Goal: Communication & Community: Answer question/provide support

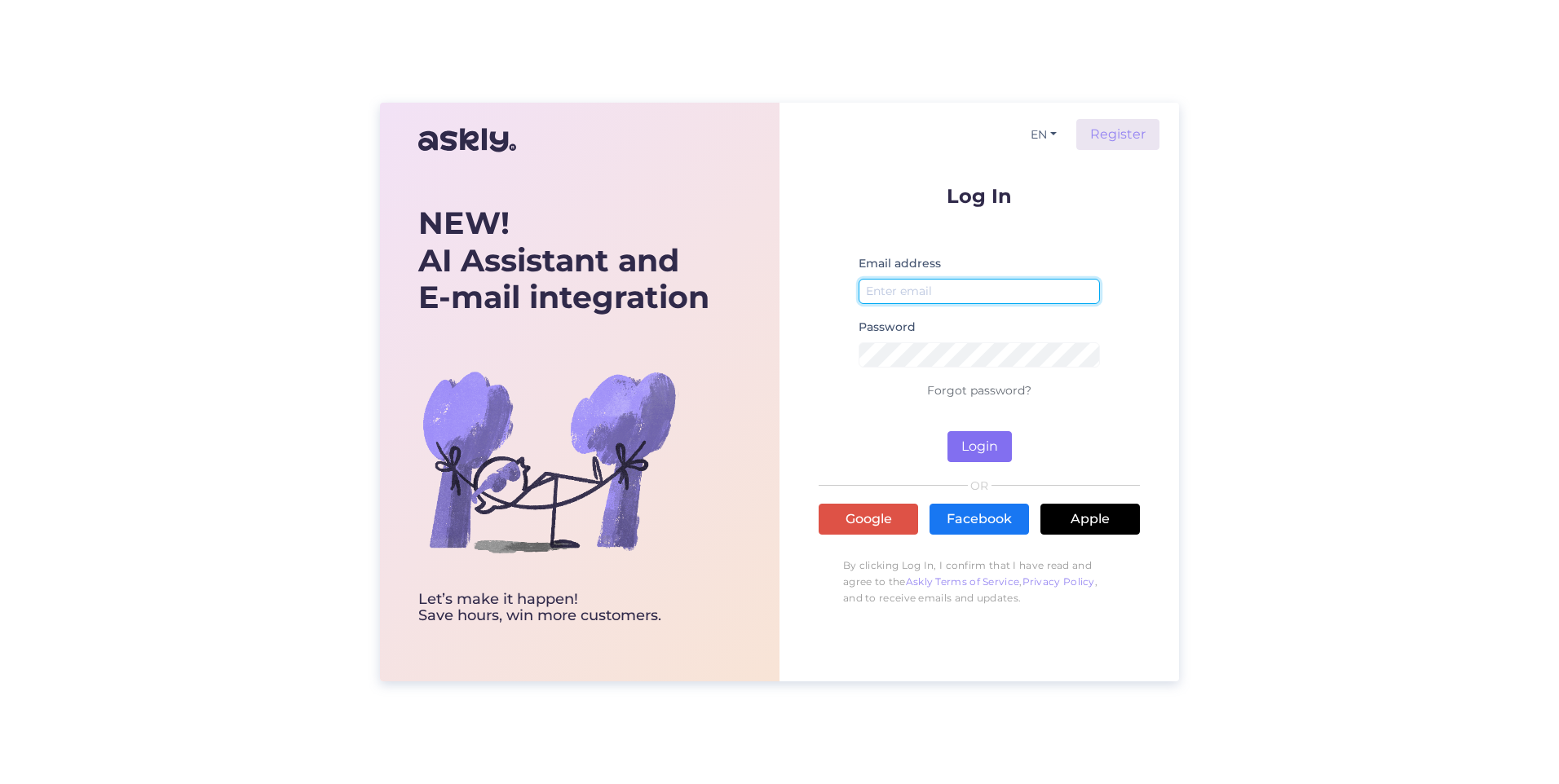
type input "[PERSON_NAME][EMAIL_ADDRESS][PERSON_NAME][PERSON_NAME][DOMAIN_NAME]"
click at [977, 439] on button "Login" at bounding box center [979, 446] width 64 height 31
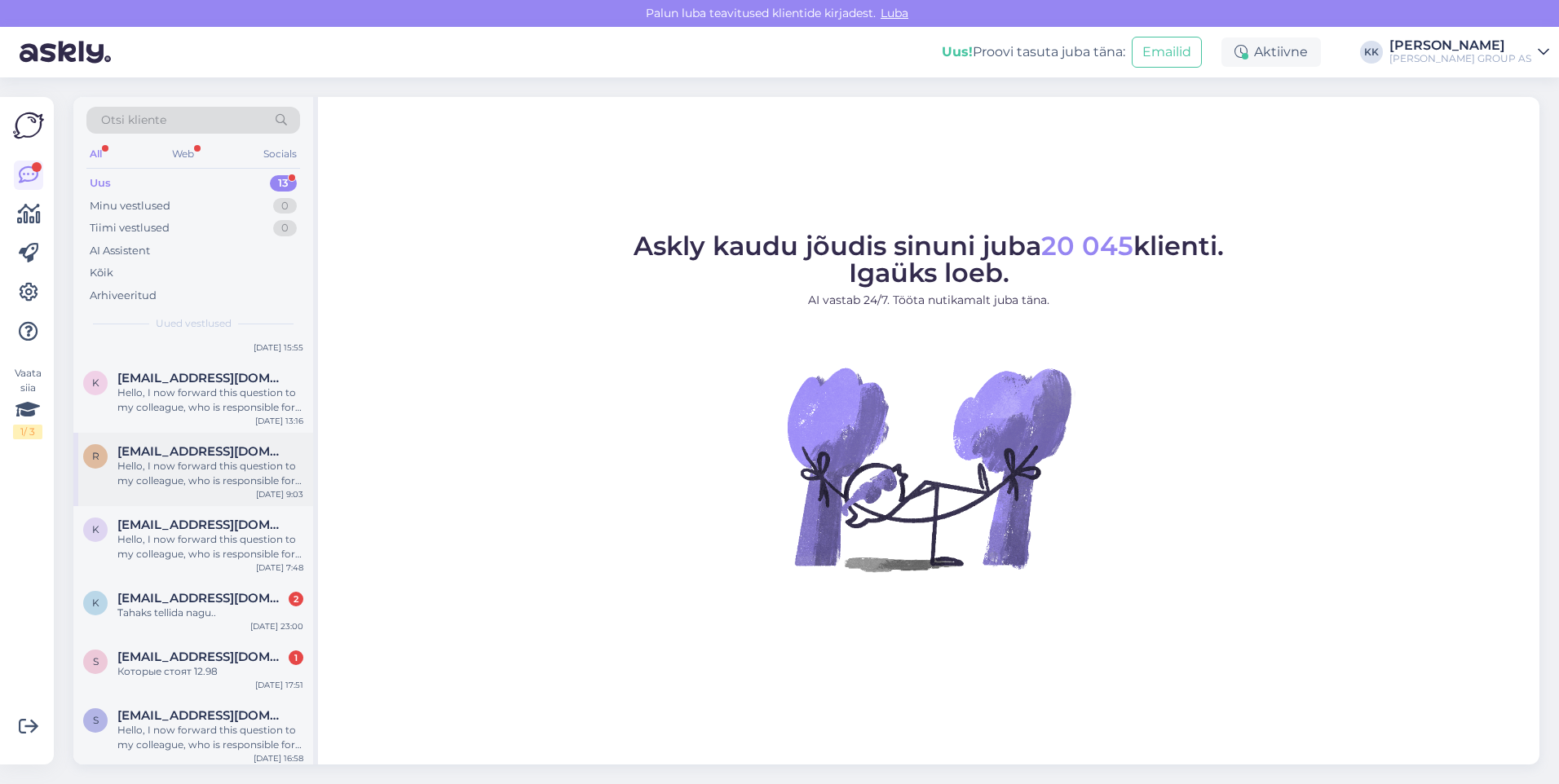
scroll to position [485, 0]
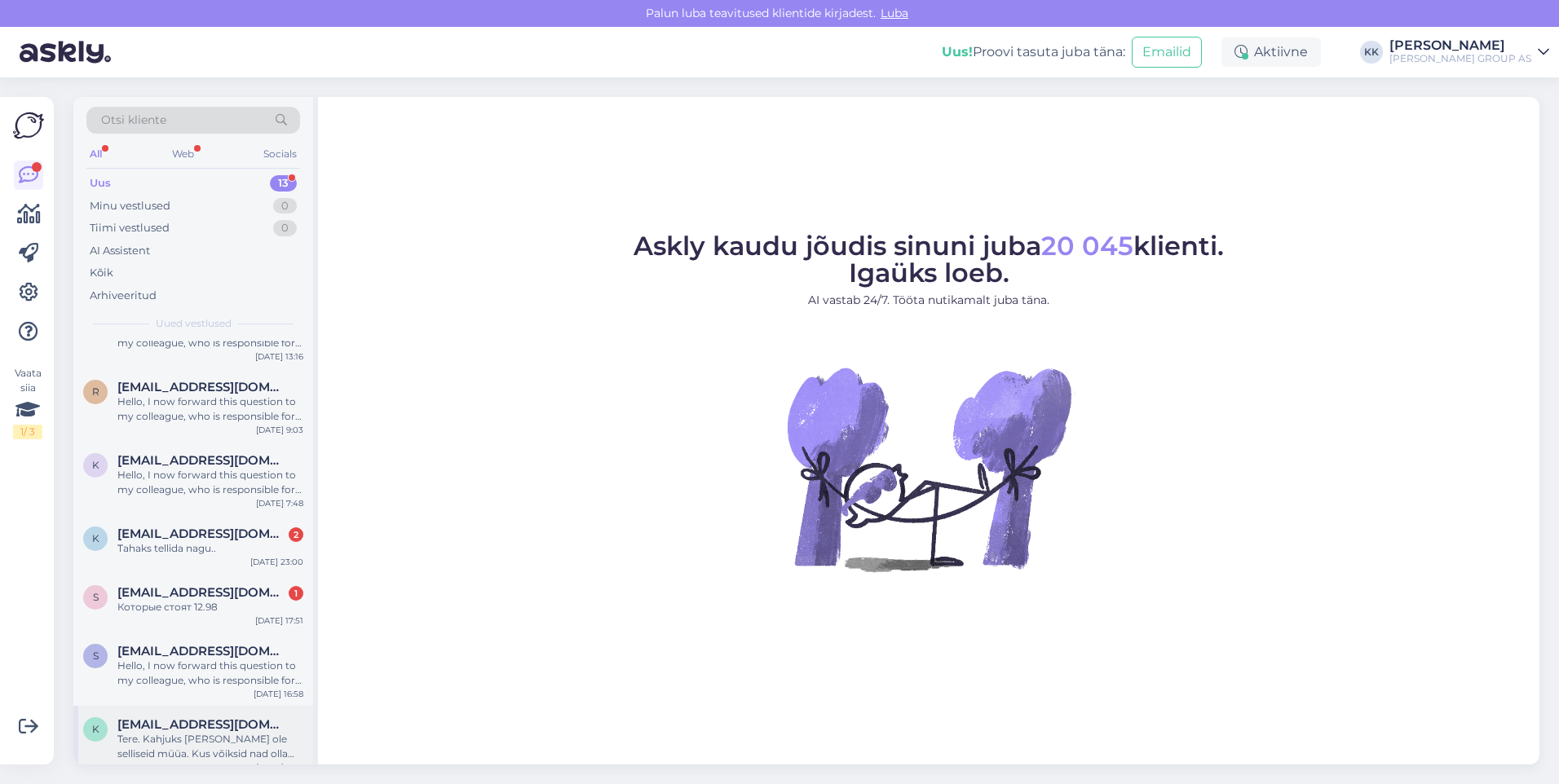
click at [166, 732] on div "Tere. Kahjuks [PERSON_NAME] ole selliseid müüa. Kus võiksid nad olla kahjuks ei…" at bounding box center [210, 747] width 186 height 30
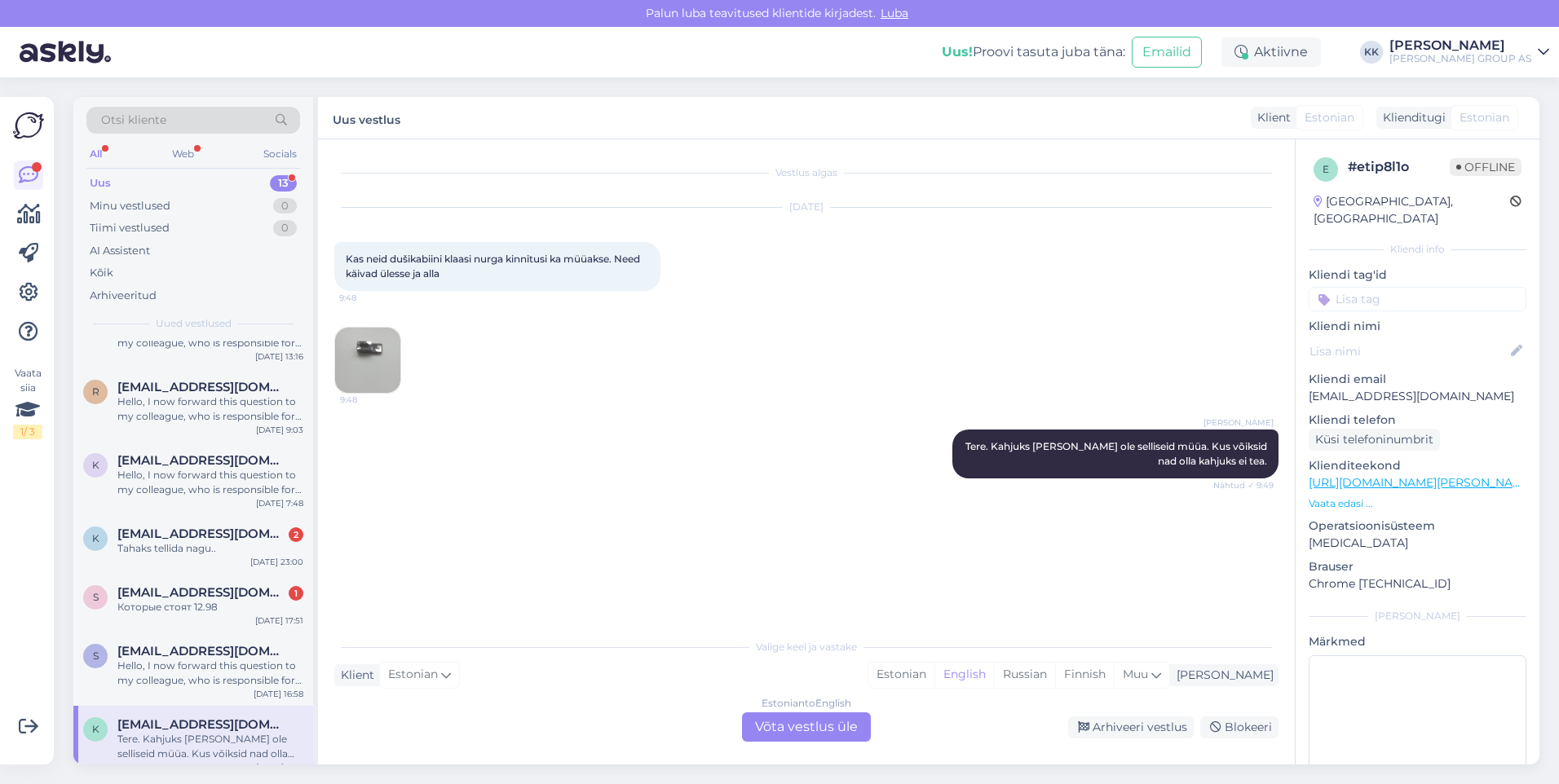
click at [363, 354] on img at bounding box center [367, 360] width 65 height 65
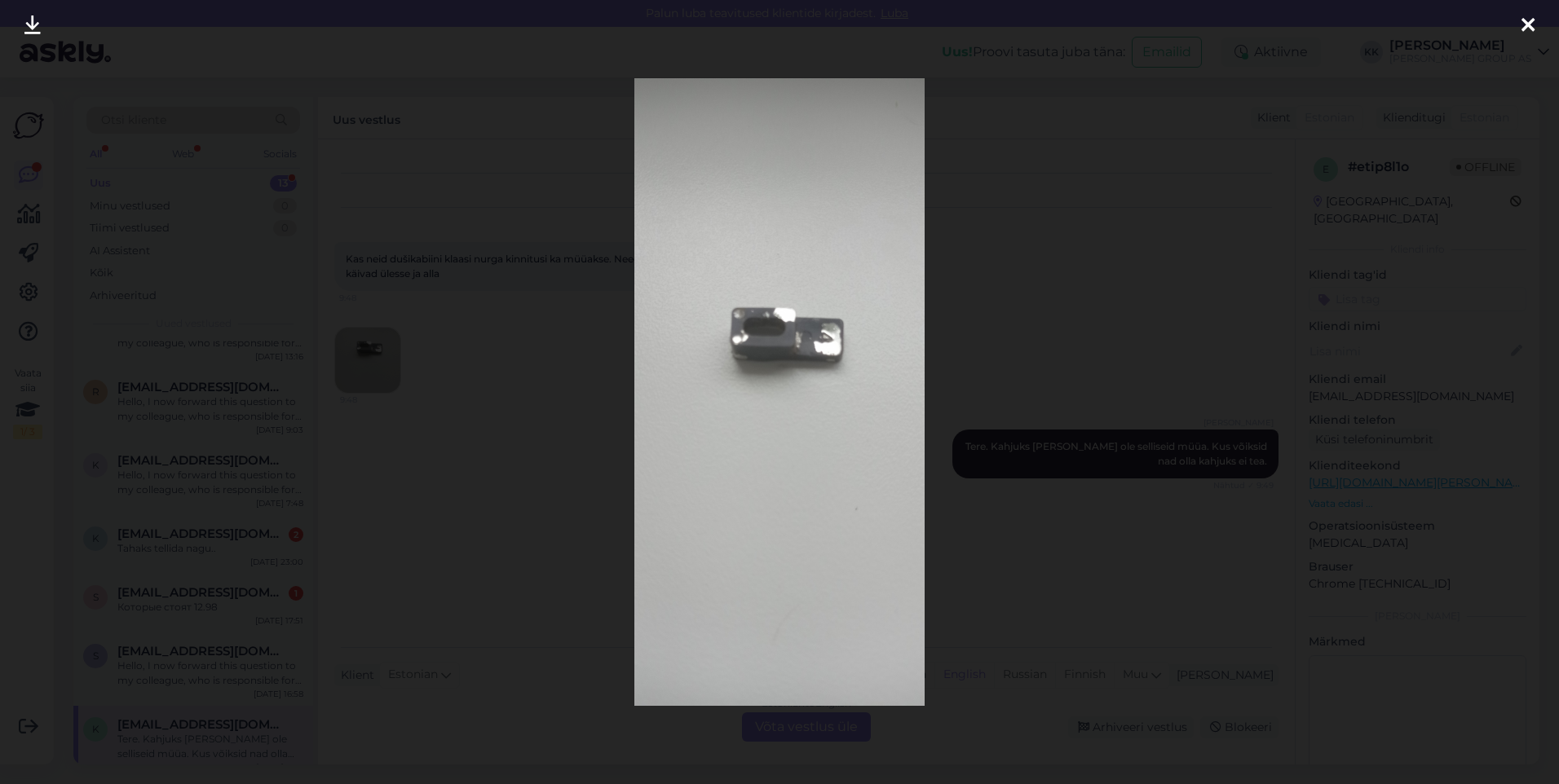
click at [1526, 20] on icon at bounding box center [1527, 26] width 13 height 21
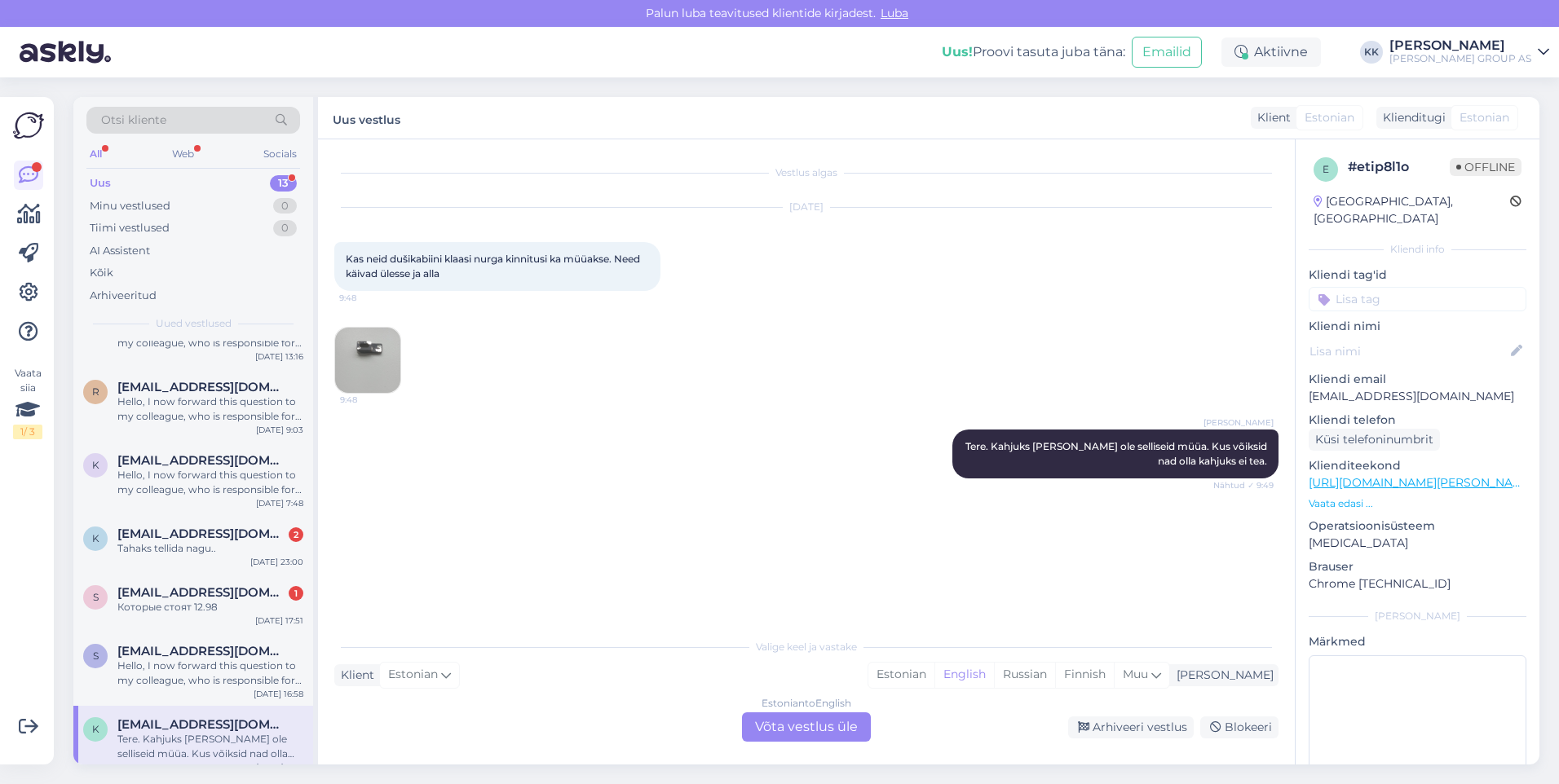
click at [802, 726] on div "Estonian to English Võta vestlus üle" at bounding box center [806, 727] width 128 height 30
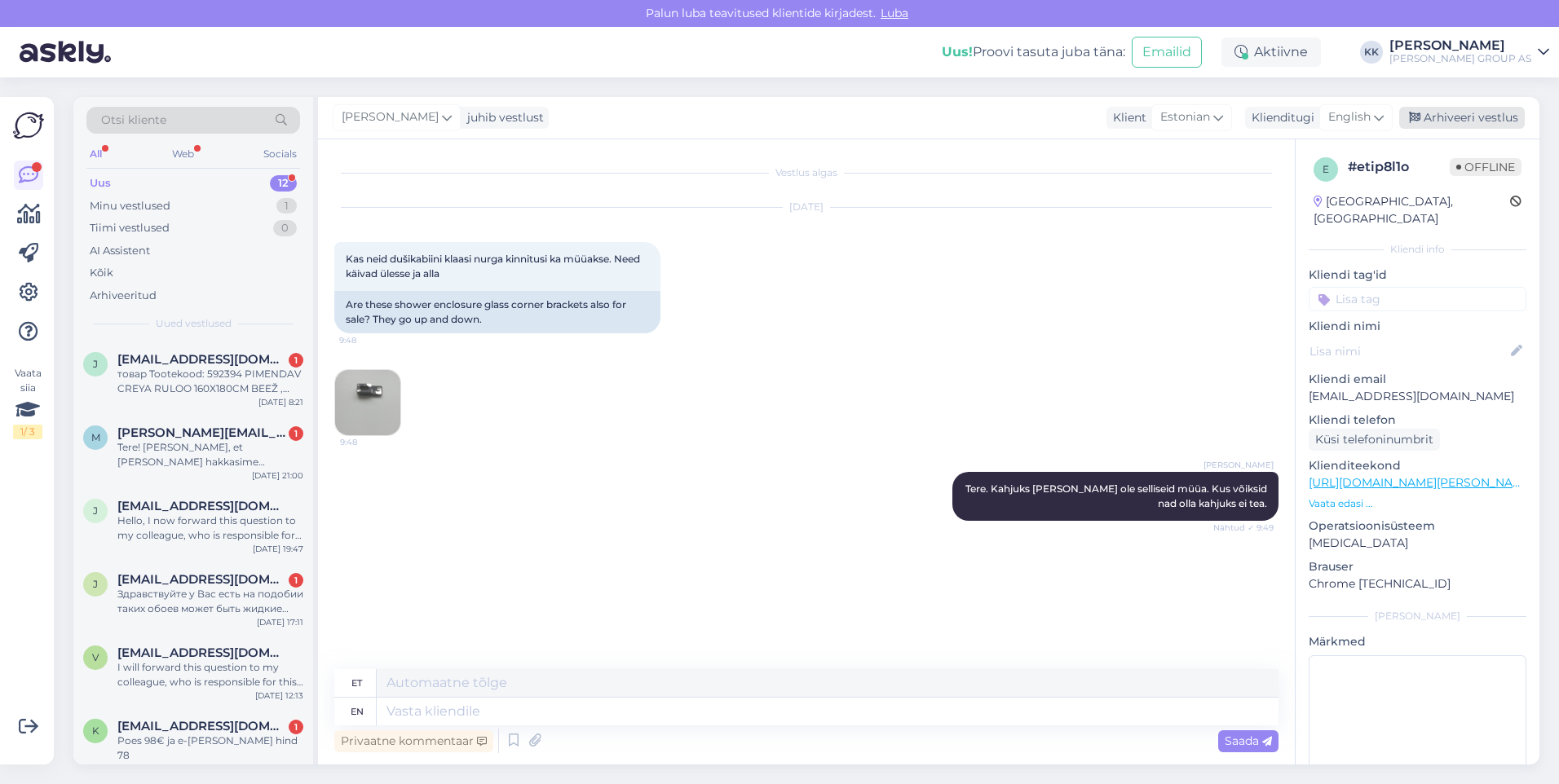
click at [1459, 111] on div "Arhiveeri vestlus" at bounding box center [1461, 118] width 126 height 22
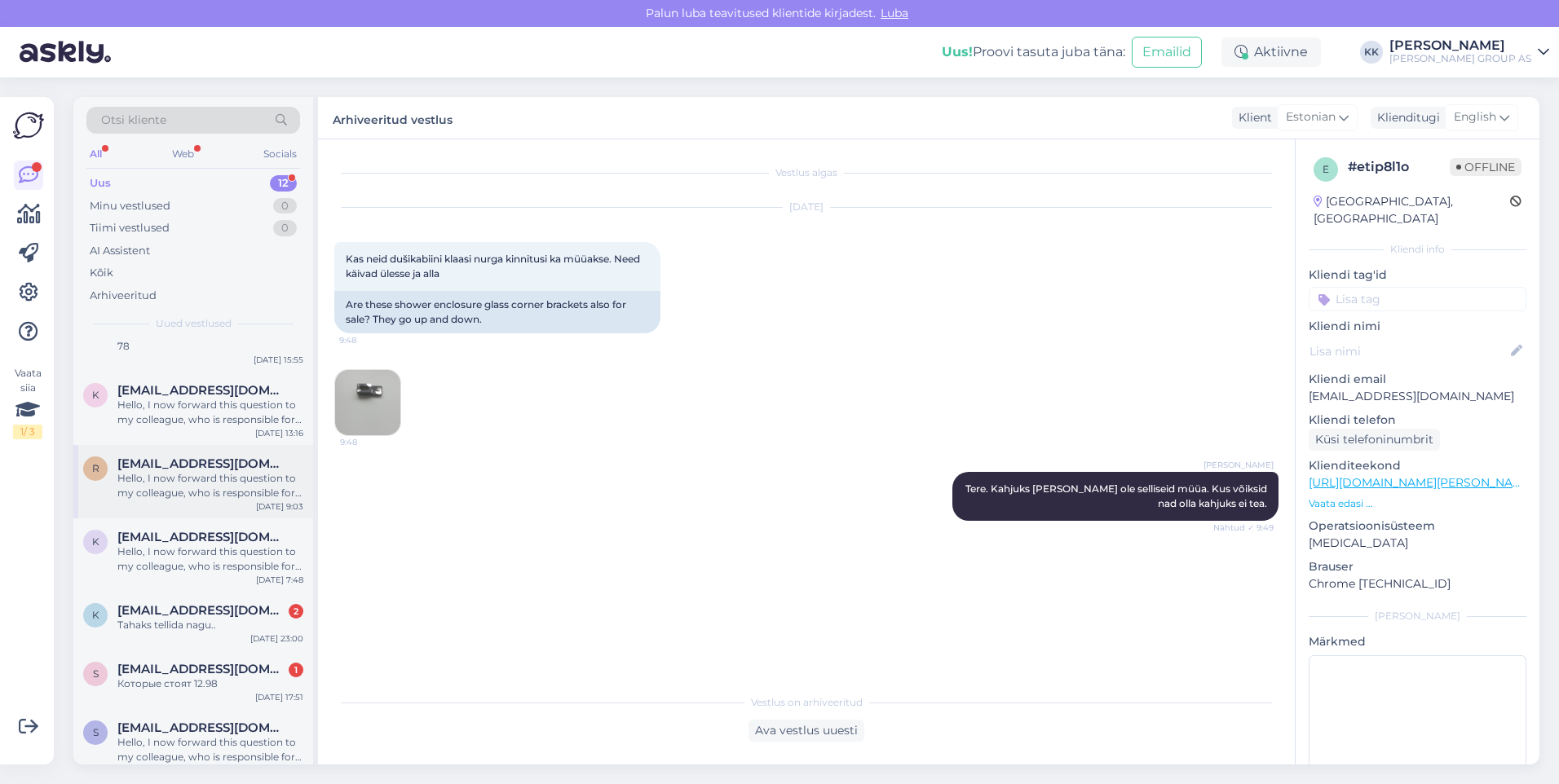
scroll to position [412, 0]
click at [163, 732] on div "Hello, I now forward this question to my colleague, who is responsible for this…" at bounding box center [210, 747] width 186 height 30
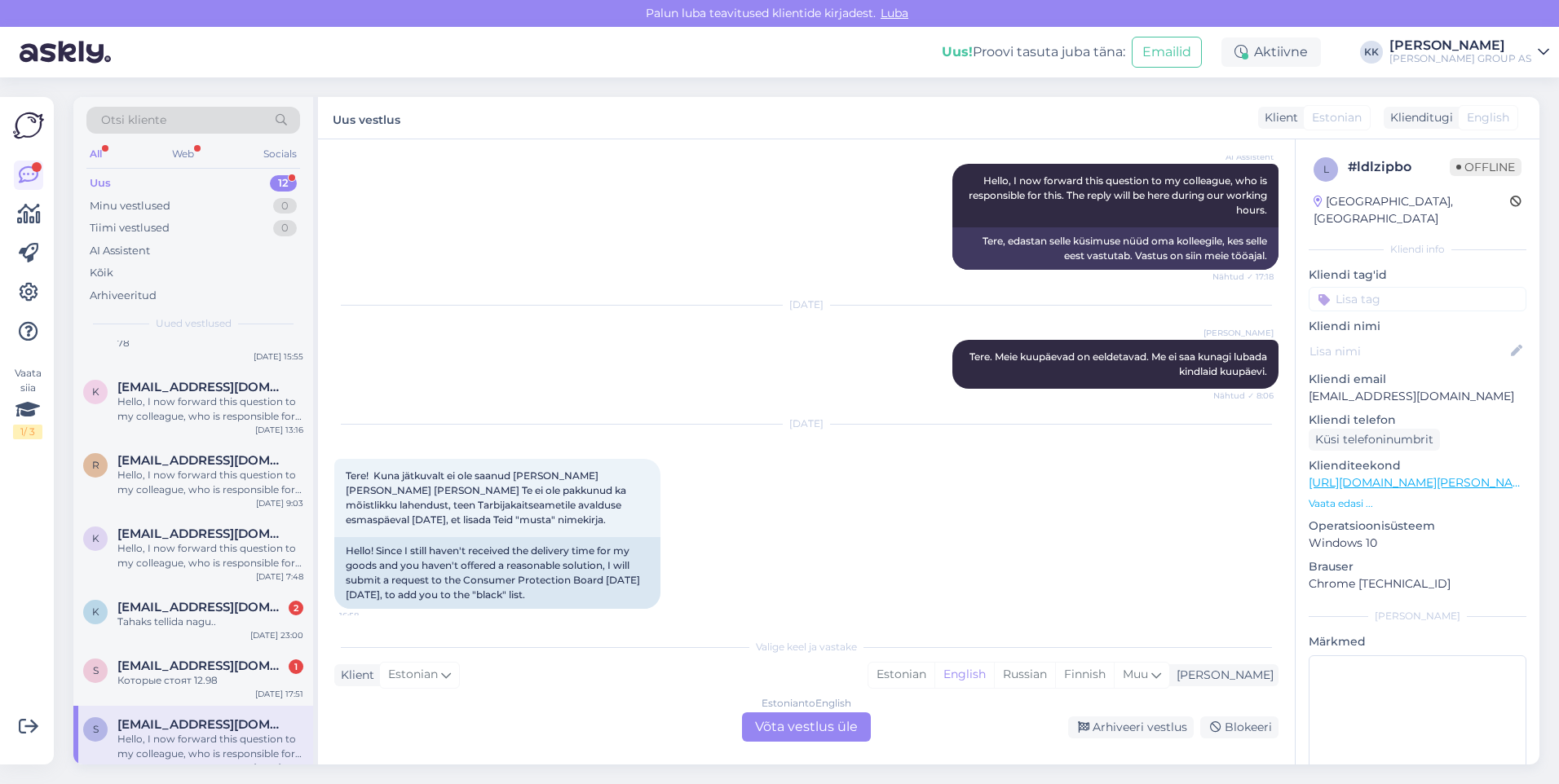
scroll to position [791, 0]
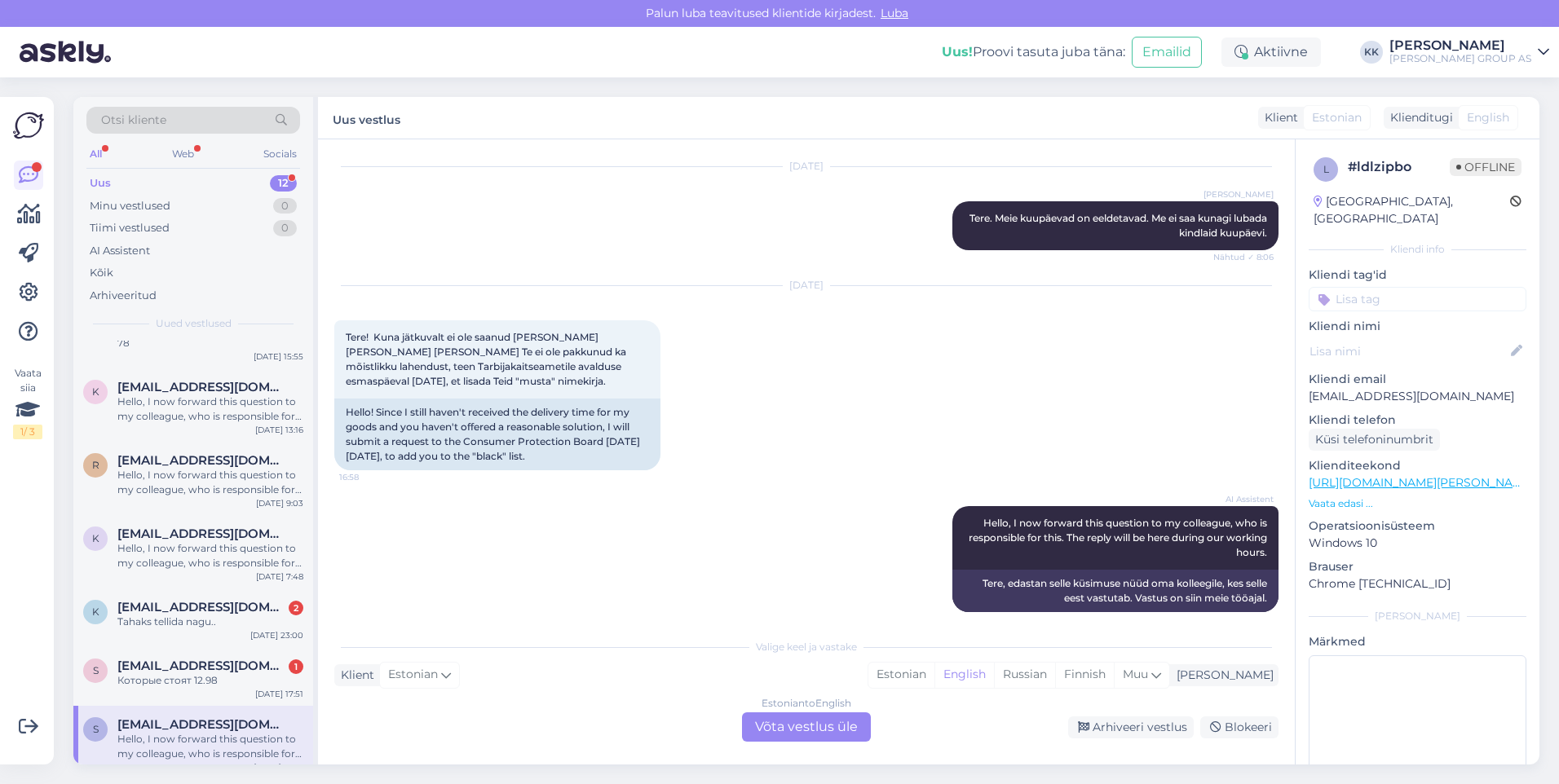
click at [705, 386] on div "[DATE] Tere! Kuna jätkuvalt ei ole saanud [PERSON_NAME] [PERSON_NAME] [PERSON_N…" at bounding box center [806, 378] width 944 height 220
click at [934, 670] on div "Estonian" at bounding box center [900, 675] width 66 height 24
click at [783, 722] on div "Estonian to Estonian Võta vestlus üle" at bounding box center [806, 727] width 128 height 30
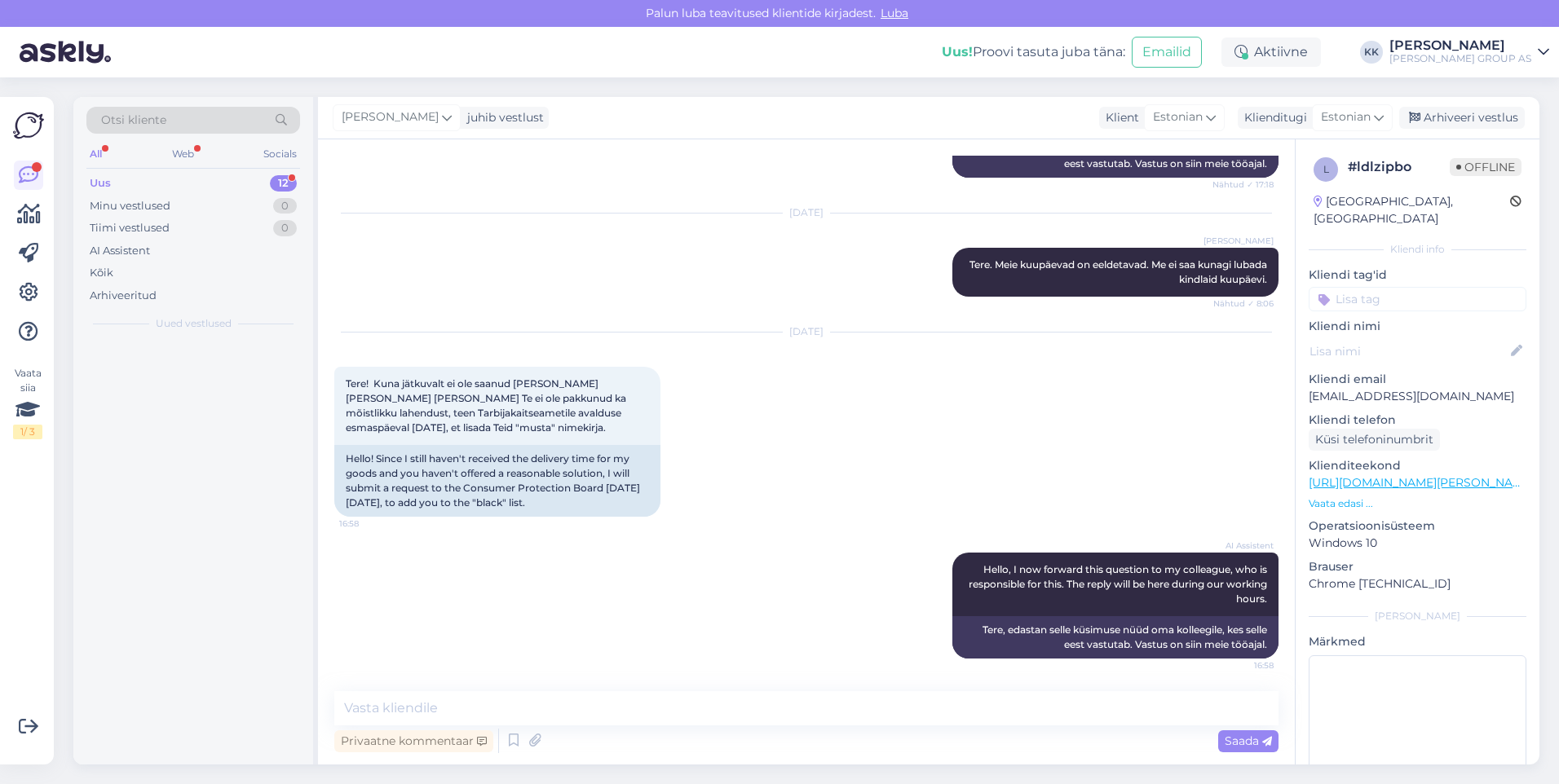
scroll to position [0, 0]
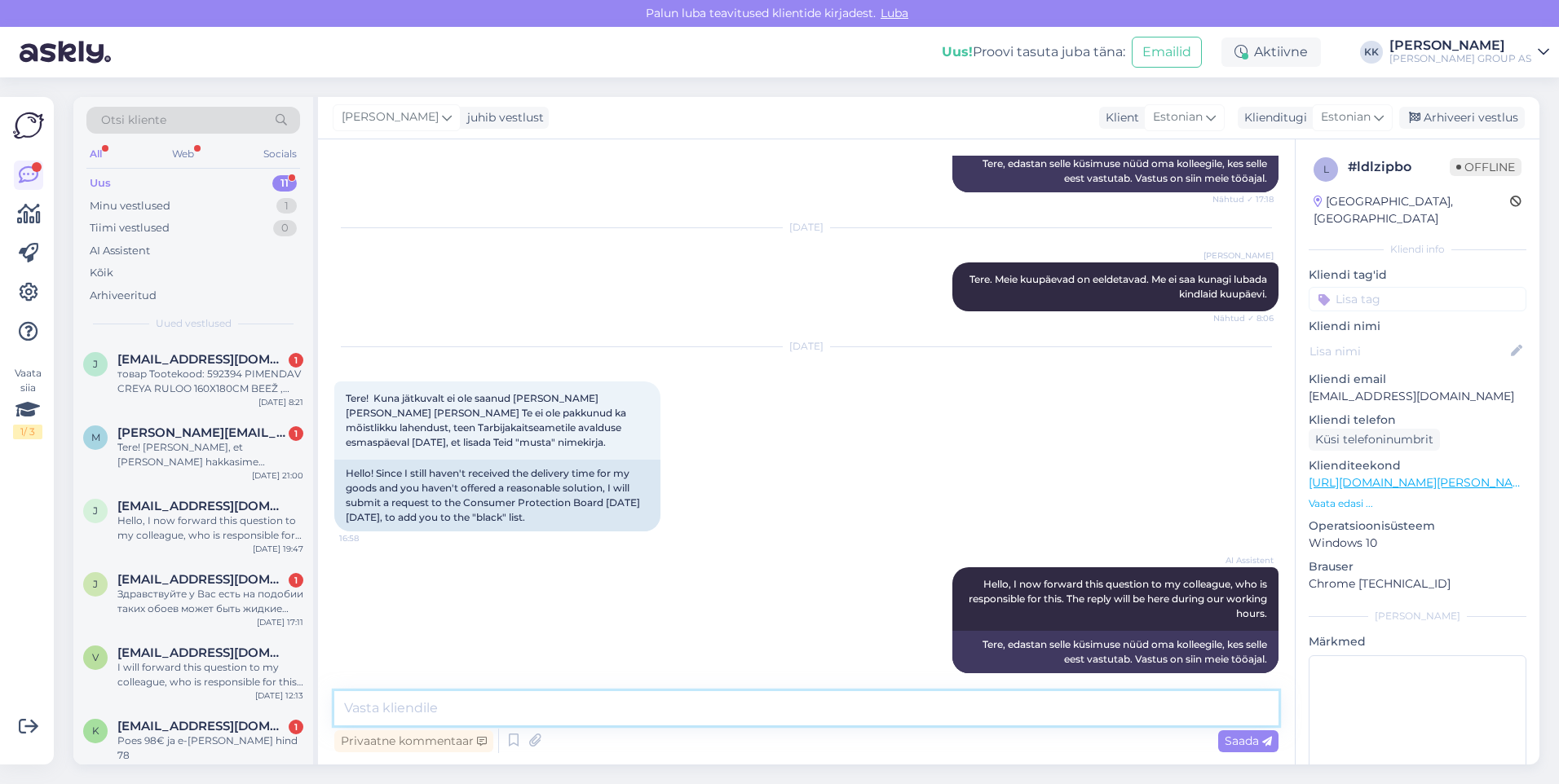
click at [406, 711] on textarea at bounding box center [806, 708] width 944 height 34
type textarea "Vabandame tekkinud viivituse pärast. Tootega olid tarneraskused. Soovi korral s…"
click at [1241, 740] on span "Saada" at bounding box center [1247, 741] width 47 height 15
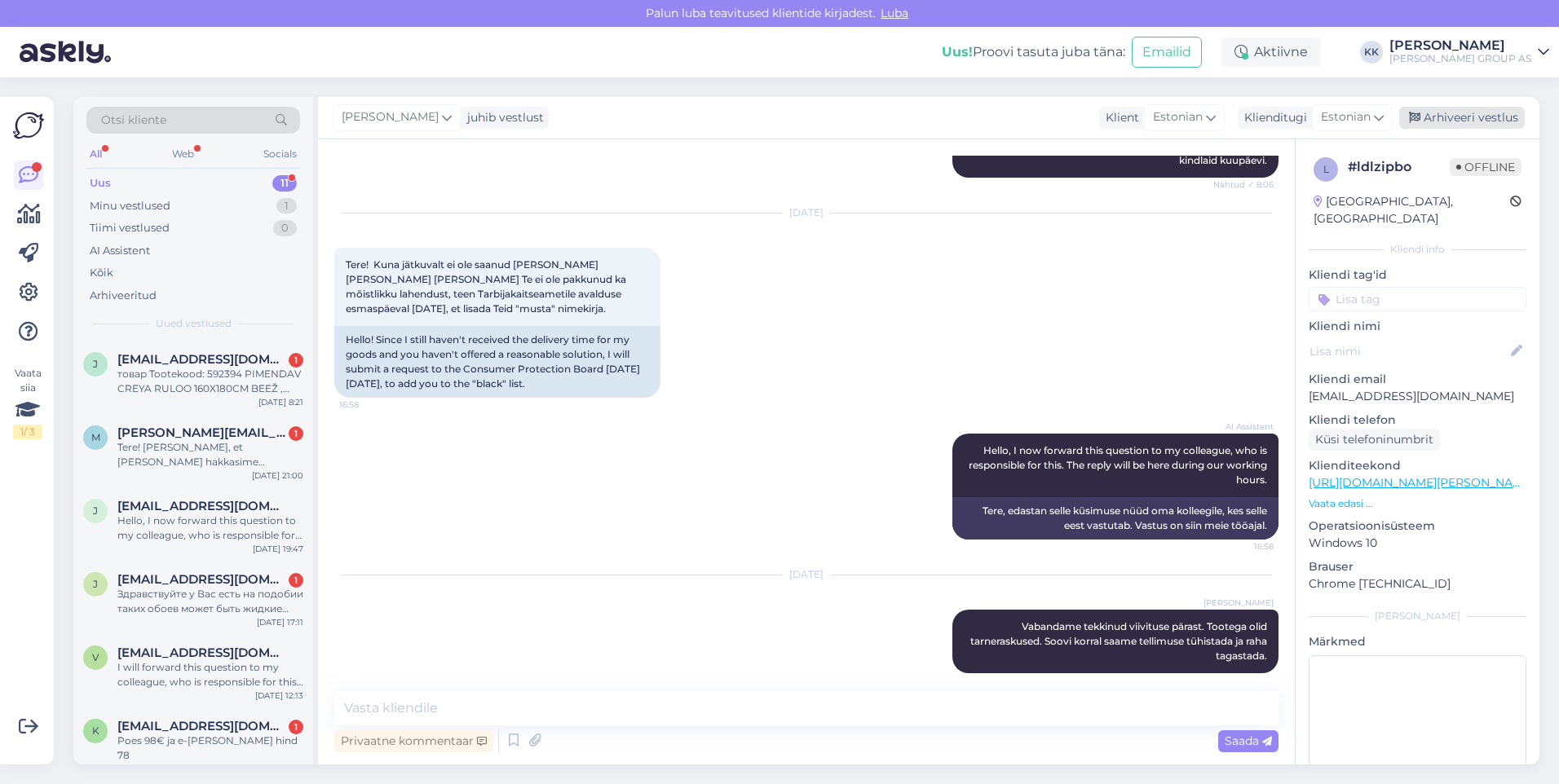
click at [1449, 115] on div "Arhiveeri vestlus" at bounding box center [1461, 118] width 126 height 22
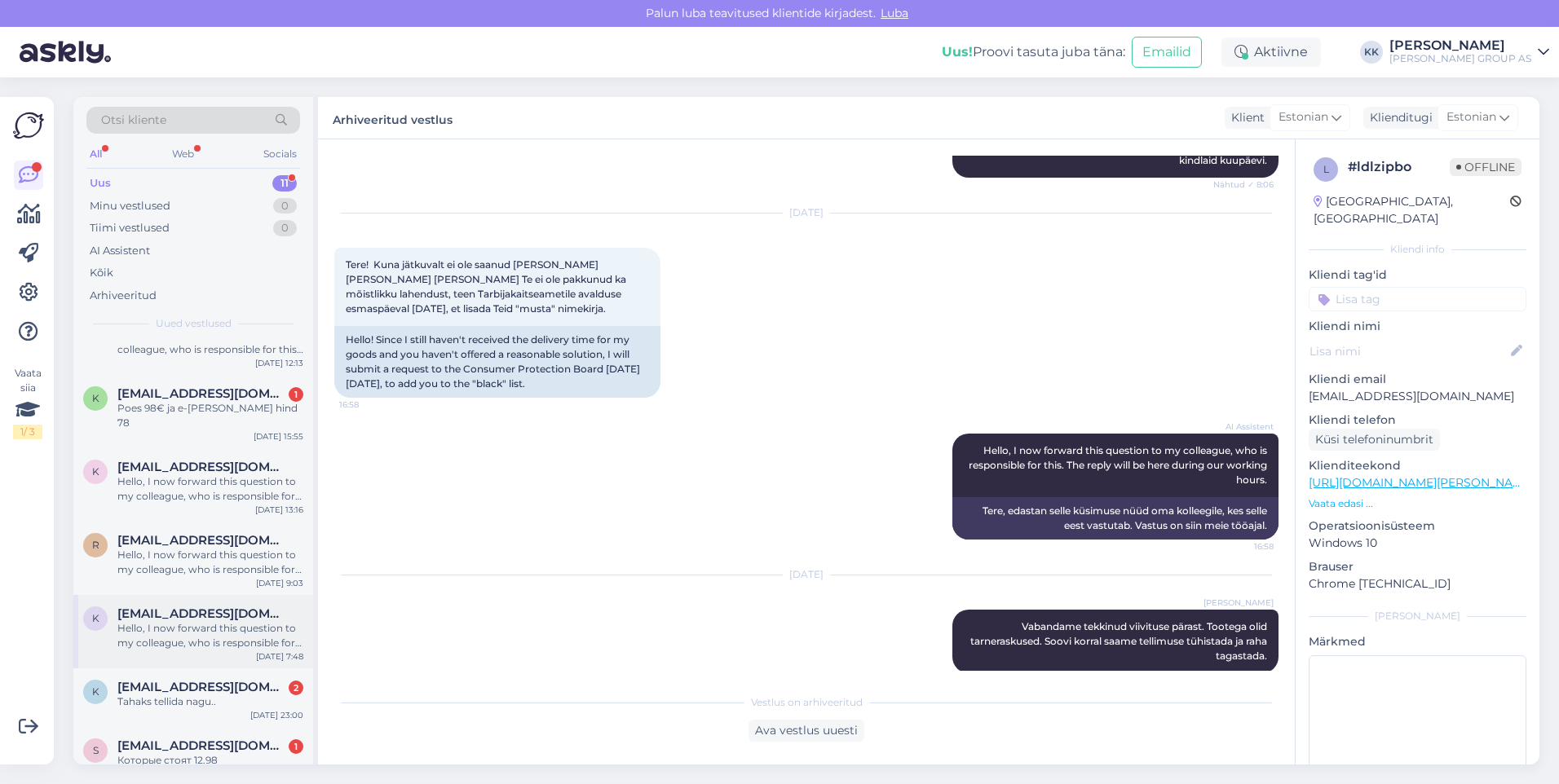
scroll to position [339, 0]
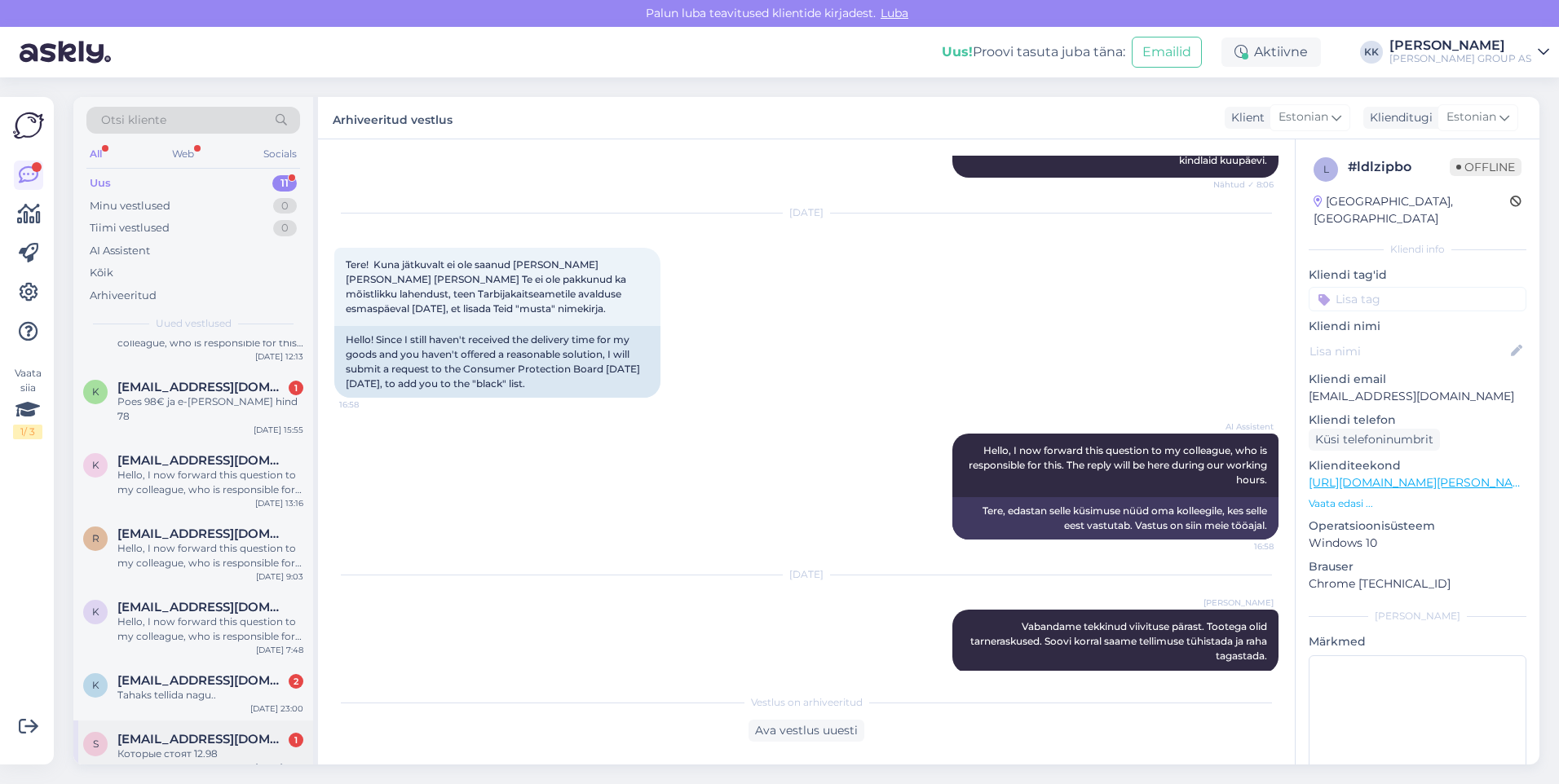
click at [176, 732] on span "[EMAIL_ADDRESS][DOMAIN_NAME]" at bounding box center [202, 739] width 169 height 15
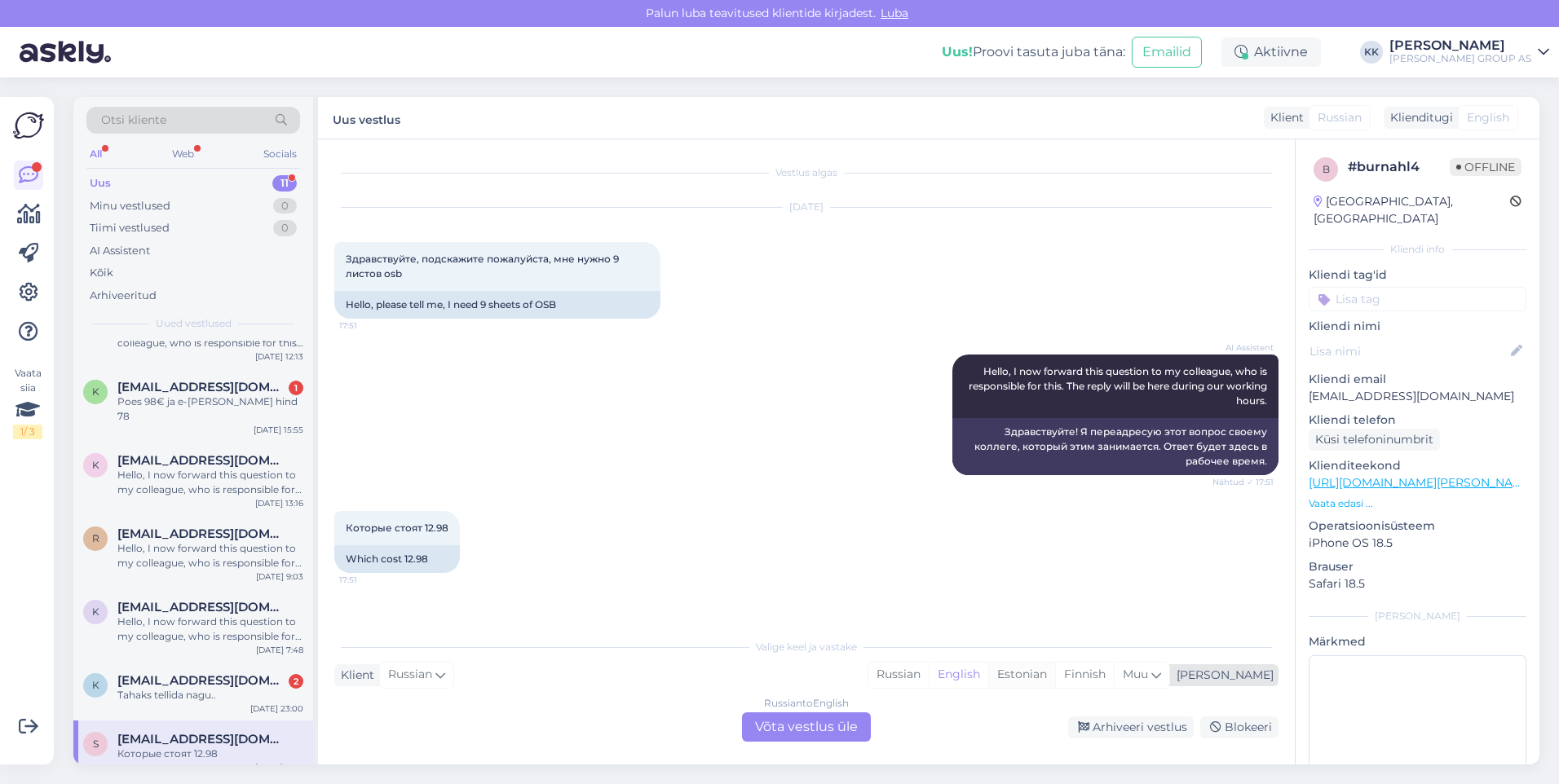
click at [1055, 671] on div "Estonian" at bounding box center [1021, 675] width 67 height 24
click at [801, 722] on div "Russian to Estonian Võta vestlus üle" at bounding box center [806, 727] width 128 height 30
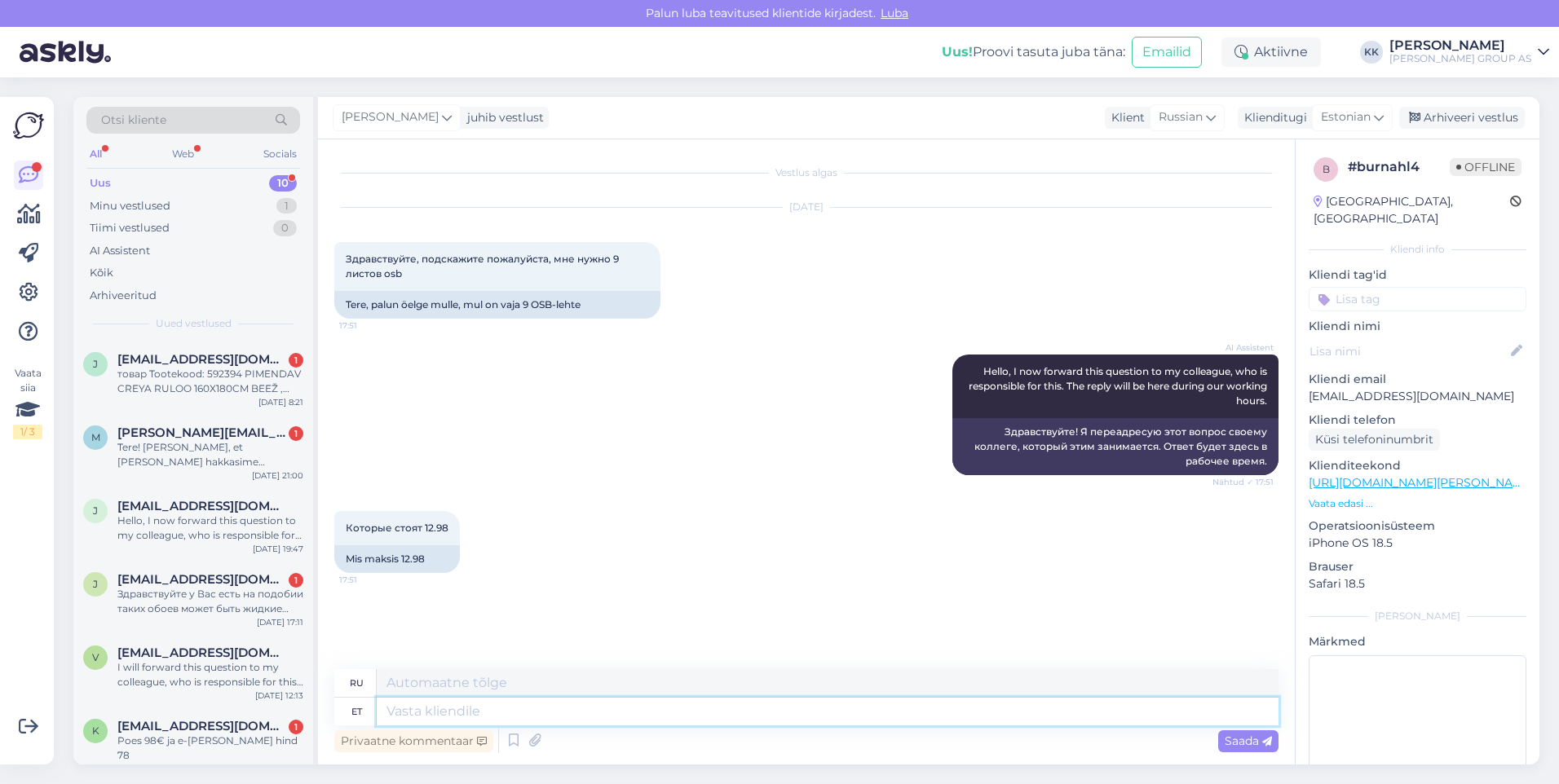
click at [400, 715] on textarea at bounding box center [827, 711] width 901 height 28
type textarea "Tere!"
type textarea "Привет!"
type textarea "Tere! Tellimuse"
type textarea "Привет! Заказ"
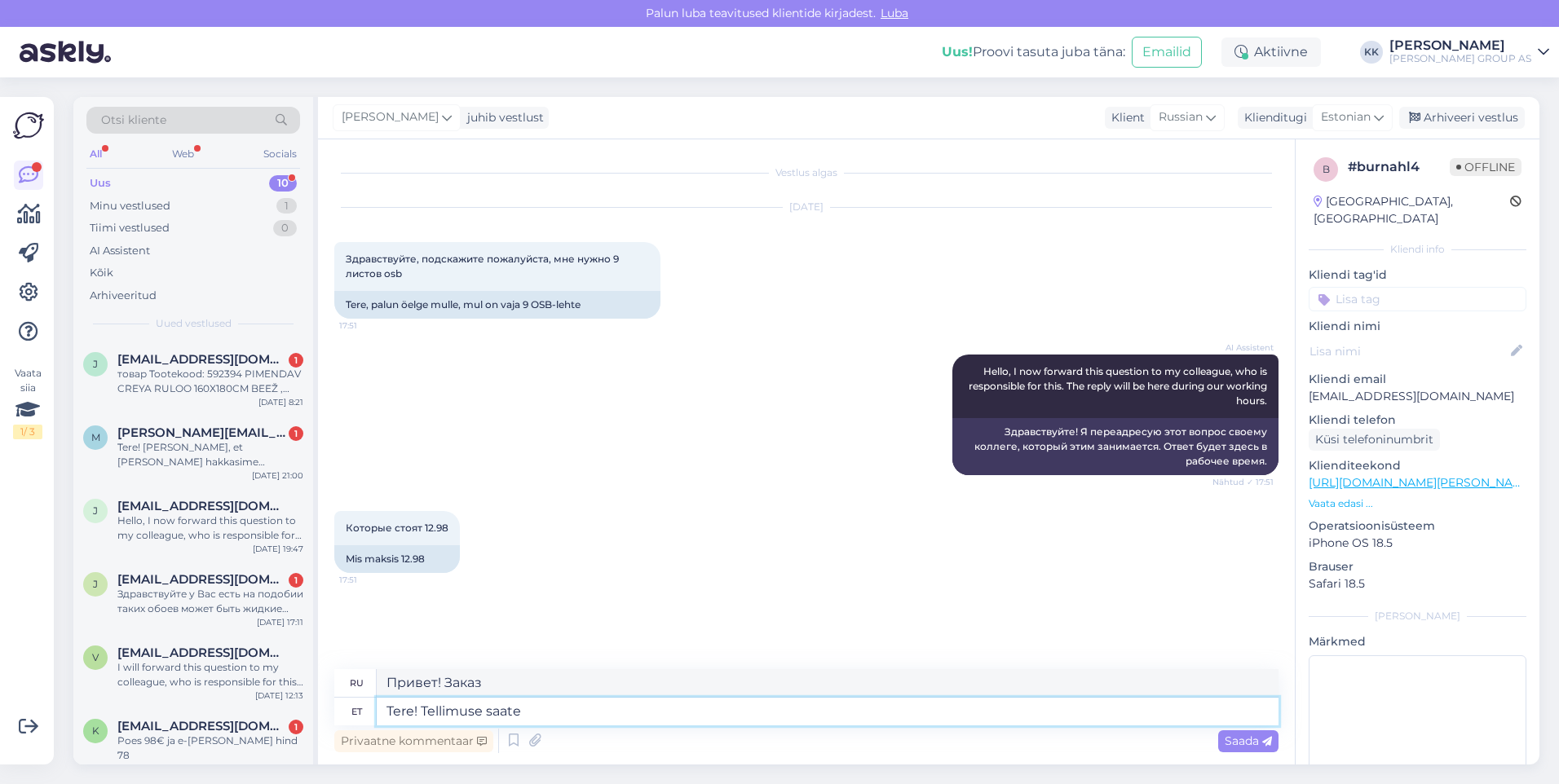
type textarea "Tere! Tellimuse saate"
type textarea "Здравствуйте! Вы можете сделать заказ."
type textarea "Tere! Tellimuse saate vormisa"
type textarea "Здравствуйте! Вы можете получить бланк заказа."
type textarea "Tere! Tellimuse saate vormistaf"
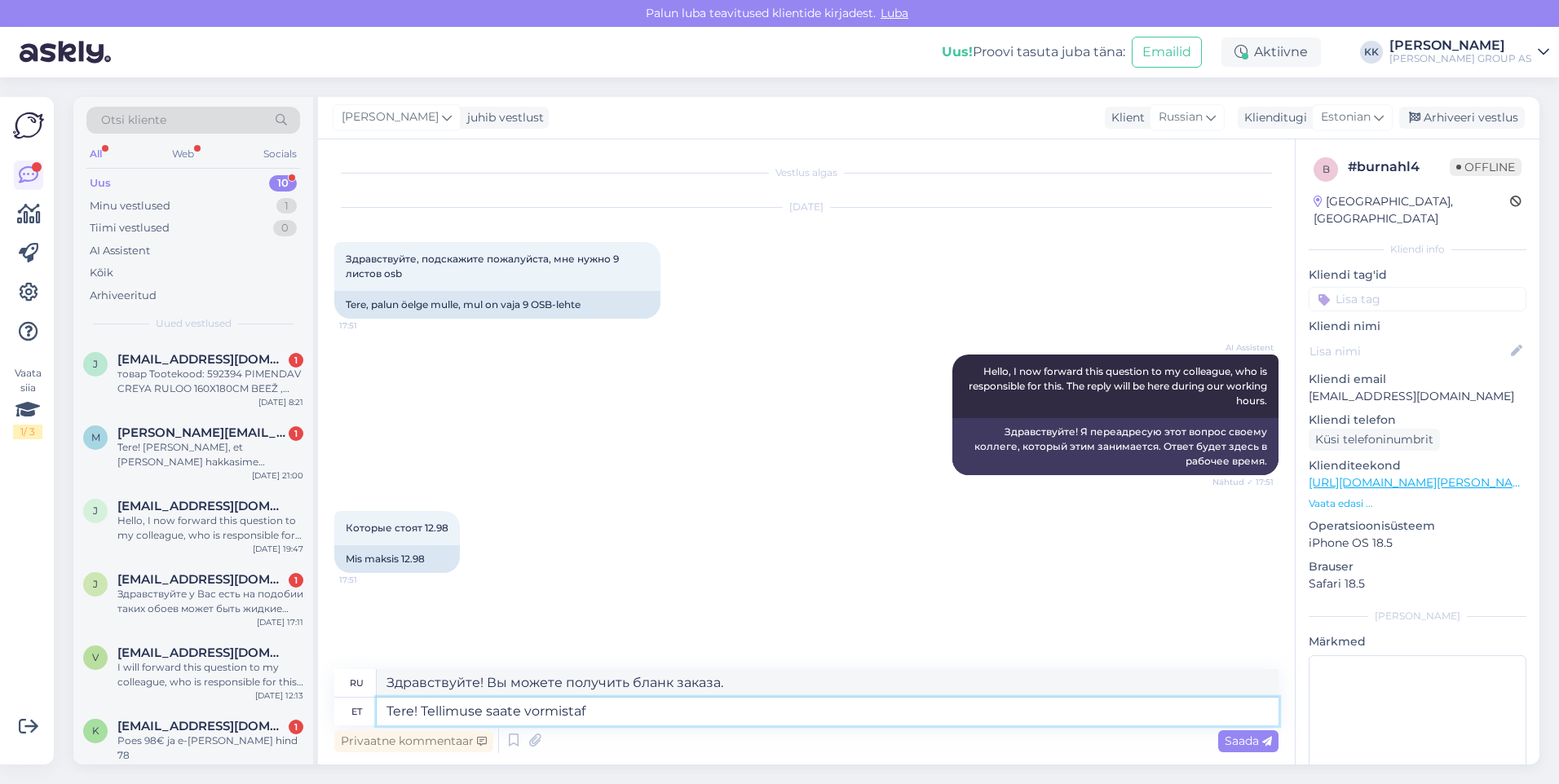
type textarea "Здравствуйте! Вы можете заказать у нас персонал."
type textarea "Tere! Tellimuse saate vormistada"
type textarea "Здравствуйте! Вы можете оформить заказ."
type textarea "Tere! Tellimuse saate vormistada veebis"
type textarea "Здравствуйте! Вы можете оформить заказ онлайн."
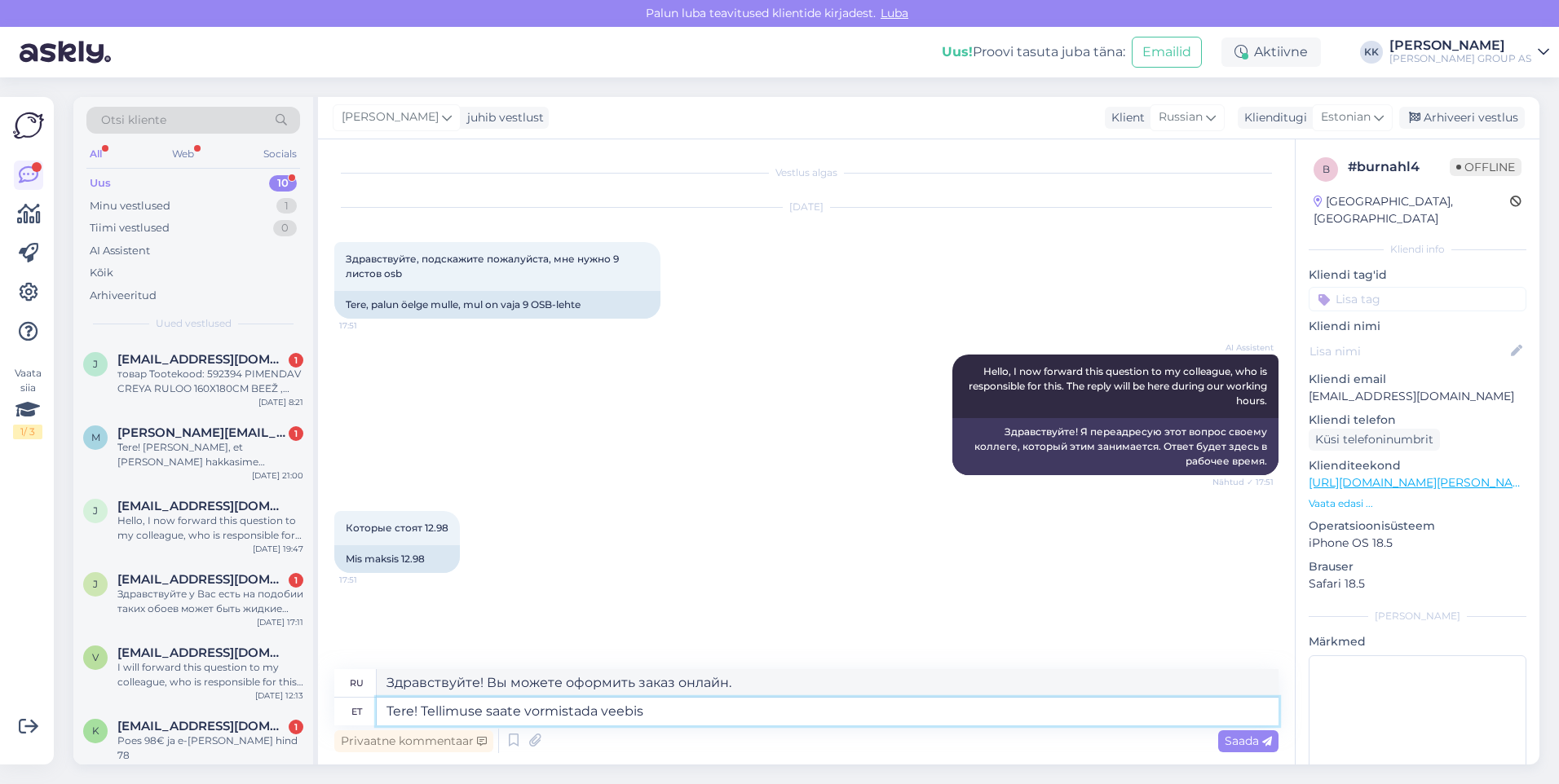
type textarea "Tere! Tellimuse saate vormistada veebis:"
type textarea "Здравствуйте! Вы можете оформить заказ онлайн:"
type textarea "Tere! Tellimuse saate vormistada veebis:"
click at [1246, 738] on span "Saada" at bounding box center [1247, 741] width 47 height 15
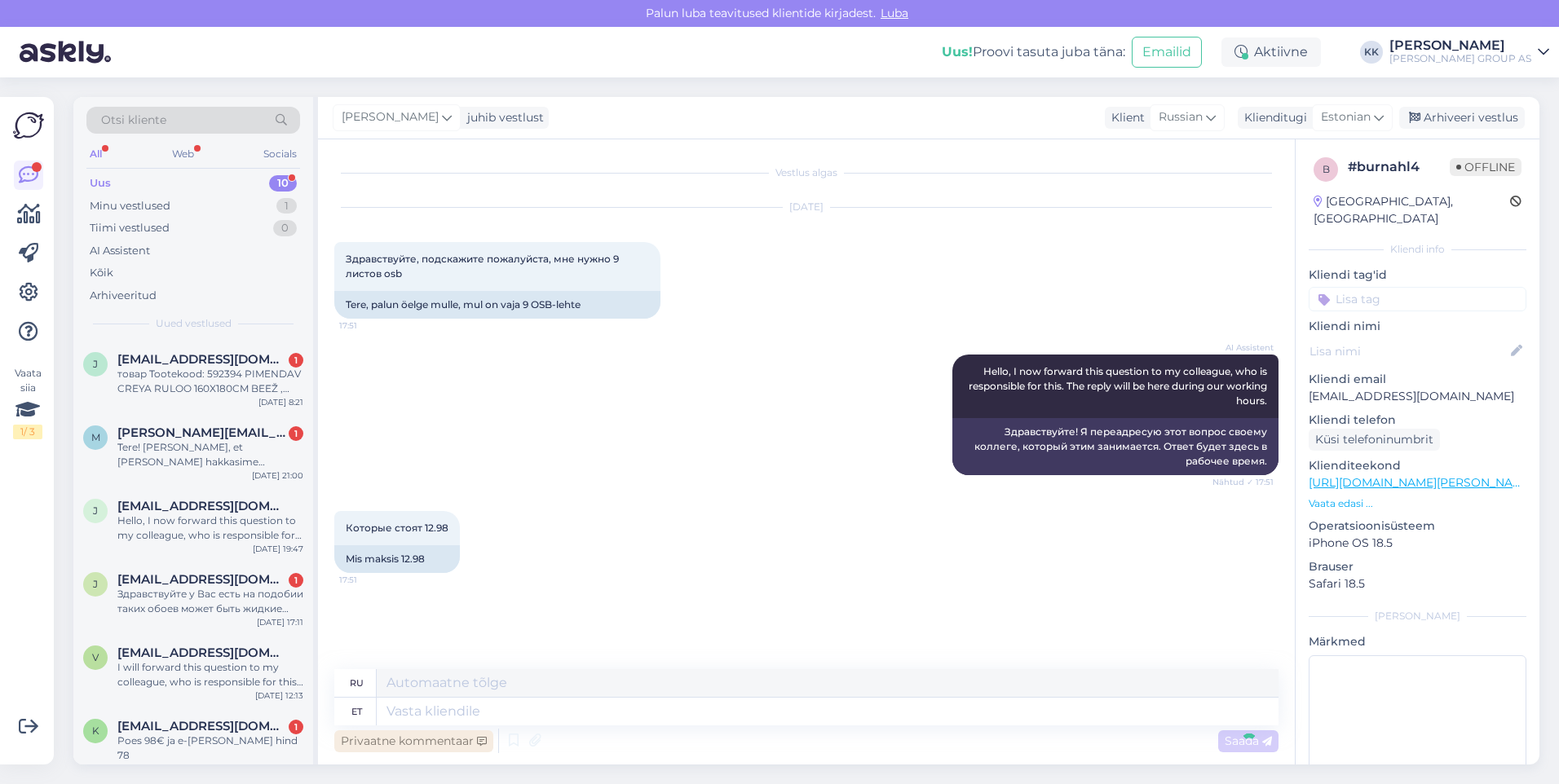
scroll to position [69, 0]
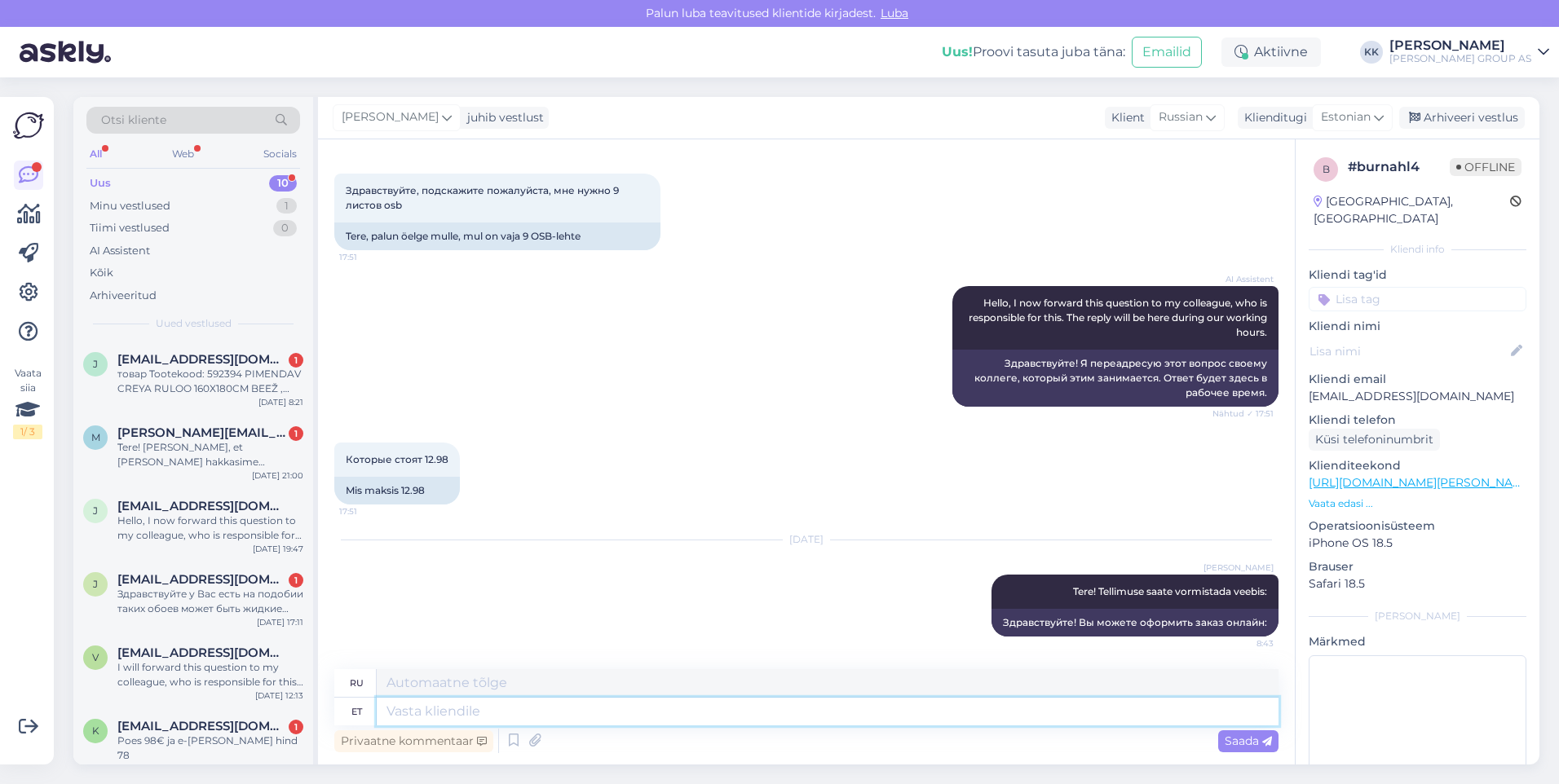
click at [406, 716] on textarea at bounding box center [827, 711] width 901 height 28
paste textarea "[URL][DOMAIN_NAME][PERSON_NAME]"
type textarea "[URL][DOMAIN_NAME][PERSON_NAME]"
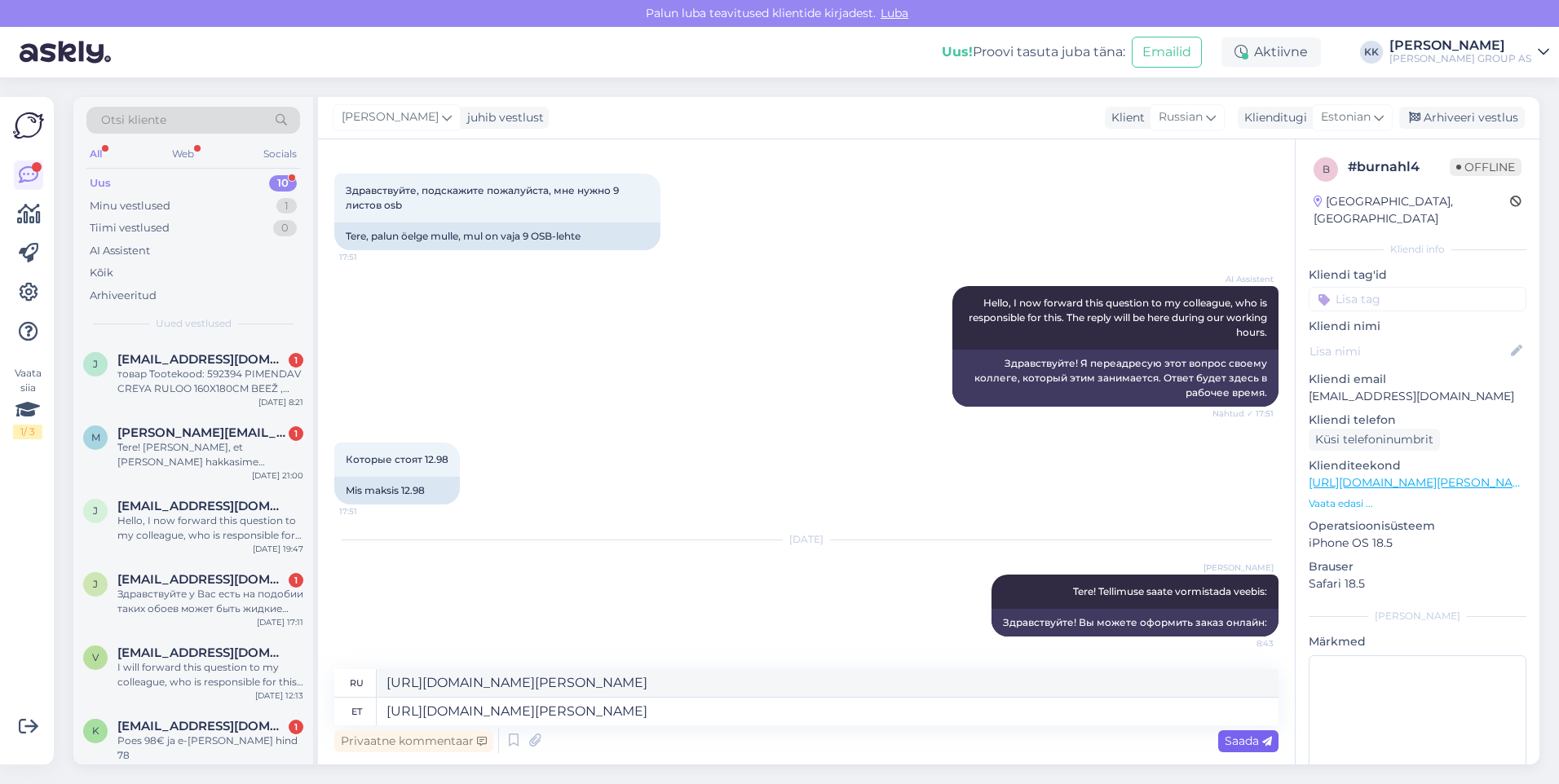
click at [1239, 737] on span "Saada" at bounding box center [1247, 741] width 47 height 15
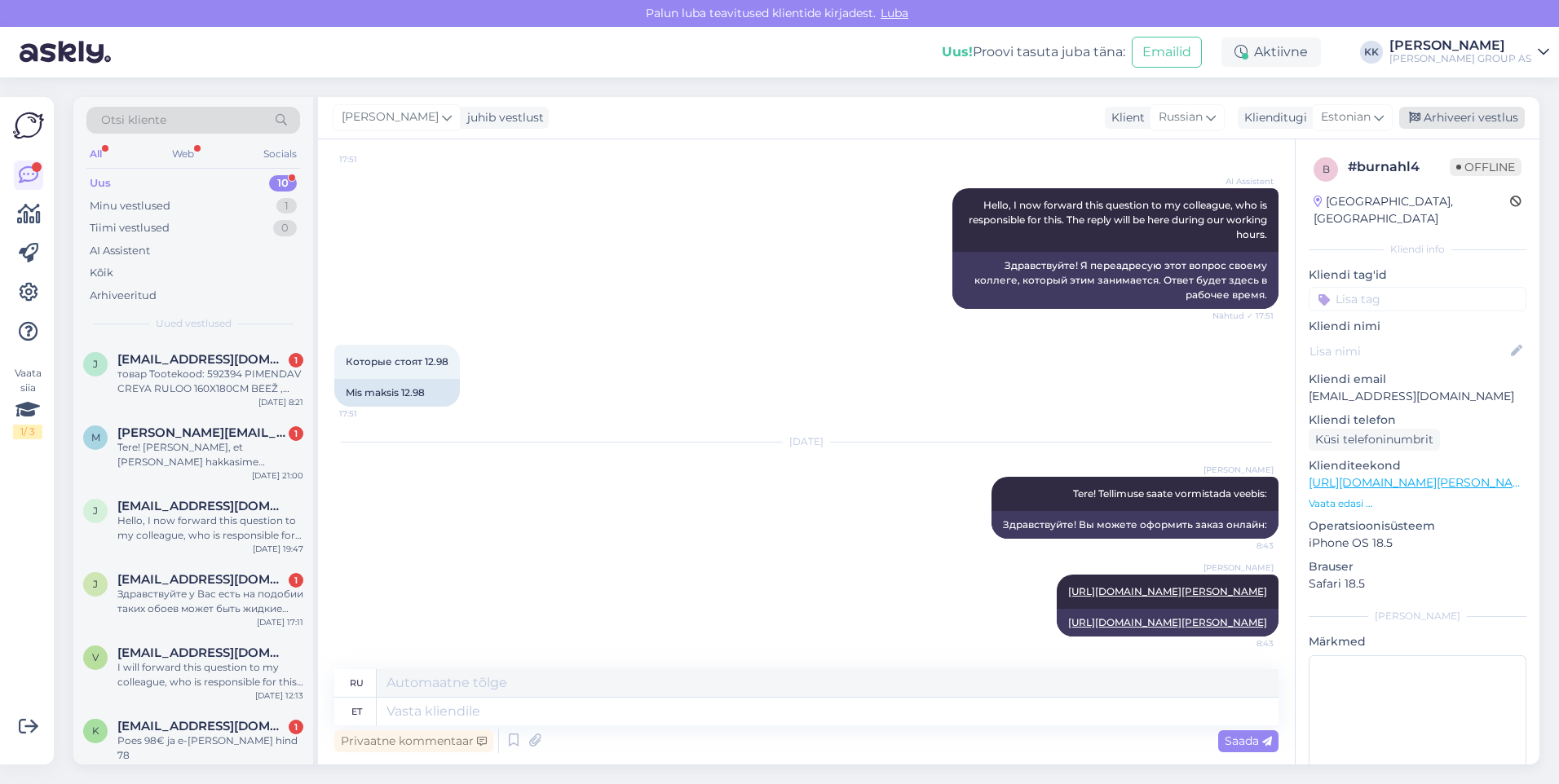
click at [1457, 116] on div "Arhiveeri vestlus" at bounding box center [1461, 118] width 126 height 22
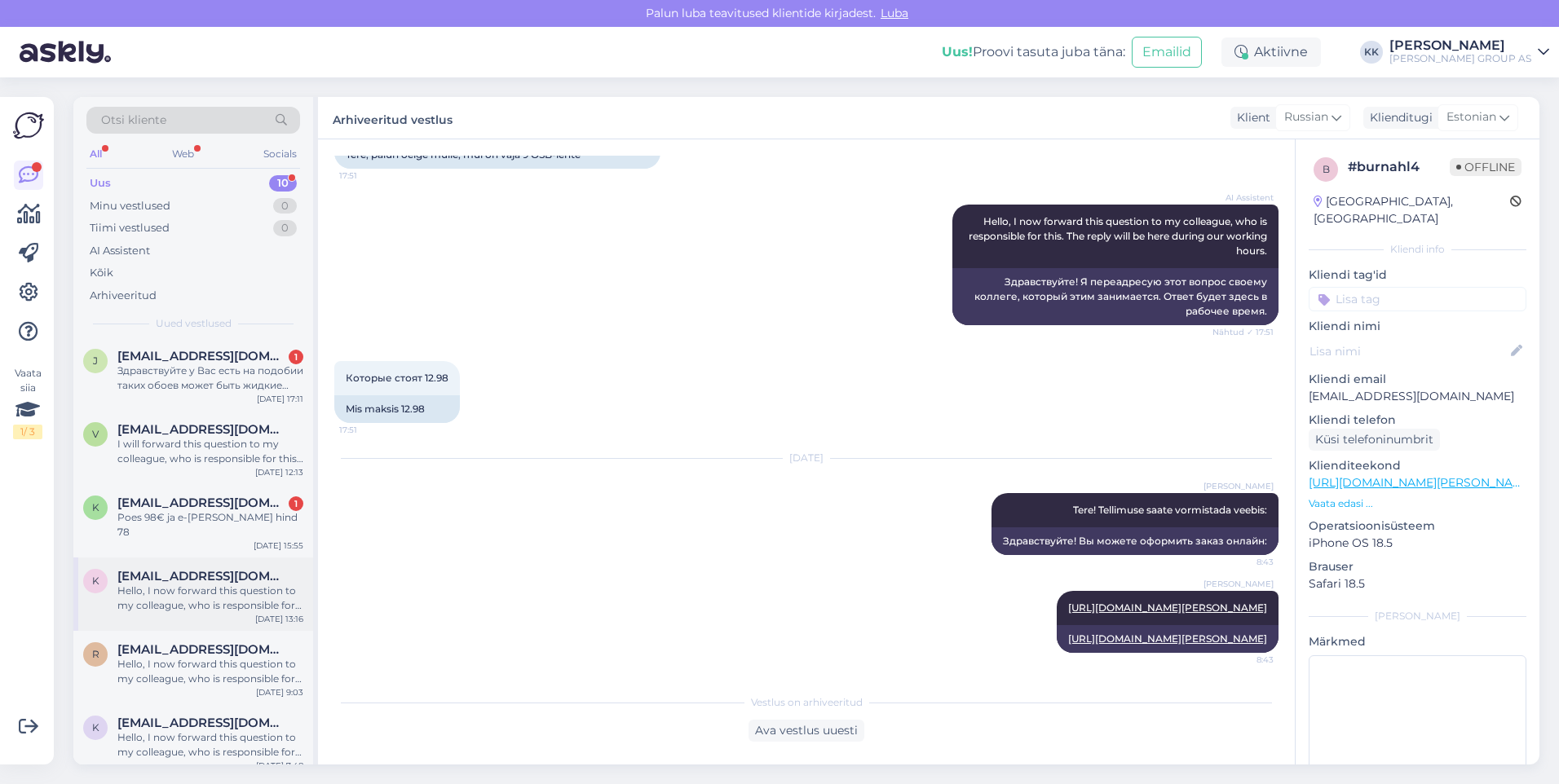
scroll to position [280, 0]
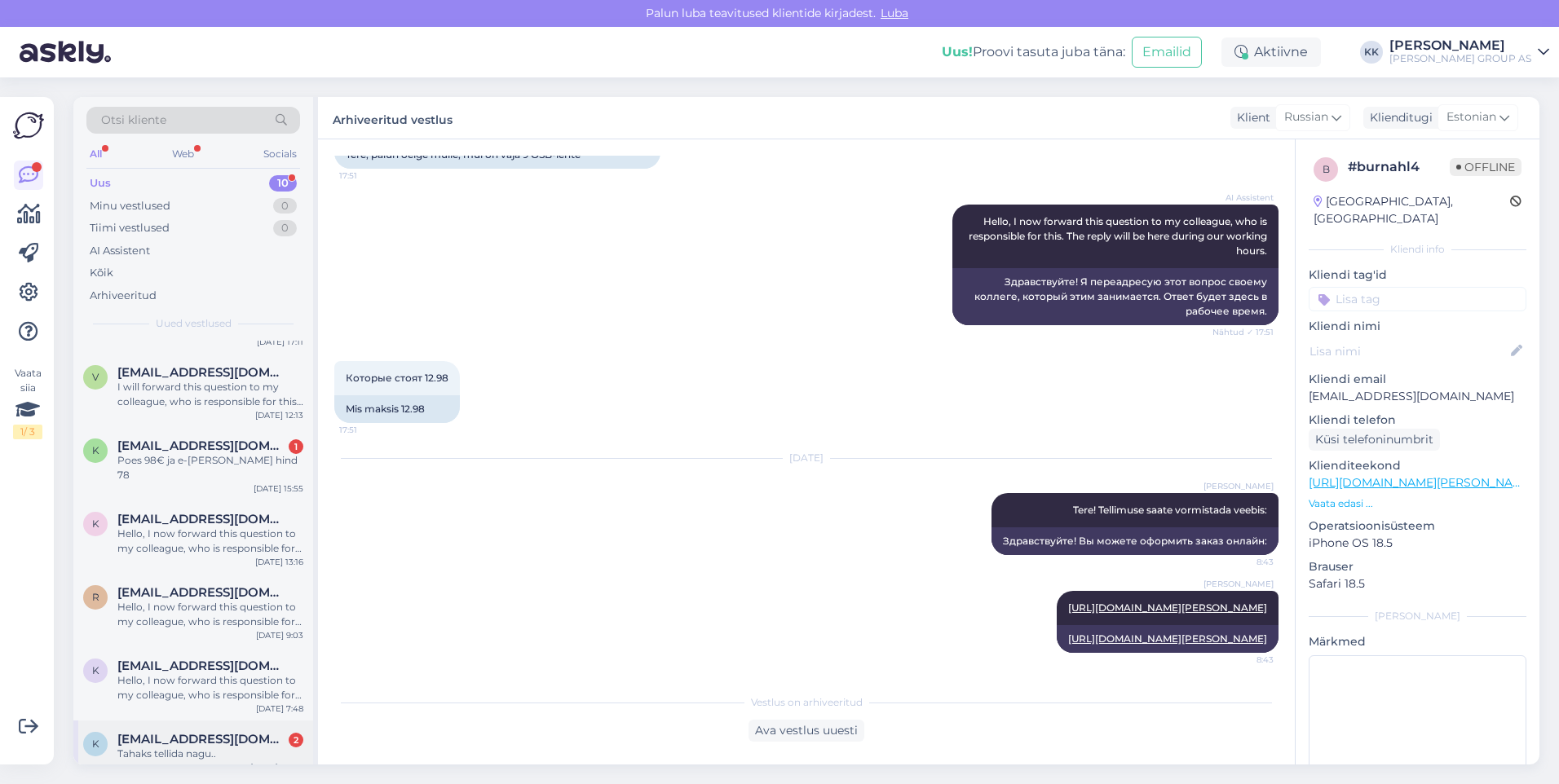
click at [193, 732] on span "[EMAIL_ADDRESS][DOMAIN_NAME]" at bounding box center [202, 739] width 169 height 15
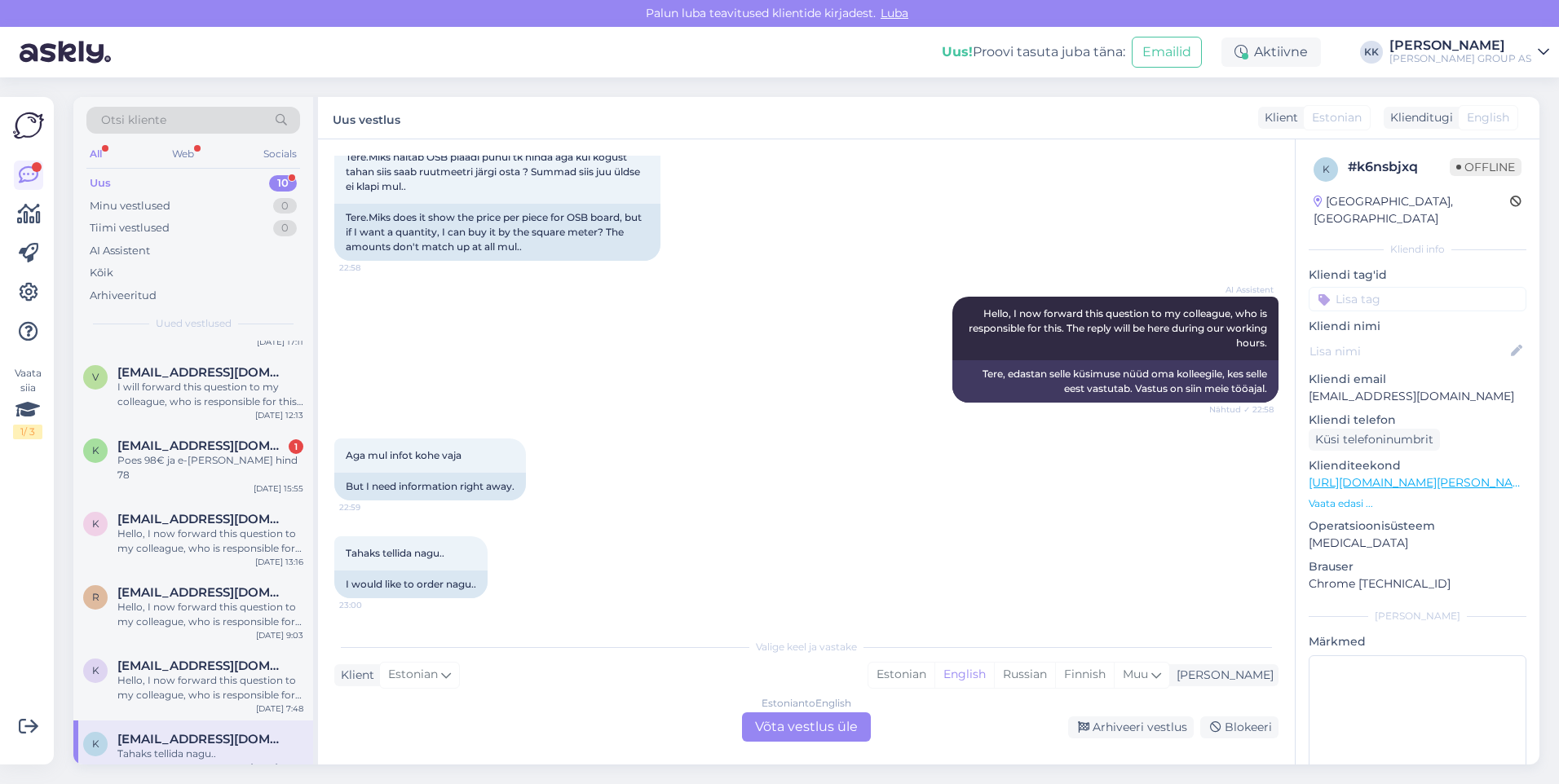
scroll to position [1211, 0]
click at [934, 671] on div "Estonian" at bounding box center [900, 675] width 66 height 24
click at [773, 728] on div "Estonian to Estonian Võta vestlus üle" at bounding box center [806, 727] width 128 height 30
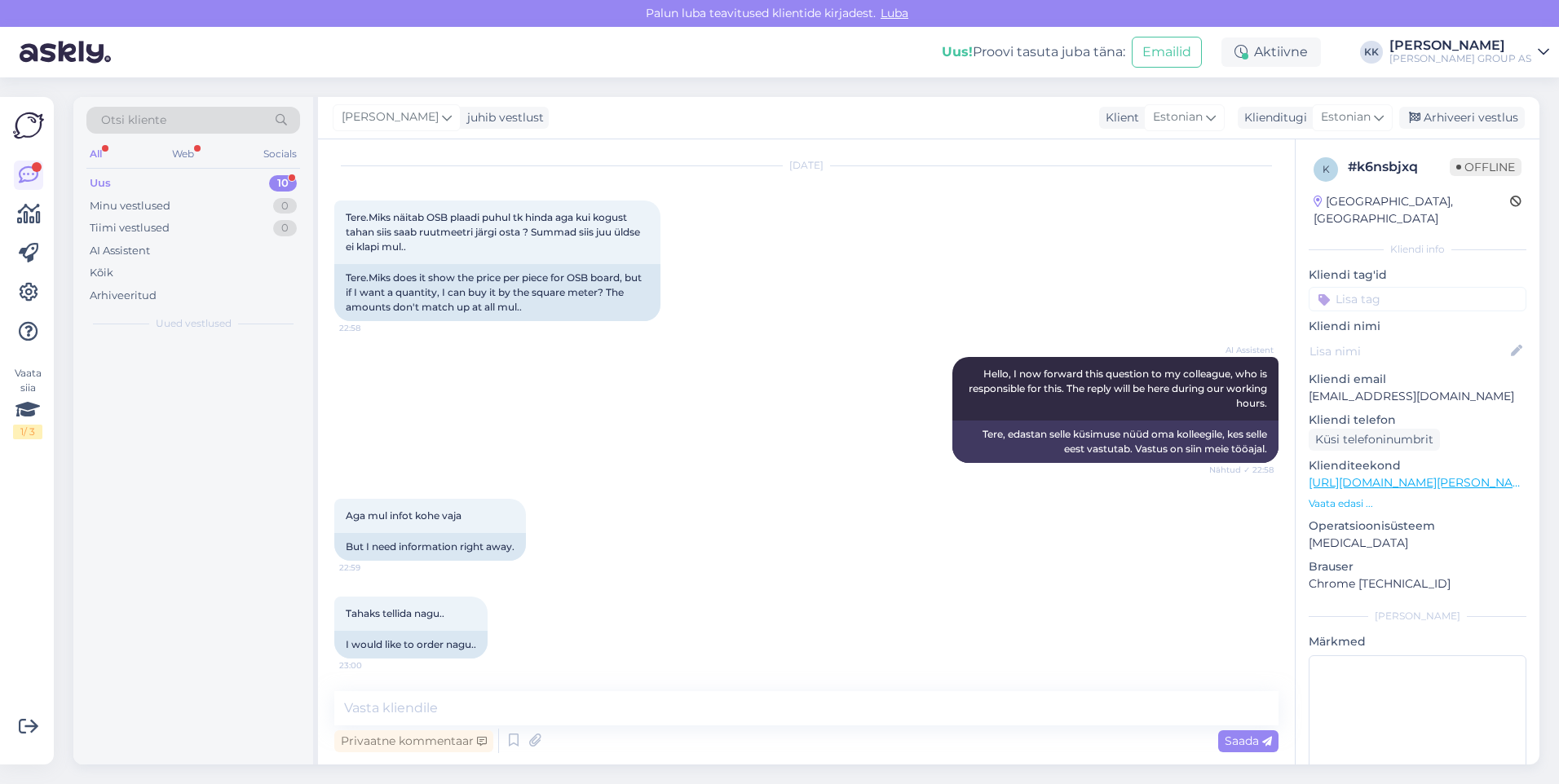
scroll to position [0, 0]
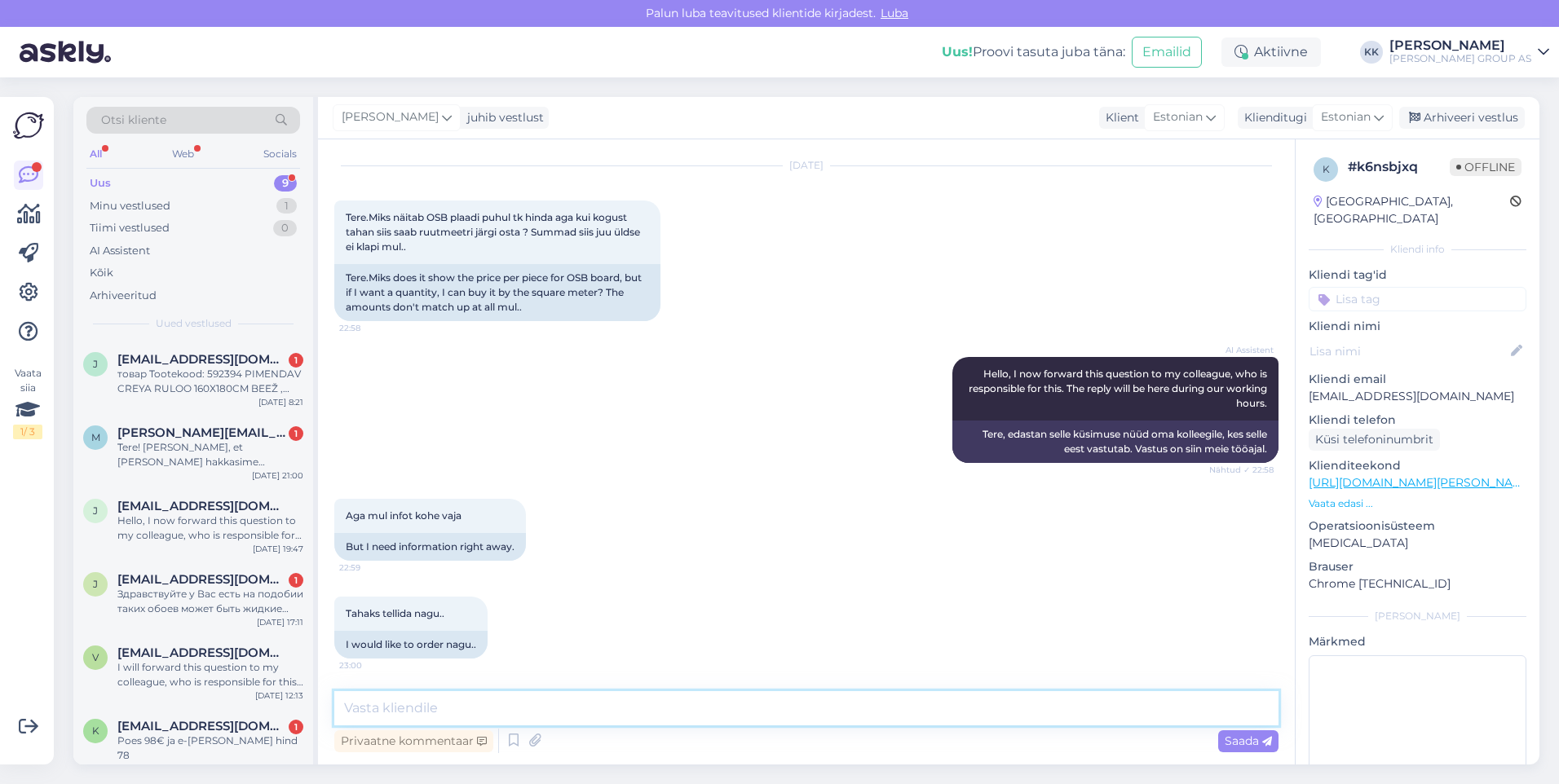
click at [404, 710] on textarea at bounding box center [806, 708] width 944 height 34
type textarea "Vabandame, [PERSON_NAME] tehnilisi probleeme."
click at [1244, 737] on span "Saada" at bounding box center [1247, 741] width 47 height 15
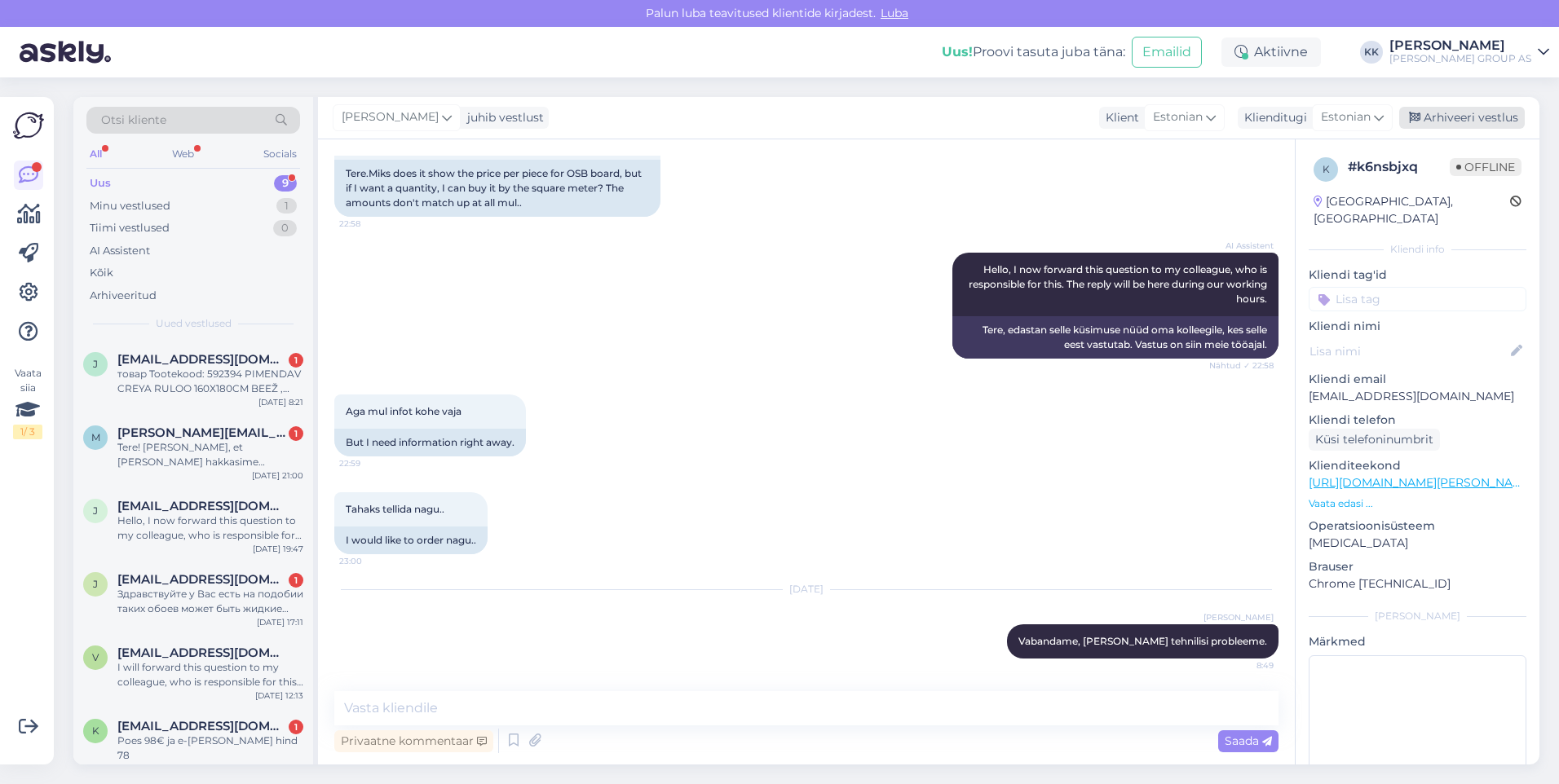
click at [1457, 116] on div "Arhiveeri vestlus" at bounding box center [1461, 118] width 126 height 22
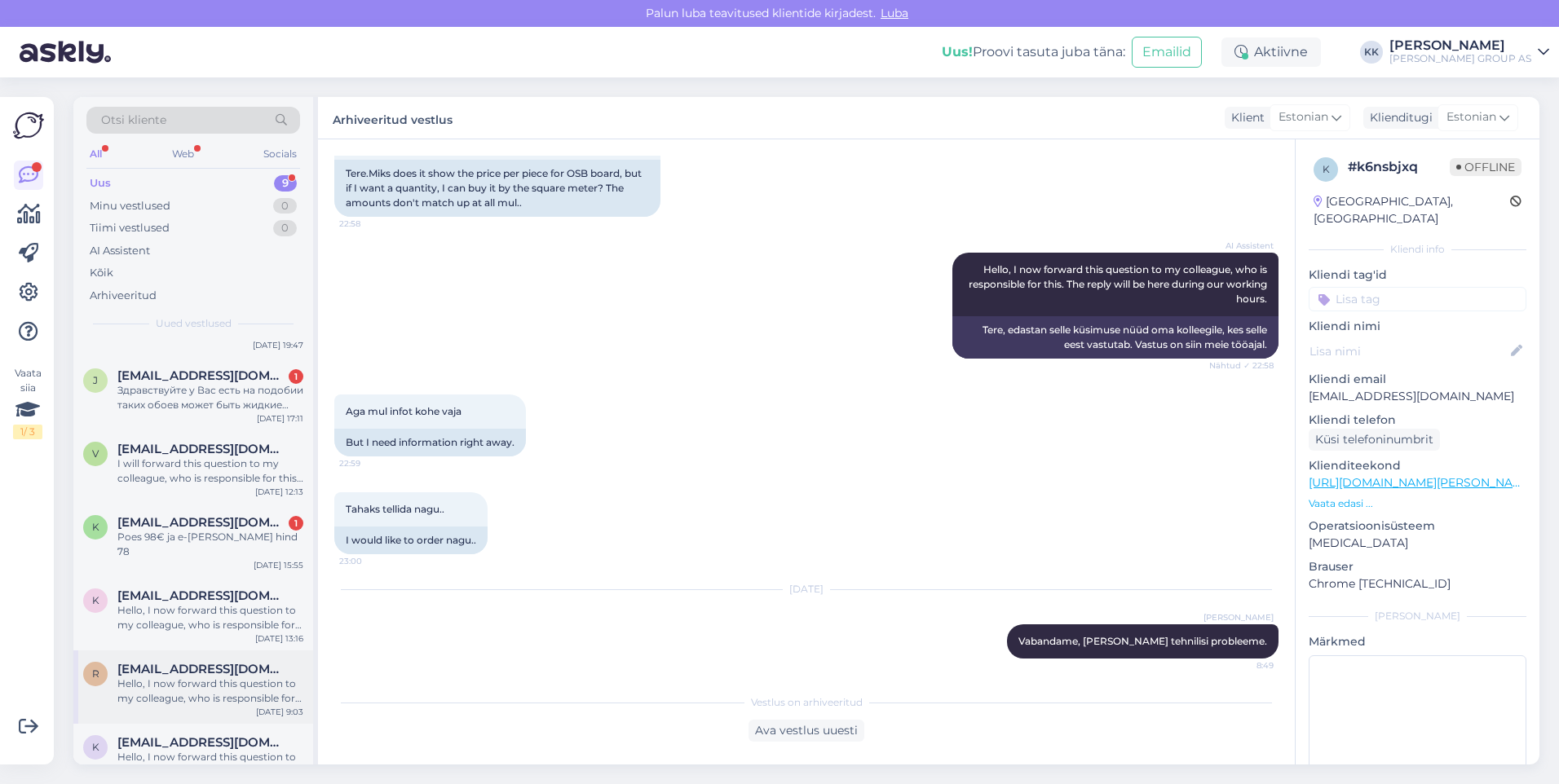
scroll to position [221, 0]
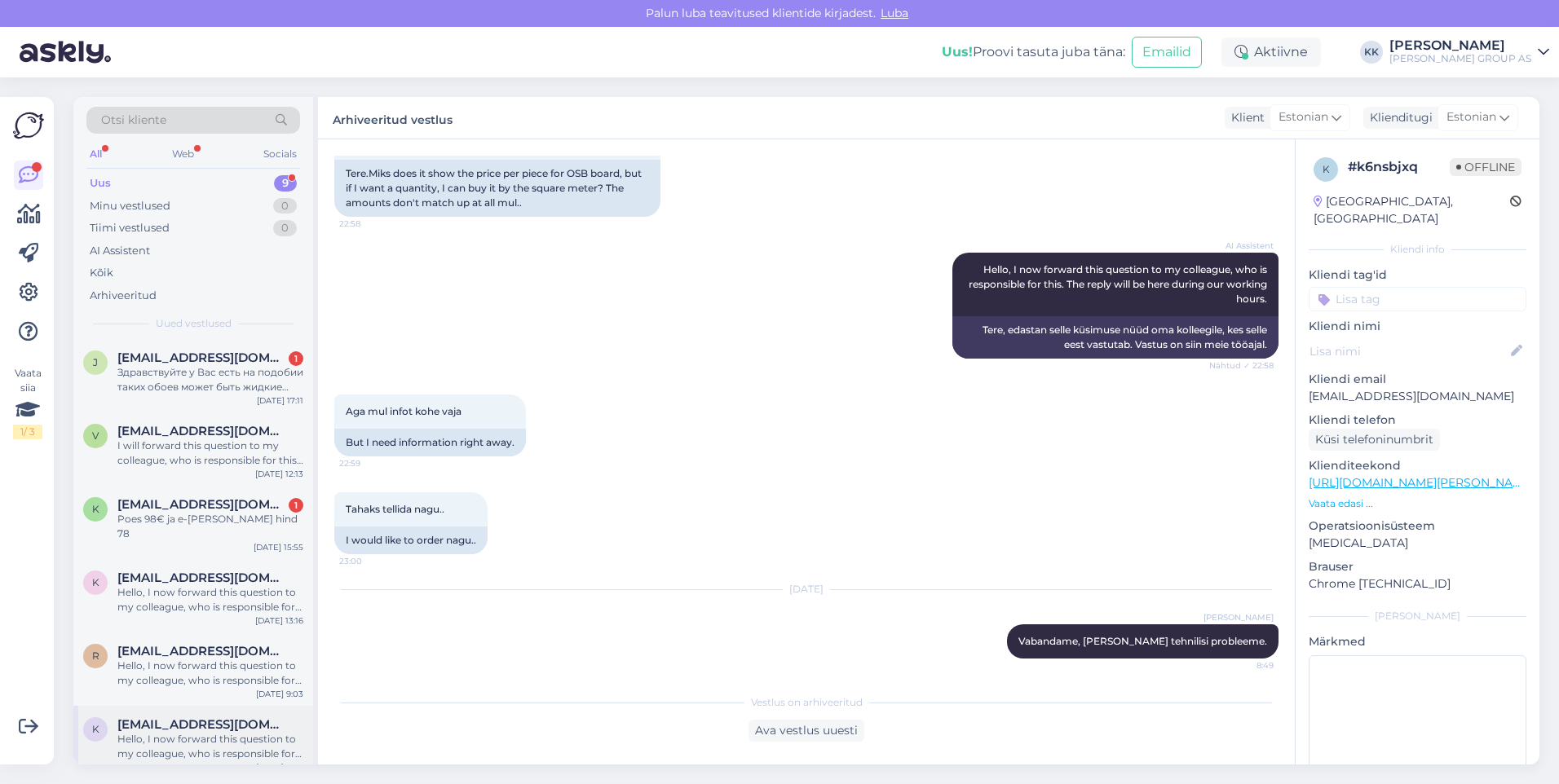
click at [179, 732] on div "Hello, I now forward this question to my colleague, who is responsible for this…" at bounding box center [210, 747] width 186 height 30
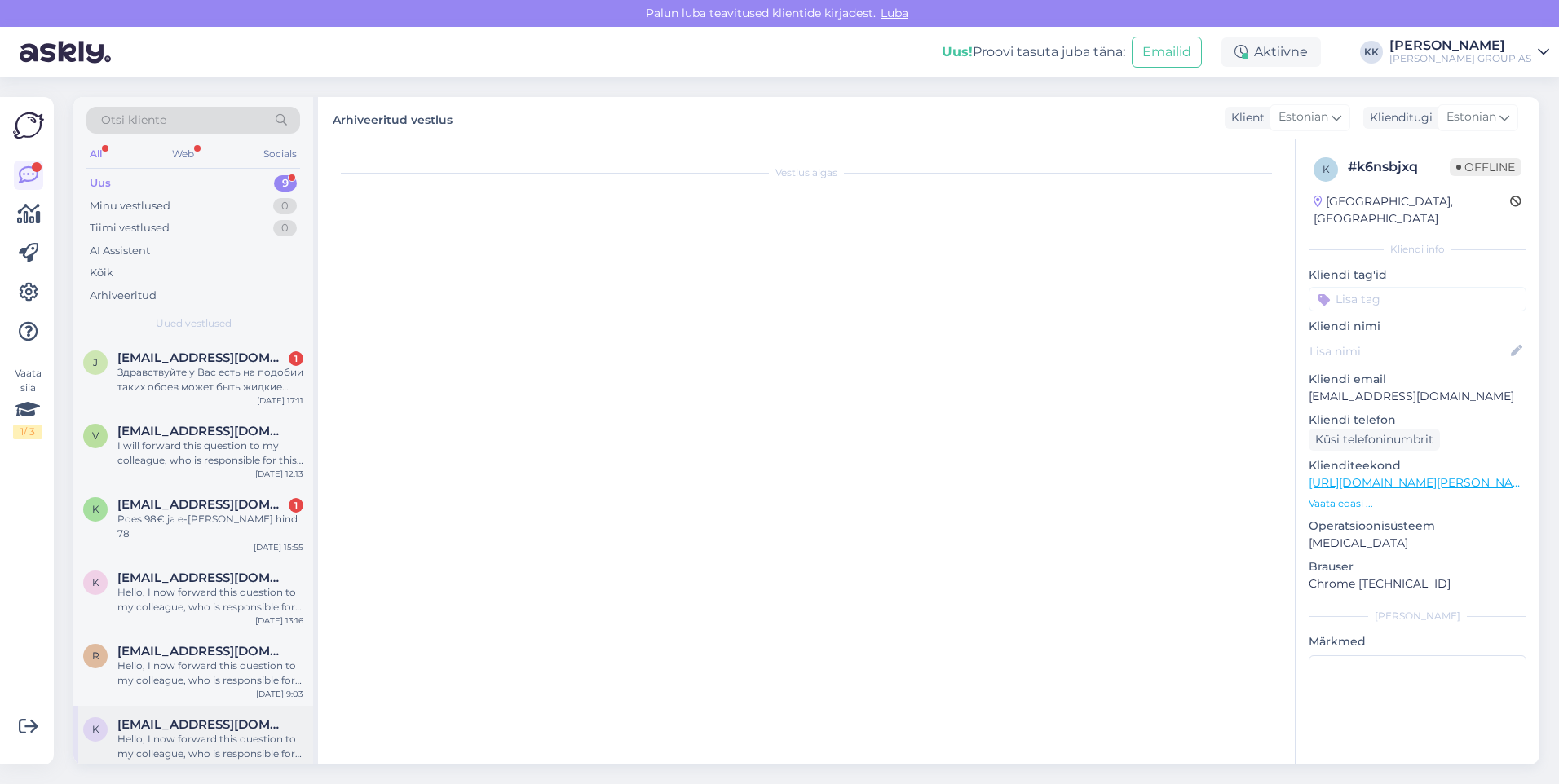
scroll to position [0, 0]
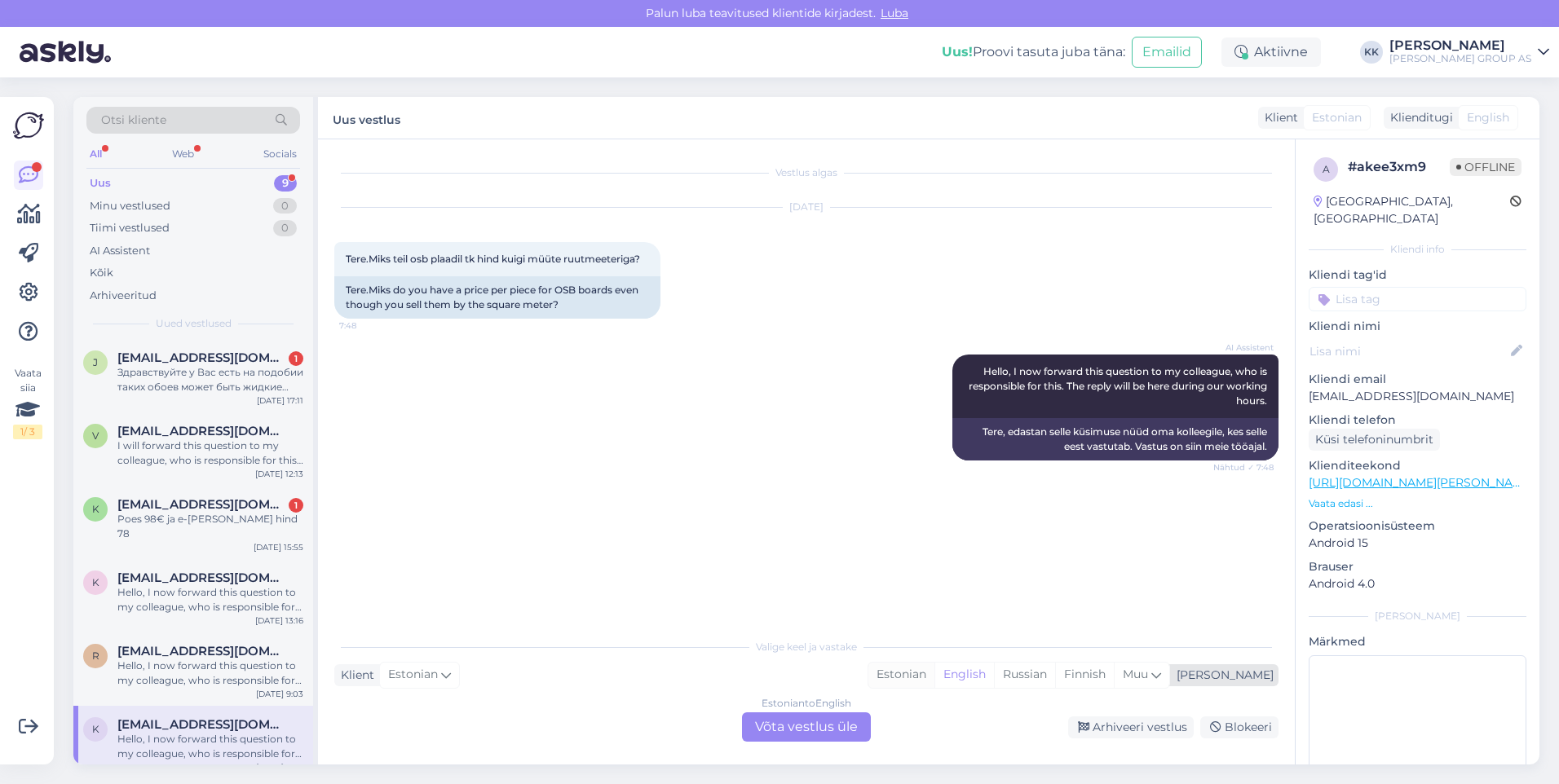
click at [934, 674] on div "Estonian" at bounding box center [900, 675] width 66 height 24
click at [791, 724] on div "Estonian to Estonian Võta vestlus üle" at bounding box center [806, 727] width 128 height 30
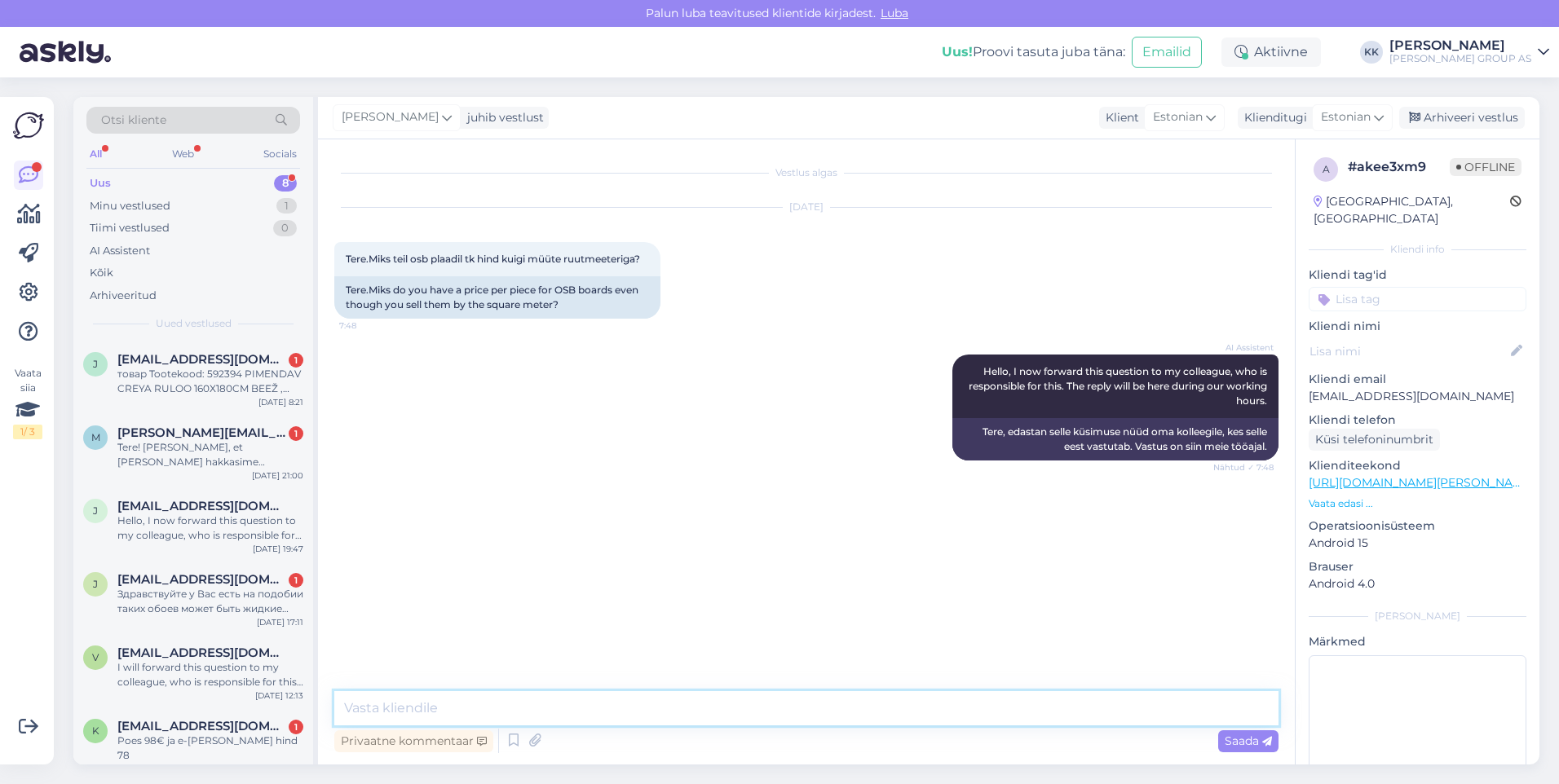
click at [378, 707] on textarea at bounding box center [806, 708] width 944 height 34
type textarea "Vabandame, [PERSON_NAME] tehnilisi probleeme."
click at [1249, 736] on span "Saada" at bounding box center [1247, 741] width 47 height 15
click at [1459, 113] on div "Arhiveeri vestlus" at bounding box center [1461, 118] width 126 height 22
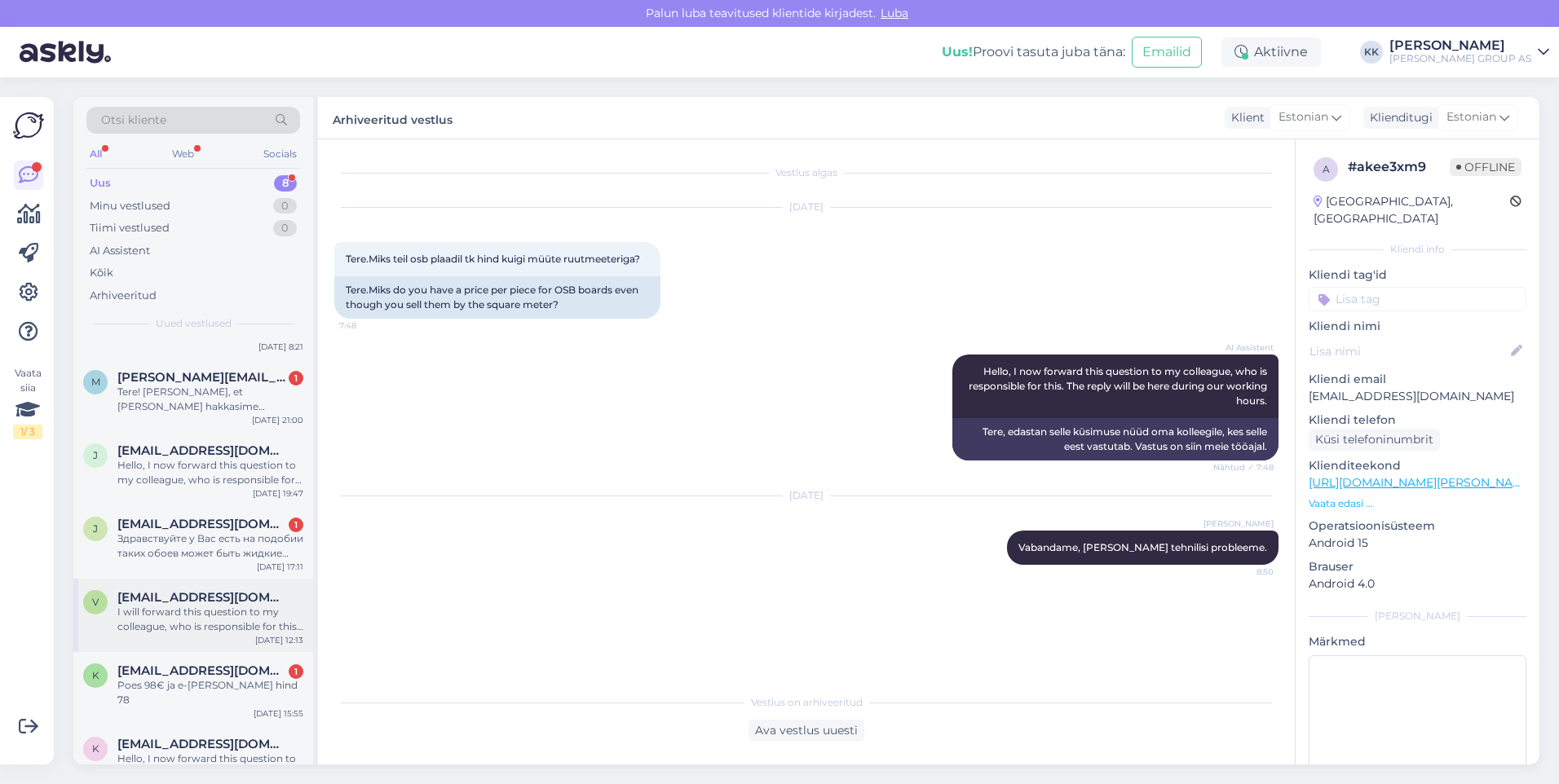
scroll to position [149, 0]
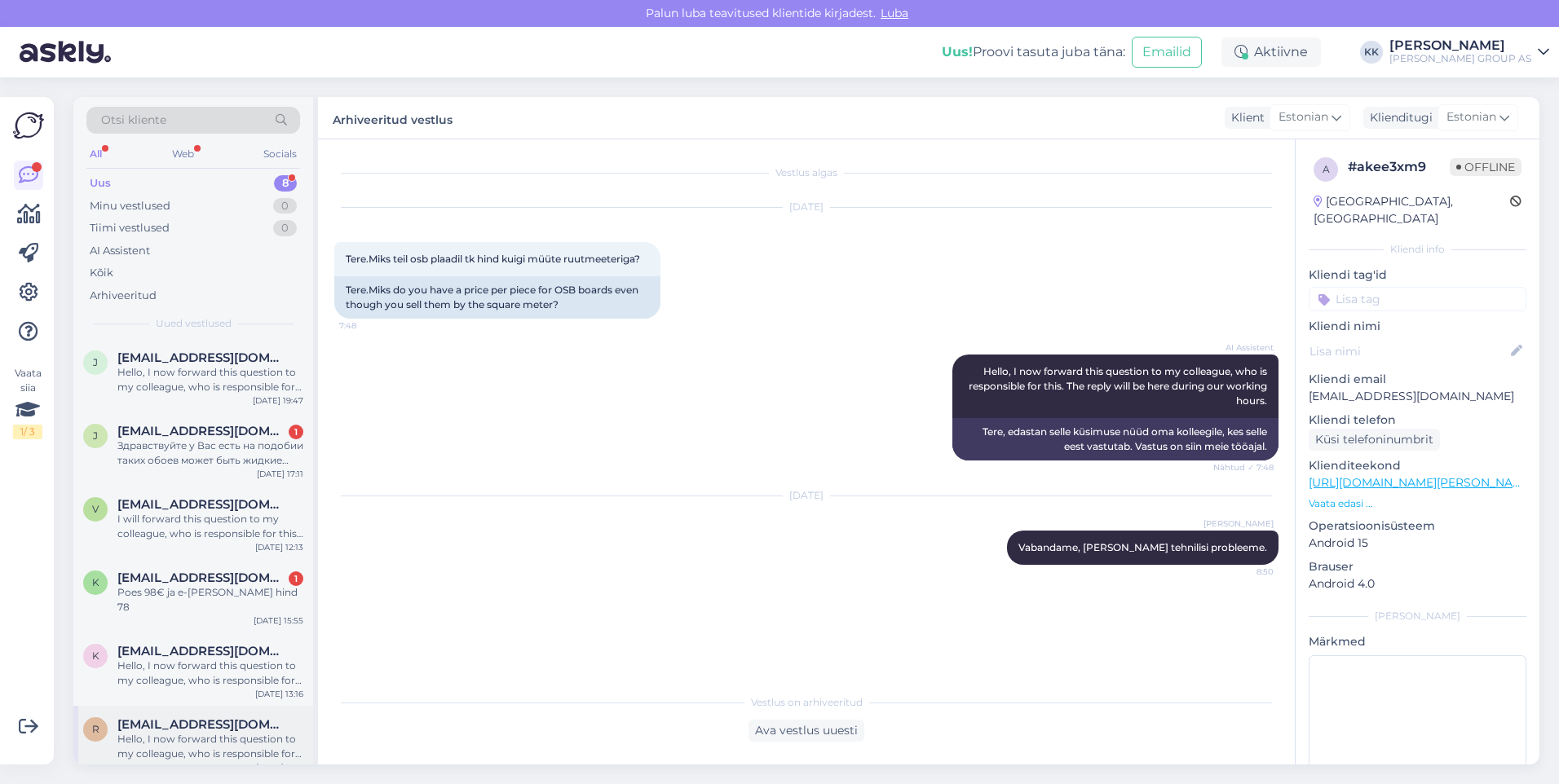
click at [195, 732] on div "Hello, I now forward this question to my colleague, who is responsible for this…" at bounding box center [210, 747] width 186 height 30
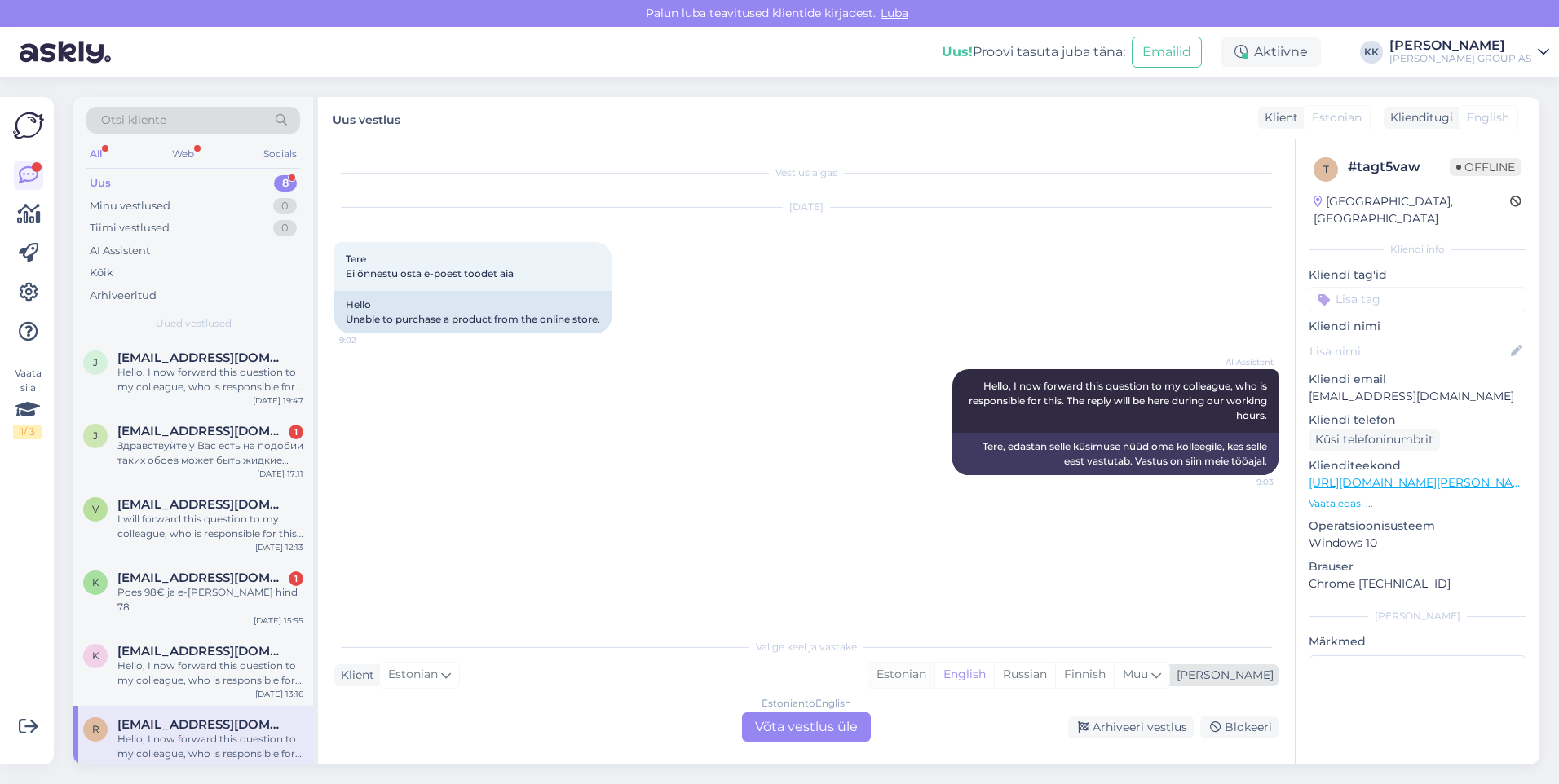
click at [934, 672] on div "Estonian" at bounding box center [900, 675] width 66 height 24
click at [781, 721] on div "Estonian to Estonian Võta vestlus üle" at bounding box center [806, 727] width 128 height 30
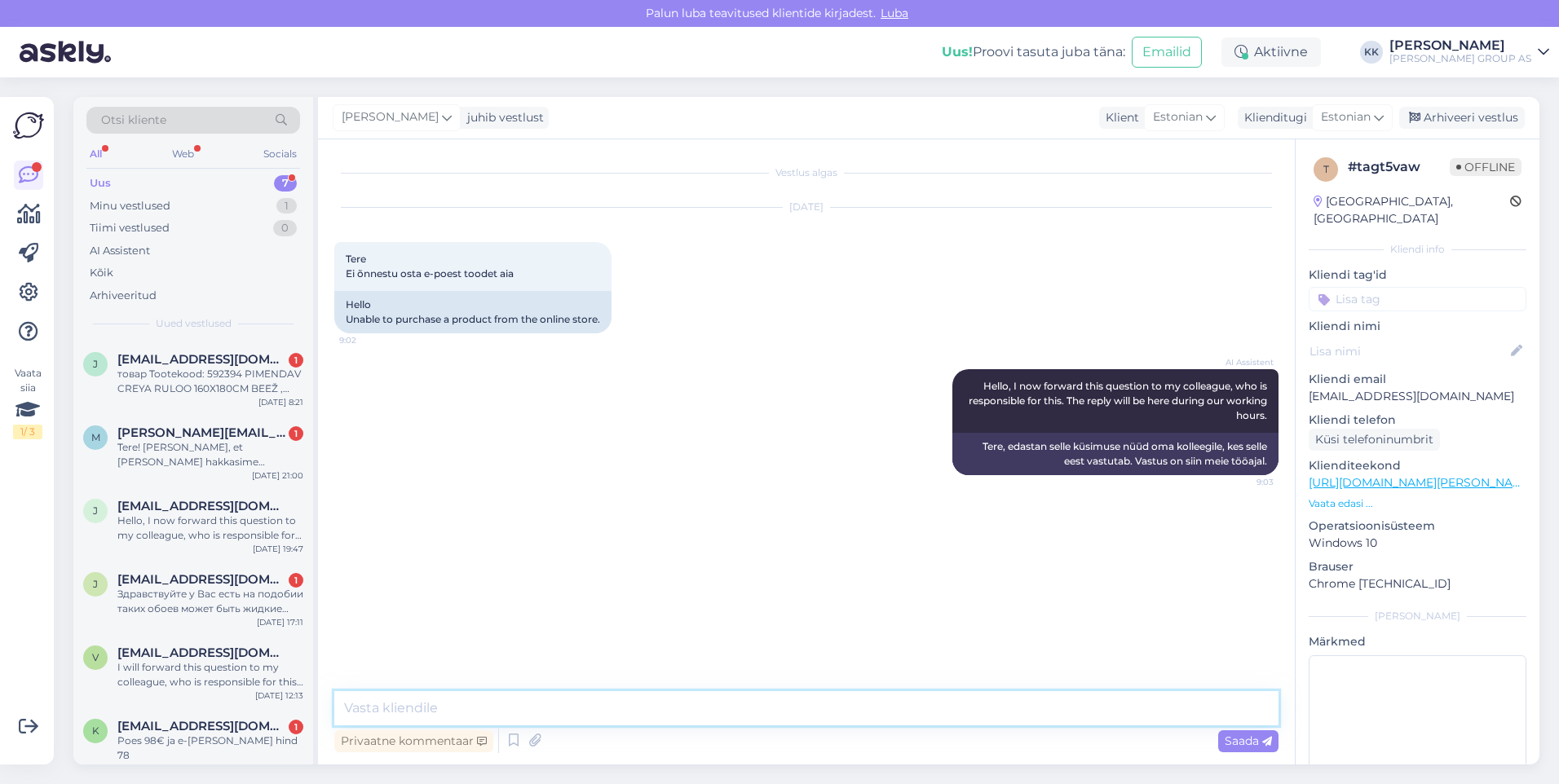
click at [379, 715] on textarea at bounding box center [806, 708] width 944 height 34
type textarea "Vabandame, [PERSON_NAME] tehnilisi probleeme."
click at [1257, 740] on span "Saada" at bounding box center [1247, 741] width 47 height 15
click at [1457, 114] on div "Arhiveeri vestlus" at bounding box center [1461, 118] width 126 height 22
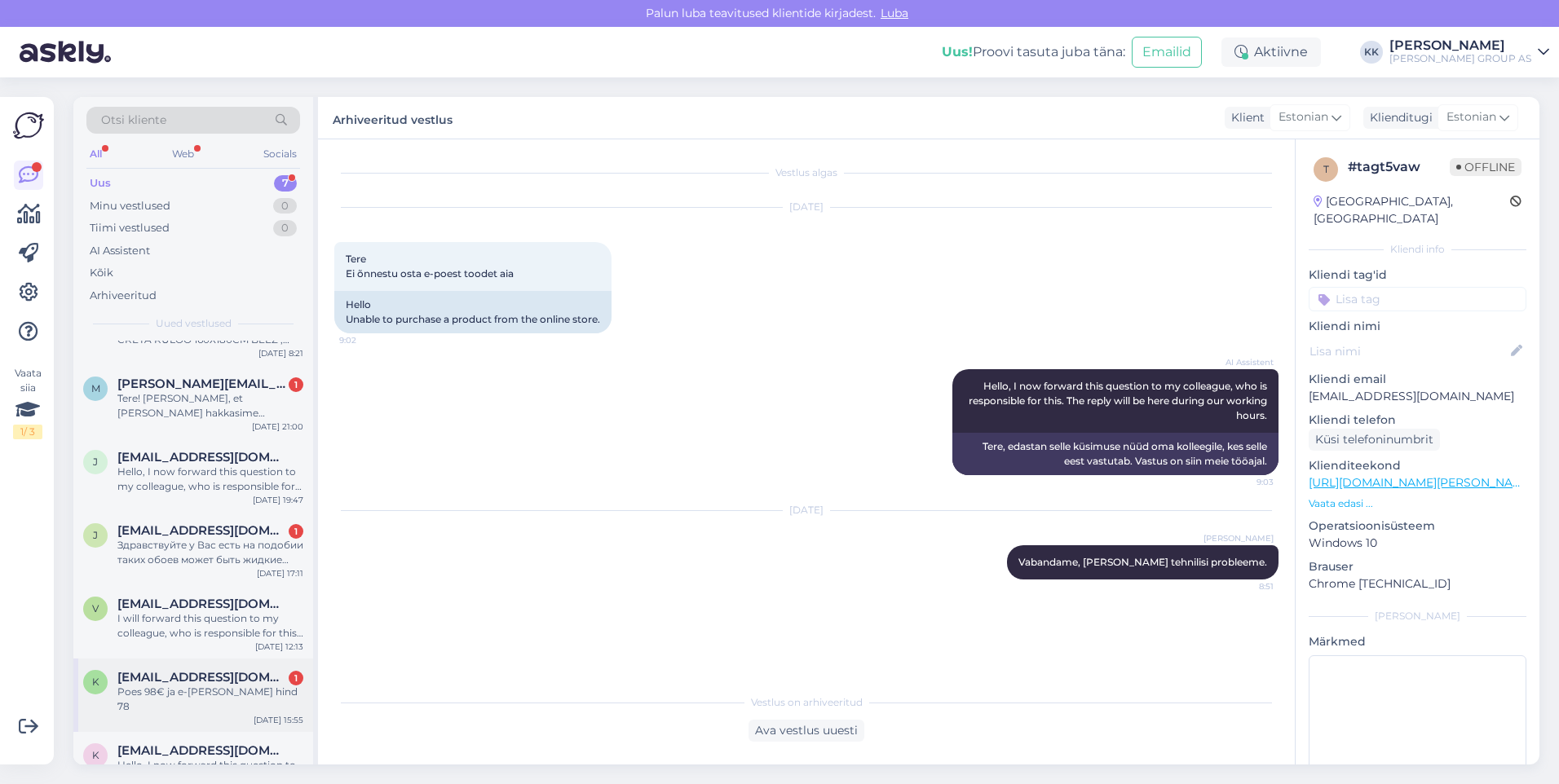
scroll to position [75, 0]
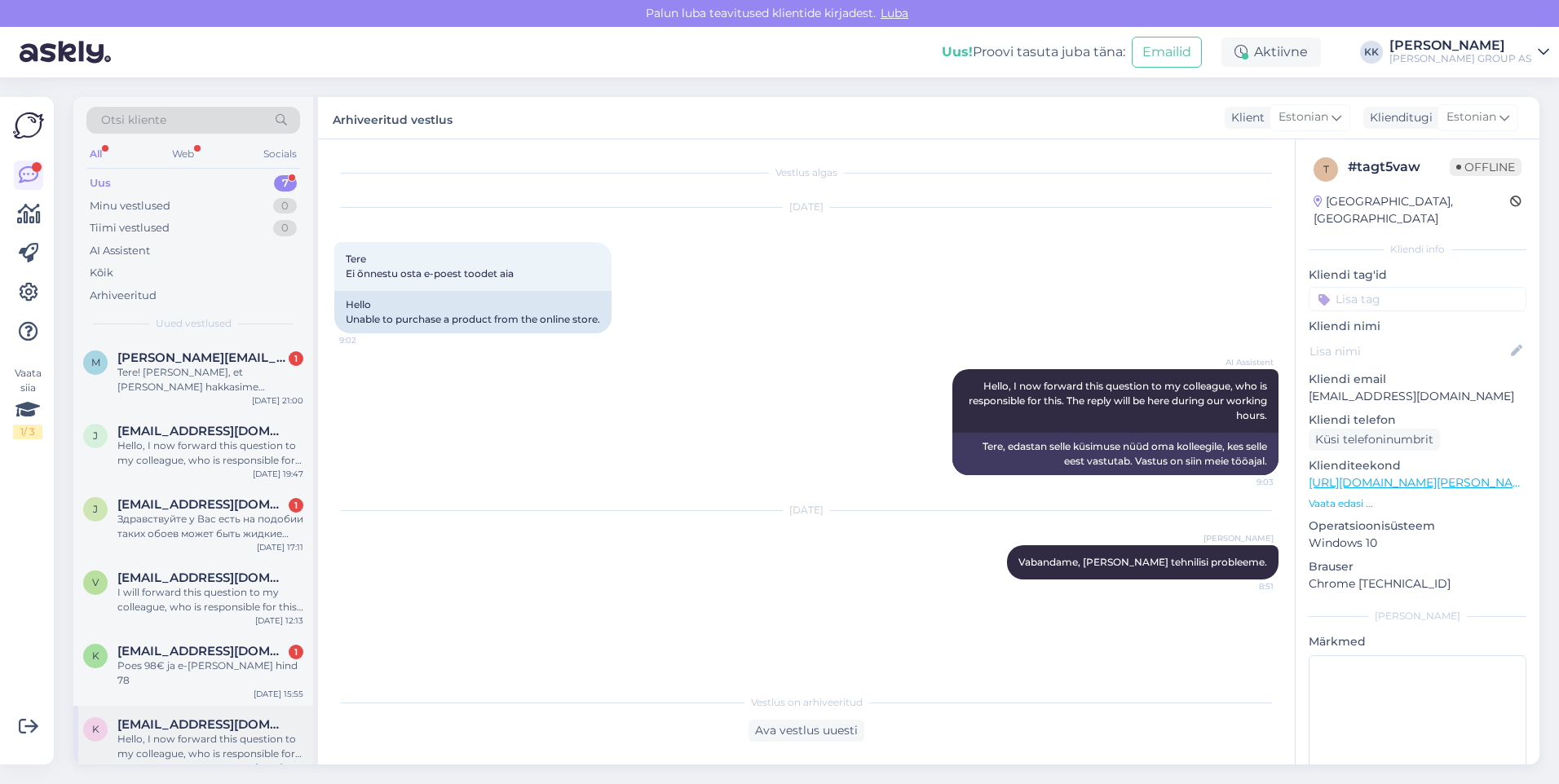
click at [201, 717] on span "[EMAIL_ADDRESS][DOMAIN_NAME]" at bounding box center [202, 724] width 169 height 15
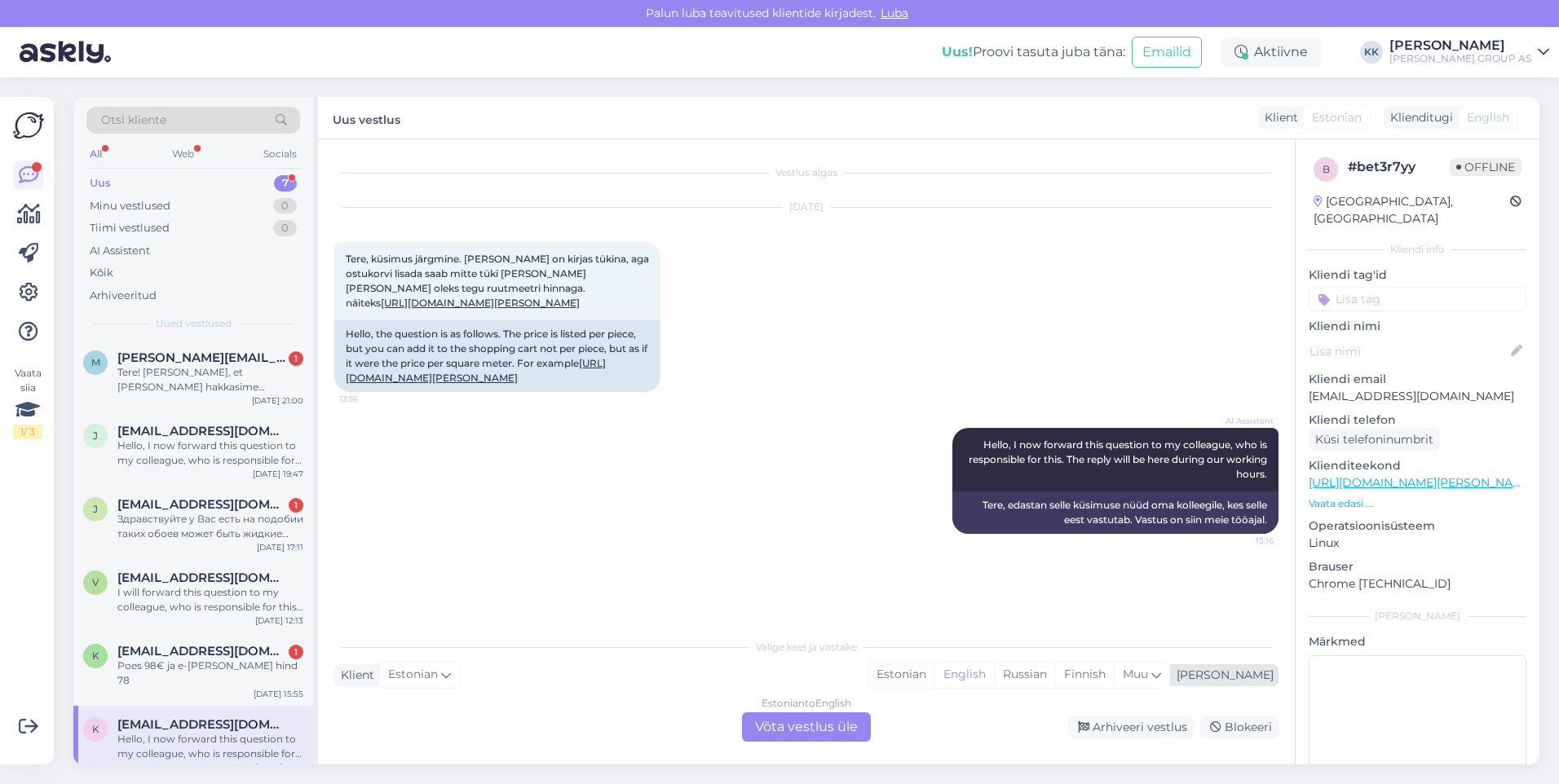
click at [934, 671] on div "Estonian" at bounding box center [900, 675] width 66 height 24
click at [794, 723] on div "Estonian to Estonian Võta vestlus üle" at bounding box center [806, 727] width 128 height 30
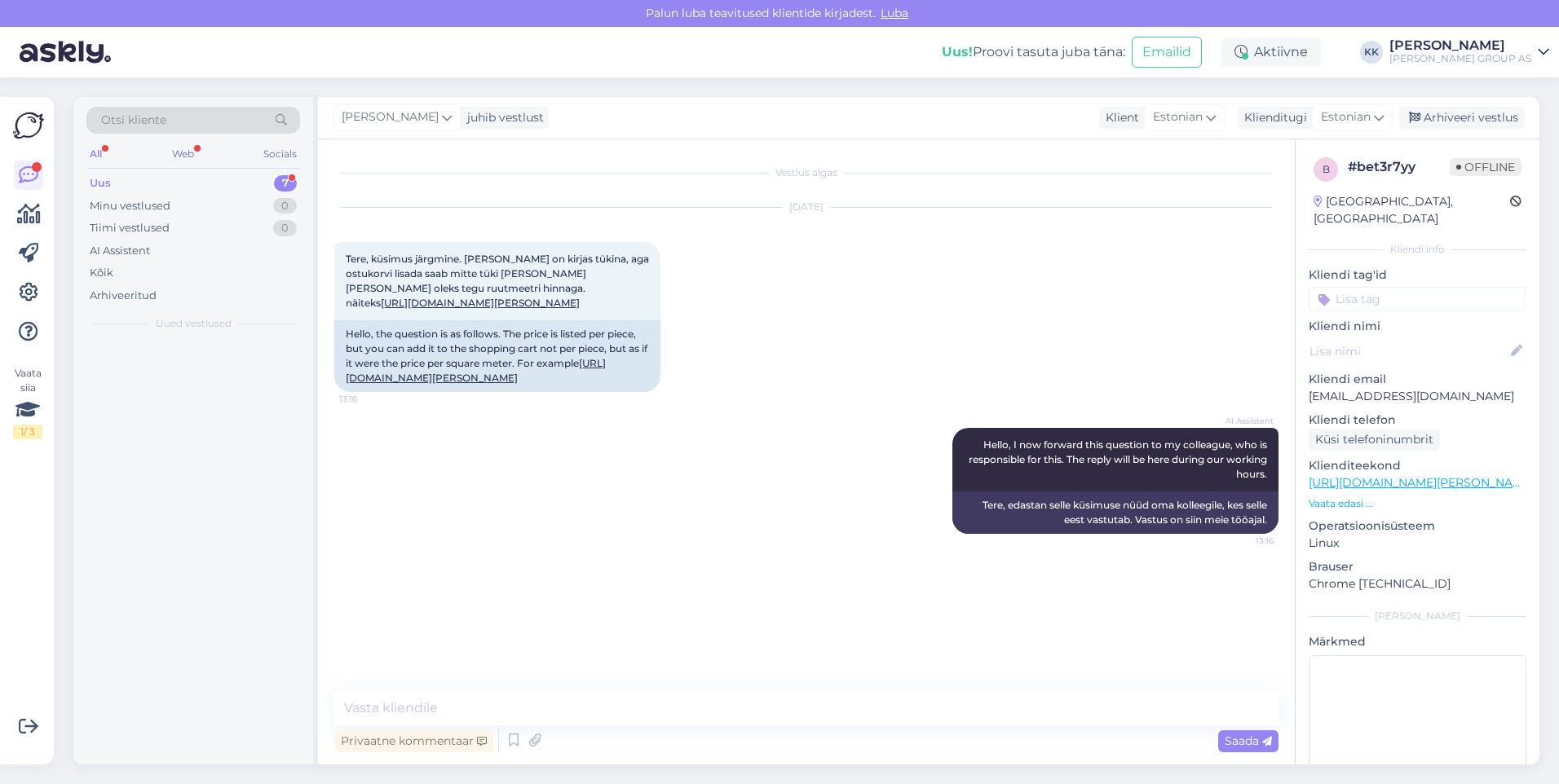
scroll to position [0, 0]
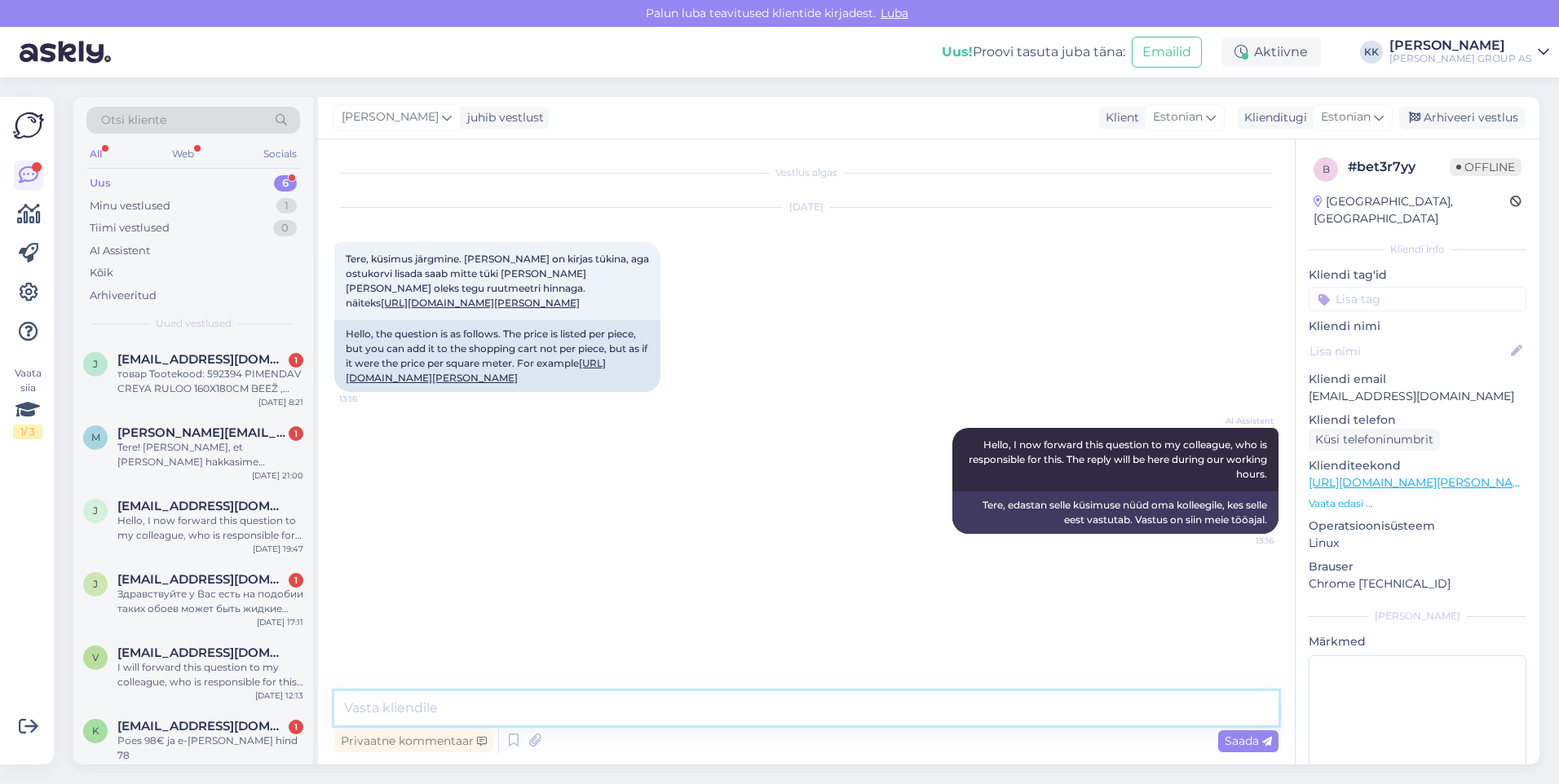
click at [400, 703] on textarea at bounding box center [806, 708] width 944 height 34
type textarea "v"
type textarea "Vabandame tehnilise probleemi pärast."
click at [1236, 737] on span "Saada" at bounding box center [1247, 741] width 47 height 15
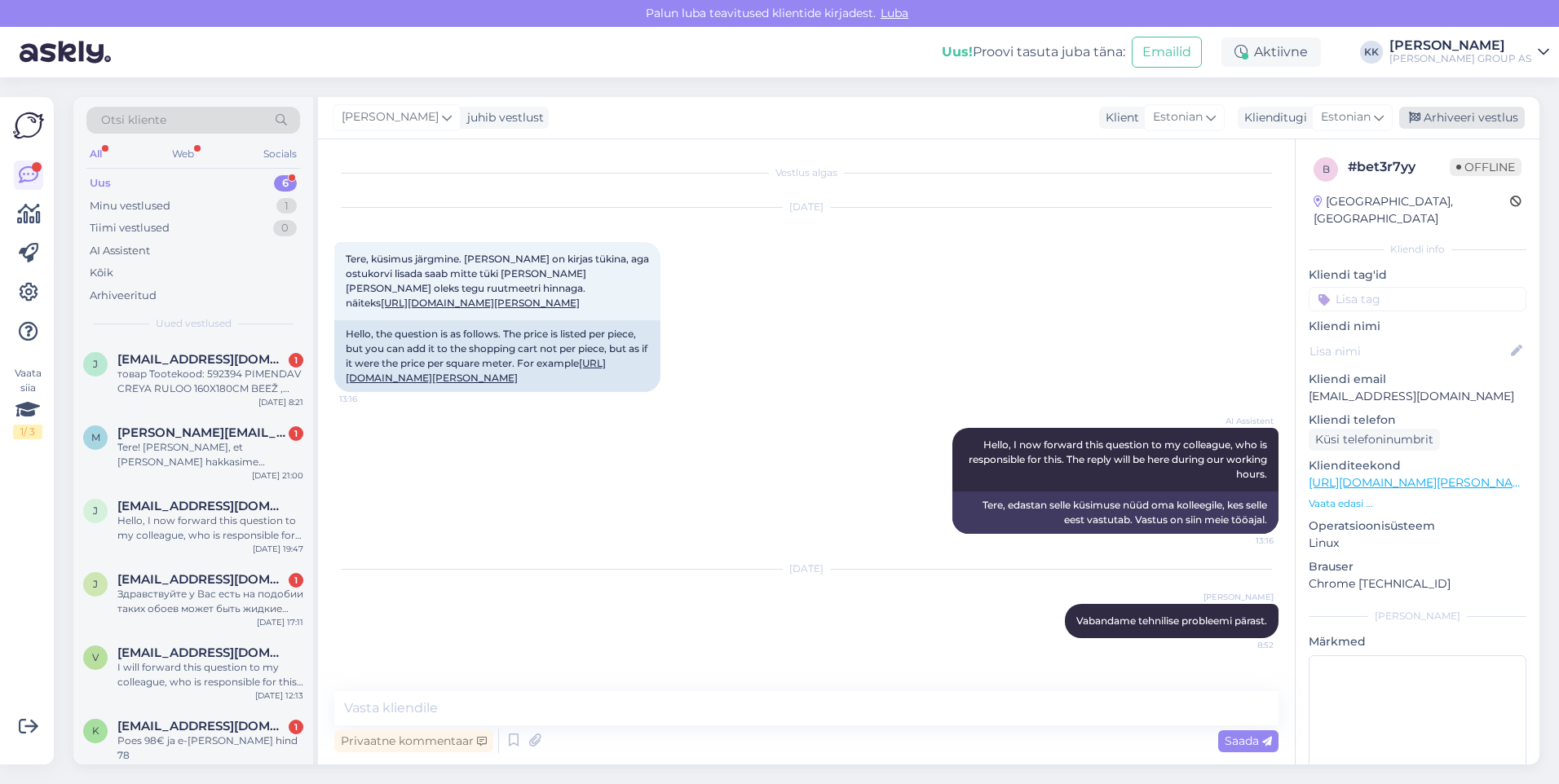
click at [1457, 116] on div "Arhiveeri vestlus" at bounding box center [1461, 118] width 126 height 22
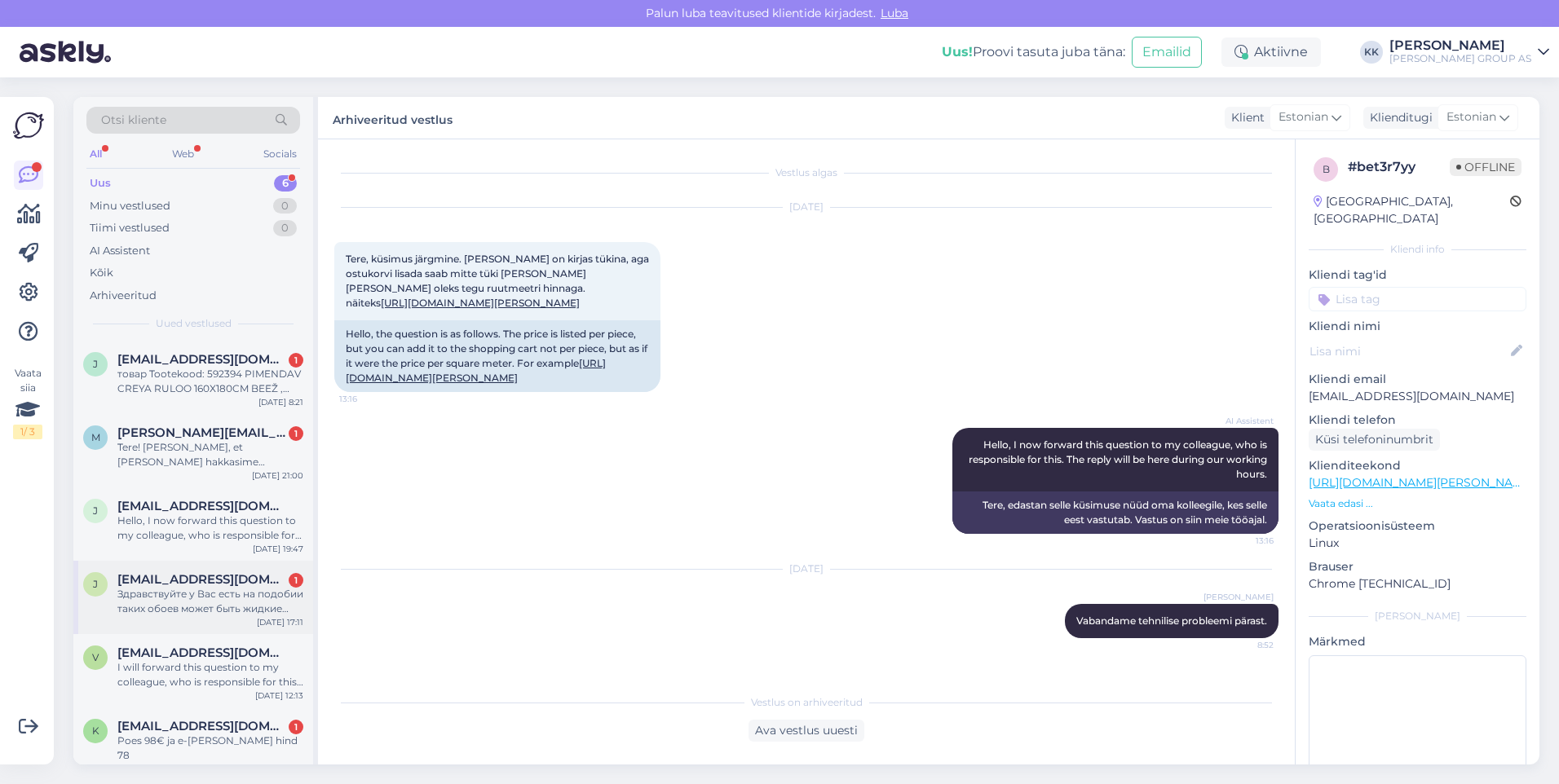
scroll to position [2, 0]
click at [199, 729] on span "[EMAIL_ADDRESS][DOMAIN_NAME]" at bounding box center [202, 724] width 169 height 15
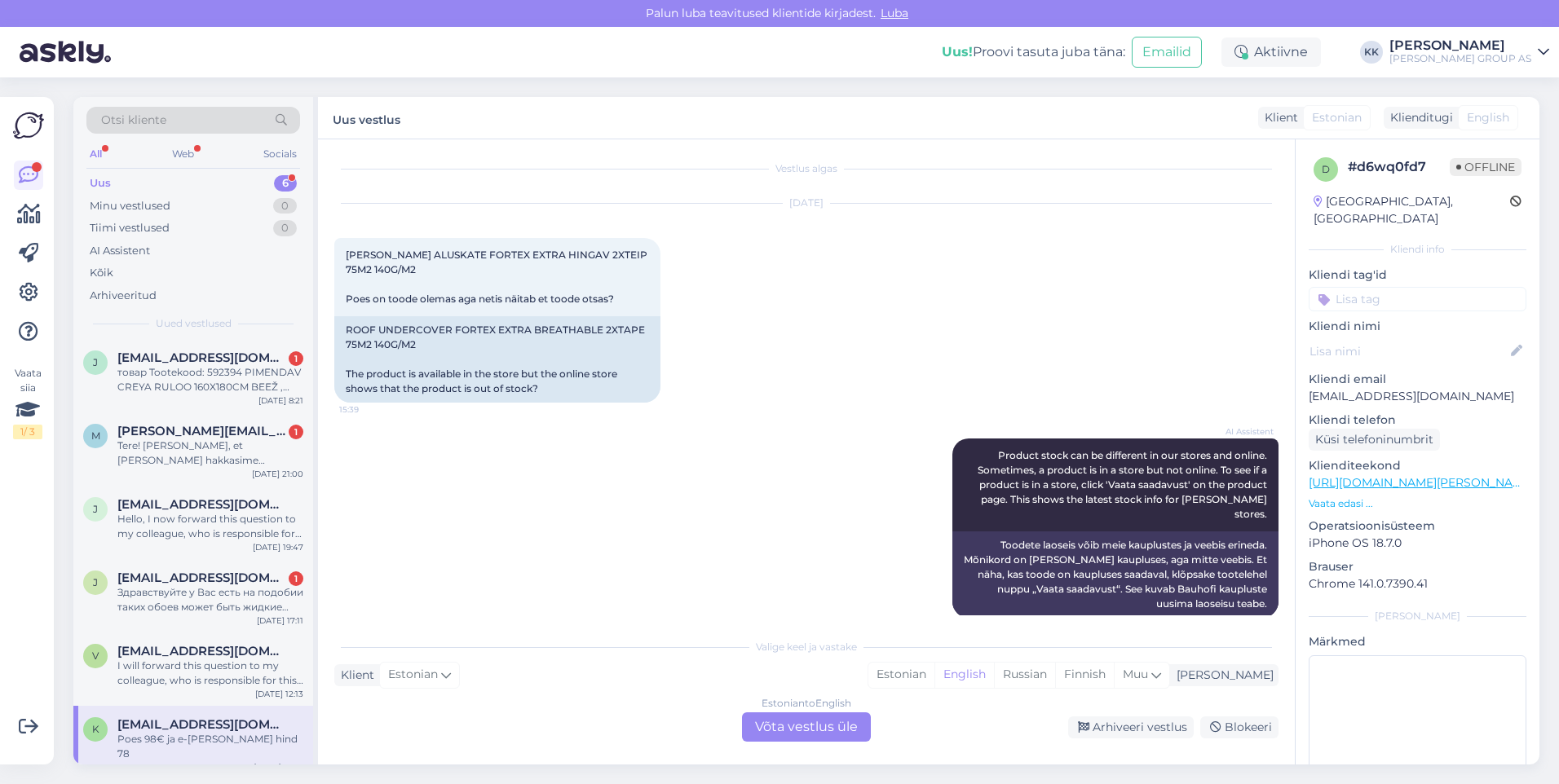
scroll to position [0, 0]
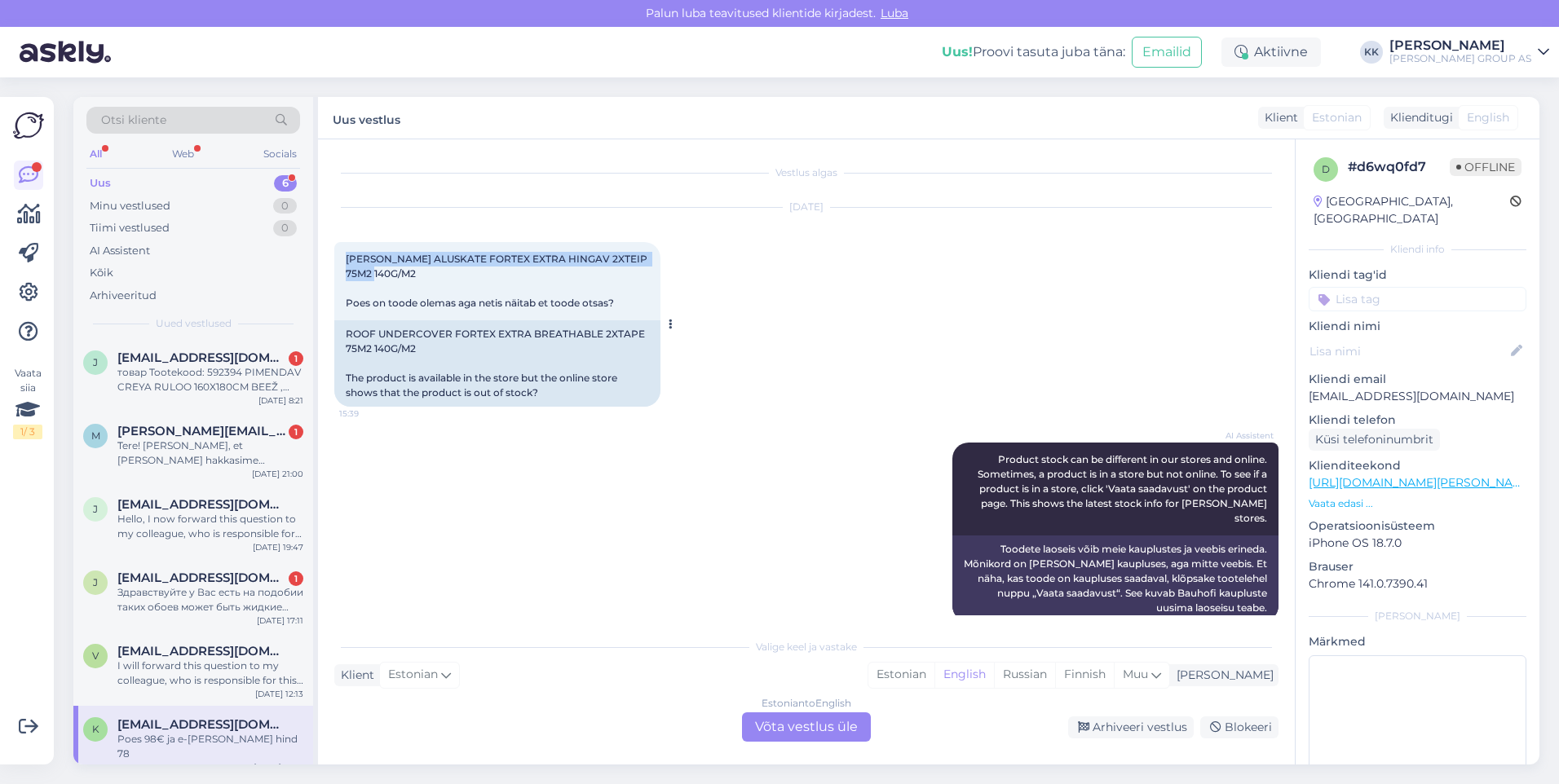
drag, startPoint x: 389, startPoint y: 268, endPoint x: 347, endPoint y: 257, distance: 43.4
click at [347, 257] on div "[PERSON_NAME] ALUSKATE FORTEX EXTRA HINGAV 2XTEIP 75M2 140G/M2 Poes on toode ol…" at bounding box center [497, 281] width 326 height 78
copy span "[PERSON_NAME] ALUSKATE FORTEX EXTRA HINGAV 2XTEIP 75M2 140G/M2"
click at [545, 462] on div "AI Assistent Product stock can be different in our stores and online. Sometimes…" at bounding box center [806, 532] width 944 height 215
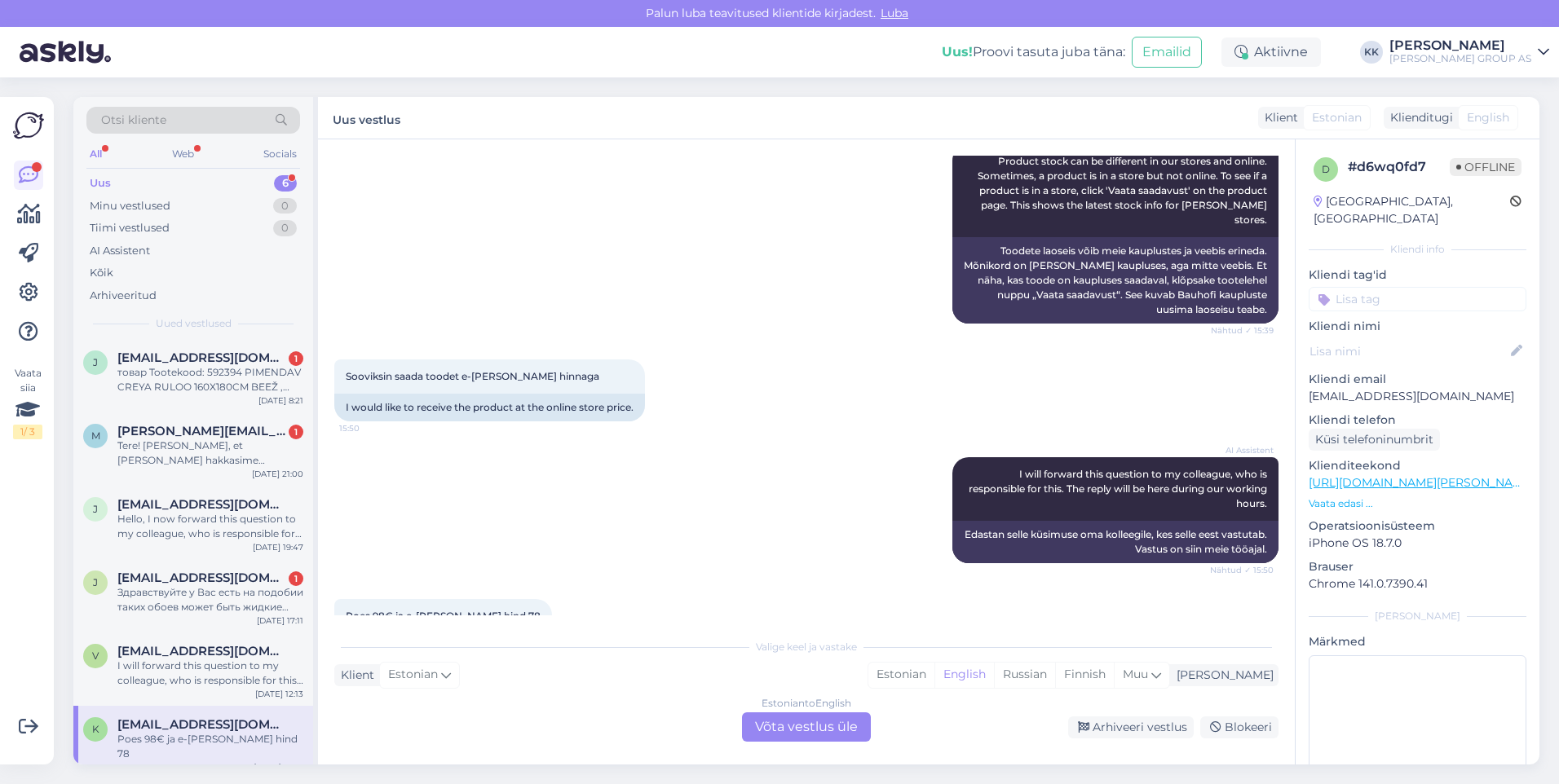
scroll to position [347, 0]
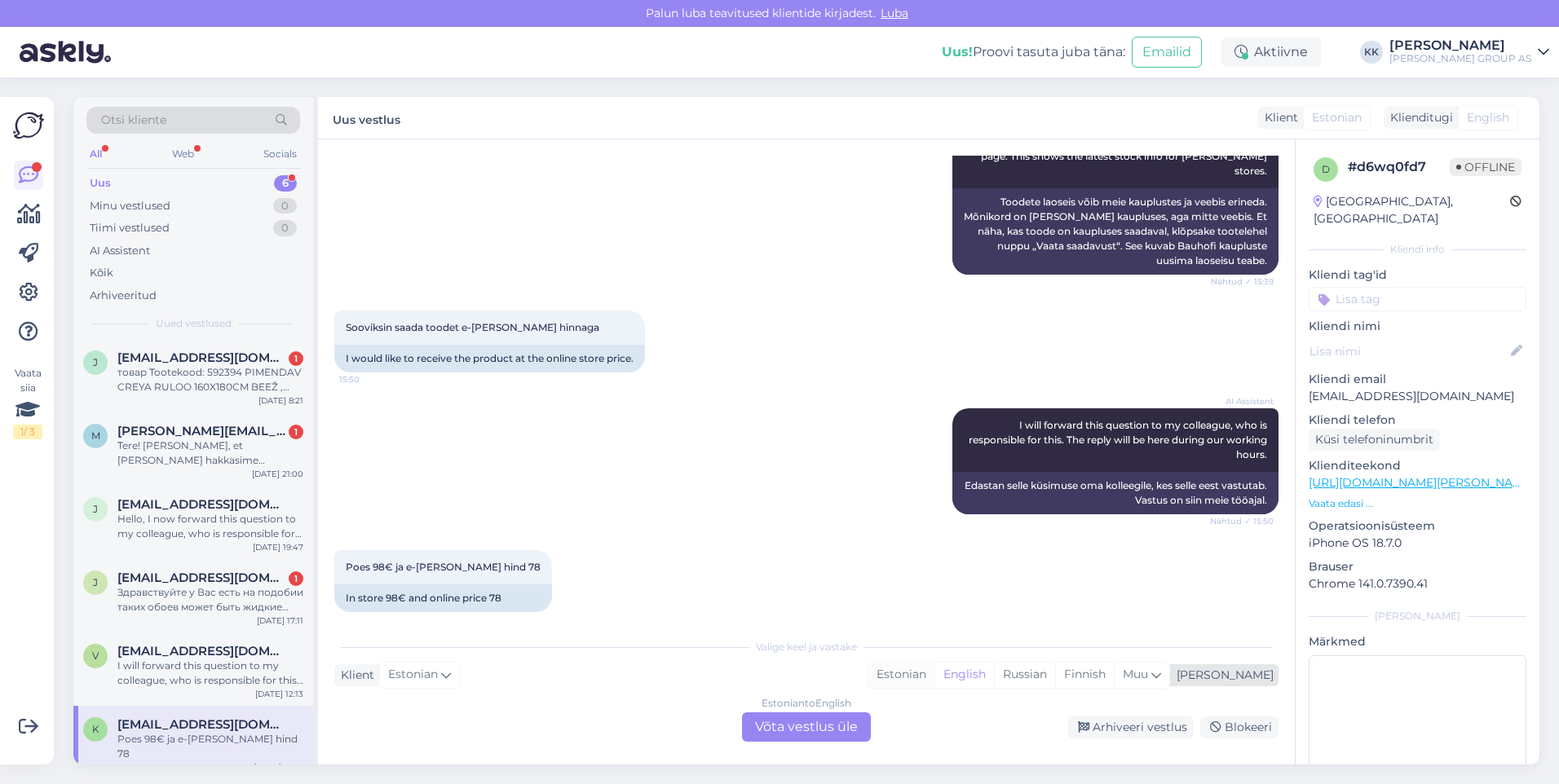
click at [934, 672] on div "Estonian" at bounding box center [900, 675] width 66 height 24
click at [780, 724] on div "Estonian to Estonian Võta vestlus üle" at bounding box center [806, 727] width 128 height 30
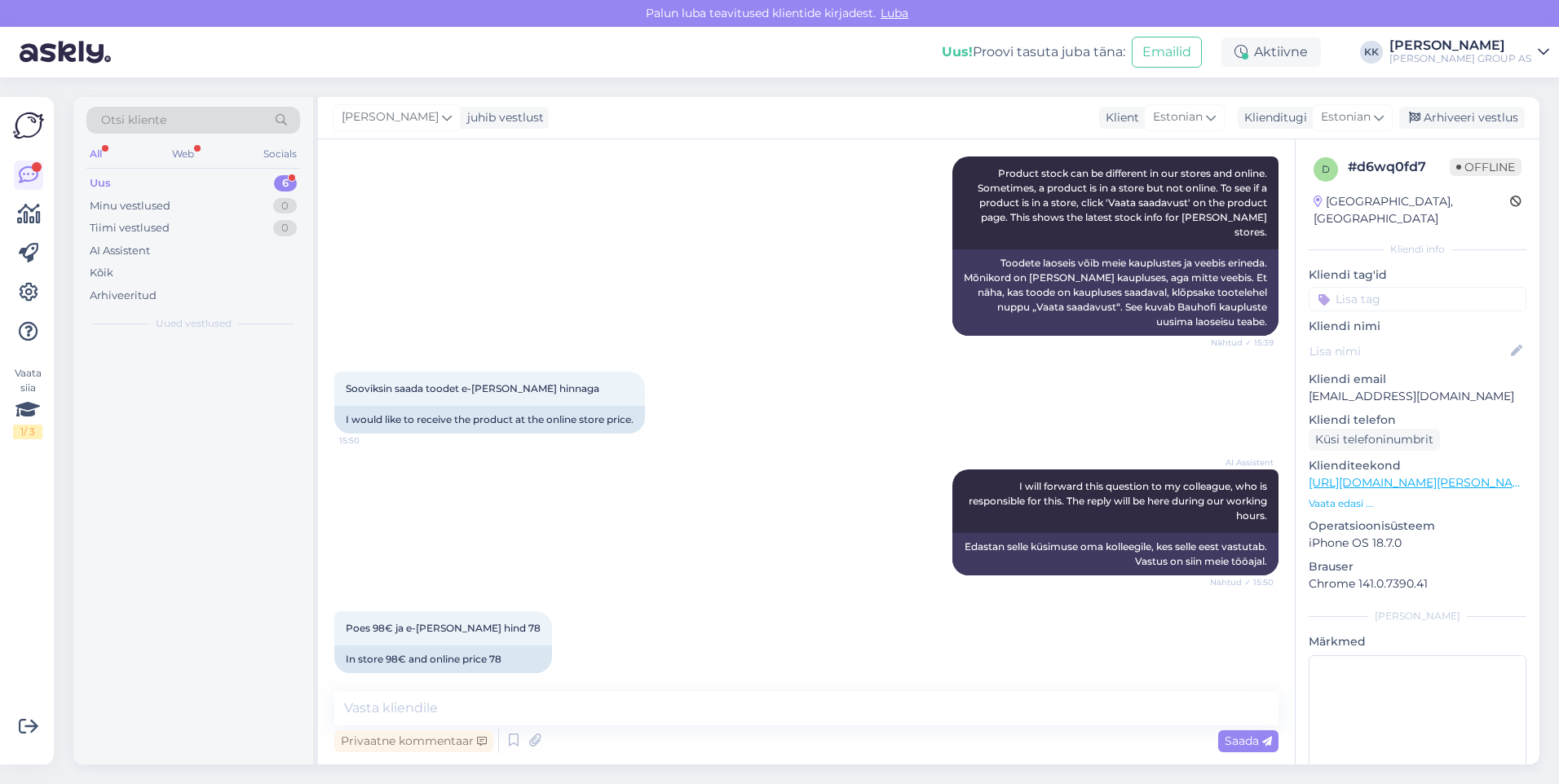
scroll to position [0, 0]
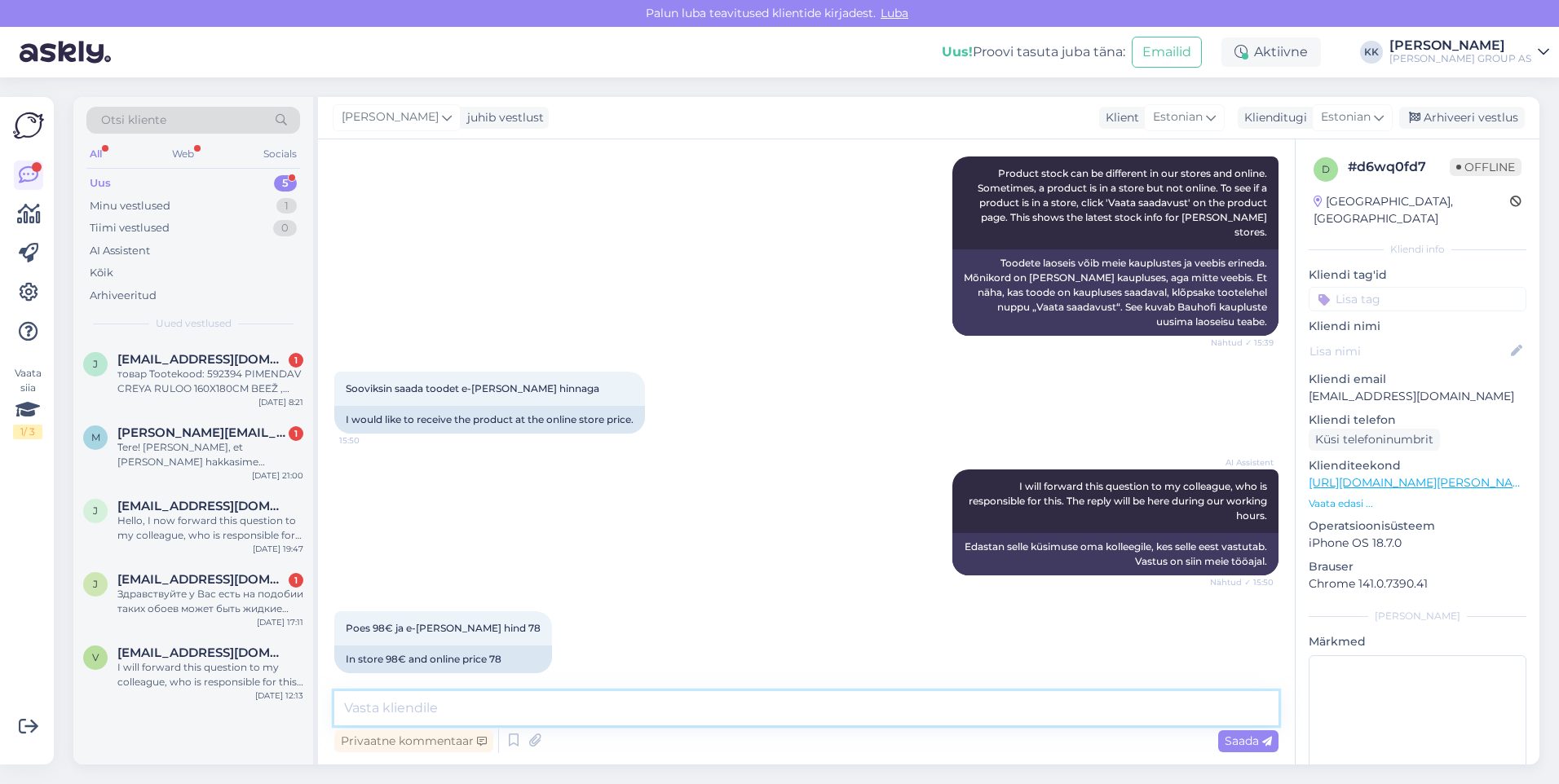
click at [387, 711] on textarea at bounding box center [806, 708] width 944 height 34
type textarea "Vabandame tehnilise probleemi pärast."
click at [1242, 737] on span "Saada" at bounding box center [1247, 741] width 47 height 15
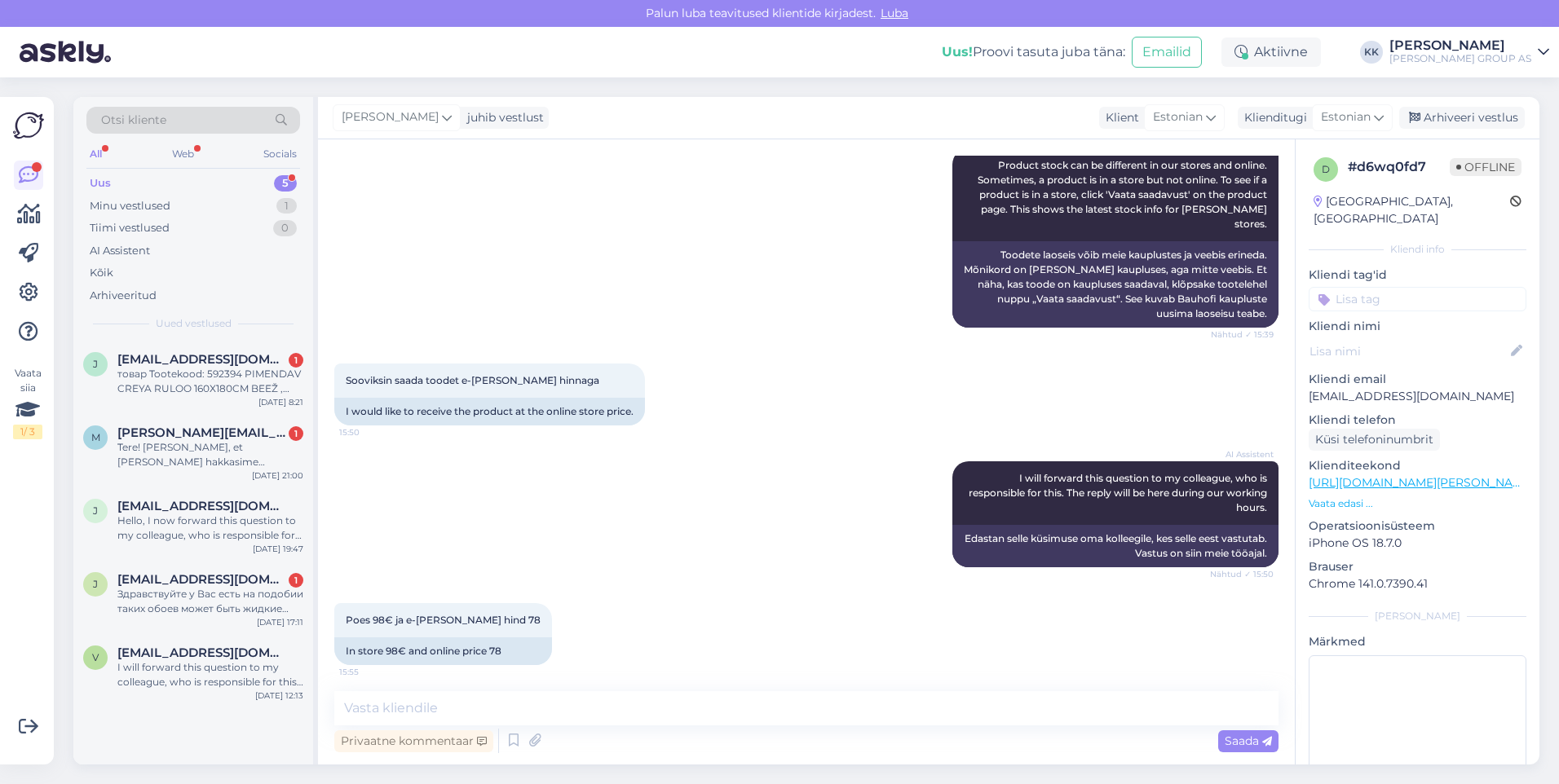
scroll to position [391, 0]
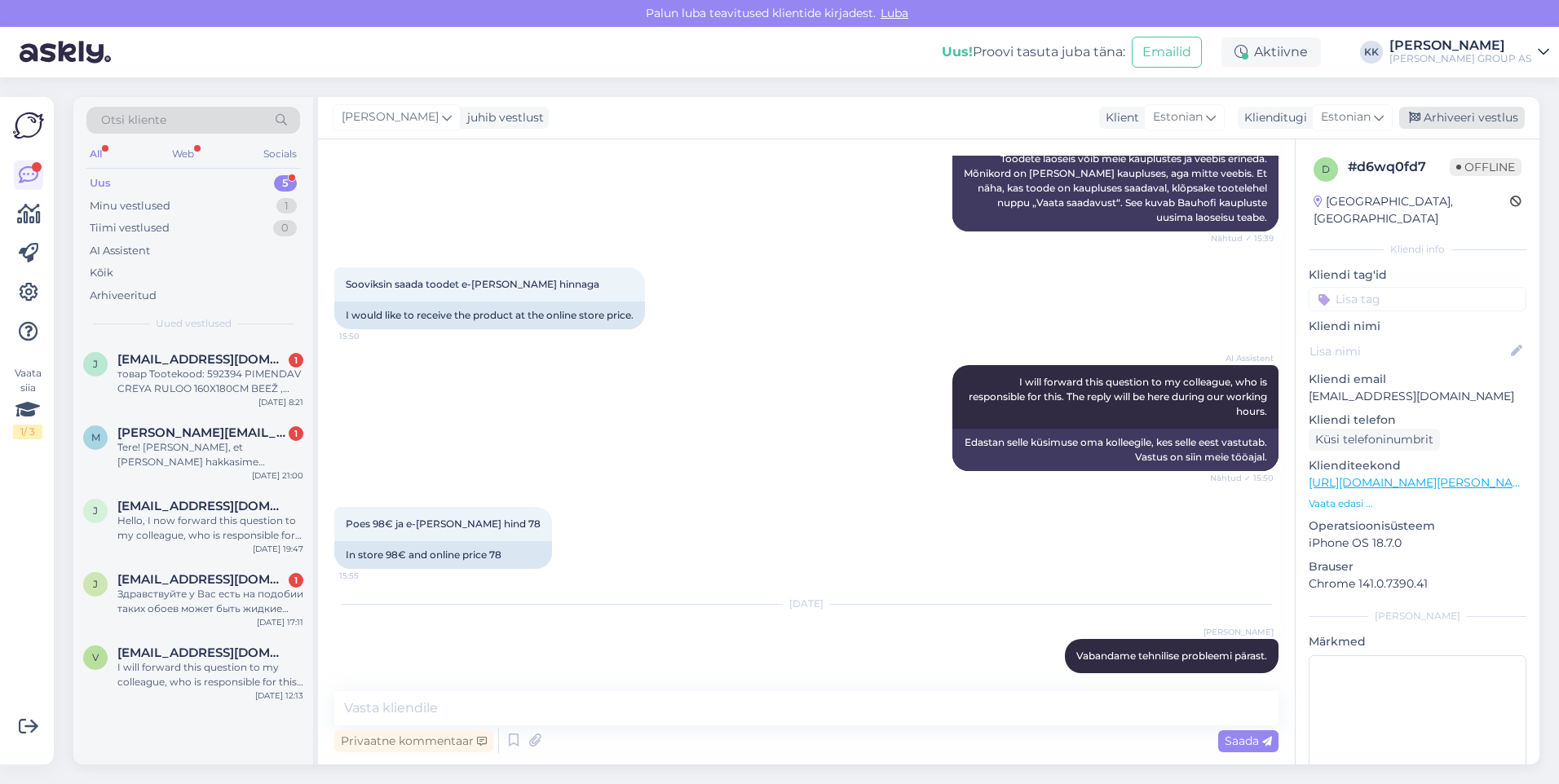
click at [1451, 117] on div "Arhiveeri vestlus" at bounding box center [1461, 118] width 126 height 22
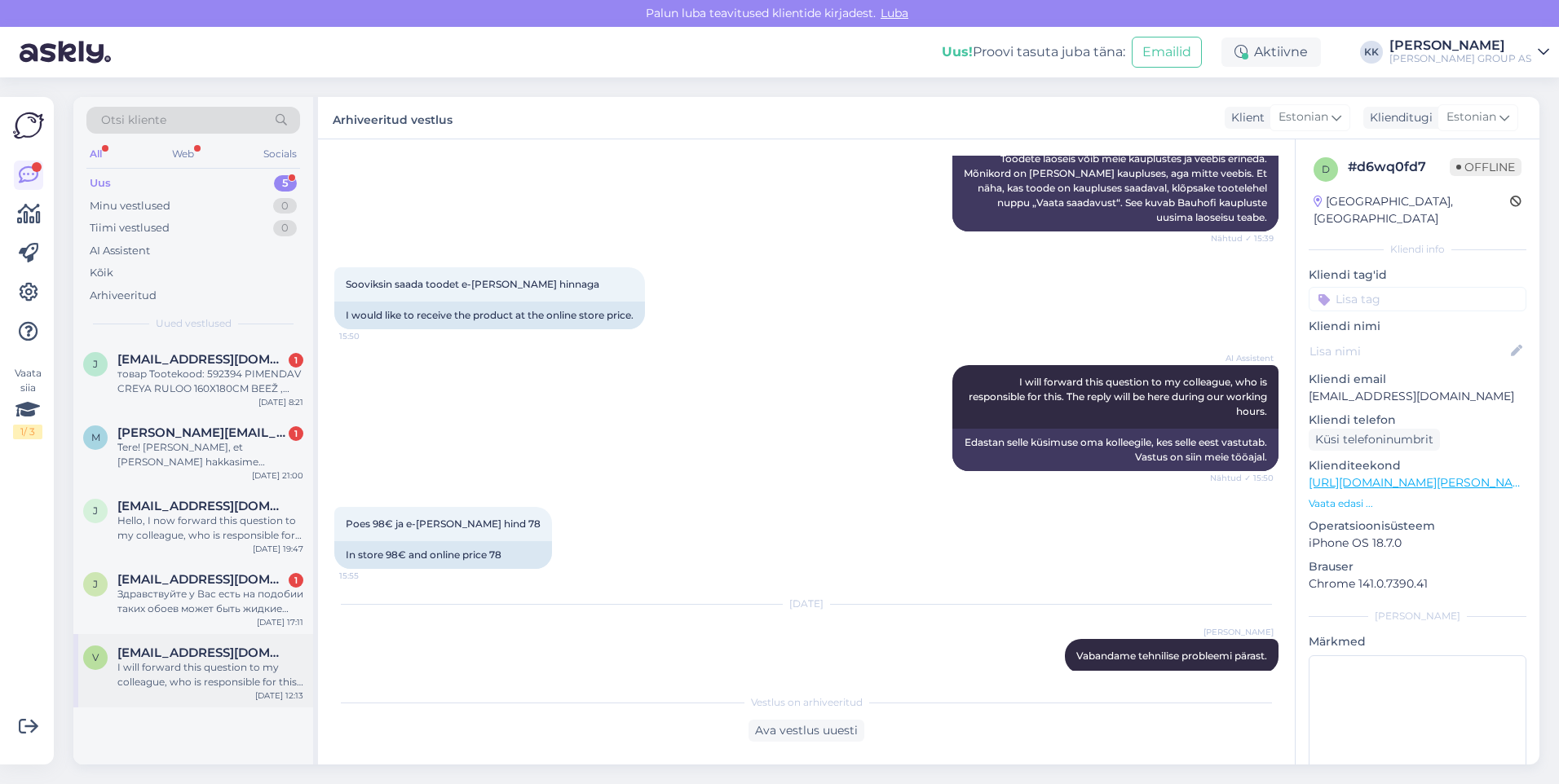
click at [178, 669] on div "I will forward this question to my colleague, who is responsible for this. The …" at bounding box center [210, 675] width 186 height 30
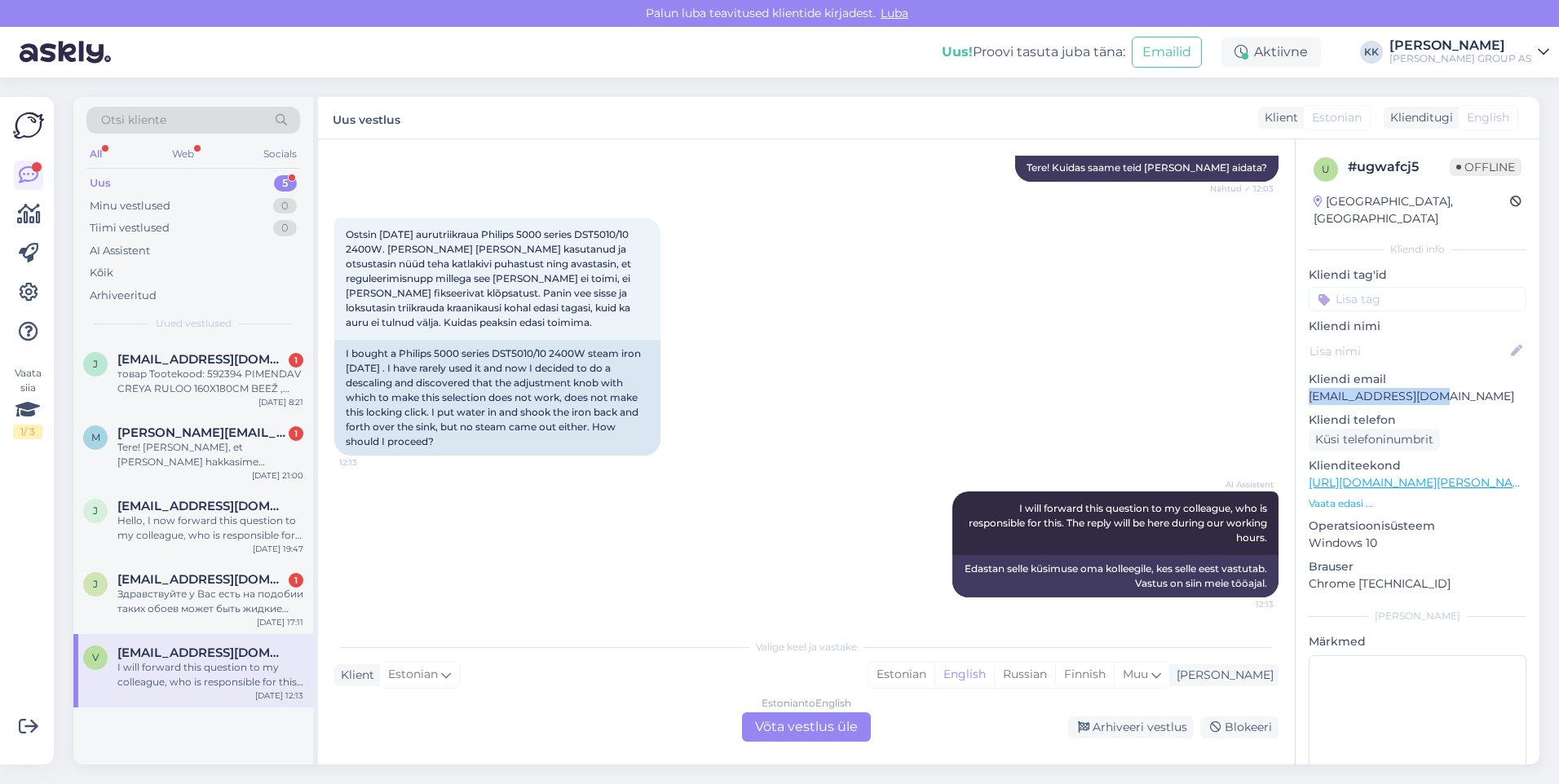
drag, startPoint x: 1426, startPoint y: 375, endPoint x: 1306, endPoint y: 380, distance: 120.1
click at [1306, 380] on div "u # ugwafcj5 Offline [GEOGRAPHIC_DATA], [GEOGRAPHIC_DATA] Kliendi info Kliendi …" at bounding box center [1418, 483] width 244 height 687
drag, startPoint x: 1306, startPoint y: 380, endPoint x: 1317, endPoint y: 377, distance: 11.4
copy p "[EMAIL_ADDRESS][DOMAIN_NAME]"
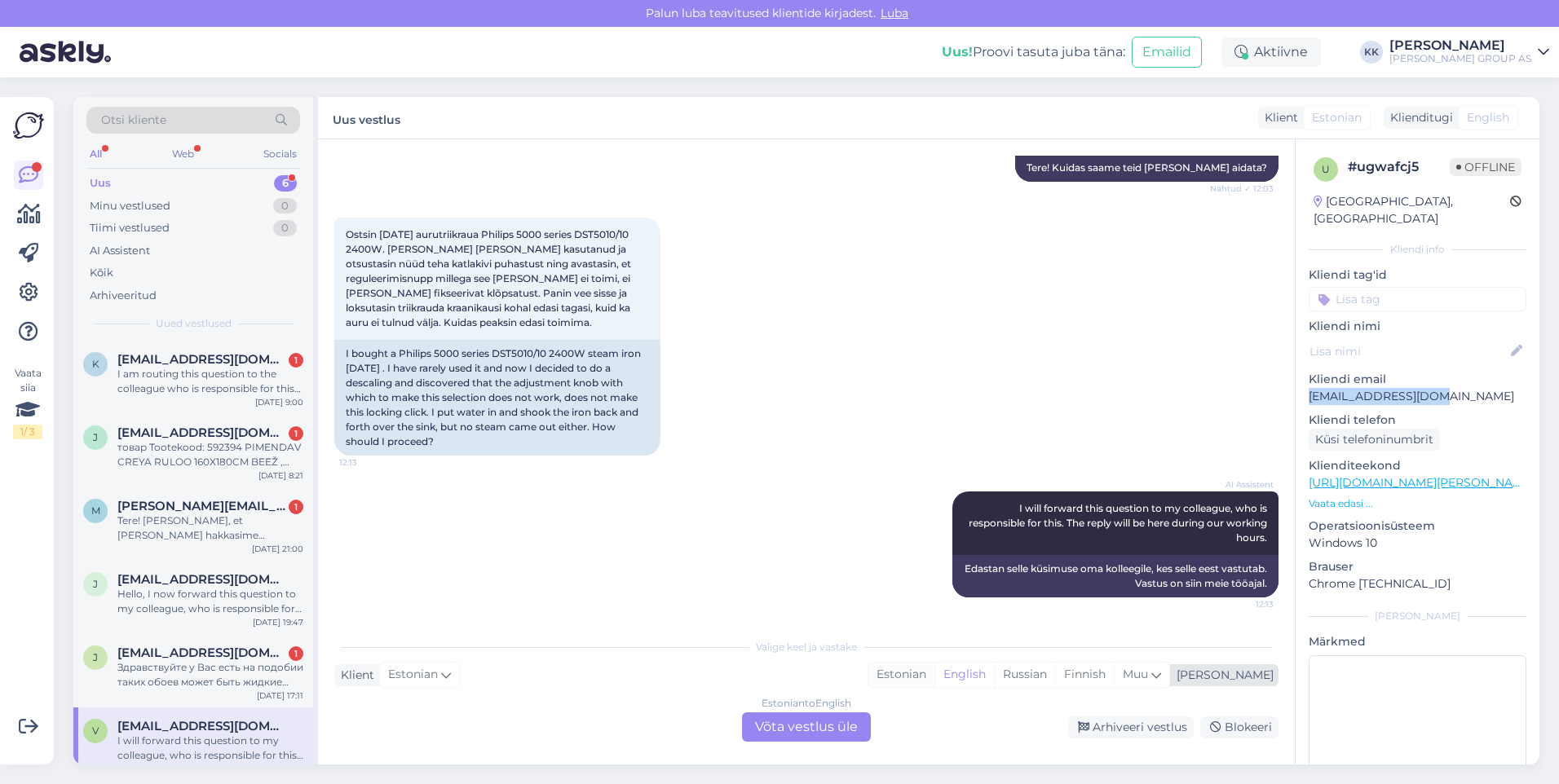
click at [934, 671] on div "Estonian" at bounding box center [900, 675] width 66 height 24
click at [788, 722] on div "Estonian to Estonian Võta vestlus üle" at bounding box center [806, 727] width 128 height 30
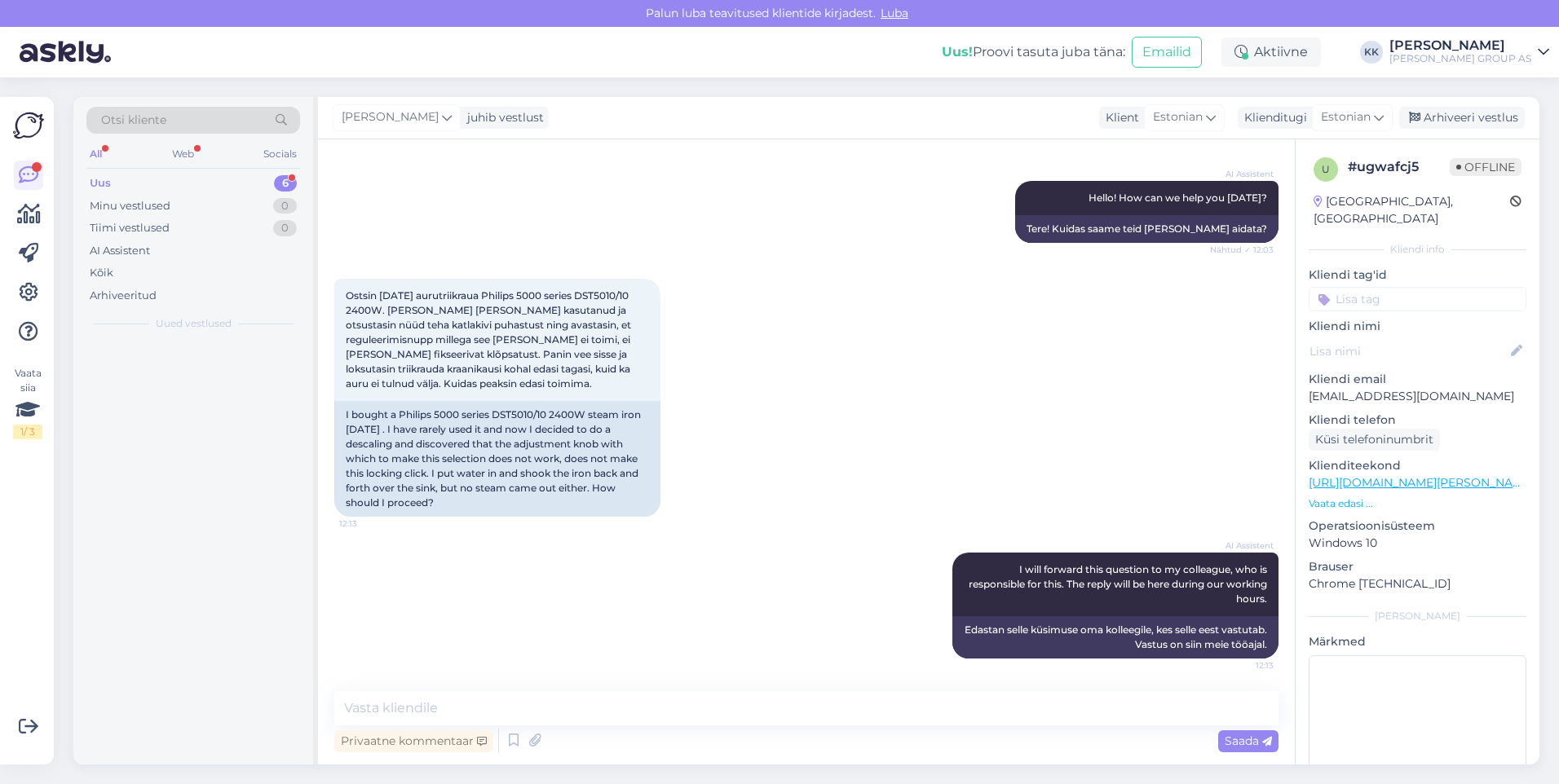
scroll to position [159, 0]
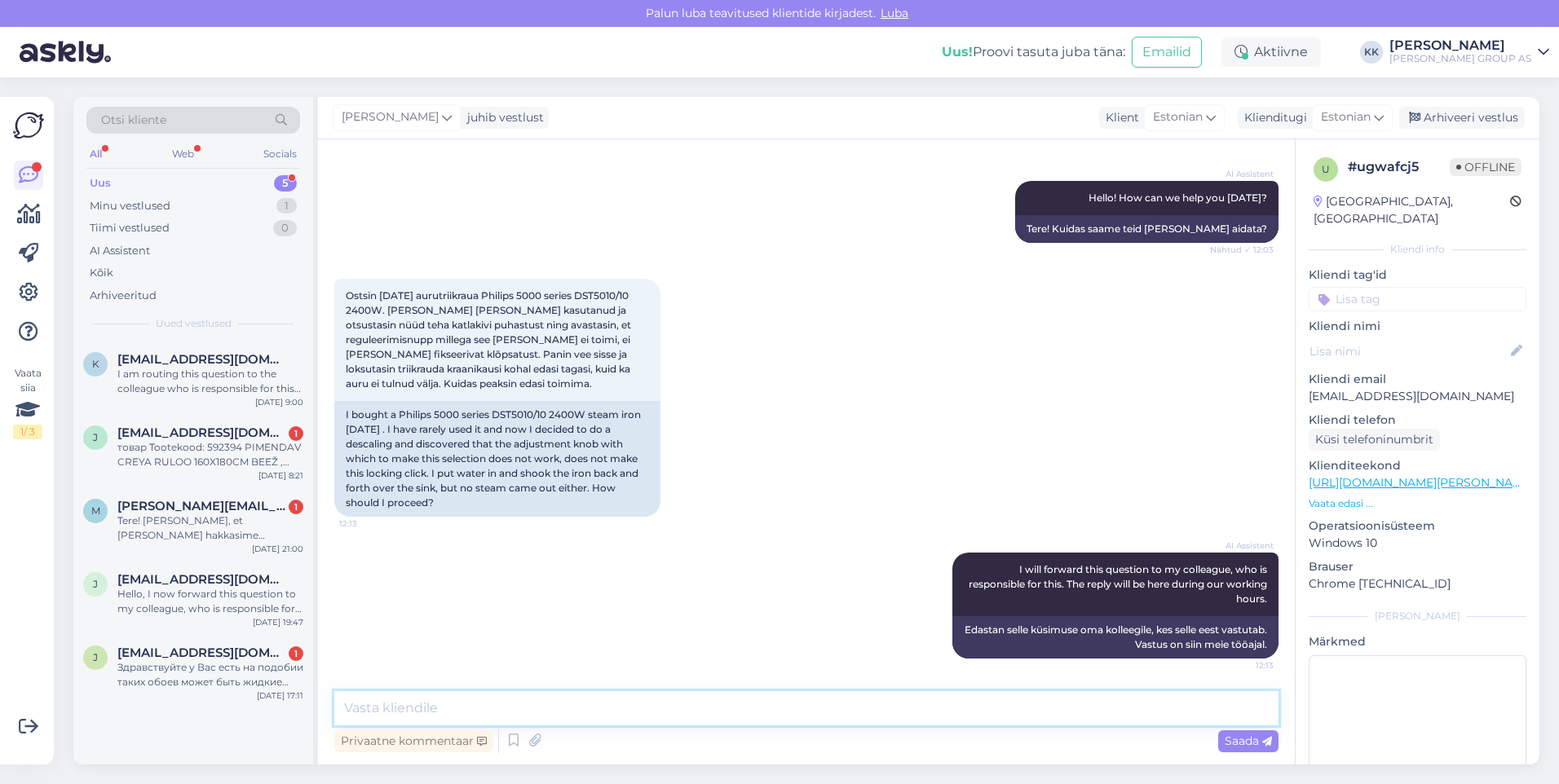
click at [377, 702] on textarea at bounding box center [806, 708] width 944 height 34
type textarea "Vabandame tekkinud ebameeldivuste pärast. Palun saatke antud küsimuses päring […"
click at [1244, 737] on span "Saada" at bounding box center [1247, 741] width 47 height 15
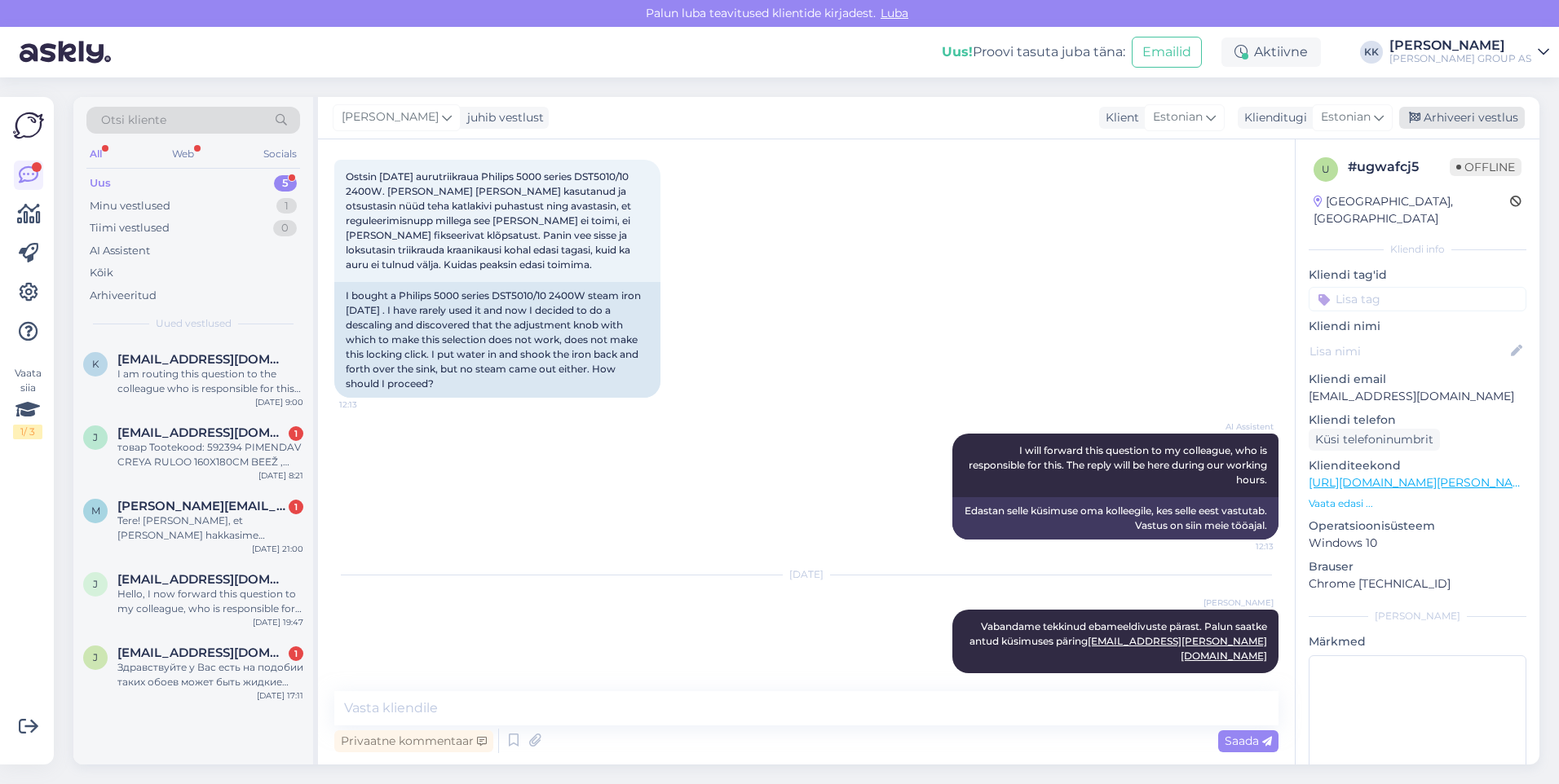
click at [1462, 117] on div "Arhiveeri vestlus" at bounding box center [1461, 118] width 126 height 22
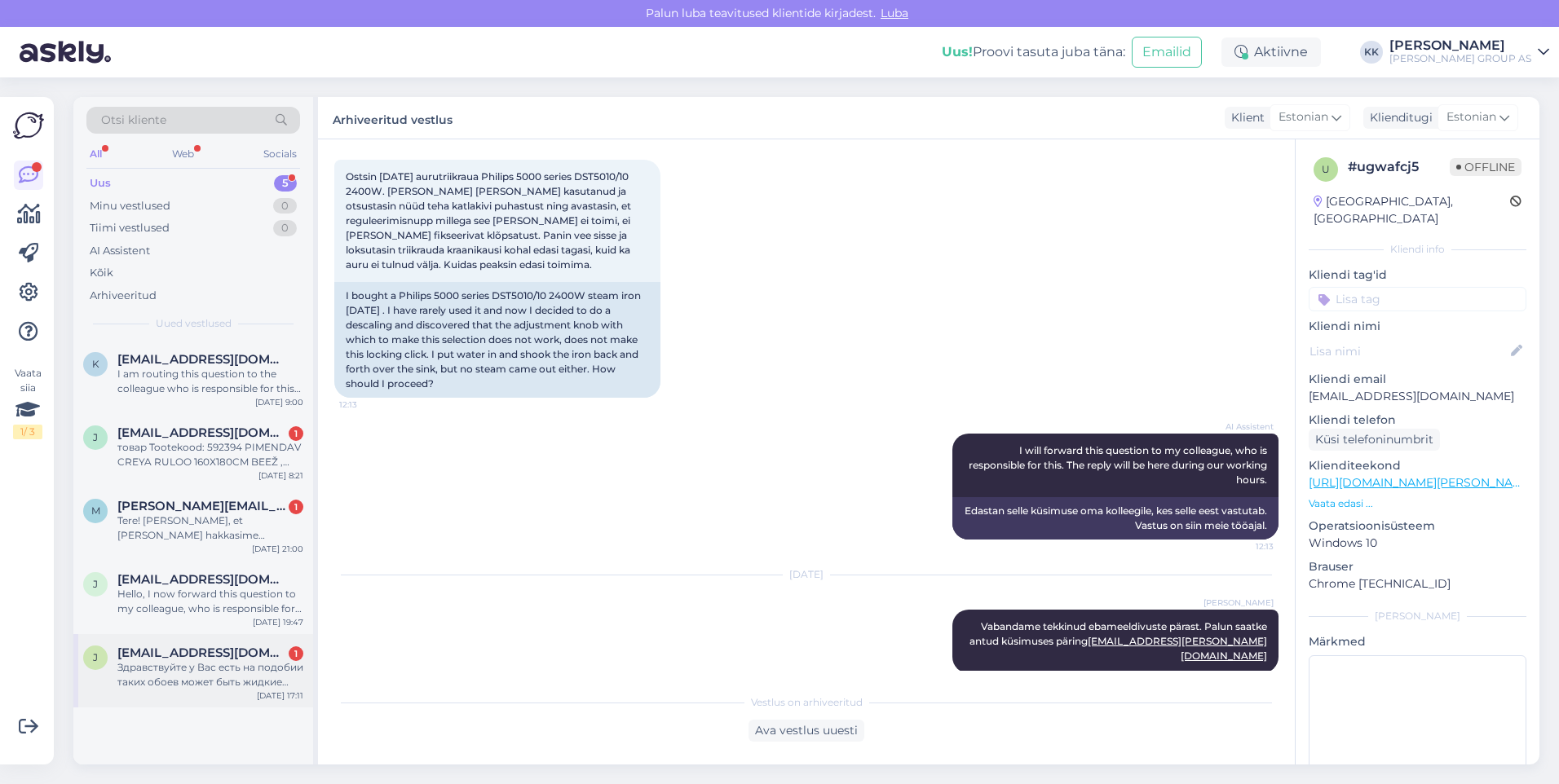
click at [171, 659] on span "[EMAIL_ADDRESS][DOMAIN_NAME]" at bounding box center [202, 653] width 169 height 15
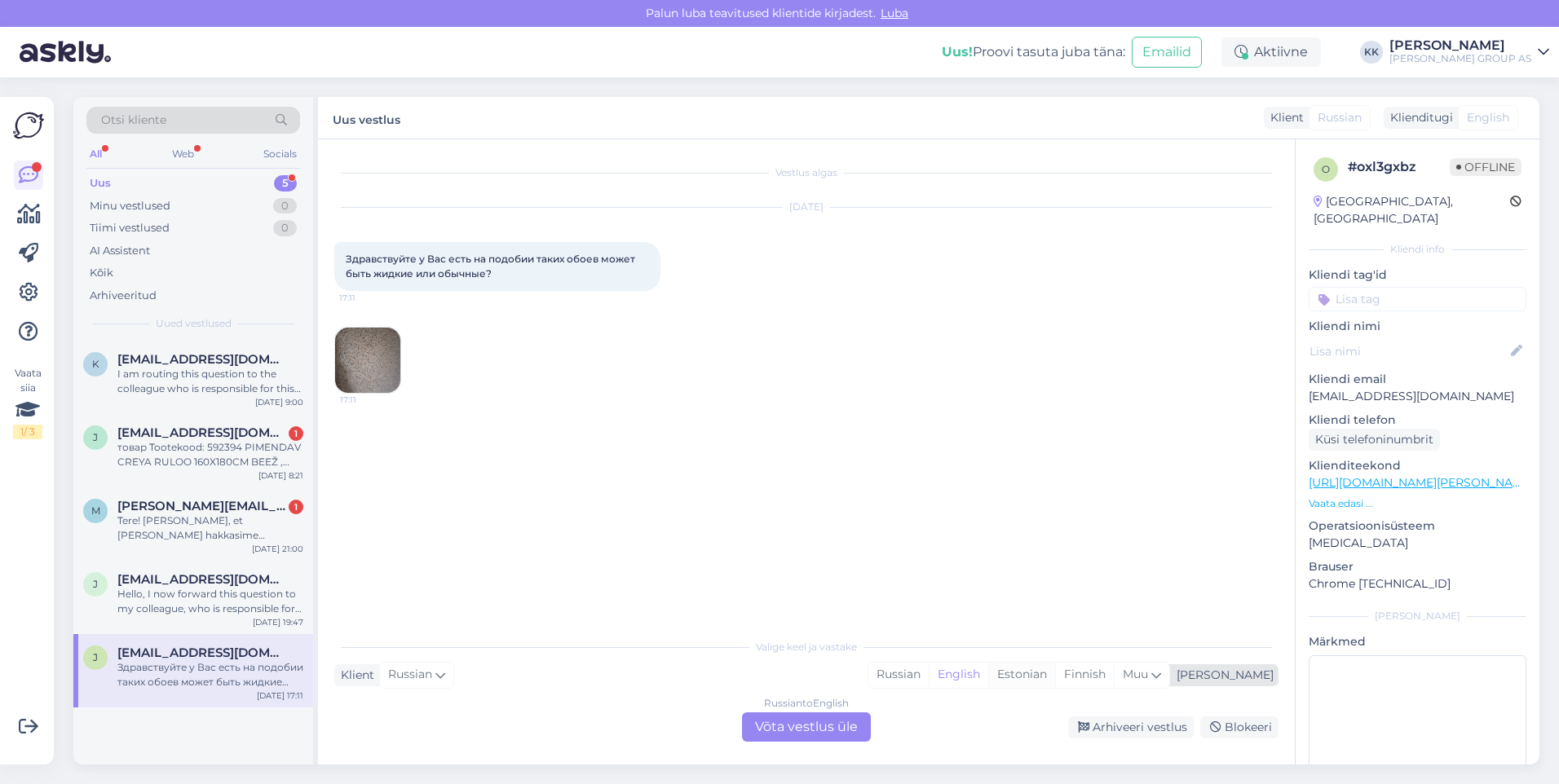
click at [1055, 673] on div "Estonian" at bounding box center [1021, 675] width 67 height 24
click at [811, 729] on div "Russian to Estonian Võta vestlus üle" at bounding box center [806, 727] width 128 height 30
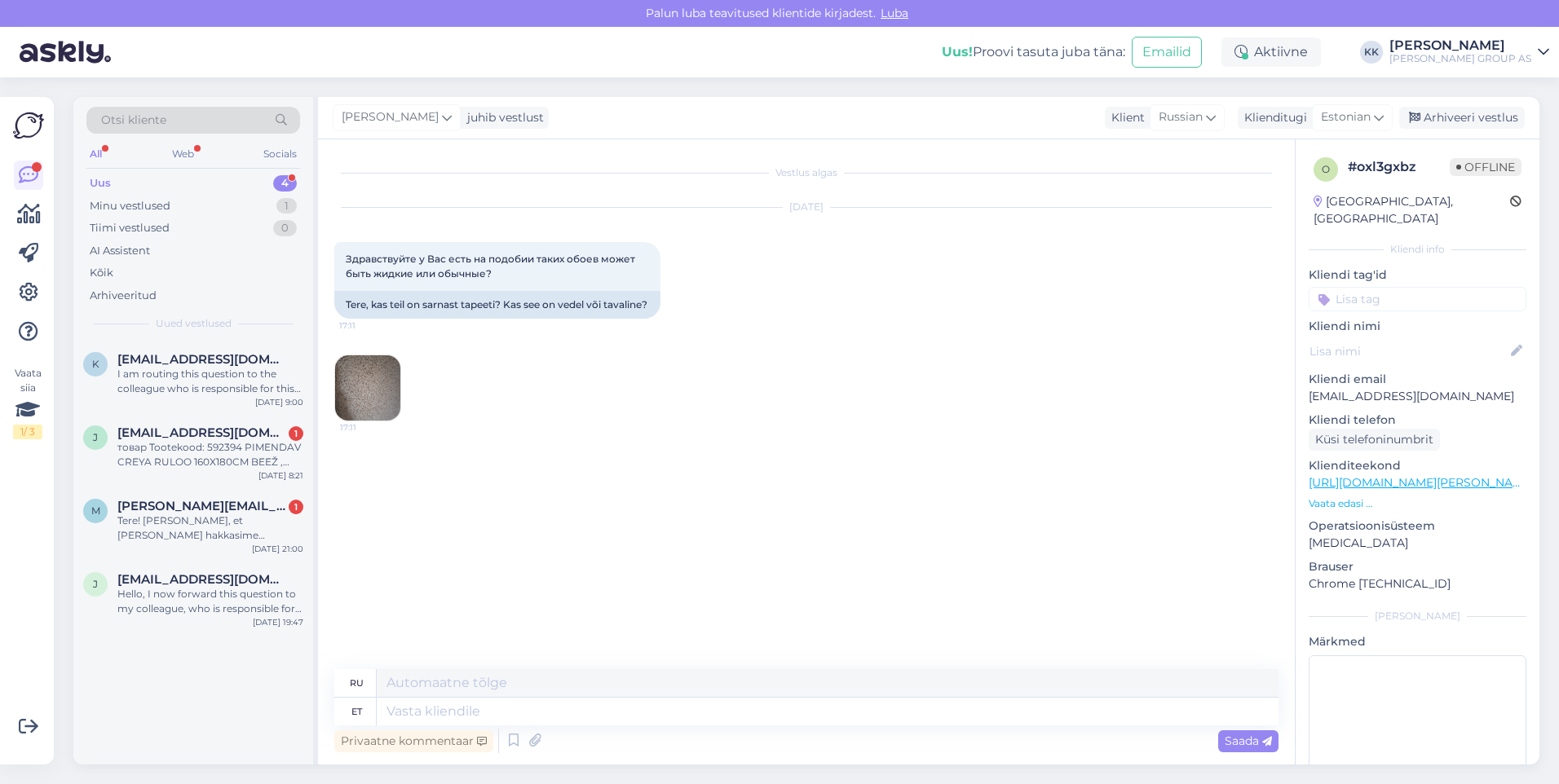
click at [362, 405] on img at bounding box center [367, 388] width 65 height 65
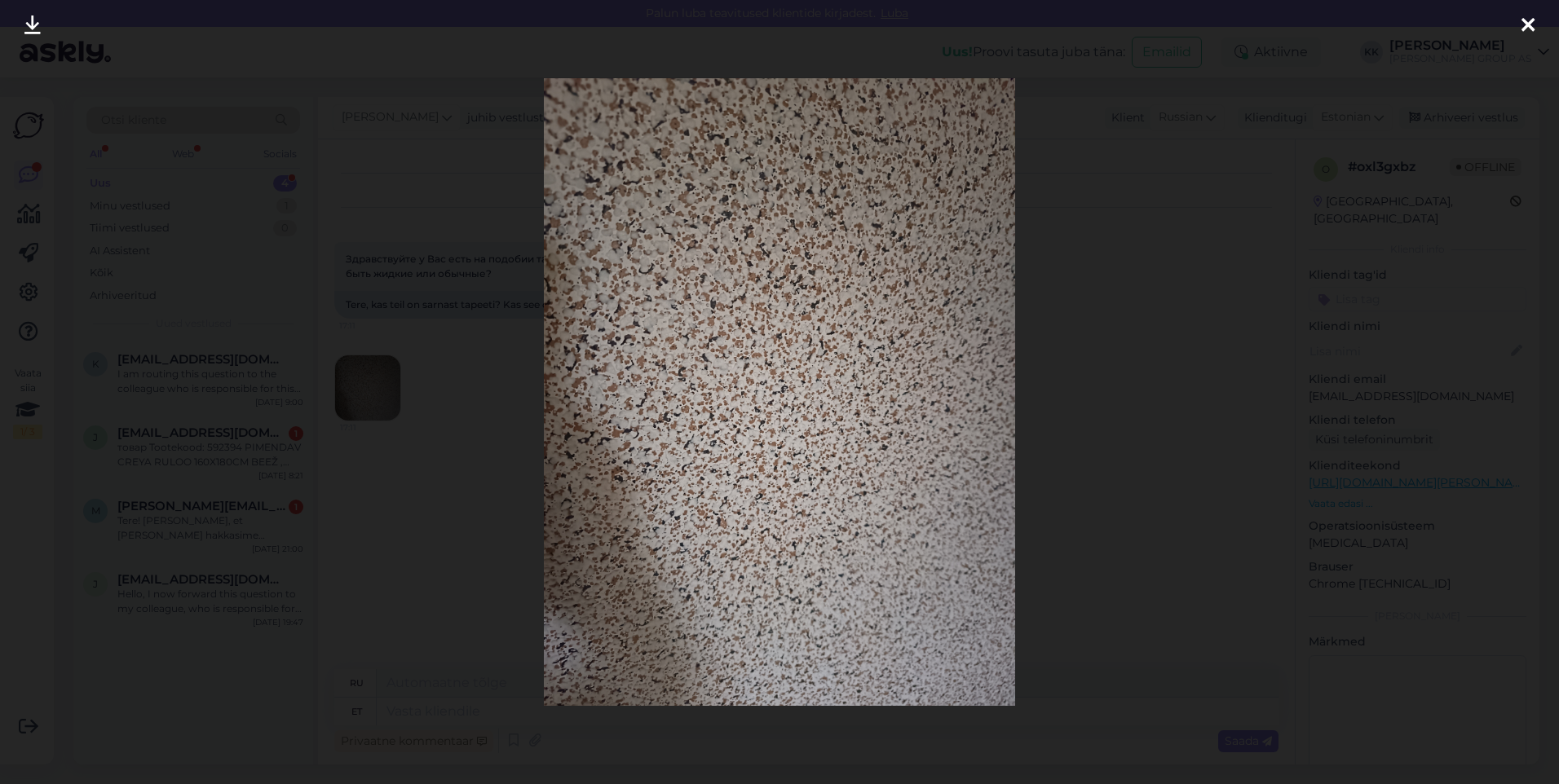
click at [1521, 20] on icon at bounding box center [1527, 26] width 13 height 21
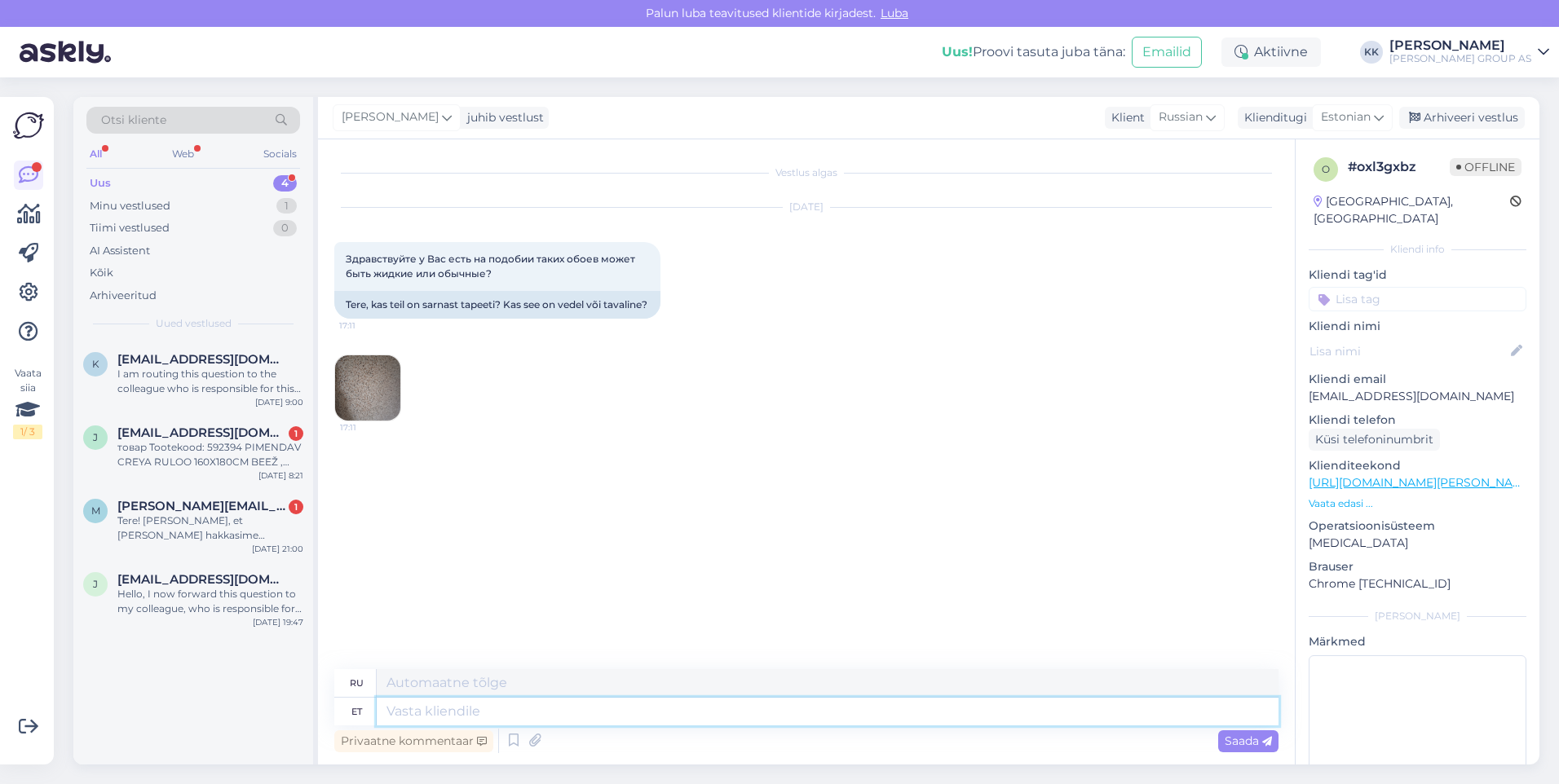
click at [415, 715] on textarea at bounding box center [827, 711] width 901 height 28
type textarea "Tere!"
type textarea "Привет!"
type textarea "Tere! Vedeltapeeti"
type textarea "Привет! Жидкие обои"
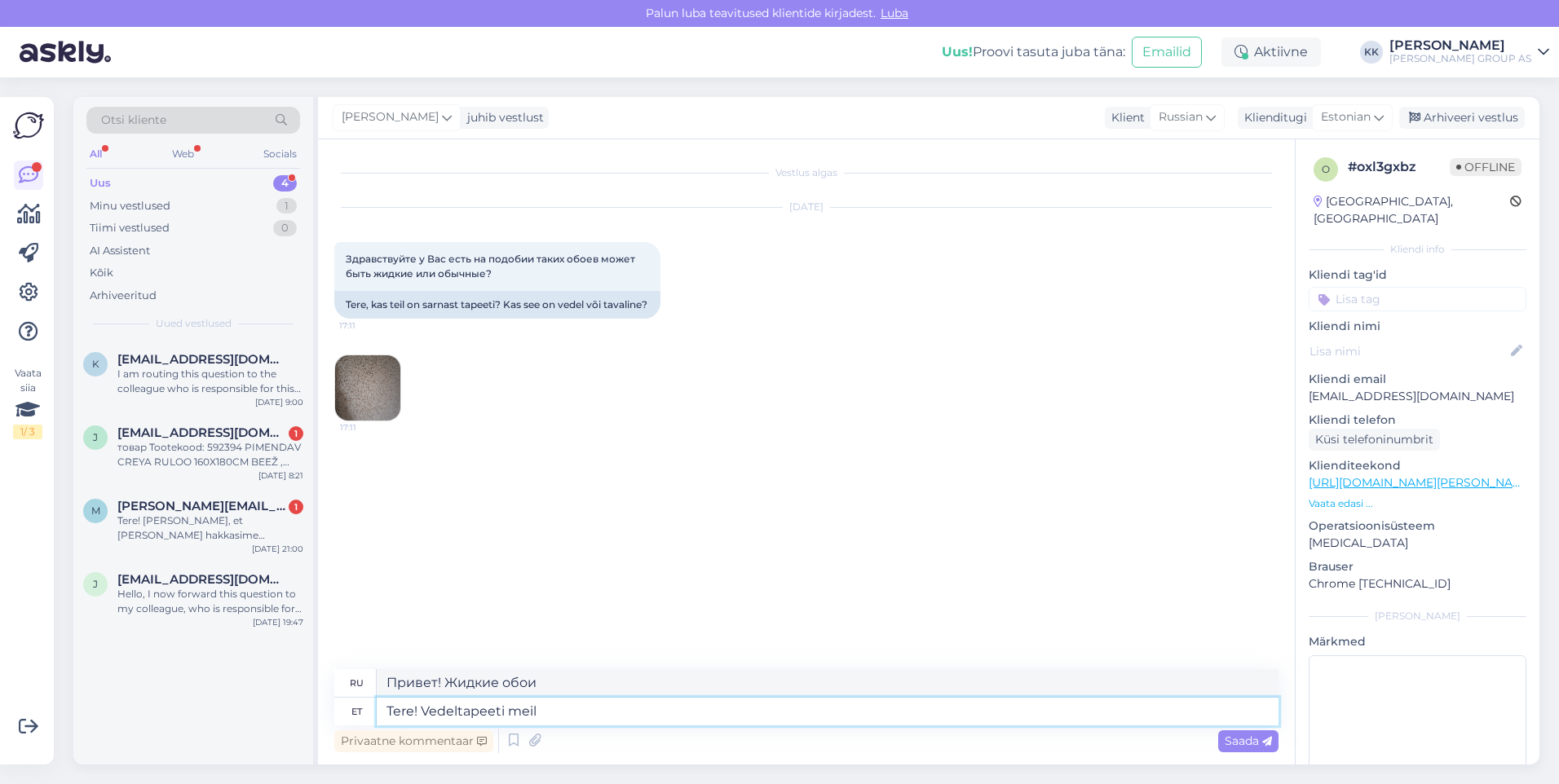
type textarea "Tere! Vedeltapeeti meil"
type textarea "Здравствуйте! У нас есть жидкие обои."
type textarea "Tere! Vedeltapeeti meil valikus pole."
type textarea "Здравствуйте! В нашем ассортименте нет жидких обоев."
type textarea "Tere! Vedeltapeeti meil valikus pole."
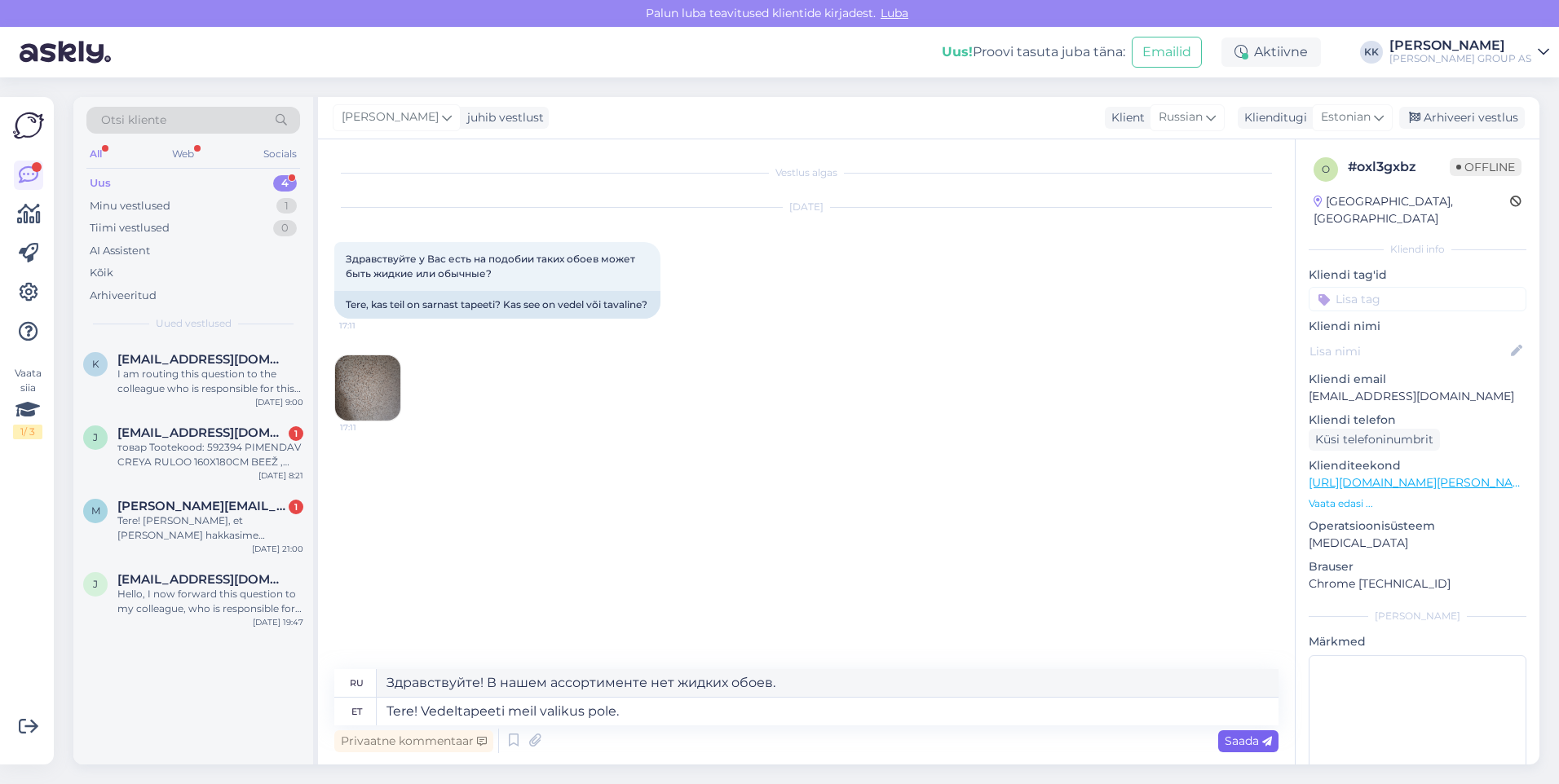
click at [1244, 737] on span "Saada" at bounding box center [1247, 741] width 47 height 15
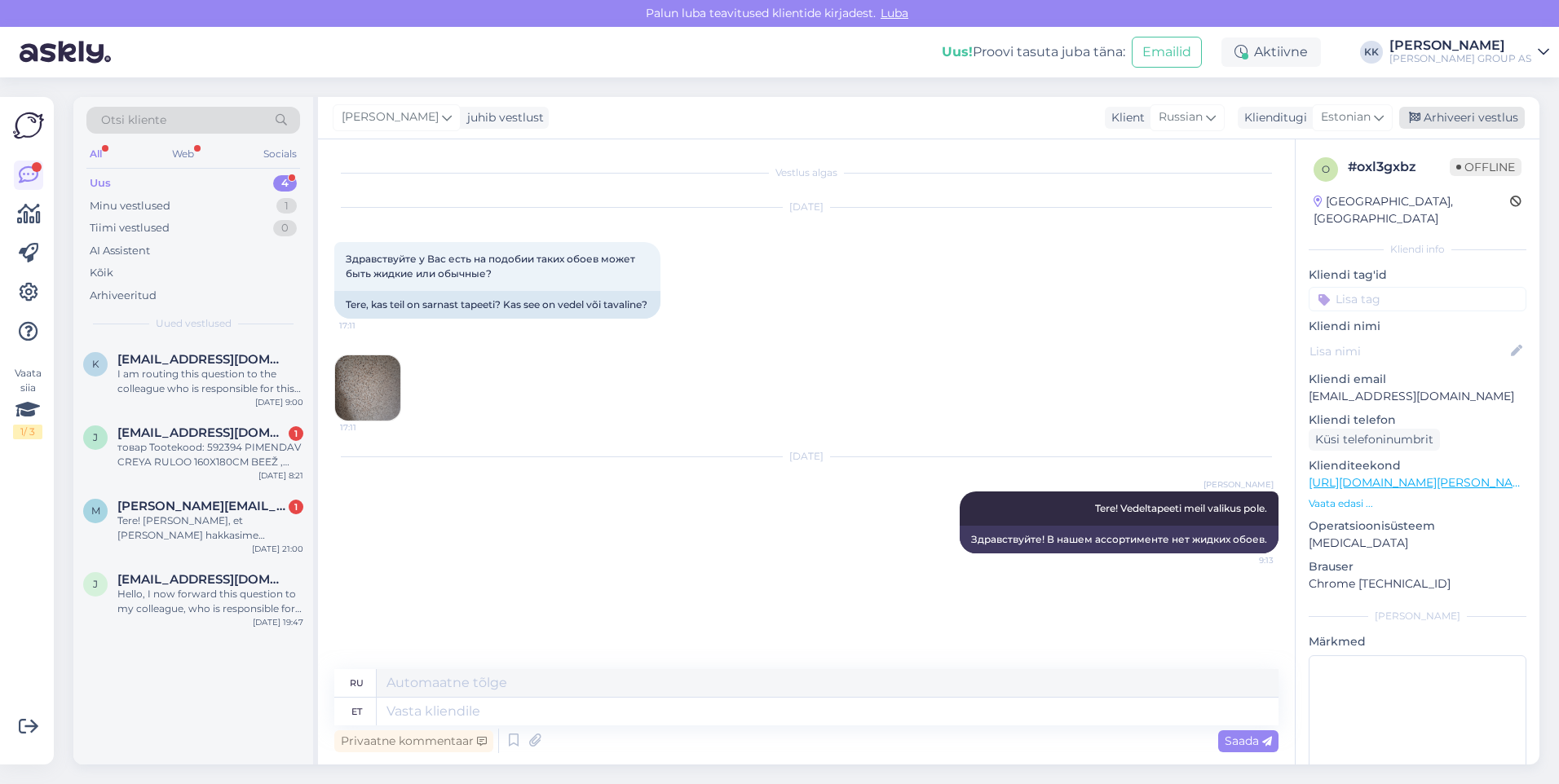
click at [1458, 114] on div "Arhiveeri vestlus" at bounding box center [1461, 118] width 126 height 22
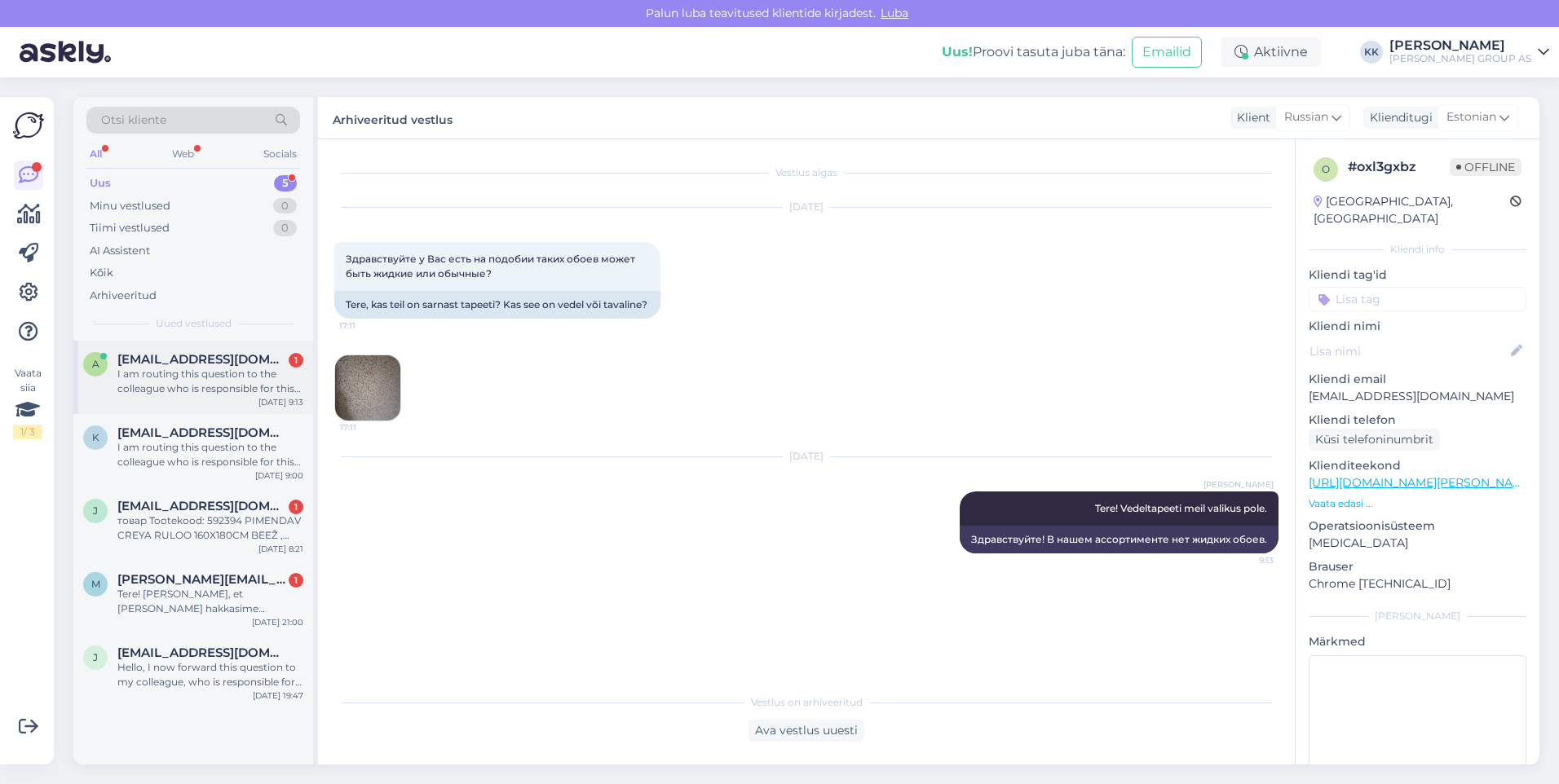
click at [177, 366] on span "[EMAIL_ADDRESS][DOMAIN_NAME]" at bounding box center [202, 360] width 169 height 15
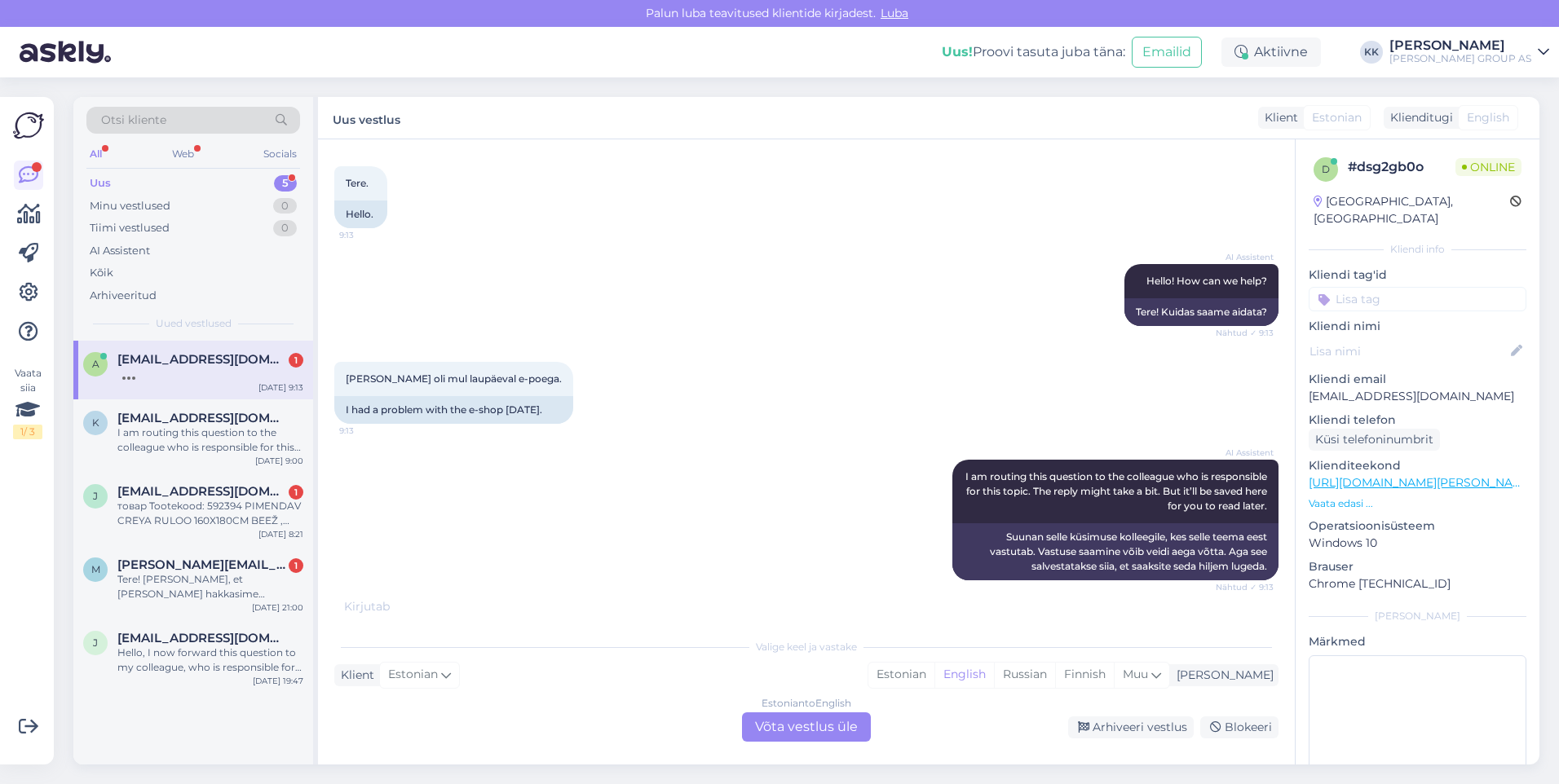
scroll to position [1877, 0]
click at [934, 675] on div "Estonian" at bounding box center [900, 675] width 66 height 24
click at [785, 725] on div "Estonian to Estonian Võta vestlus üle" at bounding box center [806, 727] width 128 height 30
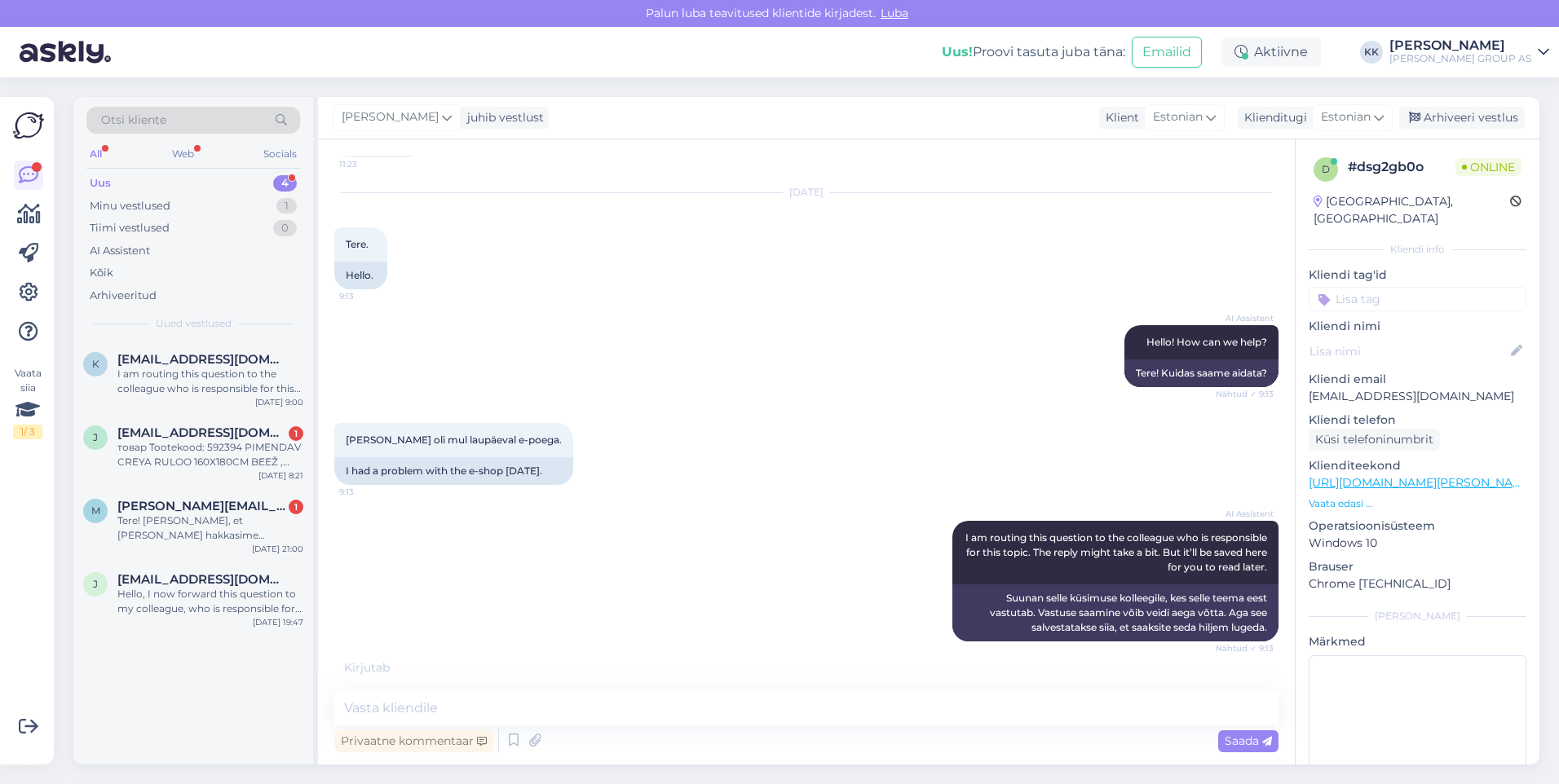
scroll to position [1799, 0]
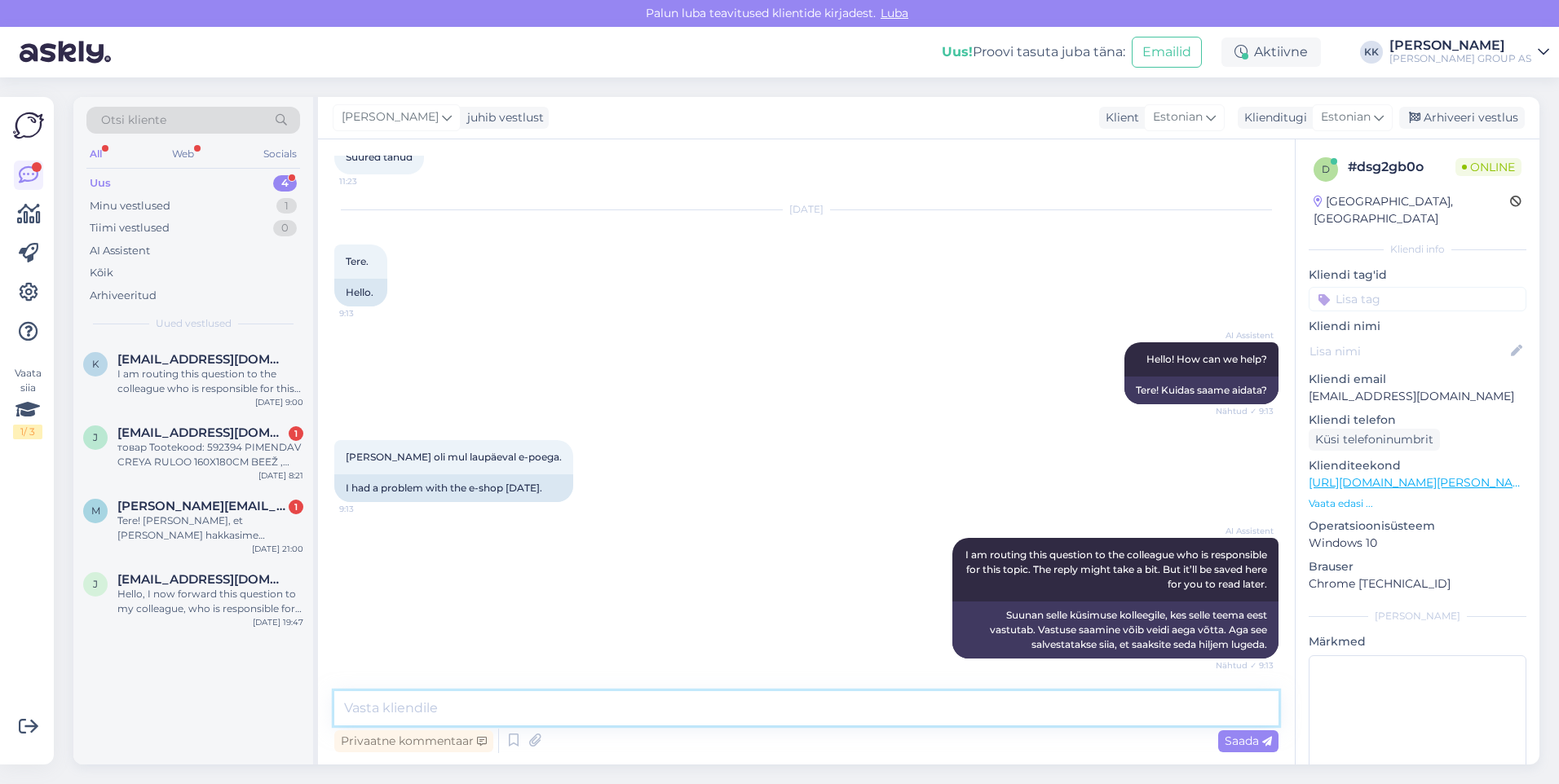
click at [370, 711] on textarea at bounding box center [806, 708] width 944 height 34
type textarea "Vabandame, [PERSON_NAME] tehnilisi probleeme."
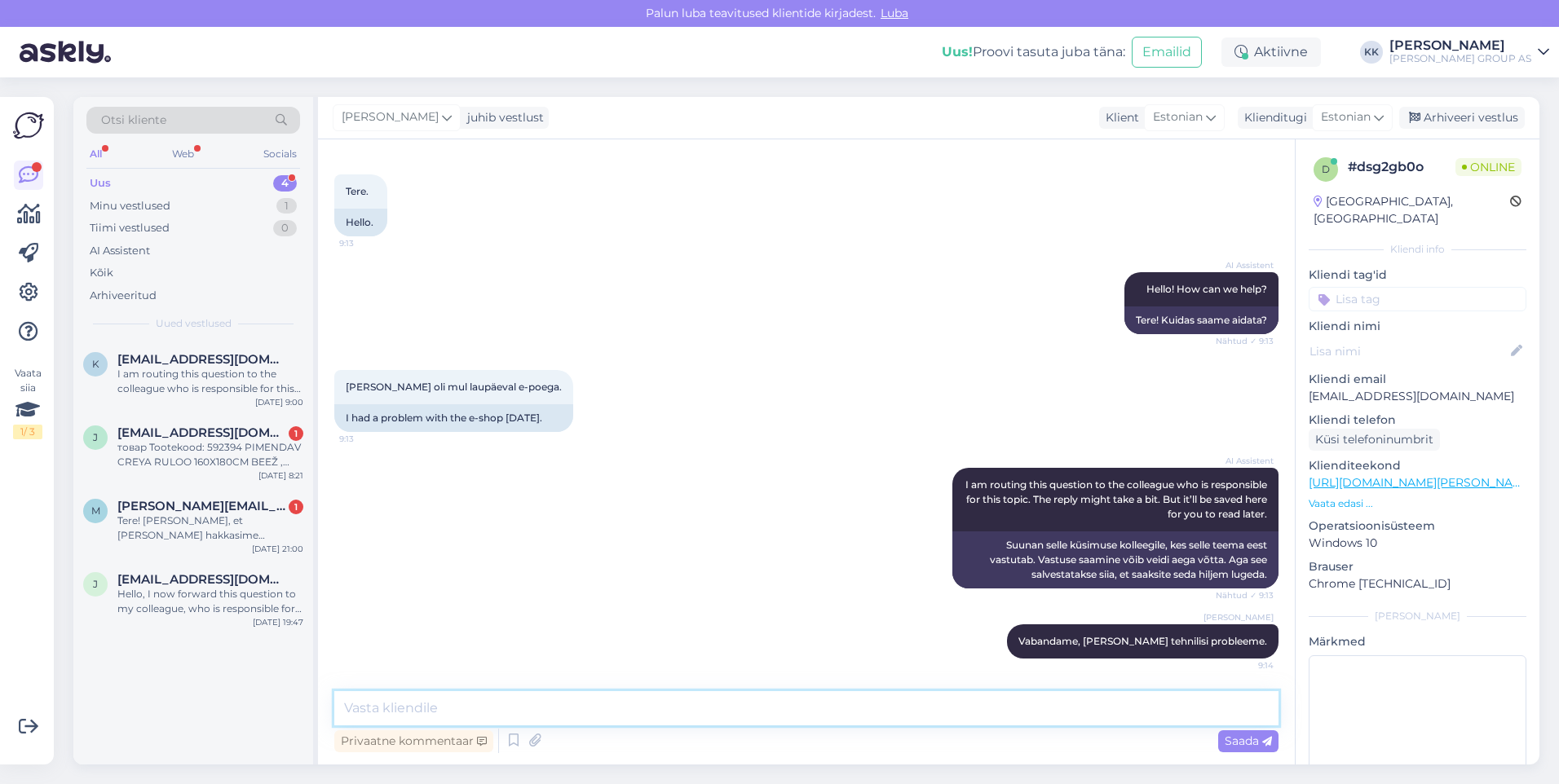
scroll to position [1869, 0]
click at [209, 603] on div "Hello, I now forward this question to my colleague, who is responsible for this…" at bounding box center [210, 602] width 186 height 30
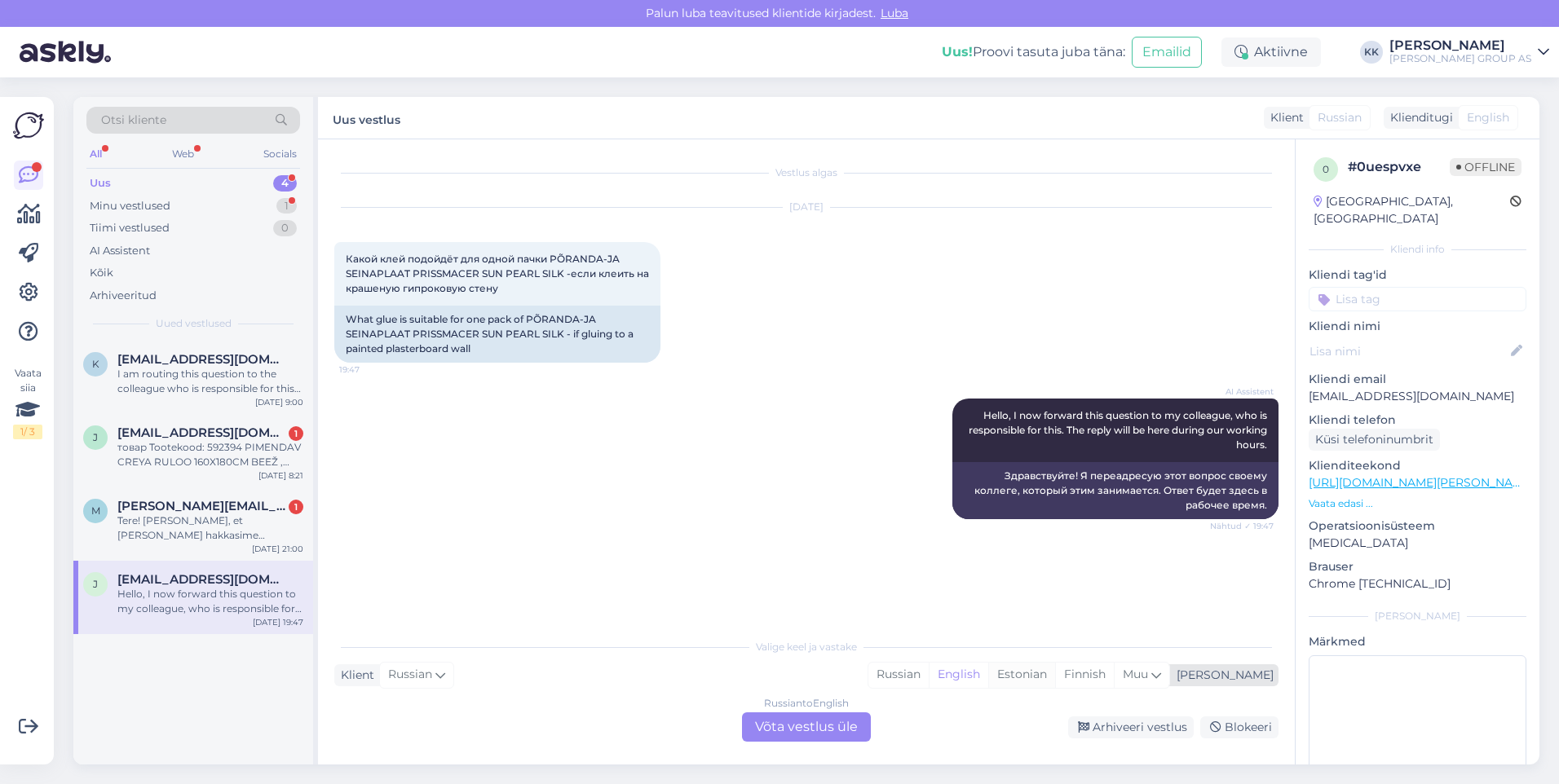
click at [1055, 671] on div "Estonian" at bounding box center [1021, 675] width 67 height 24
click at [790, 725] on div "Russian to Estonian Võta vestlus üle" at bounding box center [806, 727] width 128 height 30
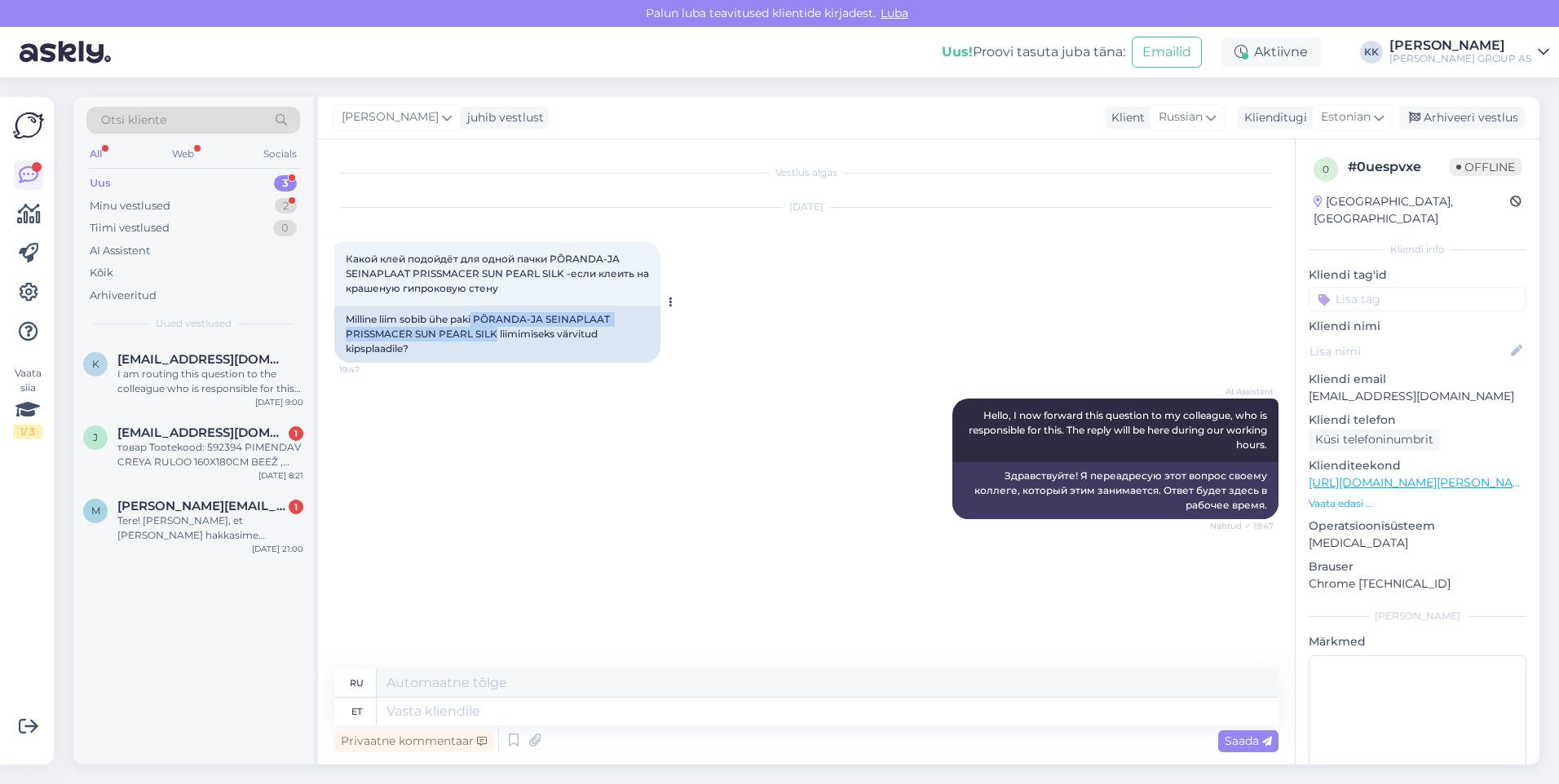
drag, startPoint x: 496, startPoint y: 333, endPoint x: 475, endPoint y: 316, distance: 27.0
click at [475, 316] on div "Milline liim sobib ühe paki PÕRANDA-JA SEINAPLAAT PRISSMACER SUN PEARL SILK lii…" at bounding box center [497, 334] width 326 height 57
drag, startPoint x: 475, startPoint y: 316, endPoint x: 485, endPoint y: 313, distance: 10.4
copy div "PÕRANDA-JA SEINAPLAAT PRISSMACER SUN PEARL SILK"
click at [416, 717] on textarea at bounding box center [827, 711] width 901 height 28
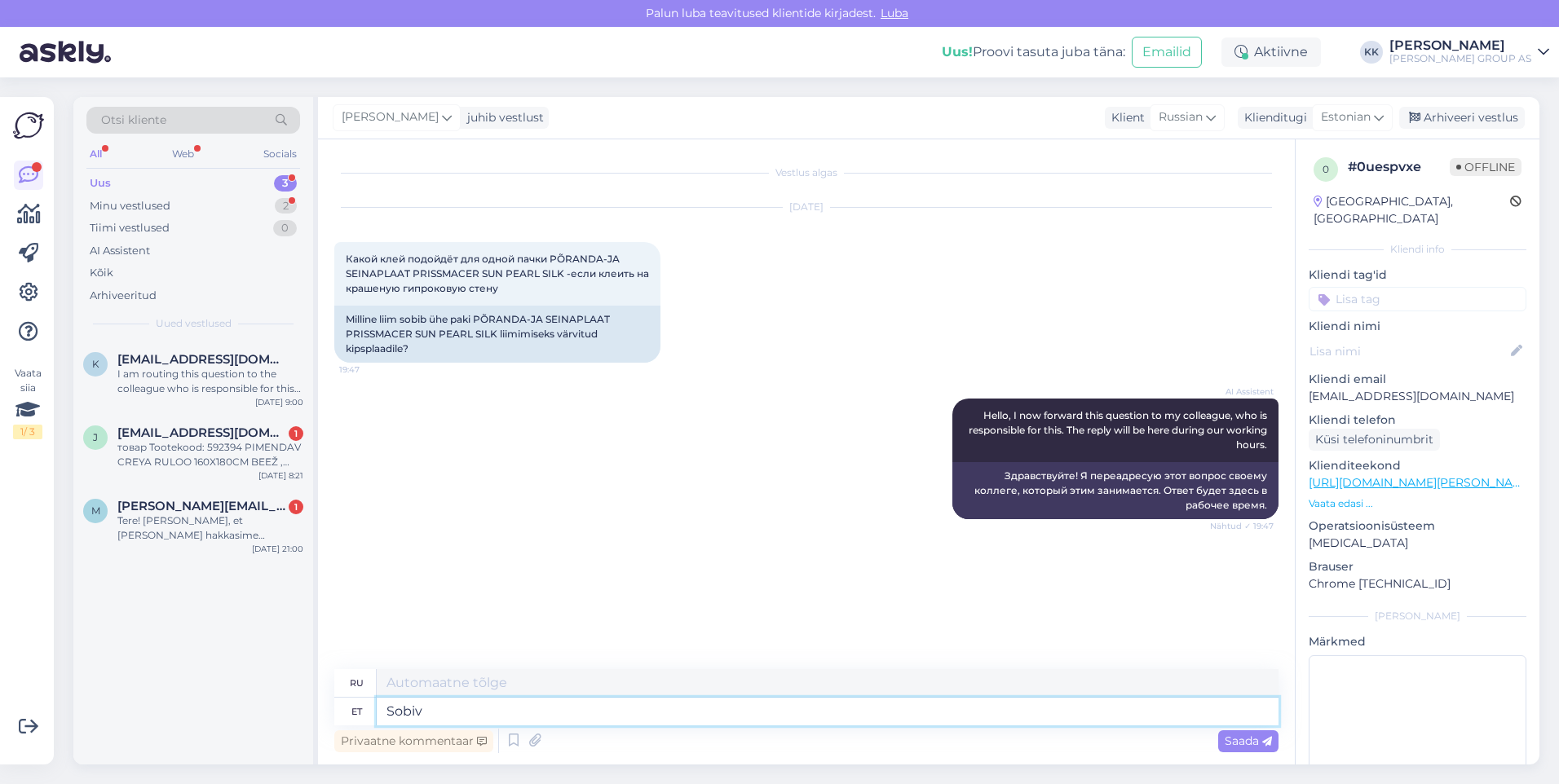
type textarea "Sobiv"
type textarea "Подходящий"
type textarea "Sobiv toode on nä"
type textarea "Подходящий продукт"
type textarea "Sobiv toode on näiteks:"
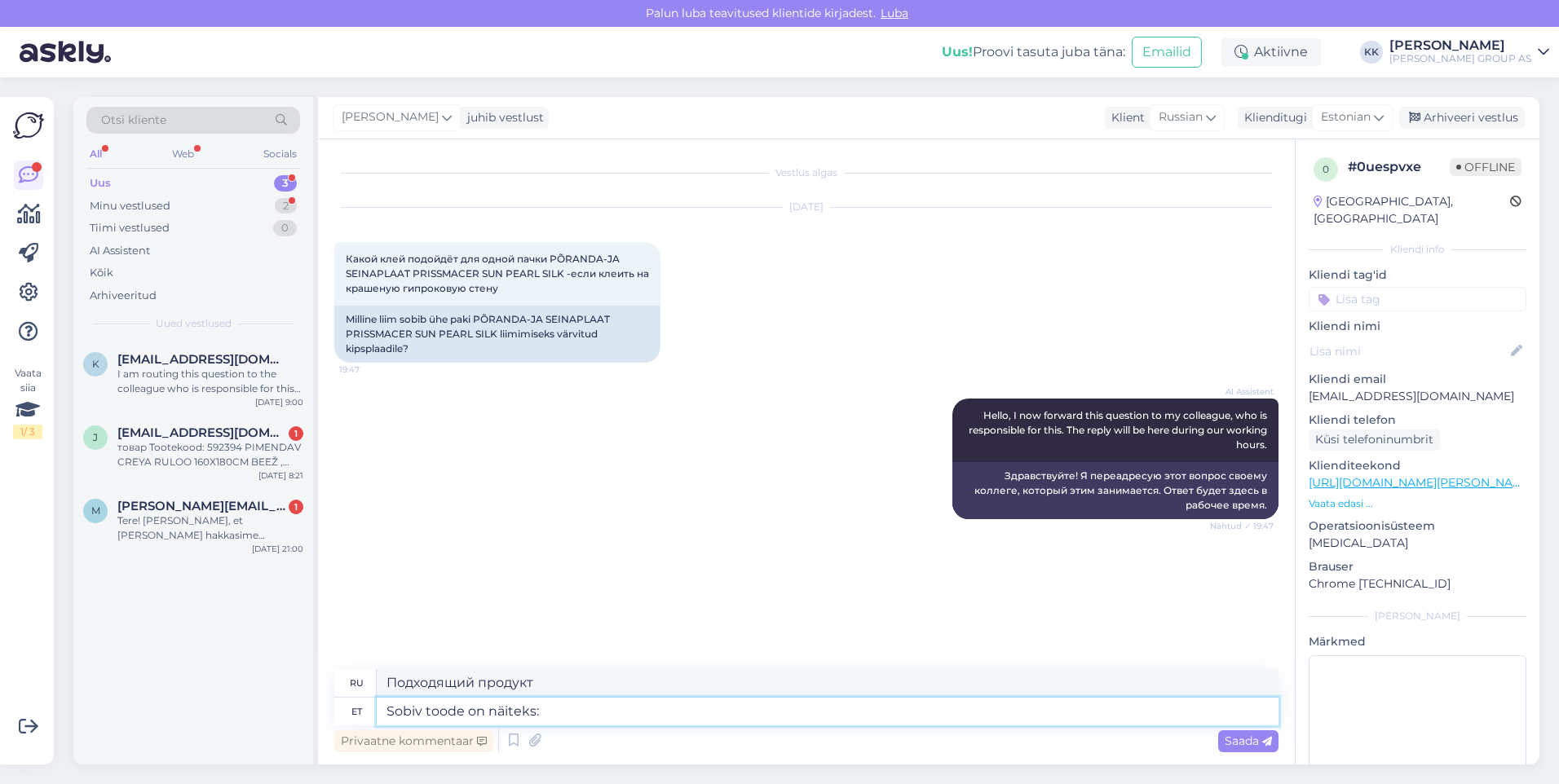
type textarea "Подходящим продуктом является, например:"
type textarea "Sobiv toode on näiteks:"
click at [1236, 737] on span "Saada" at bounding box center [1247, 741] width 47 height 15
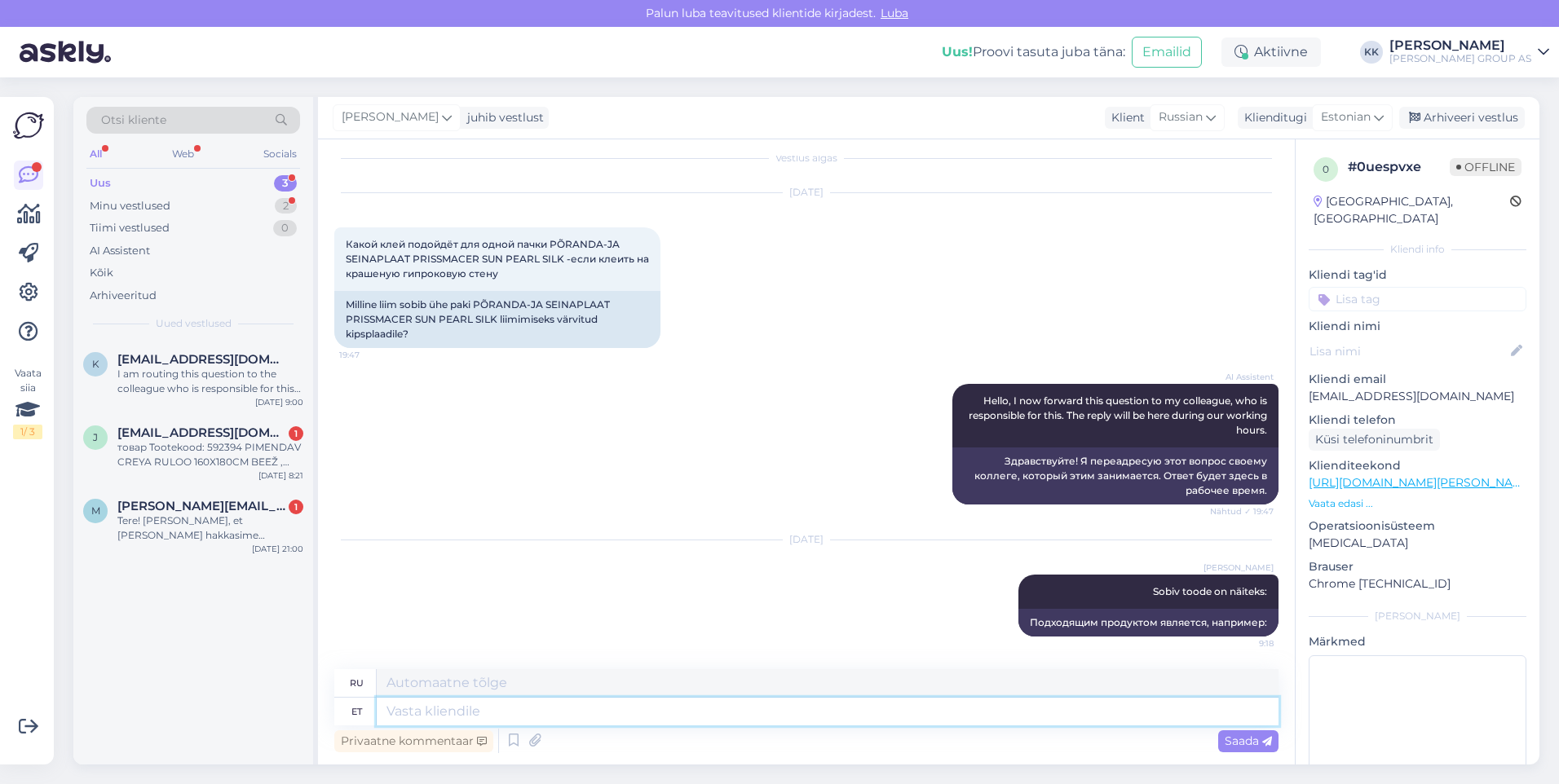
click at [442, 713] on textarea at bounding box center [827, 711] width 901 height 28
paste textarea "[URL][DOMAIN_NAME][PERSON_NAME]"
type textarea "[URL][DOMAIN_NAME][PERSON_NAME]"
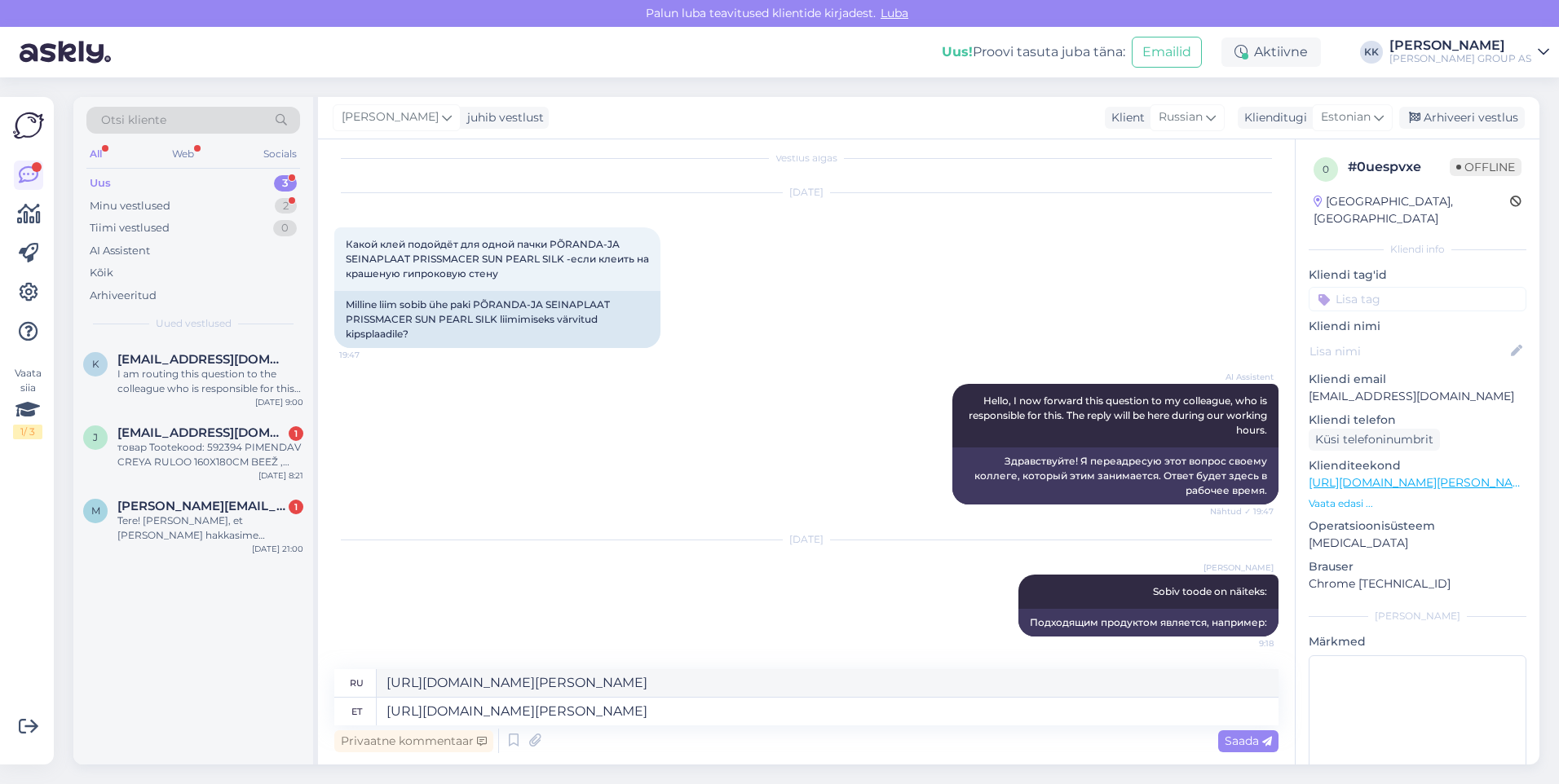
drag, startPoint x: 1236, startPoint y: 737, endPoint x: 943, endPoint y: 618, distance: 316.2
click at [1236, 737] on span "Saada" at bounding box center [1247, 741] width 47 height 15
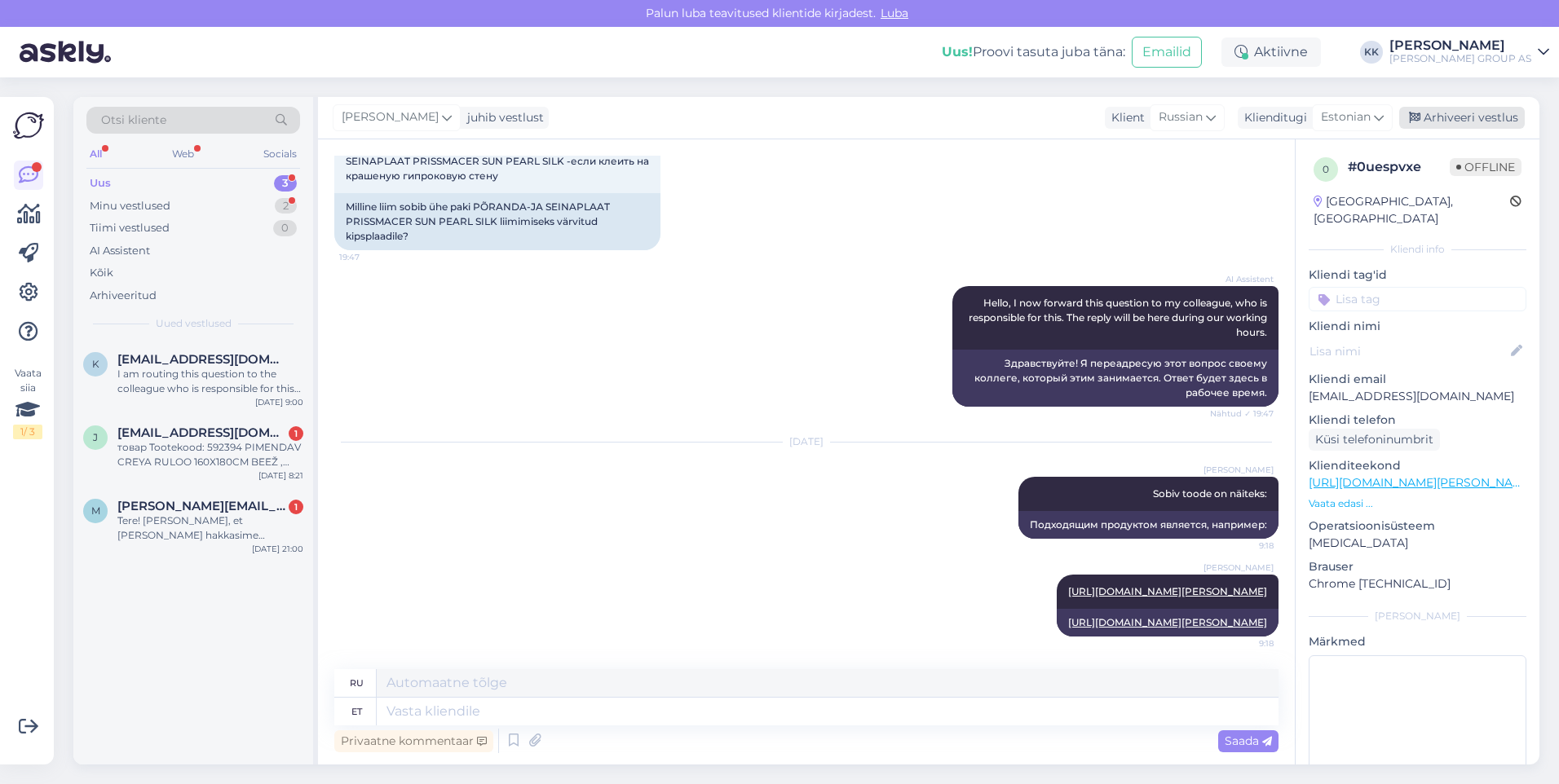
click at [1455, 116] on div "Arhiveeri vestlus" at bounding box center [1461, 118] width 126 height 22
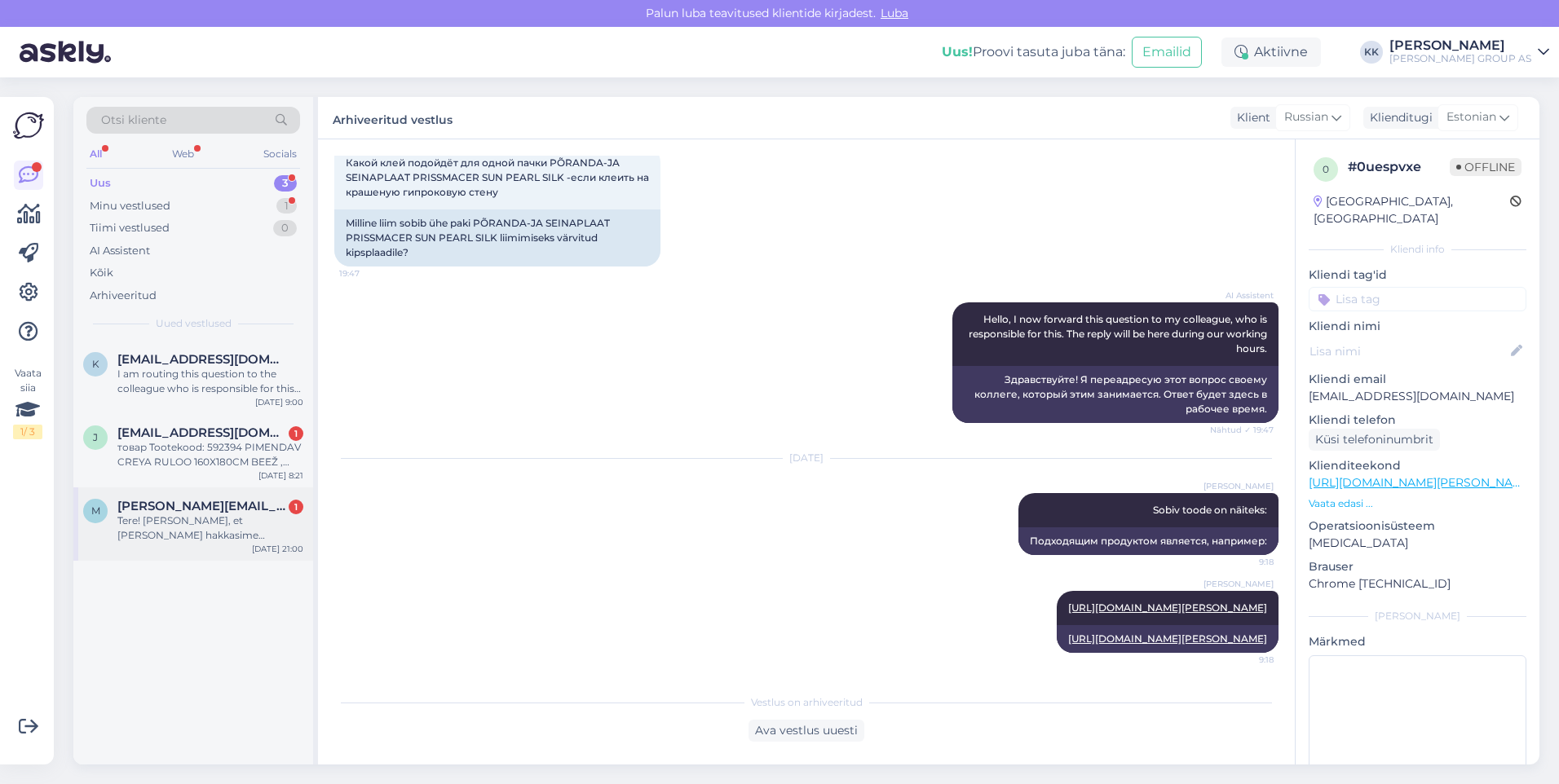
click at [168, 504] on span "[PERSON_NAME][EMAIL_ADDRESS][DOMAIN_NAME]" at bounding box center [202, 506] width 169 height 15
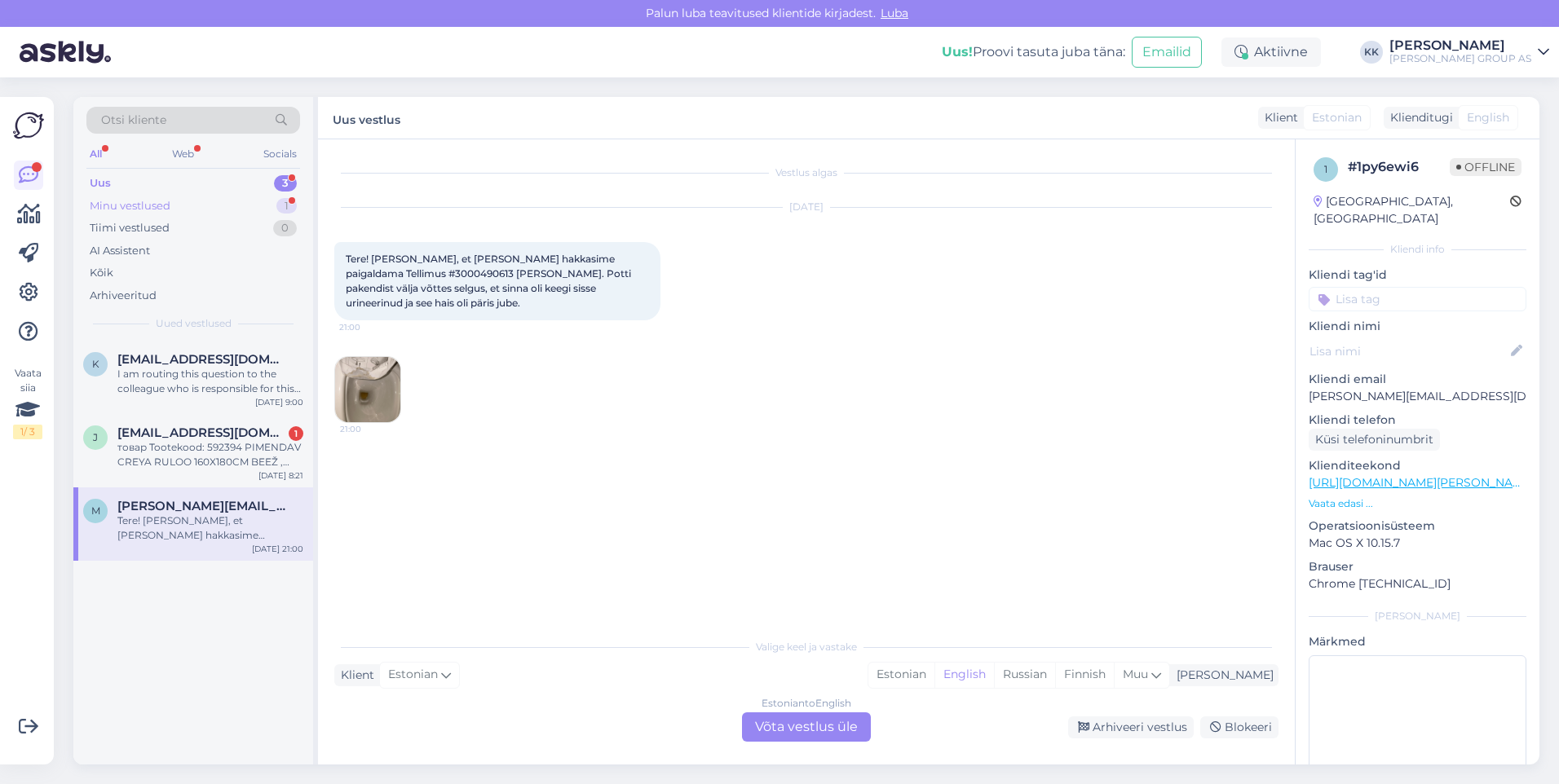
click at [150, 206] on div "Minu vestlused" at bounding box center [129, 206] width 81 height 17
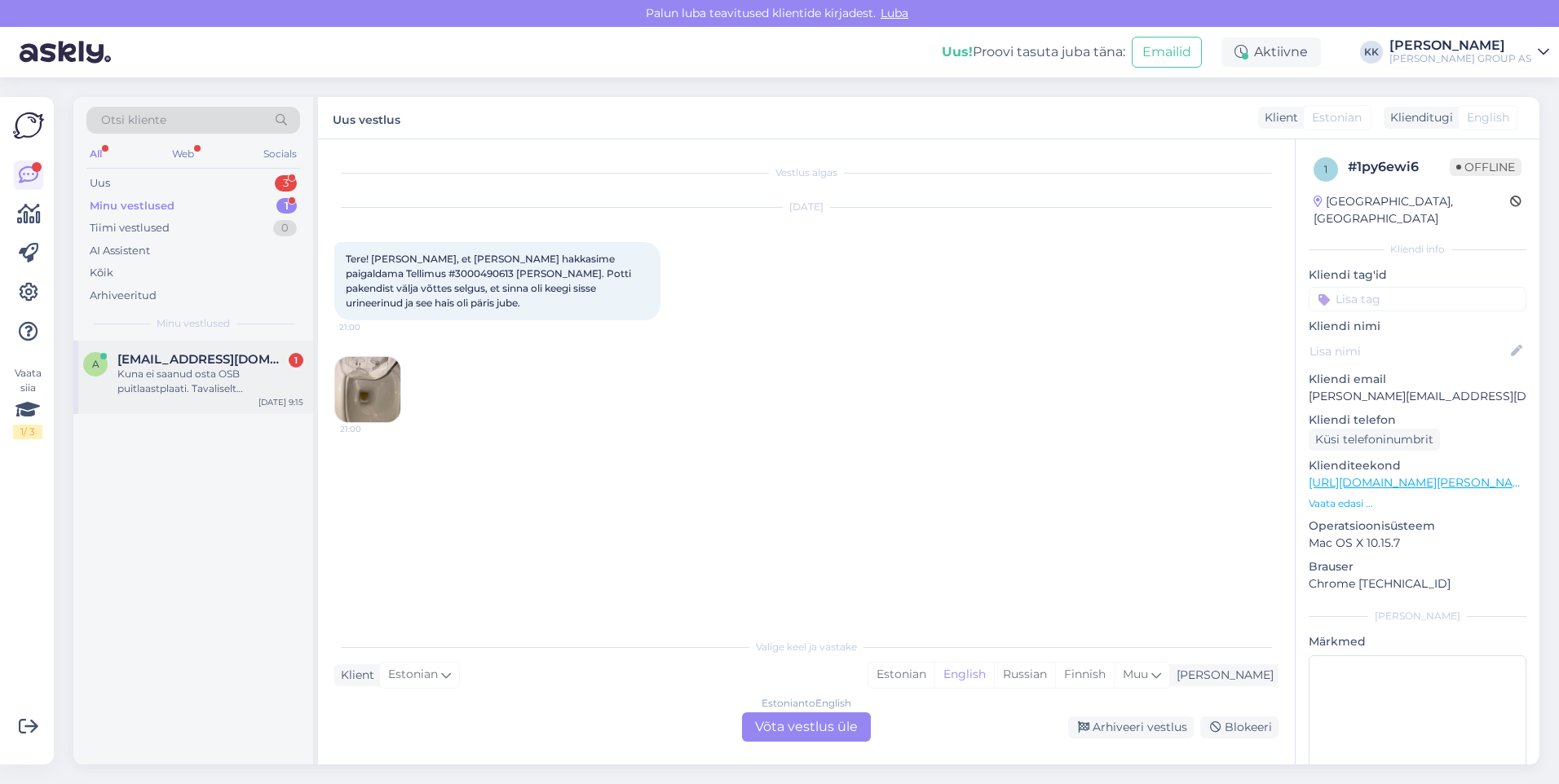
click at [192, 378] on div "Kuna ei saanud osta OSB puitlaastplaati. Tavaliselt [PERSON_NAME] panna tk aga …" at bounding box center [210, 381] width 186 height 30
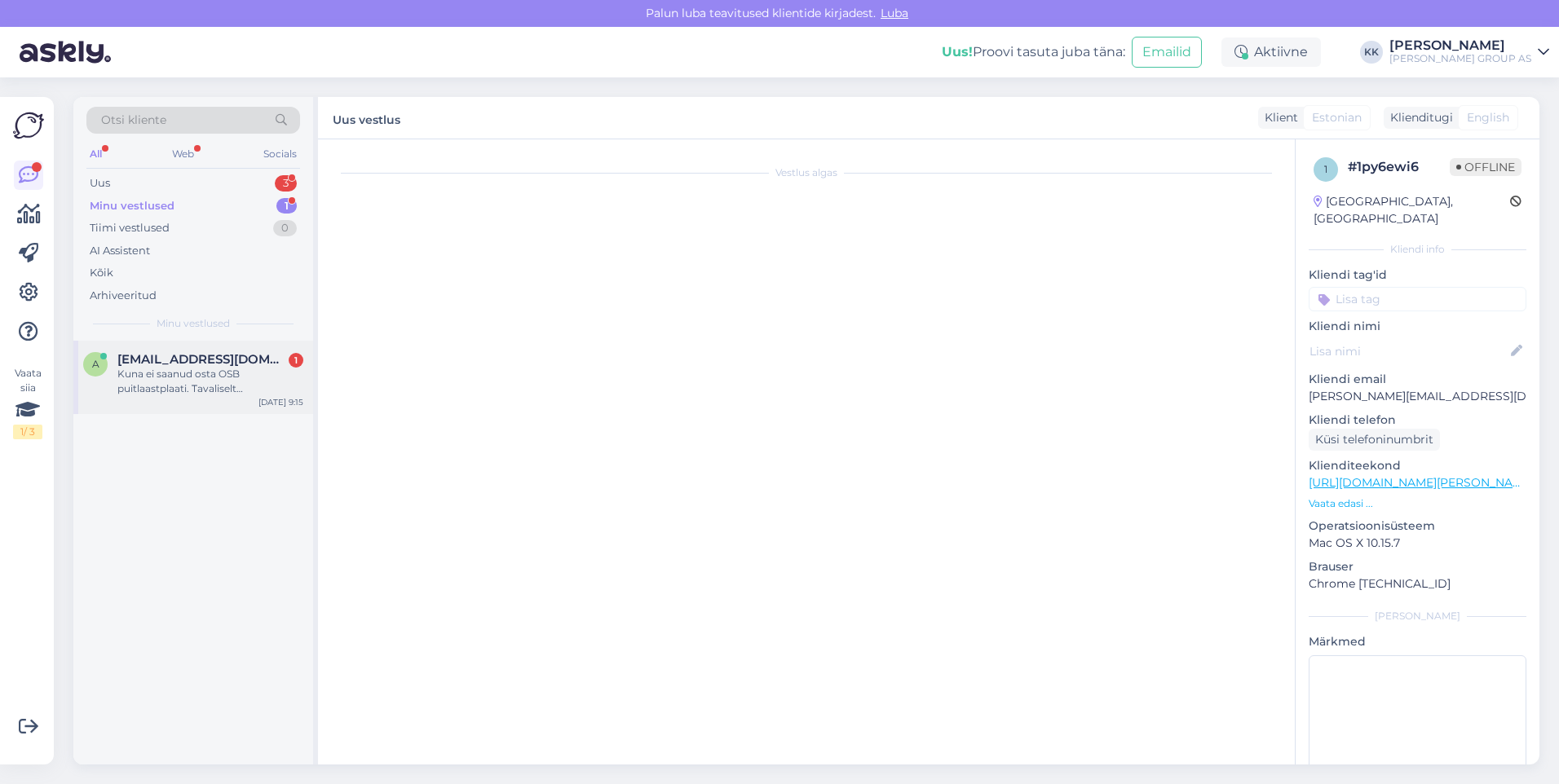
scroll to position [1954, 0]
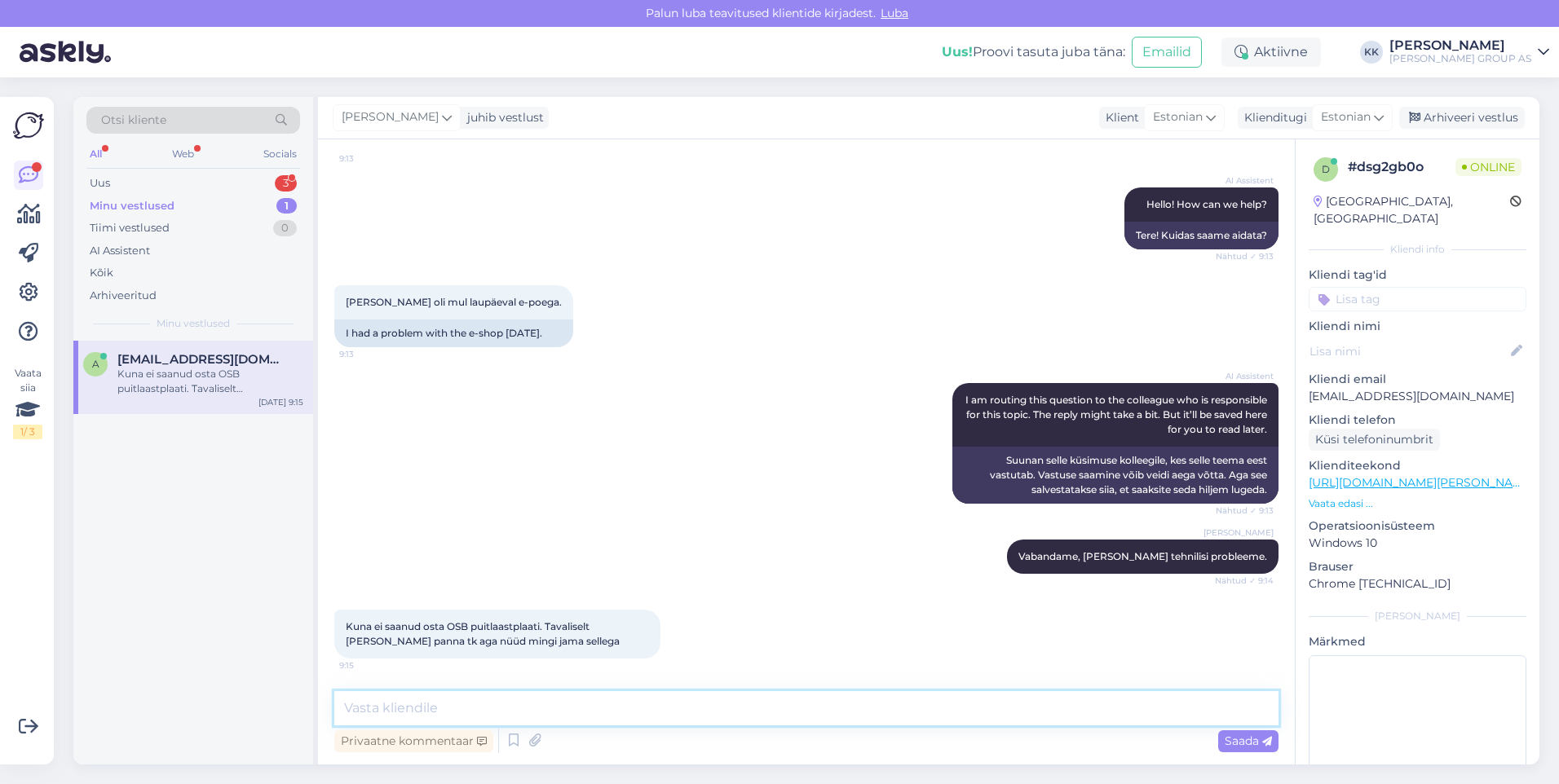
click at [378, 712] on textarea at bounding box center [806, 708] width 944 height 34
type textarea "Jah, vabandame, et sai ostukorvi lisada ruutmeetri [PERSON_NAME]. Hetkel kodule…"
click at [1238, 740] on span "Saada" at bounding box center [1247, 741] width 47 height 15
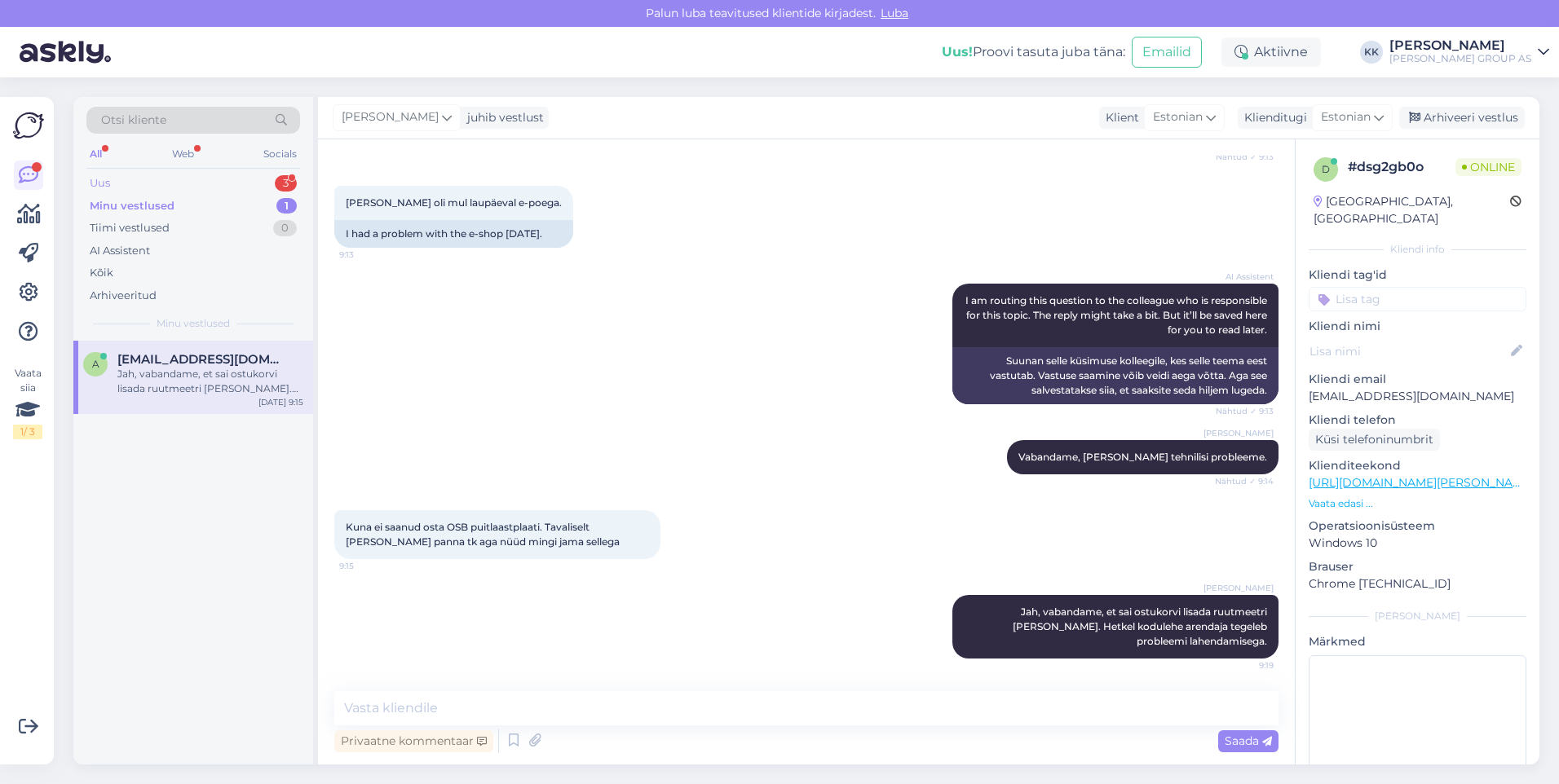
click at [141, 181] on div "Uus 3" at bounding box center [193, 183] width 214 height 23
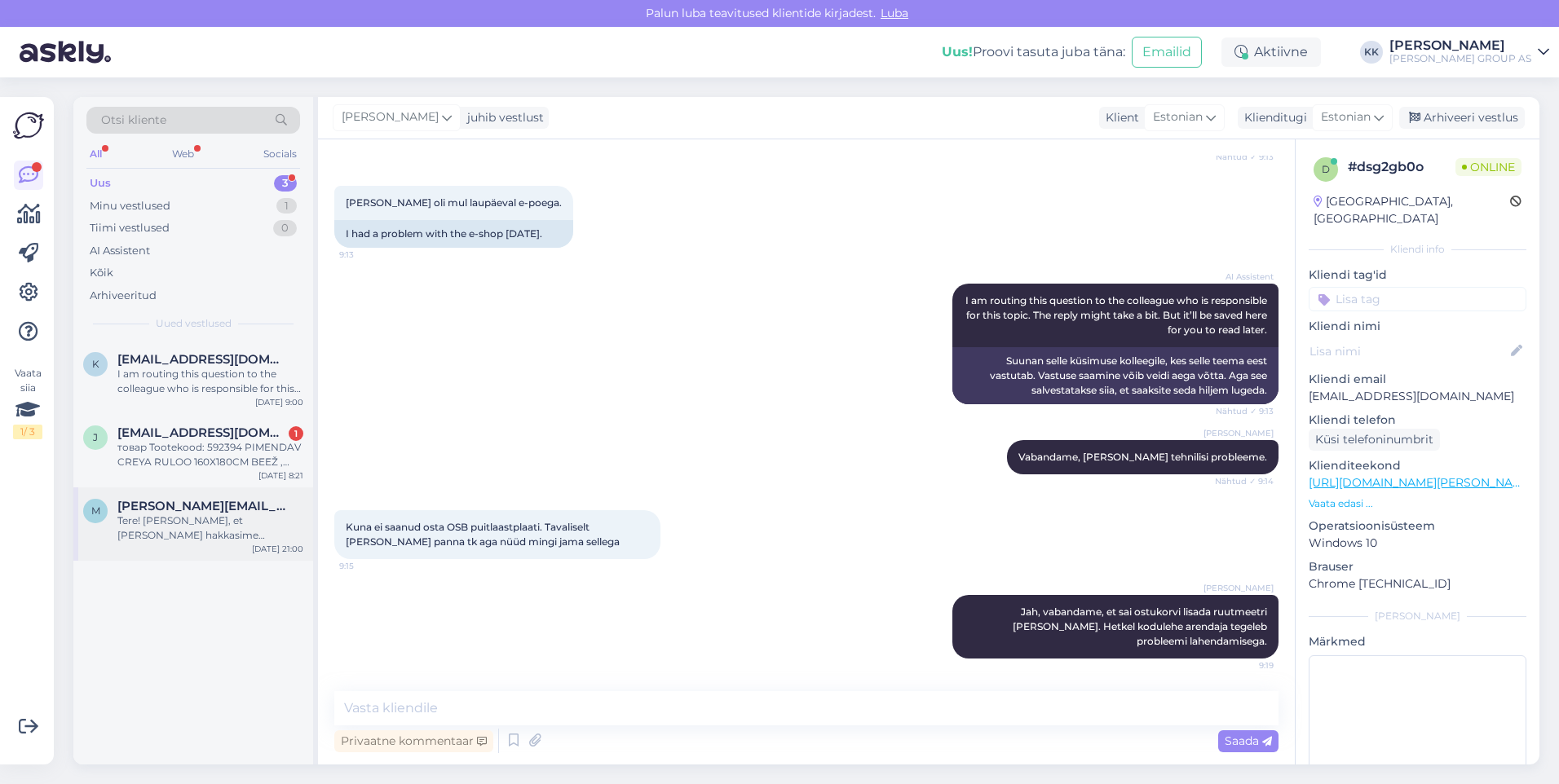
click at [168, 525] on div "Tere! [PERSON_NAME], et [PERSON_NAME] hakkasime paigaldama Tellimus #3000490613…" at bounding box center [210, 528] width 186 height 30
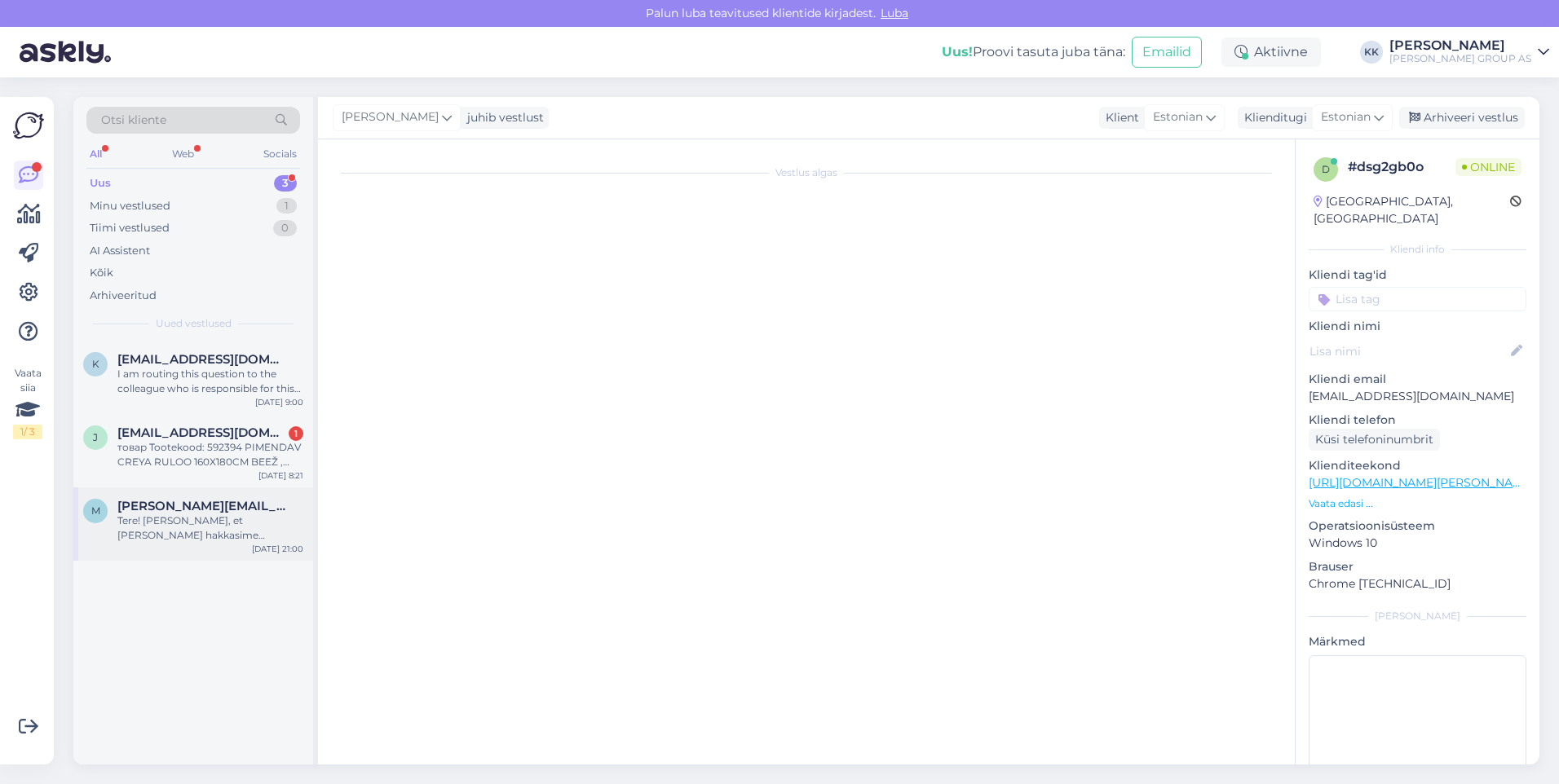
scroll to position [0, 0]
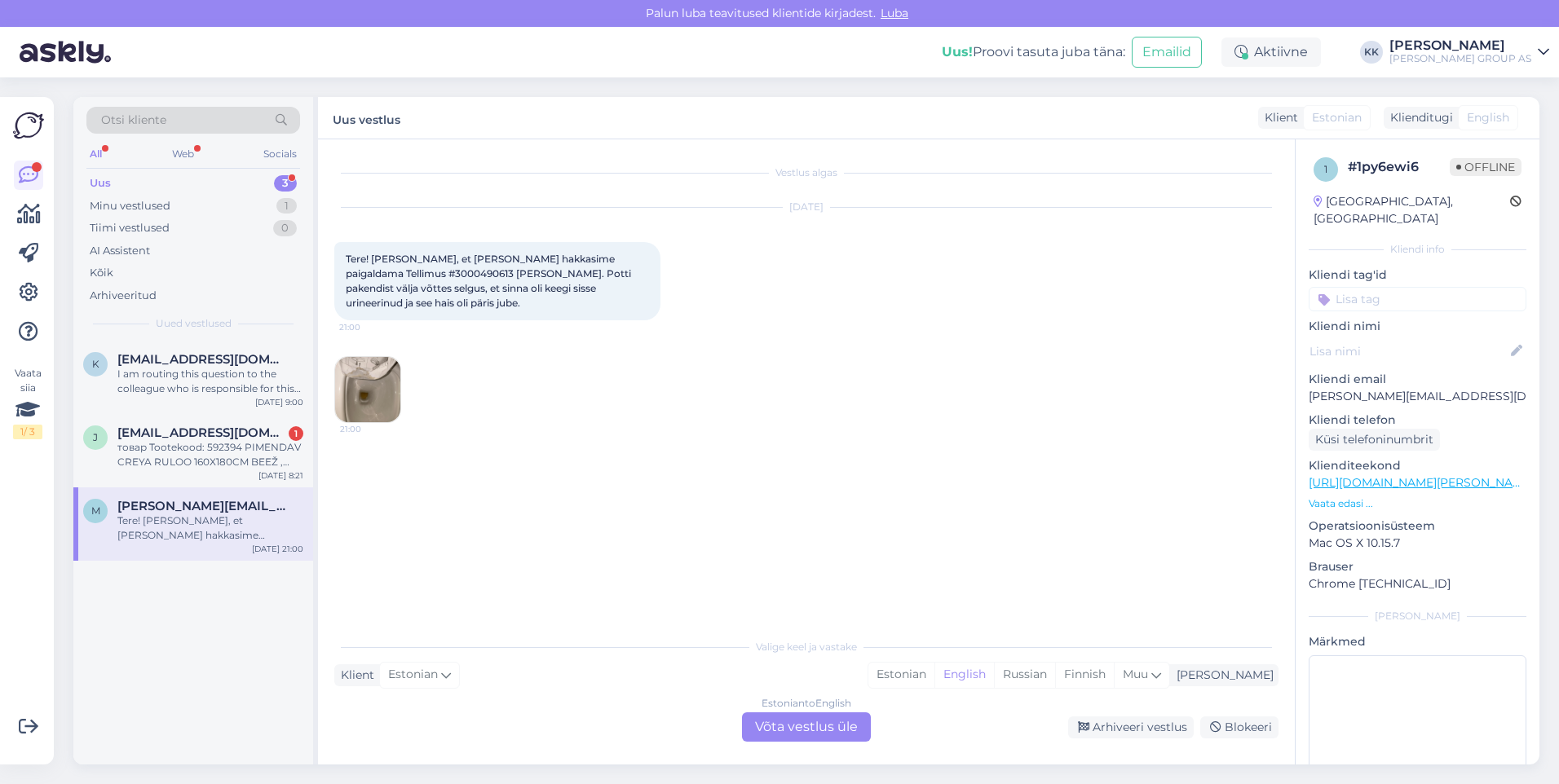
click at [370, 379] on img at bounding box center [367, 390] width 65 height 65
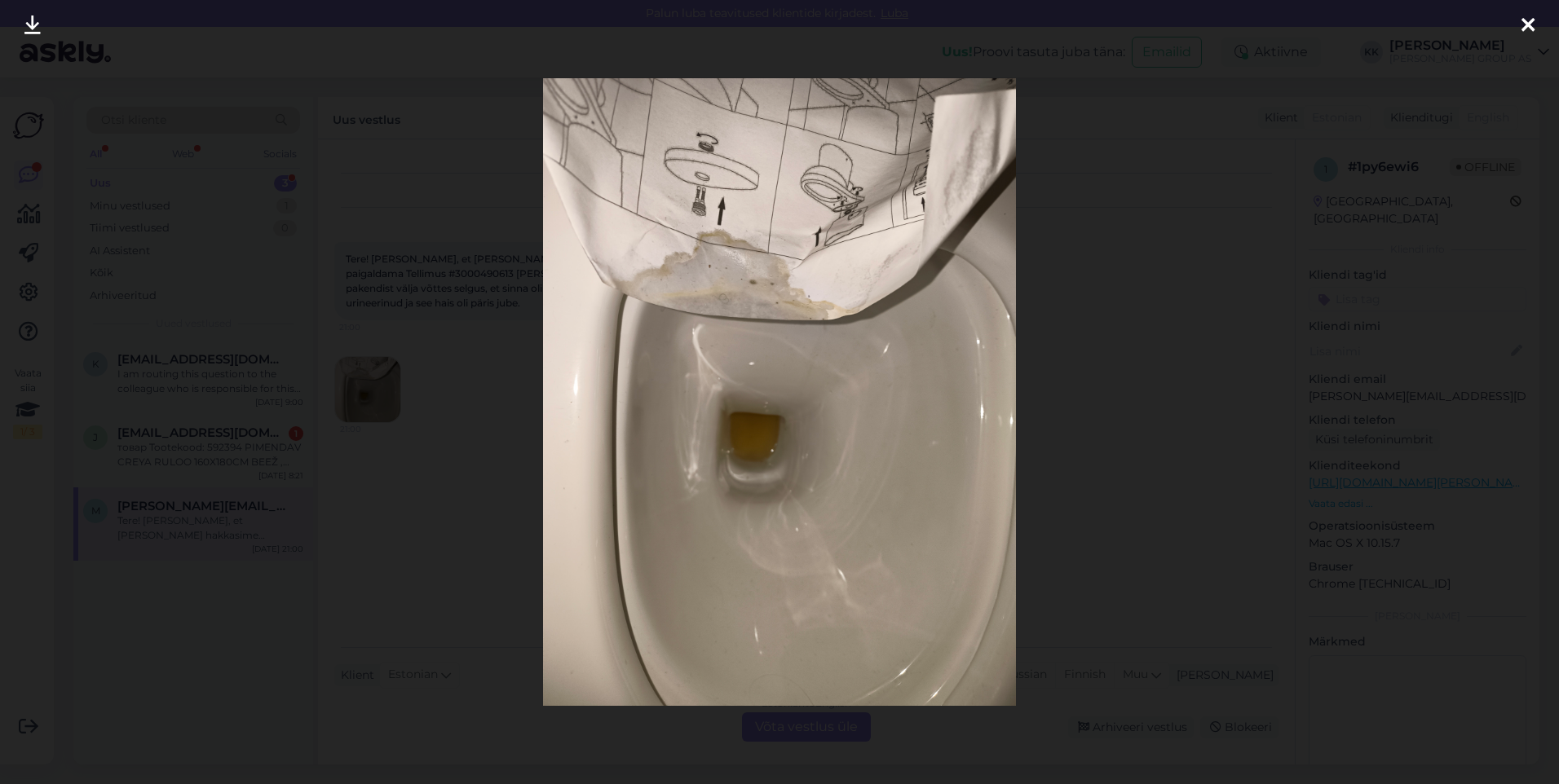
click at [1523, 20] on icon at bounding box center [1527, 26] width 13 height 21
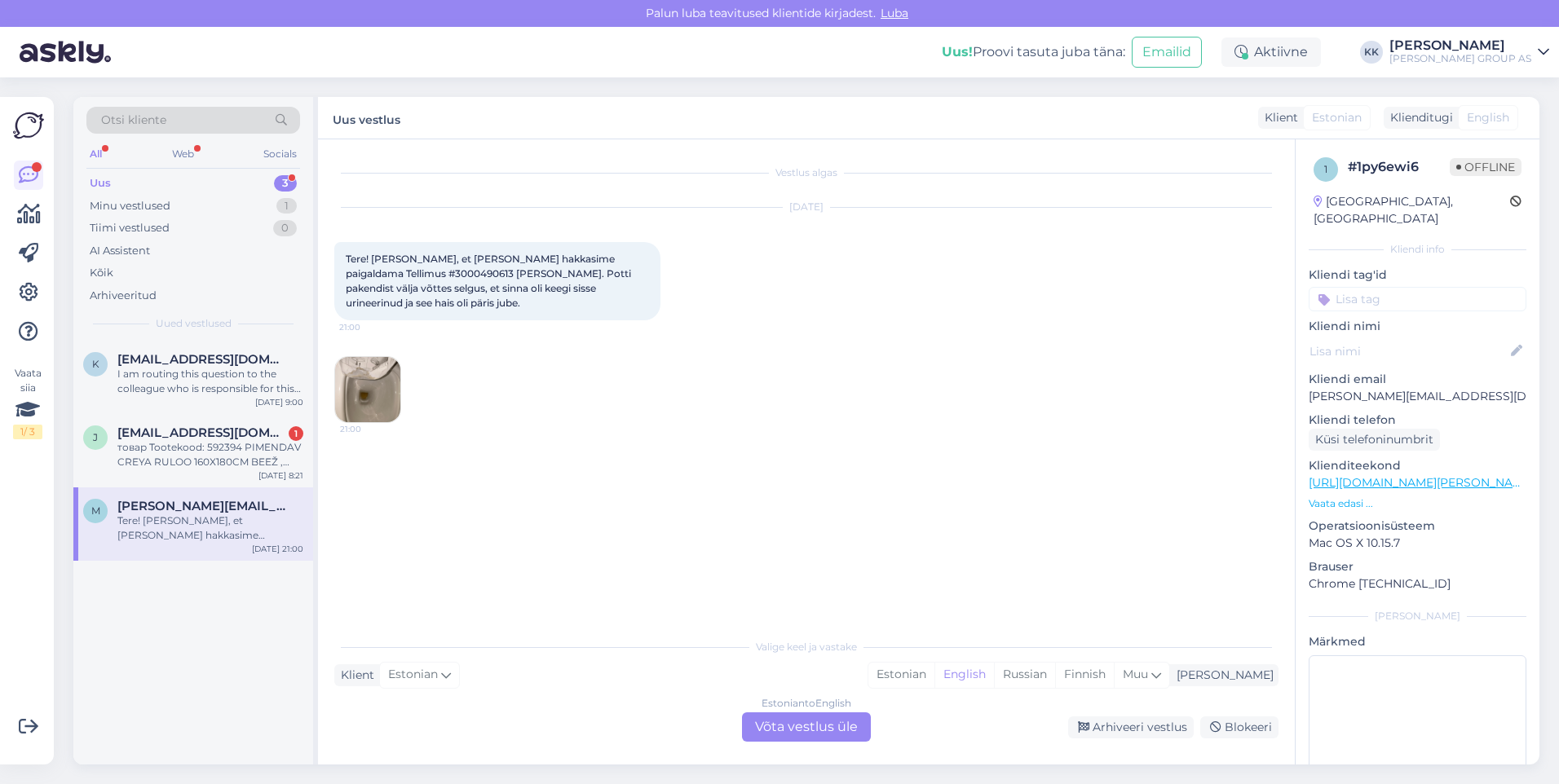
click at [374, 372] on img at bounding box center [367, 390] width 65 height 65
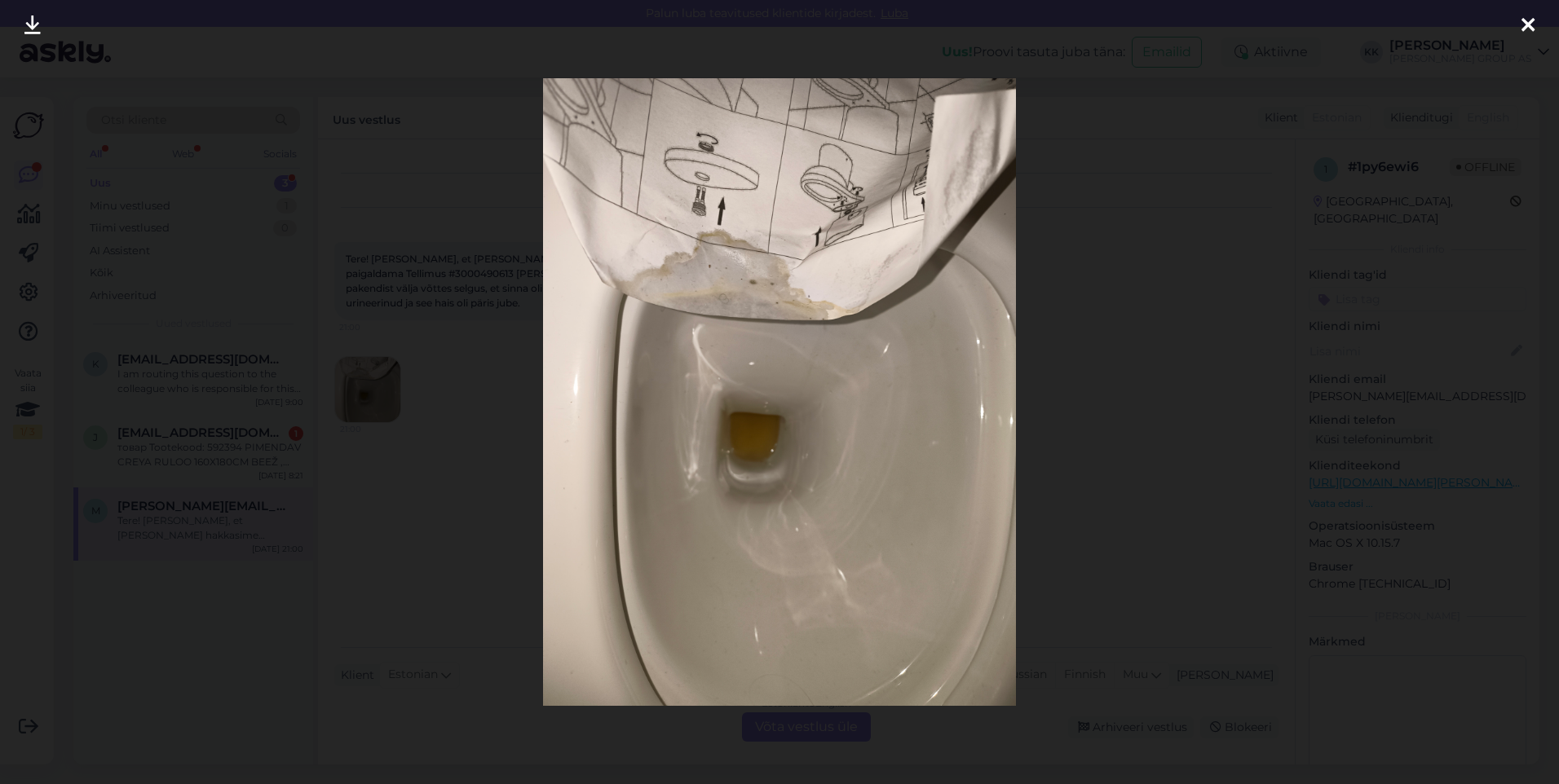
click at [1526, 19] on icon at bounding box center [1527, 26] width 13 height 21
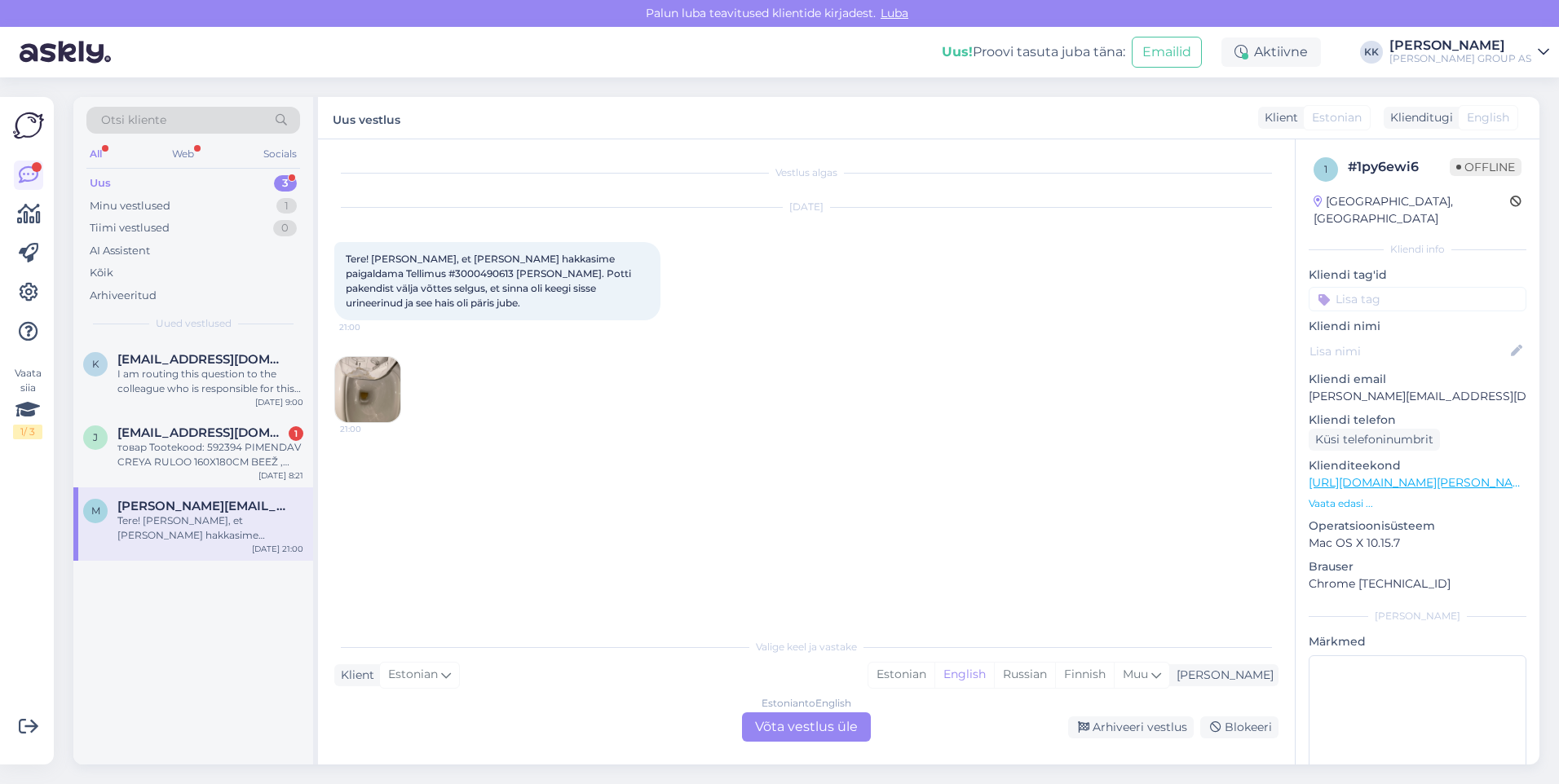
click at [359, 370] on img at bounding box center [367, 390] width 65 height 65
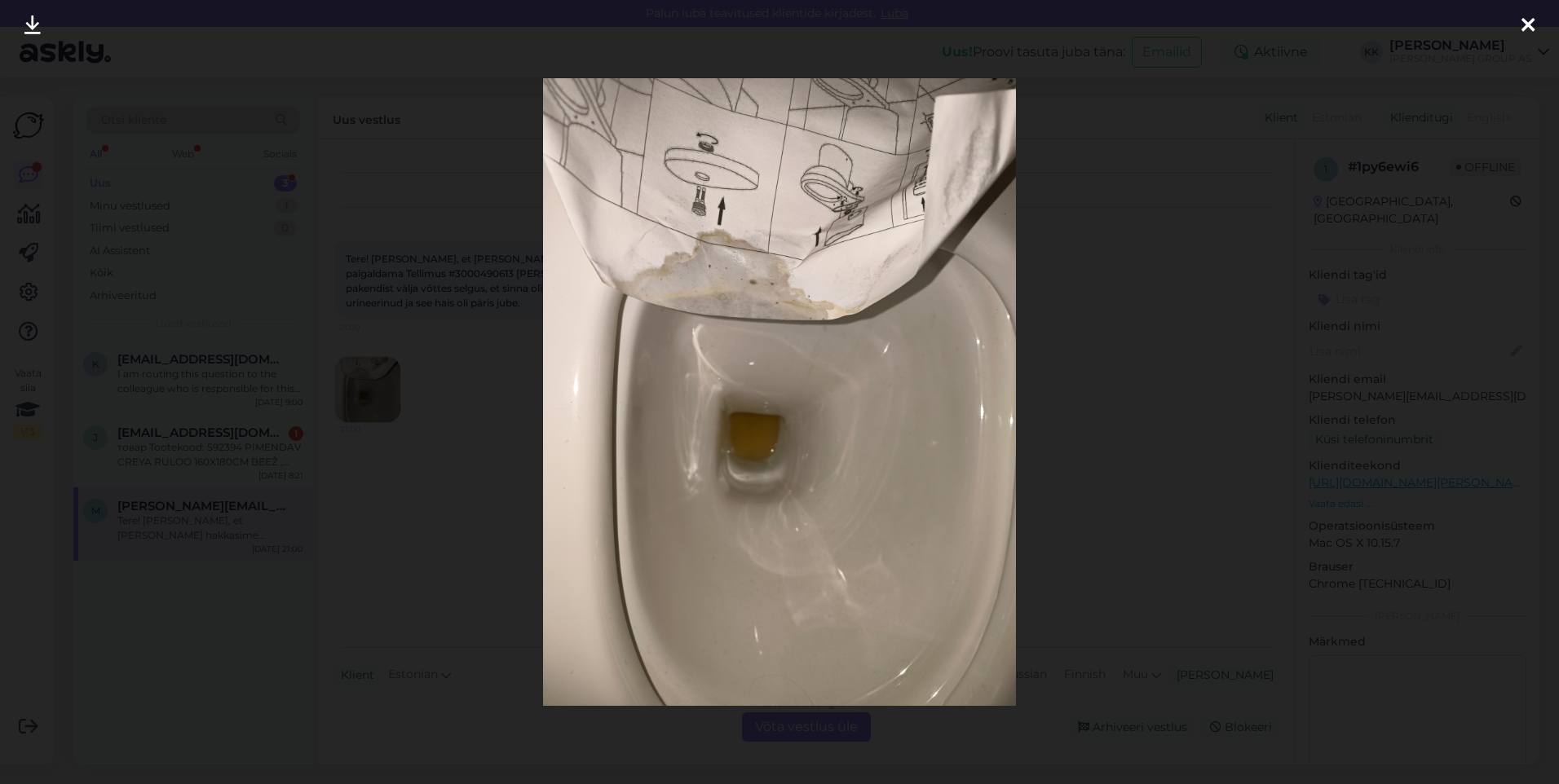
click at [1527, 19] on icon at bounding box center [1527, 26] width 13 height 21
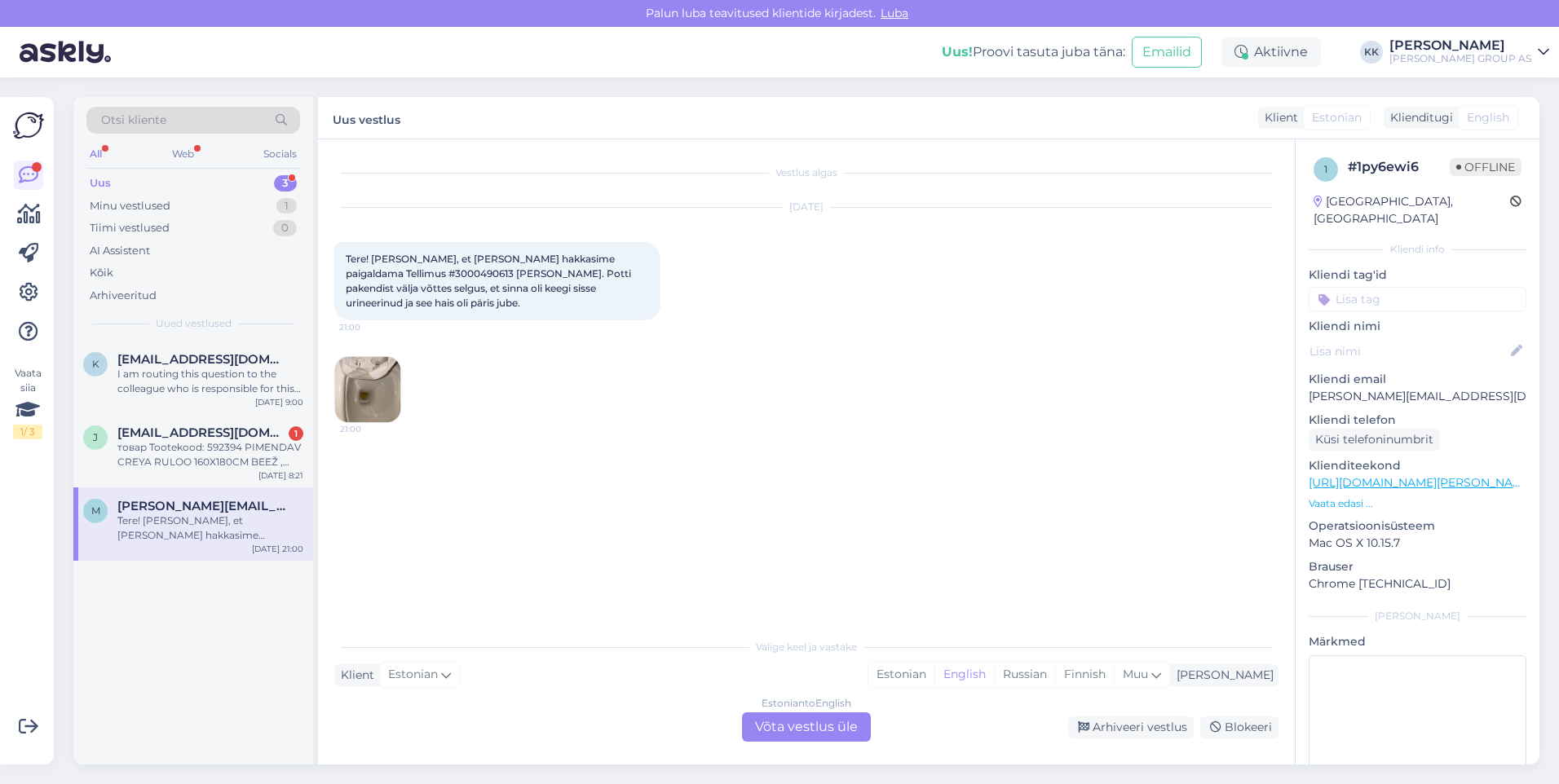
click at [370, 379] on img at bounding box center [367, 390] width 65 height 65
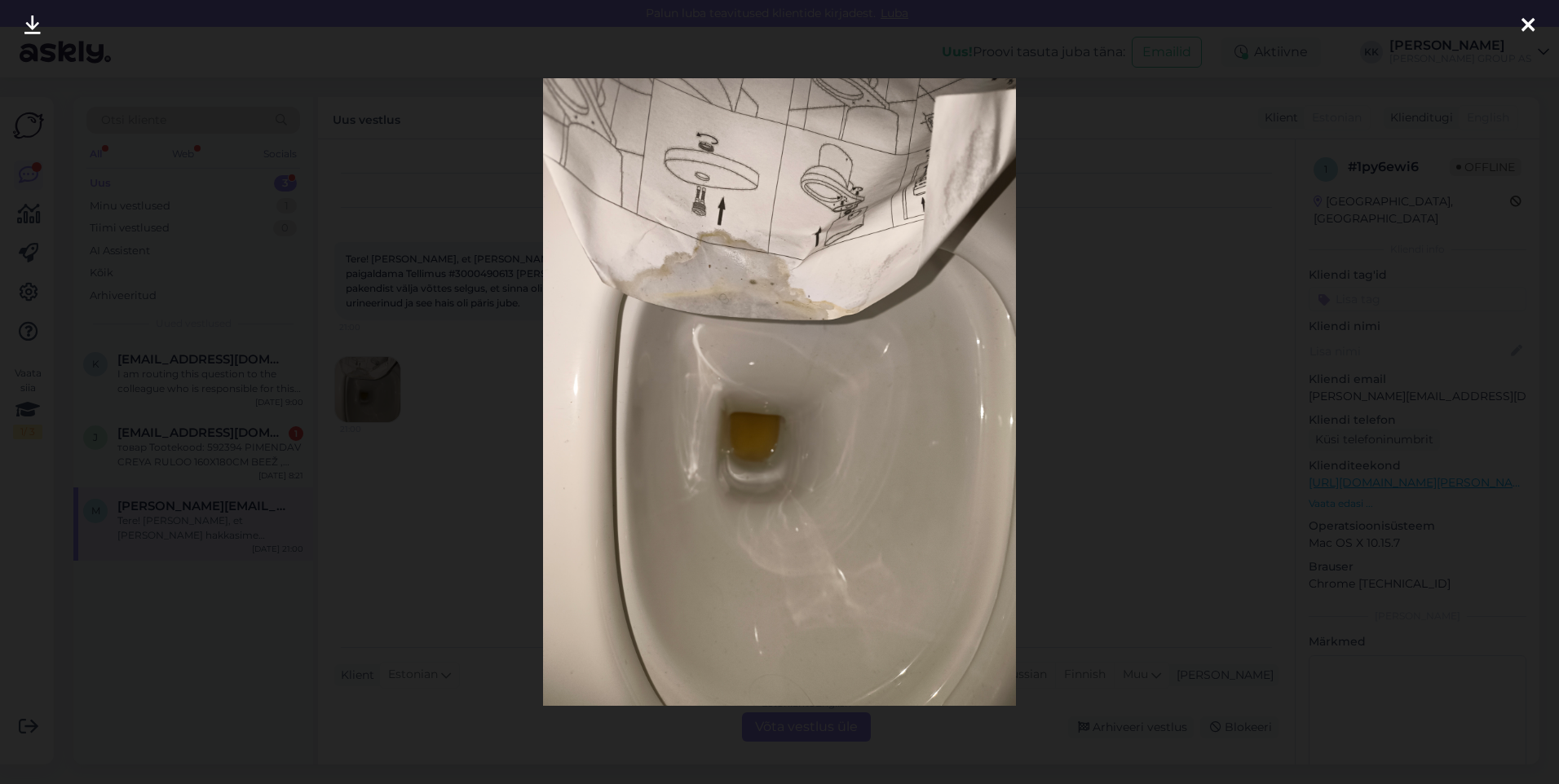
click at [1525, 17] on icon at bounding box center [1527, 26] width 13 height 21
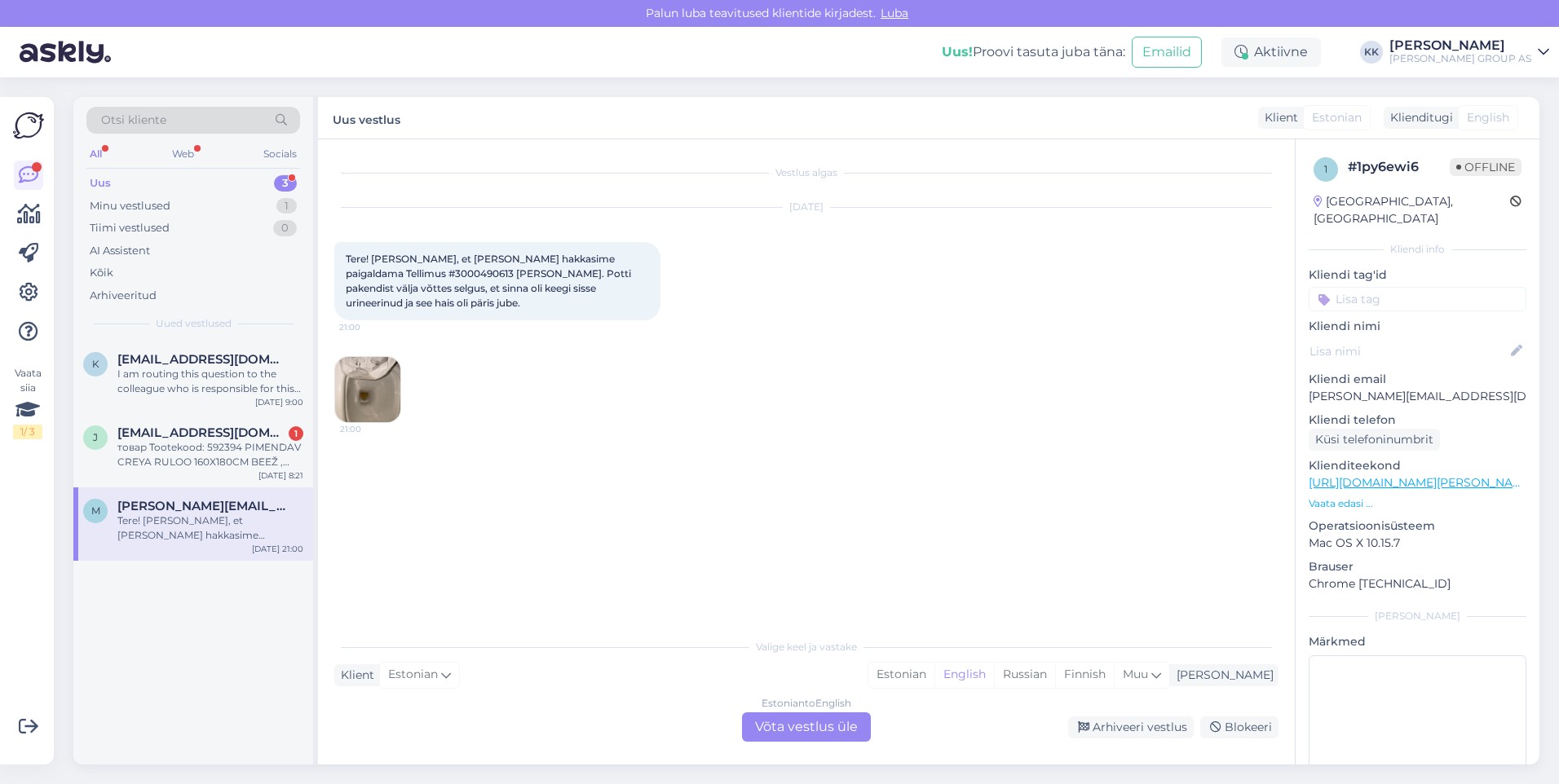
click at [367, 386] on img at bounding box center [367, 390] width 65 height 65
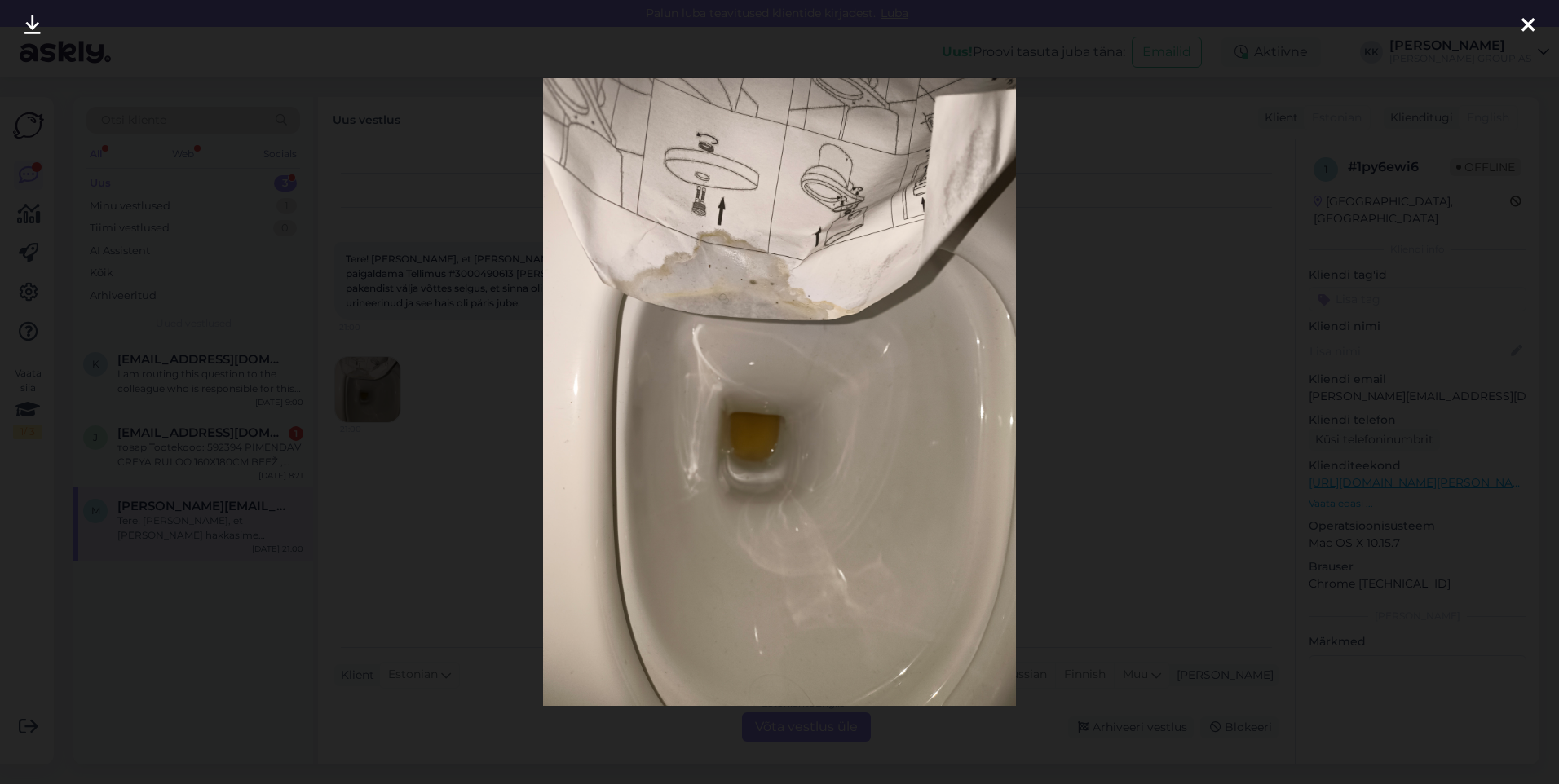
click at [27, 23] on icon at bounding box center [33, 26] width 17 height 21
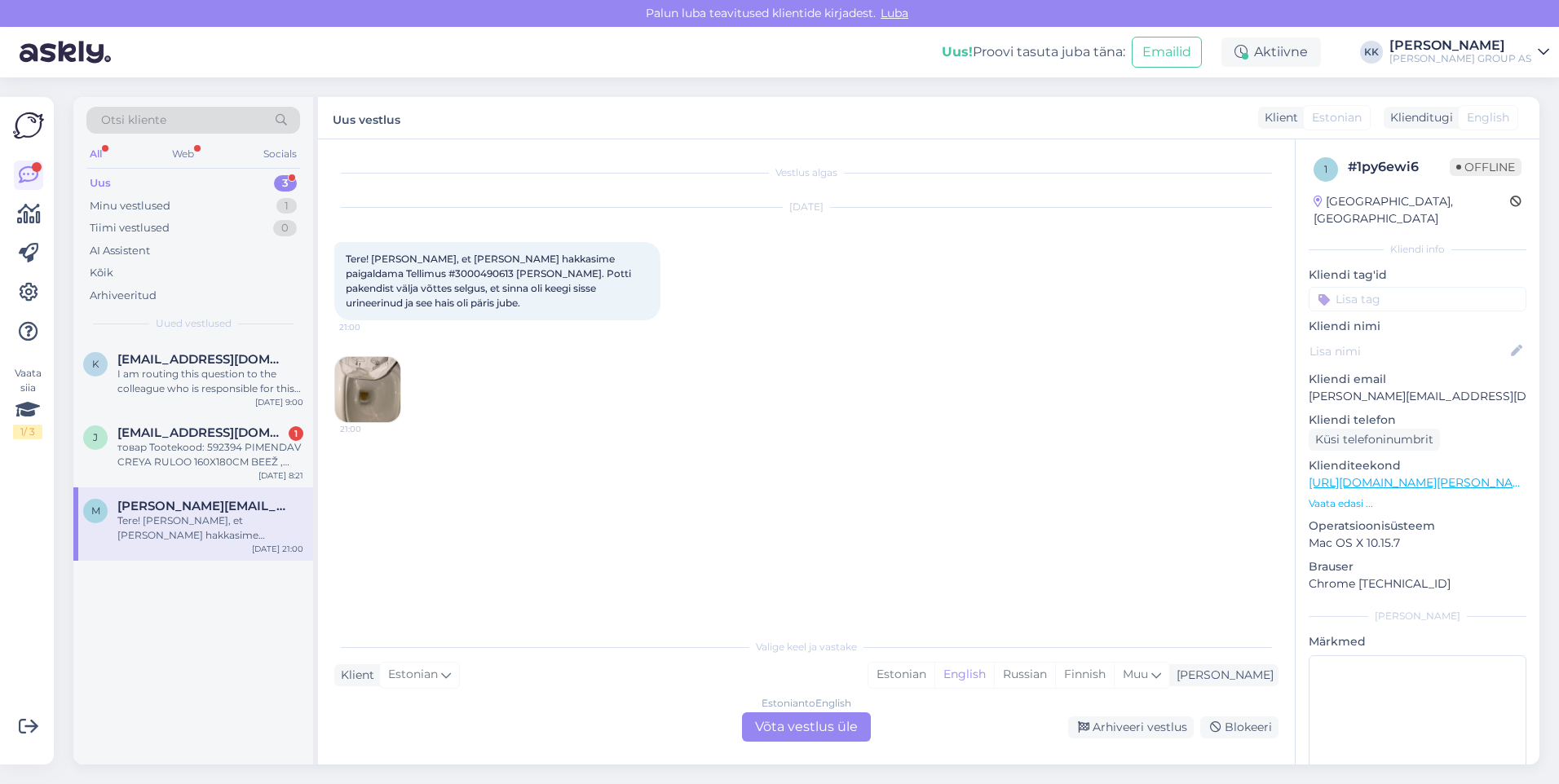
click at [384, 371] on img at bounding box center [367, 390] width 65 height 65
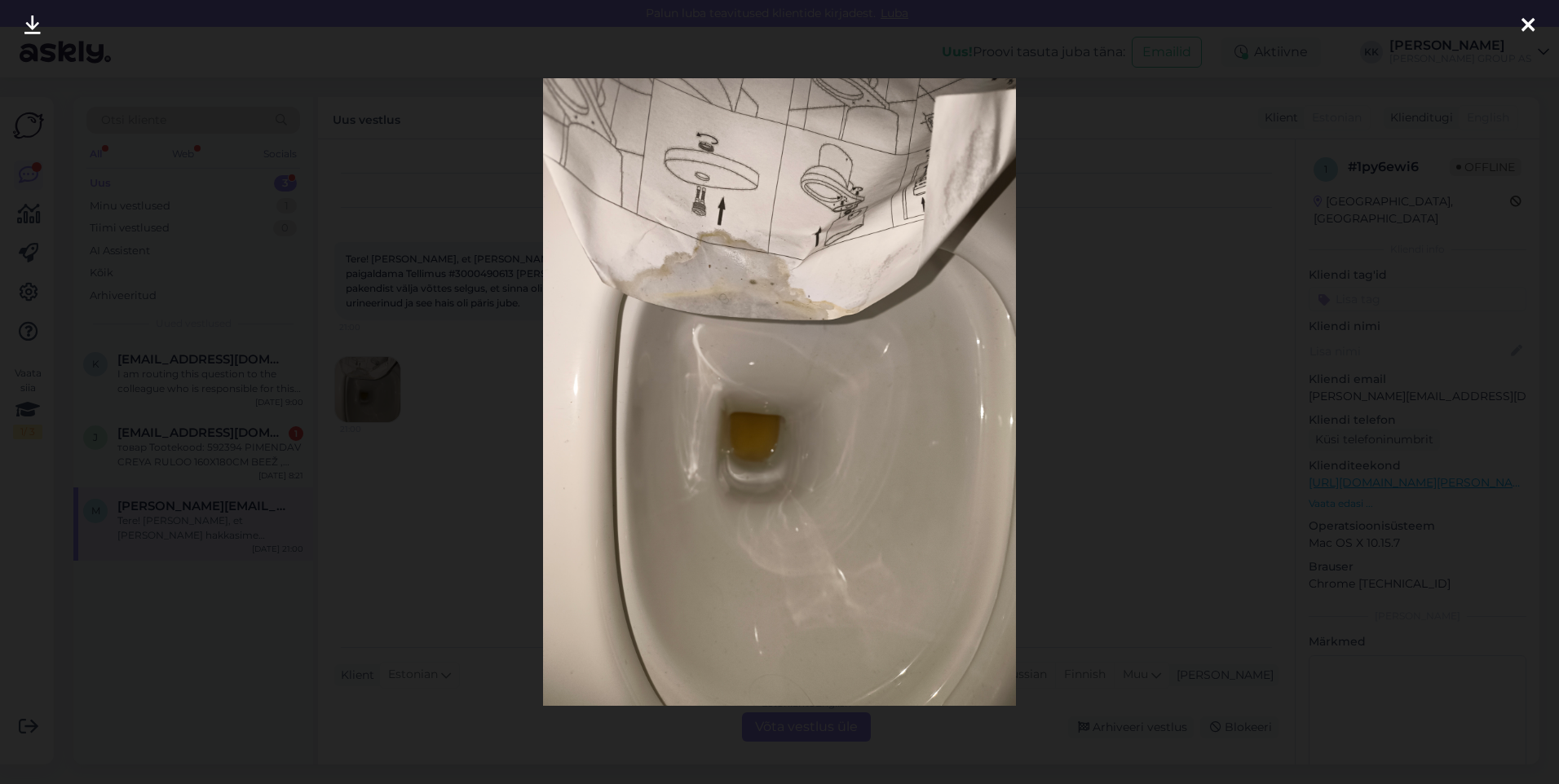
click at [777, 373] on img at bounding box center [779, 392] width 472 height 628
click at [1528, 20] on icon at bounding box center [1527, 26] width 13 height 21
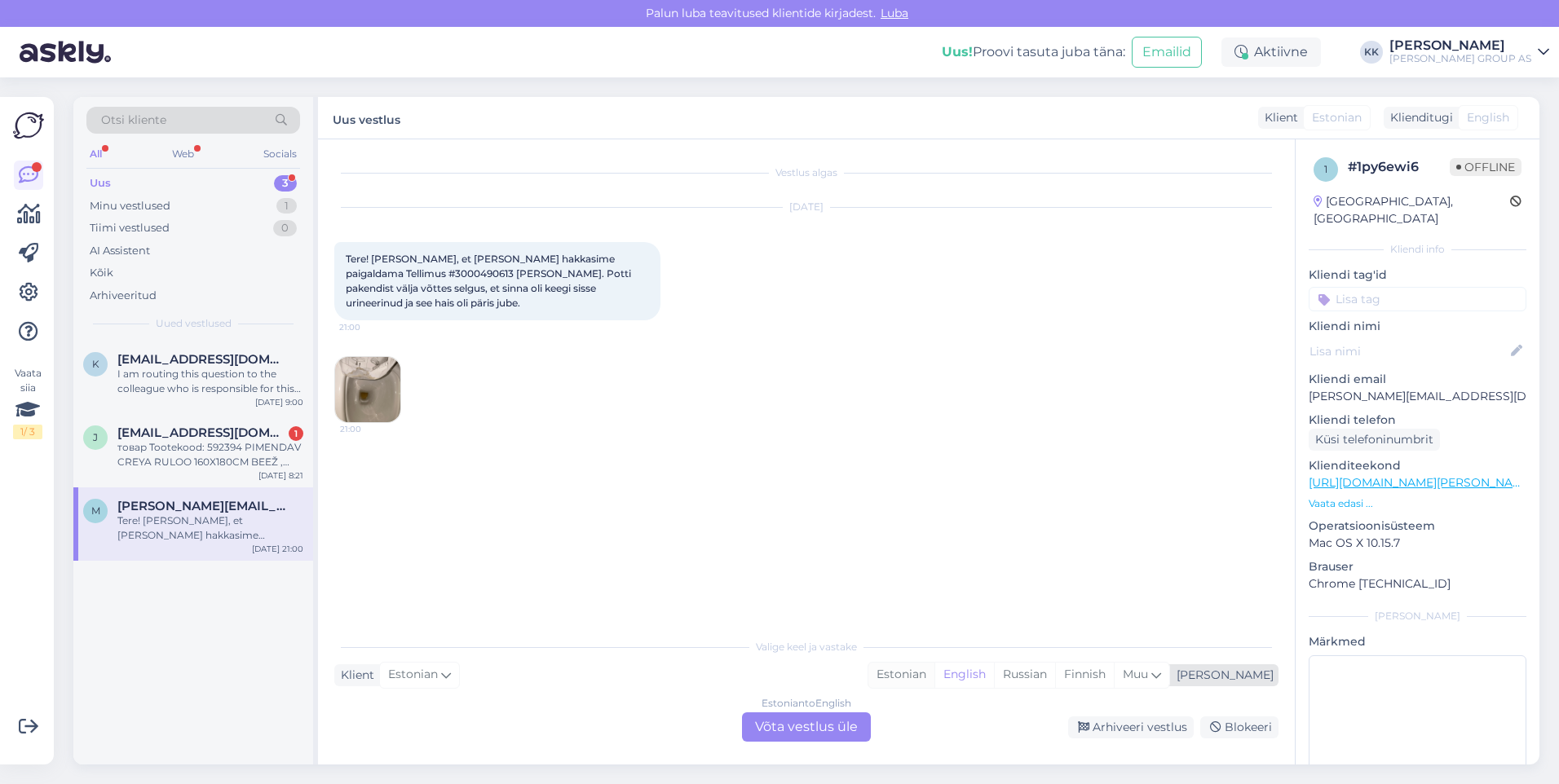
click at [934, 671] on div "Estonian" at bounding box center [900, 675] width 66 height 24
click at [799, 726] on div "Estonian to Estonian Võta vestlus üle" at bounding box center [806, 727] width 128 height 30
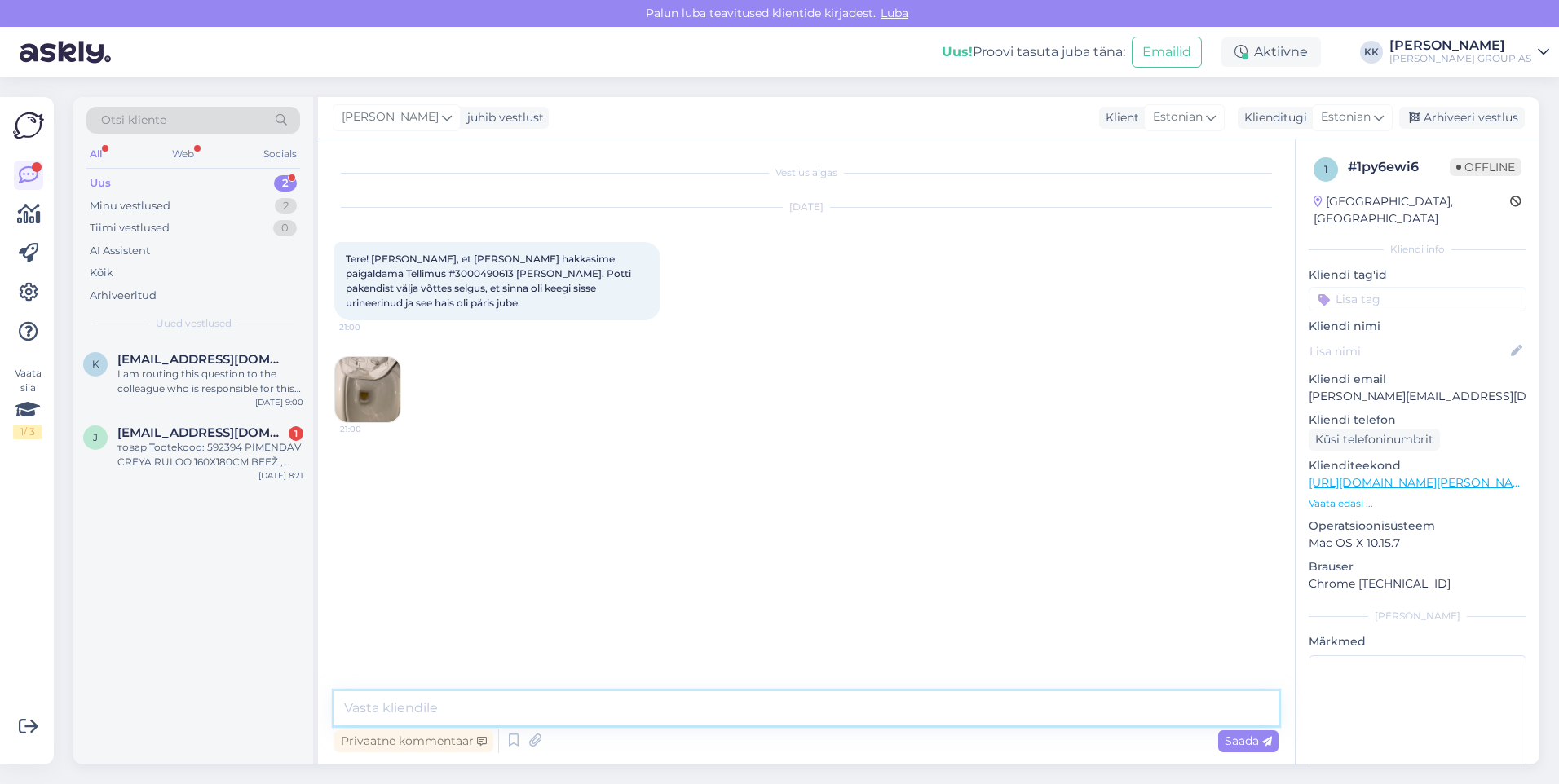
click at [385, 714] on textarea at bounding box center [806, 708] width 944 height 34
type textarea "Tere! [PERSON_NAME], et laost [PERSON_NAME] korrektses ja kinnises pakendis too…"
click at [1236, 736] on span "Saada" at bounding box center [1247, 741] width 47 height 15
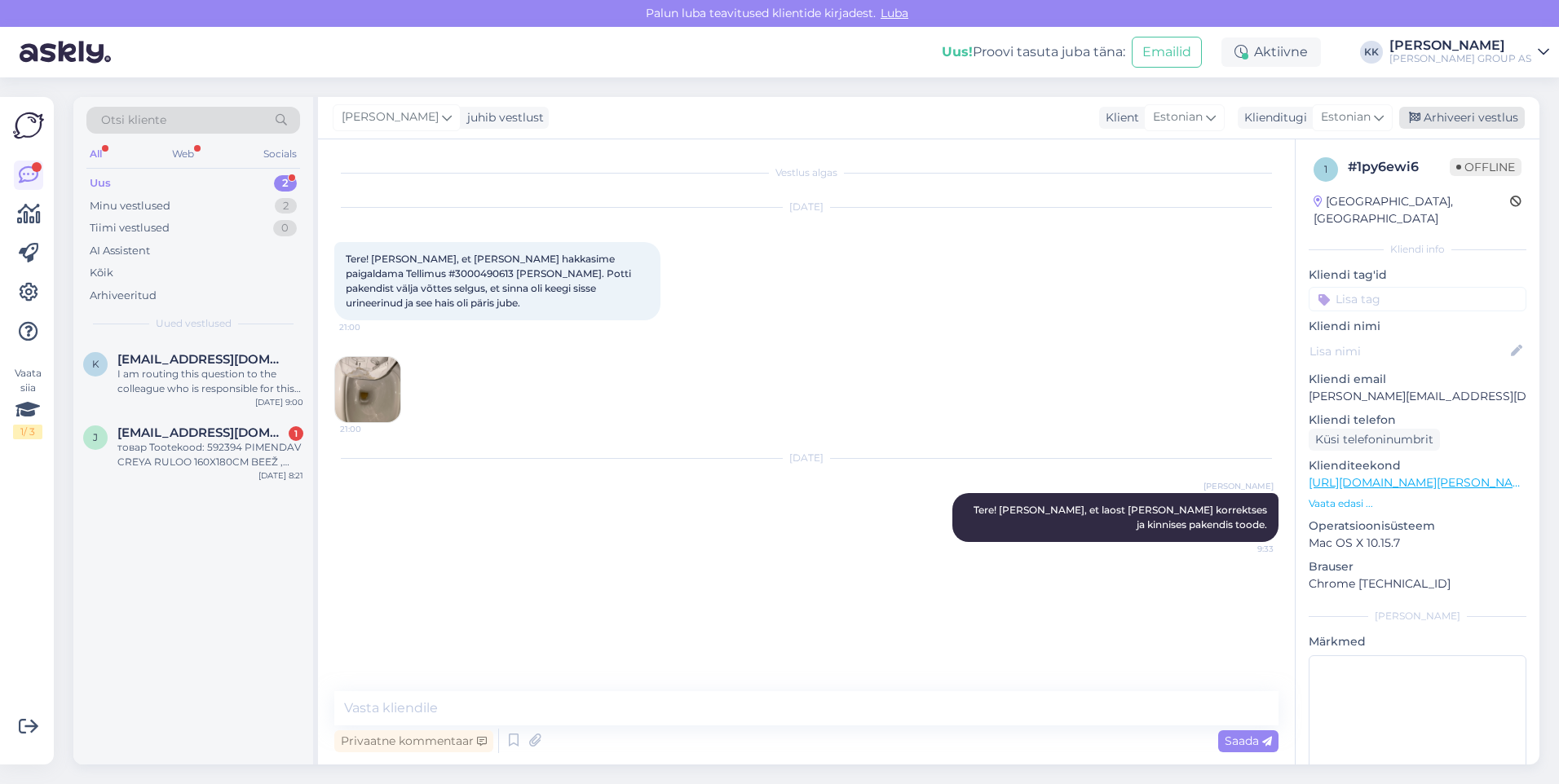
click at [1461, 119] on div "Arhiveeri vestlus" at bounding box center [1461, 118] width 126 height 22
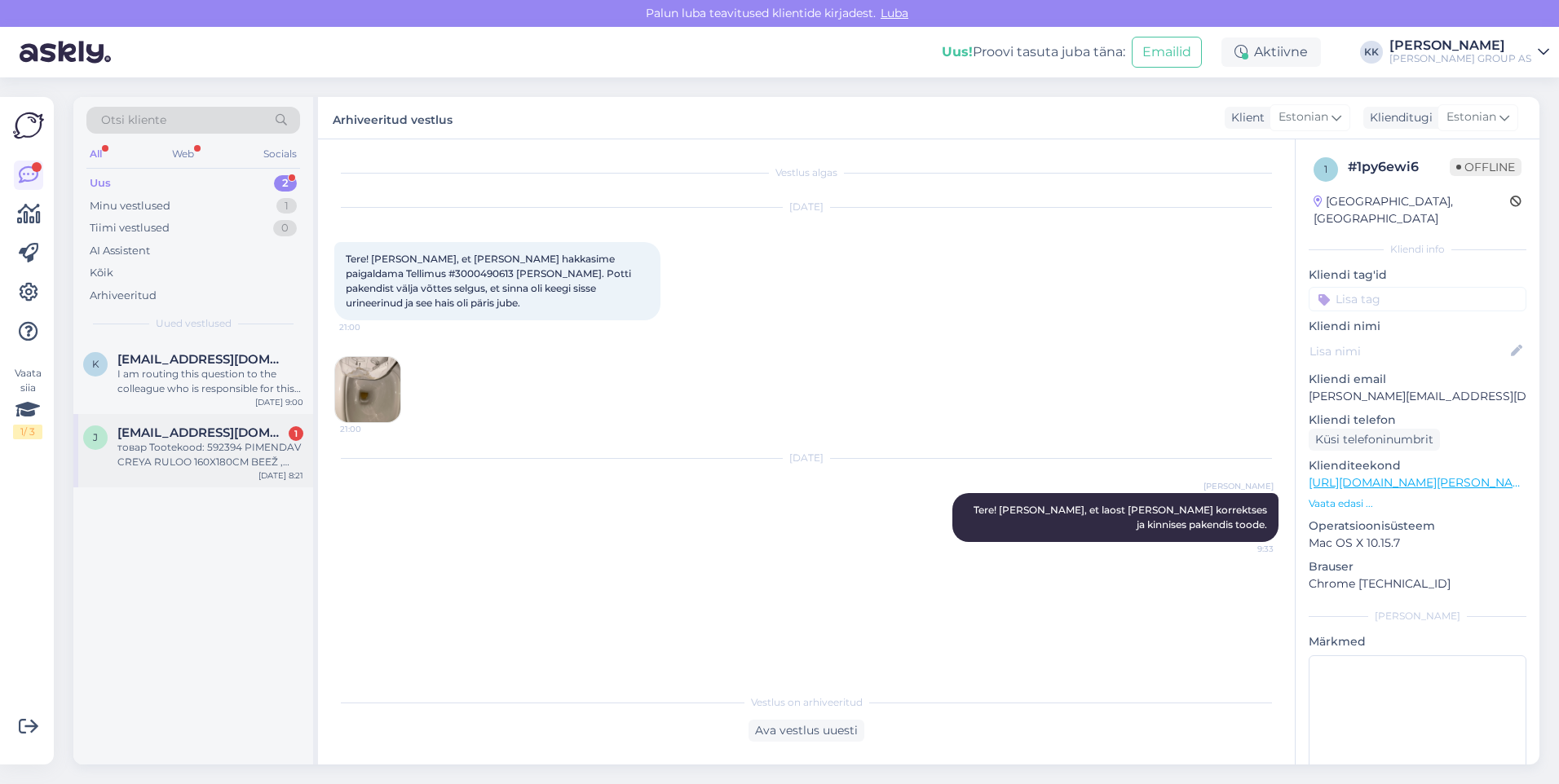
click at [193, 445] on div "товар Tootekood: 592394 PIMENDAV CREYA RULOO 160X180CM BEEŽ , который я купил в…" at bounding box center [210, 455] width 186 height 30
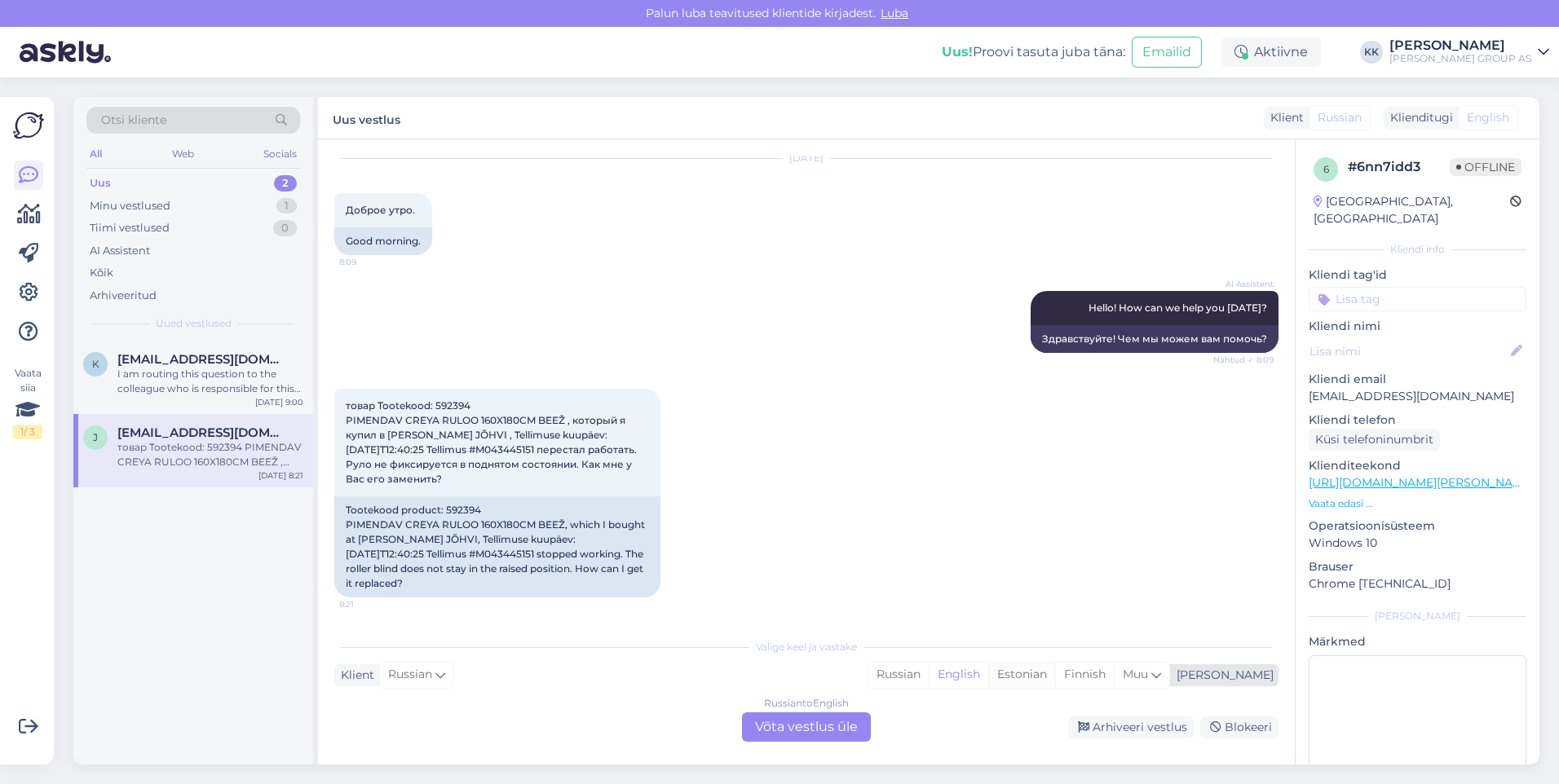
click at [1055, 669] on div "Estonian" at bounding box center [1021, 675] width 67 height 24
click at [791, 722] on div "Russian to Estonian Võta vestlus üle" at bounding box center [806, 727] width 128 height 30
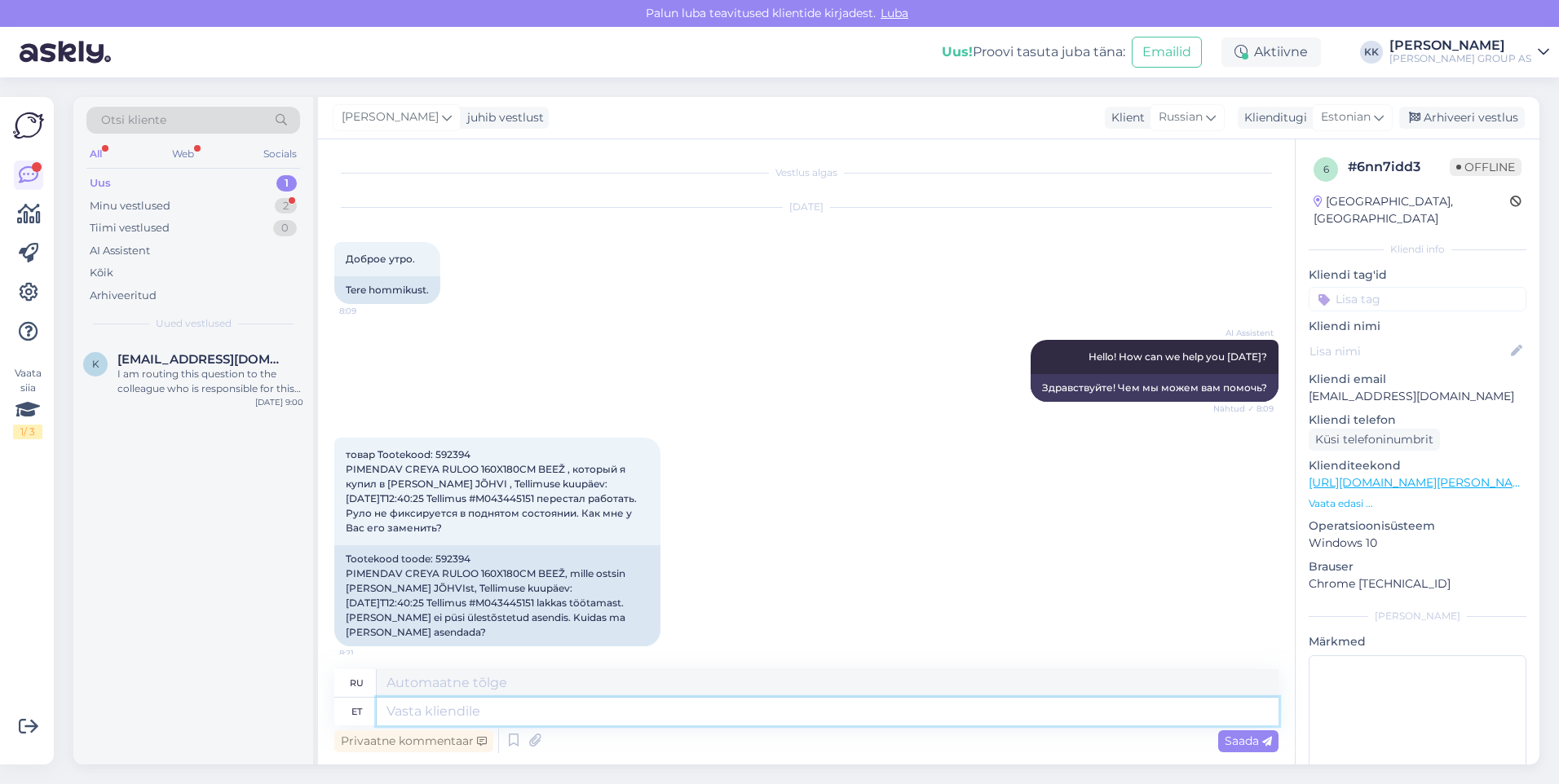
click at [412, 714] on textarea at bounding box center [827, 711] width 901 height 28
type textarea "Tere!"
type textarea "Привет!"
type textarea "Tere! [GEOGRAPHIC_DATA]"
type textarea "Здравствуйте! Пожалуйста."
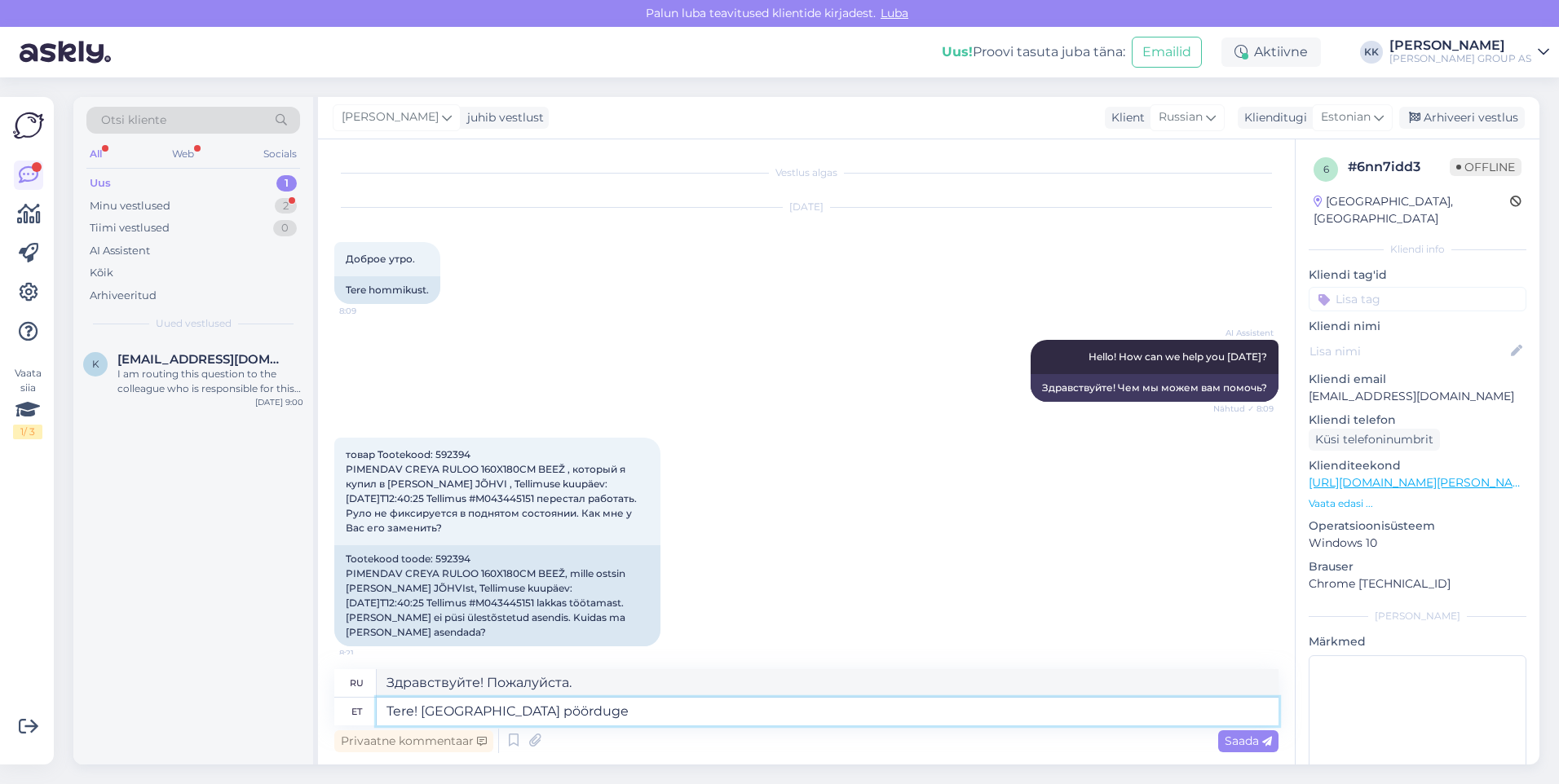
type textarea "Tere! [GEOGRAPHIC_DATA] pöörduge"
type textarea "Здравствуйте! Свяжитесь с нами."
type textarea "Tere! Palun pöörduge tootega"
type textarea "Здравствуйте! Пожалуйста, свяжитесь с нами по поводу товара."
type textarea "Tere! Palun pöörduge tootega tagasi"
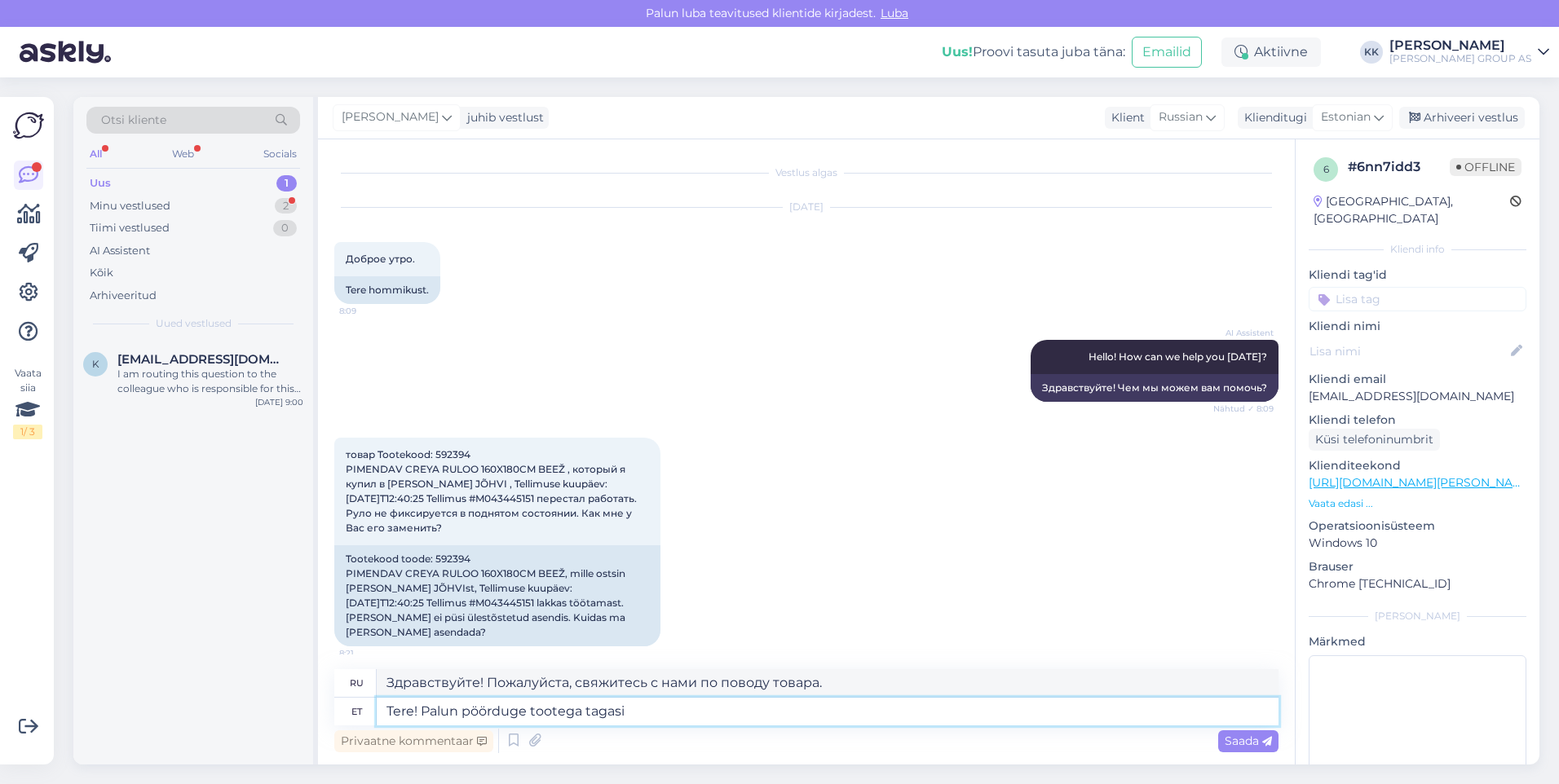
type textarea "Здравствуйте! Пожалуйста, верните товар."
type textarea "Tere! Palun pöörduge tootega tagasi [GEOGRAPHIC_DATA]"
type textarea "Здравствуйте! Пожалуйста, верните товар в [PERSON_NAME]."
type textarea "Tere! Palun pöörduge tootega tagasi Jõhvi Bauhofi."
type textarea "Здравствуйте! Пожалуйста, верните товар в [GEOGRAPHIC_DATA][PERSON_NAME]."
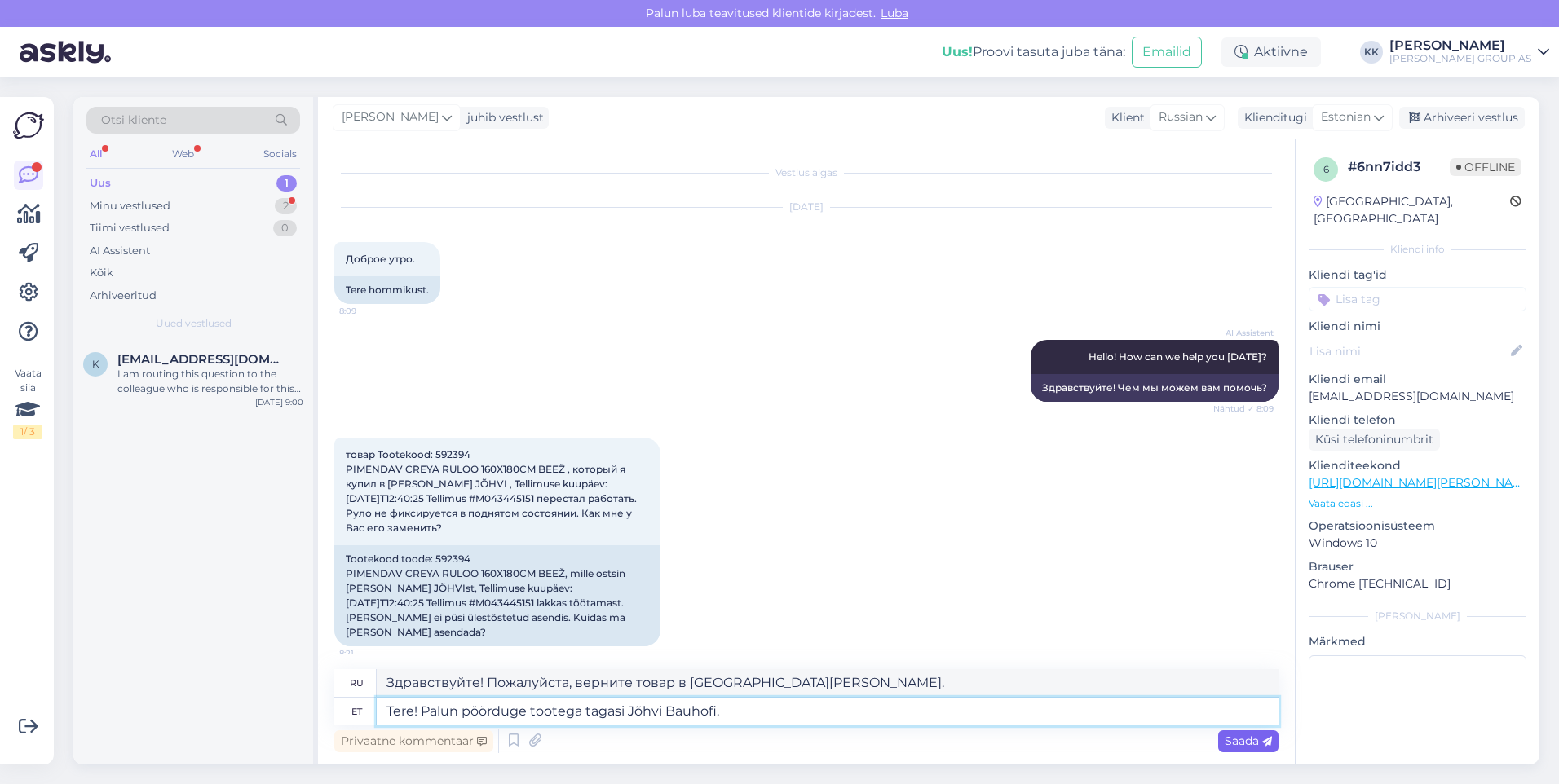
type textarea "Tere! Palun pöörduge tootega tagasi Jõhvi Bauhofi."
click at [1241, 736] on span "Saada" at bounding box center [1247, 741] width 47 height 15
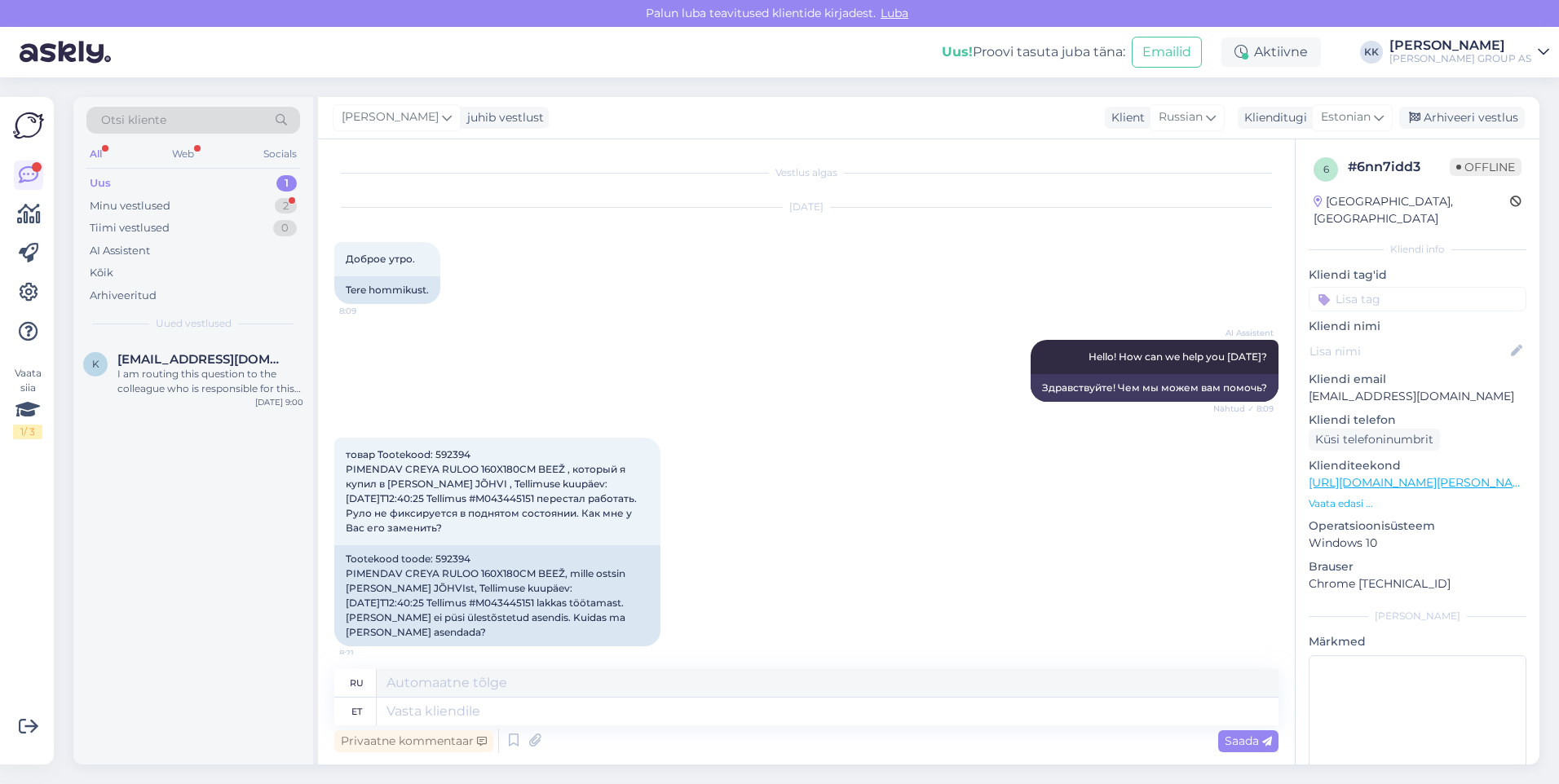
scroll to position [93, 0]
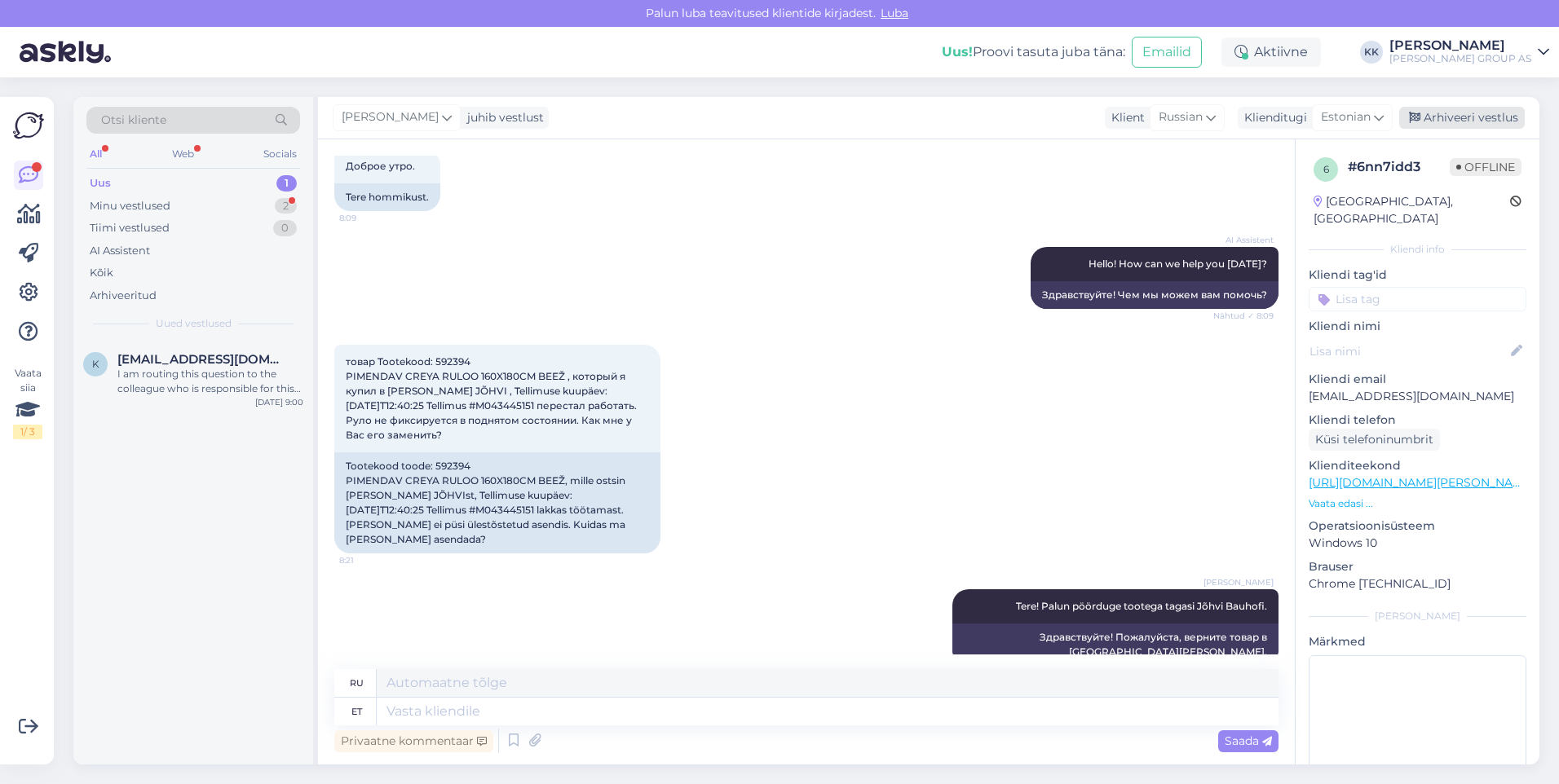
click at [1450, 113] on div "Arhiveeri vestlus" at bounding box center [1461, 118] width 126 height 22
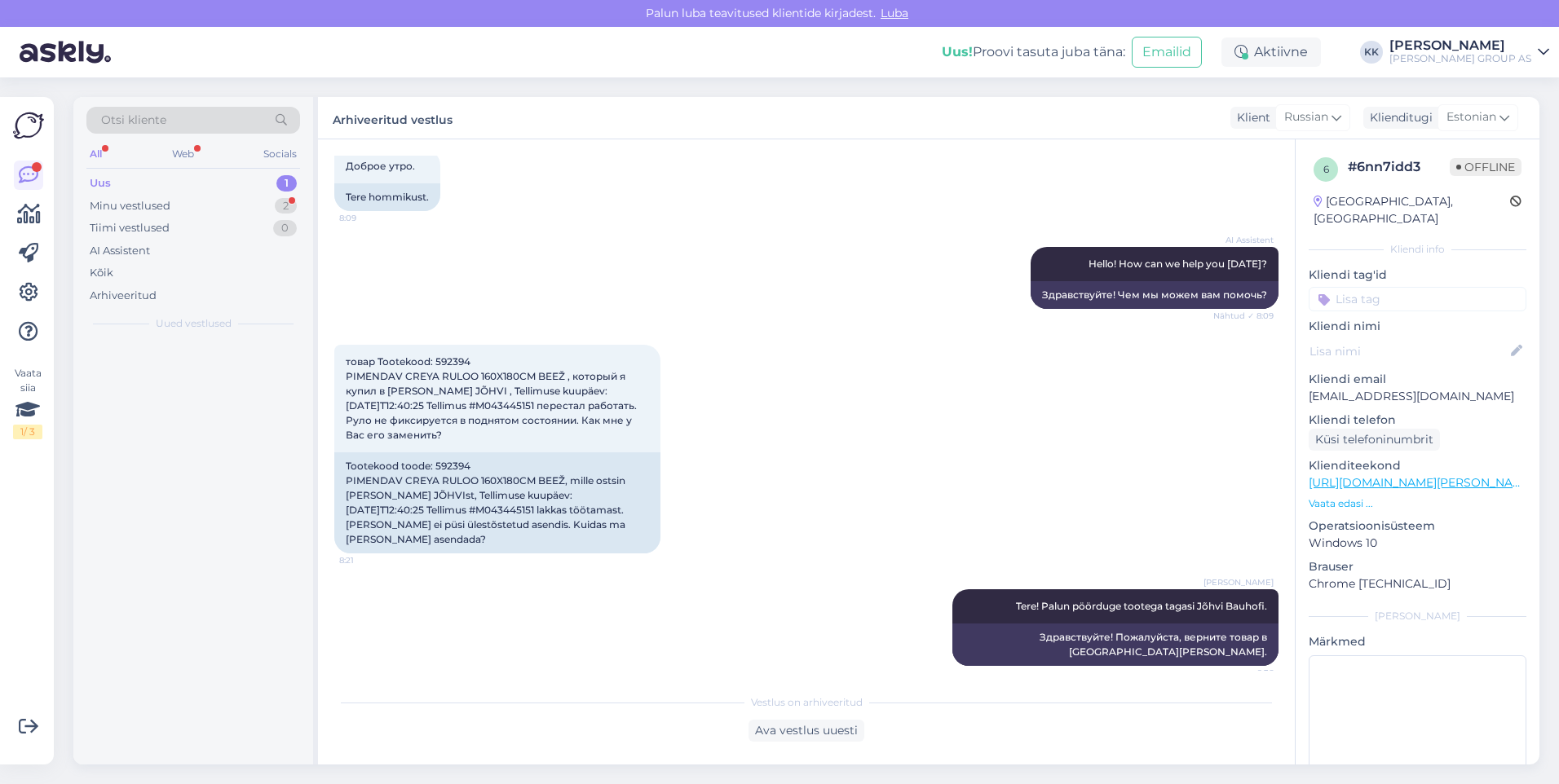
scroll to position [76, 0]
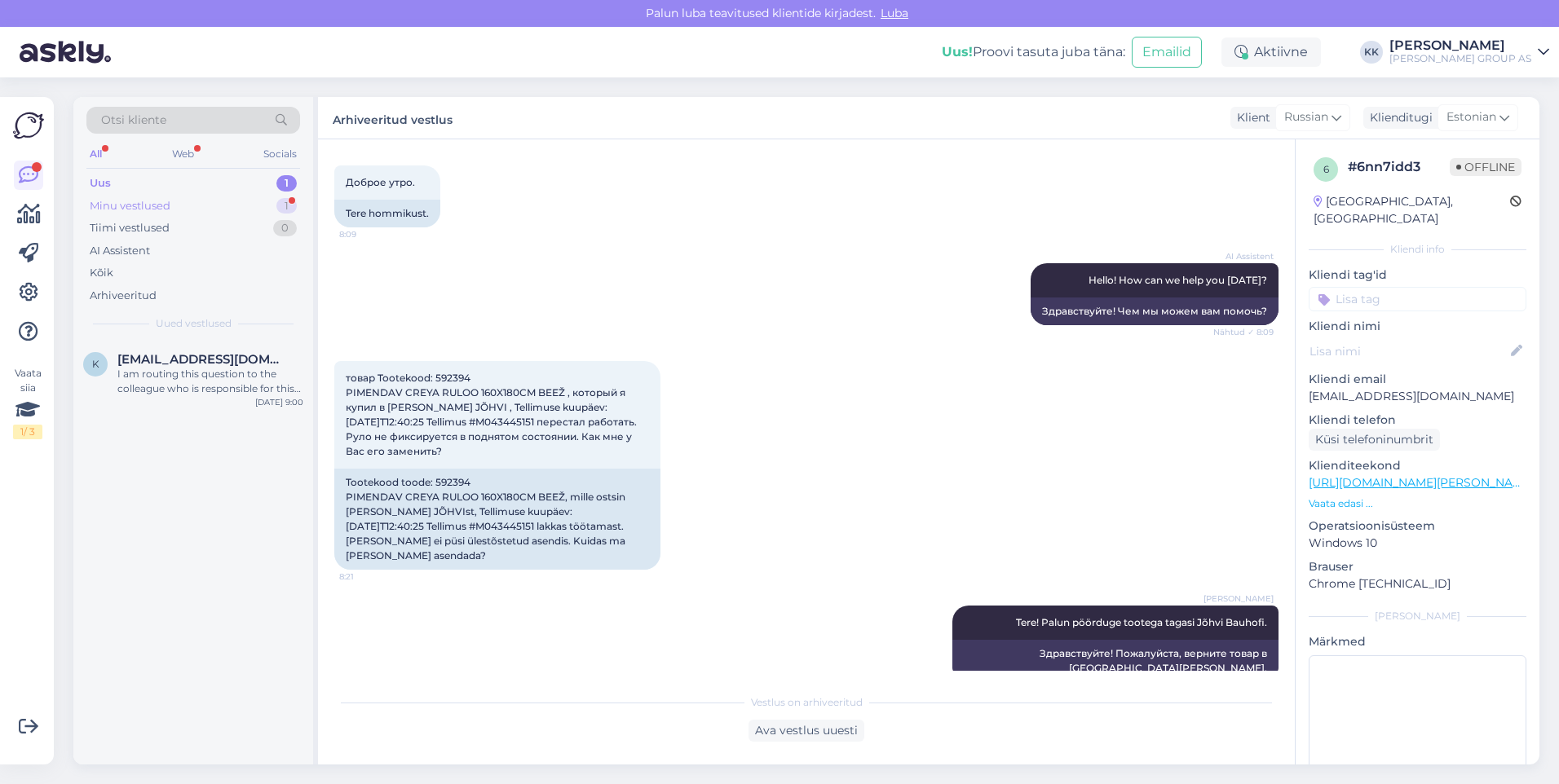
click at [139, 201] on div "Minu vestlused" at bounding box center [129, 206] width 81 height 17
click at [166, 366] on span "[EMAIL_ADDRESS][DOMAIN_NAME]" at bounding box center [202, 360] width 169 height 15
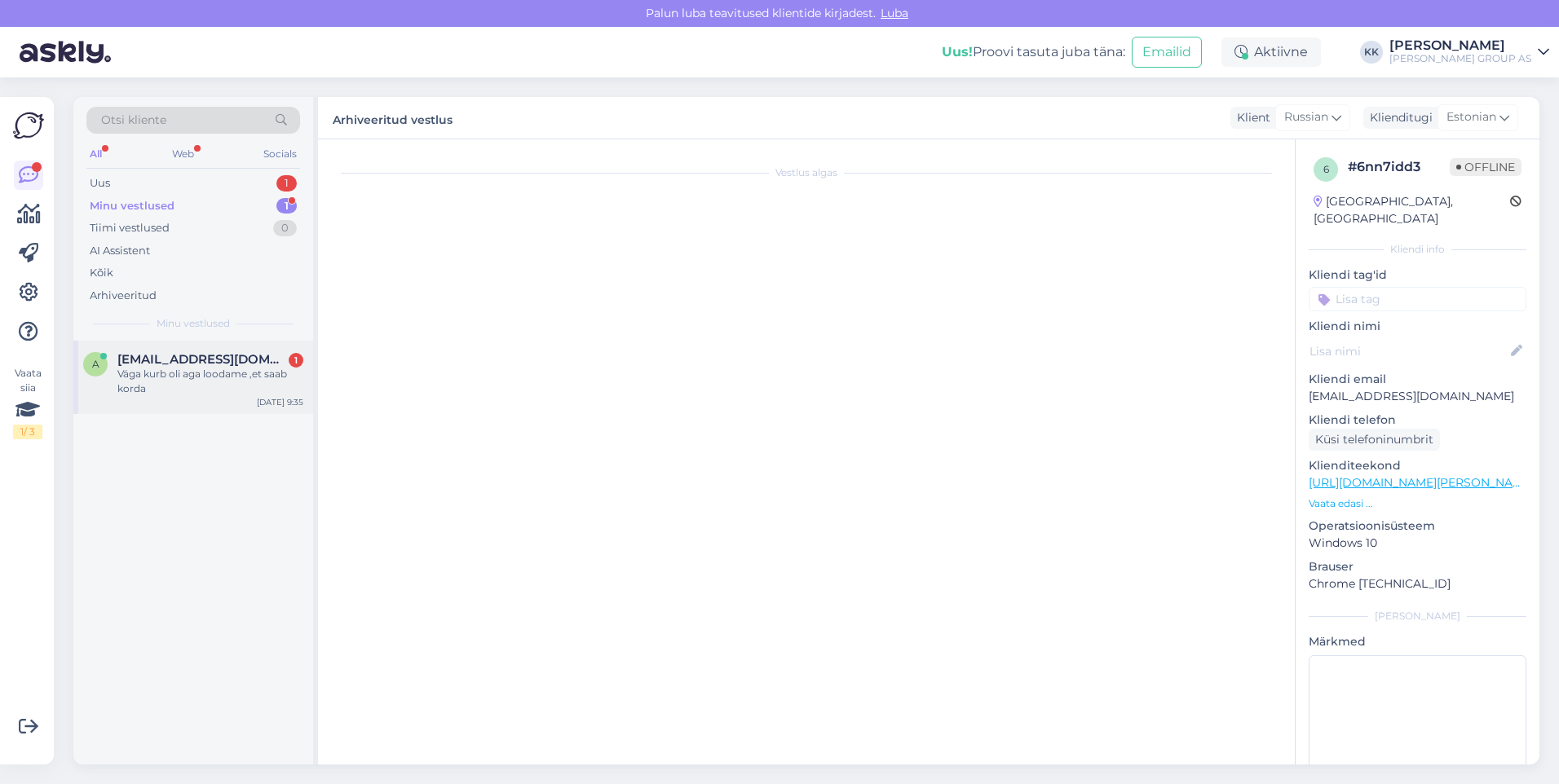
scroll to position [2123, 0]
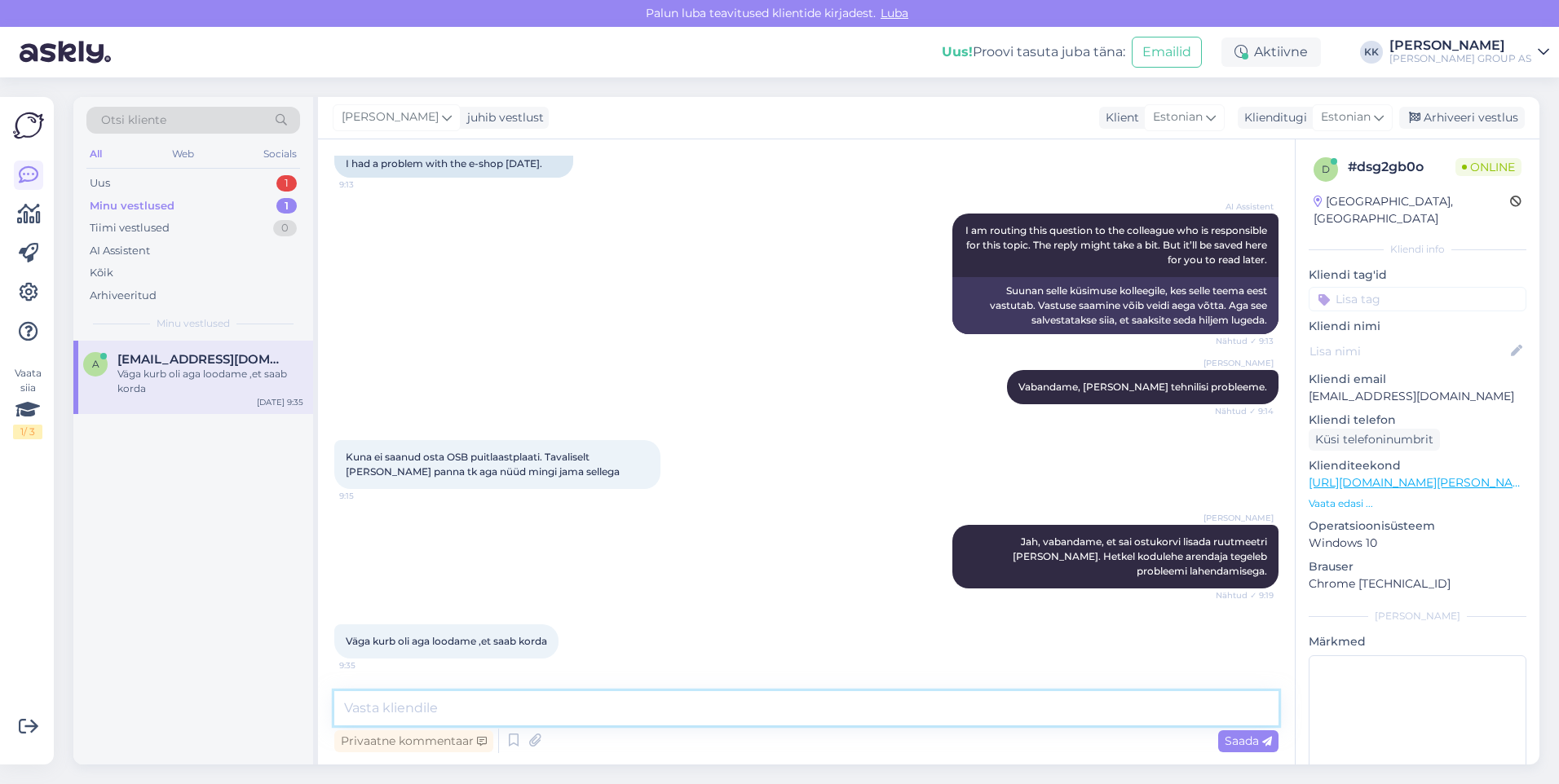
click at [378, 710] on textarea at bounding box center [806, 708] width 944 height 34
type textarea "Jah, kindlasti saab korda."
click at [1239, 738] on span "Saada" at bounding box center [1247, 741] width 47 height 15
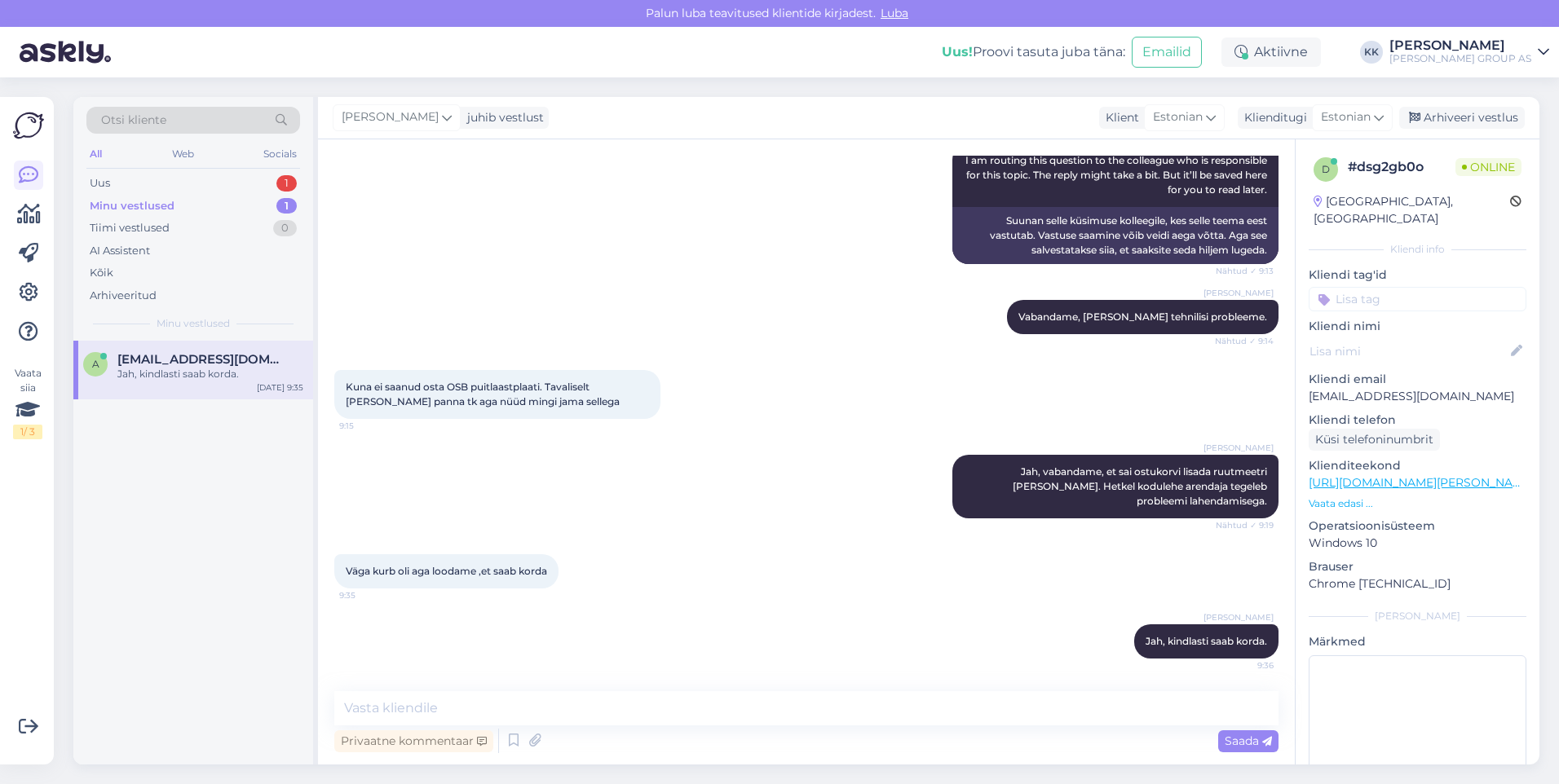
scroll to position [2193, 0]
click at [125, 179] on div "Uus 1" at bounding box center [193, 183] width 214 height 23
click at [181, 360] on span "[EMAIL_ADDRESS][DOMAIN_NAME]" at bounding box center [202, 360] width 169 height 15
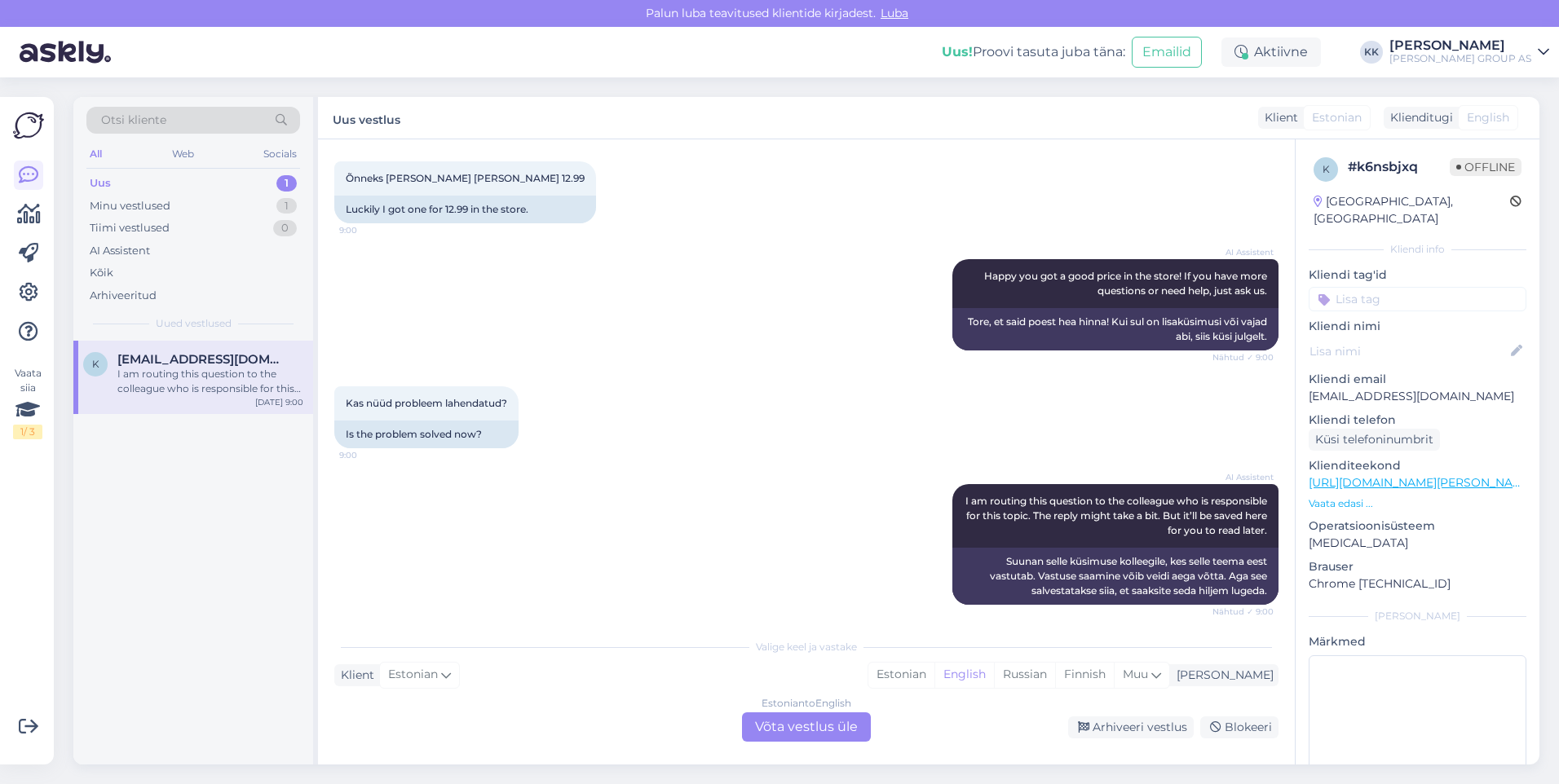
scroll to position [1795, 0]
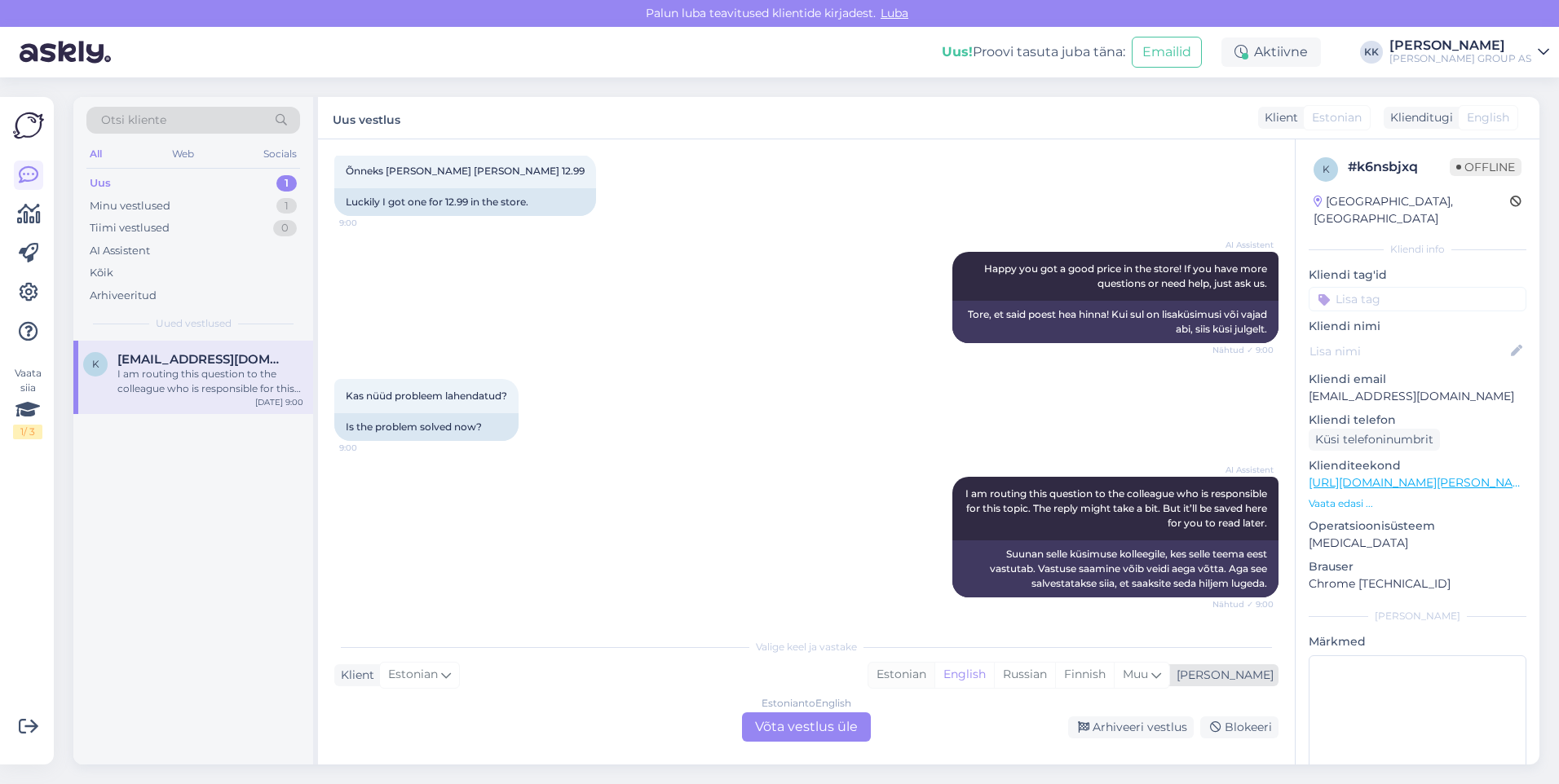
click at [934, 669] on div "Estonian" at bounding box center [900, 675] width 66 height 24
click at [795, 726] on div "Estonian to Estonian Võta vestlus üle" at bounding box center [806, 727] width 128 height 30
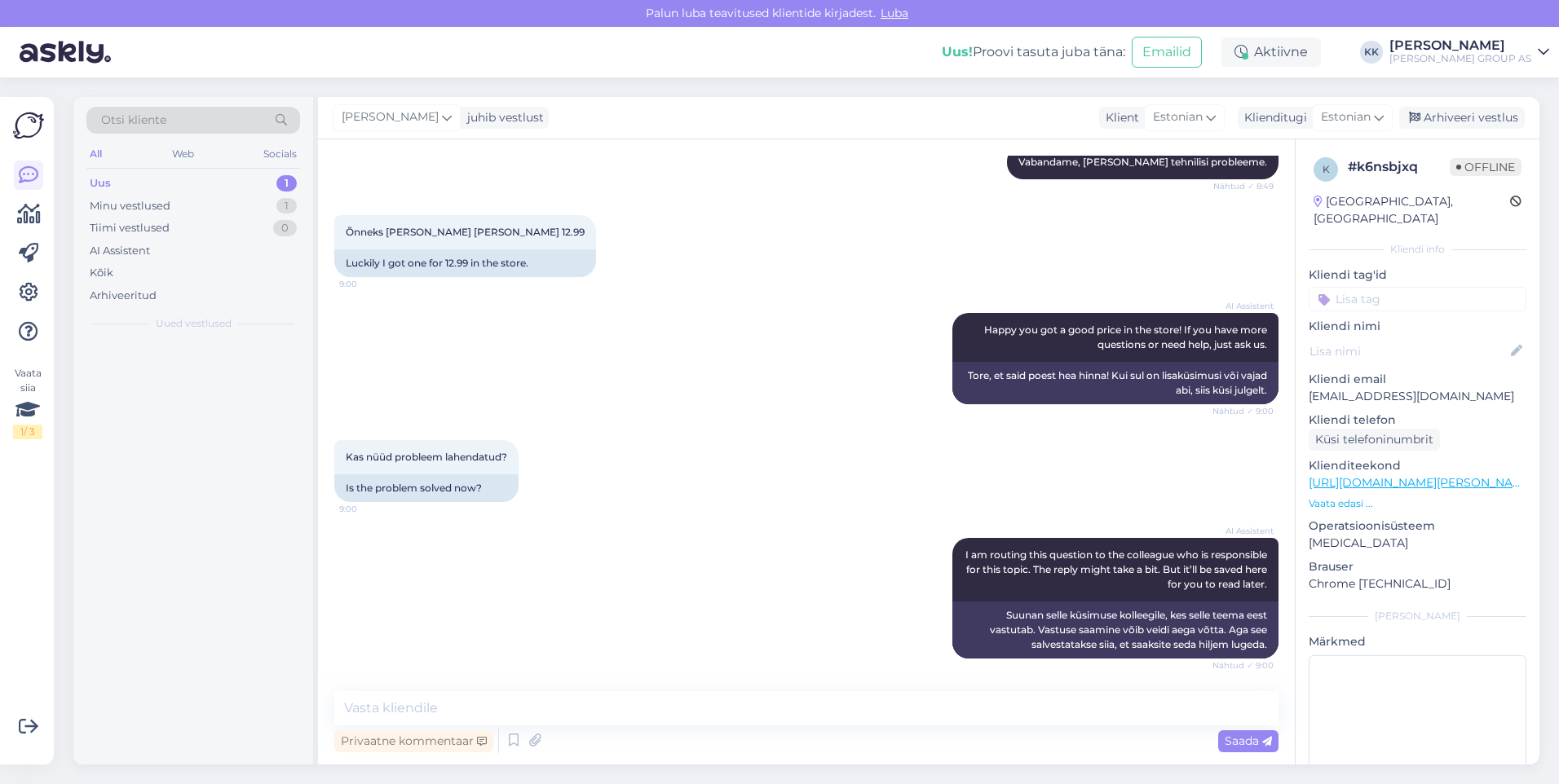
scroll to position [1734, 0]
click at [374, 712] on textarea at bounding box center [806, 708] width 944 height 34
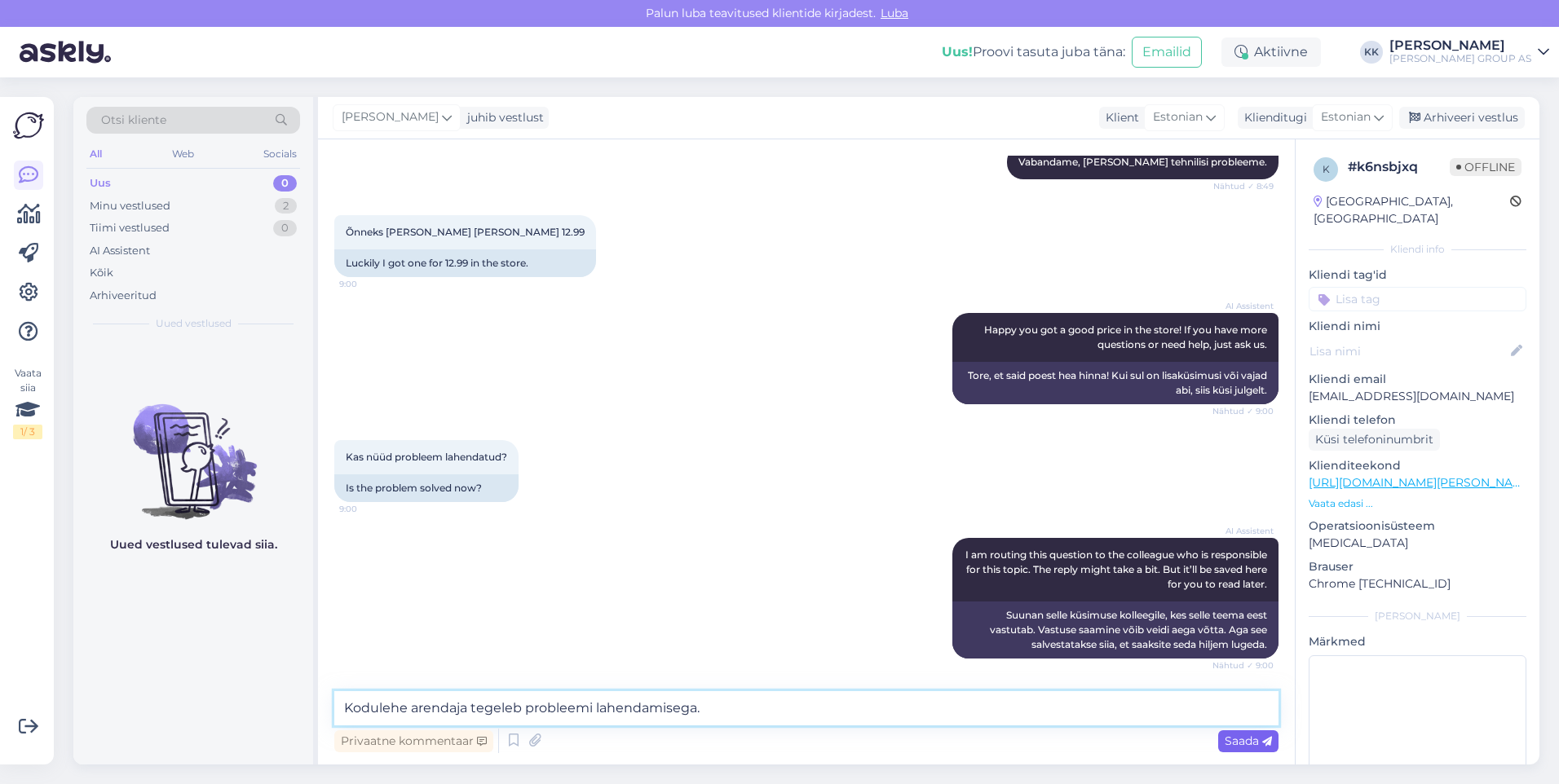
type textarea "Kodulehe arendaja tegeleb probleemi lahendamisega."
click at [1243, 745] on span "Saada" at bounding box center [1247, 741] width 47 height 15
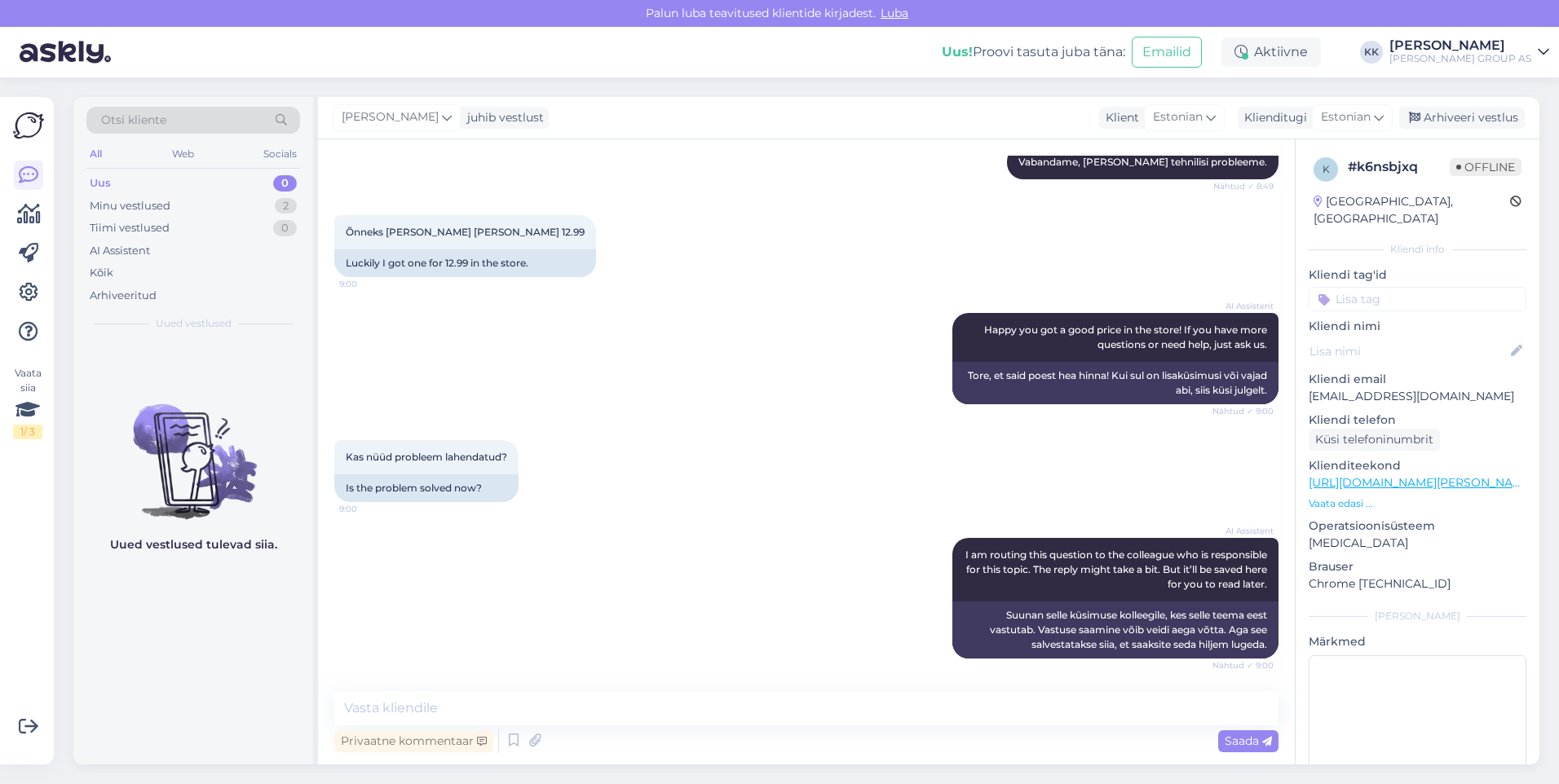
scroll to position [1803, 0]
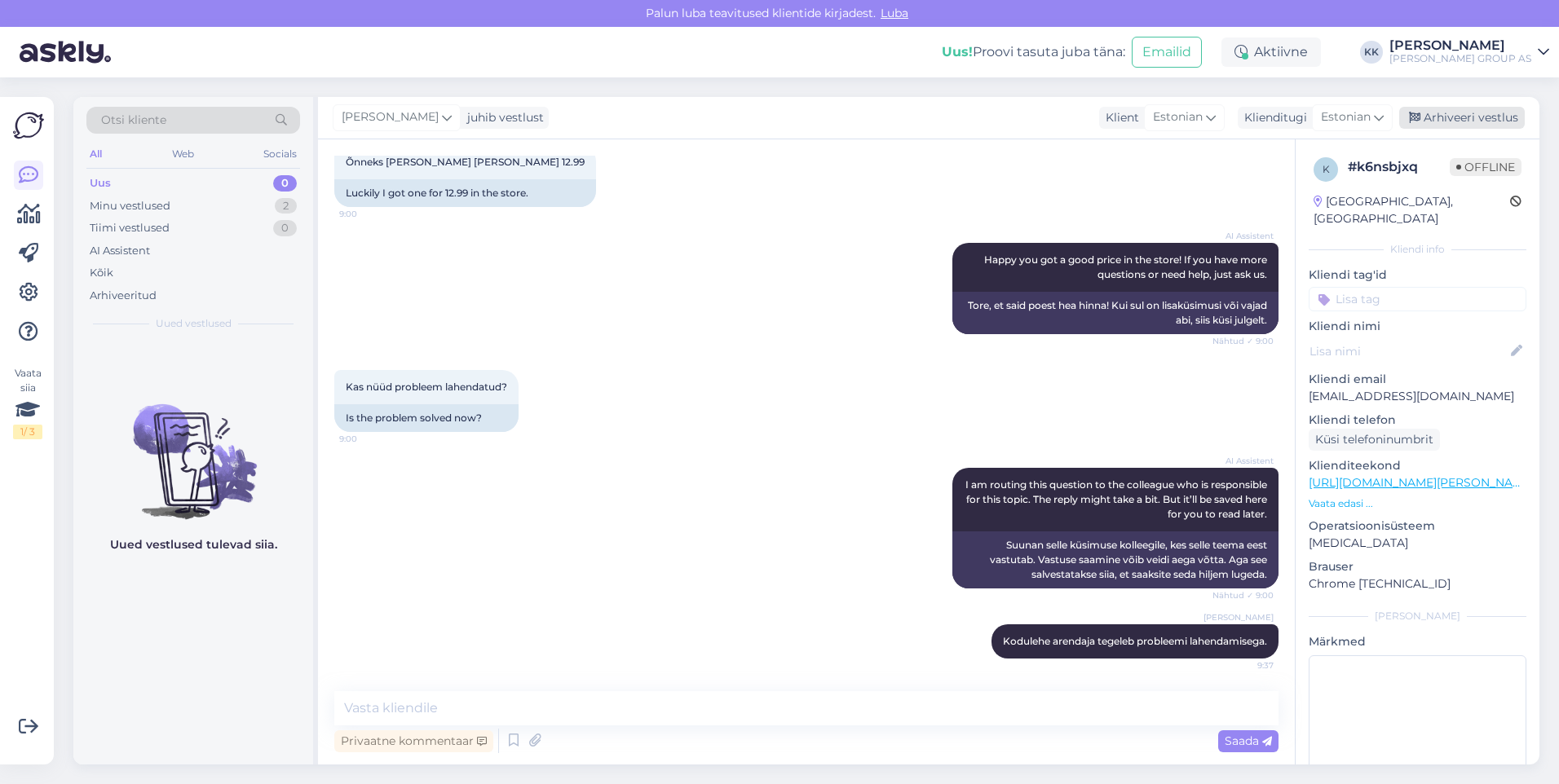
click at [1456, 114] on div "Arhiveeri vestlus" at bounding box center [1461, 118] width 126 height 22
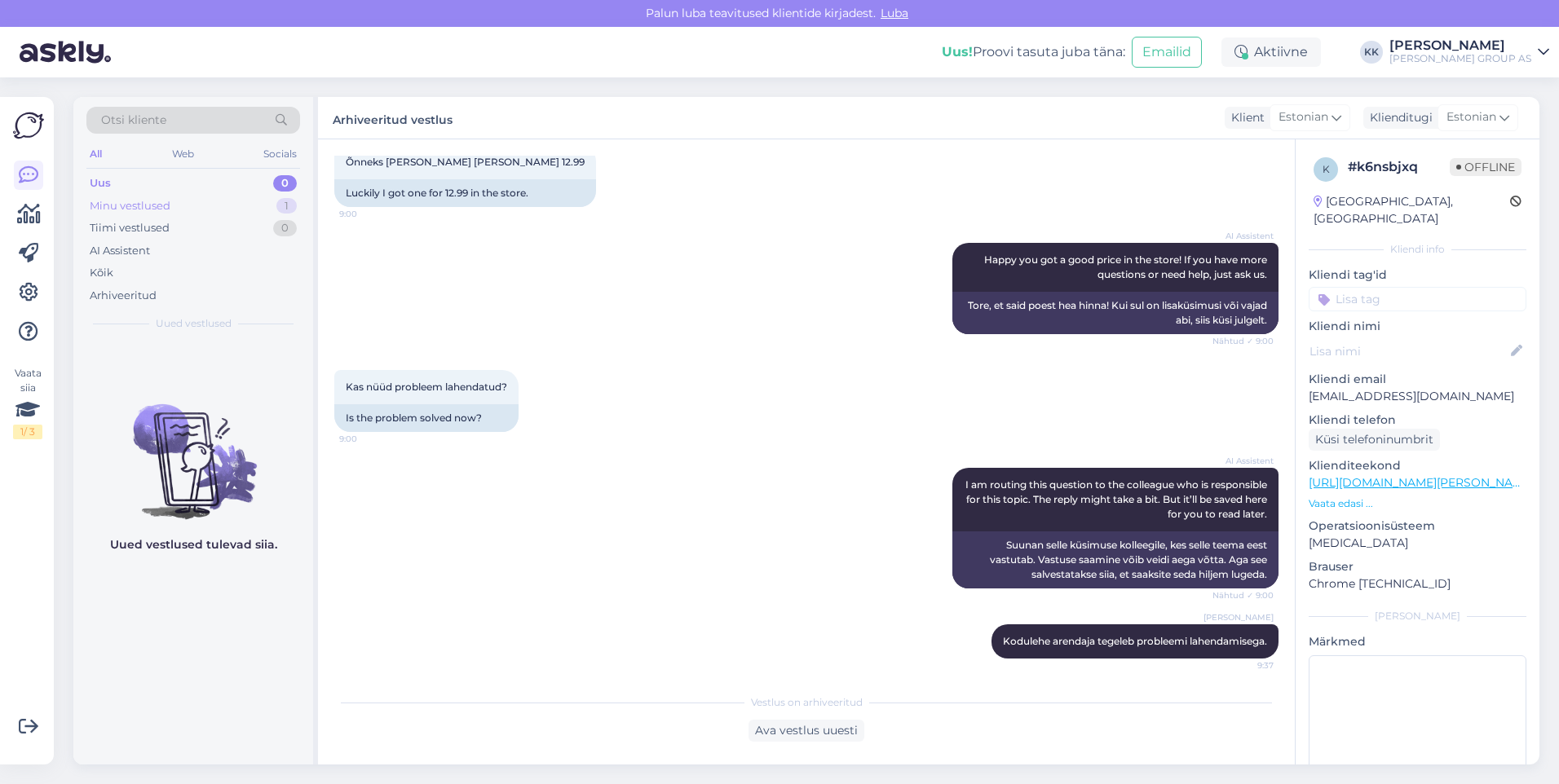
click at [135, 199] on div "Minu vestlused" at bounding box center [129, 206] width 81 height 17
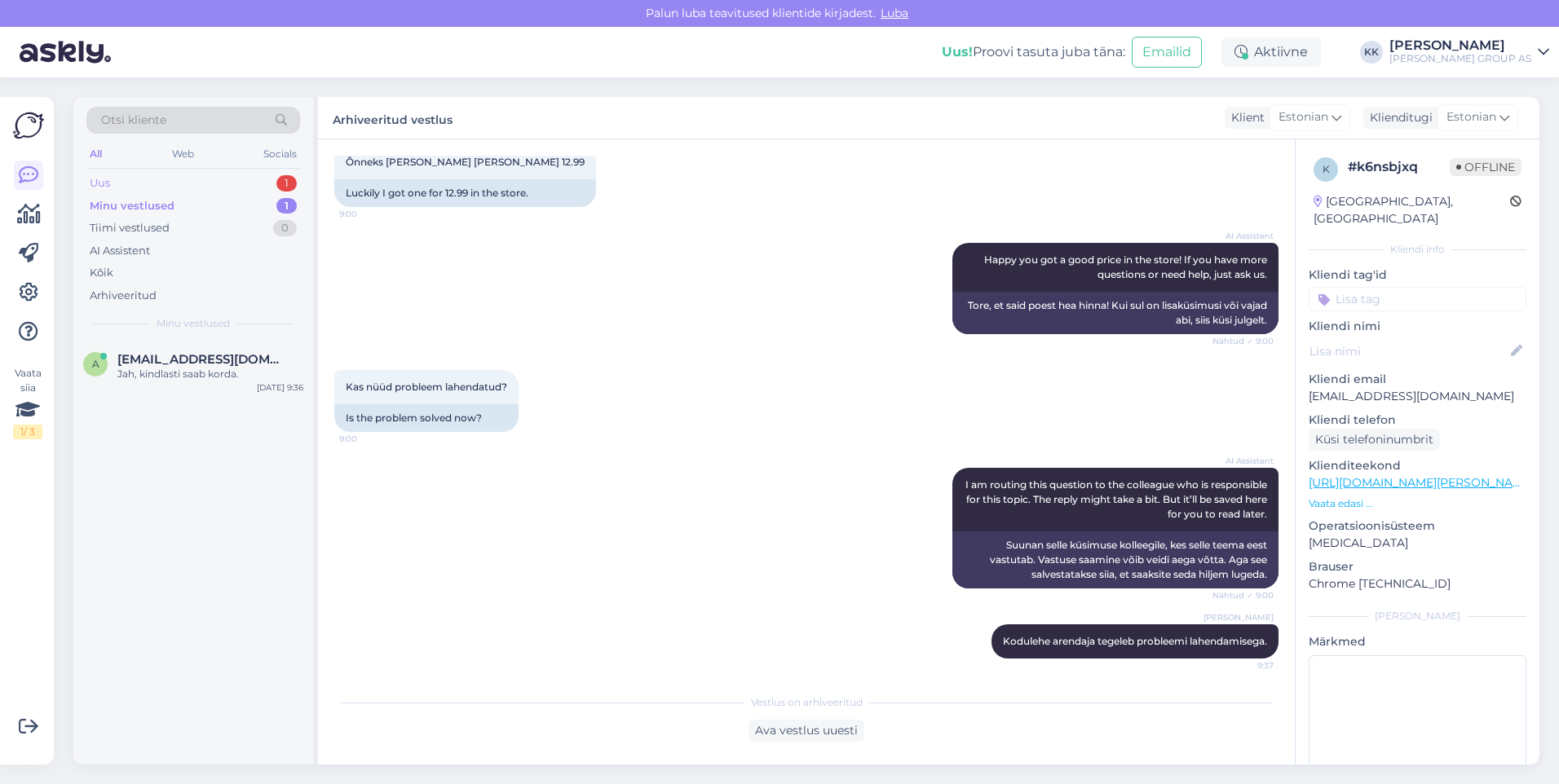
click at [124, 186] on div "Uus 1" at bounding box center [193, 183] width 214 height 23
click at [187, 372] on div "Hello, I am routing this question to the colleague who is responsible for this …" at bounding box center [210, 381] width 186 height 30
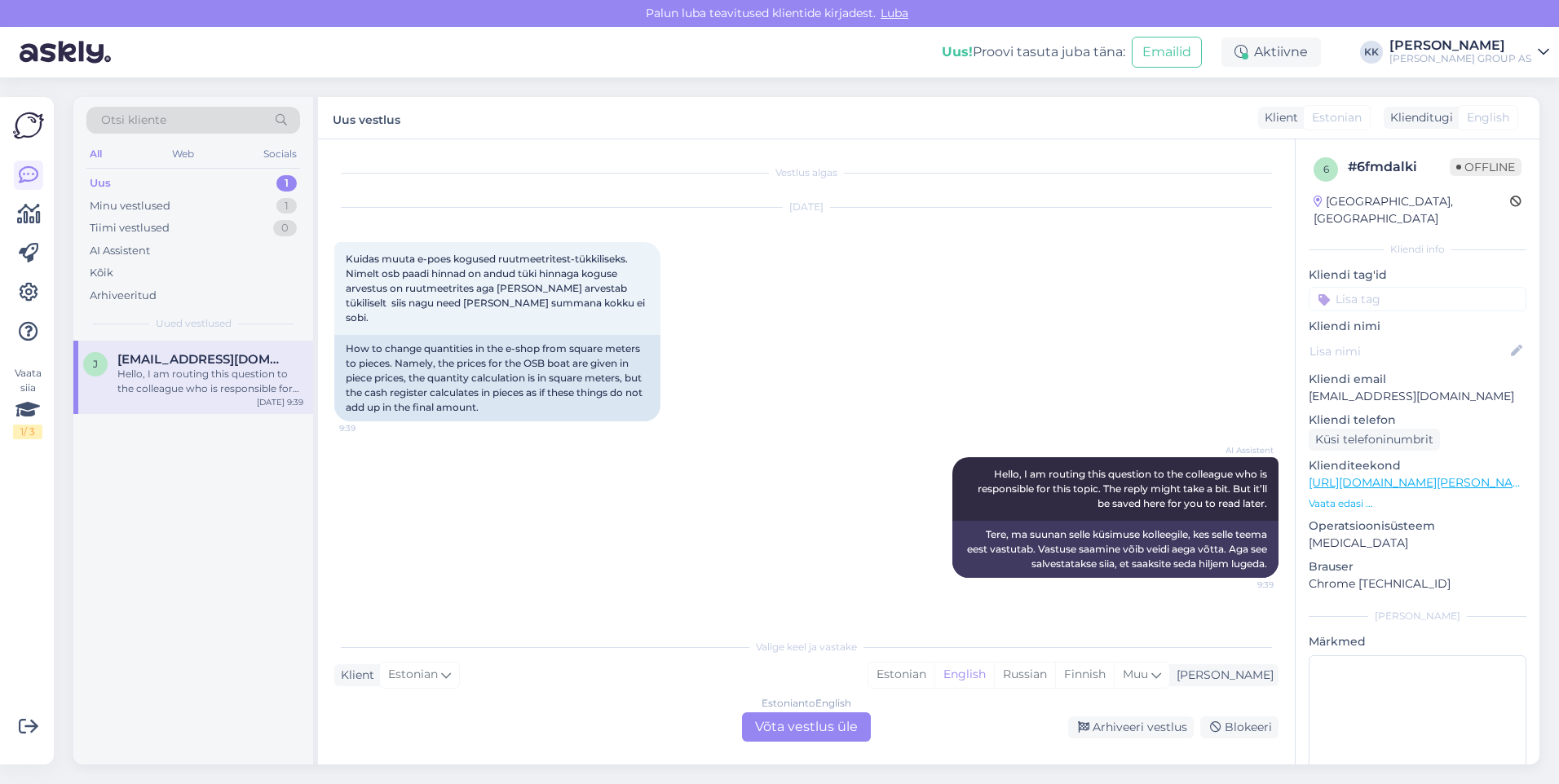
scroll to position [0, 0]
click at [934, 672] on div "Estonian" at bounding box center [900, 675] width 66 height 24
click at [812, 723] on div "Estonian to Estonian Võta vestlus üle" at bounding box center [806, 727] width 128 height 30
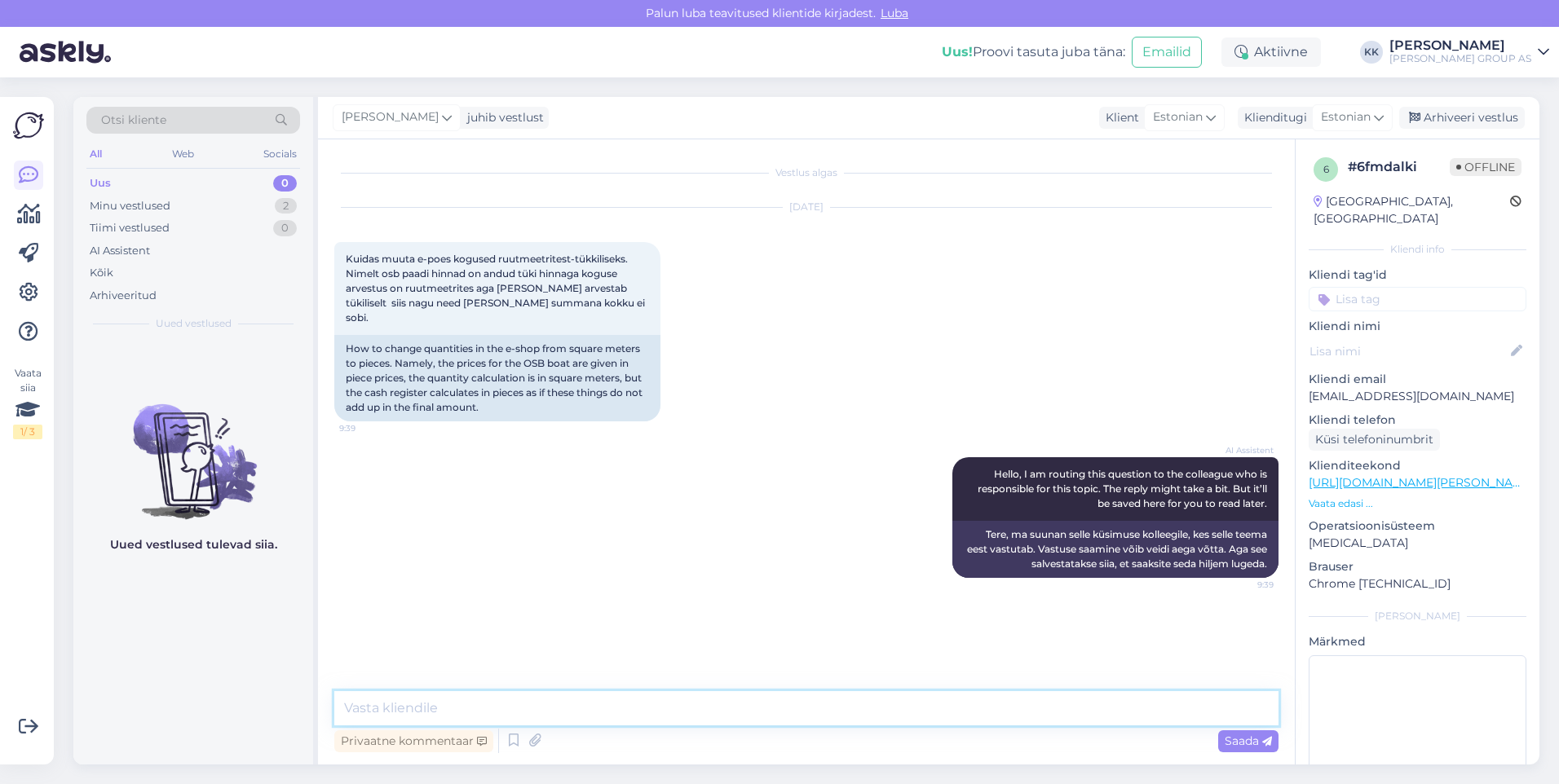
click at [386, 707] on textarea at bounding box center [806, 708] width 944 height 34
type textarea "Vabandame tehnilise probleemi pärast. Arendaja tegeleb selle lahendamisega."
click at [1237, 736] on span "Saada" at bounding box center [1247, 741] width 47 height 15
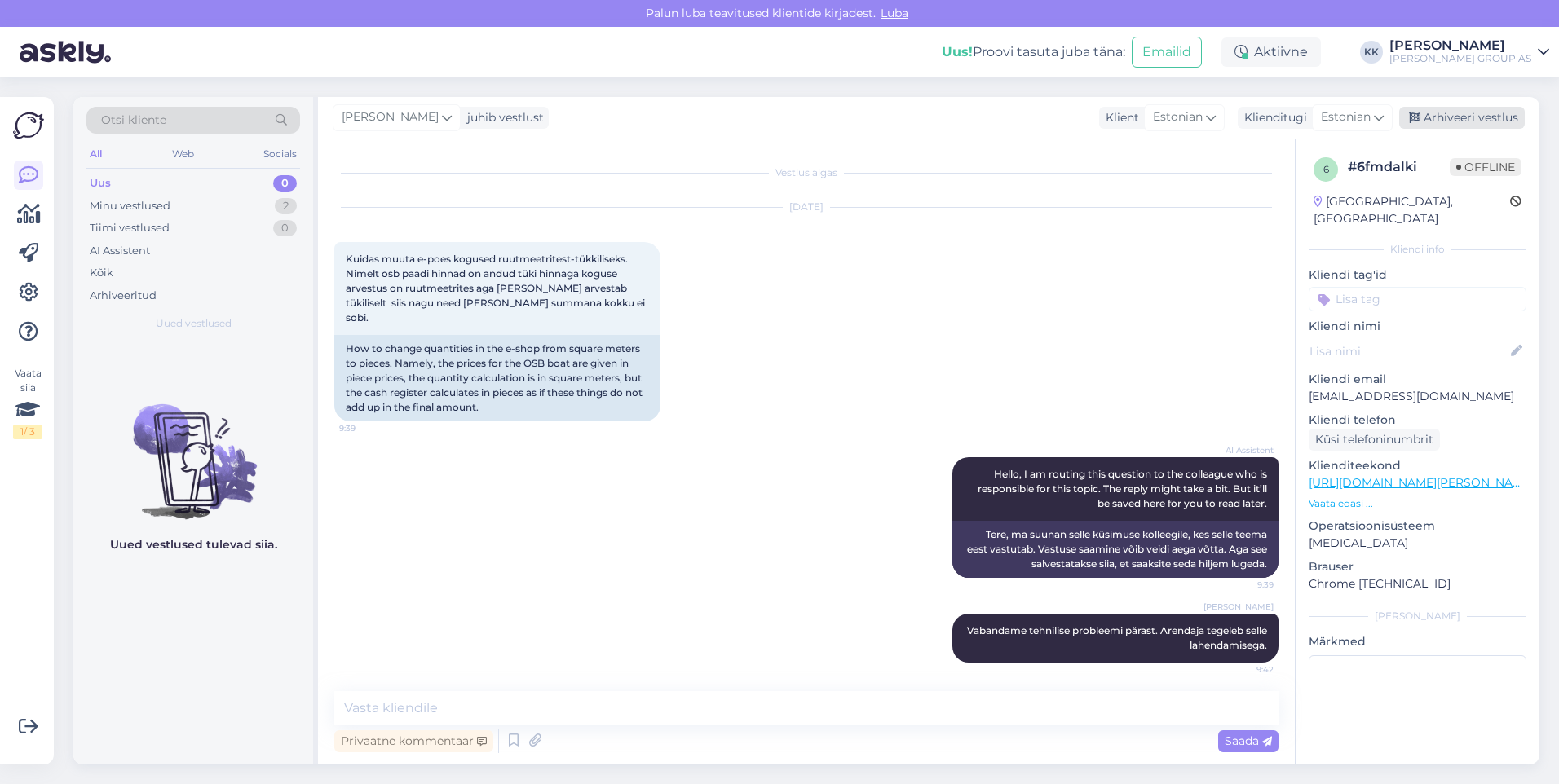
click at [1470, 116] on div "Arhiveeri vestlus" at bounding box center [1461, 118] width 126 height 22
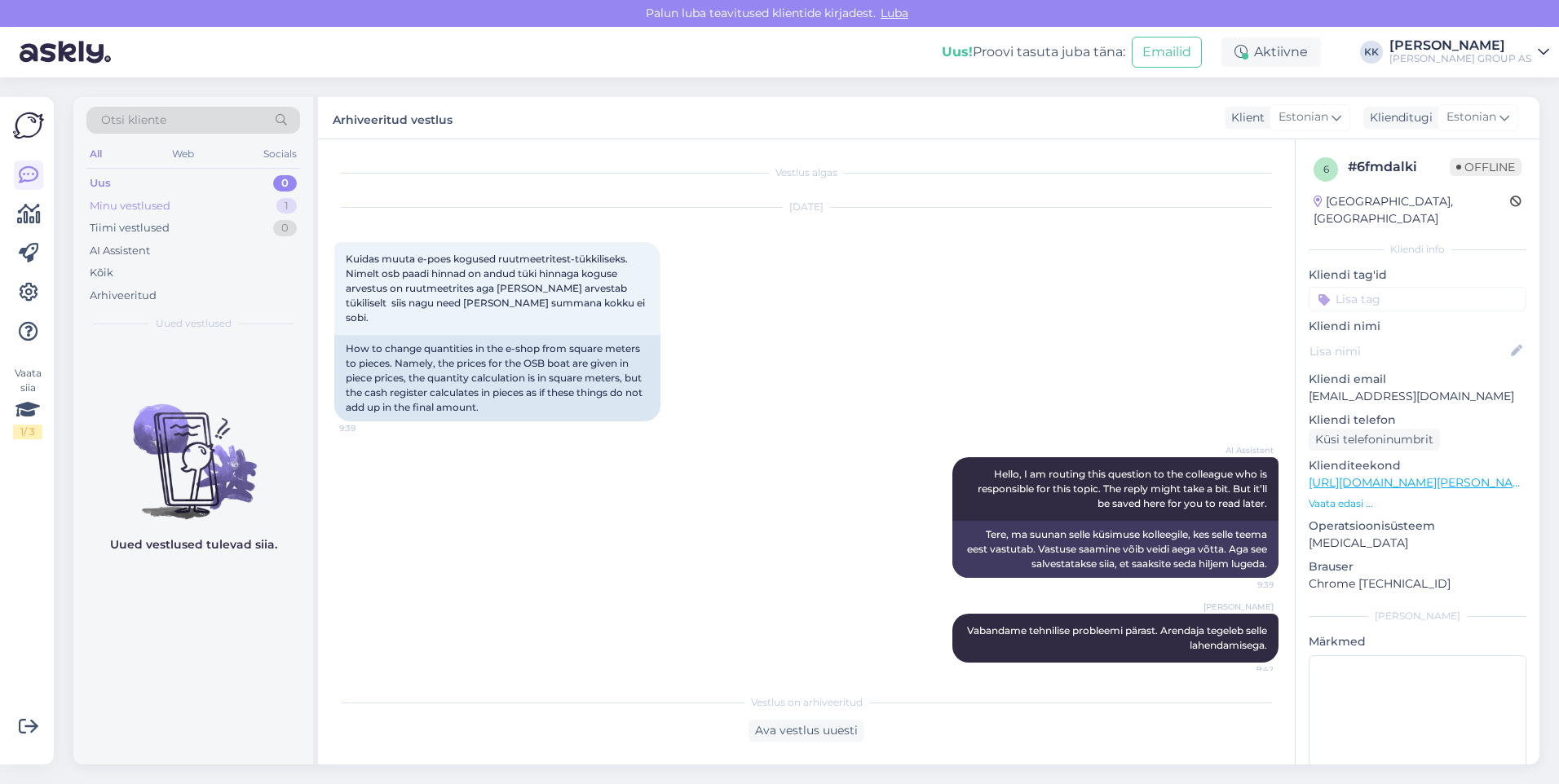
click at [122, 201] on div "Minu vestlused" at bounding box center [129, 206] width 81 height 17
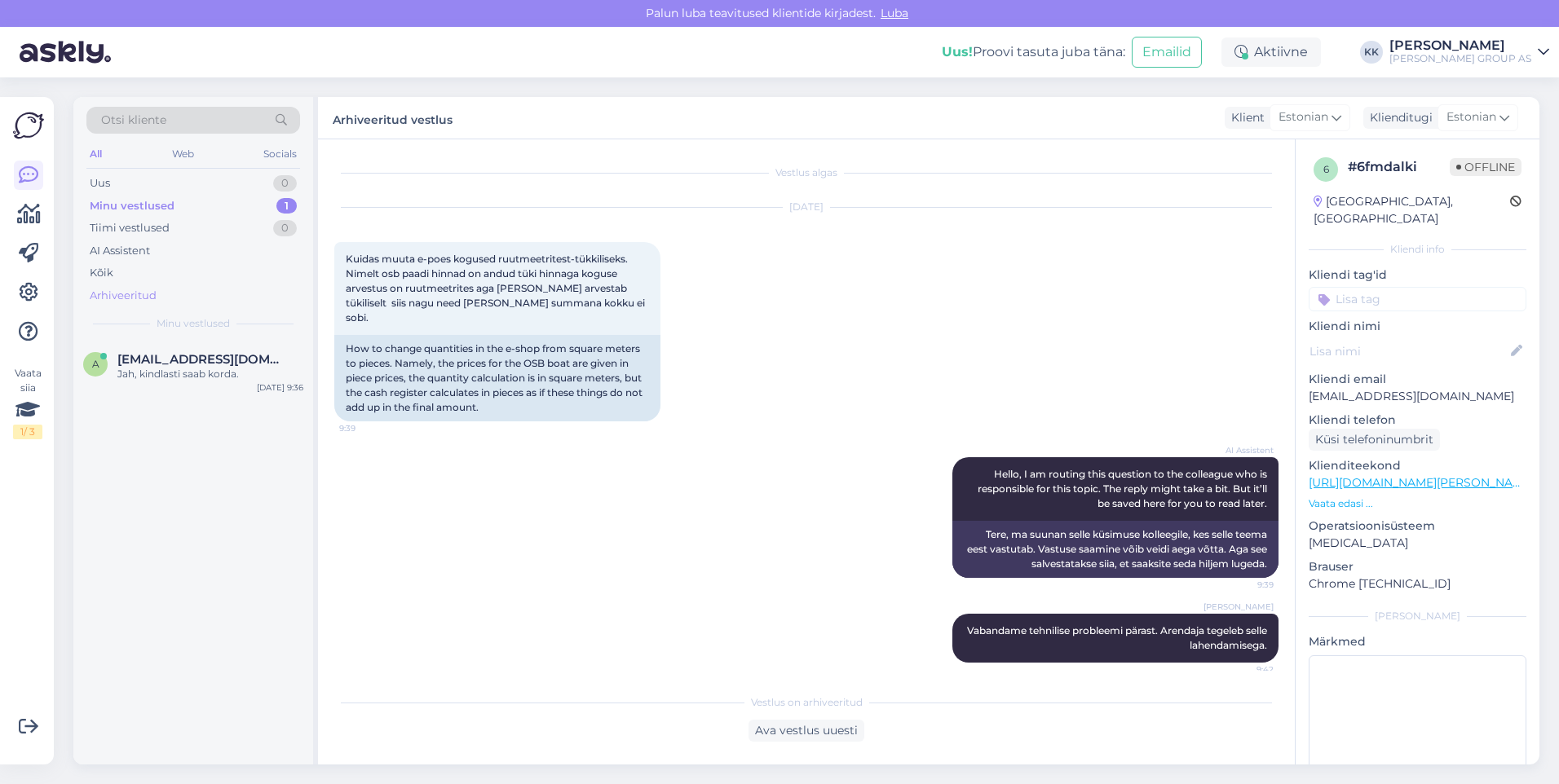
click at [128, 292] on div "Arhiveeritud" at bounding box center [123, 296] width 67 height 17
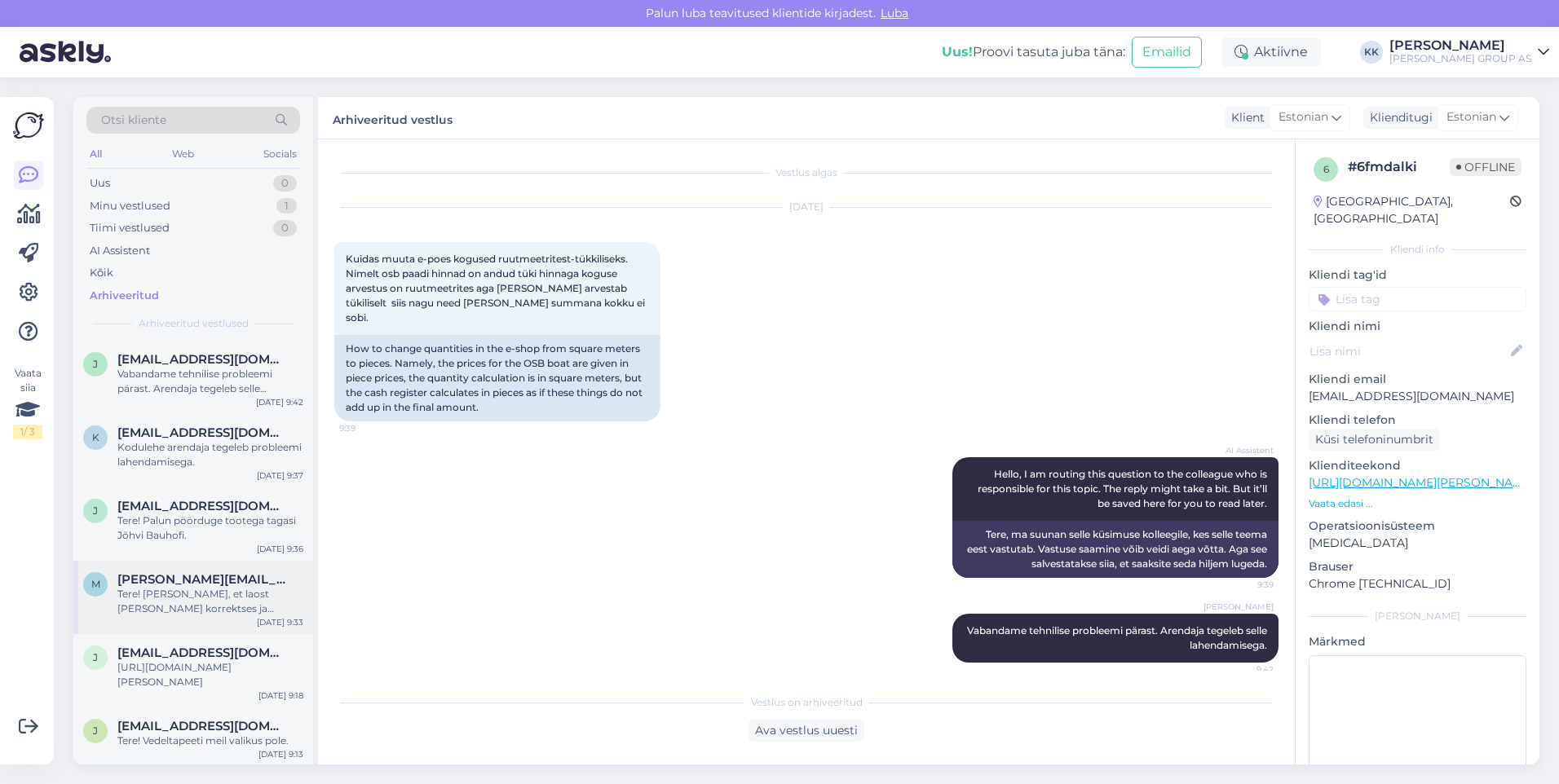
click at [174, 579] on span "[PERSON_NAME][EMAIL_ADDRESS][DOMAIN_NAME]" at bounding box center [202, 579] width 169 height 15
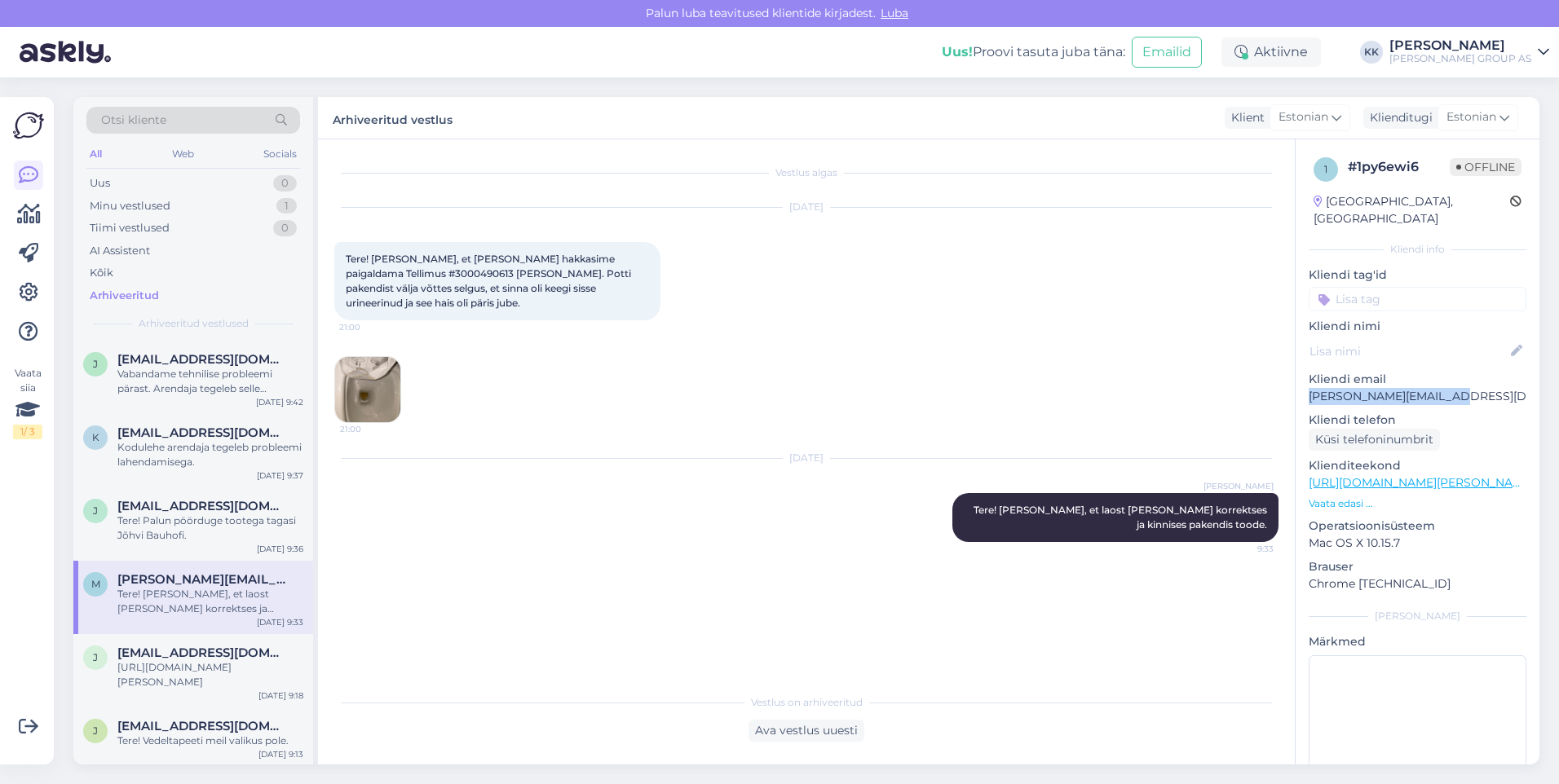
drag, startPoint x: 1461, startPoint y: 375, endPoint x: 1306, endPoint y: 386, distance: 155.4
click at [1306, 386] on div "1 # 1py6ewi6 Offline [GEOGRAPHIC_DATA], [GEOGRAPHIC_DATA] info Kliendi tag'id K…" at bounding box center [1418, 483] width 244 height 687
drag, startPoint x: 1306, startPoint y: 386, endPoint x: 1324, endPoint y: 382, distance: 18.4
copy p "[PERSON_NAME][EMAIL_ADDRESS][DOMAIN_NAME]"
click at [117, 204] on div "Minu vestlused" at bounding box center [129, 206] width 81 height 17
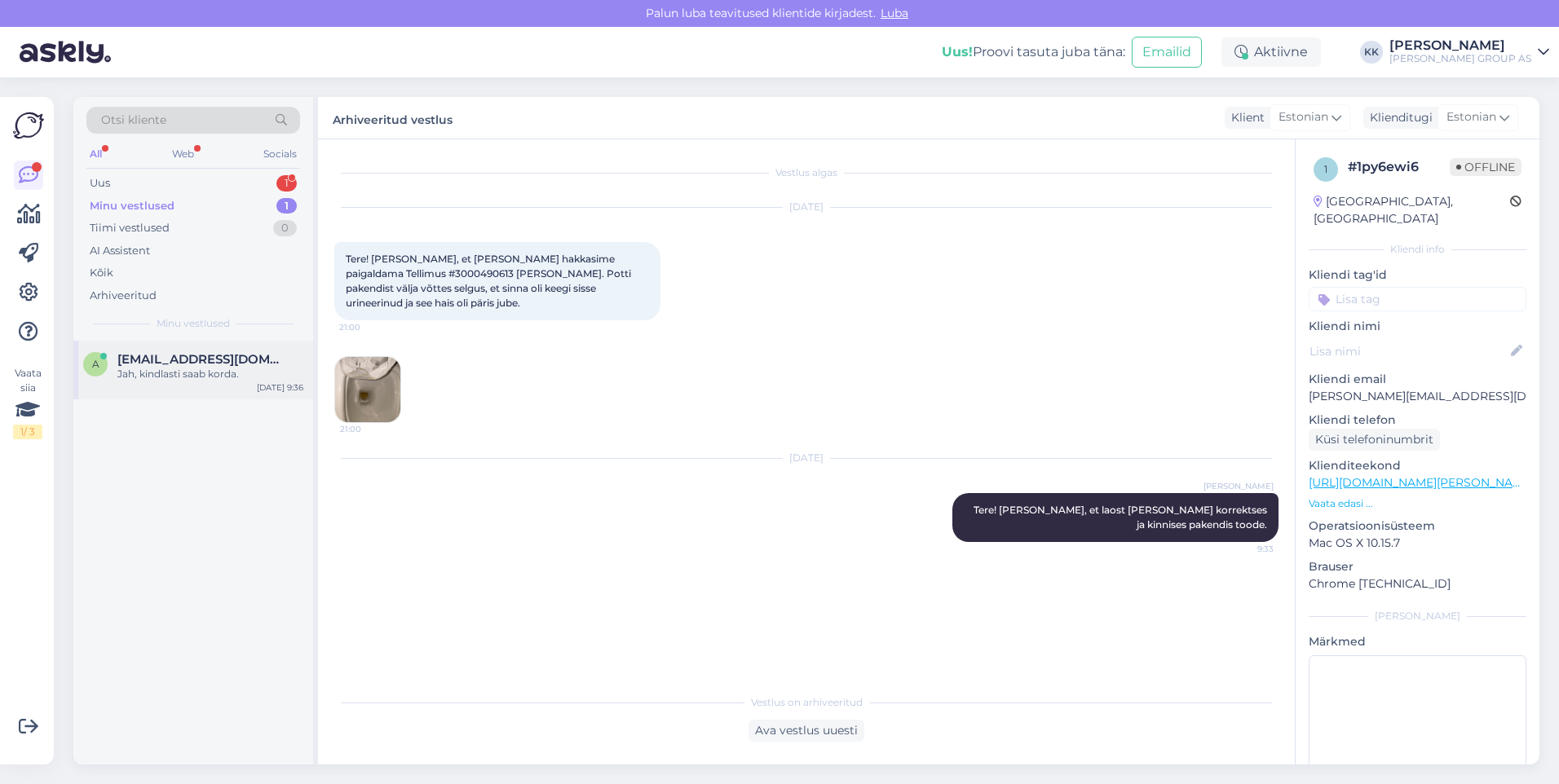
click at [165, 356] on span "[EMAIL_ADDRESS][DOMAIN_NAME]" at bounding box center [202, 360] width 169 height 15
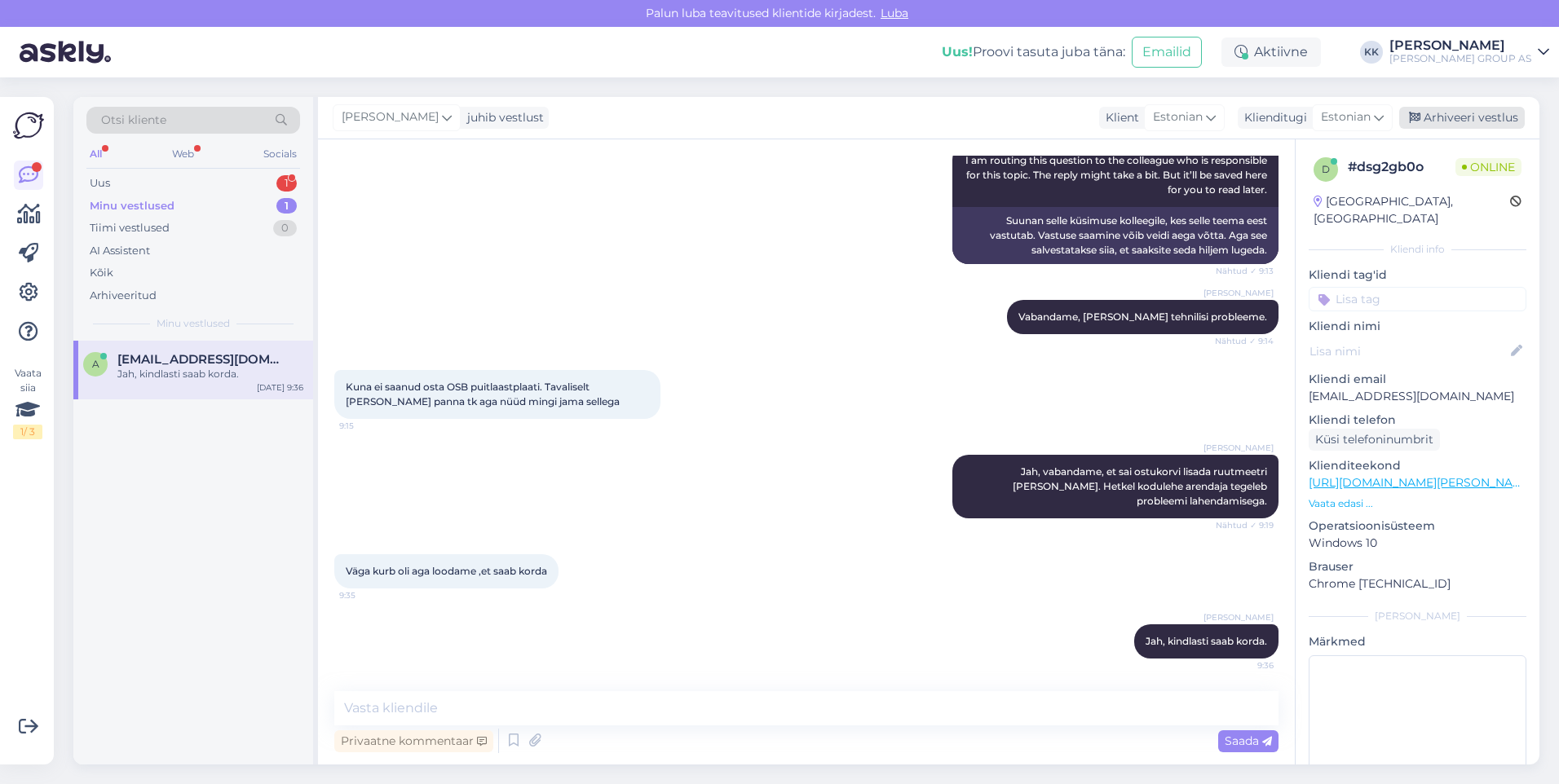
click at [1452, 119] on div "Arhiveeri vestlus" at bounding box center [1461, 118] width 126 height 22
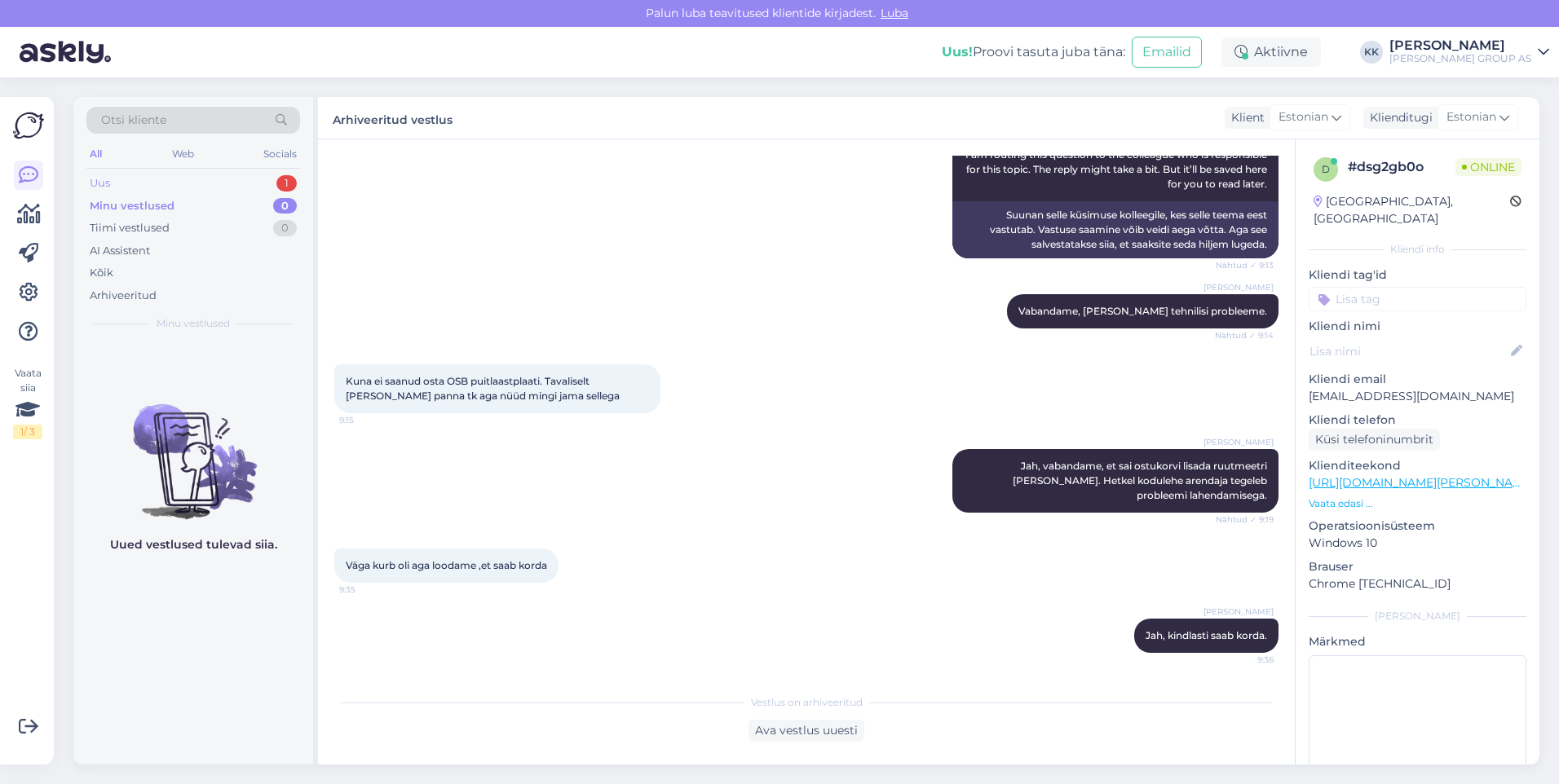
click at [119, 178] on div "Uus 1" at bounding box center [193, 183] width 214 height 23
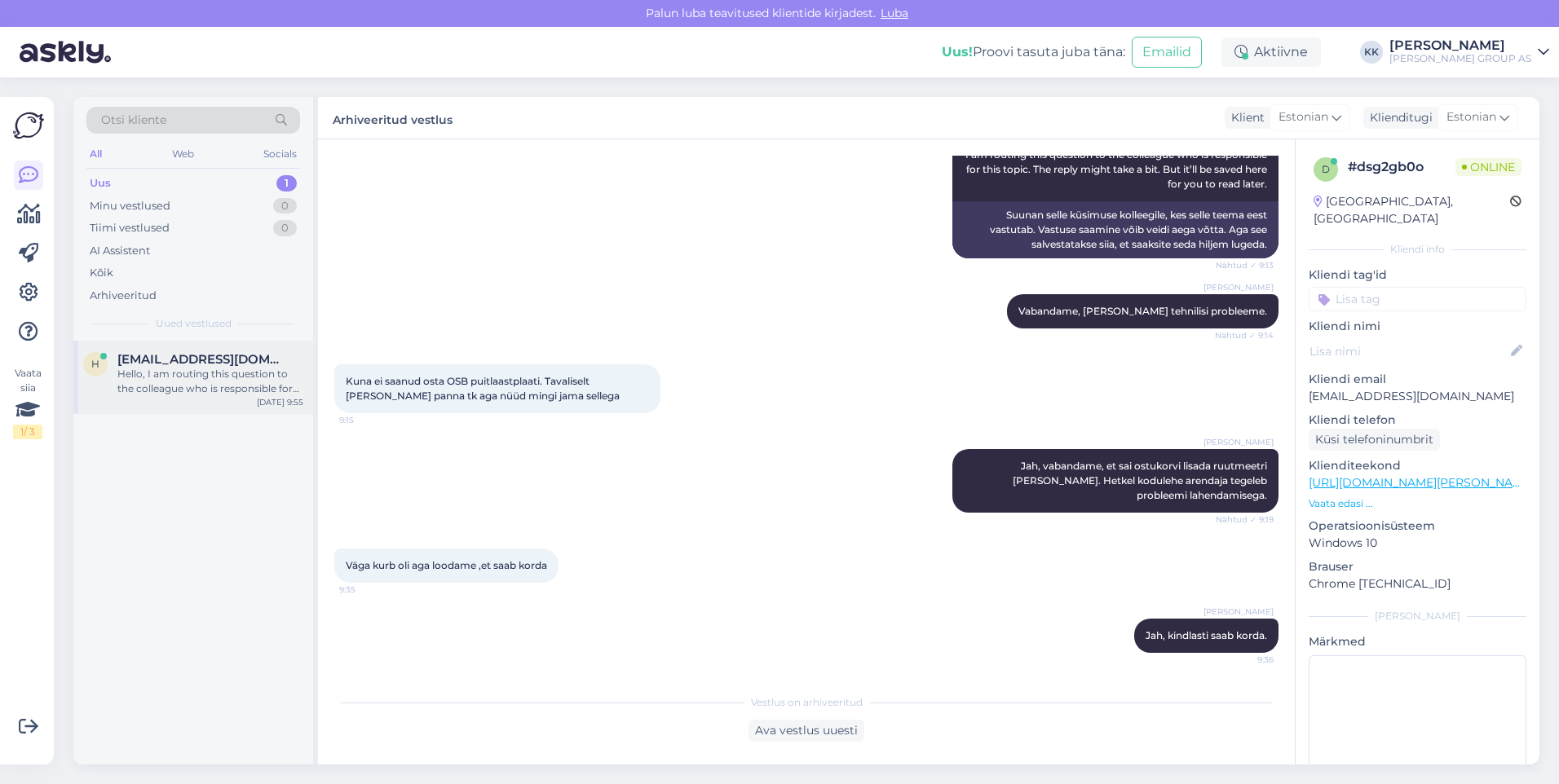
click at [149, 365] on span "[EMAIL_ADDRESS][DOMAIN_NAME]" at bounding box center [202, 360] width 169 height 15
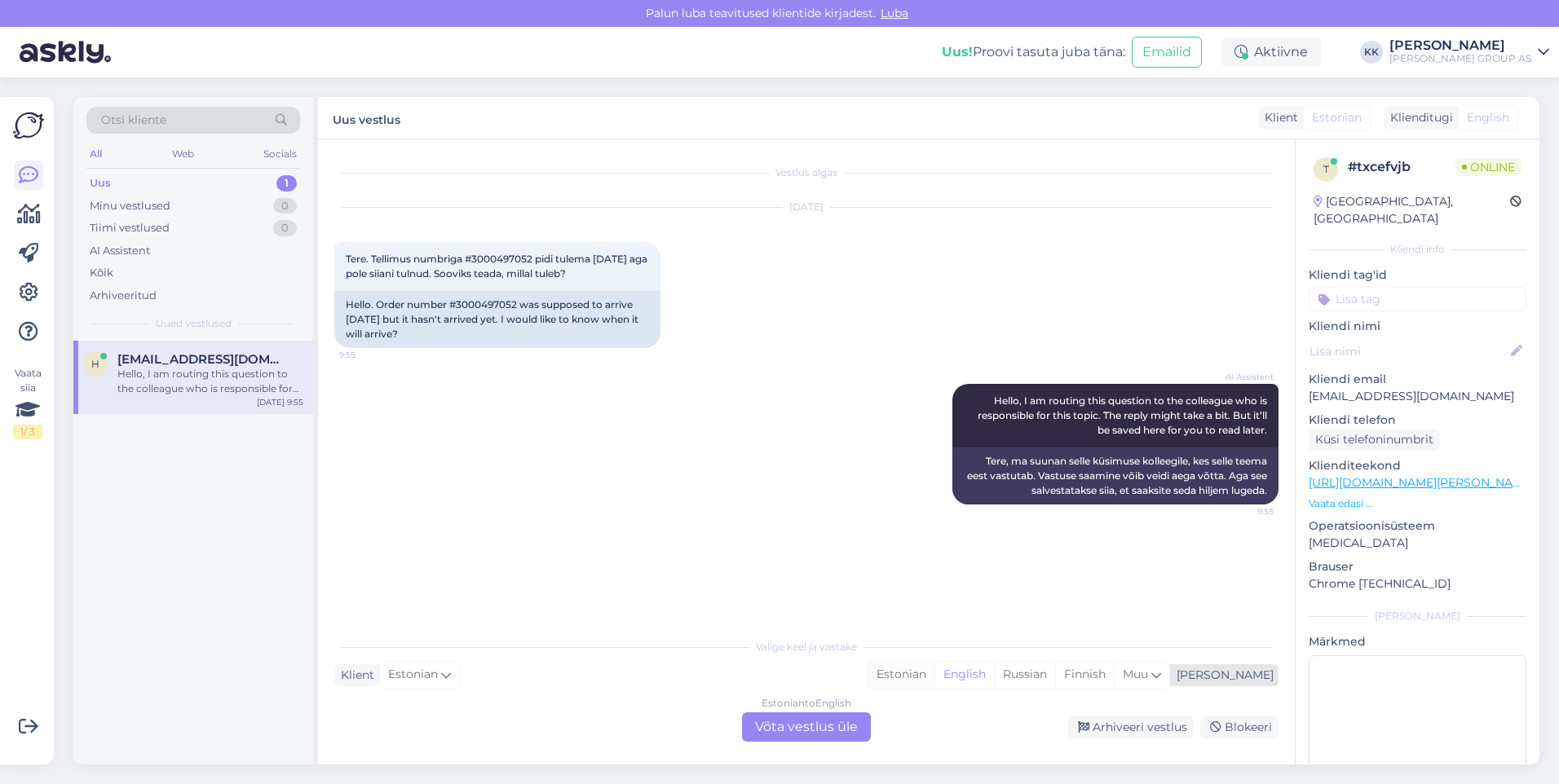
click at [934, 673] on div "Estonian" at bounding box center [900, 675] width 66 height 24
click at [808, 729] on div "Estonian to Estonian Võta vestlus üle" at bounding box center [806, 727] width 128 height 30
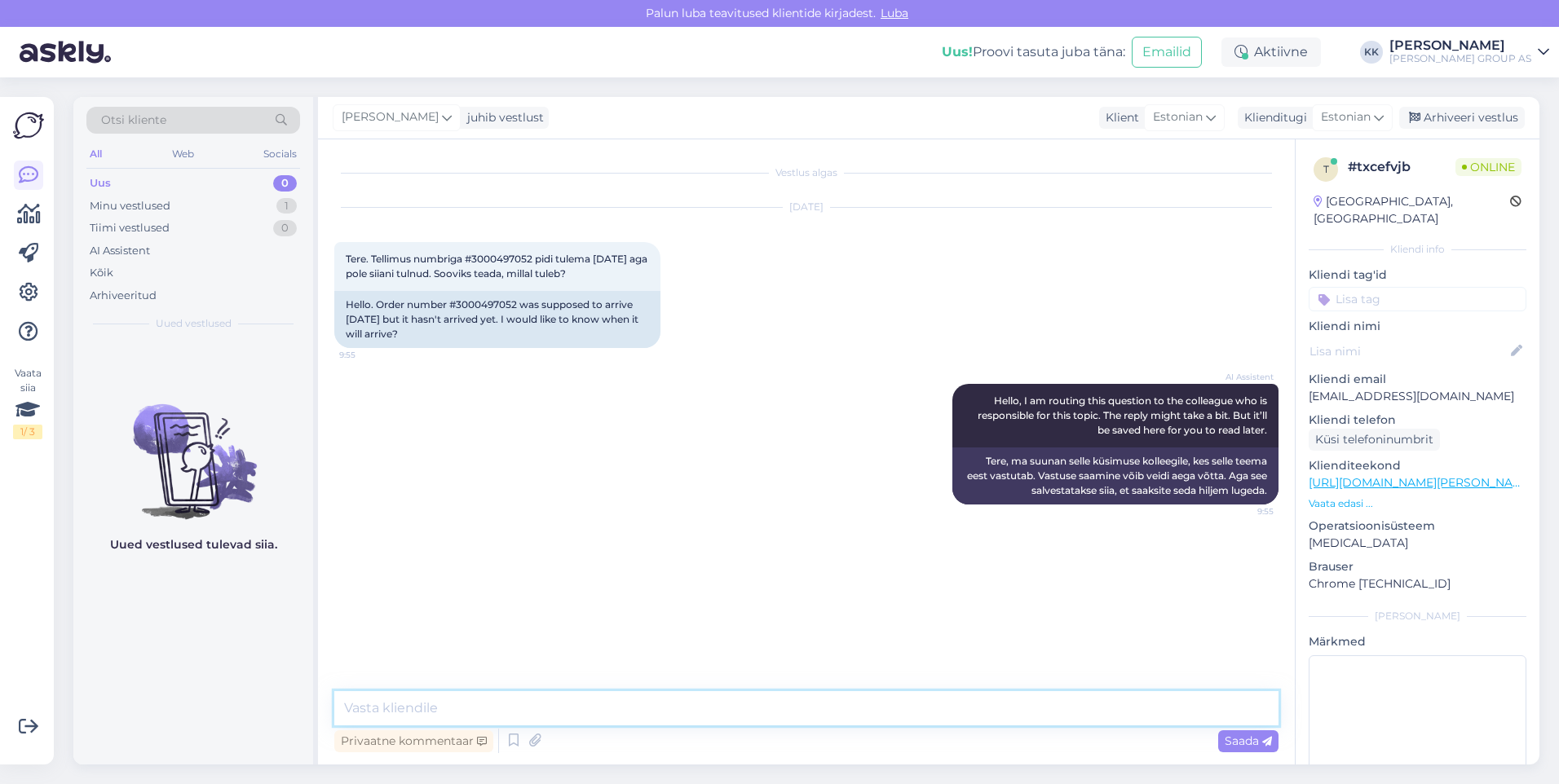
click at [372, 711] on textarea at bounding box center [806, 708] width 944 height 34
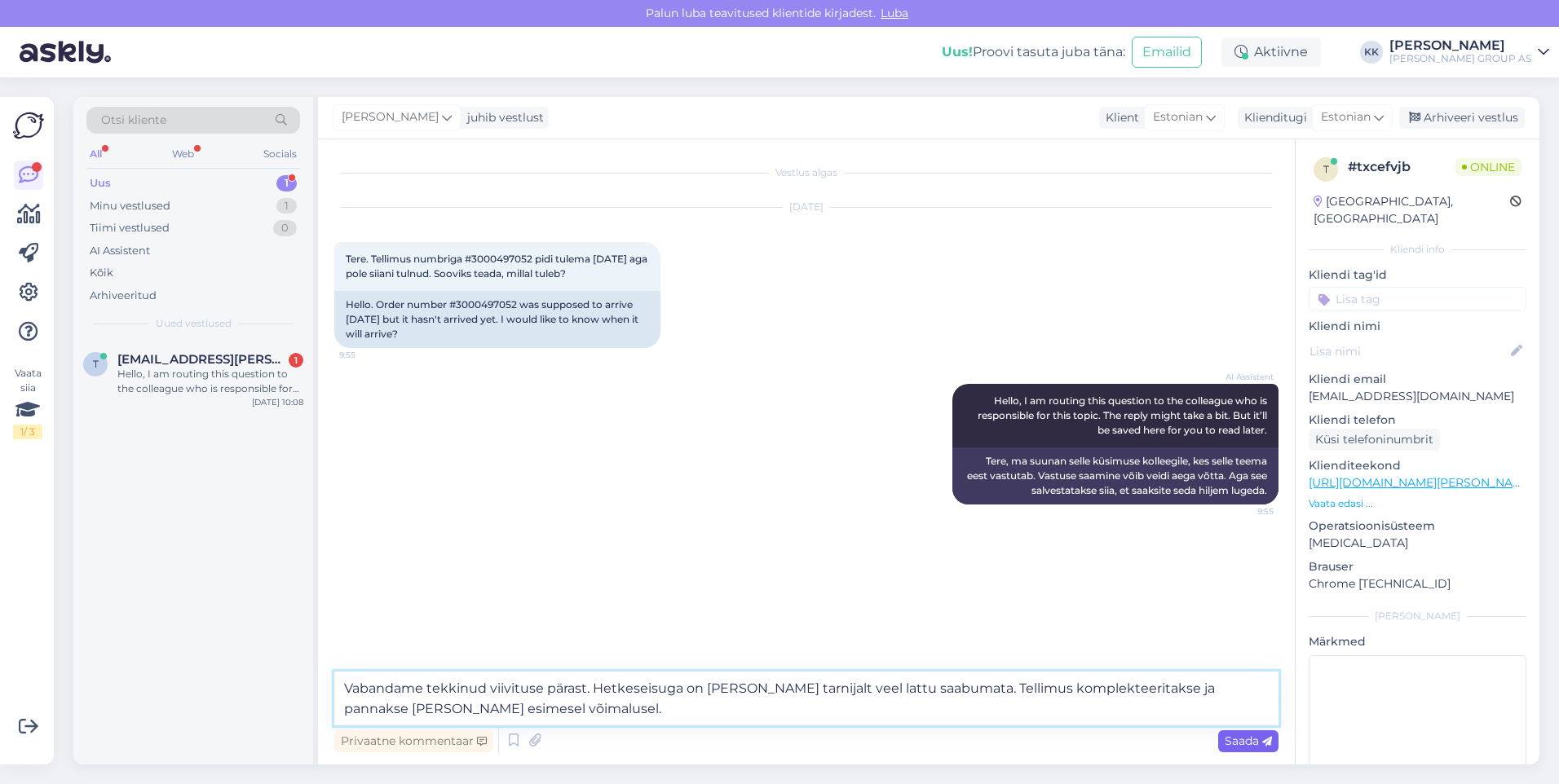
type textarea "Vabandame tekkinud viivituse pärast. Hetkeseisuga on [PERSON_NAME] tarnijalt ve…"
click at [1236, 737] on span "Saada" at bounding box center [1247, 741] width 47 height 15
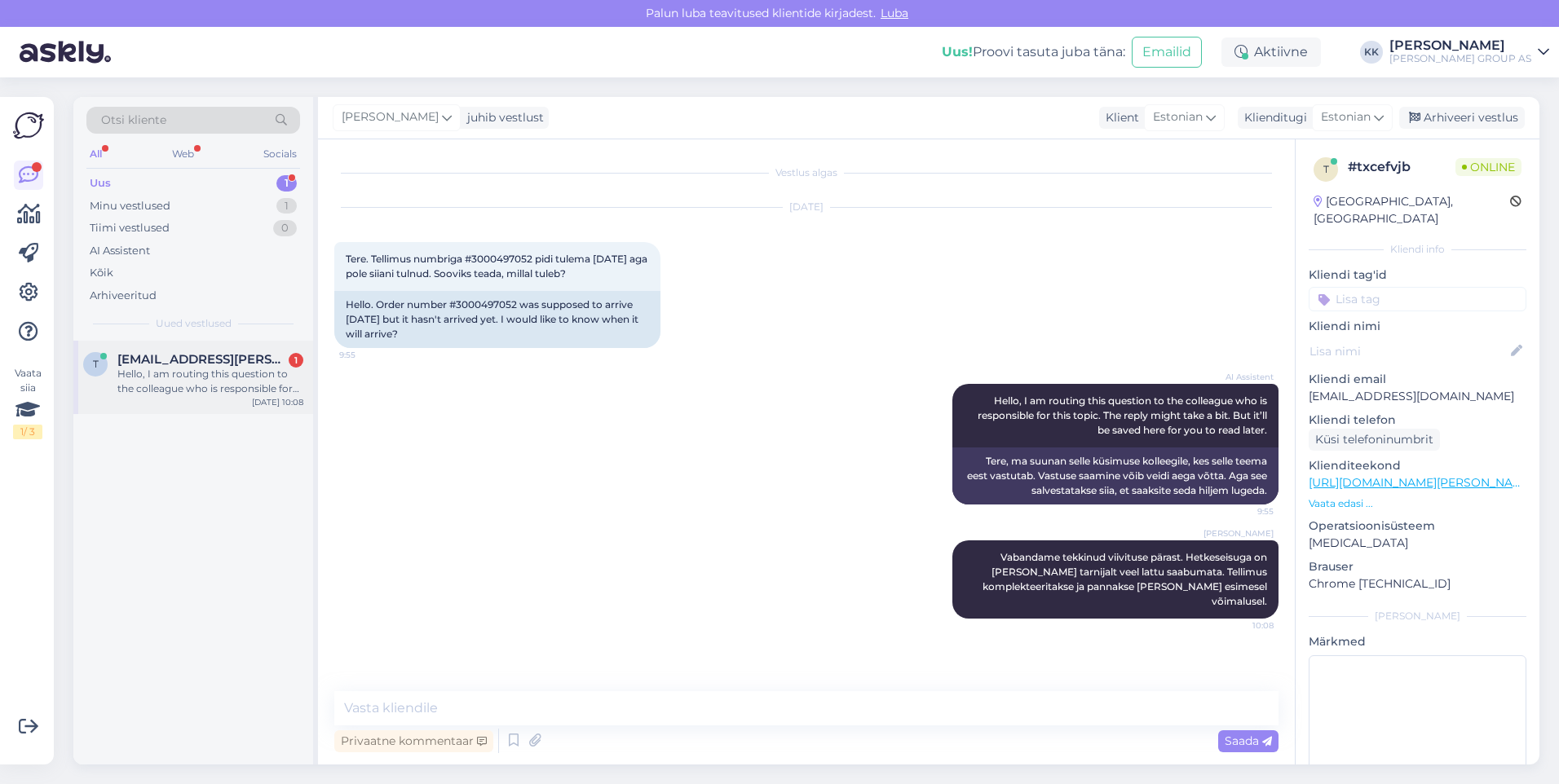
click at [167, 373] on div "Hello, I am routing this question to the colleague who is responsible for this …" at bounding box center [210, 381] width 186 height 30
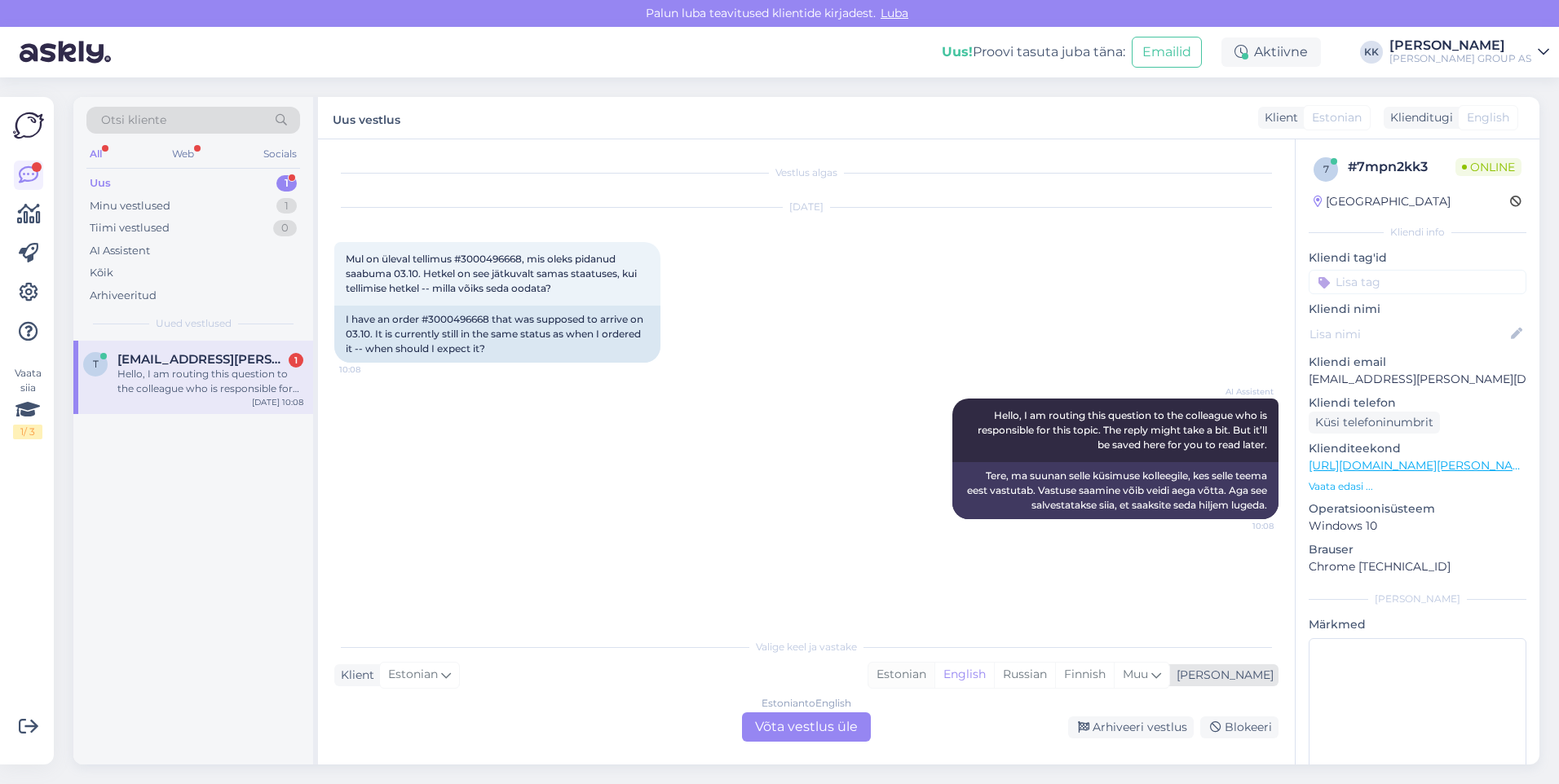
click at [934, 669] on div "Estonian" at bounding box center [900, 675] width 66 height 24
click at [787, 726] on div "Estonian to Estonian Võta vestlus üle" at bounding box center [806, 727] width 128 height 30
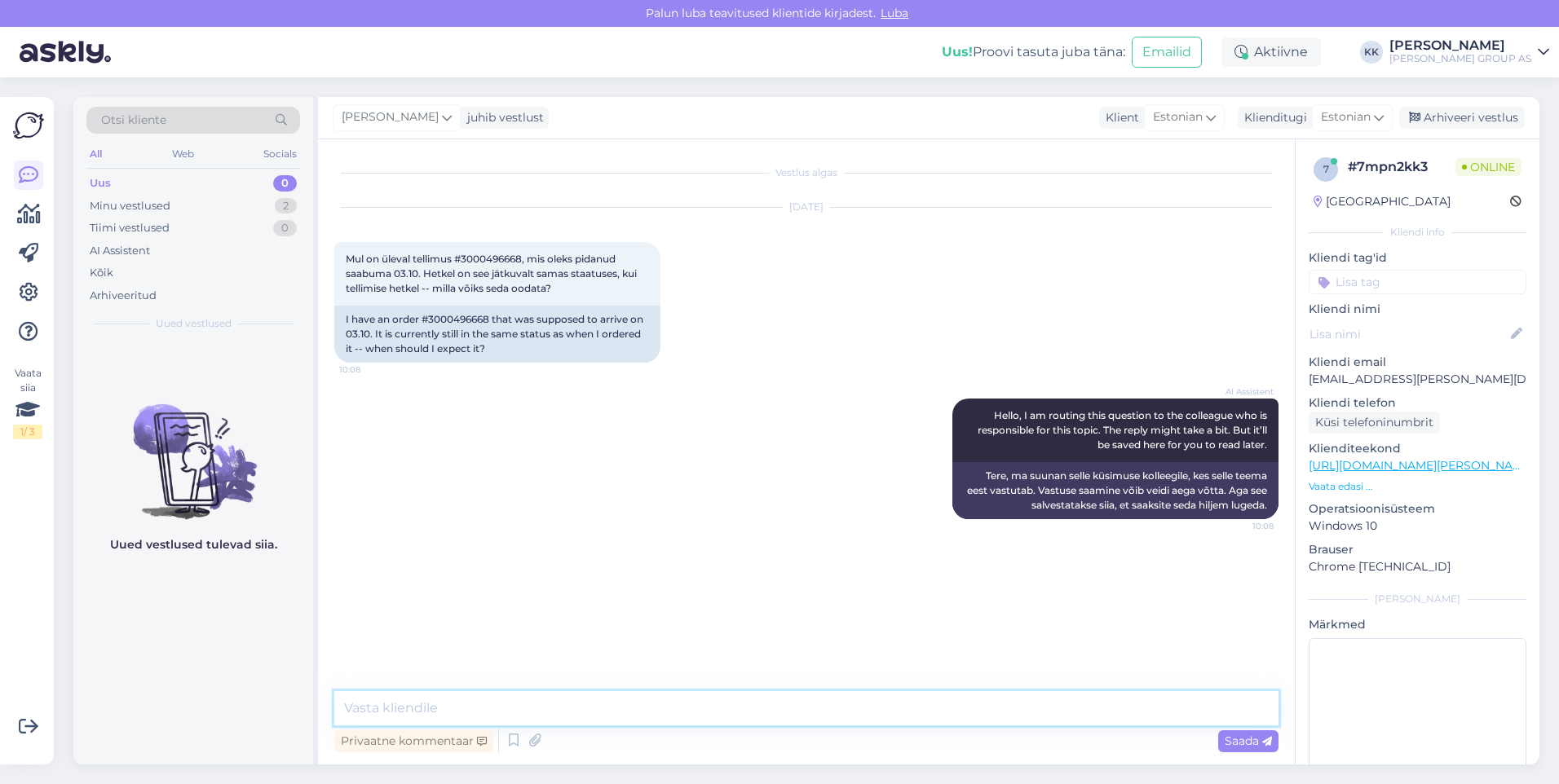
click at [366, 710] on textarea at bounding box center [806, 708] width 944 height 34
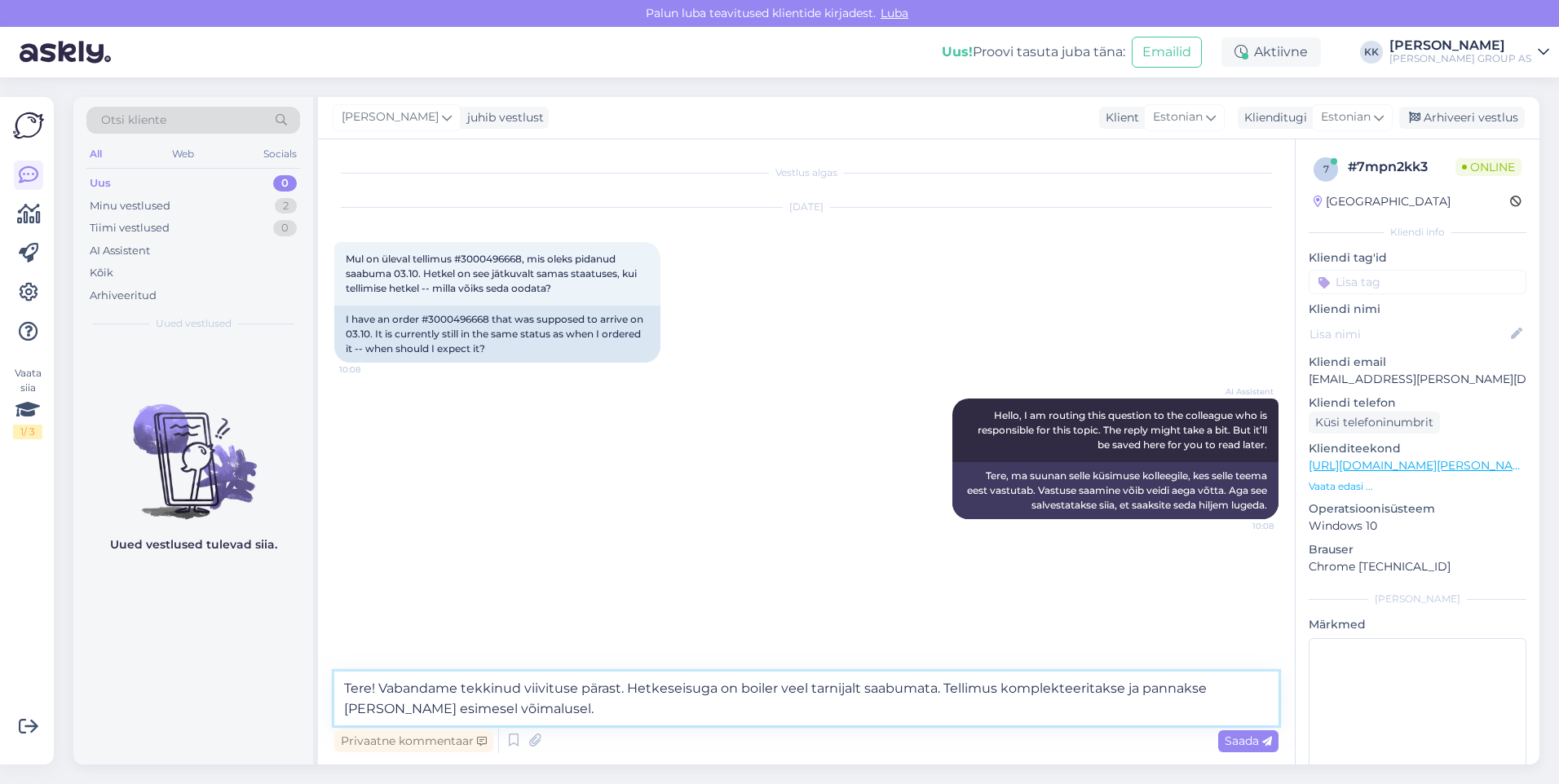
type textarea "Tere! Vabandame tekkinud viivituse pärast. Hetkeseisuga on boiler veel tarnijal…"
click at [1243, 740] on span "Saada" at bounding box center [1247, 741] width 47 height 15
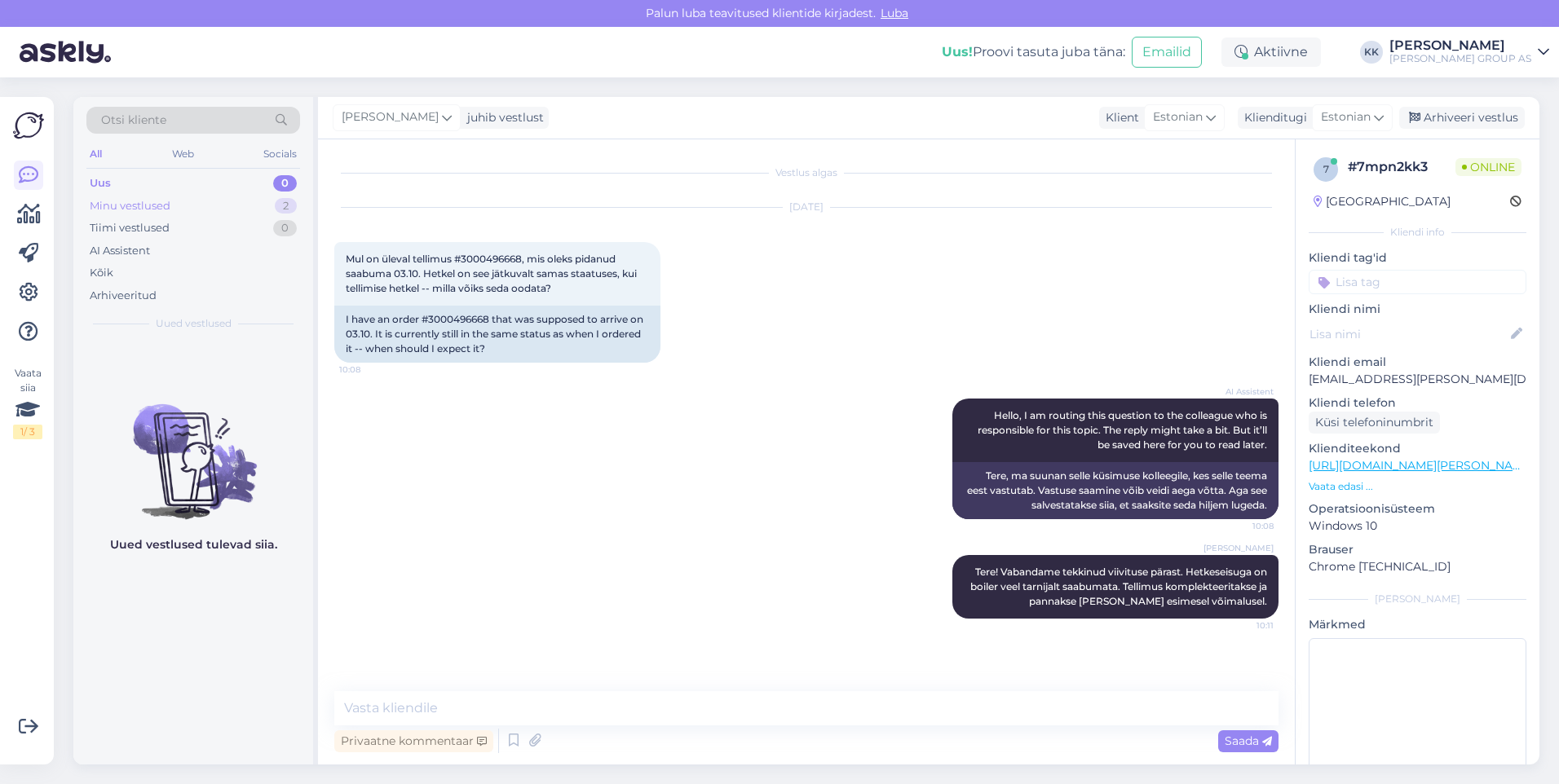
click at [138, 199] on div "Minu vestlused" at bounding box center [129, 206] width 81 height 17
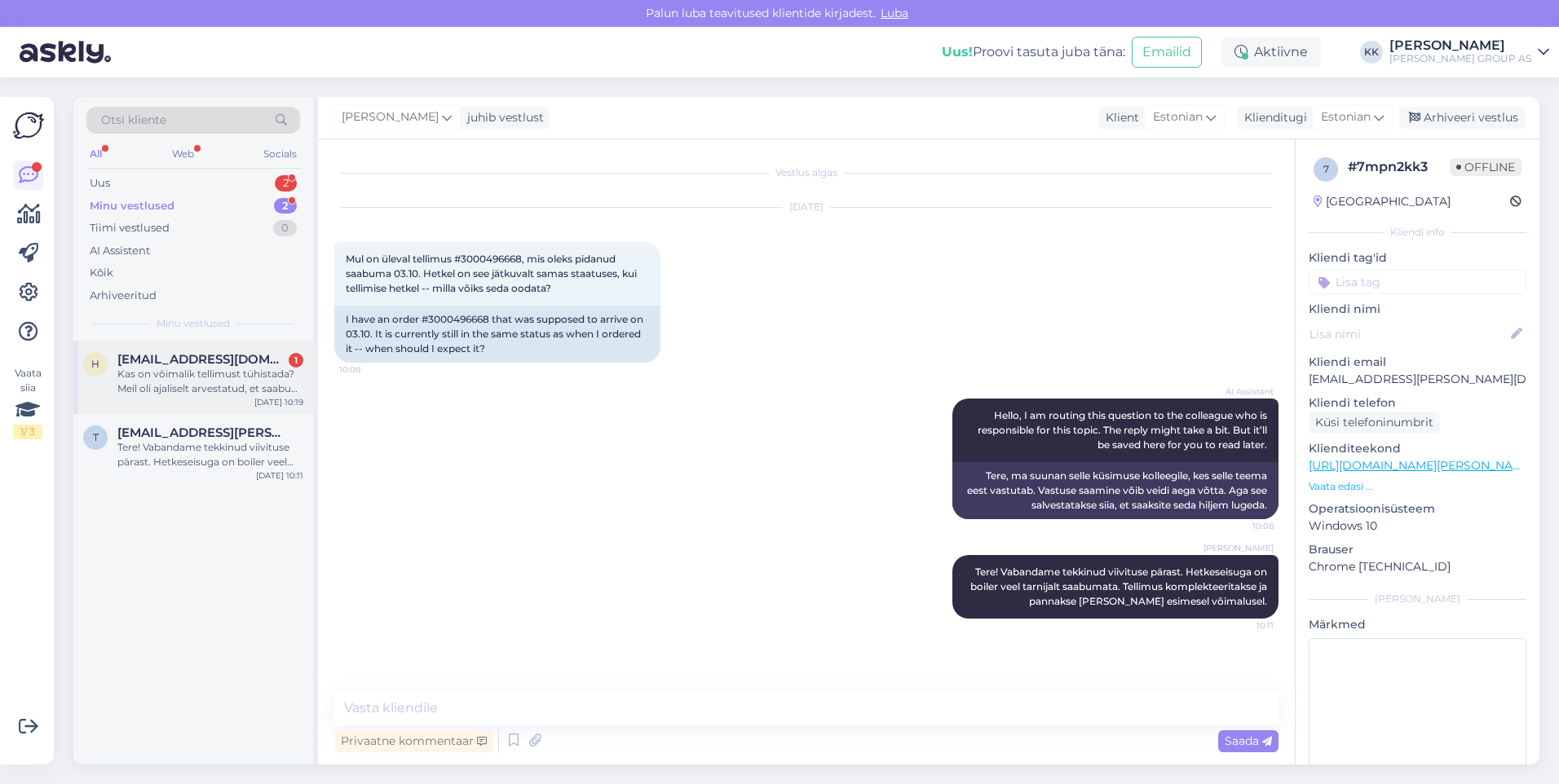
click at [167, 368] on div "Kas on võimalik tellimust tühistada? Meil oli ajaliselt arvestatud, et saabub 3…" at bounding box center [210, 381] width 186 height 30
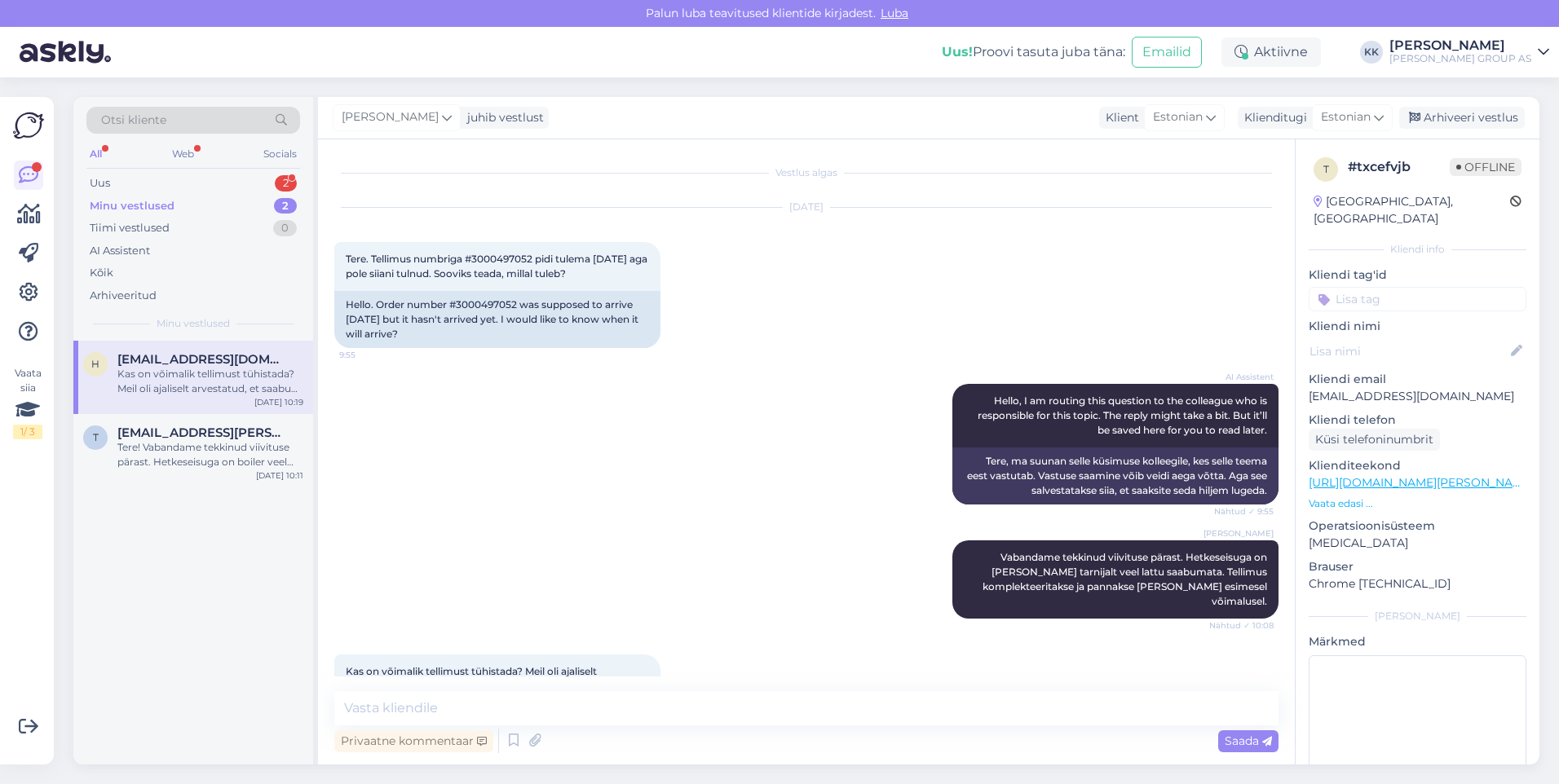
scroll to position [30, 0]
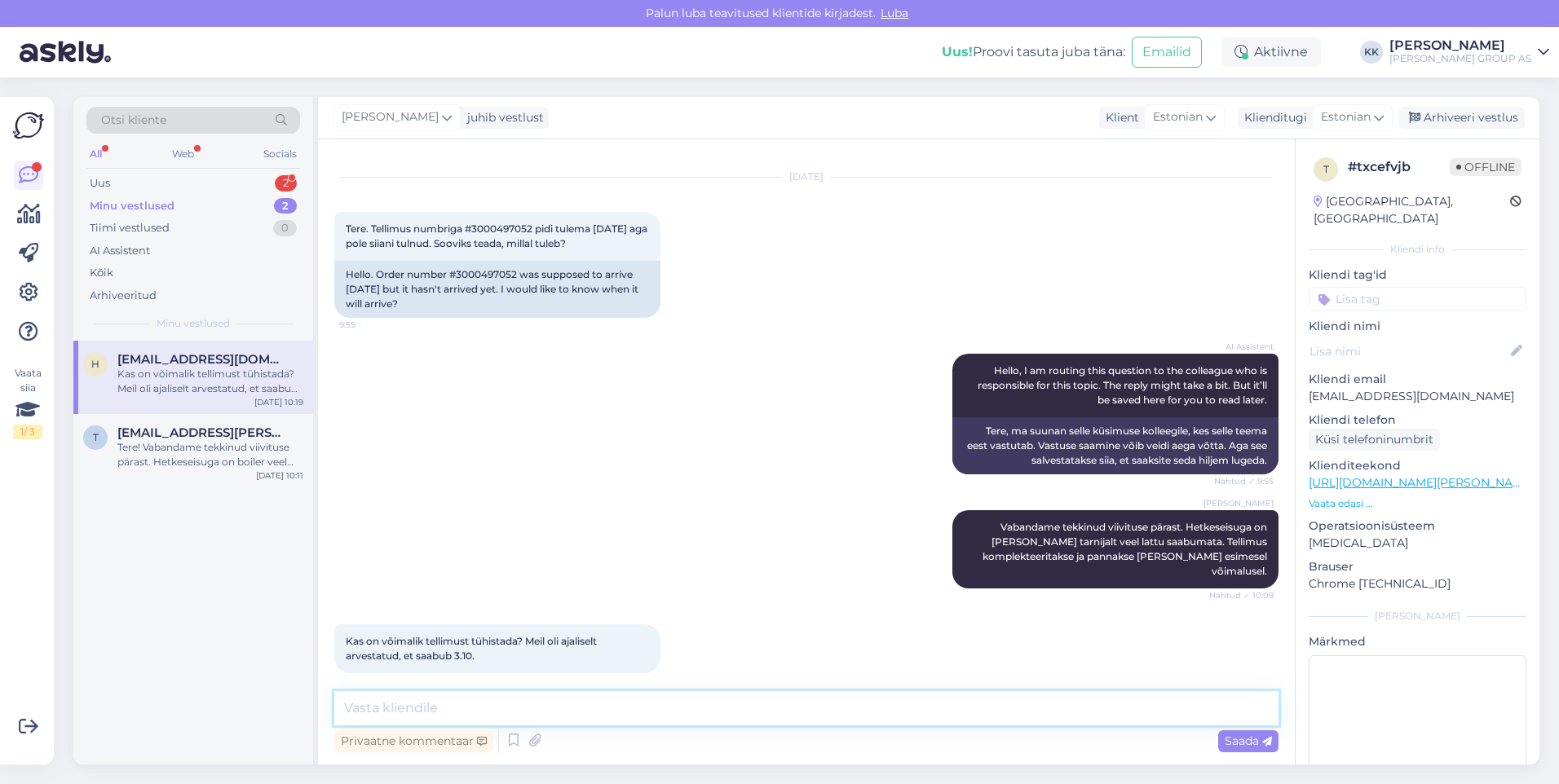
click at [385, 711] on textarea at bounding box center [806, 708] width 944 height 34
type textarea "Jah, tellimust on võimalik tühistada. Kas tühistame tellimuse E3000497052?"
click at [1249, 737] on span "Saada" at bounding box center [1247, 741] width 47 height 15
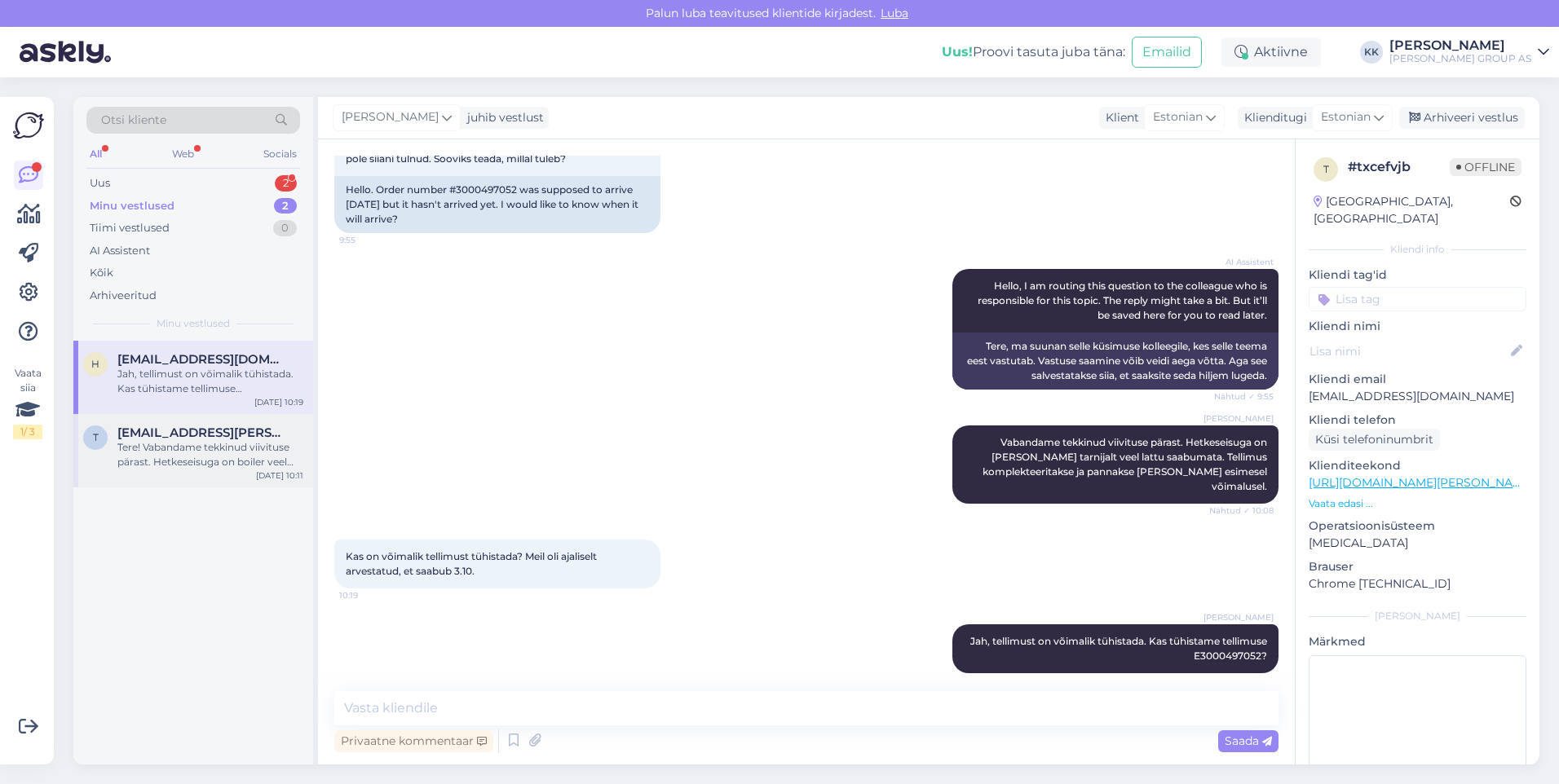
click at [169, 443] on div "Tere! Vabandame tekkinud viivituse pärast. Hetkeseisuga on boiler veel tarnijal…" at bounding box center [210, 455] width 186 height 30
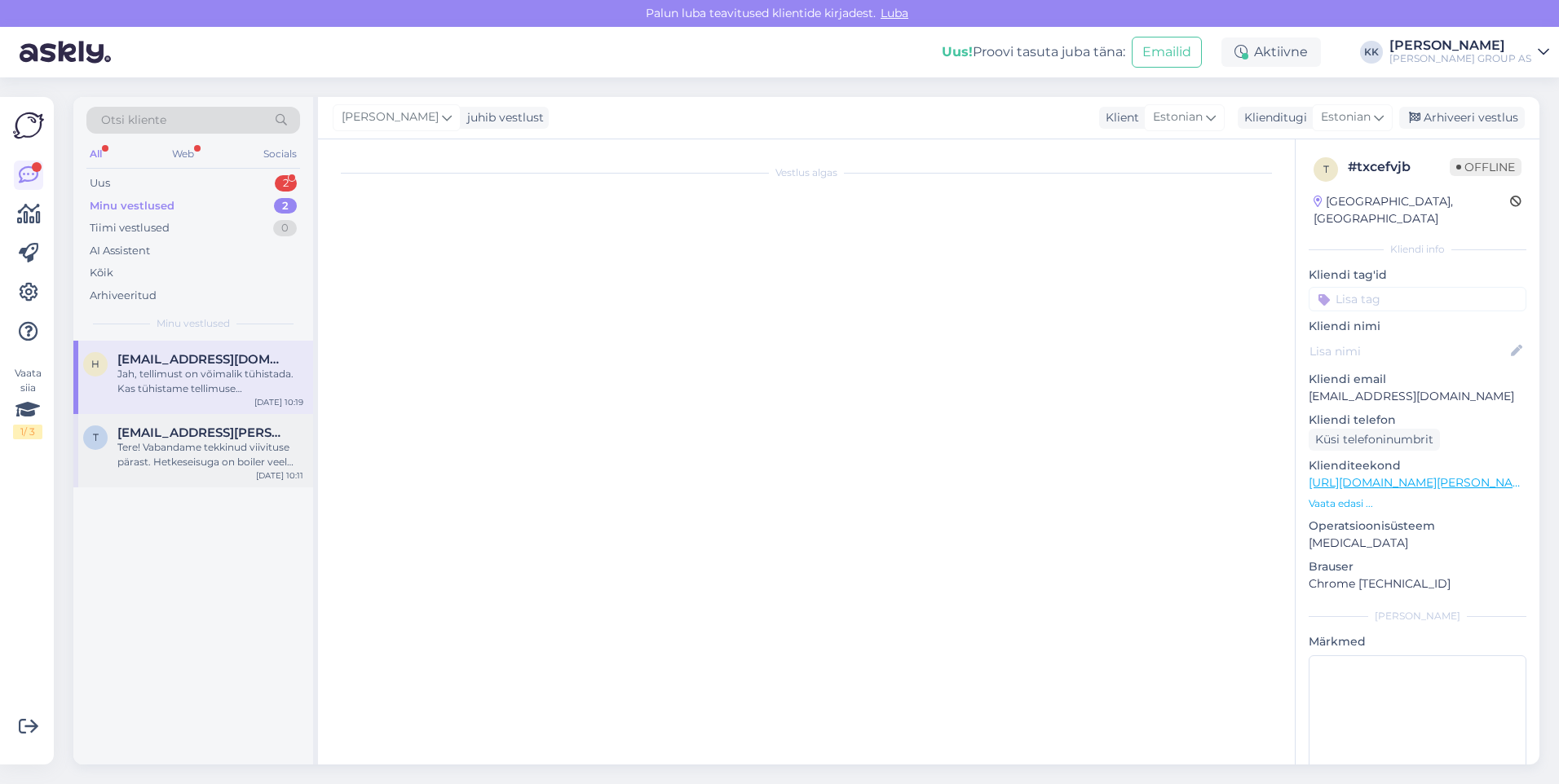
scroll to position [0, 0]
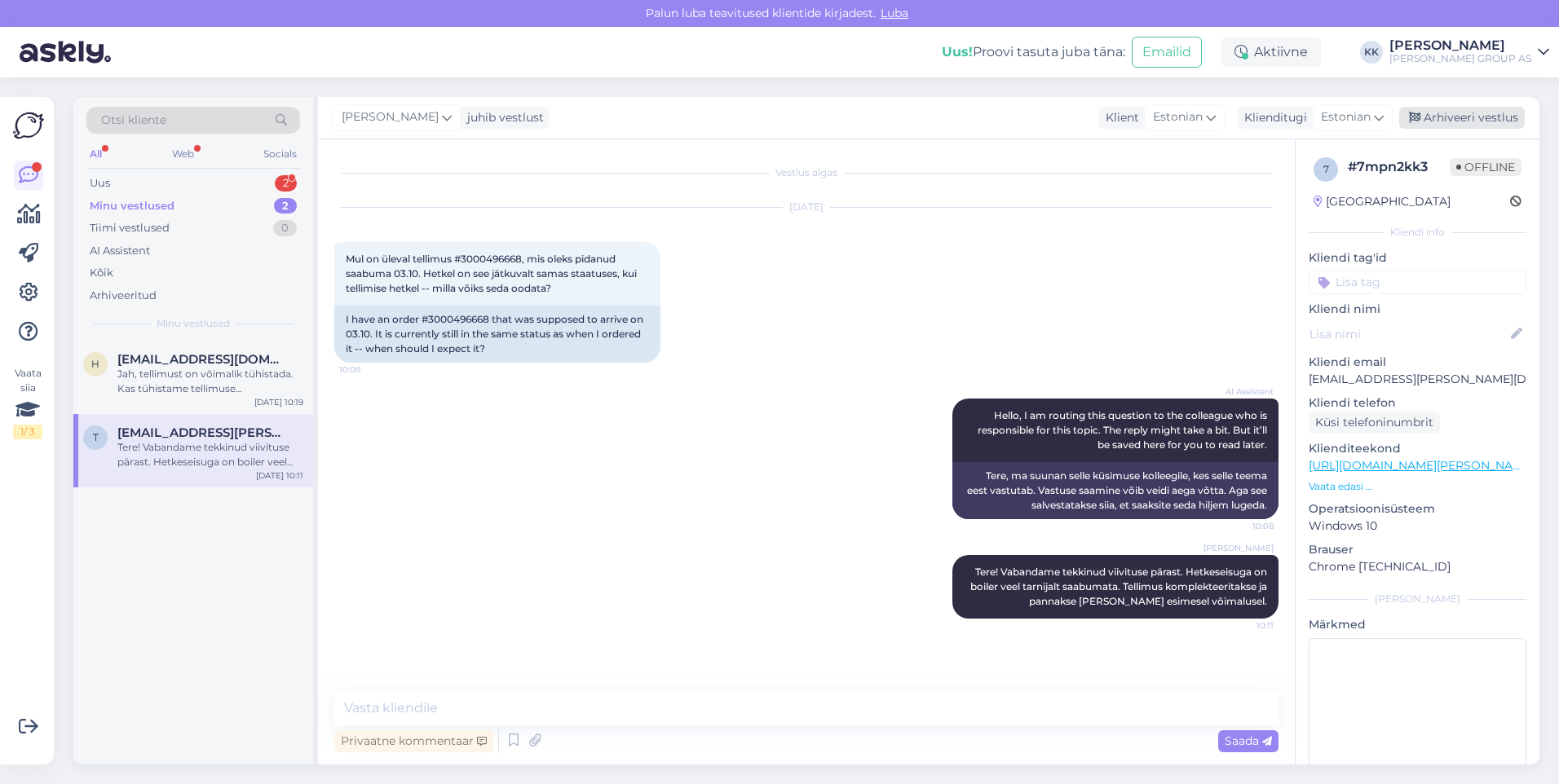
click at [1464, 116] on div "Arhiveeri vestlus" at bounding box center [1461, 118] width 126 height 22
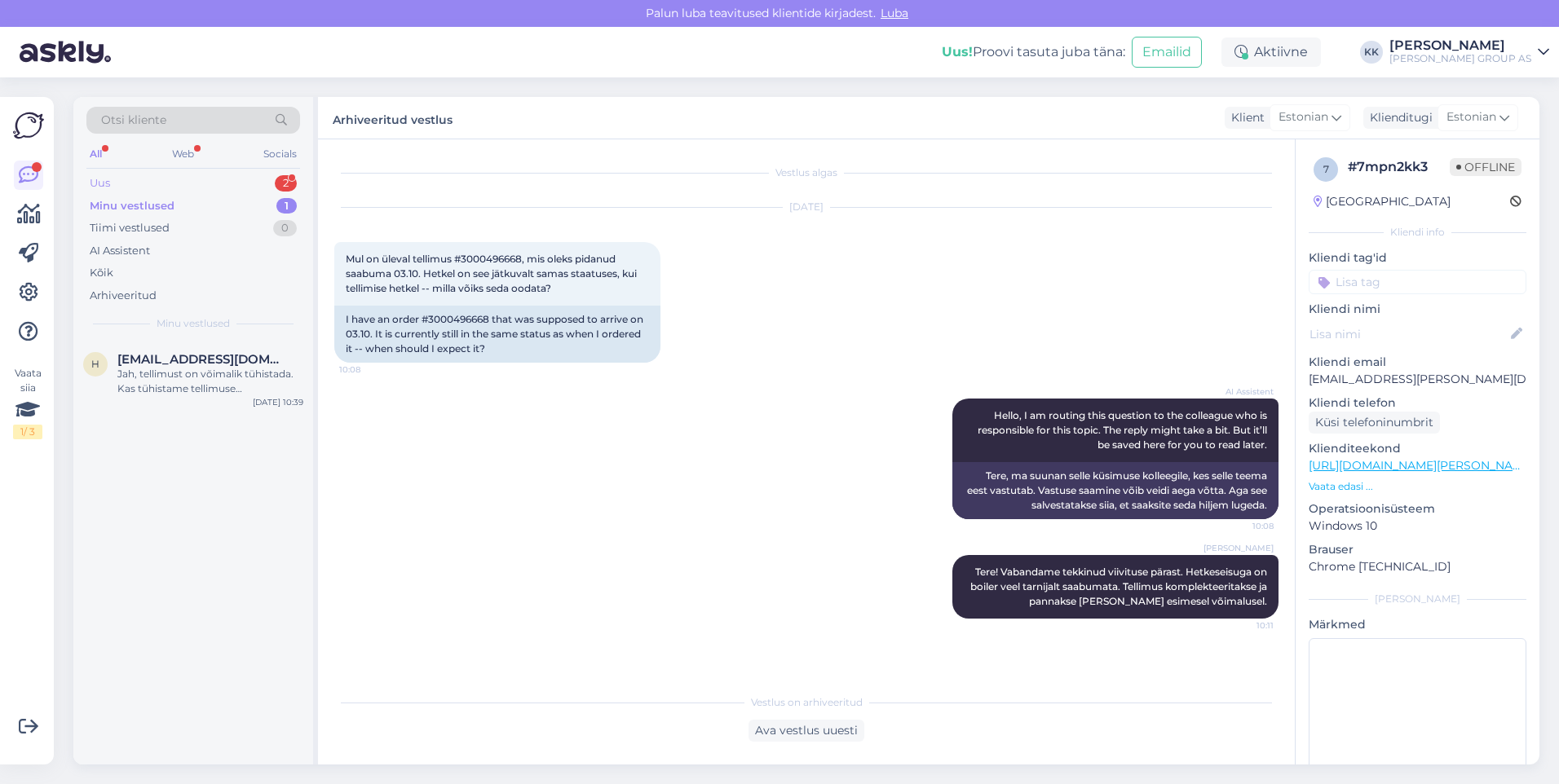
click at [126, 178] on div "Uus 2" at bounding box center [193, 183] width 214 height 23
click at [171, 435] on span "[EMAIL_ADDRESS][DOMAIN_NAME]" at bounding box center [202, 432] width 169 height 15
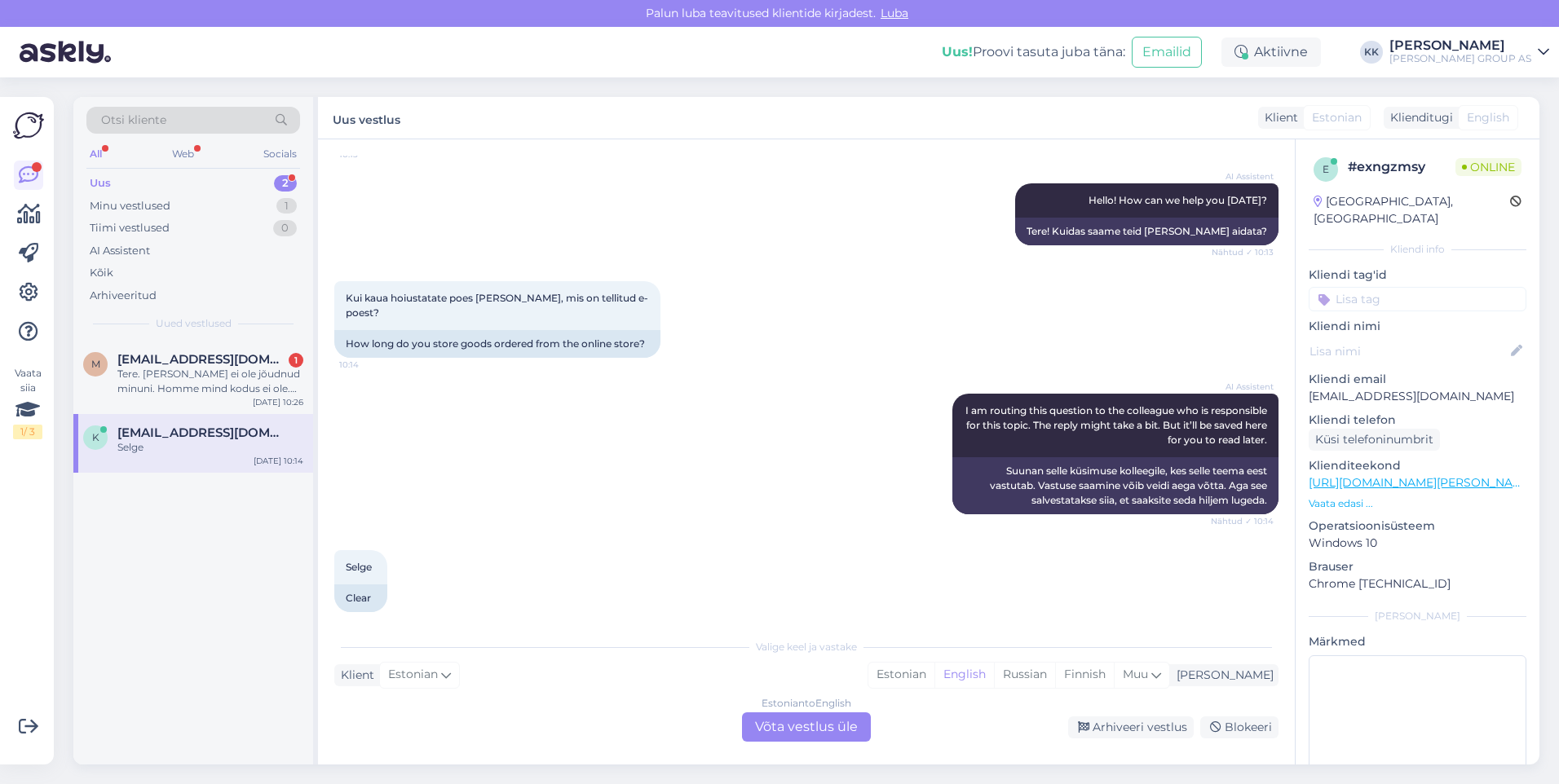
drag, startPoint x: 957, startPoint y: 671, endPoint x: 898, endPoint y: 686, distance: 60.9
click at [934, 671] on div "Estonian" at bounding box center [900, 675] width 66 height 24
click at [795, 726] on div "Estonian to Estonian Võta vestlus üle" at bounding box center [806, 727] width 128 height 30
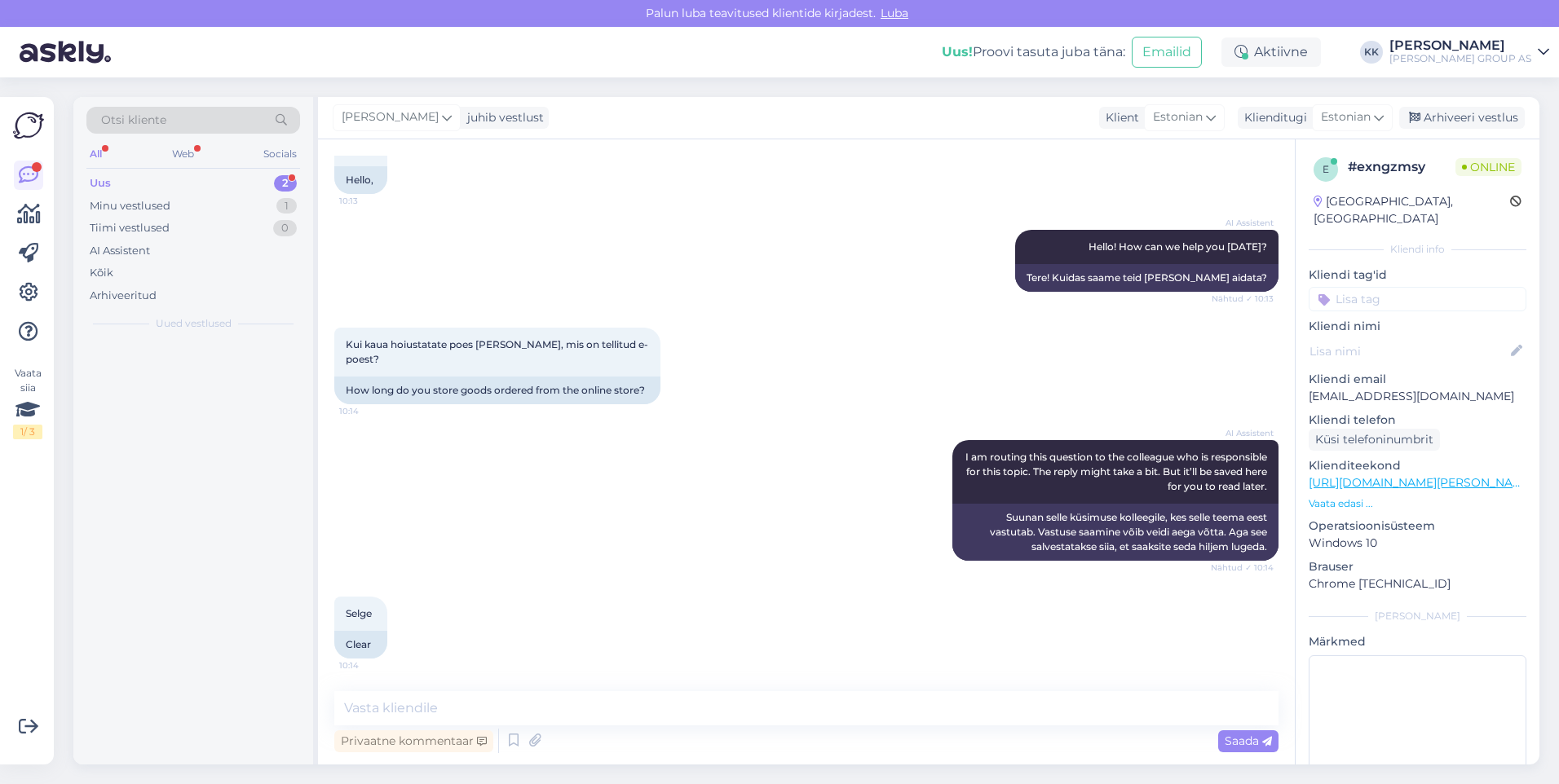
scroll to position [96, 0]
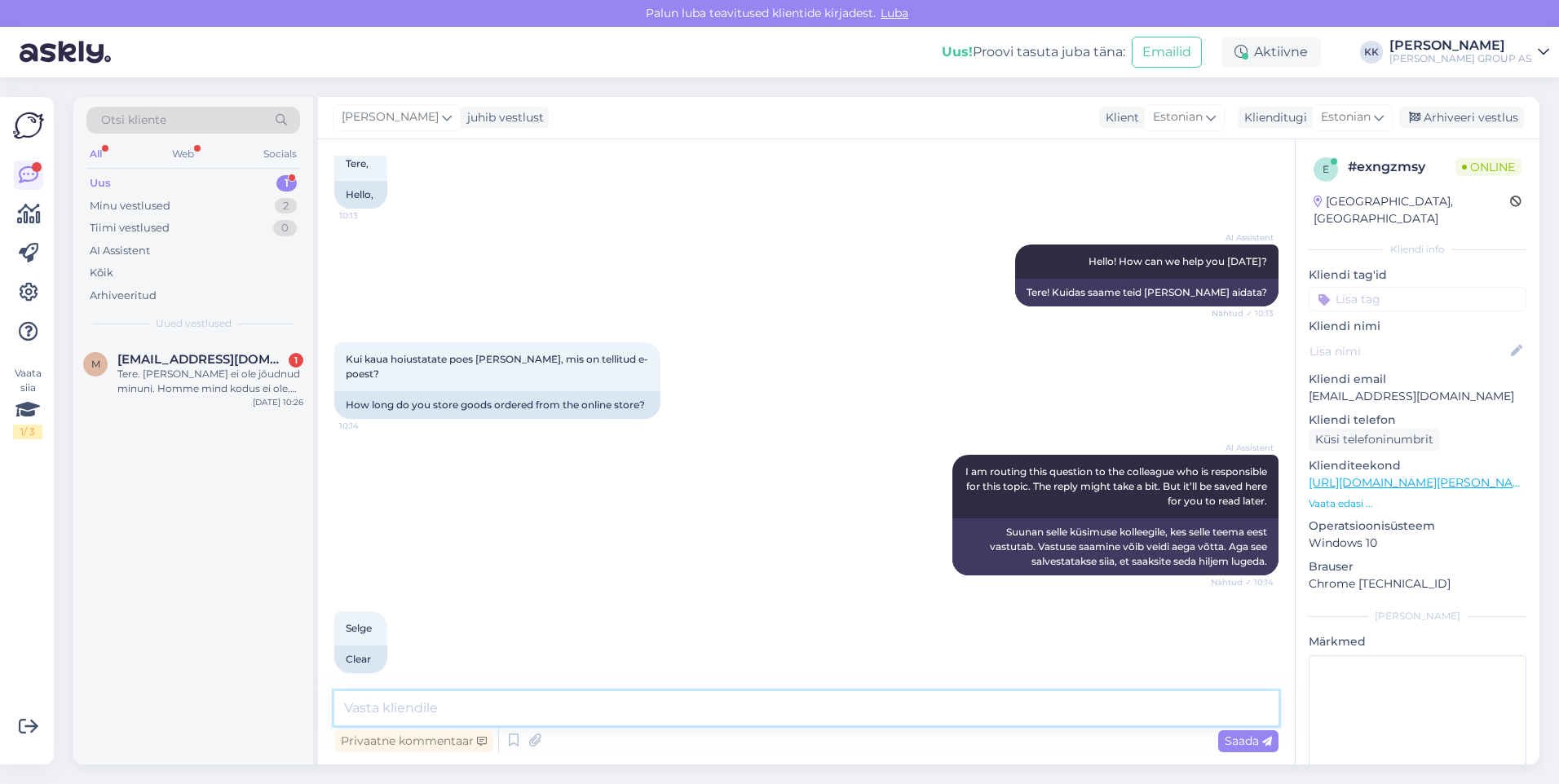
click at [367, 708] on textarea at bounding box center [806, 708] width 944 height 34
type textarea "[PERSON_NAME] tuleb ära viia 7 päeva jooksul, [PERSON_NAME] teavituse saamist."
click at [1233, 738] on span "Saada" at bounding box center [1247, 741] width 47 height 15
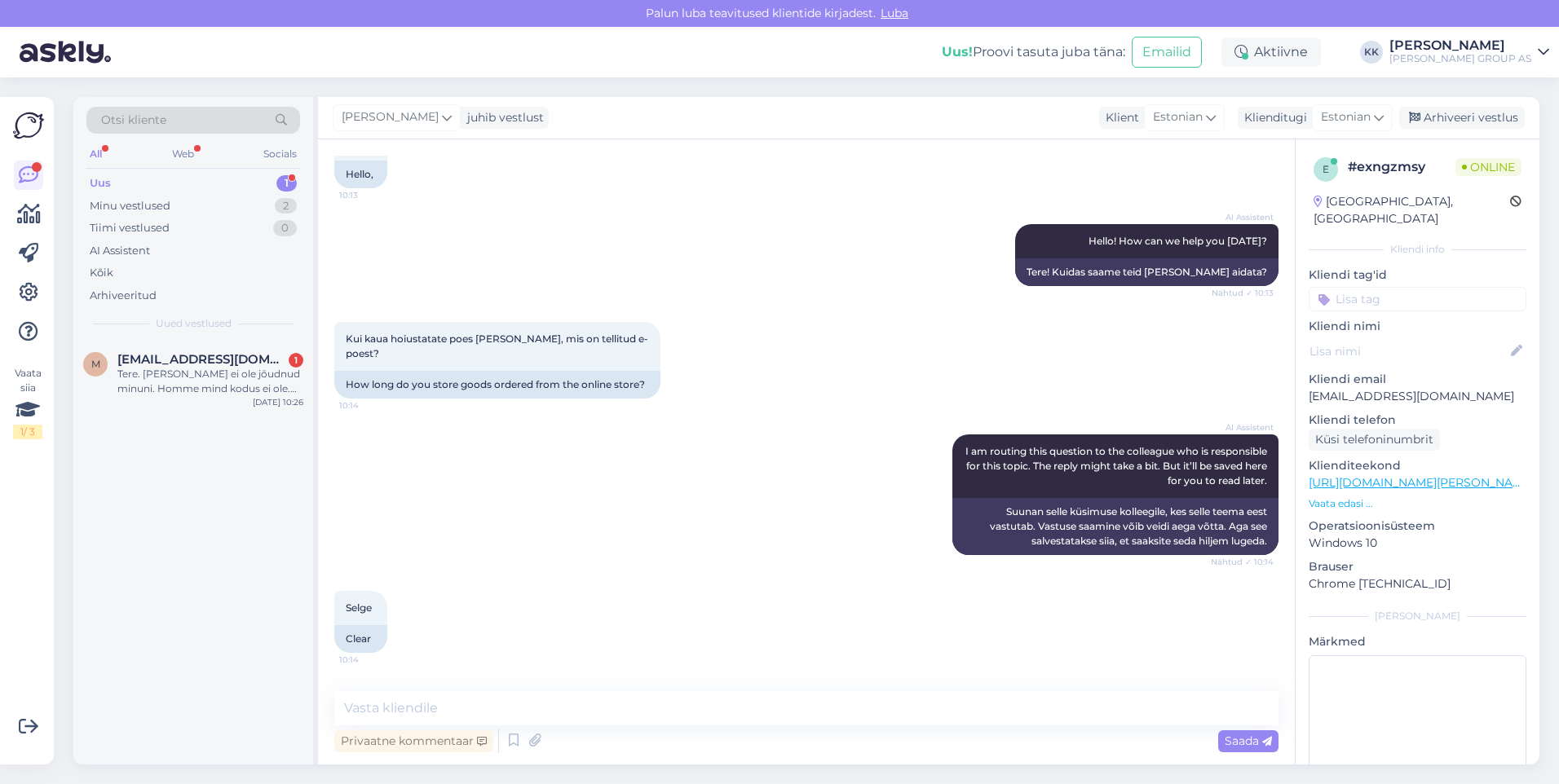
scroll to position [180, 0]
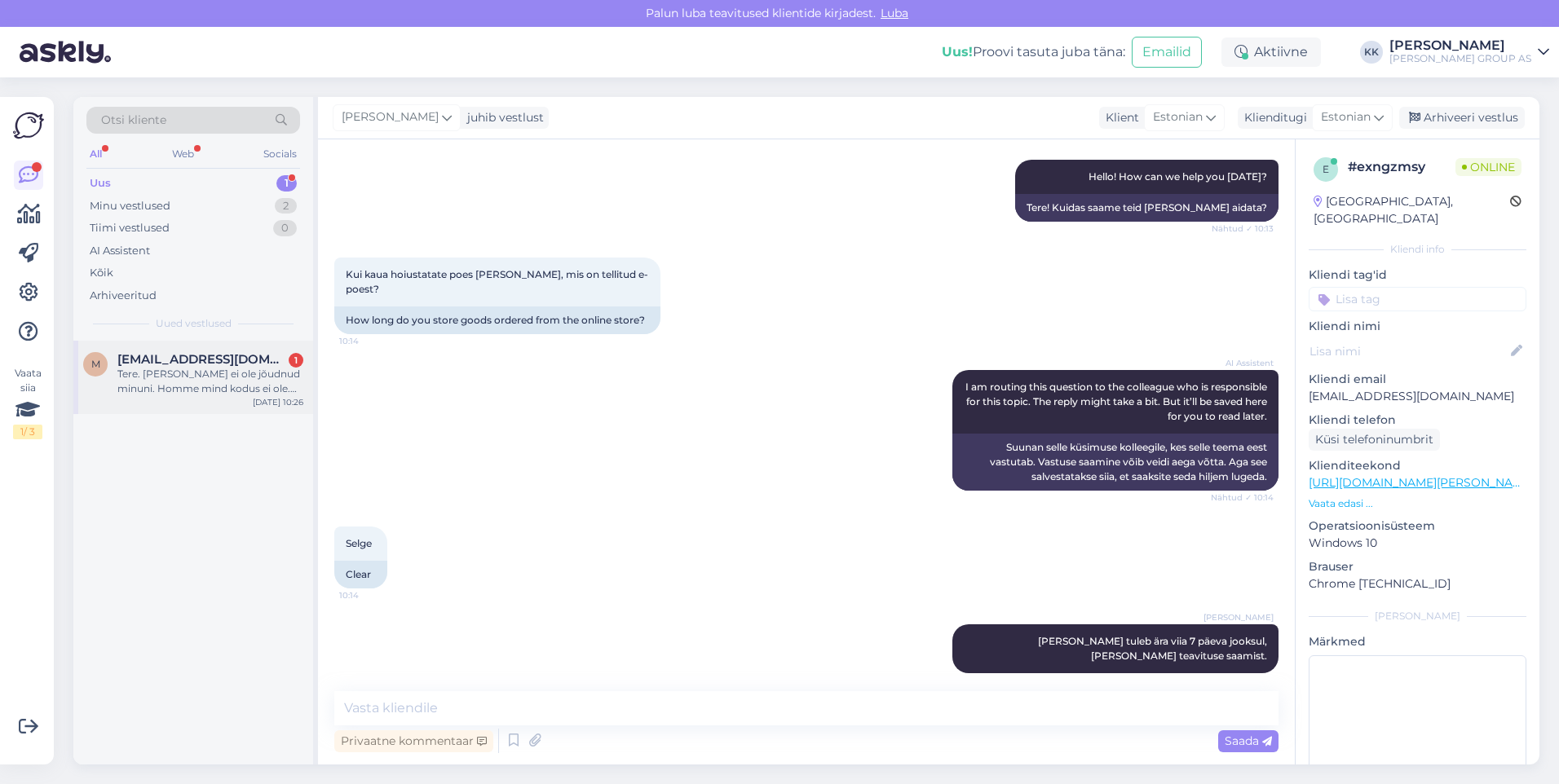
click at [194, 368] on div "Tere. [PERSON_NAME] ei ole jõudnud minuni. Homme mind kodus ei ole. [PERSON_NAM…" at bounding box center [210, 381] width 186 height 30
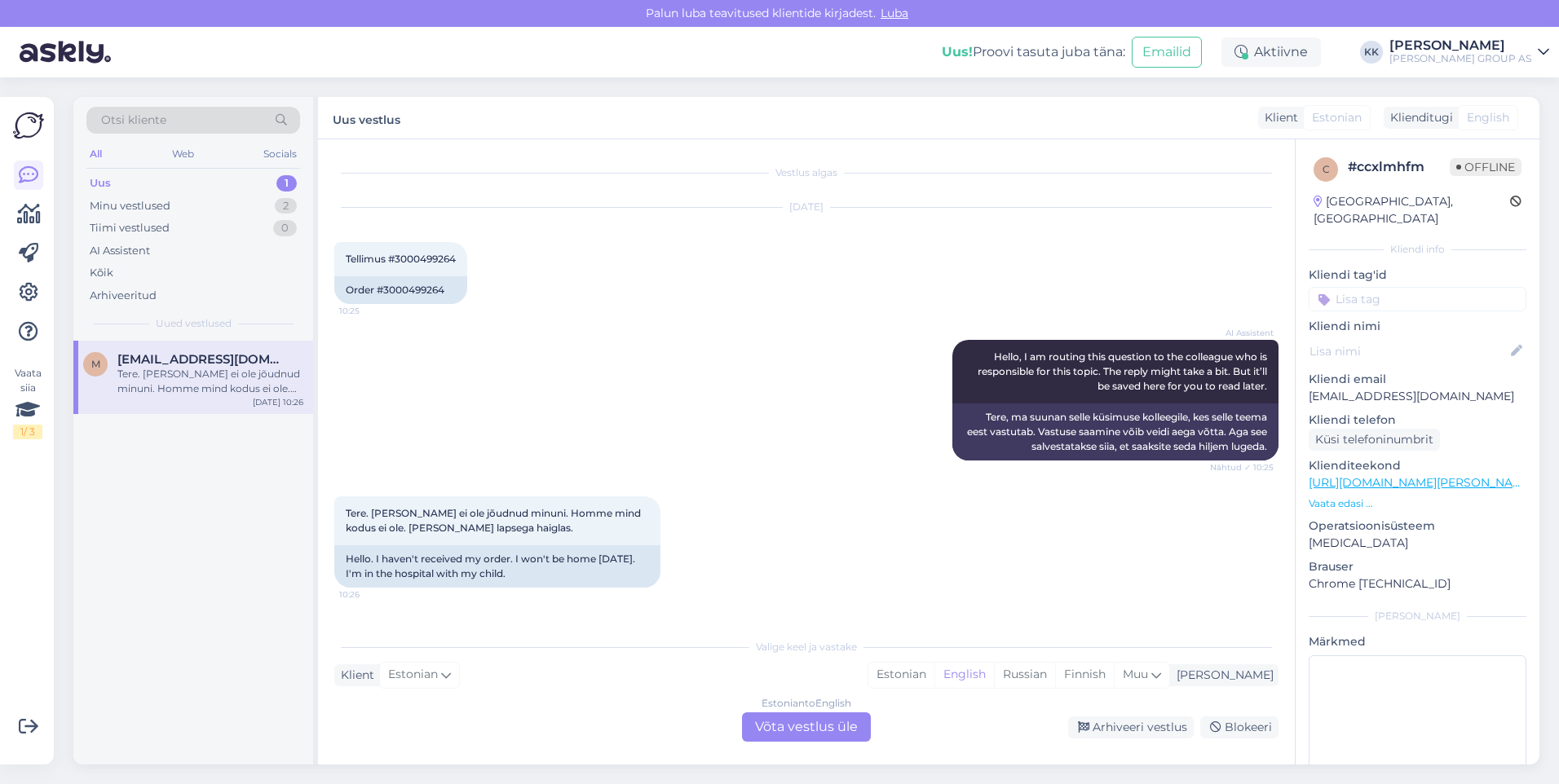
scroll to position [0, 0]
click at [934, 667] on div "Estonian" at bounding box center [900, 675] width 66 height 24
click at [777, 726] on div "Estonian to Estonian Võta vestlus üle" at bounding box center [806, 727] width 128 height 30
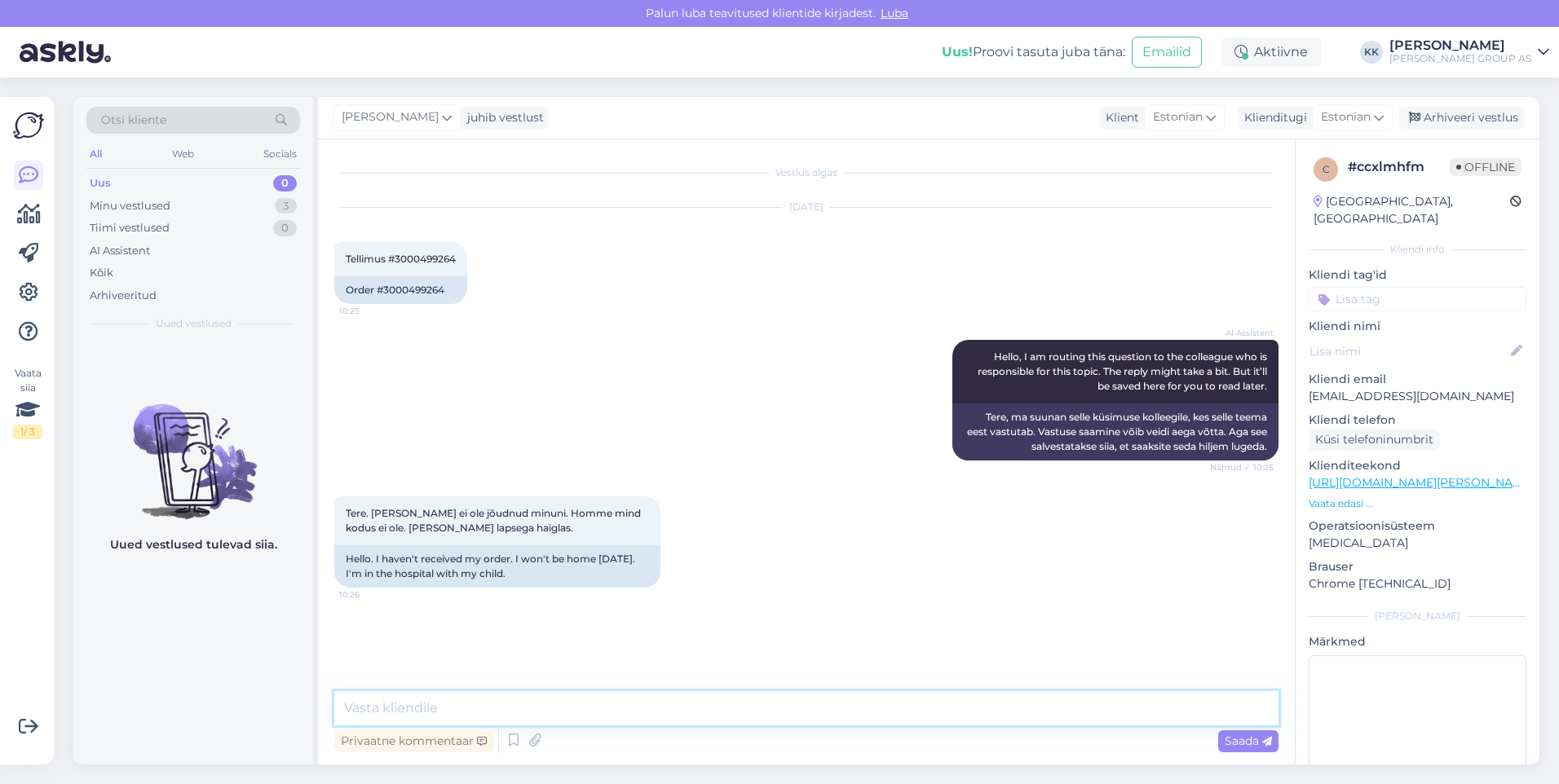
click at [375, 710] on textarea at bounding box center [806, 708] width 944 height 34
type textarea "Tere! Tellimus on reedel komplekteeritud ja ilmselt [PERSON_NAME] Venipak teeb …"
click at [1244, 737] on span "Saada" at bounding box center [1247, 741] width 47 height 15
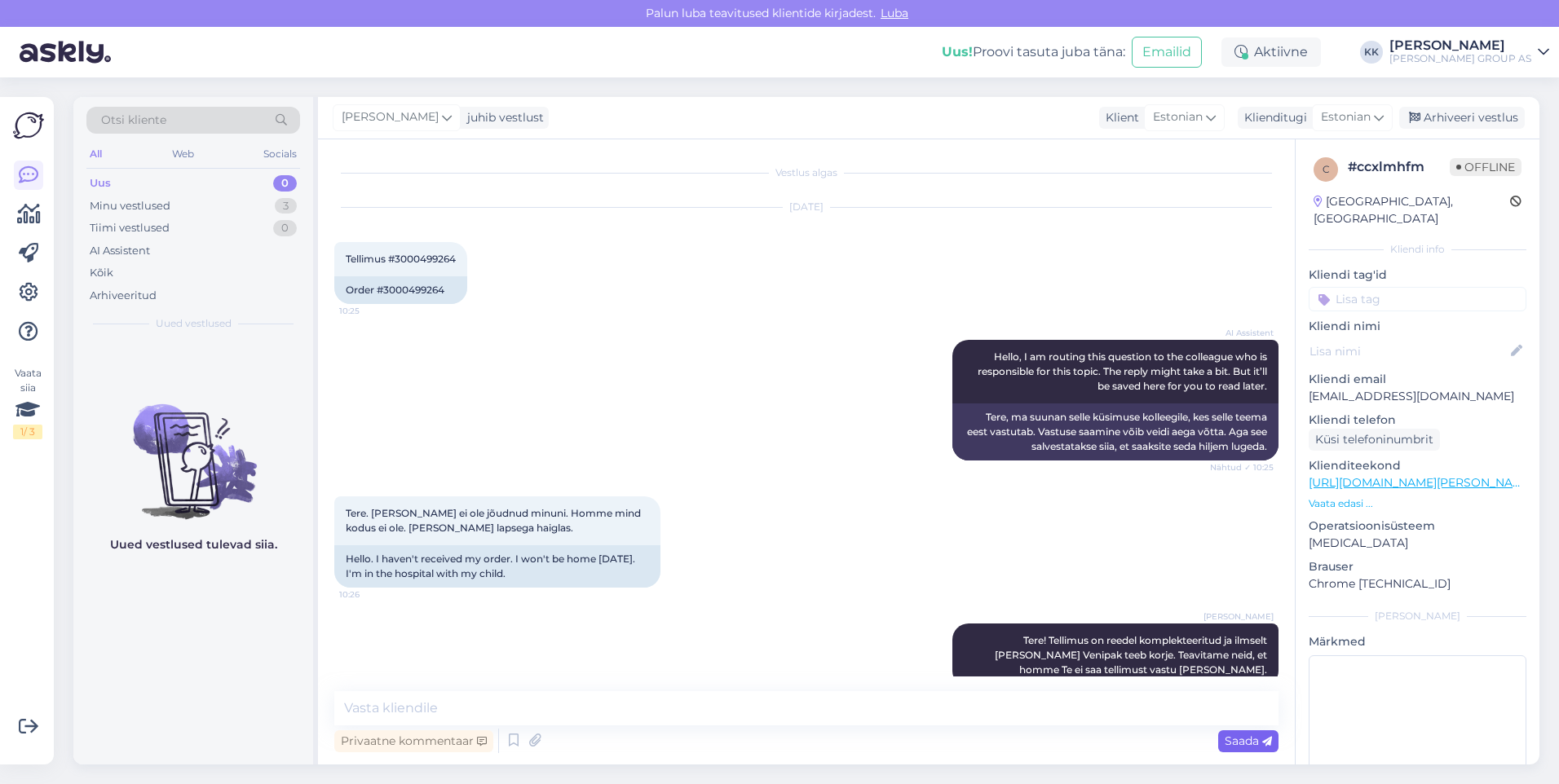
scroll to position [29, 0]
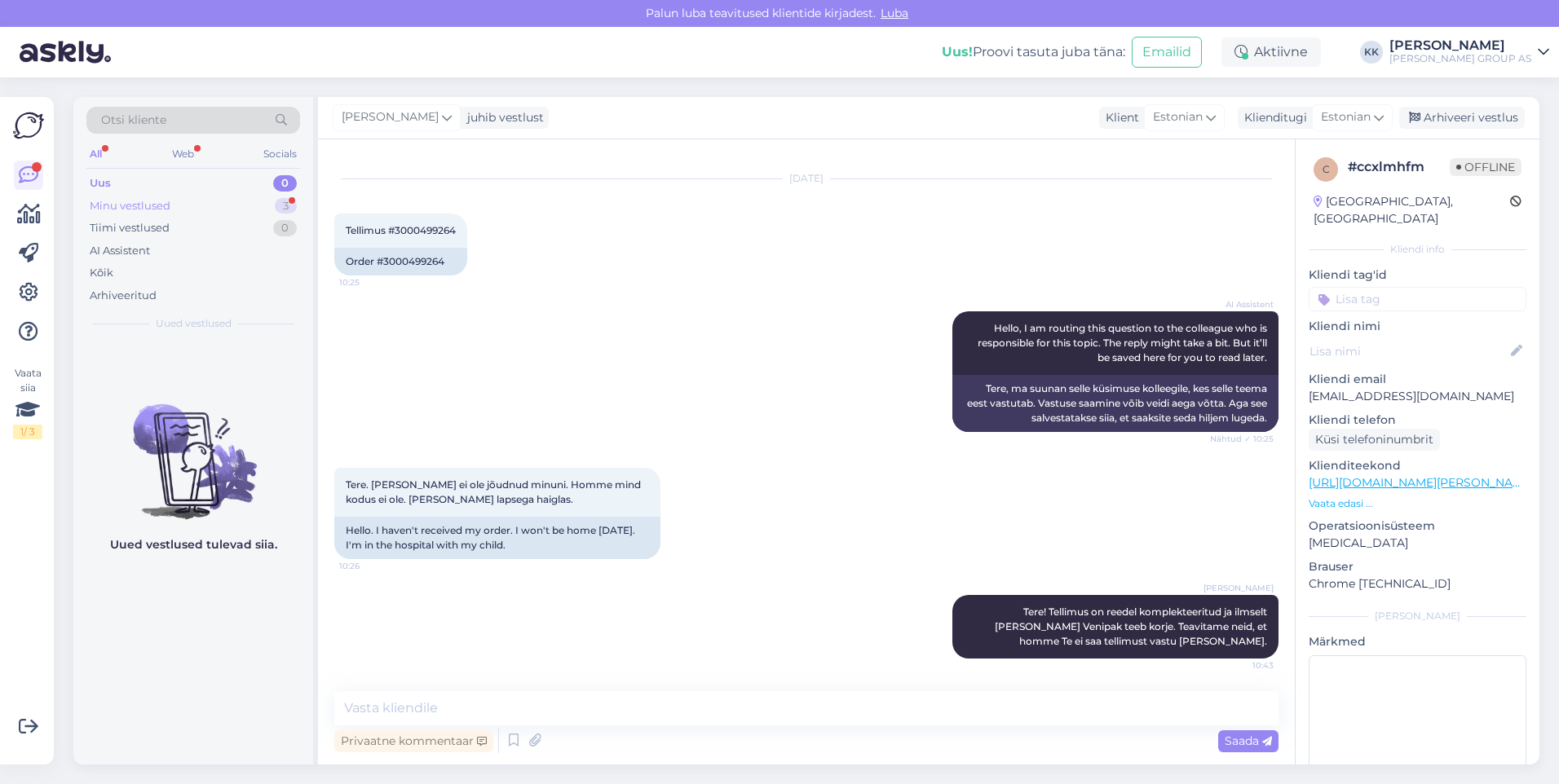
click at [130, 198] on div "Minu vestlused" at bounding box center [129, 206] width 81 height 17
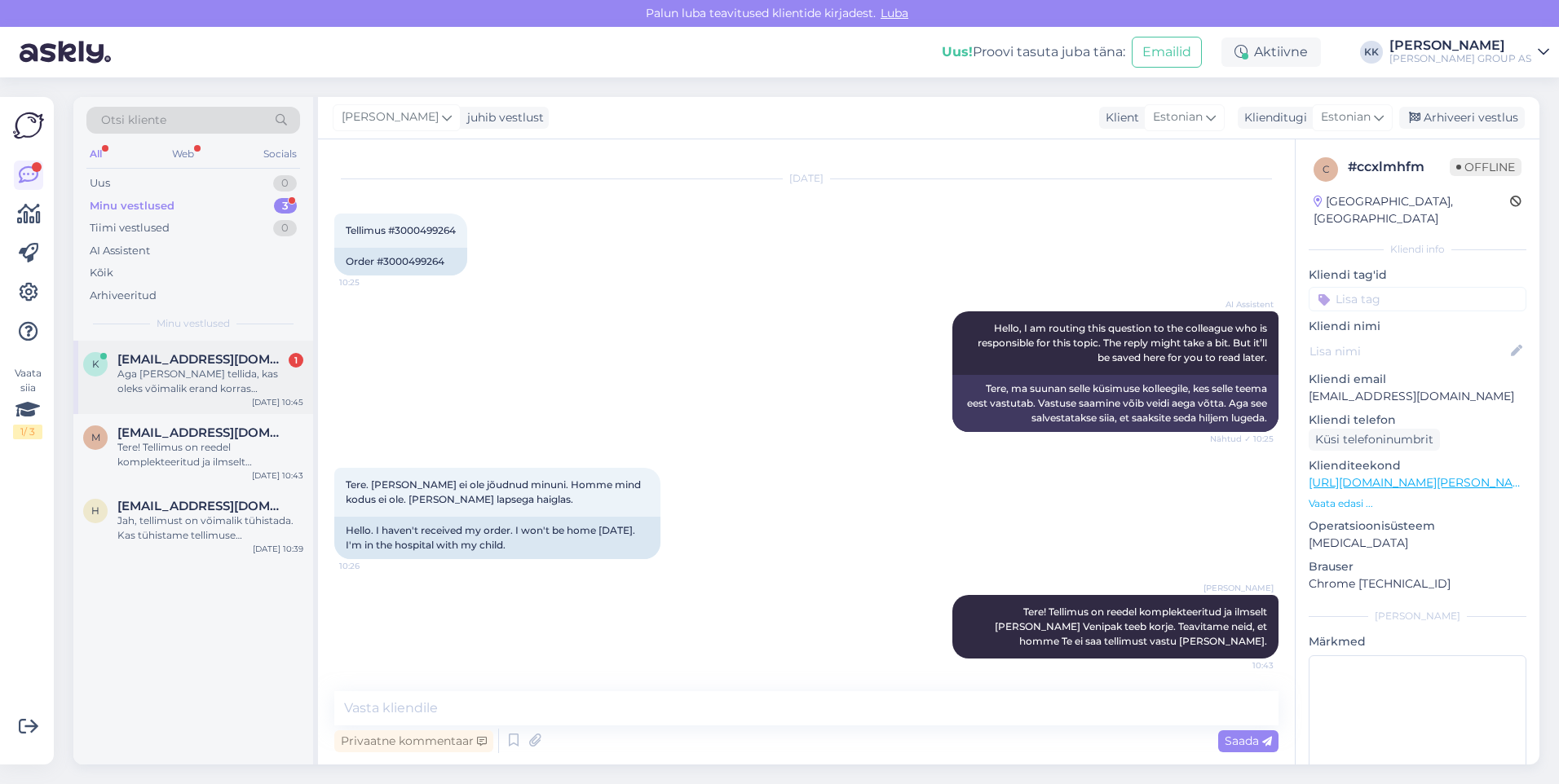
click at [167, 372] on div "Aga [PERSON_NAME] tellida, kas oleks võimalik erand korras [PERSON_NAME] saadet…" at bounding box center [210, 381] width 186 height 30
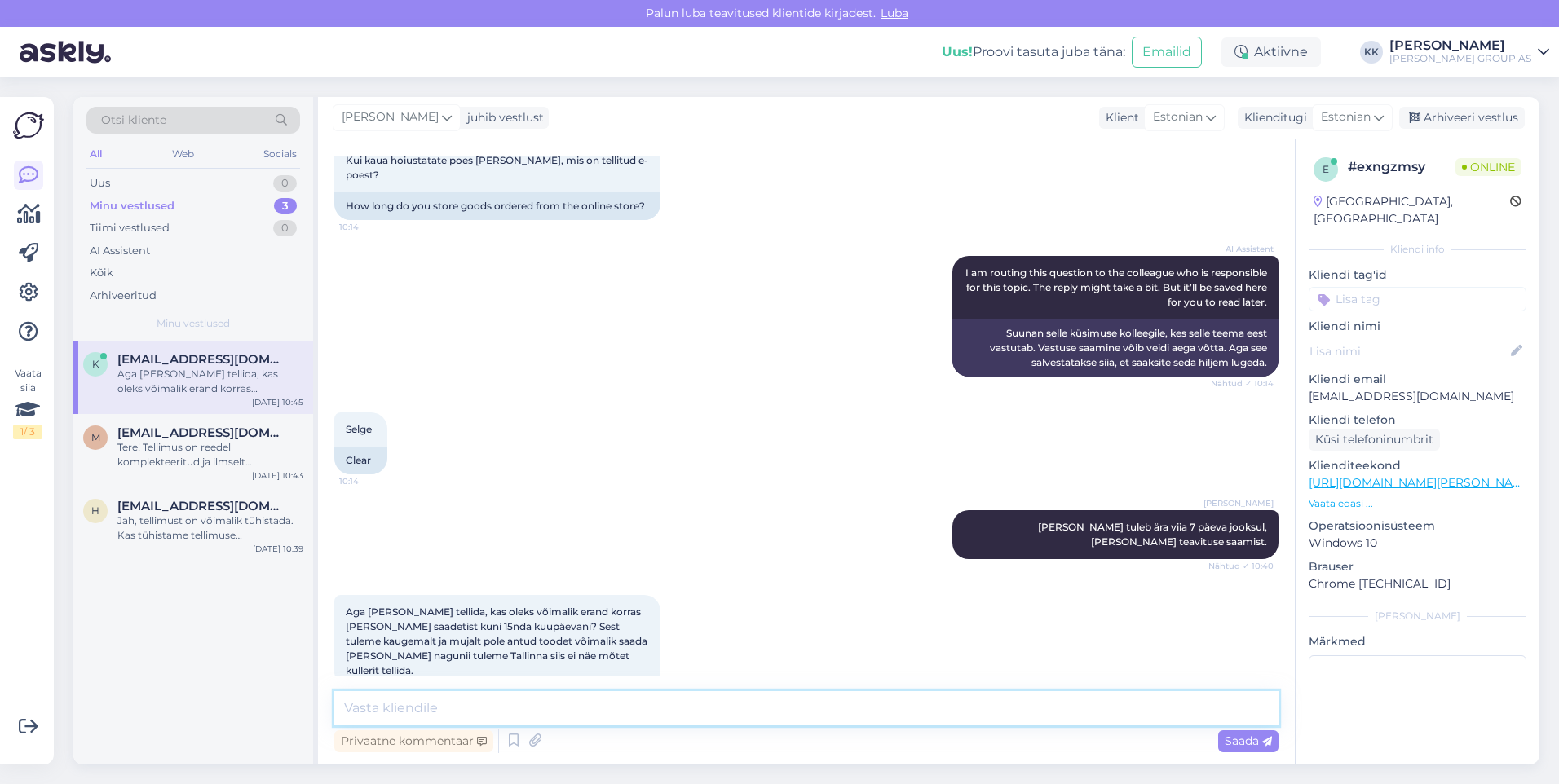
click at [360, 711] on textarea at bounding box center [806, 708] width 944 height 34
type textarea "Jah, vajadusel saab hoiuaega ka pikendada..sellest pole midagi, kui läheb mõni …"
click at [1239, 737] on span "Saada" at bounding box center [1247, 741] width 47 height 15
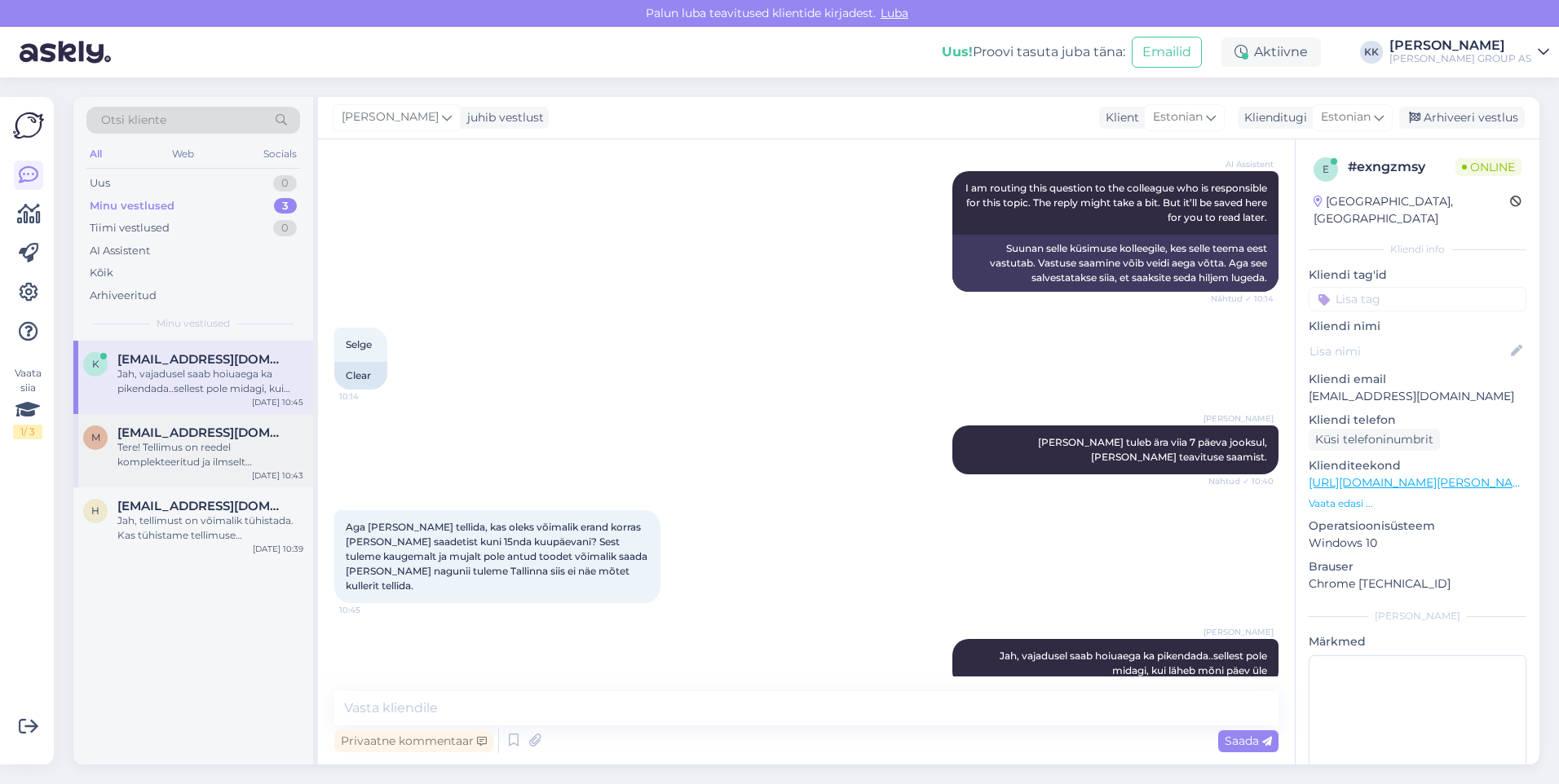
click at [177, 445] on div "Tere! Tellimus on reedel komplekteeritud ja ilmselt [PERSON_NAME] Venipak teeb …" at bounding box center [210, 455] width 186 height 30
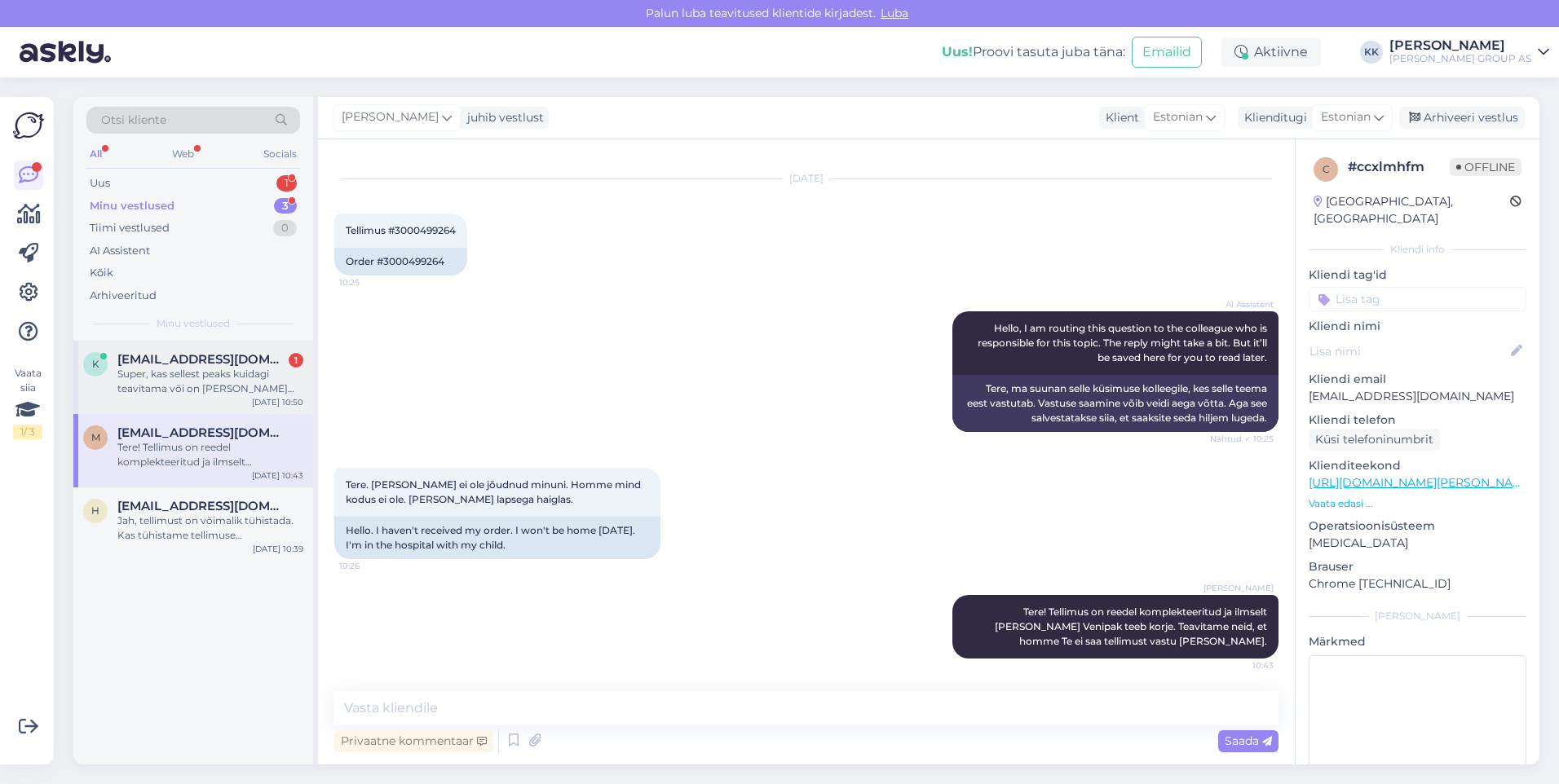
click at [172, 372] on div "Super, kas sellest peaks kuidagi teavitama või on [PERSON_NAME] jaoks sobiv kui…" at bounding box center [210, 381] width 186 height 30
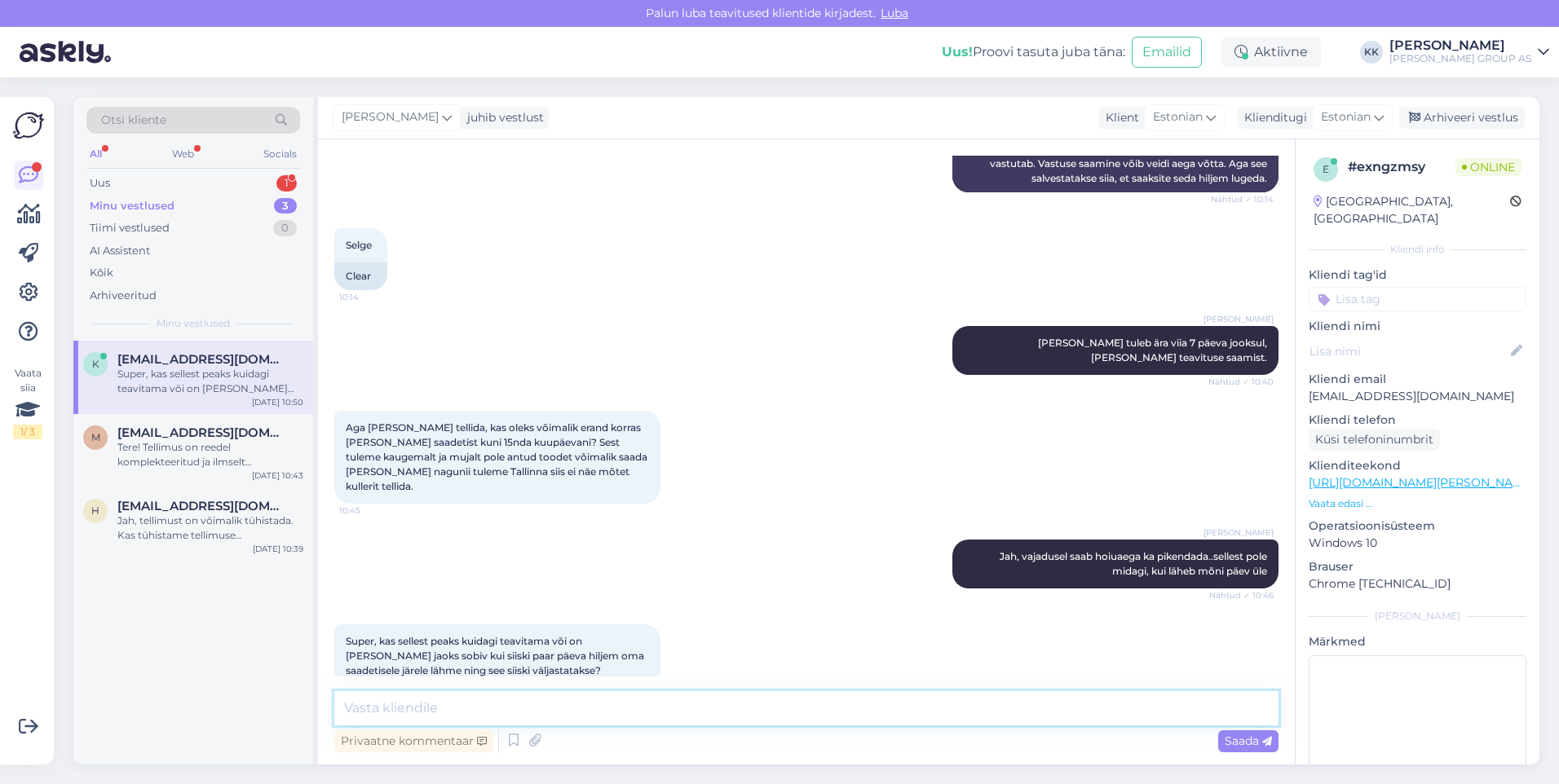
click at [386, 713] on textarea at bounding box center [806, 708] width 944 height 34
type textarea "Jah, on sobiv, kui lähete paar päeva hiljem..ei pea eraldi teavitama"
click at [1236, 739] on span "Saada" at bounding box center [1247, 741] width 47 height 15
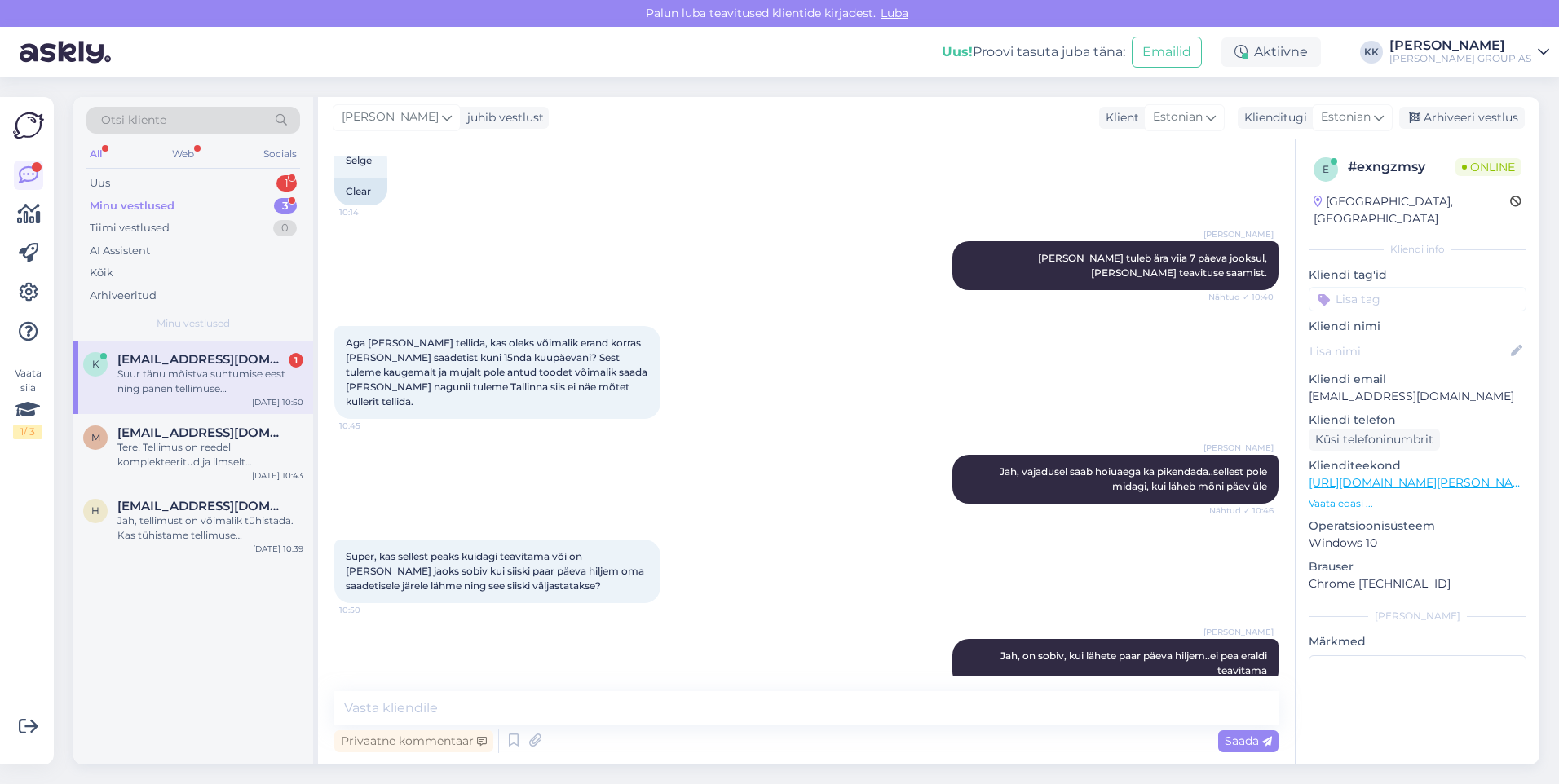
scroll to position [648, 0]
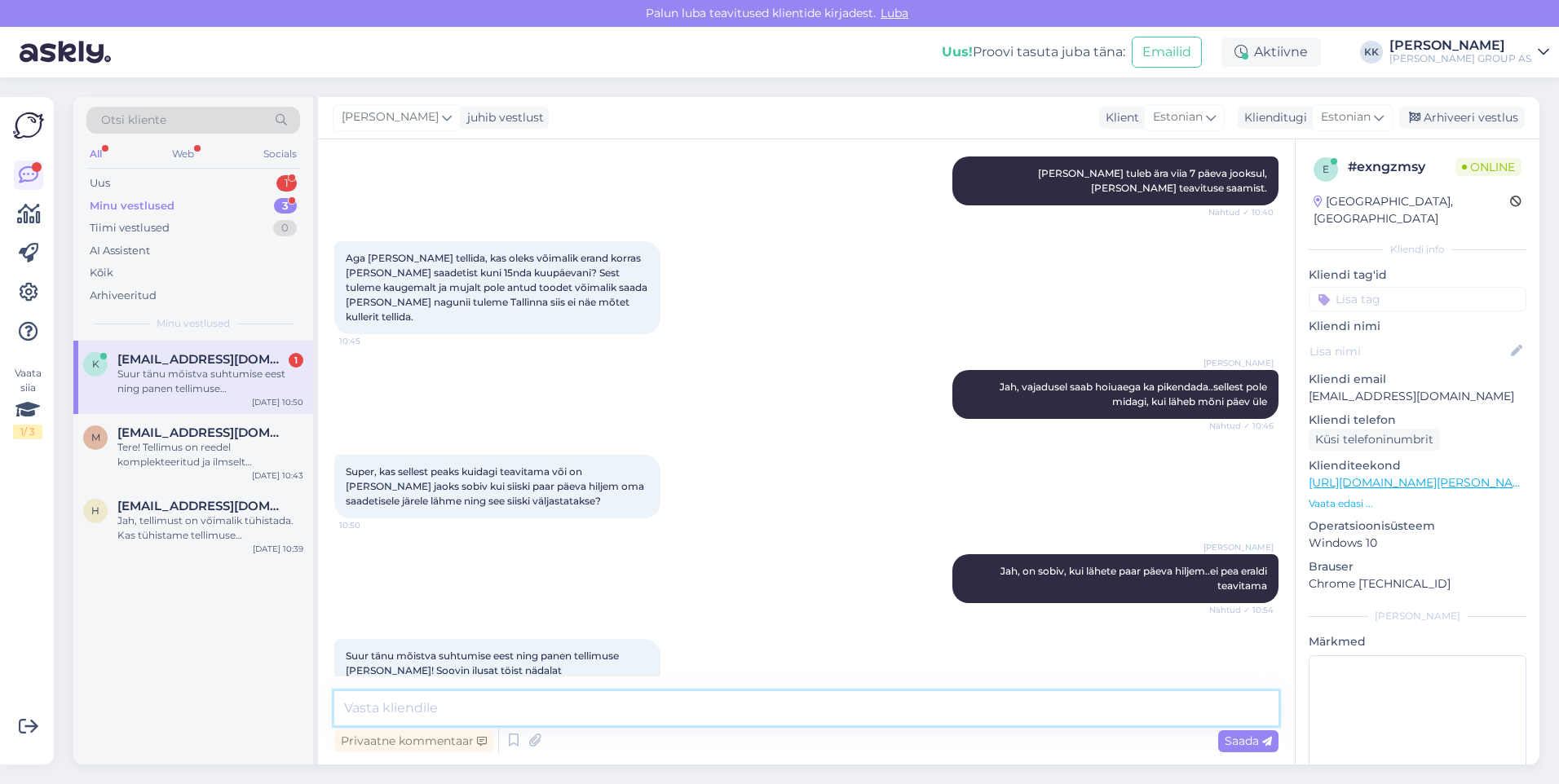
click at [366, 711] on textarea at bounding box center [806, 708] width 944 height 34
type textarea "Suur [PERSON_NAME] täname [PERSON_NAME] eest."
click at [1241, 738] on span "Saada" at bounding box center [1247, 741] width 47 height 15
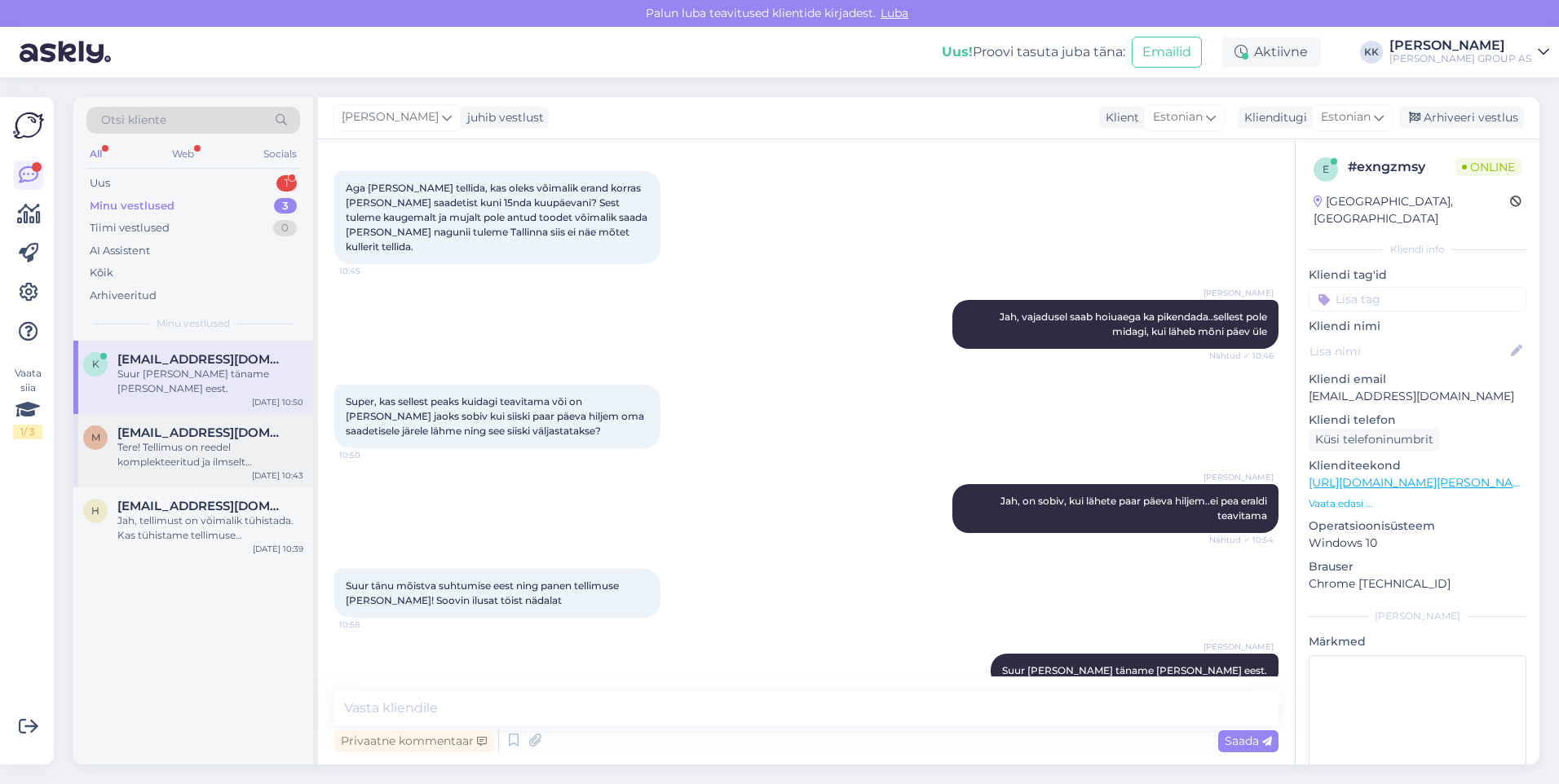
click at [154, 448] on div "Tere! Tellimus on reedel komplekteeritud ja ilmselt [PERSON_NAME] Venipak teeb …" at bounding box center [210, 455] width 186 height 30
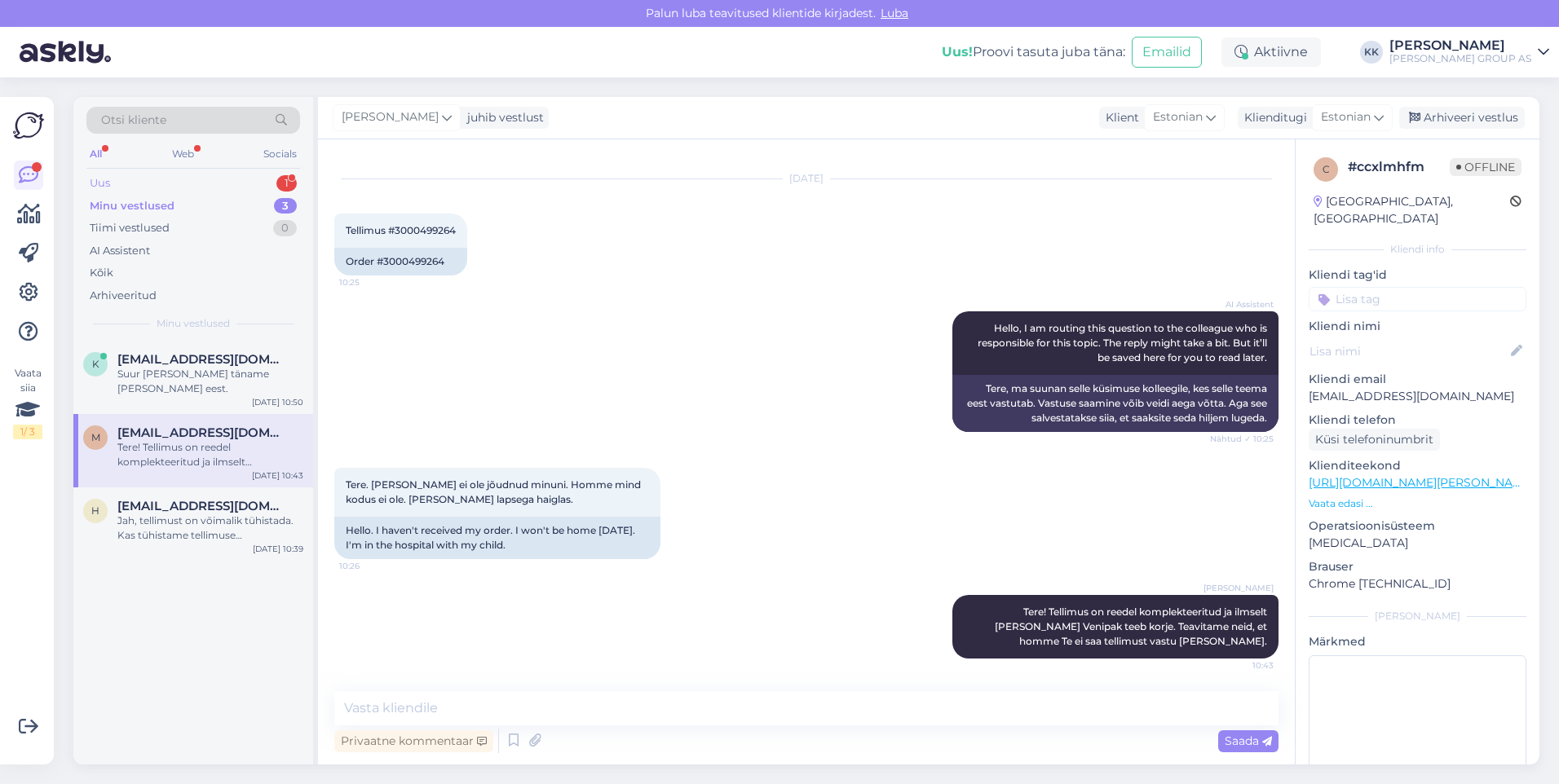
click at [124, 179] on div "Uus 1" at bounding box center [193, 183] width 214 height 23
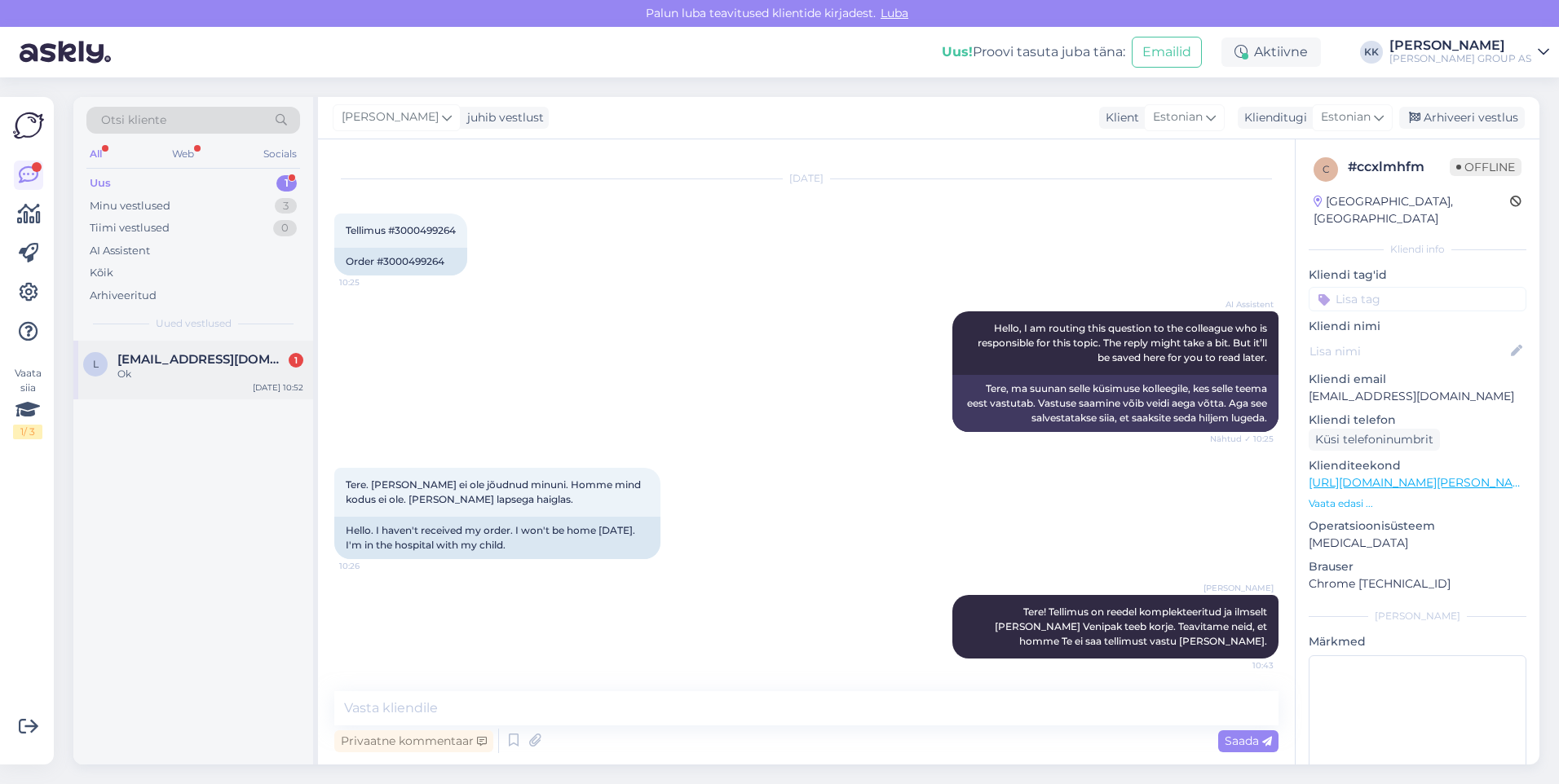
click at [172, 365] on span "[EMAIL_ADDRESS][DOMAIN_NAME]" at bounding box center [202, 360] width 169 height 15
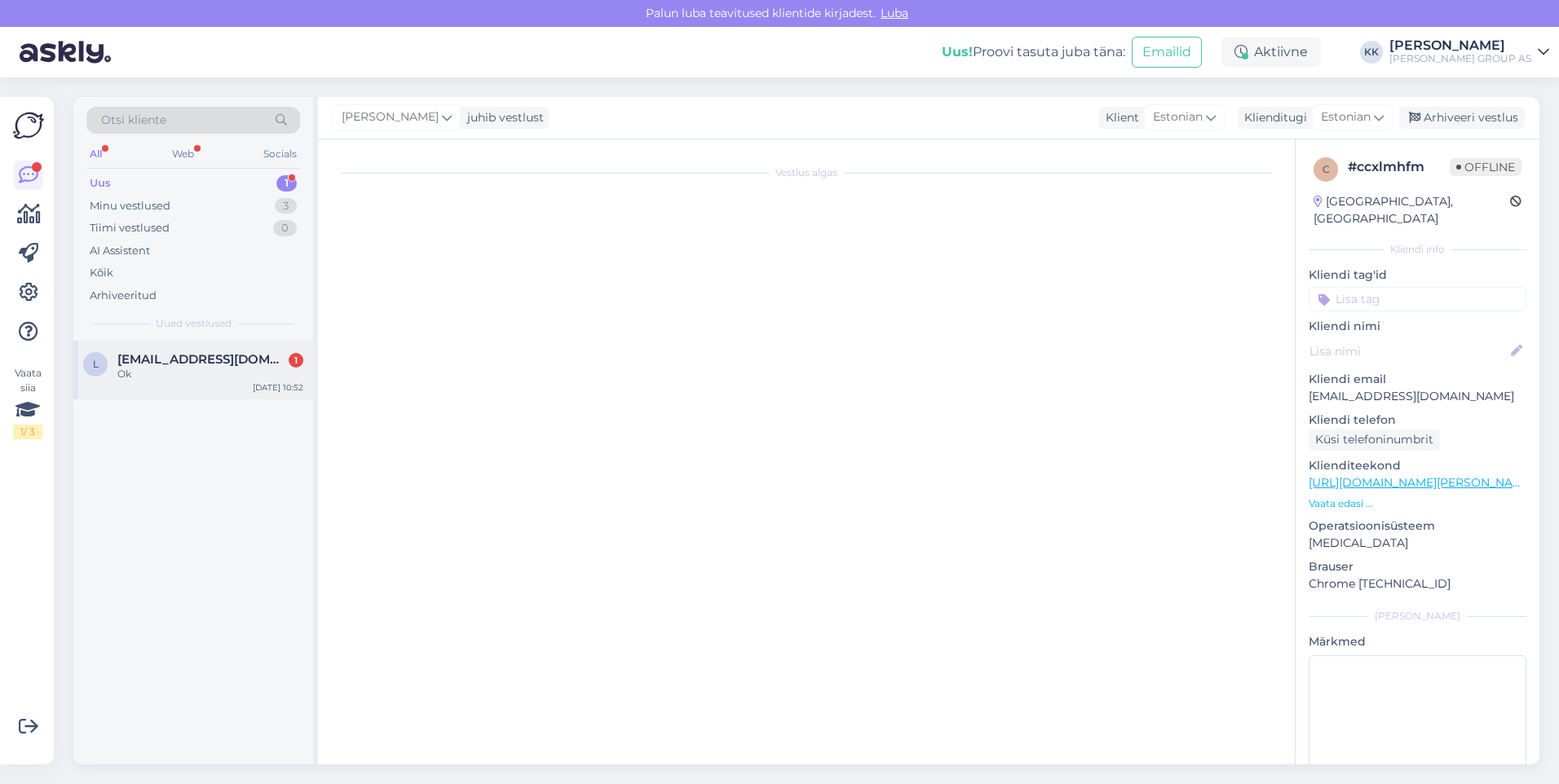
scroll to position [0, 0]
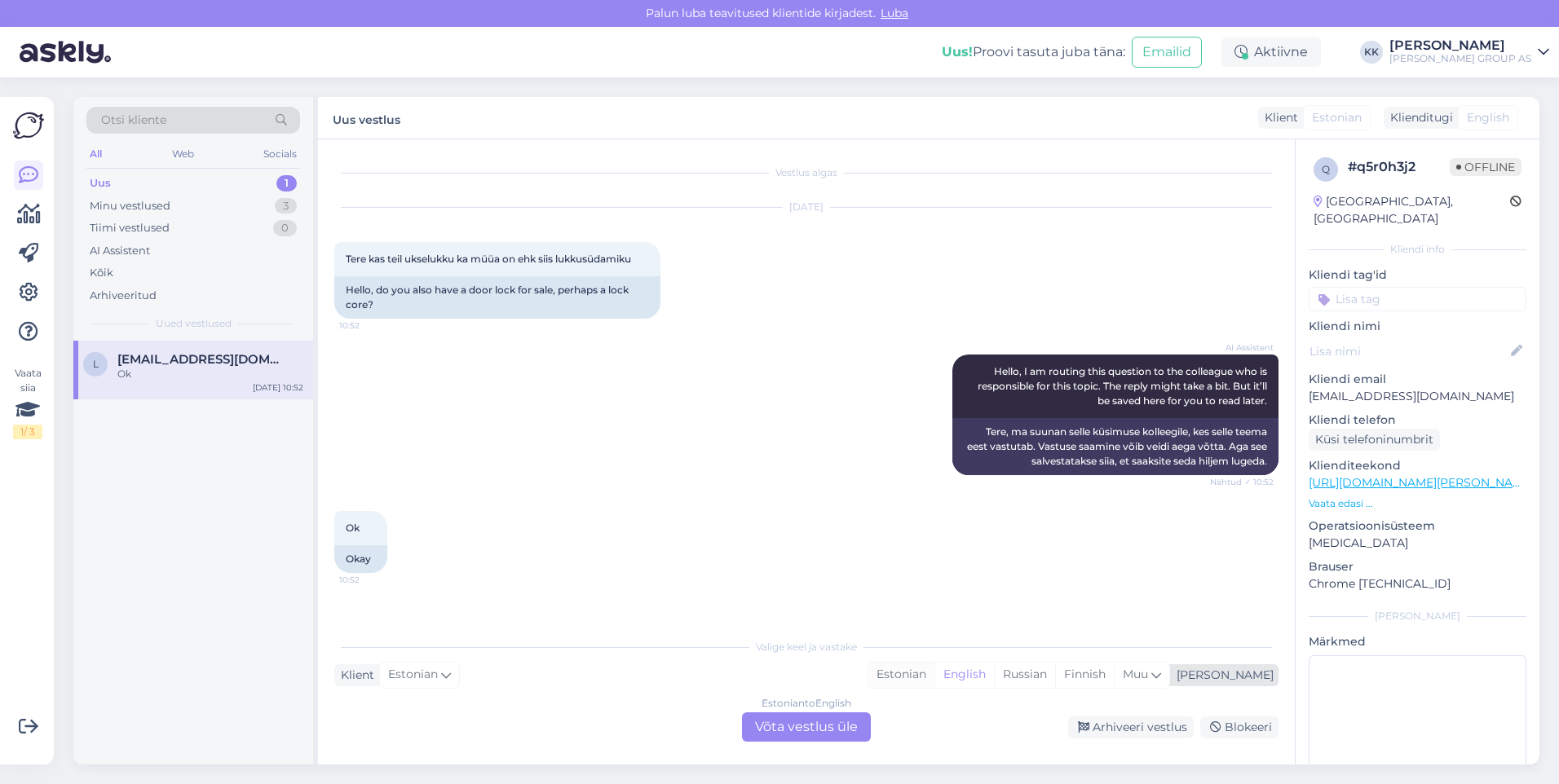
click at [934, 671] on div "Estonian" at bounding box center [900, 675] width 66 height 24
click at [792, 724] on div "Estonian to Estonian Võta vestlus üle" at bounding box center [806, 727] width 128 height 30
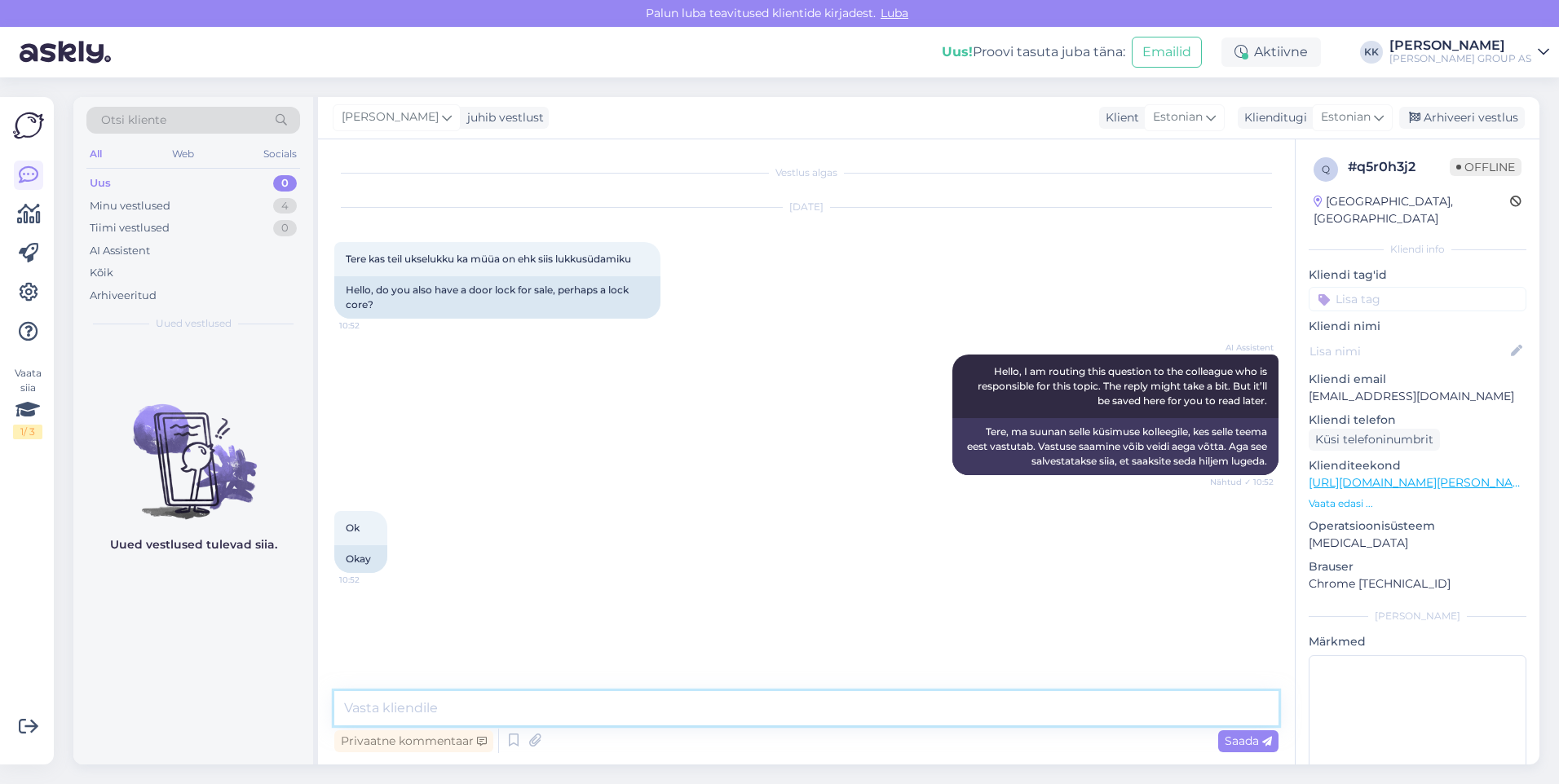
click at [450, 715] on textarea at bounding box center [806, 708] width 944 height 34
type textarea "Lukusüdamikud leiate:"
click at [1242, 742] on span "Saada" at bounding box center [1247, 741] width 47 height 15
click at [401, 711] on textarea at bounding box center [806, 708] width 944 height 34
paste textarea "[URL][DOMAIN_NAME][PERSON_NAME]"
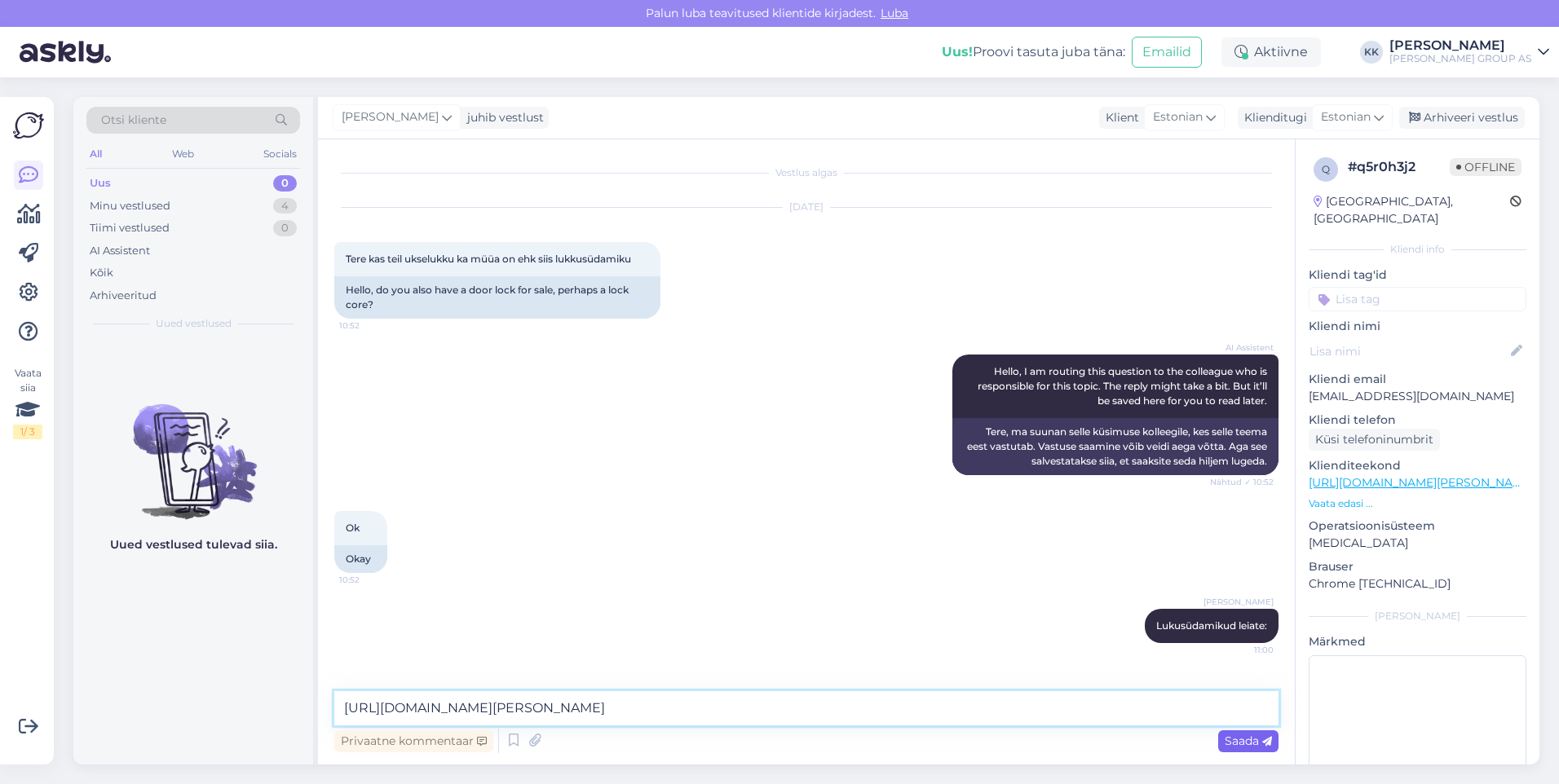
type textarea "[URL][DOMAIN_NAME][PERSON_NAME]"
click at [1229, 735] on span "Saada" at bounding box center [1247, 741] width 47 height 15
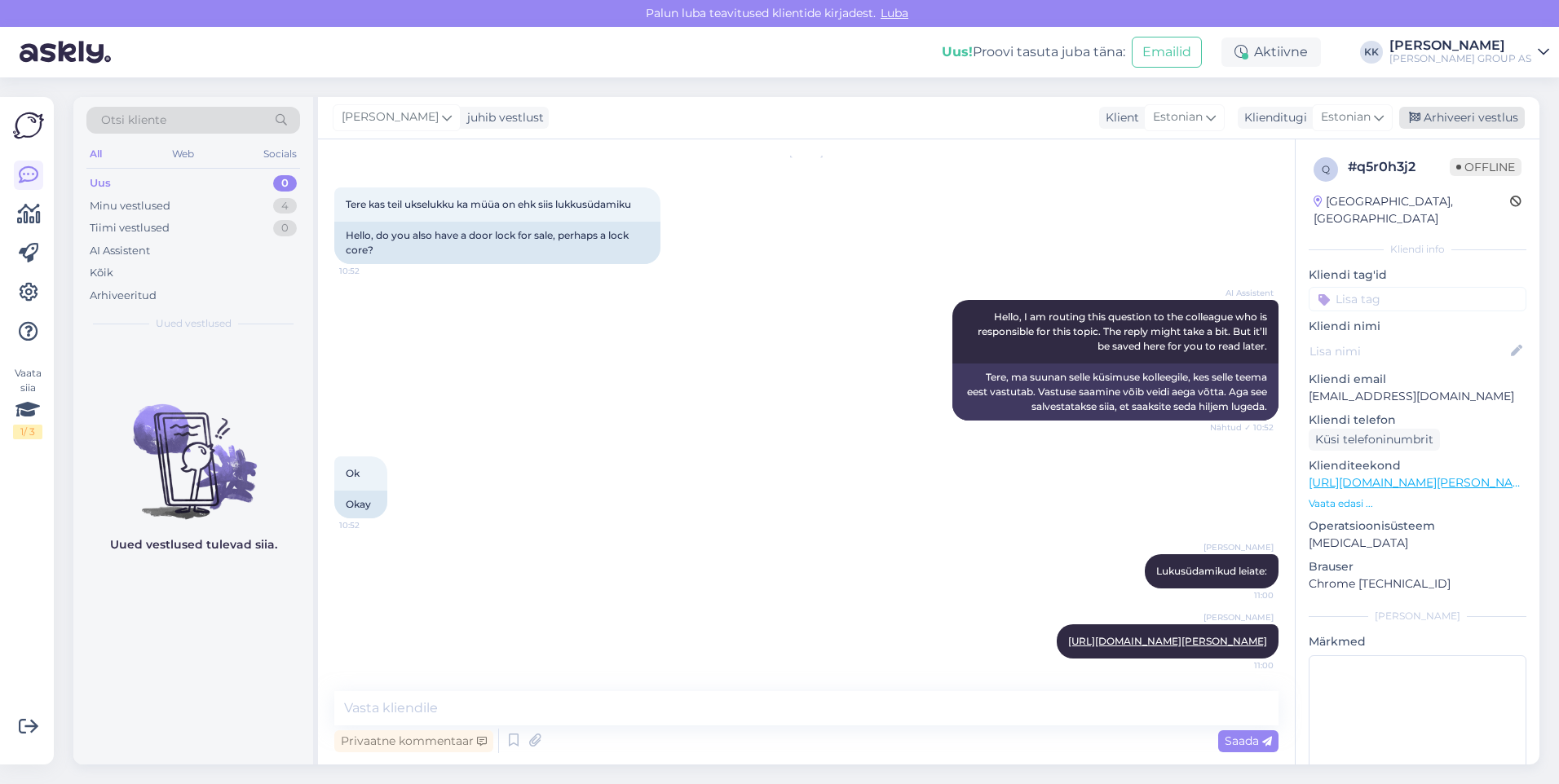
click at [1468, 114] on div "Arhiveeri vestlus" at bounding box center [1461, 118] width 126 height 22
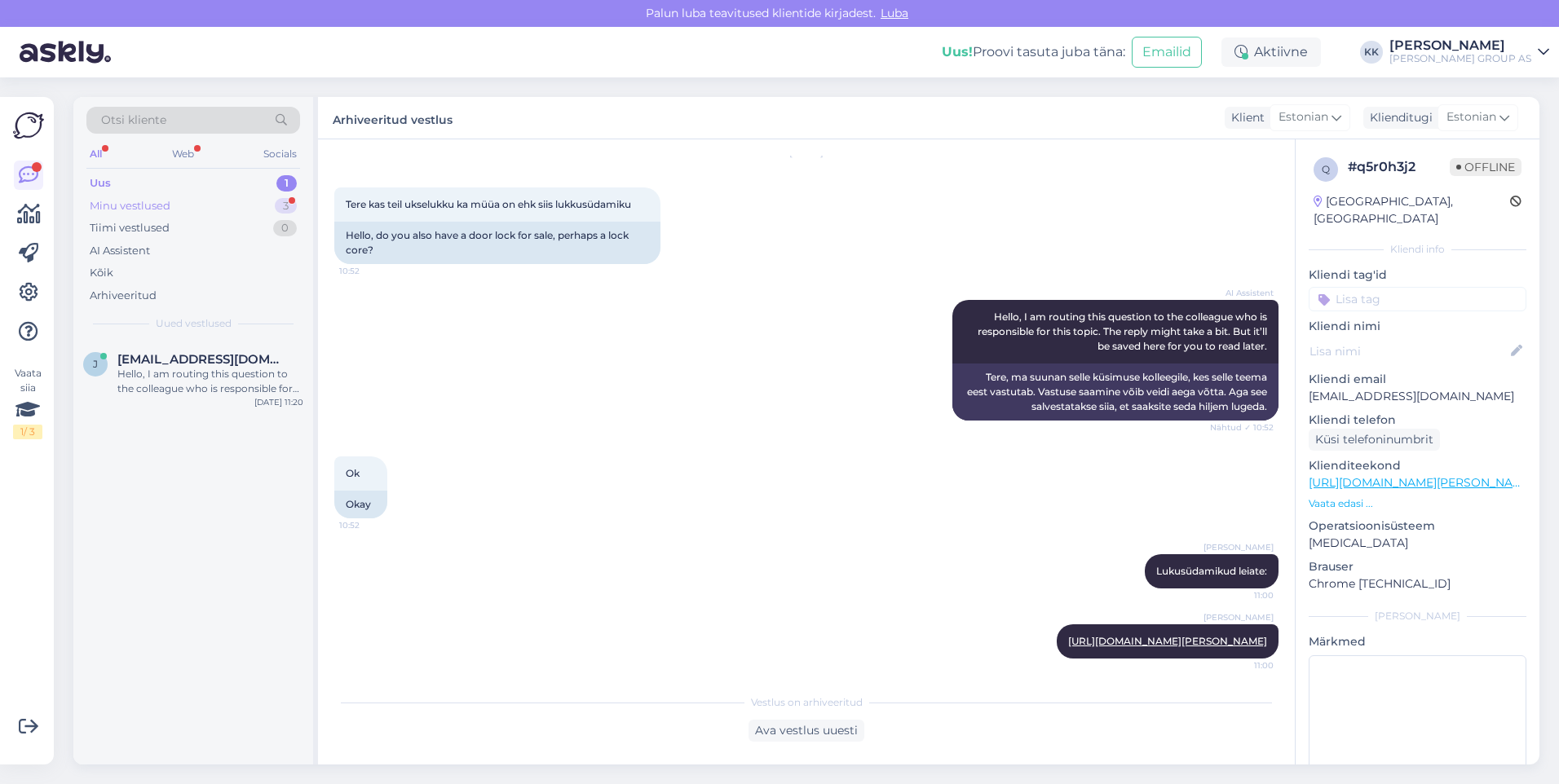
click at [133, 204] on div "Minu vestlused" at bounding box center [129, 206] width 81 height 17
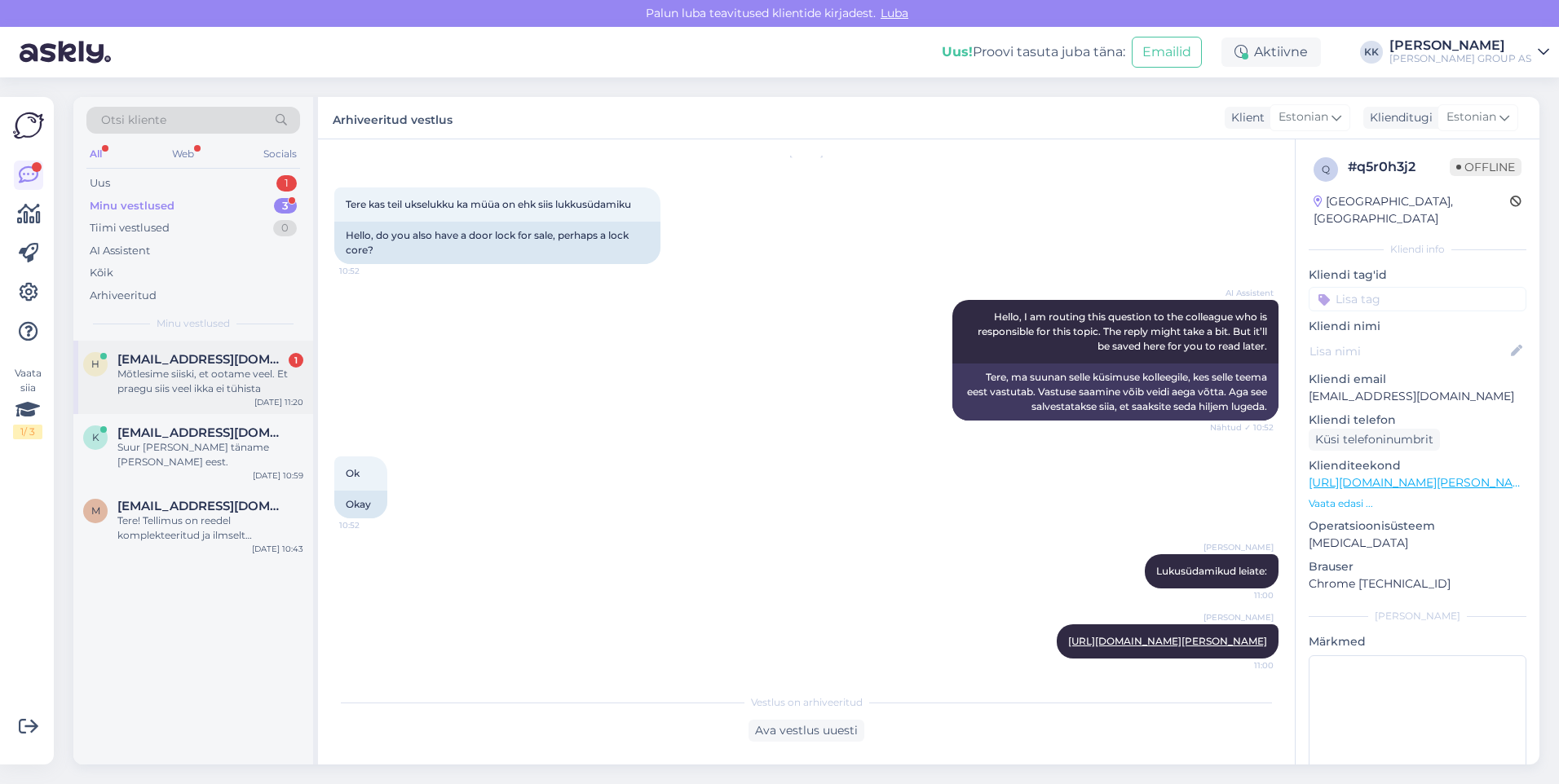
click at [170, 372] on div "Mõtlesime siiski, et ootame veel. Et praegu siis veel ikka ei tühista" at bounding box center [210, 381] width 186 height 30
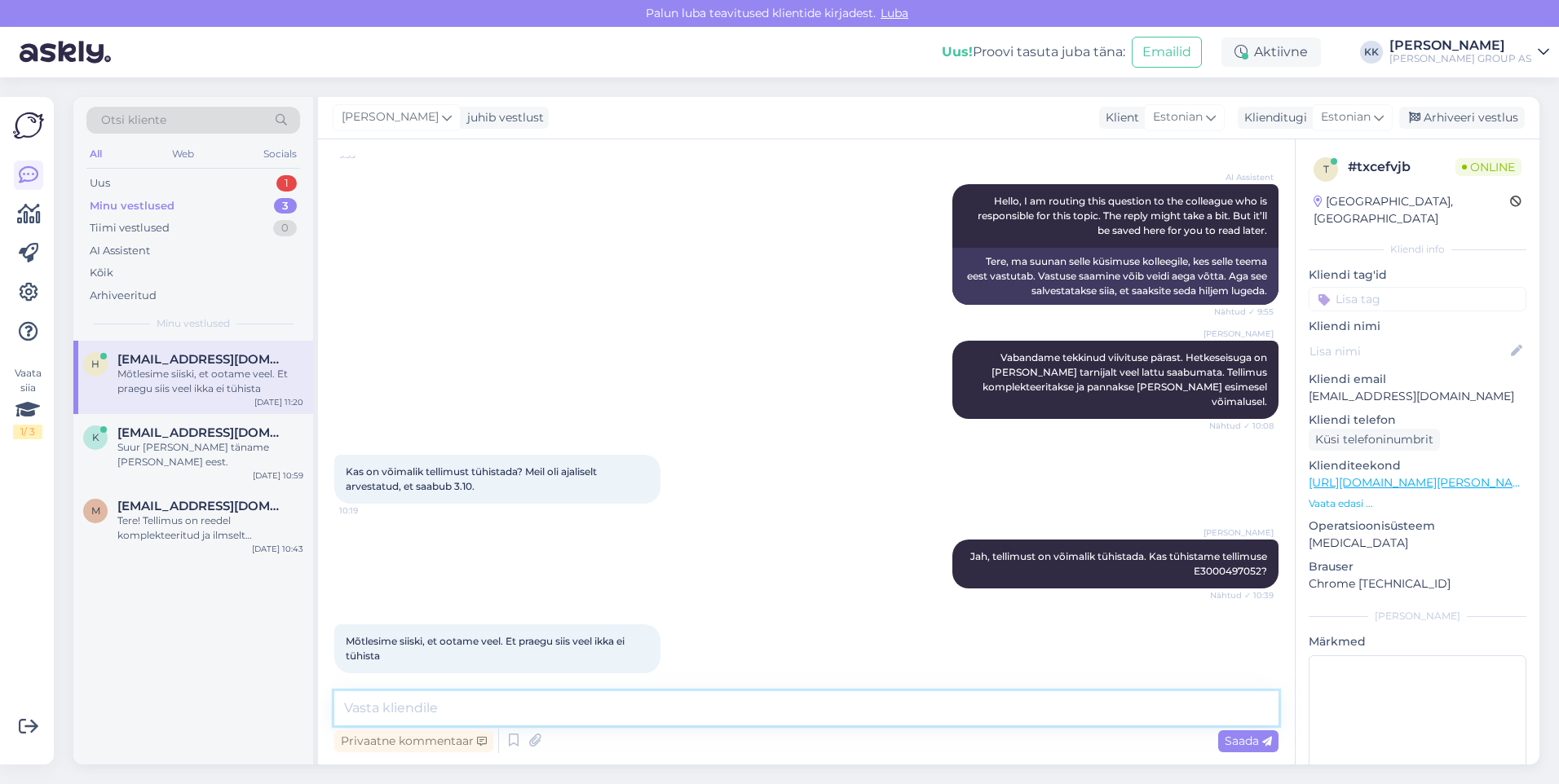
click at [379, 708] on textarea at bounding box center [806, 708] width 944 height 34
type textarea "Teeme nii"
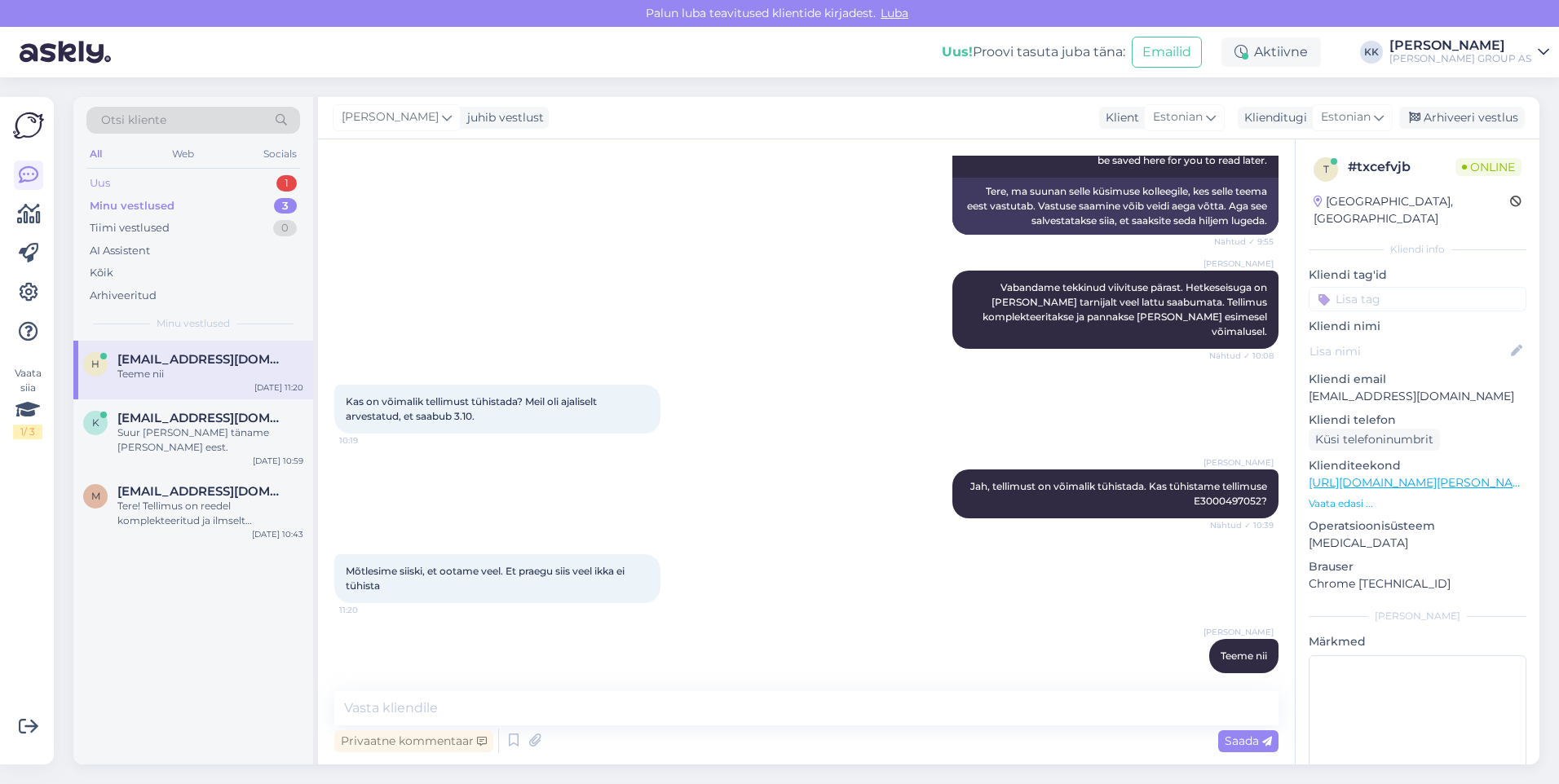
click at [136, 181] on div "Uus 1" at bounding box center [193, 183] width 214 height 23
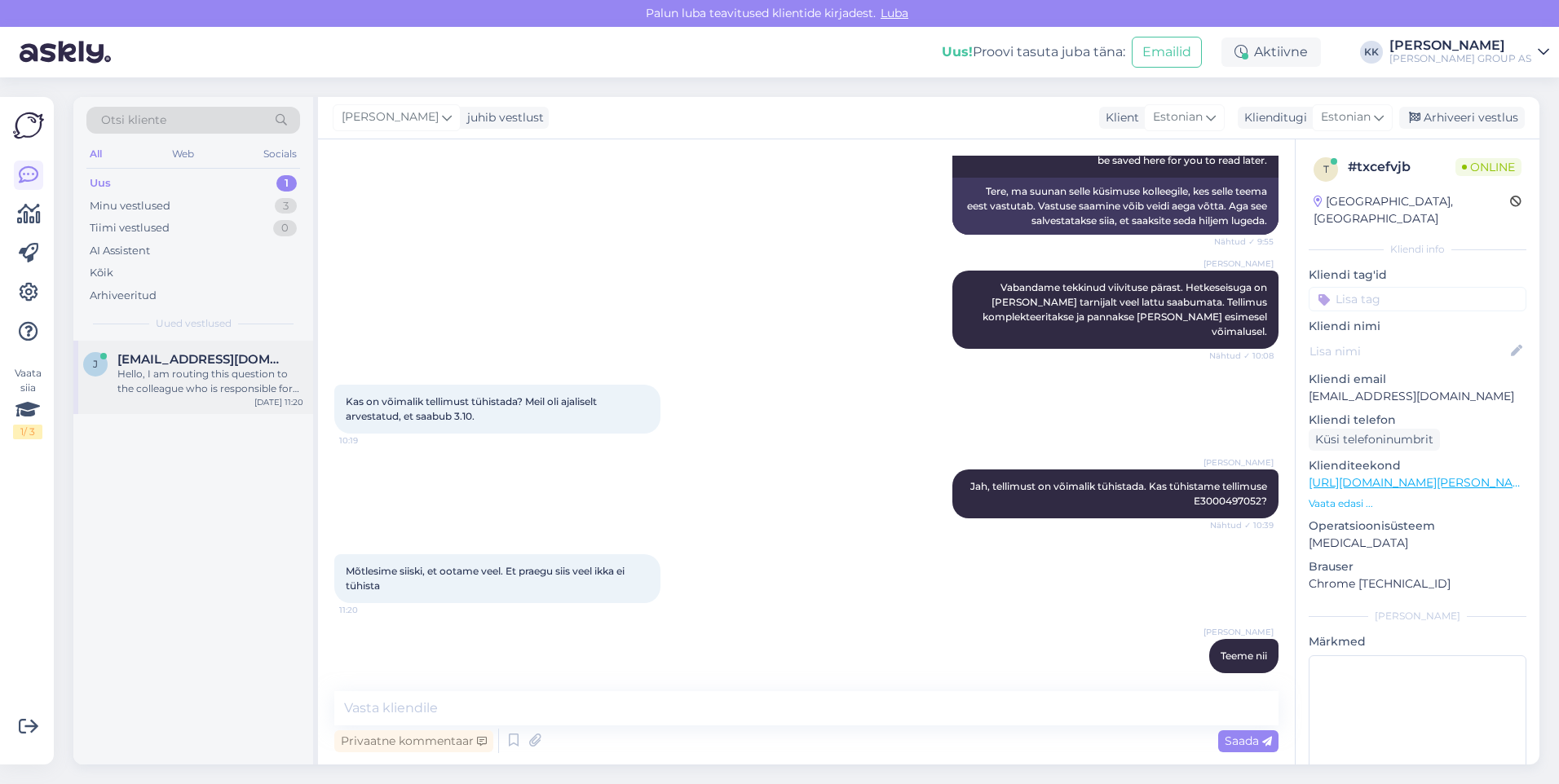
click at [194, 377] on div "Hello, I am routing this question to the colleague who is responsible for this …" at bounding box center [210, 381] width 186 height 30
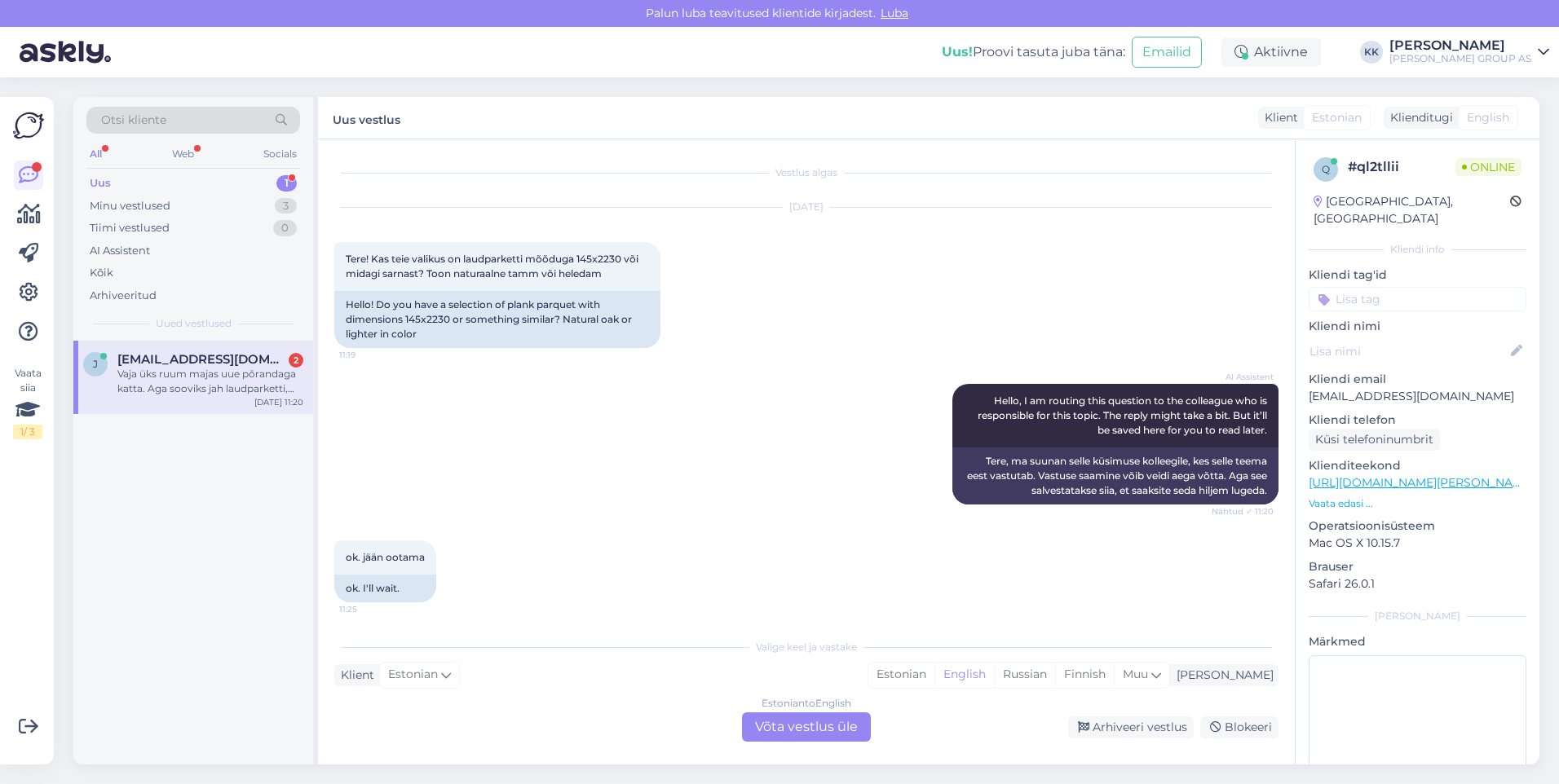
scroll to position [162, 0]
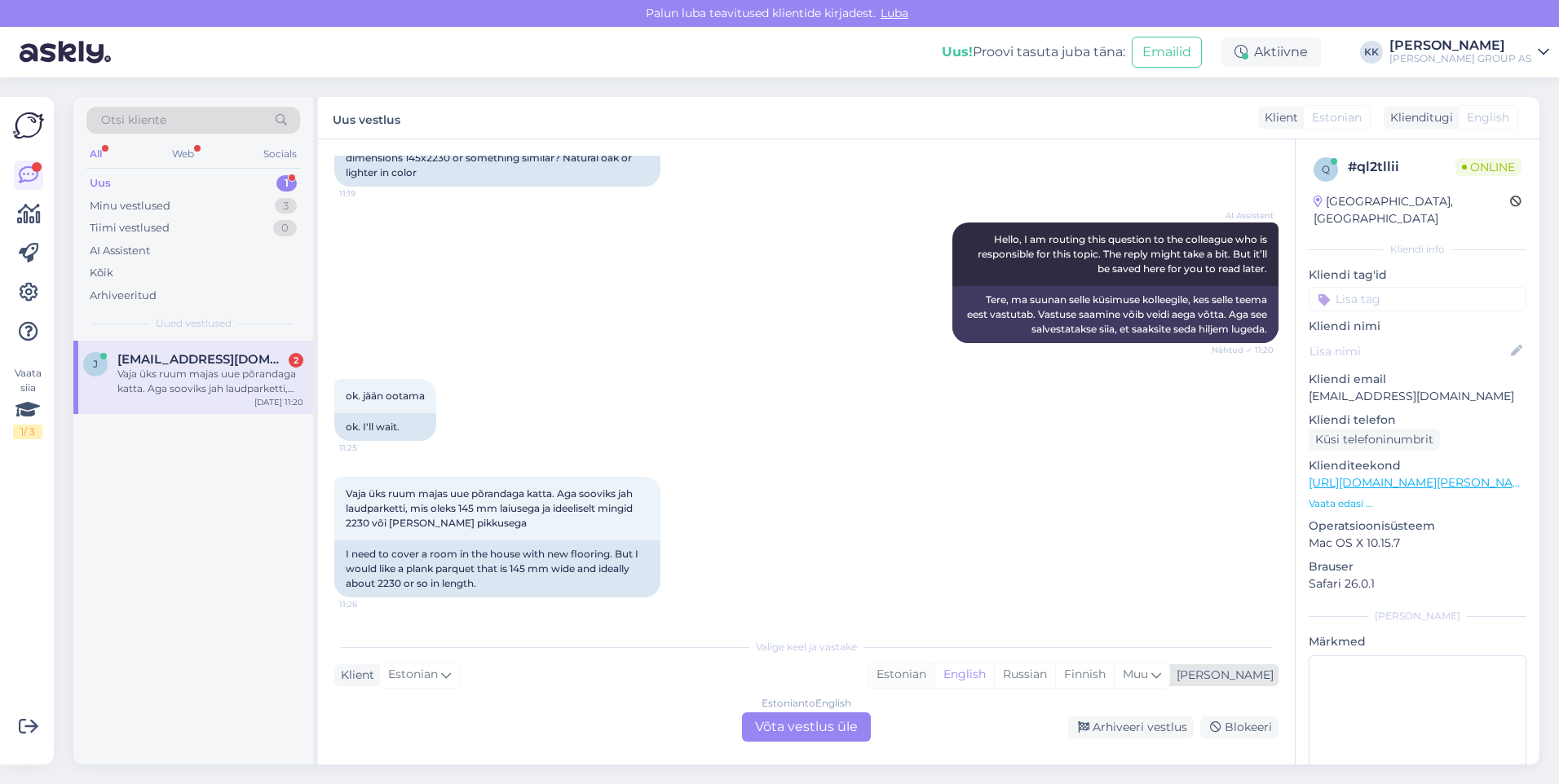
click at [934, 667] on div "Estonian" at bounding box center [900, 675] width 66 height 24
click at [810, 722] on div "Estonian to Estonian Võta vestlus üle" at bounding box center [806, 727] width 128 height 30
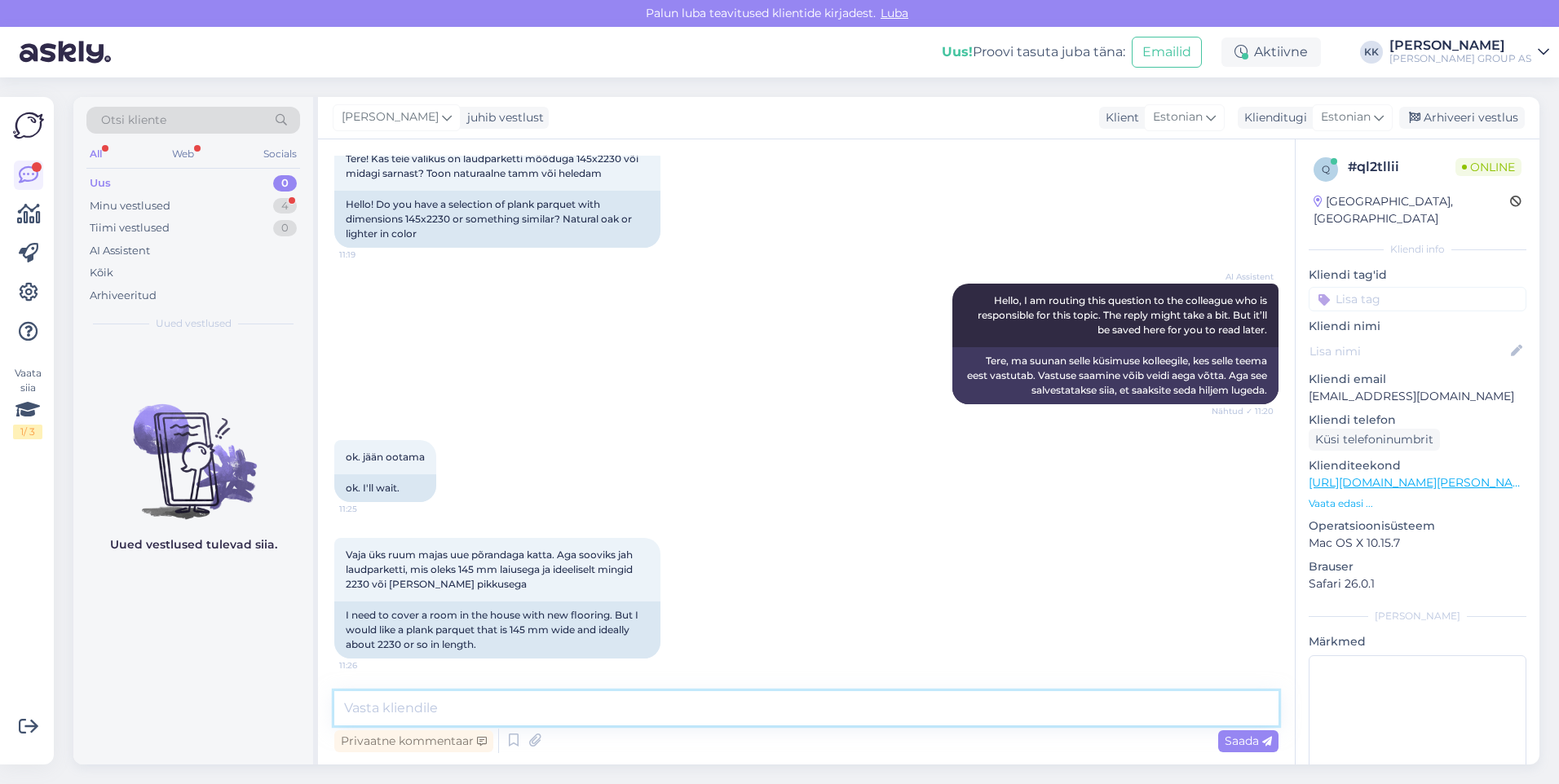
click at [423, 712] on textarea at bounding box center [806, 708] width 944 height 34
type textarea "[PERSON_NAME] laiem on pakkuda:"
click at [1233, 737] on span "Saada" at bounding box center [1247, 741] width 47 height 15
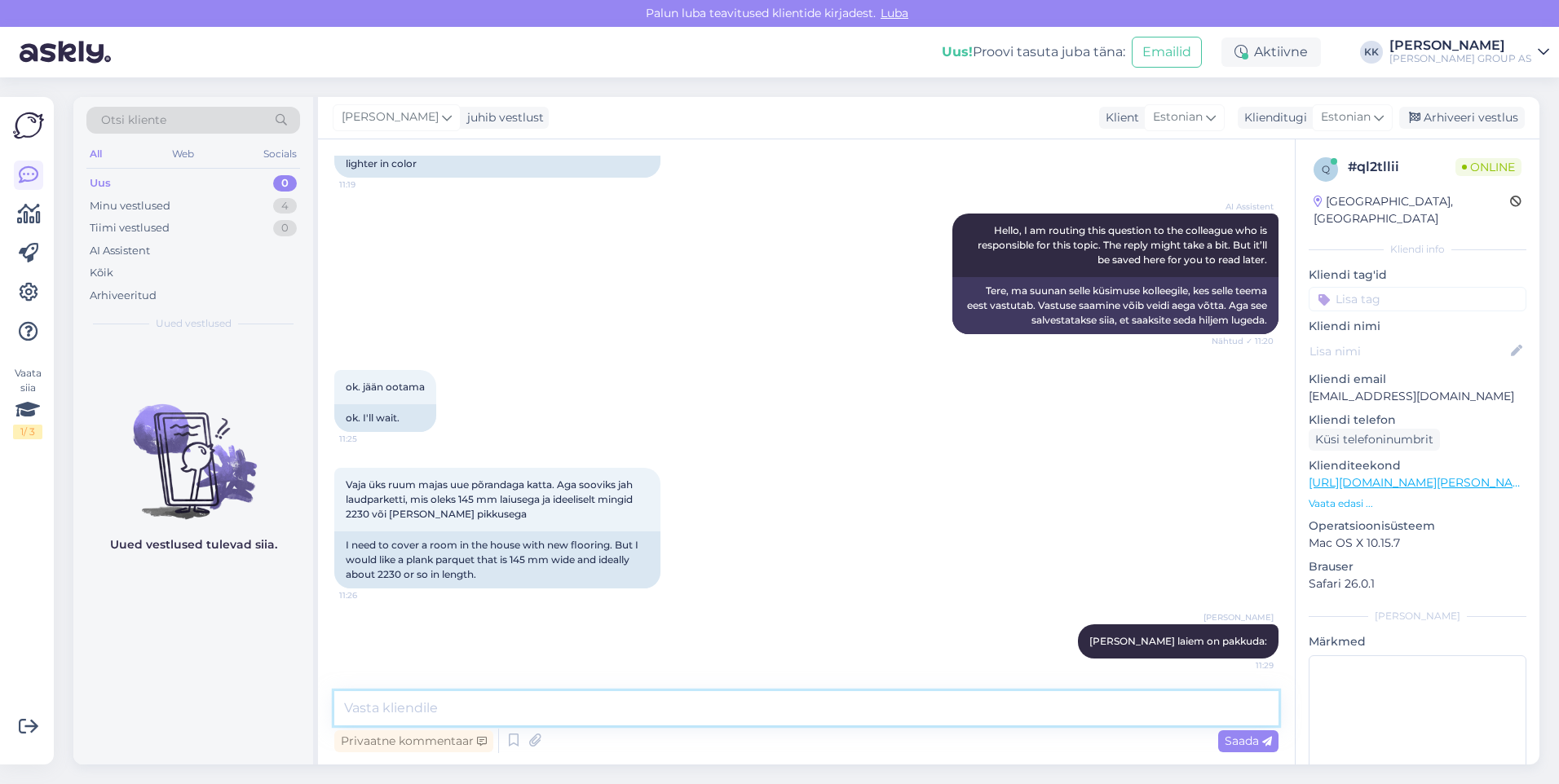
drag, startPoint x: 381, startPoint y: 712, endPoint x: 395, endPoint y: 710, distance: 14.1
click at [390, 711] on textarea at bounding box center [806, 708] width 944 height 34
paste textarea "[URL][DOMAIN_NAME][PERSON_NAME][PERSON_NAME][PERSON_NAME]"
type textarea "[URL][DOMAIN_NAME][PERSON_NAME][PERSON_NAME][PERSON_NAME]"
click at [1235, 739] on span "Saada" at bounding box center [1247, 741] width 47 height 15
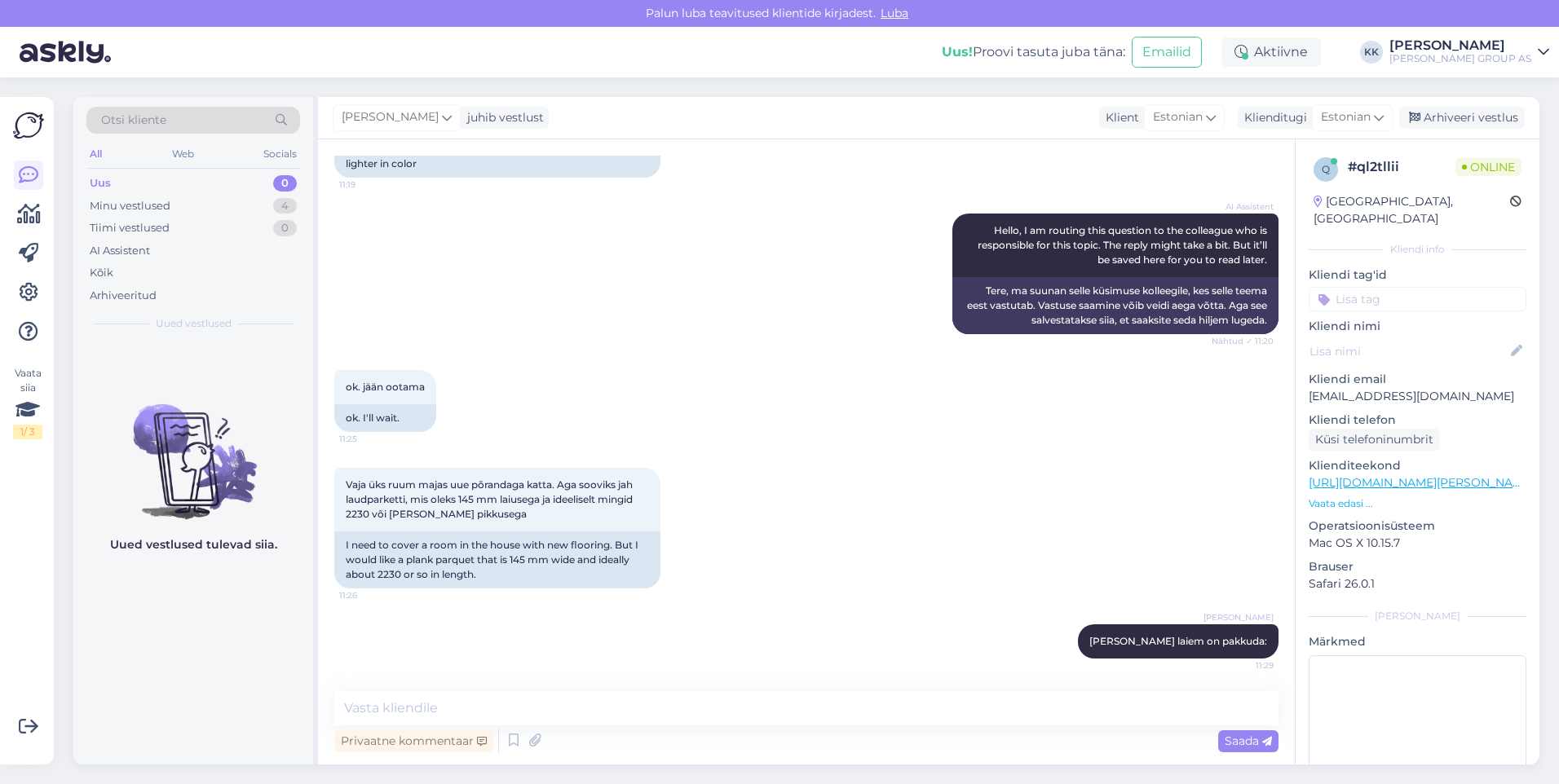
scroll to position [255, 0]
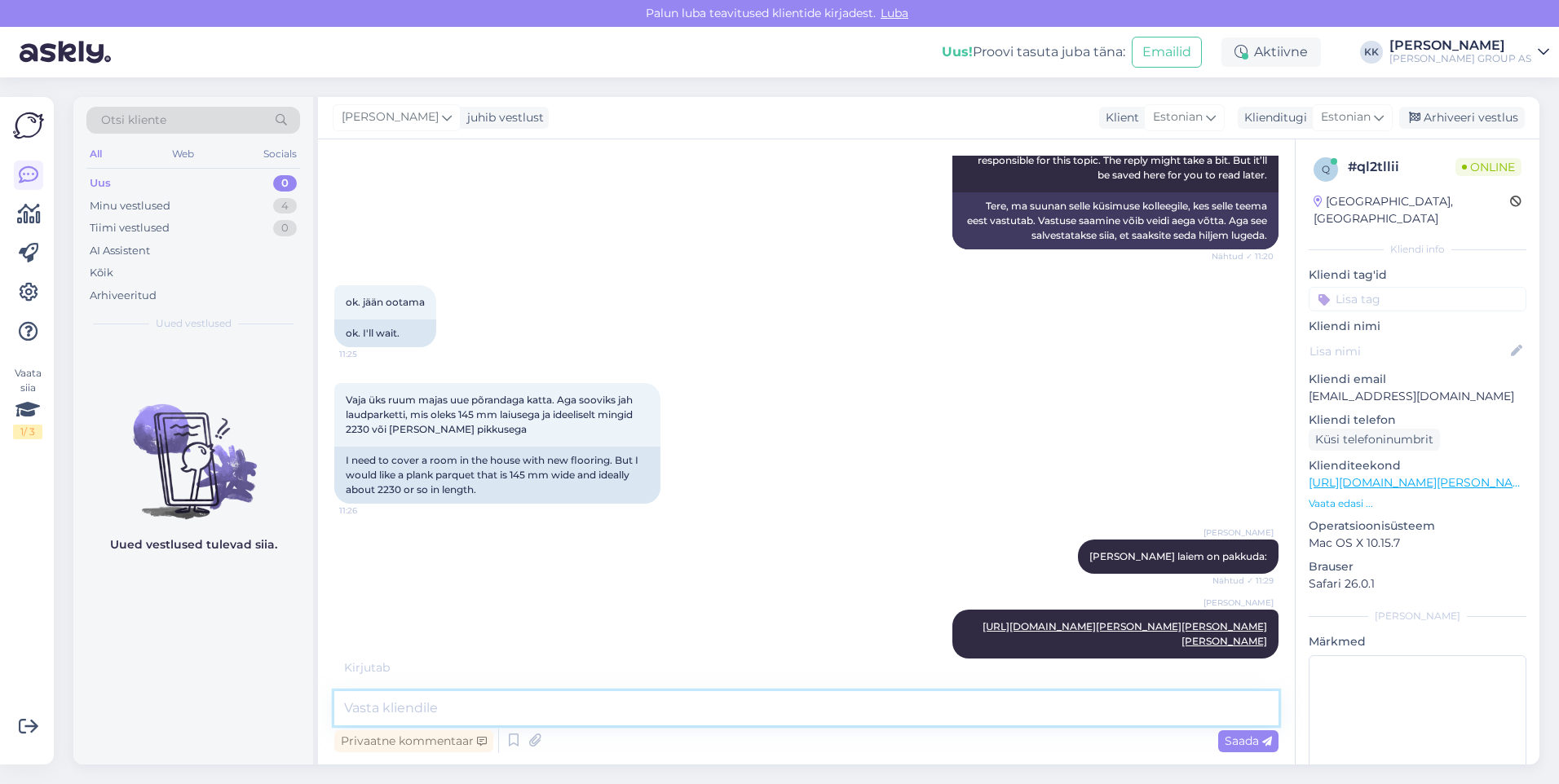
click at [380, 713] on textarea at bounding box center [806, 708] width 944 height 34
paste textarea "Laudparketi mõõtmed on 2190 x 182 mm ja paksus 13,3 mm"
type textarea "Laudparketi mõõtmed on 2190 x 182 mm ja paksus 13,3 mm"
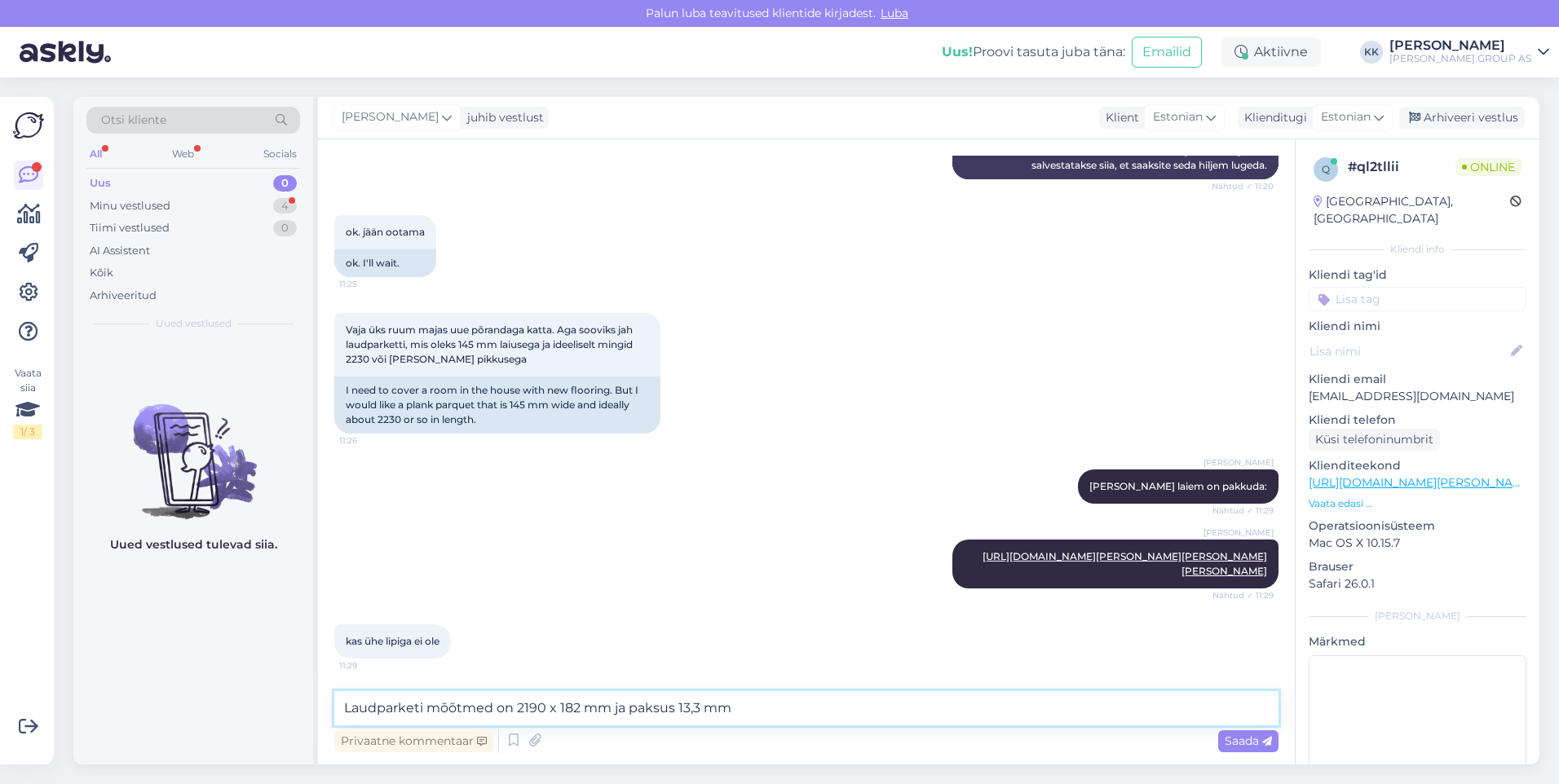
drag, startPoint x: 740, startPoint y: 710, endPoint x: 320, endPoint y: 707, distance: 420.0
click at [320, 707] on div "Vestlus algas [DATE] Tere! Kas teie valikus on laudparketti mõõduga 145x2230 võ…" at bounding box center [806, 452] width 977 height 625
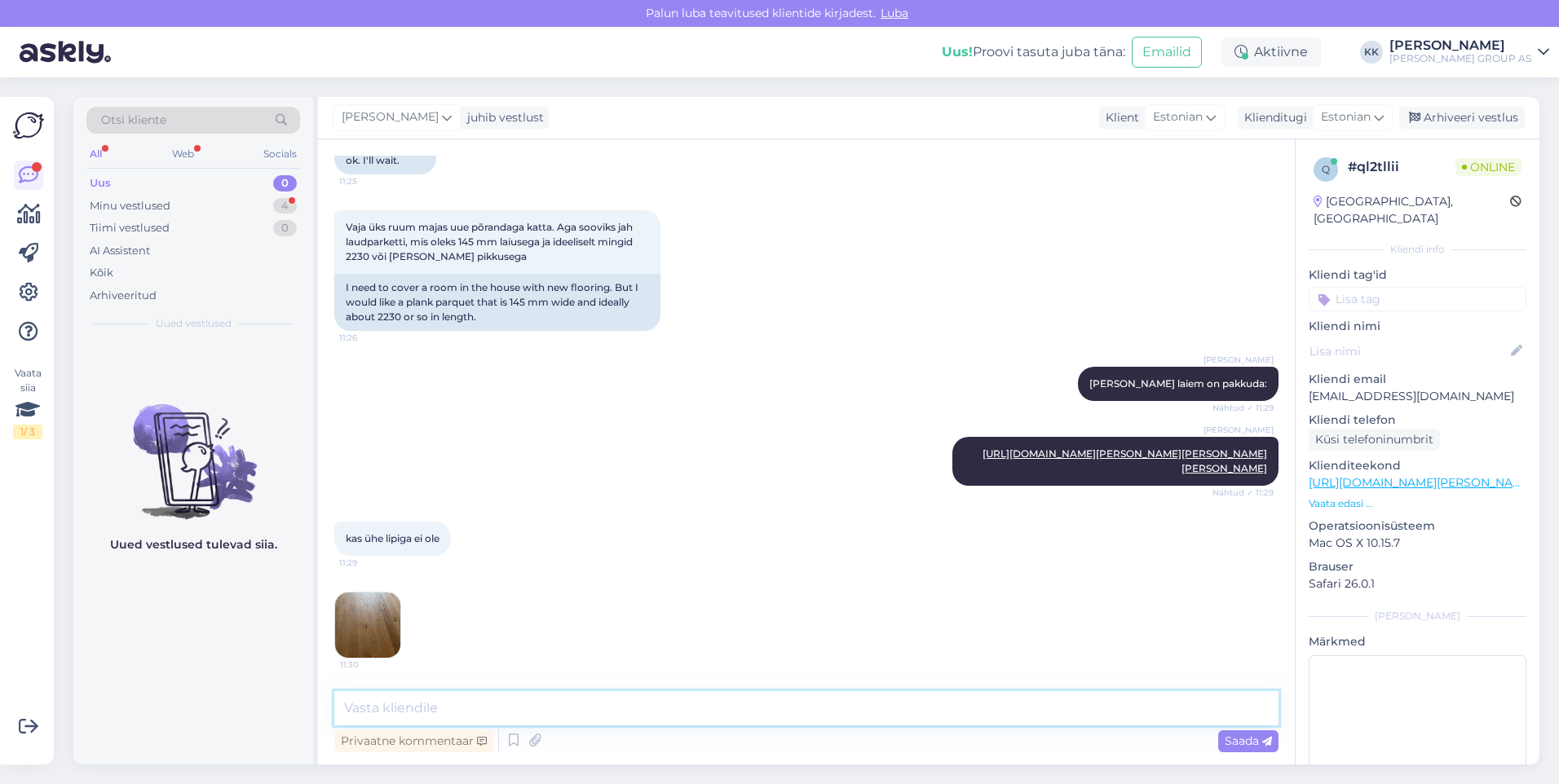
paste textarea "[URL][DOMAIN_NAME][PERSON_NAME][PERSON_NAME]"
type textarea "[URL][DOMAIN_NAME][PERSON_NAME][PERSON_NAME]"
click at [1244, 739] on span "Saada" at bounding box center [1247, 741] width 47 height 15
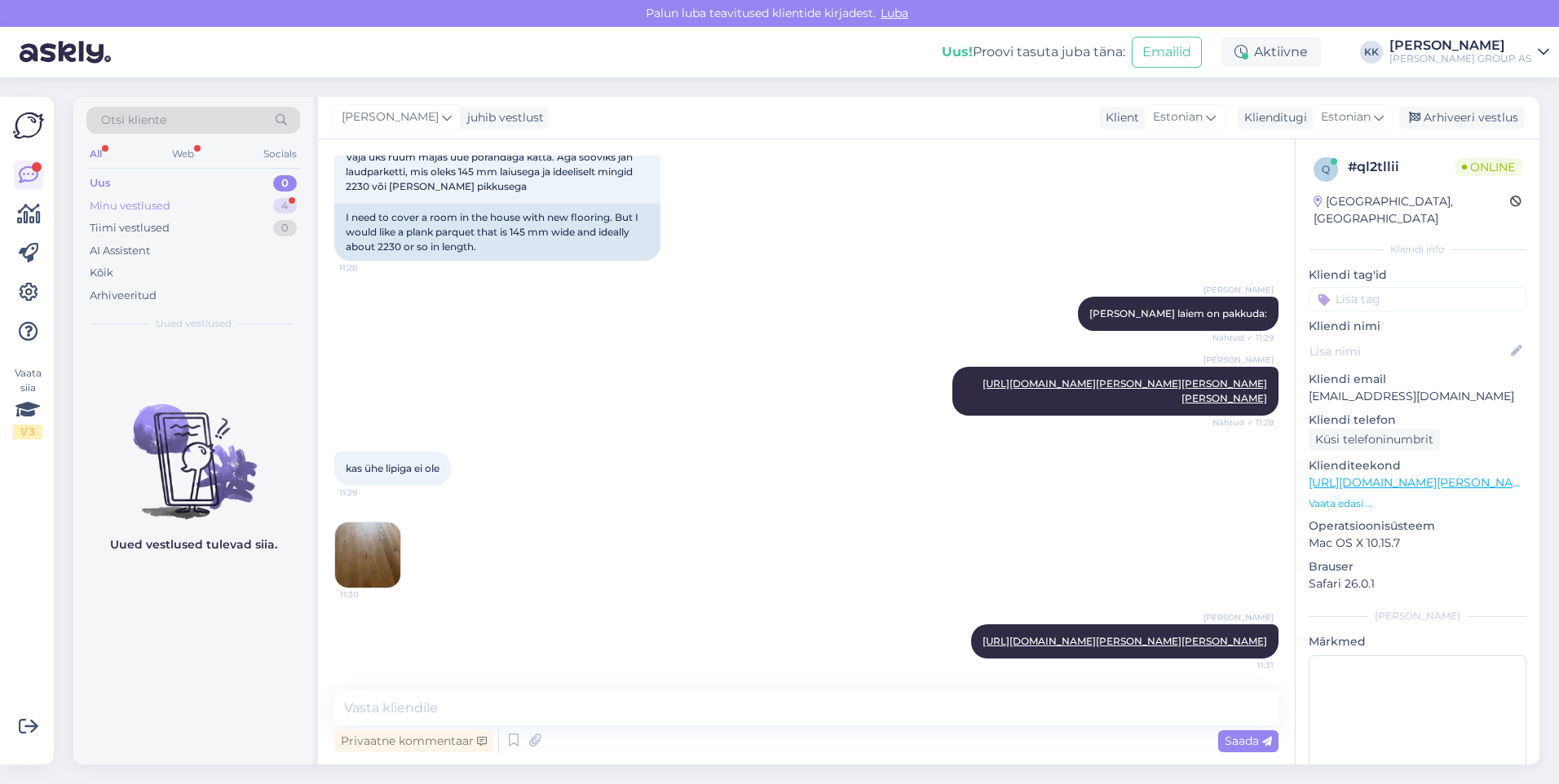
click at [132, 204] on div "Minu vestlused" at bounding box center [129, 206] width 81 height 17
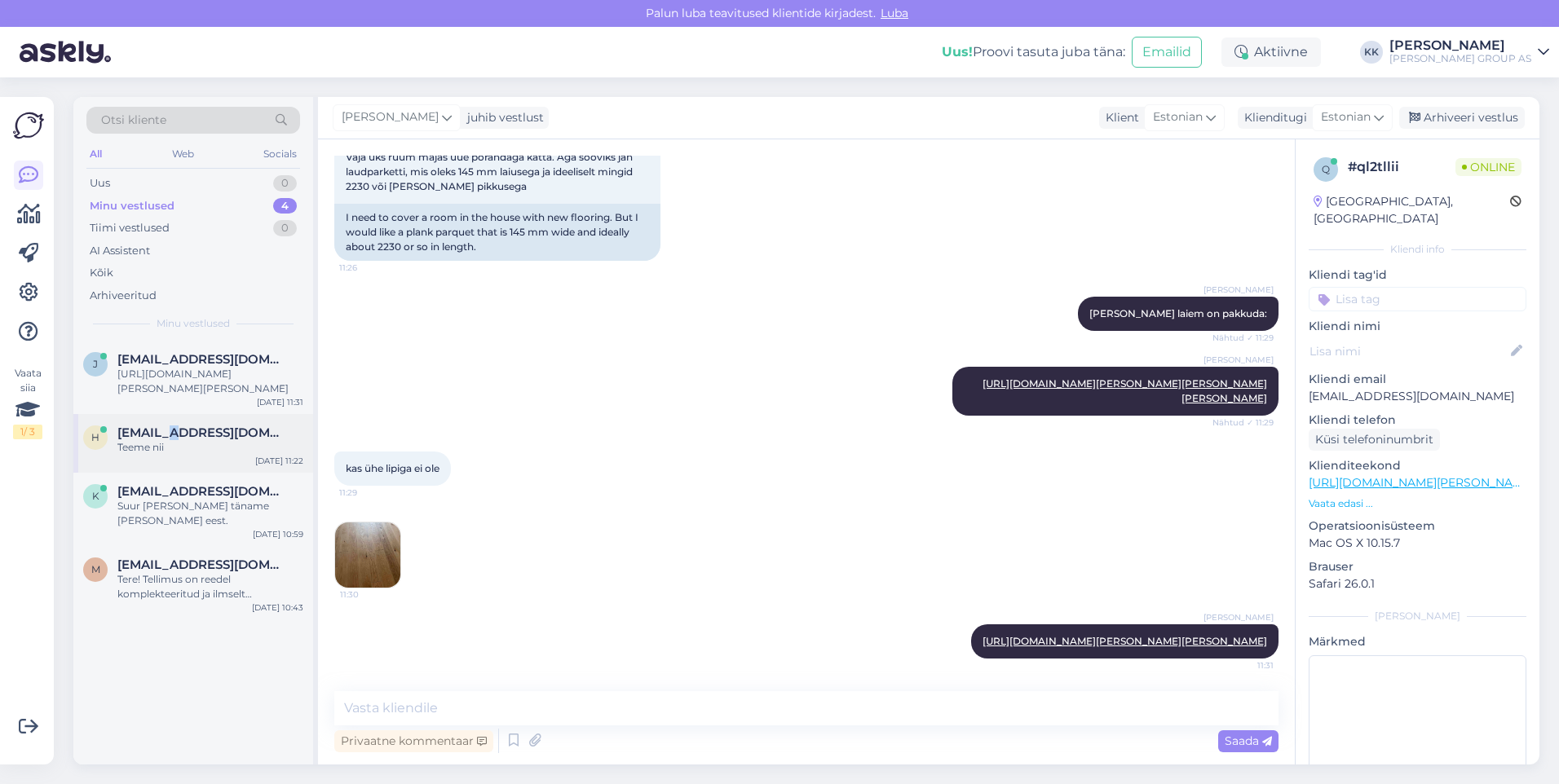
click at [162, 437] on span "[EMAIL_ADDRESS][DOMAIN_NAME]" at bounding box center [202, 432] width 169 height 15
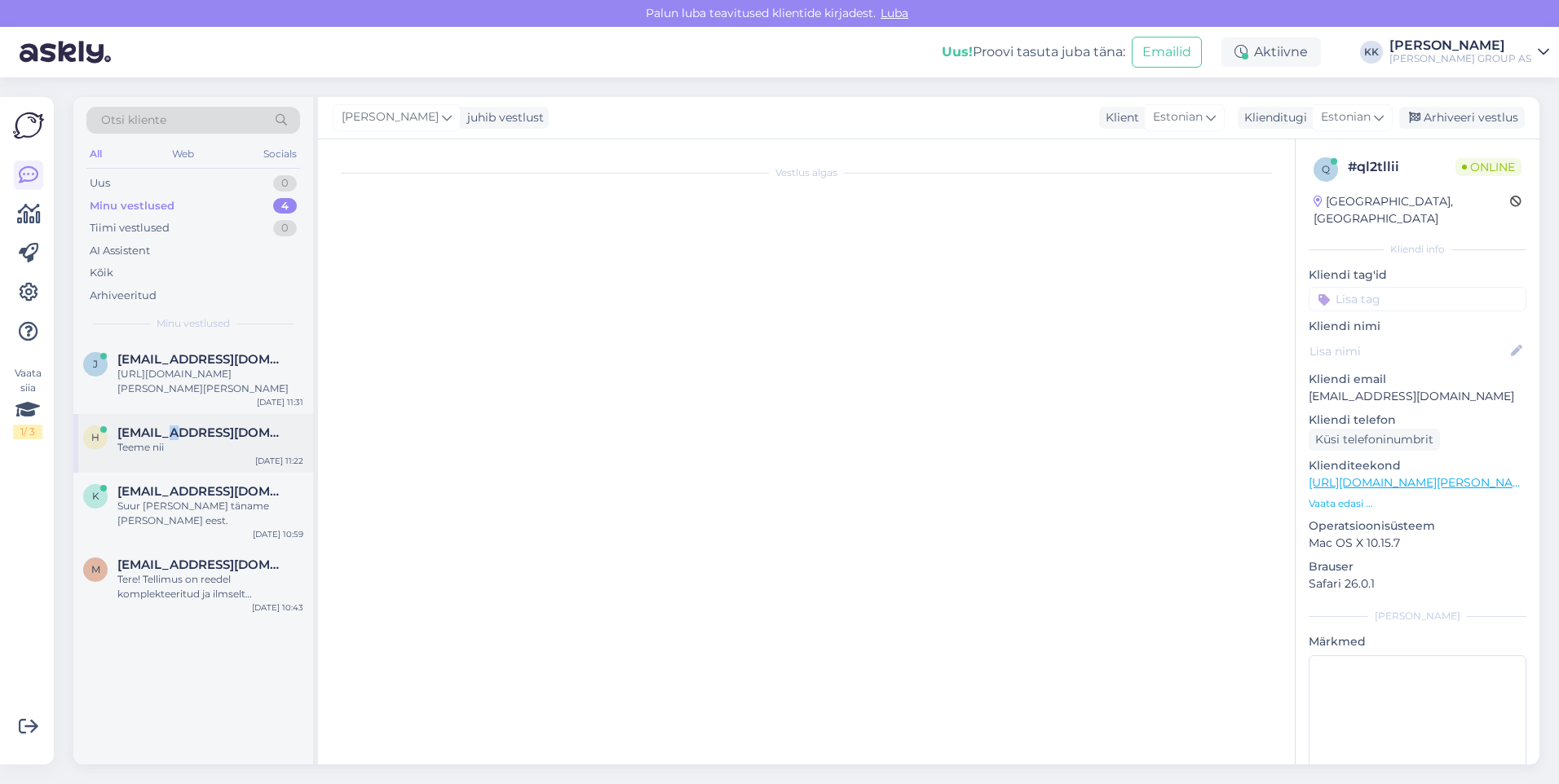
scroll to position [270, 0]
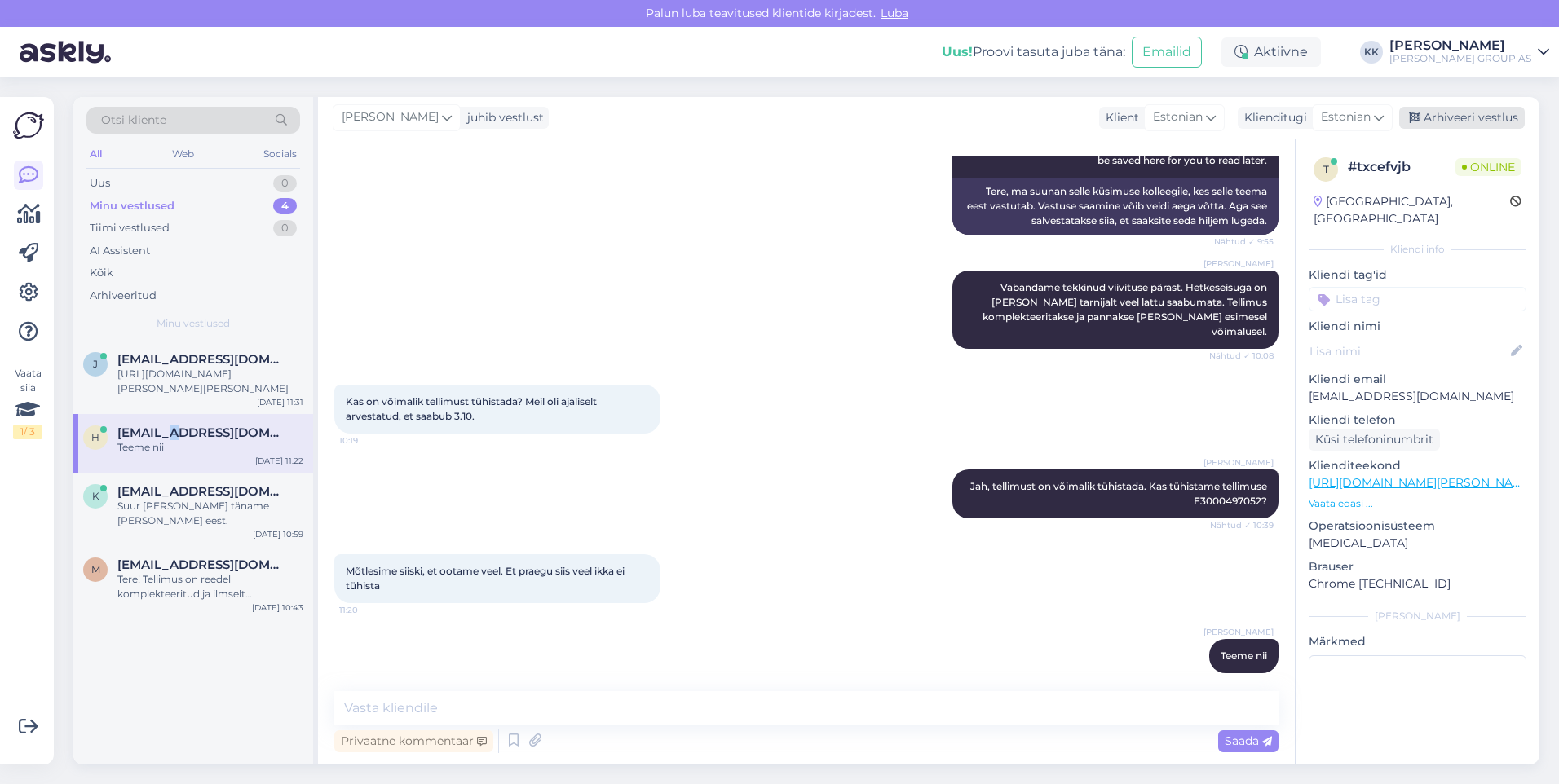
click at [1462, 116] on div "Arhiveeri vestlus" at bounding box center [1461, 118] width 126 height 22
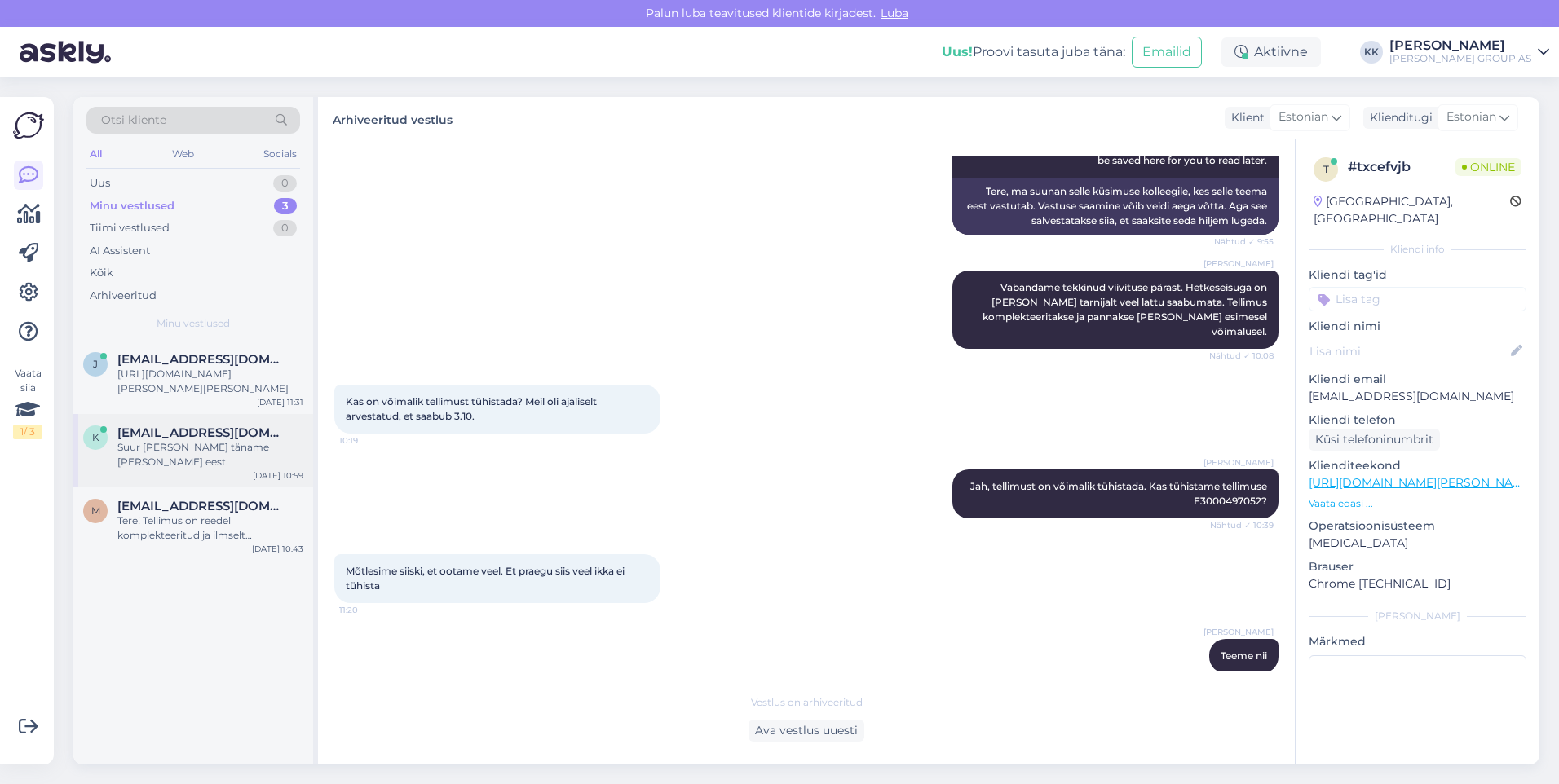
click at [141, 422] on div "k [EMAIL_ADDRESS][DOMAIN_NAME] Suur [PERSON_NAME] täname [PERSON_NAME] eest. [D…" at bounding box center [193, 450] width 240 height 73
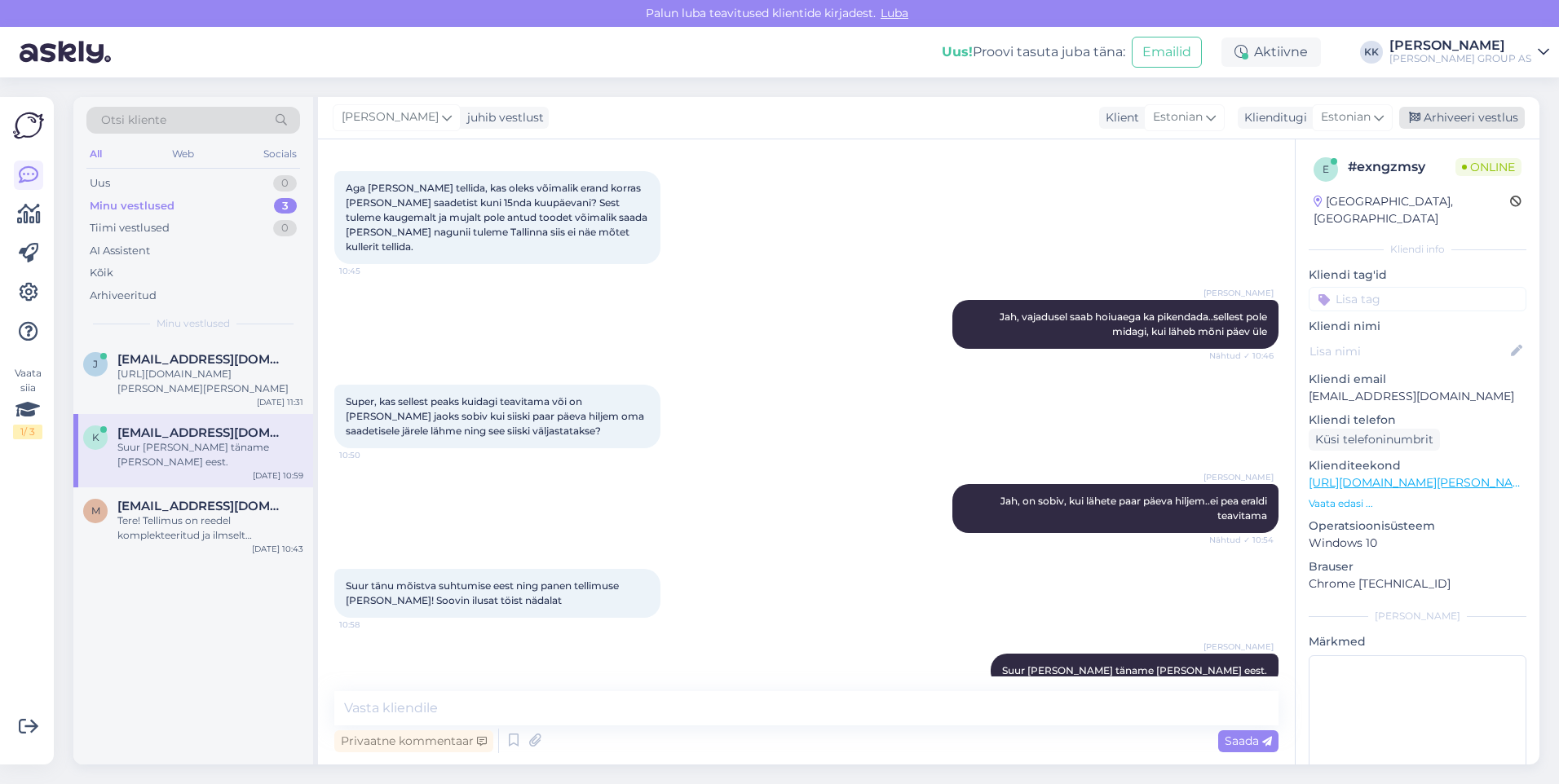
click at [1458, 112] on div "Arhiveeri vestlus" at bounding box center [1461, 118] width 126 height 22
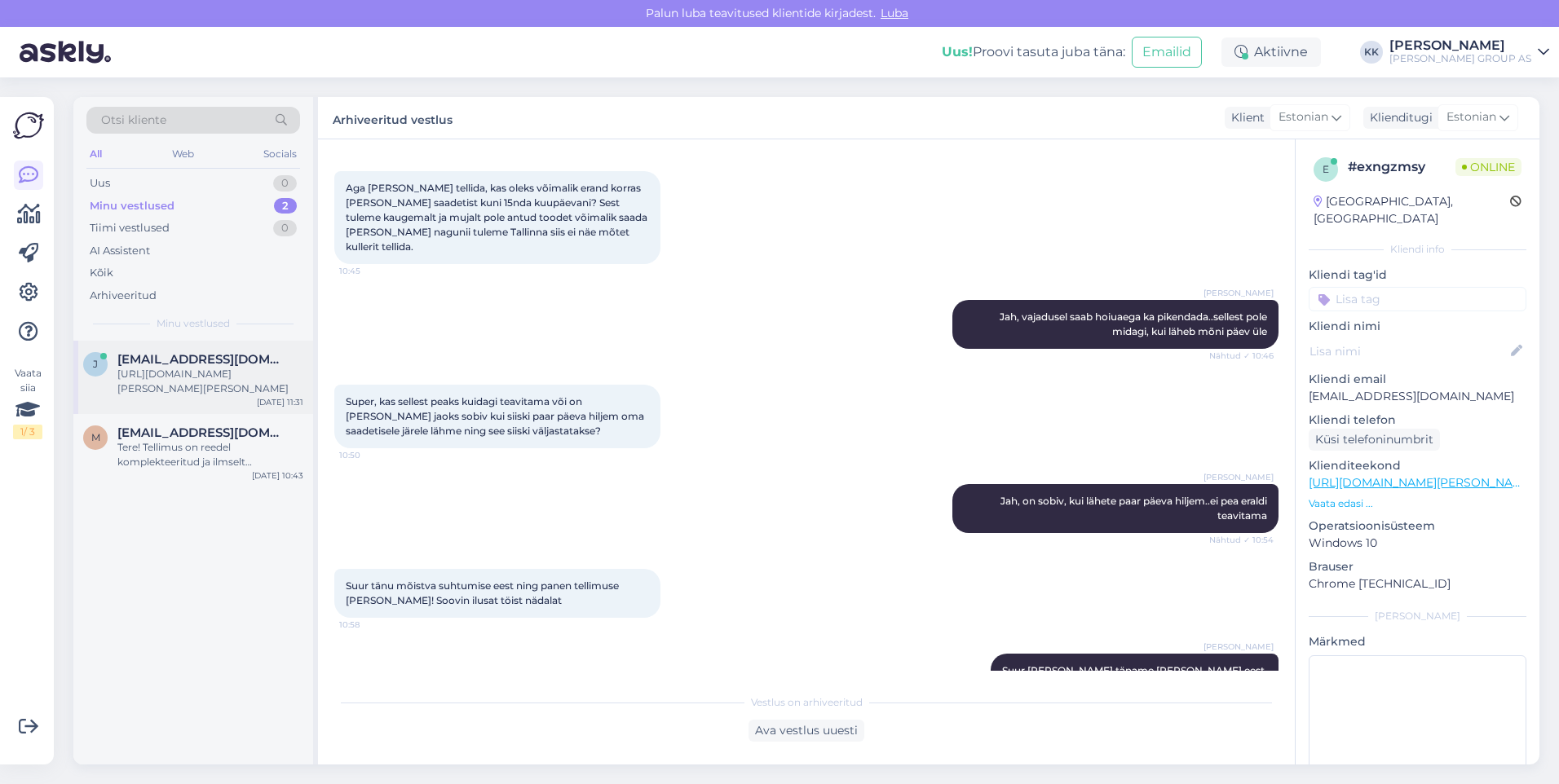
click at [181, 373] on div "[URL][DOMAIN_NAME][PERSON_NAME][PERSON_NAME]" at bounding box center [210, 381] width 186 height 30
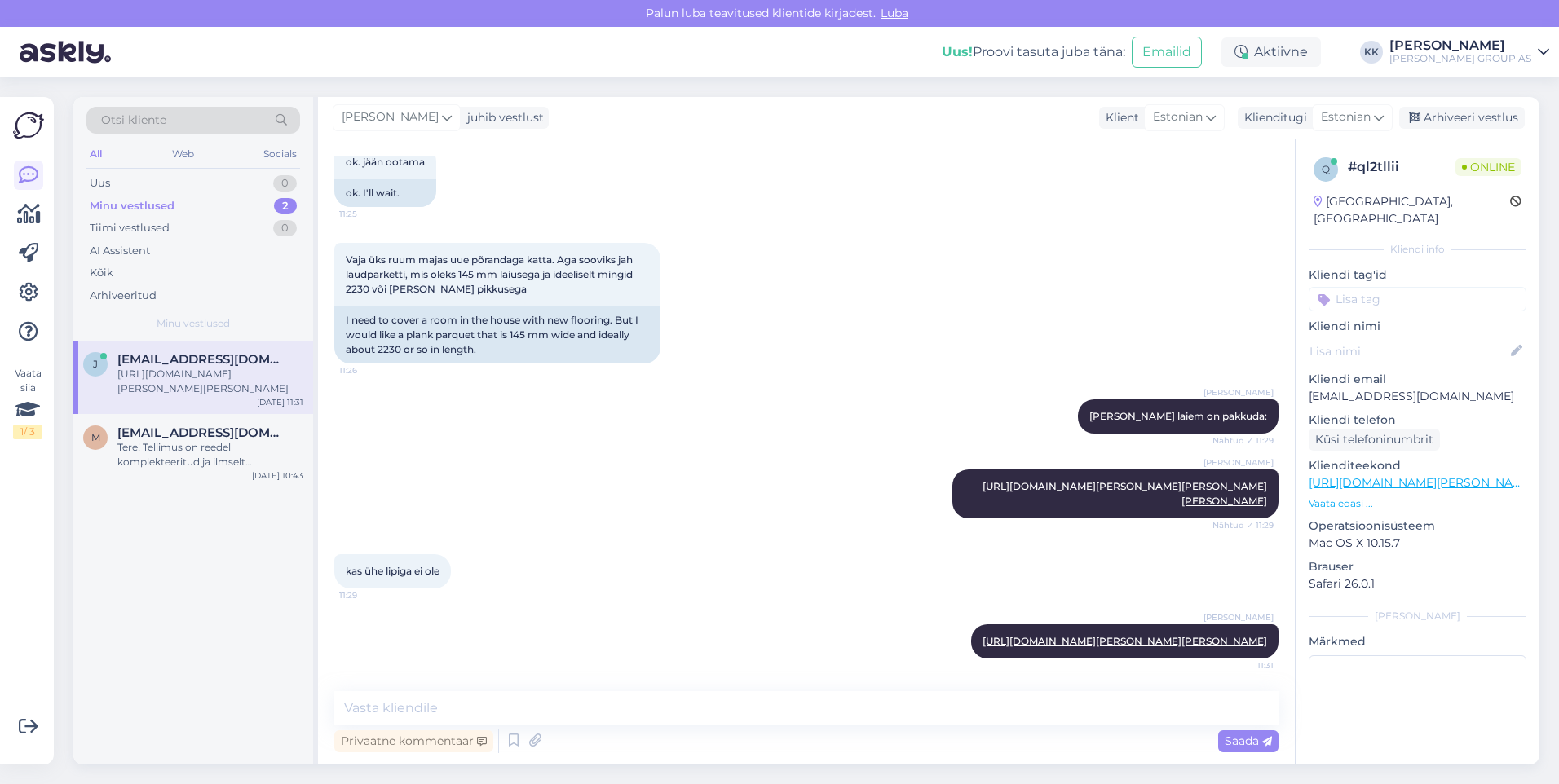
scroll to position [410, 0]
click at [140, 291] on div "Arhiveeritud" at bounding box center [123, 296] width 67 height 17
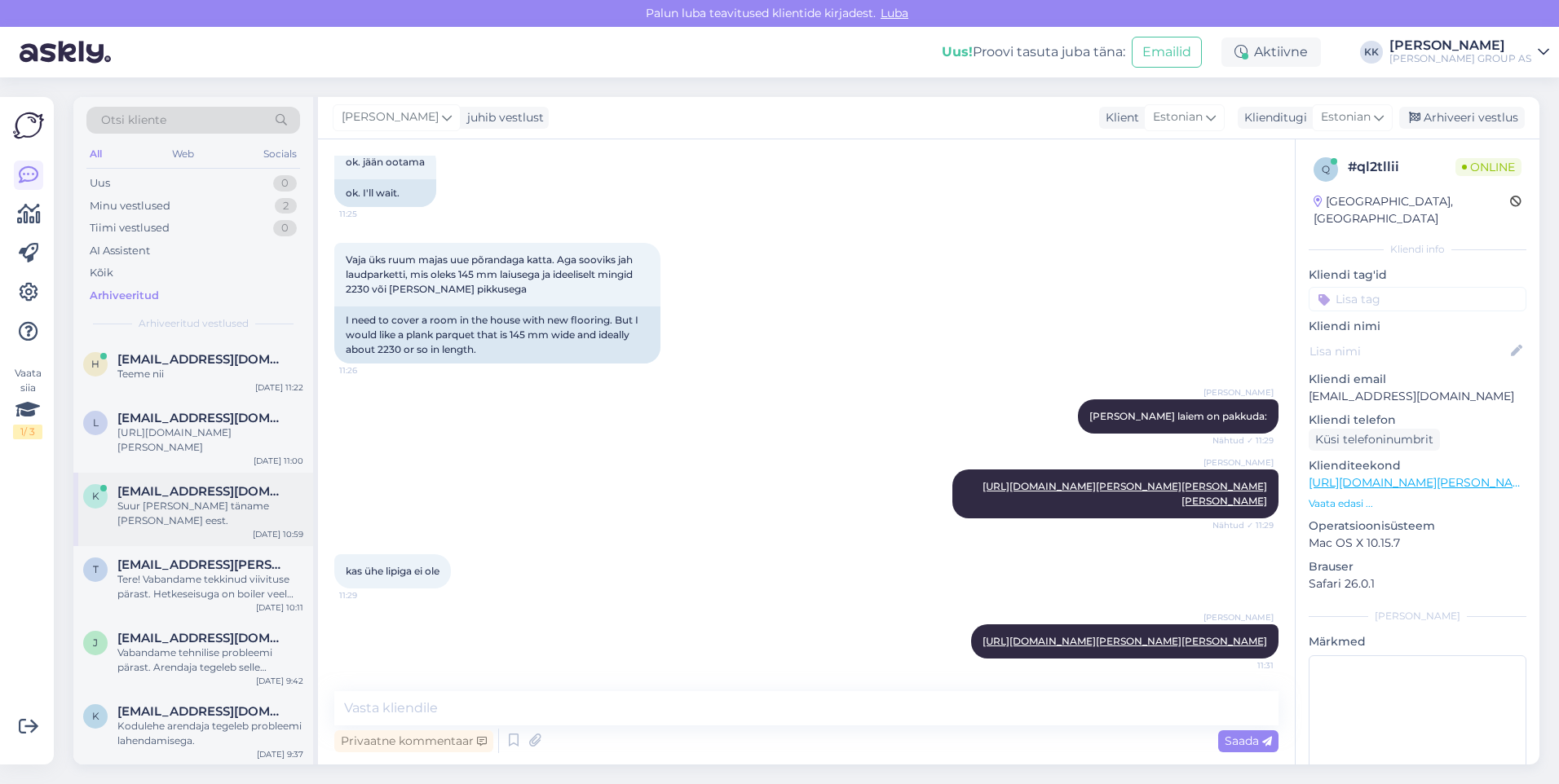
click at [155, 503] on div "Suur [PERSON_NAME] täname [PERSON_NAME] eest." at bounding box center [210, 513] width 186 height 30
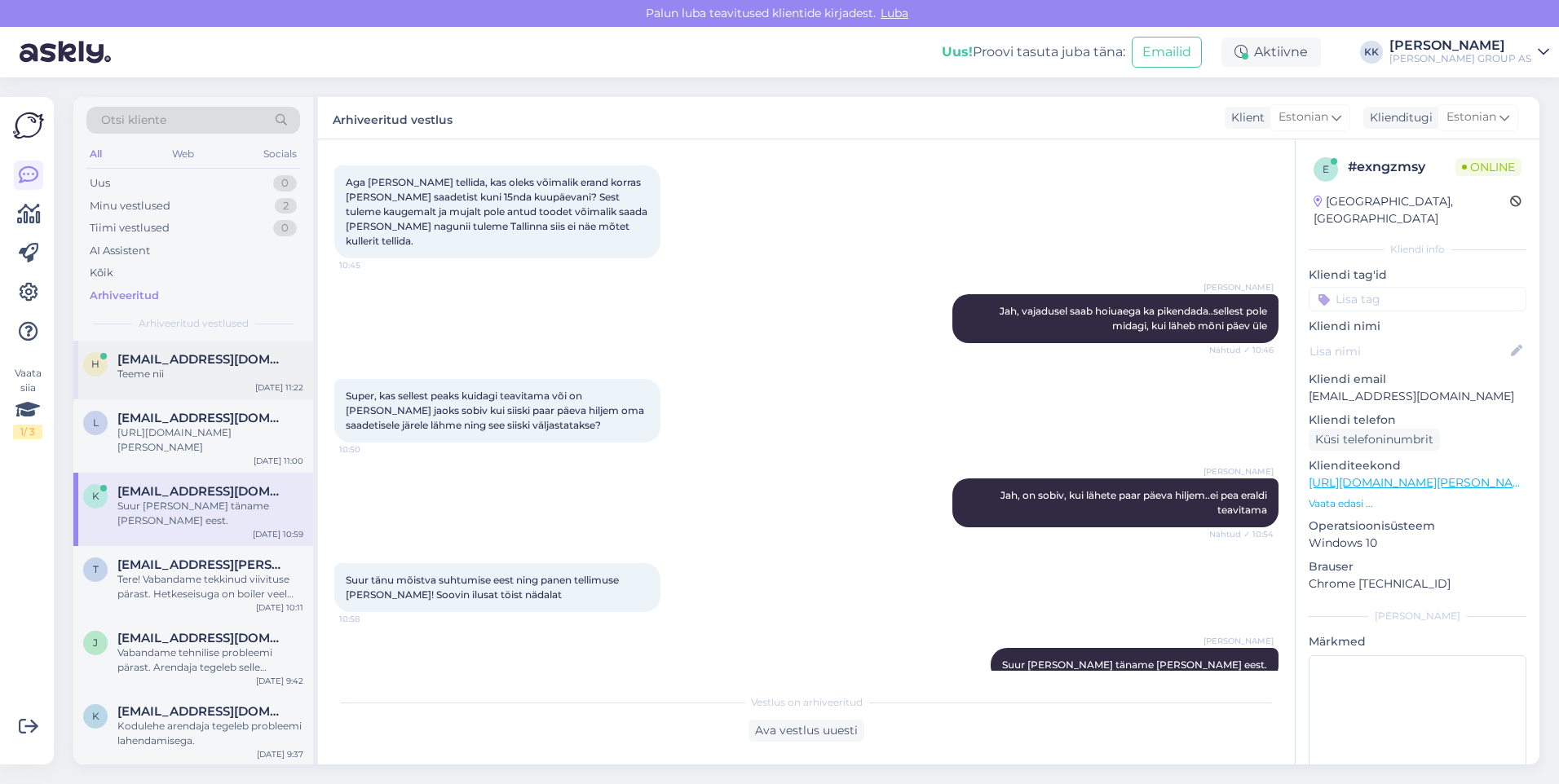
click at [155, 357] on span "[EMAIL_ADDRESS][DOMAIN_NAME]" at bounding box center [202, 360] width 169 height 15
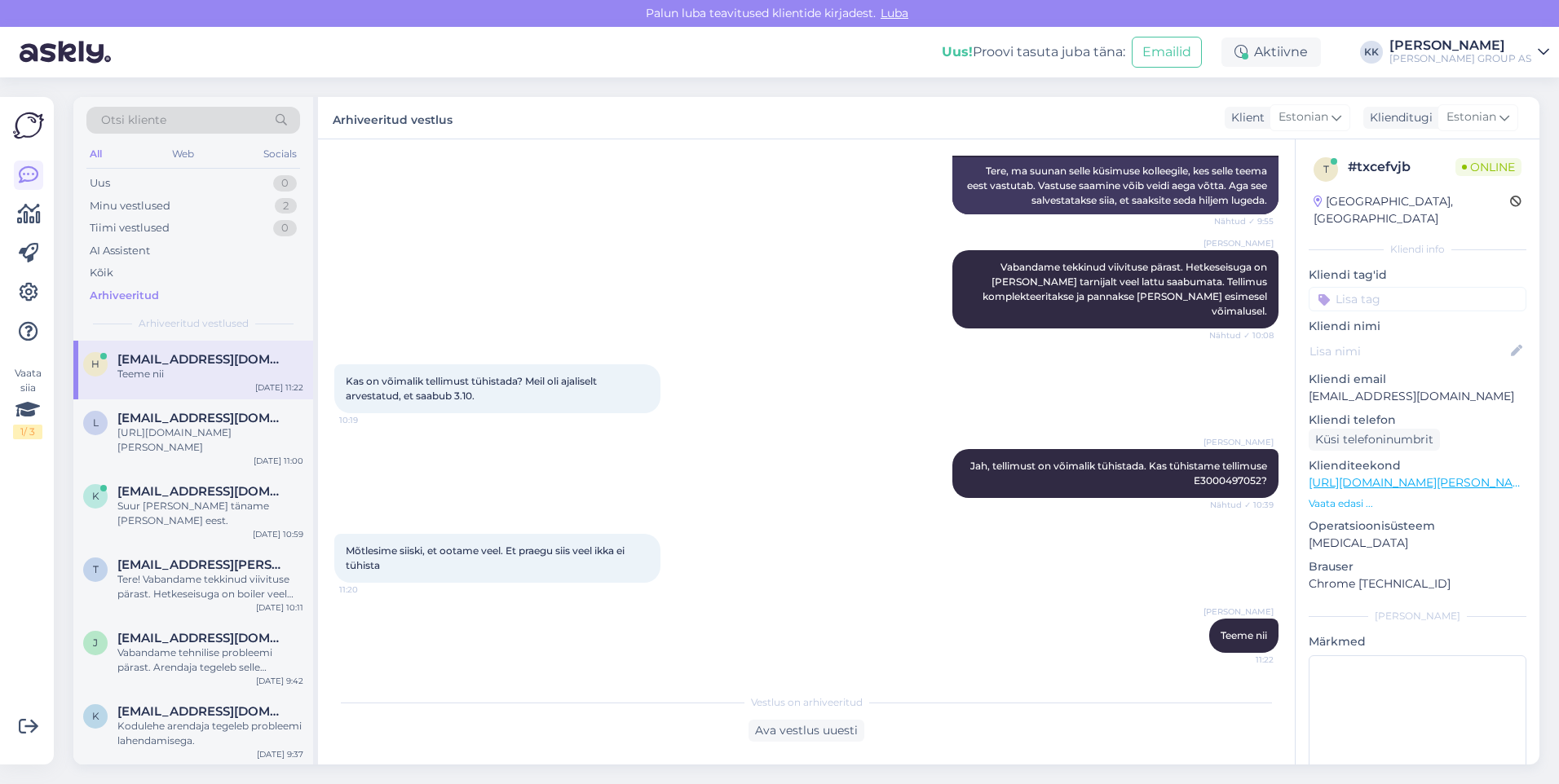
scroll to position [275, 0]
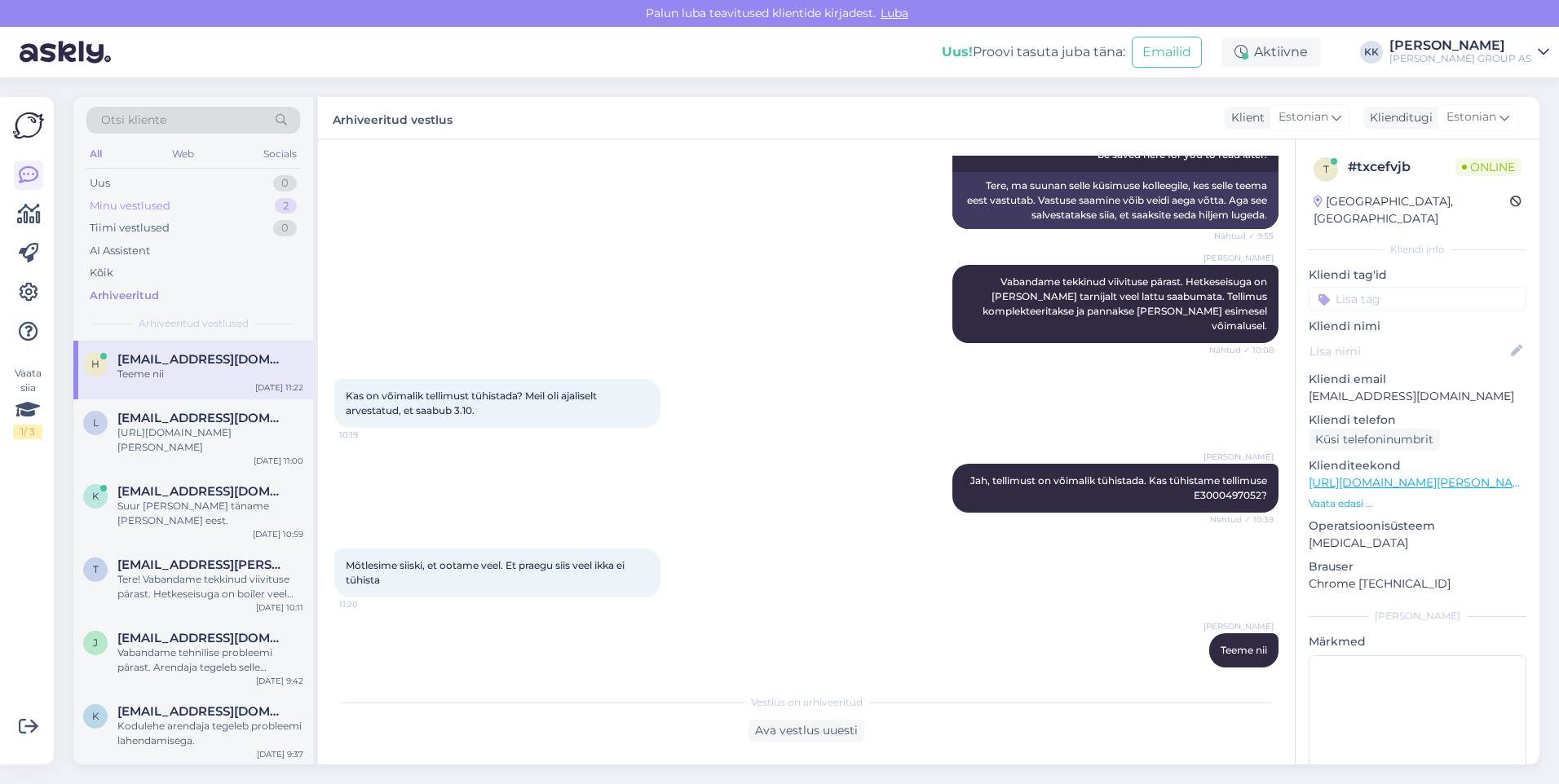
click at [140, 204] on div "Minu vestlused" at bounding box center [129, 206] width 81 height 17
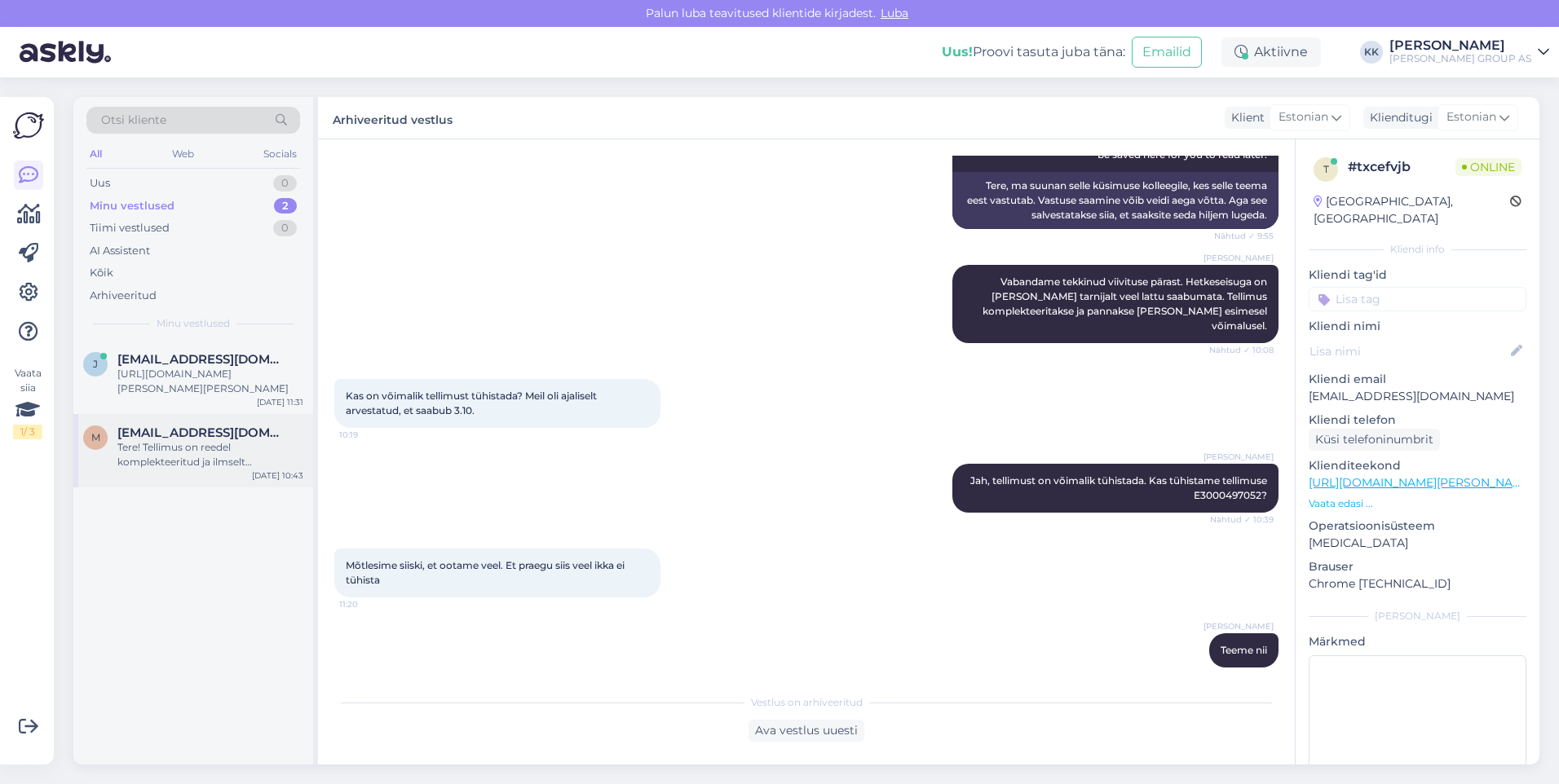
click at [173, 436] on span "[EMAIL_ADDRESS][DOMAIN_NAME]" at bounding box center [202, 432] width 169 height 15
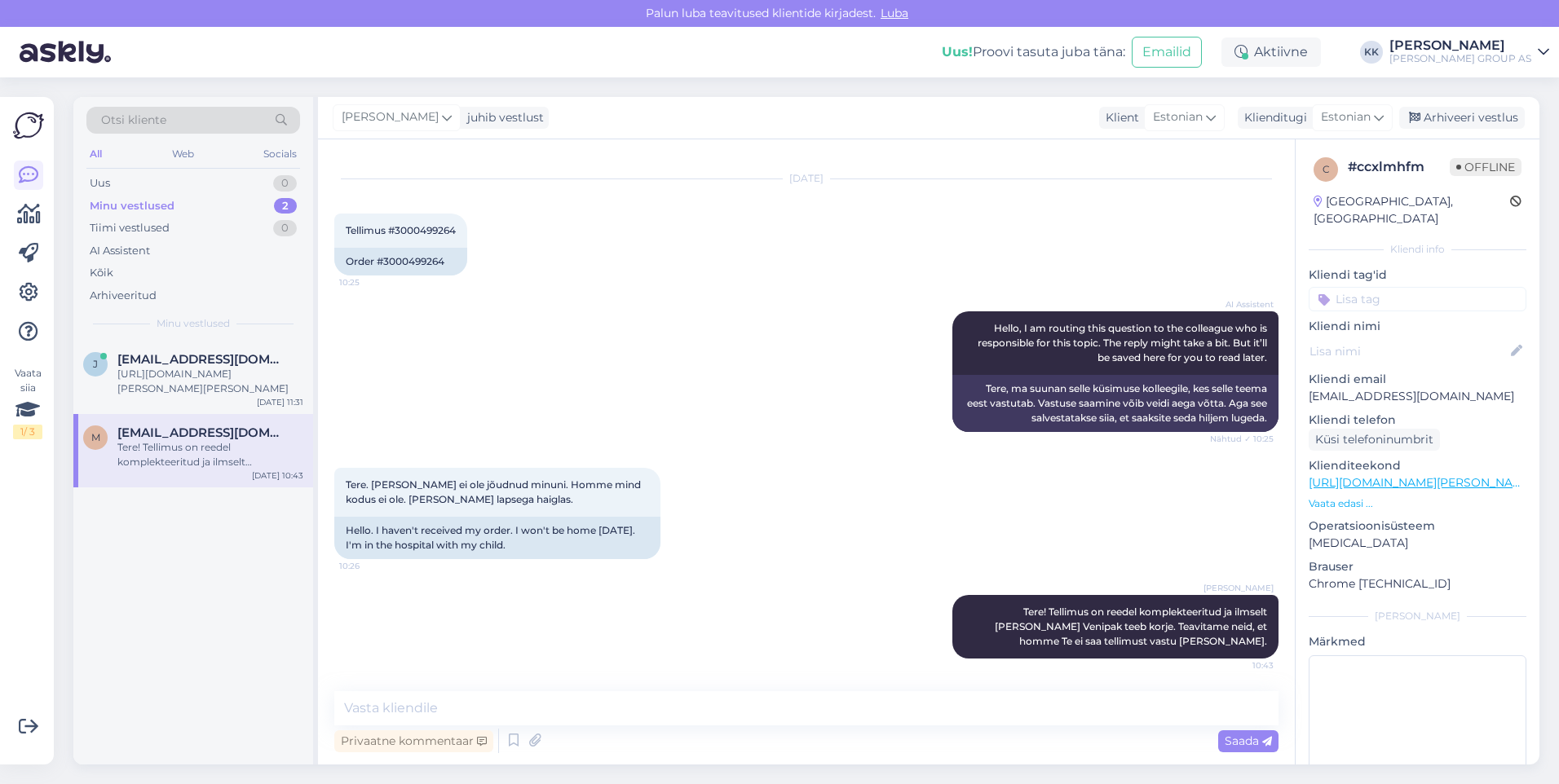
scroll to position [29, 0]
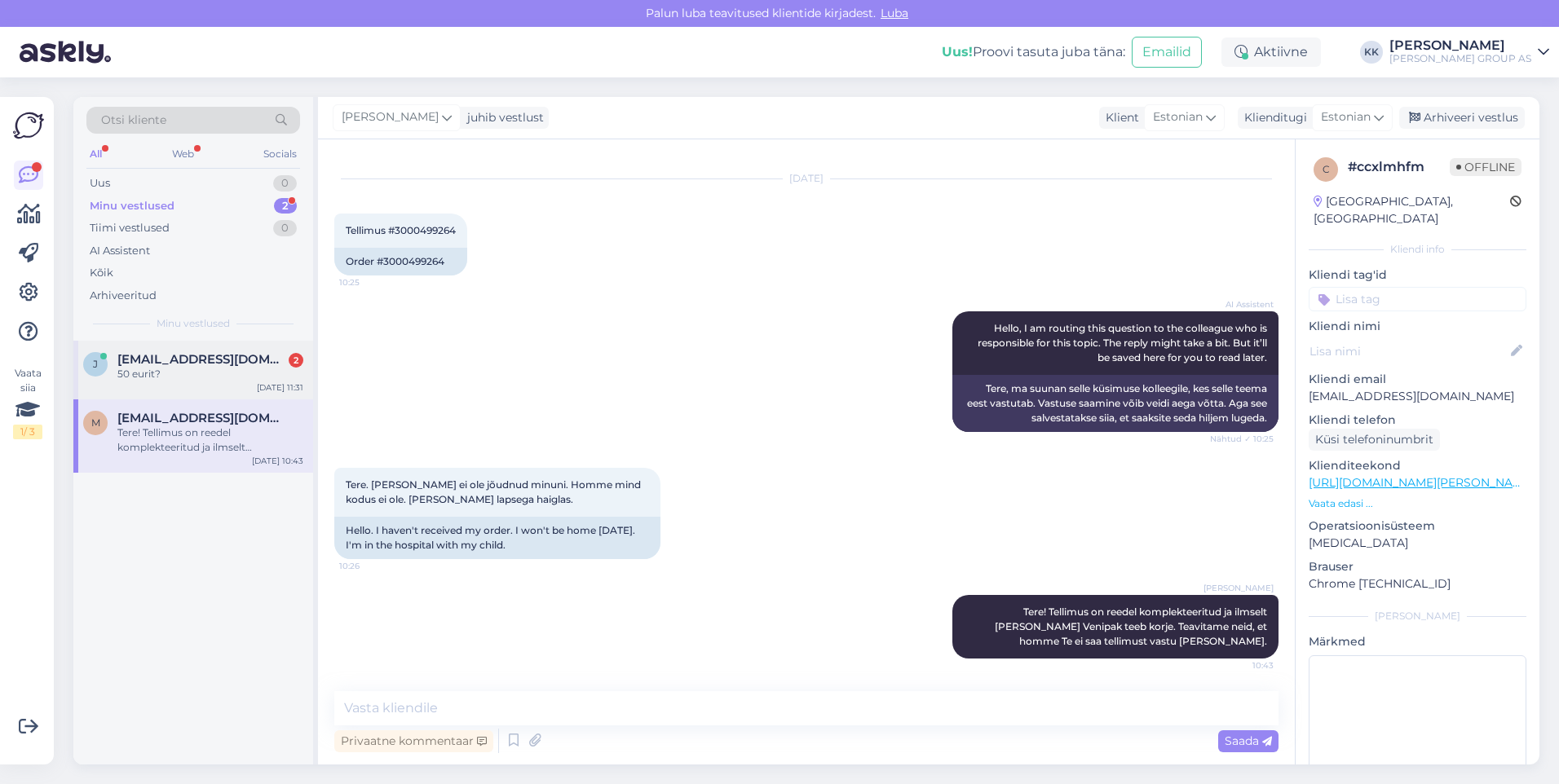
click at [175, 363] on div "[EMAIL_ADDRESS][DOMAIN_NAME] 2 50 eurit?" at bounding box center [210, 367] width 186 height 30
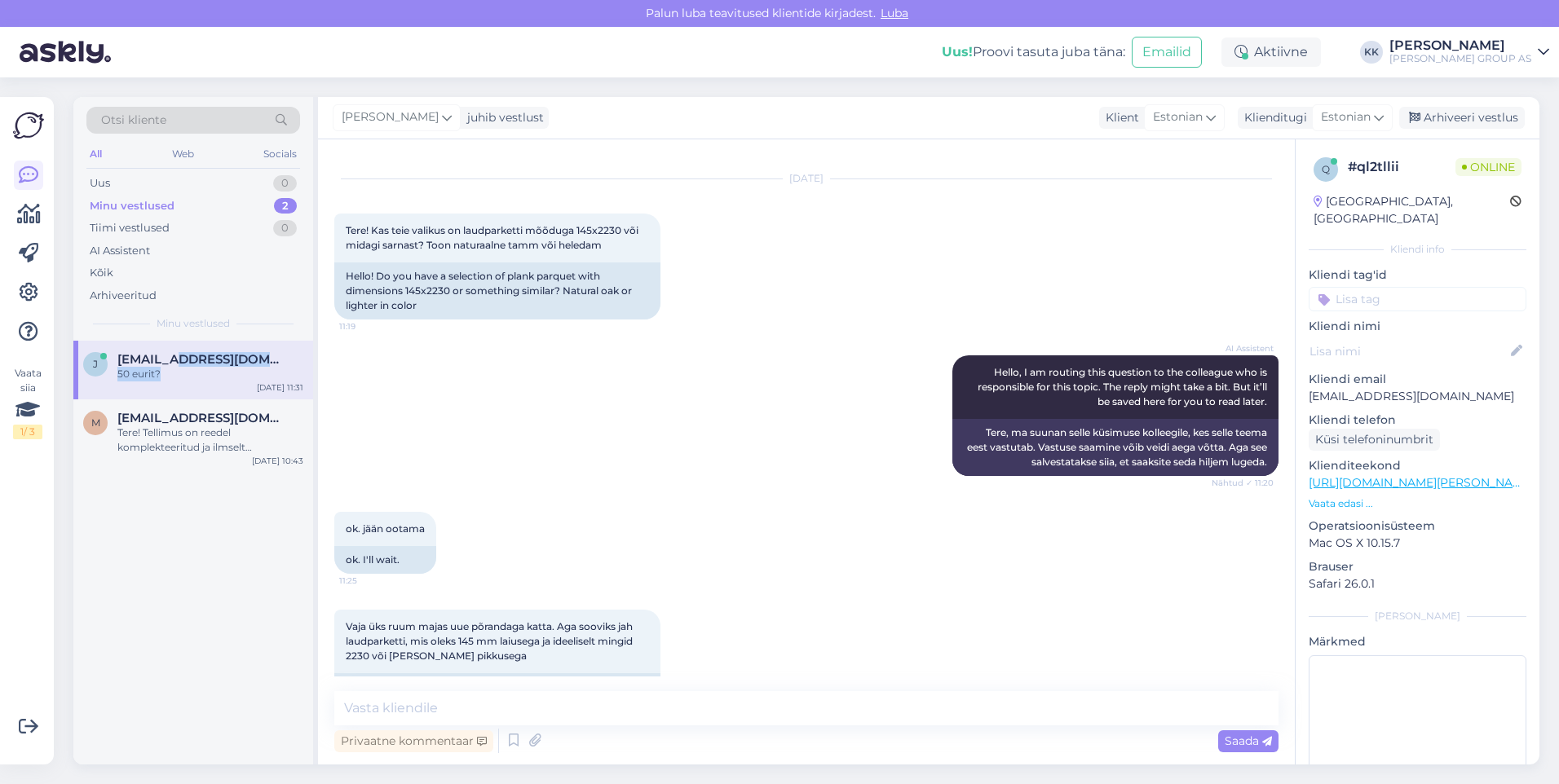
scroll to position [551, 0]
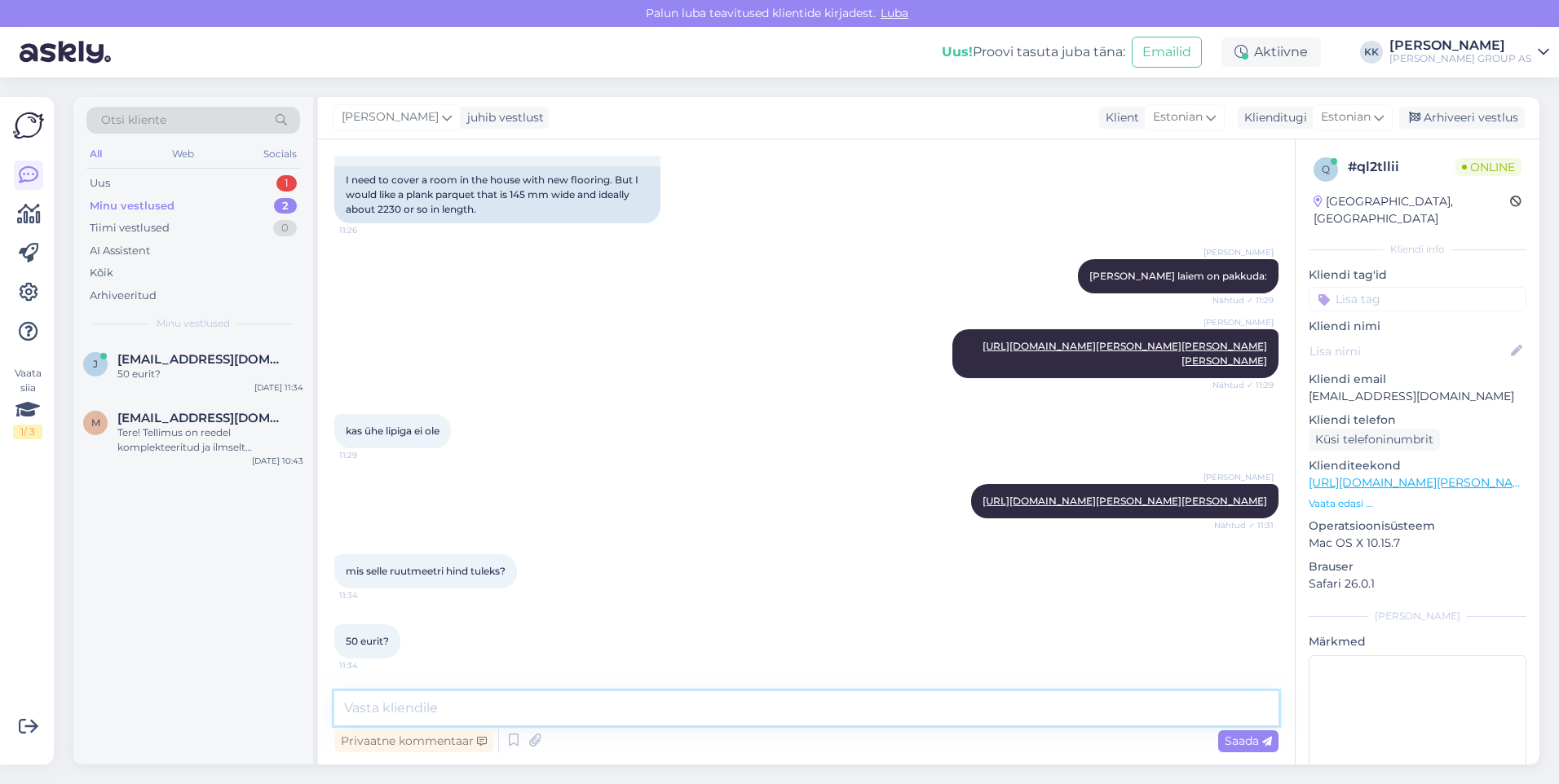
click at [370, 711] on textarea at bounding box center [806, 708] width 944 height 34
paste textarea "56 .90 € / m2"
type textarea "56 .90 € / m2"
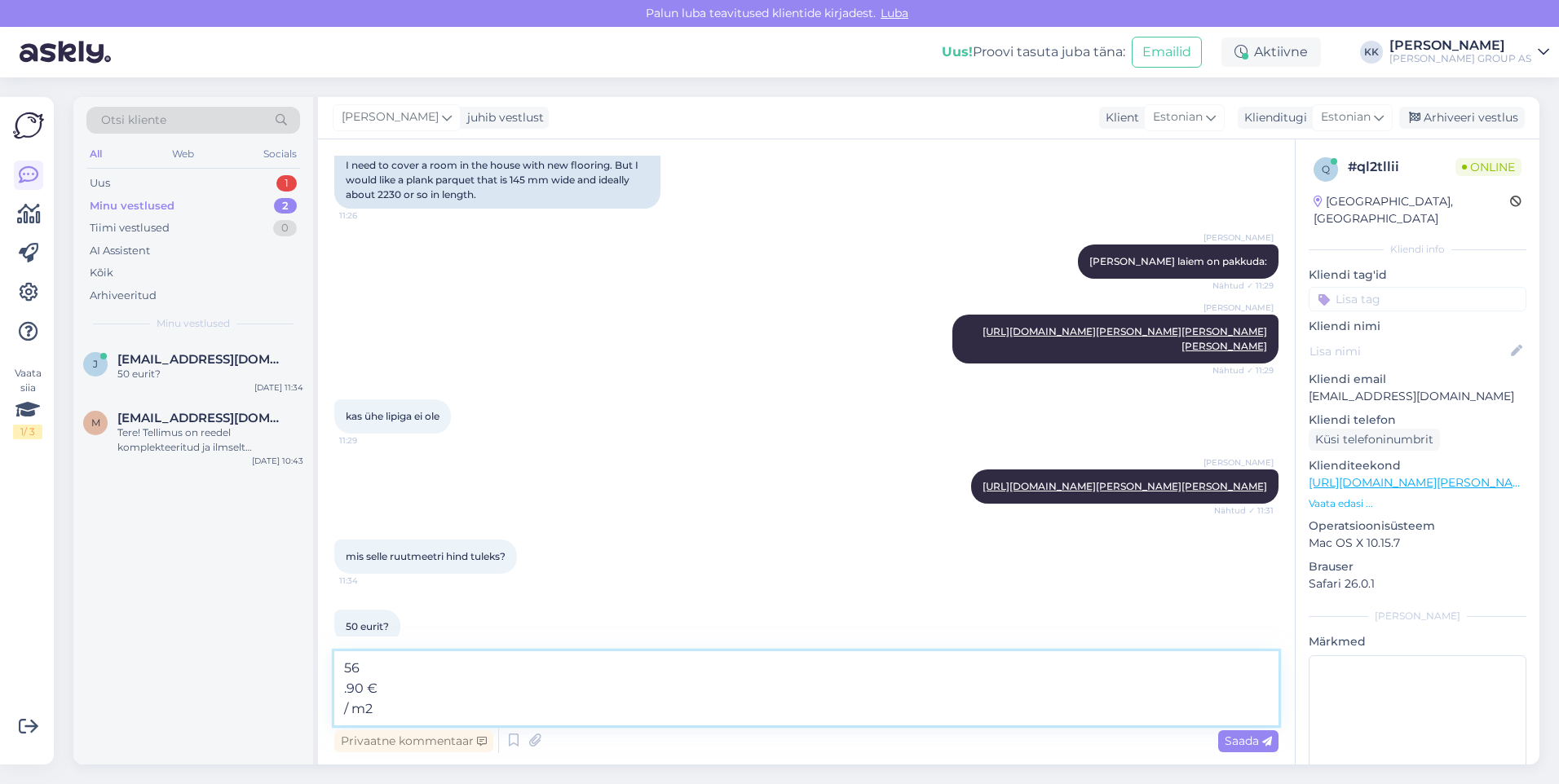
drag, startPoint x: 374, startPoint y: 708, endPoint x: 340, endPoint y: 669, distance: 51.7
click at [340, 669] on textarea "56 .90 € / m2" at bounding box center [806, 688] width 944 height 74
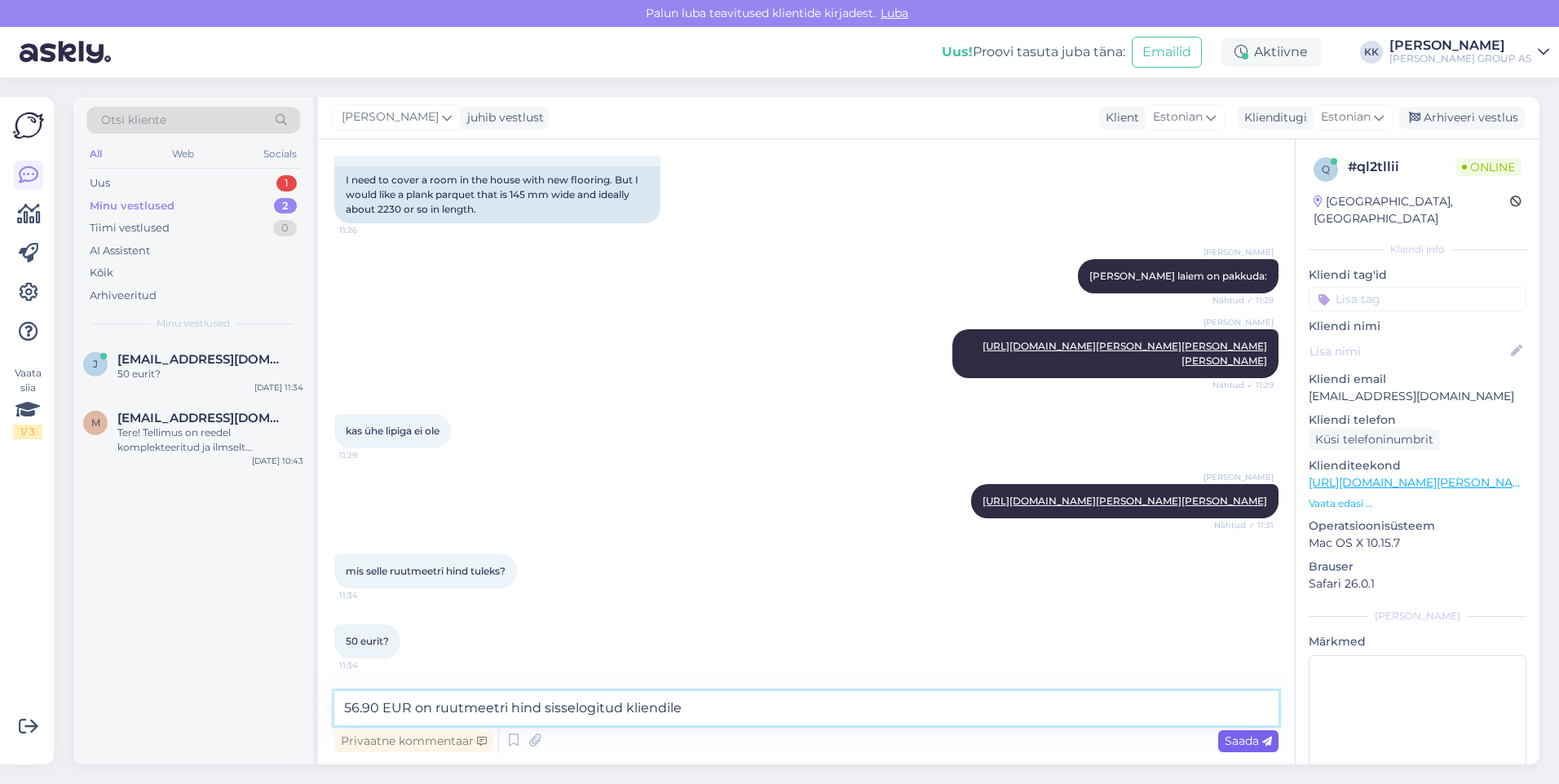
type textarea "56.90 EUR on ruutmeetri hind sisselogitud kliendile"
click at [1241, 738] on span "Saada" at bounding box center [1247, 741] width 47 height 15
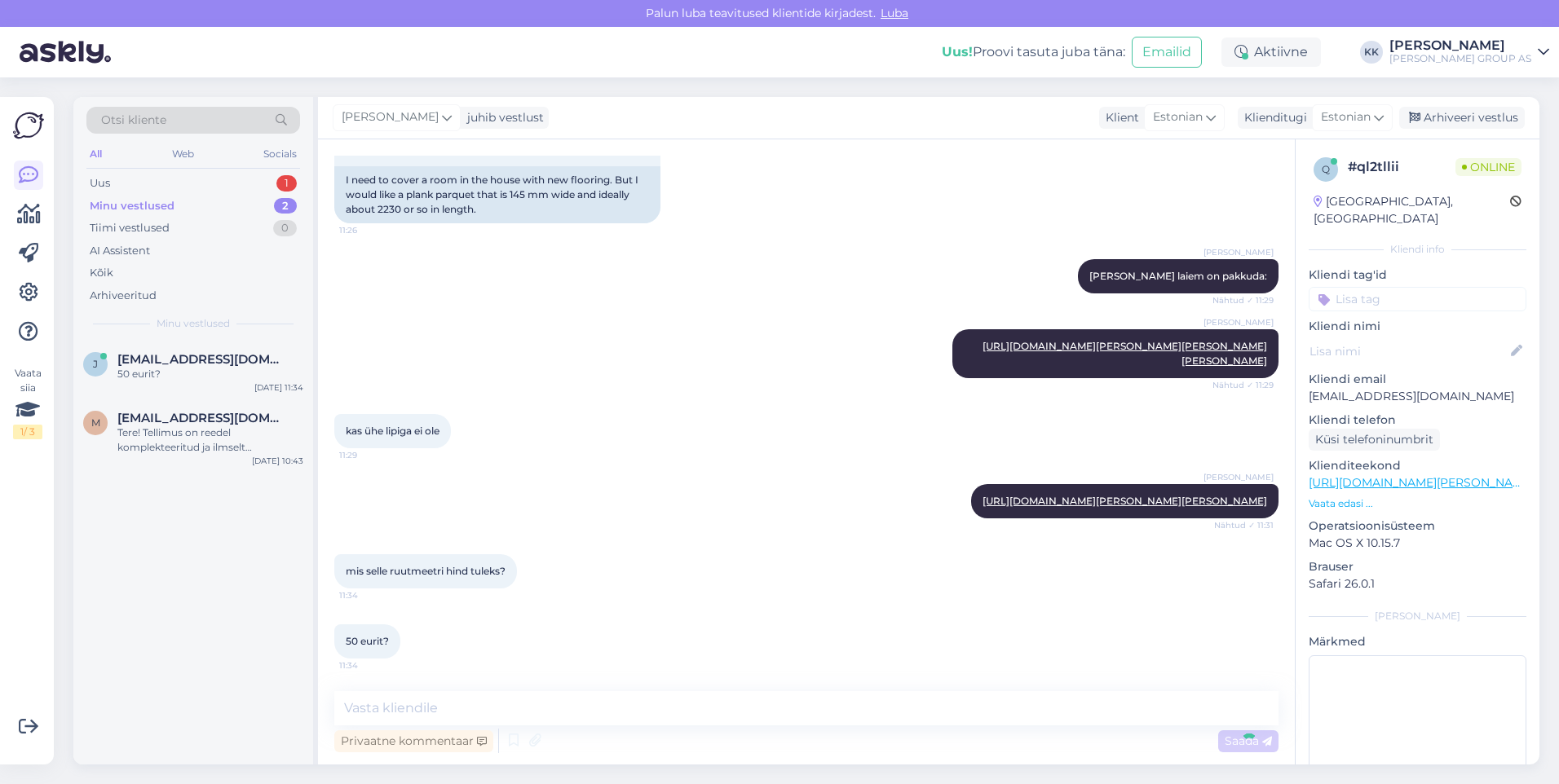
scroll to position [620, 0]
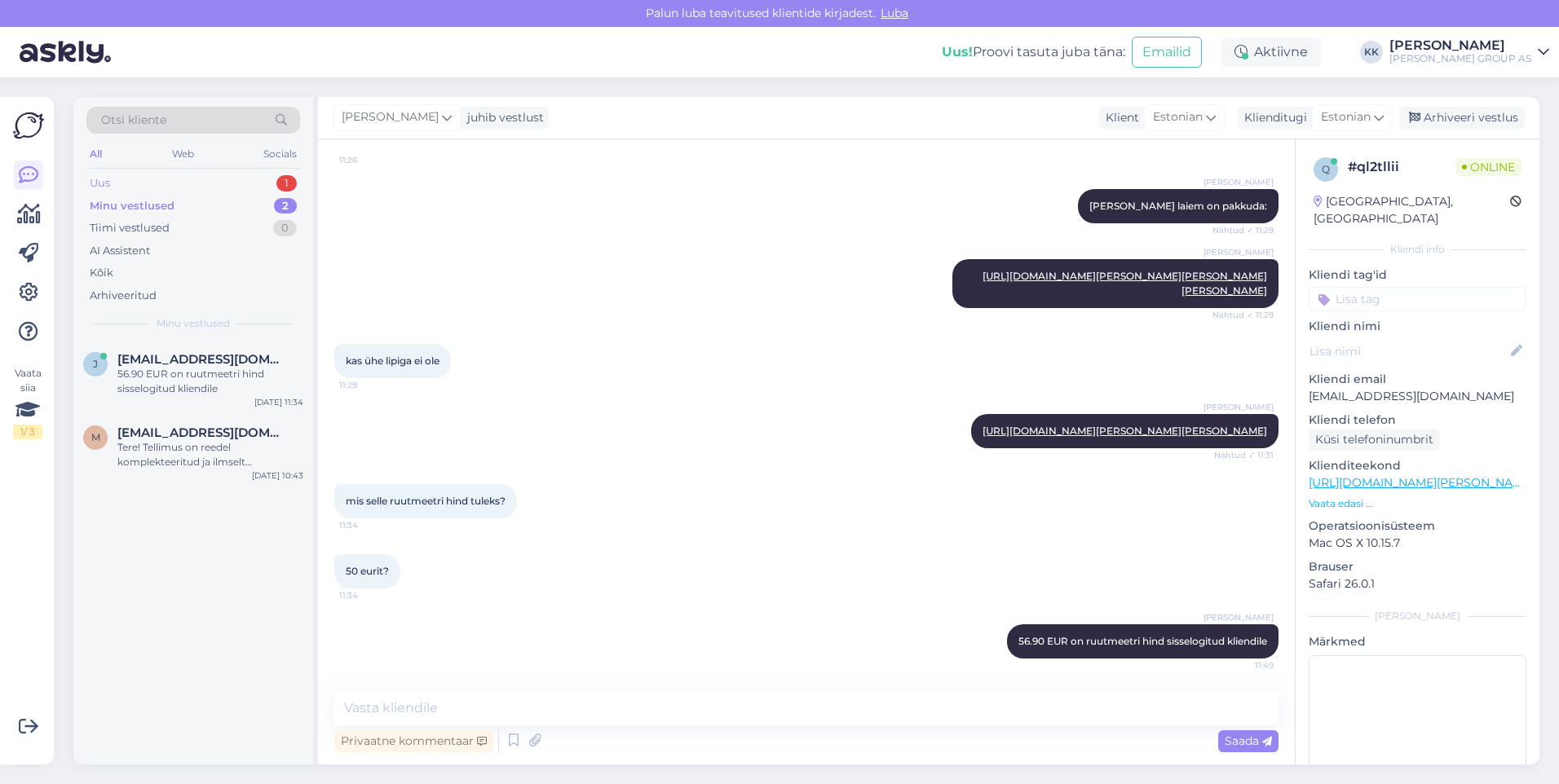
click at [111, 178] on div "Uus 1" at bounding box center [193, 183] width 214 height 23
click at [180, 366] on span "[EMAIL_ADDRESS][DOMAIN_NAME]" at bounding box center [202, 360] width 169 height 15
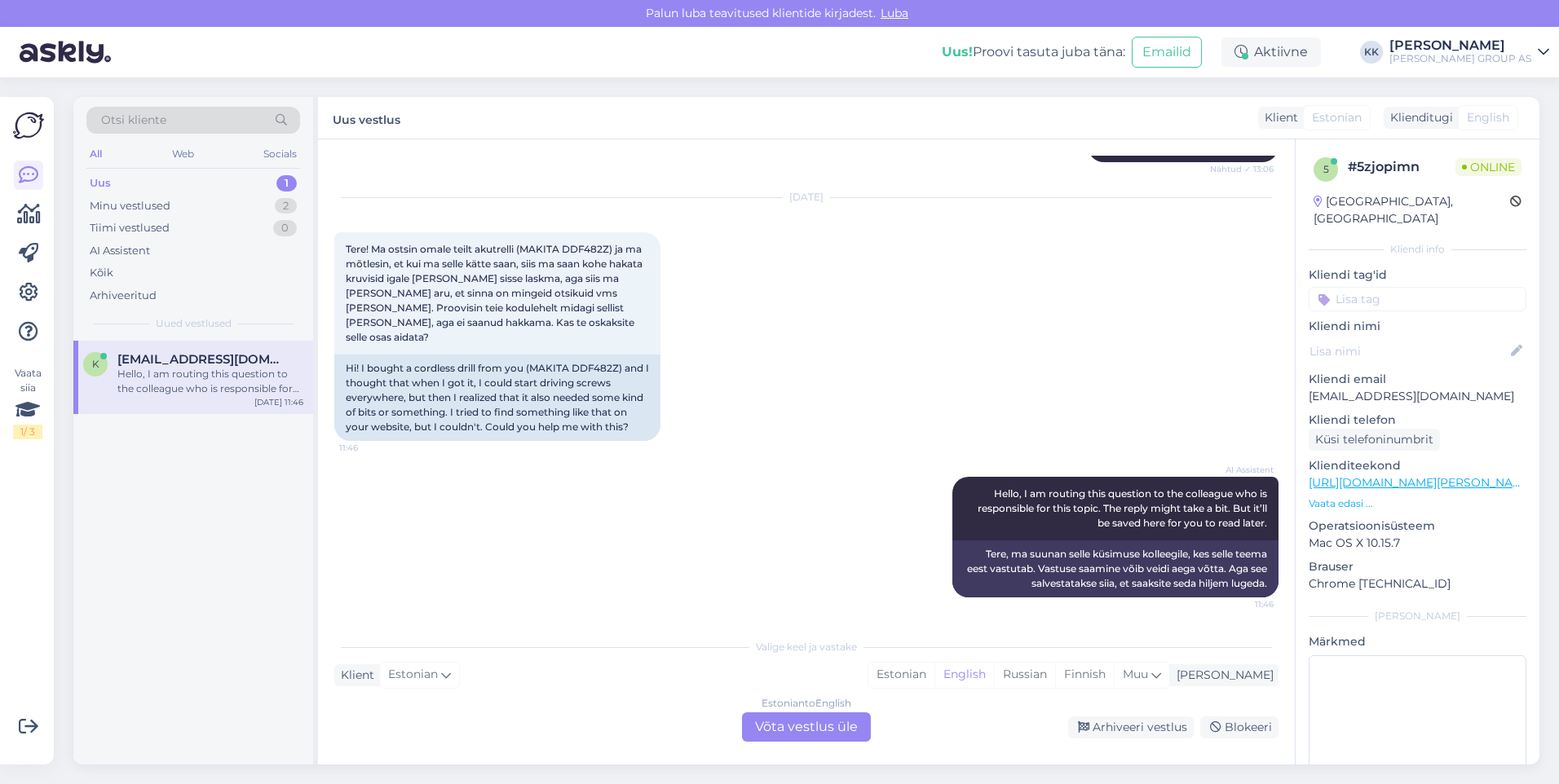
scroll to position [2144, 0]
drag, startPoint x: 614, startPoint y: 260, endPoint x: 526, endPoint y: 261, distance: 88.0
click at [526, 261] on span "Tere! Ma ostsin omale teilt akutrelli (MAKITA DDF482Z) ja ma mõtlesin, et kui m…" at bounding box center [496, 293] width 300 height 100
drag, startPoint x: 526, startPoint y: 261, endPoint x: 542, endPoint y: 264, distance: 16.3
copy span "MAKITA DDF482Z"
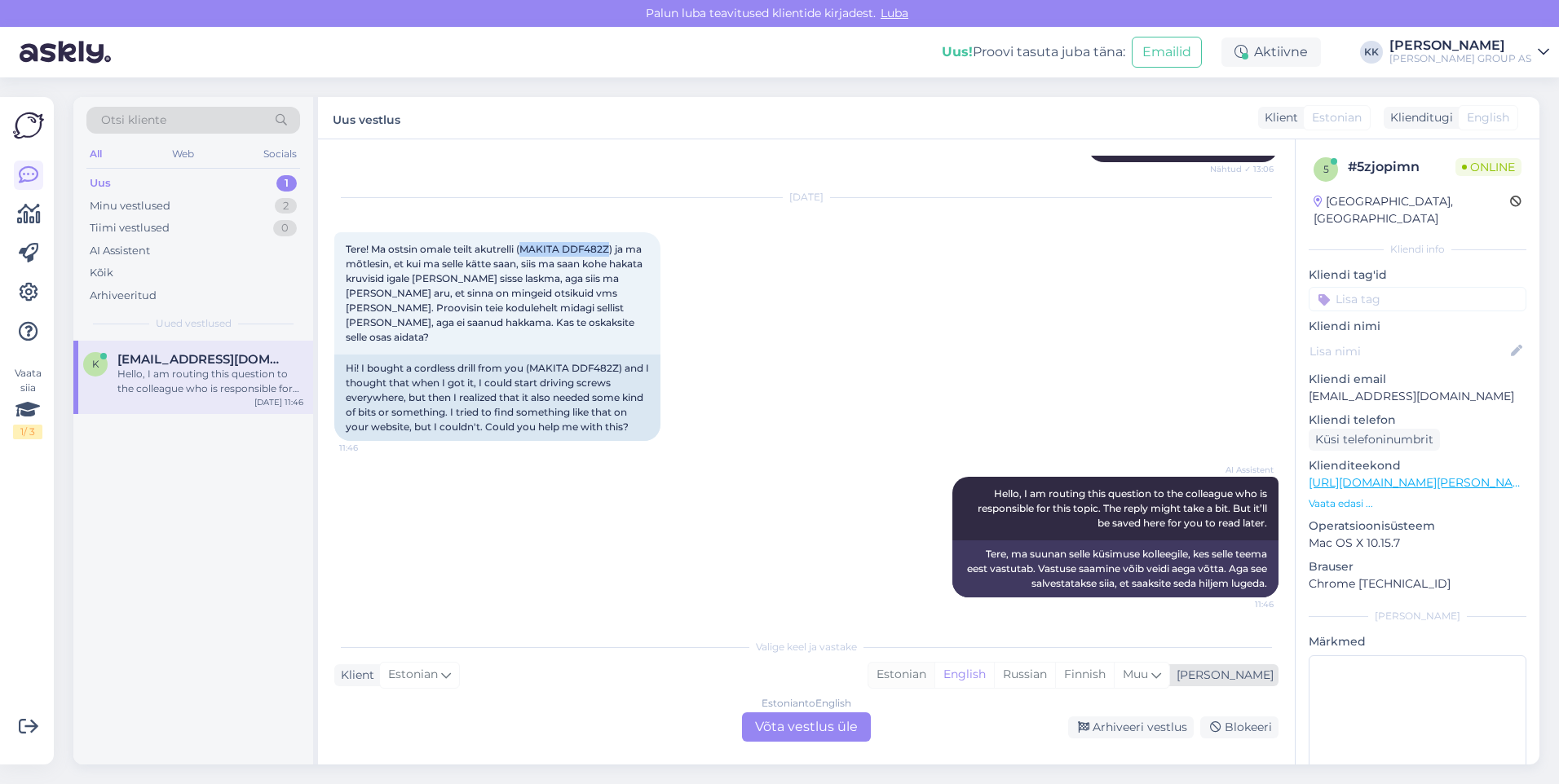
click at [934, 670] on div "Estonian" at bounding box center [900, 675] width 66 height 24
click at [819, 721] on div "Estonian to Estonian Võta vestlus üle" at bounding box center [806, 727] width 128 height 30
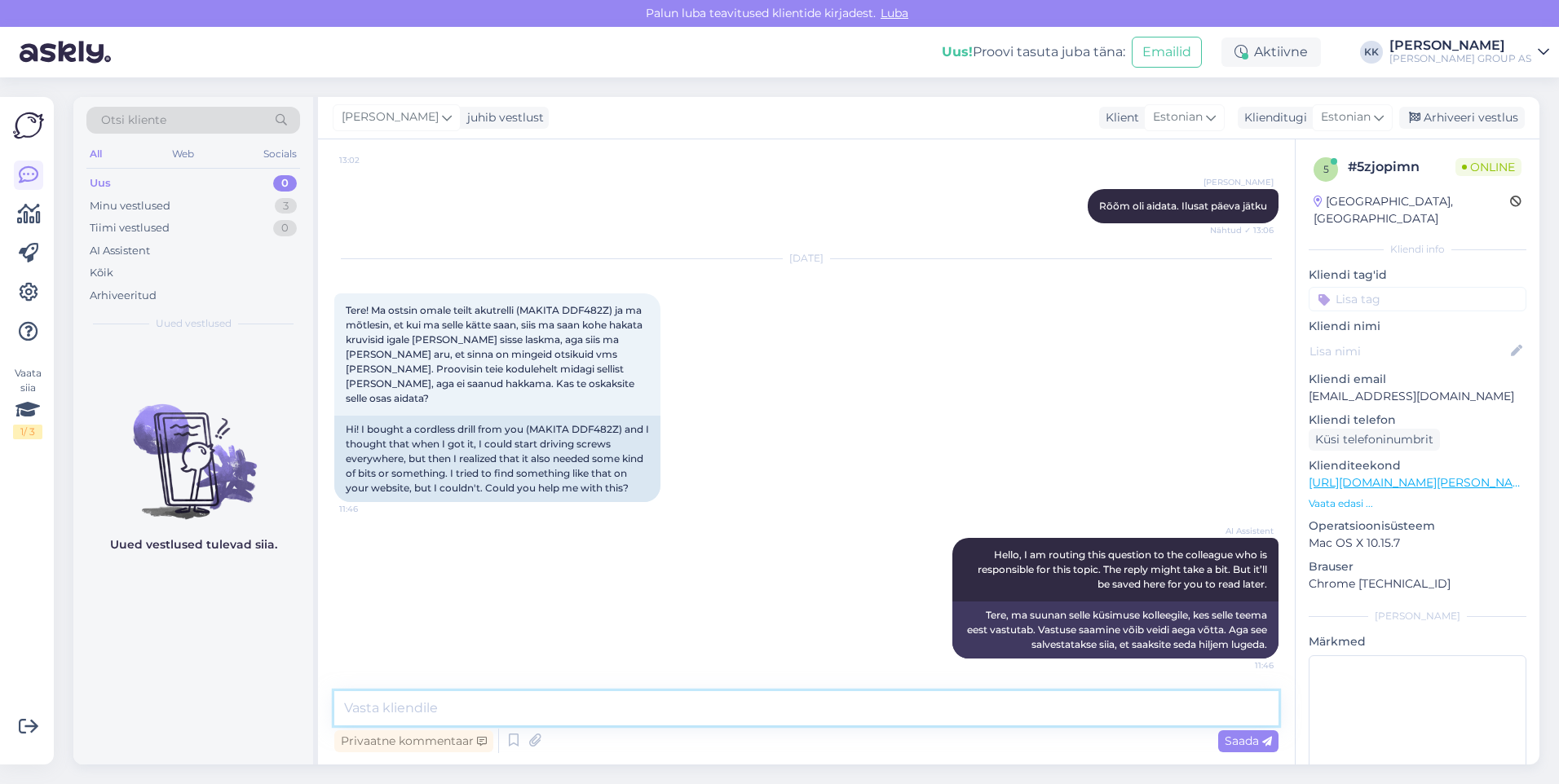
click at [391, 714] on textarea at bounding box center [806, 708] width 944 height 34
type textarea "Näiteks:"
click at [1243, 735] on span "Saada" at bounding box center [1247, 741] width 47 height 15
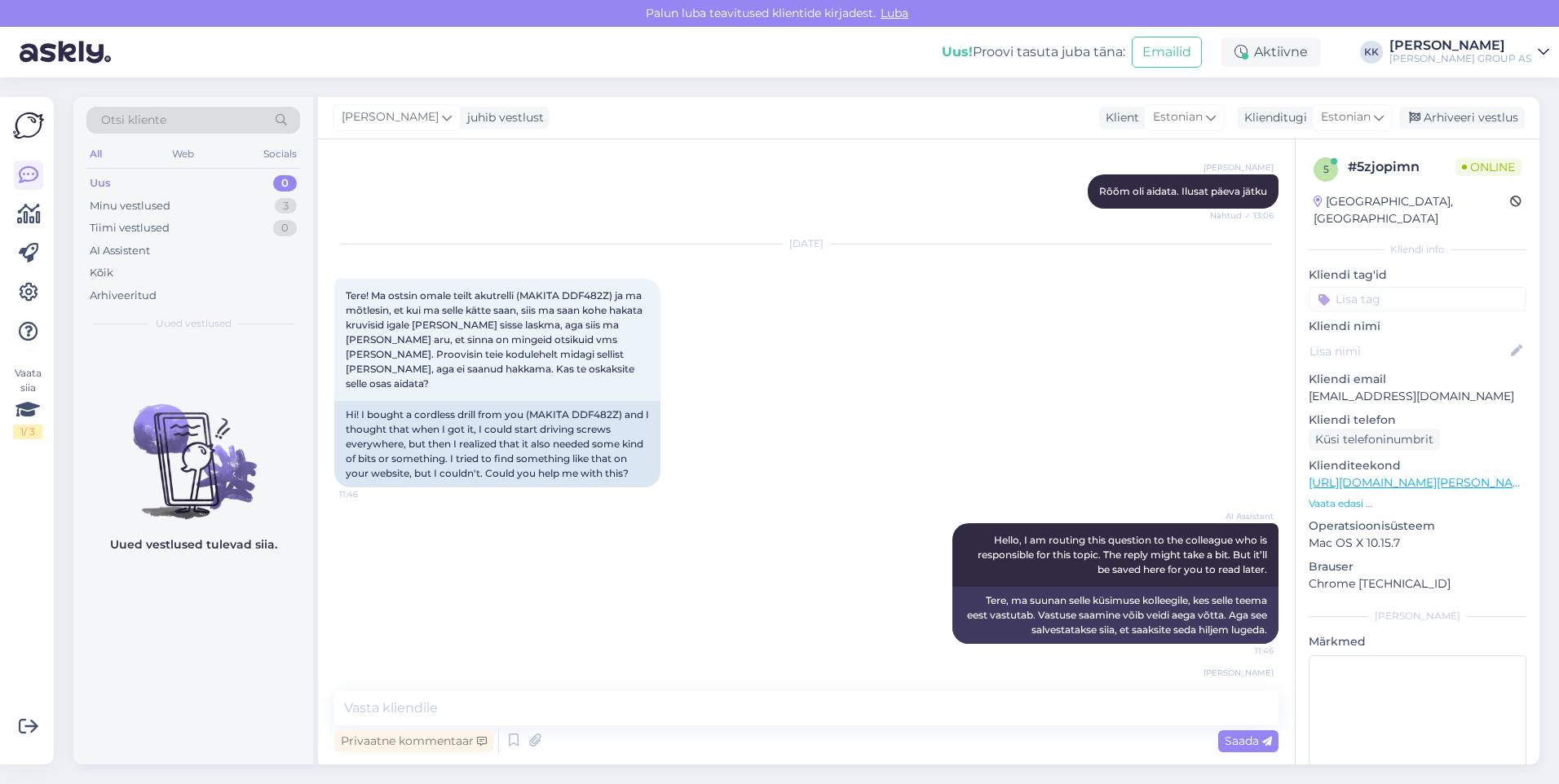
scroll to position [2153, 0]
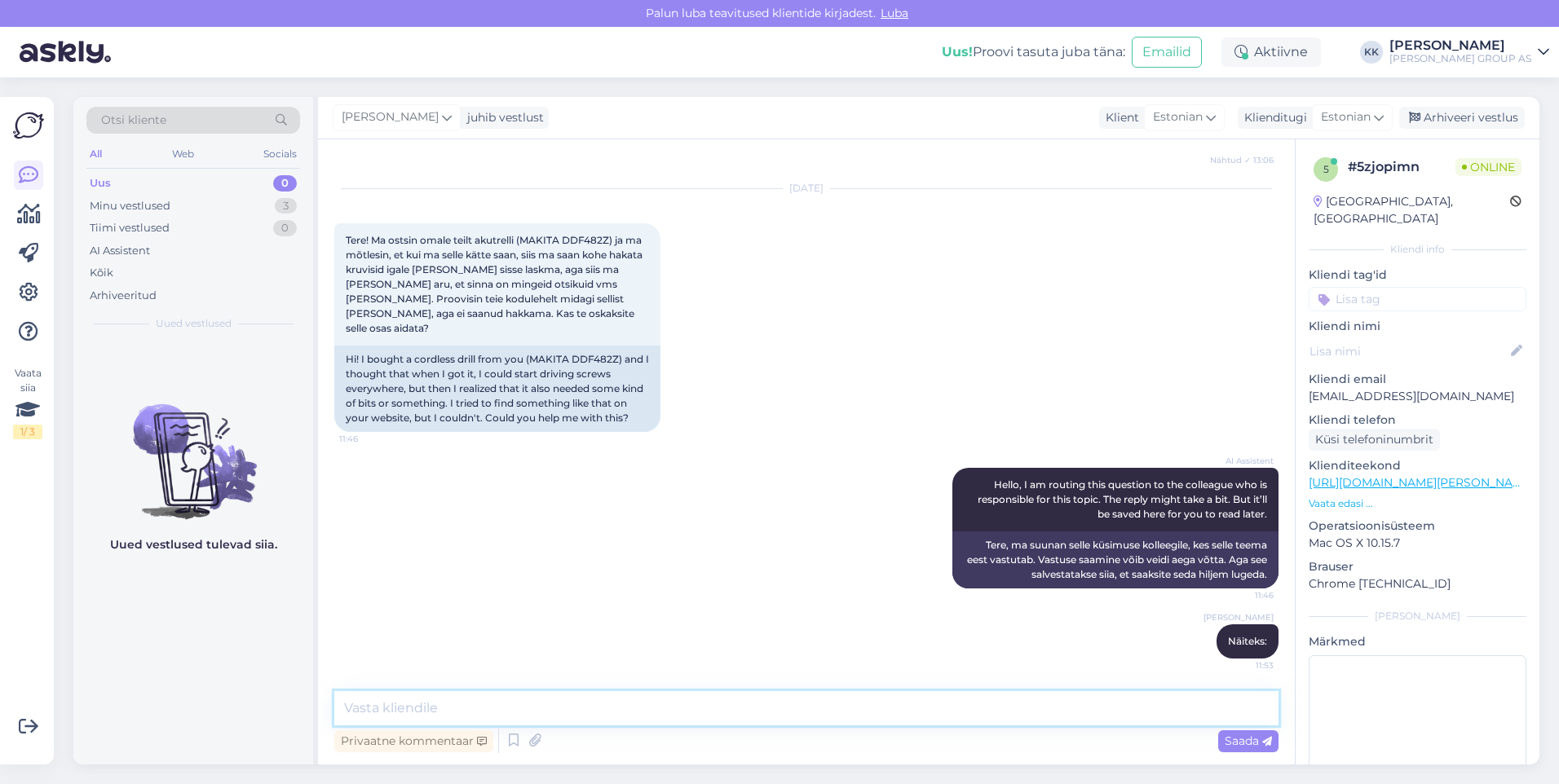
drag, startPoint x: 378, startPoint y: 710, endPoint x: 386, endPoint y: 706, distance: 8.9
click at [380, 709] on textarea at bounding box center [806, 708] width 944 height 34
paste textarea "[URL][DOMAIN_NAME][PERSON_NAME]"
type textarea "[URL][DOMAIN_NAME][PERSON_NAME]"
click at [1232, 740] on span "Saada" at bounding box center [1247, 741] width 47 height 15
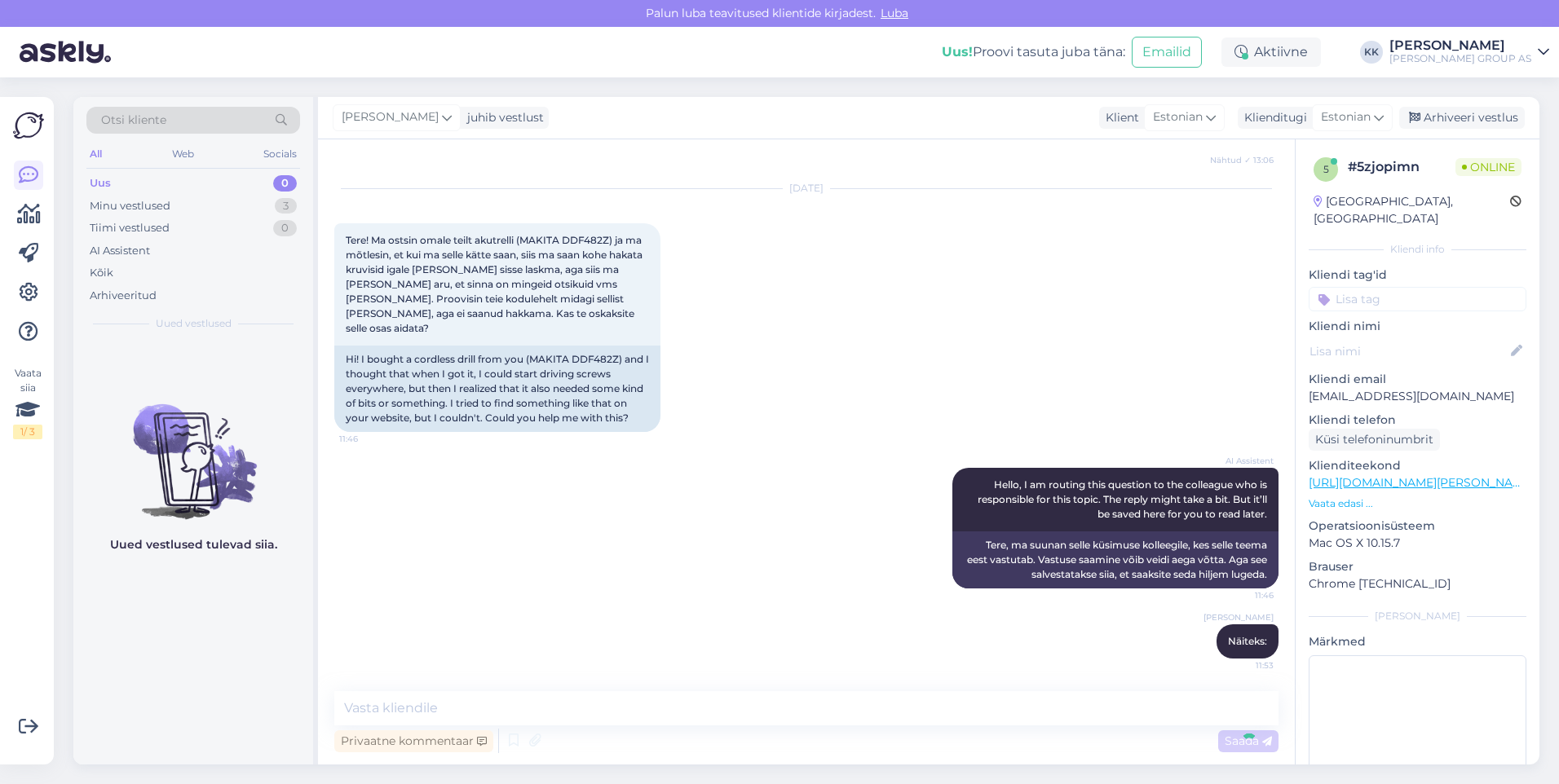
scroll to position [2238, 0]
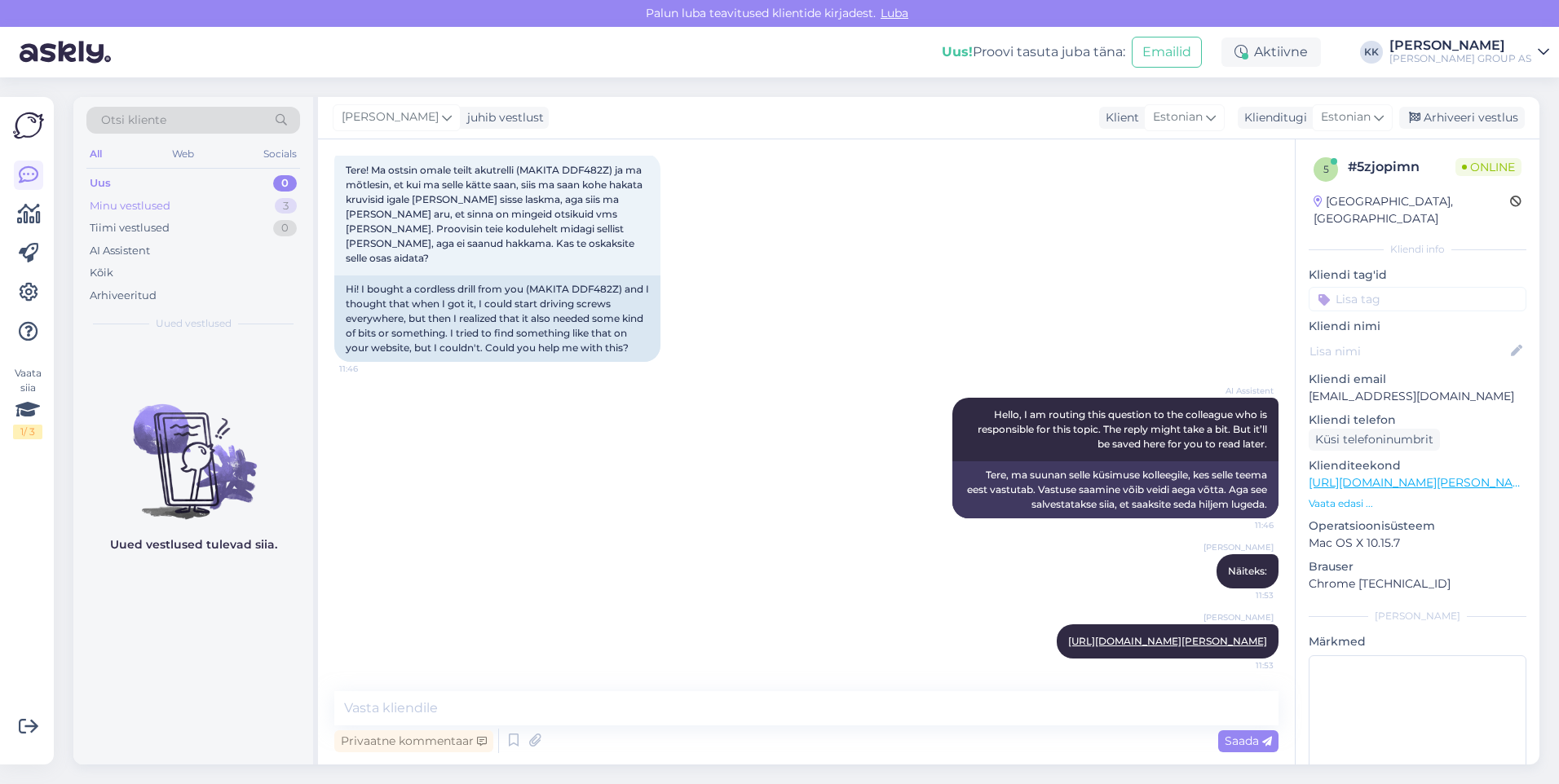
click at [127, 201] on div "Minu vestlused" at bounding box center [129, 206] width 81 height 17
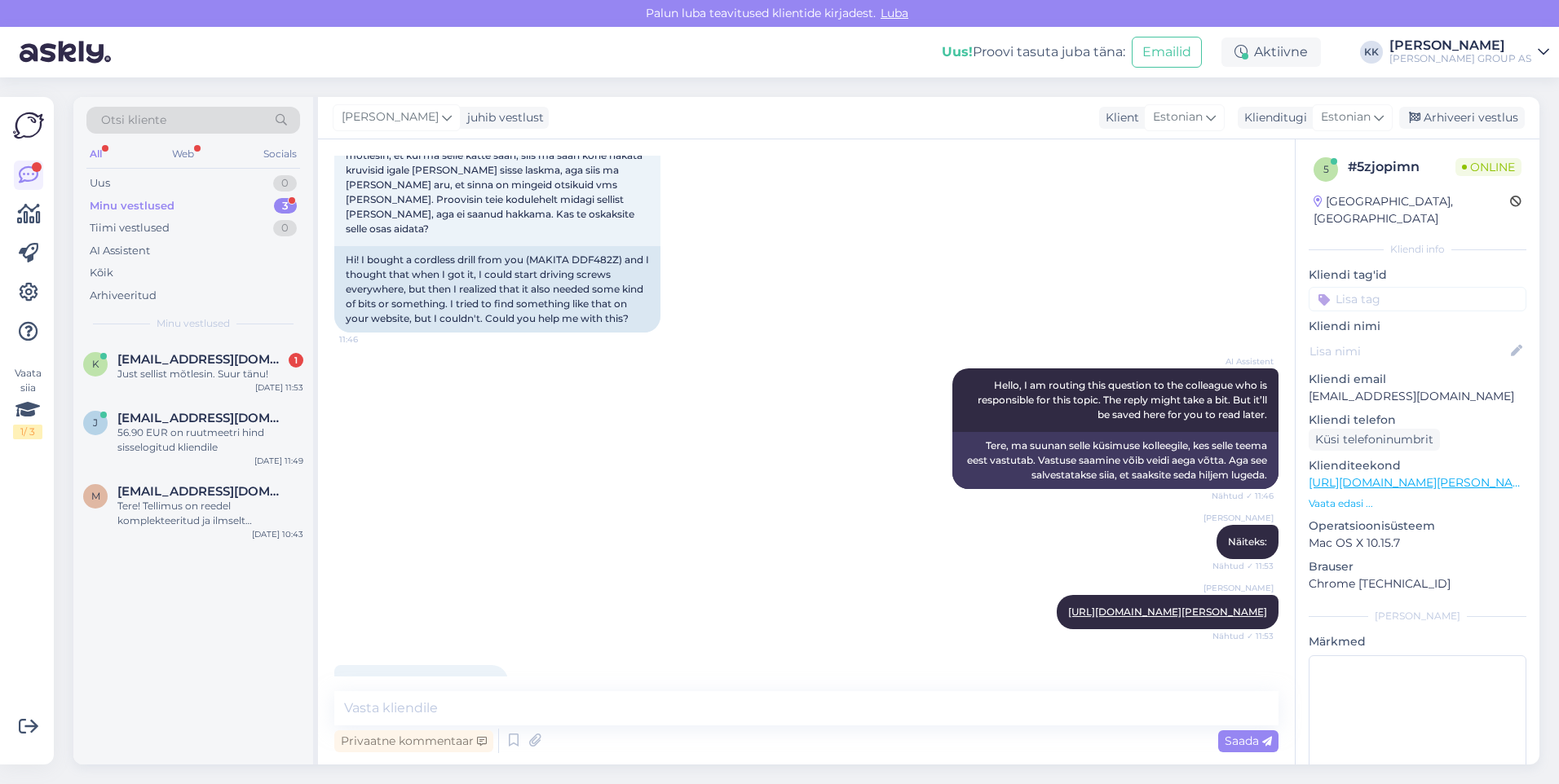
scroll to position [2307, 0]
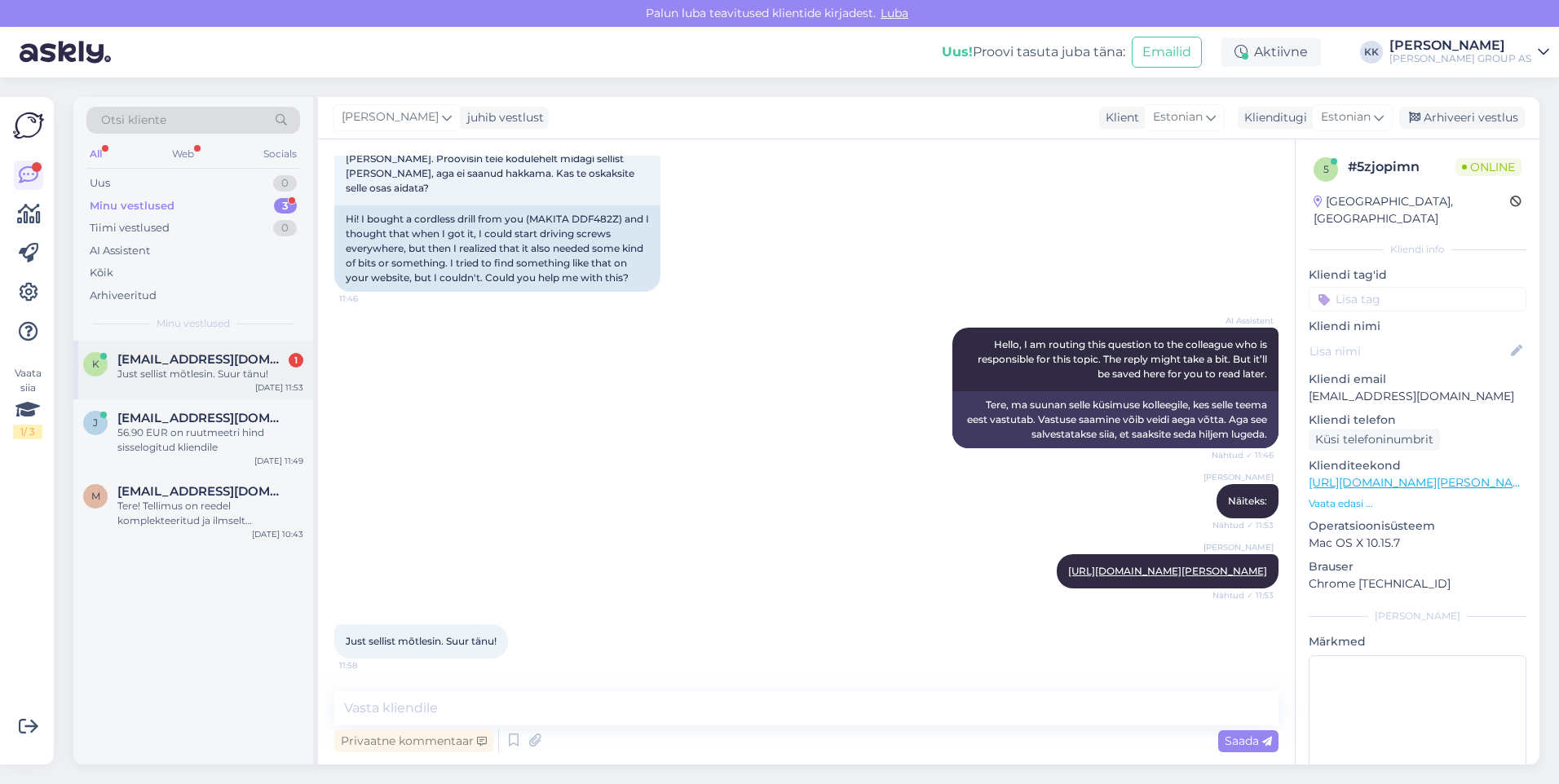
click at [207, 372] on div "Just sellist mõtlesin. Suur tänu!" at bounding box center [210, 374] width 186 height 15
click at [377, 711] on textarea at bounding box center [806, 708] width 944 height 34
type textarea "Palun! Kena päeva jätku!"
click at [1238, 740] on span "Saada" at bounding box center [1247, 741] width 47 height 15
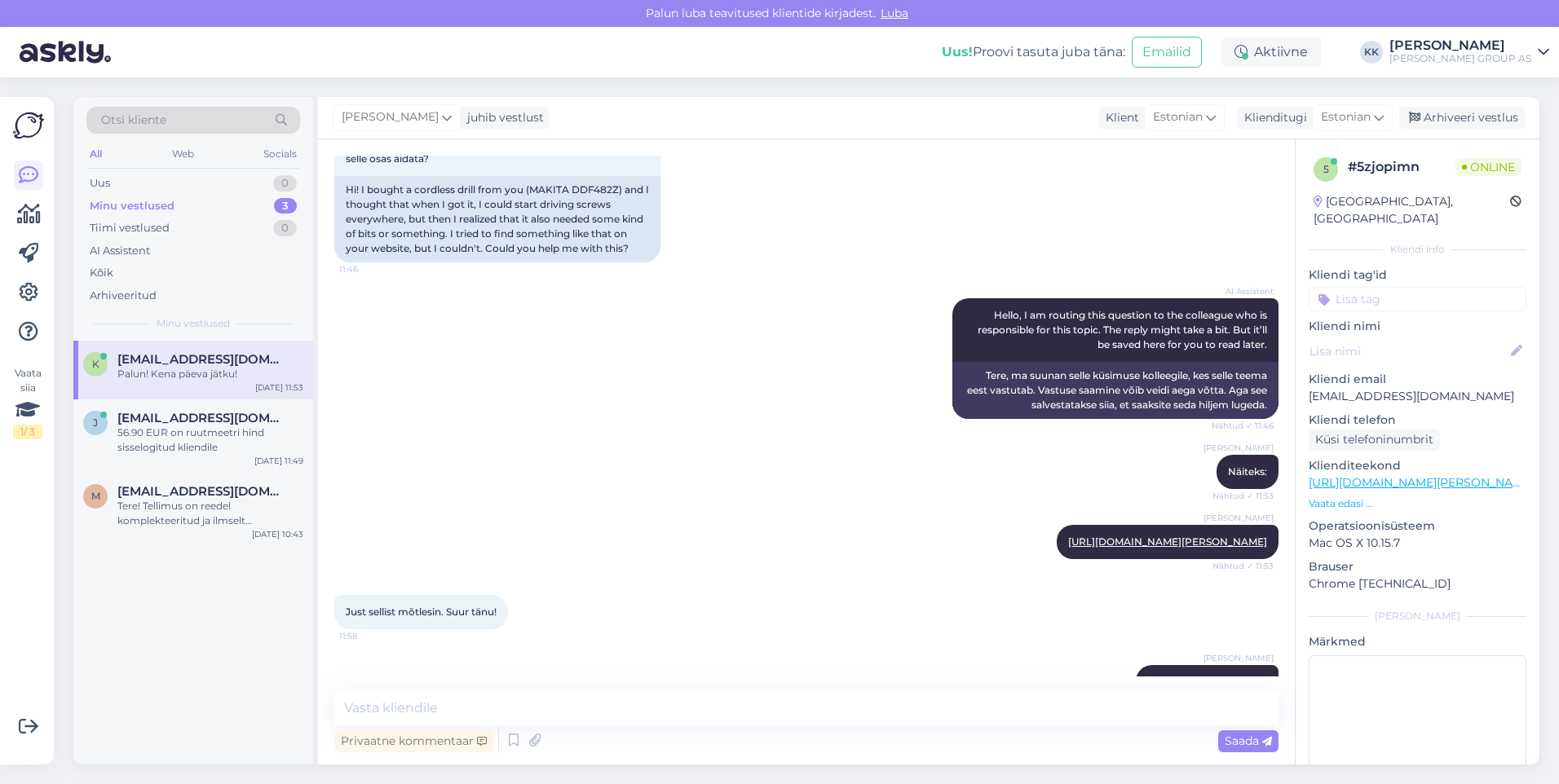
scroll to position [2377, 0]
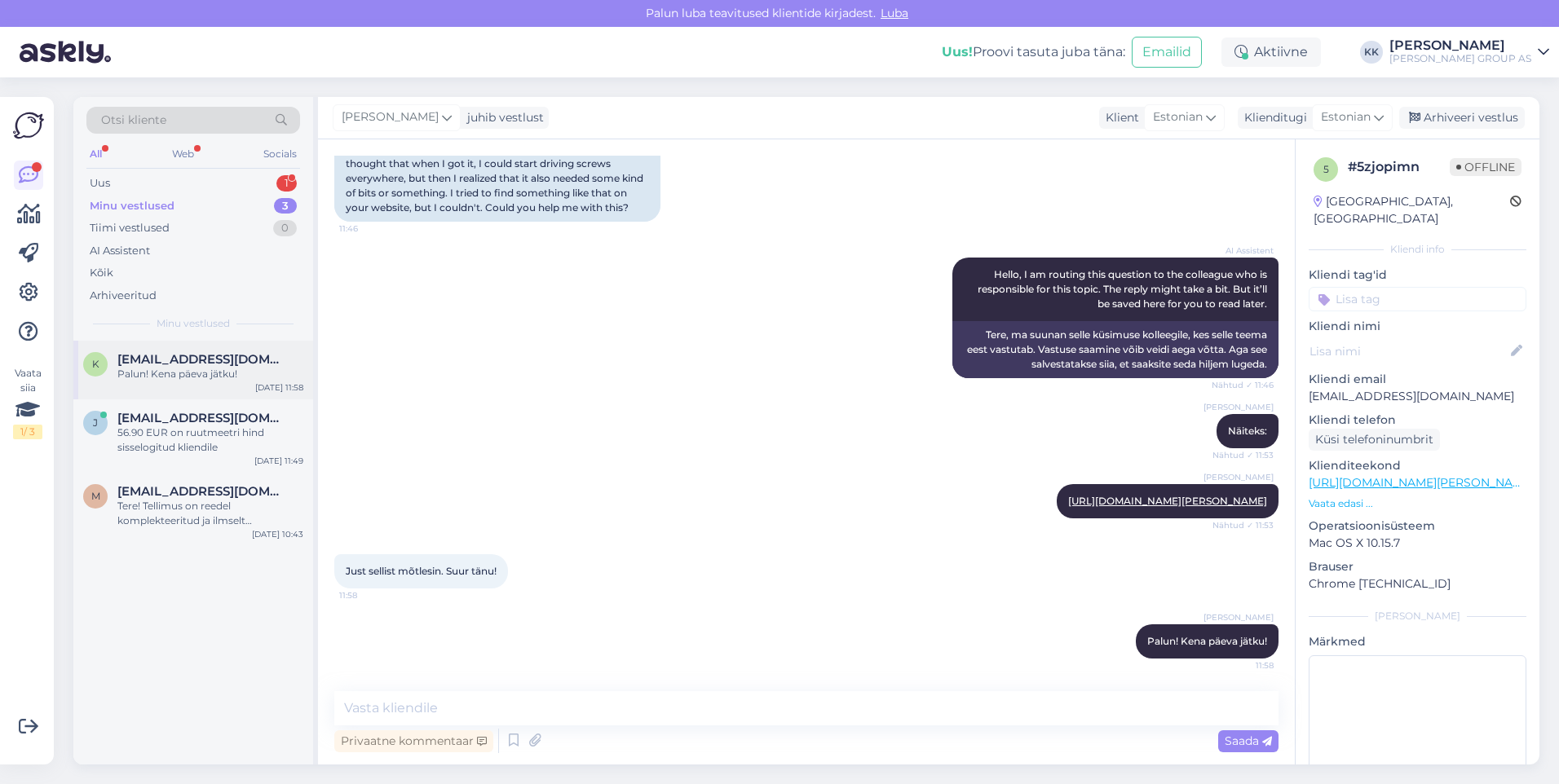
click at [176, 357] on span "[EMAIL_ADDRESS][DOMAIN_NAME]" at bounding box center [202, 360] width 169 height 15
click at [1466, 117] on div "Arhiveeri vestlus" at bounding box center [1461, 118] width 126 height 22
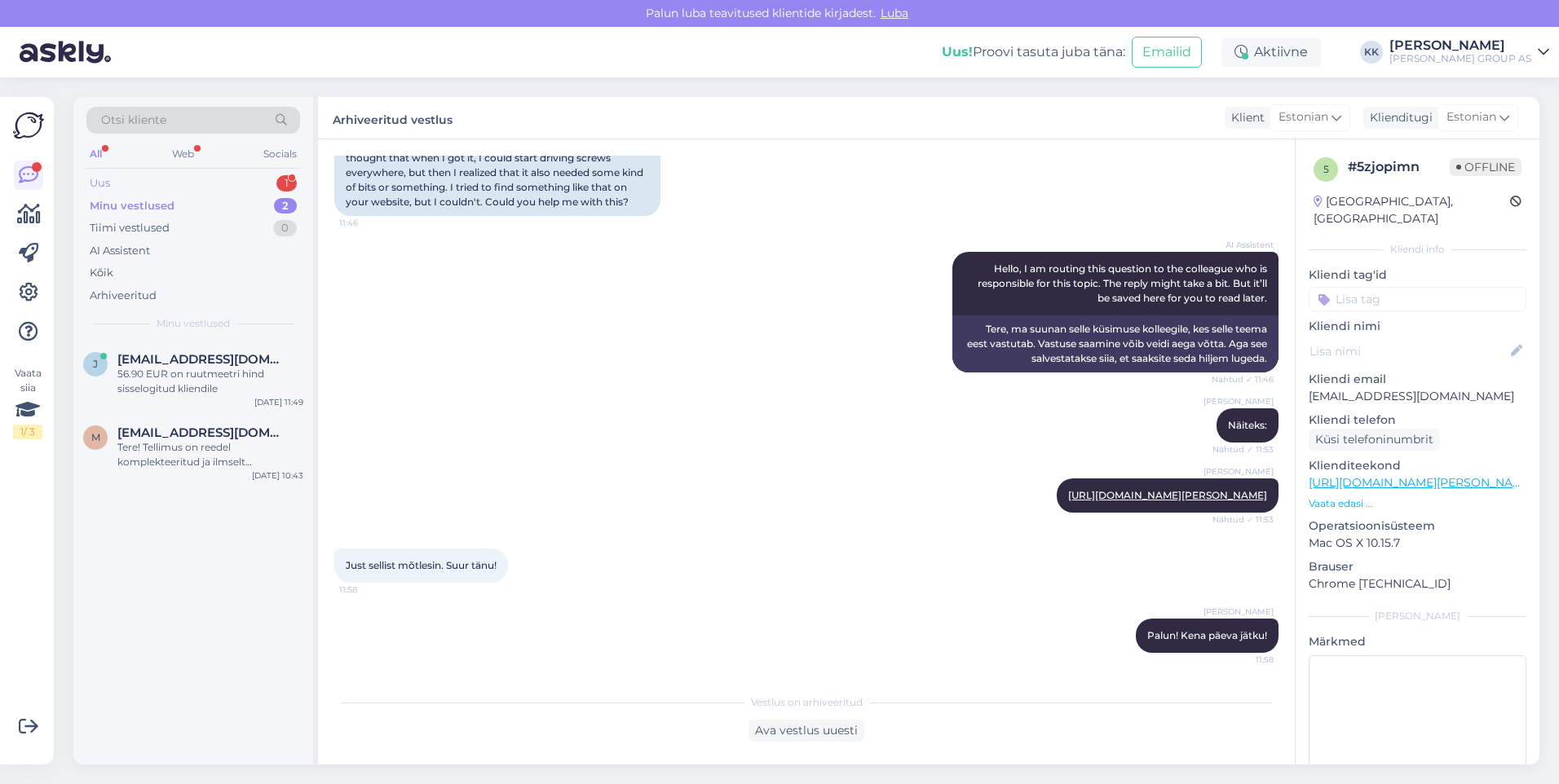
click at [128, 180] on div "Uus 1" at bounding box center [193, 183] width 214 height 23
click at [168, 359] on span "[EMAIL_ADDRESS][DOMAIN_NAME]" at bounding box center [202, 360] width 169 height 15
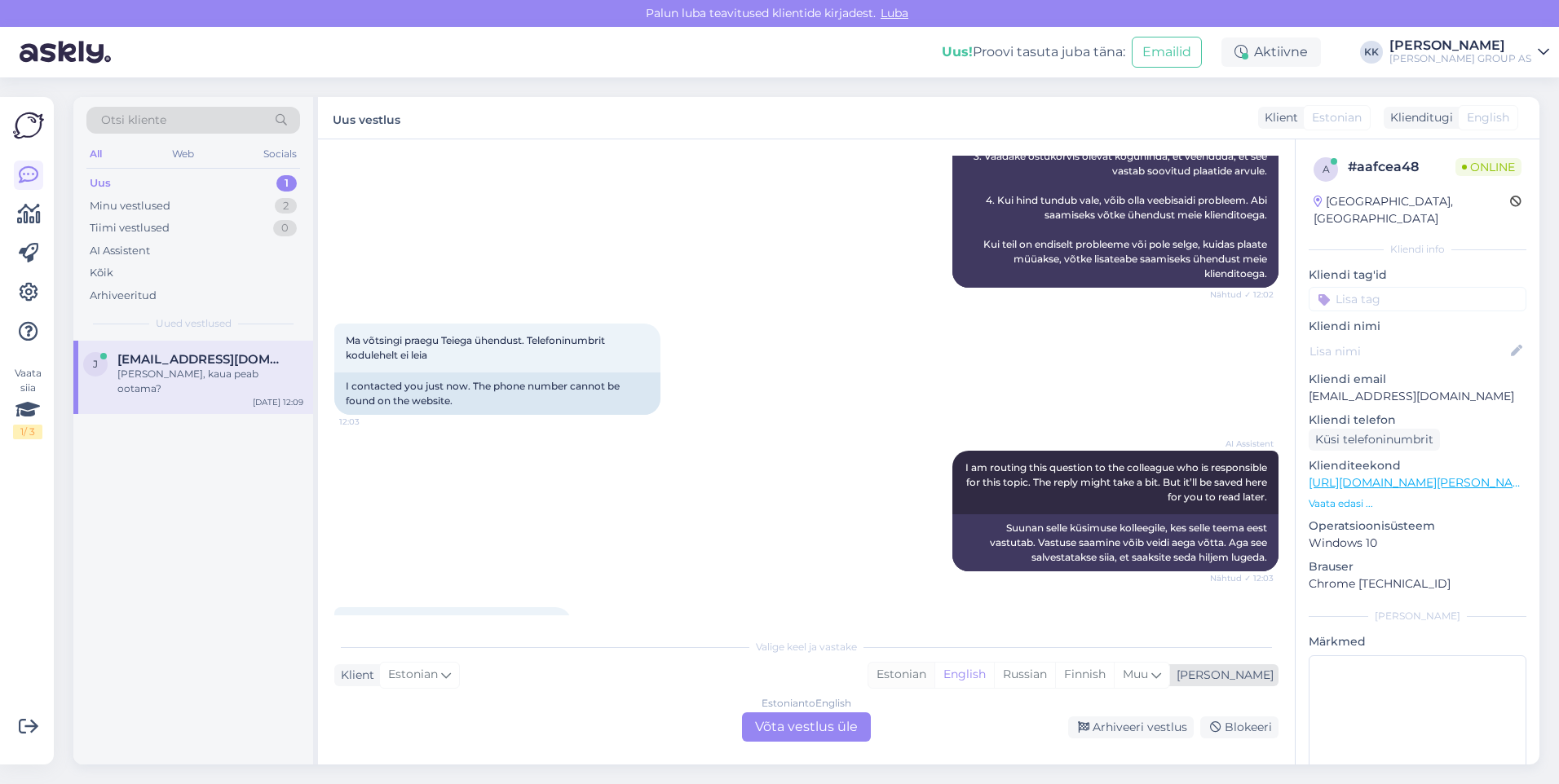
scroll to position [846, 0]
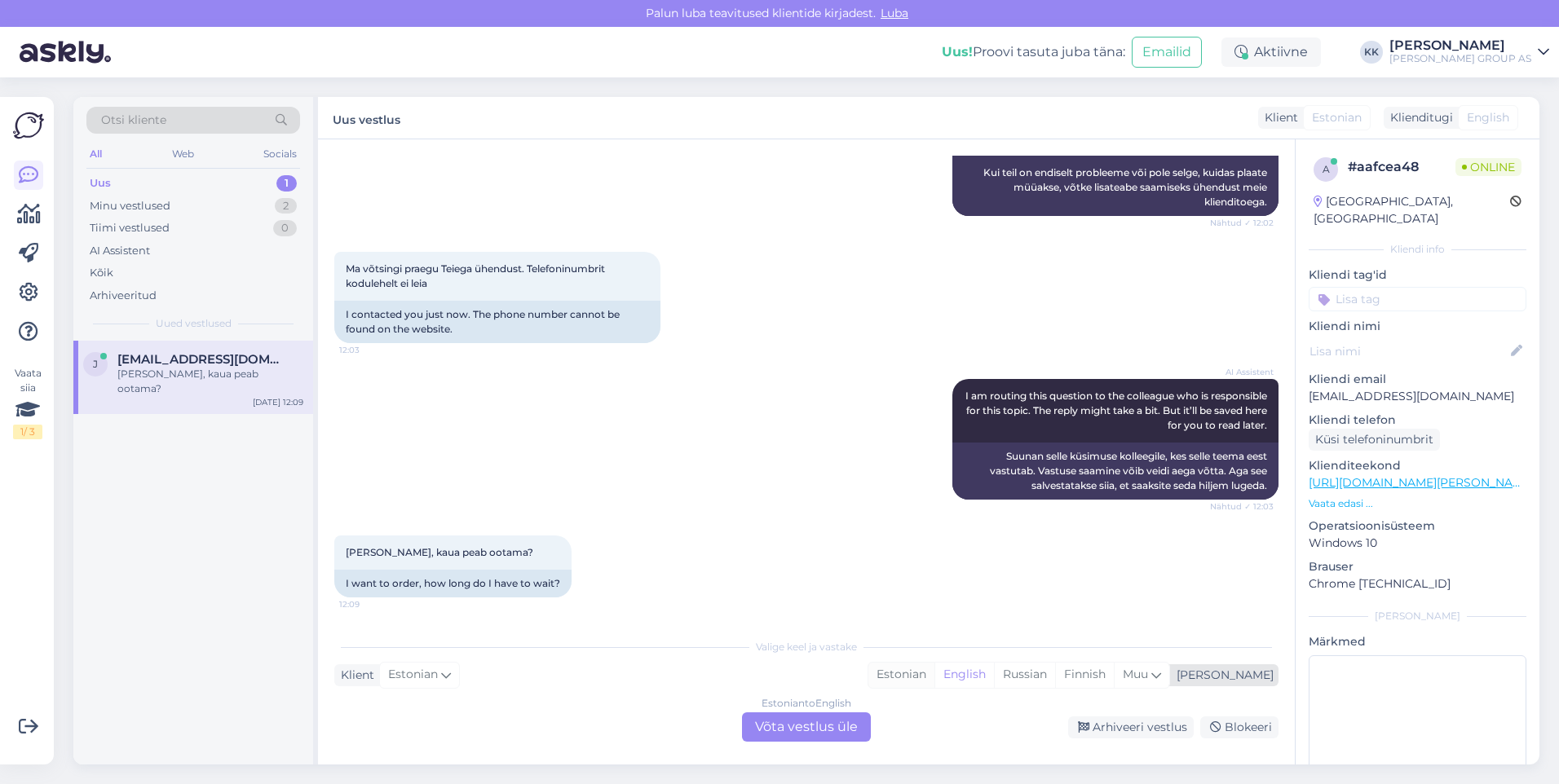
click at [934, 672] on div "Estonian" at bounding box center [900, 675] width 66 height 24
click at [827, 722] on div "Estonian to Estonian Võta vestlus üle" at bounding box center [806, 727] width 128 height 30
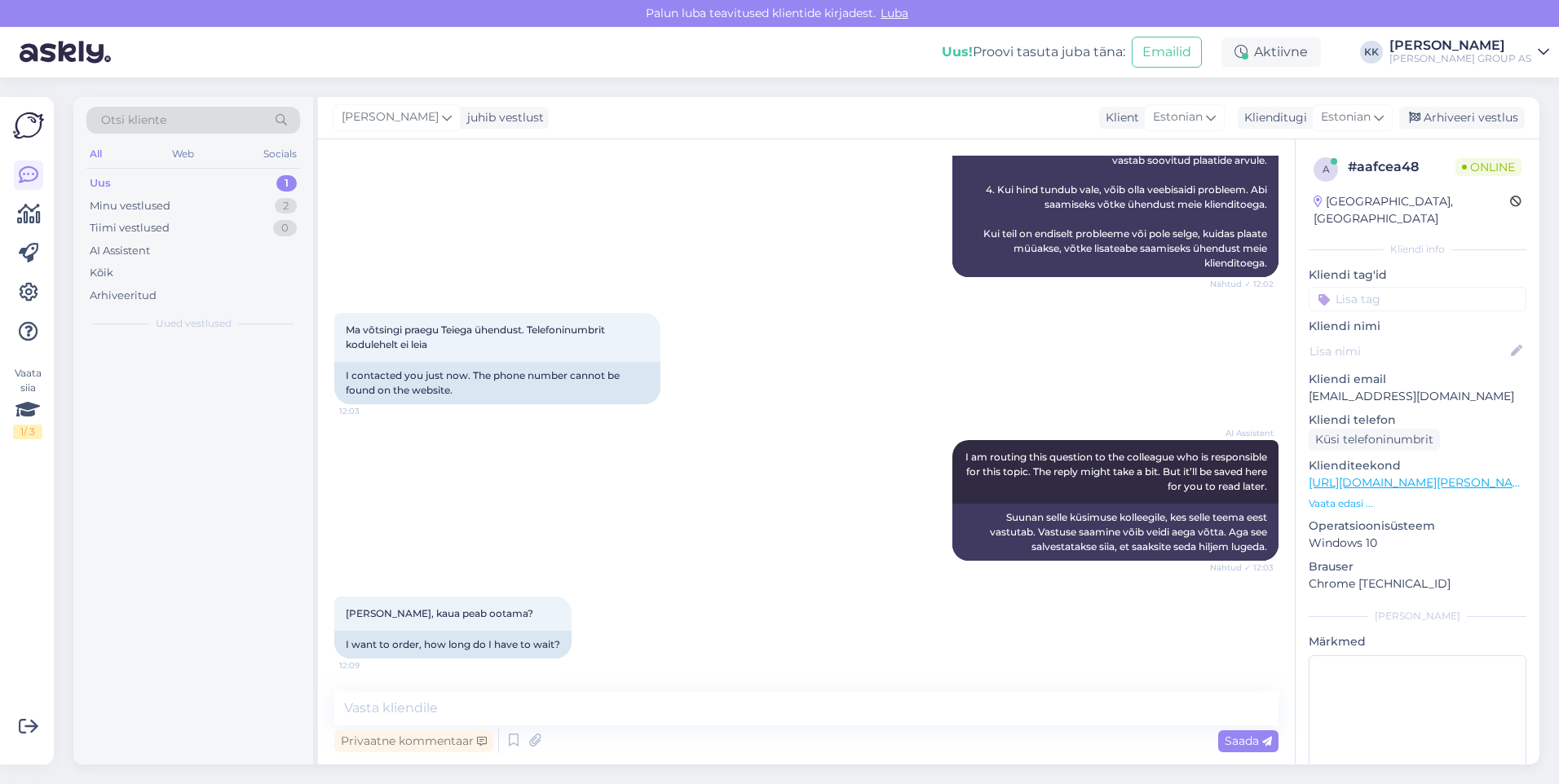
scroll to position [785, 0]
click at [380, 717] on textarea at bounding box center [806, 708] width 944 height 34
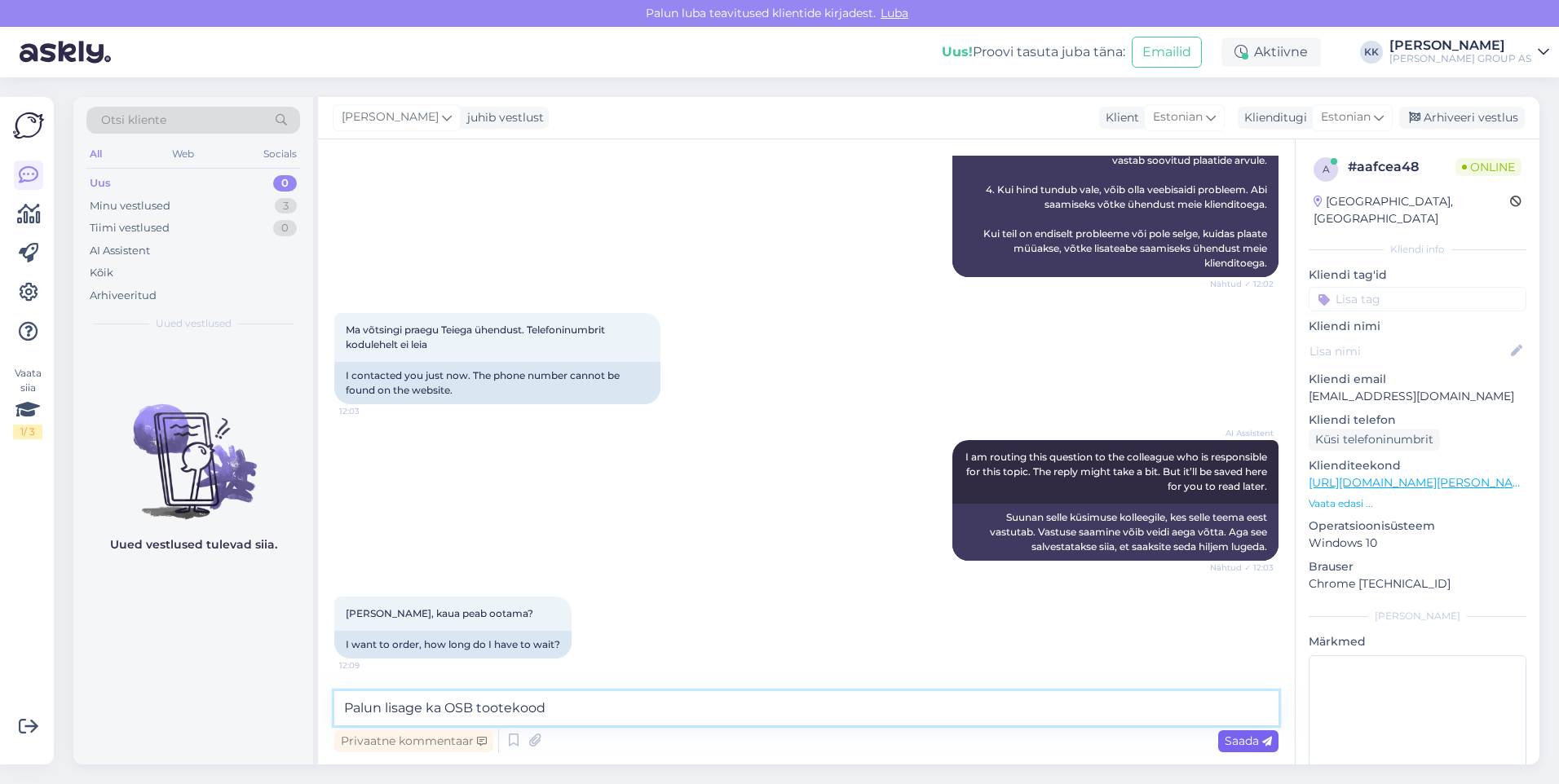
type textarea "Palun lisage ka OSB tootekood"
click at [1243, 738] on span "Saada" at bounding box center [1247, 741] width 47 height 15
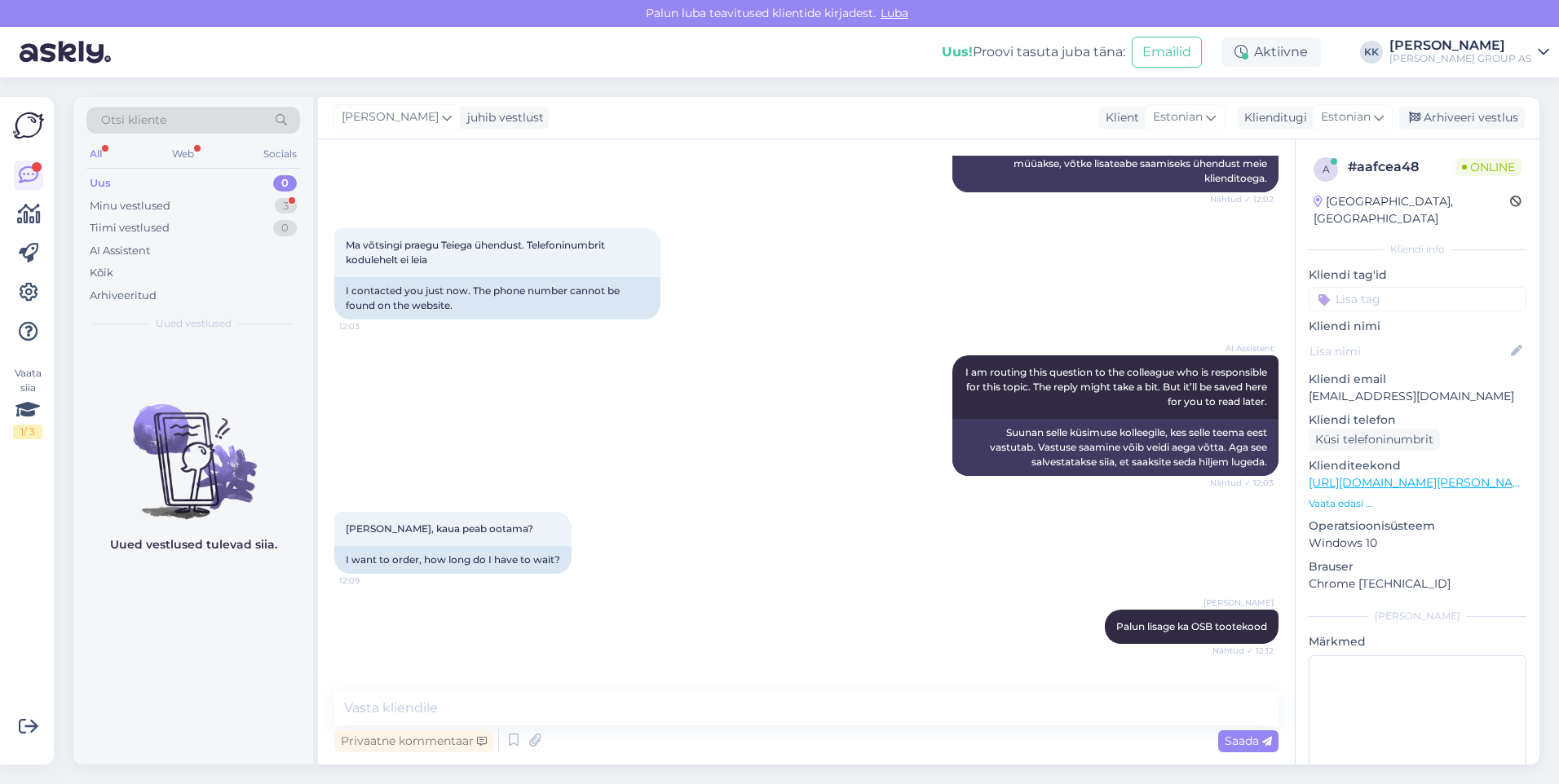
scroll to position [1065, 0]
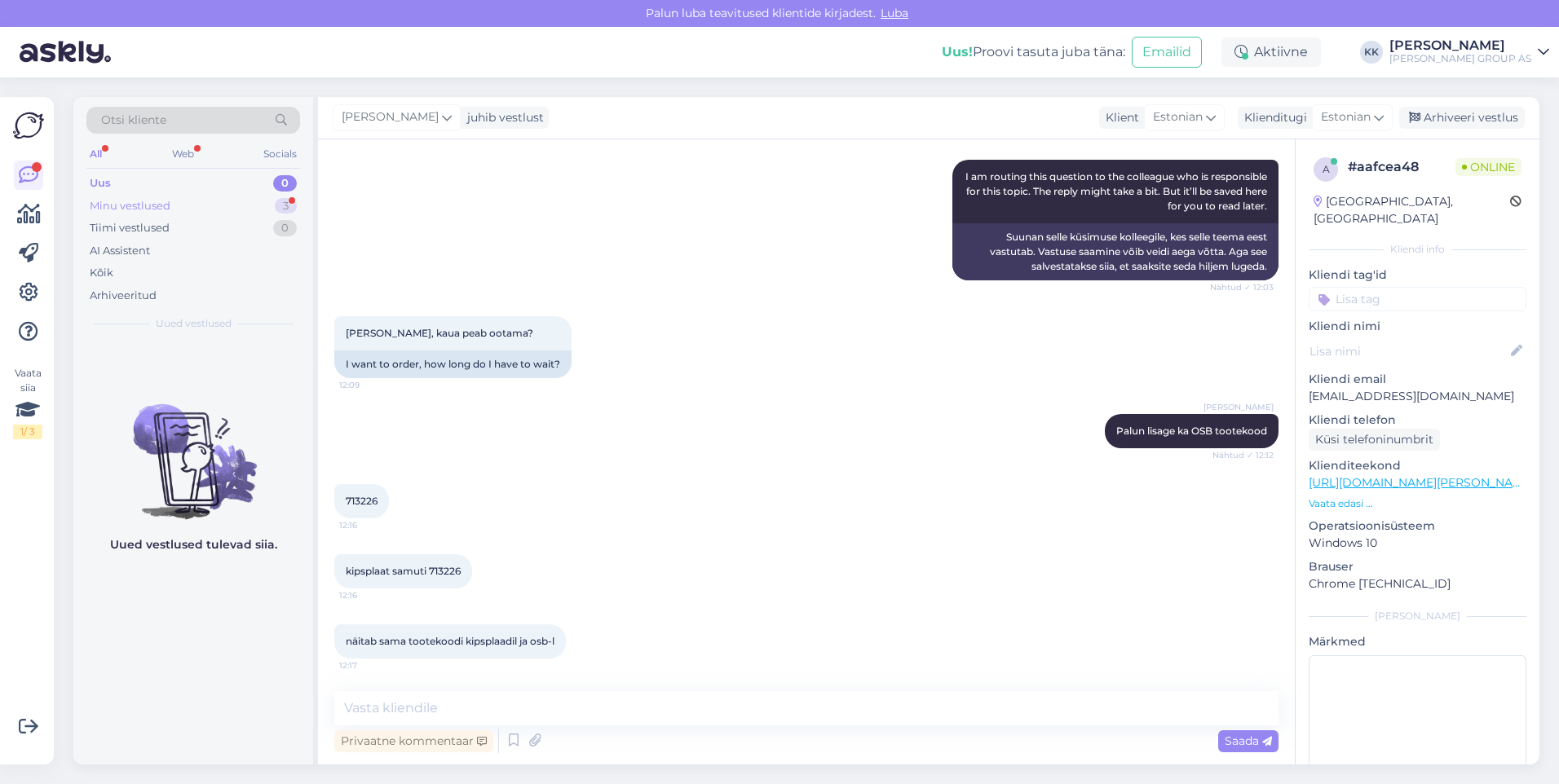
click at [125, 203] on div "Minu vestlused" at bounding box center [129, 206] width 81 height 17
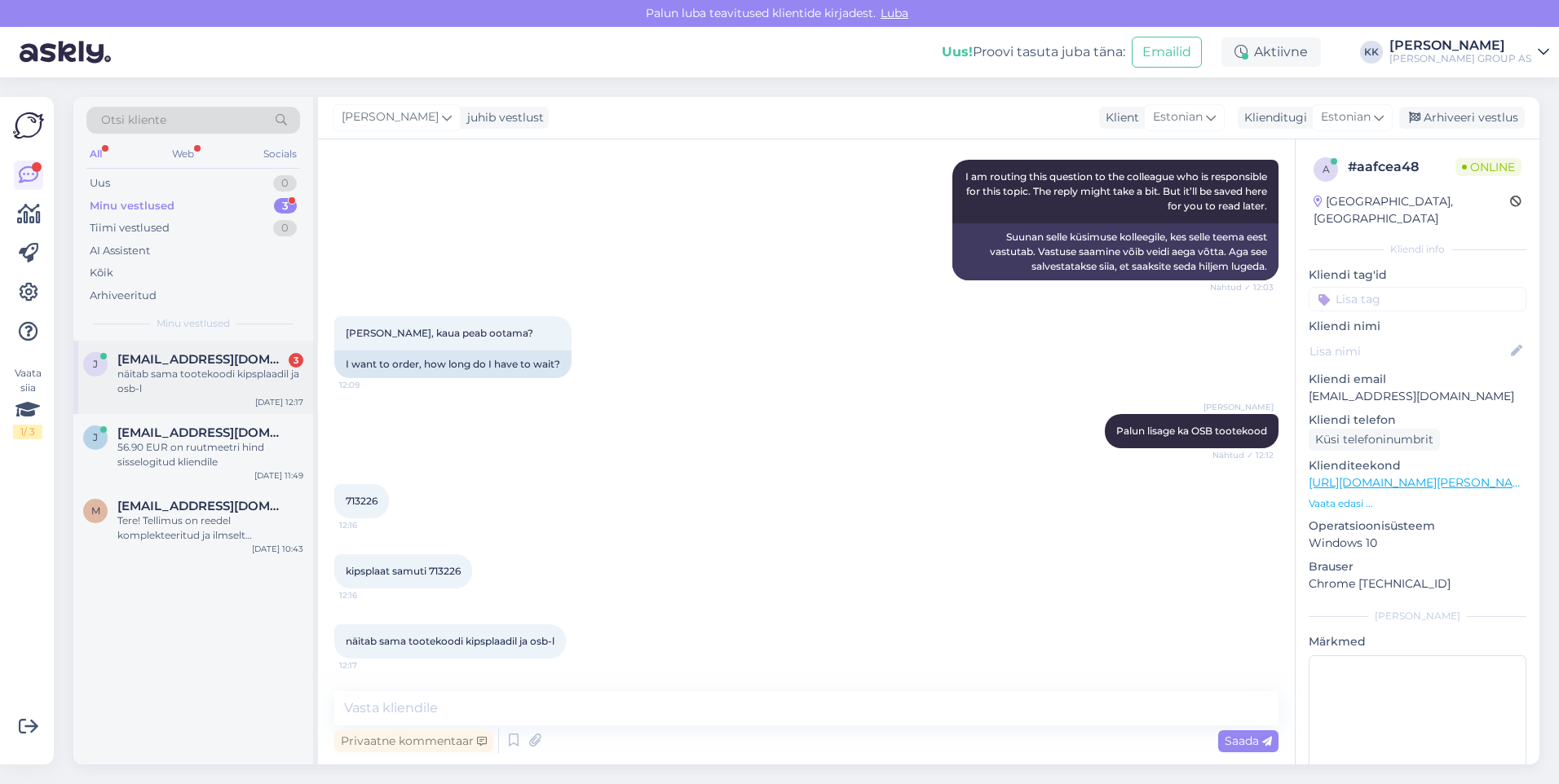
click at [155, 365] on span "[EMAIL_ADDRESS][DOMAIN_NAME]" at bounding box center [202, 360] width 169 height 15
click at [367, 707] on textarea at bounding box center [806, 708] width 944 height 34
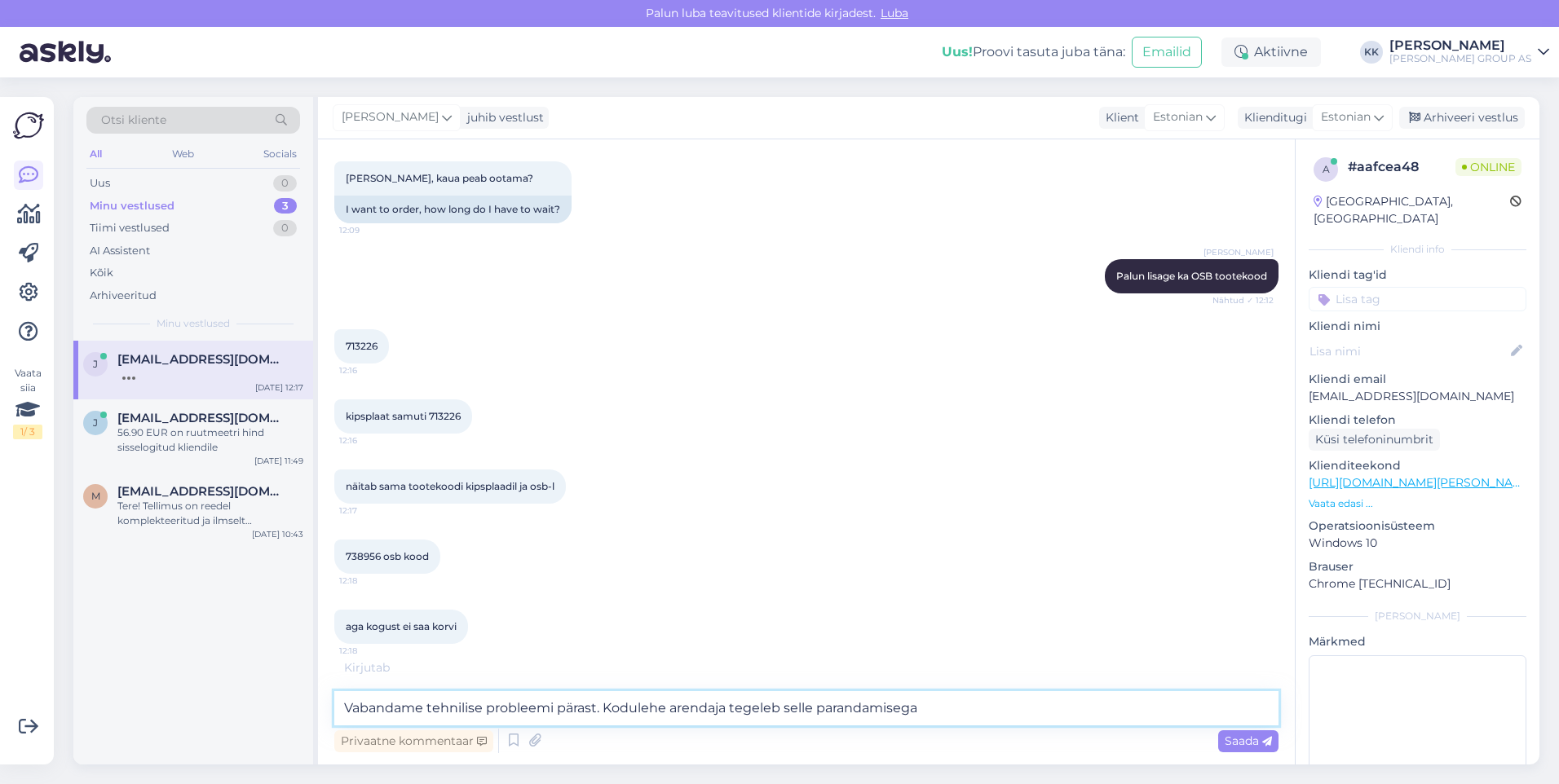
scroll to position [1276, 0]
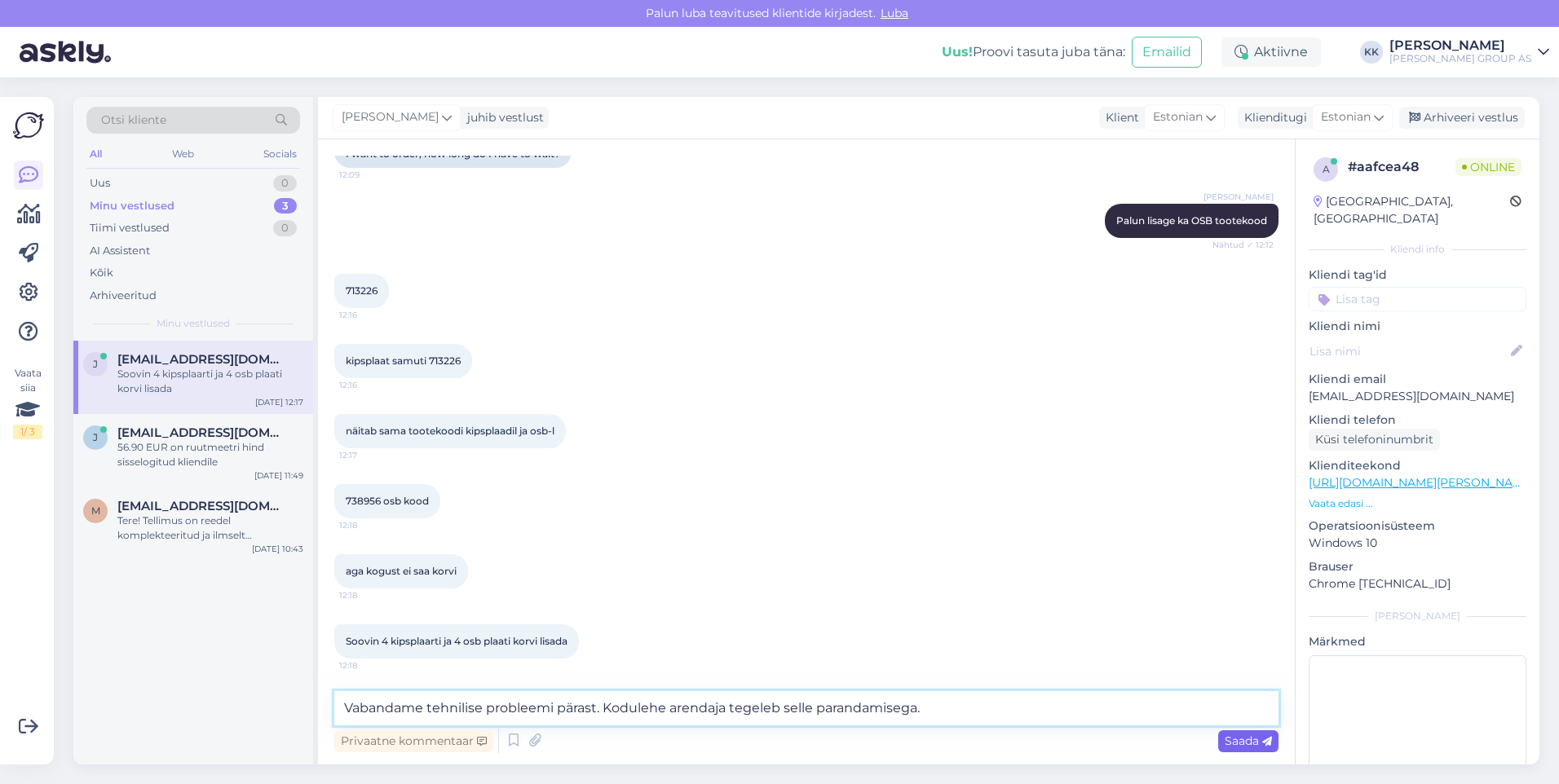
type textarea "Vabandame tehnilise probleemi pärast. Kodulehe arendaja tegeleb selle parandami…"
click at [1234, 737] on span "Saada" at bounding box center [1247, 741] width 47 height 15
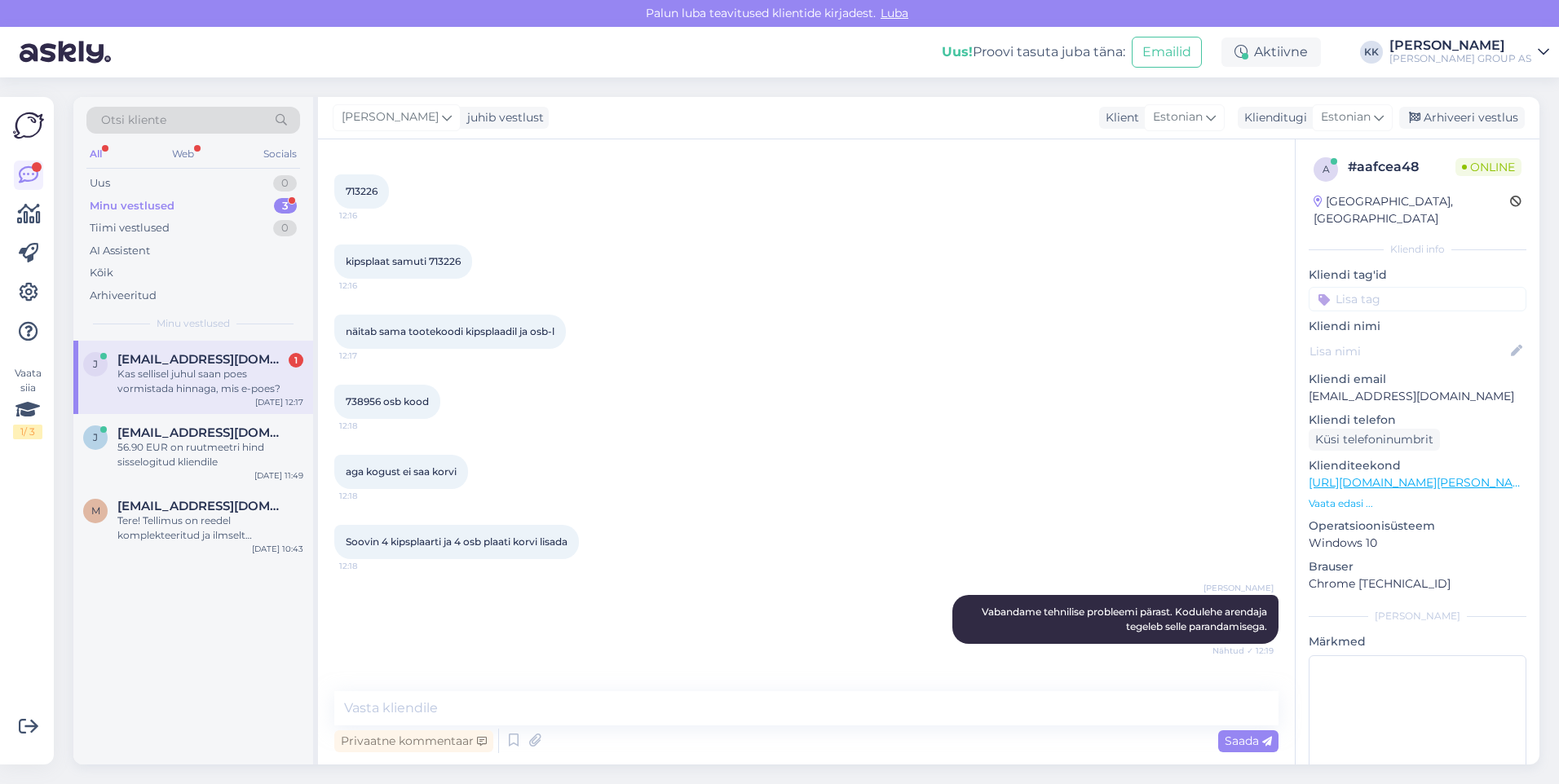
scroll to position [1430, 0]
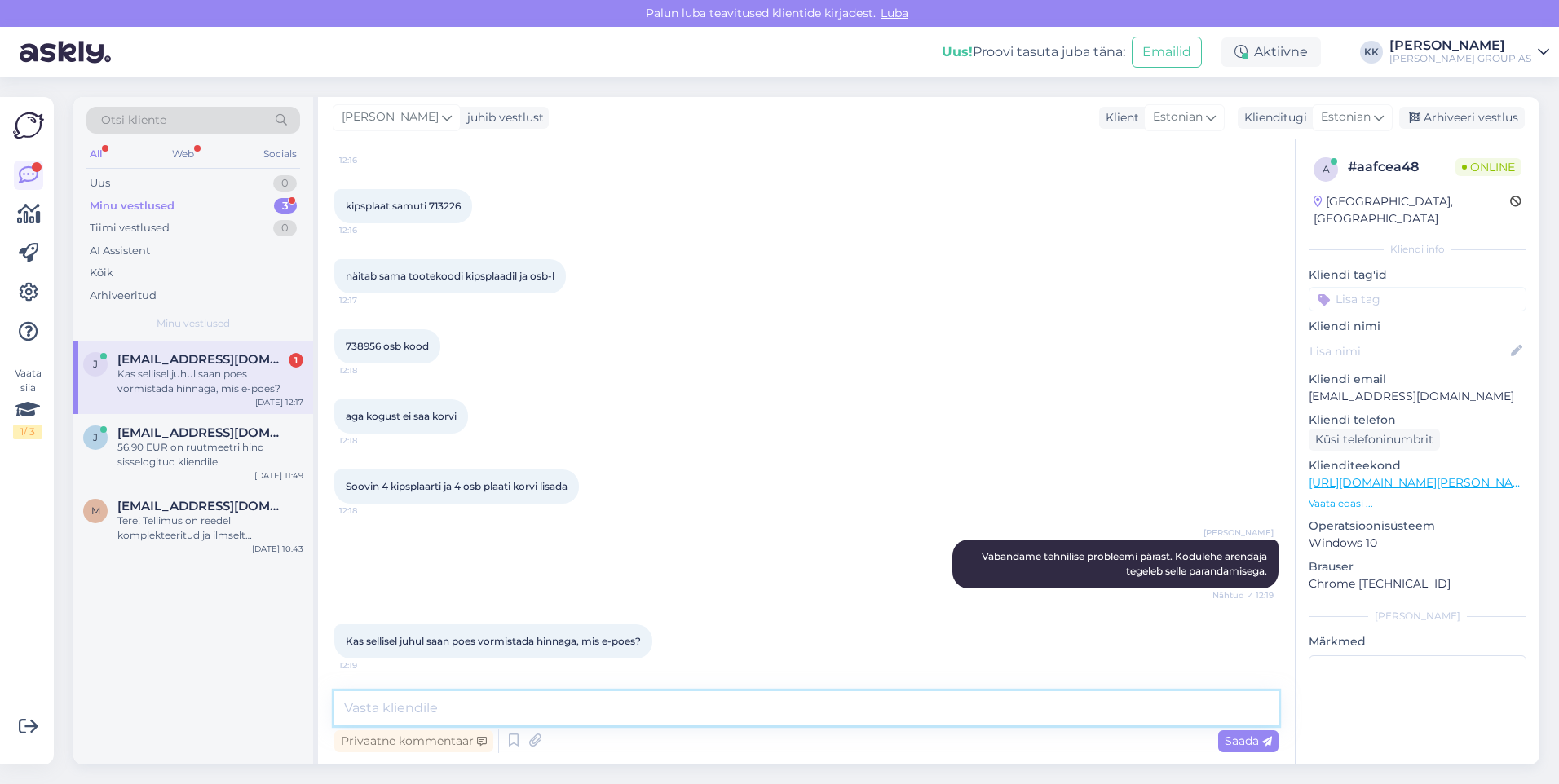
click at [389, 711] on textarea at bounding box center [806, 708] width 944 height 34
type textarea "OSB plaadil on kaupluses ka hind 29.99"
click at [1241, 741] on span "Saada" at bounding box center [1247, 741] width 47 height 15
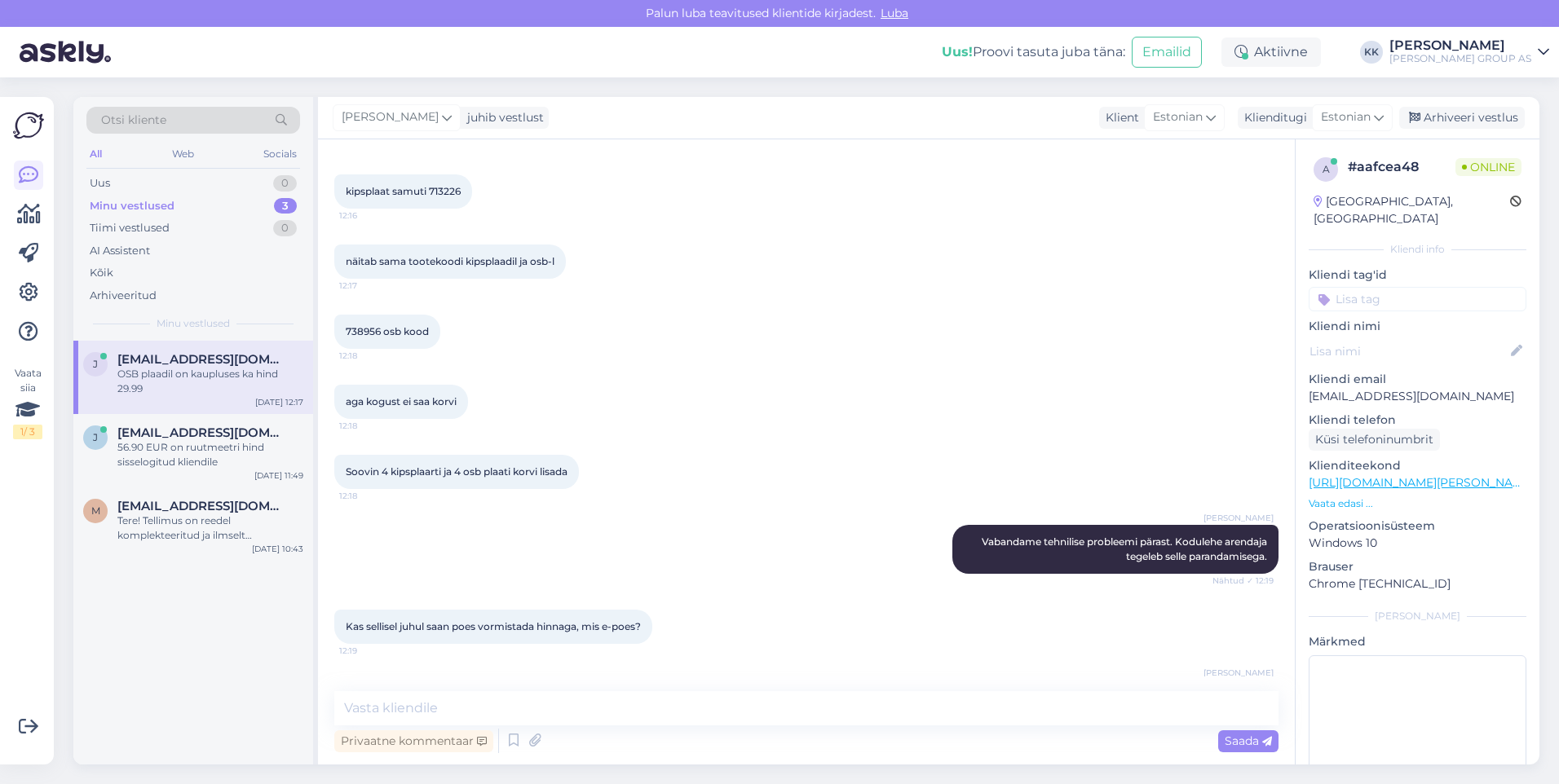
scroll to position [1500, 0]
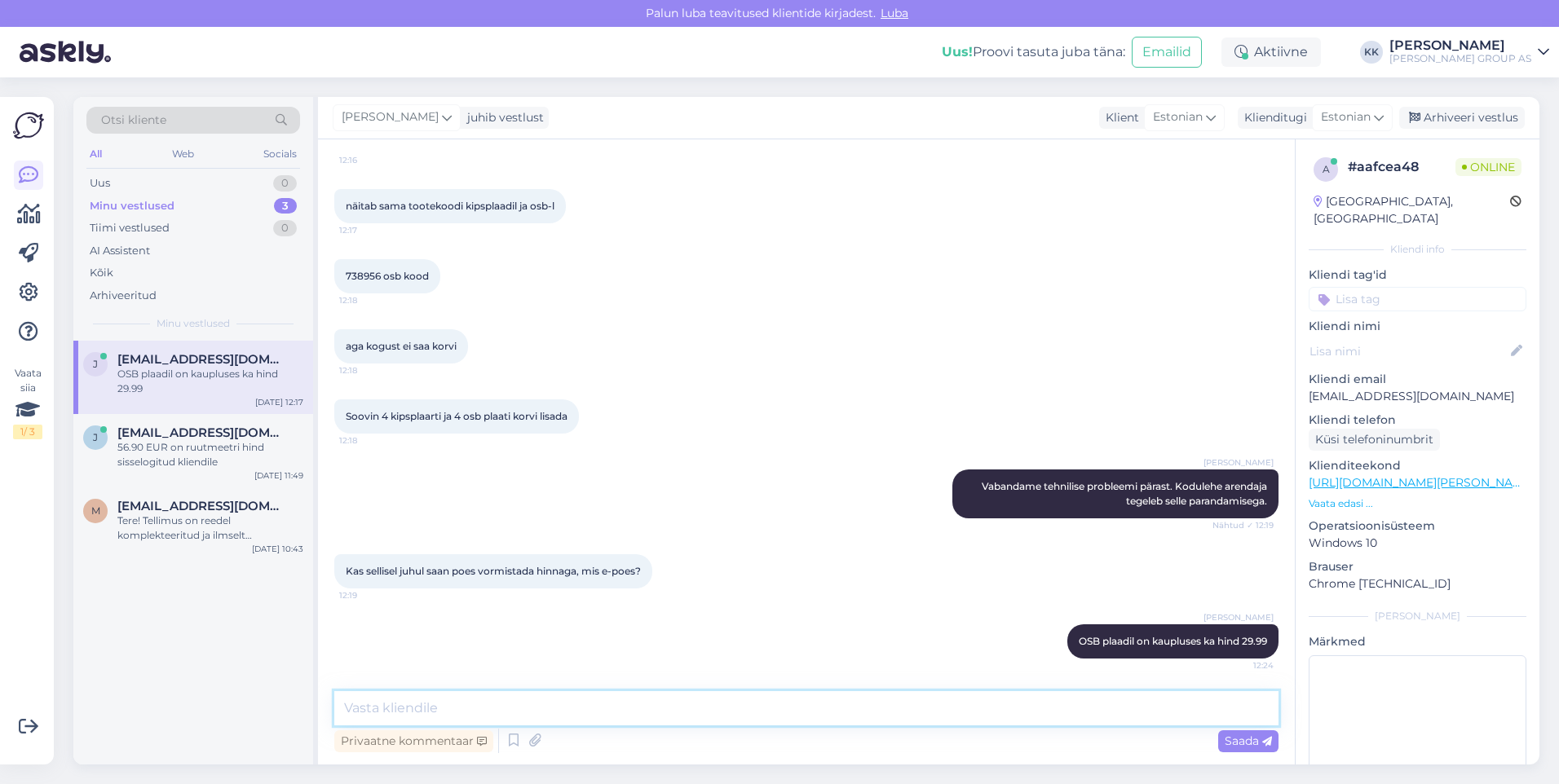
click at [367, 712] on textarea at bounding box center [806, 708] width 944 height 34
type textarea "ja kipsplaadil 713226 samuti poes hind 12.99, seega saate sama hinnaga ostu soo…"
click at [1237, 737] on span "Saada" at bounding box center [1247, 741] width 47 height 15
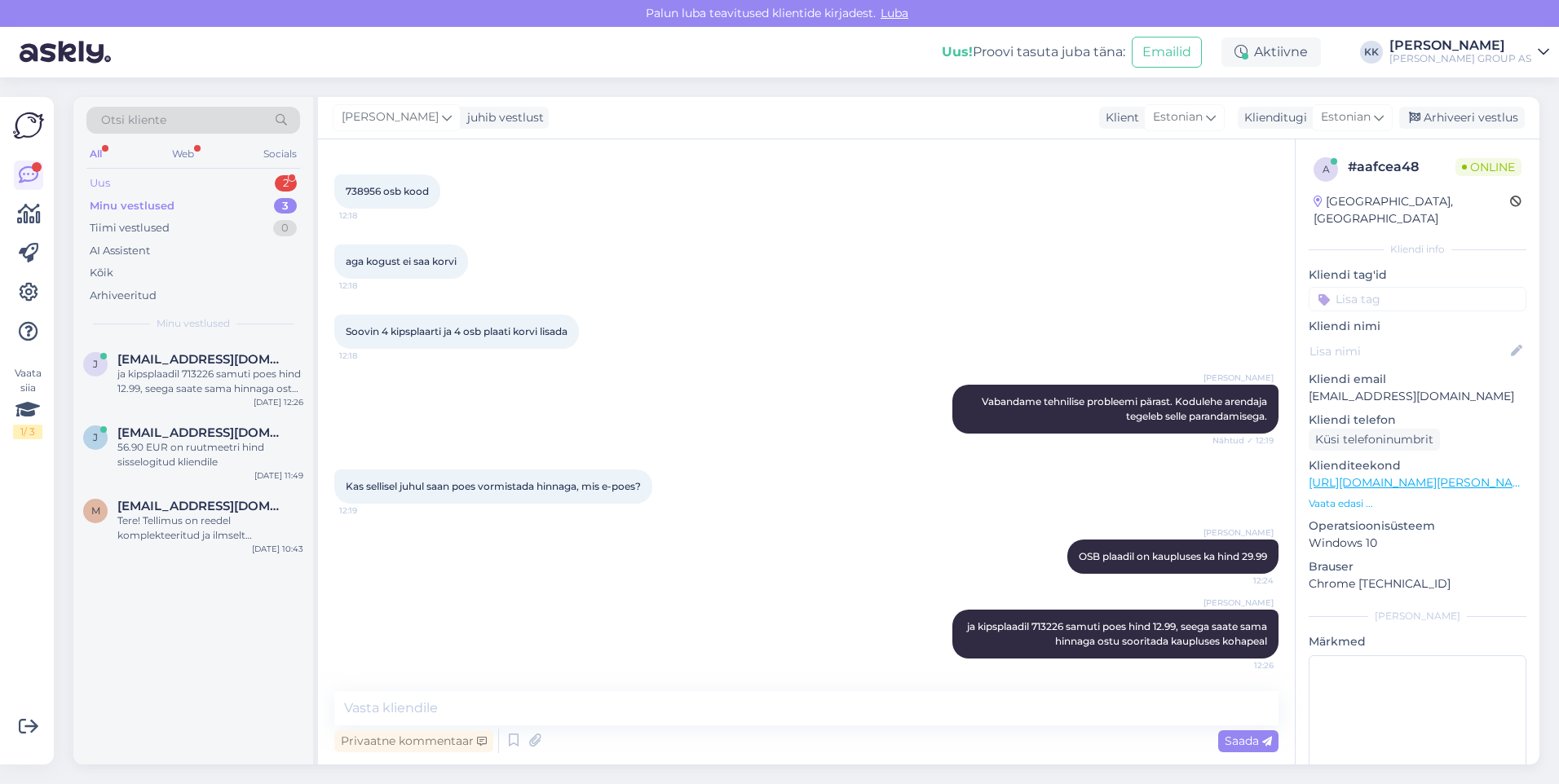
click at [124, 178] on div "Uus 2" at bounding box center [193, 183] width 214 height 23
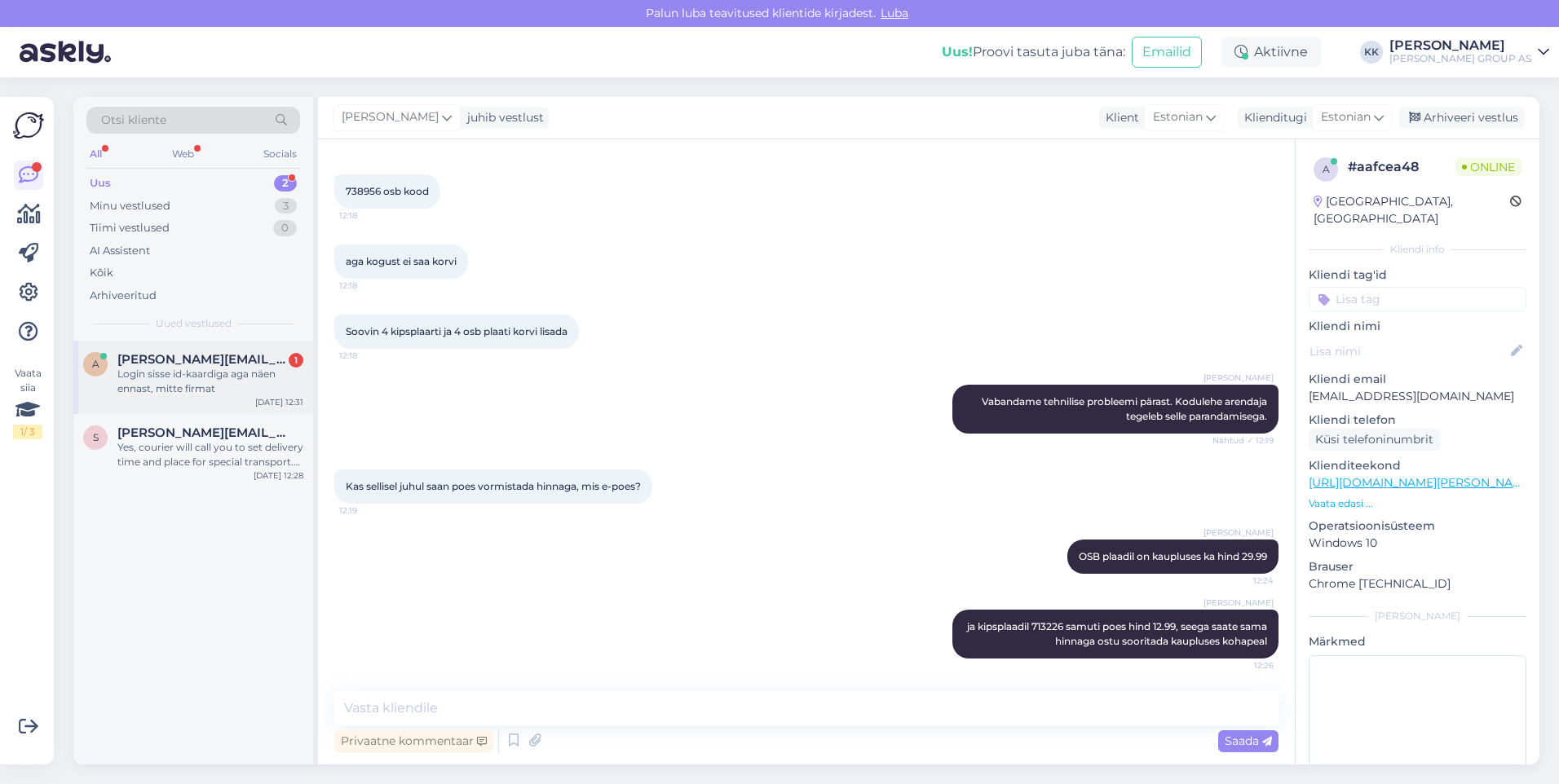
click at [185, 377] on div "Login sisse id-kaardiga aga näen ennast, mitte firmat" at bounding box center [210, 381] width 186 height 30
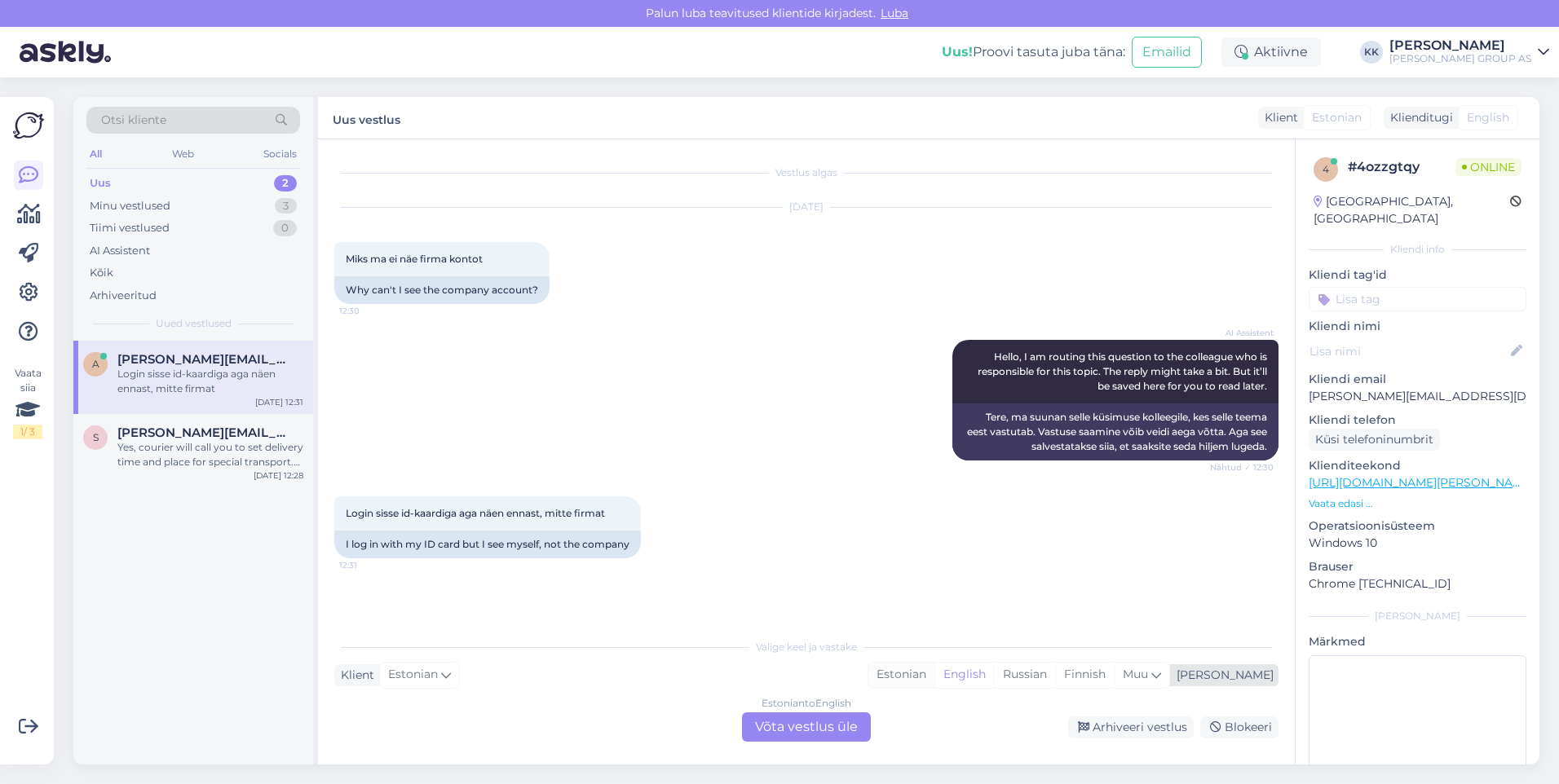
click at [934, 667] on div "Estonian" at bounding box center [900, 675] width 66 height 24
click at [839, 725] on div "Estonian to Estonian Võta vestlus üle" at bounding box center [806, 727] width 128 height 30
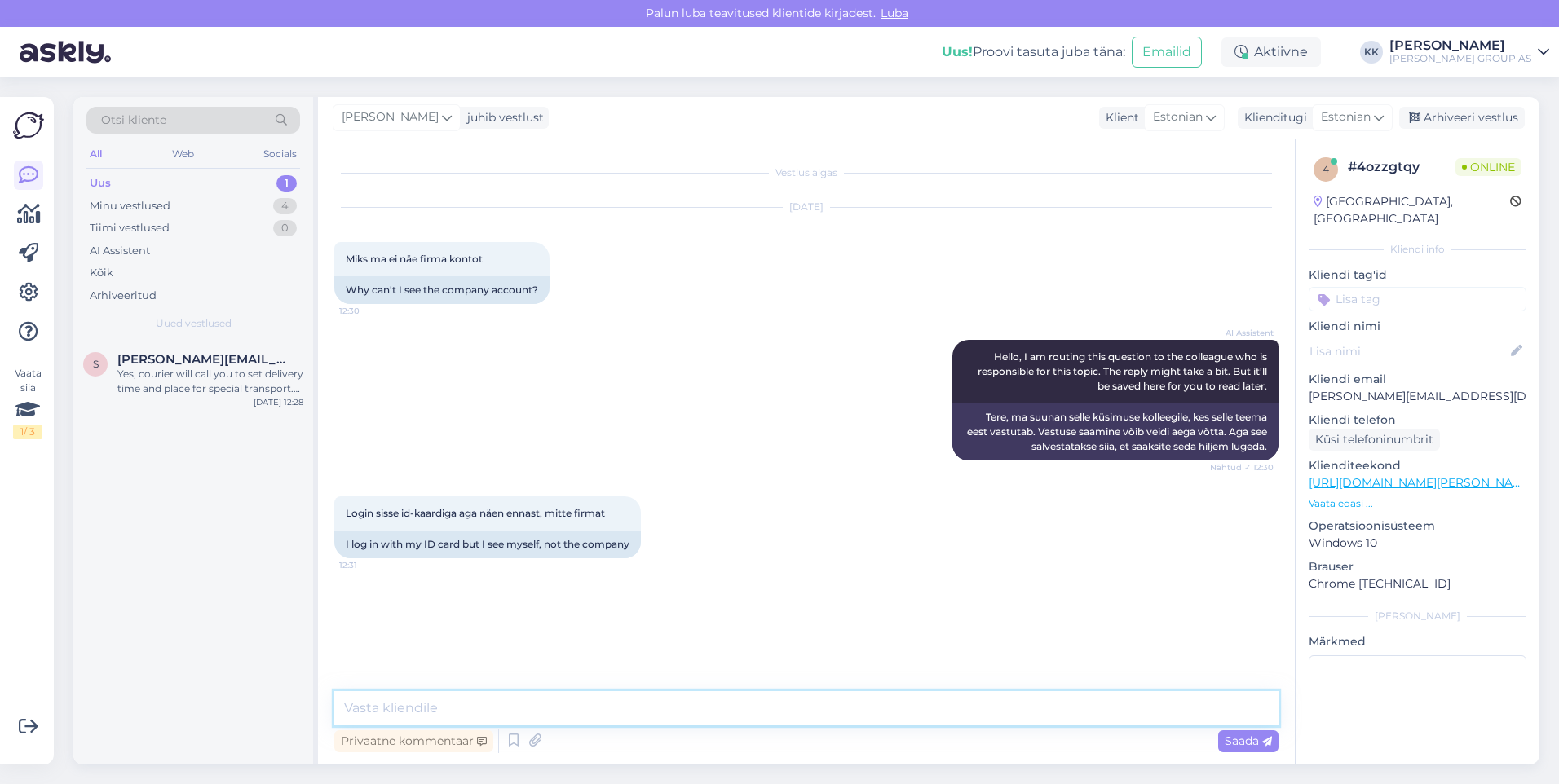
click at [360, 712] on textarea at bounding box center [806, 708] width 944 height 34
type textarea "Kas olete ettevõttele konto registreerinud?"
drag, startPoint x: 1245, startPoint y: 739, endPoint x: 907, endPoint y: 746, distance: 338.1
click at [1246, 739] on span "Saada" at bounding box center [1247, 741] width 47 height 15
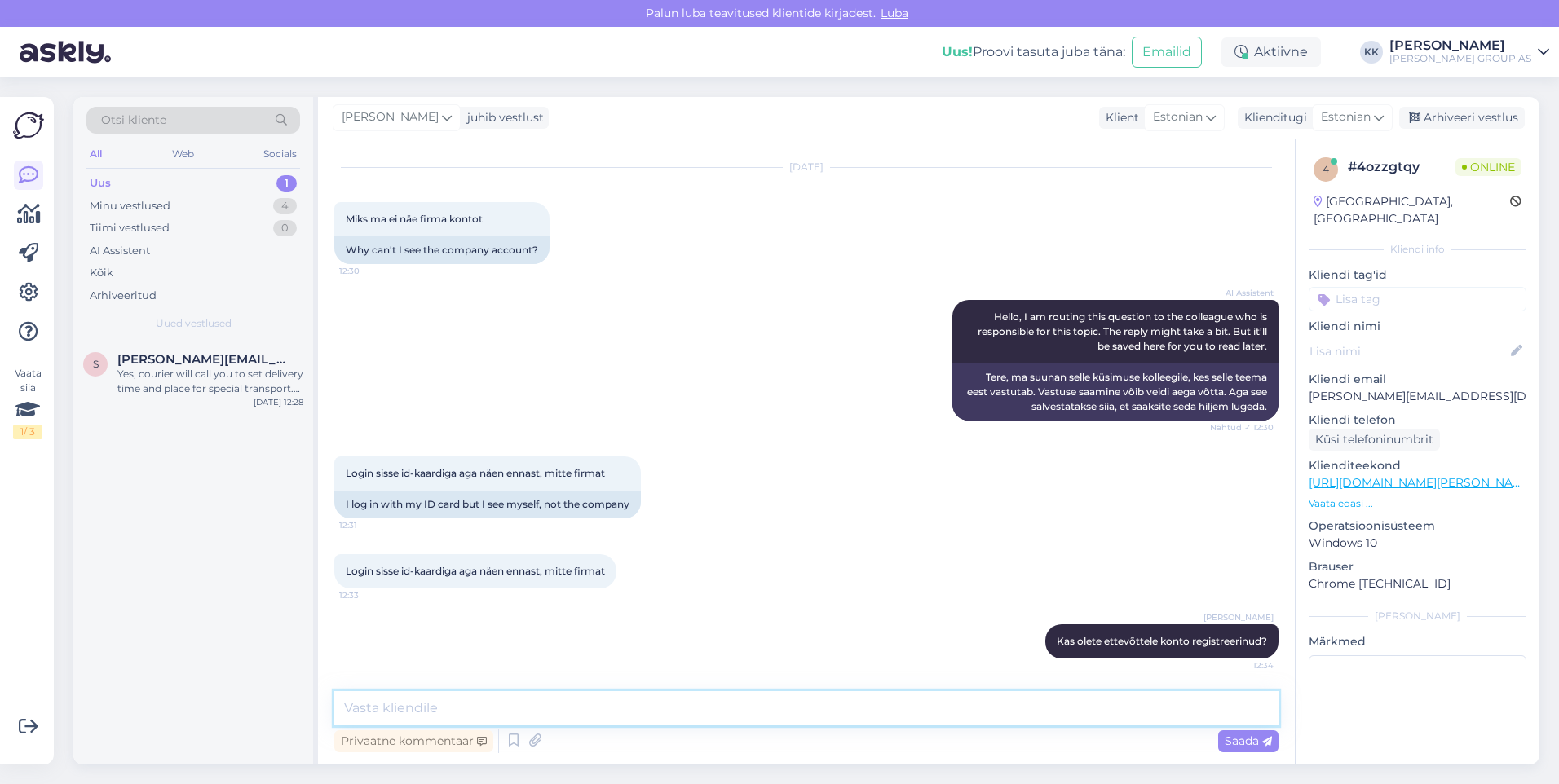
click at [380, 709] on textarea at bounding box center [806, 708] width 944 height 34
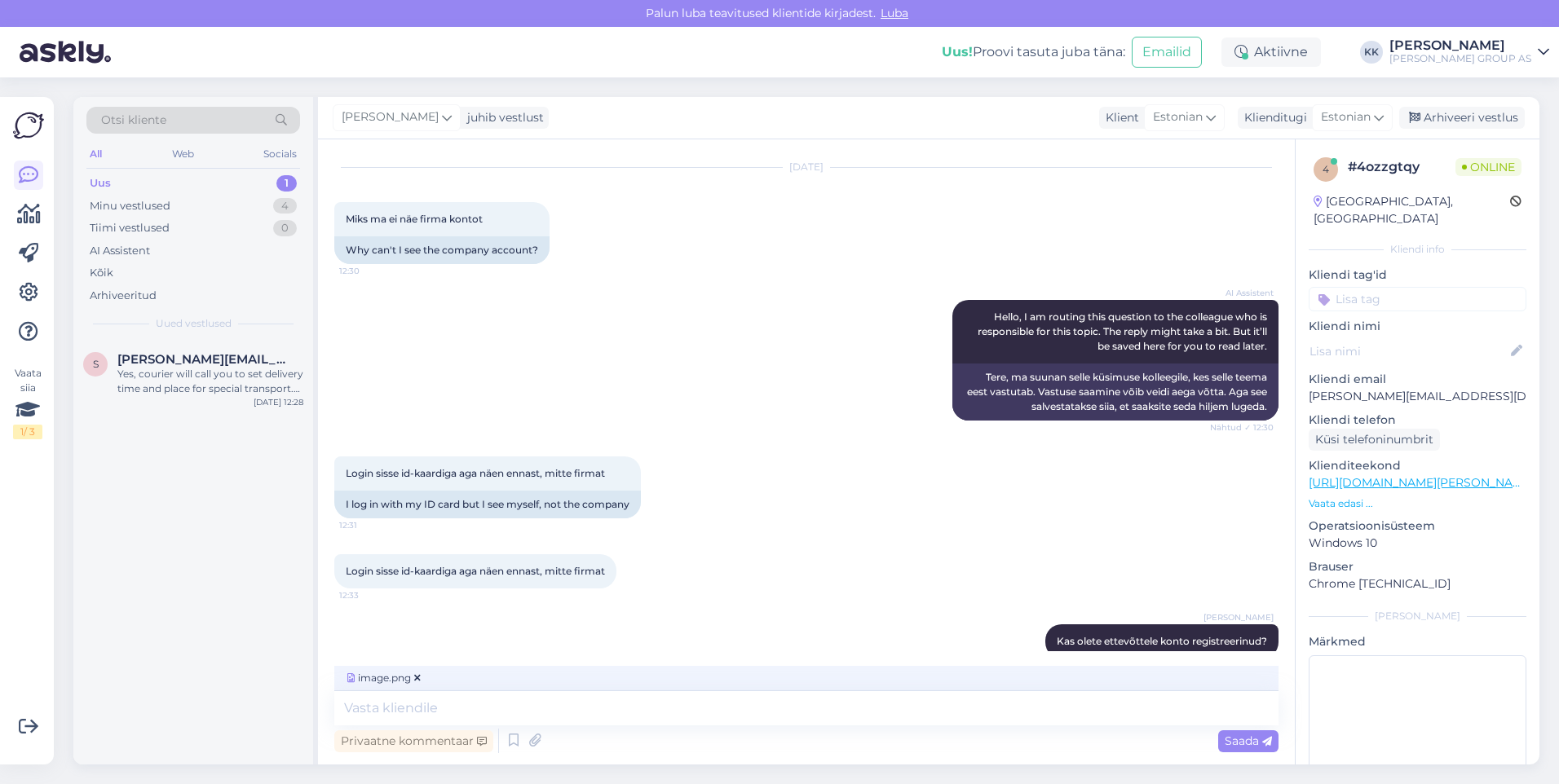
click at [1236, 737] on span "Saada" at bounding box center [1247, 741] width 47 height 15
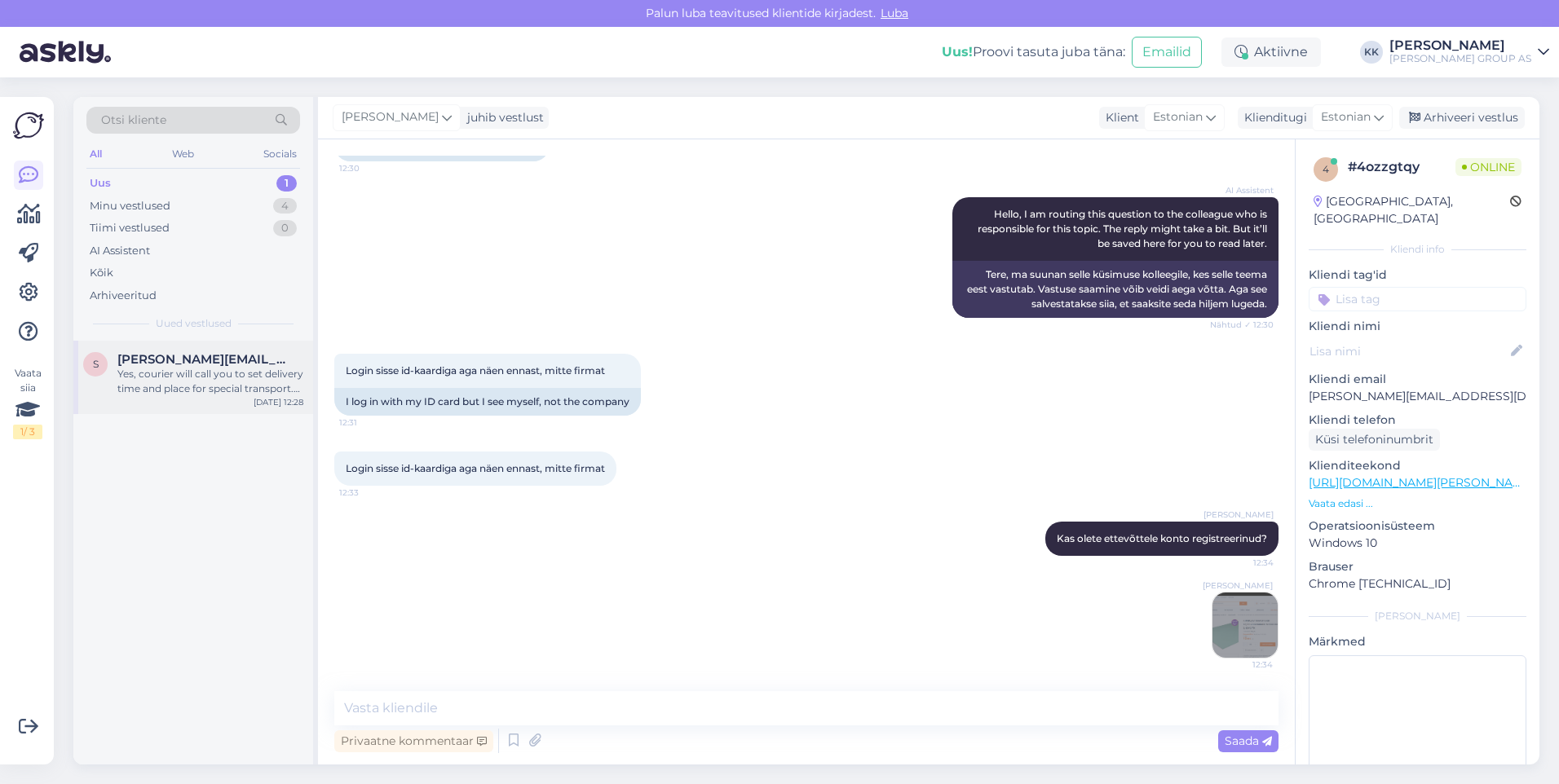
click at [157, 366] on span "[PERSON_NAME][EMAIL_ADDRESS][PERSON_NAME][DOMAIN_NAME]" at bounding box center [202, 360] width 169 height 15
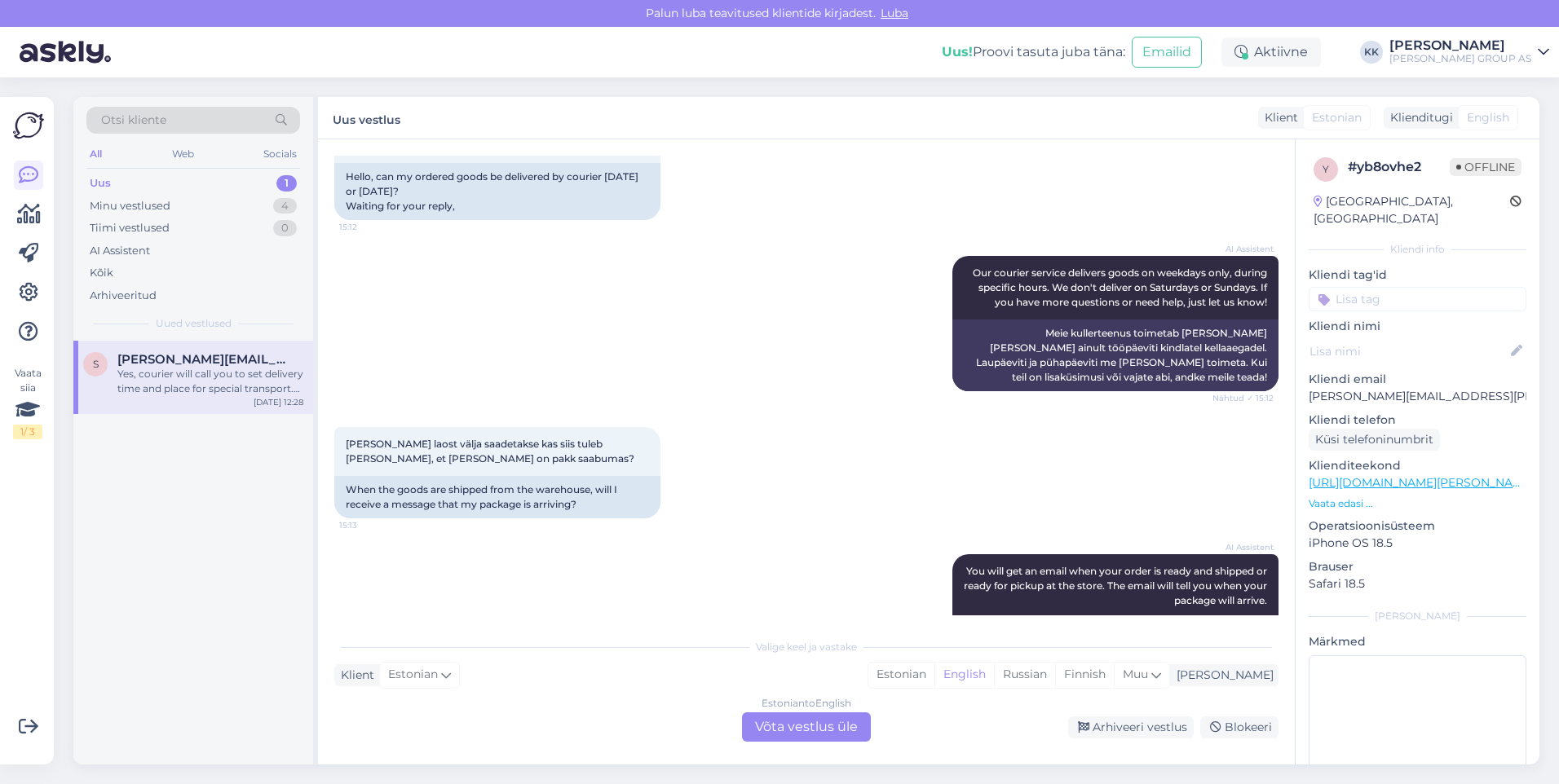
scroll to position [1899, 0]
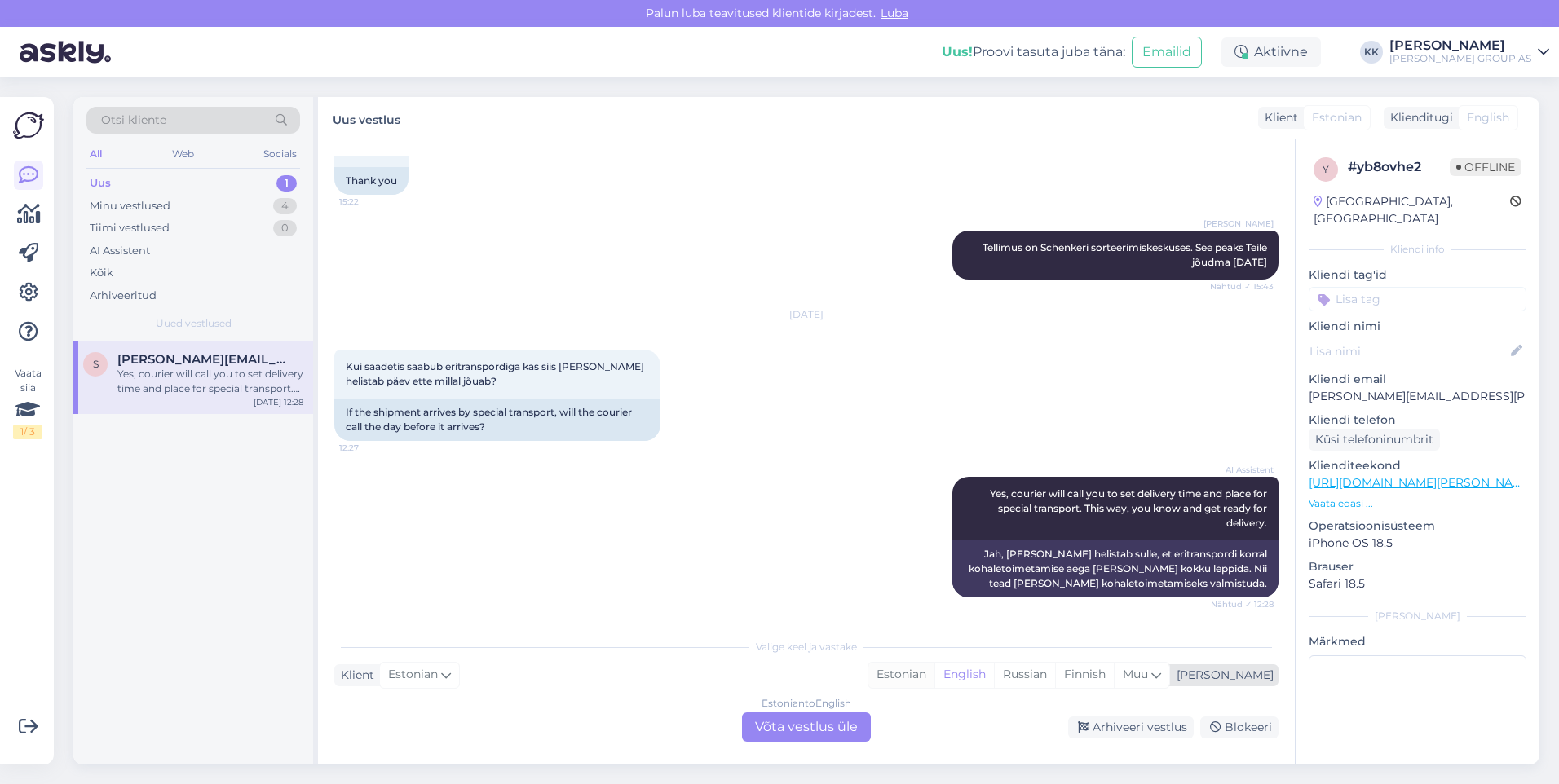
click at [934, 671] on div "Estonian" at bounding box center [900, 675] width 66 height 24
click at [803, 722] on div "Estonian to Estonian Võta vestlus üle" at bounding box center [806, 727] width 128 height 30
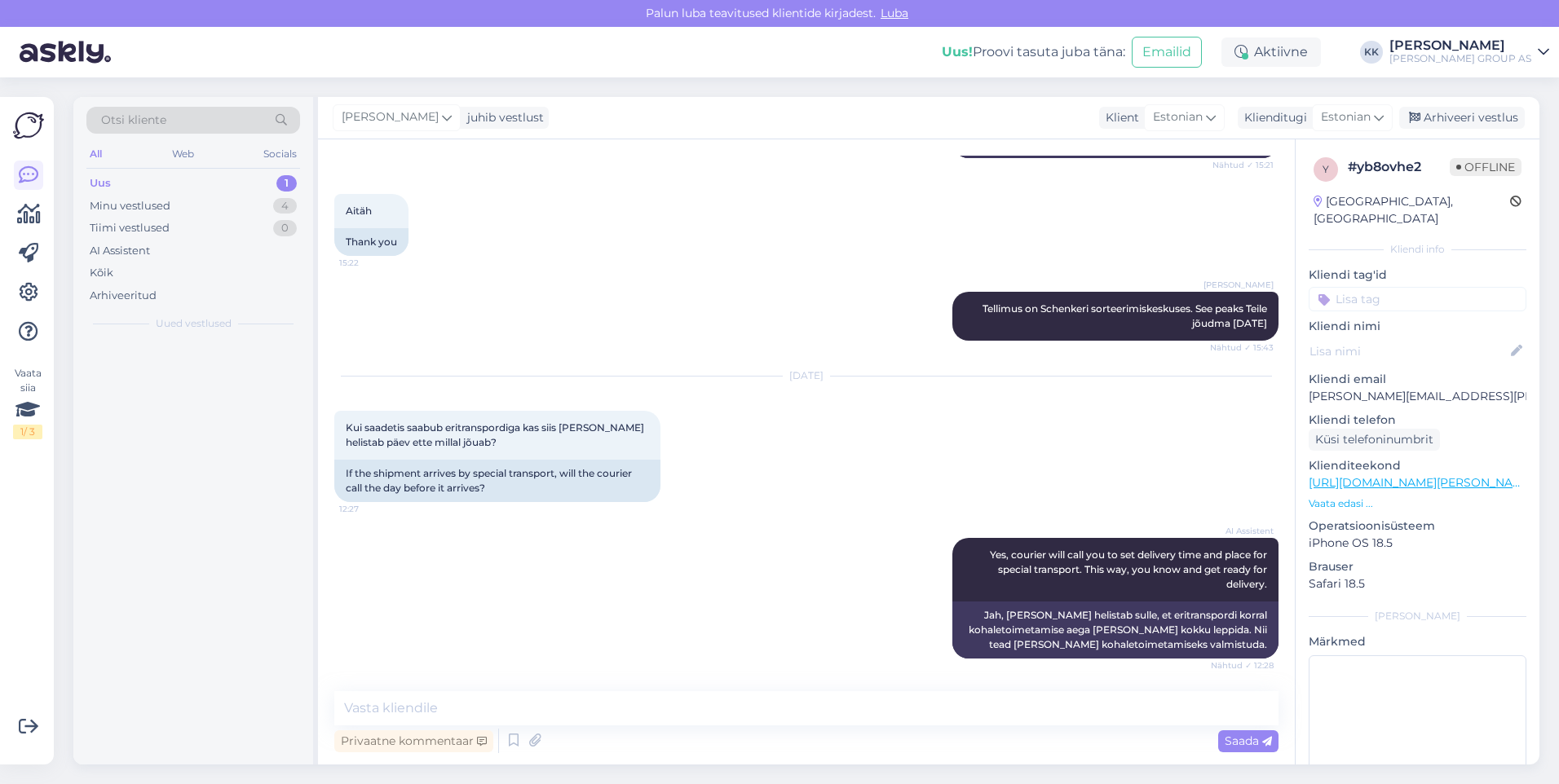
scroll to position [1838, 0]
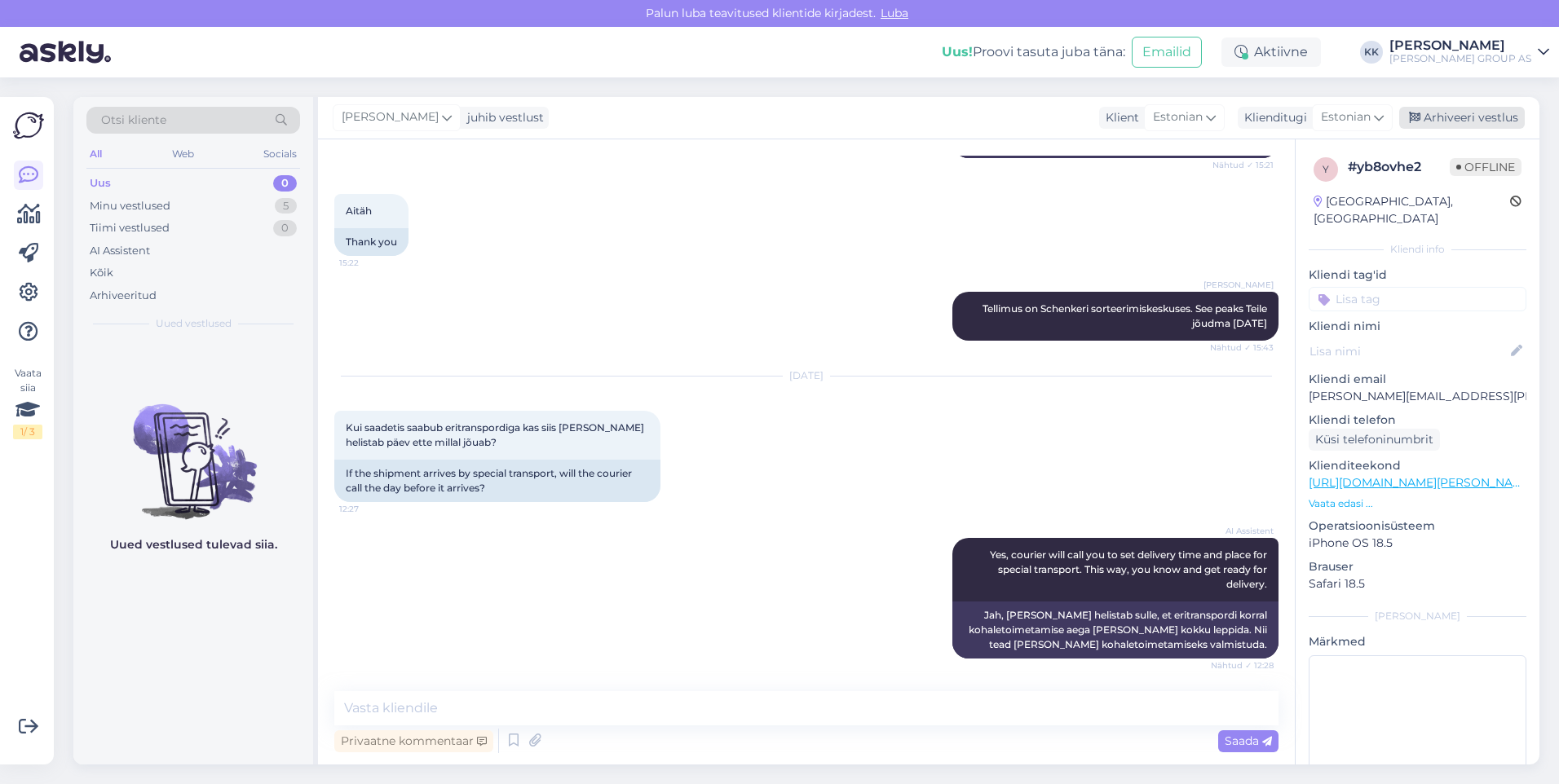
click at [1454, 117] on div "Arhiveeri vestlus" at bounding box center [1461, 118] width 126 height 22
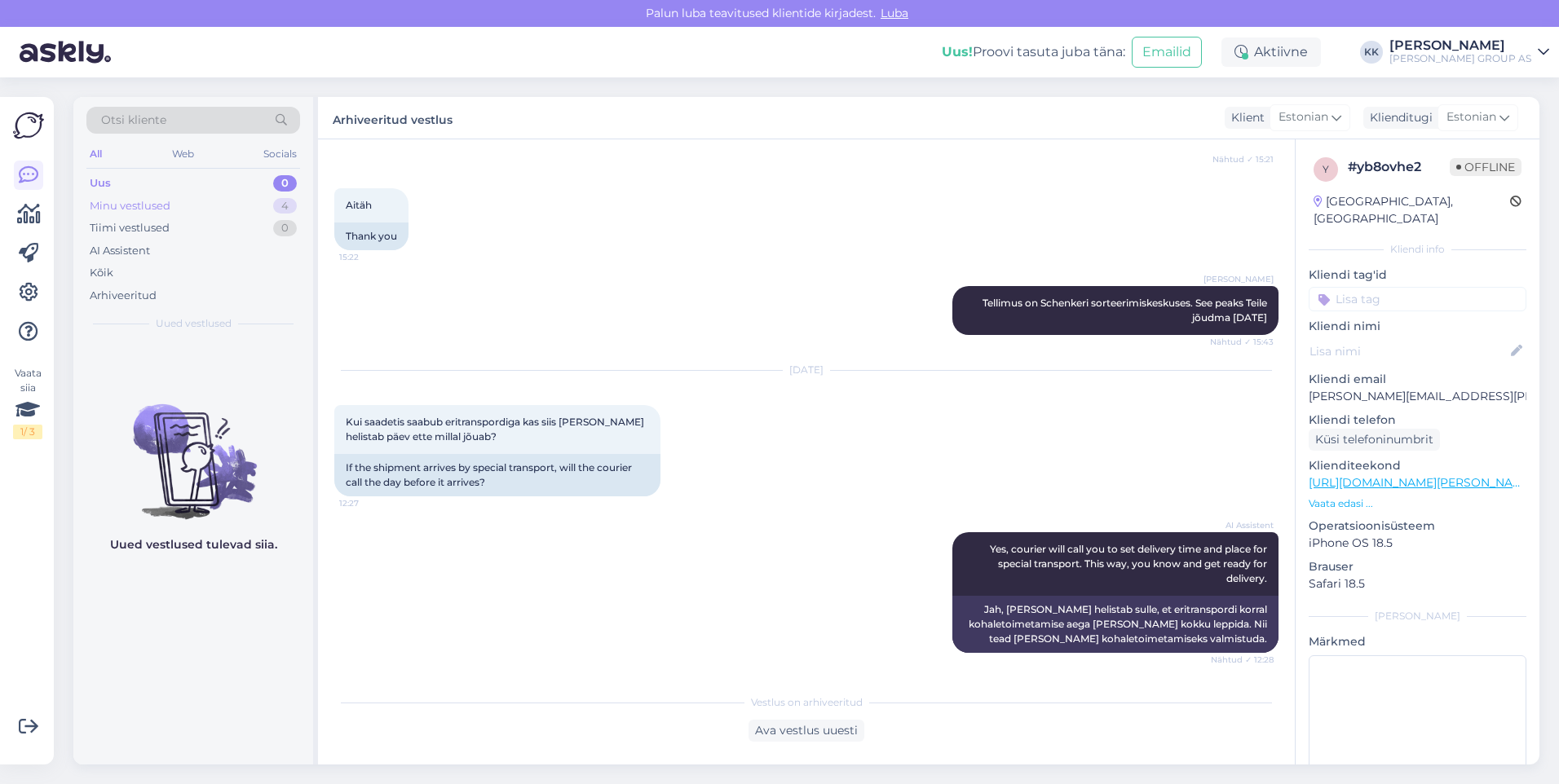
click at [135, 201] on div "Minu vestlused" at bounding box center [129, 206] width 81 height 17
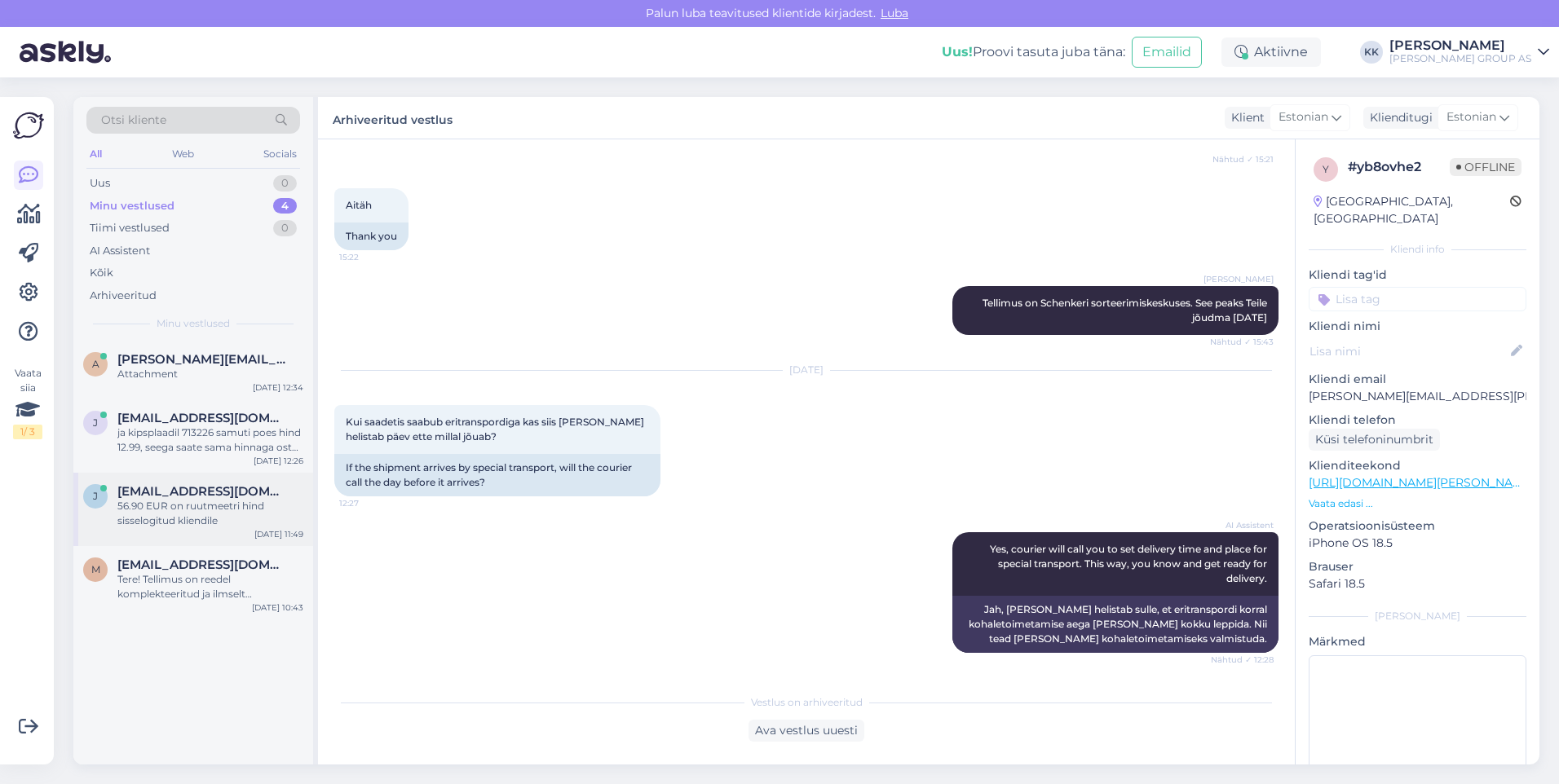
click at [188, 500] on div "56.90 EUR on ruutmeetri hind sisselogitud kliendile" at bounding box center [210, 513] width 186 height 30
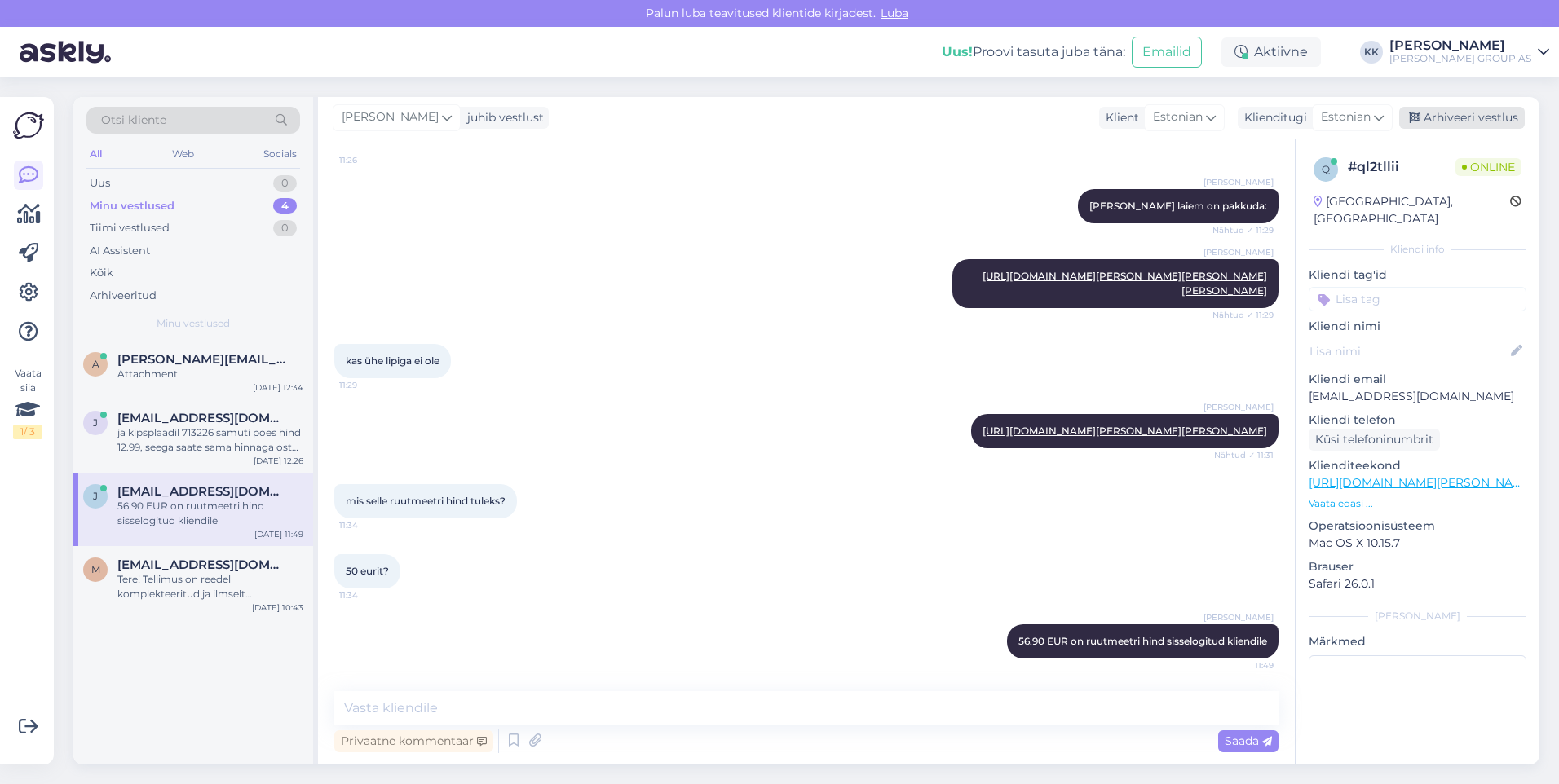
click at [1454, 116] on div "Arhiveeri vestlus" at bounding box center [1461, 118] width 126 height 22
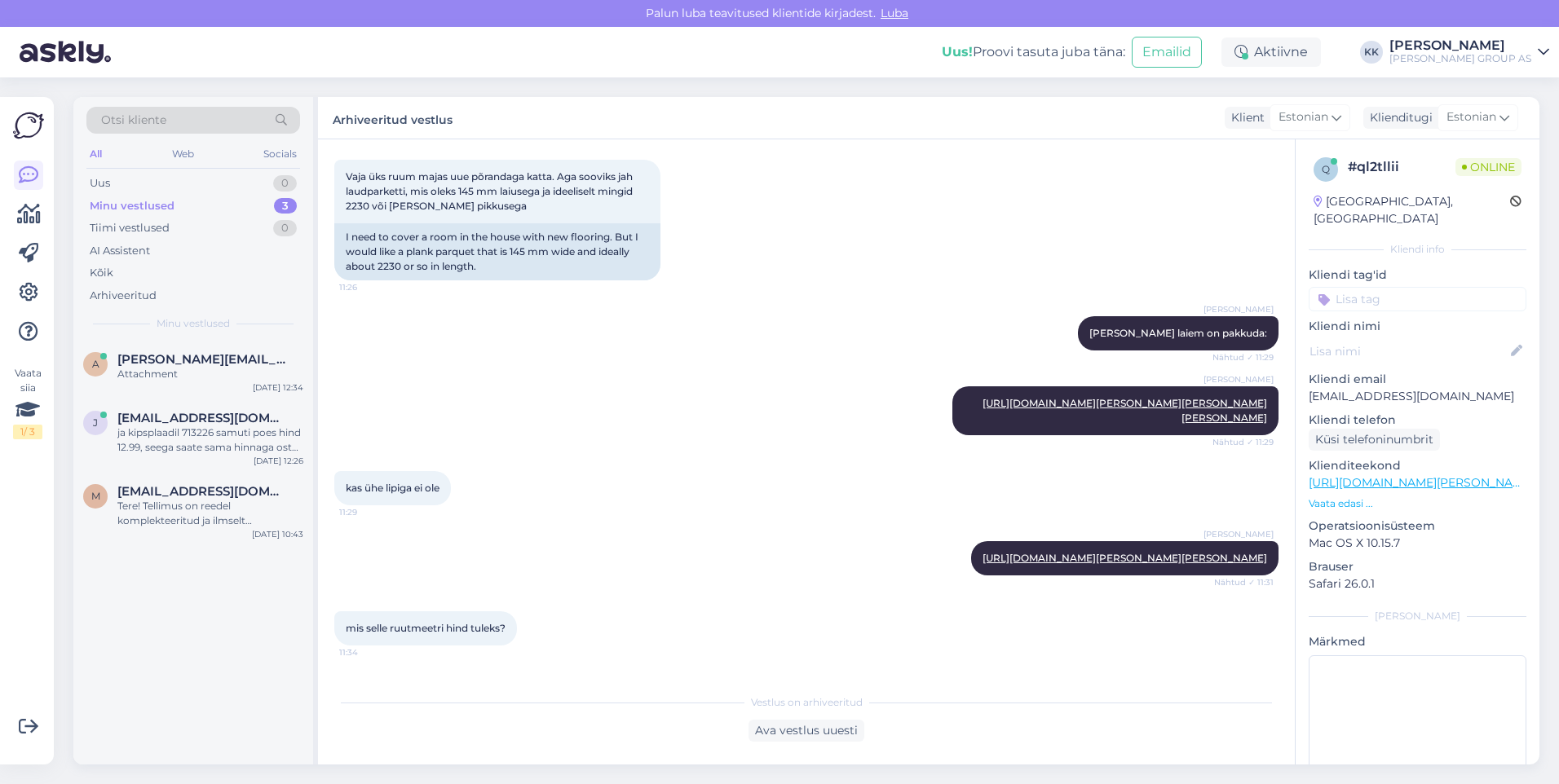
scroll to position [626, 0]
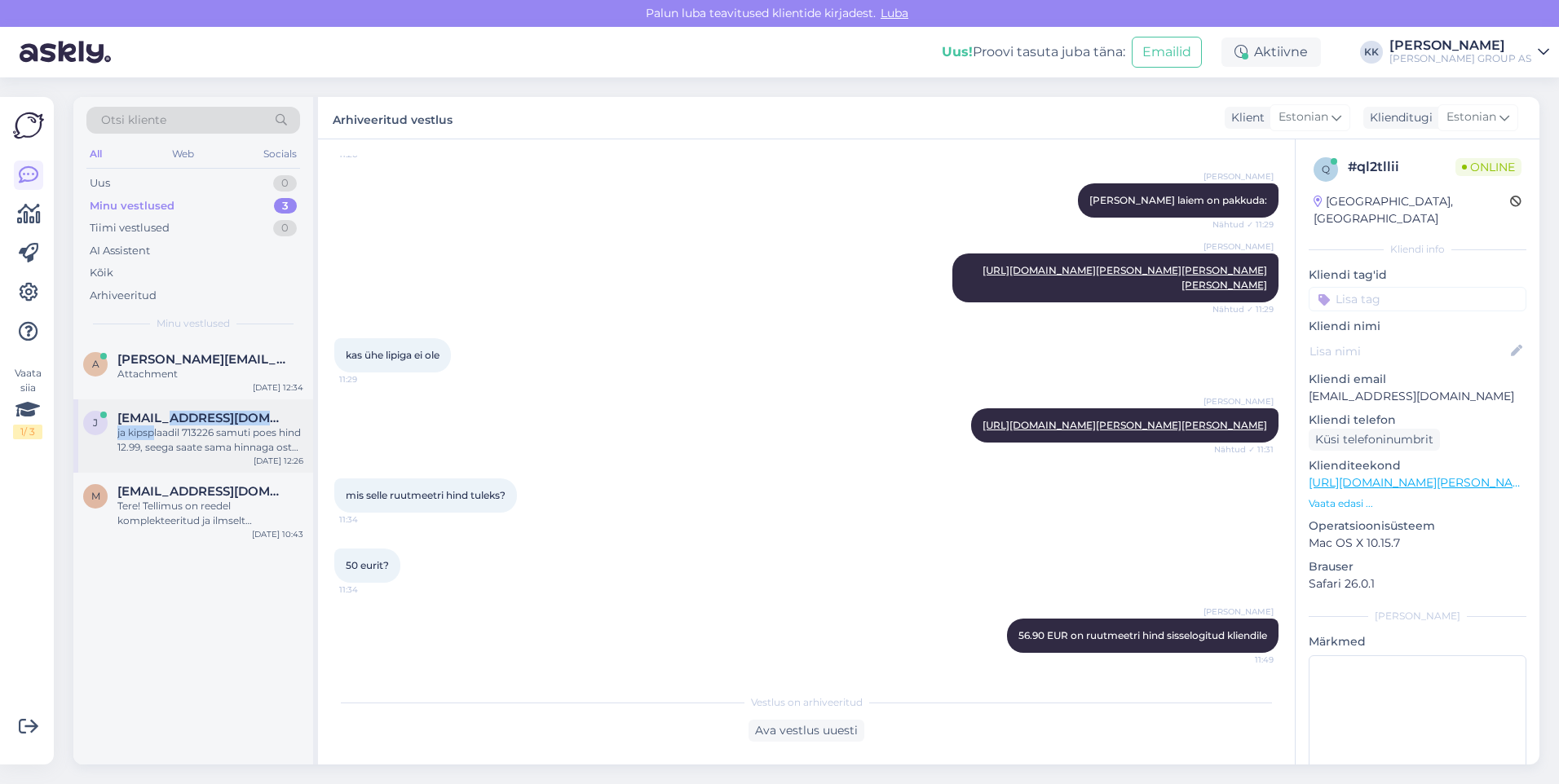
click at [155, 425] on div "[EMAIL_ADDRESS][DOMAIN_NAME] ja kipsplaadil 713226 samuti poes hind 12.99, seeg…" at bounding box center [210, 432] width 186 height 44
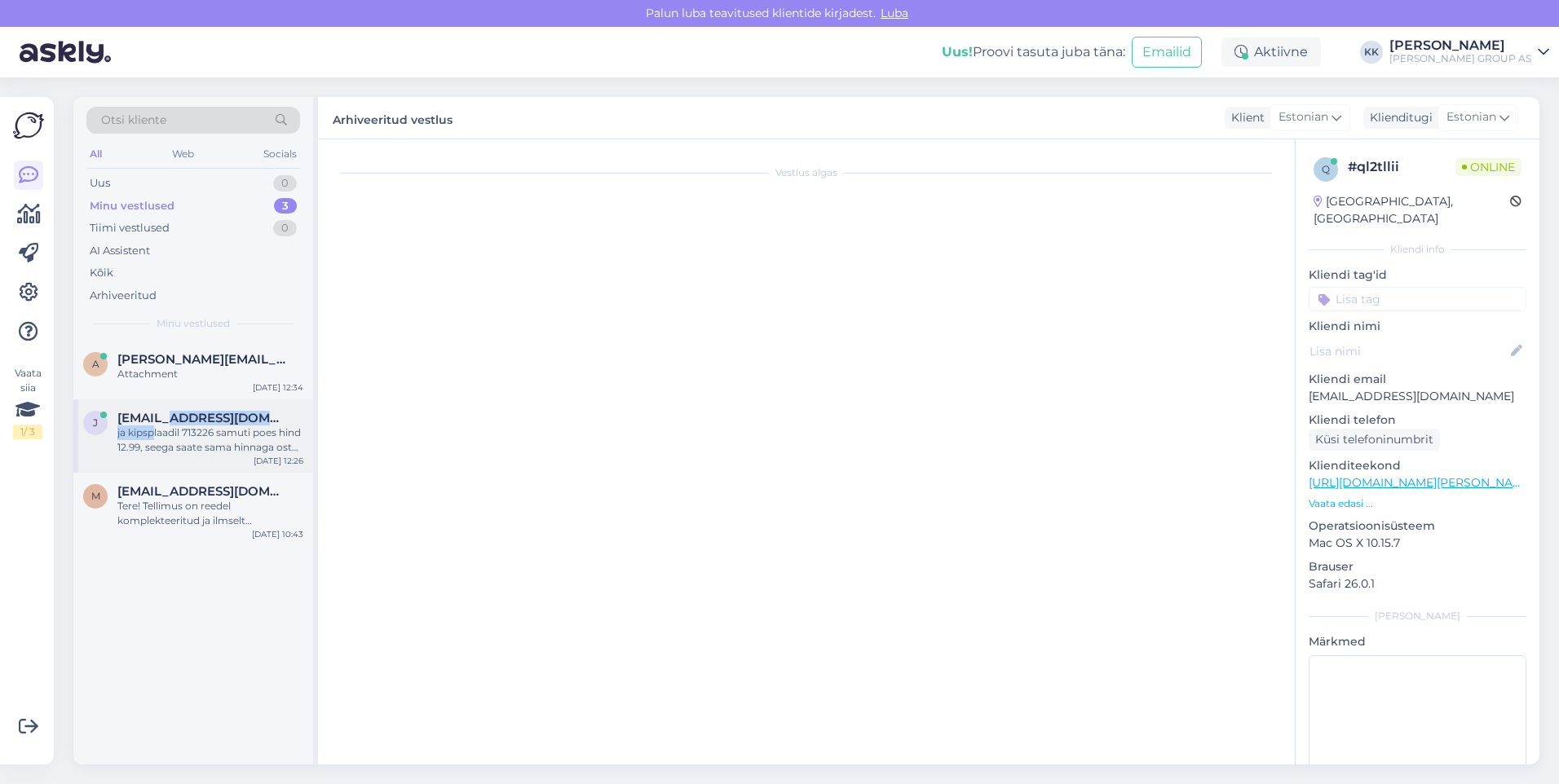
scroll to position [1586, 0]
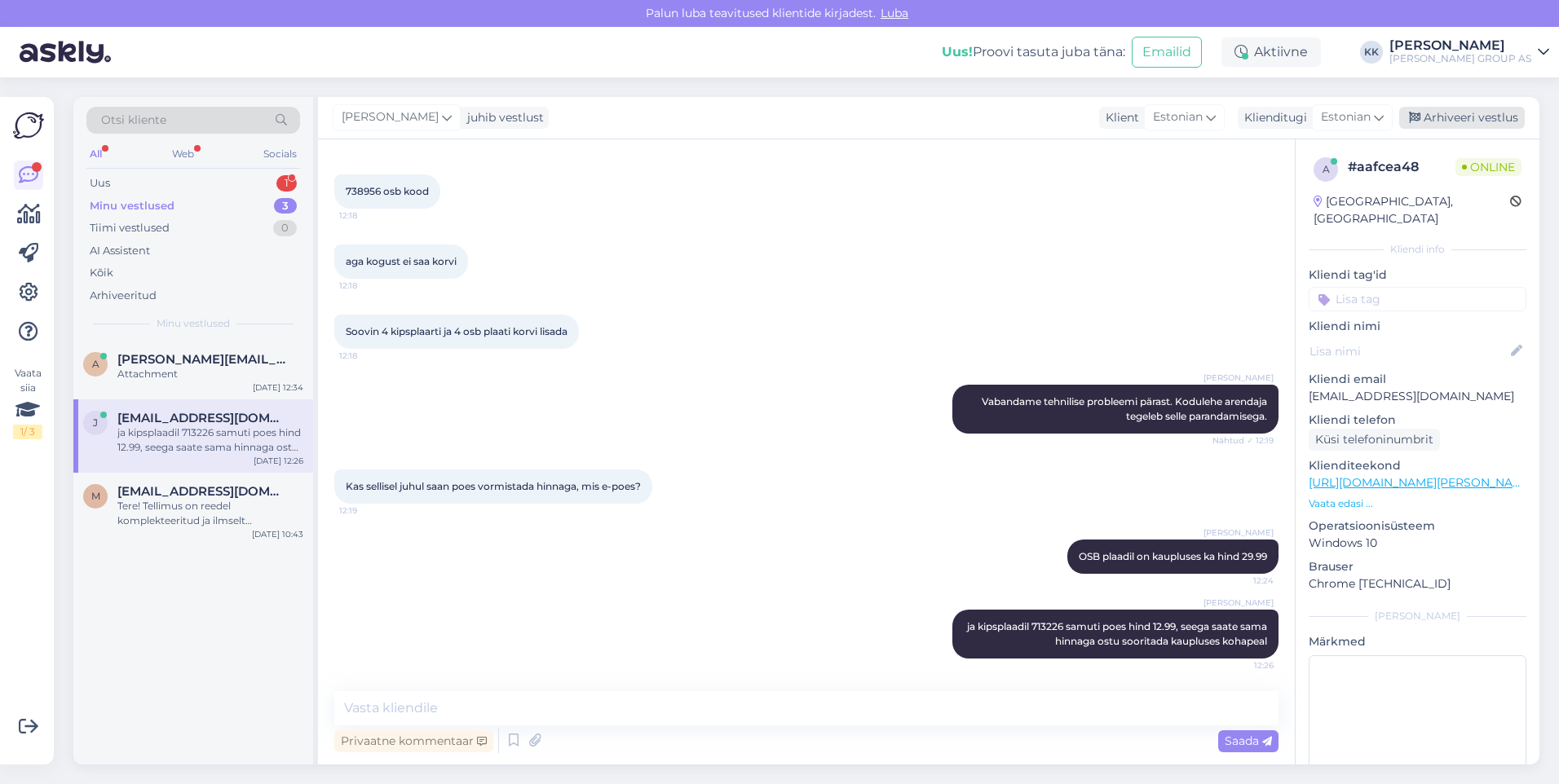
click at [1467, 112] on div "Arhiveeri vestlus" at bounding box center [1461, 118] width 126 height 22
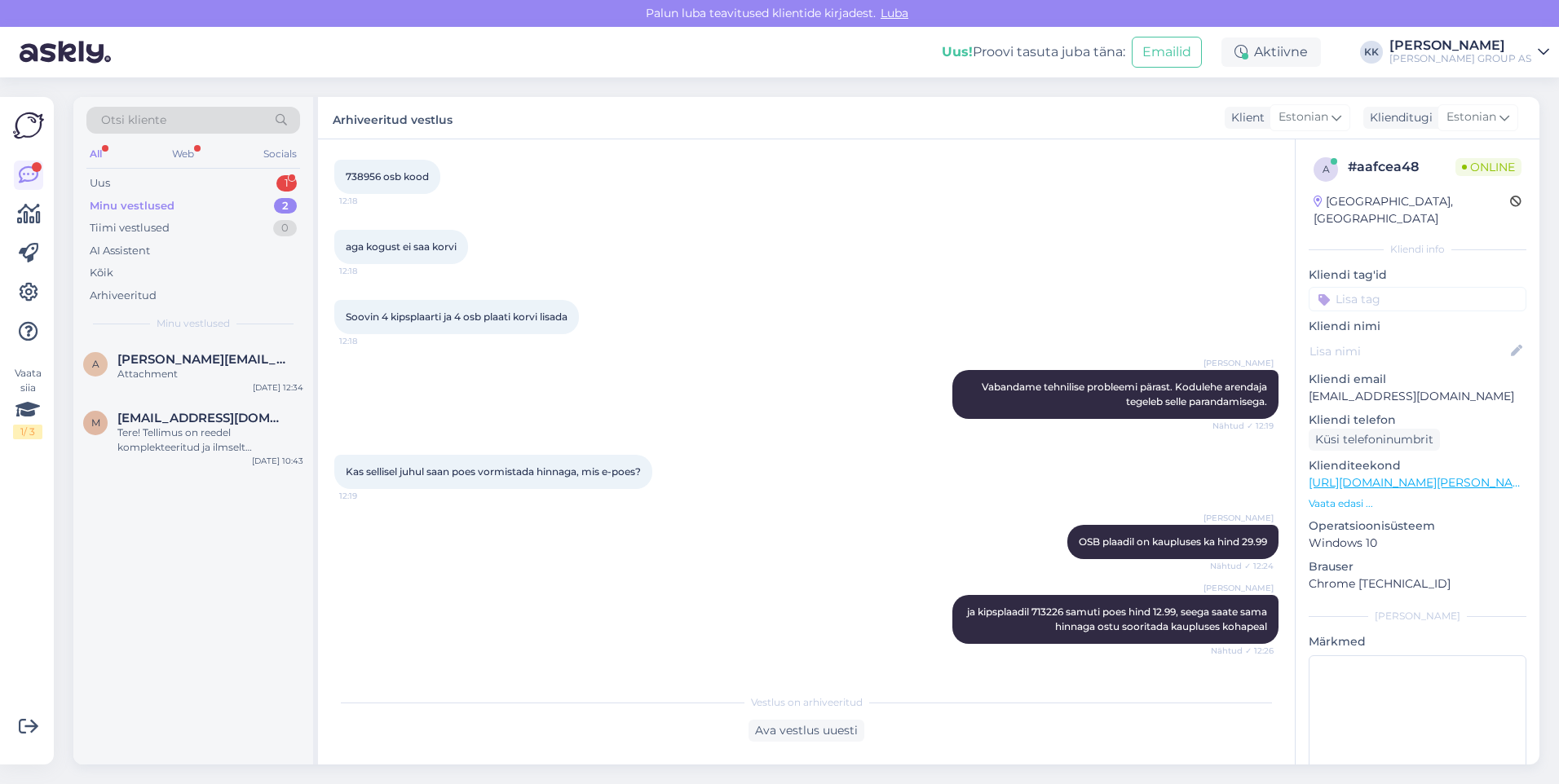
scroll to position [1904, 0]
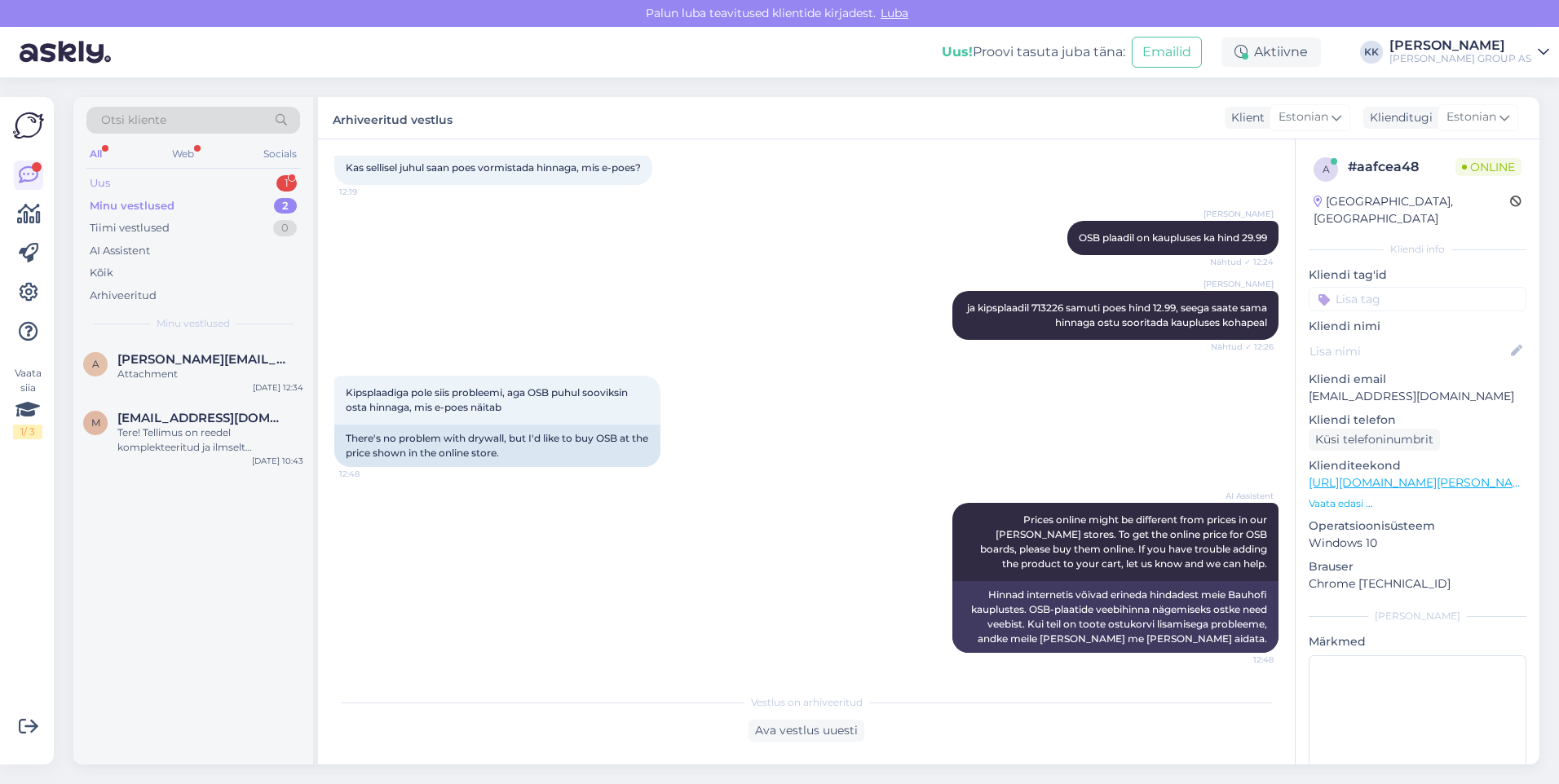
click at [118, 182] on div "Uus 1" at bounding box center [193, 183] width 214 height 23
click at [175, 362] on span "[PERSON_NAME][EMAIL_ADDRESS][DOMAIN_NAME]" at bounding box center [202, 360] width 169 height 15
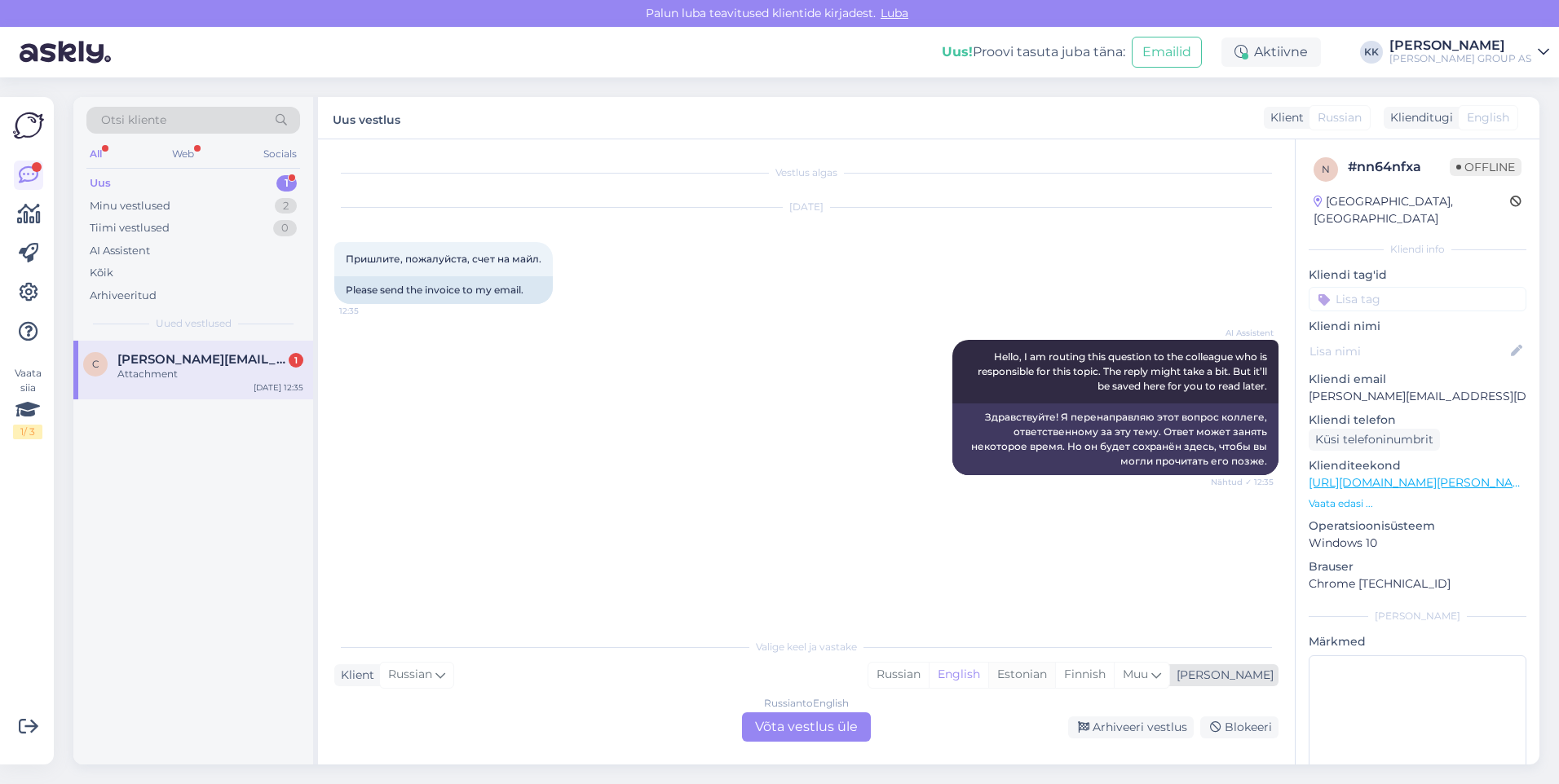
click at [1055, 673] on div "Estonian" at bounding box center [1021, 675] width 67 height 24
click at [818, 726] on div "Russian to Estonian Võta vestlus üle" at bounding box center [806, 727] width 128 height 30
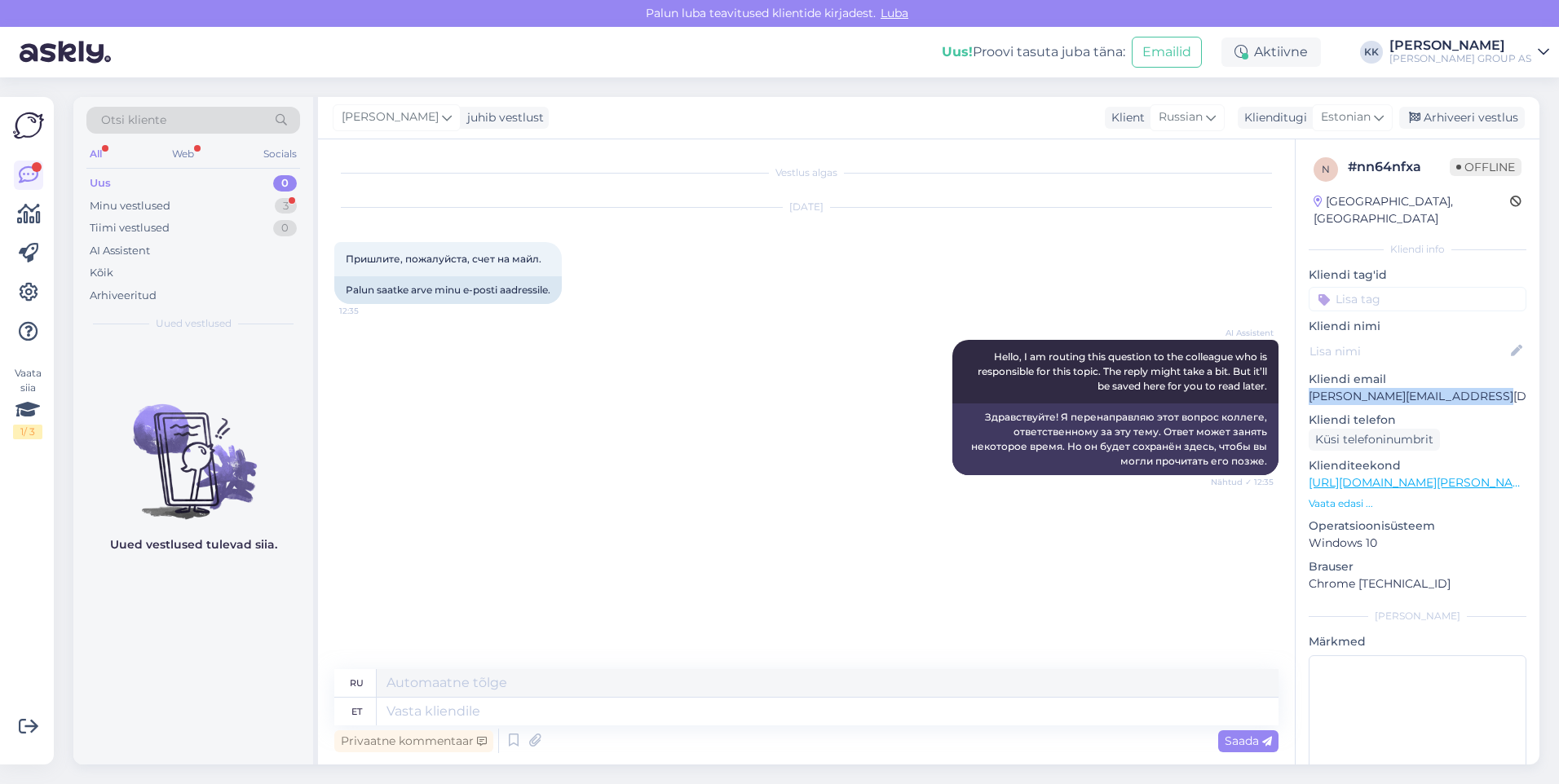
drag, startPoint x: 1482, startPoint y: 379, endPoint x: 1302, endPoint y: 385, distance: 180.1
click at [1302, 385] on div "n # nn64nfxa Offline [GEOGRAPHIC_DATA], [GEOGRAPHIC_DATA] Kliendi info Kliendi …" at bounding box center [1418, 483] width 244 height 687
drag, startPoint x: 1302, startPoint y: 385, endPoint x: 1312, endPoint y: 379, distance: 11.7
copy p "[PERSON_NAME][EMAIL_ADDRESS][DOMAIN_NAME]"
click at [1471, 412] on p "Kliendi telefon" at bounding box center [1418, 420] width 218 height 17
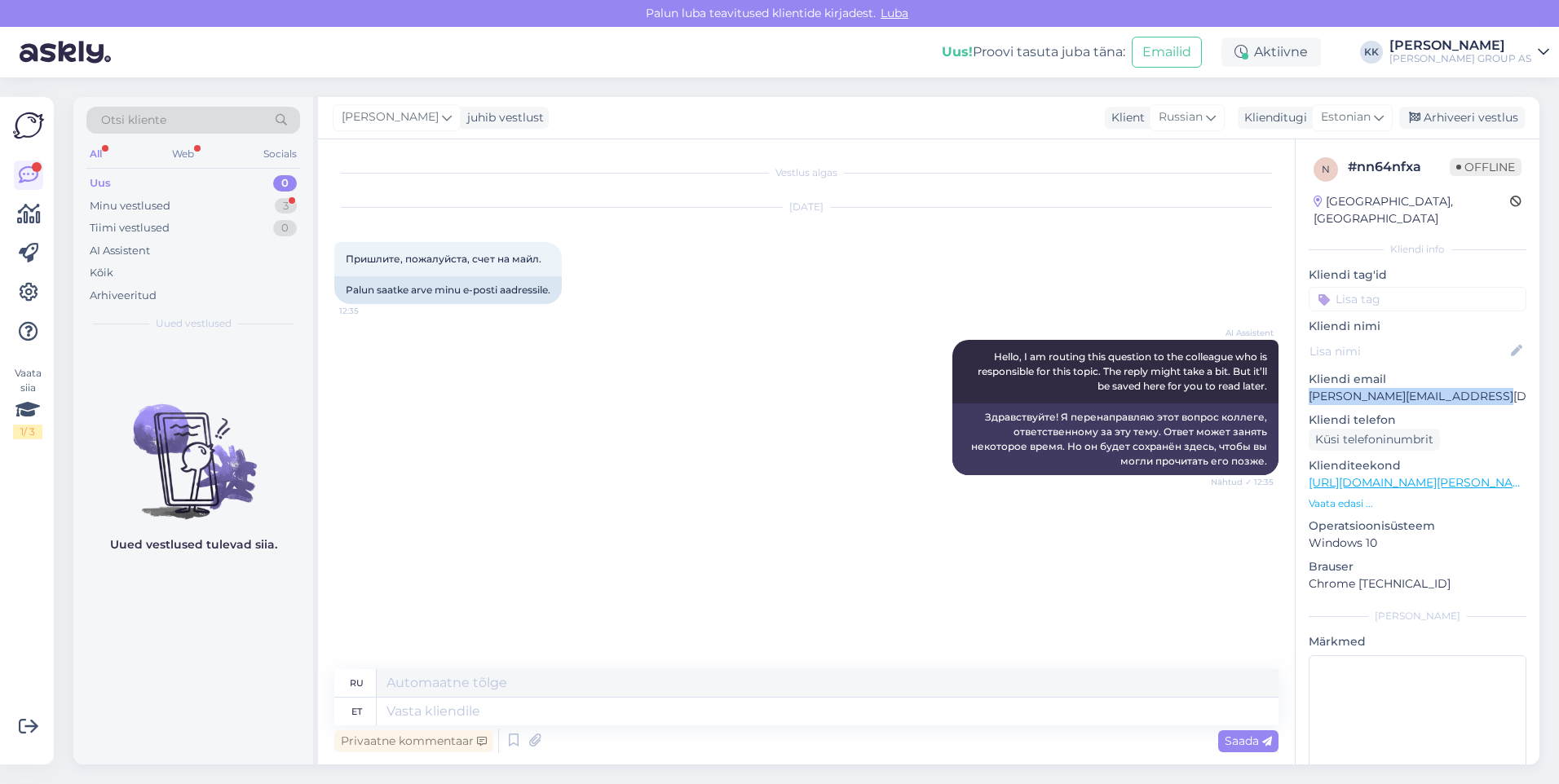
drag, startPoint x: 1486, startPoint y: 377, endPoint x: 1304, endPoint y: 379, distance: 182.0
click at [1304, 379] on div "n # nn64nfxa Offline [GEOGRAPHIC_DATA], [GEOGRAPHIC_DATA] Kliendi info Kliendi …" at bounding box center [1418, 483] width 244 height 687
drag, startPoint x: 1304, startPoint y: 379, endPoint x: 1323, endPoint y: 379, distance: 19.0
copy p "[PERSON_NAME][EMAIL_ADDRESS][DOMAIN_NAME]"
click at [762, 366] on div "AI Assistent Hello, I am routing this question to the colleague who is responsi…" at bounding box center [806, 407] width 944 height 171
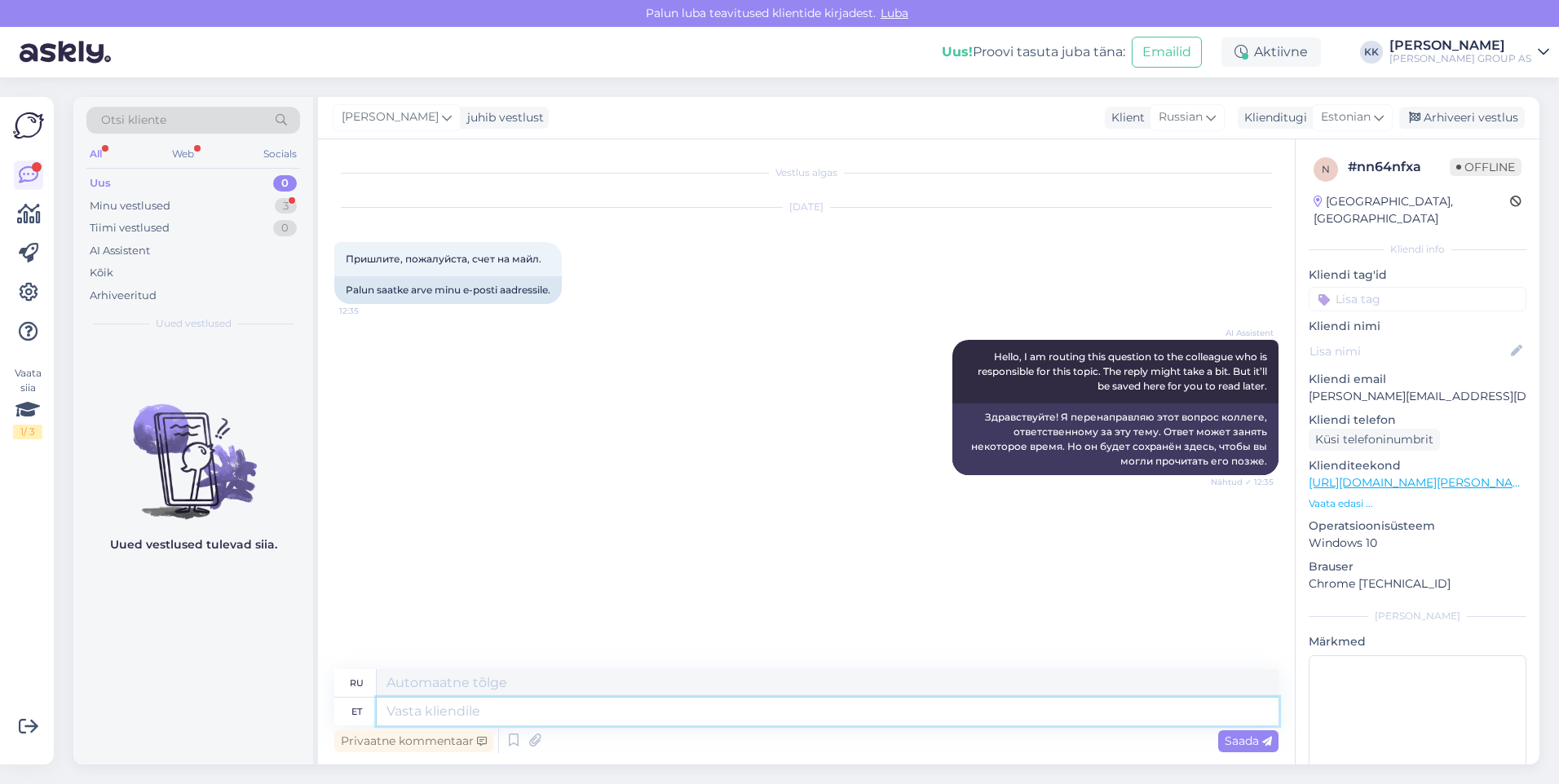
click at [399, 716] on textarea at bounding box center [827, 711] width 901 height 28
type textarea "Saatsime"
type textarea "Мы отправили"
type textarea "Saatsime soovitud"
type textarea "Мы отправили запрошенный"
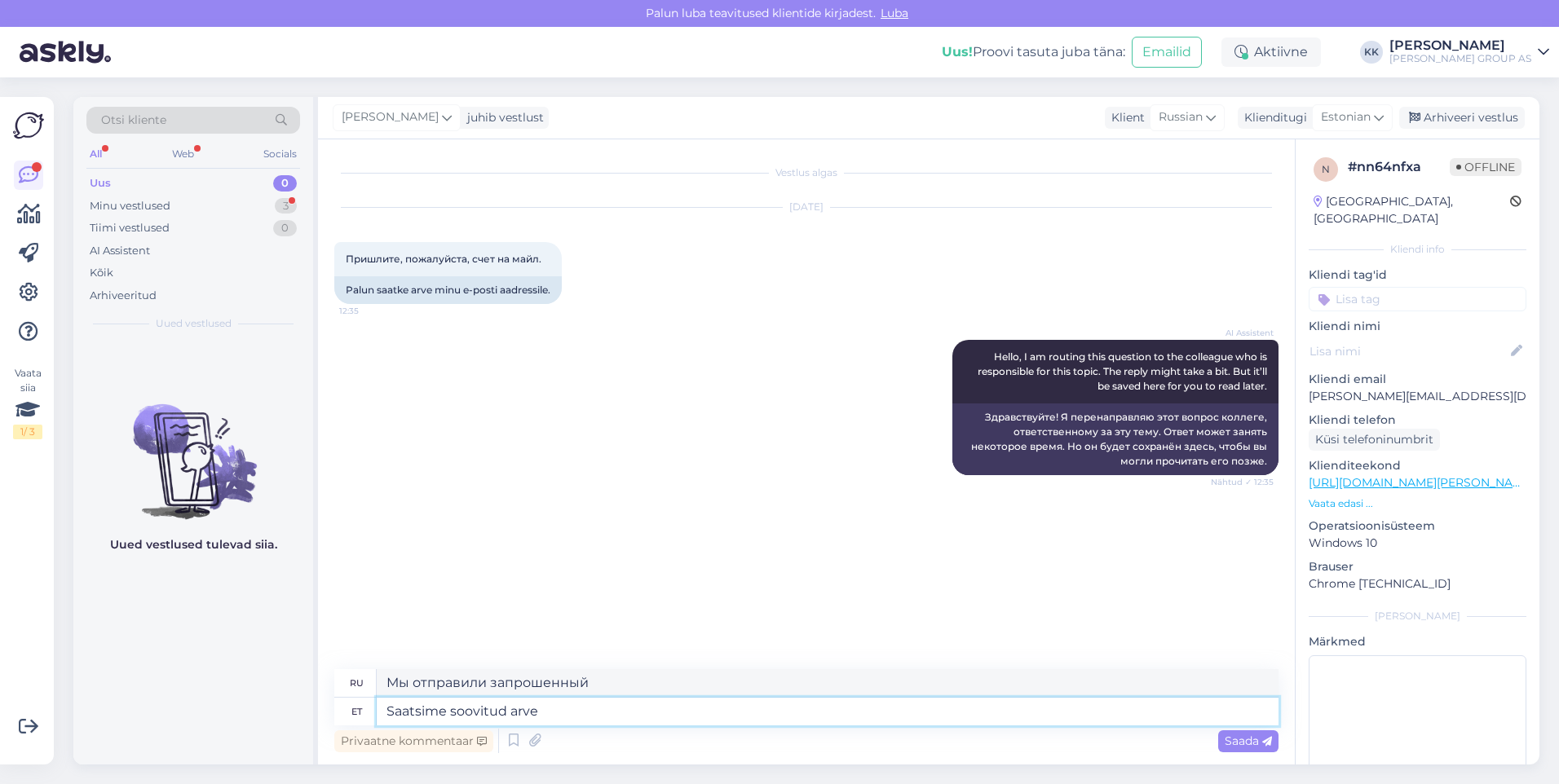
type textarea "Saatsime soovitud arve"
type textarea "Мы отправили запрошенный счет."
type textarea "Saatsime soovitud arve"
click at [1227, 740] on span "Saada" at bounding box center [1247, 741] width 47 height 15
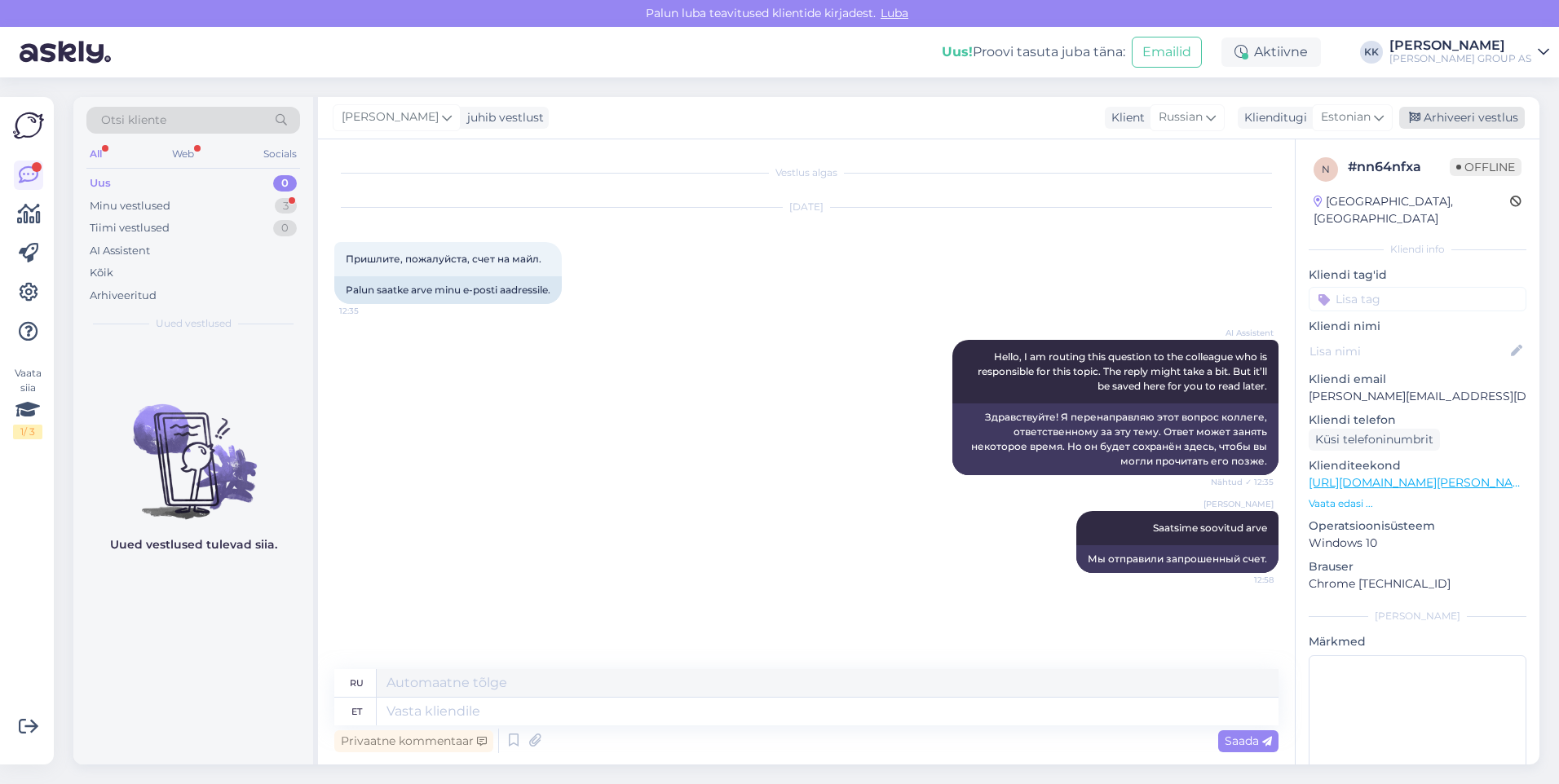
click at [1464, 112] on div "Arhiveeri vestlus" at bounding box center [1461, 118] width 126 height 22
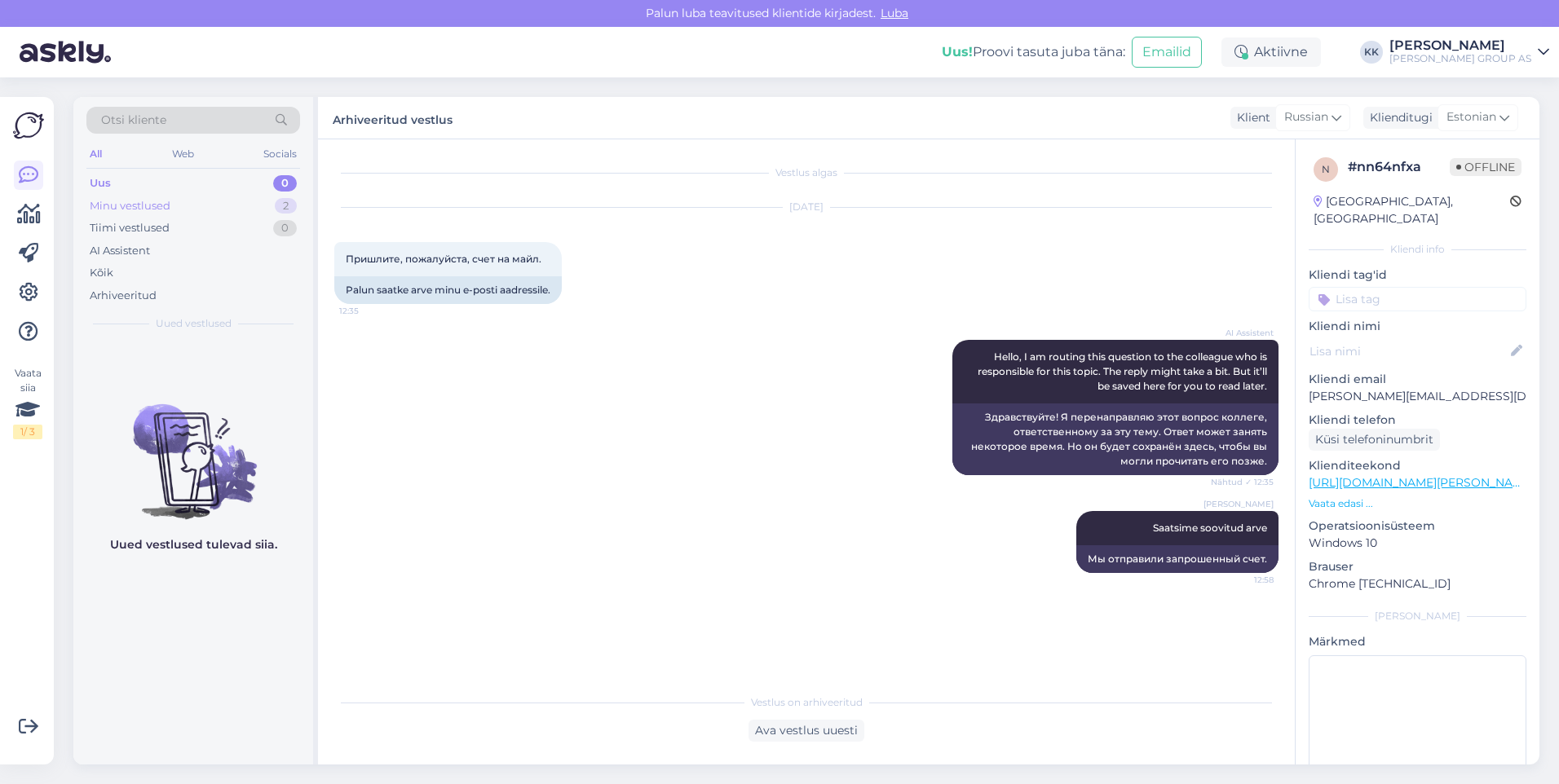
click at [135, 199] on div "Minu vestlused" at bounding box center [129, 206] width 81 height 17
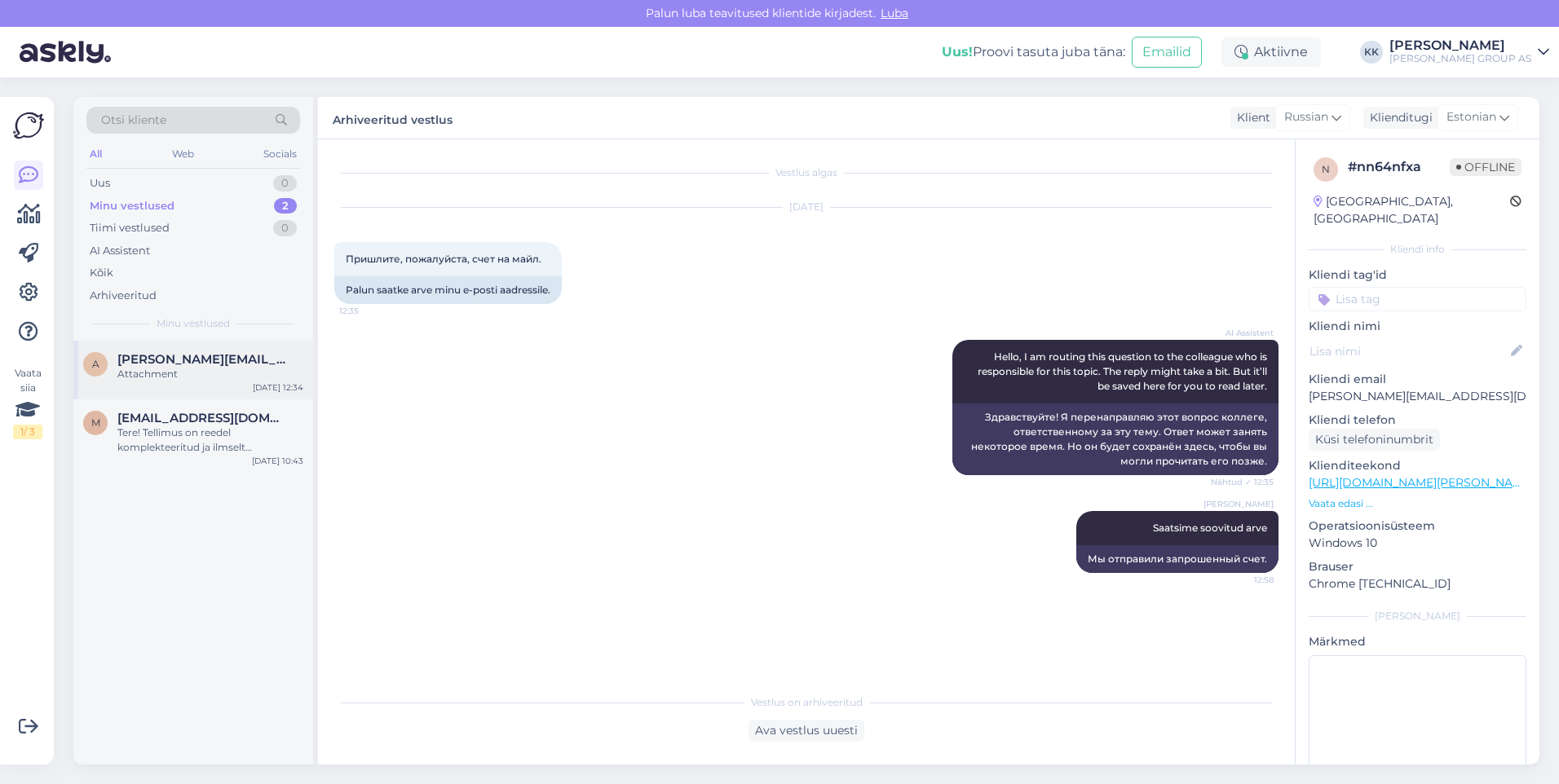
click at [187, 359] on span "[PERSON_NAME][EMAIL_ADDRESS][DOMAIN_NAME]" at bounding box center [202, 360] width 169 height 15
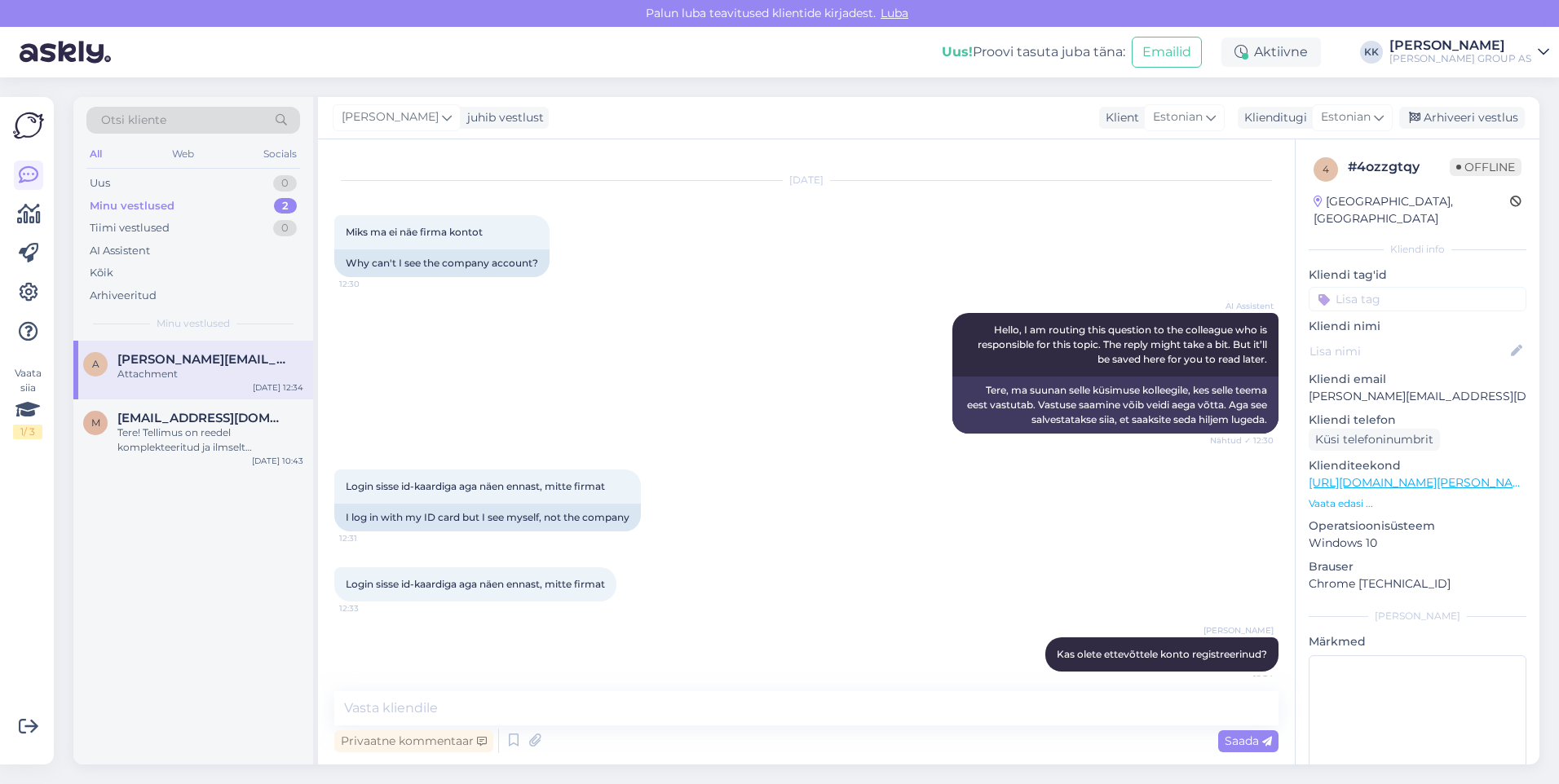
scroll to position [40, 0]
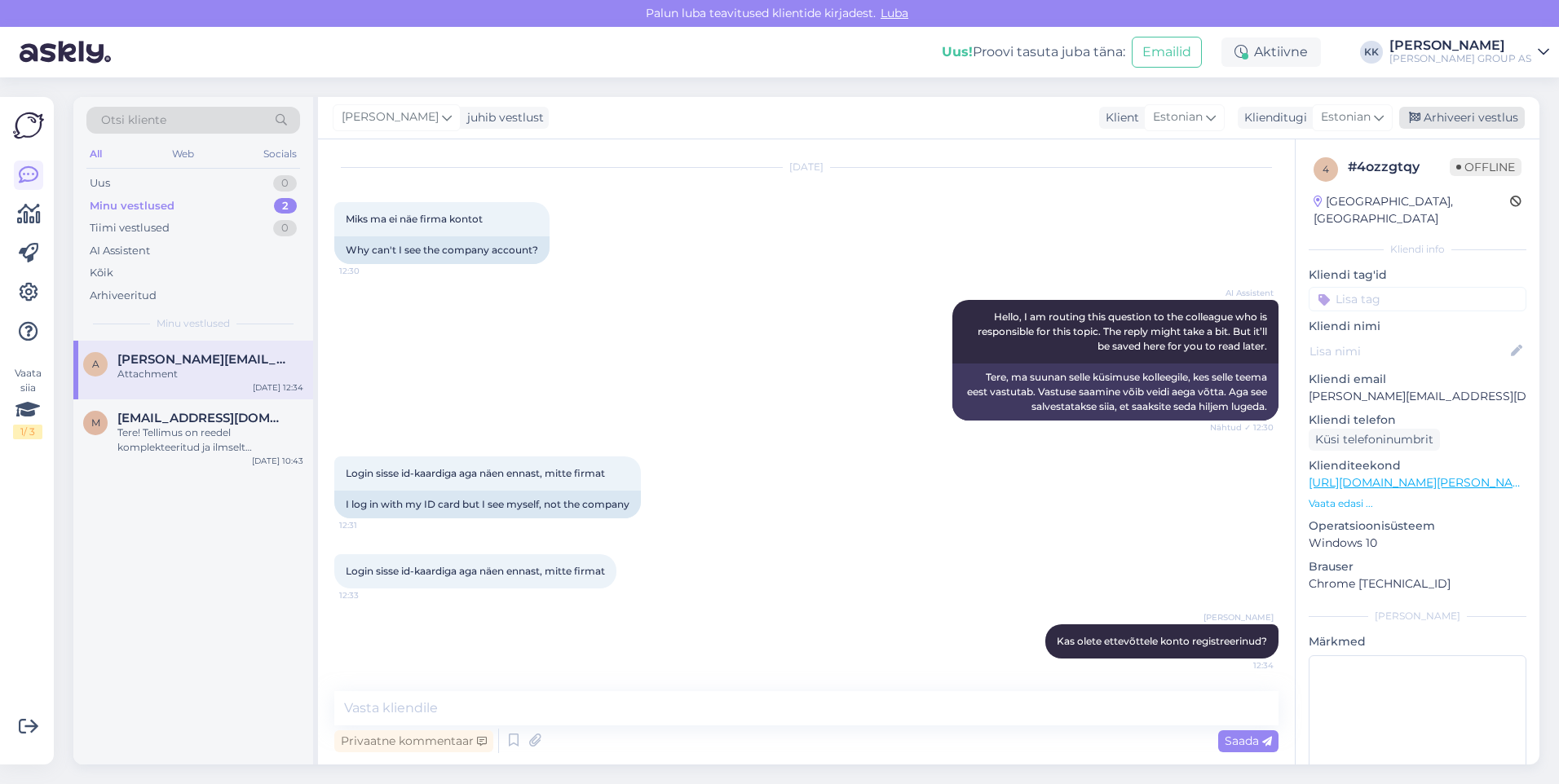
click at [1458, 118] on div "Arhiveeri vestlus" at bounding box center [1461, 118] width 126 height 22
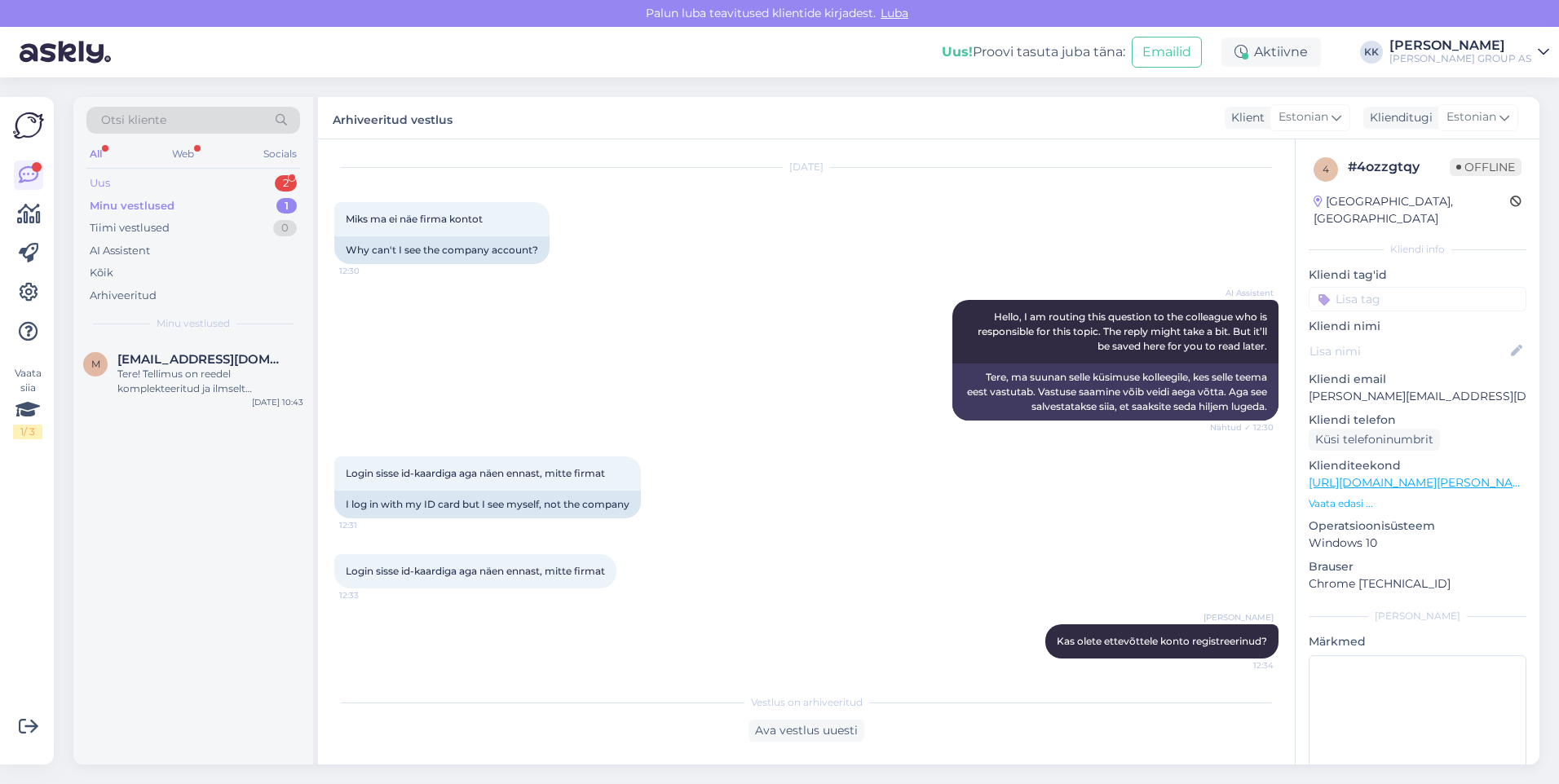
click at [125, 179] on div "Uus 2" at bounding box center [193, 183] width 214 height 23
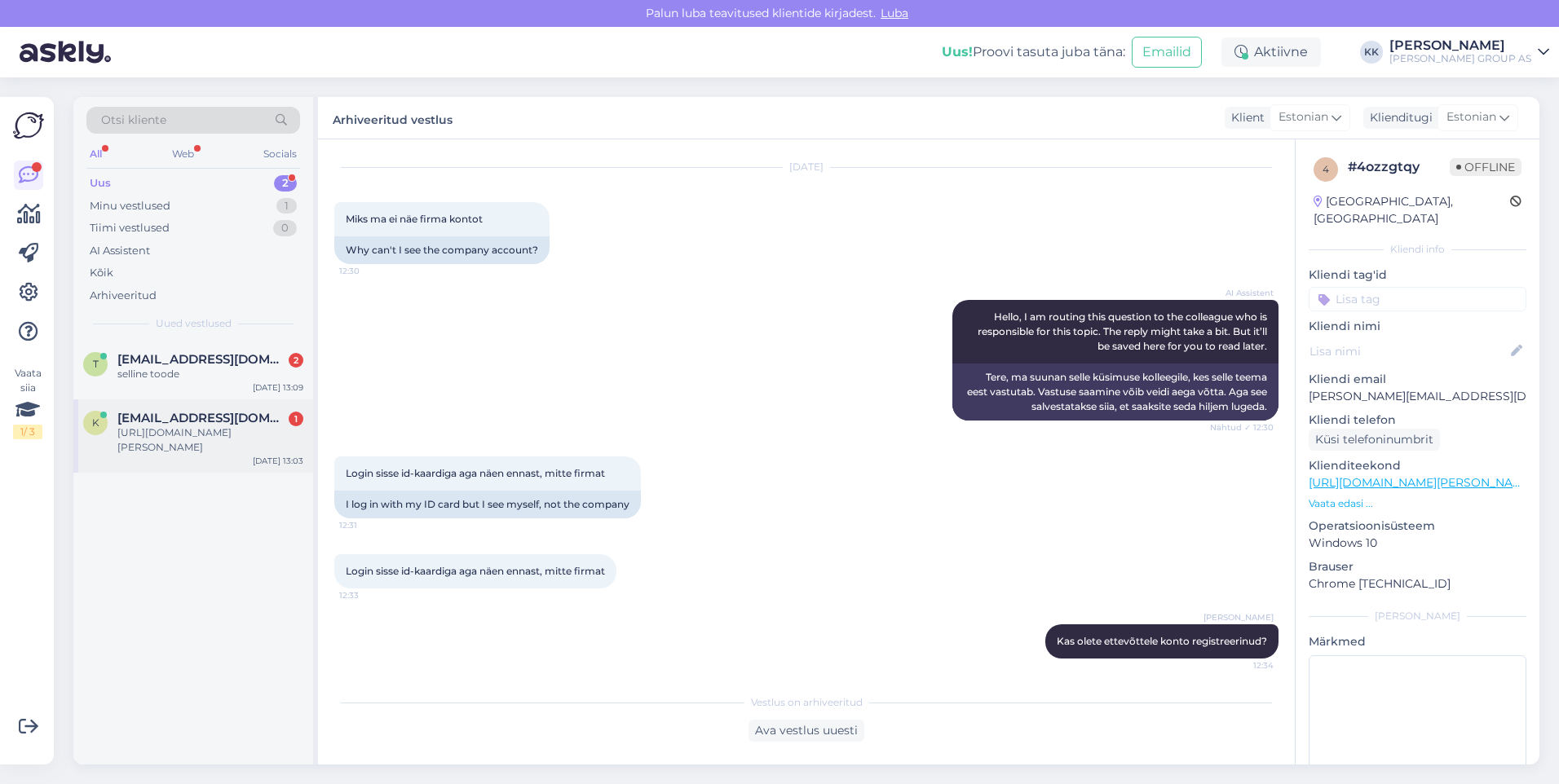
click at [184, 422] on span "[EMAIL_ADDRESS][DOMAIN_NAME]" at bounding box center [202, 419] width 169 height 15
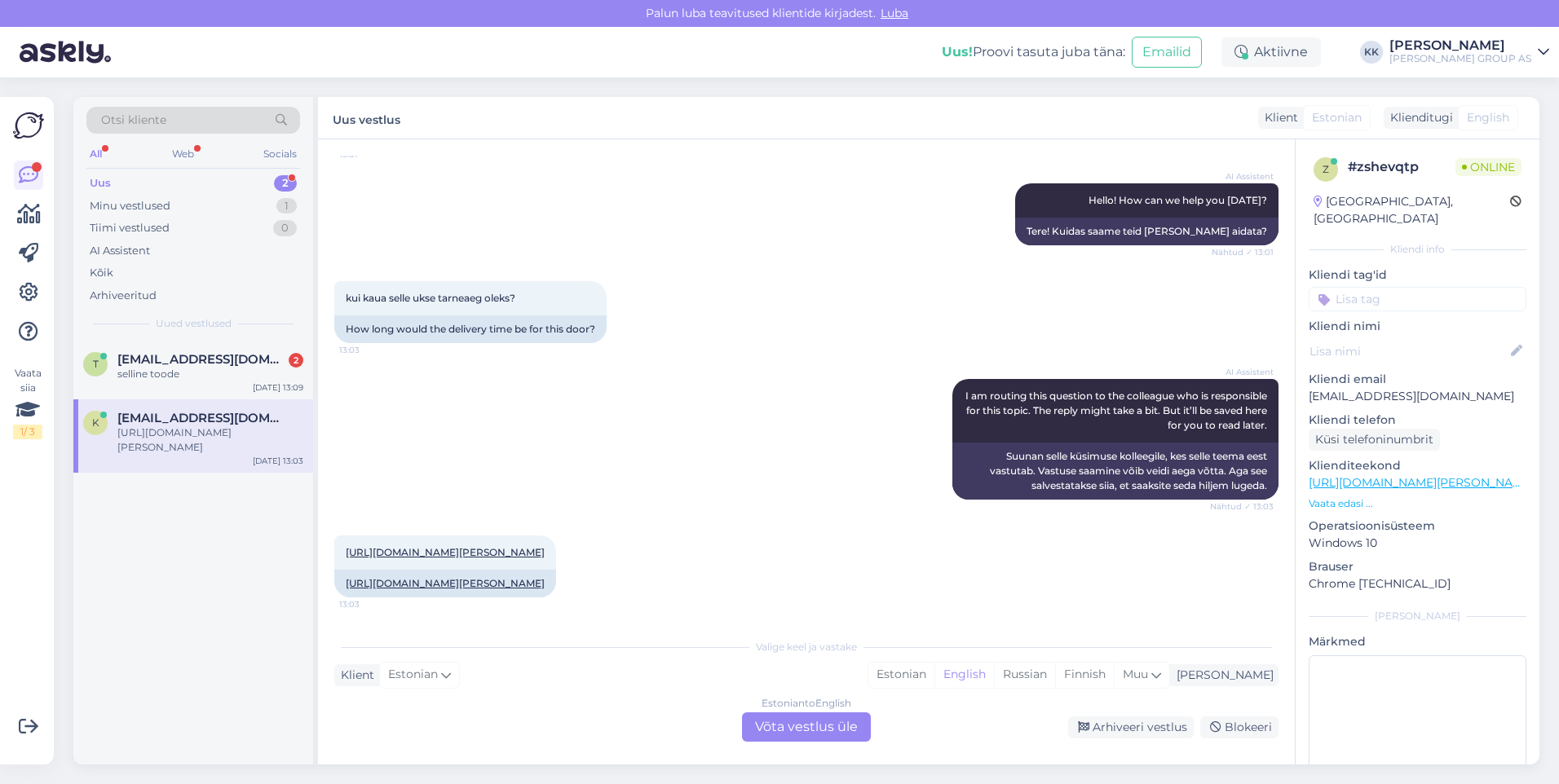
scroll to position [186, 0]
click at [934, 672] on div "Estonian" at bounding box center [900, 675] width 66 height 24
click at [812, 722] on div "Estonian to Estonian Võta vestlus üle" at bounding box center [806, 727] width 128 height 30
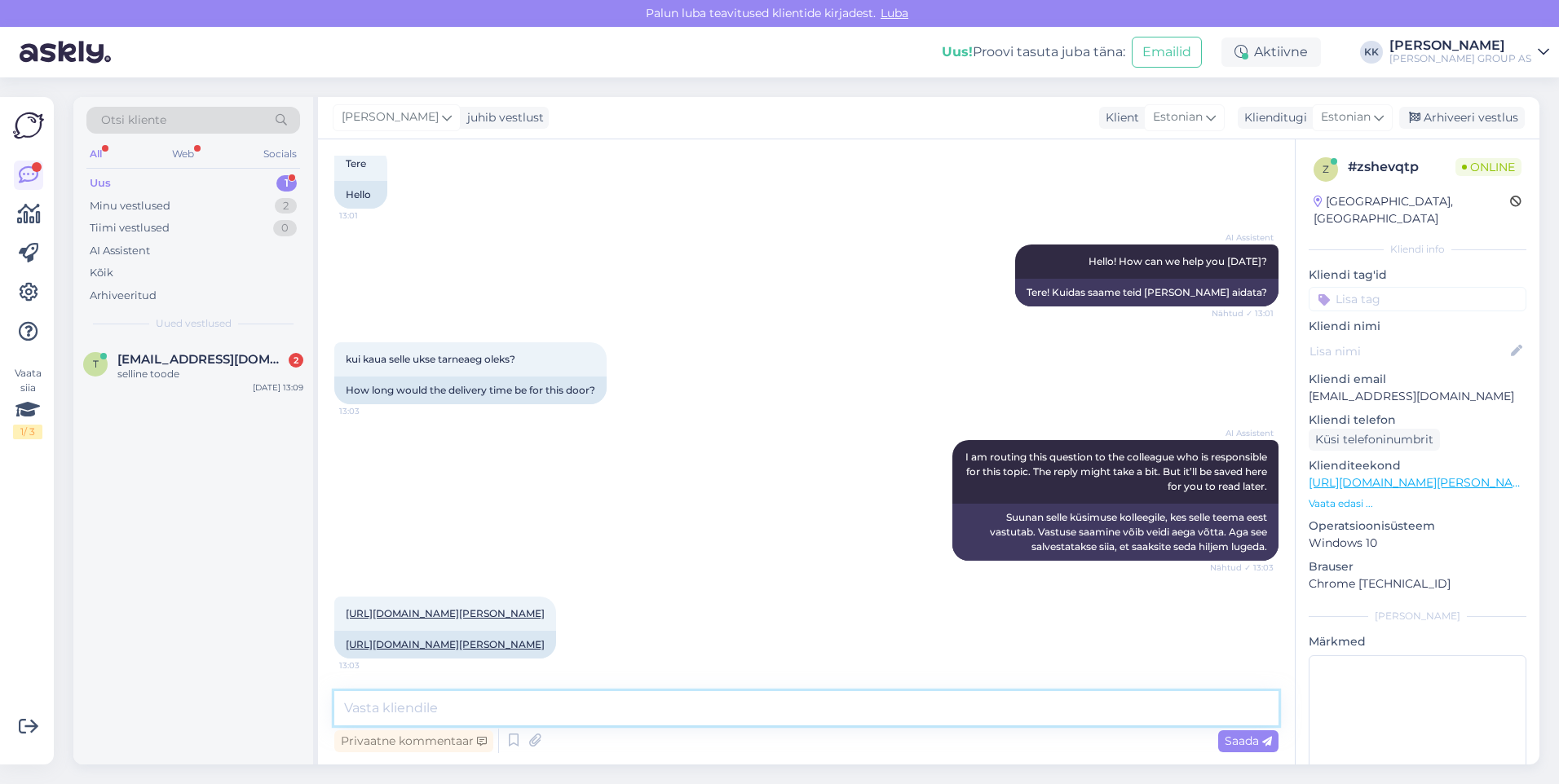
click at [380, 711] on textarea at bounding box center [806, 708] width 944 height 34
drag, startPoint x: 568, startPoint y: 710, endPoint x: 592, endPoint y: 711, distance: 24.0
click at [578, 710] on textarea "Toode peaks jõudma Bauhofi lattu alates 20.11. Seejärel saab tellimuse" at bounding box center [806, 708] width 944 height 34
drag, startPoint x: 570, startPoint y: 708, endPoint x: 580, endPoint y: 709, distance: 10.0
click at [572, 708] on textarea "Toode peaks jõudma Bauhofi lattu alates 20.11. Seejärel saab tellimuse" at bounding box center [806, 708] width 944 height 34
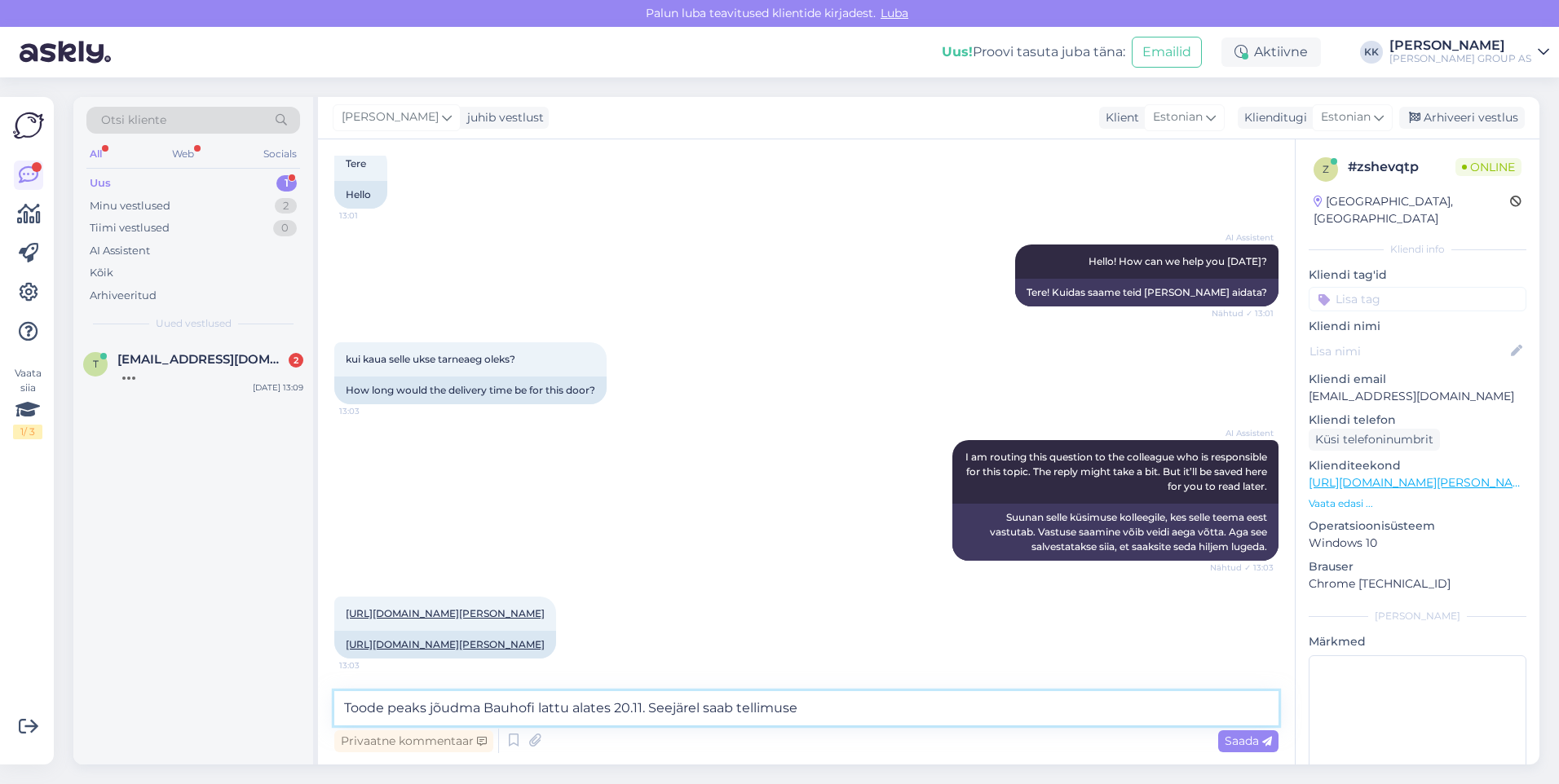
click at [569, 709] on textarea "Toode peaks jõudma Bauhofi lattu alates 20.11. Seejärel saab tellimuse" at bounding box center [806, 708] width 944 height 34
click at [567, 708] on textarea "Toode peaks jõudma Bauhofi lattueeldatavaalt alates 20.11. Seejärel saab tellim…" at bounding box center [806, 708] width 944 height 34
click at [643, 707] on textarea "Toode peaks jõudma Bauhofi lattu eeldatavaalt alates 20.11. Seejärel saab telli…" at bounding box center [806, 708] width 944 height 34
click at [886, 710] on textarea "Toode peaks jõudma Bauhofi lattu eeldatavalt alates 20.11. Seejärel saab tellim…" at bounding box center [806, 708] width 944 height 34
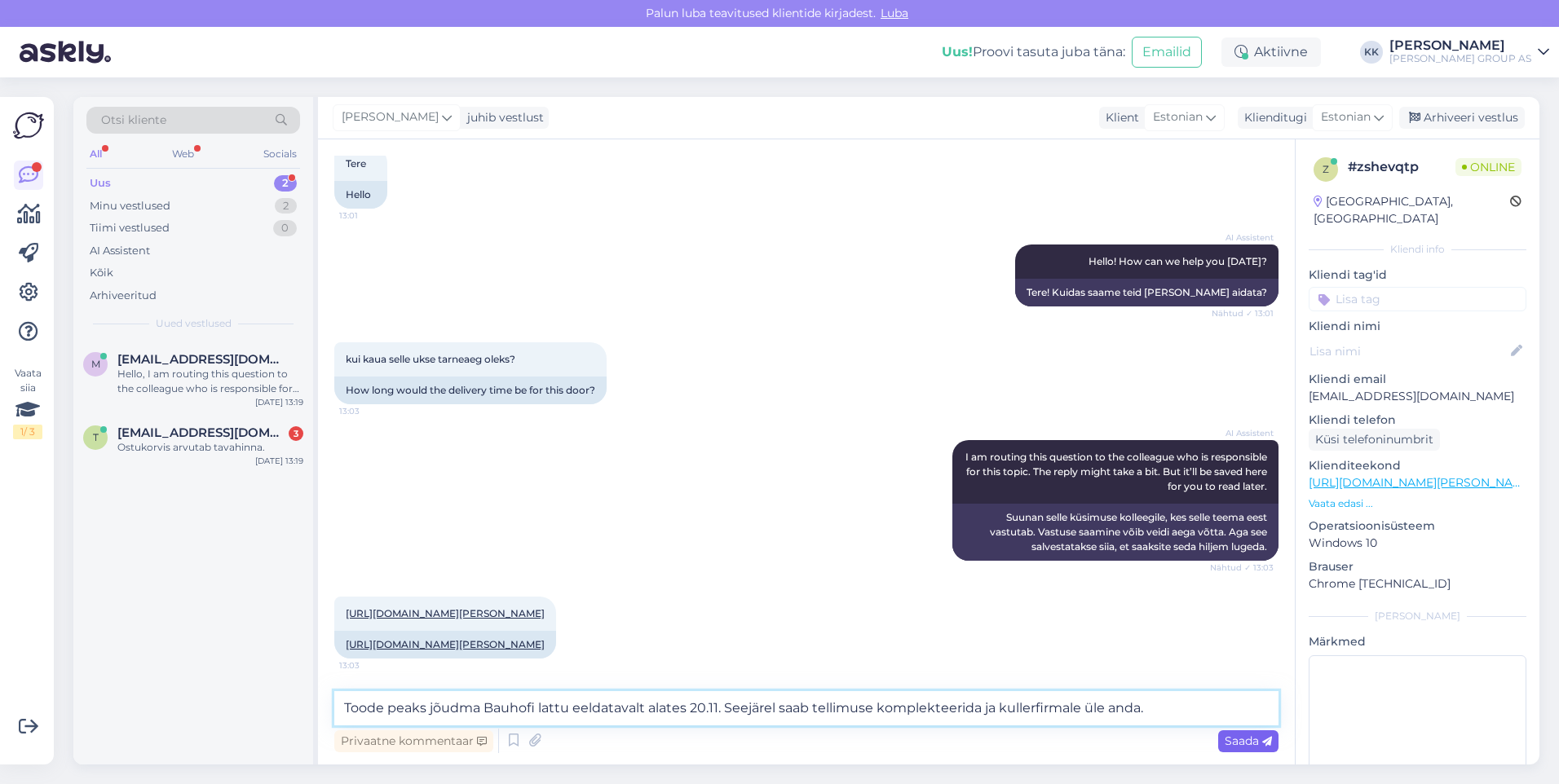
type textarea "Toode peaks jõudma Bauhofi lattu eeldatavalt alates 20.11. Seejärel saab tellim…"
click at [1241, 736] on span "Saada" at bounding box center [1247, 741] width 47 height 15
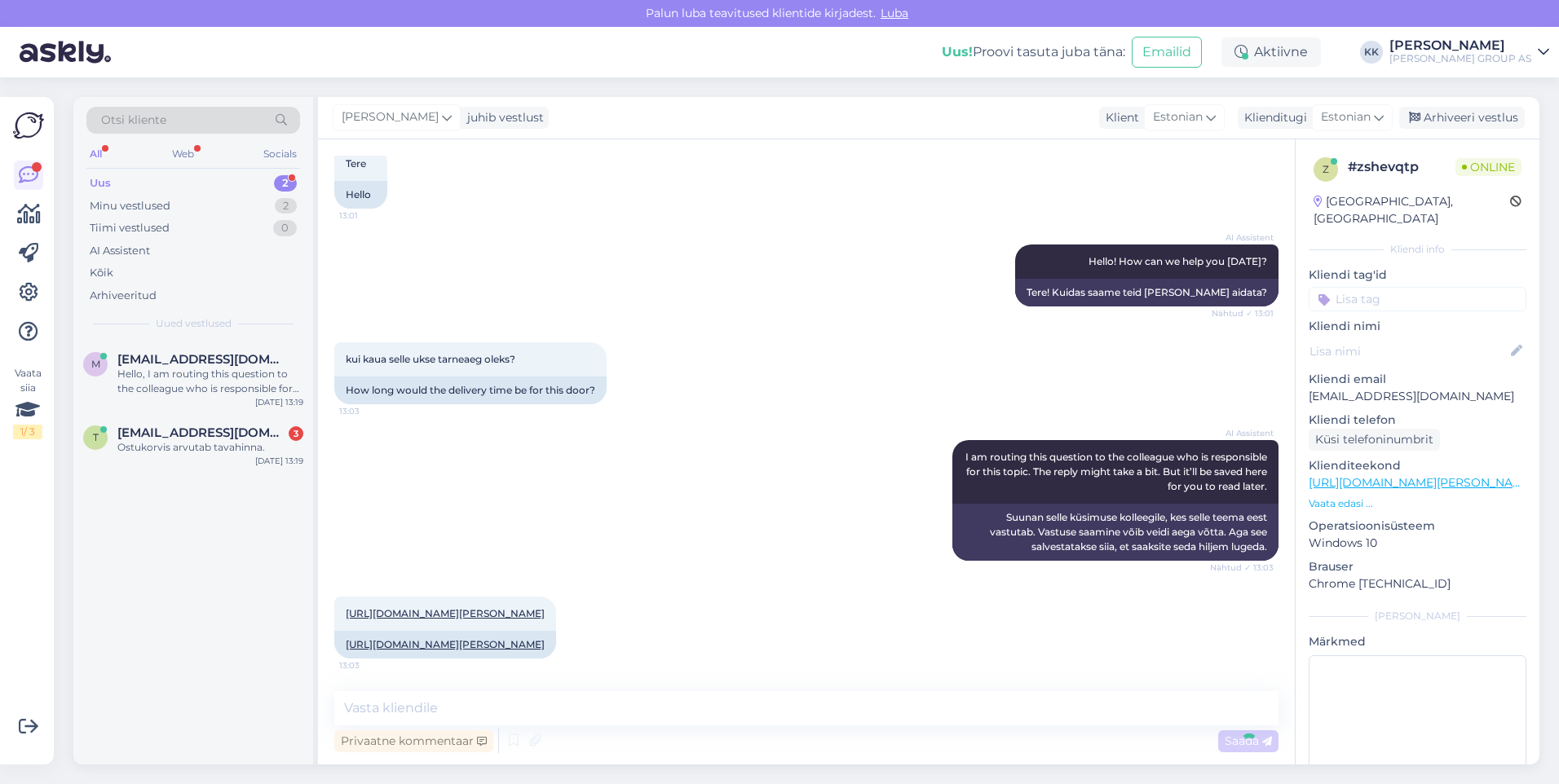
scroll to position [224, 0]
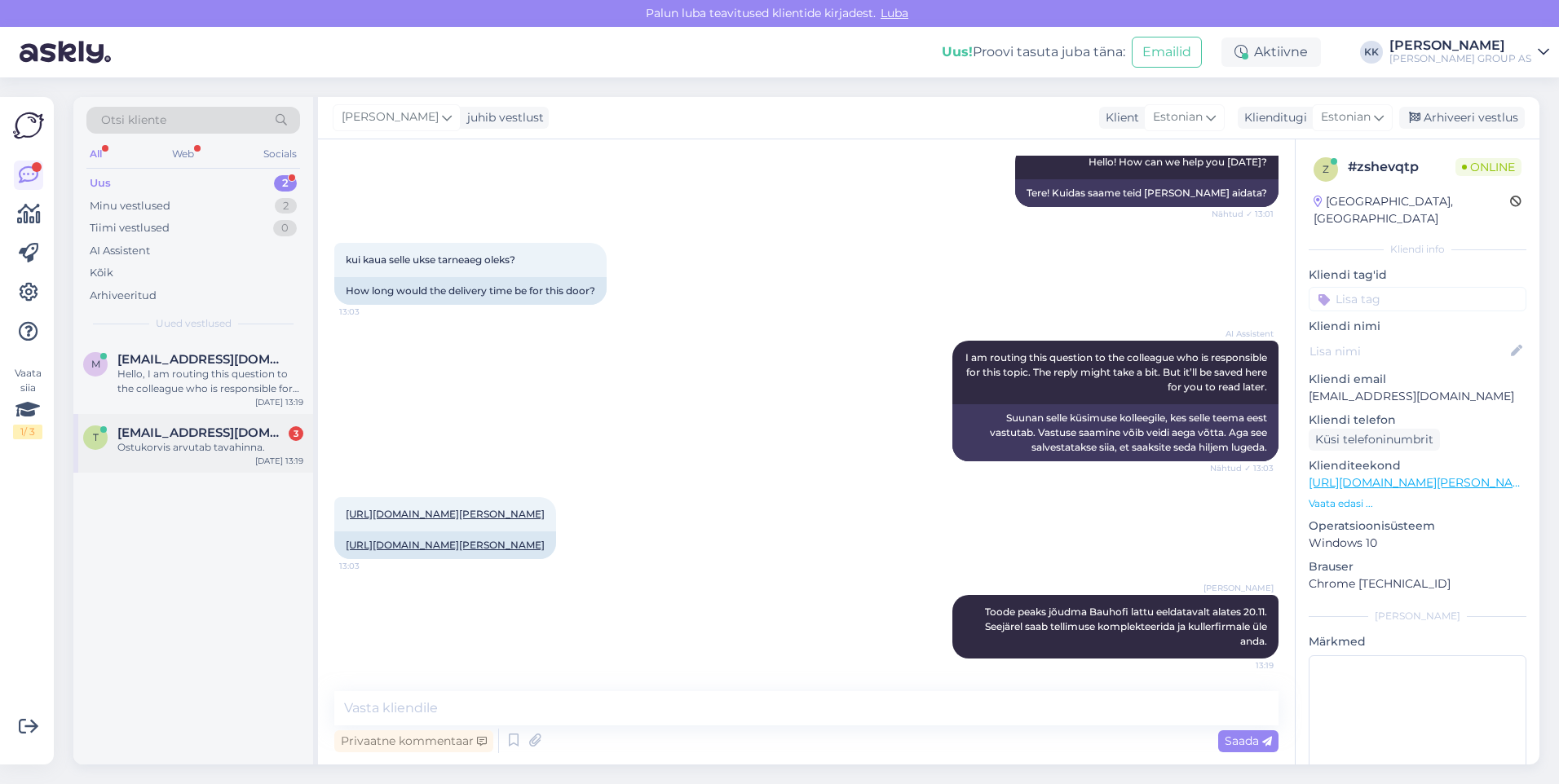
click at [174, 434] on span "[EMAIL_ADDRESS][DOMAIN_NAME]" at bounding box center [202, 432] width 169 height 15
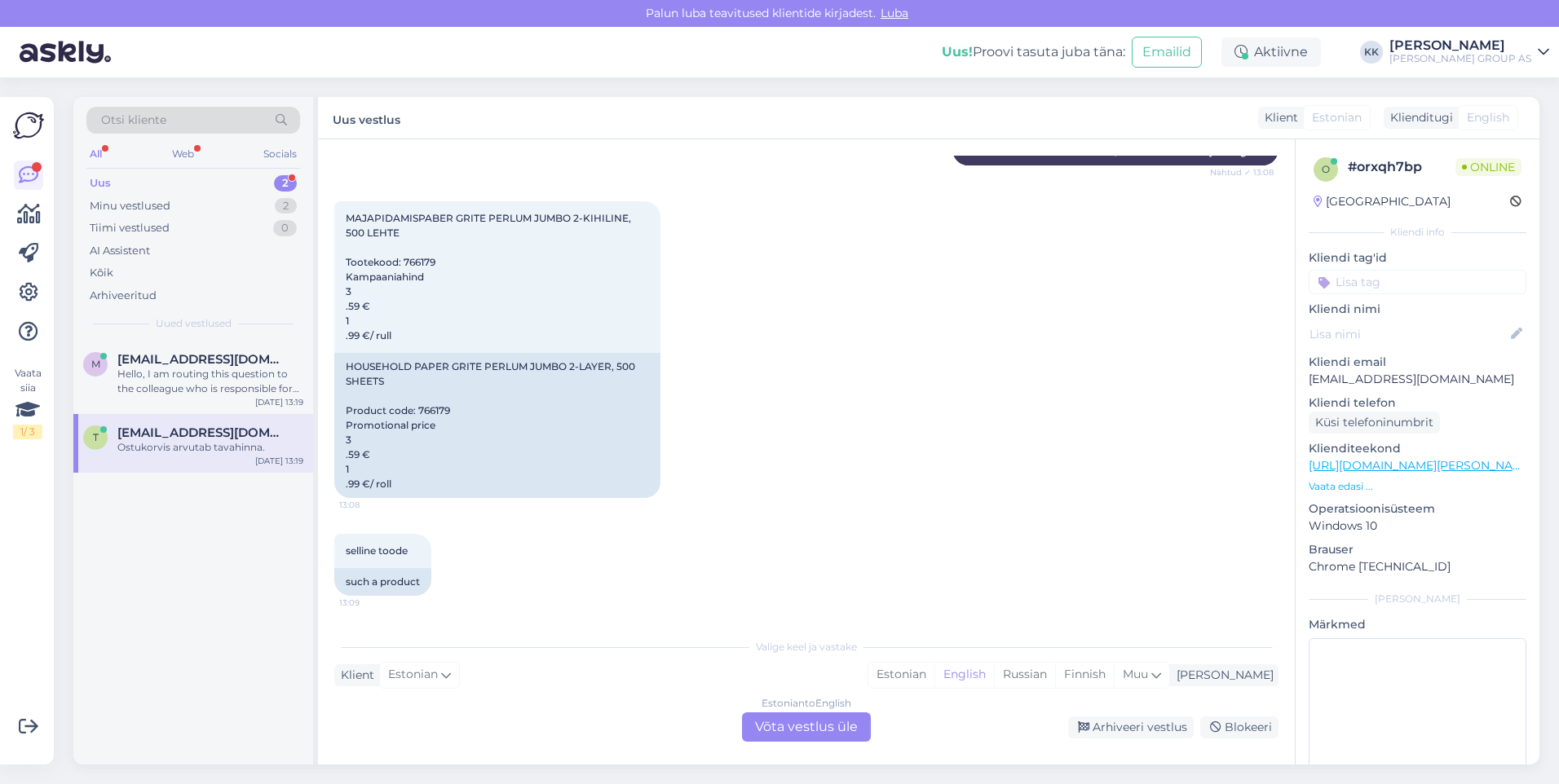
scroll to position [988, 0]
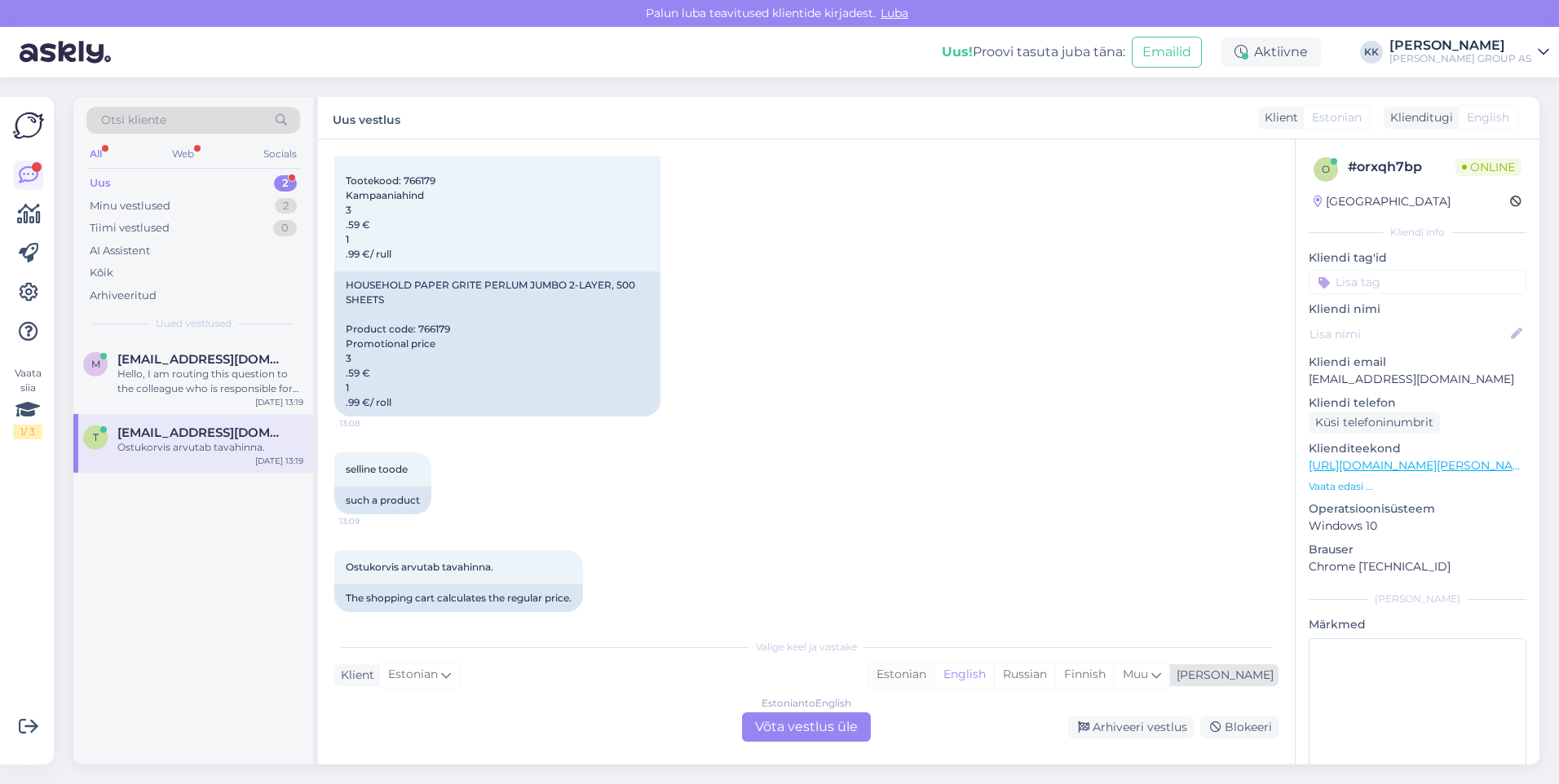
click at [934, 671] on div "Estonian" at bounding box center [900, 675] width 66 height 24
click at [791, 728] on div "Estonian to Estonian Võta vestlus üle" at bounding box center [806, 727] width 128 height 30
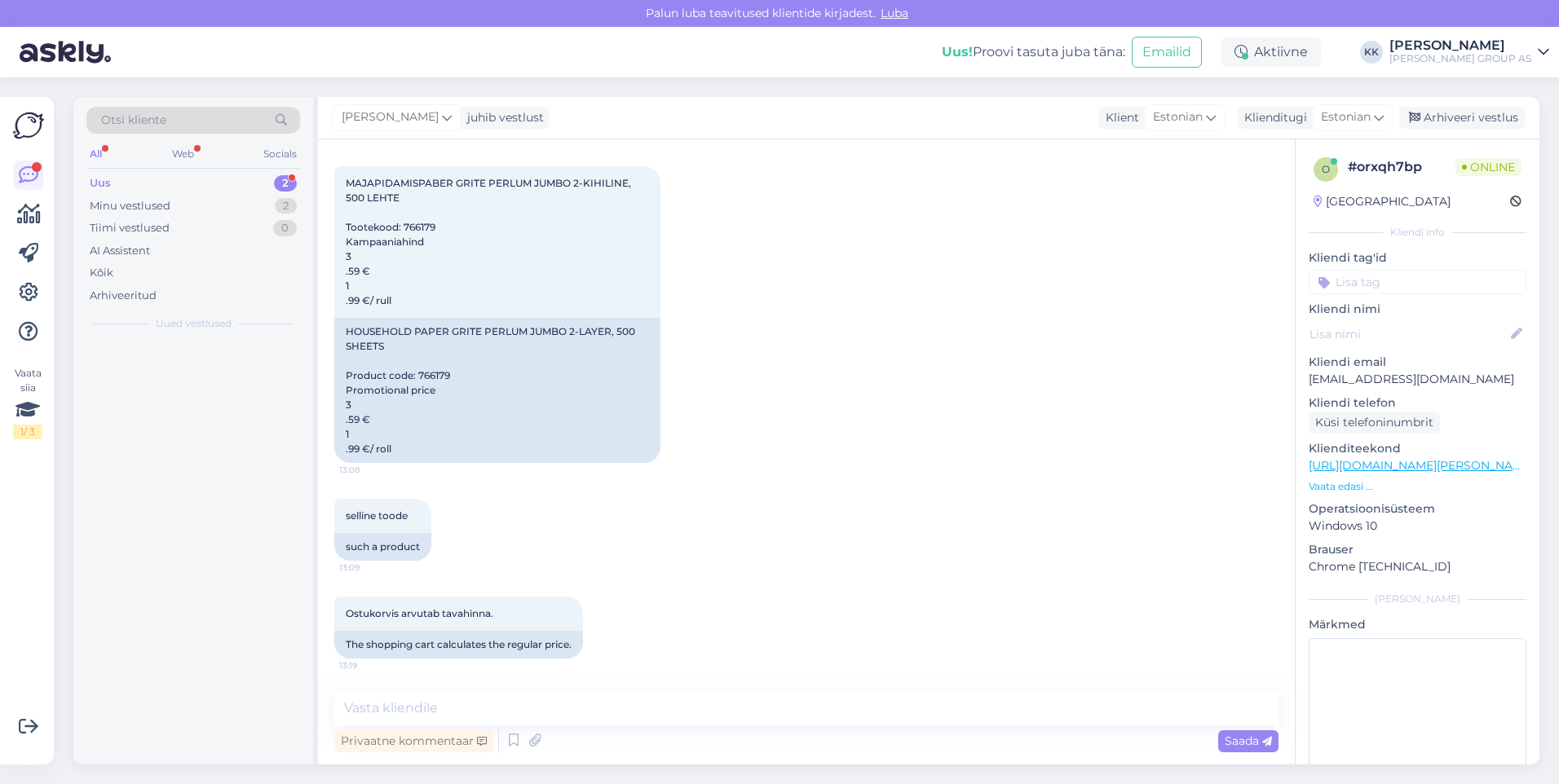
scroll to position [926, 0]
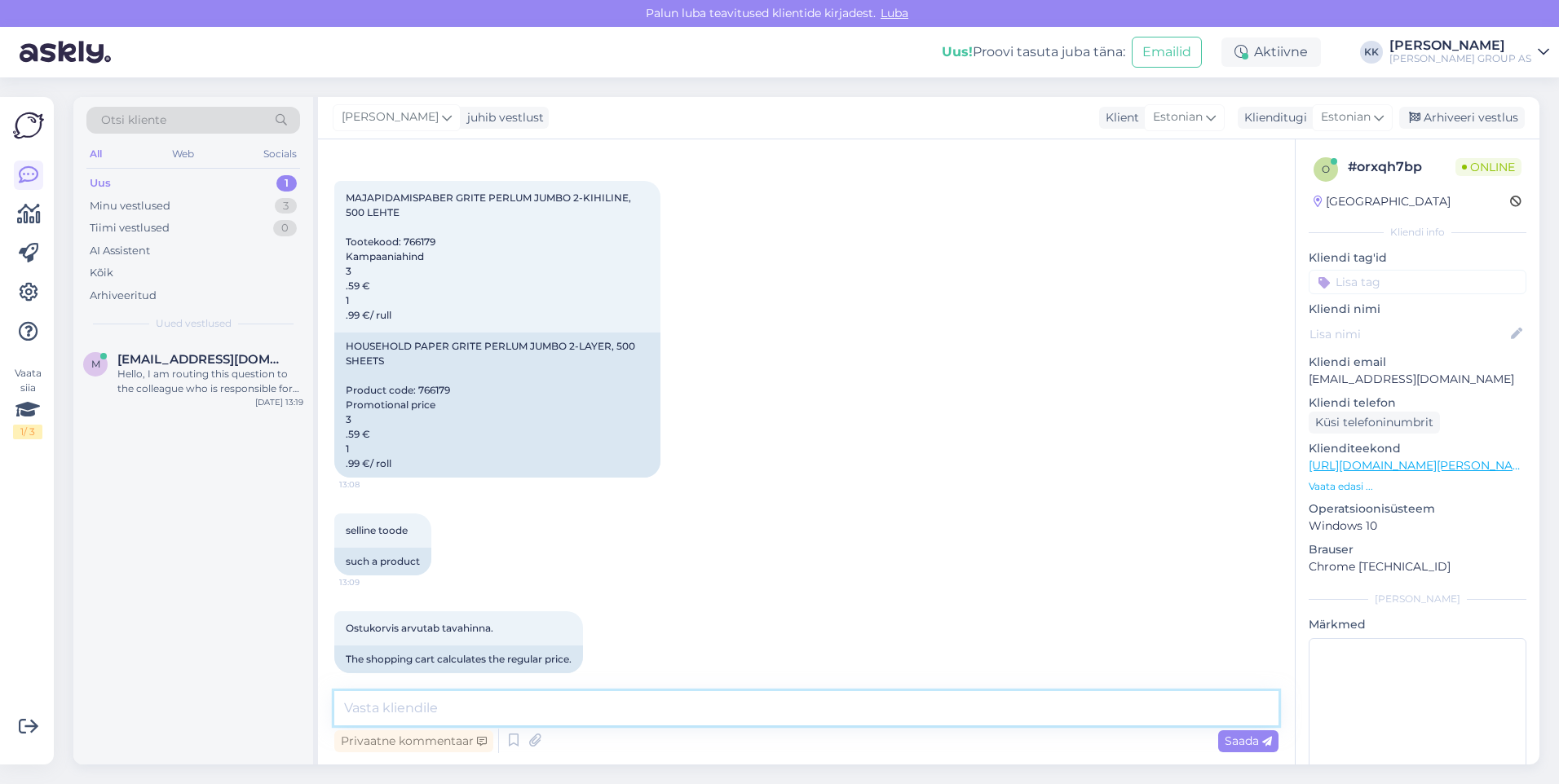
click at [414, 713] on textarea at bounding box center [806, 708] width 944 height 34
type textarea "Kas olete sisselogitud? Soodushinnad kehtivad sisselogitud kliendile."
click at [1247, 738] on span "Saada" at bounding box center [1247, 741] width 47 height 15
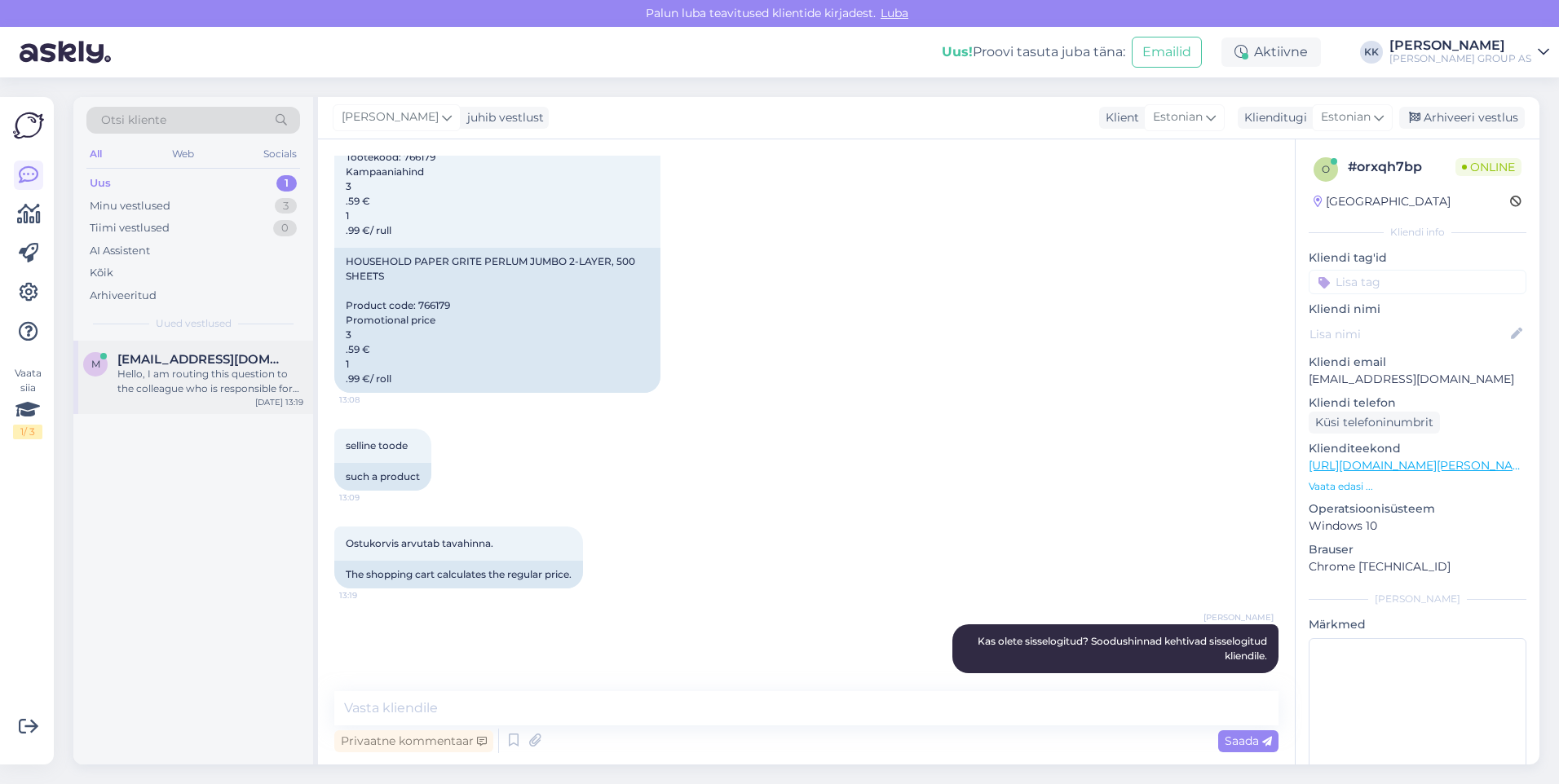
click at [180, 365] on span "[EMAIL_ADDRESS][DOMAIN_NAME]" at bounding box center [202, 360] width 169 height 15
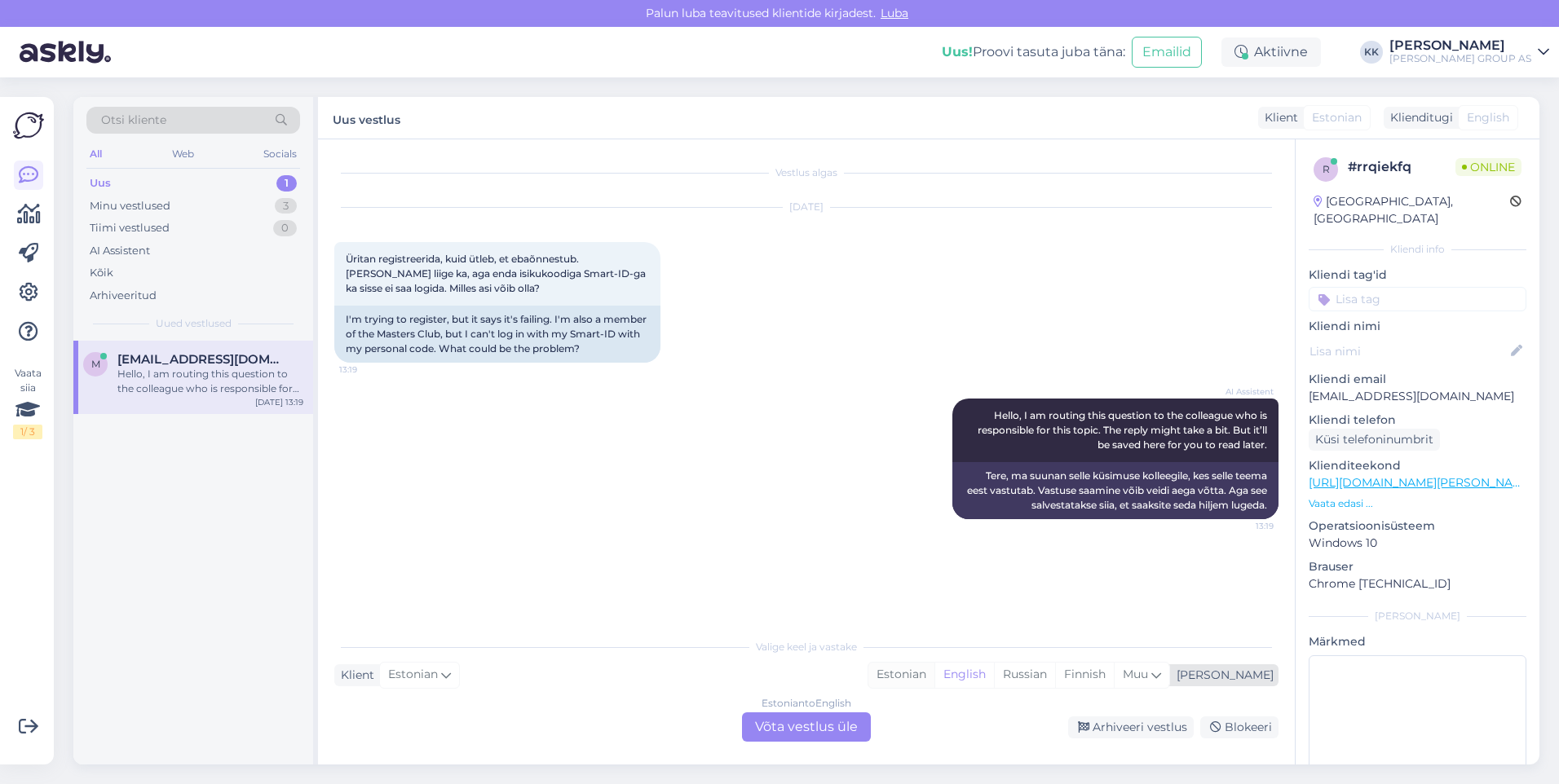
click at [934, 671] on div "Estonian" at bounding box center [900, 675] width 66 height 24
click at [804, 724] on div "Estonian to Estonian Võta vestlus üle" at bounding box center [806, 727] width 128 height 30
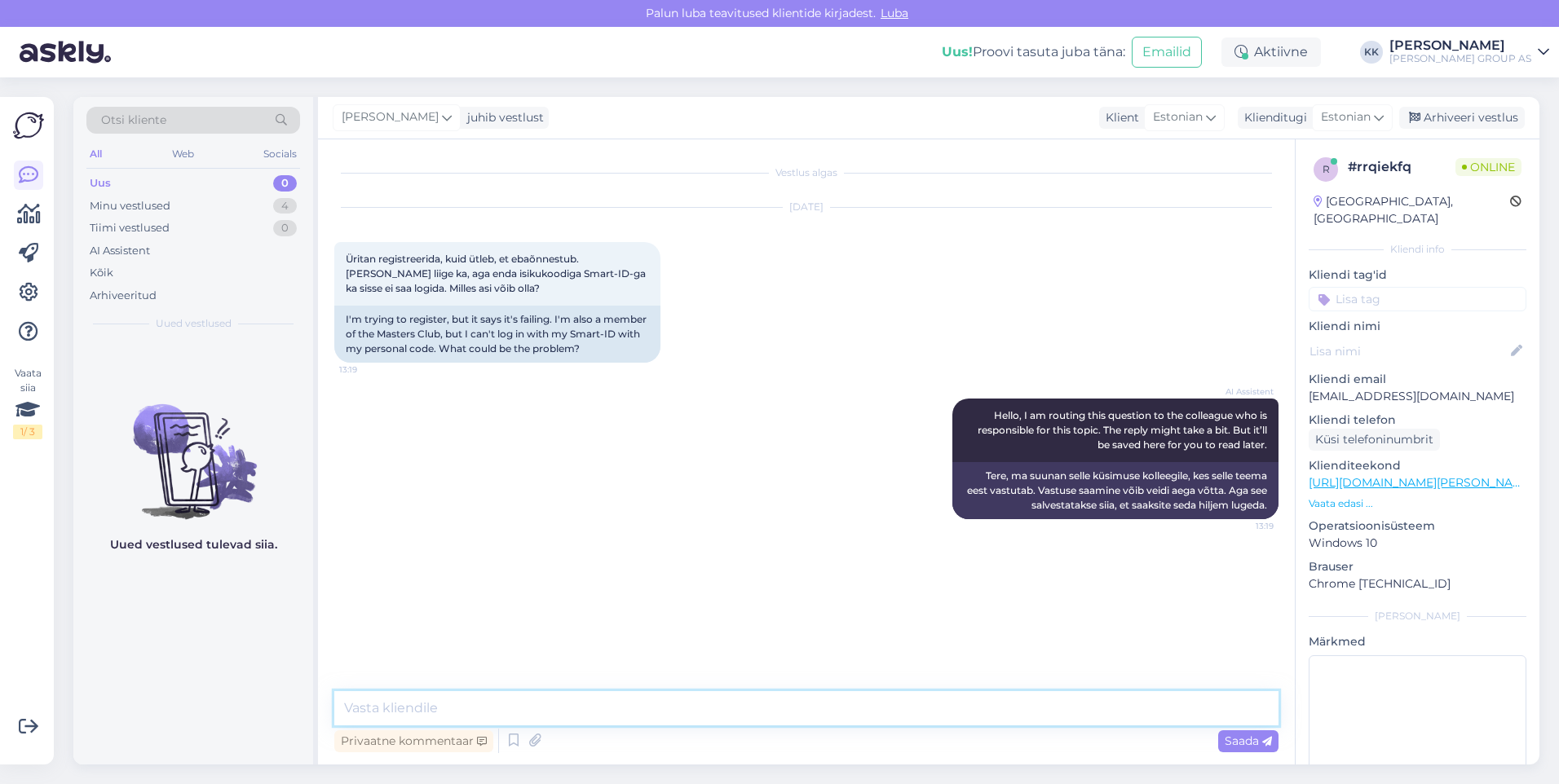
click at [419, 715] on textarea at bounding box center [806, 708] width 944 height 34
type textarea "Palun proovige sisse logida [PERSON_NAME] teises brauseris ja võimalusel proovi…"
click at [1236, 738] on span "Saada" at bounding box center [1247, 741] width 47 height 15
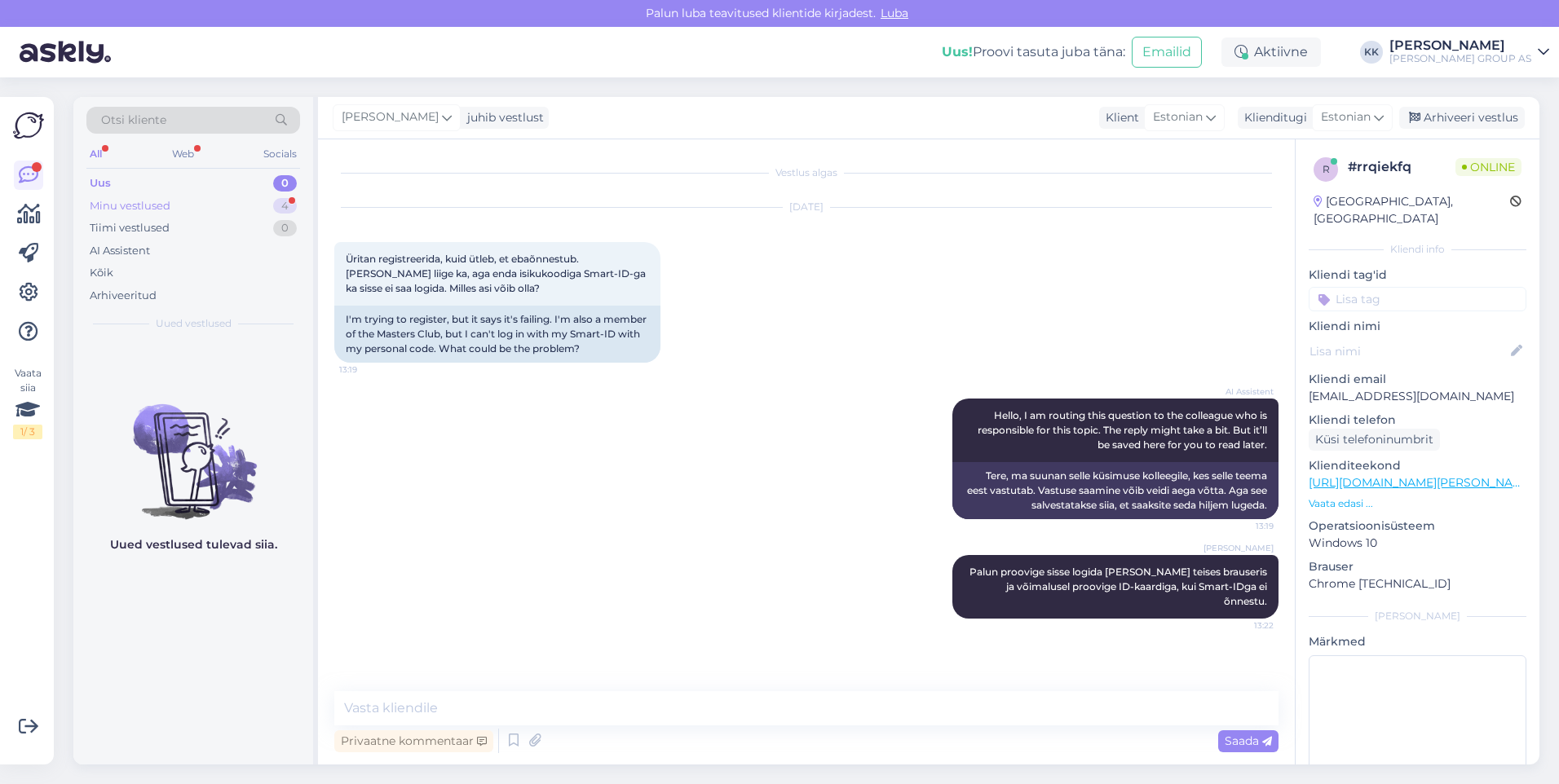
click at [140, 201] on div "Minu vestlused" at bounding box center [129, 206] width 81 height 17
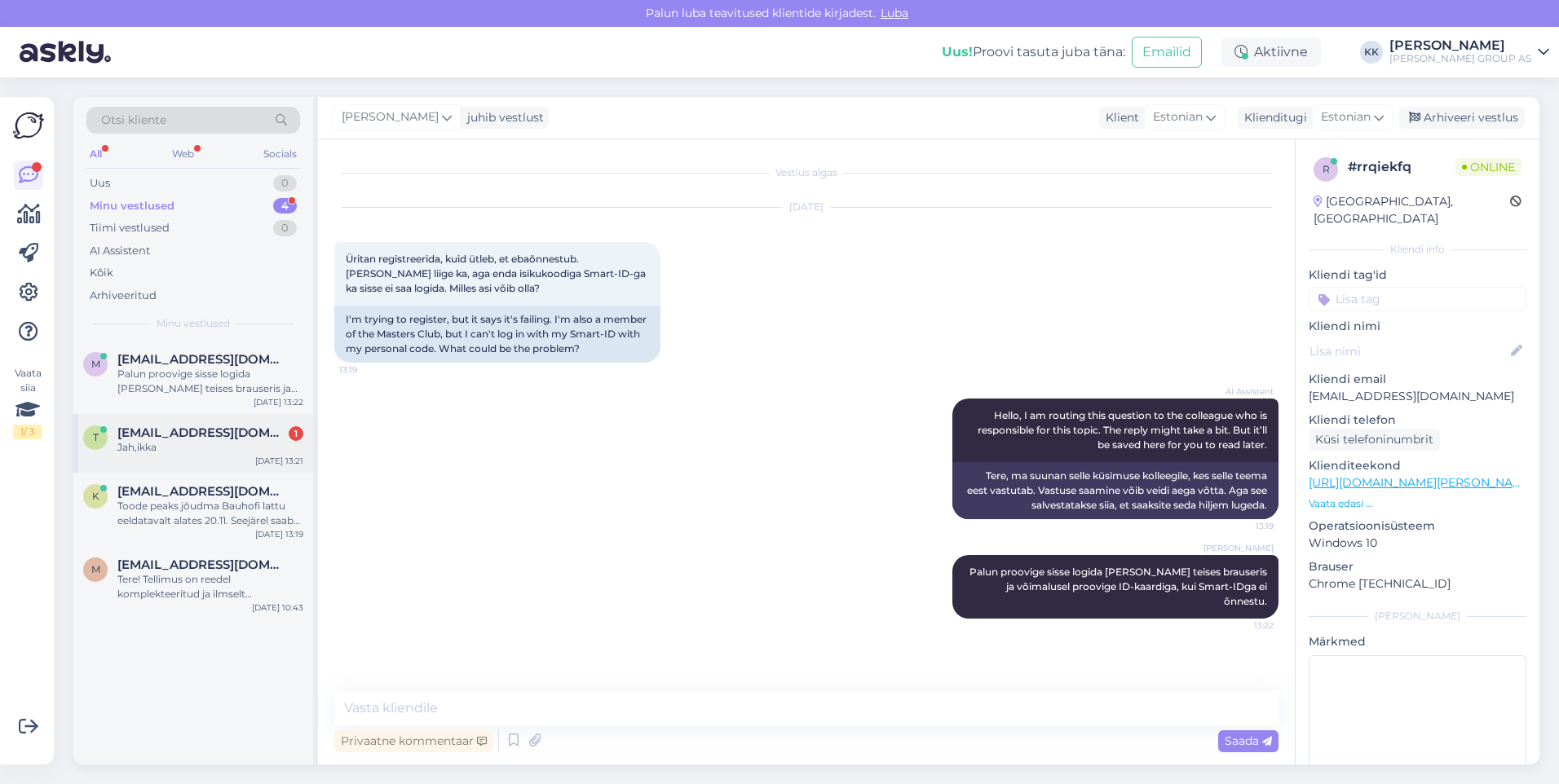
click at [175, 429] on span "[EMAIL_ADDRESS][DOMAIN_NAME]" at bounding box center [202, 432] width 169 height 15
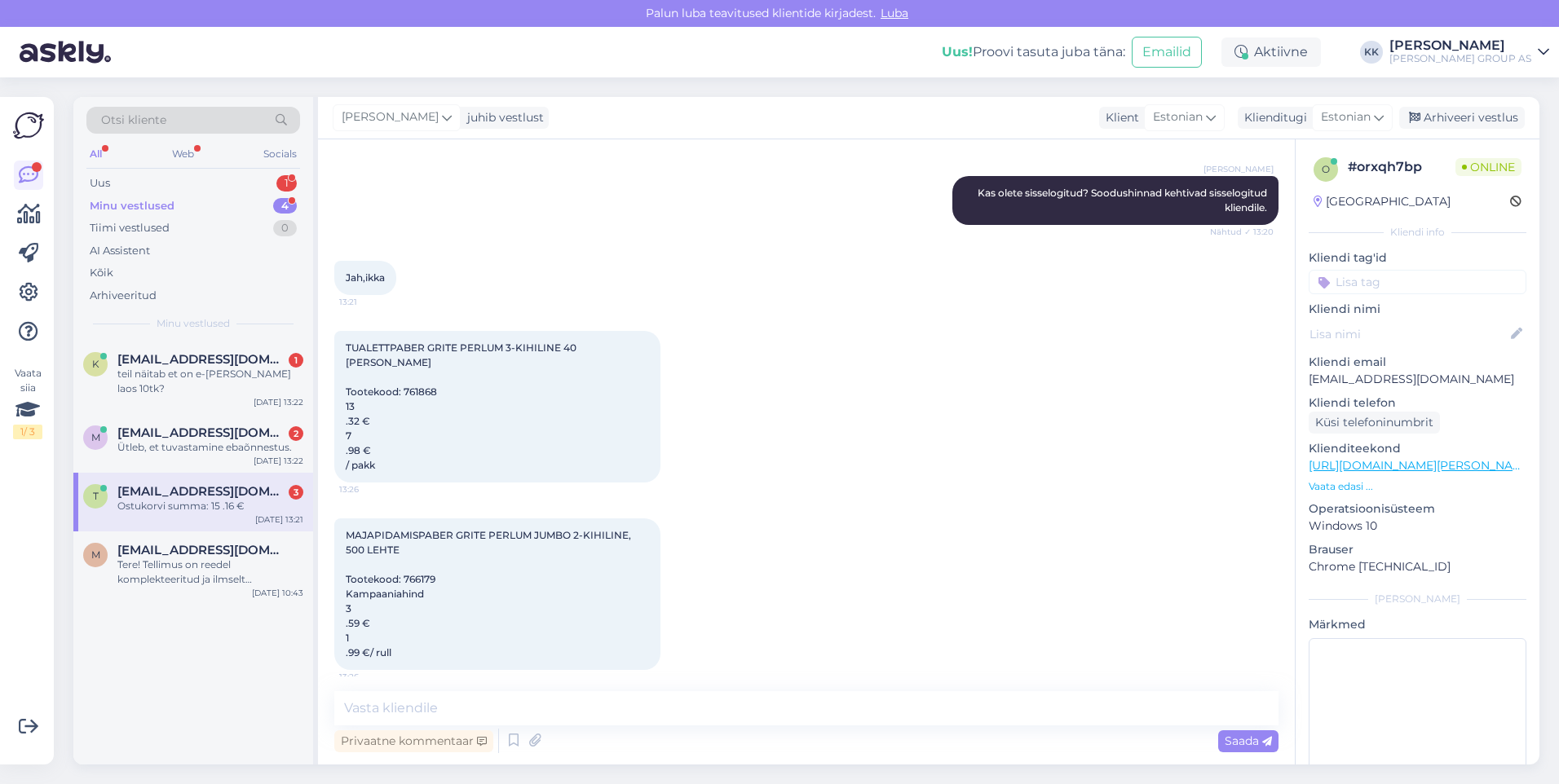
scroll to position [1541, 0]
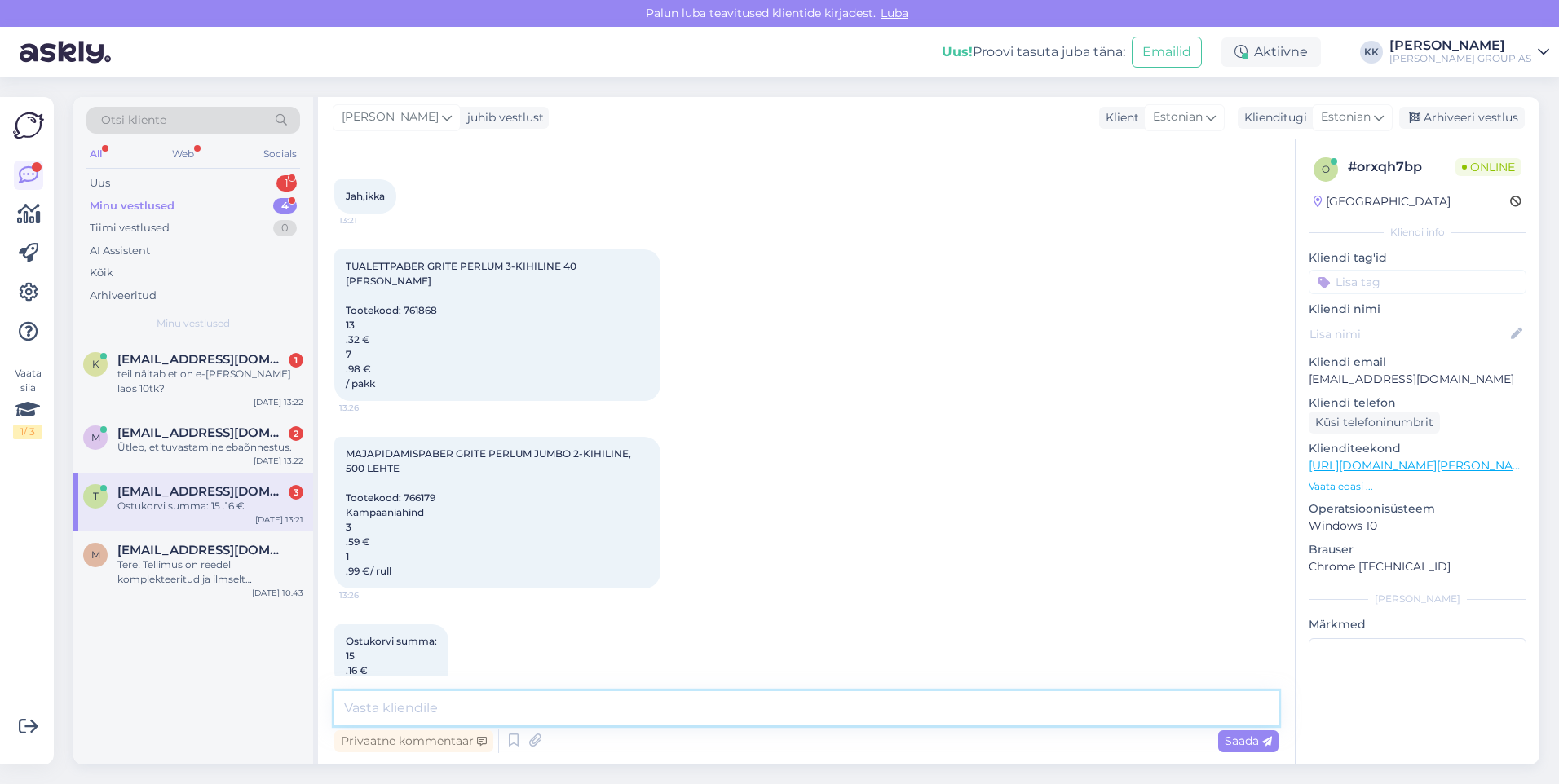
click at [380, 715] on textarea at bounding box center [806, 708] width 944 height 34
type textarea "Vabandame tehnilise probleemi pärast. Majapidamispaberile rakendub tavahind. Te…"
click at [1233, 736] on span "Saada" at bounding box center [1247, 741] width 47 height 15
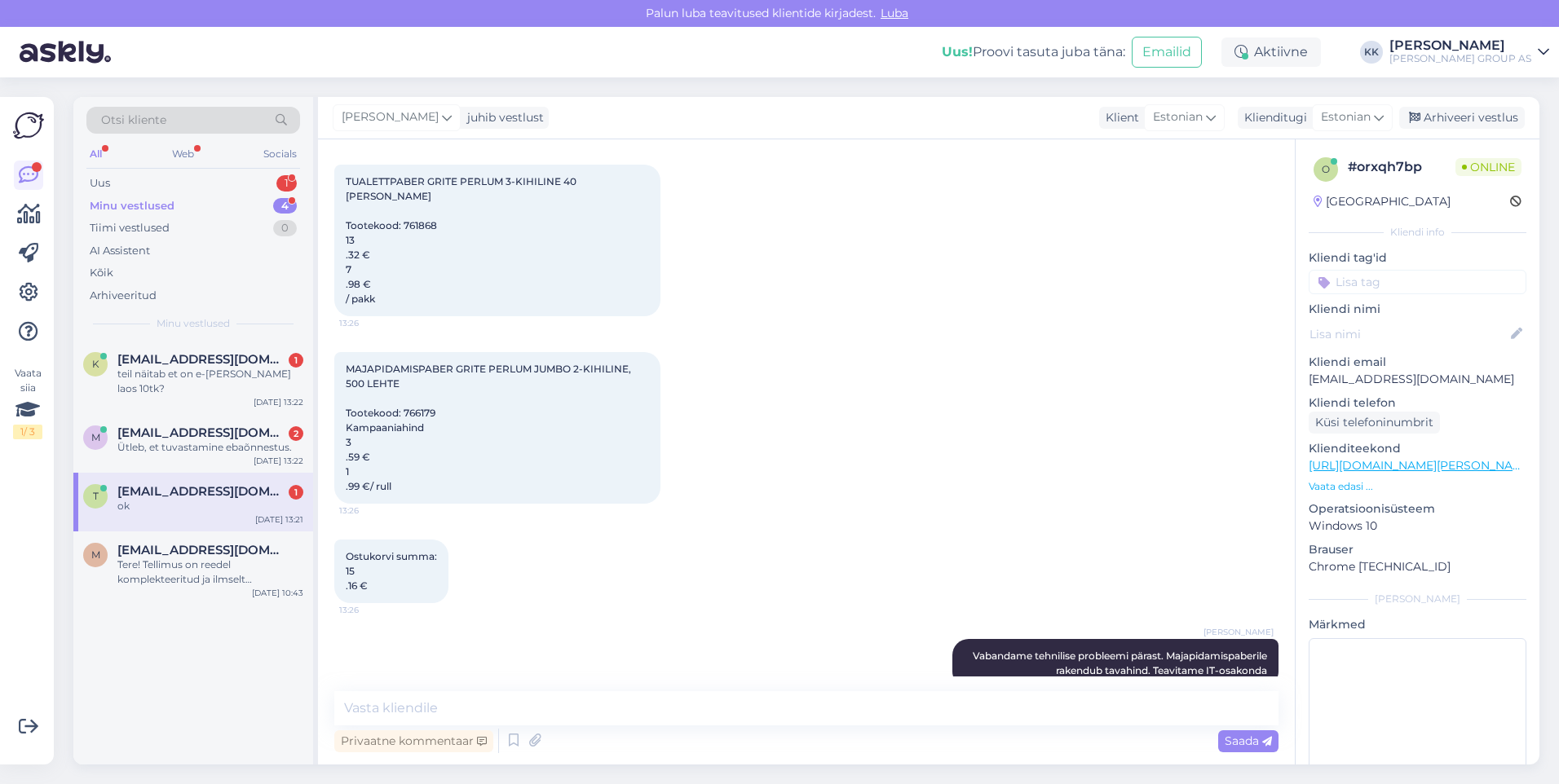
scroll to position [1696, 0]
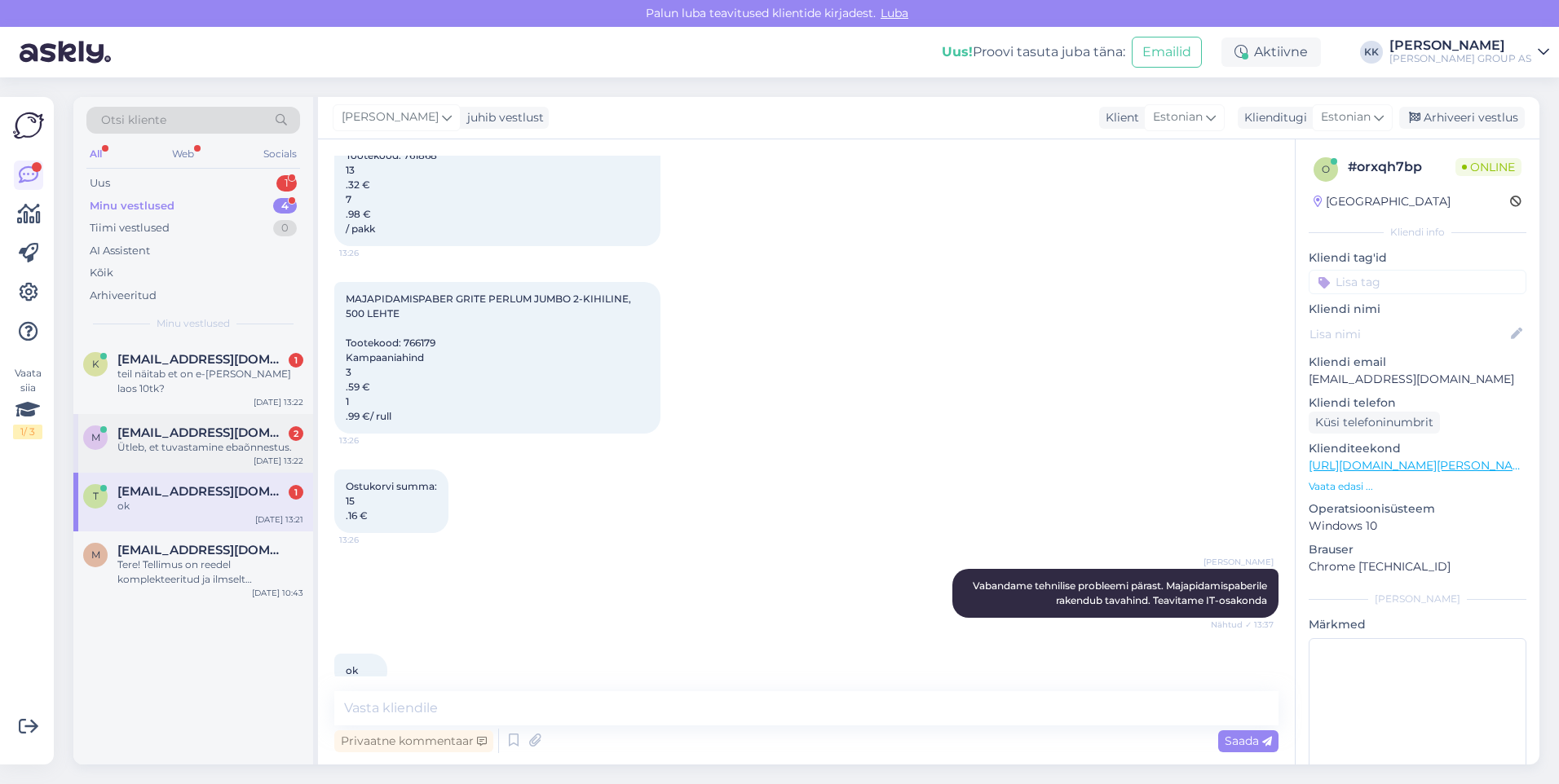
click at [171, 440] on div "Ütleb, et tuvastamine ebaõnnestus." at bounding box center [210, 447] width 186 height 15
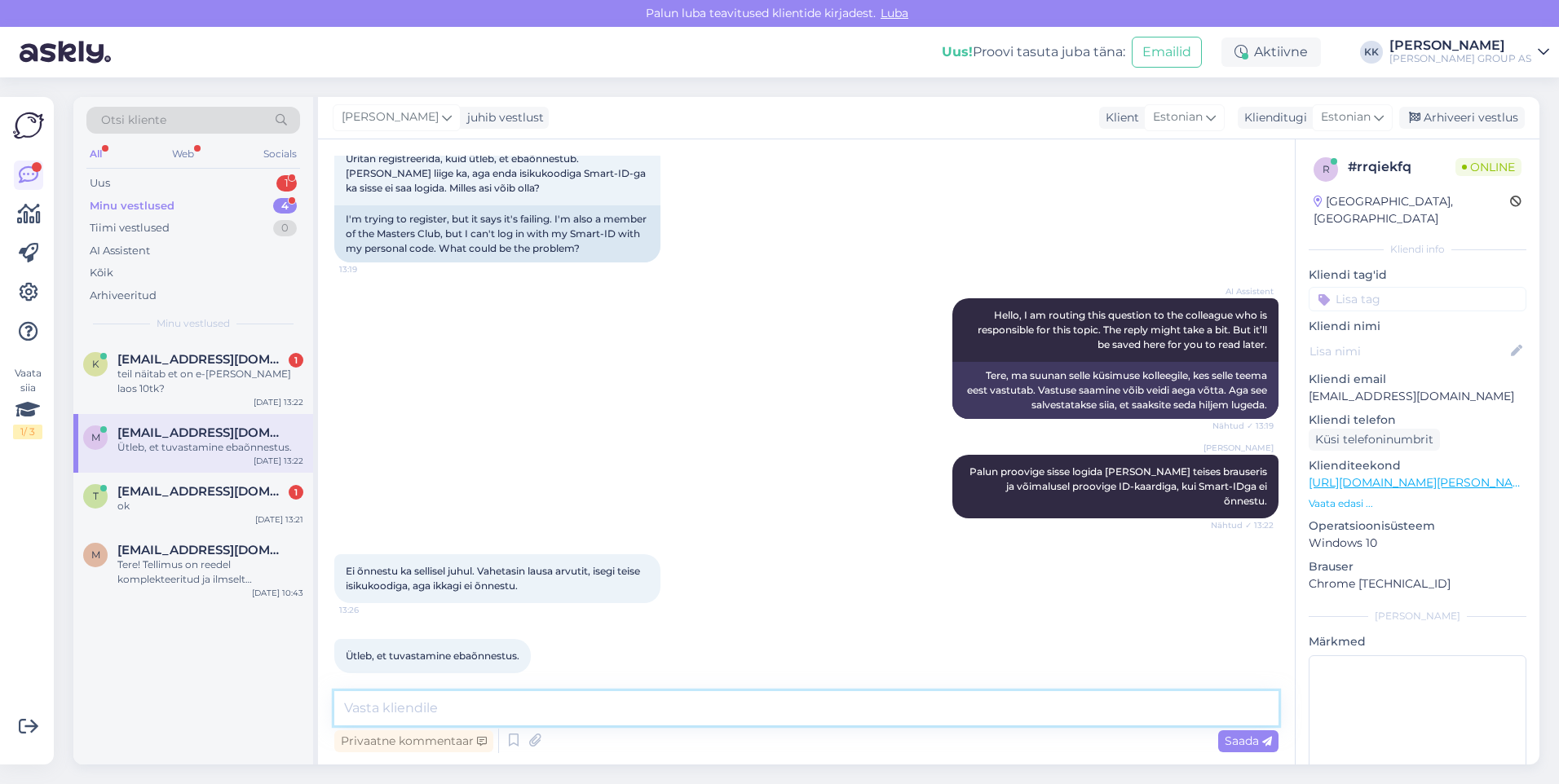
click at [358, 709] on textarea at bounding box center [806, 708] width 944 height 34
paste textarea "[DATE] 13:41:10"
type textarea "Teil peab ikka üks isikukood olema. Süsteem näitab, et konto on loodud [DATE] 1…"
click at [1238, 737] on span "Saada" at bounding box center [1247, 741] width 47 height 15
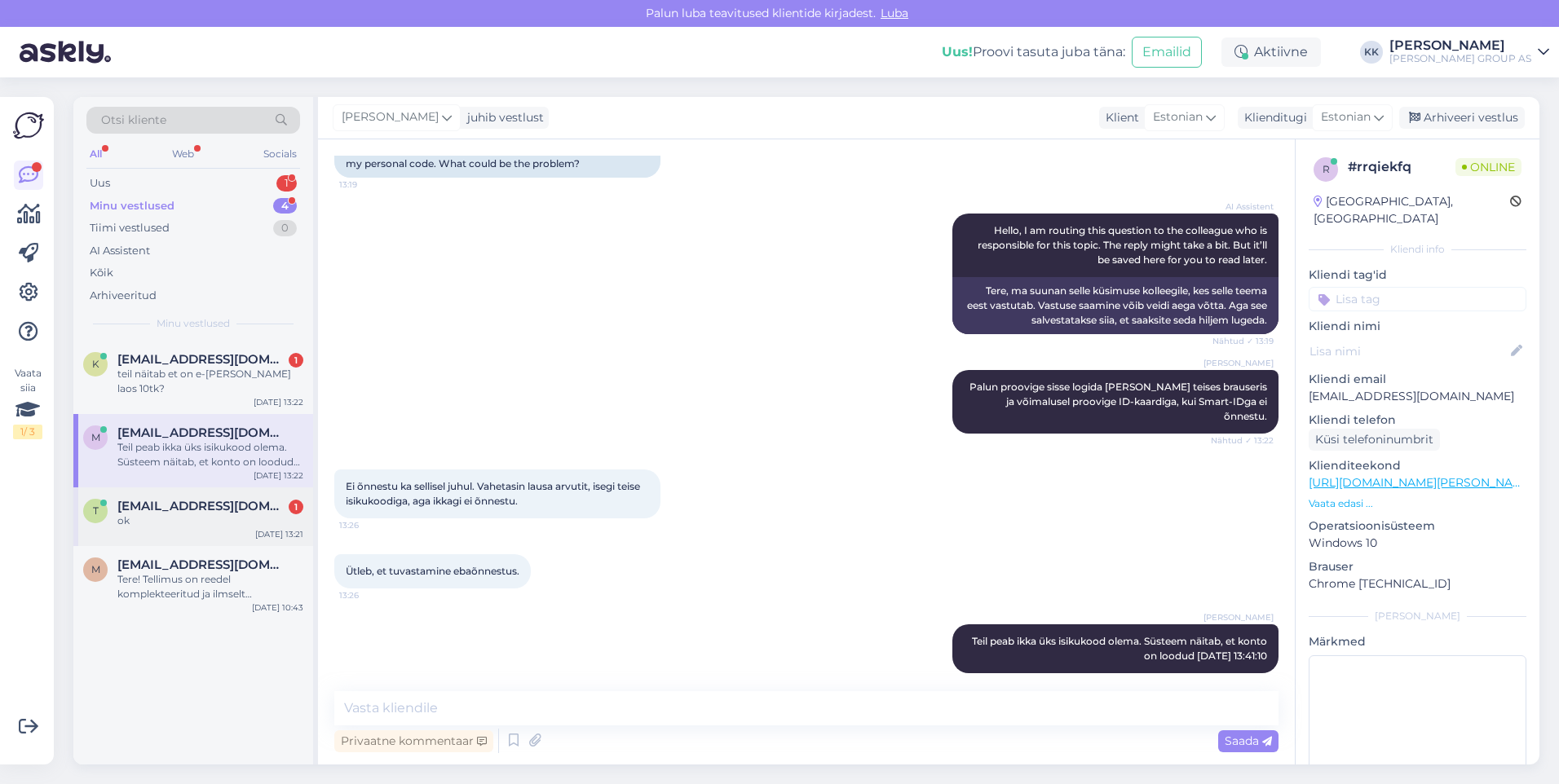
click at [175, 498] on span "[EMAIL_ADDRESS][DOMAIN_NAME]" at bounding box center [202, 506] width 169 height 15
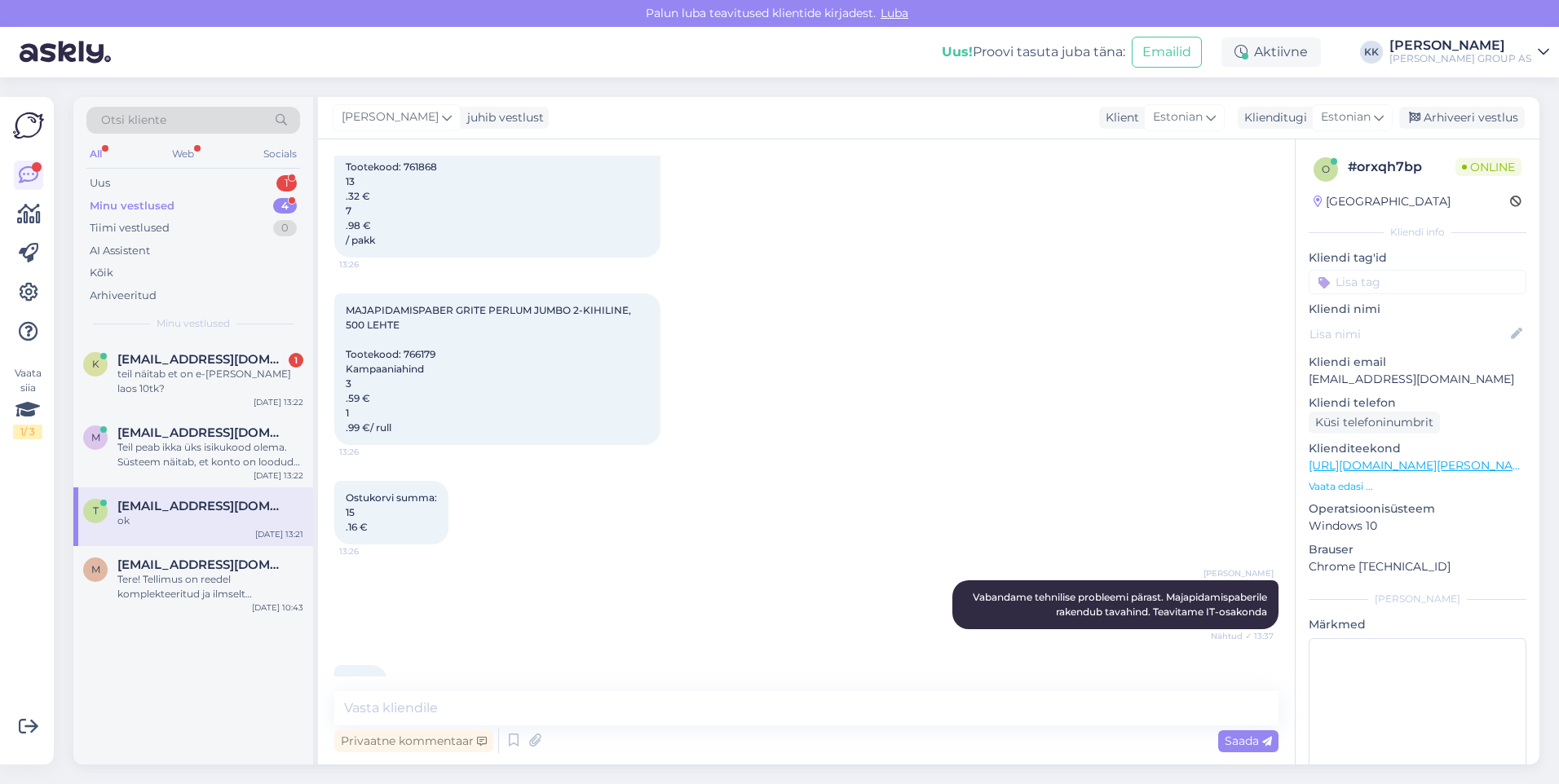
scroll to position [1696, 0]
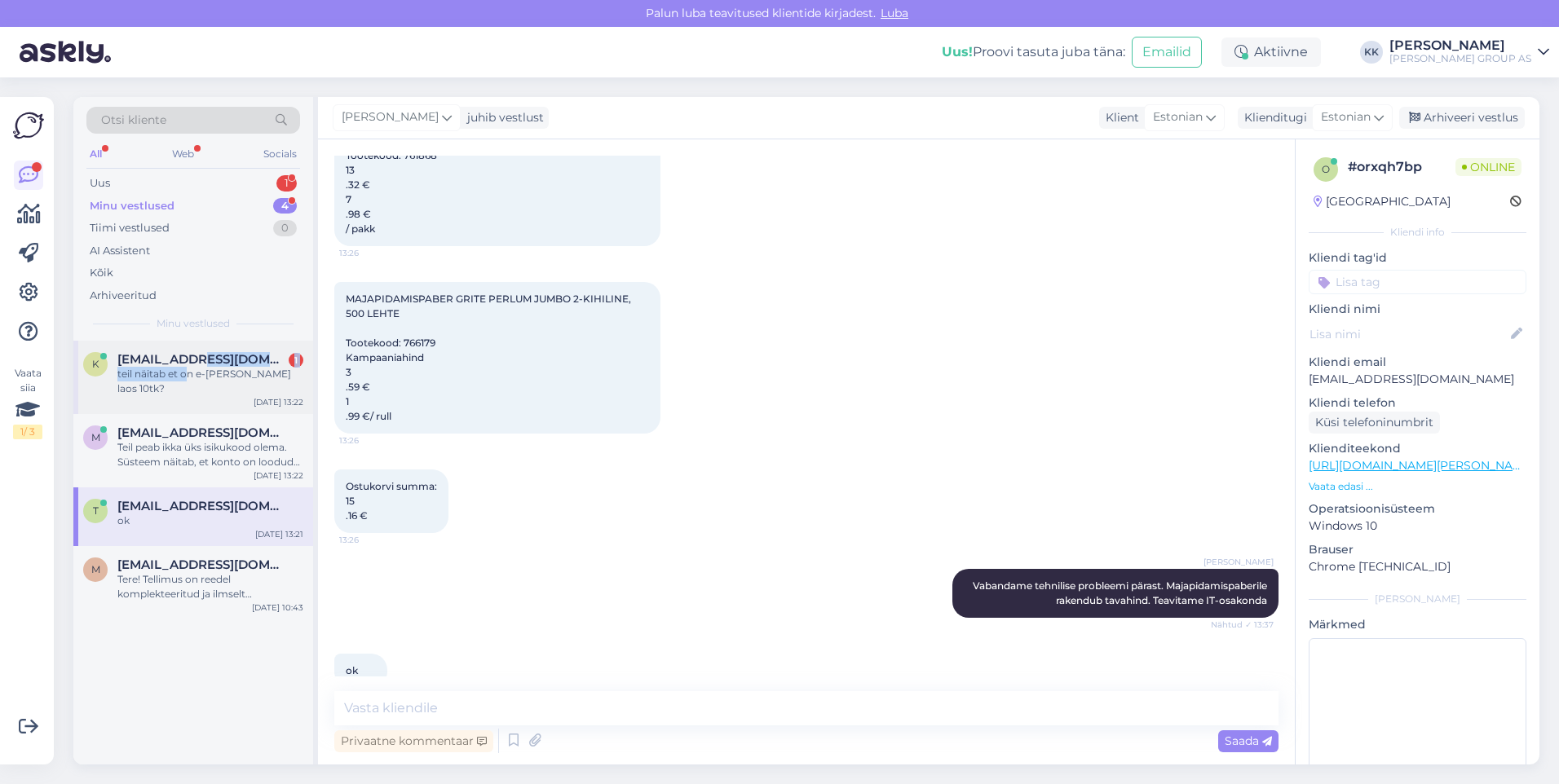
click at [187, 366] on div "[EMAIL_ADDRESS][DOMAIN_NAME] 1 teil näitab et on e-[PERSON_NAME] laos 10tk?" at bounding box center [210, 374] width 186 height 44
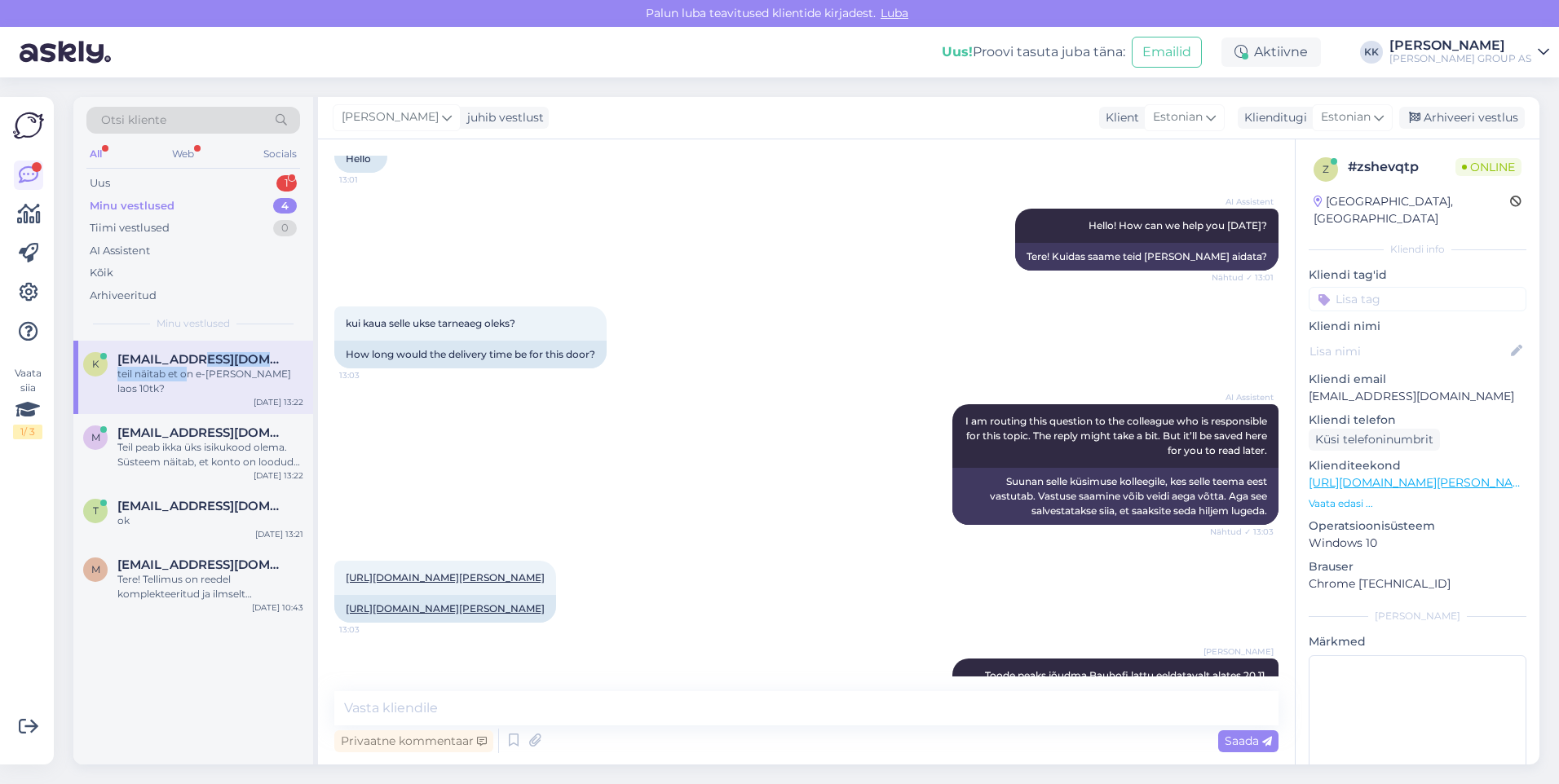
scroll to position [294, 0]
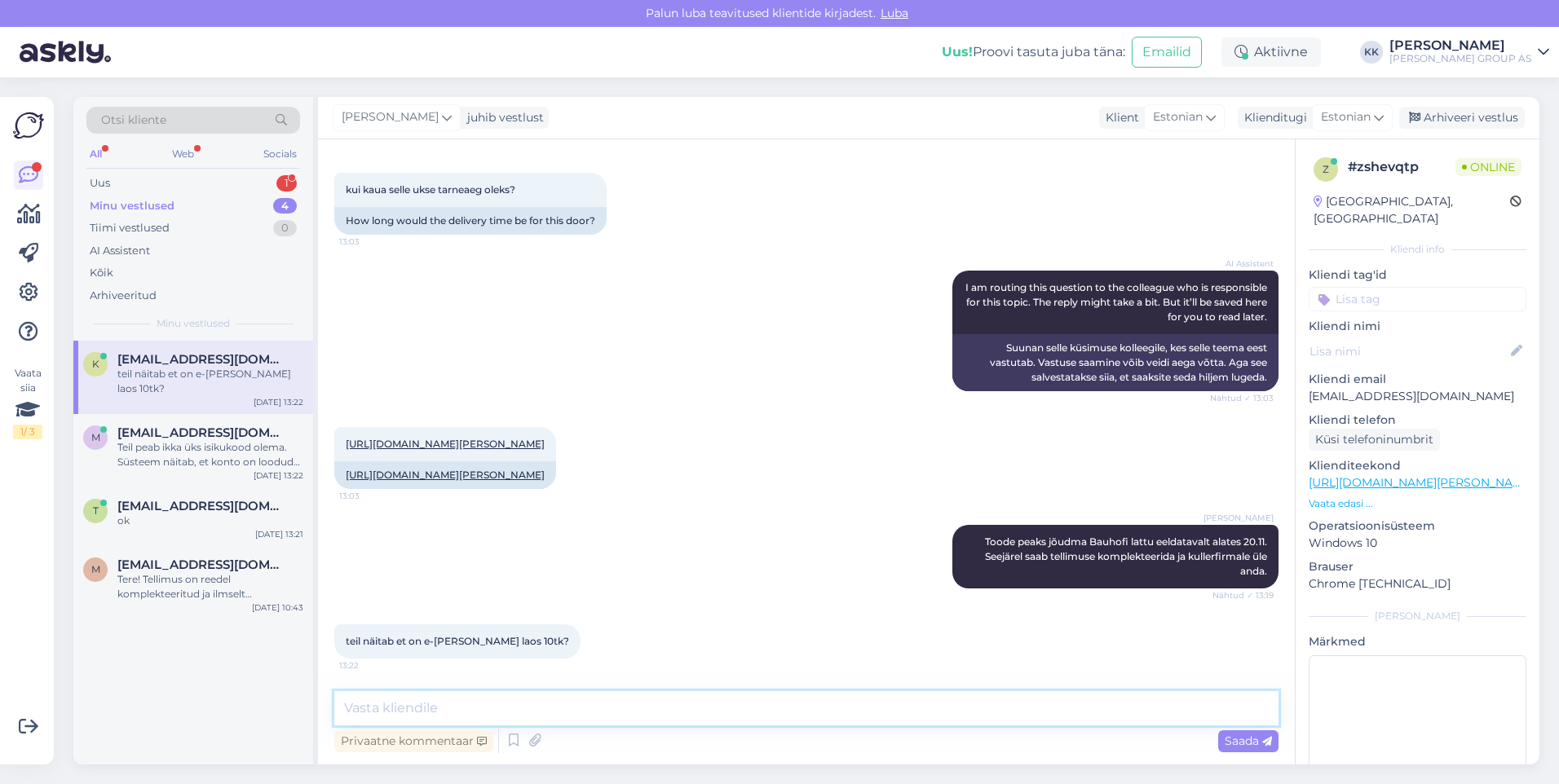
click at [376, 708] on textarea at bounding box center [806, 708] width 944 height 34
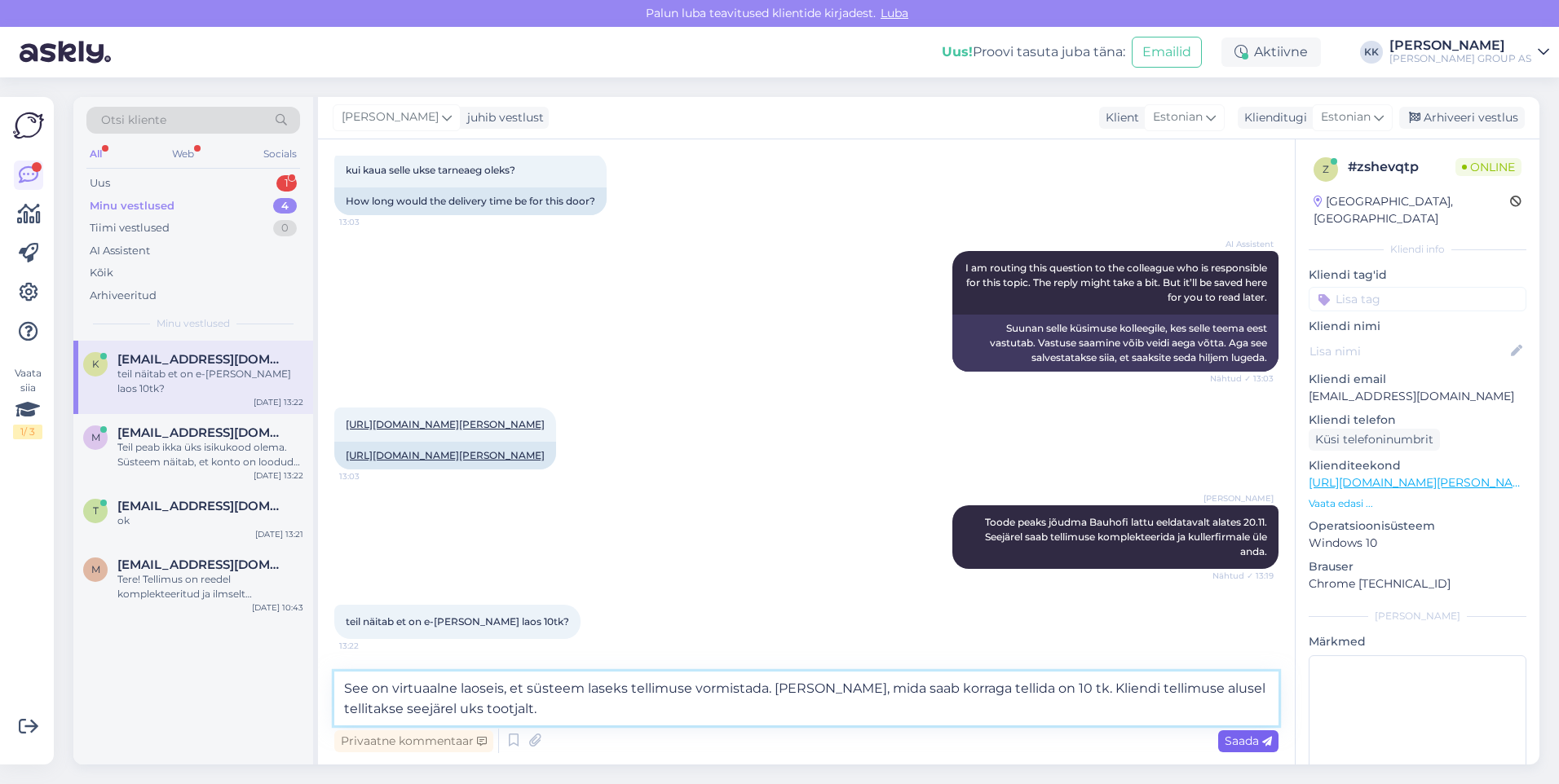
type textarea "See on virtuaalne laoseis, et süsteem laseks tellimuse vormistada. [PERSON_NAME…"
click at [1243, 741] on span "Saada" at bounding box center [1247, 741] width 47 height 15
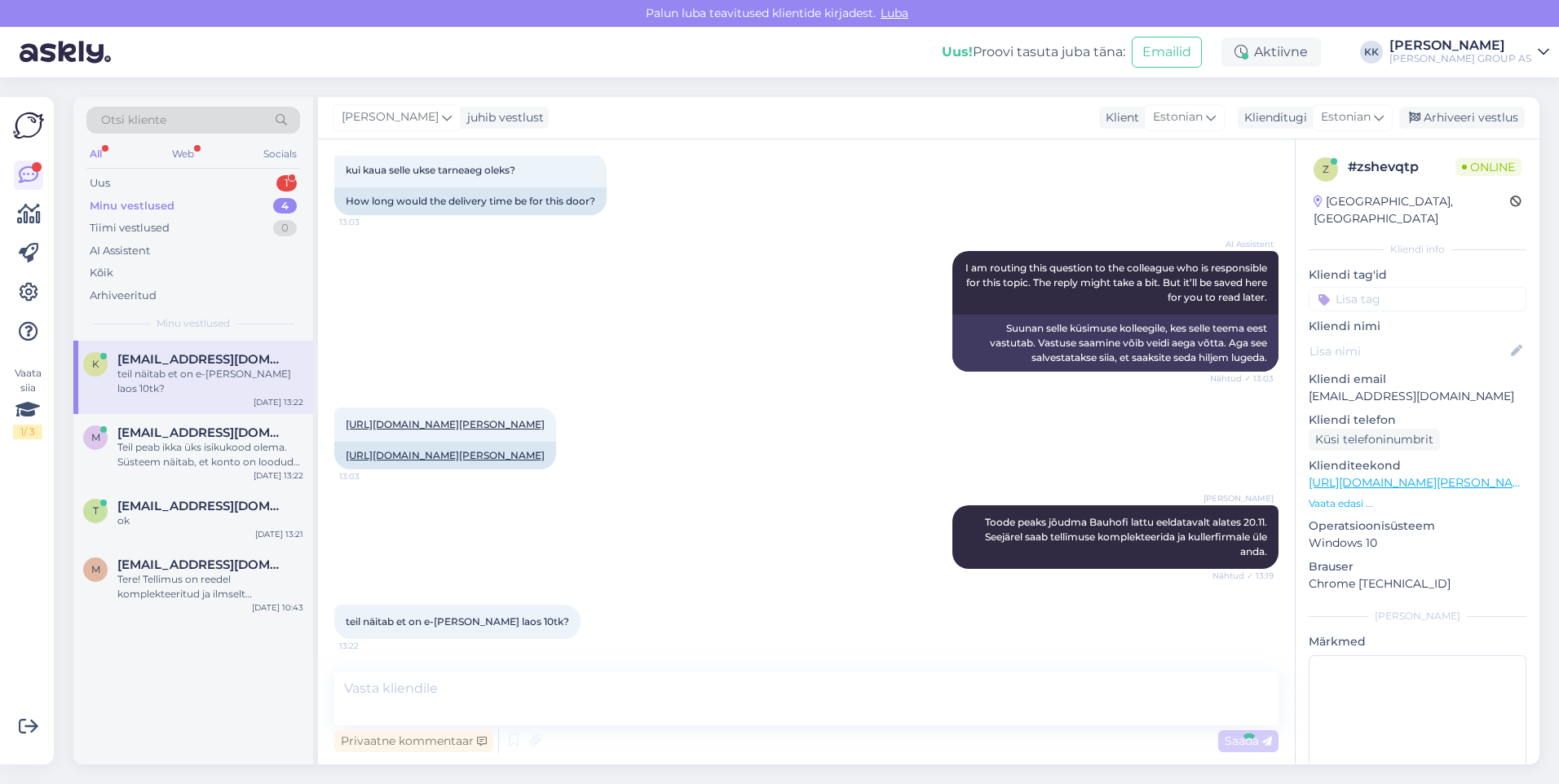
scroll to position [393, 0]
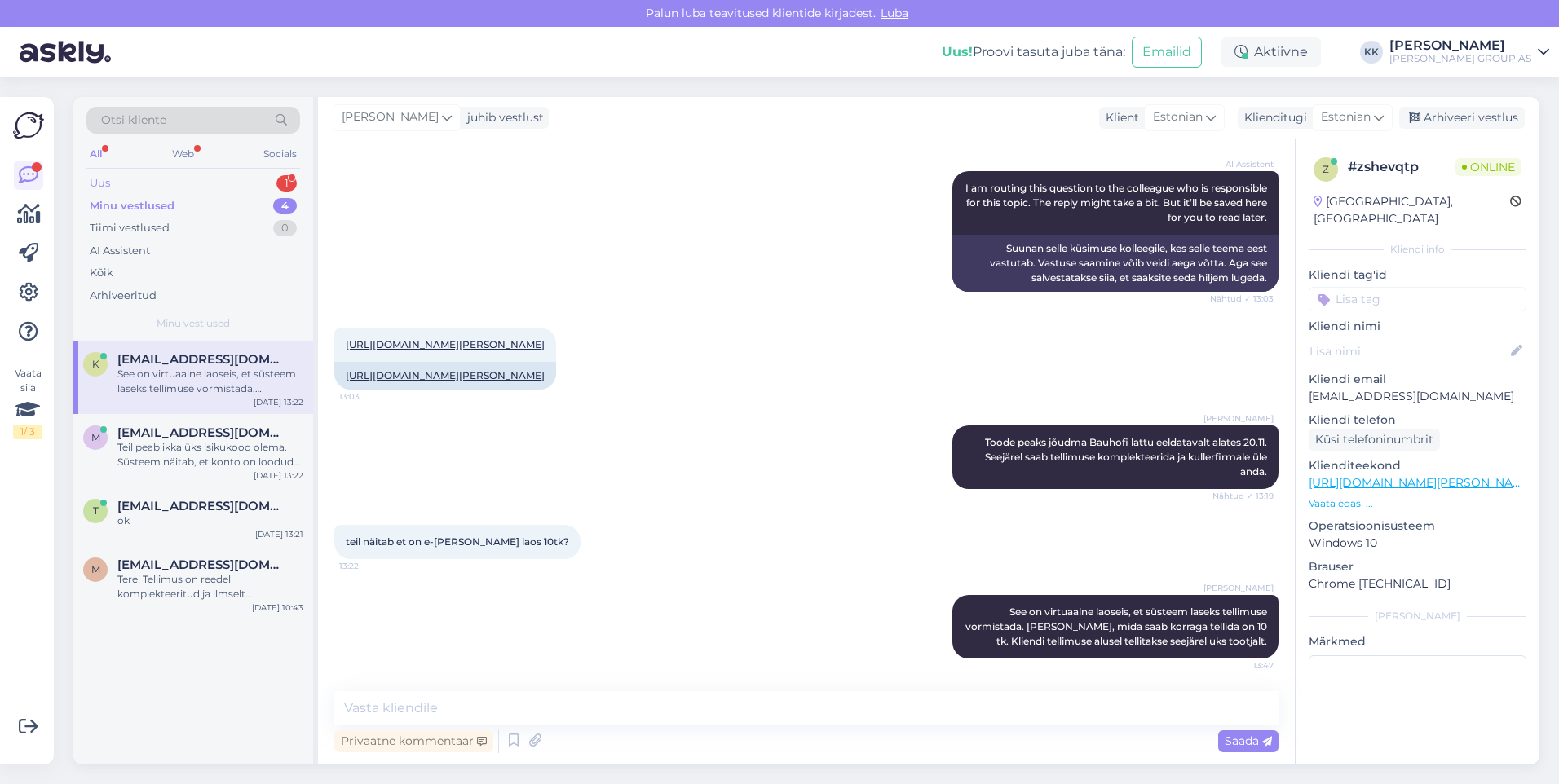
click at [127, 180] on div "Uus 1" at bounding box center [193, 183] width 214 height 23
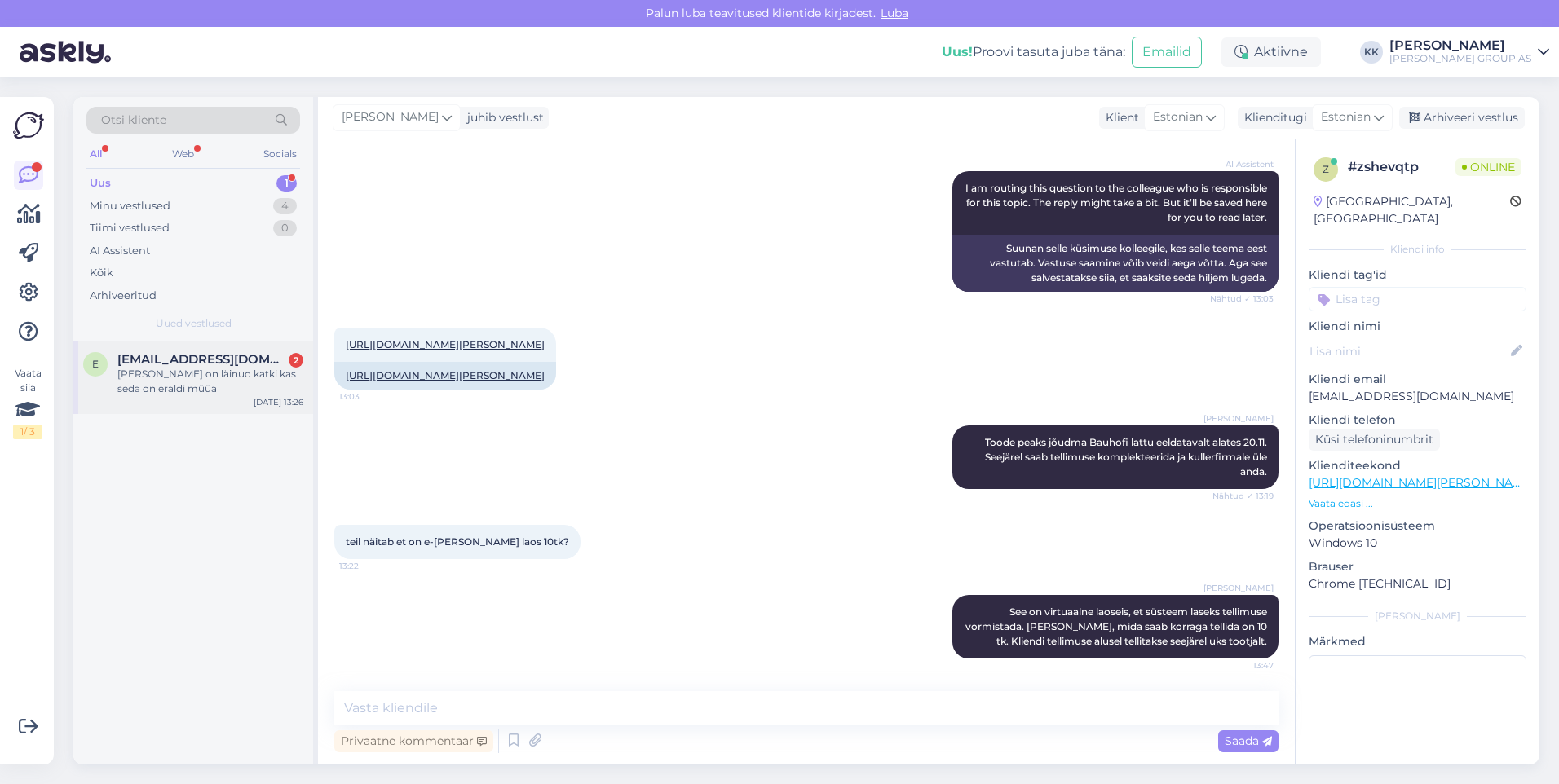
click at [152, 359] on span "[EMAIL_ADDRESS][DOMAIN_NAME]" at bounding box center [202, 360] width 169 height 15
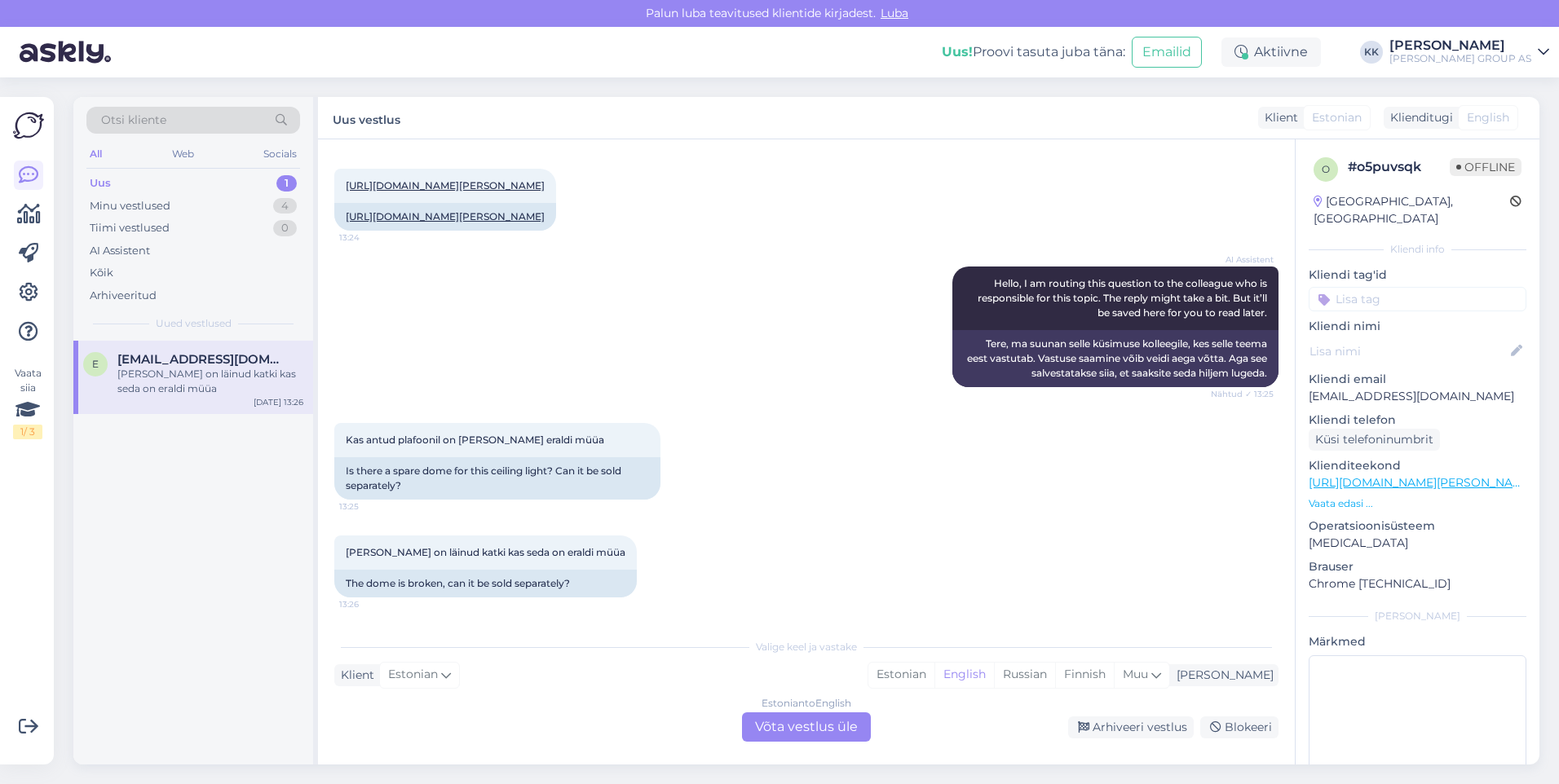
scroll to position [102, 0]
click at [934, 668] on div "Estonian" at bounding box center [900, 675] width 66 height 24
click at [799, 723] on div "Estonian to Estonian Võta vestlus üle" at bounding box center [806, 727] width 128 height 30
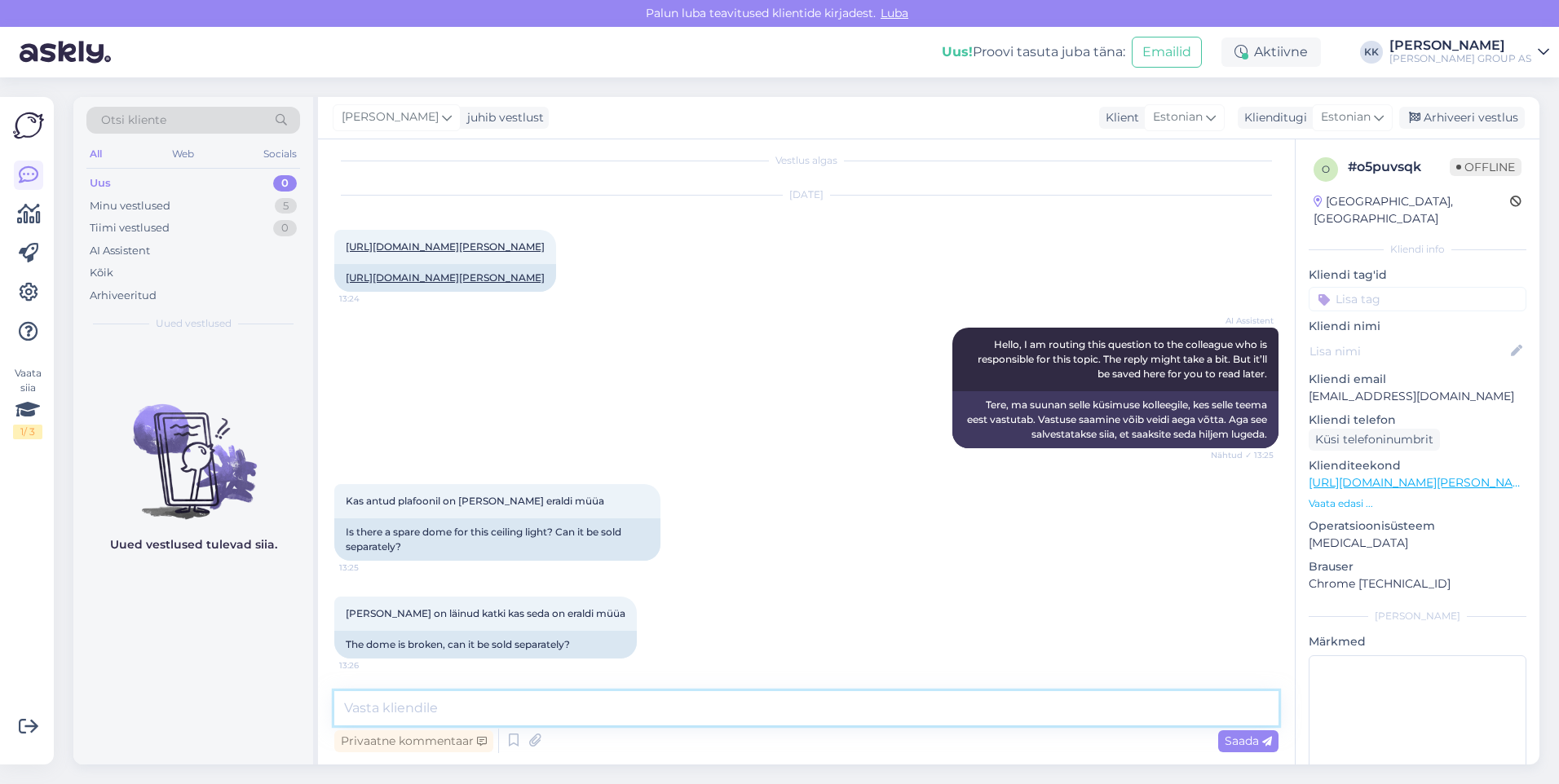
click at [379, 702] on textarea at bounding box center [806, 708] width 944 height 34
type textarea "Eraldi müüa ei ole, aga võimalik, et saab tarnijalt tellida. Saatke palun pärin…"
click at [1239, 737] on span "Saada" at bounding box center [1247, 741] width 47 height 15
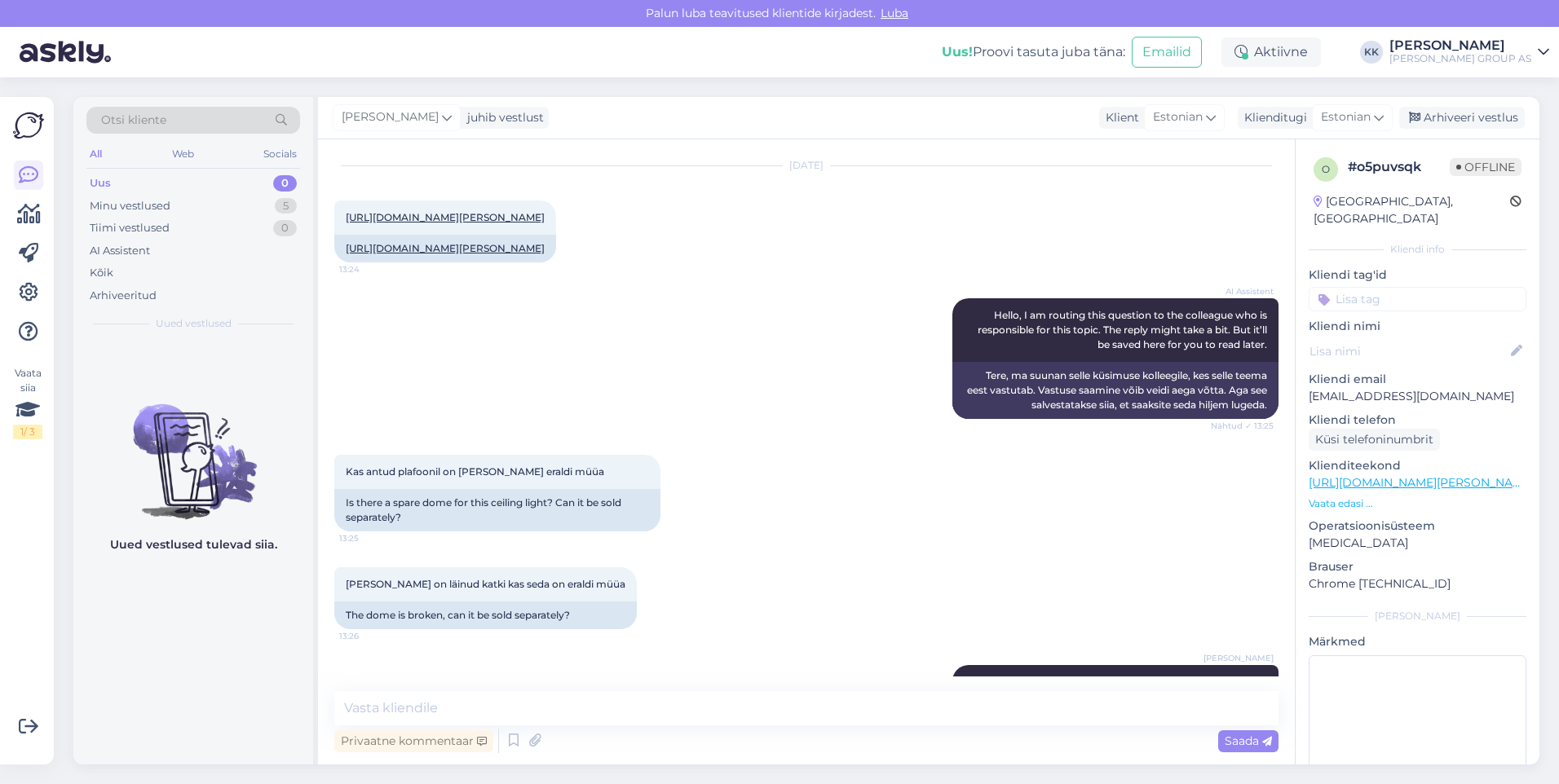
scroll to position [126, 0]
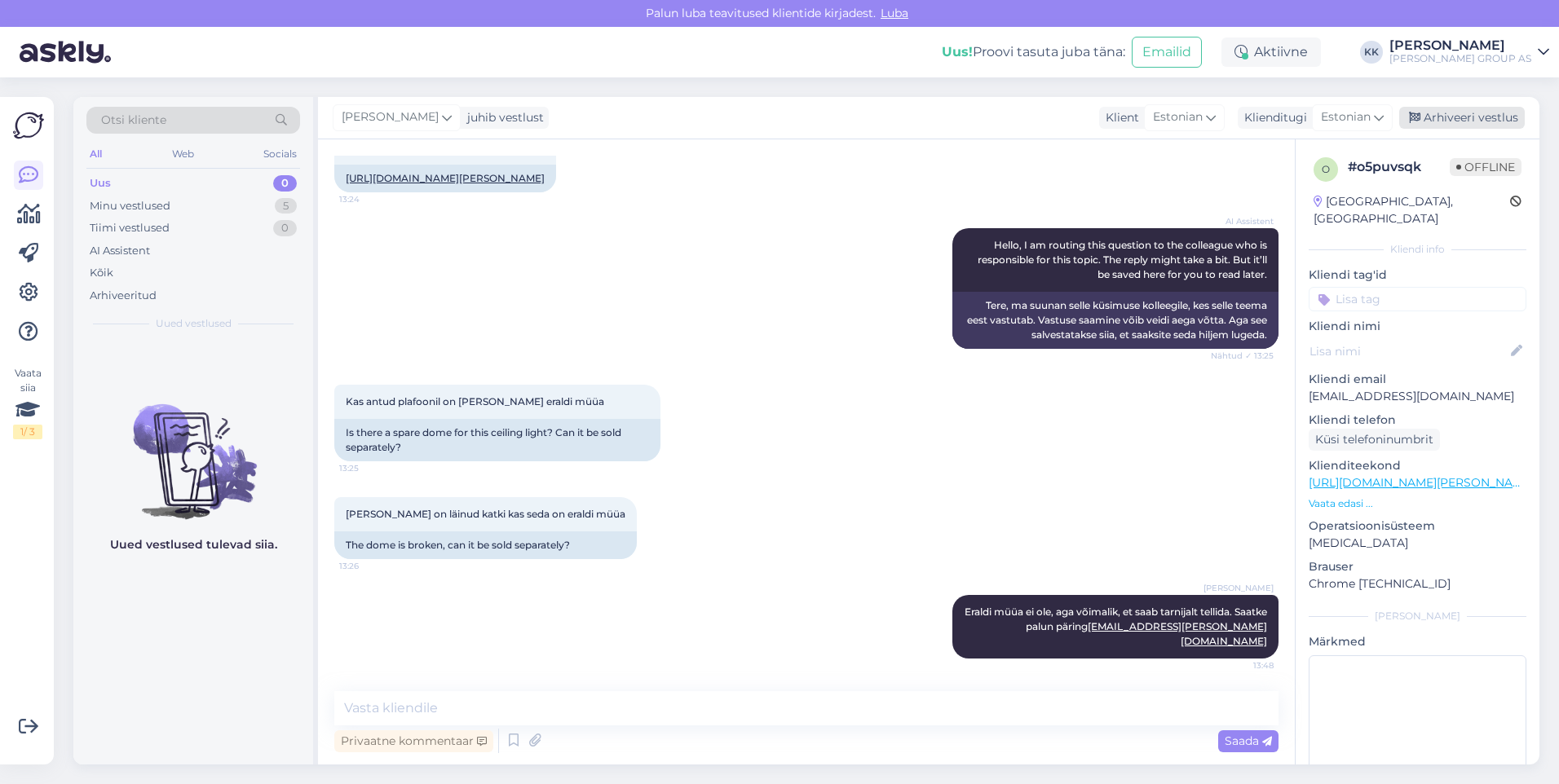
click at [1454, 113] on div "Arhiveeri vestlus" at bounding box center [1461, 118] width 126 height 22
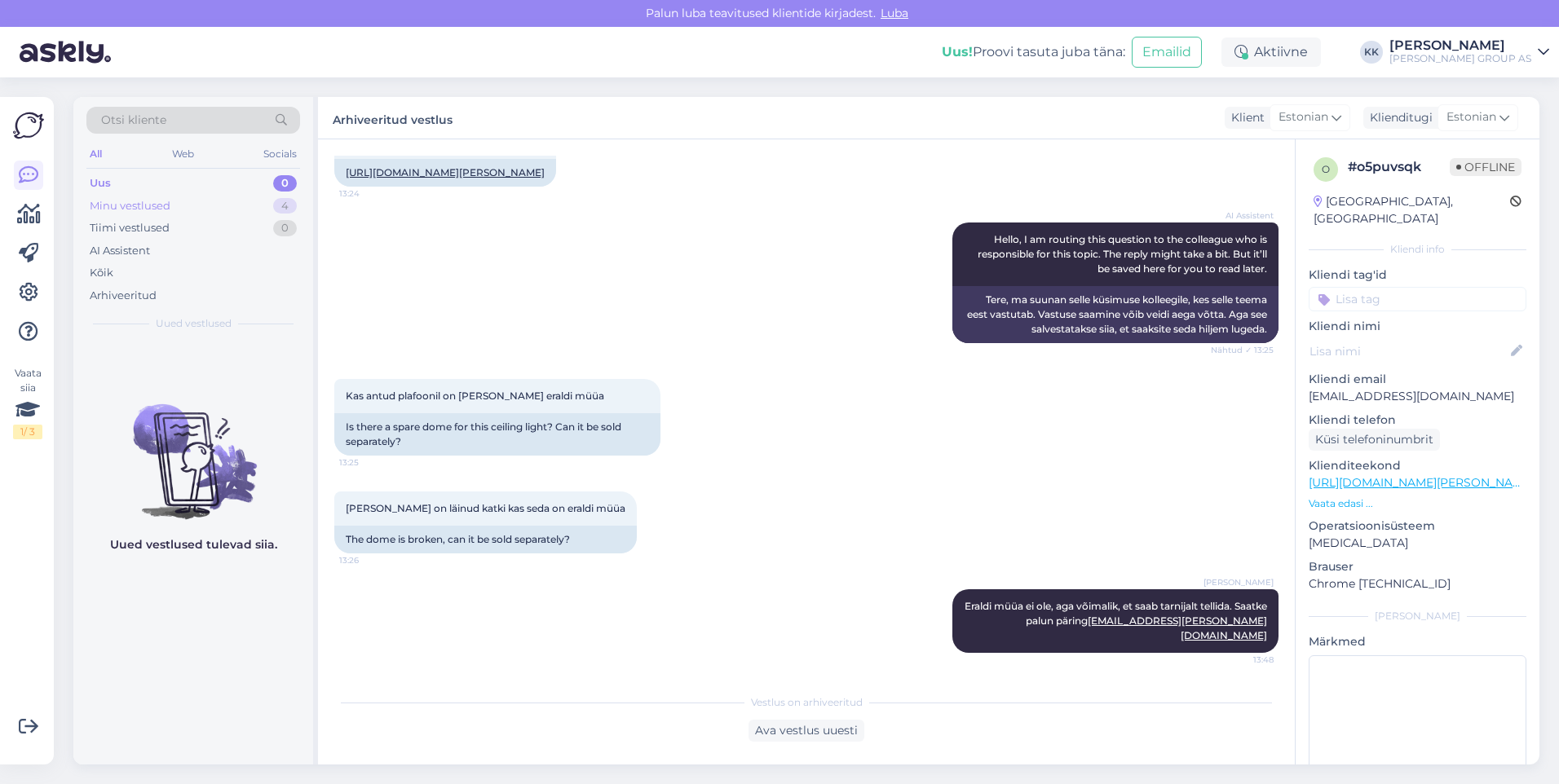
click at [119, 202] on div "Minu vestlused" at bounding box center [129, 206] width 81 height 17
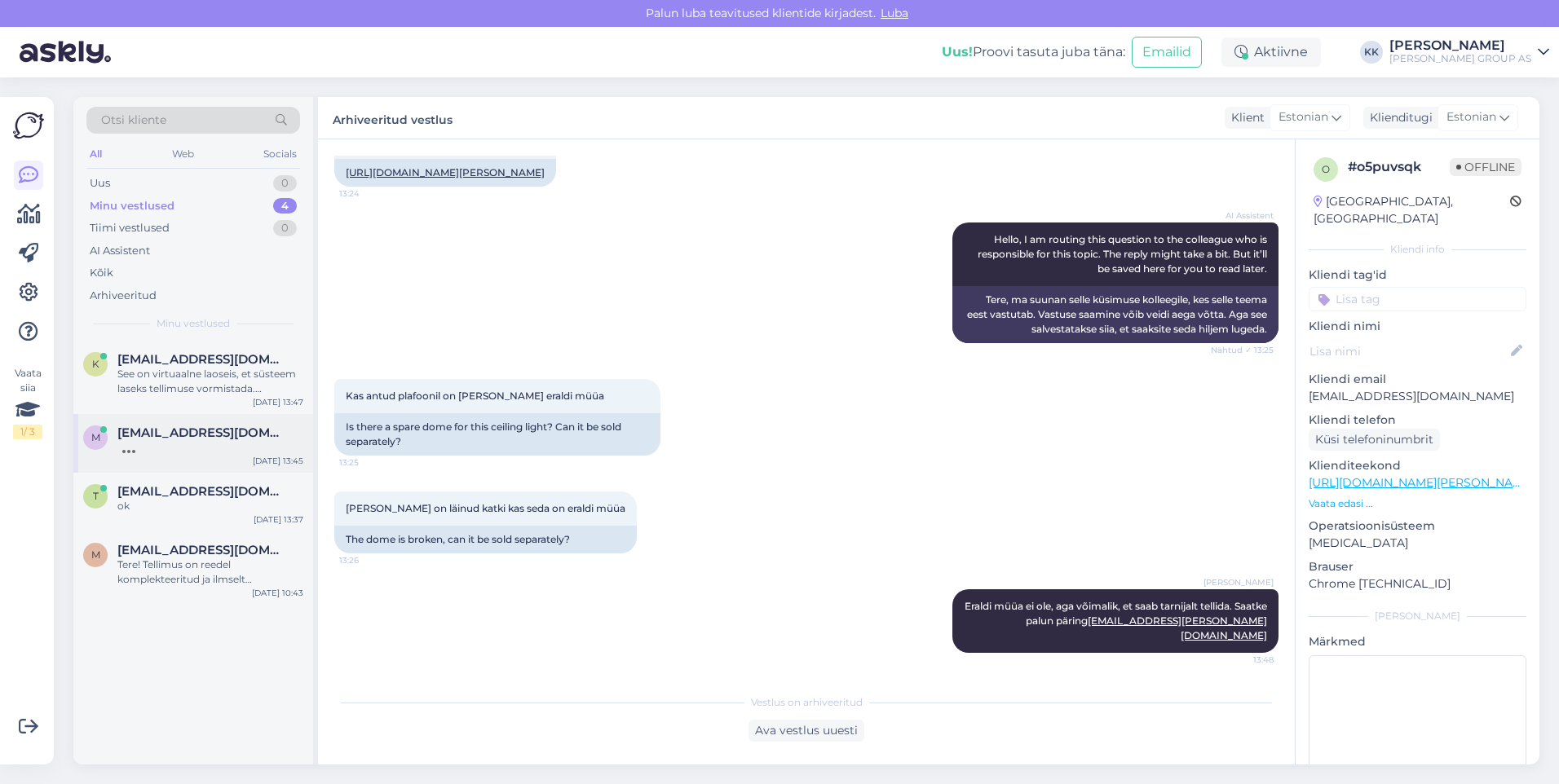
click at [190, 433] on span "[EMAIL_ADDRESS][DOMAIN_NAME]" at bounding box center [202, 432] width 169 height 15
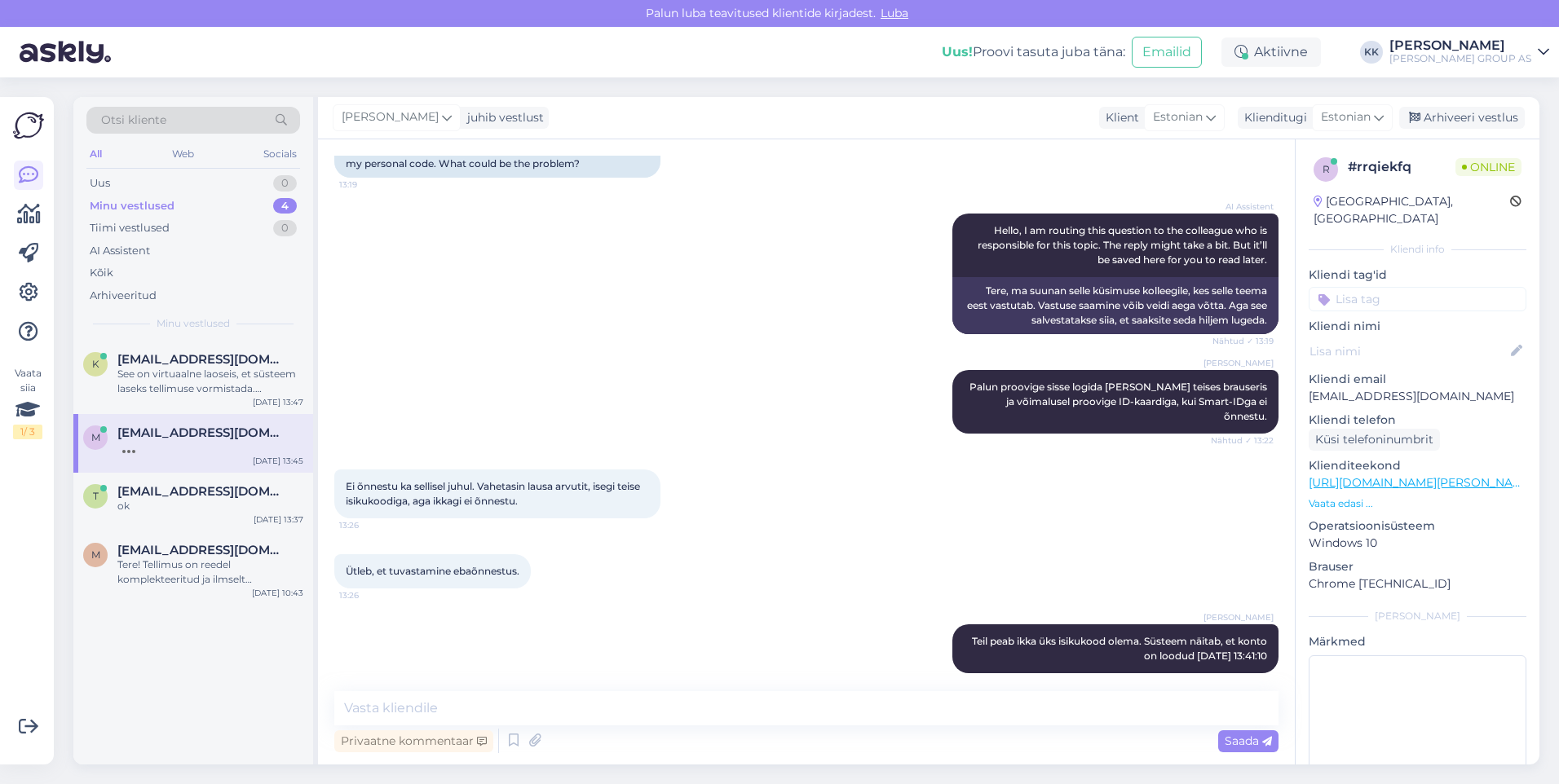
scroll to position [285, 0]
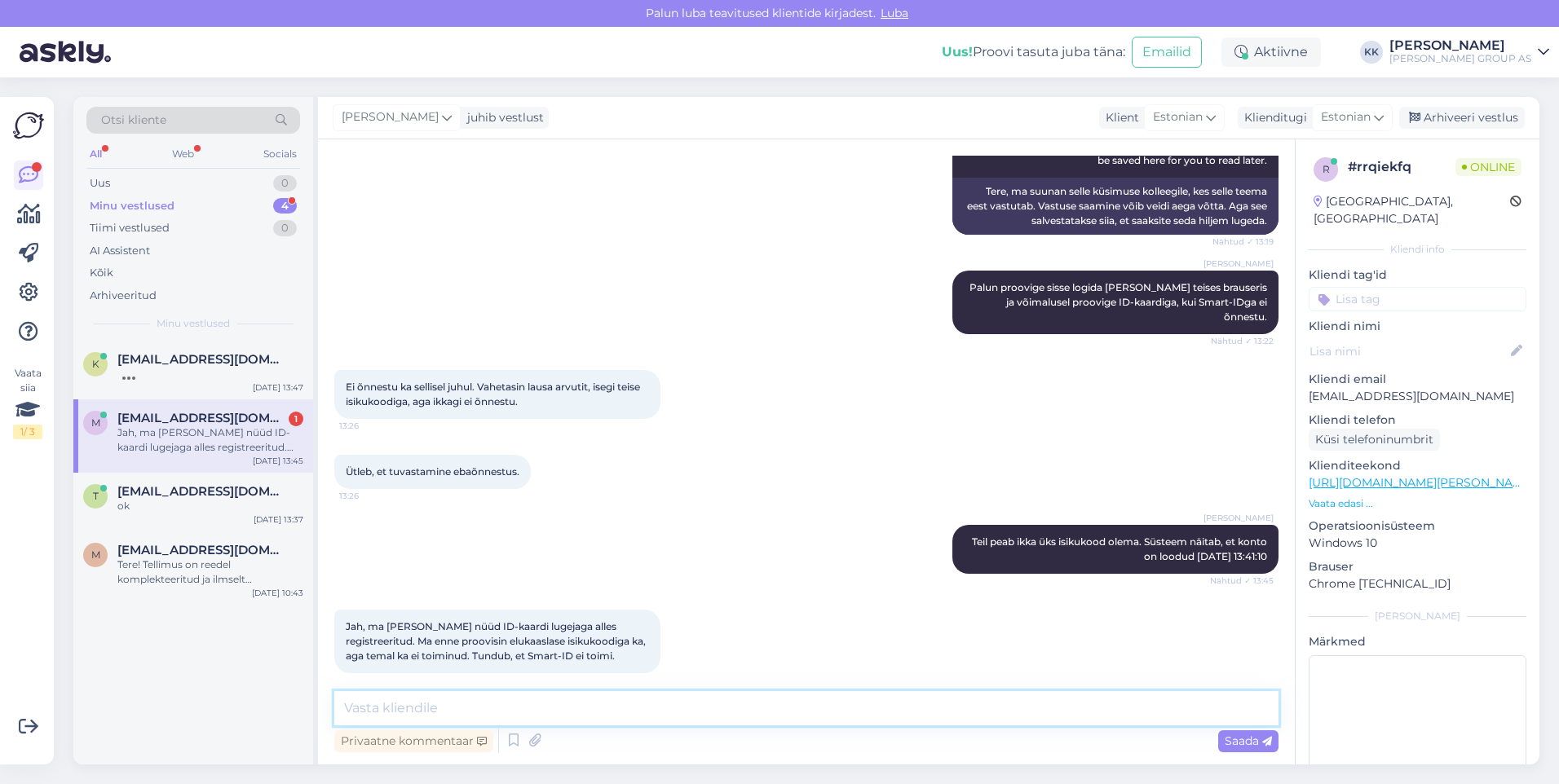
click at [366, 709] on textarea at bounding box center [806, 708] width 944 height 34
type textarea "Jah, kahjuks esineb aeg-ajalt tehnilisi probleeme. Vabandame!"
click at [1240, 743] on span "Saada" at bounding box center [1247, 741] width 47 height 15
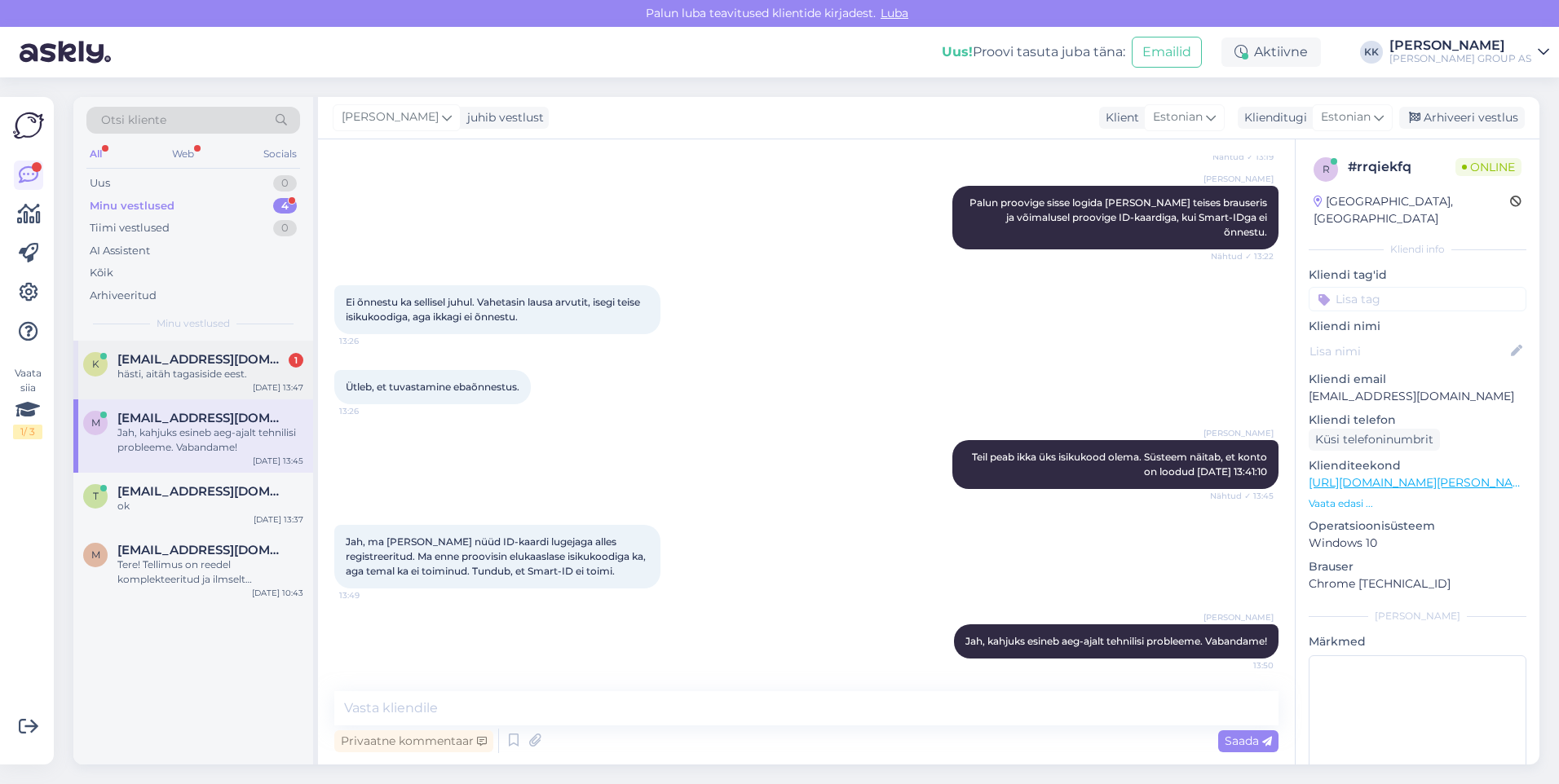
click at [168, 362] on span "[EMAIL_ADDRESS][DOMAIN_NAME]" at bounding box center [202, 360] width 169 height 15
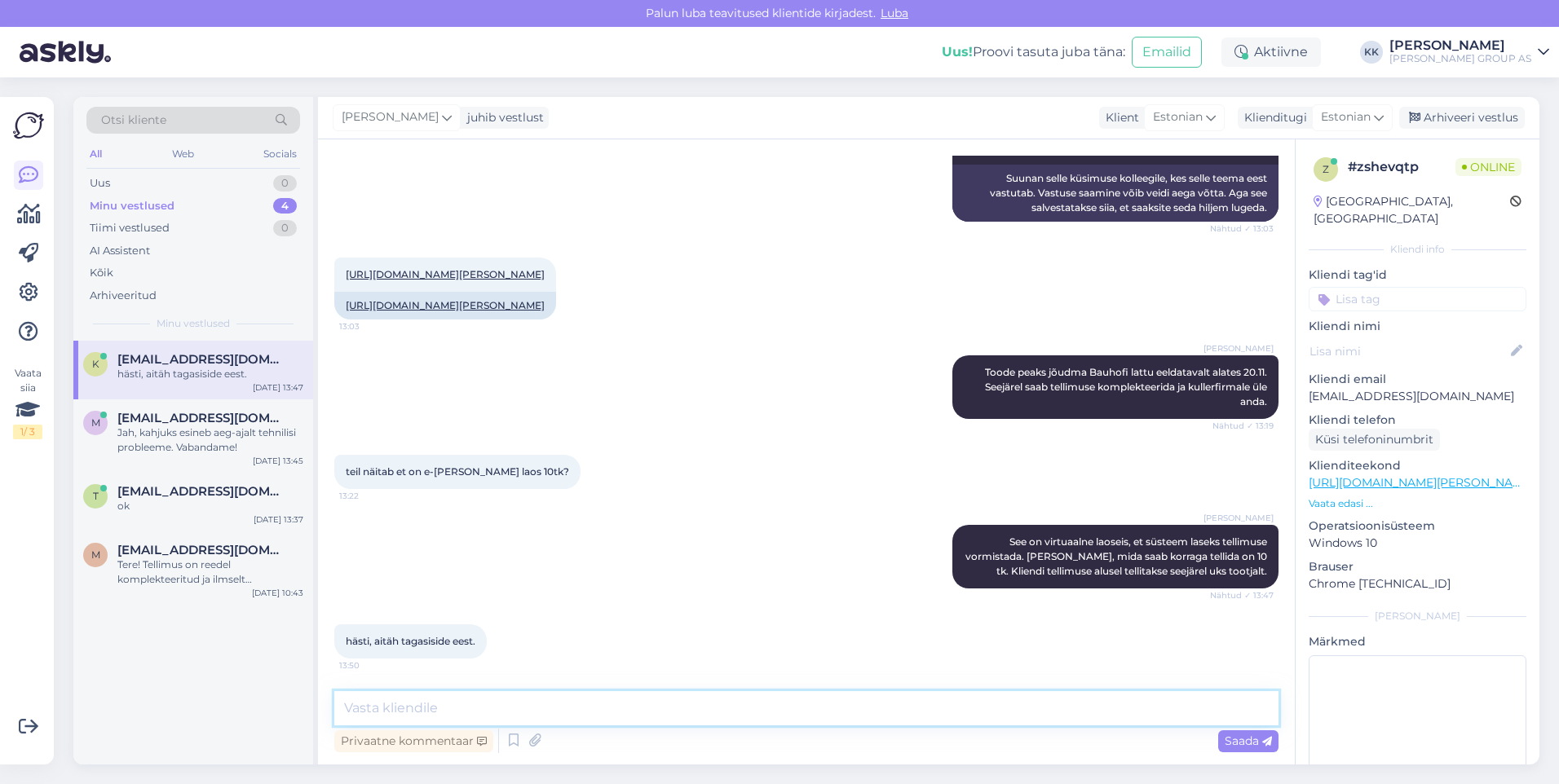
click at [379, 714] on textarea at bounding box center [806, 708] width 944 height 34
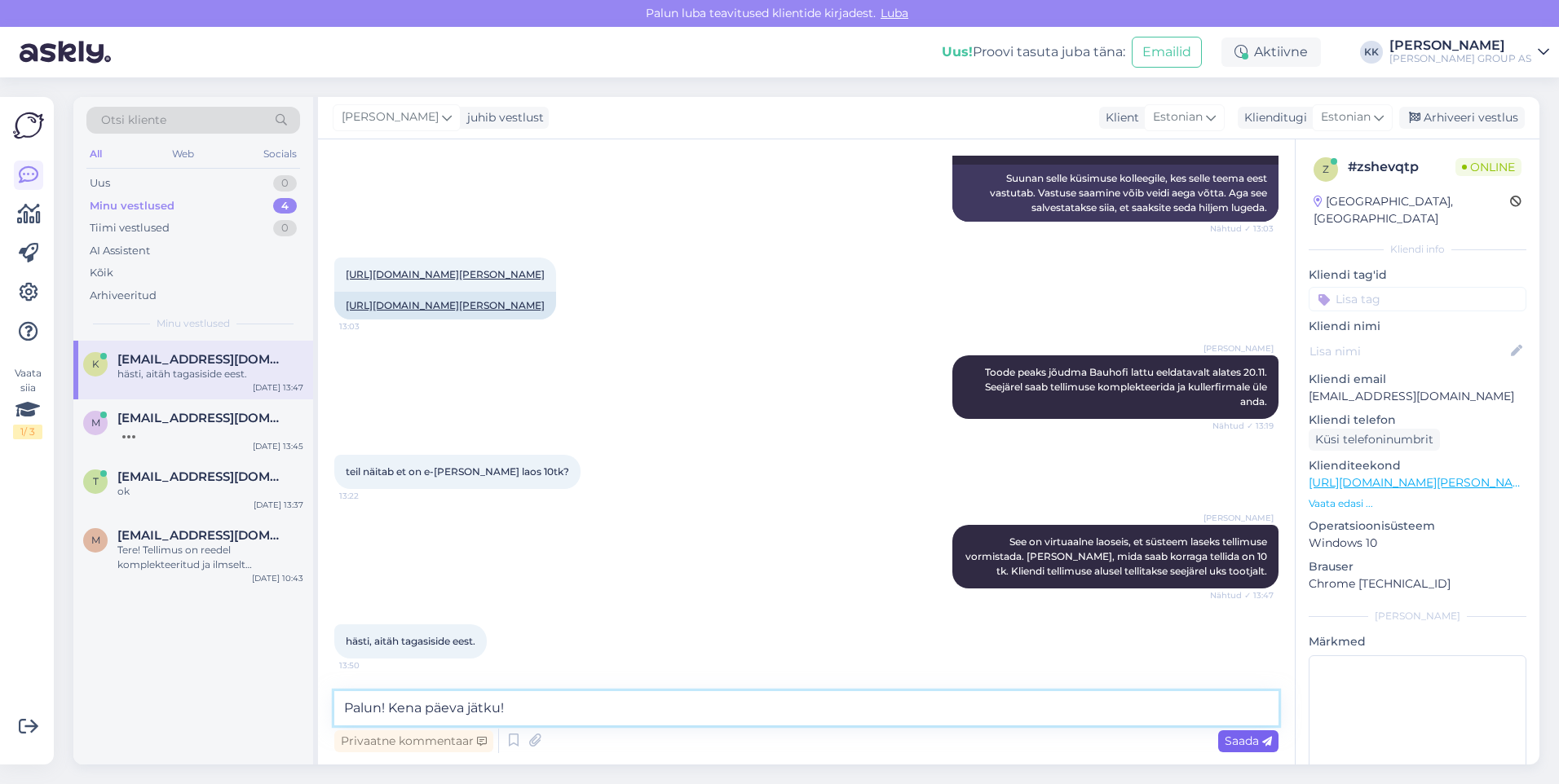
type textarea "Palun! Kena päeva jätku!"
click at [1226, 739] on span "Saada" at bounding box center [1247, 741] width 47 height 15
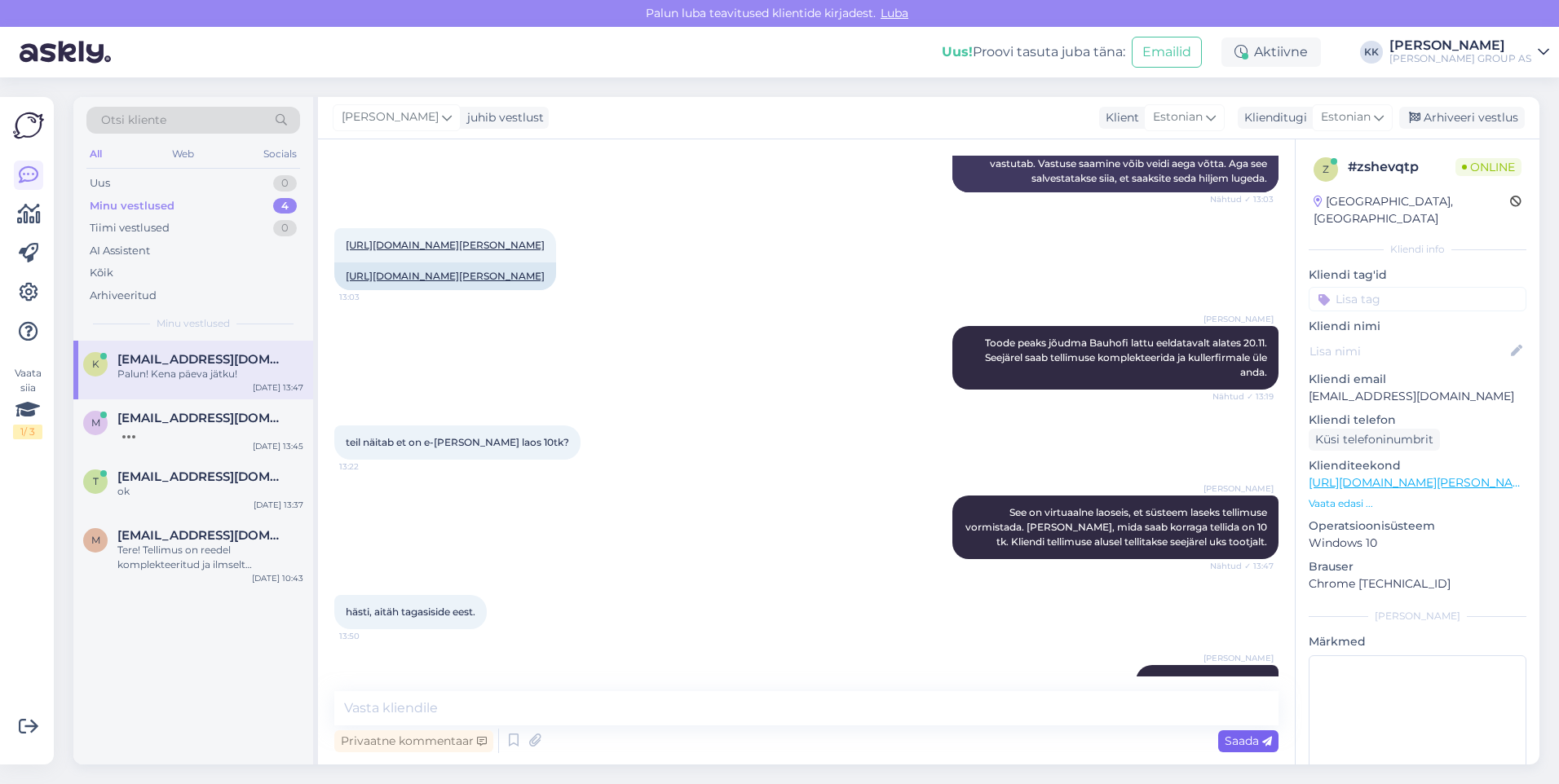
scroll to position [534, 0]
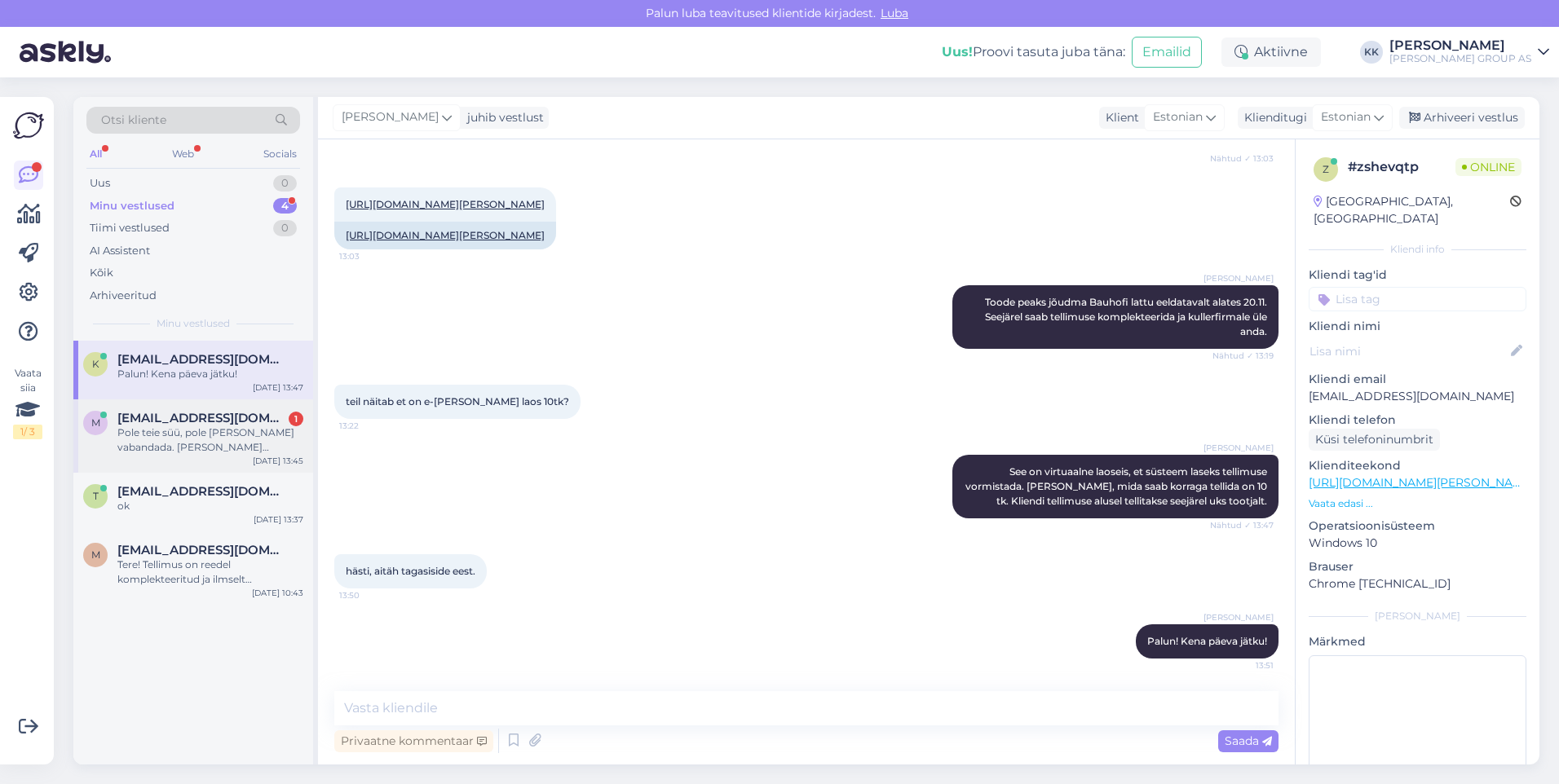
click at [229, 426] on div "Pole teie süü, pole [PERSON_NAME] vabandada. [PERSON_NAME] tellimuse tehtud [PE…" at bounding box center [210, 440] width 186 height 30
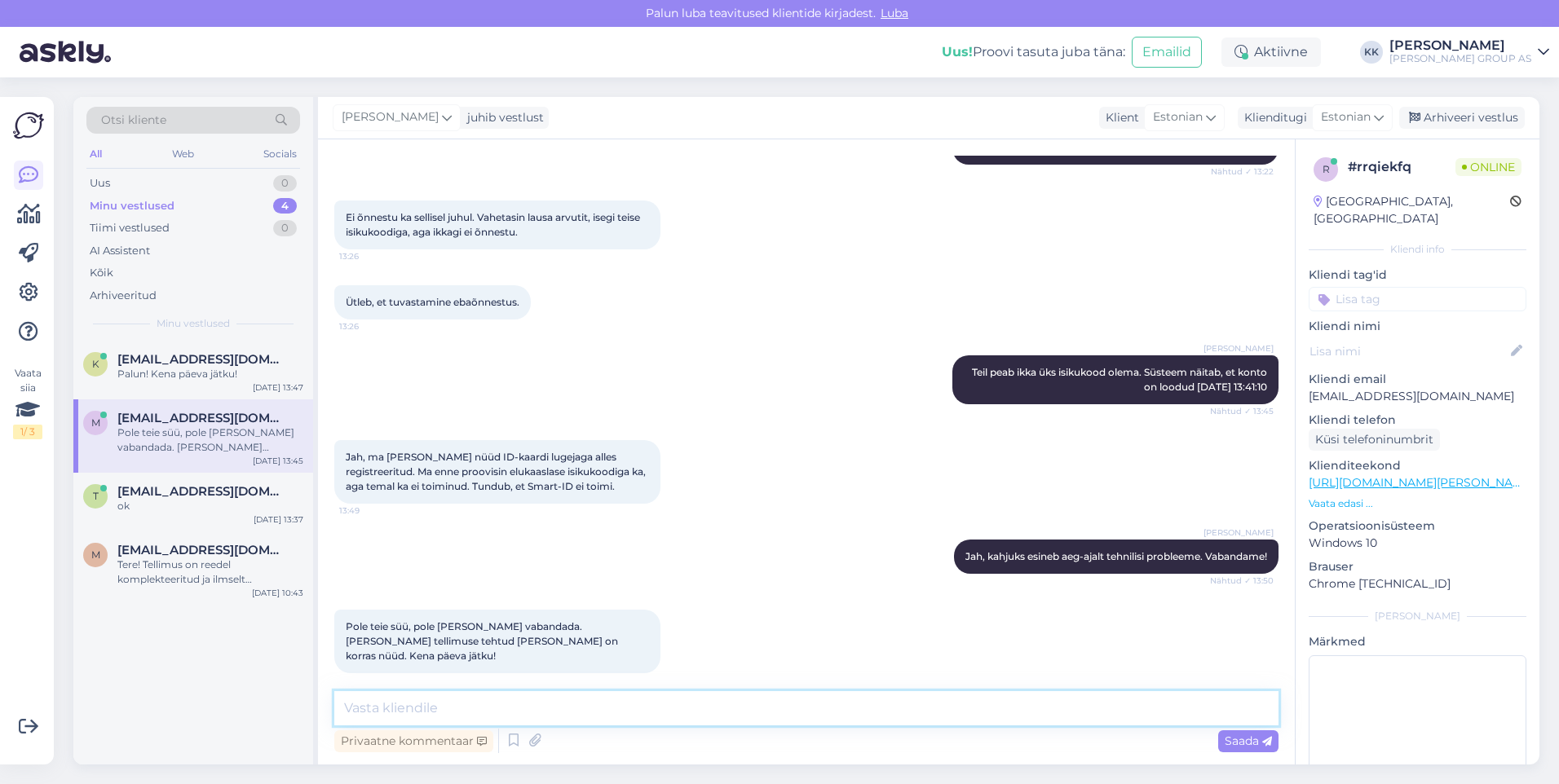
click at [386, 704] on textarea at bounding box center [806, 708] width 944 height 34
type textarea "Aitäh! Teile samuti kena päeva jätku!"
click at [1233, 736] on span "Saada" at bounding box center [1247, 741] width 47 height 15
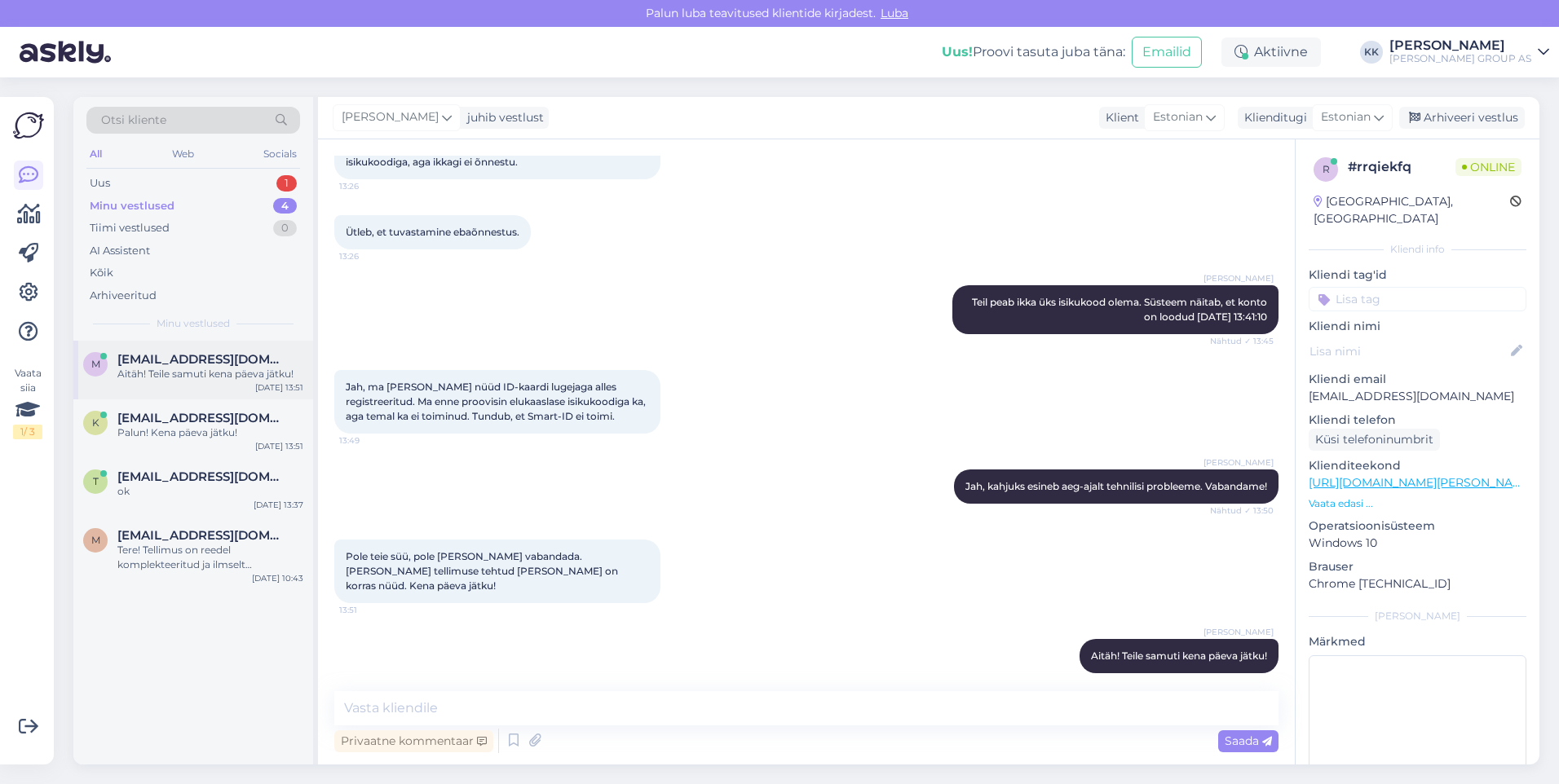
click at [156, 362] on span "[EMAIL_ADDRESS][DOMAIN_NAME]" at bounding box center [202, 360] width 169 height 15
click at [1453, 109] on div "Arhiveeri vestlus" at bounding box center [1461, 118] width 126 height 22
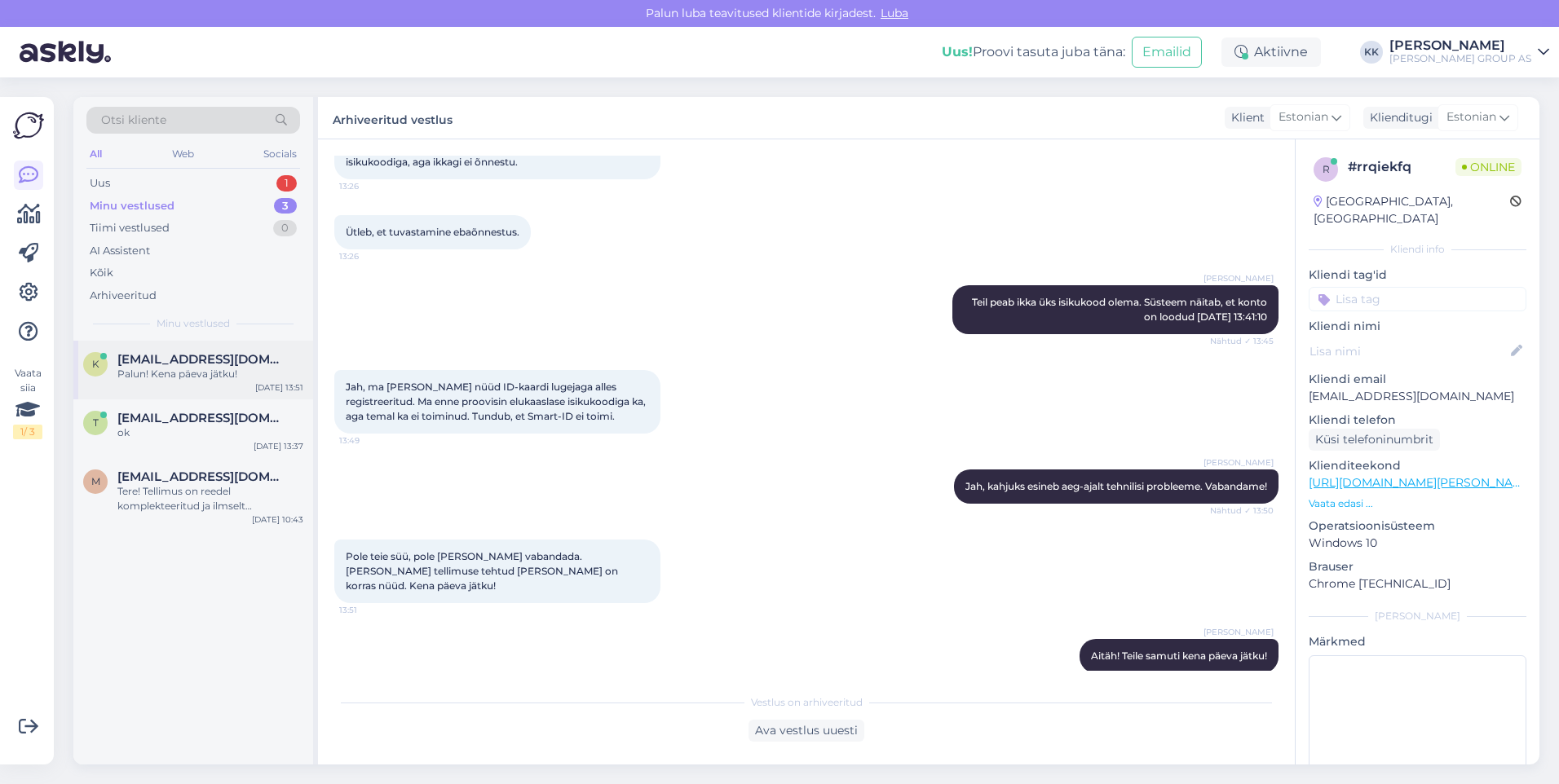
click at [161, 358] on span "[EMAIL_ADDRESS][DOMAIN_NAME]" at bounding box center [202, 360] width 169 height 15
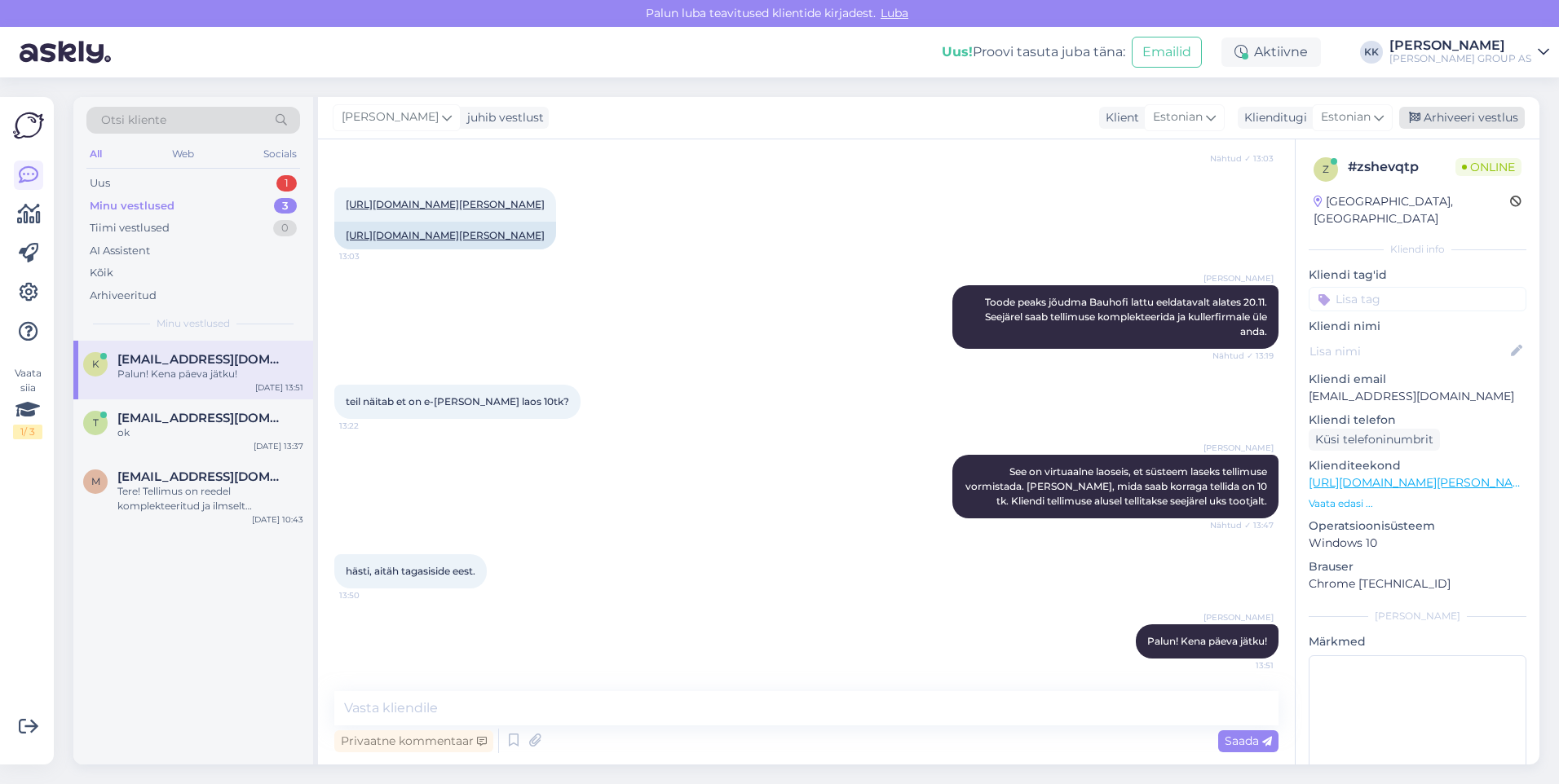
click at [1447, 113] on div "Arhiveeri vestlus" at bounding box center [1461, 118] width 126 height 22
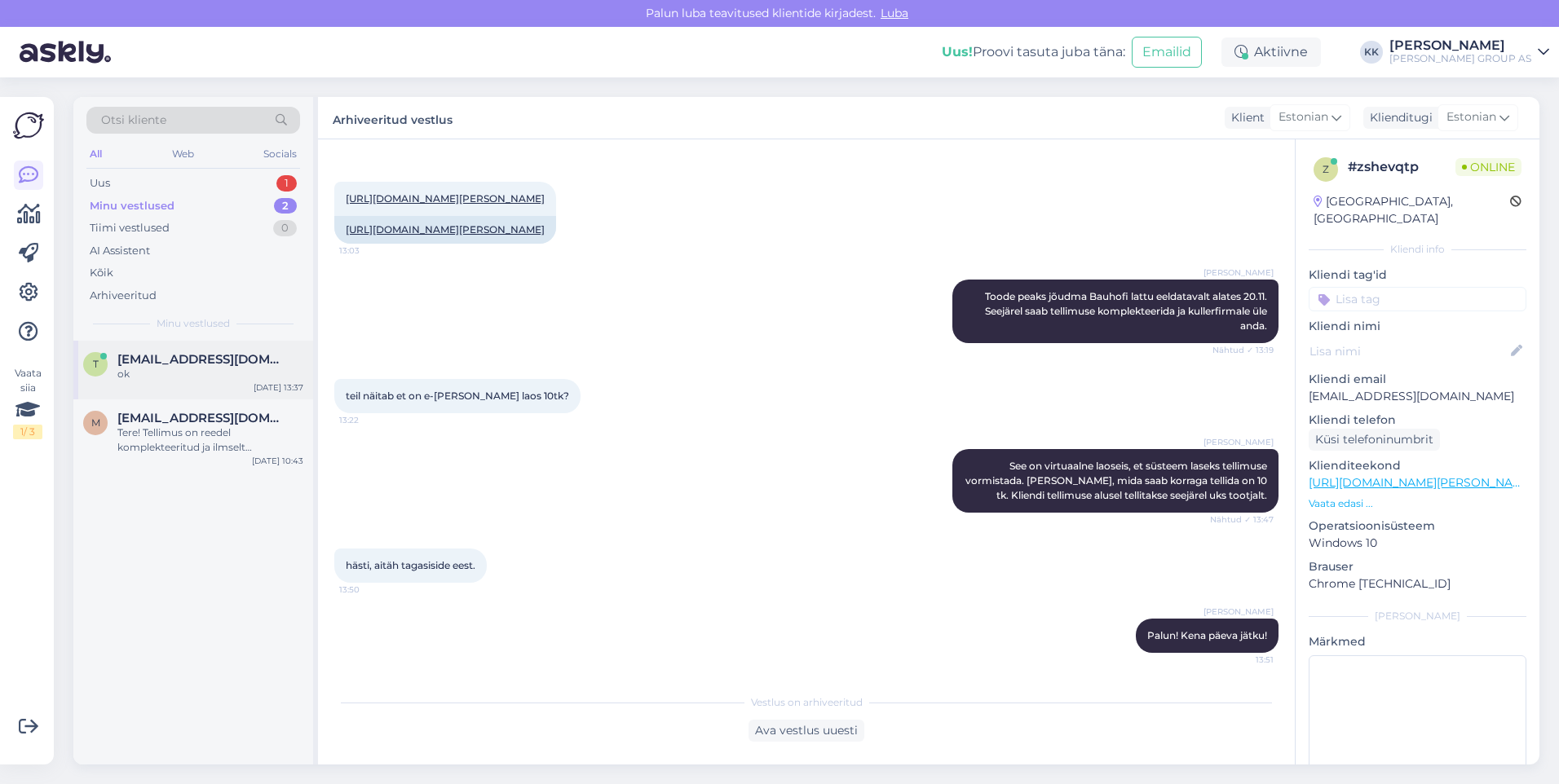
click at [174, 361] on span "[EMAIL_ADDRESS][DOMAIN_NAME]" at bounding box center [202, 360] width 169 height 15
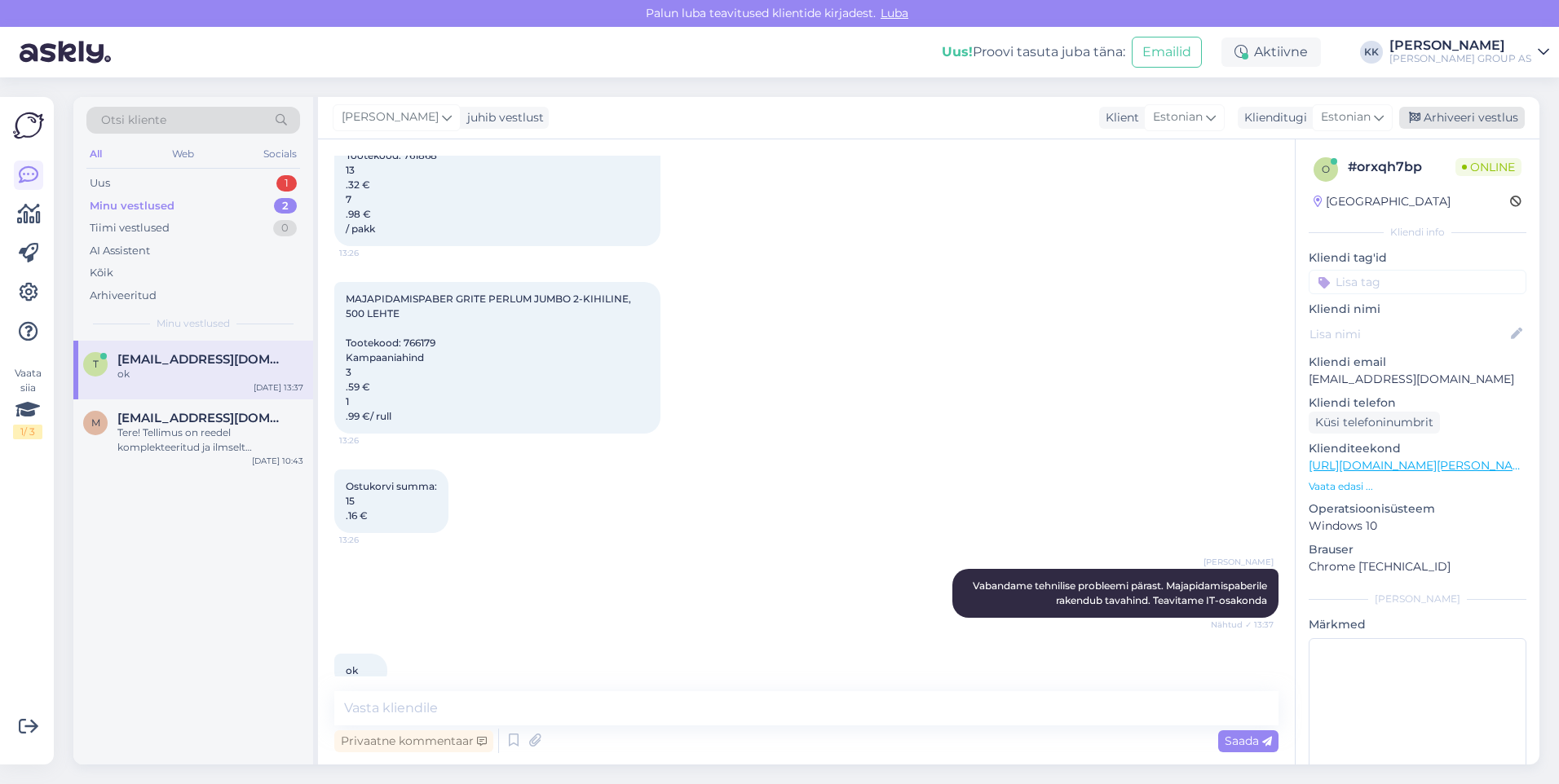
click at [1462, 115] on div "Arhiveeri vestlus" at bounding box center [1461, 118] width 126 height 22
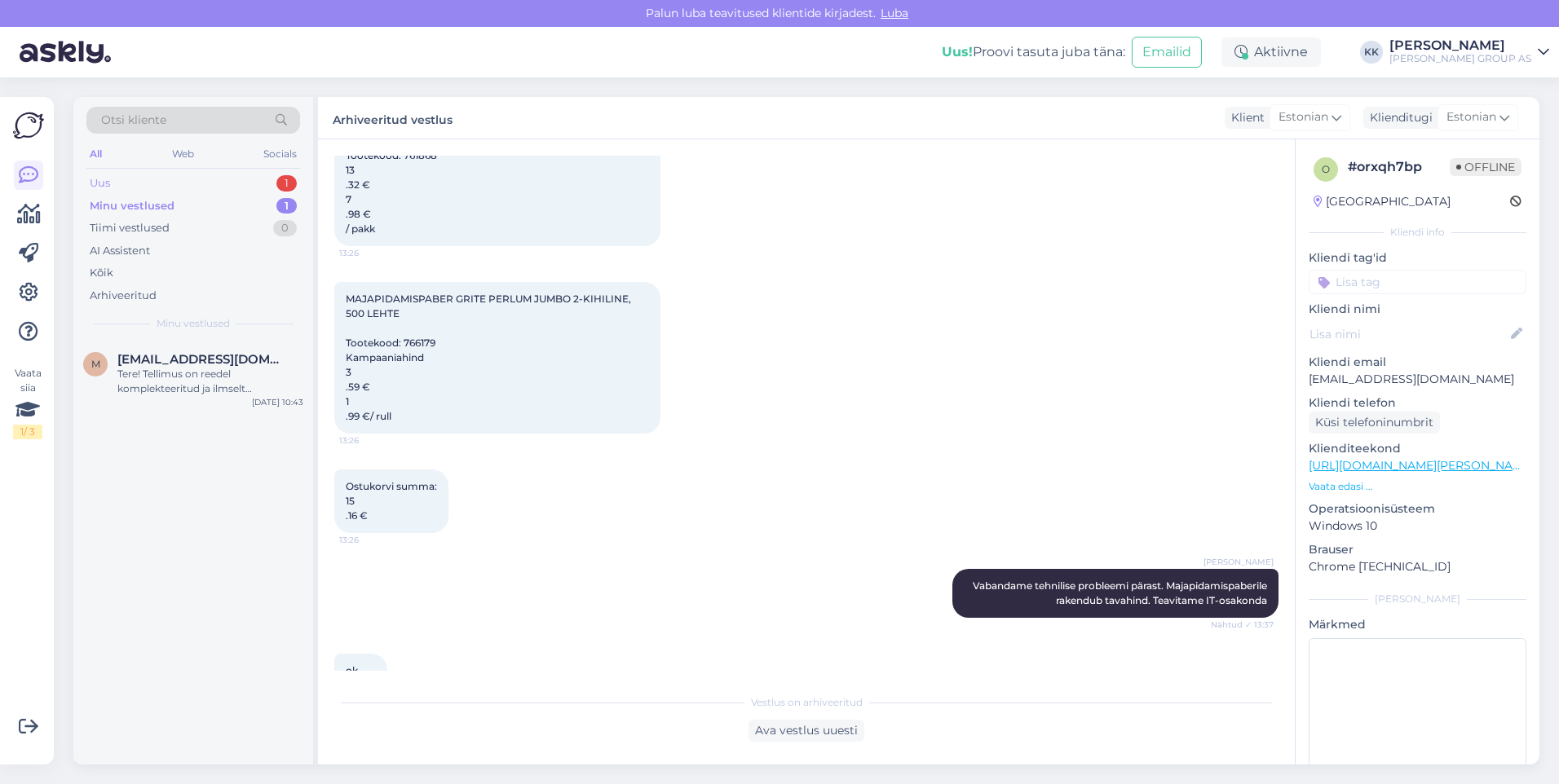
click at [120, 179] on div "Uus 1" at bounding box center [193, 183] width 214 height 23
click at [184, 366] on div "Hello, I am routing this question to the colleague who is responsible for this …" at bounding box center [210, 381] width 186 height 30
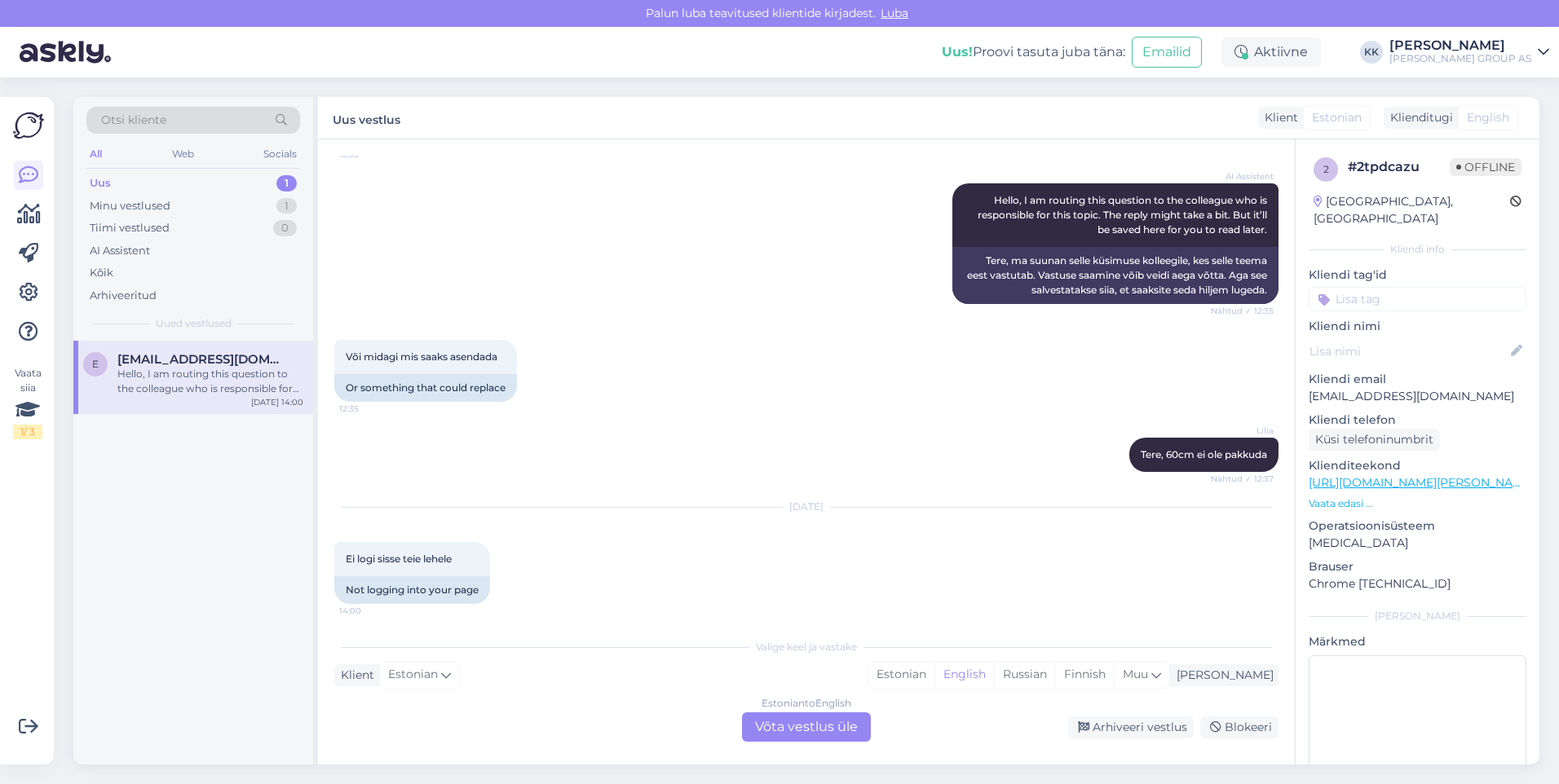
scroll to position [349, 0]
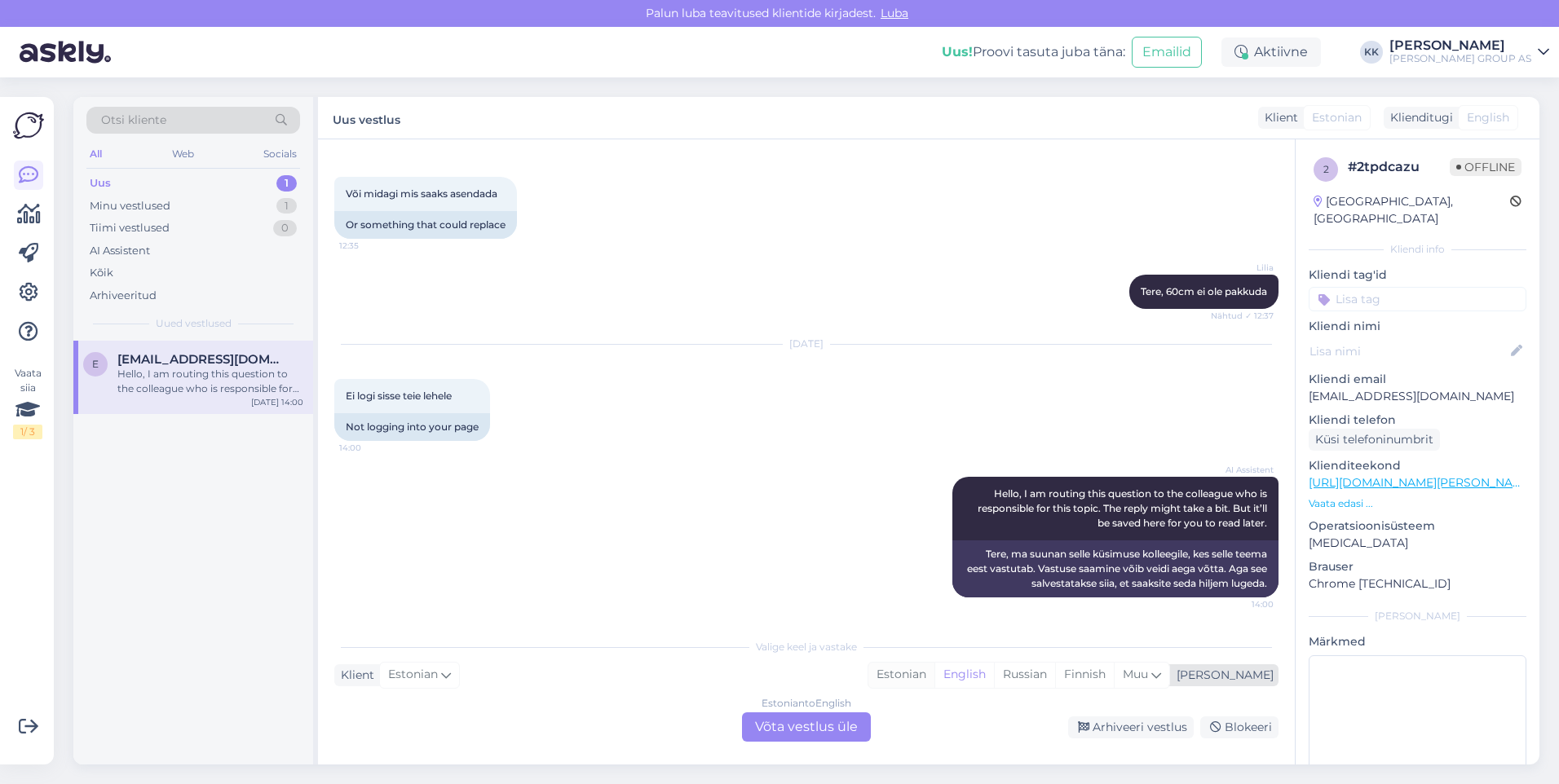
click at [934, 674] on div "Estonian" at bounding box center [900, 675] width 66 height 24
click at [808, 721] on div "Estonian to Estonian Võta vestlus üle" at bounding box center [806, 727] width 128 height 30
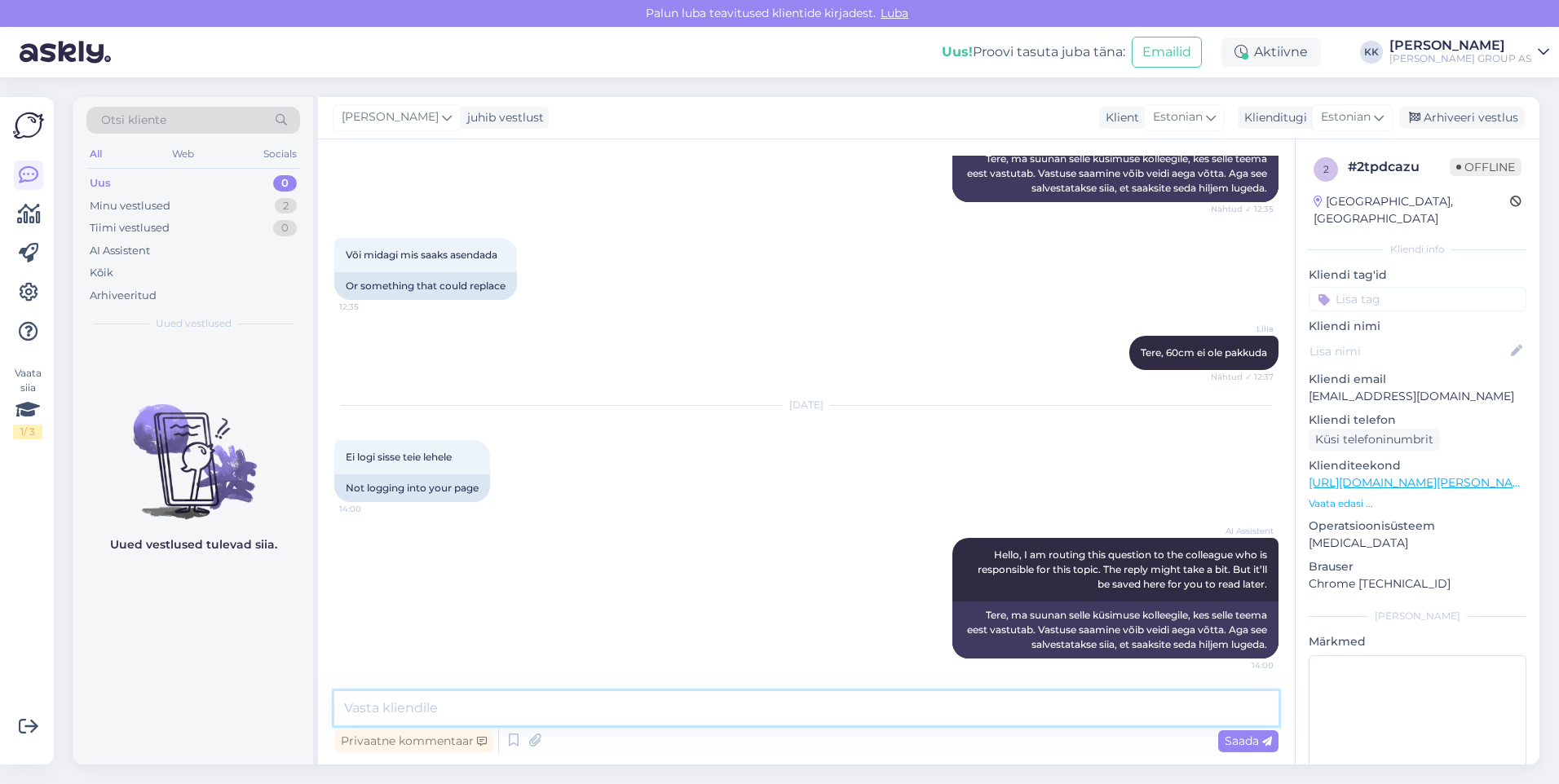
click at [372, 704] on textarea at bounding box center [806, 708] width 944 height 34
type textarea "Palun proovige sisse logida [PERSON_NAME] teises brauseris ja võimalusel ID-kaa…"
click at [1241, 737] on span "Saada" at bounding box center [1247, 741] width 47 height 15
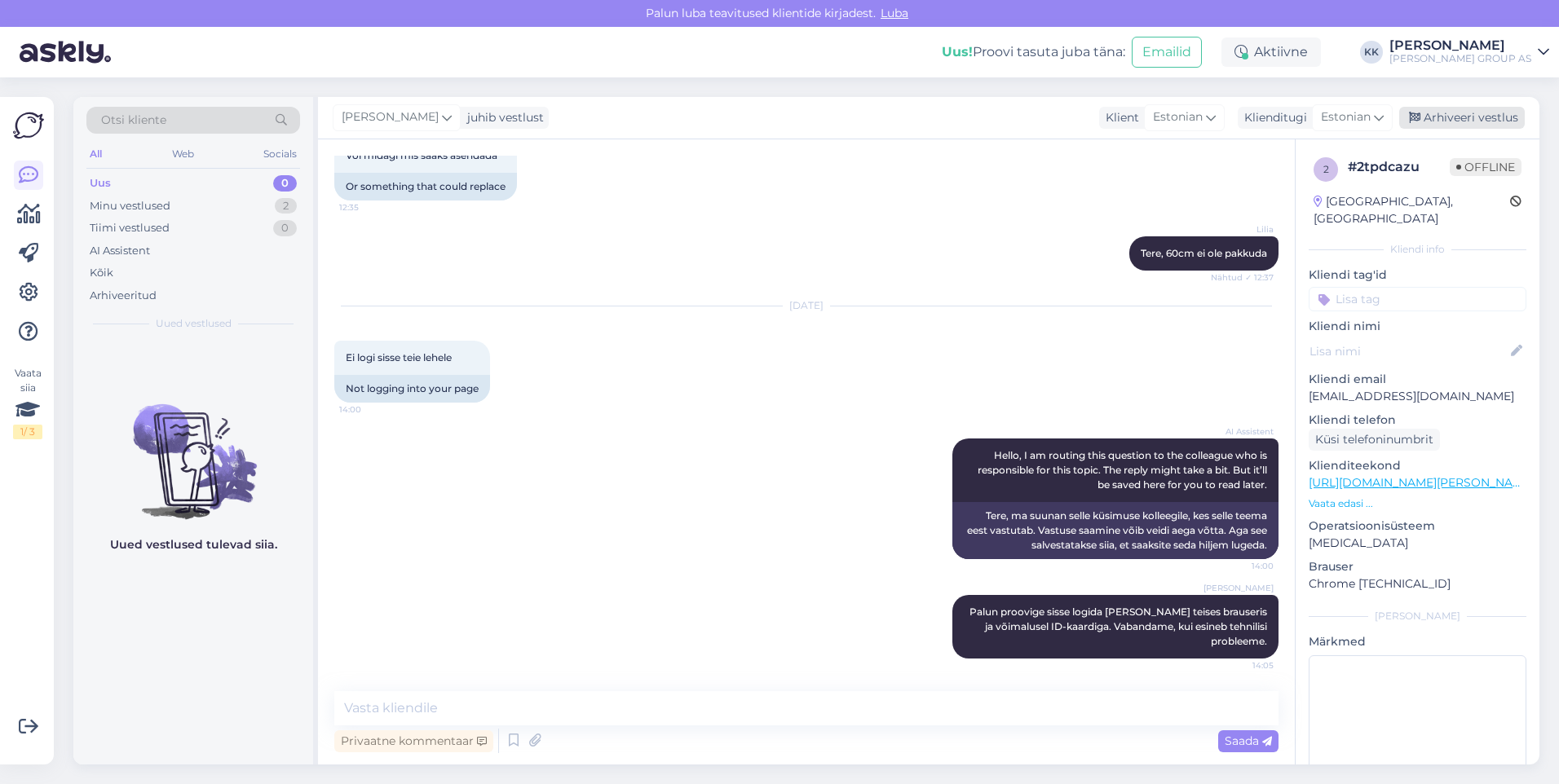
click at [1462, 113] on div "Arhiveeri vestlus" at bounding box center [1461, 118] width 126 height 22
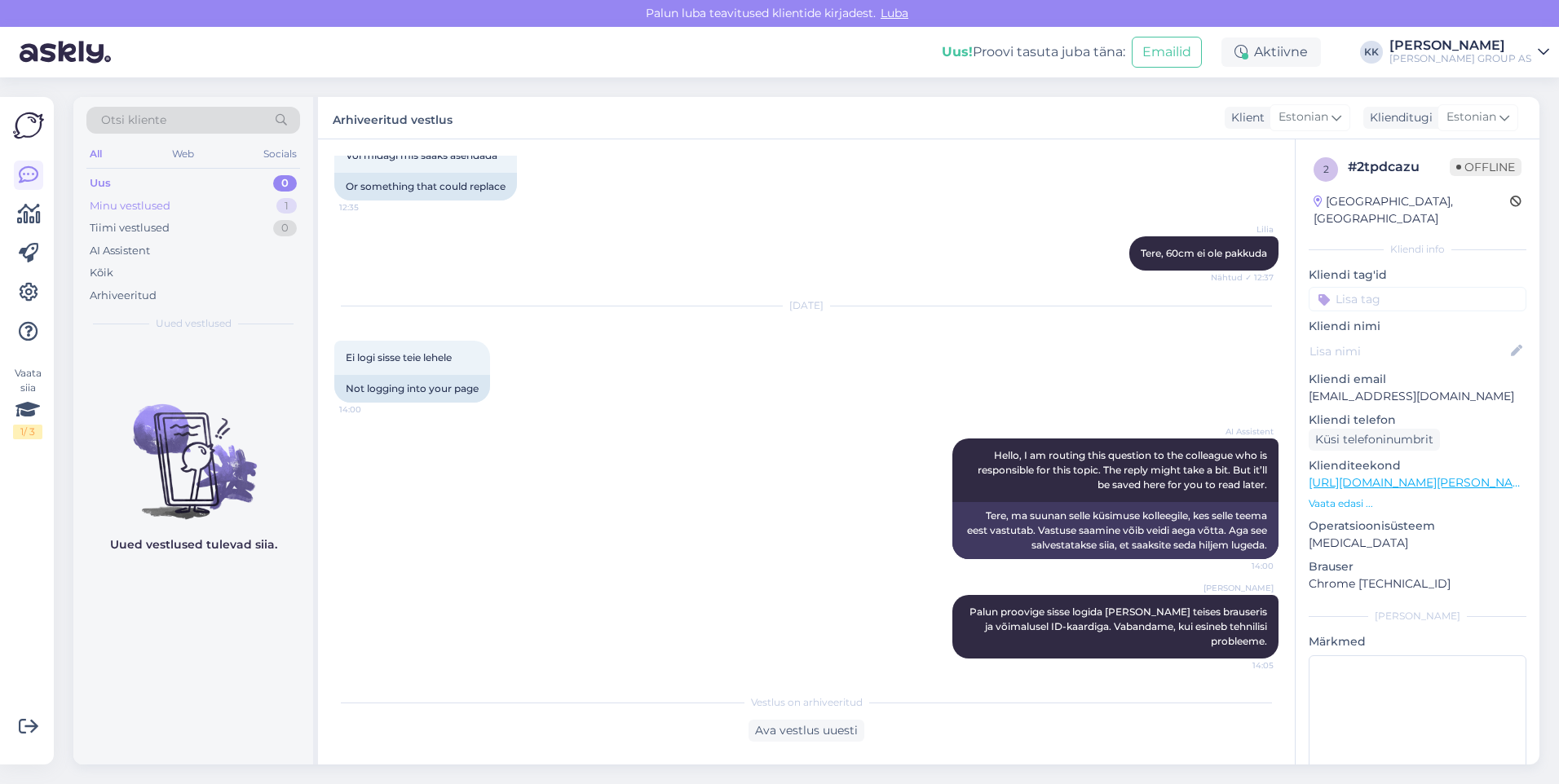
click at [149, 207] on div "Minu vestlused" at bounding box center [129, 206] width 81 height 17
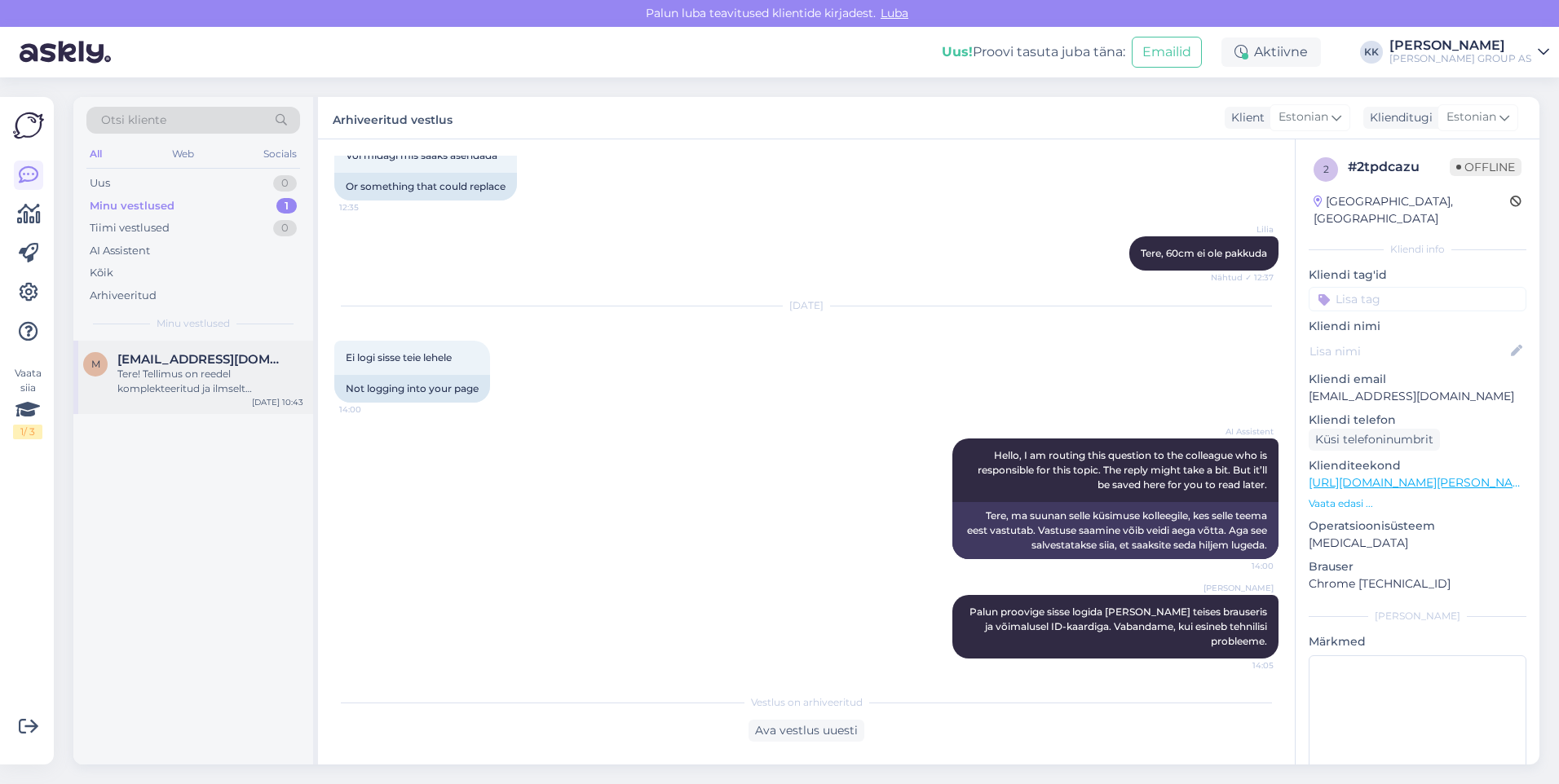
click at [168, 375] on div "Tere! Tellimus on reedel komplekteeritud ja ilmselt [PERSON_NAME] Venipak teeb …" at bounding box center [210, 381] width 186 height 30
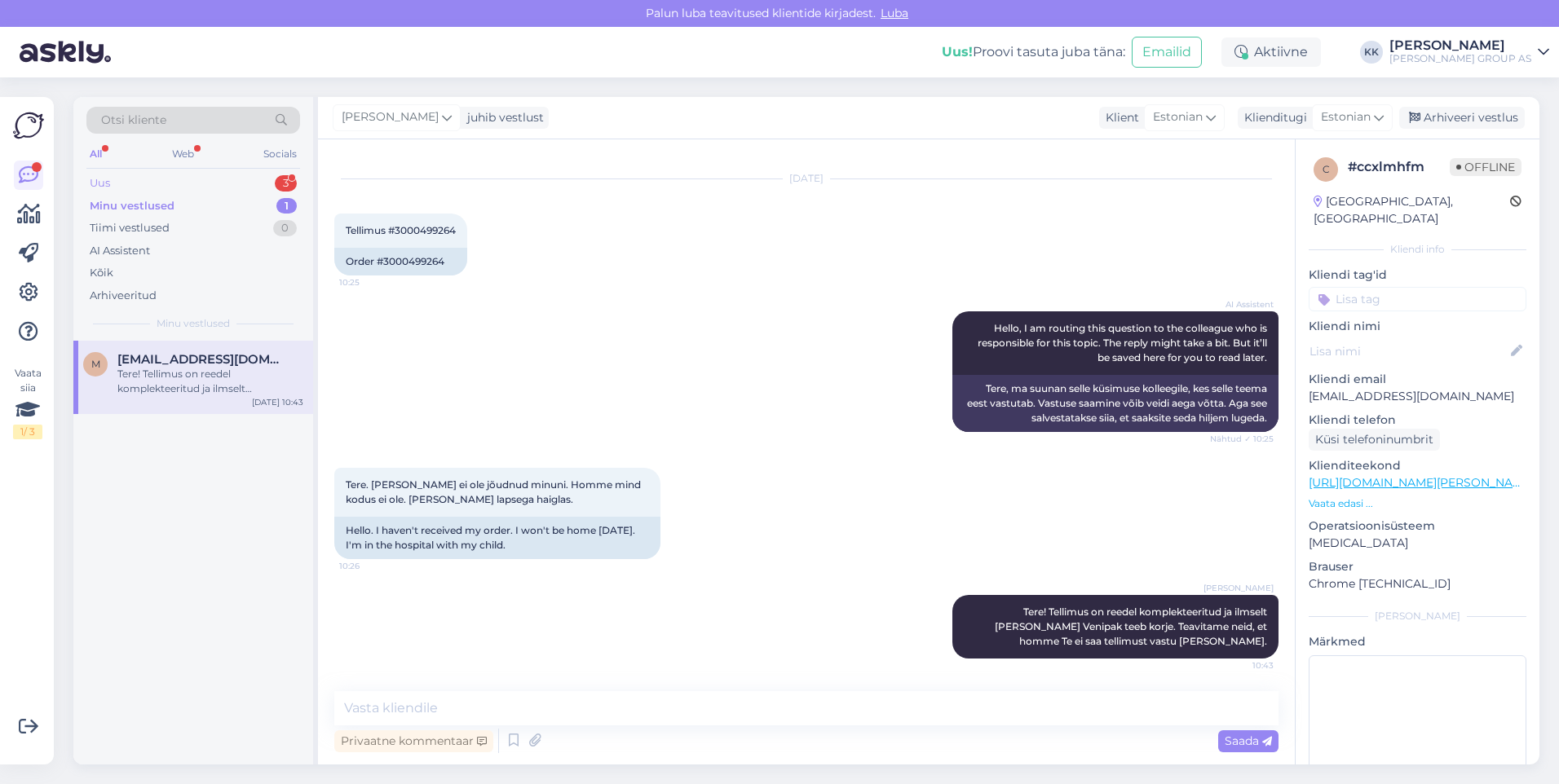
click at [124, 181] on div "Uus 3" at bounding box center [193, 183] width 214 height 23
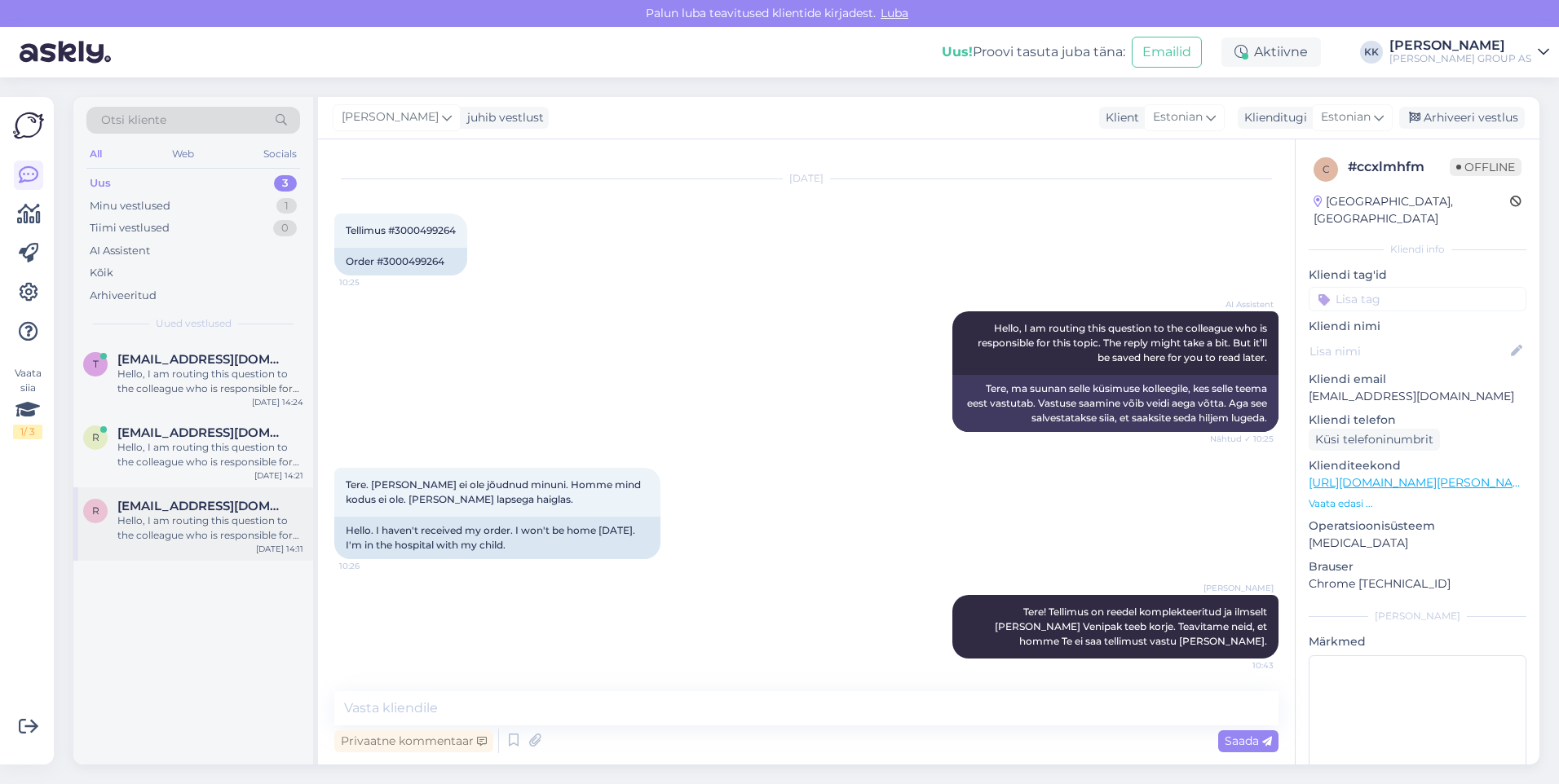
click at [193, 523] on div "Hello, I am routing this question to the colleague who is responsible for this …" at bounding box center [210, 528] width 186 height 30
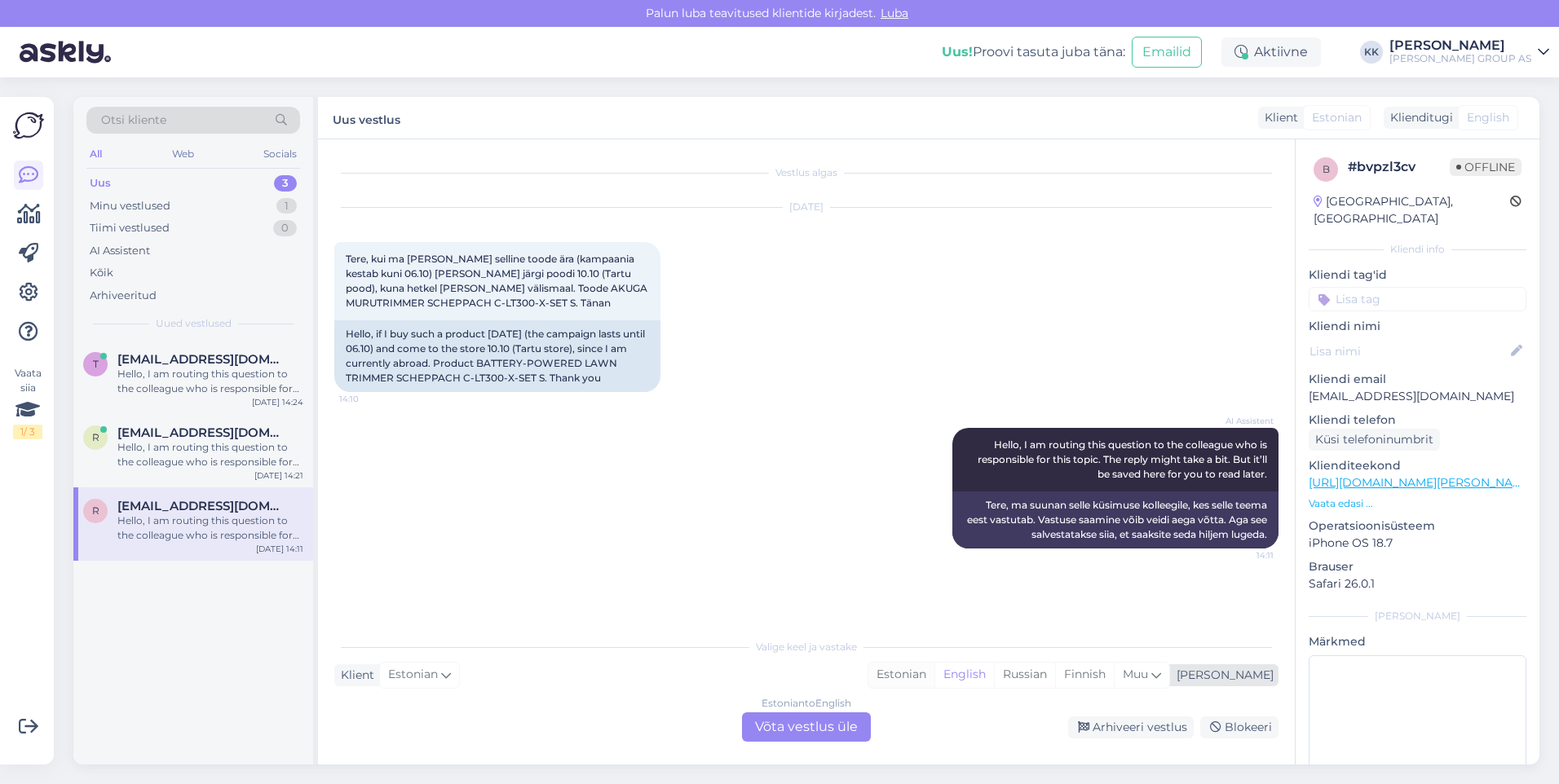
click at [934, 673] on div "Estonian" at bounding box center [900, 675] width 66 height 24
click at [811, 724] on div "Estonian to Estonian Võta vestlus üle" at bounding box center [806, 727] width 128 height 30
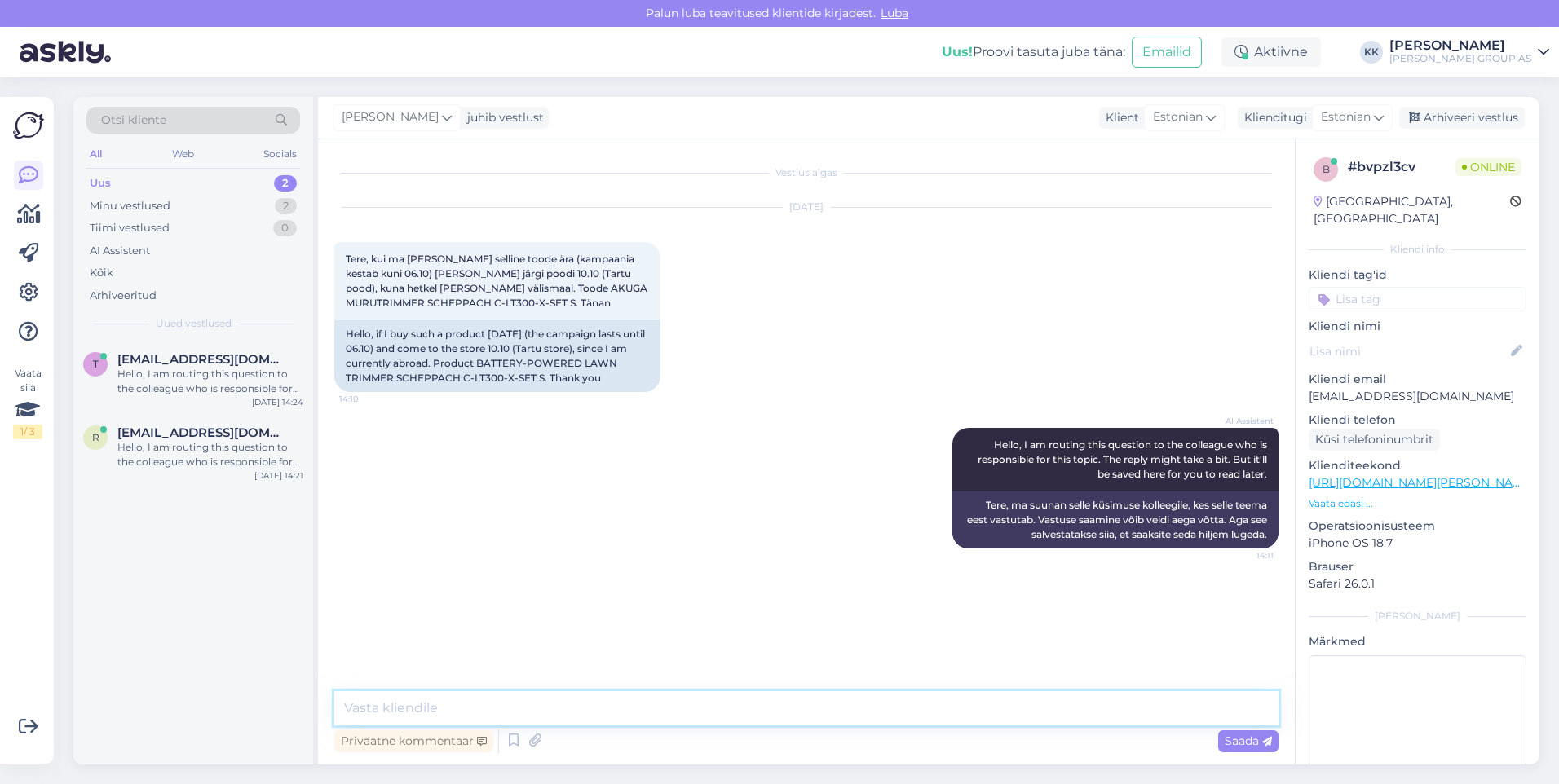
click at [371, 711] on textarea at bounding box center [806, 708] width 944 height 34
type textarea "j"
type textarea "See sobib, kuna tellimus tuleb ära viia 7 päeva jooksul"
click at [1234, 742] on span "Saada" at bounding box center [1247, 741] width 47 height 15
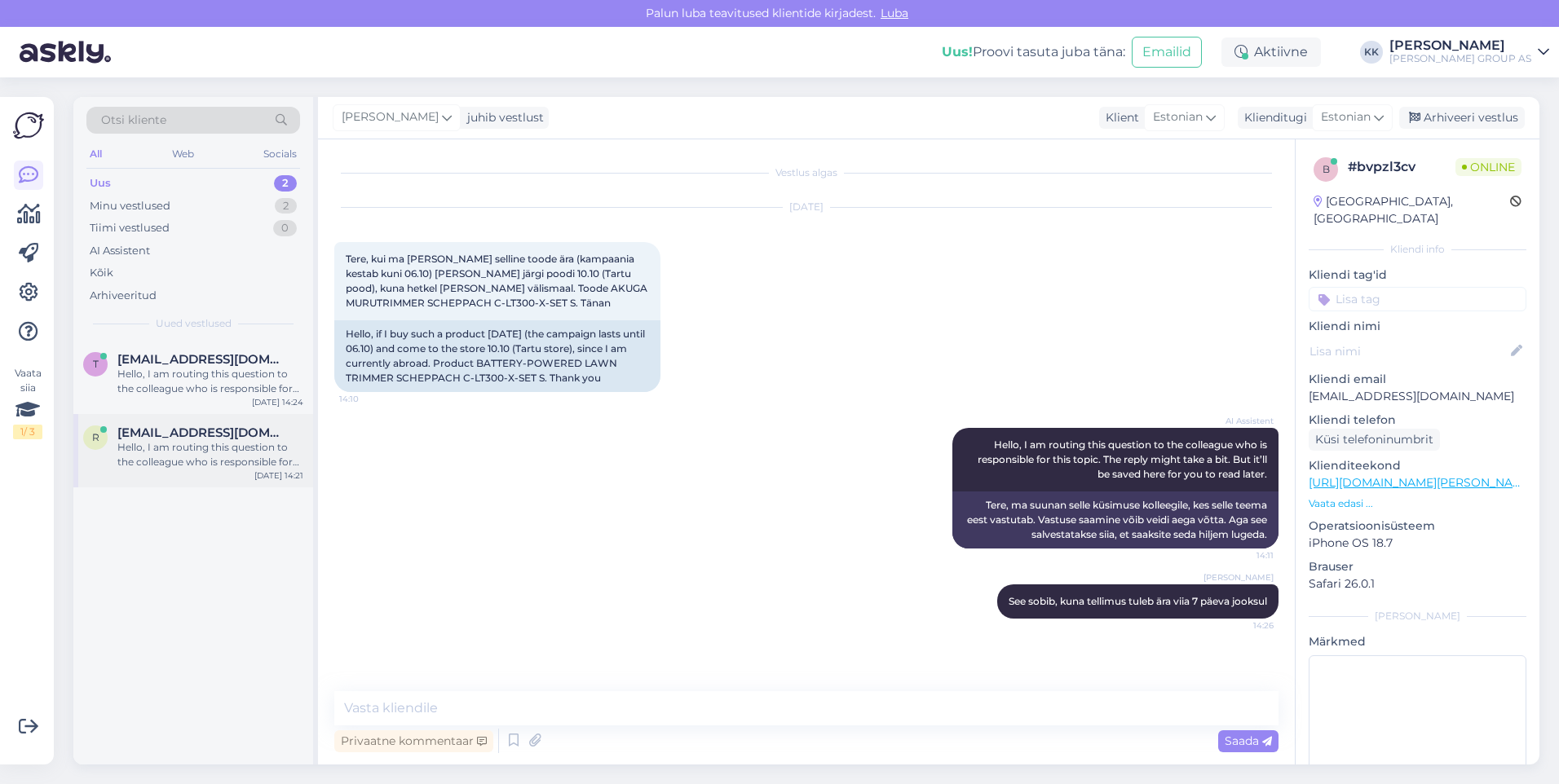
click at [180, 449] on div "Hello, I am routing this question to the colleague who is responsible for this …" at bounding box center [210, 455] width 186 height 30
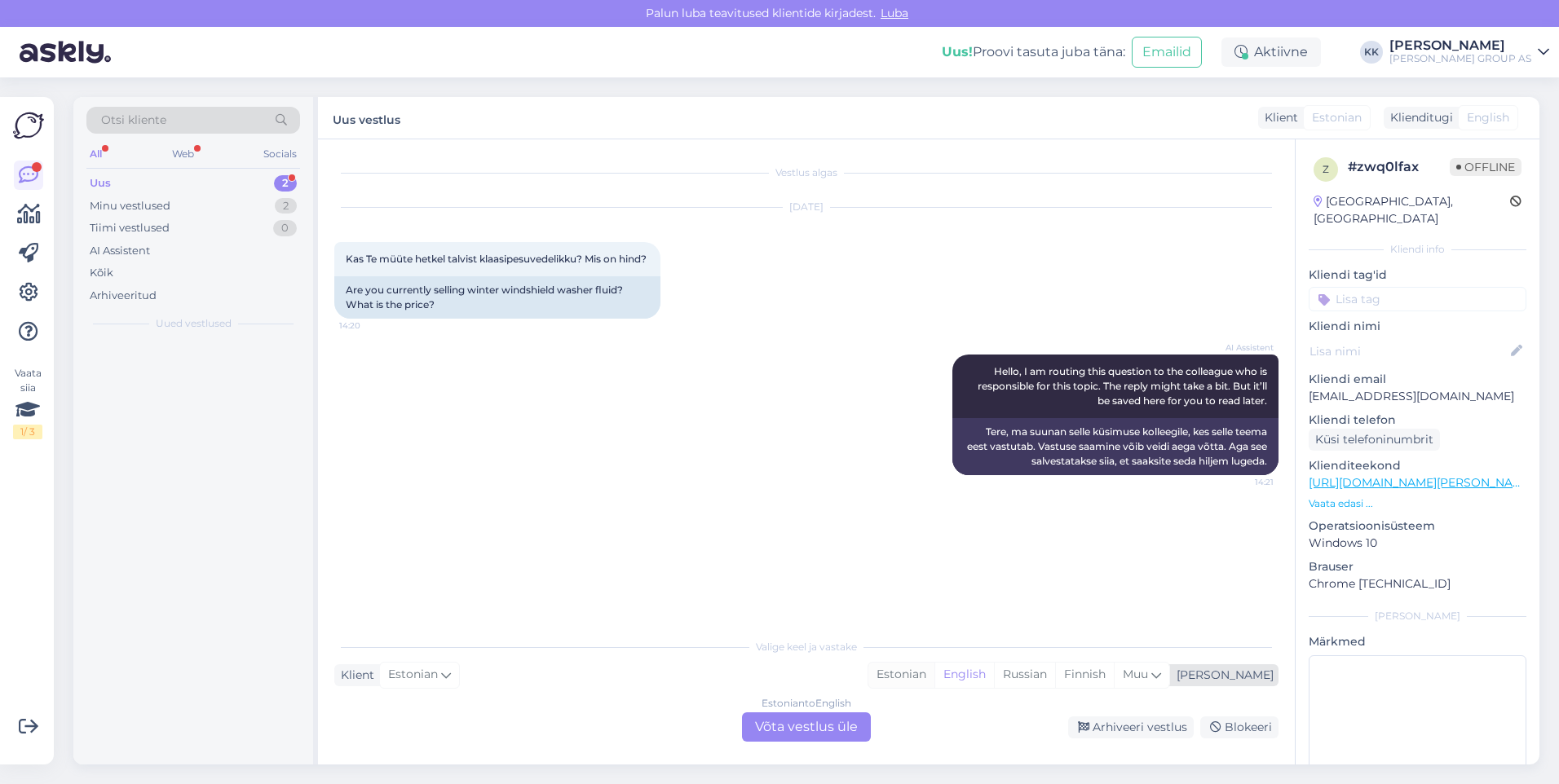
click at [934, 676] on div "Estonian" at bounding box center [900, 675] width 66 height 24
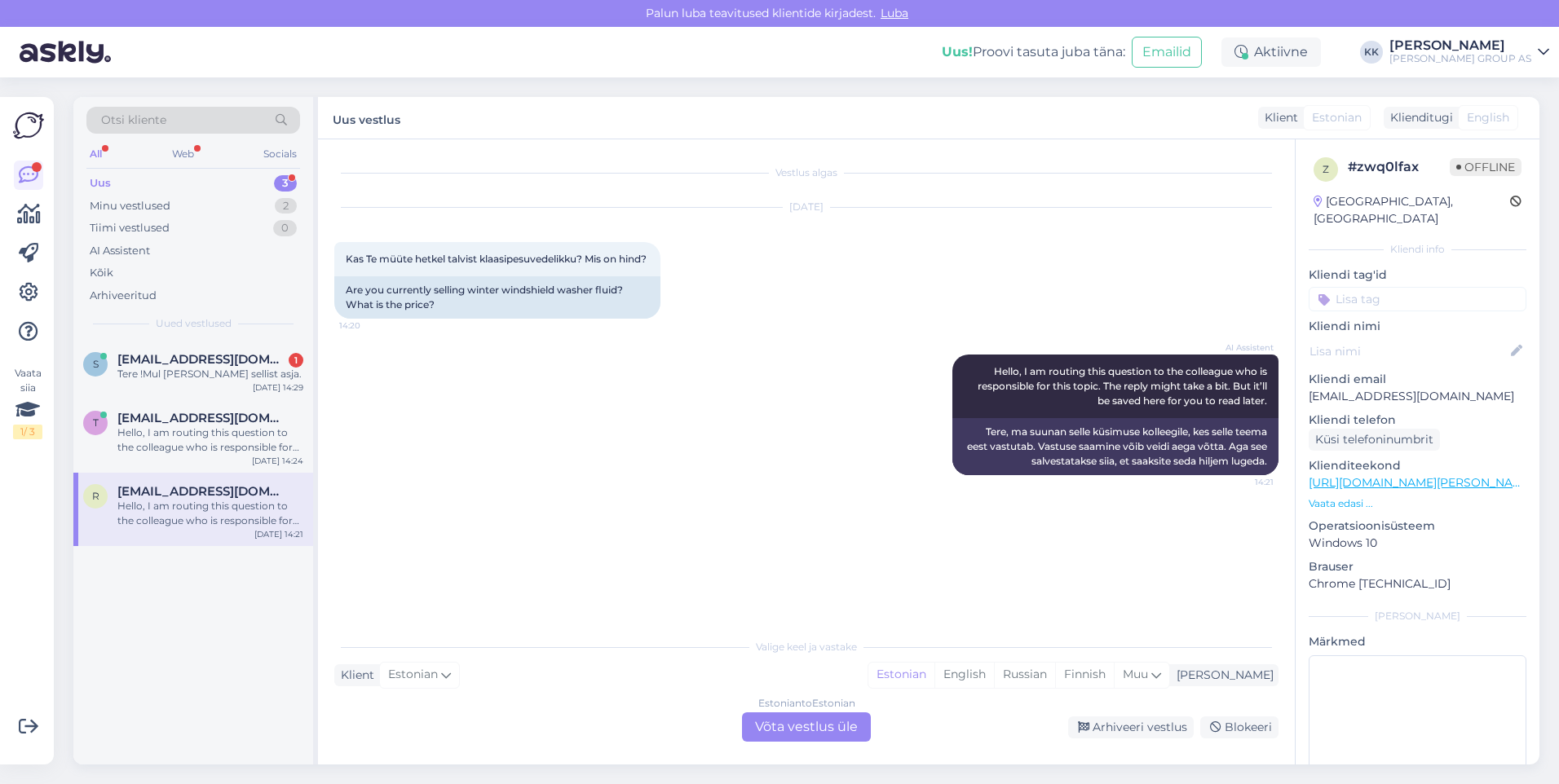
click at [784, 723] on div "Estonian to Estonian Võta vestlus üle" at bounding box center [806, 727] width 128 height 30
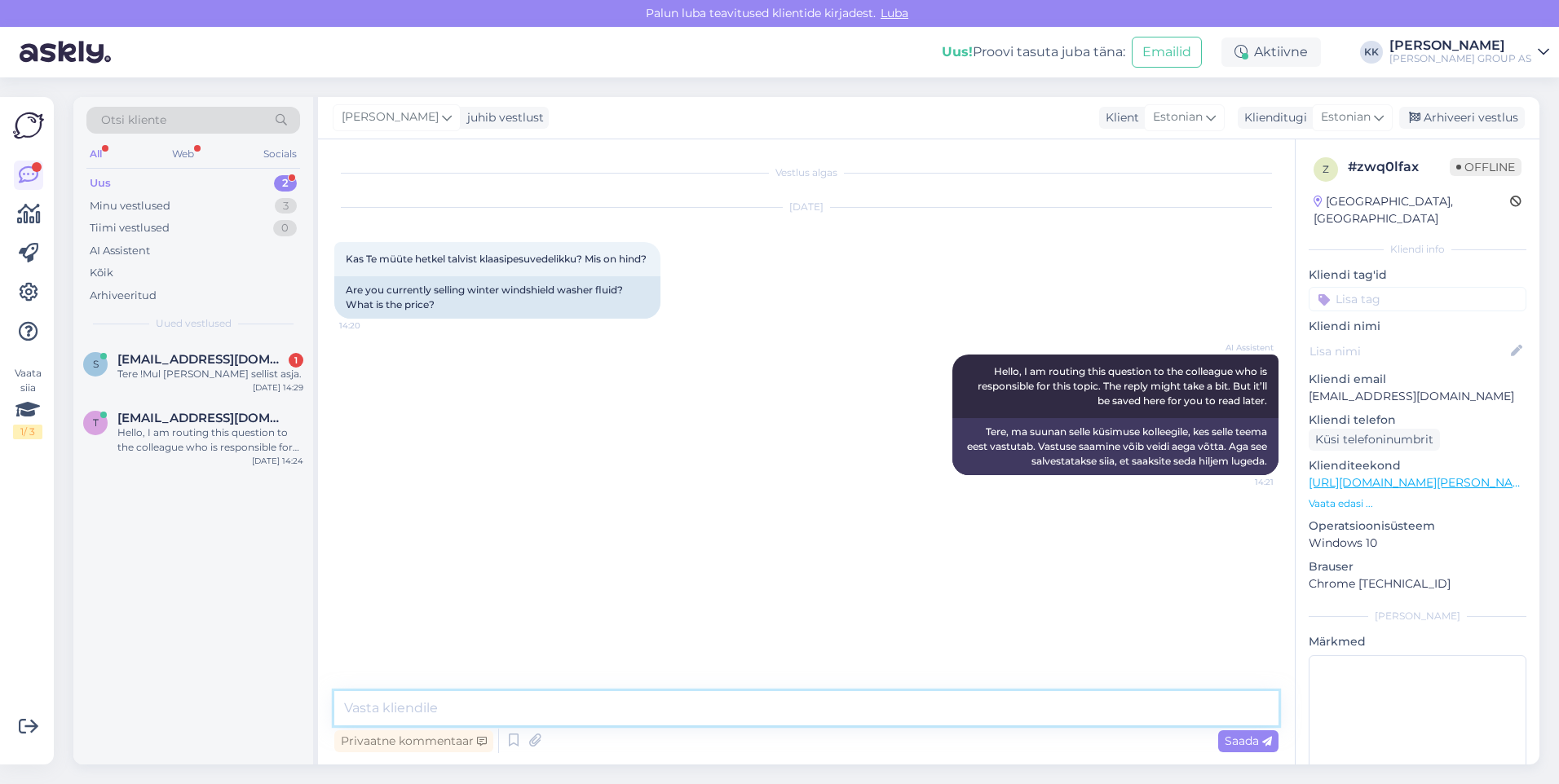
click at [393, 695] on textarea at bounding box center [806, 708] width 944 height 34
type textarea "k"
type textarea "Kauplustes on olemas"
click at [1242, 742] on span "Saada" at bounding box center [1247, 741] width 47 height 15
click at [381, 711] on textarea at bounding box center [806, 708] width 944 height 34
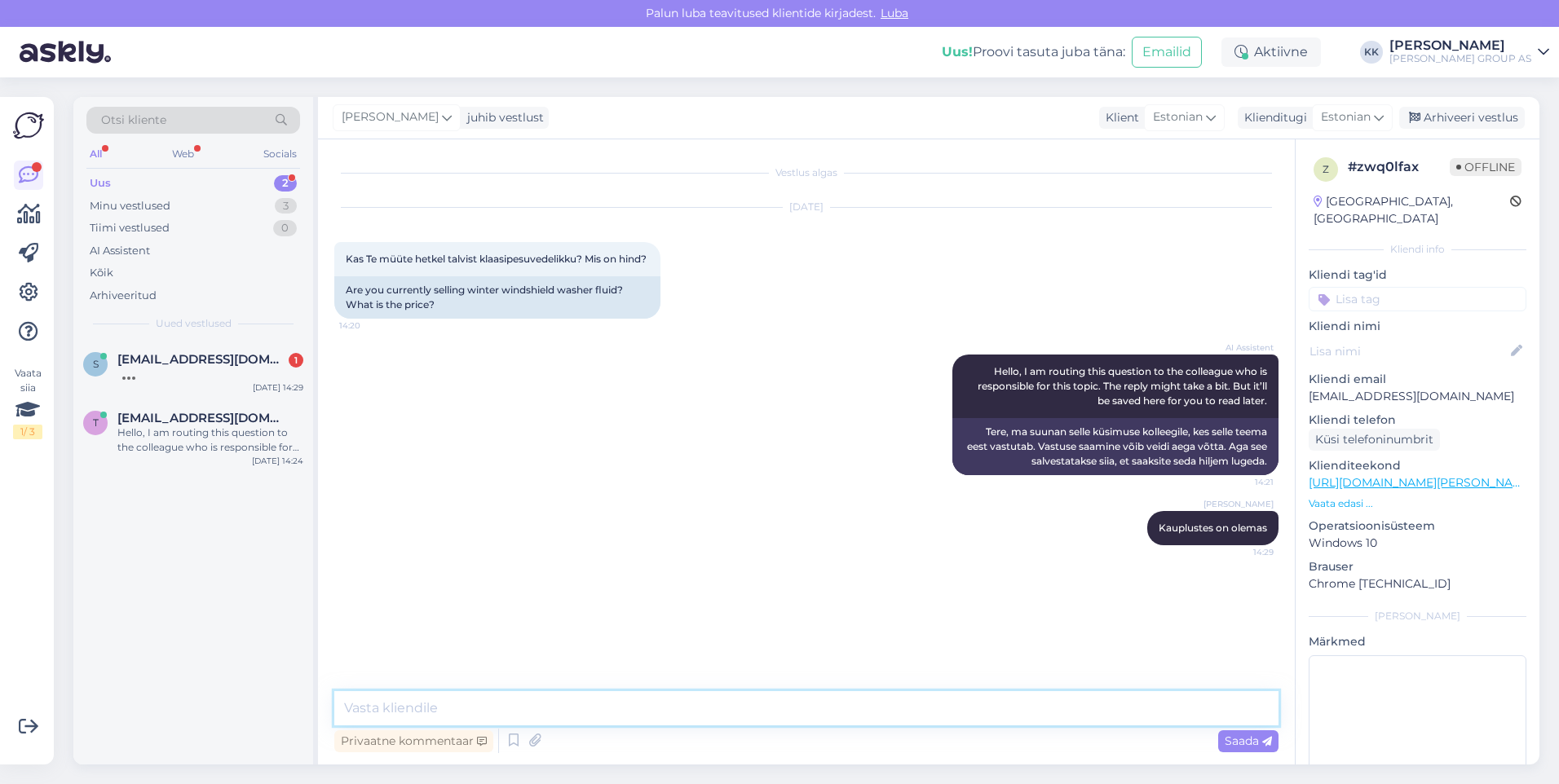
paste textarea "KLAASIPESUVEDELIK MAYERI CAR`S TALVINE -20°C 4L"
type textarea "KLAASIPESUVEDELIK MAYERI CAR`S TALVINE -20°C 4L"
click at [1230, 736] on span "Saada" at bounding box center [1247, 741] width 47 height 15
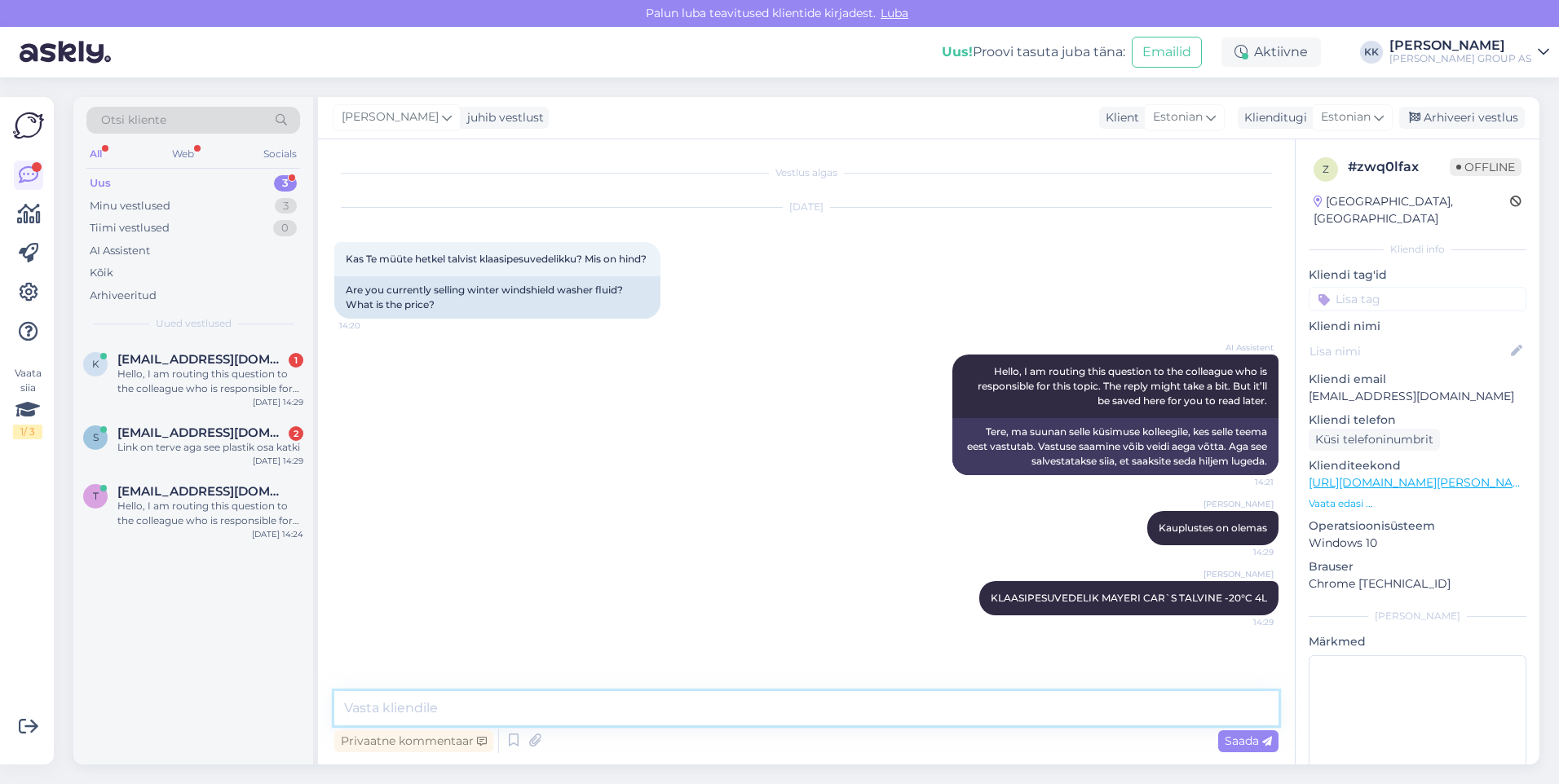
click at [383, 712] on textarea at bounding box center [806, 708] width 944 height 34
type textarea "Hind on 3.79 EUR"
click at [1239, 739] on span "Saada" at bounding box center [1247, 741] width 47 height 15
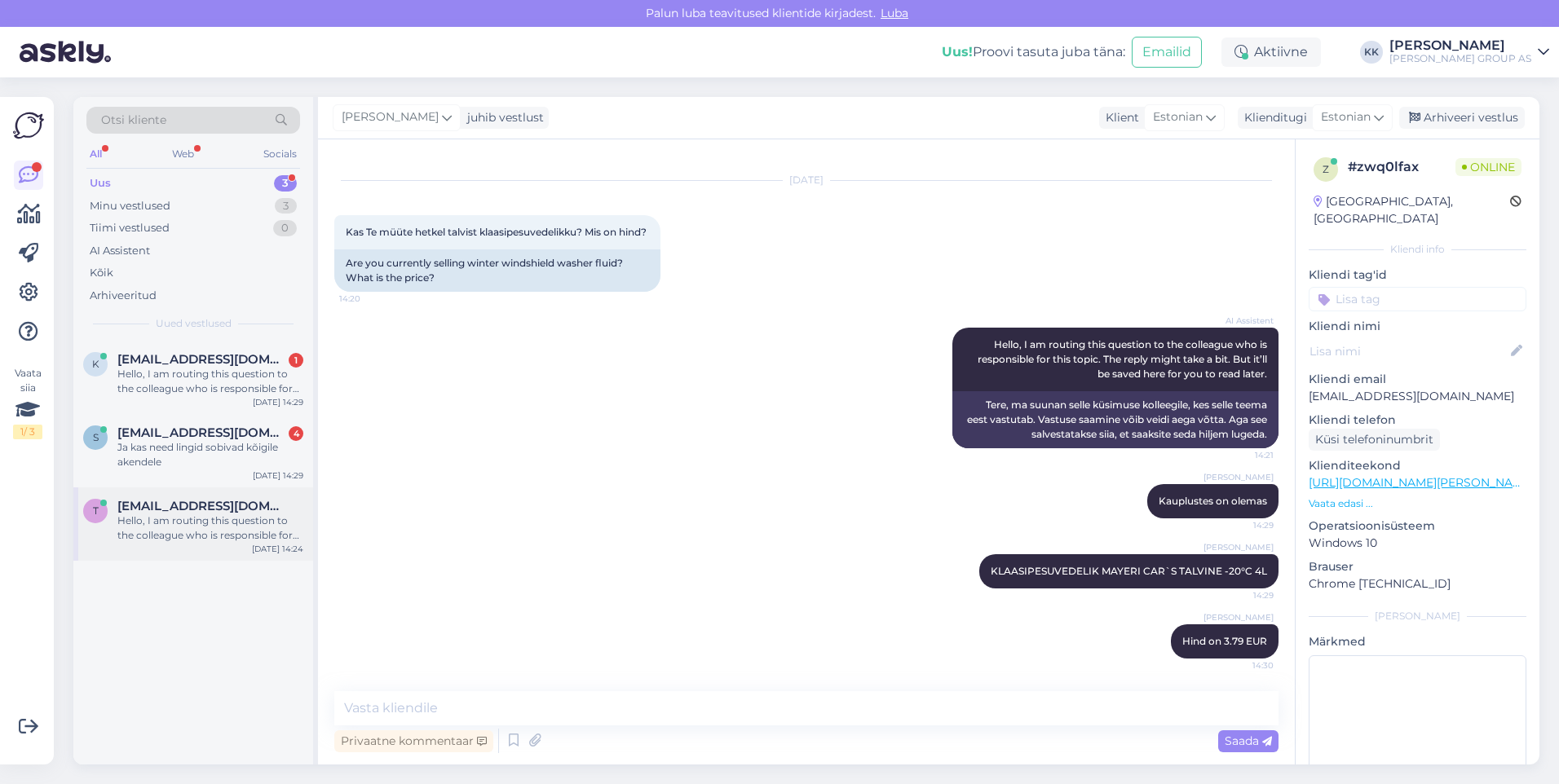
click at [183, 525] on div "Hello, I am routing this question to the colleague who is responsible for this …" at bounding box center [210, 528] width 186 height 30
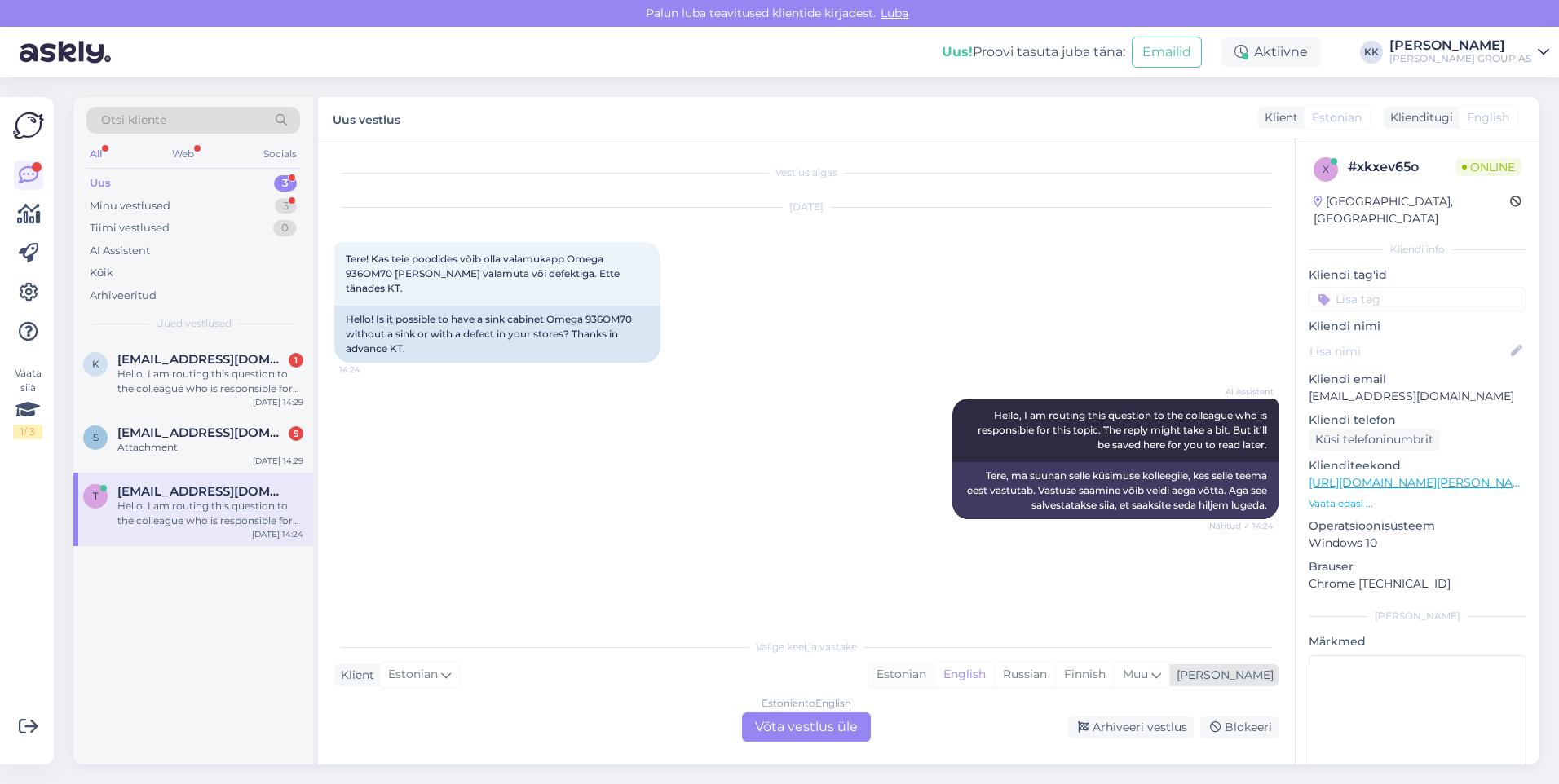
click at [934, 671] on div "Estonian" at bounding box center [900, 675] width 66 height 24
click at [804, 725] on div "Estonian to Estonian Võta vestlus üle" at bounding box center [806, 727] width 128 height 30
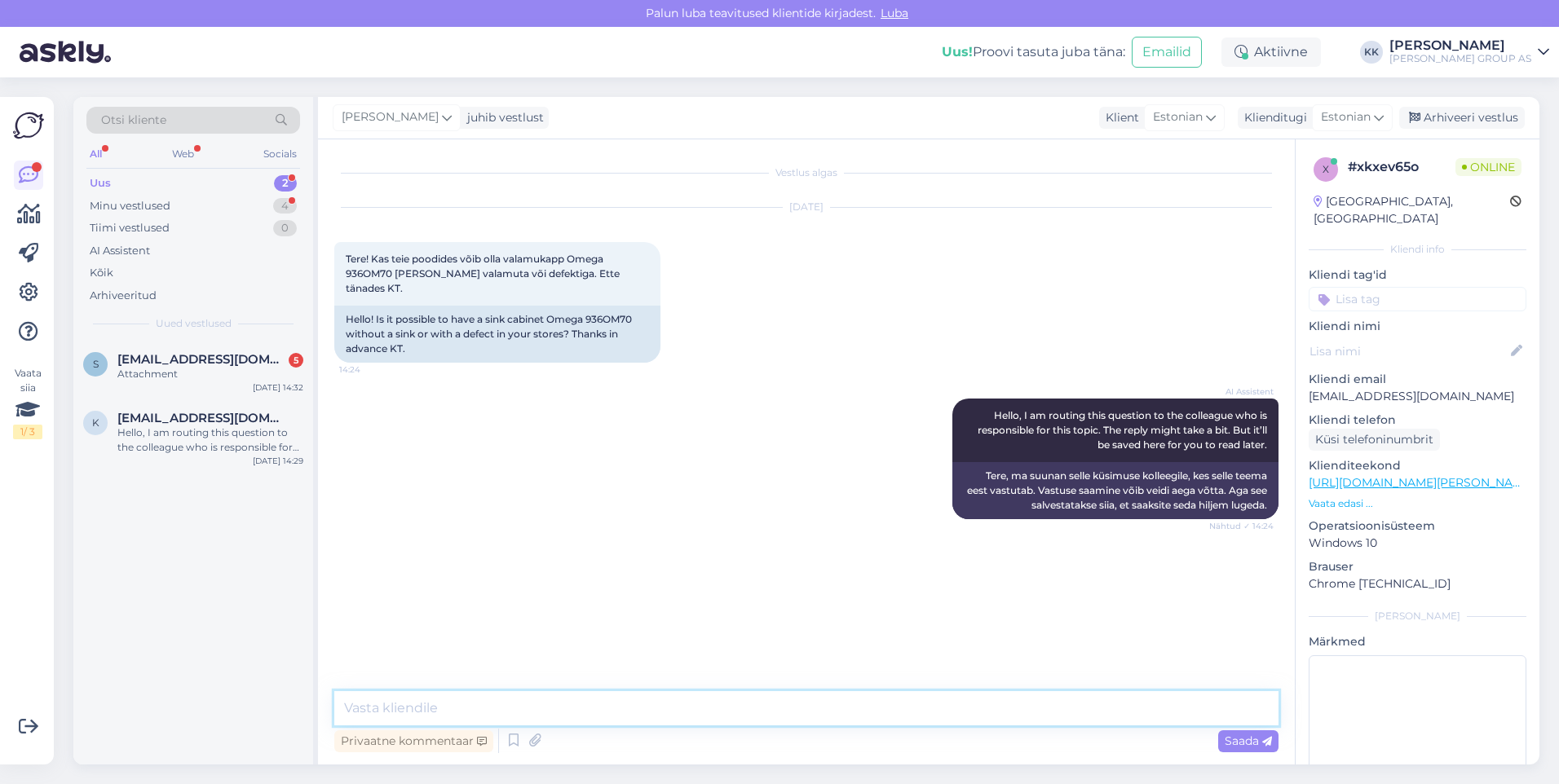
click at [385, 715] on textarea at bounding box center [806, 708] width 944 height 34
type textarea "Kõik mudelid on koos valamuga"
click at [1238, 741] on span "Saada" at bounding box center [1247, 741] width 47 height 15
click at [186, 427] on div "Hello, I am routing this question to the colleague who is responsible for this …" at bounding box center [210, 440] width 186 height 30
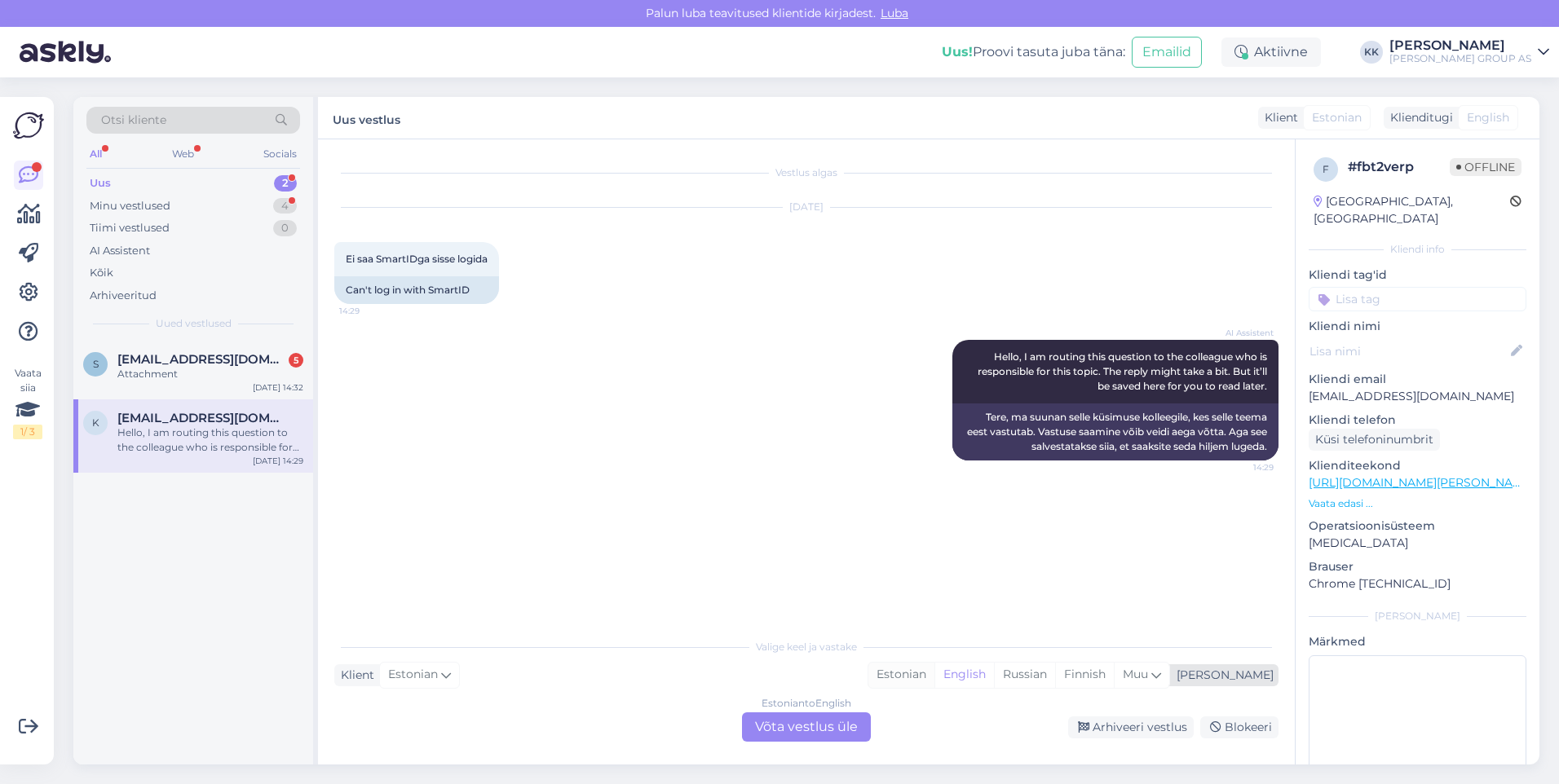
click at [934, 671] on div "Estonian" at bounding box center [900, 675] width 66 height 24
click at [792, 731] on div "Estonian to Estonian Võta vestlus üle" at bounding box center [806, 727] width 128 height 30
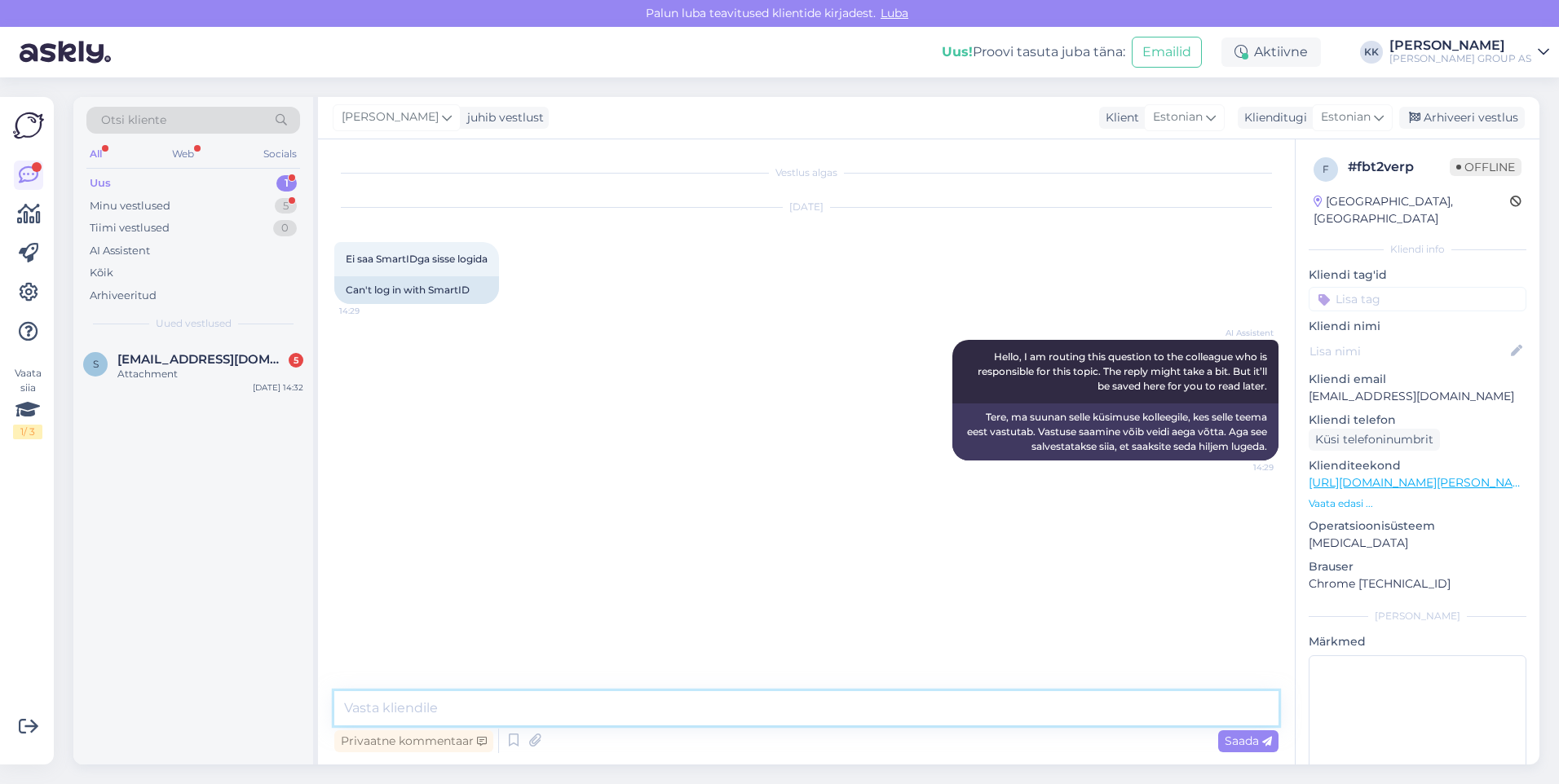
click at [378, 711] on textarea at bounding box center [806, 708] width 944 height 34
type textarea "Vabandame, kui esineb tehnilisi probleeme."
click at [1237, 741] on span "Saada" at bounding box center [1247, 741] width 47 height 15
click at [1441, 115] on div "Arhiveeri vestlus" at bounding box center [1461, 118] width 126 height 22
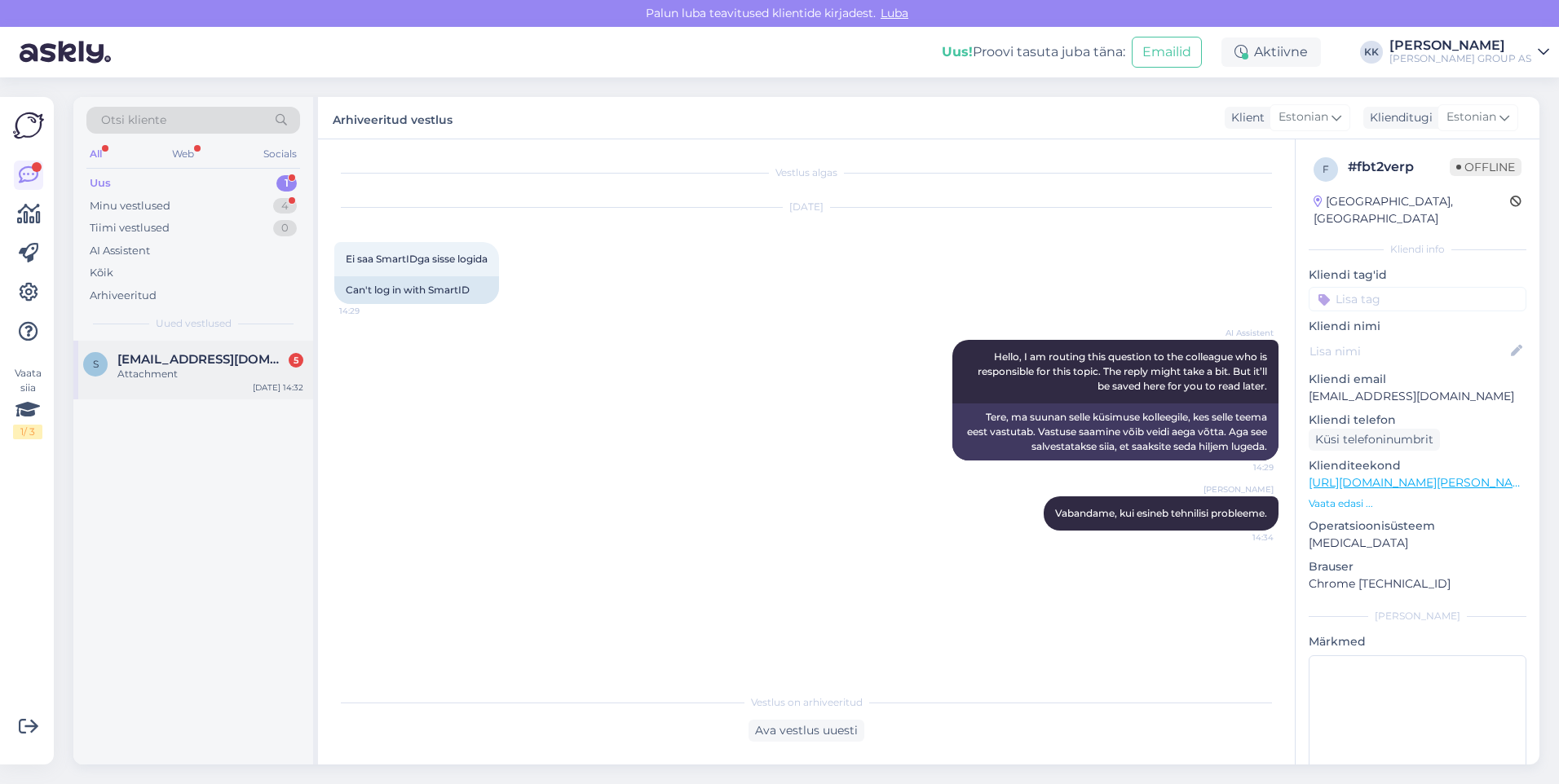
click at [157, 364] on span "[EMAIL_ADDRESS][DOMAIN_NAME]" at bounding box center [202, 360] width 169 height 15
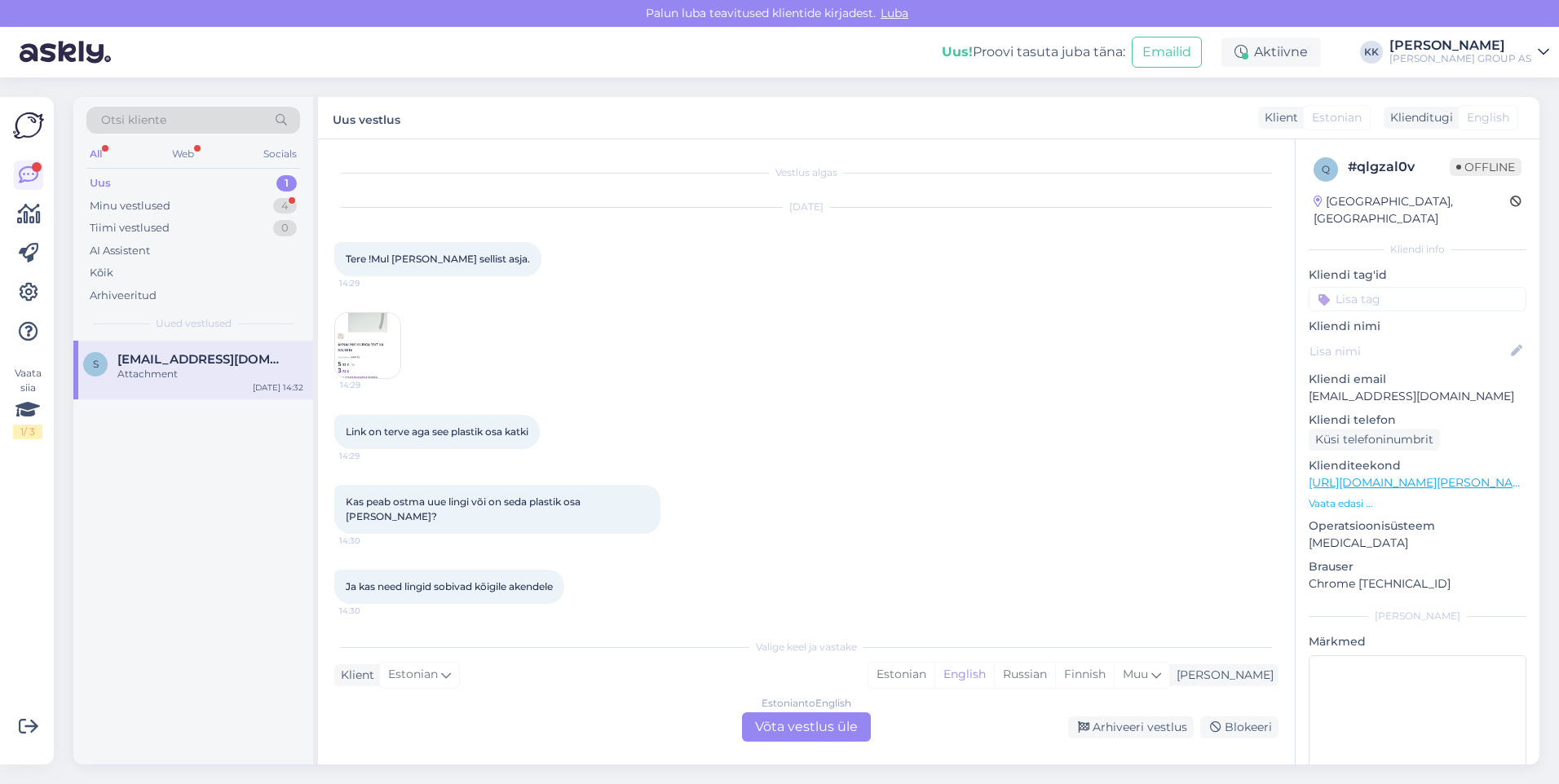
click at [359, 349] on img at bounding box center [367, 346] width 65 height 65
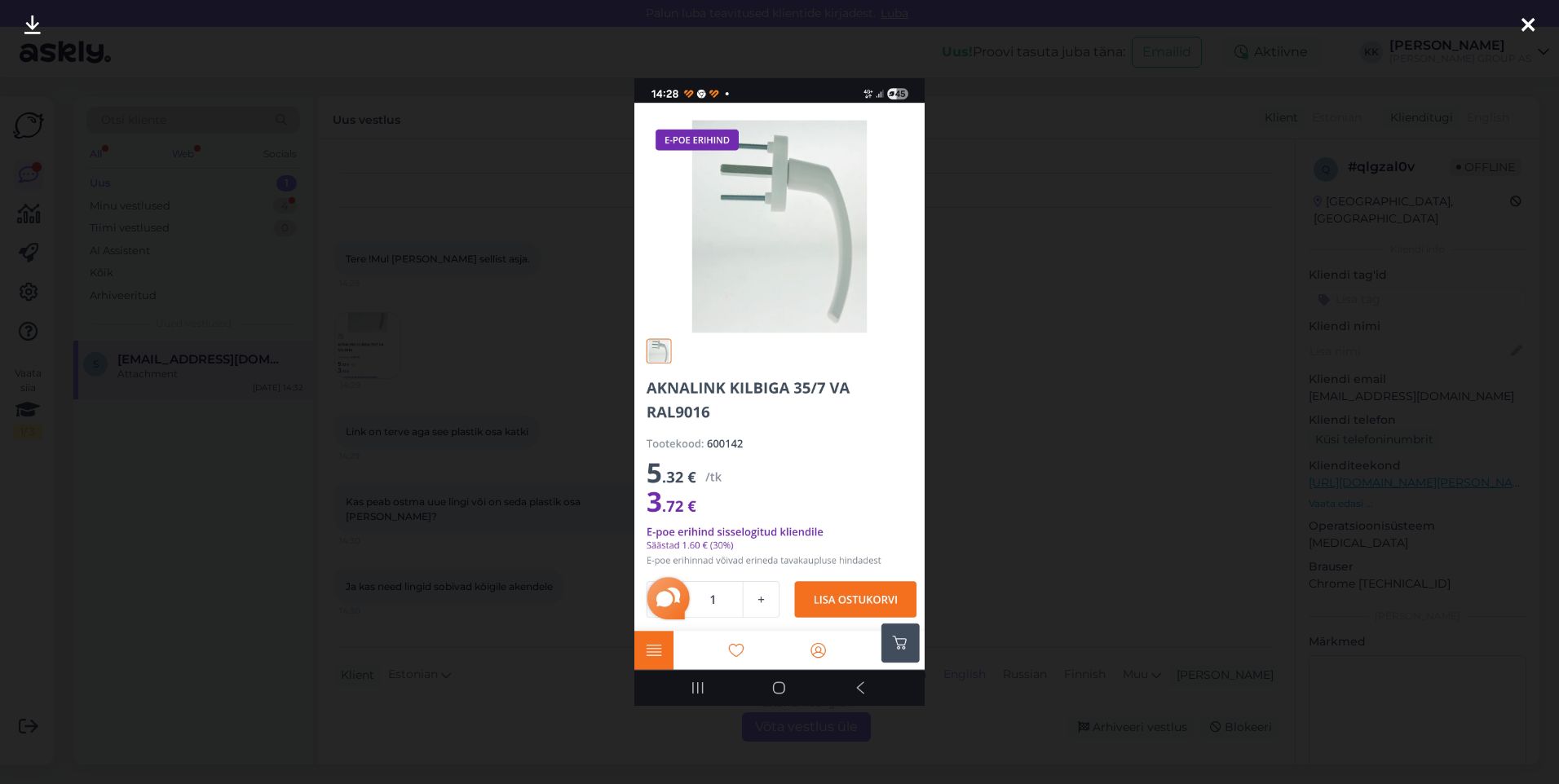
click at [1523, 22] on icon at bounding box center [1527, 26] width 13 height 21
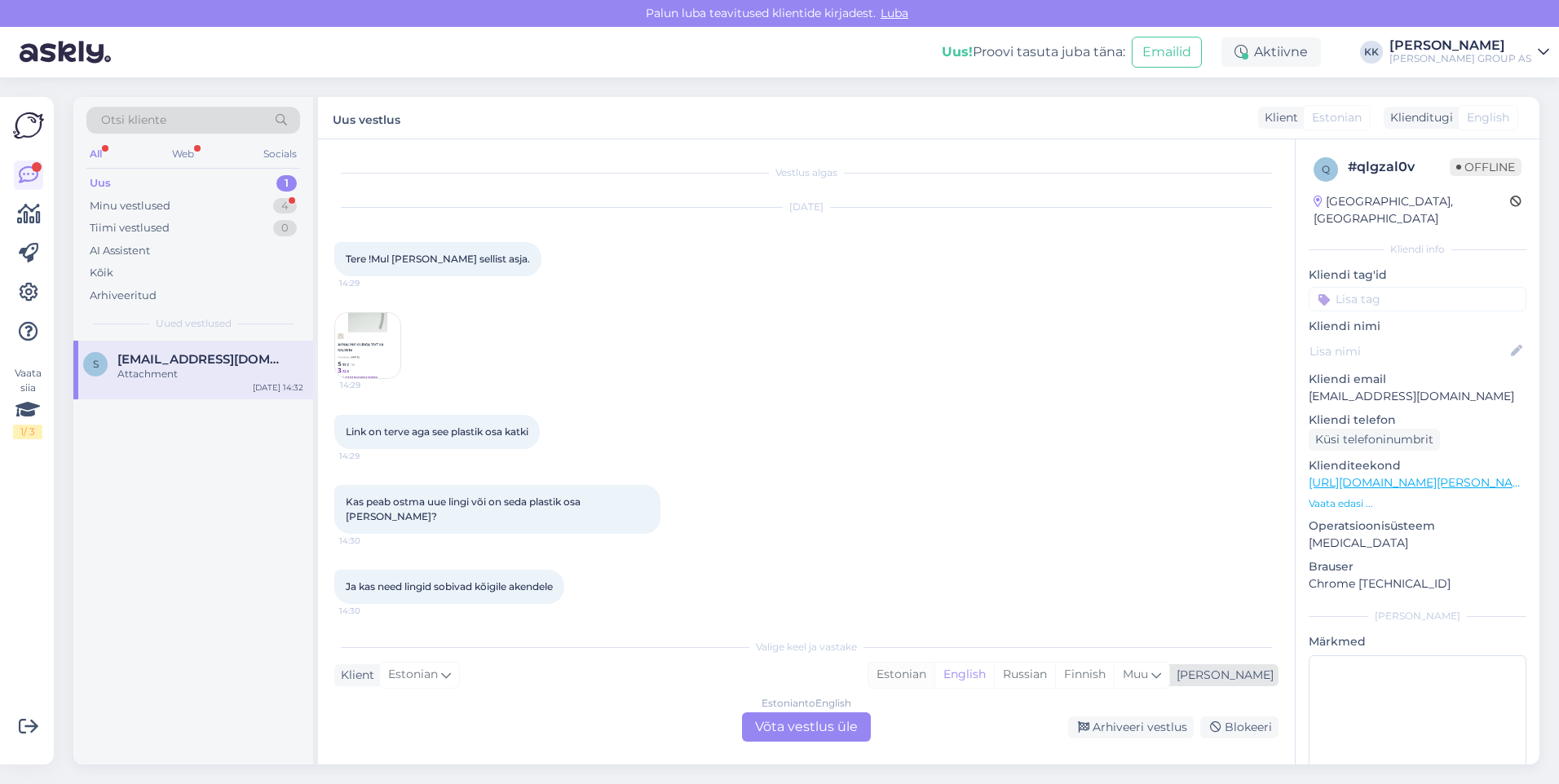
click at [934, 672] on div "Estonian" at bounding box center [900, 675] width 66 height 24
click at [832, 722] on div "Estonian to Estonian Võta vestlus üle" at bounding box center [806, 727] width 128 height 30
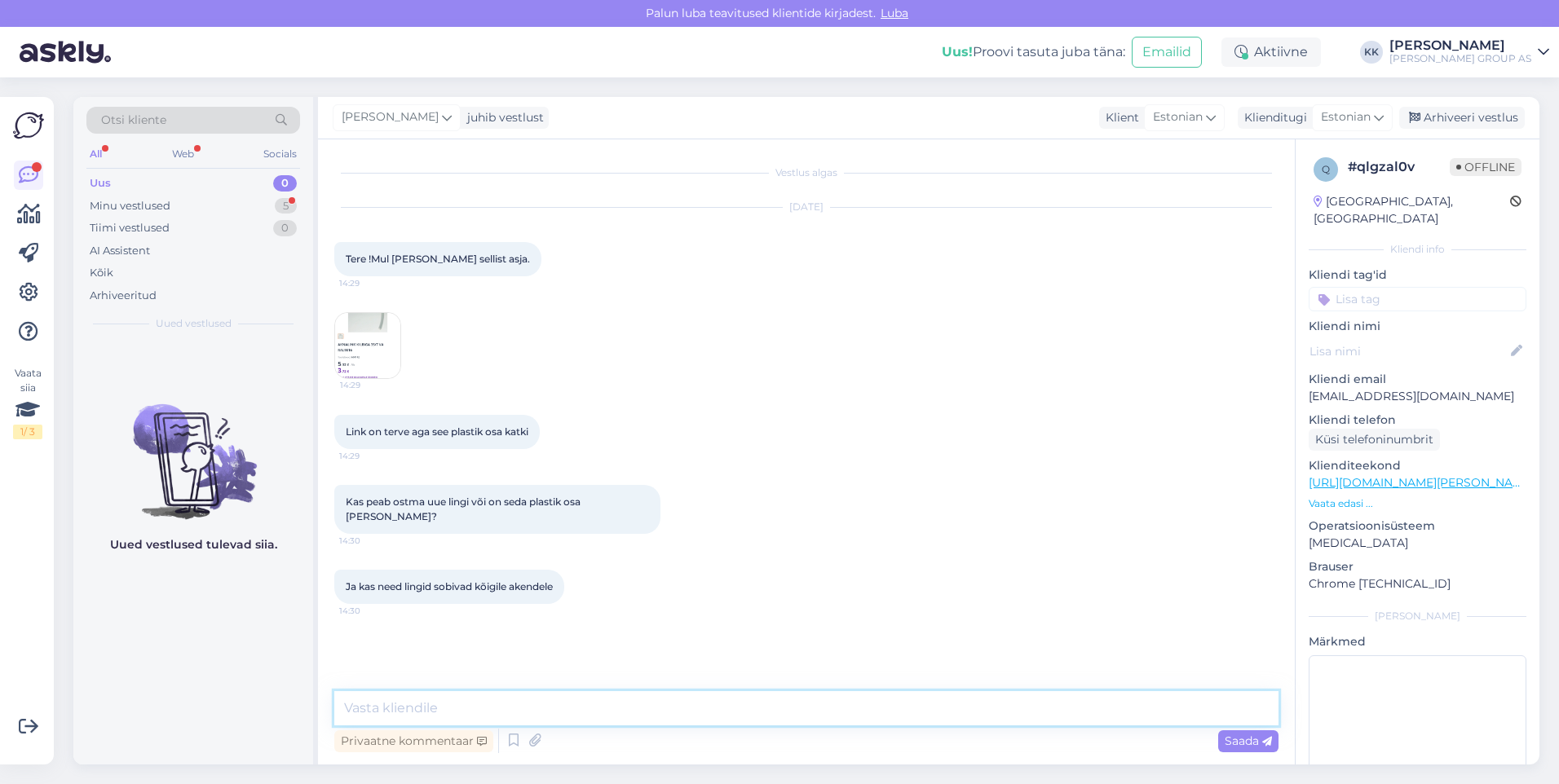
click at [412, 713] on textarea at bounding box center [806, 708] width 944 height 34
type textarea "Plastikosa eraldi pole kahjuks pakkuda."
click at [1232, 738] on span "Saada" at bounding box center [1247, 741] width 47 height 15
click at [1463, 110] on div "Arhiveeri vestlus" at bounding box center [1461, 118] width 126 height 22
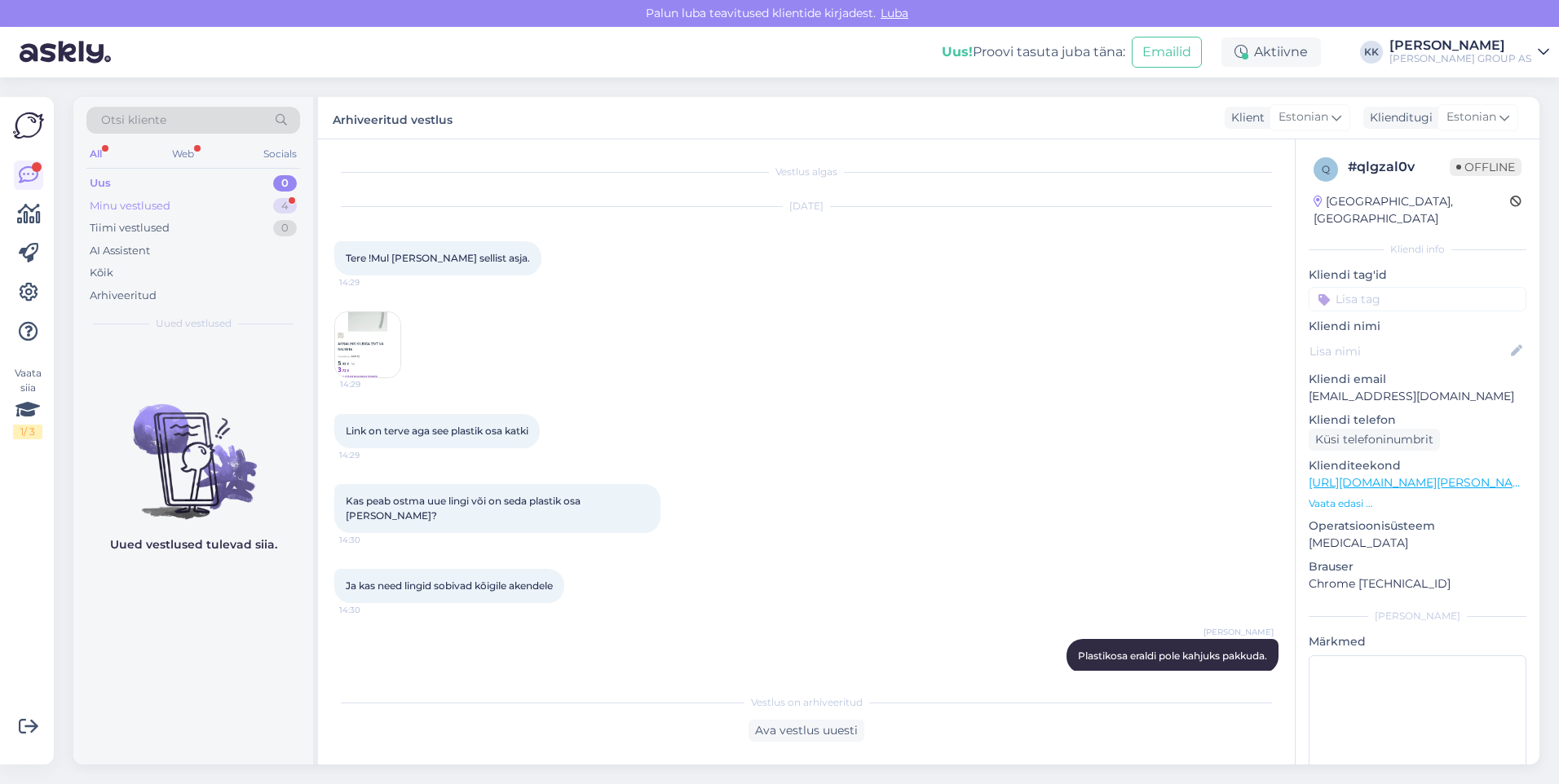
click at [135, 203] on div "Minu vestlused" at bounding box center [129, 206] width 81 height 17
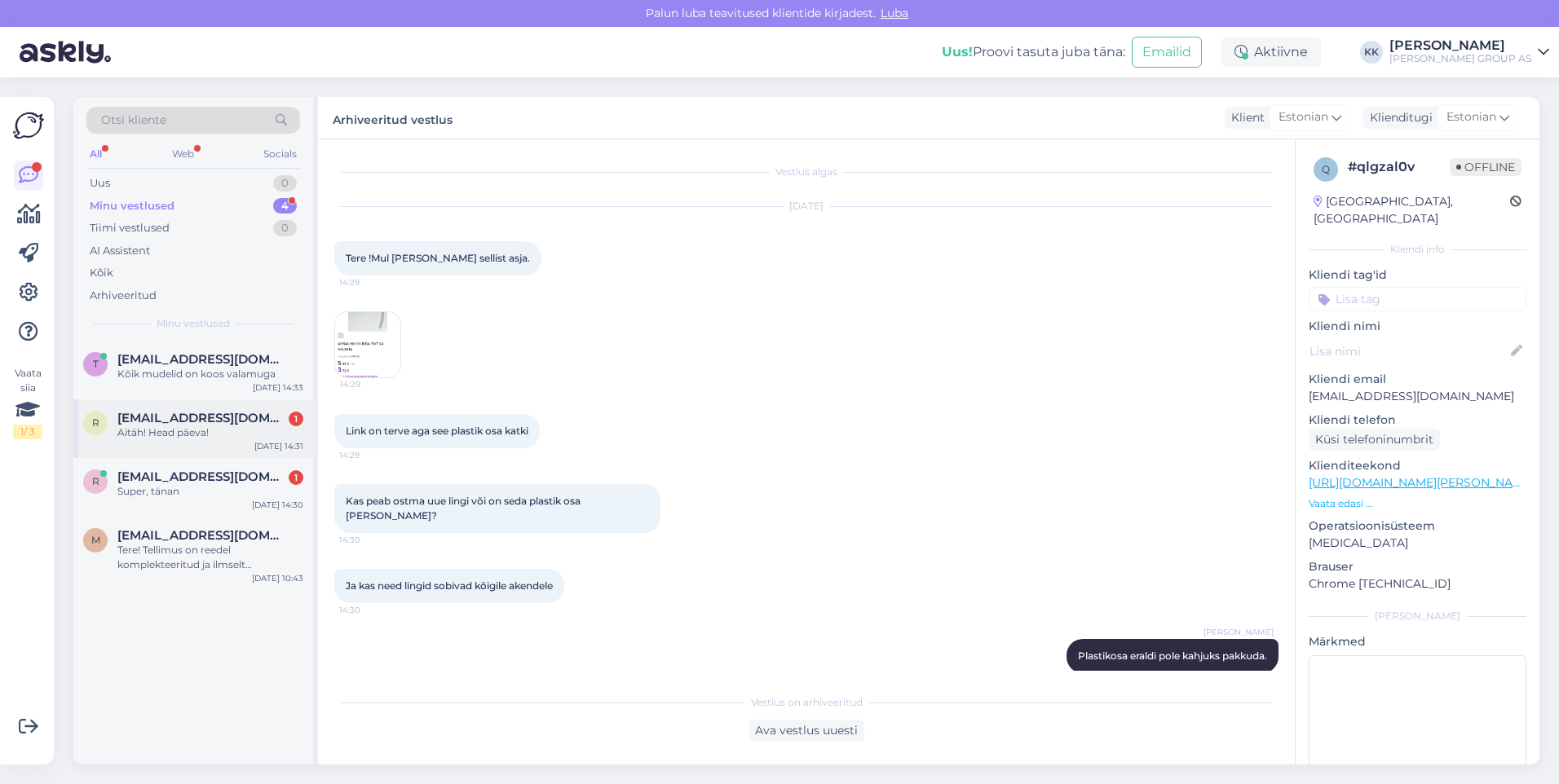
click at [180, 423] on span "[EMAIL_ADDRESS][DOMAIN_NAME]" at bounding box center [202, 419] width 169 height 15
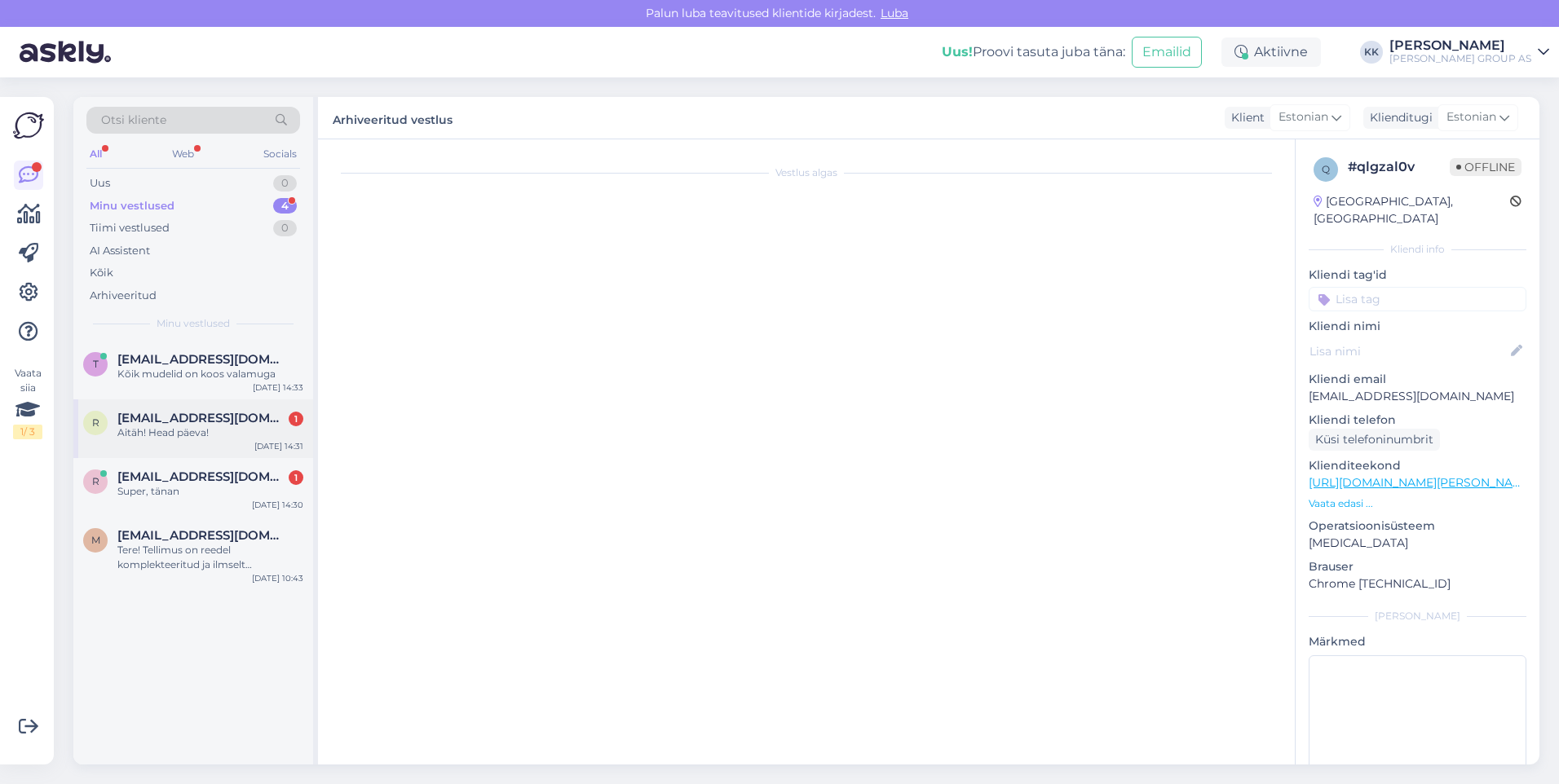
scroll to position [112, 0]
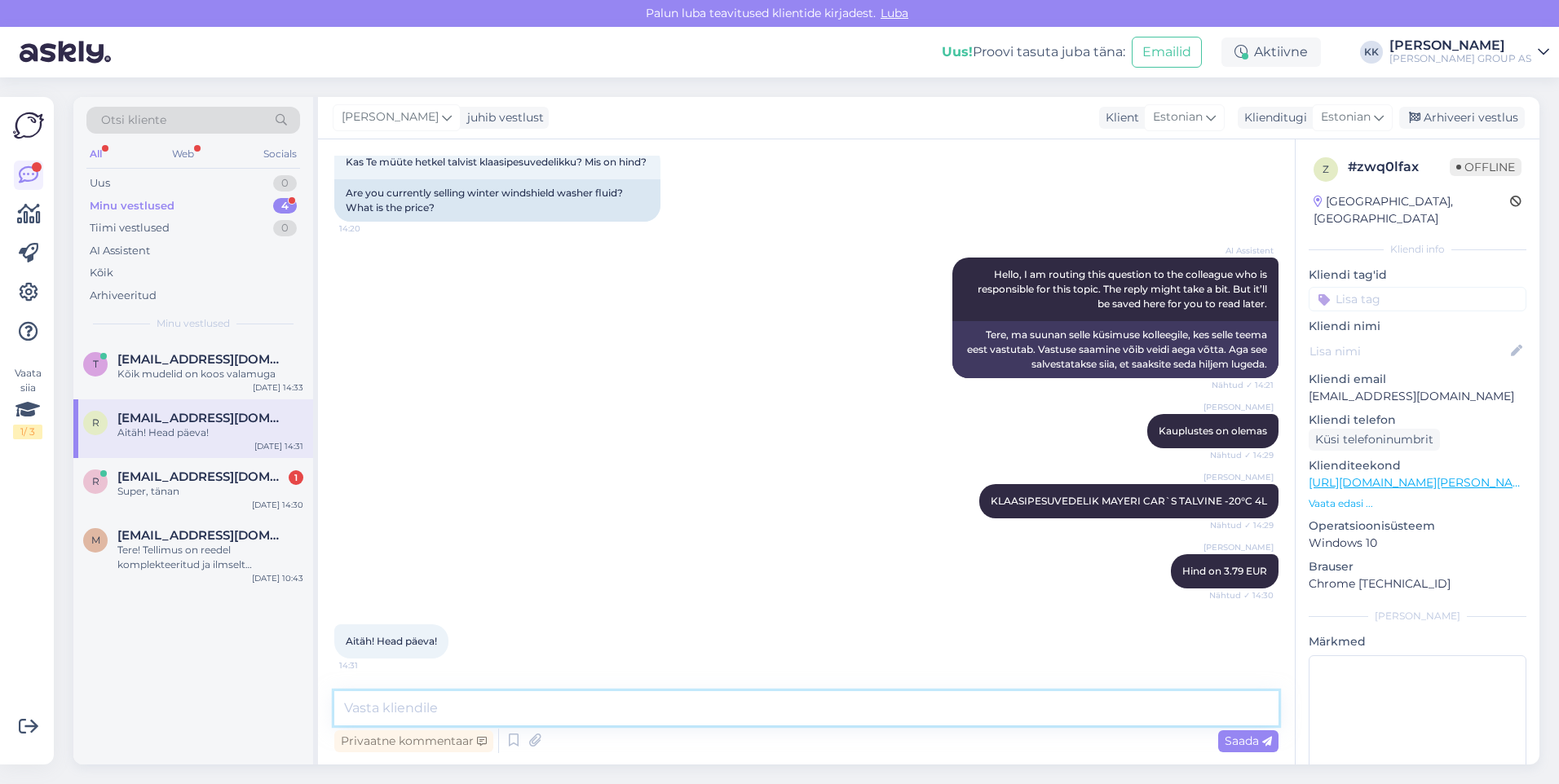
click at [375, 708] on textarea at bounding box center [806, 708] width 944 height 34
type textarea "Palun! Kena päeva jätku!"
click at [1236, 740] on span "Saada" at bounding box center [1247, 741] width 47 height 15
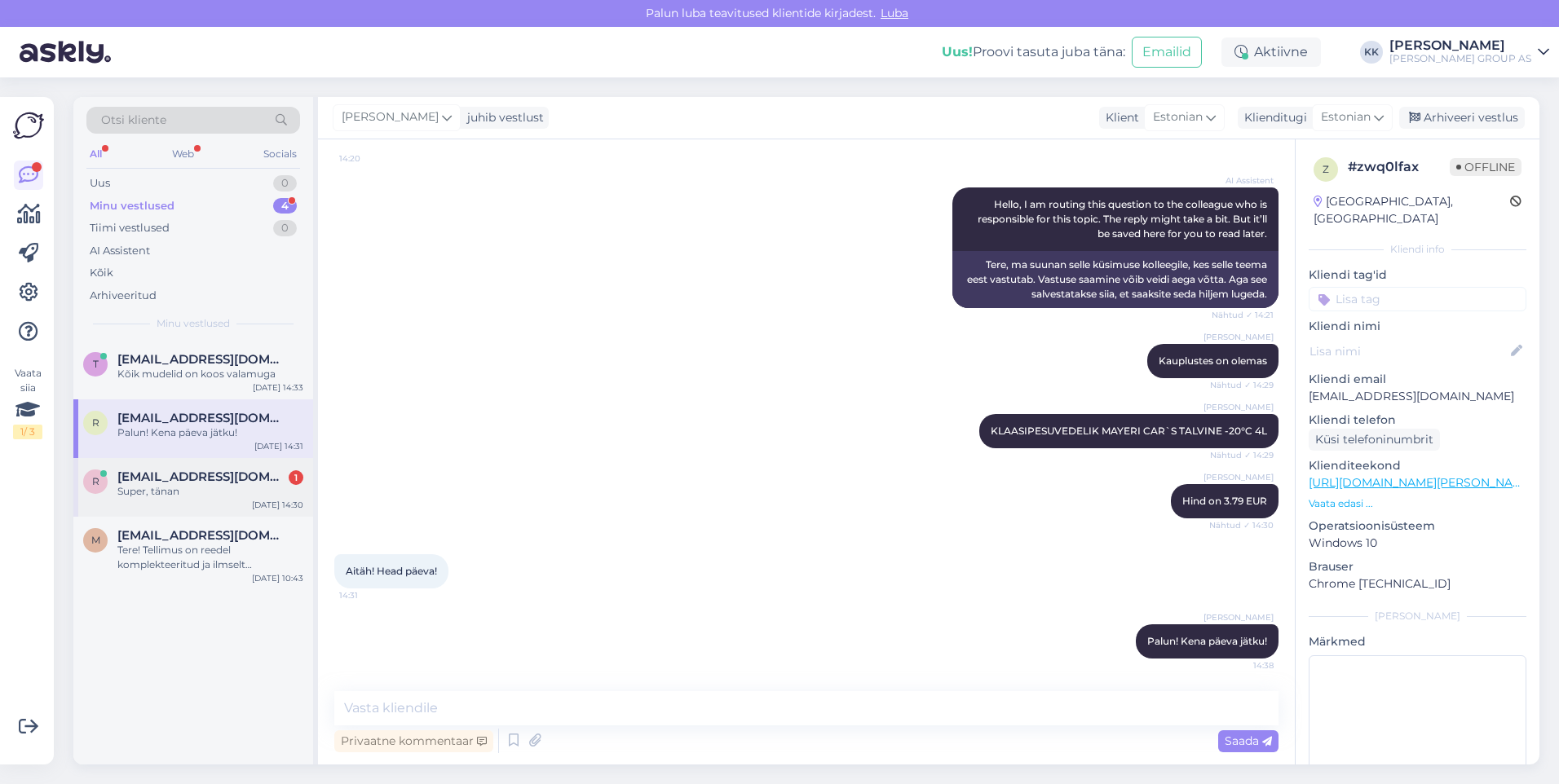
click at [163, 483] on span "[EMAIL_ADDRESS][DOMAIN_NAME]" at bounding box center [202, 477] width 169 height 15
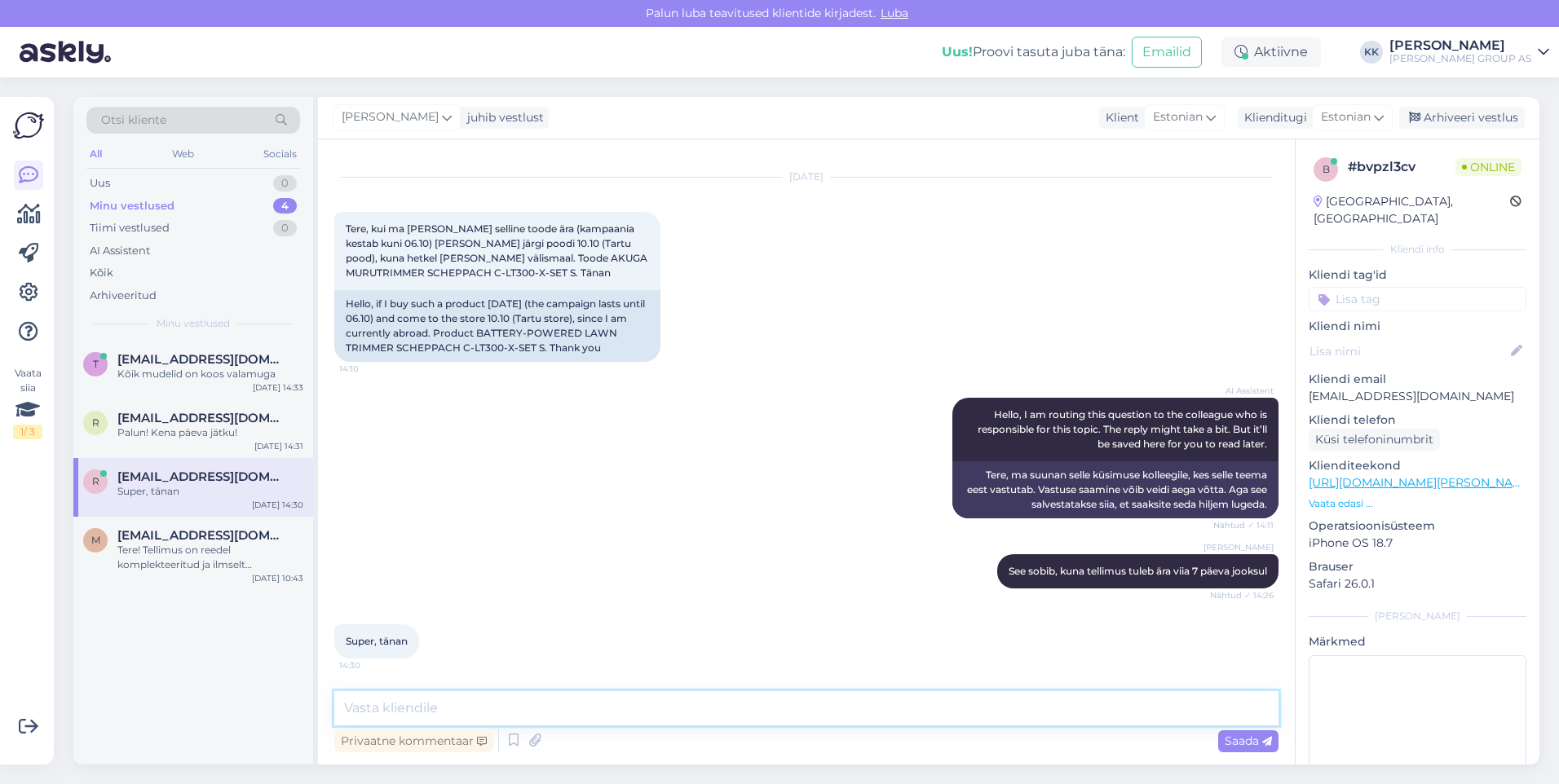
click at [380, 716] on textarea at bounding box center [806, 708] width 944 height 34
type textarea "Palun! Kena päeva jätku!"
click at [1234, 737] on span "Saada" at bounding box center [1247, 741] width 47 height 15
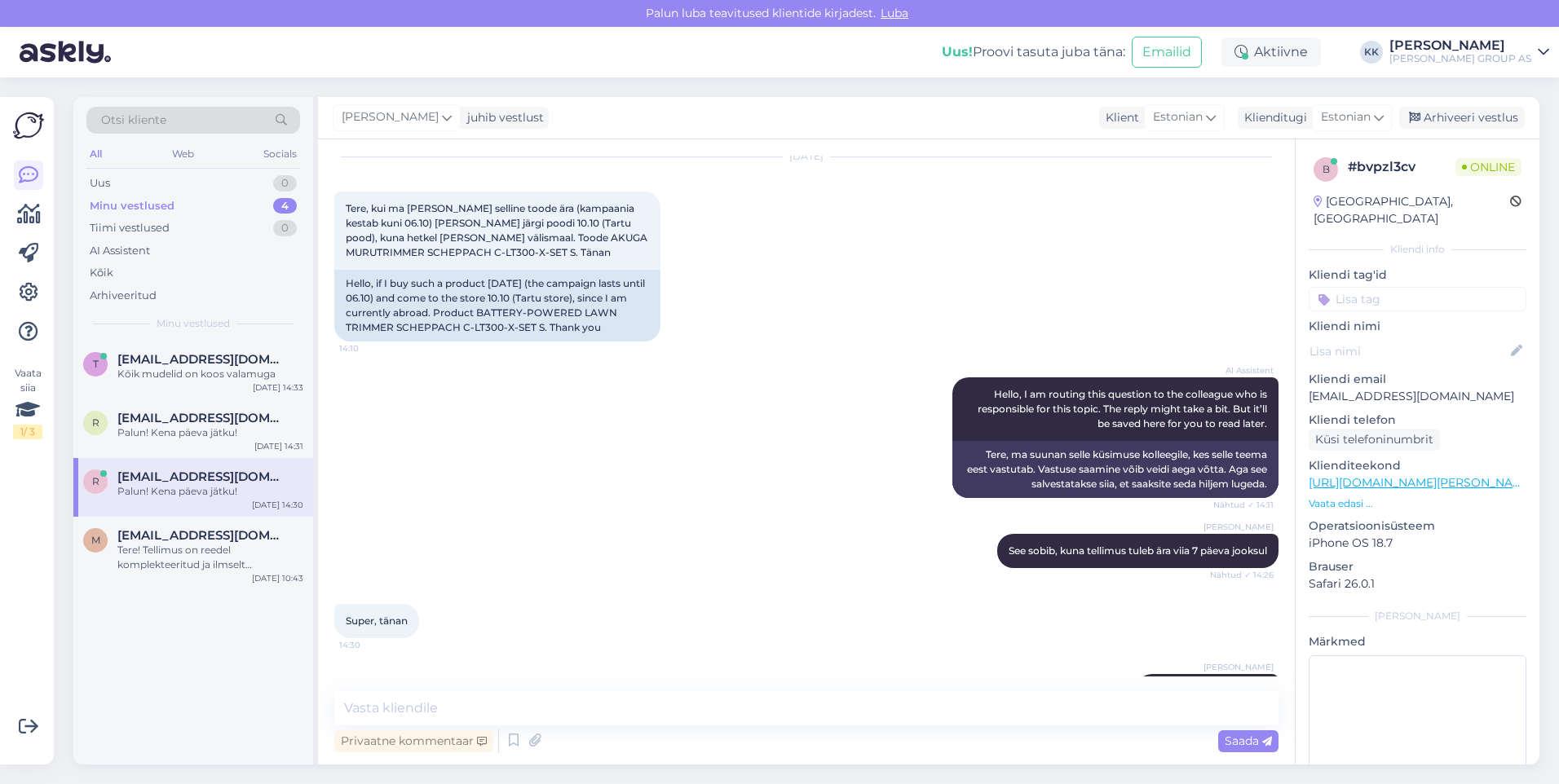
scroll to position [100, 0]
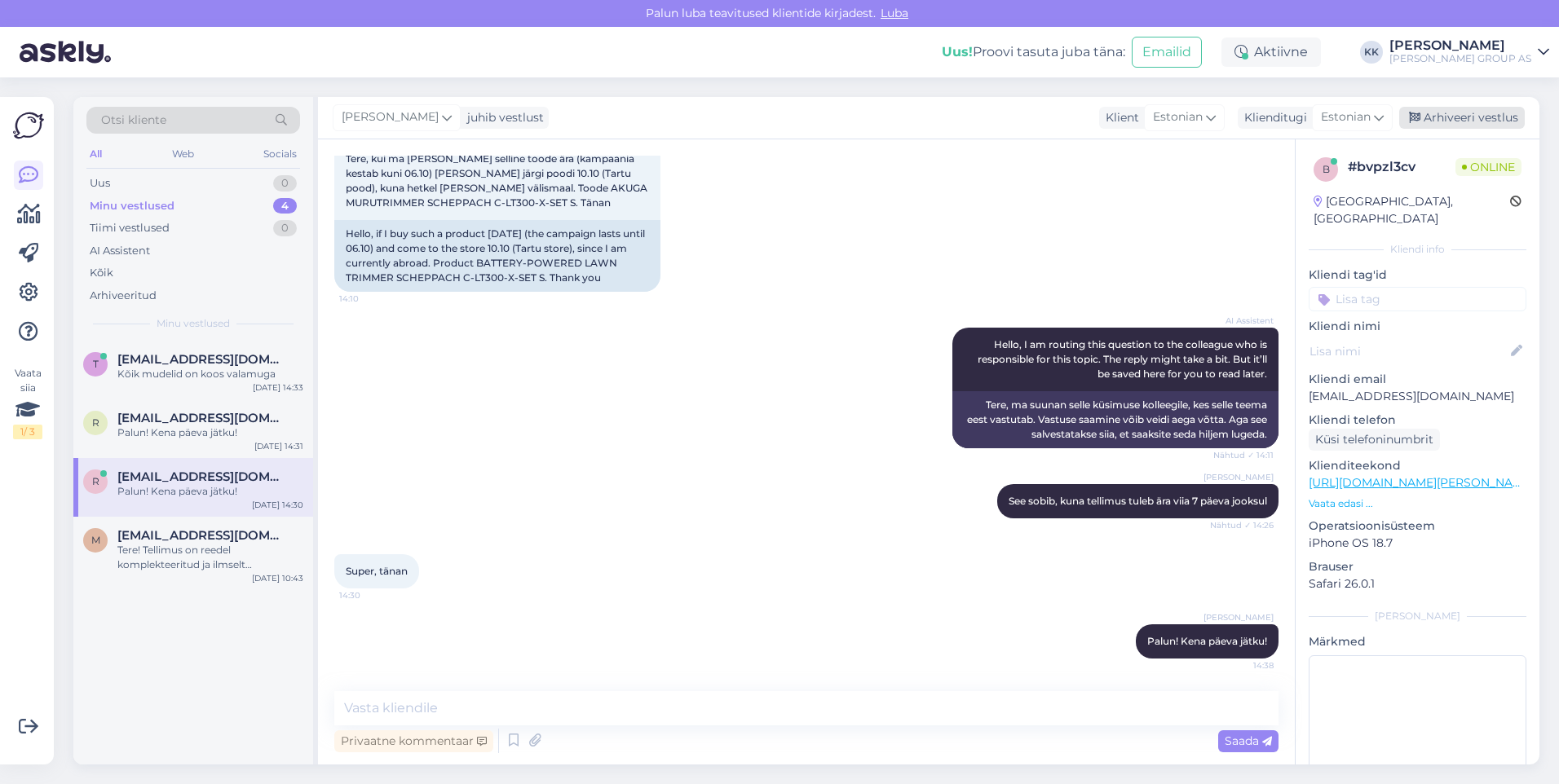
click at [1446, 113] on div "Arhiveeri vestlus" at bounding box center [1461, 118] width 126 height 22
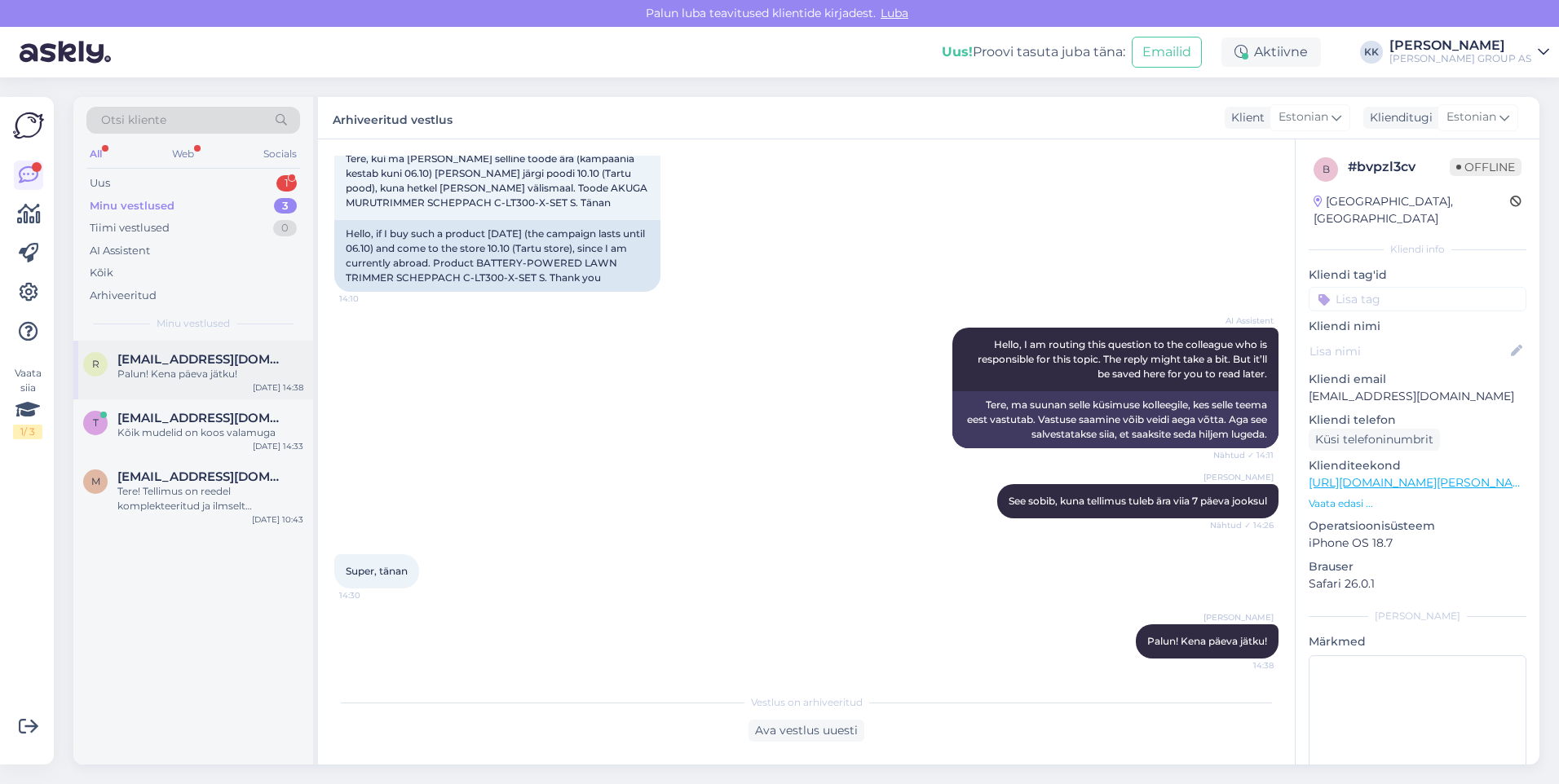
click at [165, 366] on div "Palun! Kena päeva jätku!" at bounding box center [210, 374] width 186 height 15
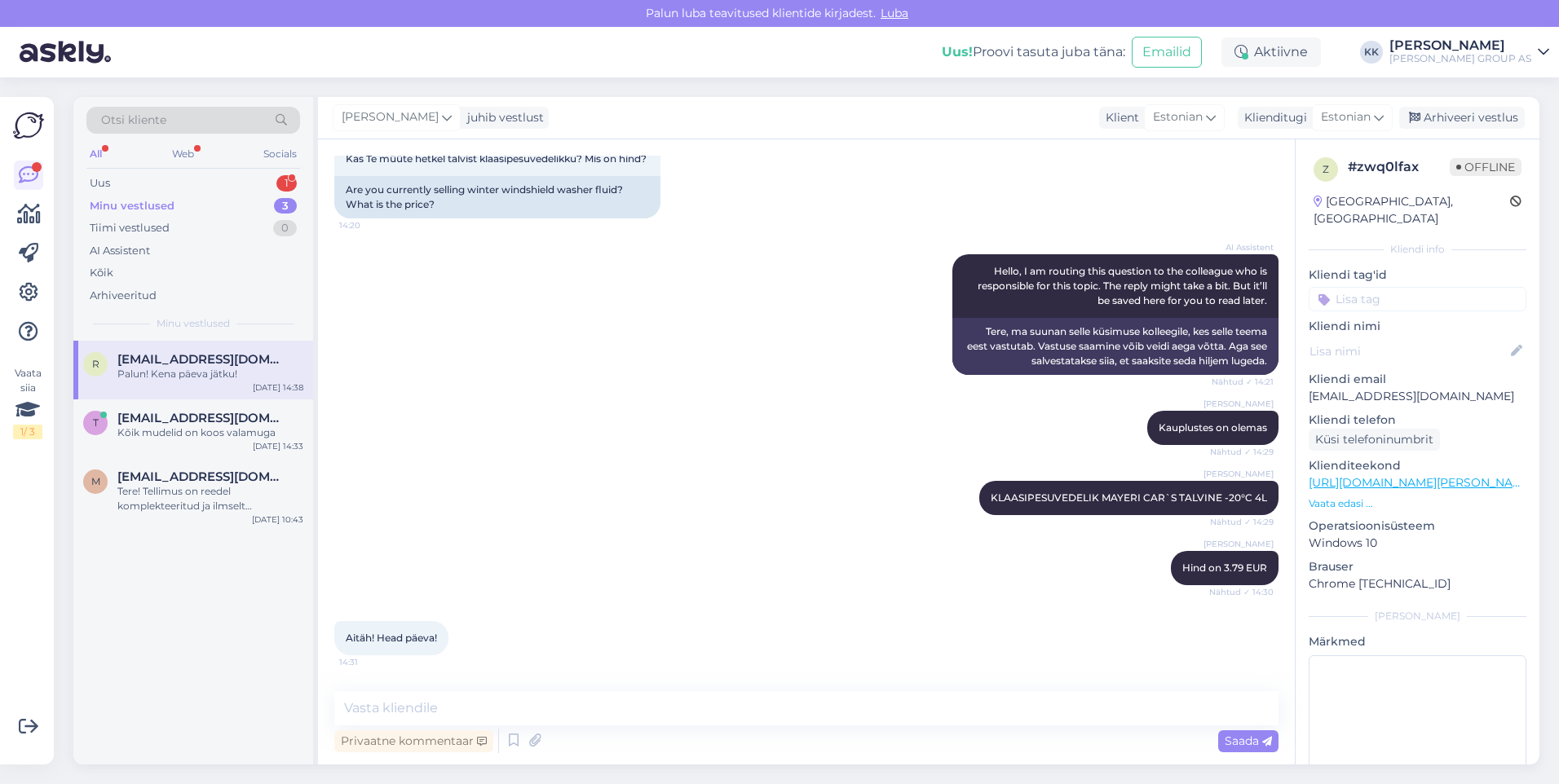
scroll to position [181, 0]
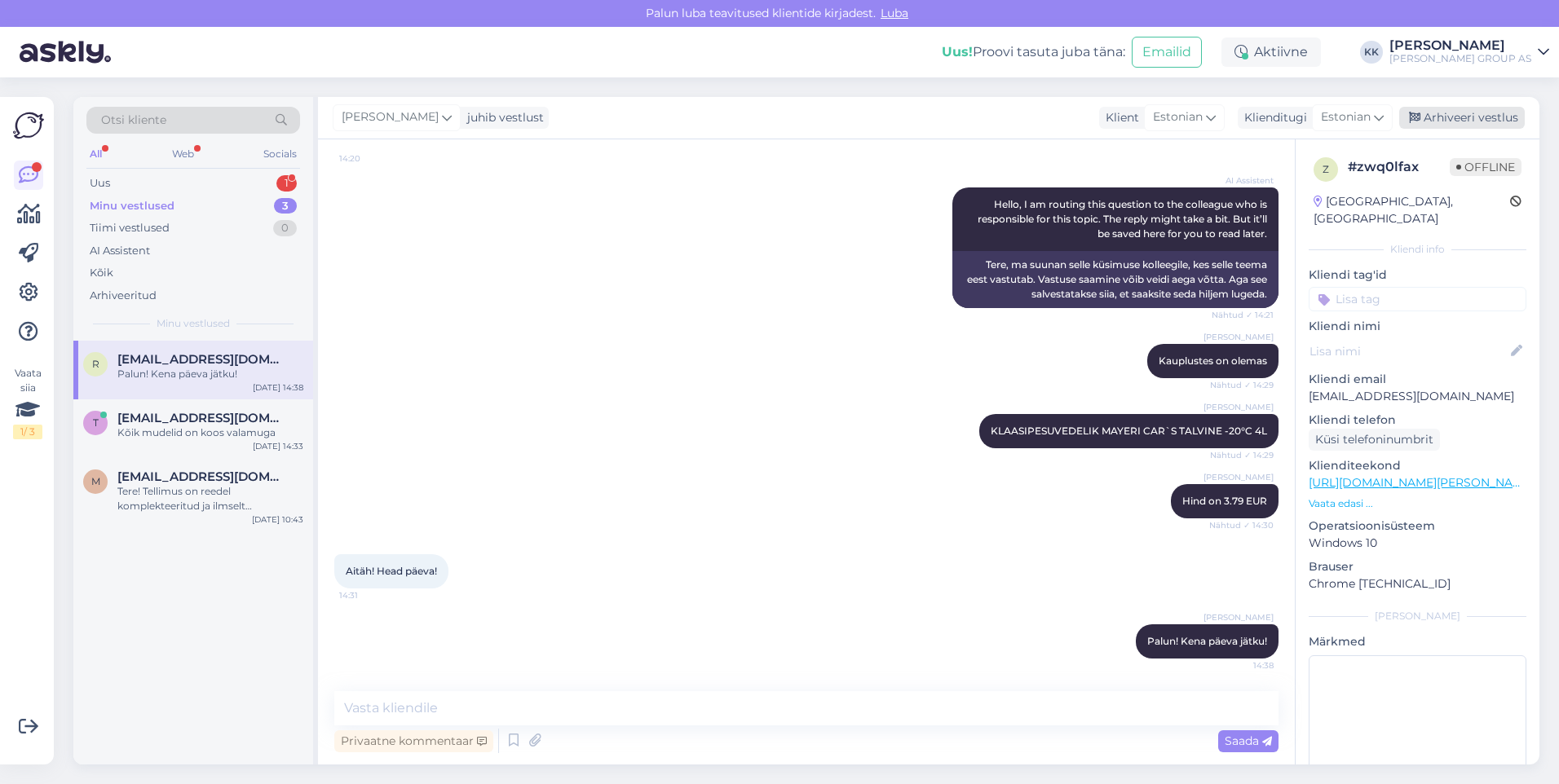
click at [1454, 118] on div "Arhiveeri vestlus" at bounding box center [1461, 118] width 126 height 22
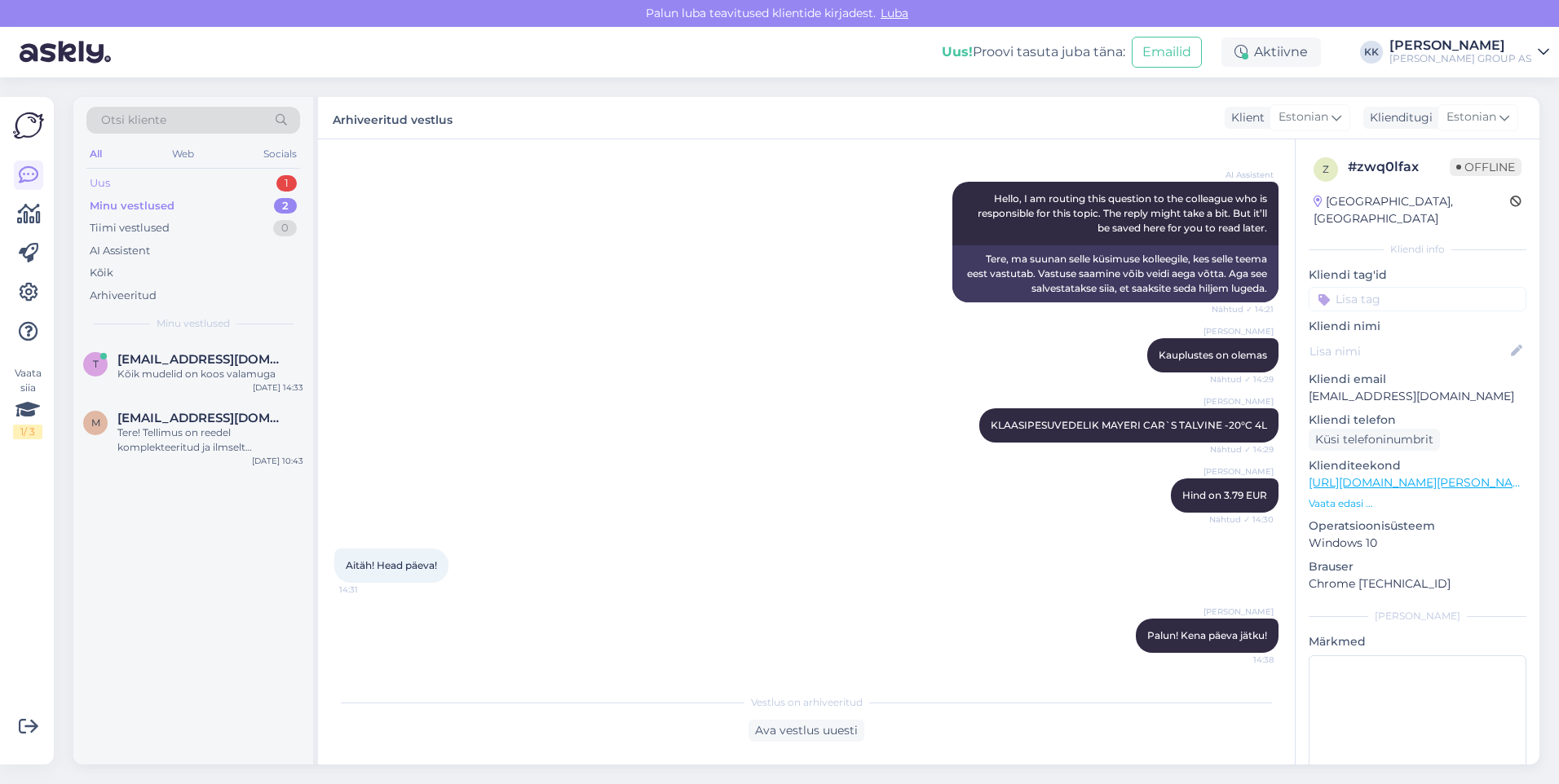
click at [118, 177] on div "Uus 1" at bounding box center [193, 183] width 214 height 23
click at [167, 366] on span "[EMAIL_ADDRESS][DOMAIN_NAME]" at bounding box center [202, 360] width 169 height 15
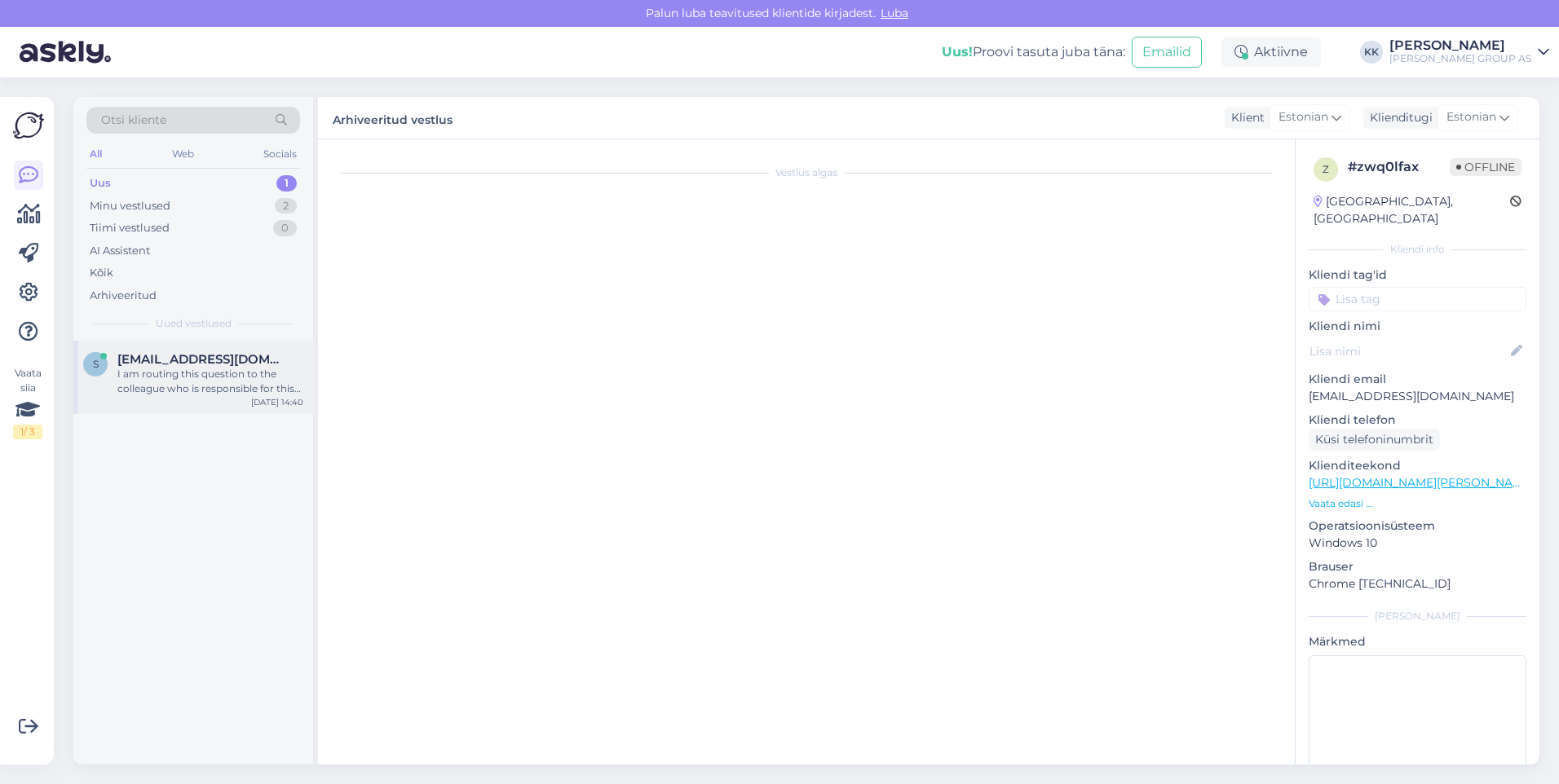
scroll to position [316, 0]
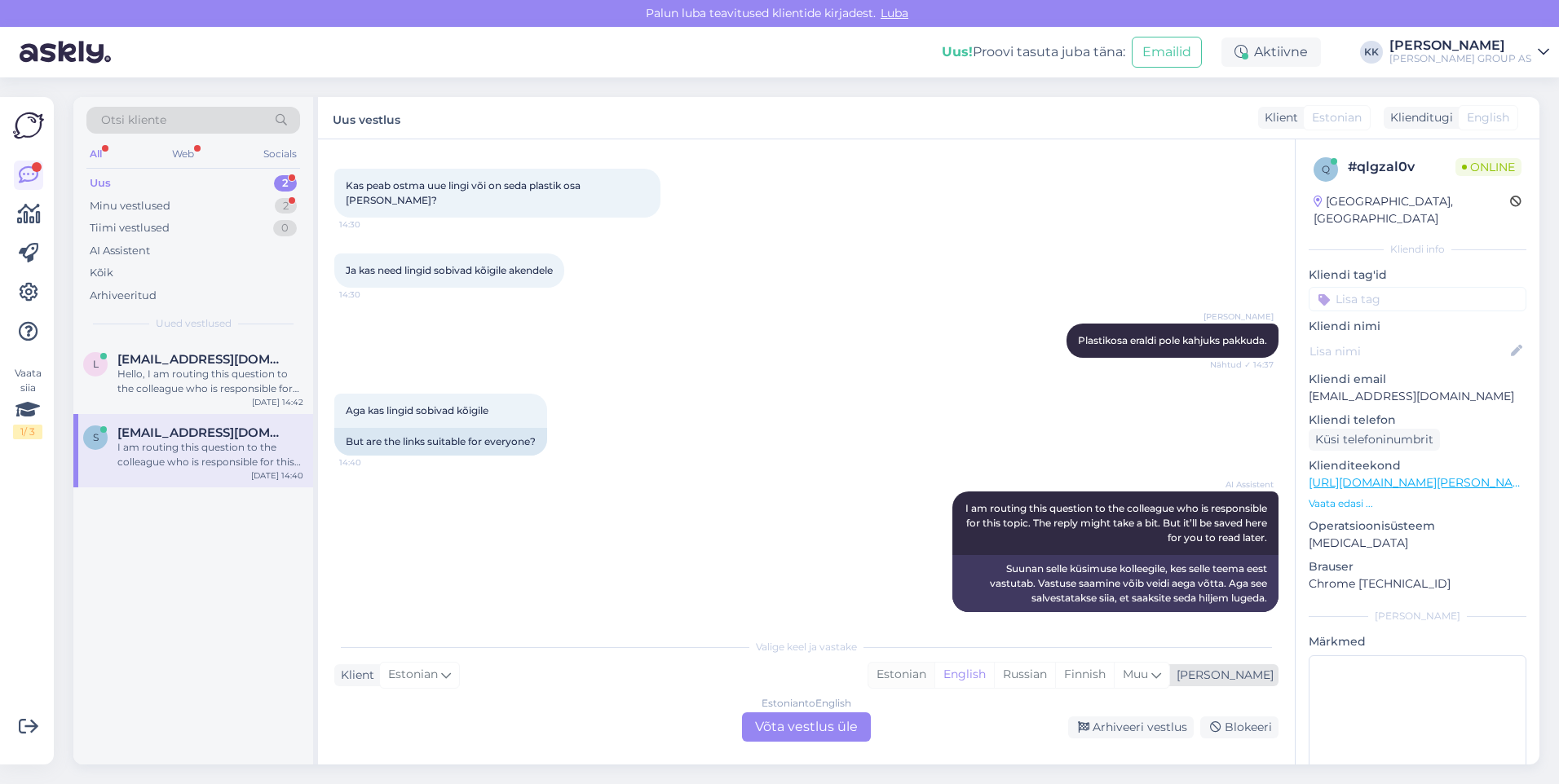
click at [934, 670] on div "Estonian" at bounding box center [900, 675] width 66 height 24
click at [811, 724] on div "Estonian to Estonian Võta vestlus üle" at bounding box center [806, 727] width 128 height 30
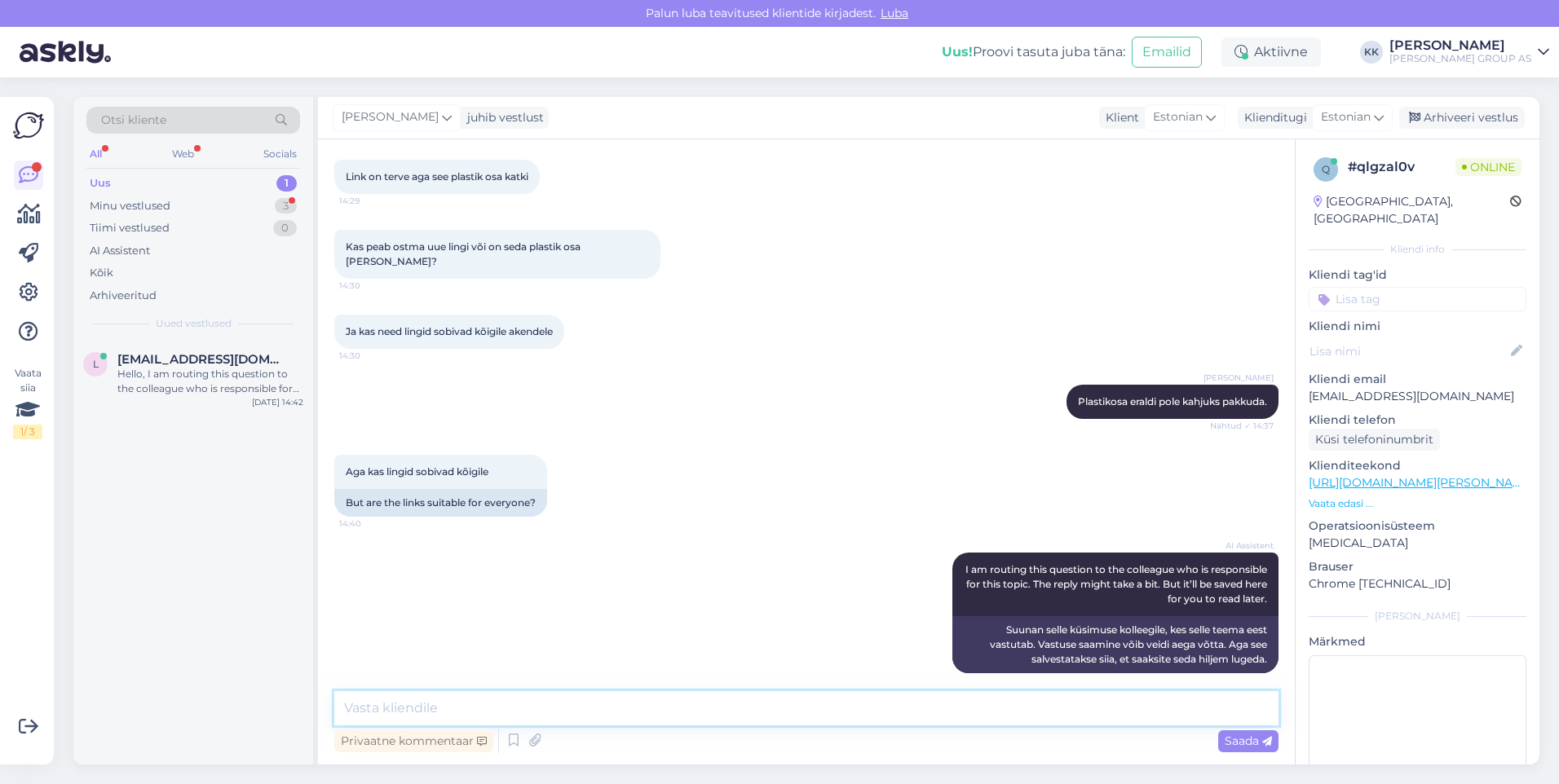
click at [362, 717] on textarea at bounding box center [806, 708] width 944 height 34
paste textarea "7 mm nelikantvõll (square spindle) on tavaline Euroopa standard aknalinkide puh…"
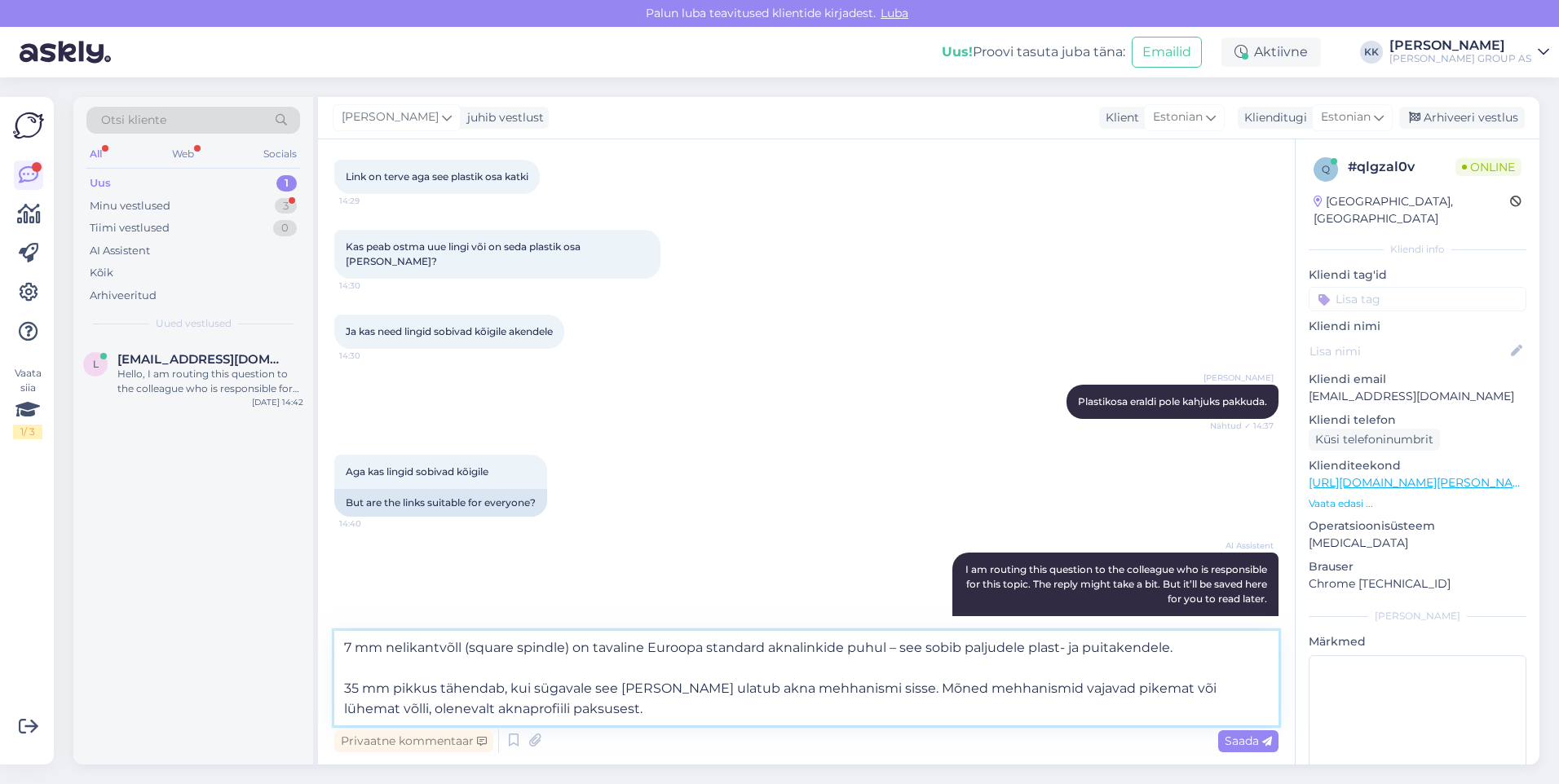
scroll to position [315, 0]
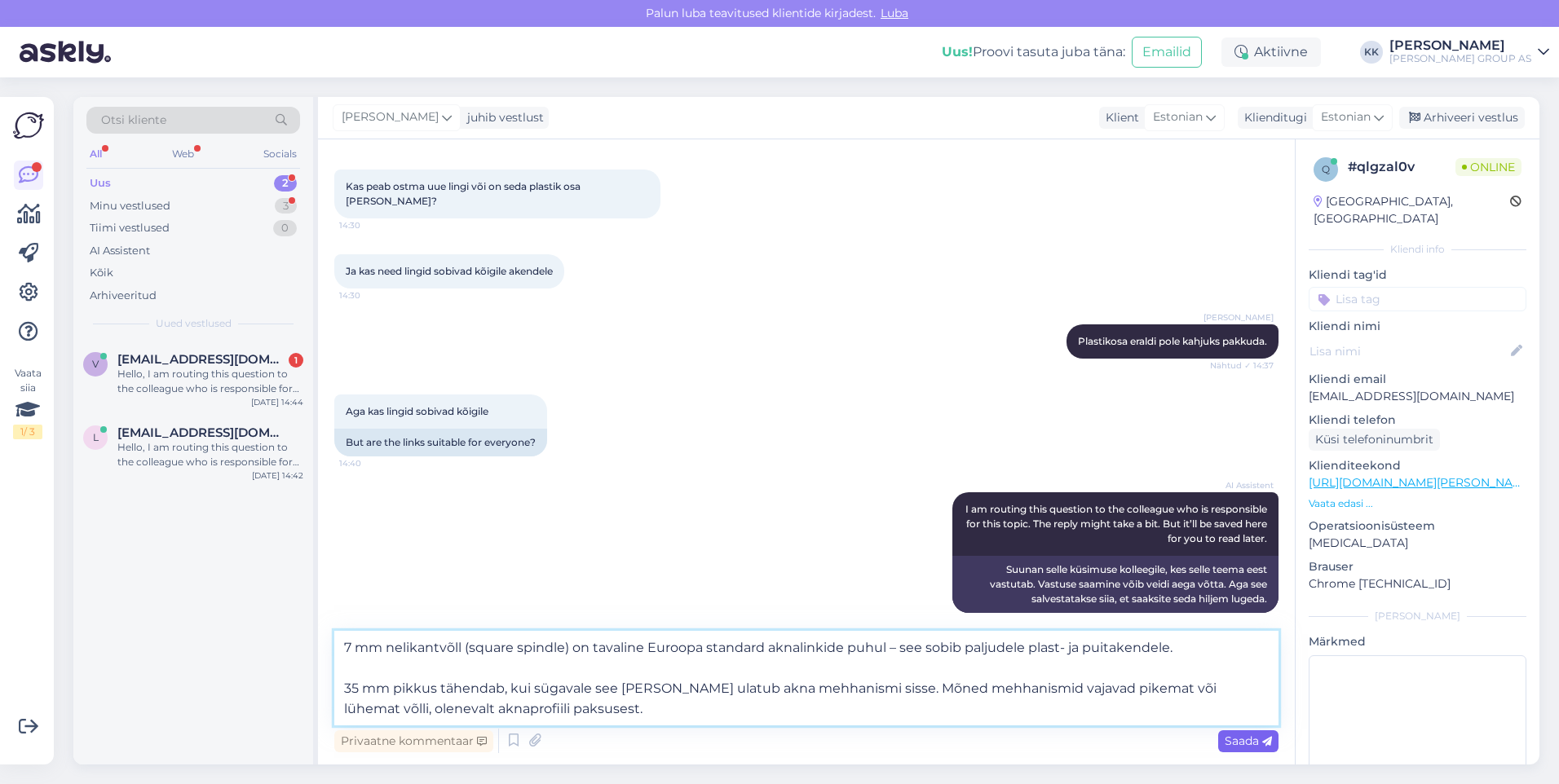
type textarea "7 mm nelikantvõll (square spindle) on tavaline Euroopa standard aknalinkide puh…"
click at [1238, 738] on span "Saada" at bounding box center [1247, 741] width 47 height 15
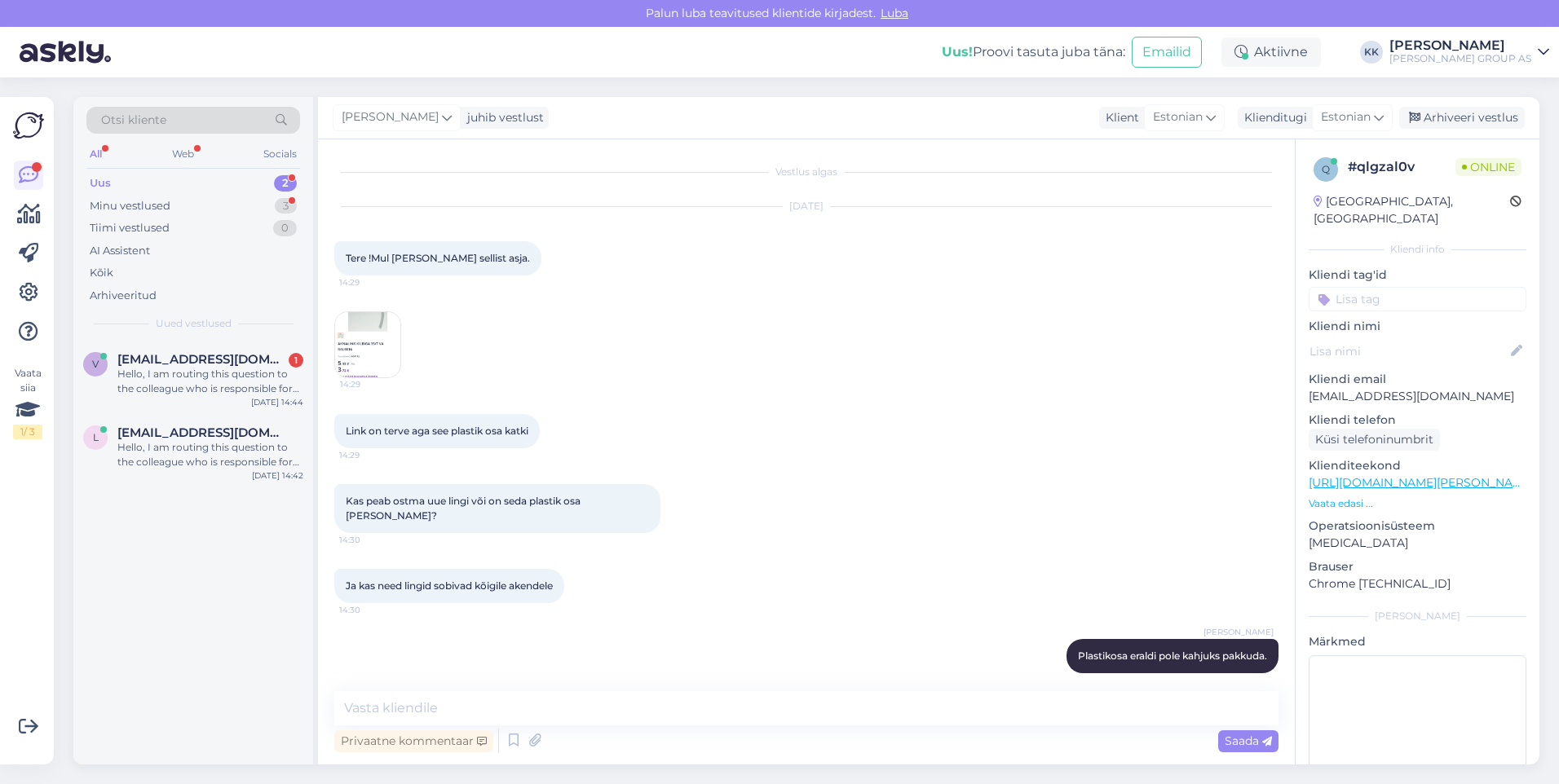
scroll to position [0, 0]
click at [373, 346] on img at bounding box center [367, 346] width 65 height 65
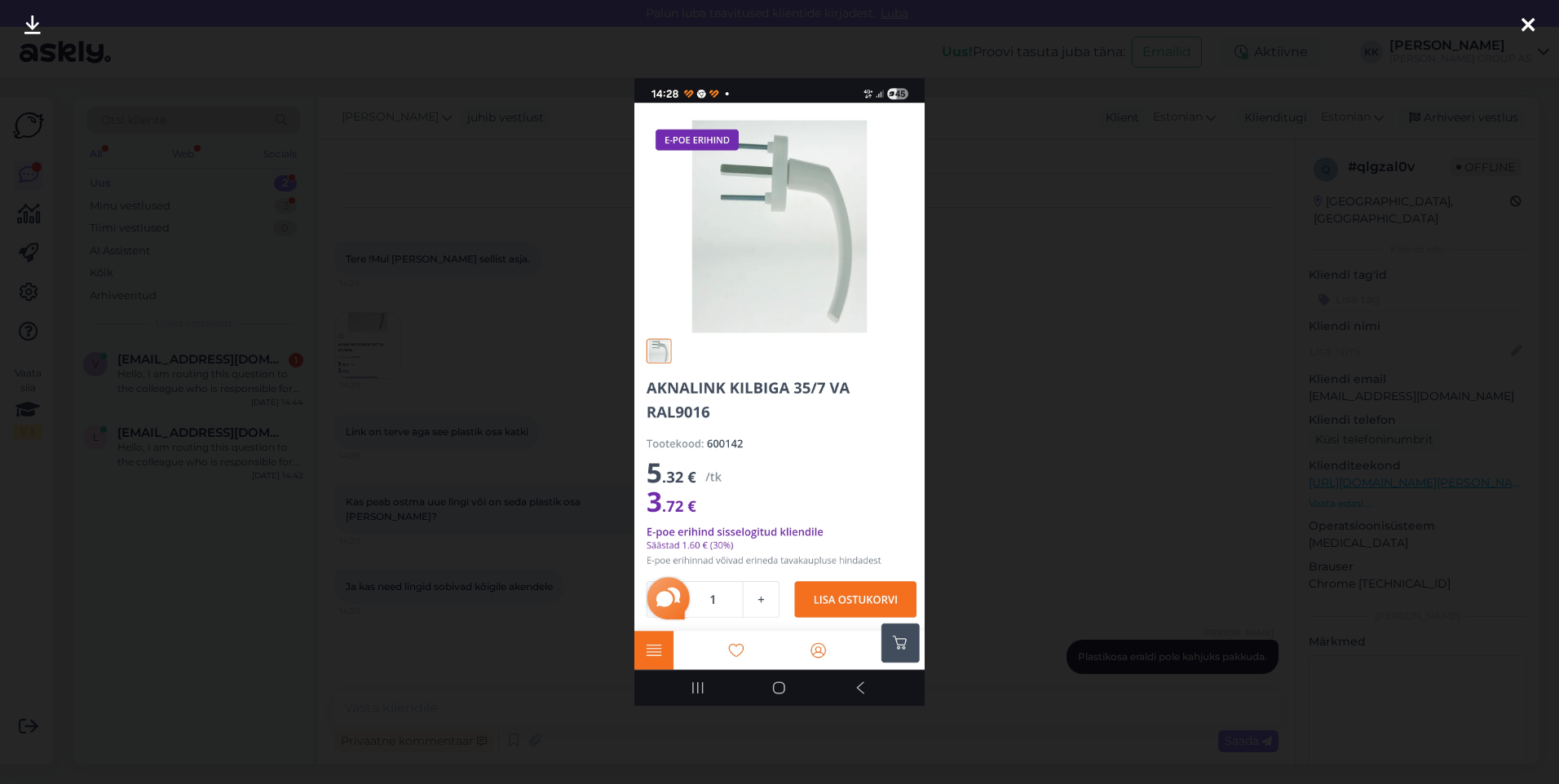
click at [1525, 18] on icon at bounding box center [1527, 26] width 13 height 21
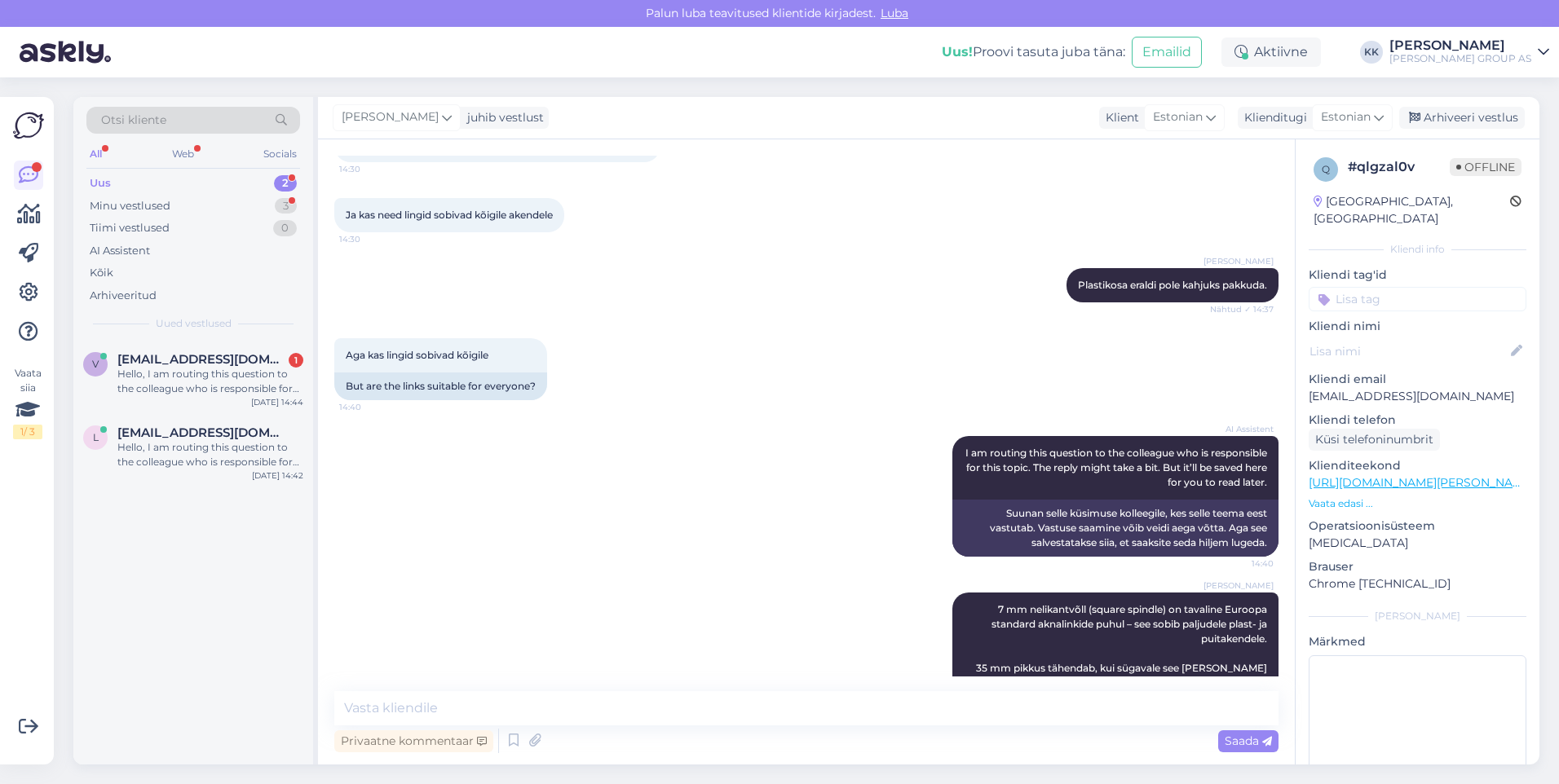
scroll to position [413, 0]
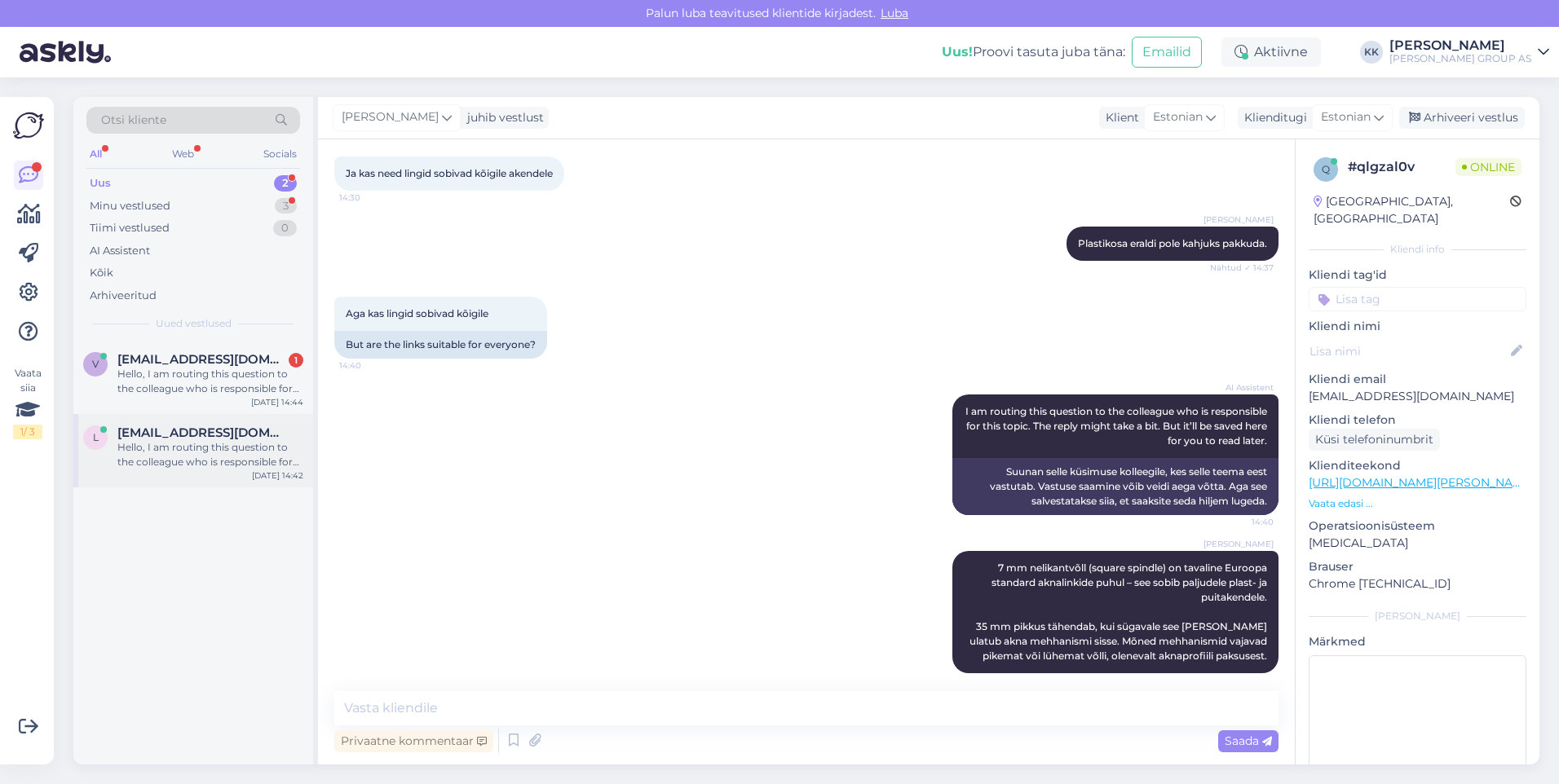
click at [175, 442] on div "Hello, I am routing this question to the colleague who is responsible for this …" at bounding box center [210, 455] width 186 height 30
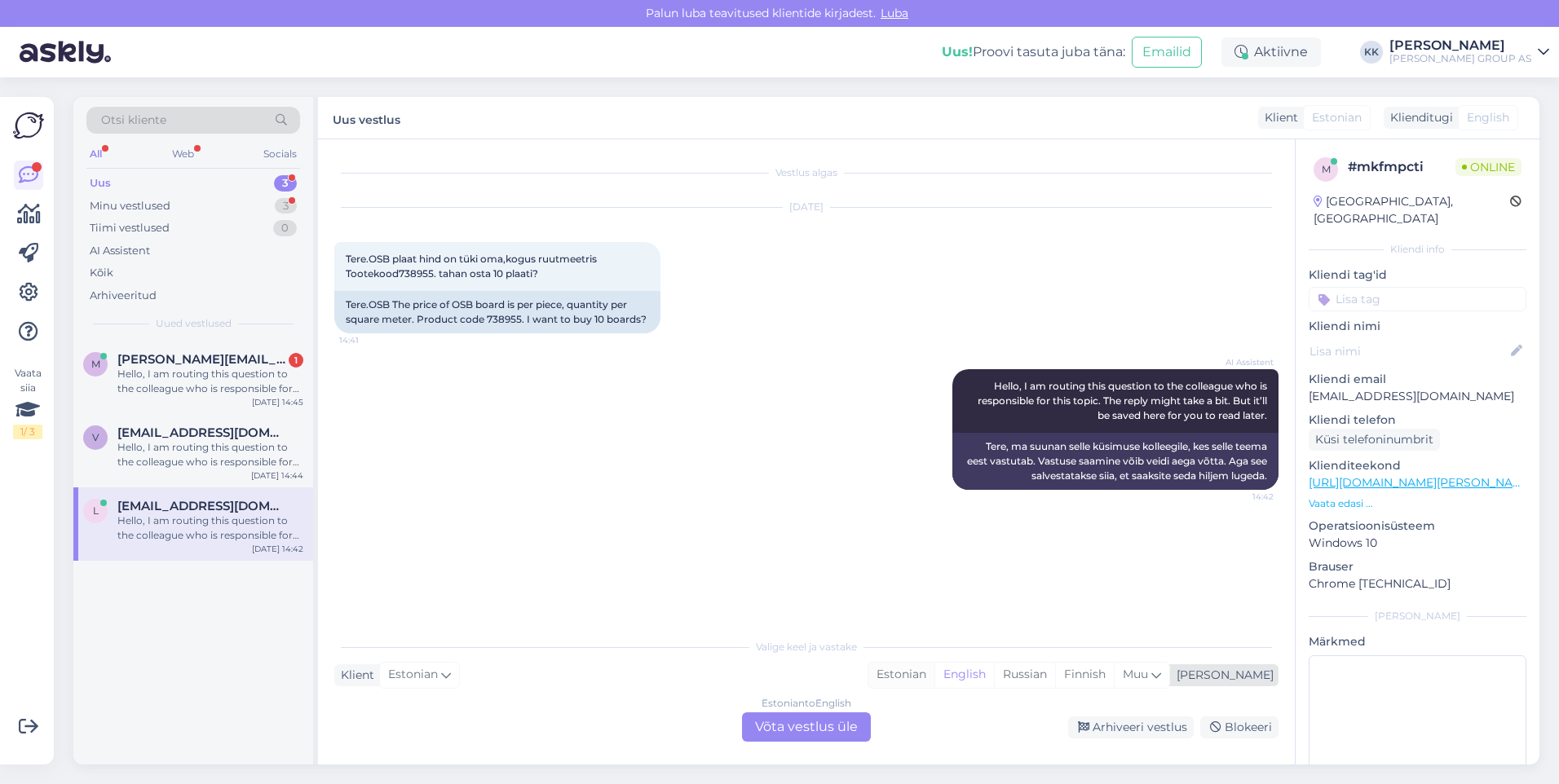
click at [934, 671] on div "Estonian" at bounding box center [900, 675] width 66 height 24
click at [826, 722] on div "Estonian to Estonian Võta vestlus üle" at bounding box center [806, 727] width 128 height 30
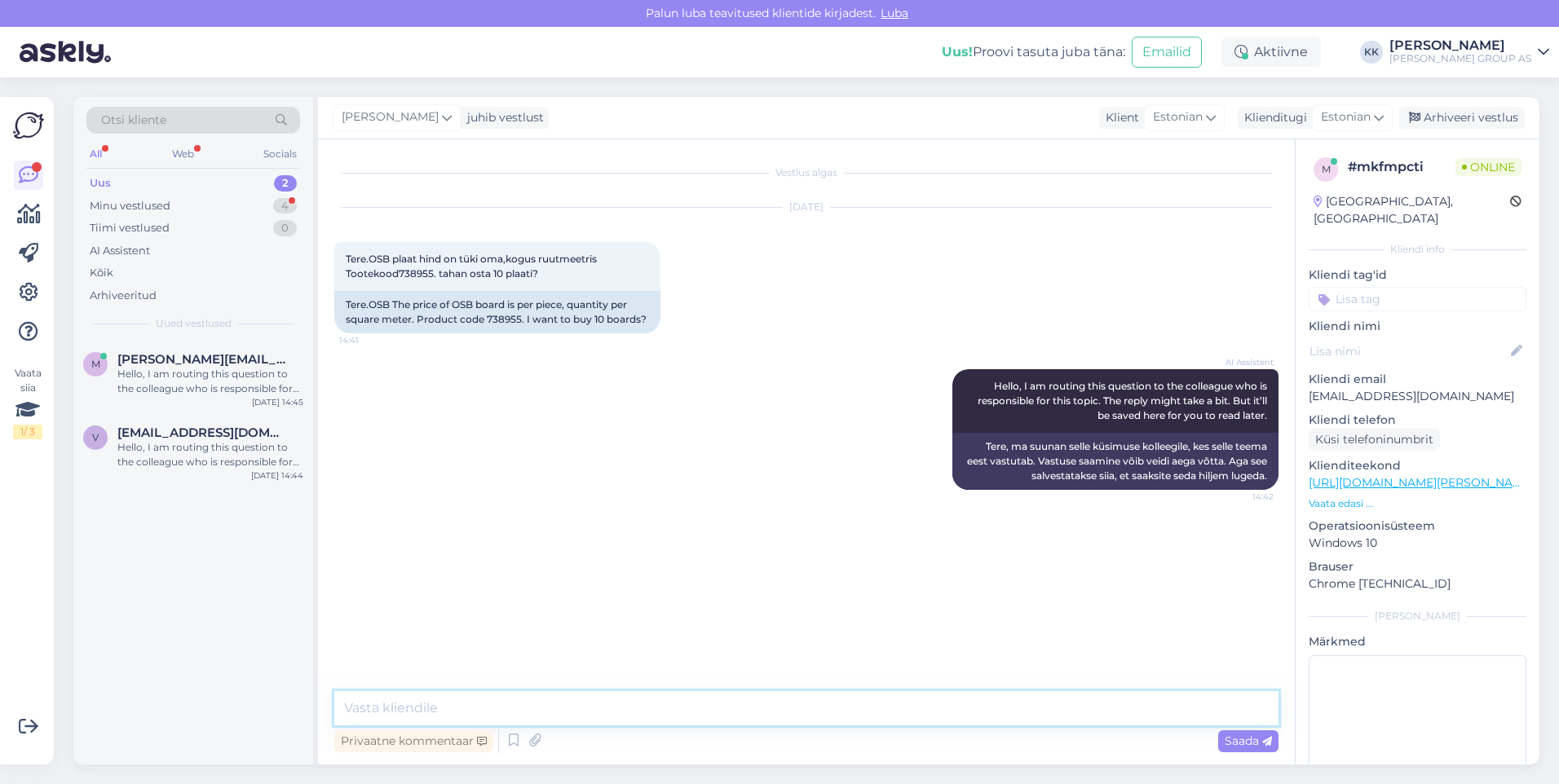
click at [394, 711] on textarea at bounding box center [806, 708] width 944 height 34
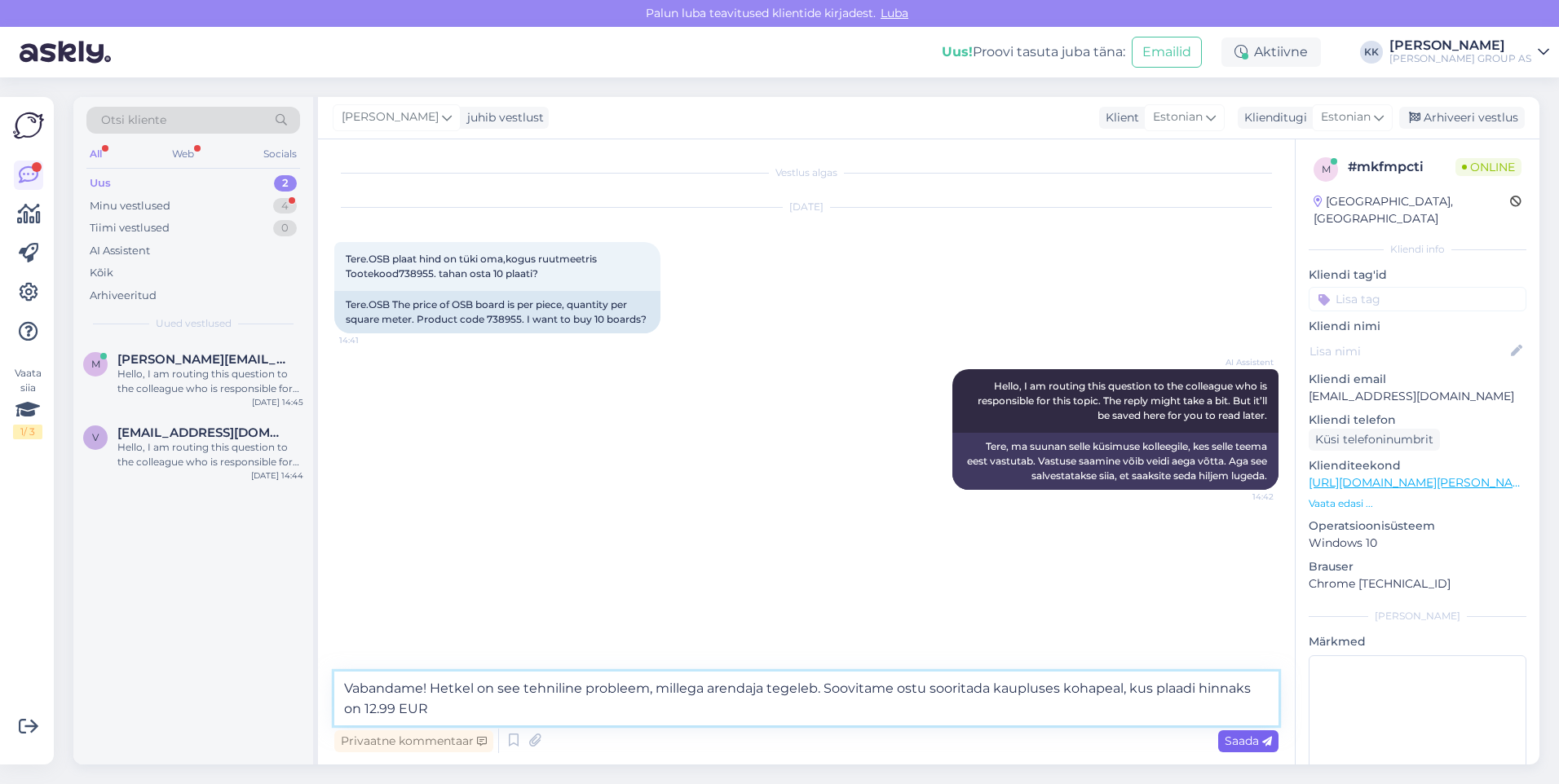
type textarea "Vabandame! Hetkel on see tehniline probleem, millega arendaja tegeleb. Soovitam…"
click at [1239, 742] on span "Saada" at bounding box center [1247, 741] width 47 height 15
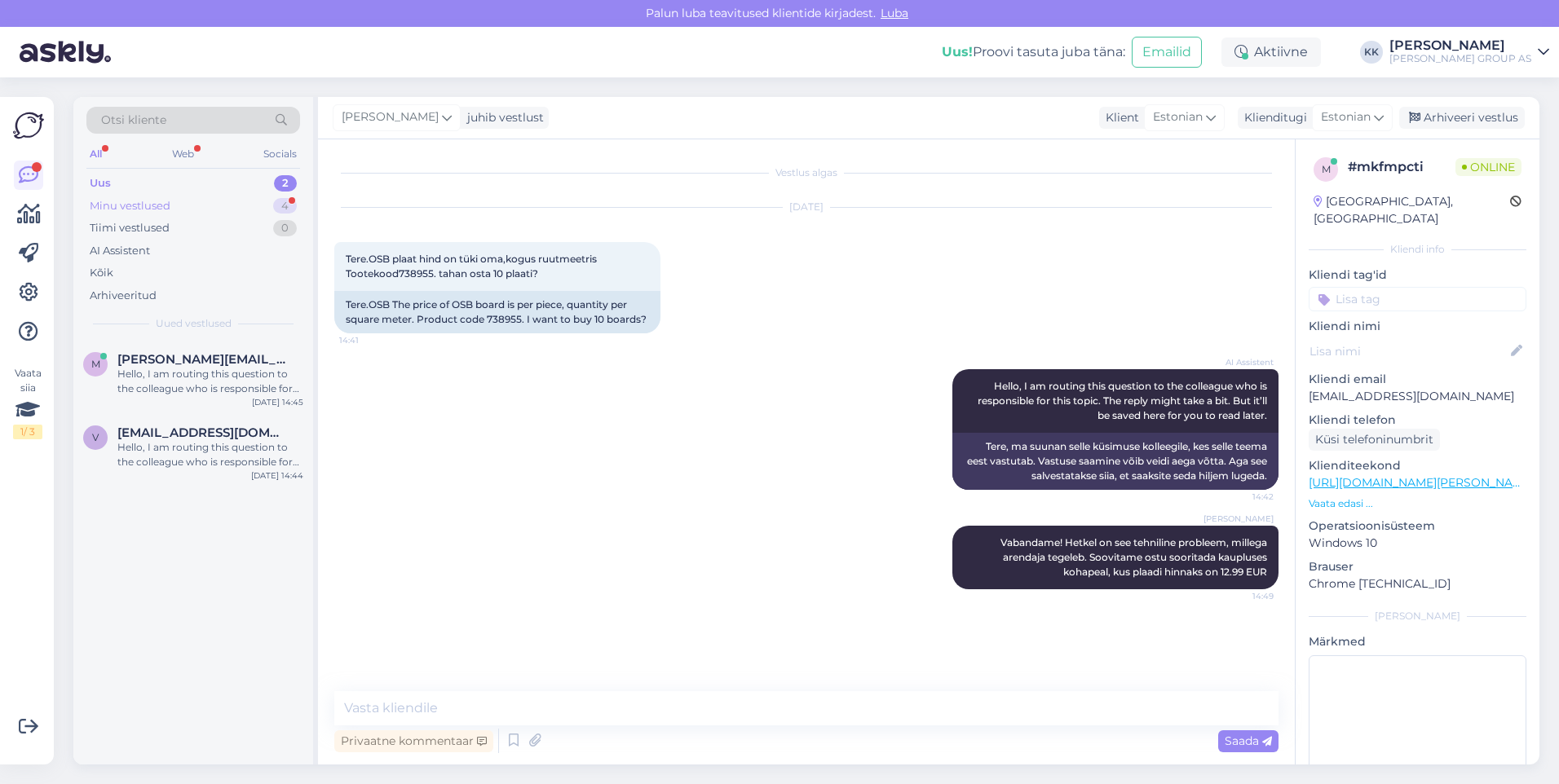
click at [146, 204] on div "Minu vestlused" at bounding box center [129, 206] width 81 height 17
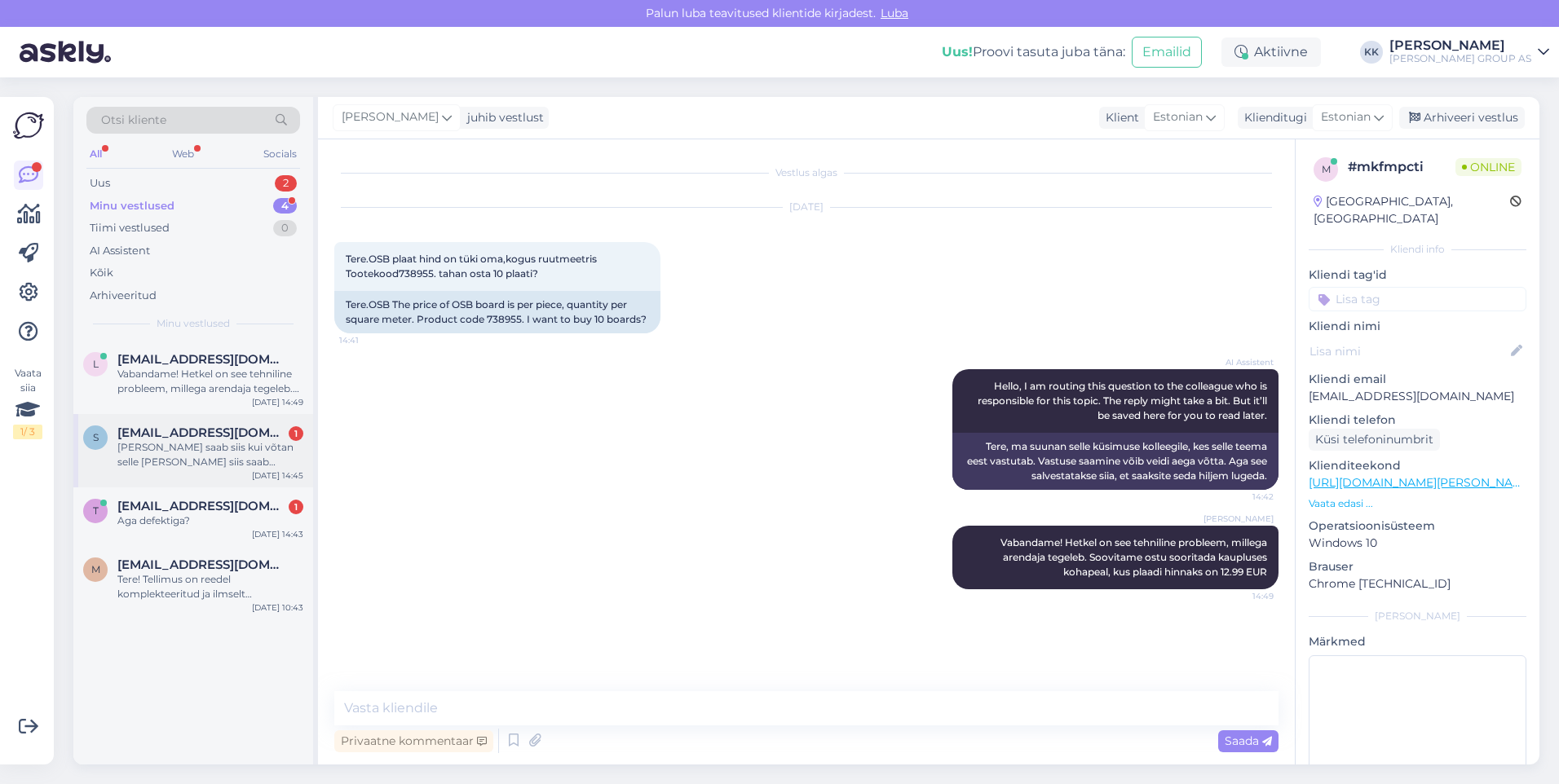
click at [180, 440] on div "[PERSON_NAME] saab siis kui võtan selle [PERSON_NAME] siis saab [PERSON_NAME] v…" at bounding box center [210, 455] width 186 height 30
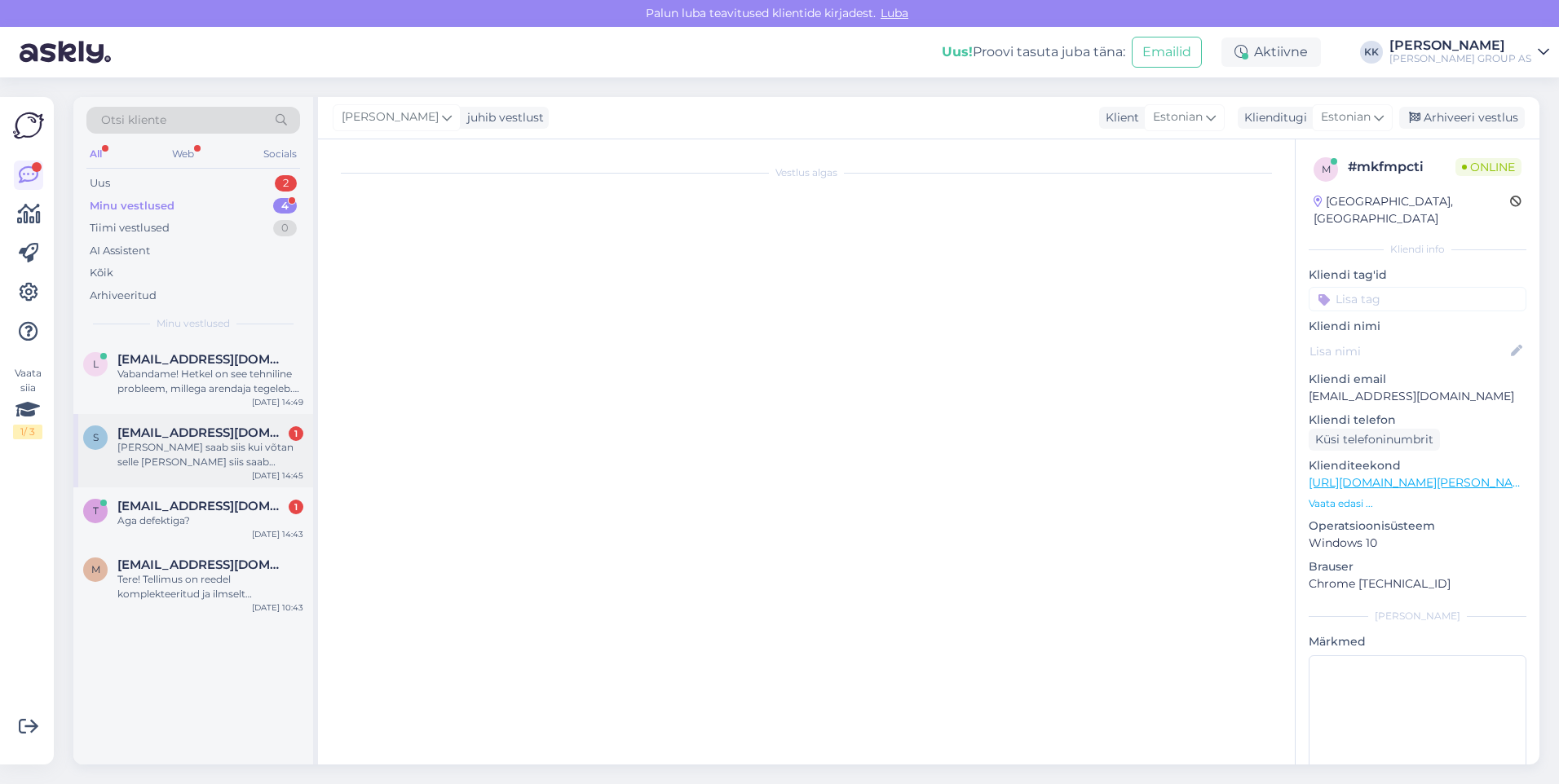
scroll to position [498, 0]
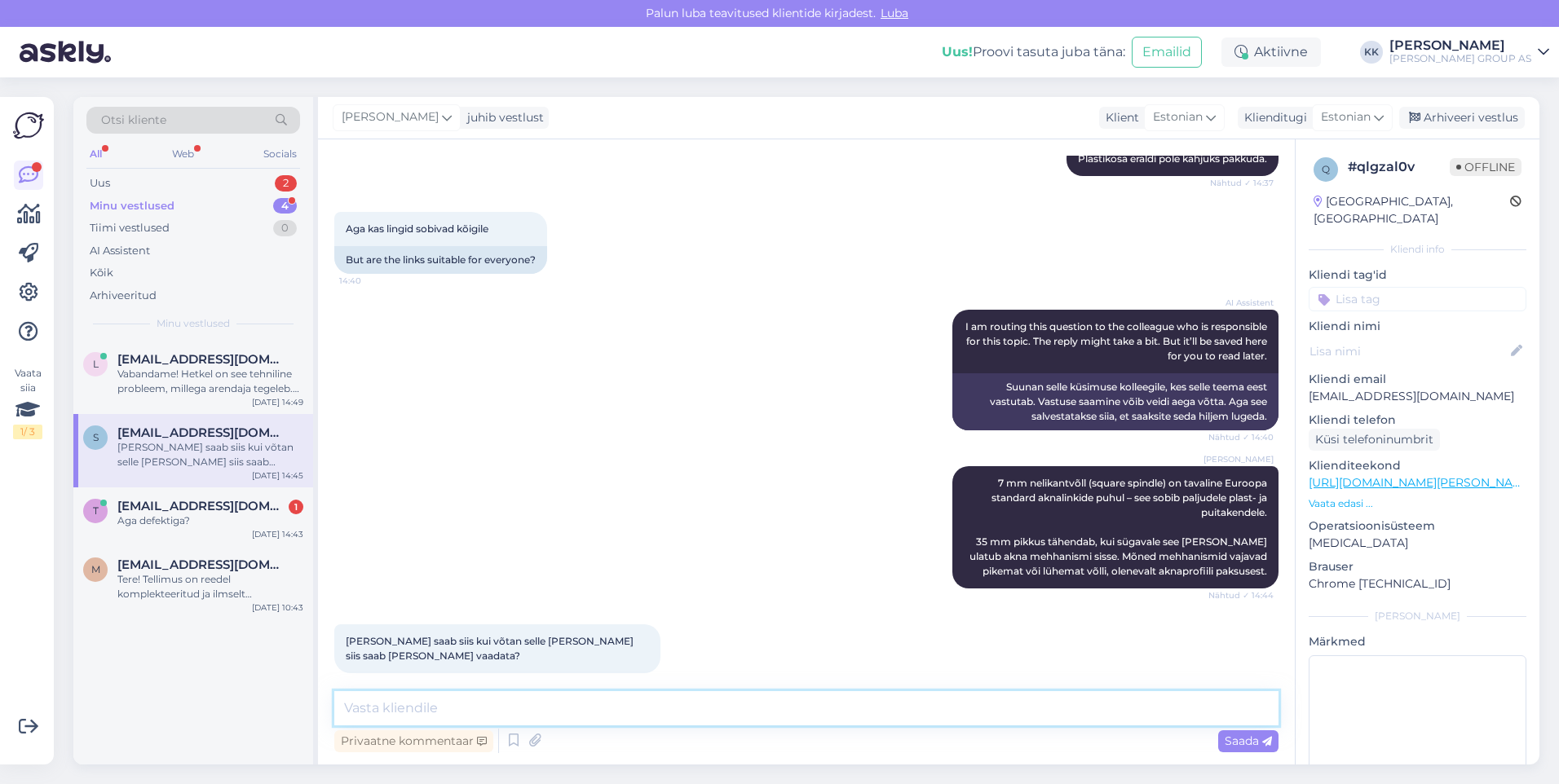
click at [366, 711] on textarea at bounding box center [806, 708] width 944 height 34
type textarea "jah, saate võrrelda"
click at [1238, 740] on span "Saada" at bounding box center [1247, 741] width 47 height 15
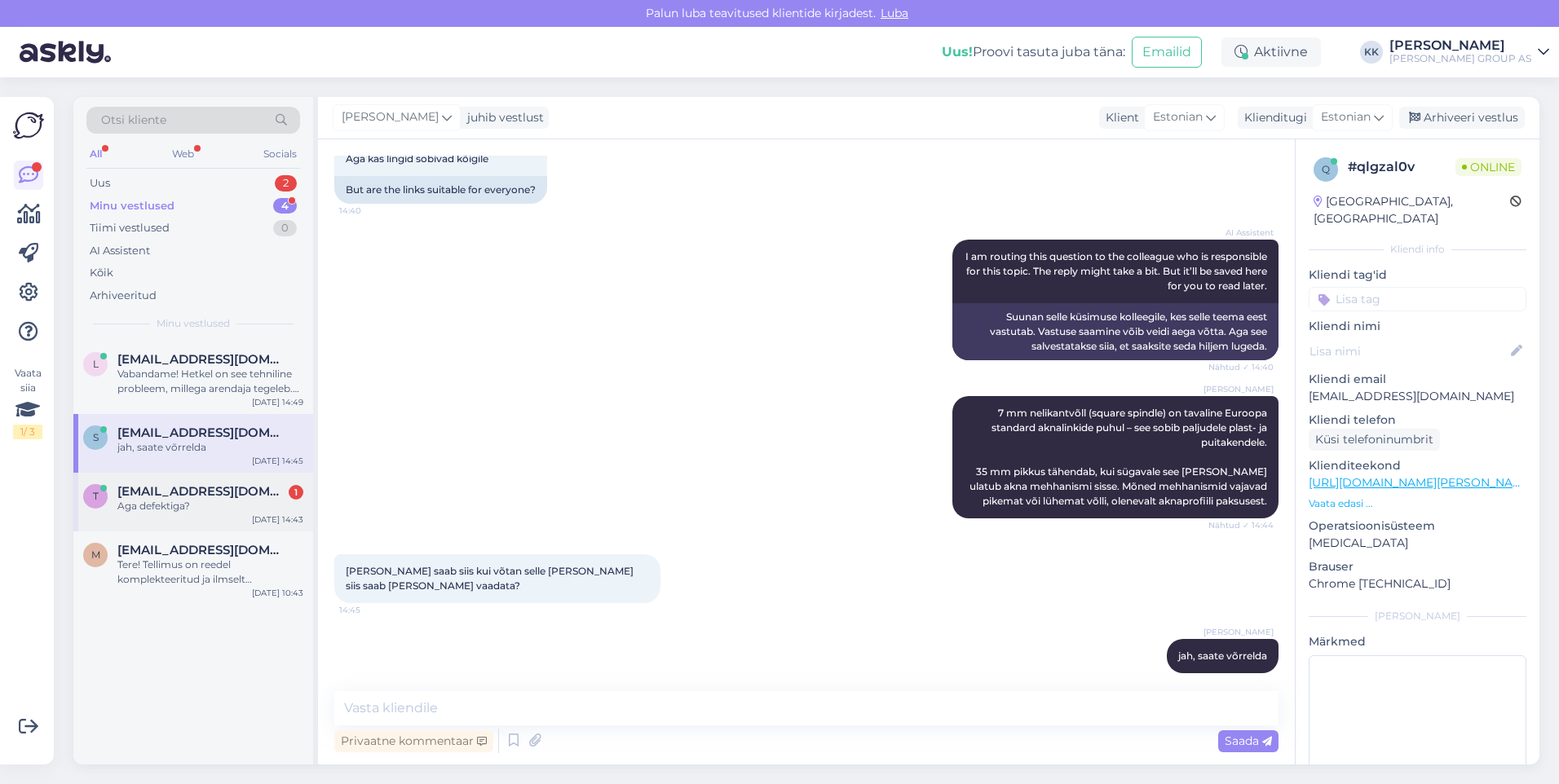
click at [178, 503] on div "Aga defektiga?" at bounding box center [210, 506] width 186 height 15
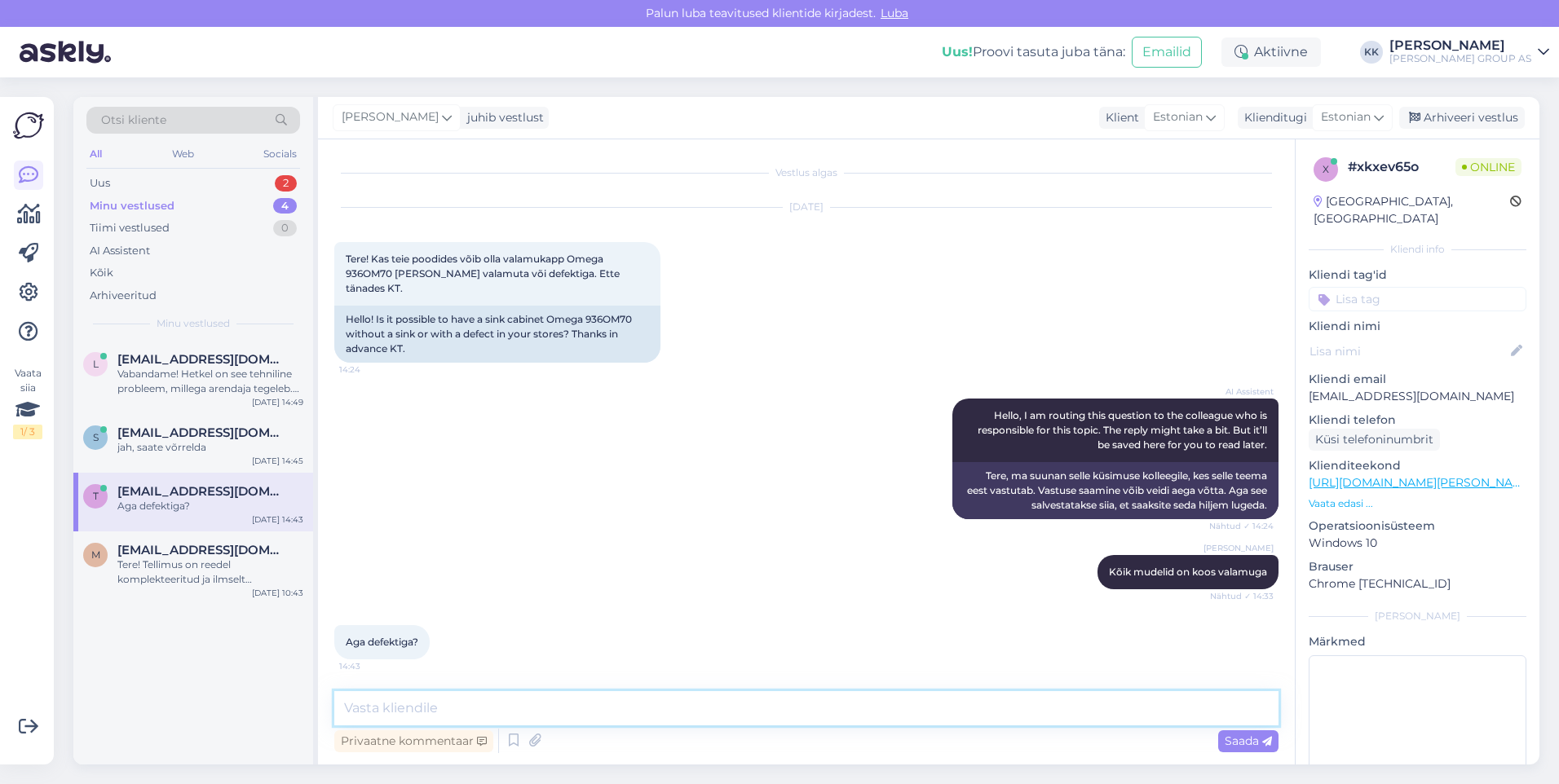
click at [371, 709] on textarea at bounding box center [806, 708] width 944 height 34
type textarea "e-poel see info puudub"
click at [1237, 736] on span "Saada" at bounding box center [1247, 741] width 47 height 15
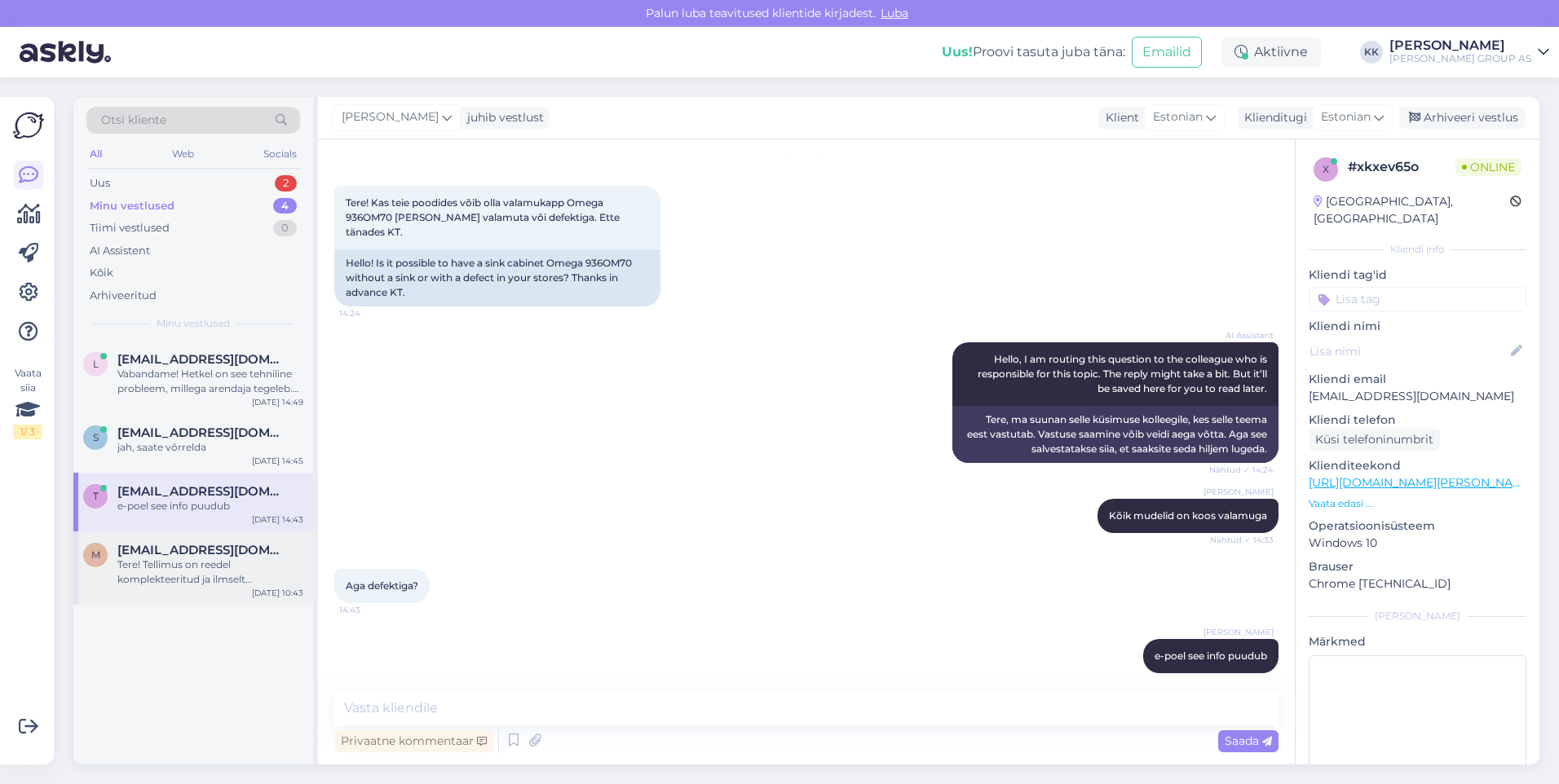
click at [179, 554] on span "[EMAIL_ADDRESS][DOMAIN_NAME]" at bounding box center [202, 551] width 169 height 15
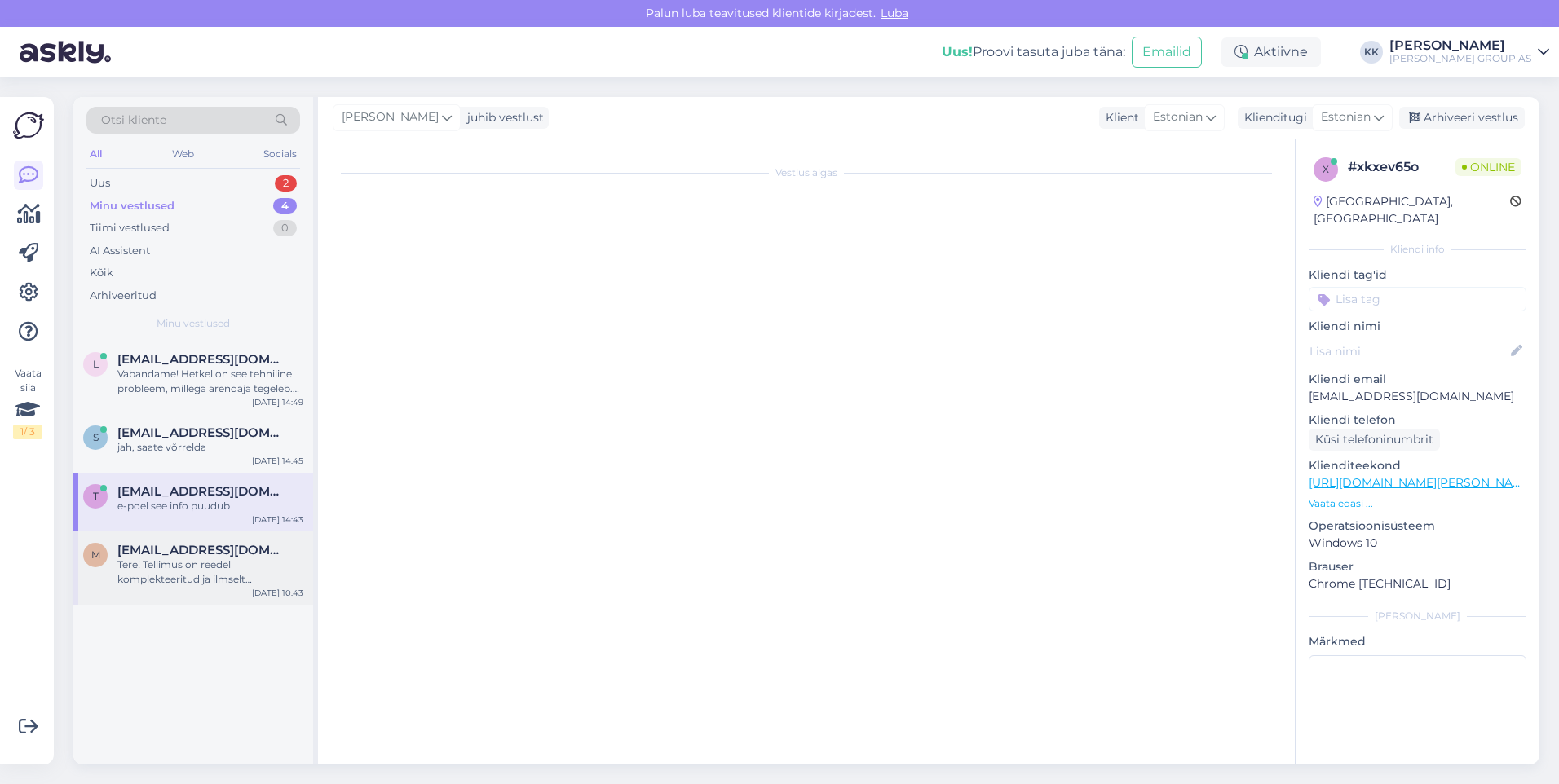
scroll to position [29, 0]
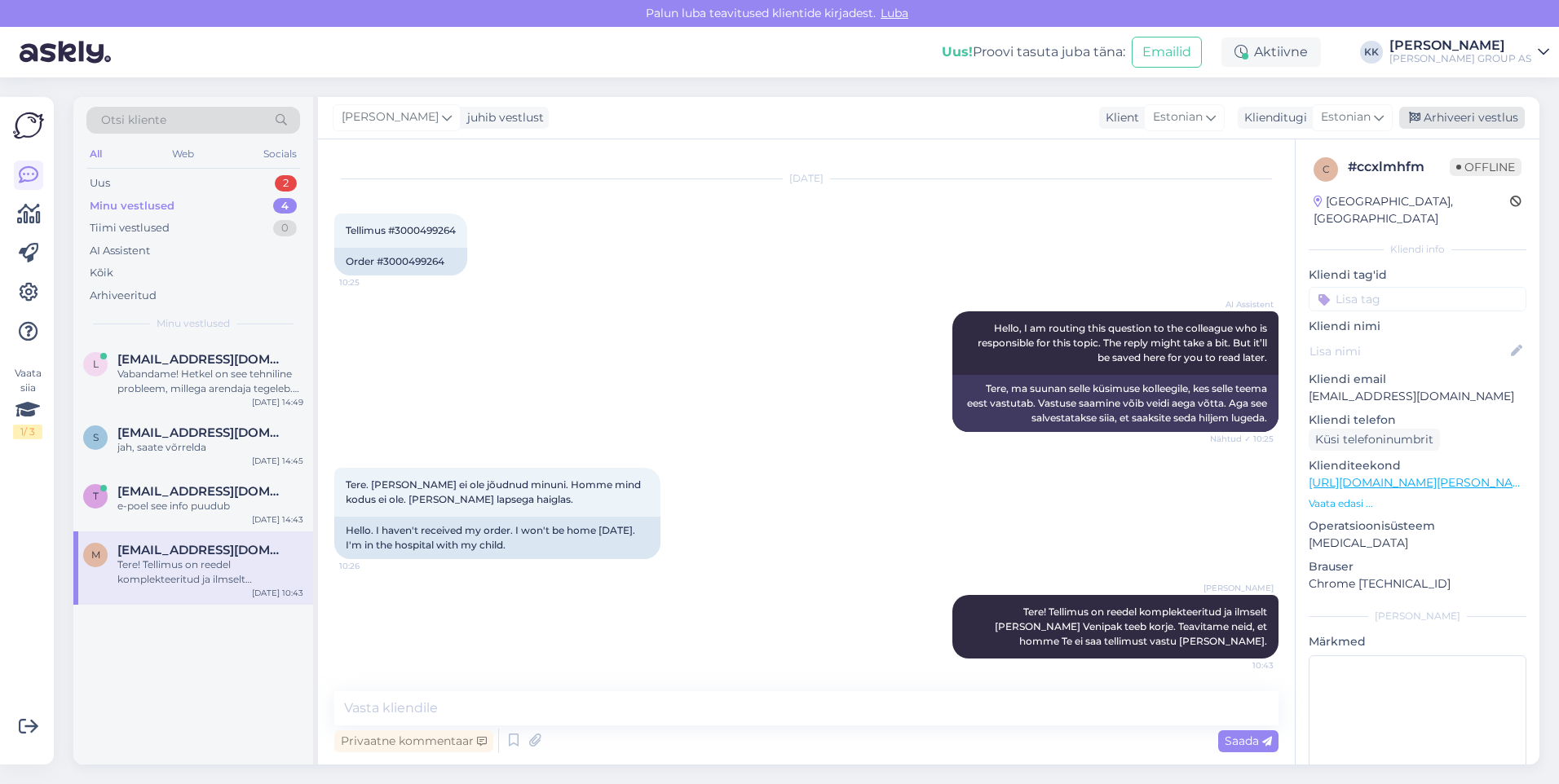
click at [1459, 113] on div "Arhiveeri vestlus" at bounding box center [1461, 118] width 126 height 22
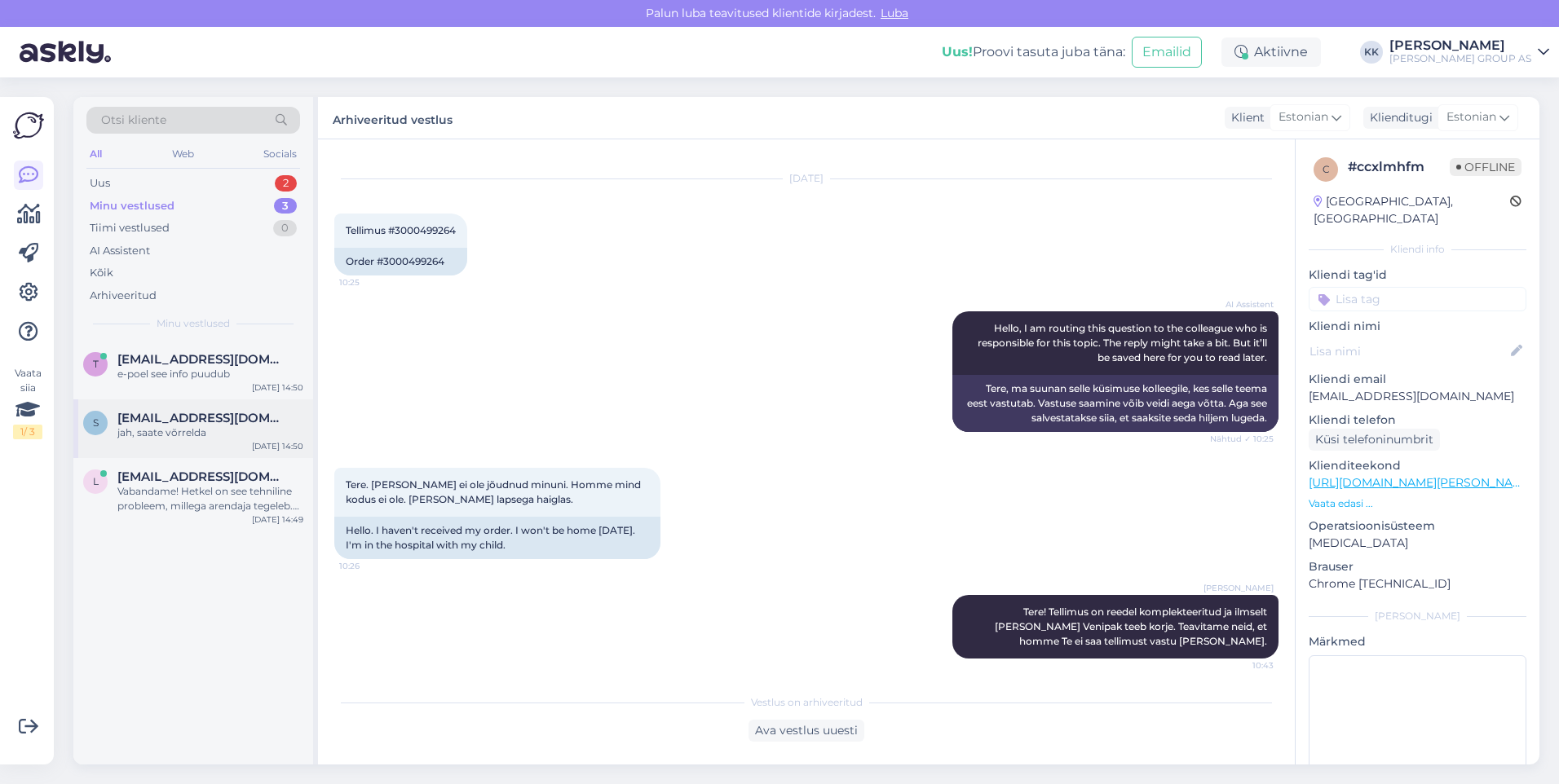
click at [175, 422] on span "[EMAIL_ADDRESS][DOMAIN_NAME]" at bounding box center [202, 419] width 169 height 15
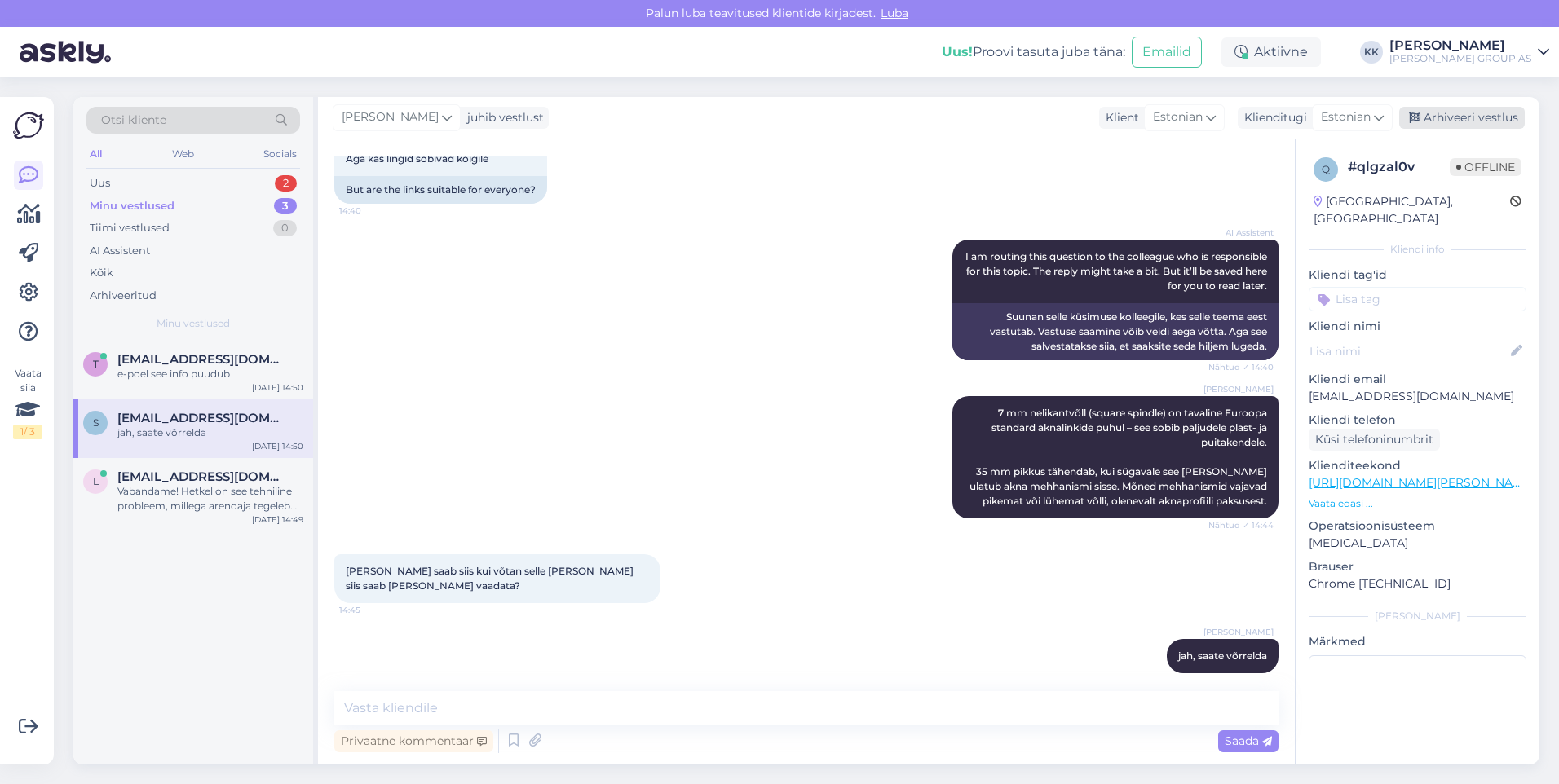
click at [1467, 115] on div "Arhiveeri vestlus" at bounding box center [1461, 118] width 126 height 22
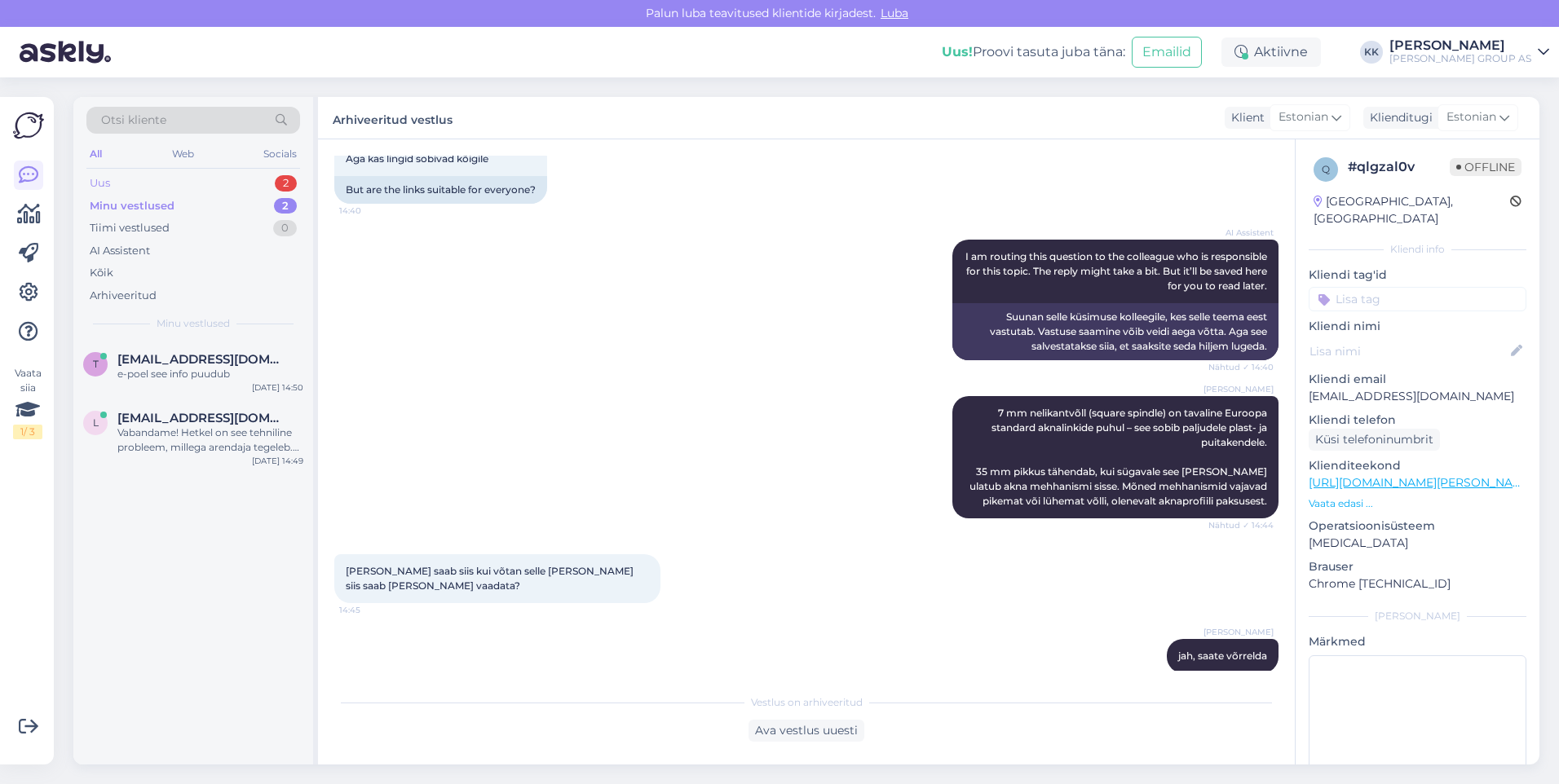
click at [119, 179] on div "Uus 2" at bounding box center [193, 183] width 214 height 23
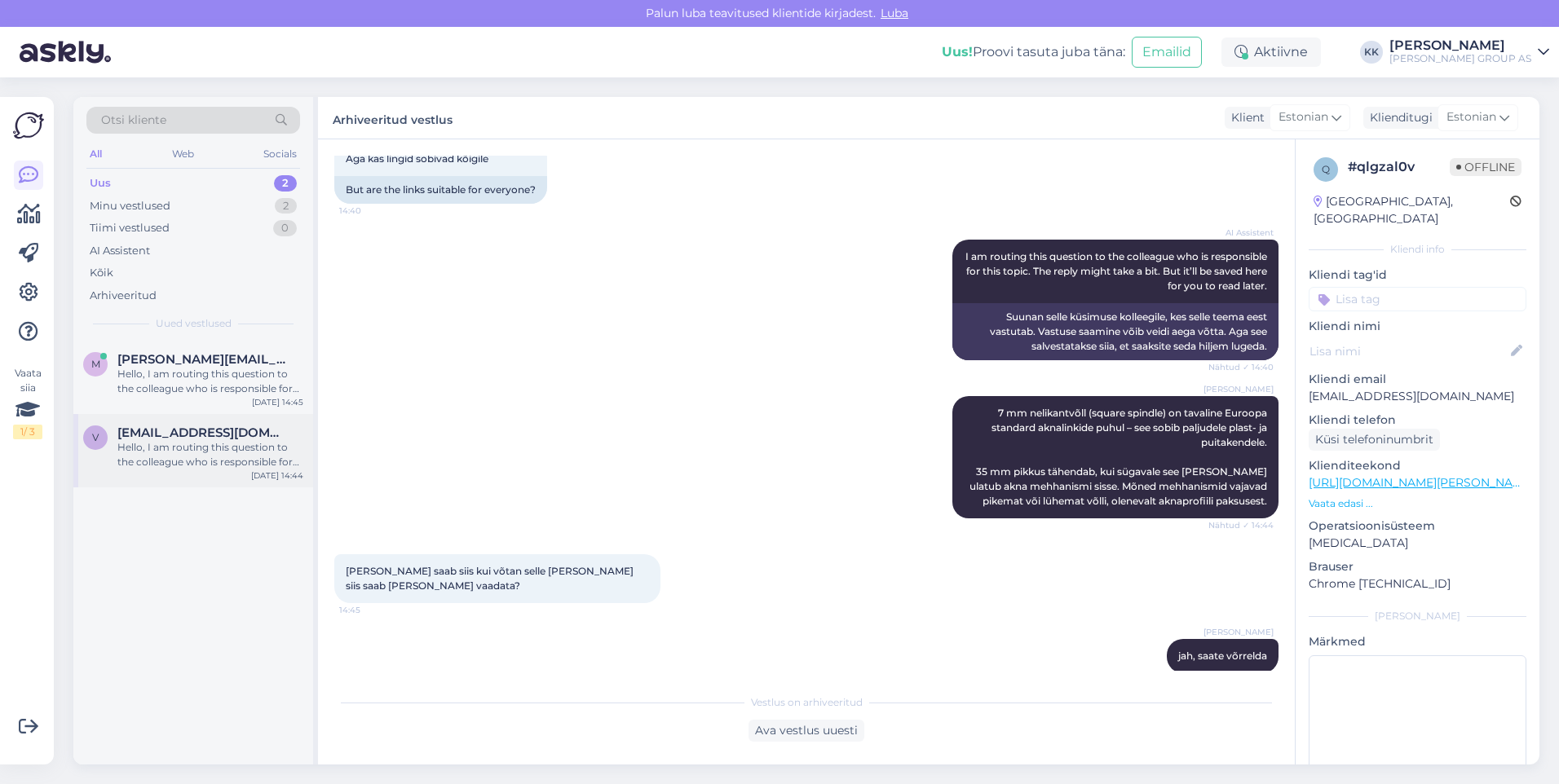
click at [160, 441] on div "Hello, I am routing this question to the colleague who is responsible for this …" at bounding box center [210, 455] width 186 height 30
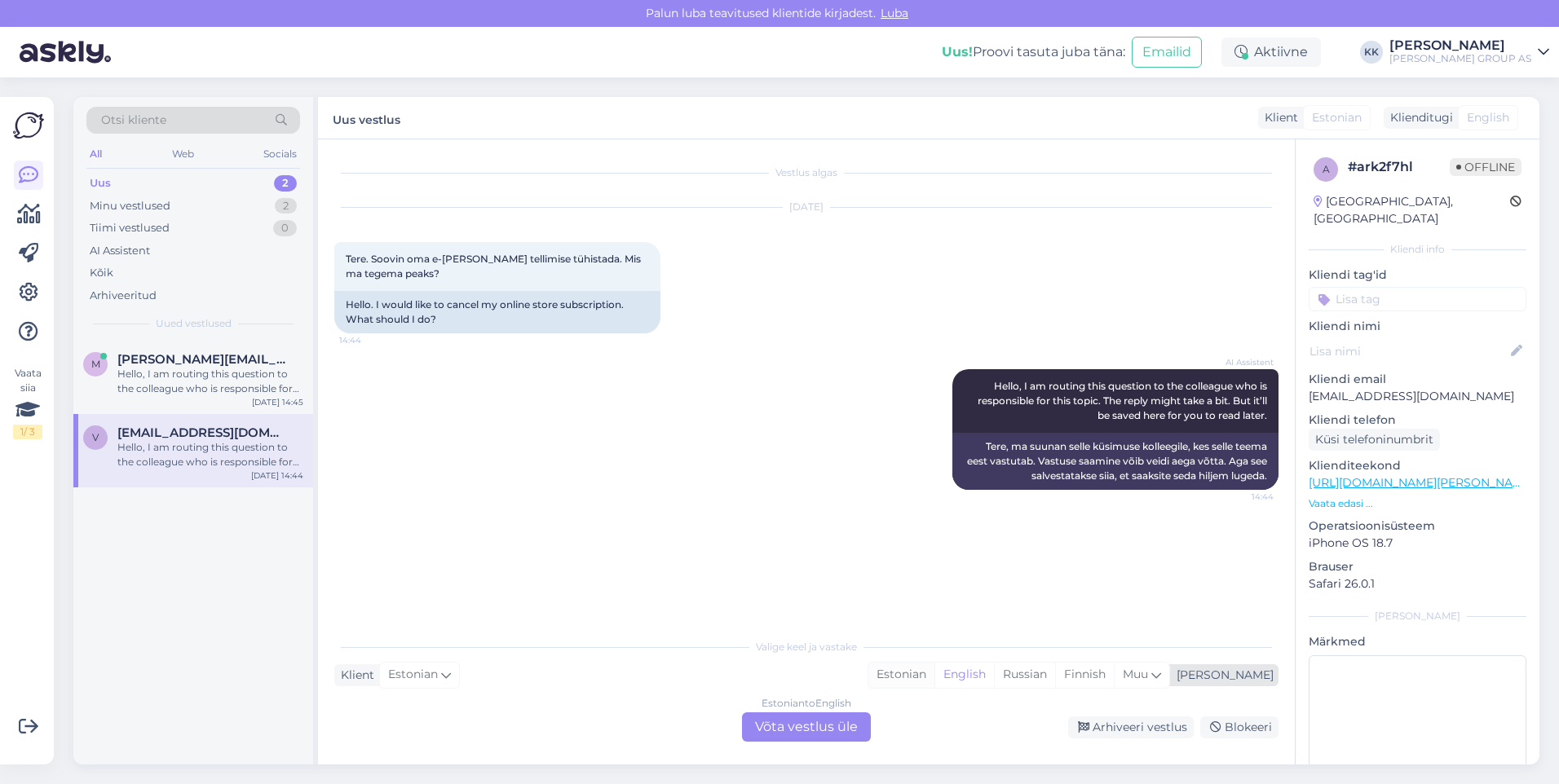
click at [934, 671] on div "Estonian" at bounding box center [900, 675] width 66 height 24
click at [801, 725] on div "Estonian to Estonian Võta vestlus üle" at bounding box center [806, 727] width 128 height 30
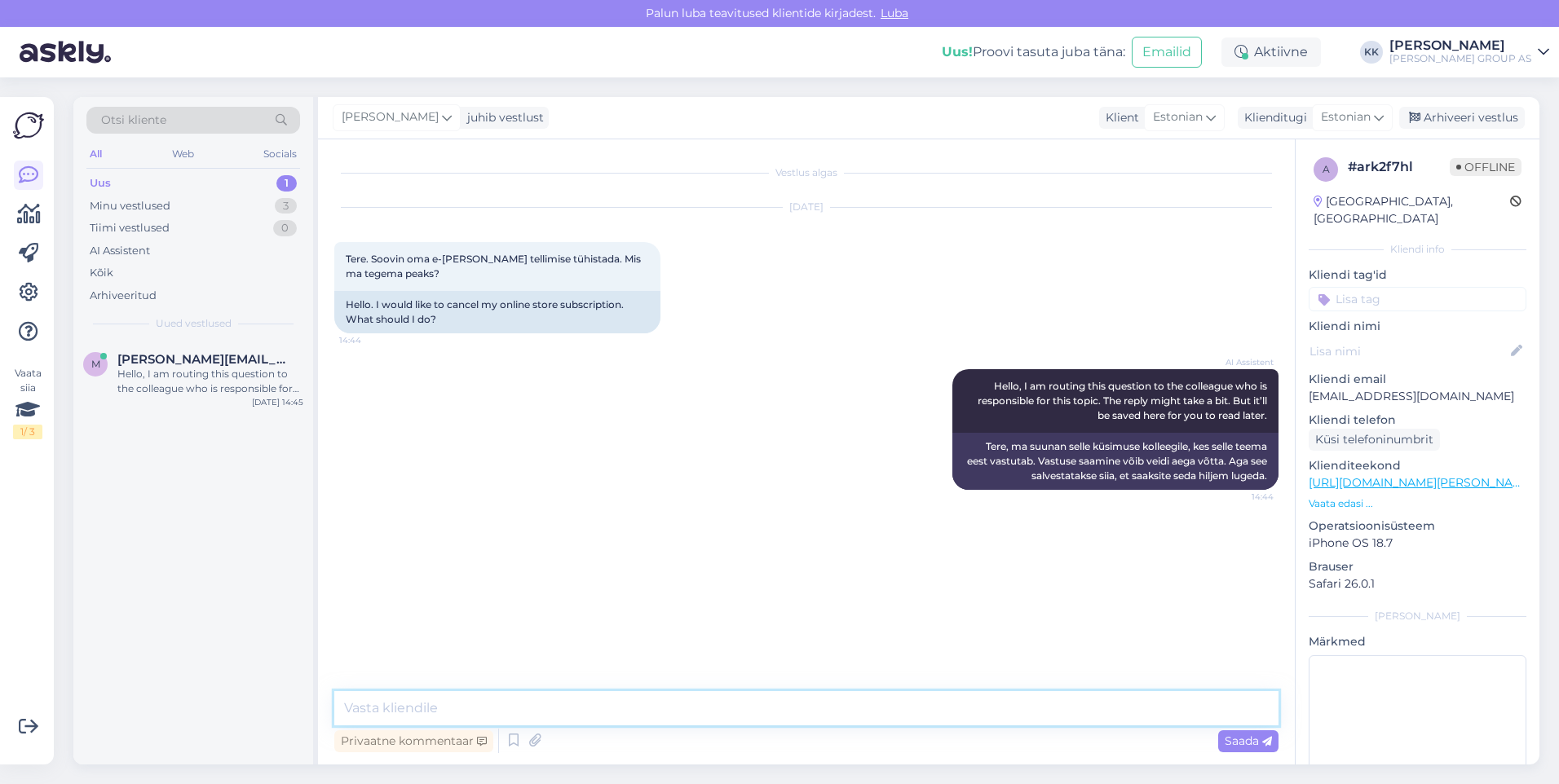
click at [383, 709] on textarea at bounding box center [806, 708] width 944 height 34
type textarea "Kirjutage oma soovist [EMAIL_ADDRESS][PERSON_NAME][DOMAIN_NAME]"
click at [1233, 740] on span "Saada" at bounding box center [1247, 741] width 47 height 15
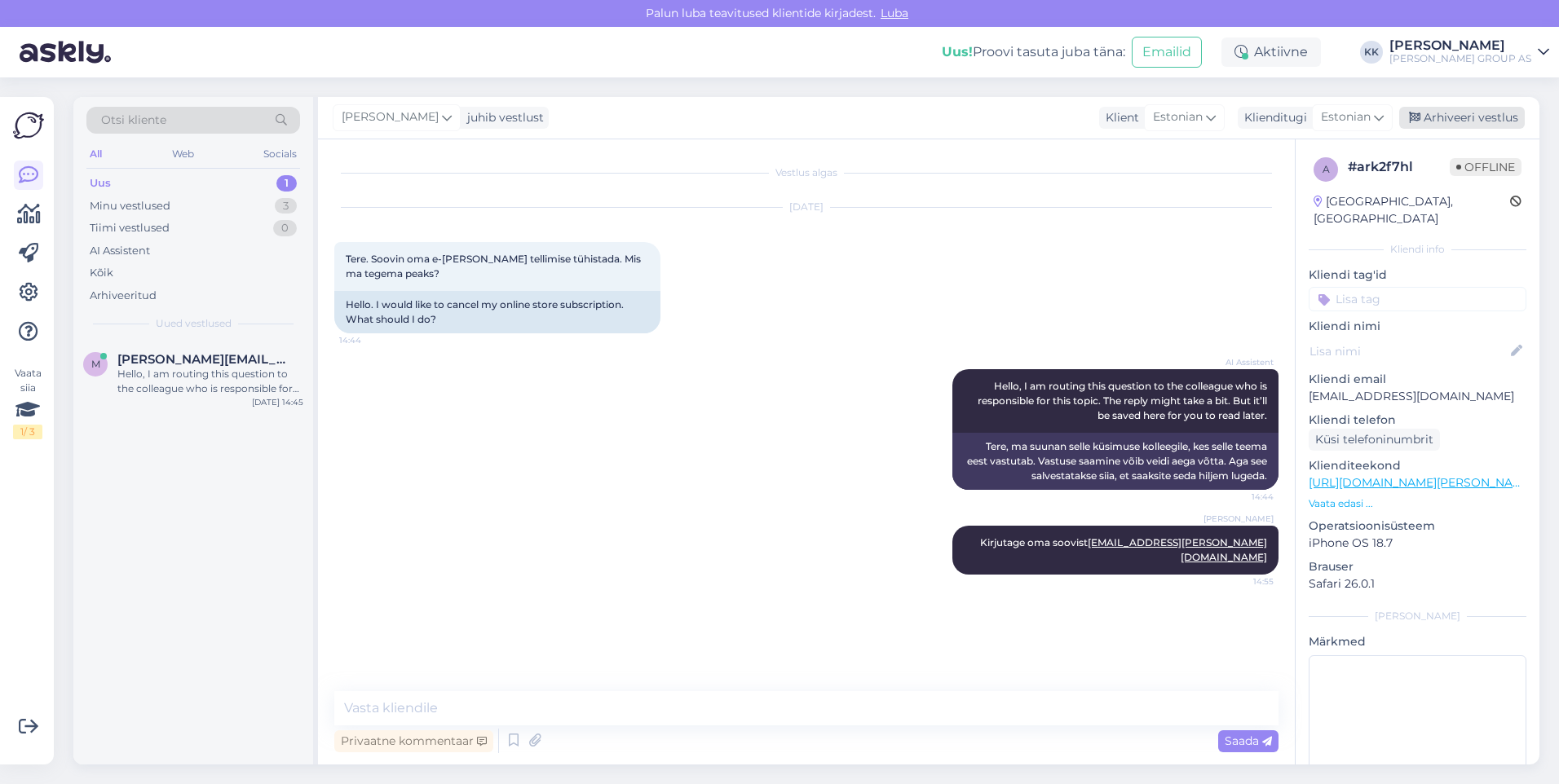
click at [1461, 120] on div "Arhiveeri vestlus" at bounding box center [1461, 118] width 126 height 22
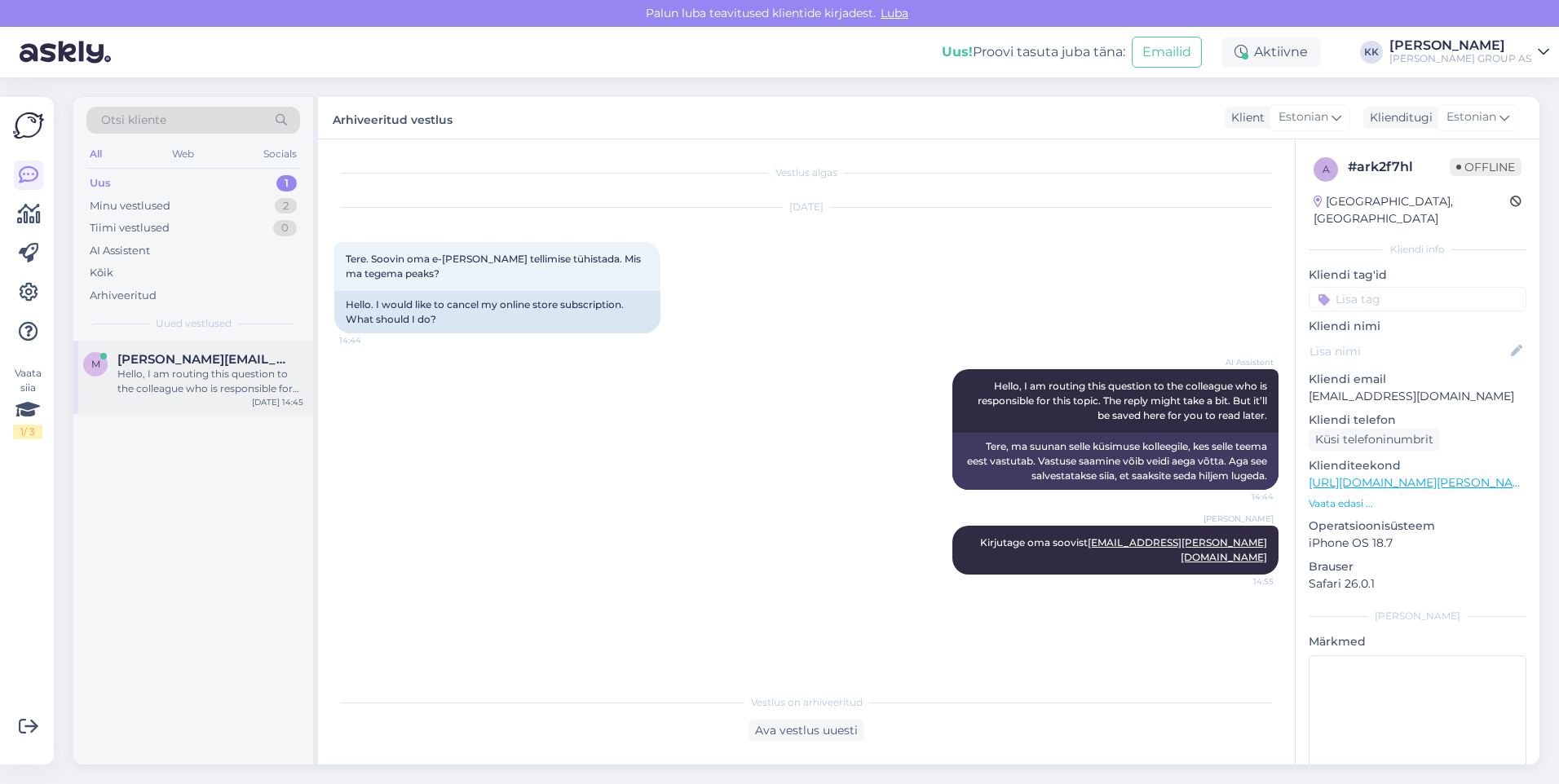
click at [155, 360] on span "[PERSON_NAME][EMAIL_ADDRESS][DOMAIN_NAME]" at bounding box center [202, 360] width 169 height 15
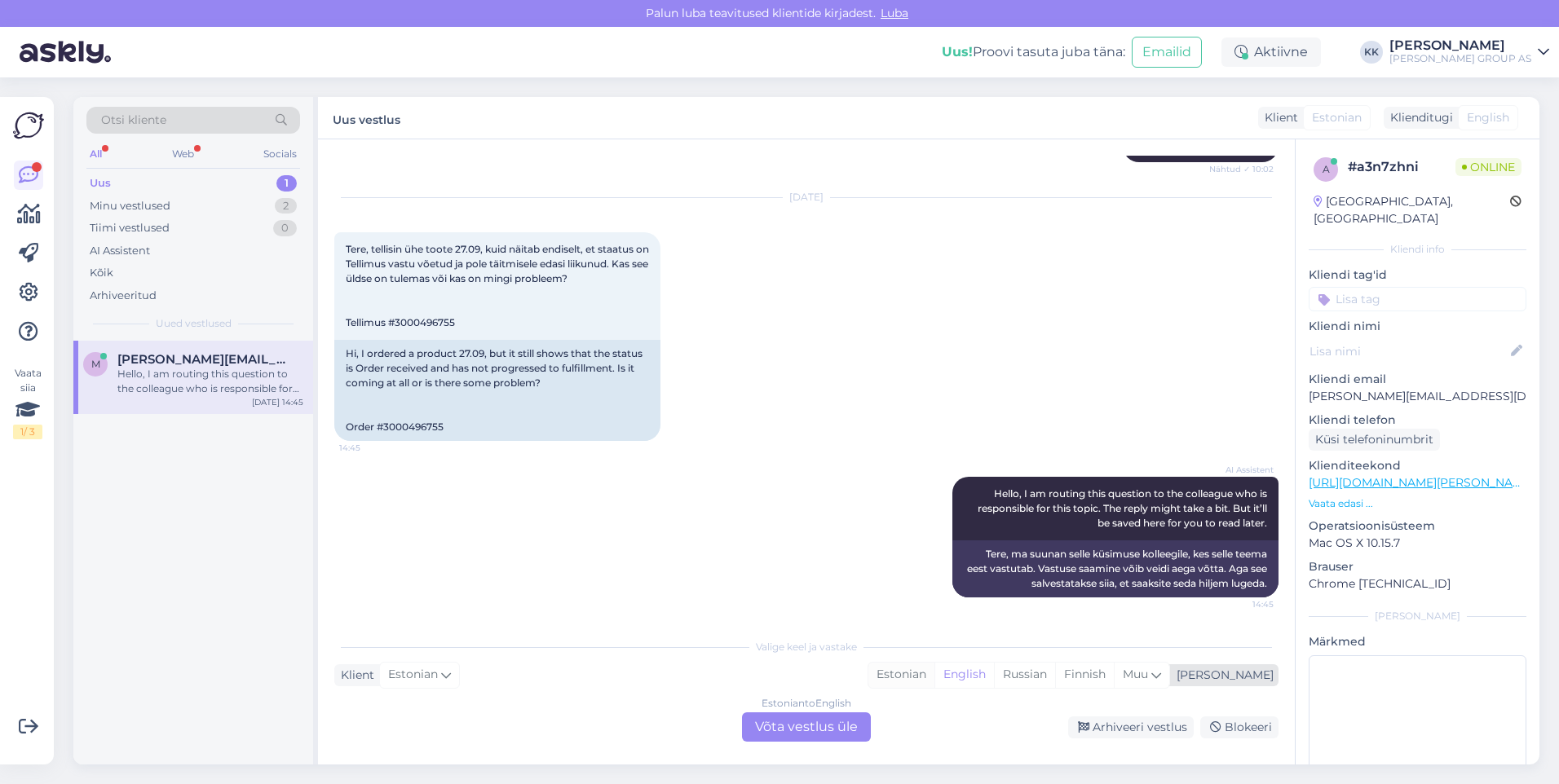
click at [934, 674] on div "Estonian" at bounding box center [900, 675] width 66 height 24
click at [821, 725] on div "Estonian to Estonian Võta vestlus üle" at bounding box center [806, 727] width 128 height 30
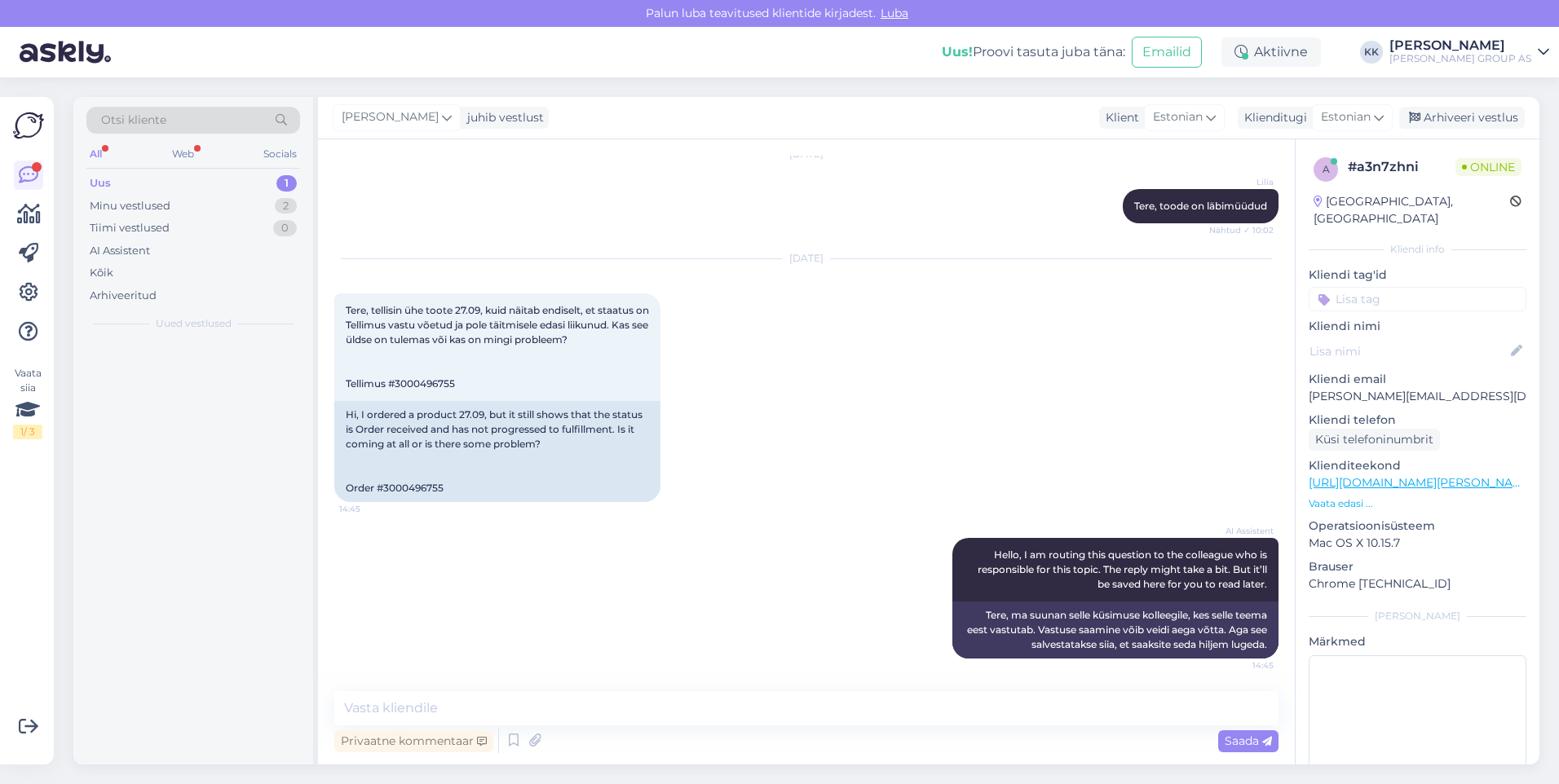
scroll to position [796, 0]
click at [412, 715] on textarea at bounding box center [806, 708] width 944 height 34
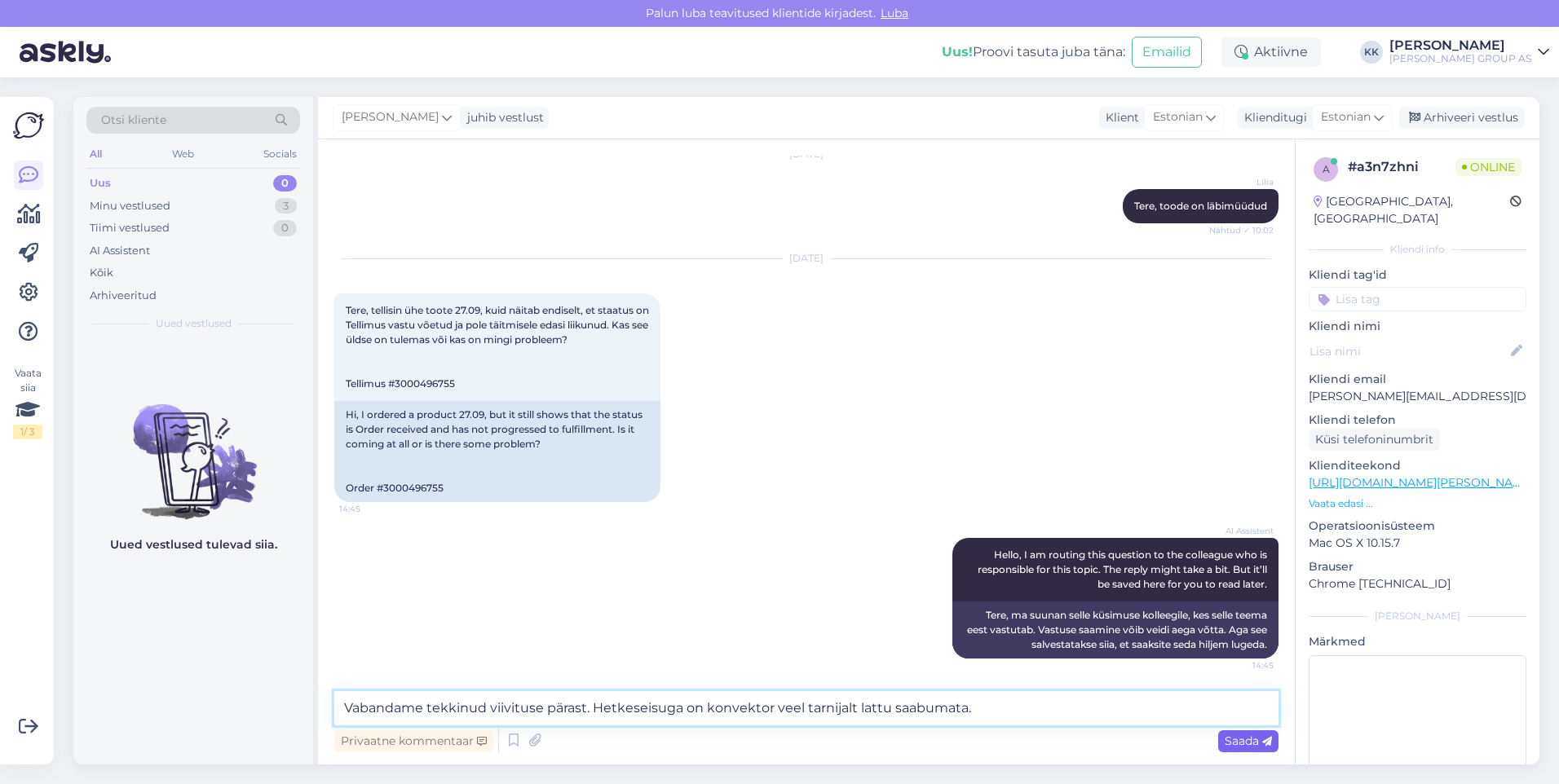
type textarea "Vabandame tekkinud viivituse pärast. Hetkeseisuga on konvektor veel tarnijalt l…"
click at [1237, 739] on span "Saada" at bounding box center [1247, 741] width 47 height 15
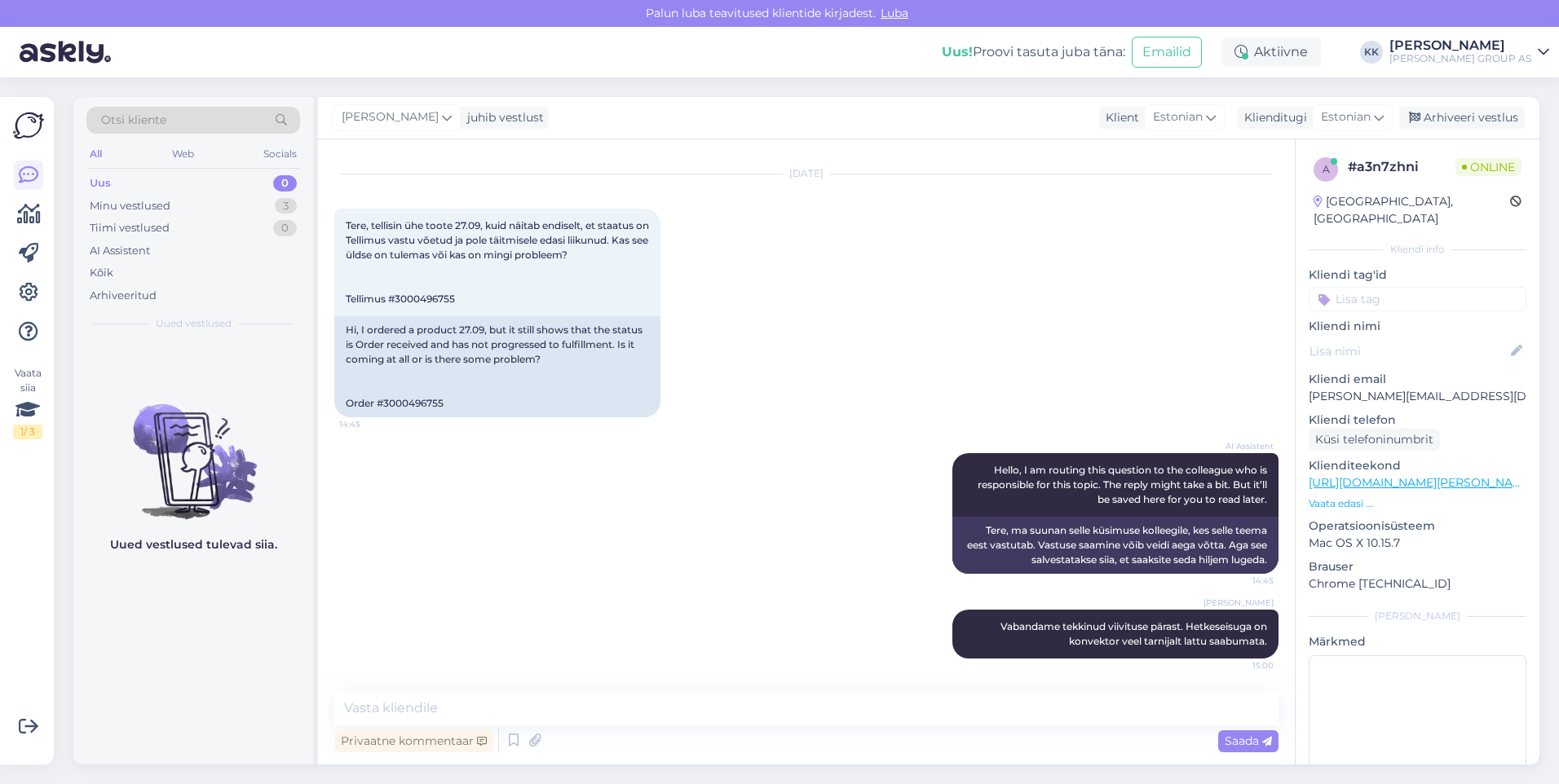
scroll to position [881, 0]
click at [148, 203] on div "Minu vestlused" at bounding box center [129, 206] width 81 height 17
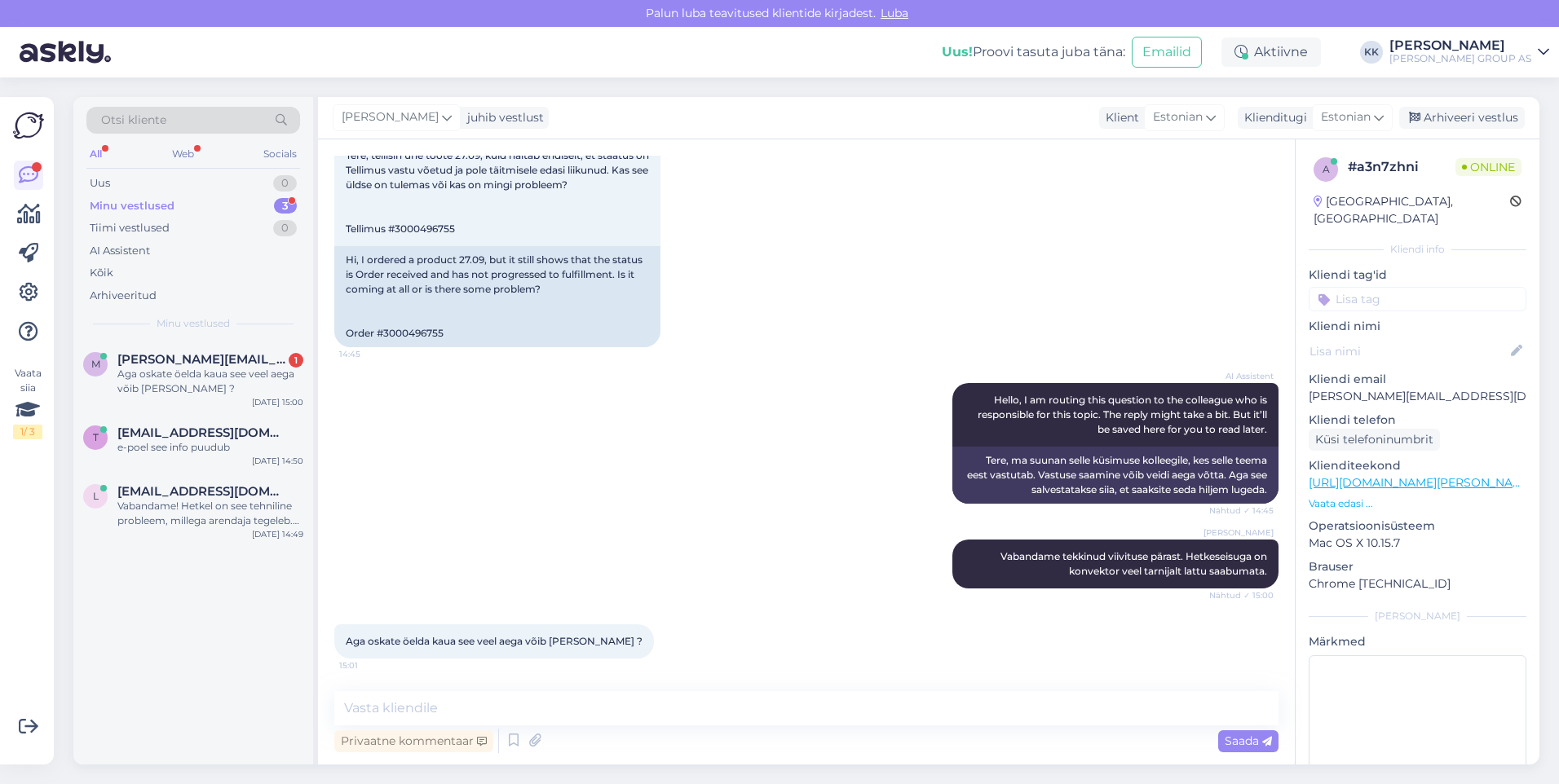
scroll to position [951, 0]
click at [168, 365] on span "[PERSON_NAME][EMAIL_ADDRESS][DOMAIN_NAME]" at bounding box center [202, 360] width 169 height 15
click at [371, 711] on textarea at bounding box center [806, 708] width 944 height 34
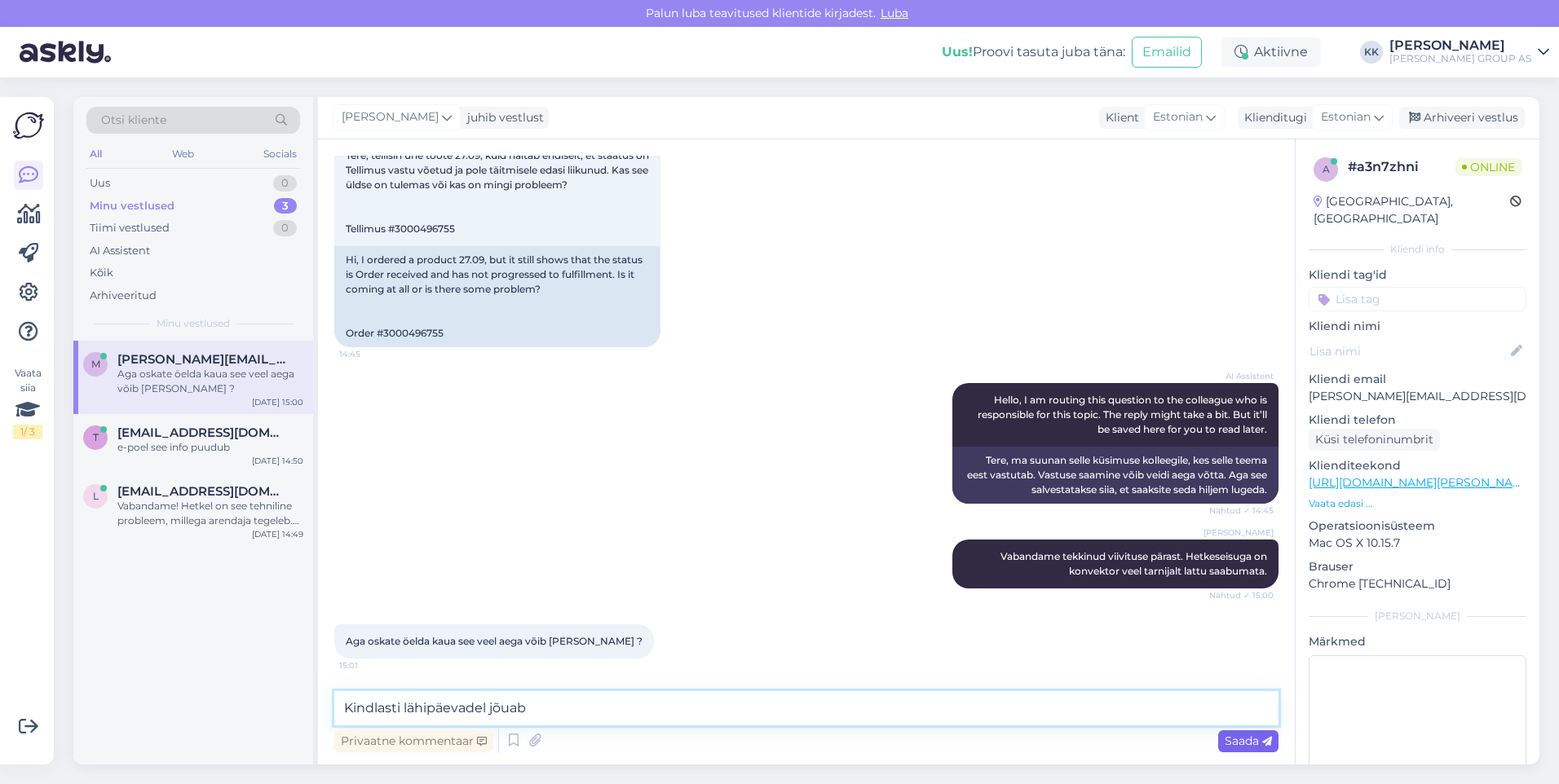
type textarea "Kindlasti lähipäevadel jõuab"
click at [1236, 738] on span "Saada" at bounding box center [1247, 741] width 47 height 15
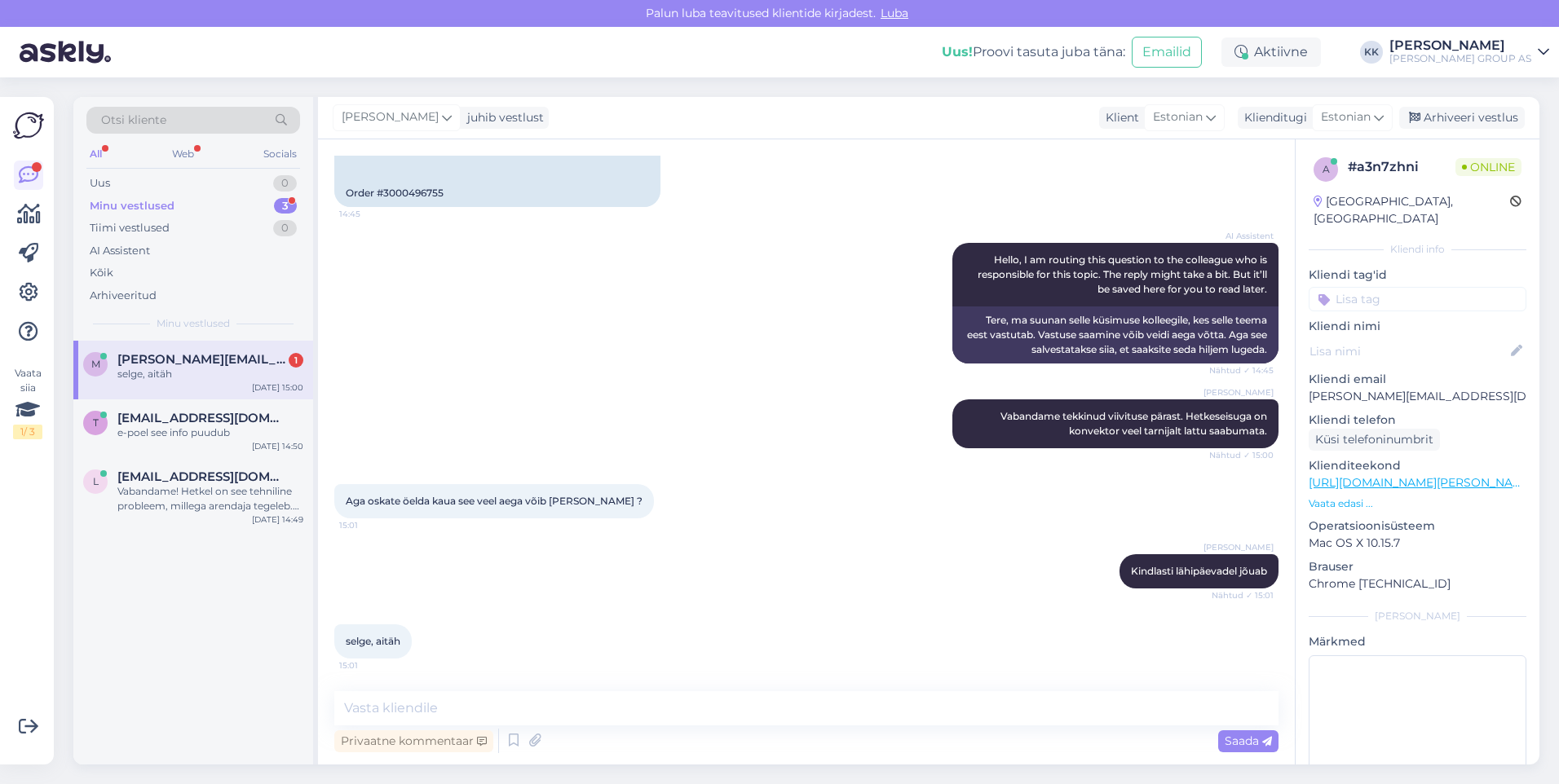
scroll to position [1092, 0]
click at [377, 711] on textarea at bounding box center [806, 708] width 944 height 34
type textarea "Palun! Kena päeva jätku!"
click at [1238, 742] on span "Saada" at bounding box center [1247, 741] width 47 height 15
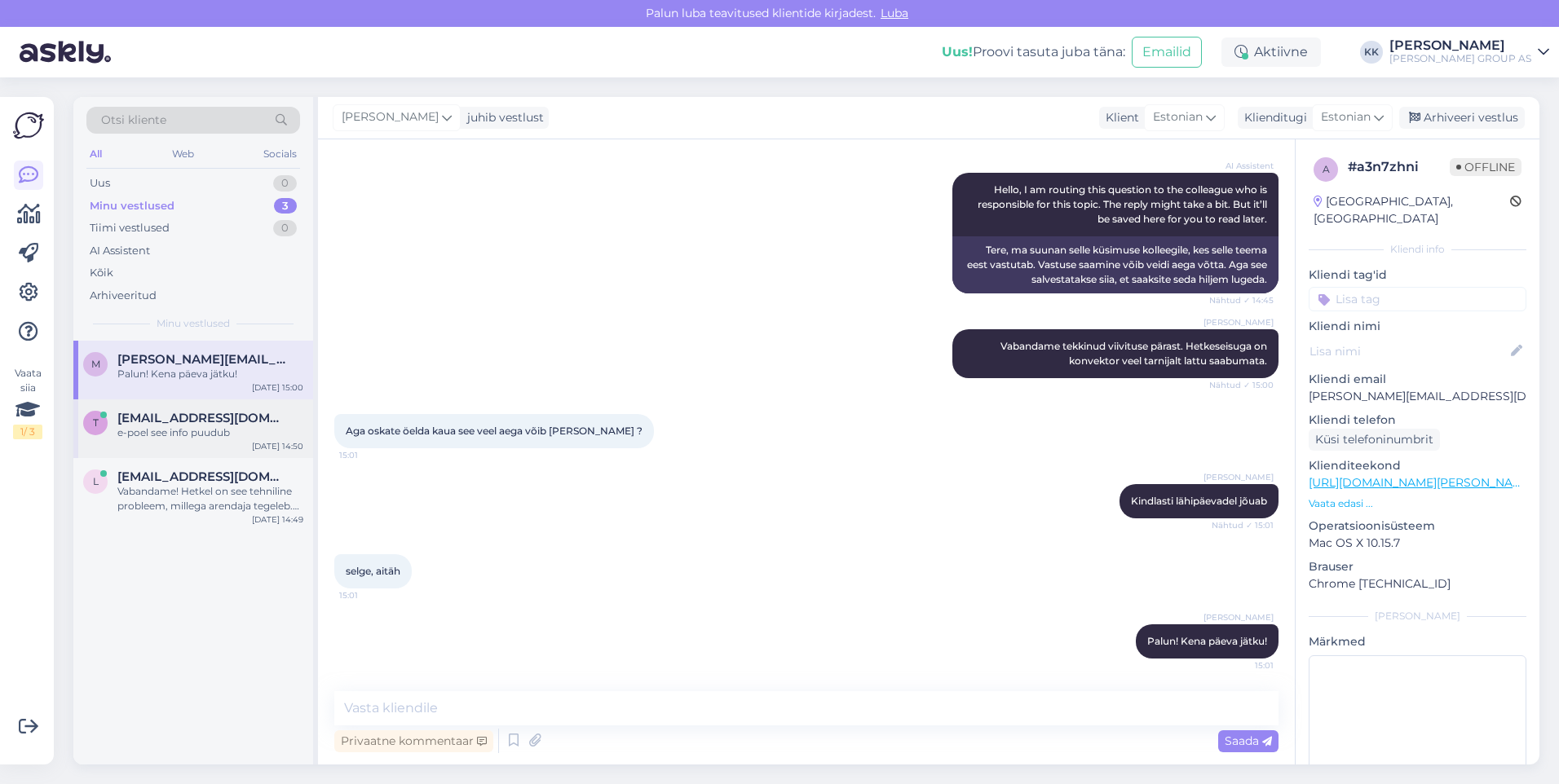
click at [167, 421] on span "[EMAIL_ADDRESS][DOMAIN_NAME]" at bounding box center [202, 419] width 169 height 15
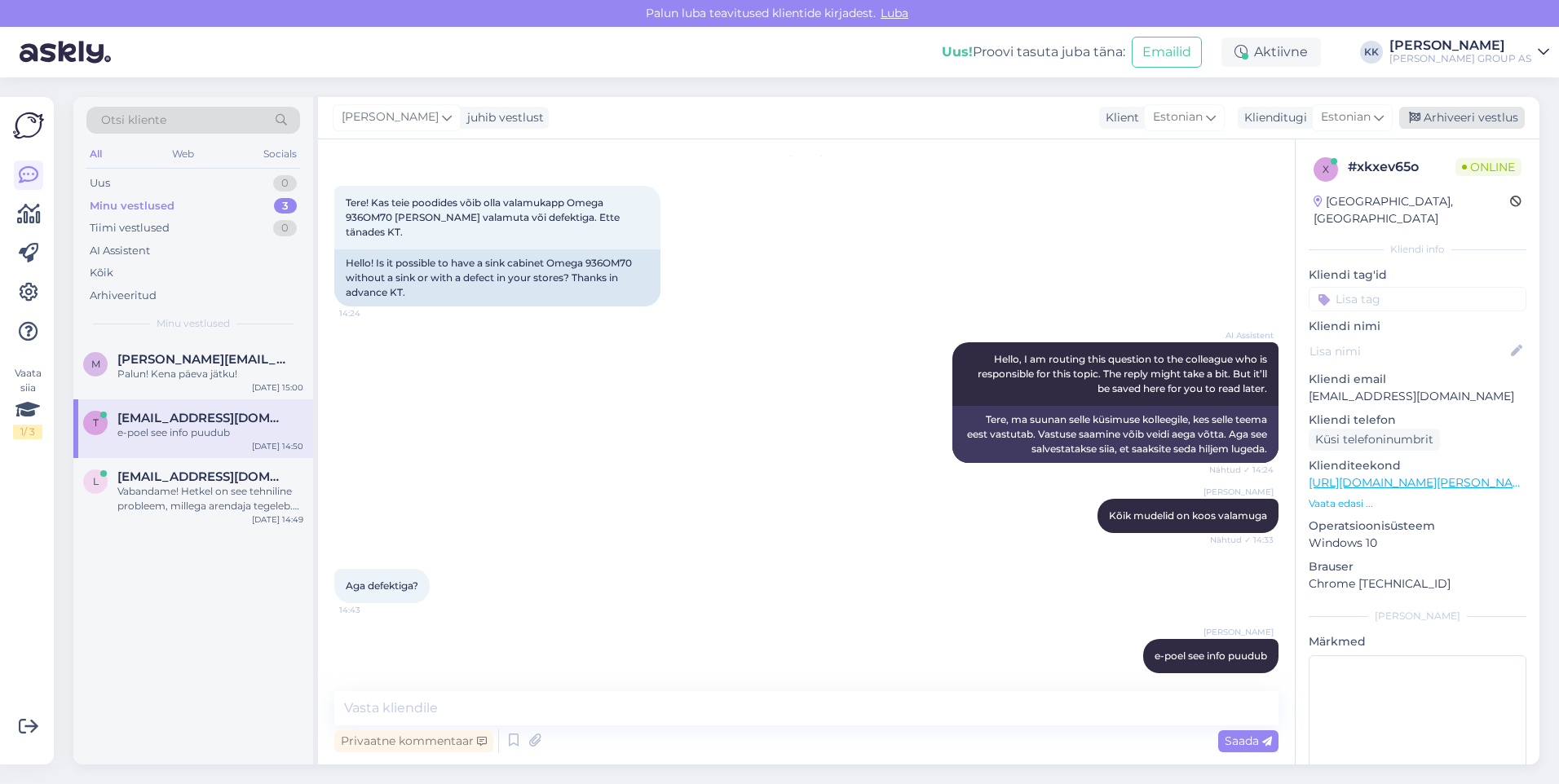
click at [1459, 118] on div "Arhiveeri vestlus" at bounding box center [1461, 118] width 126 height 22
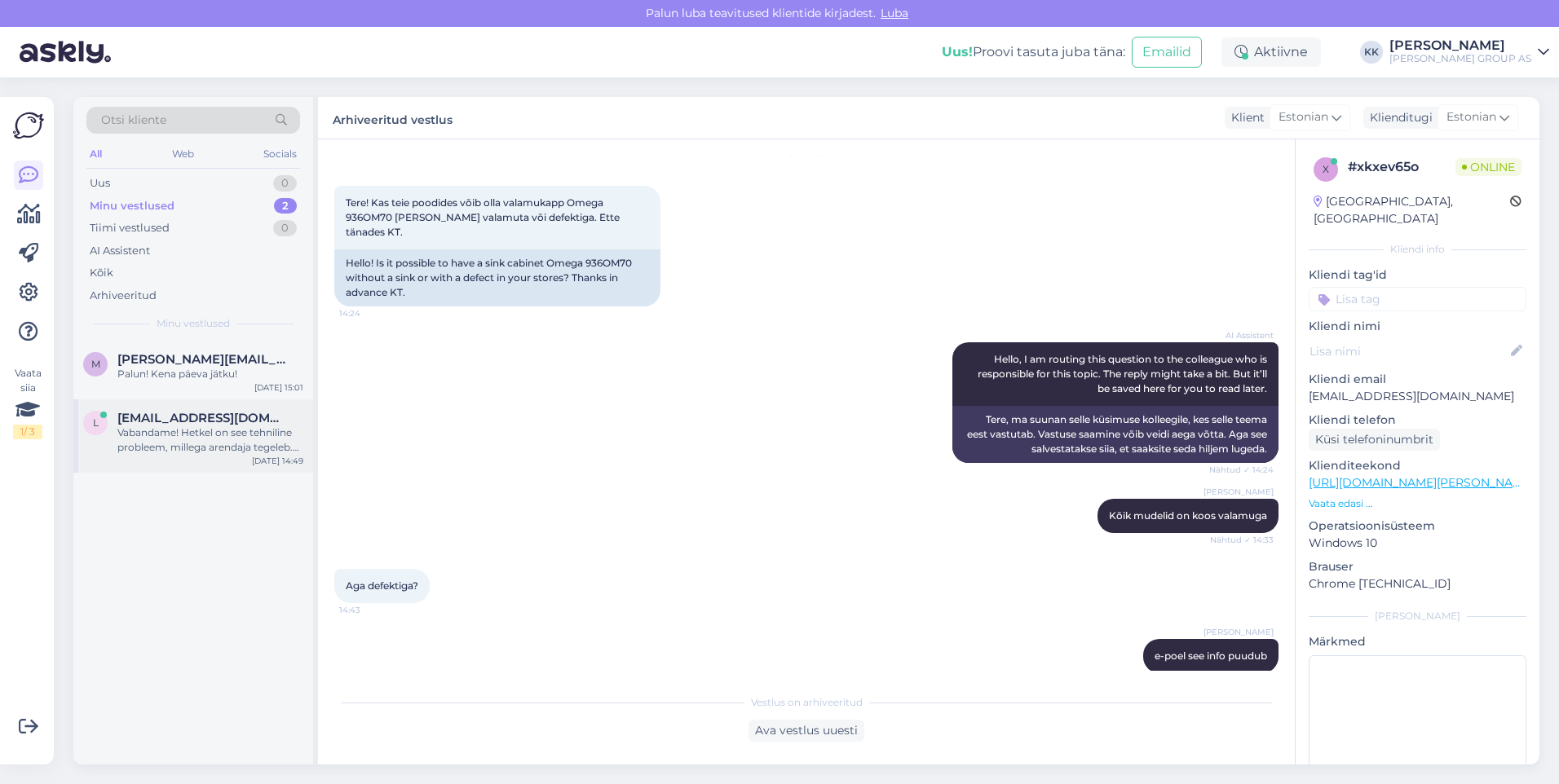
click at [174, 429] on div "Vabandame! Hetkel on see tehniline probleem, millega arendaja tegeleb. Soovitam…" at bounding box center [210, 440] width 186 height 30
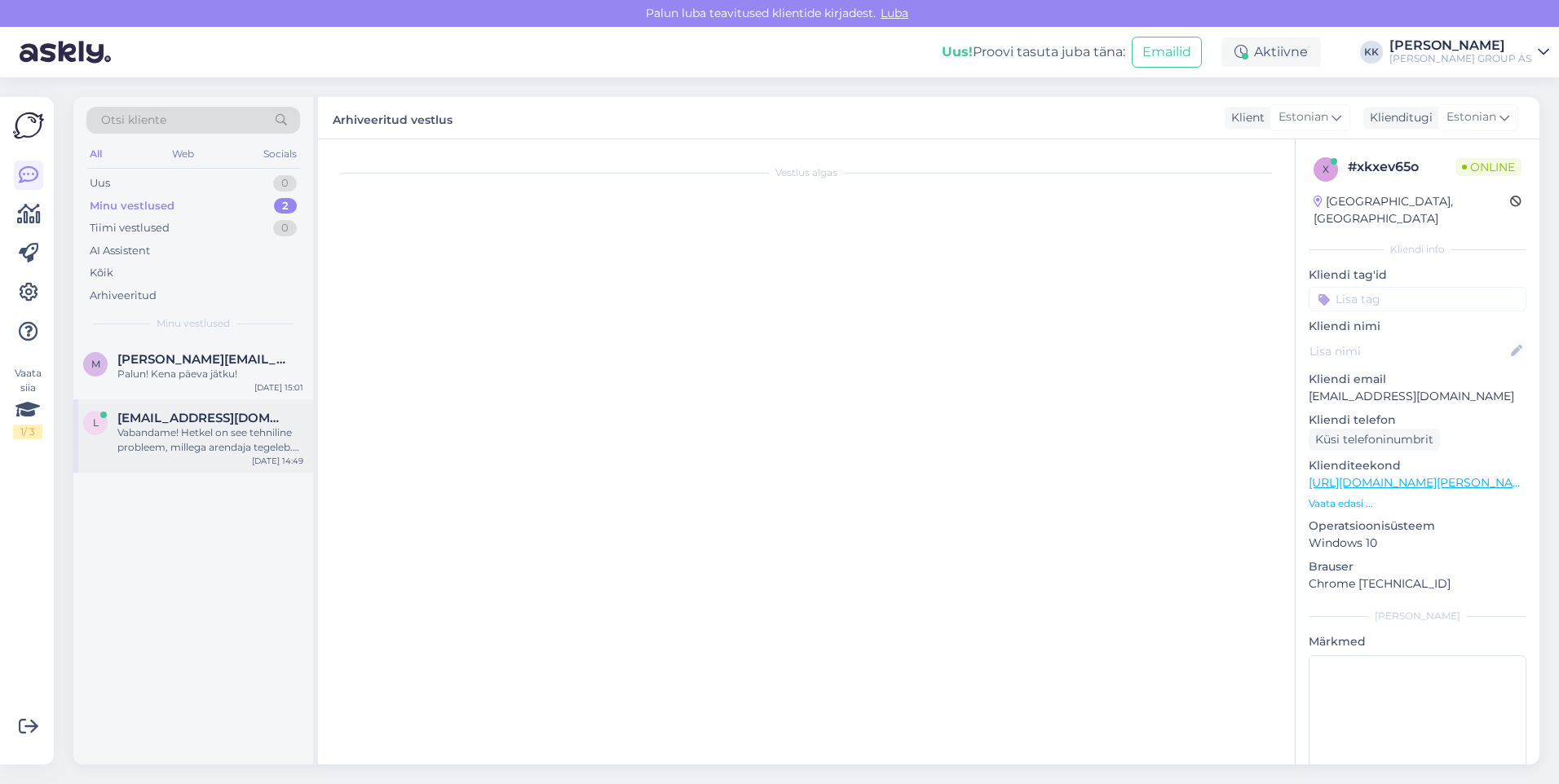
scroll to position [0, 0]
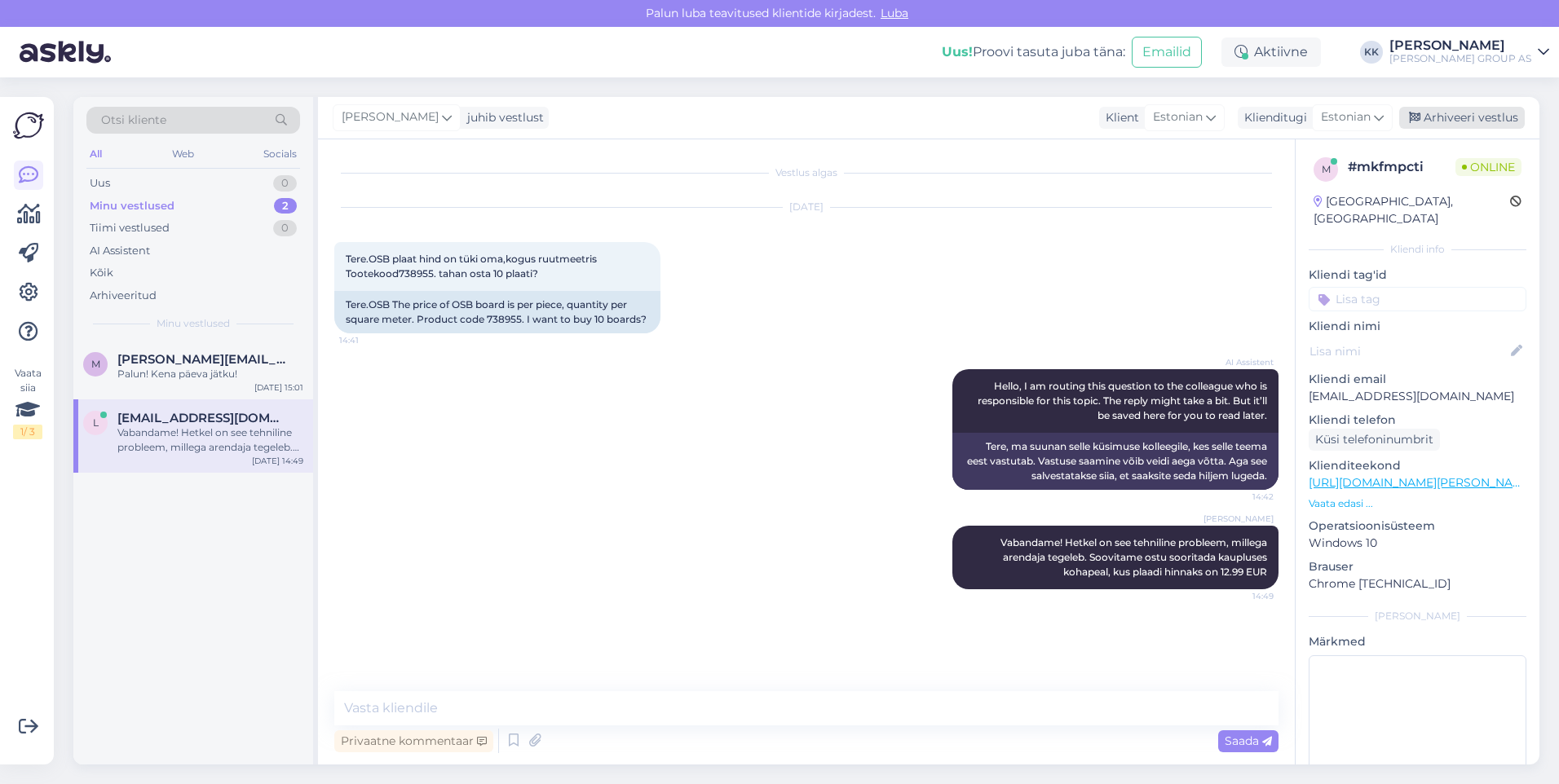
click at [1458, 126] on div "Arhiveeri vestlus" at bounding box center [1461, 118] width 126 height 22
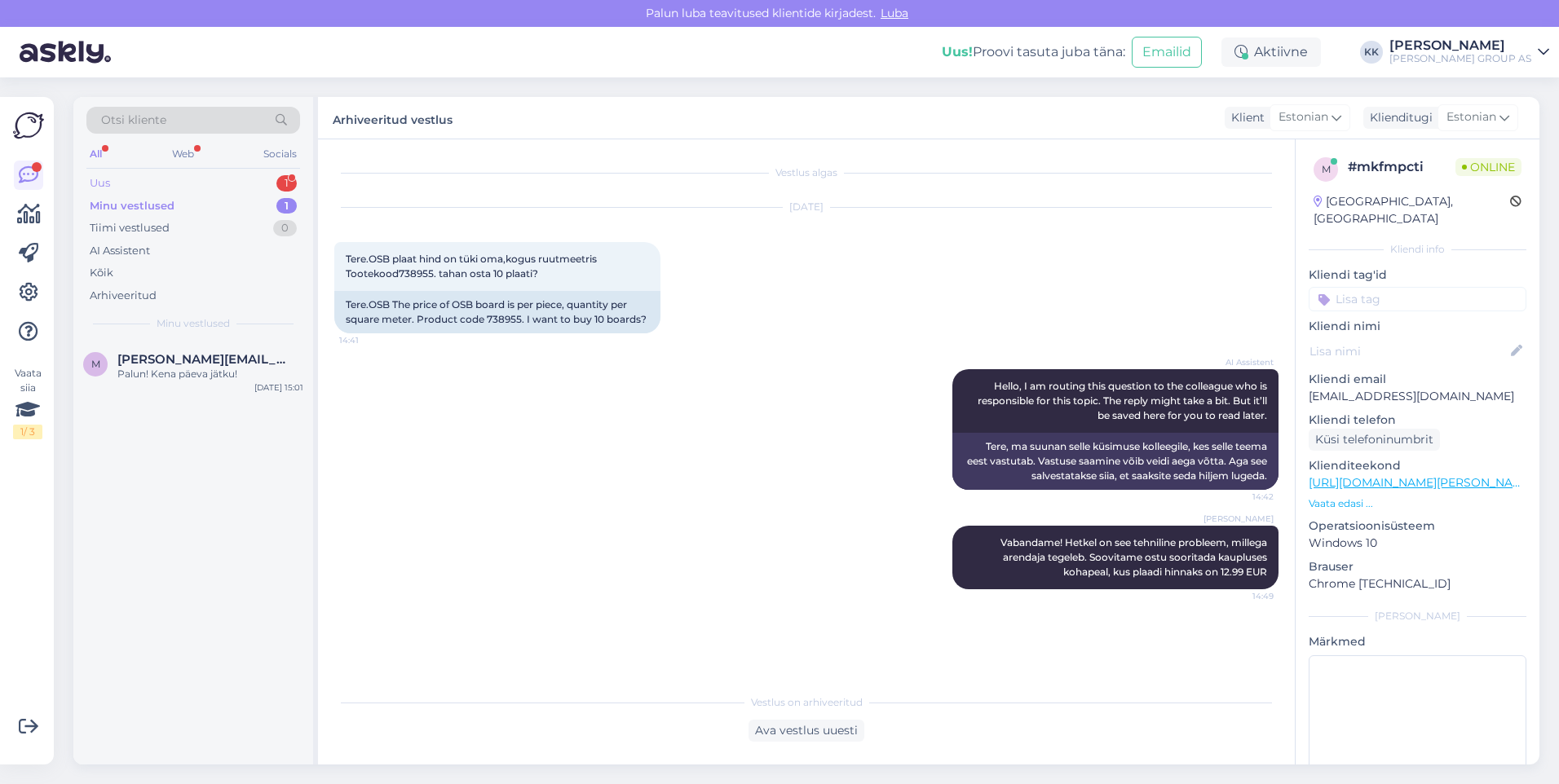
click at [114, 179] on div "Uus 1" at bounding box center [193, 183] width 214 height 23
click at [196, 370] on div "Hello, I am routing this question to the colleague who is responsible for this …" at bounding box center [210, 381] width 186 height 30
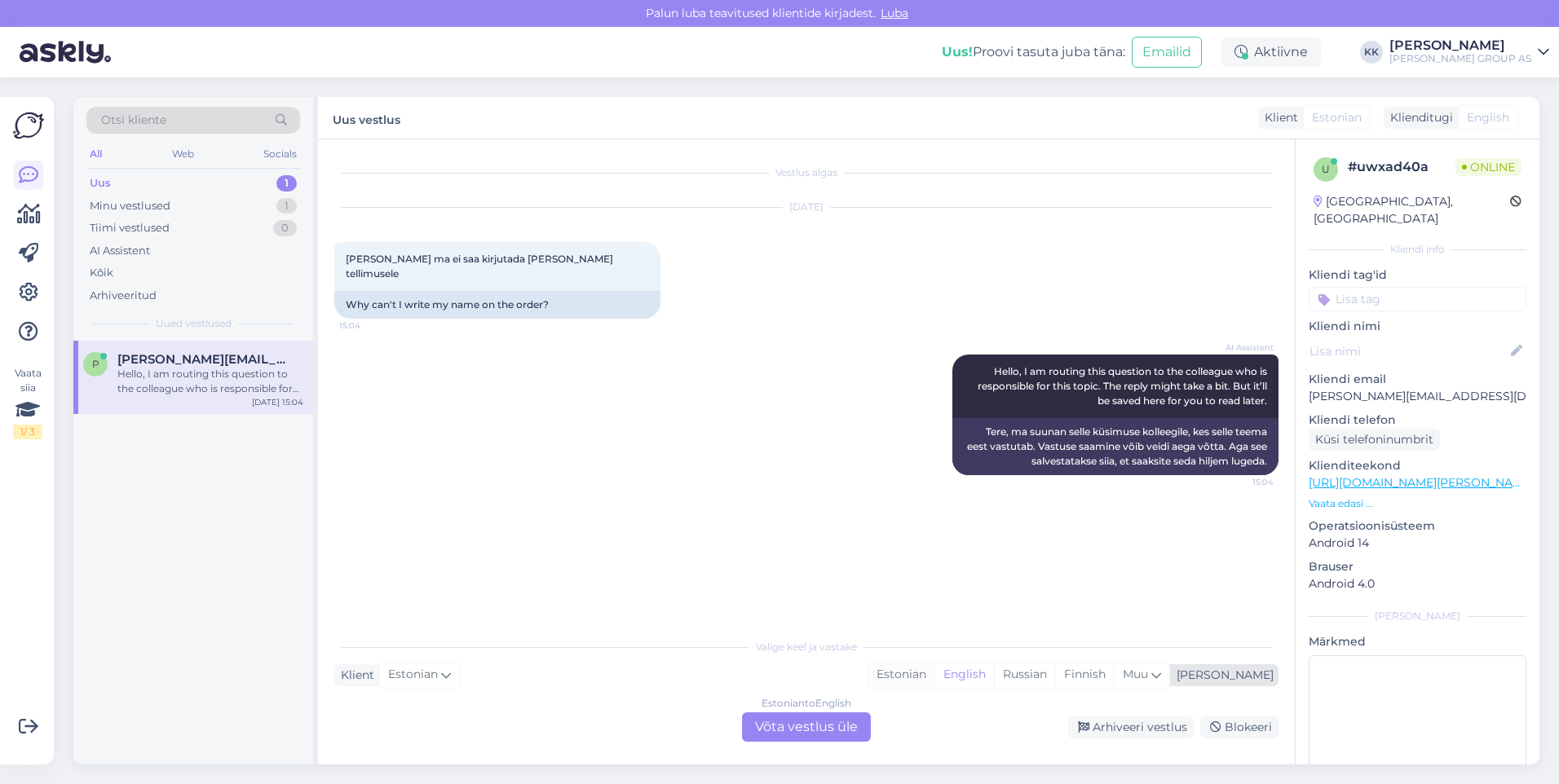
click at [934, 671] on div "Estonian" at bounding box center [900, 675] width 66 height 24
click at [792, 731] on div "Estonian to Estonian Võta vestlus üle" at bounding box center [806, 727] width 128 height 30
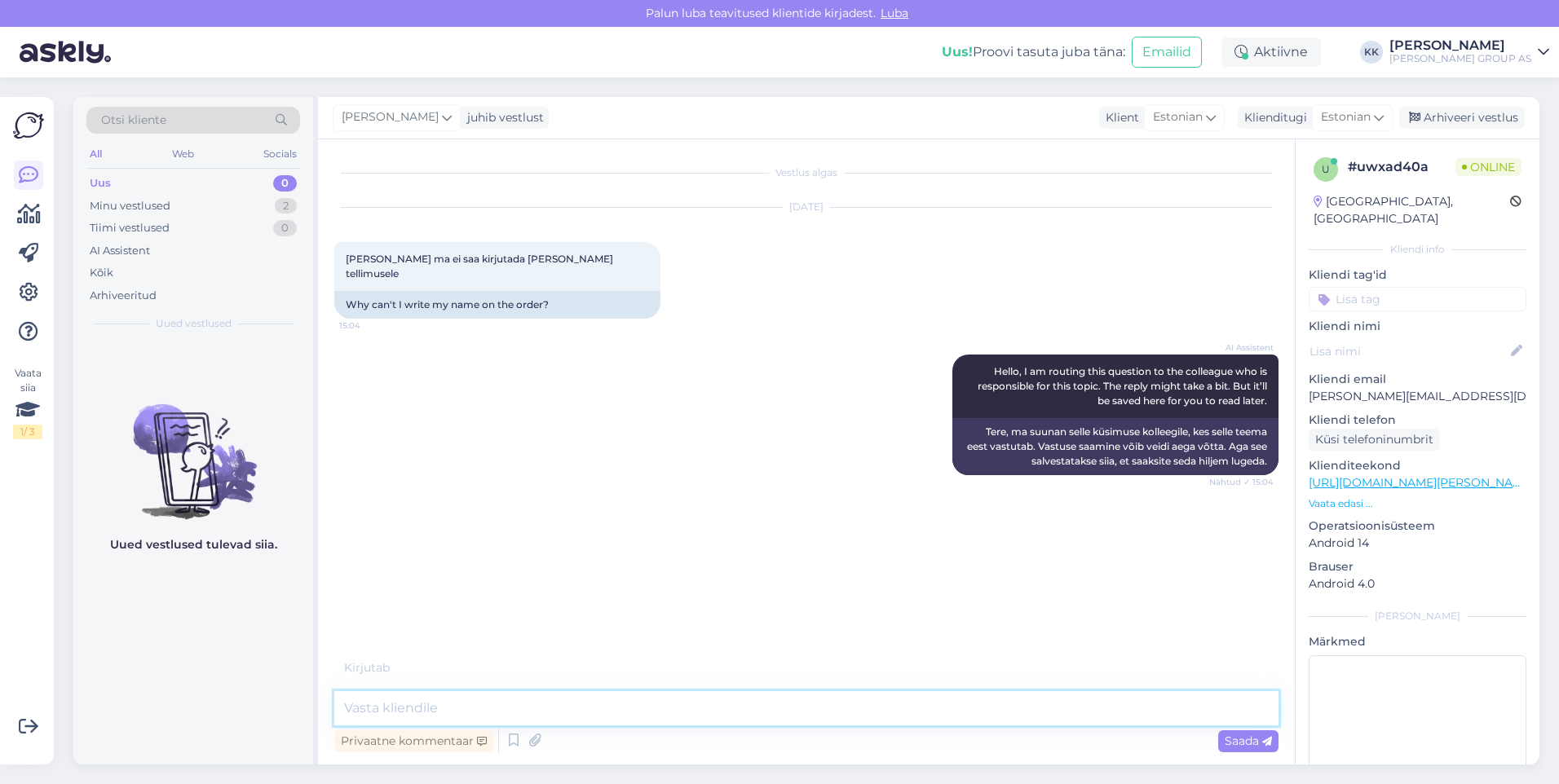
click at [389, 713] on textarea at bounding box center [806, 708] width 944 height 34
type textarea "[PERSON_NAME] sisselogitud, siis on tellimus [PERSON_NAME]"
click at [1242, 736] on span "Saada" at bounding box center [1247, 741] width 47 height 15
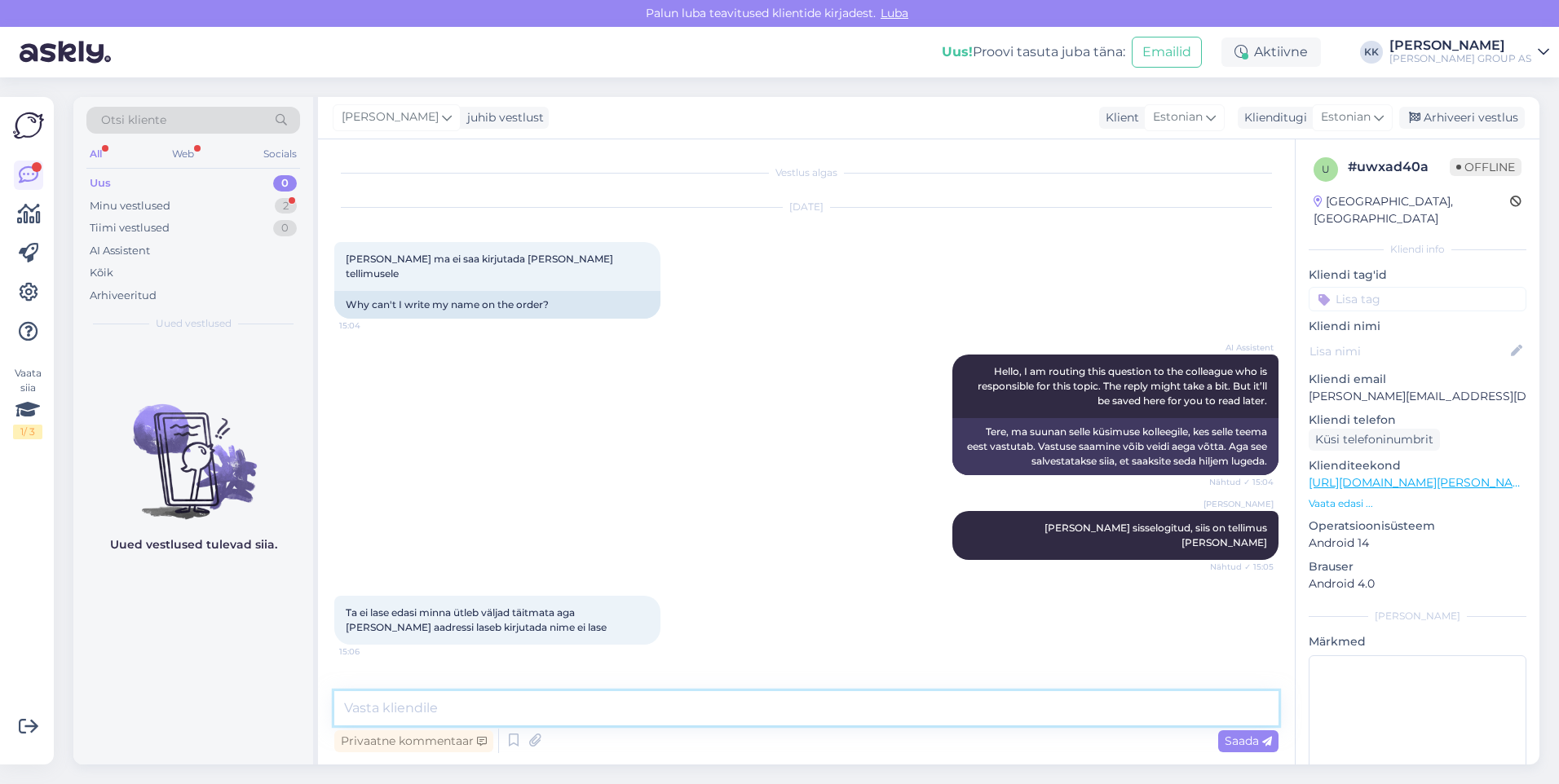
click at [380, 709] on textarea at bounding box center [806, 708] width 944 height 34
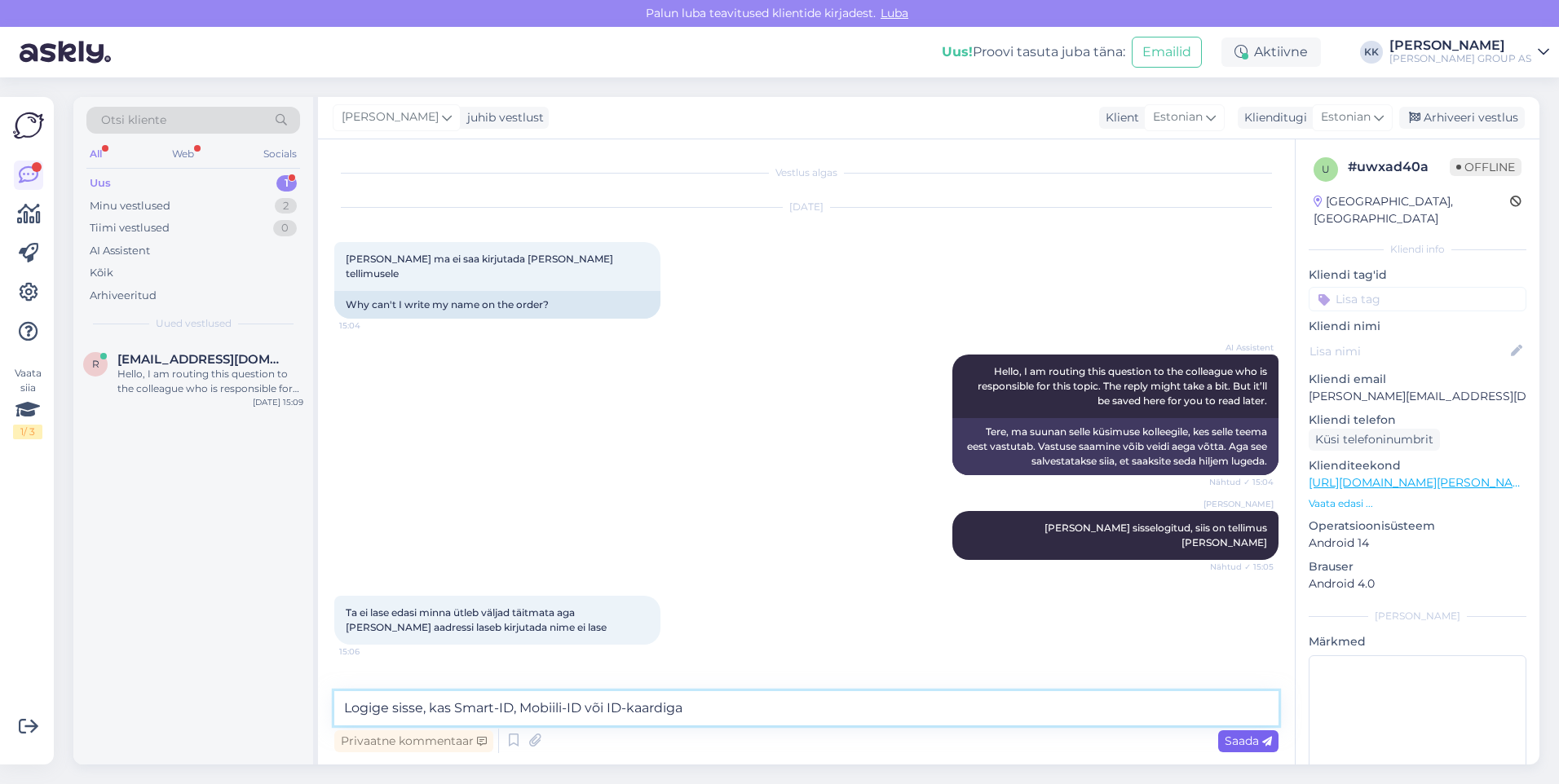
type textarea "Logige sisse, kas Smart-ID, Mobiili-ID või ID-kaardiga"
click at [1242, 735] on span "Saada" at bounding box center [1247, 741] width 47 height 15
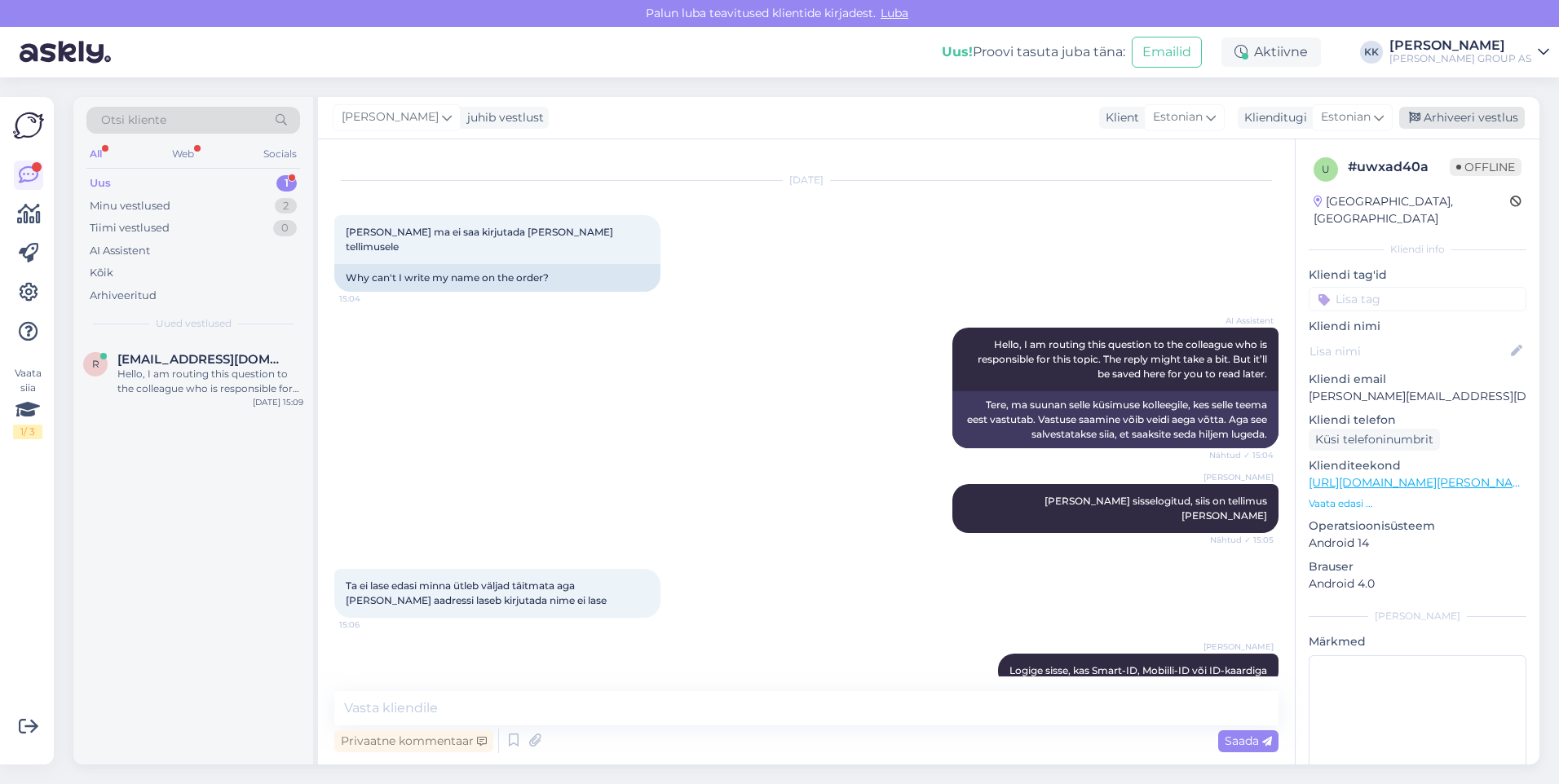
click at [1461, 116] on div "Arhiveeri vestlus" at bounding box center [1461, 118] width 126 height 22
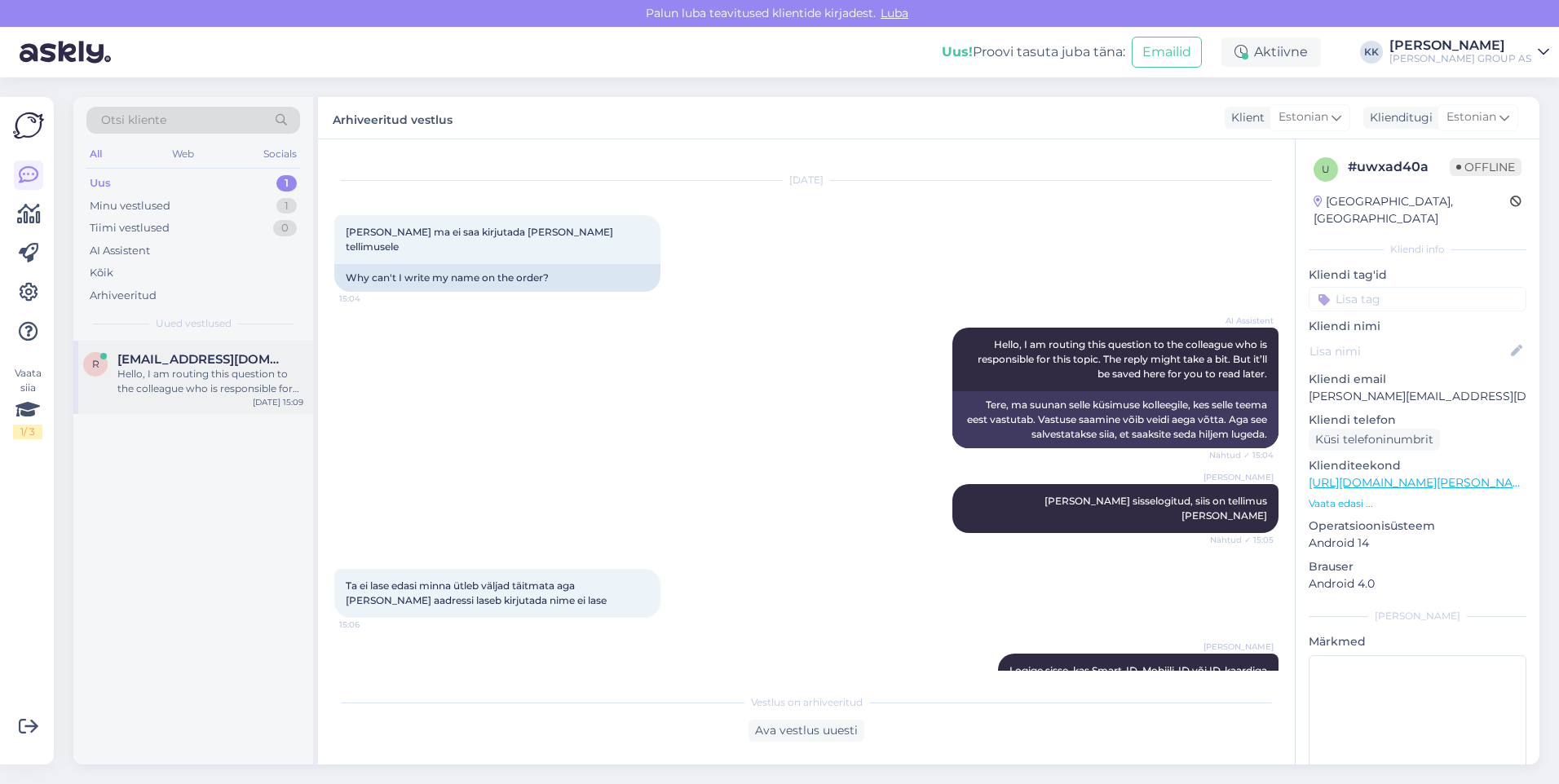
click at [175, 369] on div "Hello, I am routing this question to the colleague who is responsible for this …" at bounding box center [210, 381] width 186 height 30
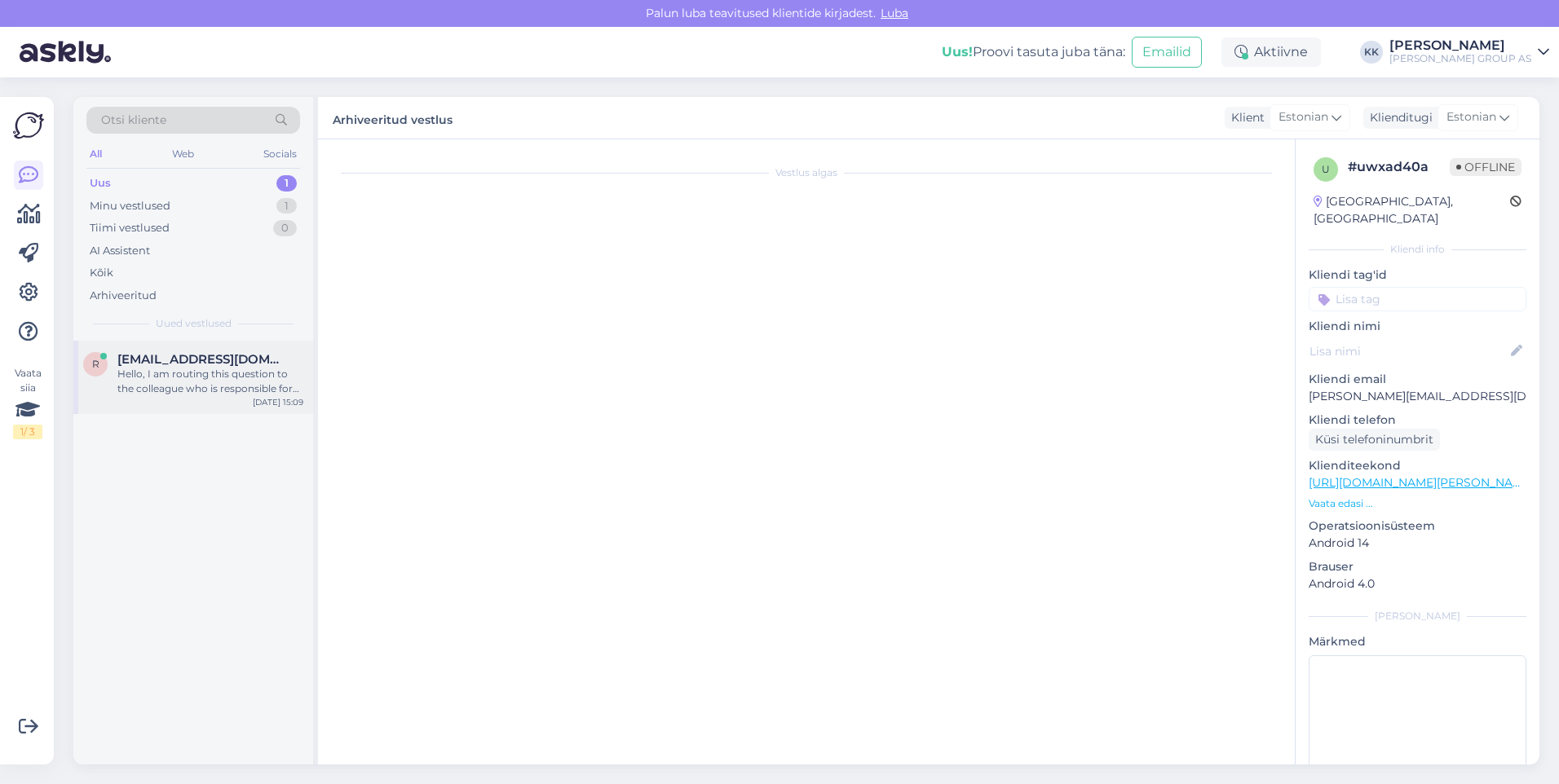
scroll to position [0, 0]
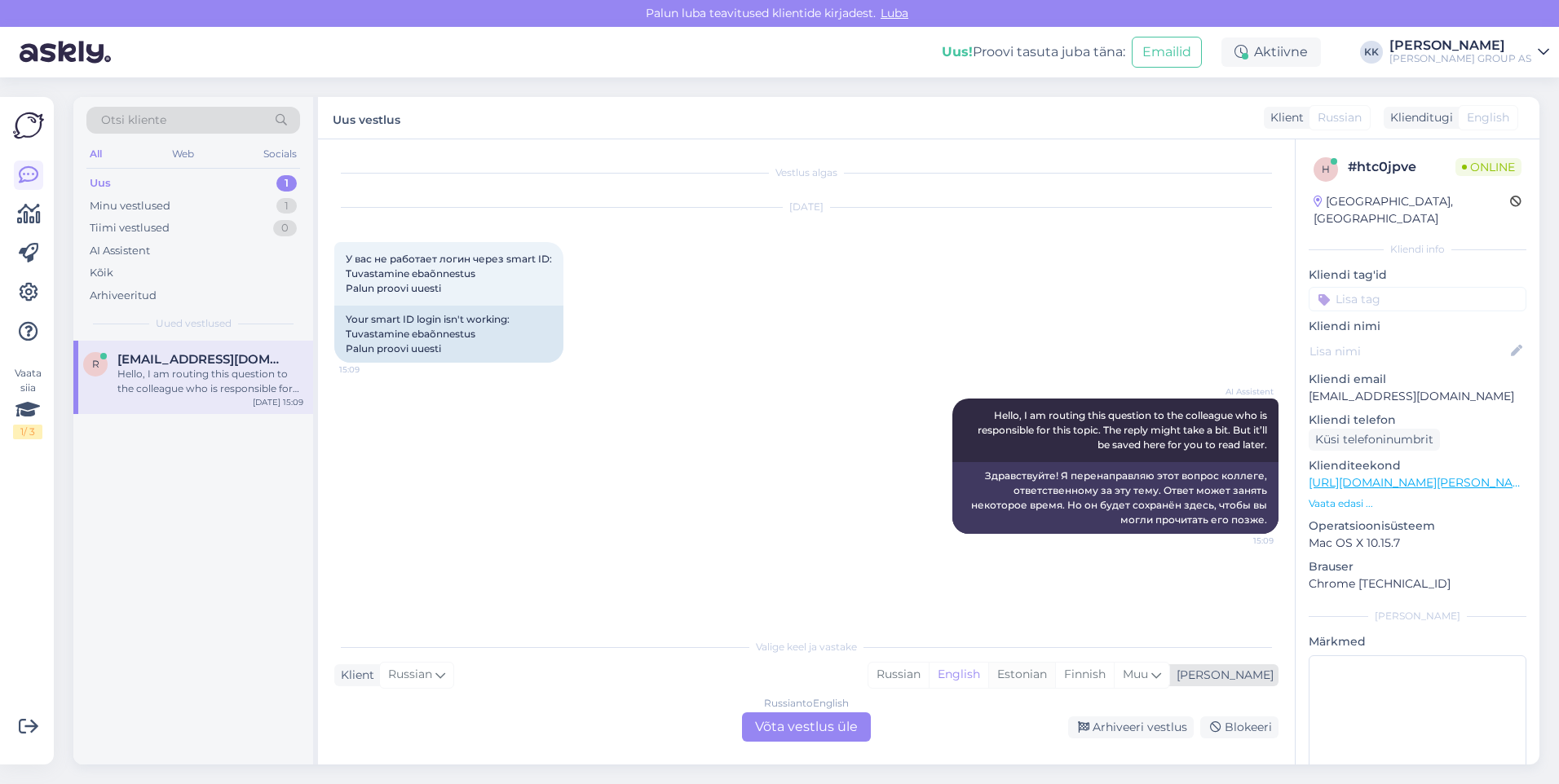
click at [1055, 671] on div "Estonian" at bounding box center [1021, 675] width 67 height 24
click at [808, 727] on div "Russian to Estonian Võta vestlus üle" at bounding box center [806, 727] width 128 height 30
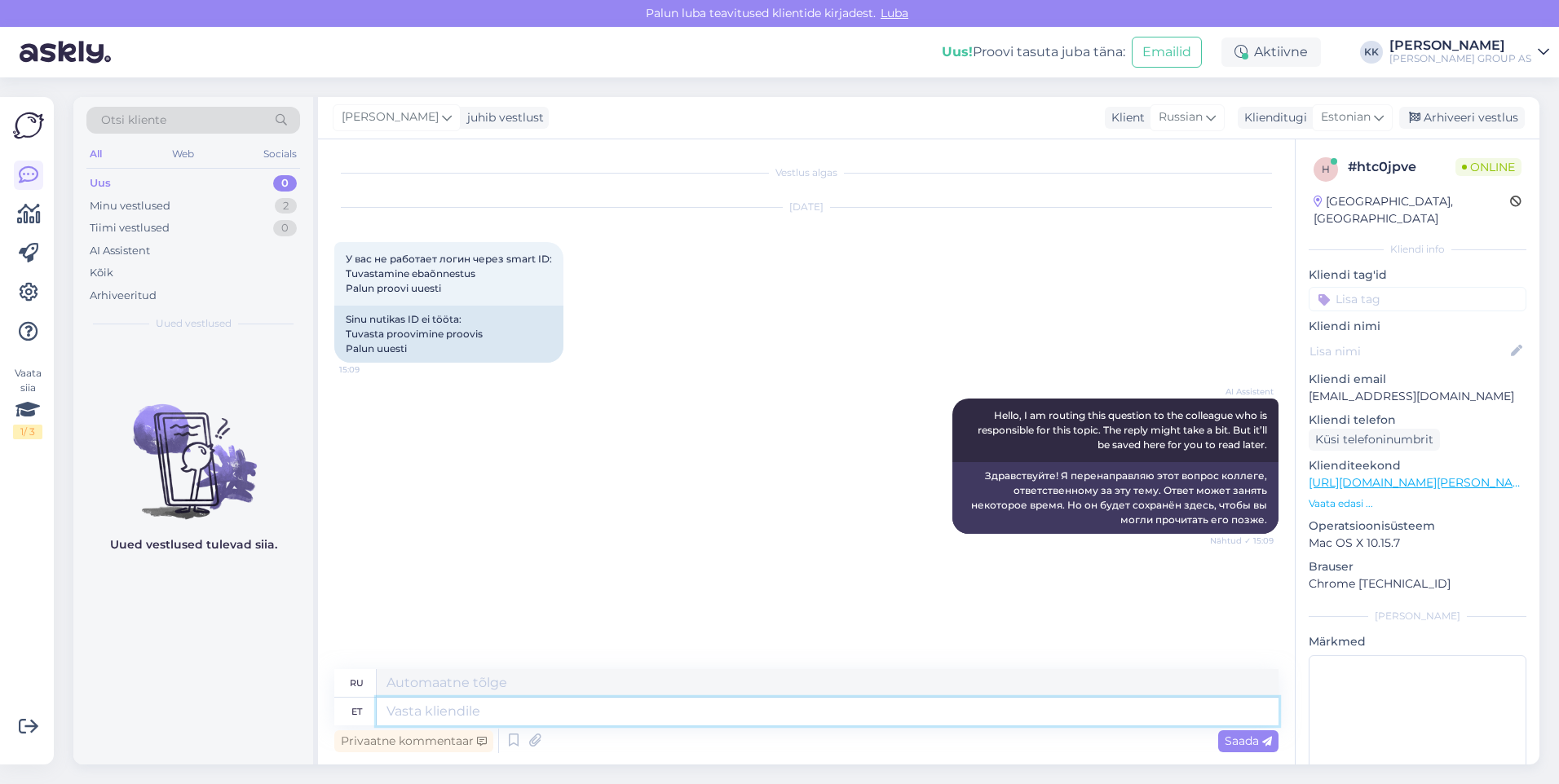
click at [419, 712] on textarea at bounding box center [827, 711] width 901 height 28
drag, startPoint x: 1233, startPoint y: 736, endPoint x: 1099, endPoint y: 659, distance: 154.5
click at [1234, 736] on span "Saada" at bounding box center [1247, 741] width 47 height 15
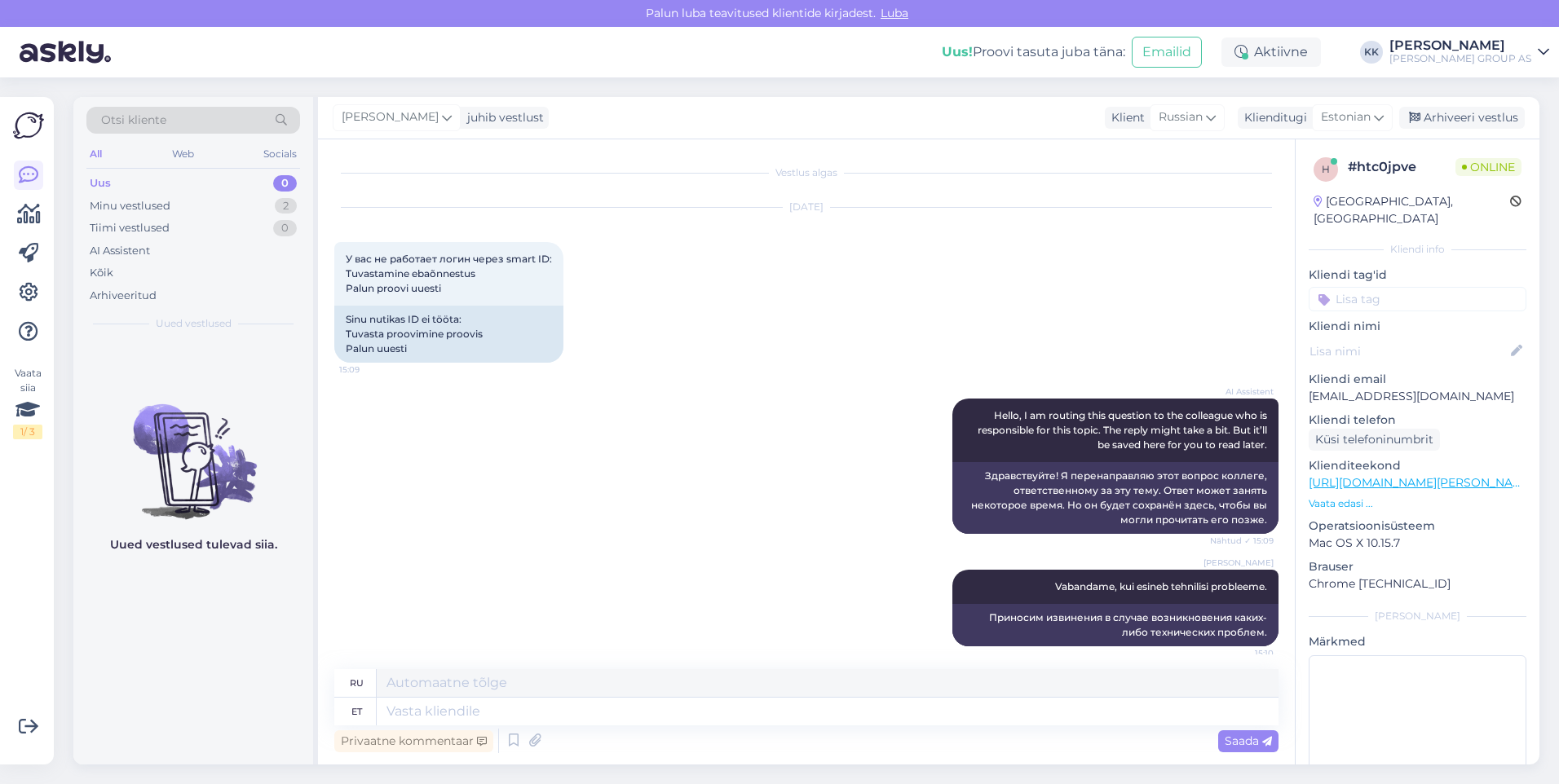
scroll to position [10, 0]
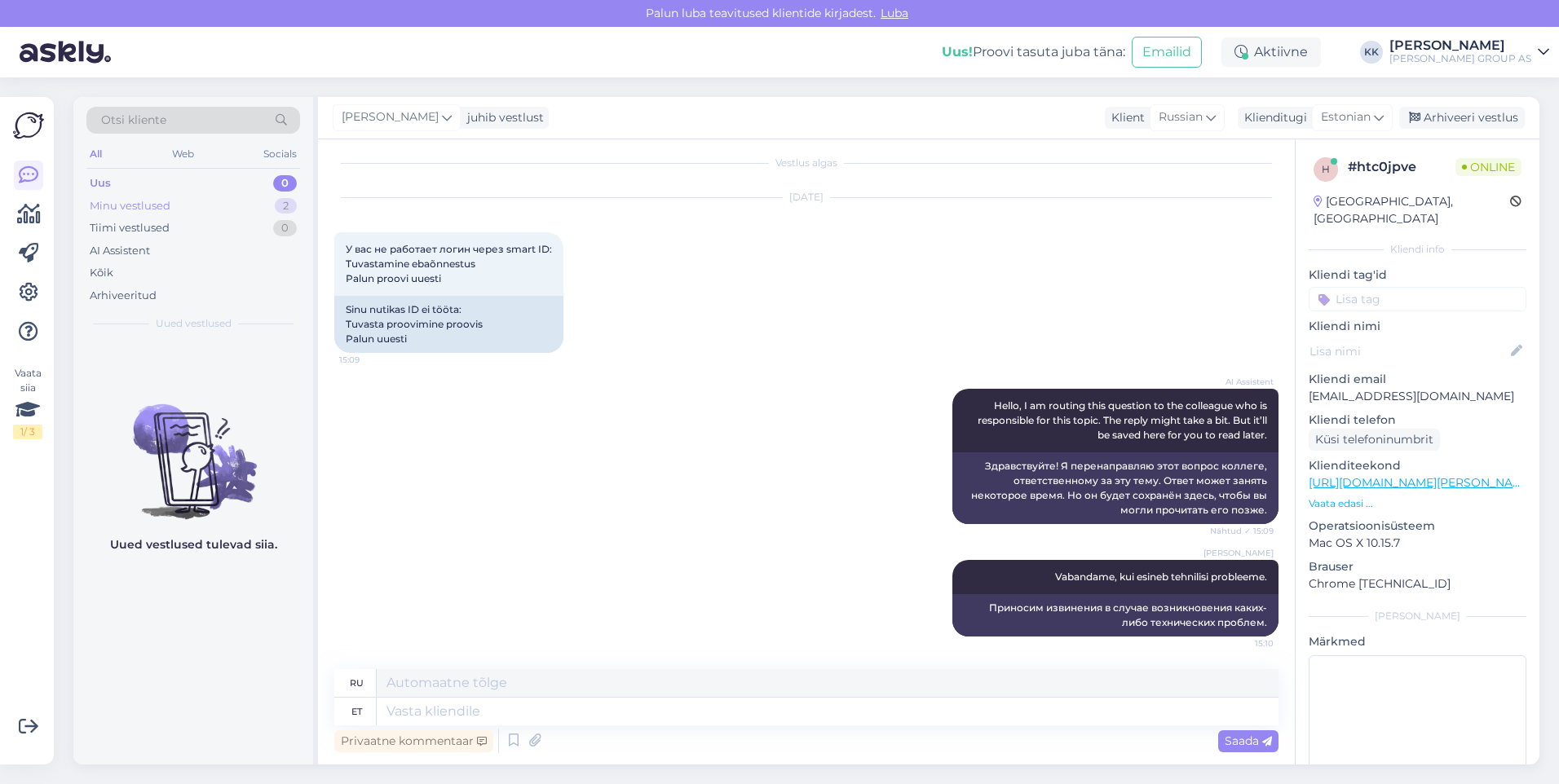
click at [128, 200] on div "Minu vestlused" at bounding box center [129, 206] width 81 height 17
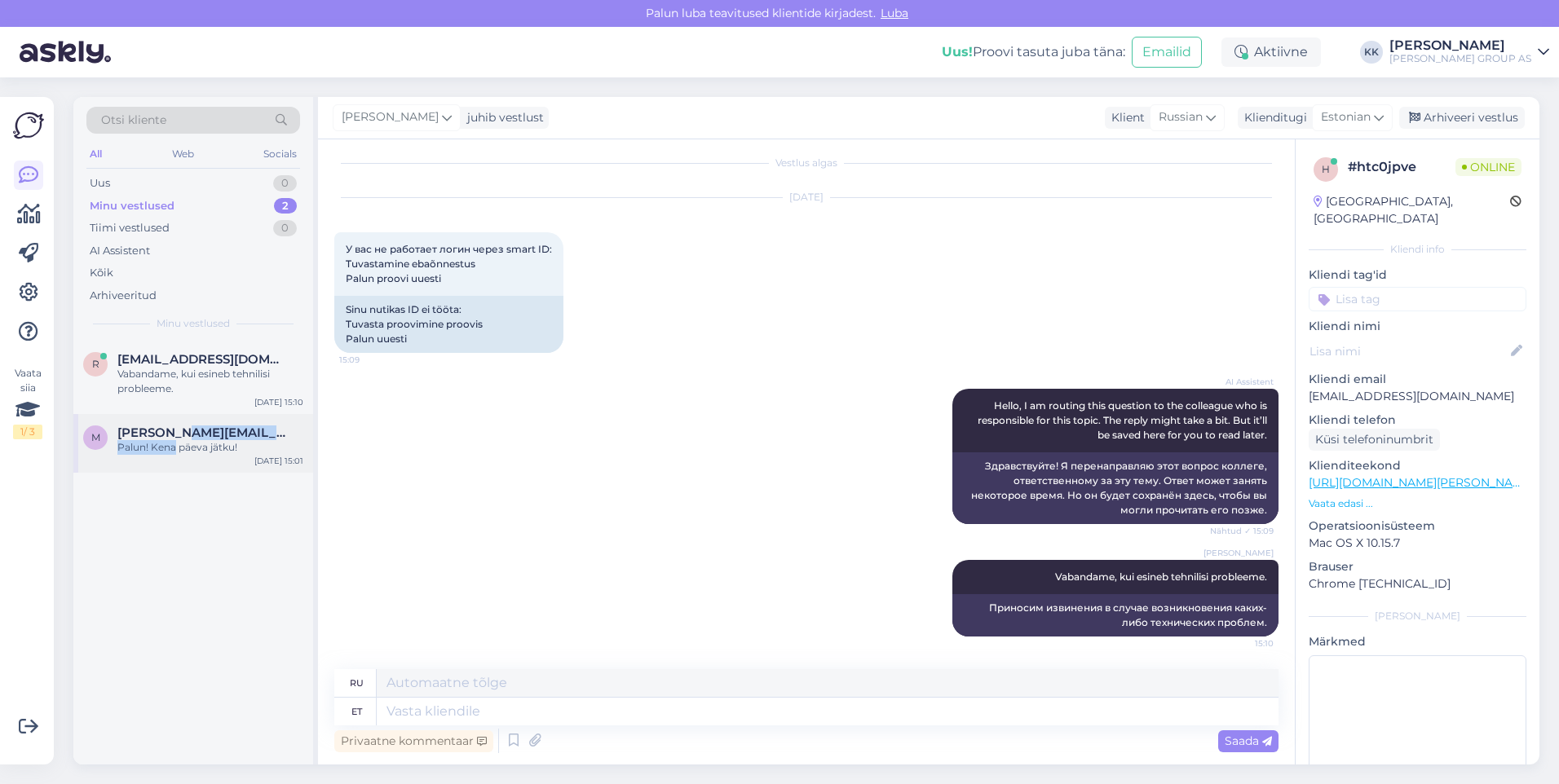
click at [179, 439] on div "[PERSON_NAME][EMAIL_ADDRESS][DOMAIN_NAME] Palun! Kena päeva jätku!" at bounding box center [210, 440] width 186 height 30
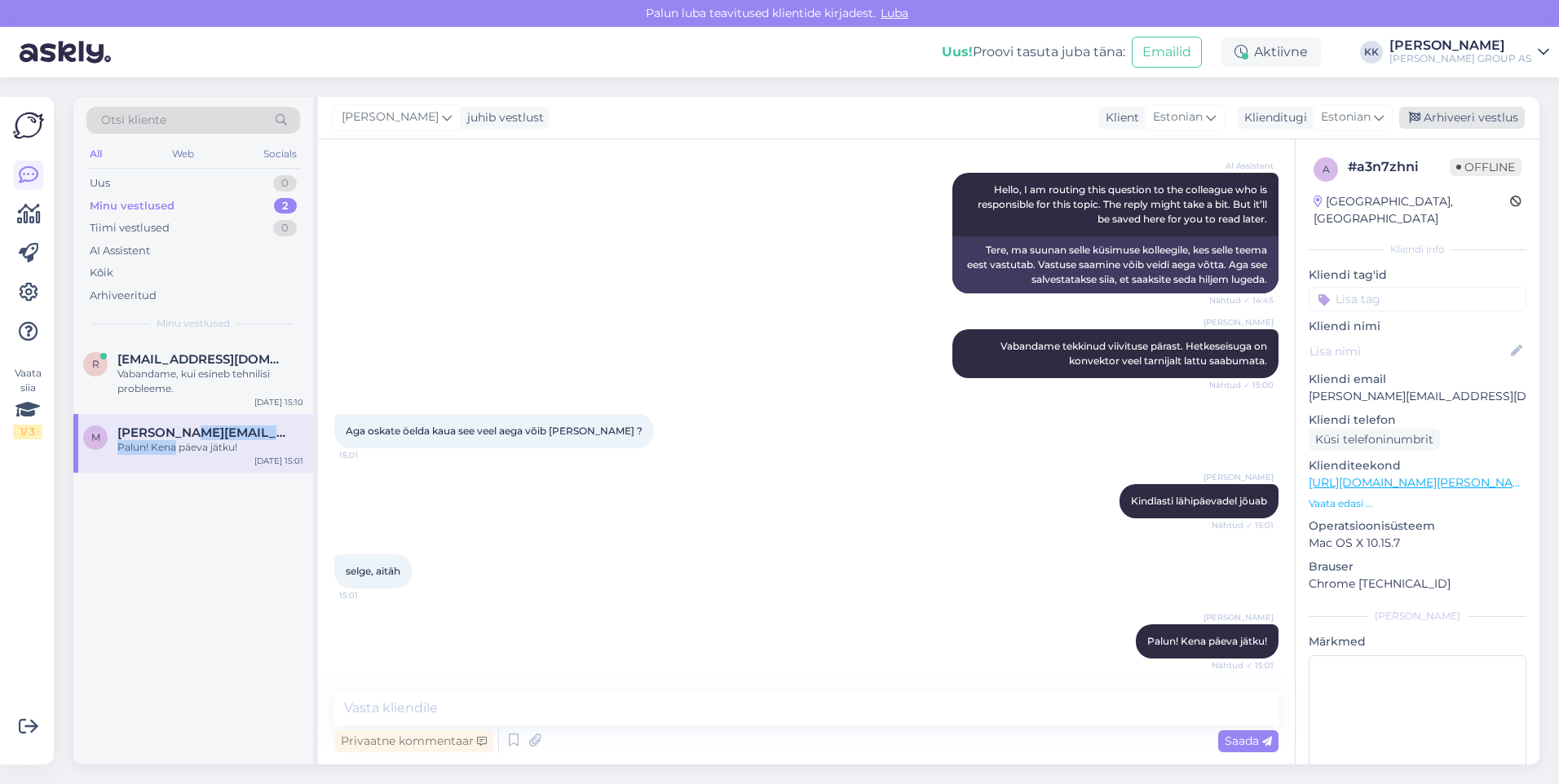
click at [1446, 119] on div "Arhiveeri vestlus" at bounding box center [1461, 118] width 126 height 22
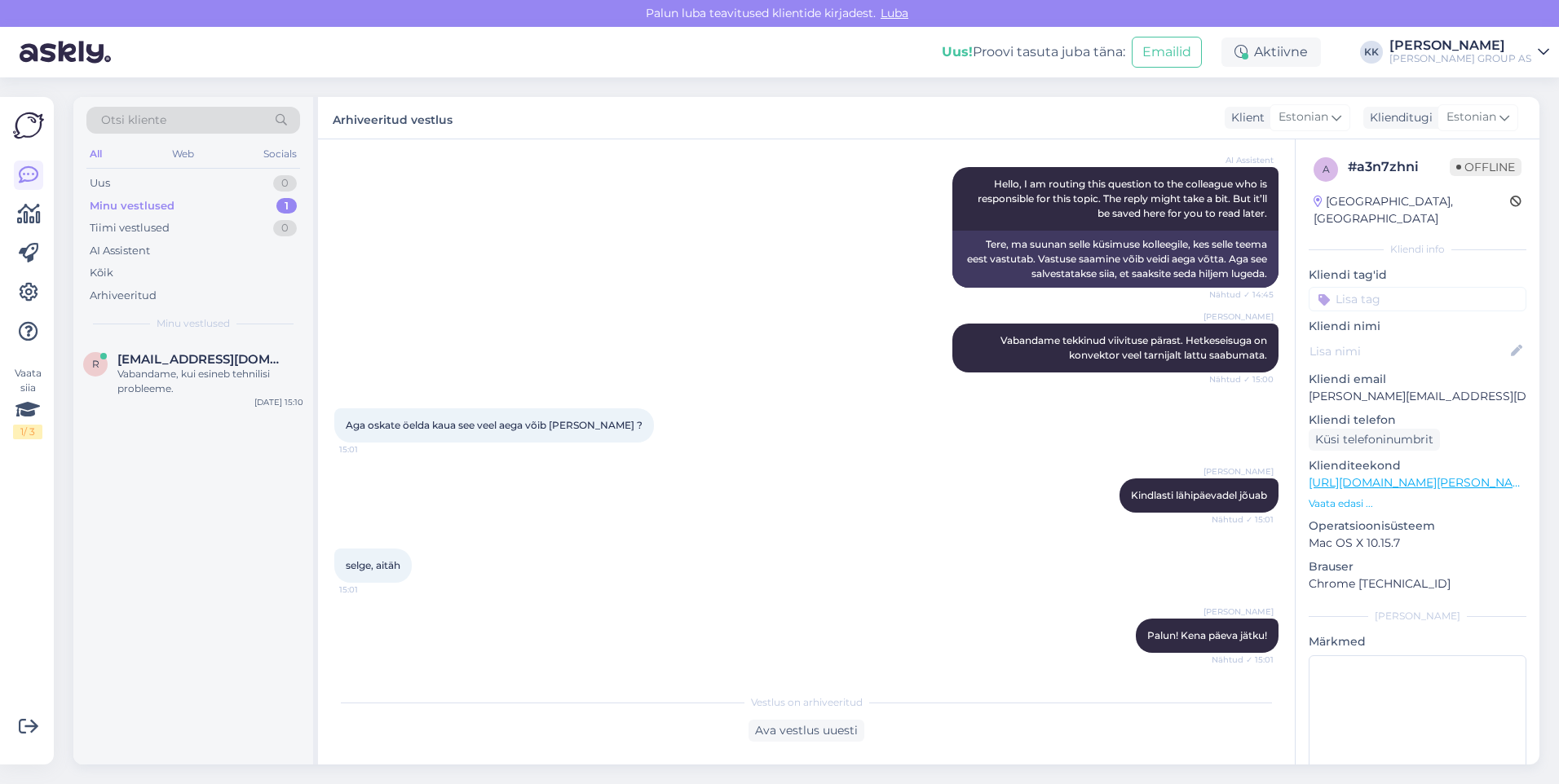
scroll to position [1167, 0]
click at [151, 373] on div "Vabandame, kui esineb tehnilisi probleeme." at bounding box center [210, 381] width 186 height 30
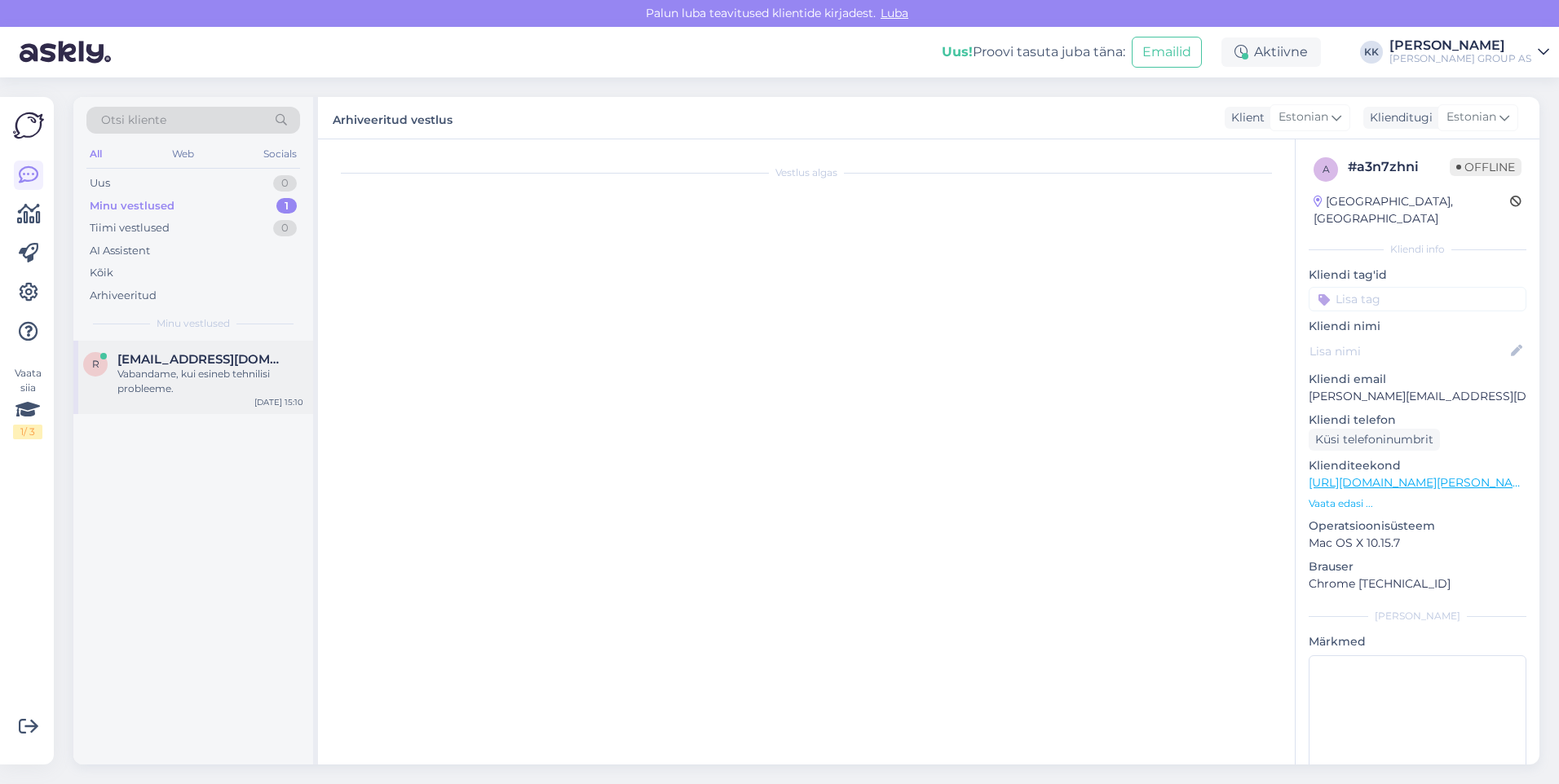
scroll to position [10, 0]
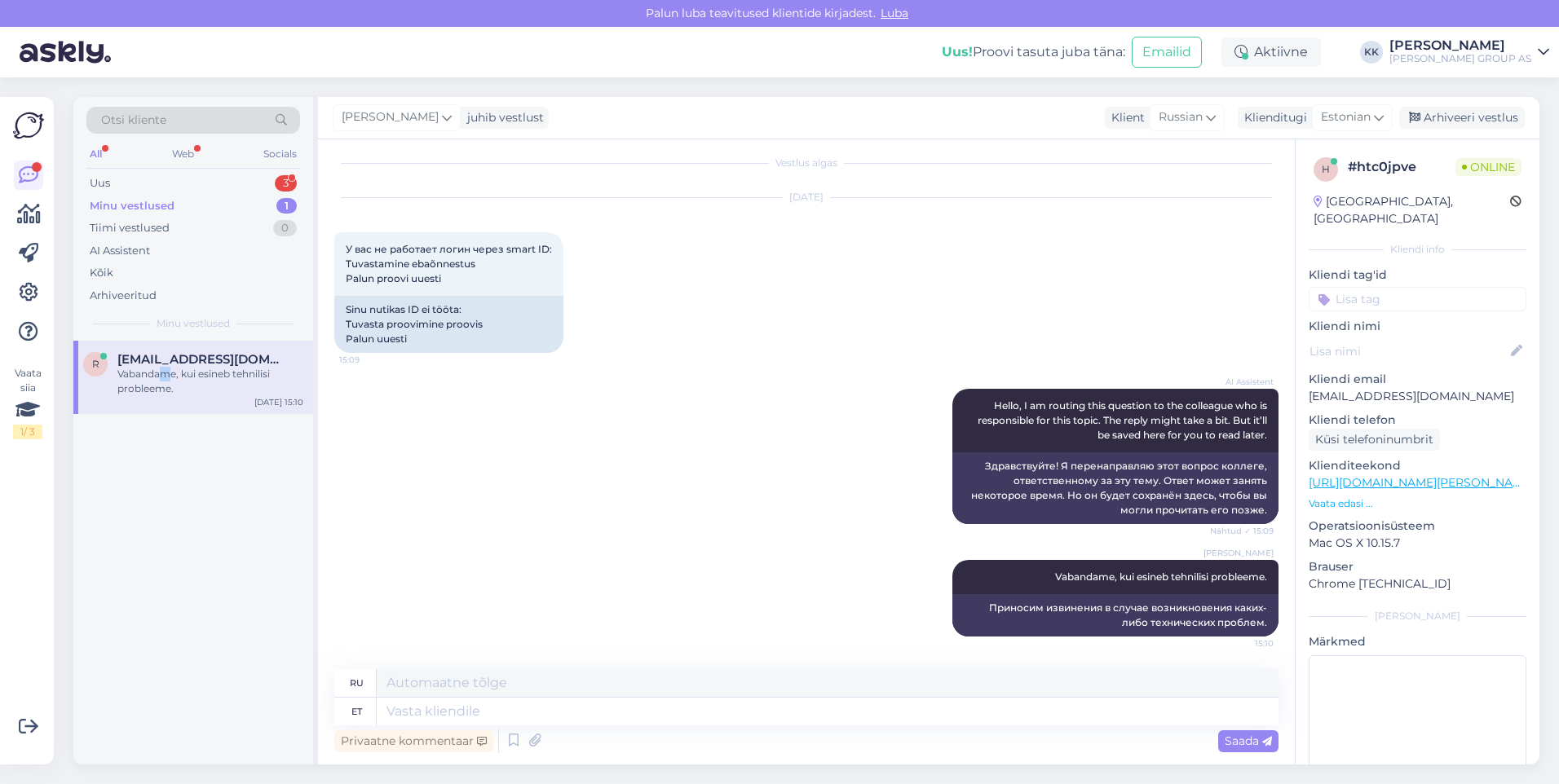
click at [168, 379] on div "Vabandame, kui esineb tehnilisi probleeme." at bounding box center [210, 381] width 186 height 30
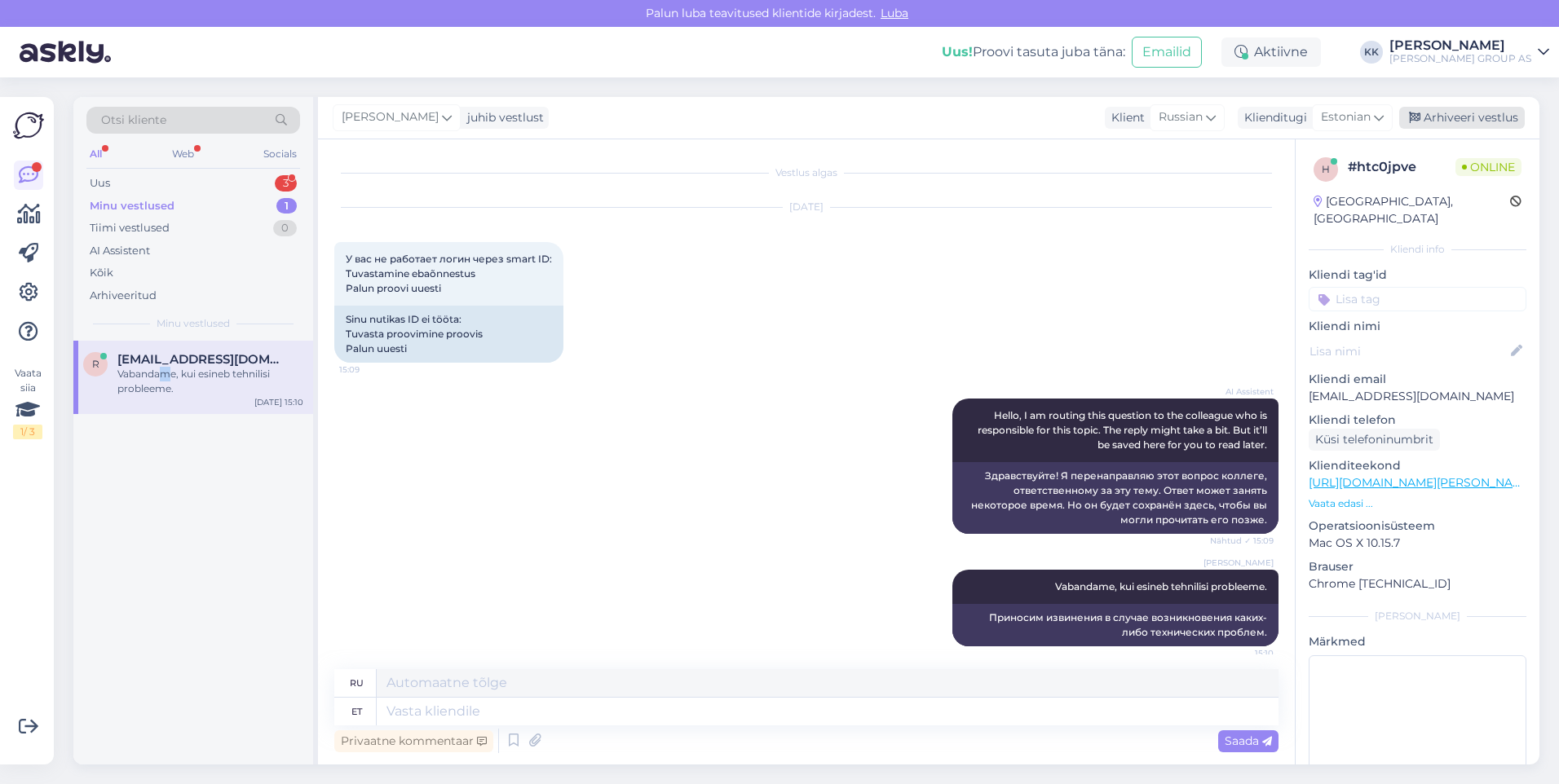
click at [1446, 112] on div "Arhiveeri vestlus" at bounding box center [1461, 118] width 126 height 22
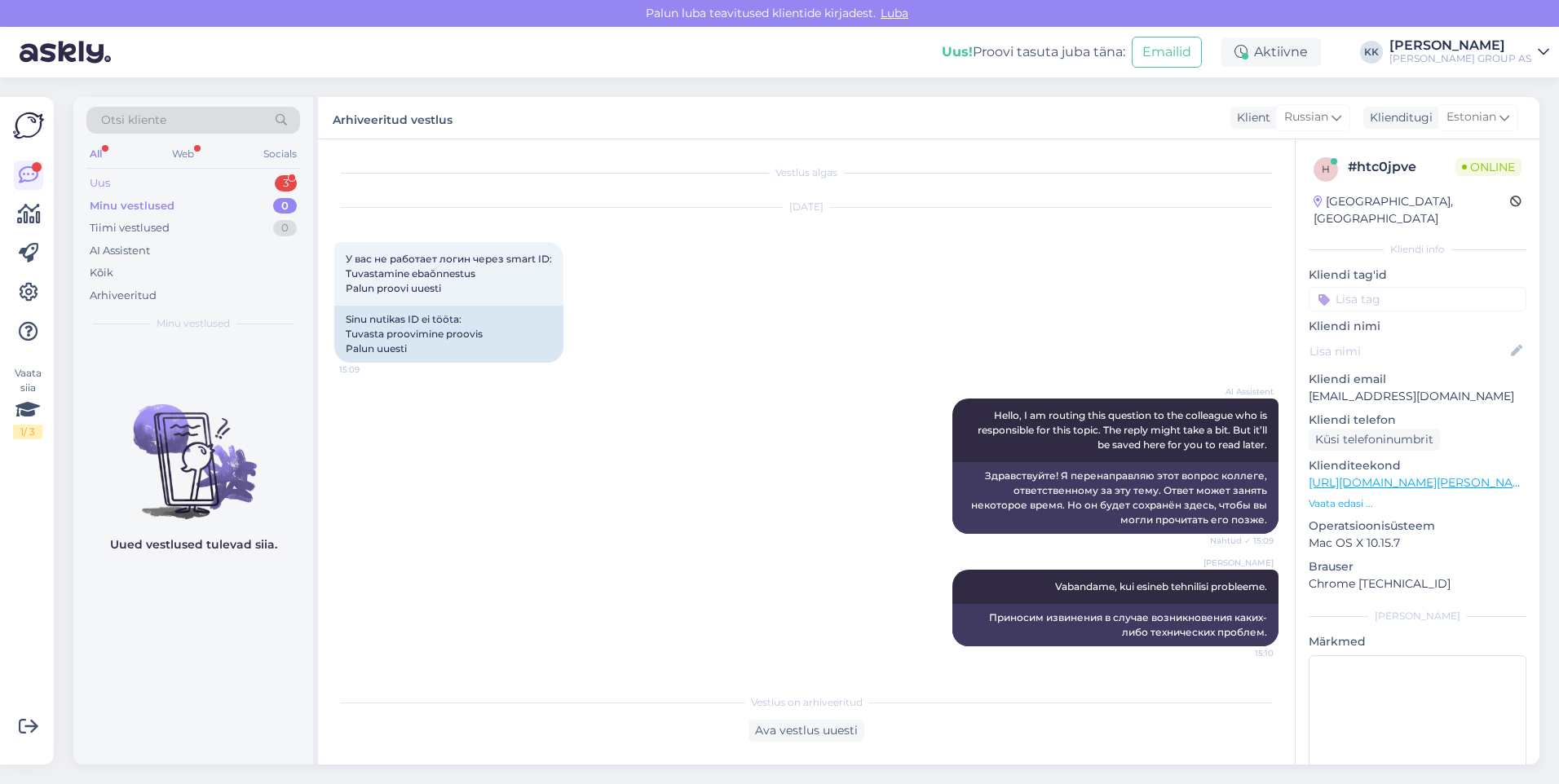
click at [122, 179] on div "Uus 3" at bounding box center [193, 183] width 214 height 23
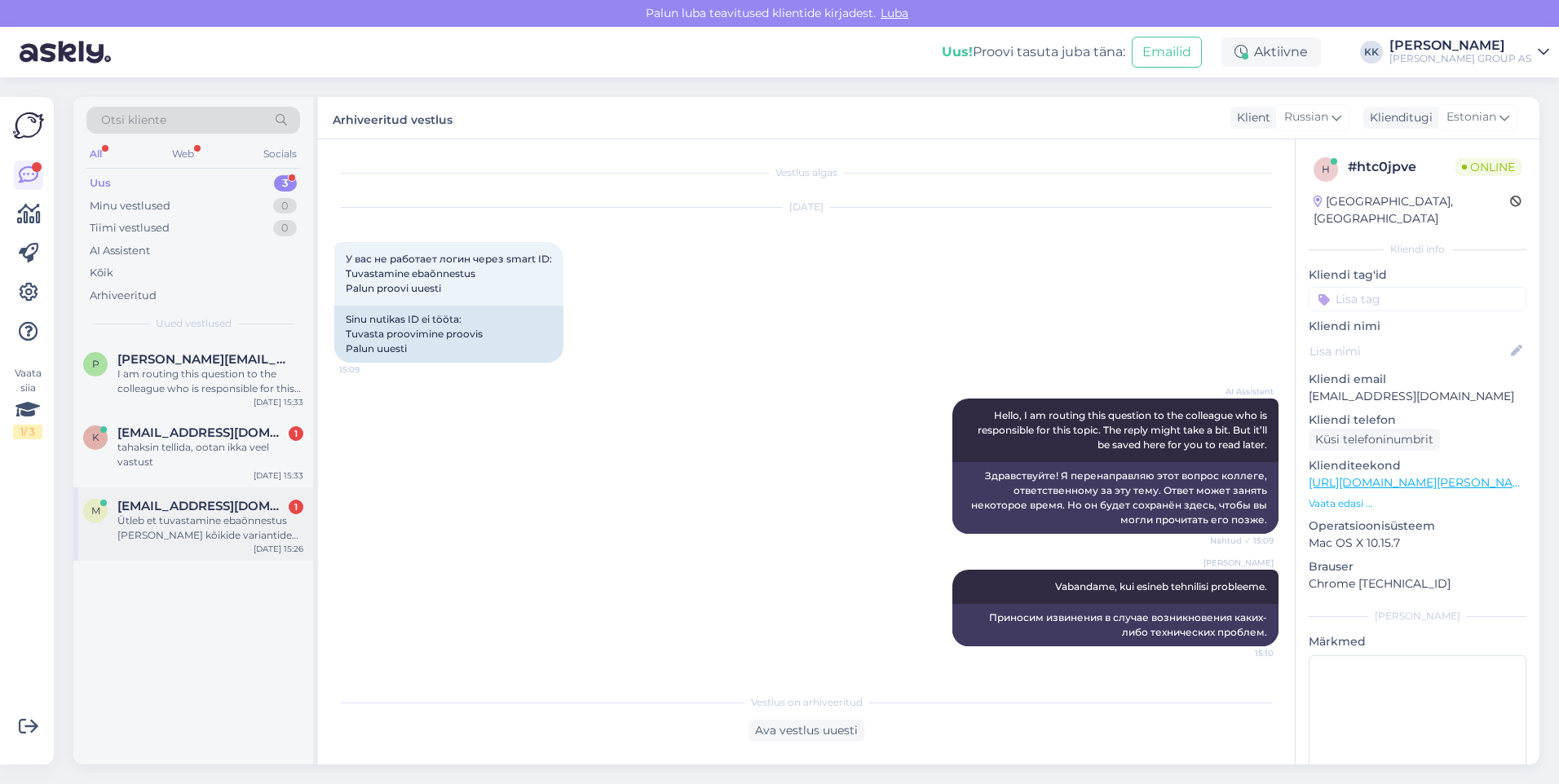
click at [198, 518] on div "Ütleb et tuvastamine ebaõnnestus [PERSON_NAME] kõikide variantide puhul" at bounding box center [210, 528] width 186 height 30
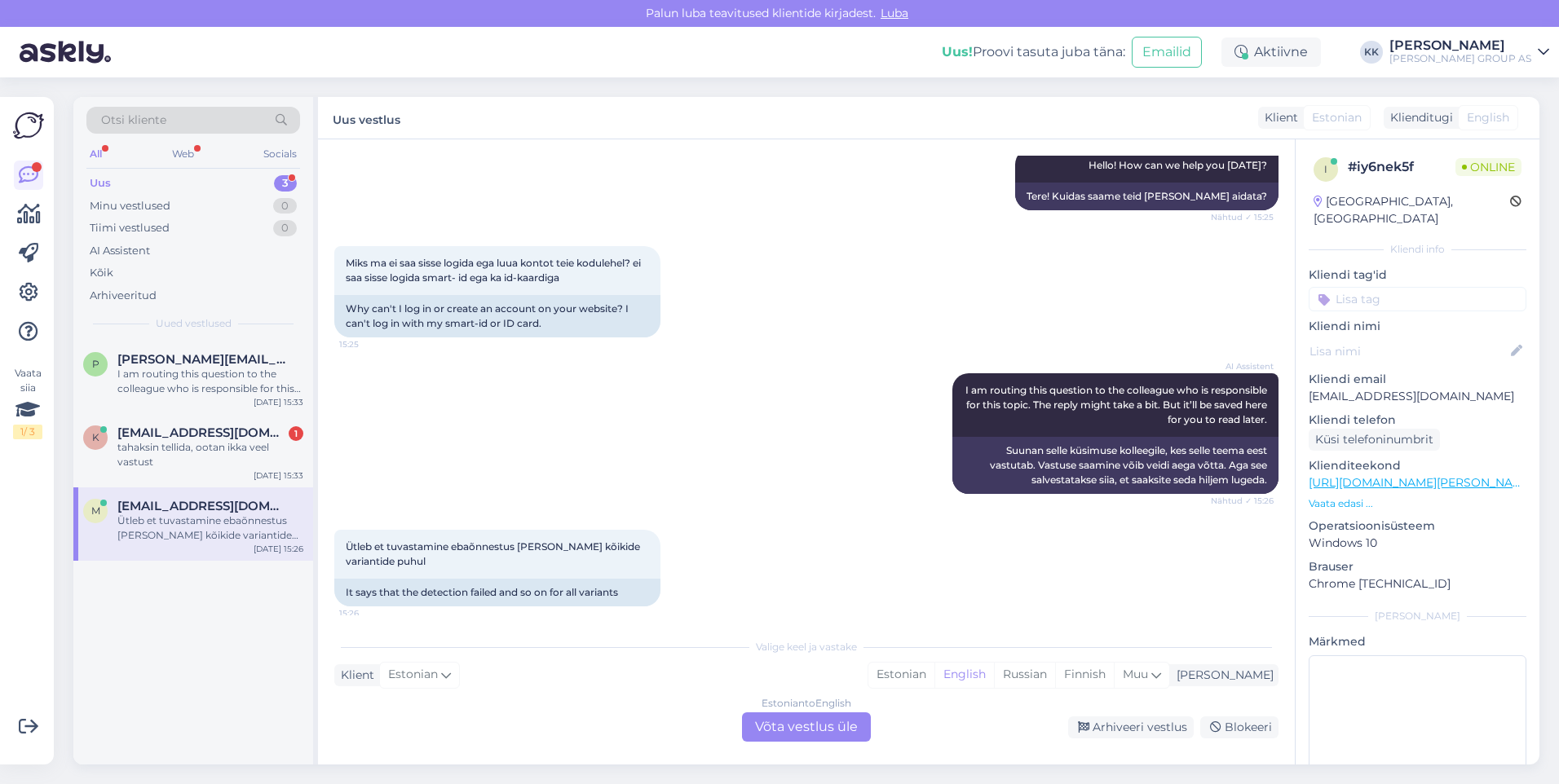
scroll to position [201, 0]
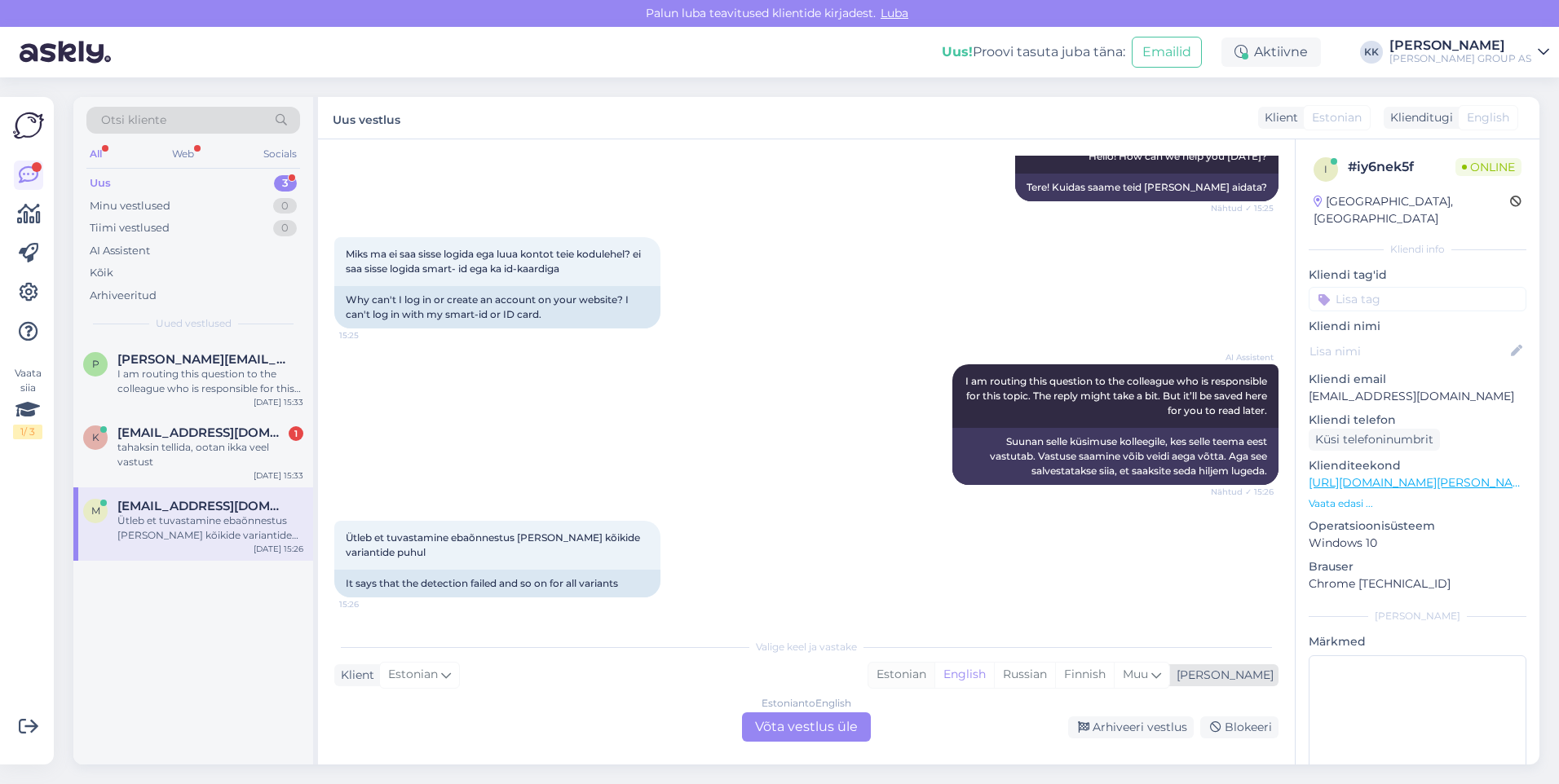
drag, startPoint x: 956, startPoint y: 671, endPoint x: 939, endPoint y: 684, distance: 21.4
click at [934, 671] on div "Estonian" at bounding box center [900, 675] width 66 height 24
click at [788, 730] on div "Estonian to Estonian Võta vestlus üle" at bounding box center [806, 727] width 128 height 30
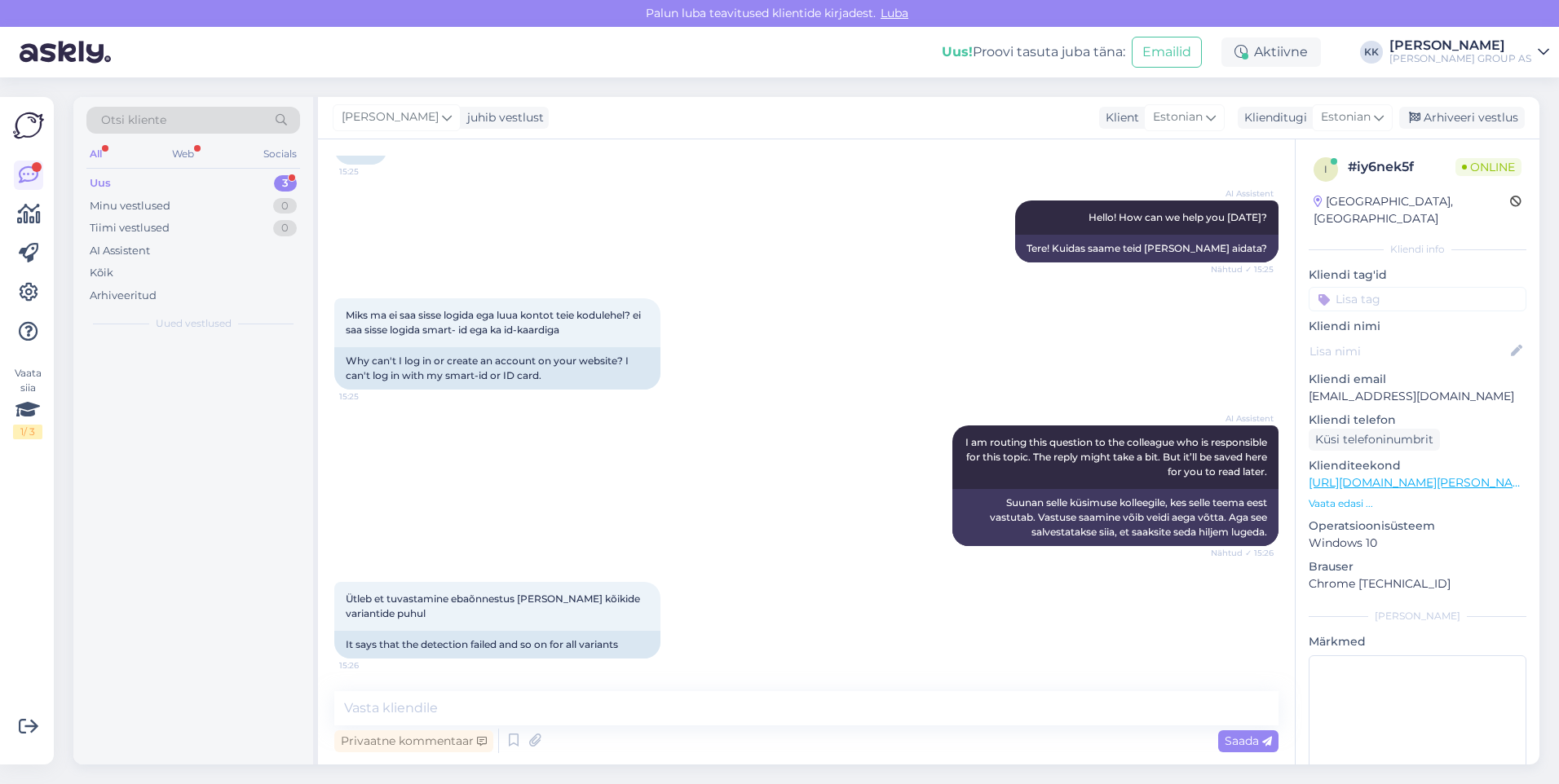
scroll to position [140, 0]
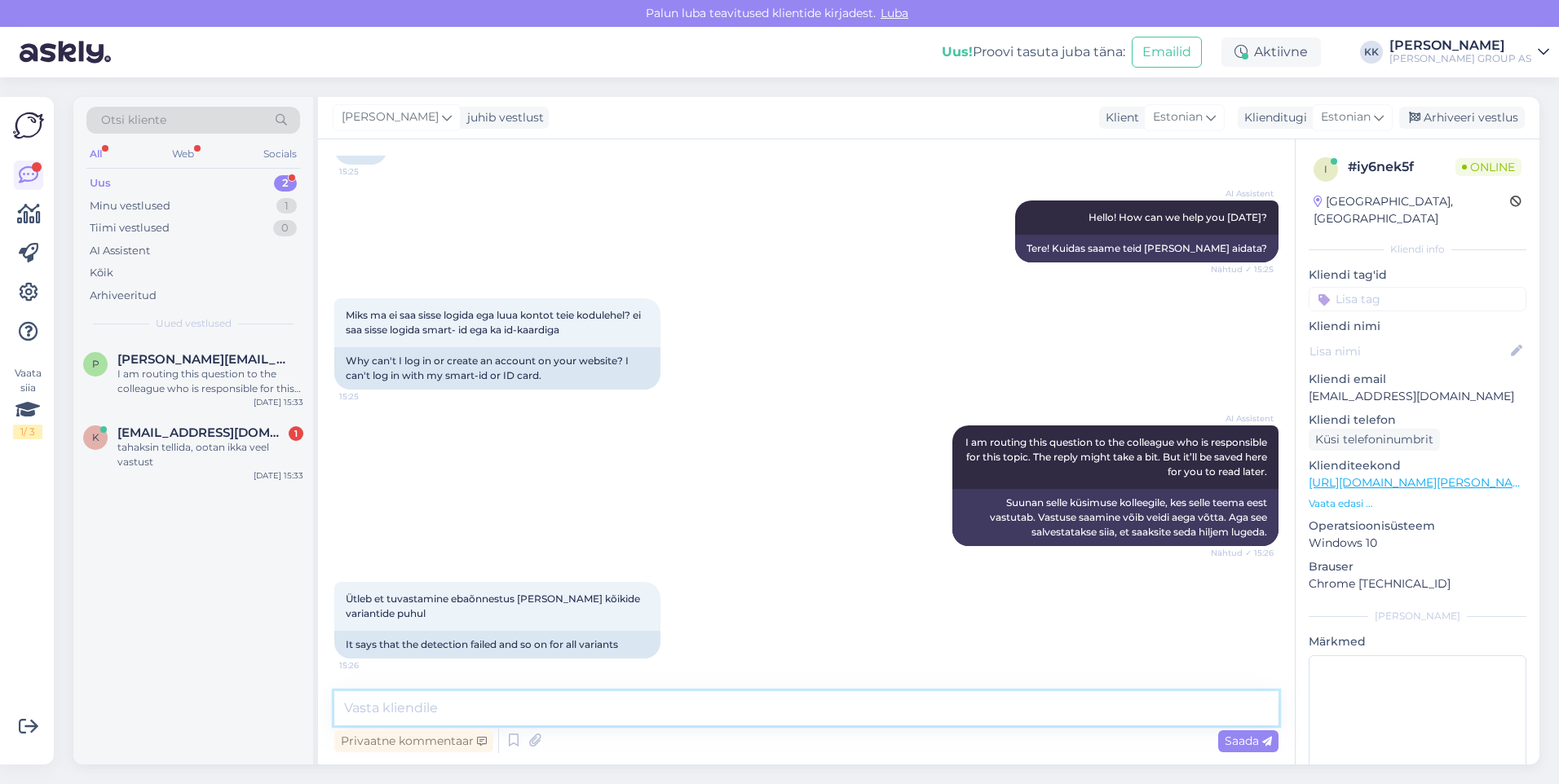
click at [403, 710] on textarea at bounding box center [806, 708] width 944 height 34
click at [1240, 739] on span "Saada" at bounding box center [1247, 741] width 47 height 15
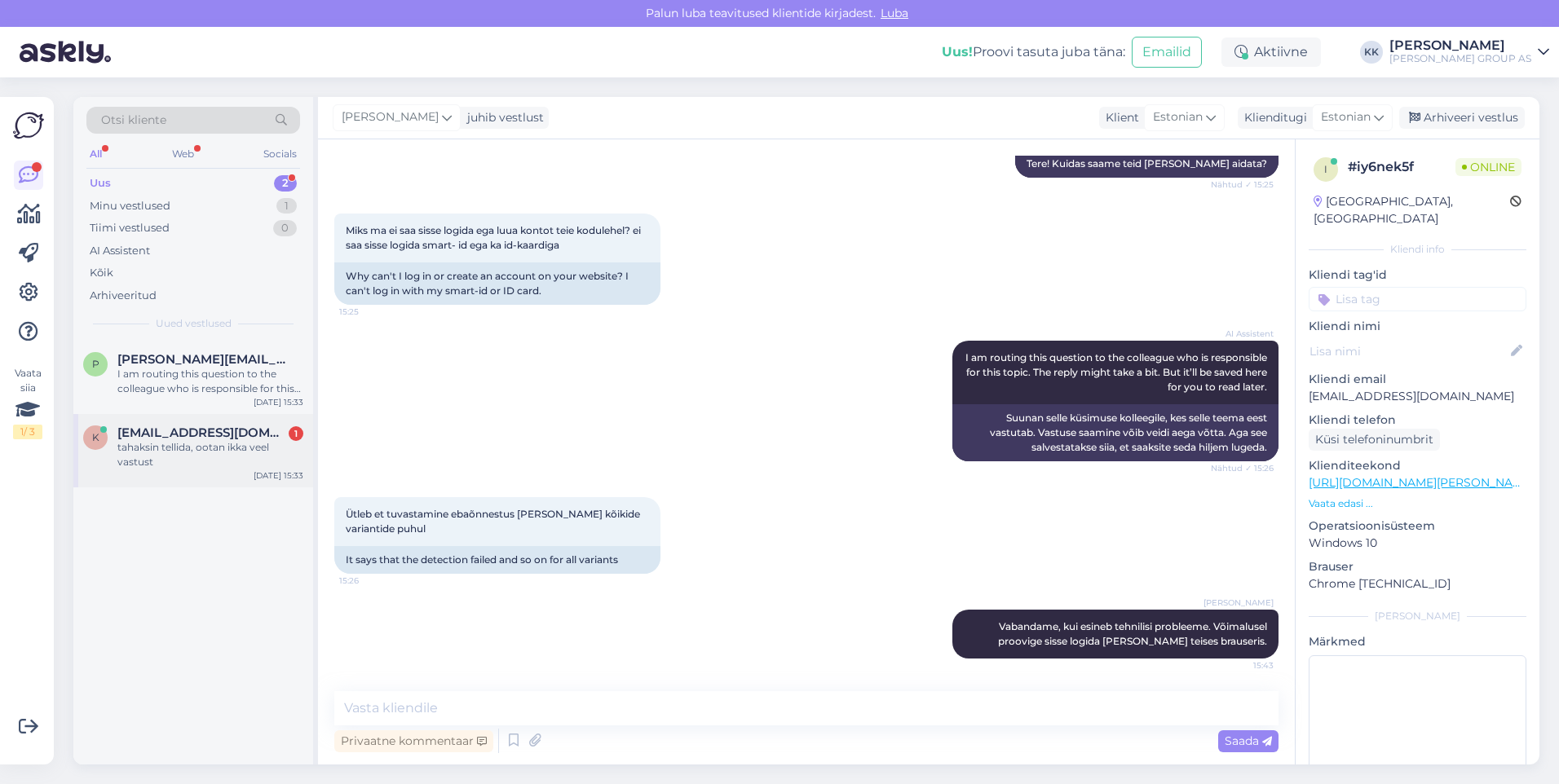
click at [174, 451] on div "tahaksin tellida, ootan ikka veel vastust" at bounding box center [210, 455] width 186 height 30
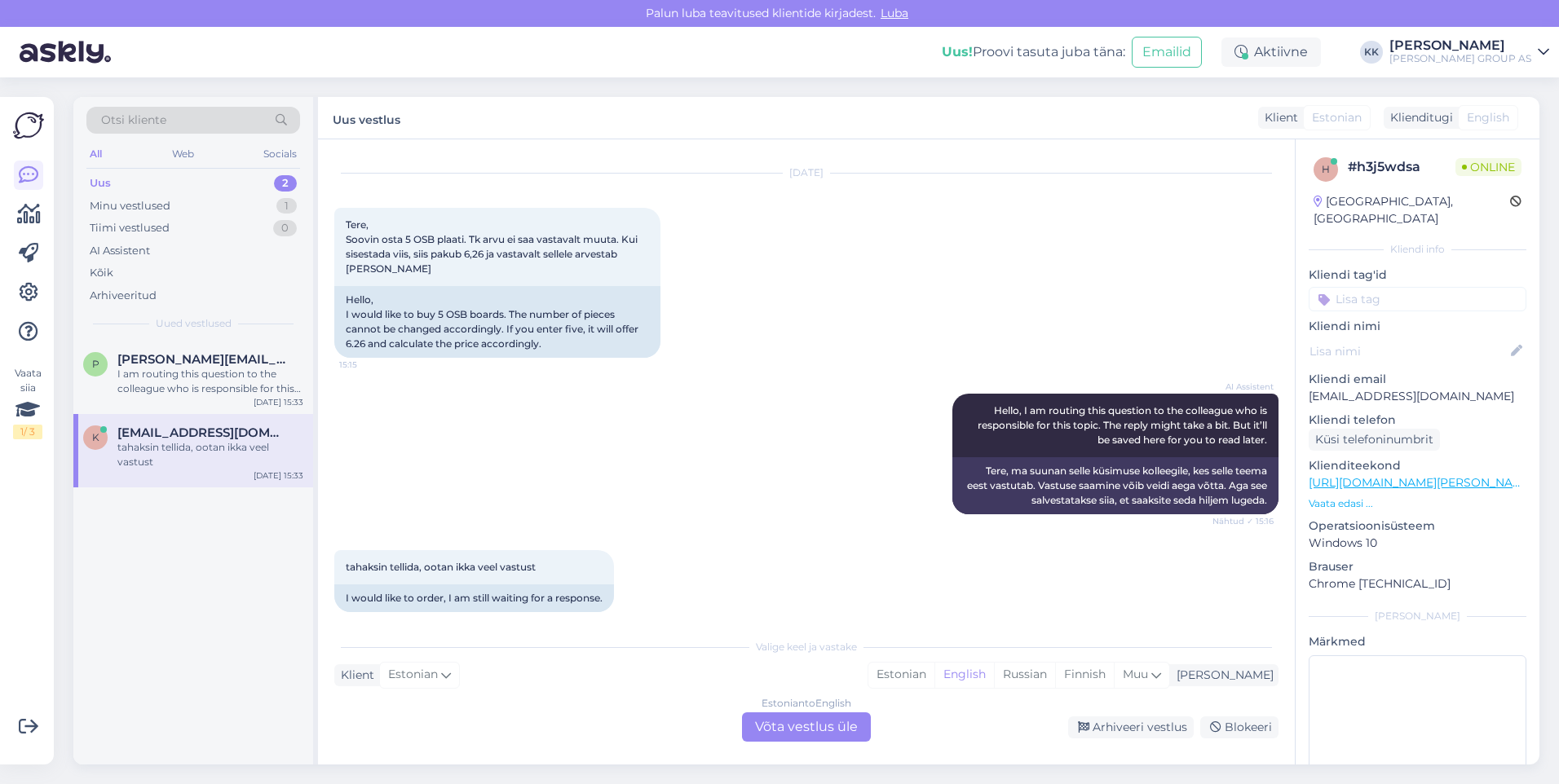
scroll to position [49, 0]
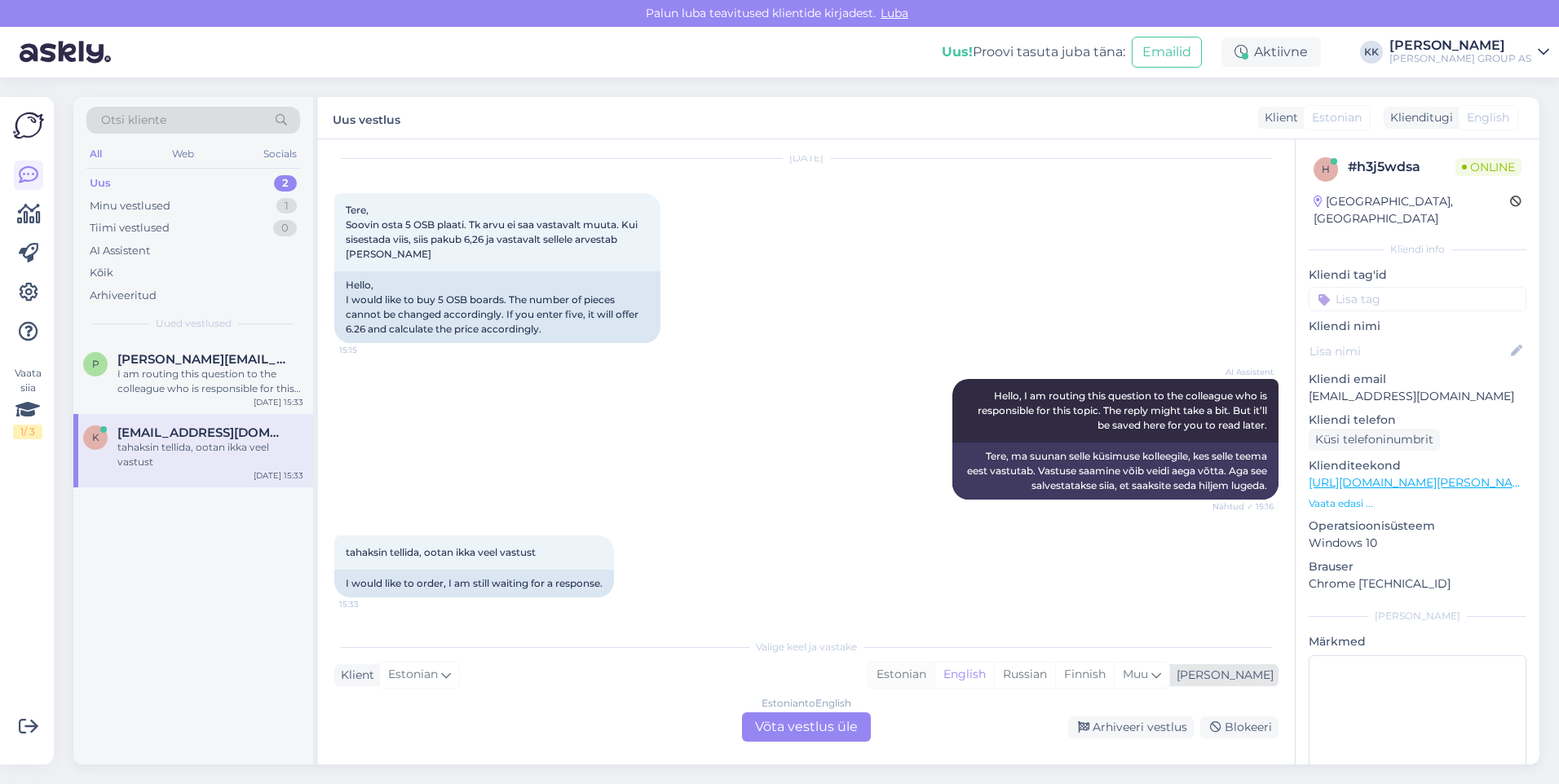
click at [934, 671] on div "Estonian" at bounding box center [900, 675] width 66 height 24
click at [788, 728] on div "Estonian to Estonian Võta vestlus üle" at bounding box center [806, 727] width 128 height 30
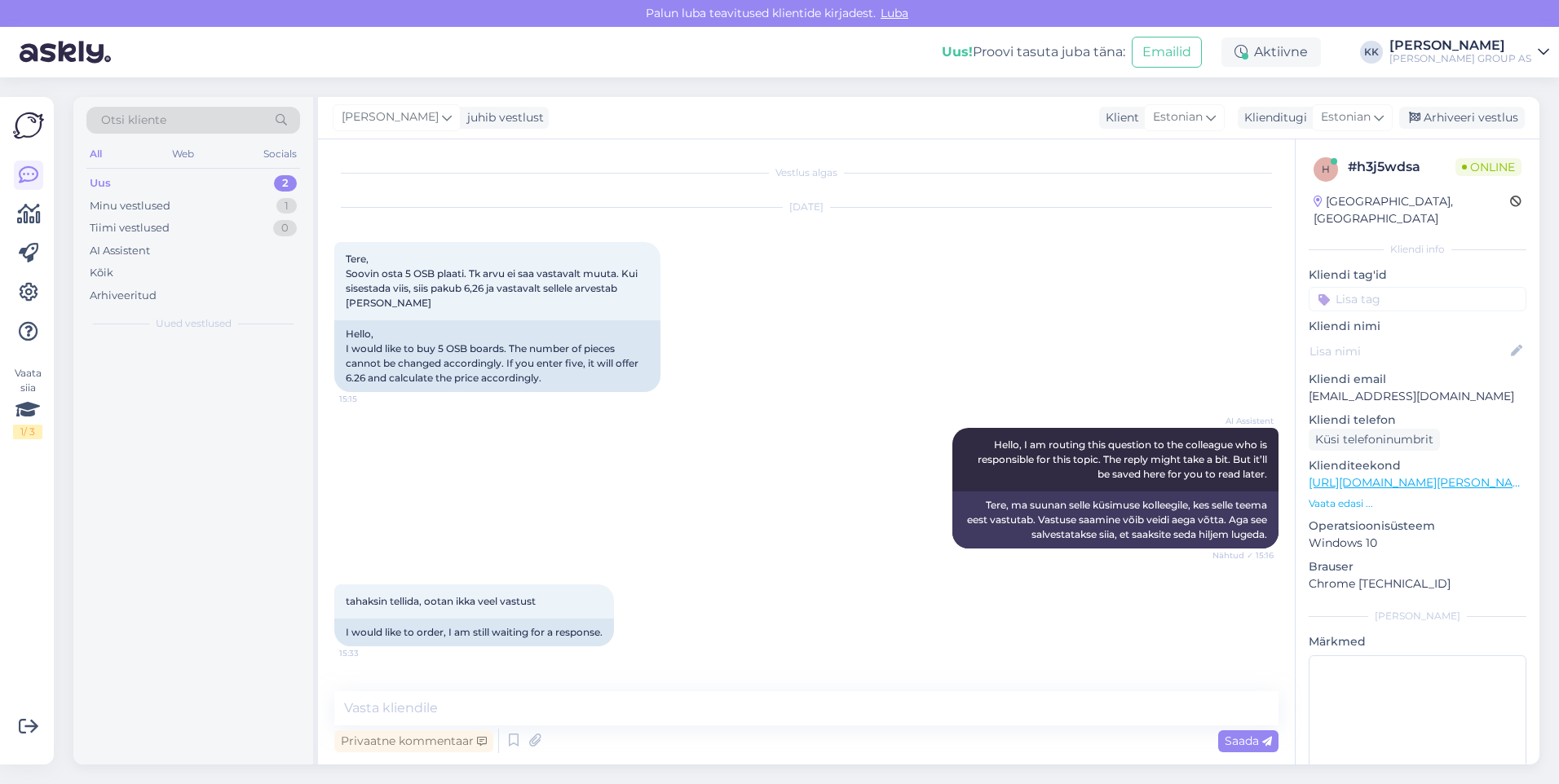
scroll to position [0, 0]
click at [416, 715] on textarea at bounding box center [806, 708] width 944 height 34
click at [1241, 738] on span "Saada" at bounding box center [1247, 741] width 47 height 15
click at [202, 379] on div "I am routing this question to the colleague who is responsible for this topic. …" at bounding box center [210, 381] width 186 height 30
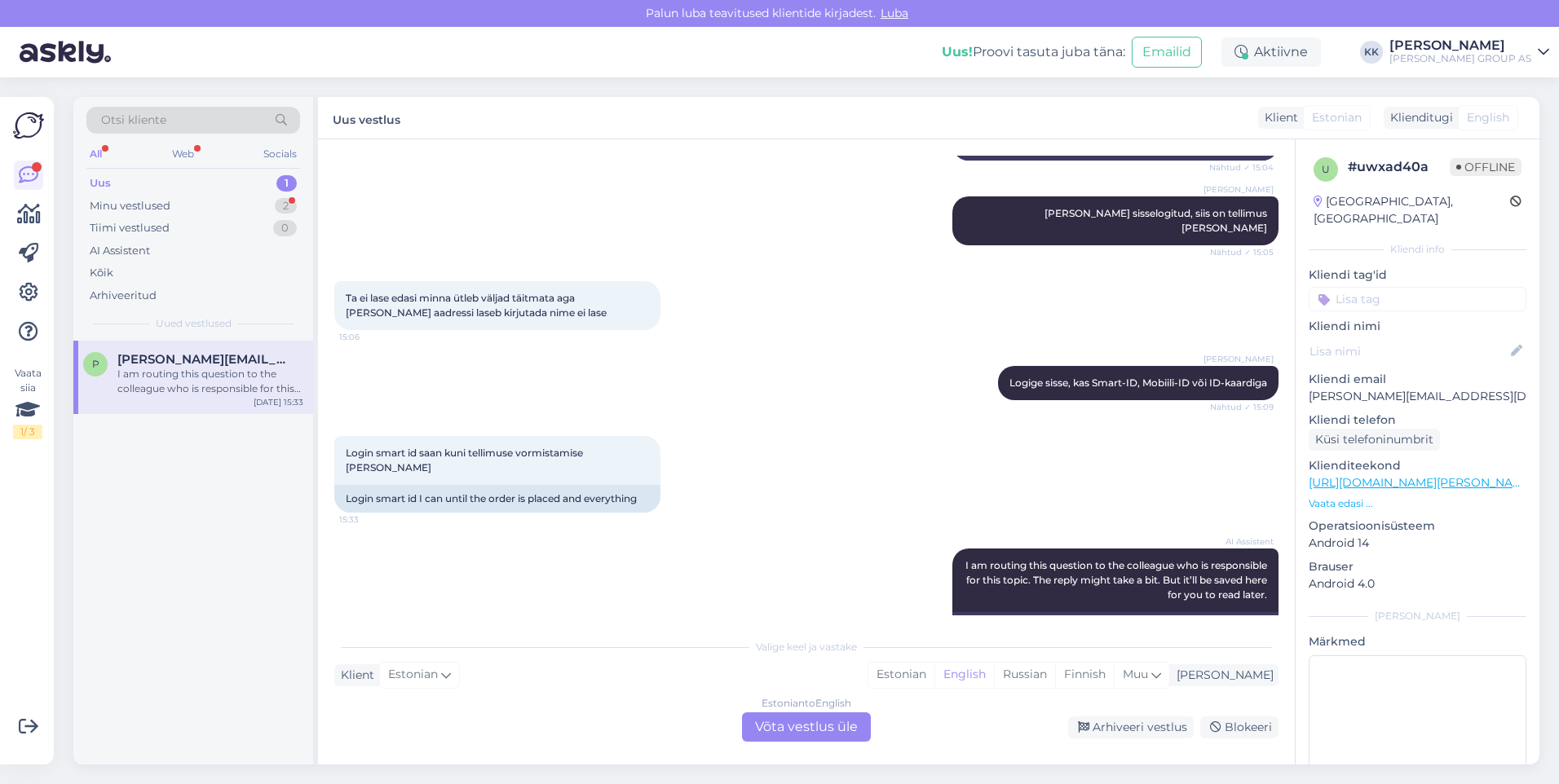
scroll to position [342, 0]
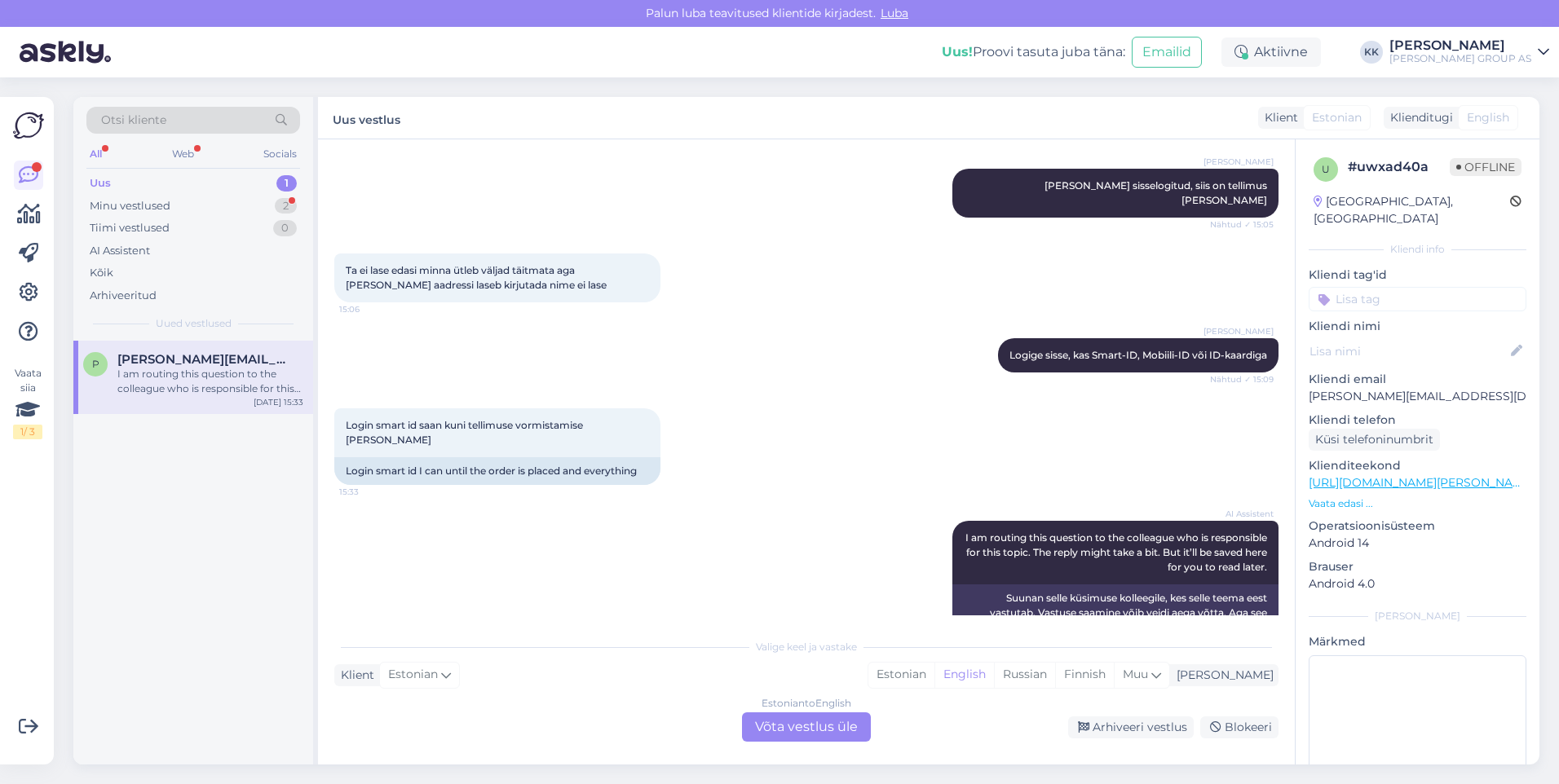
drag, startPoint x: 965, startPoint y: 671, endPoint x: 919, endPoint y: 688, distance: 49.0
click at [934, 671] on div "Estonian" at bounding box center [900, 675] width 66 height 24
click at [819, 723] on div "Estonian to Estonian Võta vestlus üle" at bounding box center [806, 727] width 128 height 30
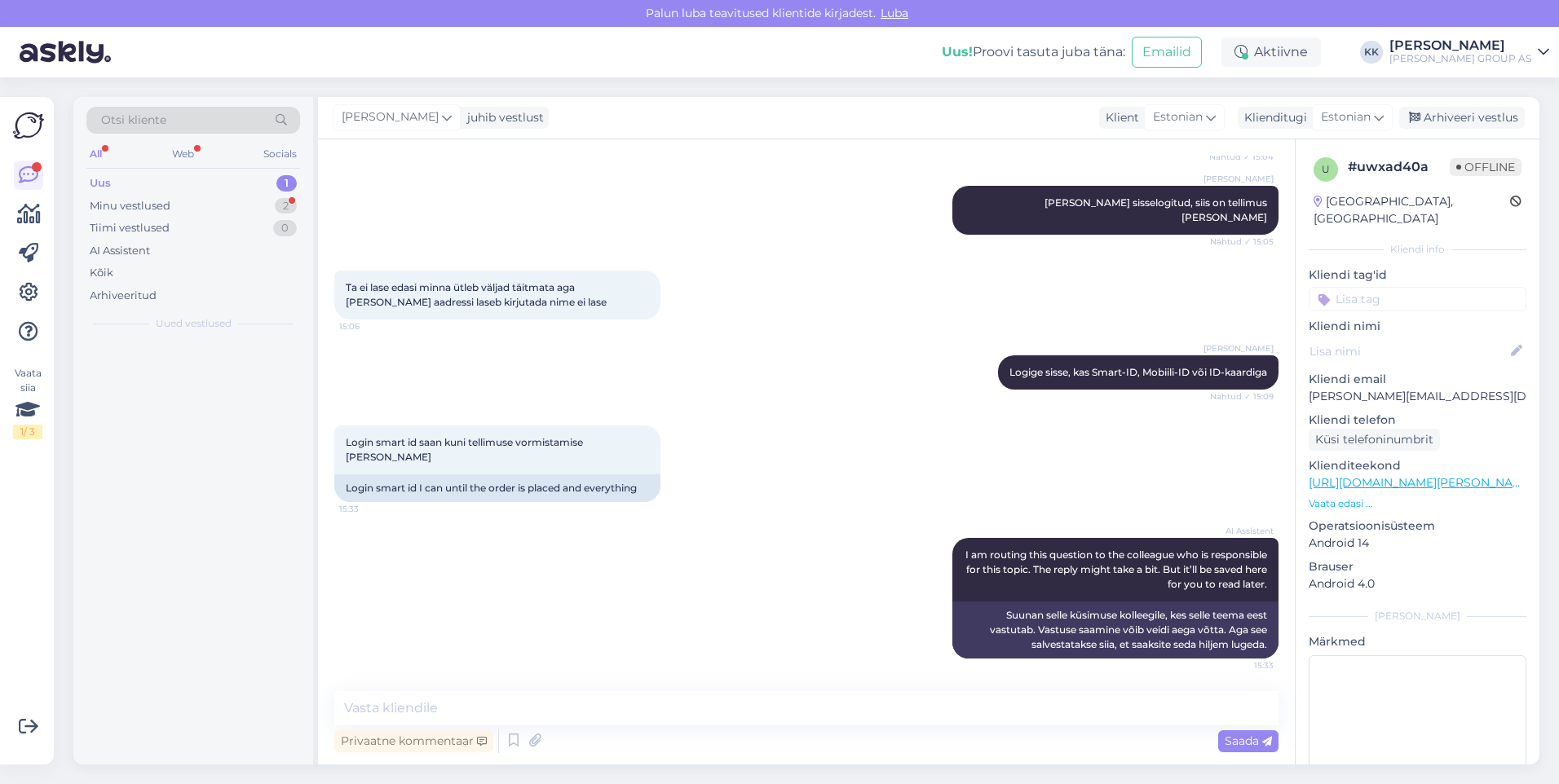
scroll to position [281, 0]
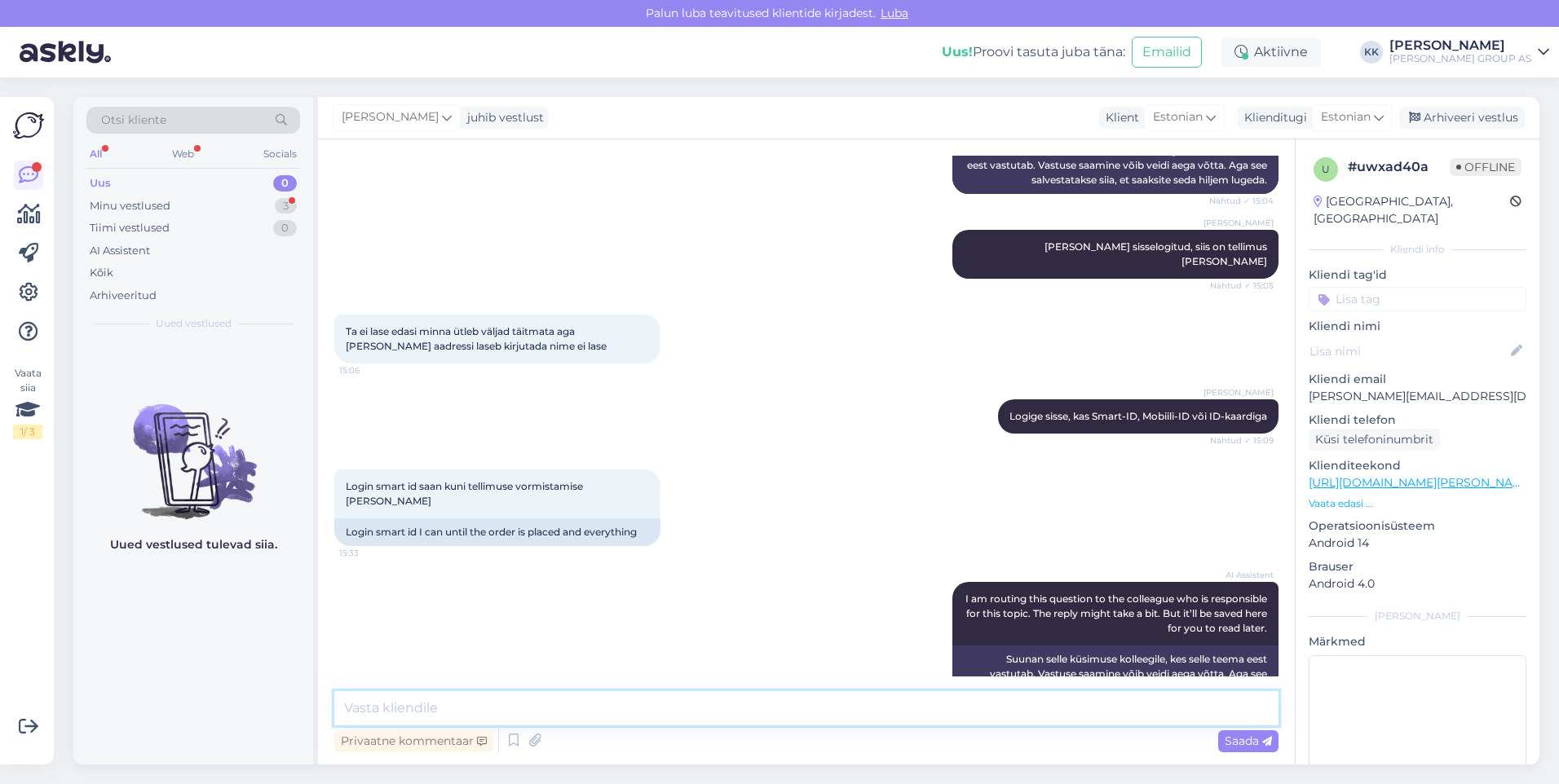
click at [384, 711] on textarea at bounding box center [806, 708] width 944 height 34
click at [1242, 735] on span "Saada" at bounding box center [1247, 741] width 47 height 15
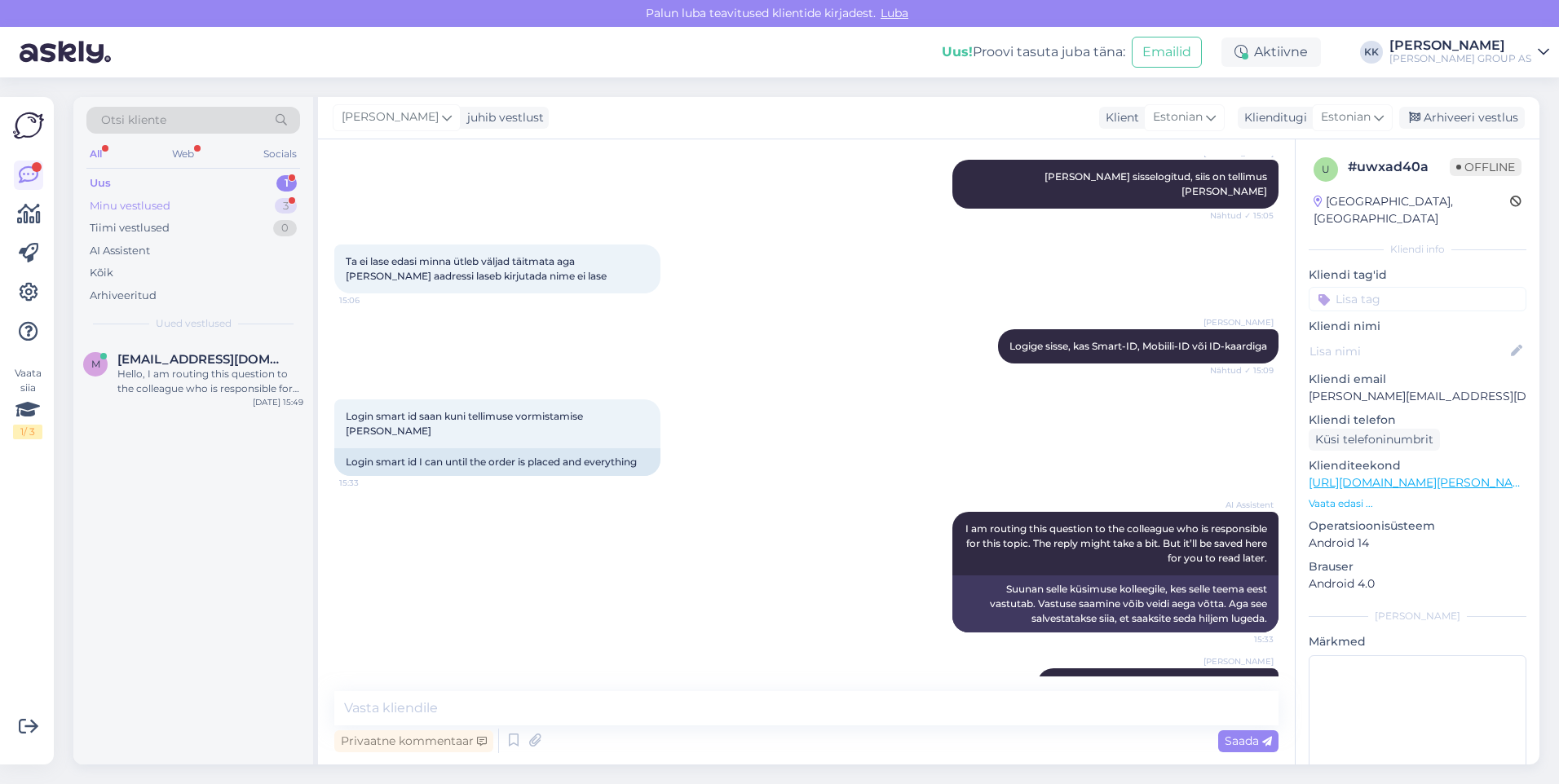
click at [140, 202] on div "Minu vestlused" at bounding box center [129, 206] width 81 height 17
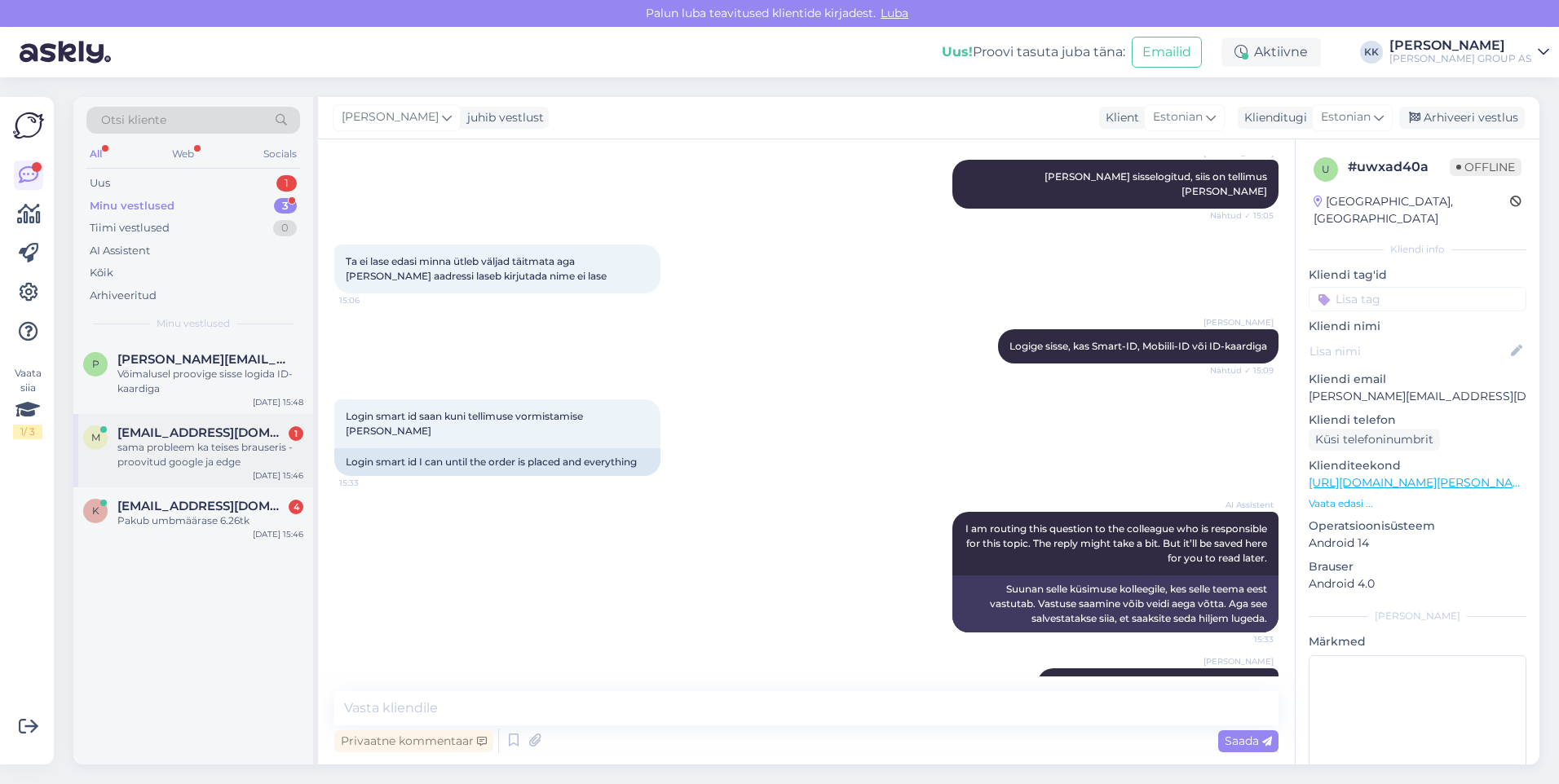
click at [180, 448] on div "sama probleem ka teises brauseris - proovitud google ja edge" at bounding box center [210, 455] width 186 height 30
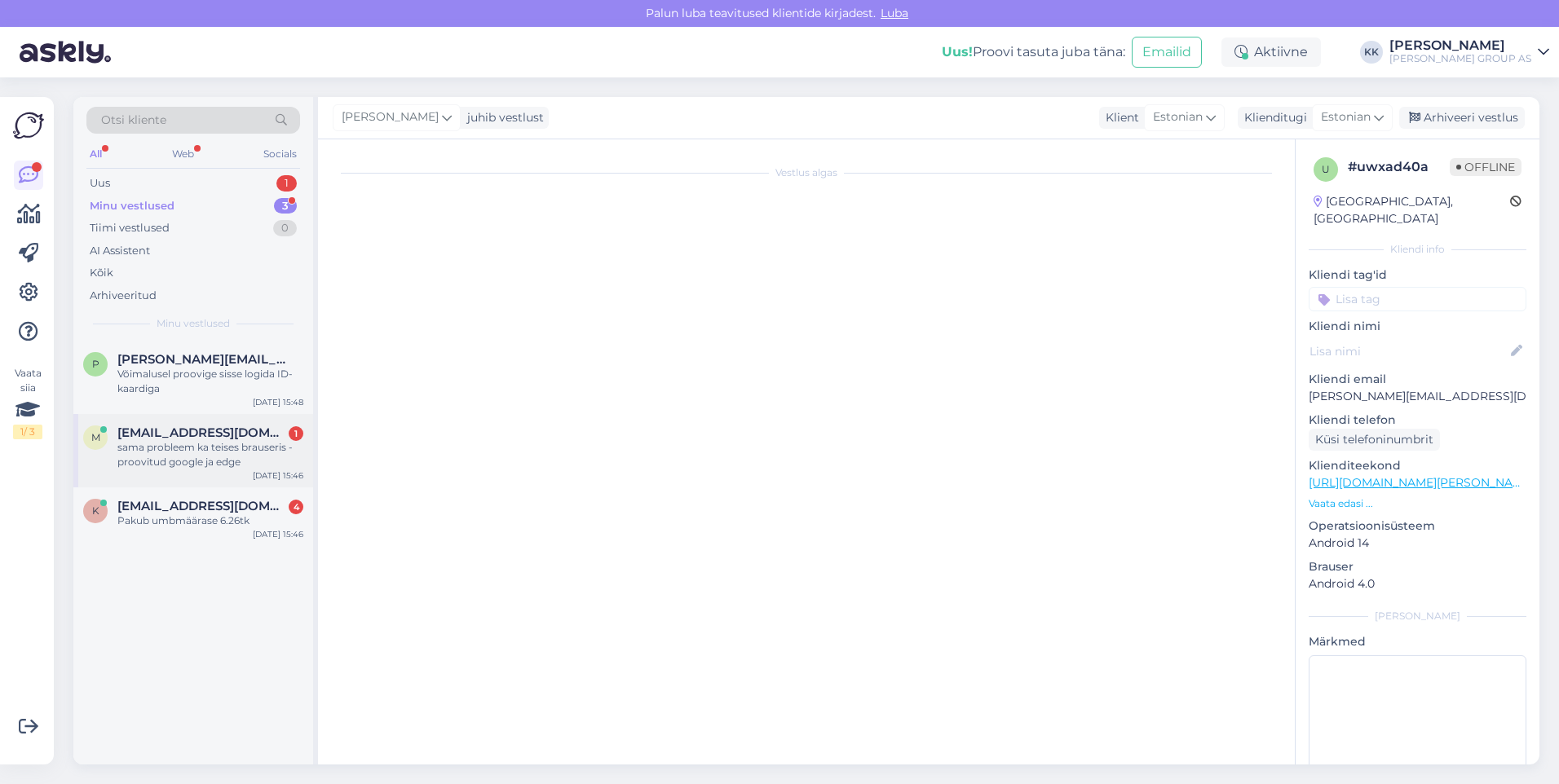
scroll to position [309, 0]
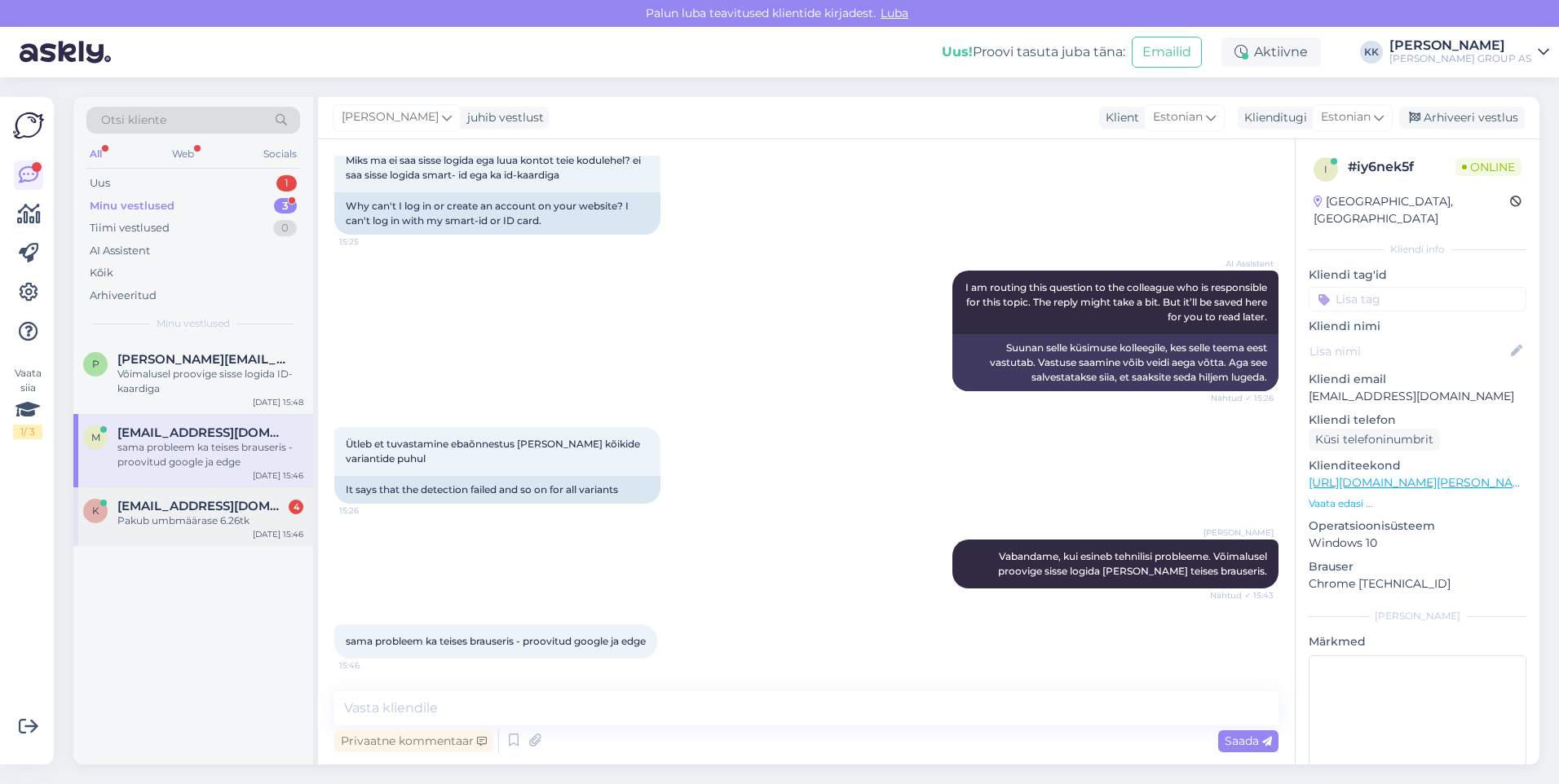
click at [174, 511] on span "[EMAIL_ADDRESS][DOMAIN_NAME]" at bounding box center [202, 506] width 169 height 15
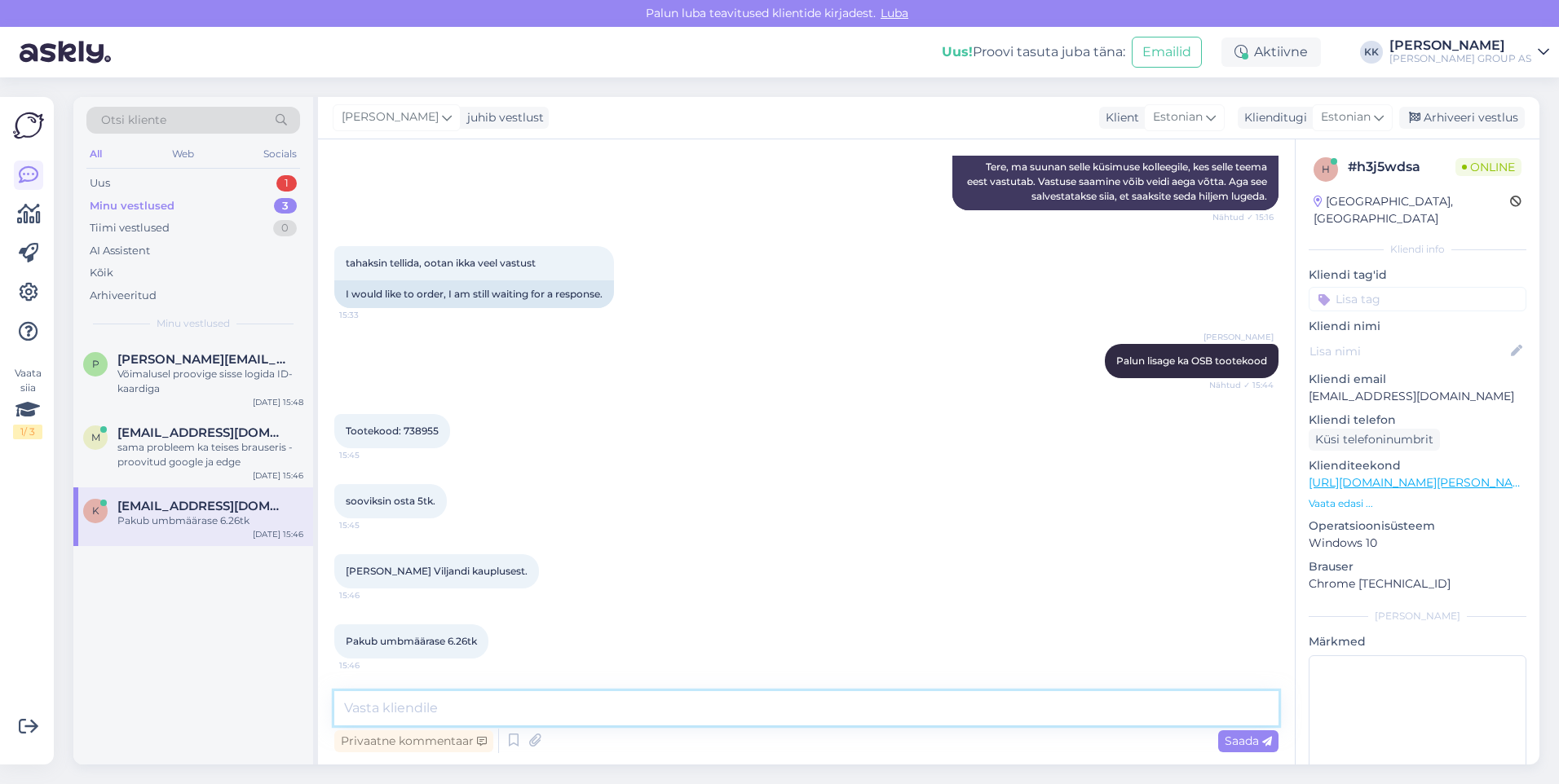
click at [367, 717] on textarea at bounding box center [806, 708] width 944 height 34
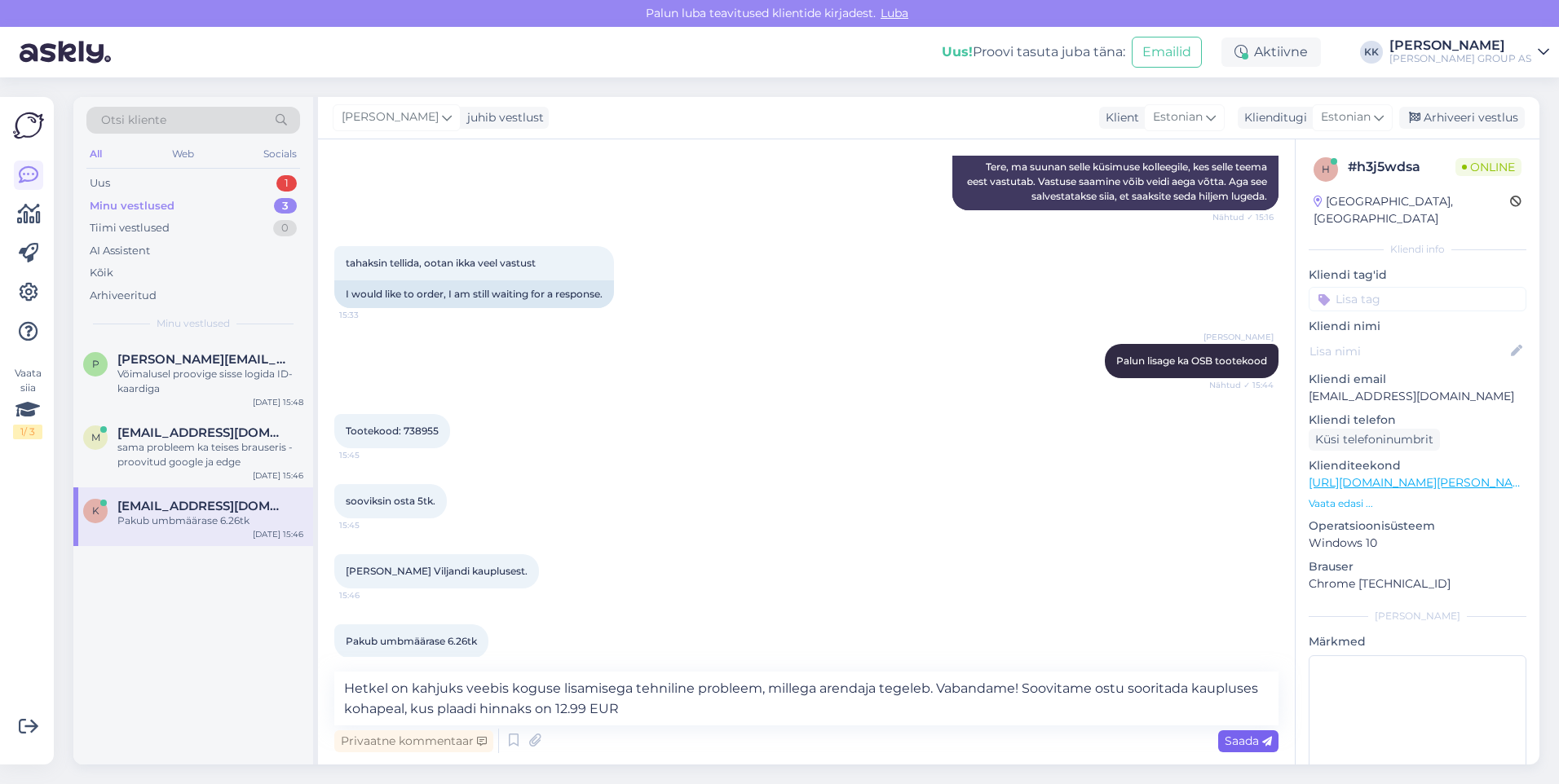
click at [1241, 741] on span "Saada" at bounding box center [1247, 741] width 47 height 15
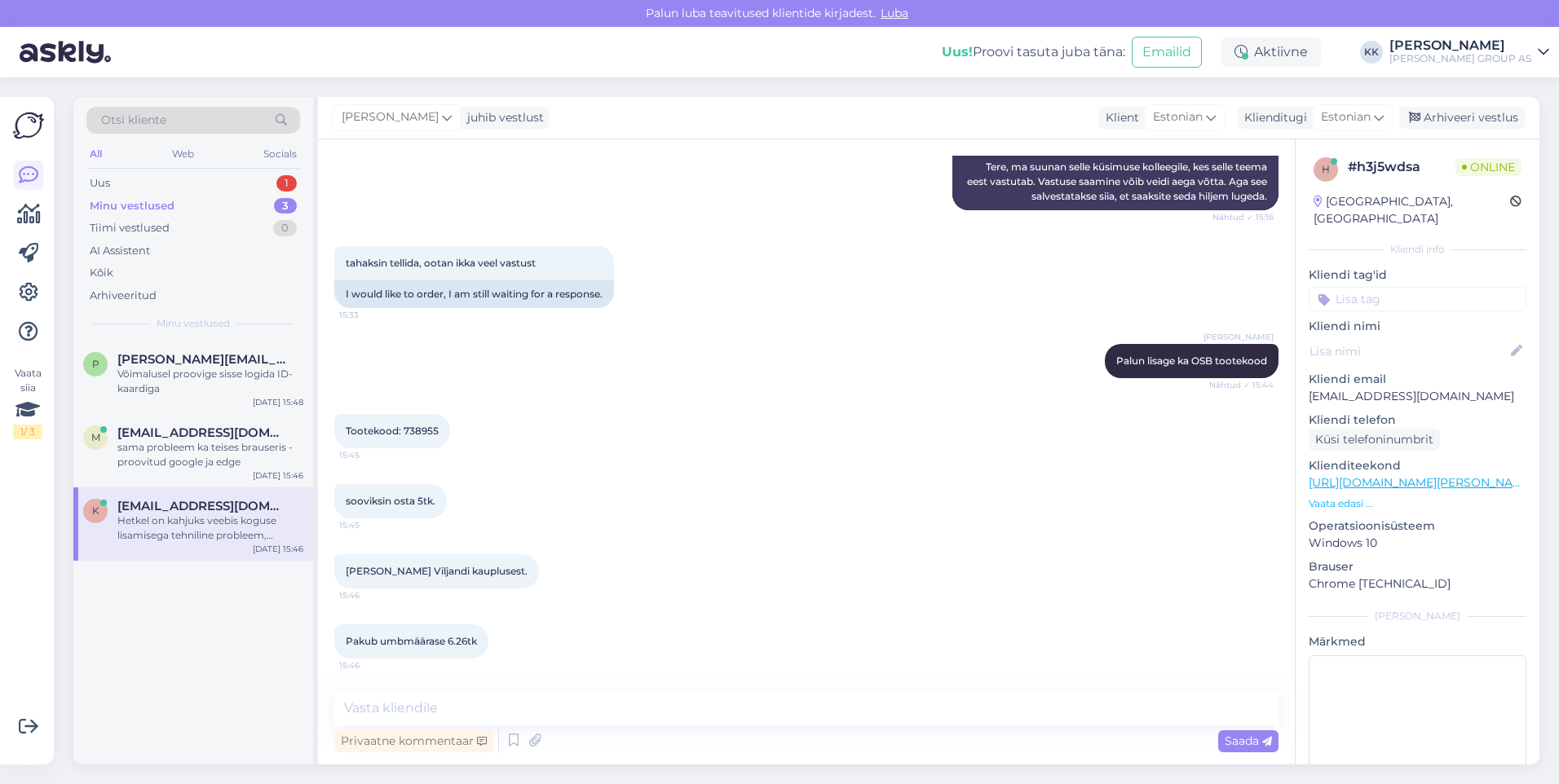
scroll to position [452, 0]
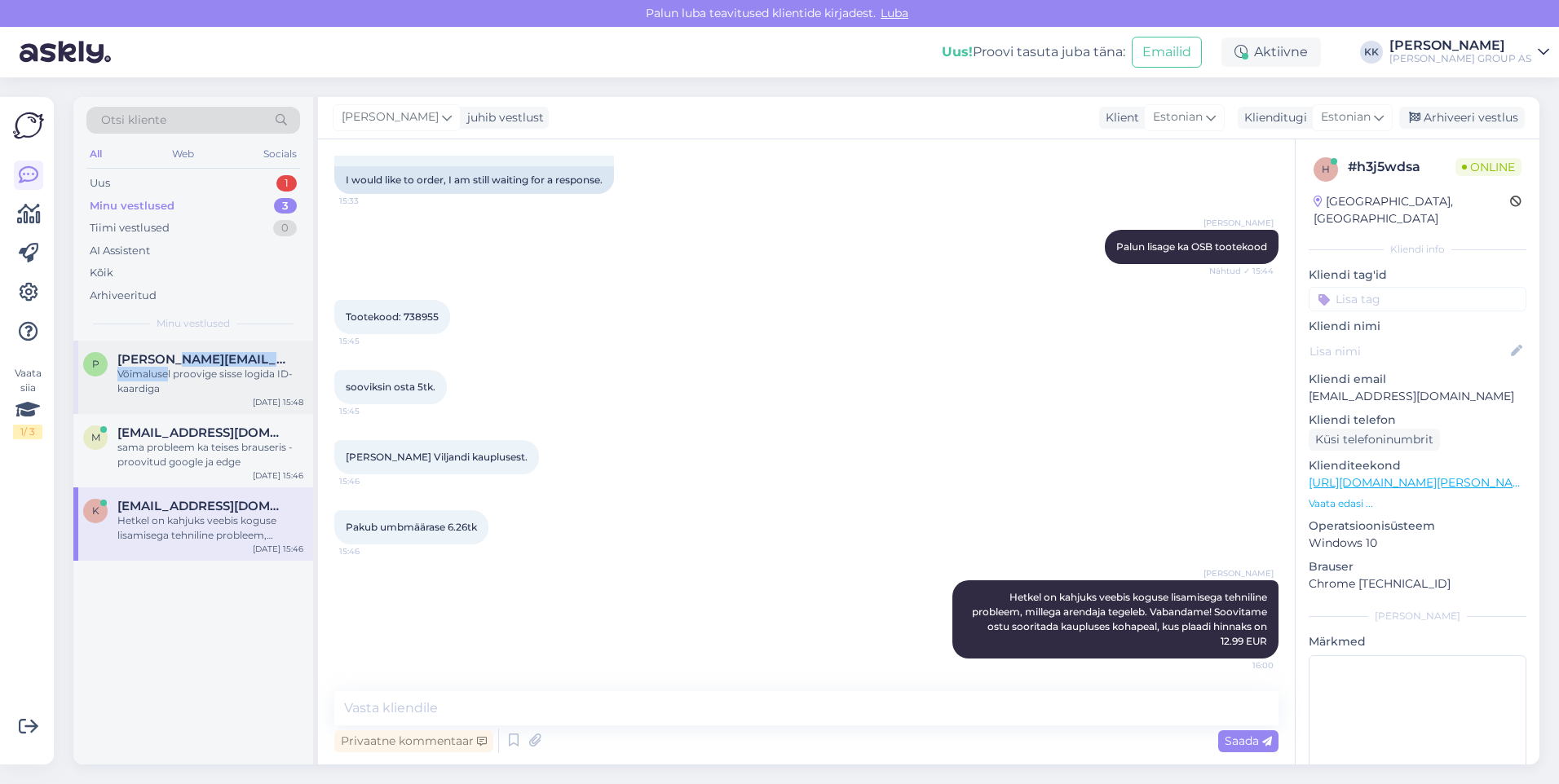
click at [171, 365] on div "[PERSON_NAME][EMAIL_ADDRESS][DOMAIN_NAME] Võimalusel proovige sisse logida ID-k…" at bounding box center [210, 374] width 186 height 44
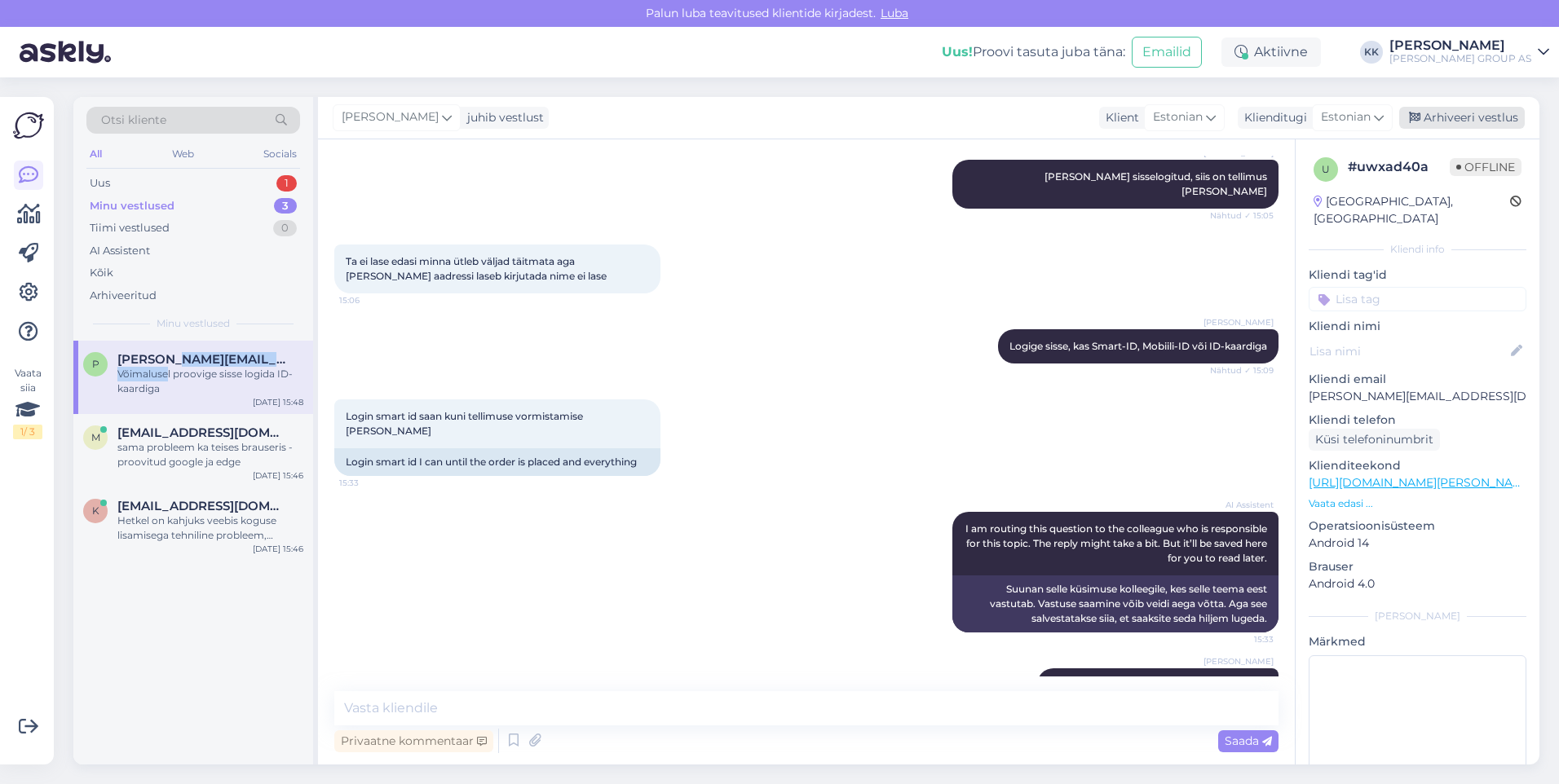
click at [1448, 117] on div "Arhiveeri vestlus" at bounding box center [1461, 118] width 126 height 22
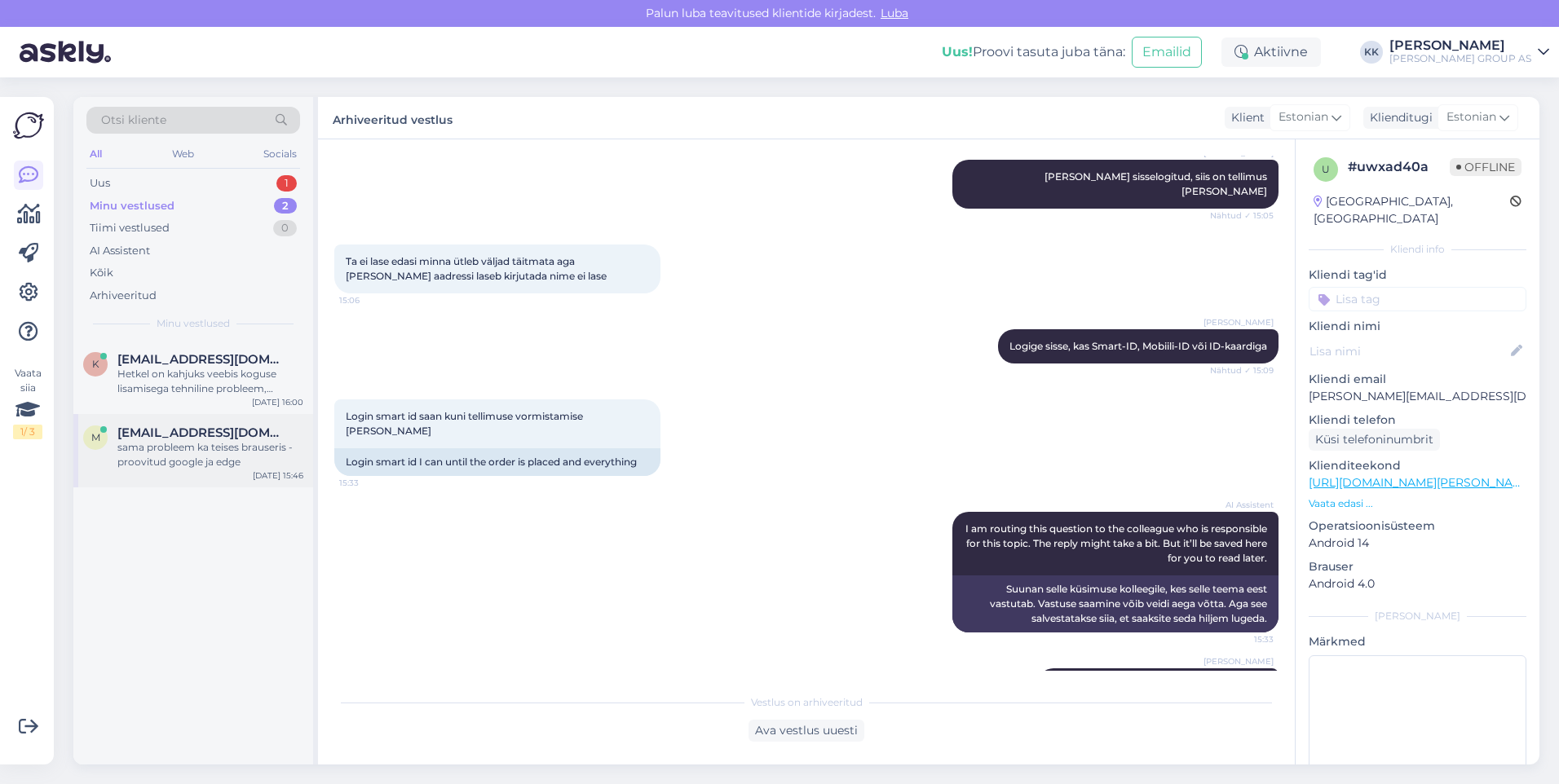
click at [171, 440] on div "sama probleem ka teises brauseris - proovitud google ja edge" at bounding box center [210, 455] width 186 height 30
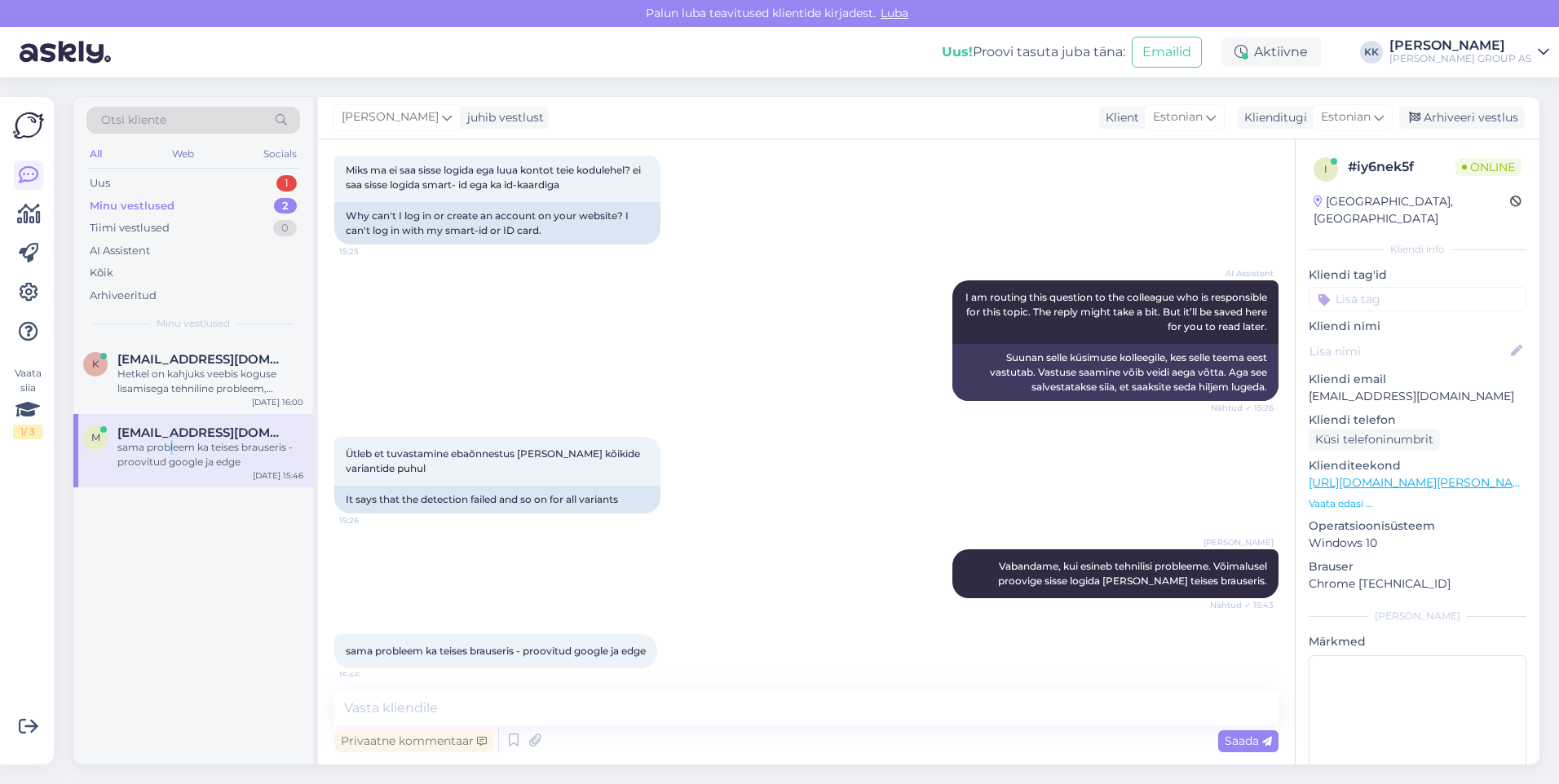
scroll to position [309, 0]
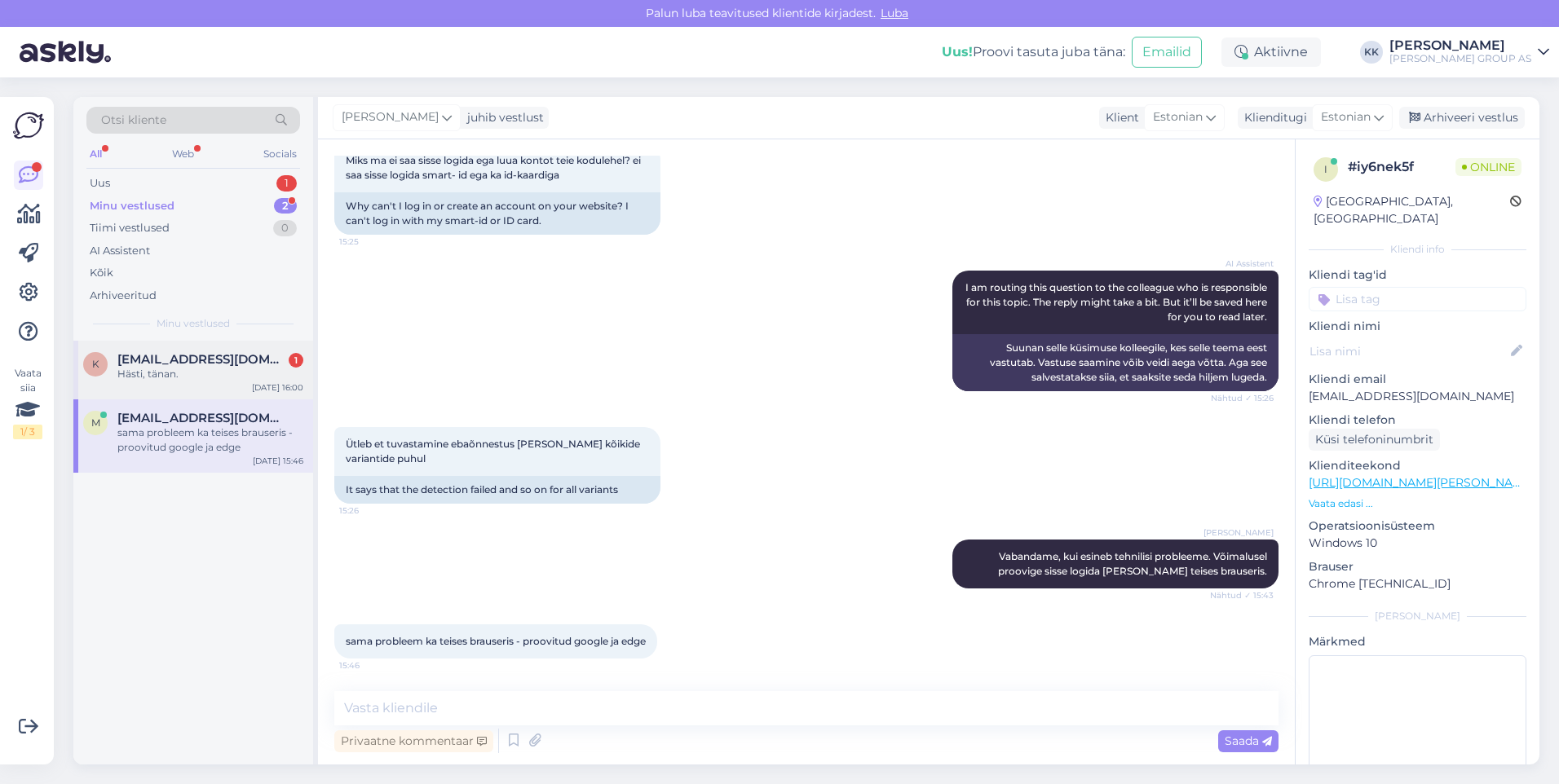
click at [210, 366] on span "[EMAIL_ADDRESS][DOMAIN_NAME]" at bounding box center [202, 360] width 169 height 15
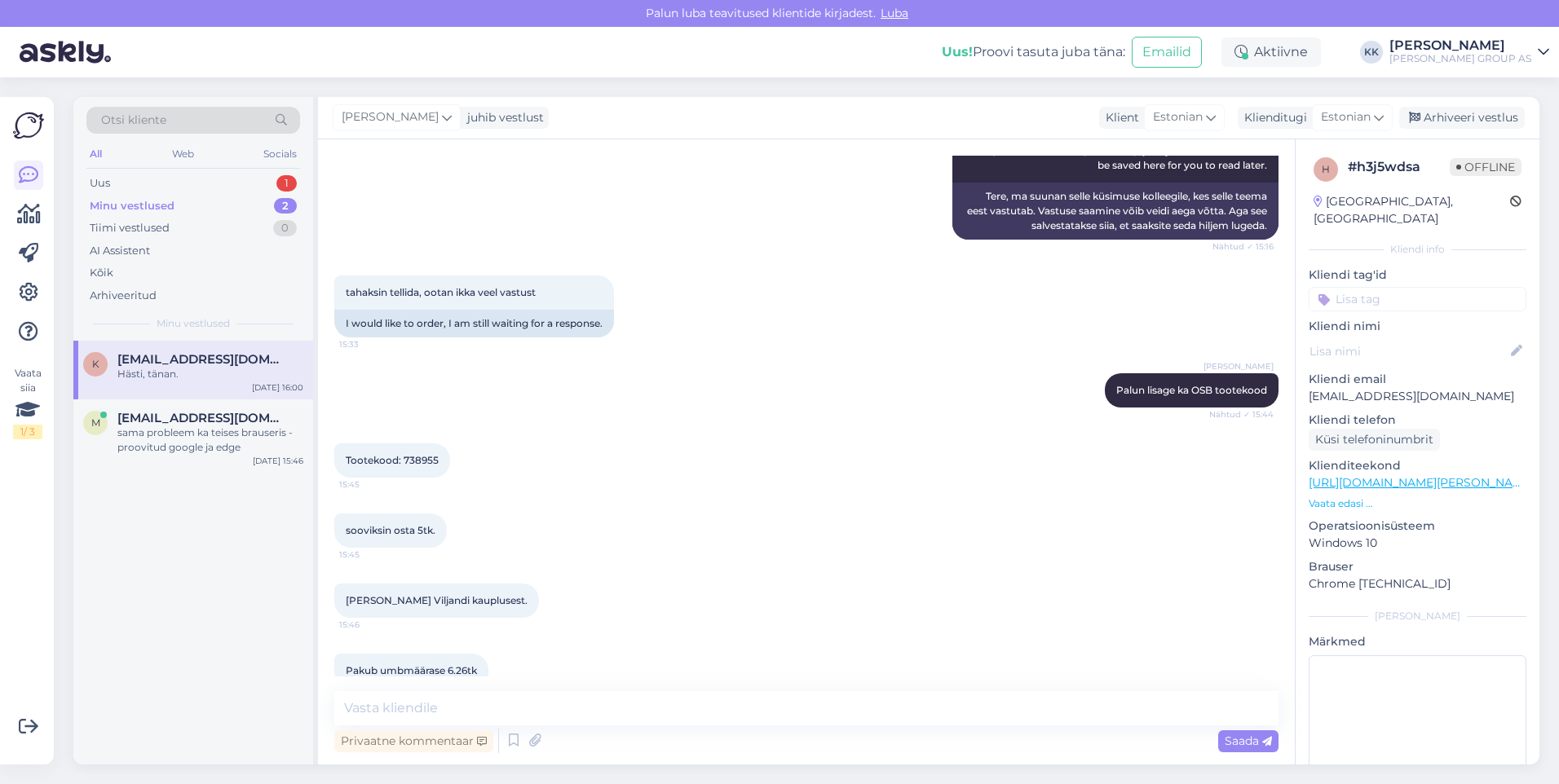
scroll to position [523, 0]
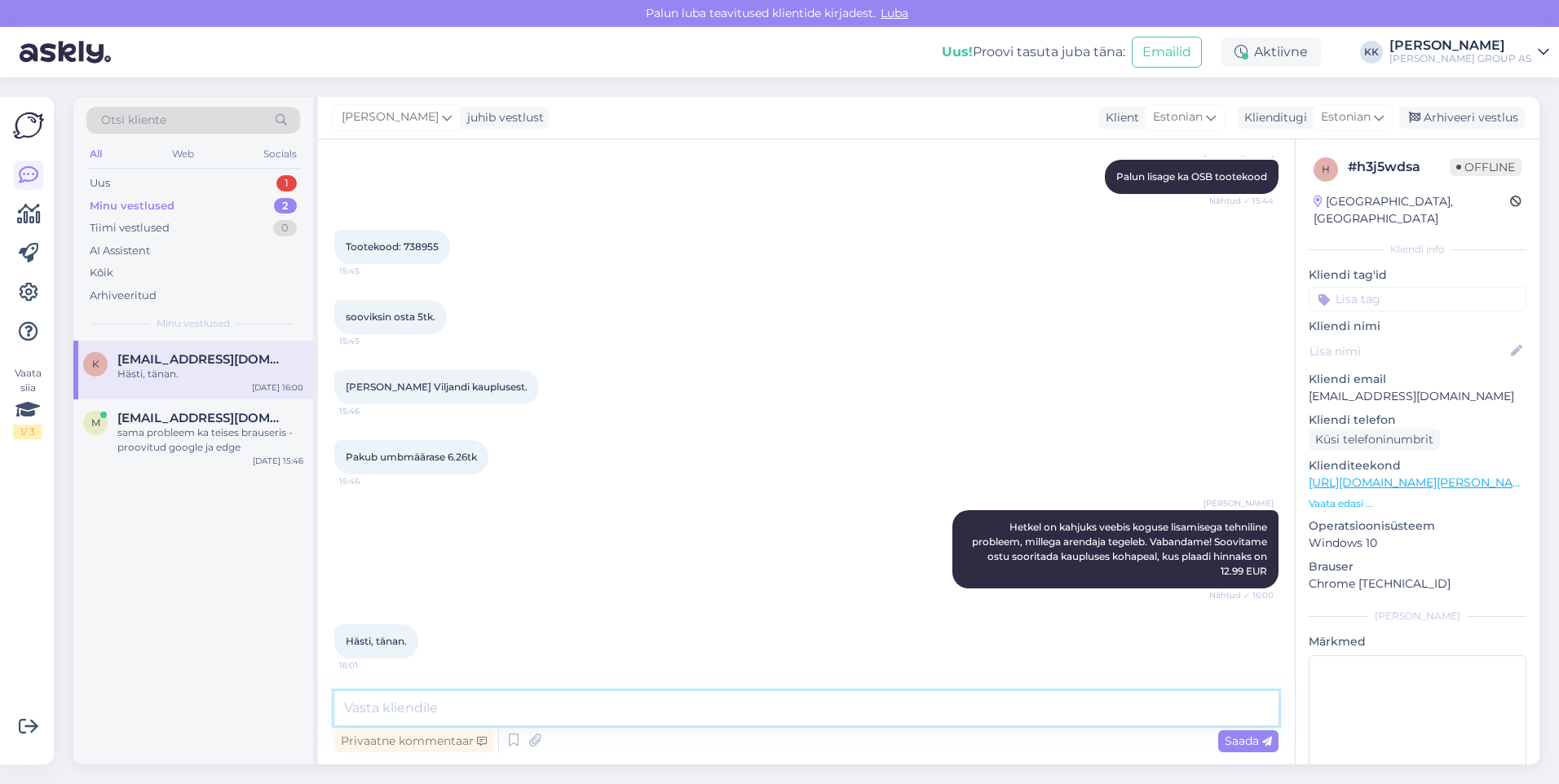
drag, startPoint x: 378, startPoint y: 708, endPoint x: 388, endPoint y: 707, distance: 10.0
click at [386, 708] on textarea at bounding box center [806, 708] width 944 height 34
click at [1240, 737] on span "Saada" at bounding box center [1247, 741] width 47 height 15
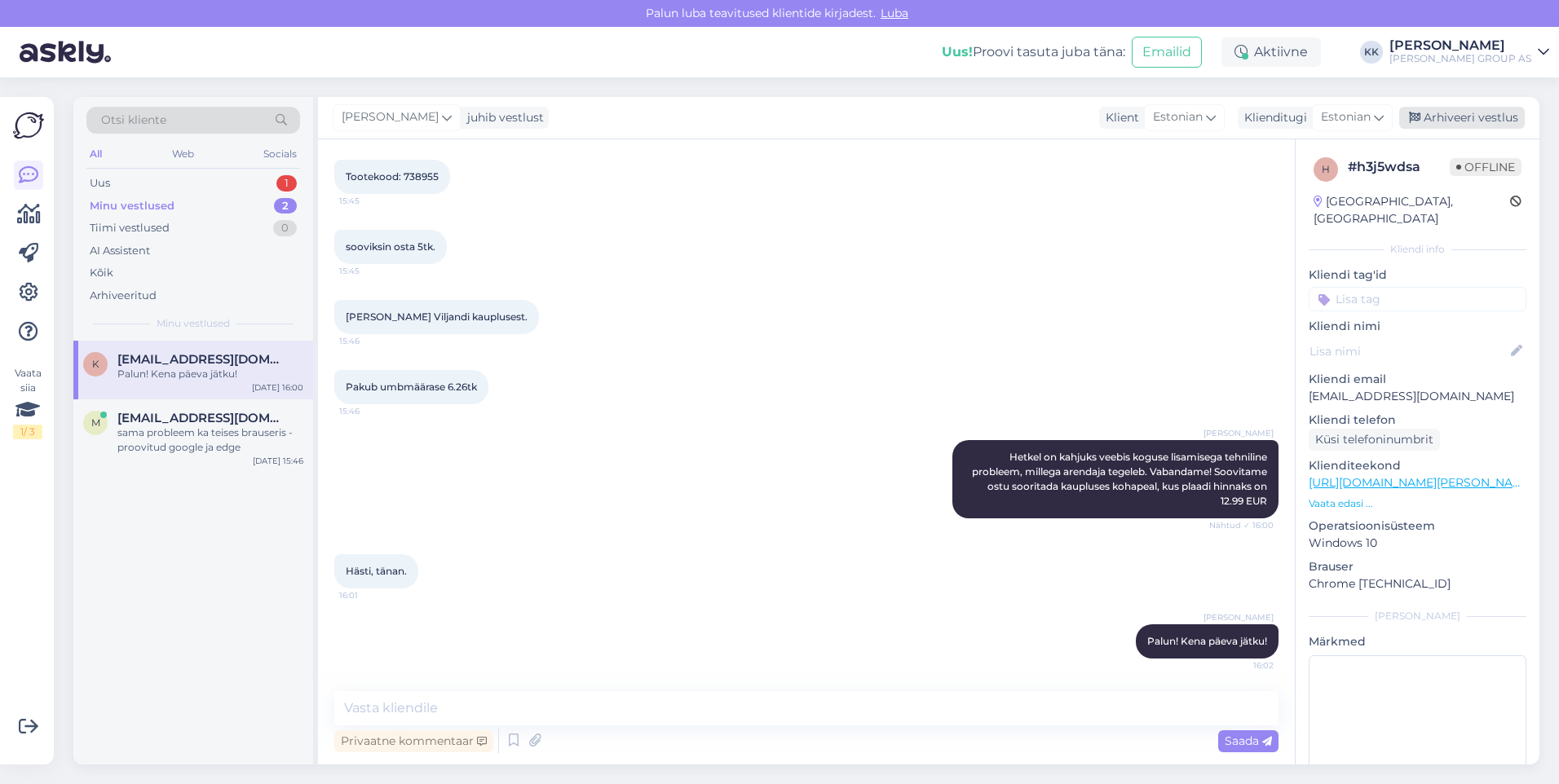
click at [1469, 111] on div "Arhiveeri vestlus" at bounding box center [1461, 118] width 126 height 22
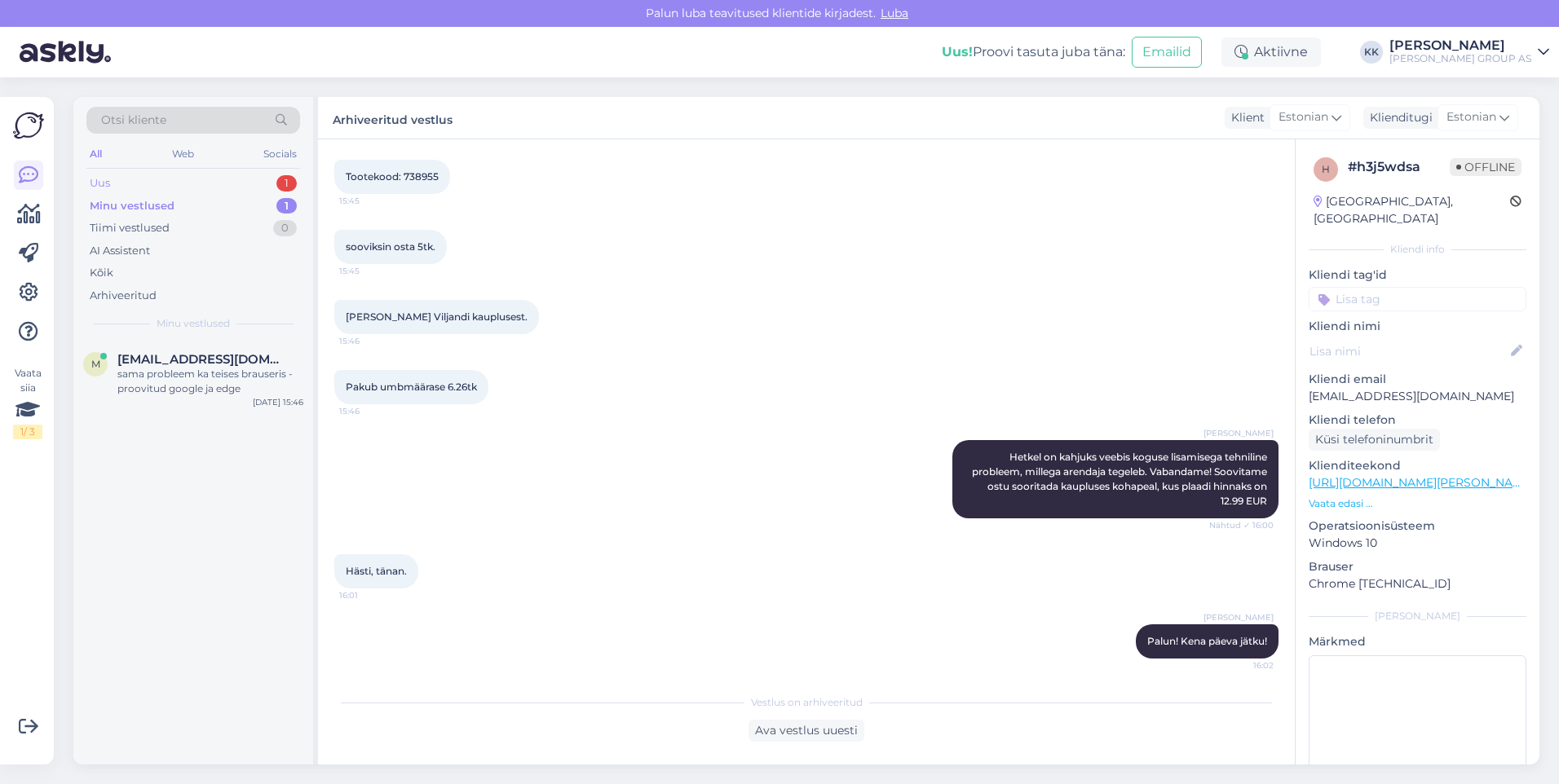
click at [167, 183] on div "Uus 1" at bounding box center [193, 183] width 214 height 23
click at [183, 377] on div "Hello, I am routing this question to the colleague who is responsible for this …" at bounding box center [210, 381] width 186 height 30
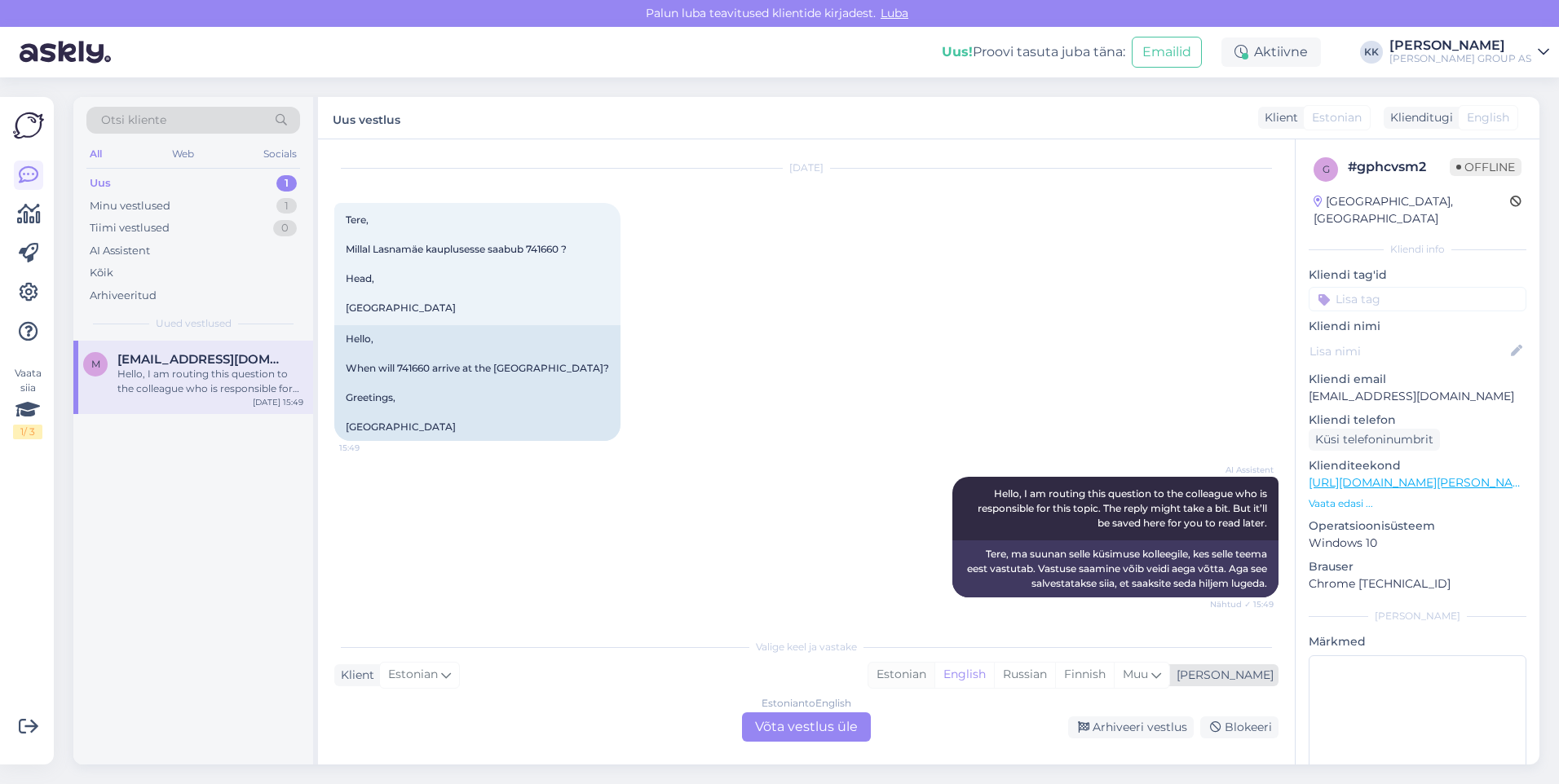
click at [934, 674] on div "Estonian" at bounding box center [900, 675] width 66 height 24
click at [786, 722] on div "Estonian to Estonian Võta vestlus üle" at bounding box center [806, 727] width 128 height 30
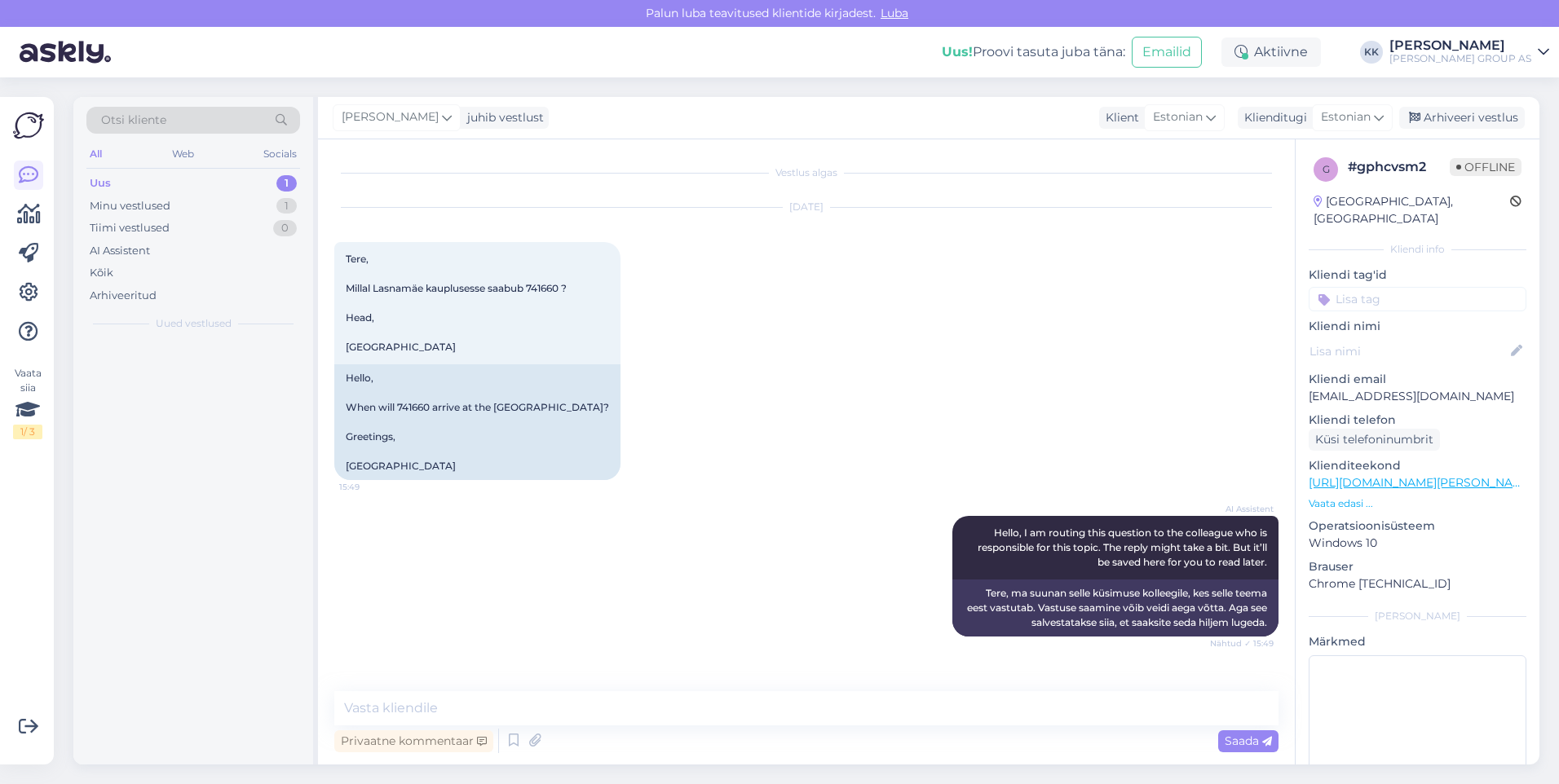
scroll to position [0, 0]
click at [394, 715] on textarea at bounding box center [806, 708] width 944 height 34
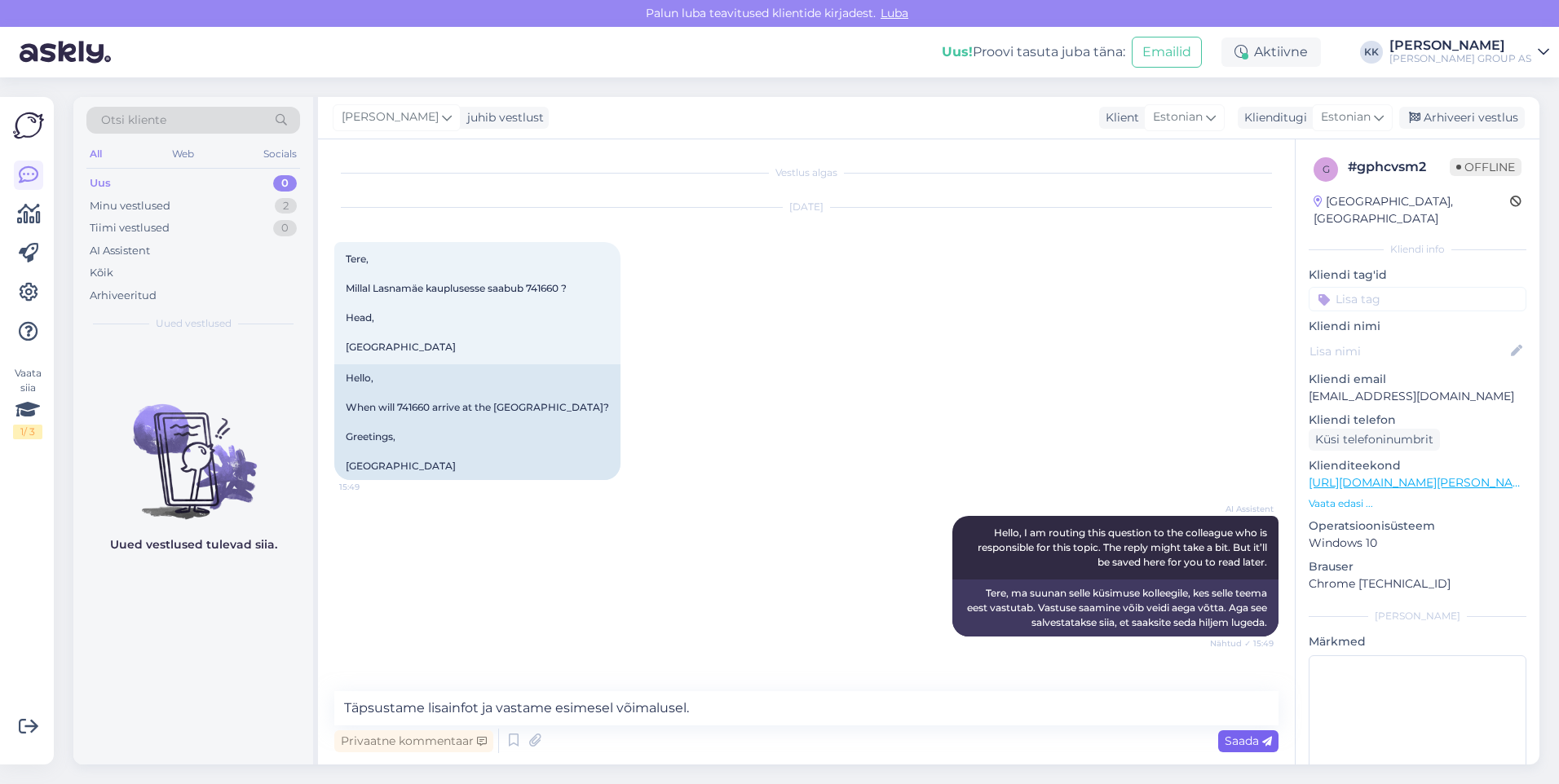
click at [1236, 741] on span "Saada" at bounding box center [1247, 741] width 47 height 15
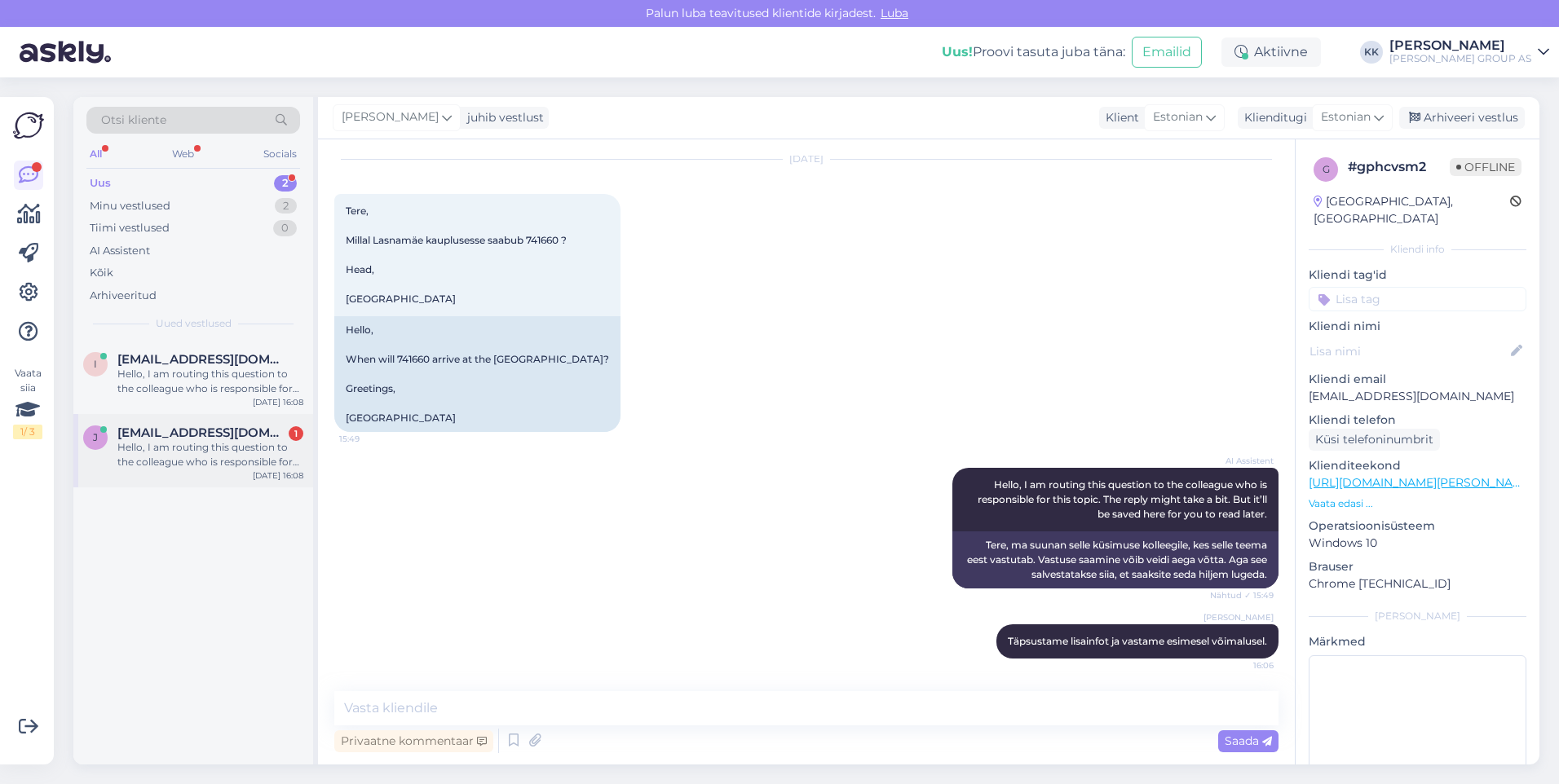
click at [168, 443] on div "Hello, I am routing this question to the colleague who is responsible for this …" at bounding box center [210, 455] width 186 height 30
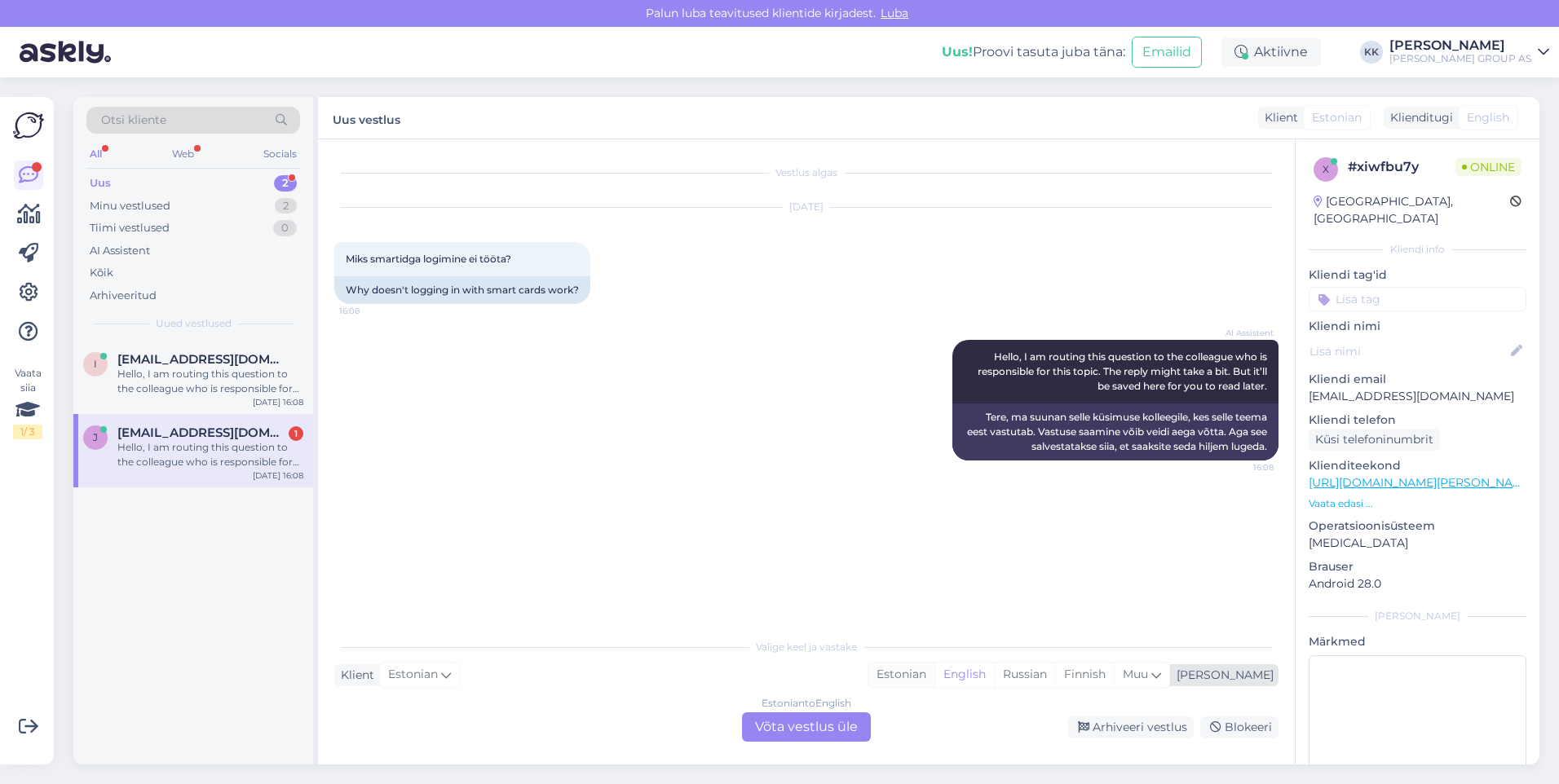
click at [934, 671] on div "Estonian" at bounding box center [900, 675] width 66 height 24
click at [784, 723] on div "Estonian to Estonian Võta vestlus üle" at bounding box center [806, 727] width 128 height 30
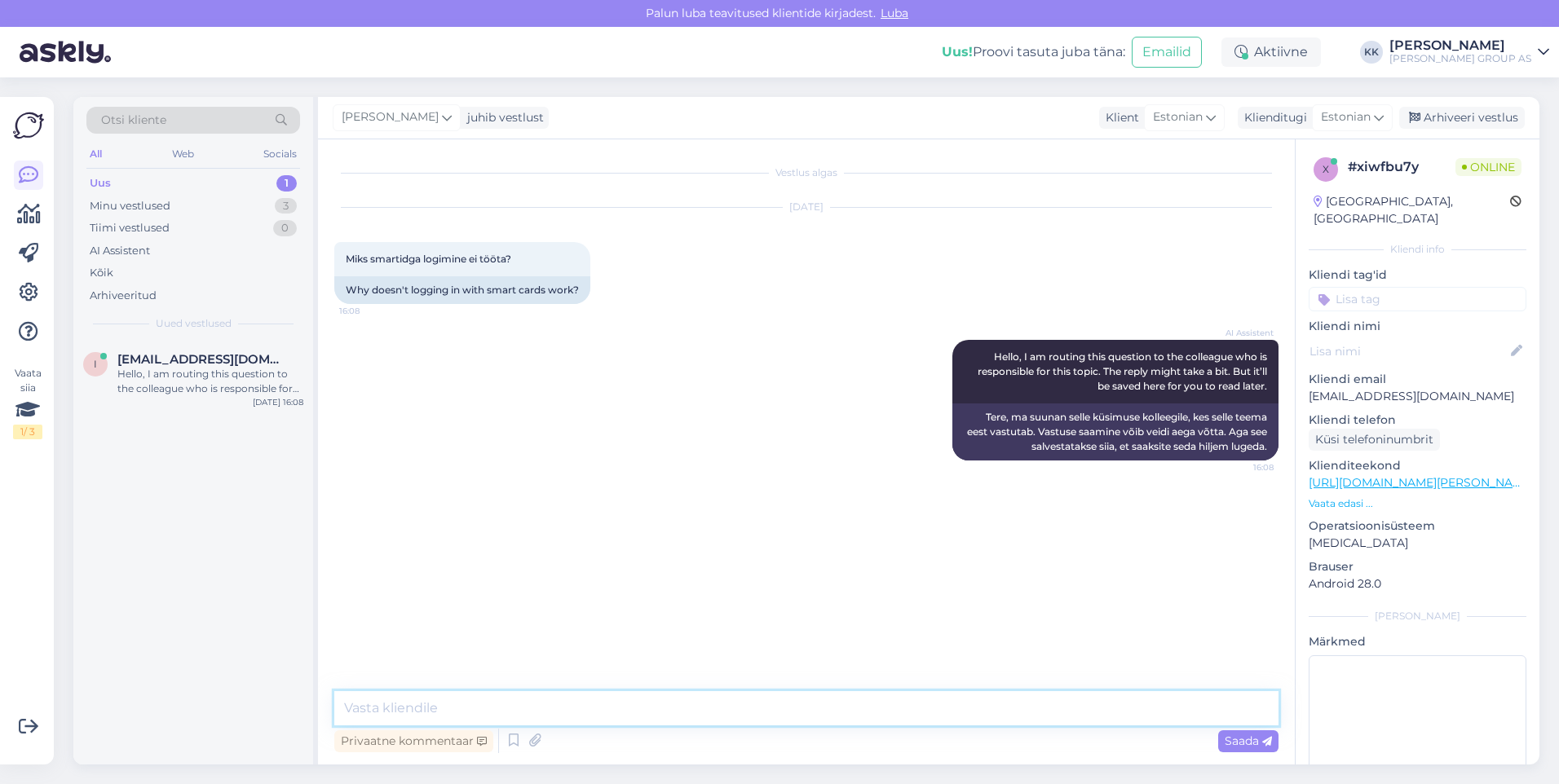
click at [406, 709] on textarea at bounding box center [806, 708] width 944 height 34
click at [1232, 736] on span "Saada" at bounding box center [1247, 741] width 47 height 15
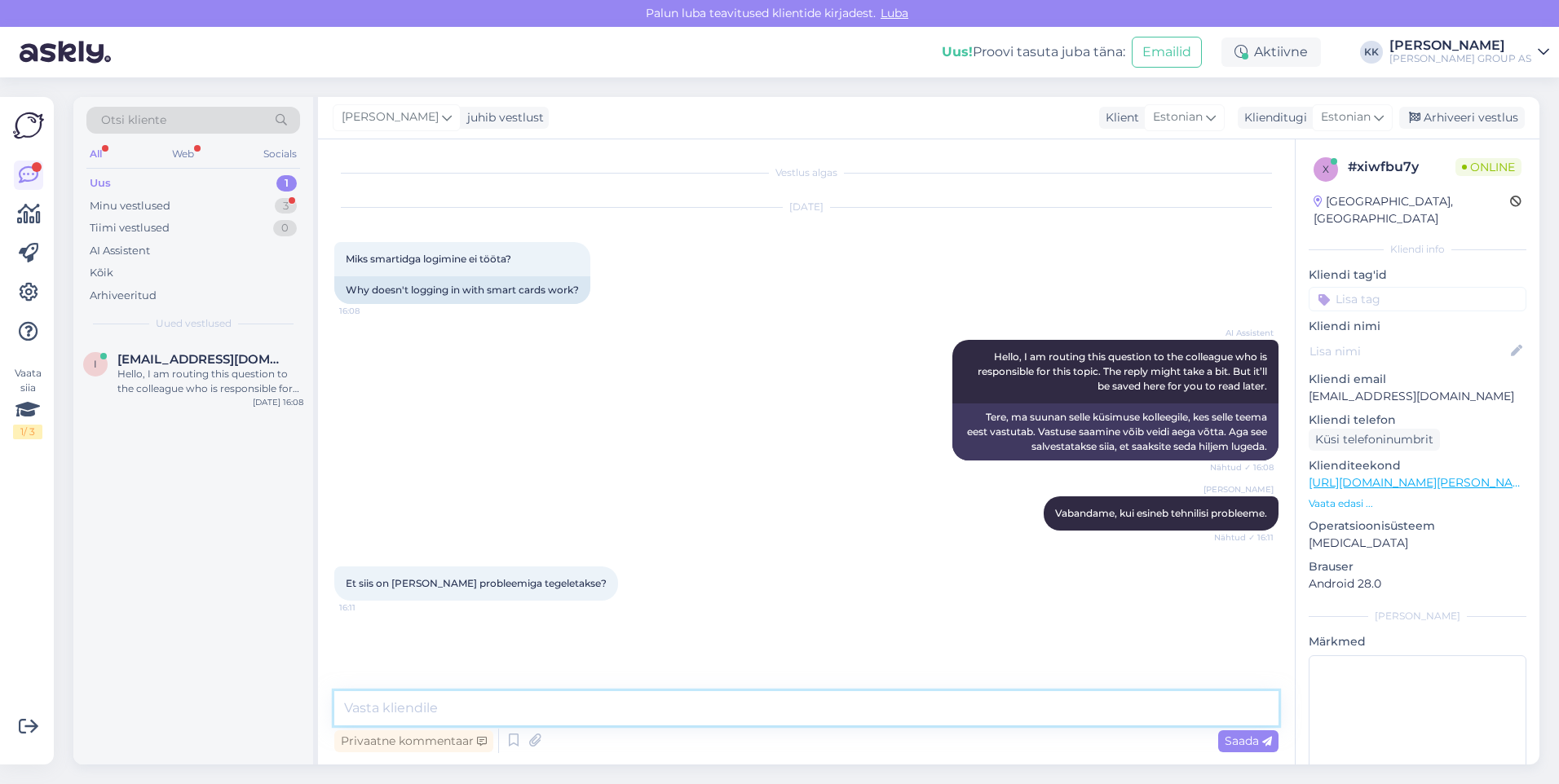
click at [377, 711] on textarea at bounding box center [806, 708] width 944 height 34
click at [1240, 736] on span "Saada" at bounding box center [1247, 741] width 47 height 15
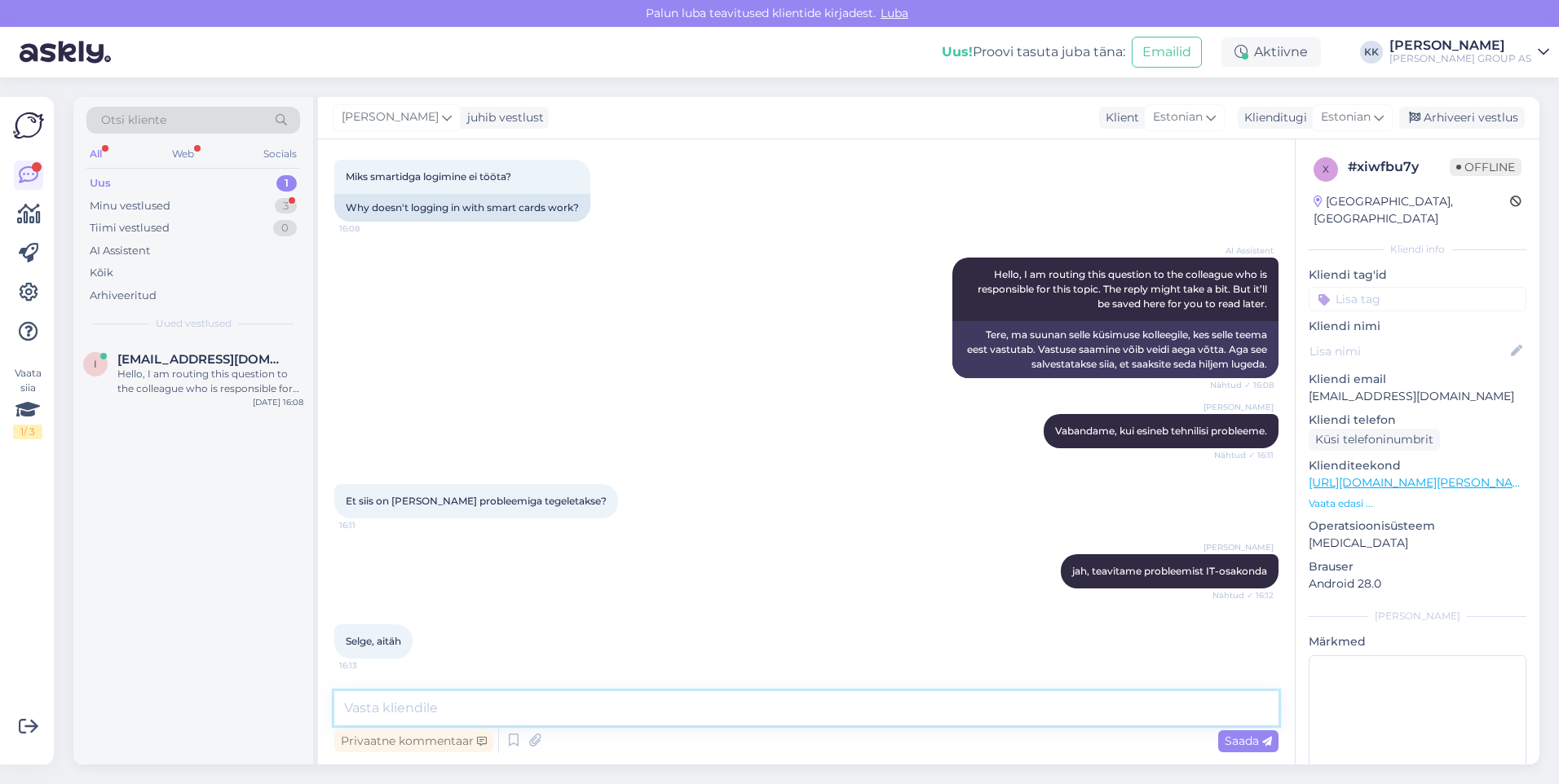
click at [395, 714] on textarea at bounding box center [806, 708] width 944 height 34
click at [1237, 737] on span "Saada" at bounding box center [1247, 741] width 47 height 15
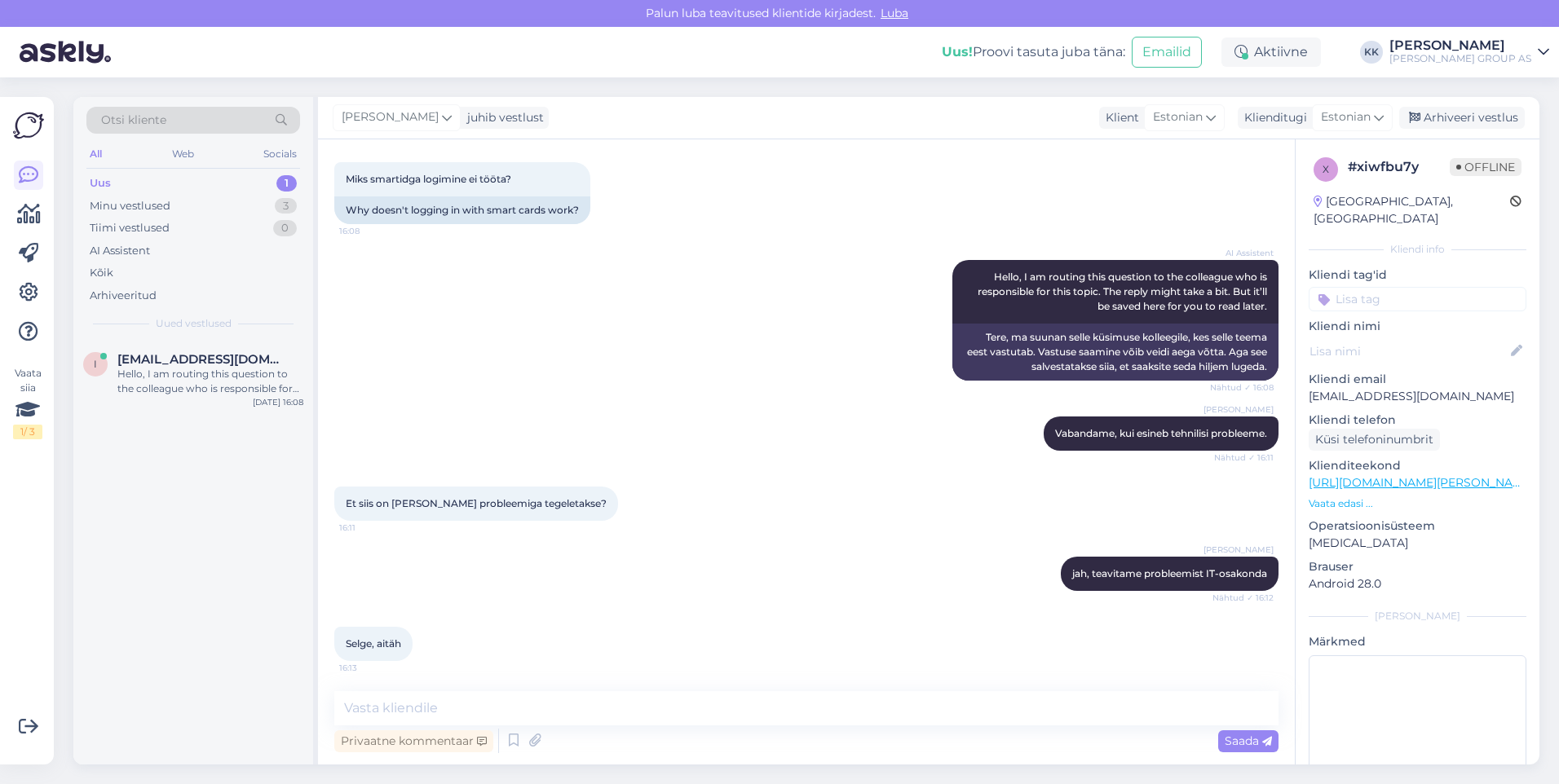
scroll to position [153, 0]
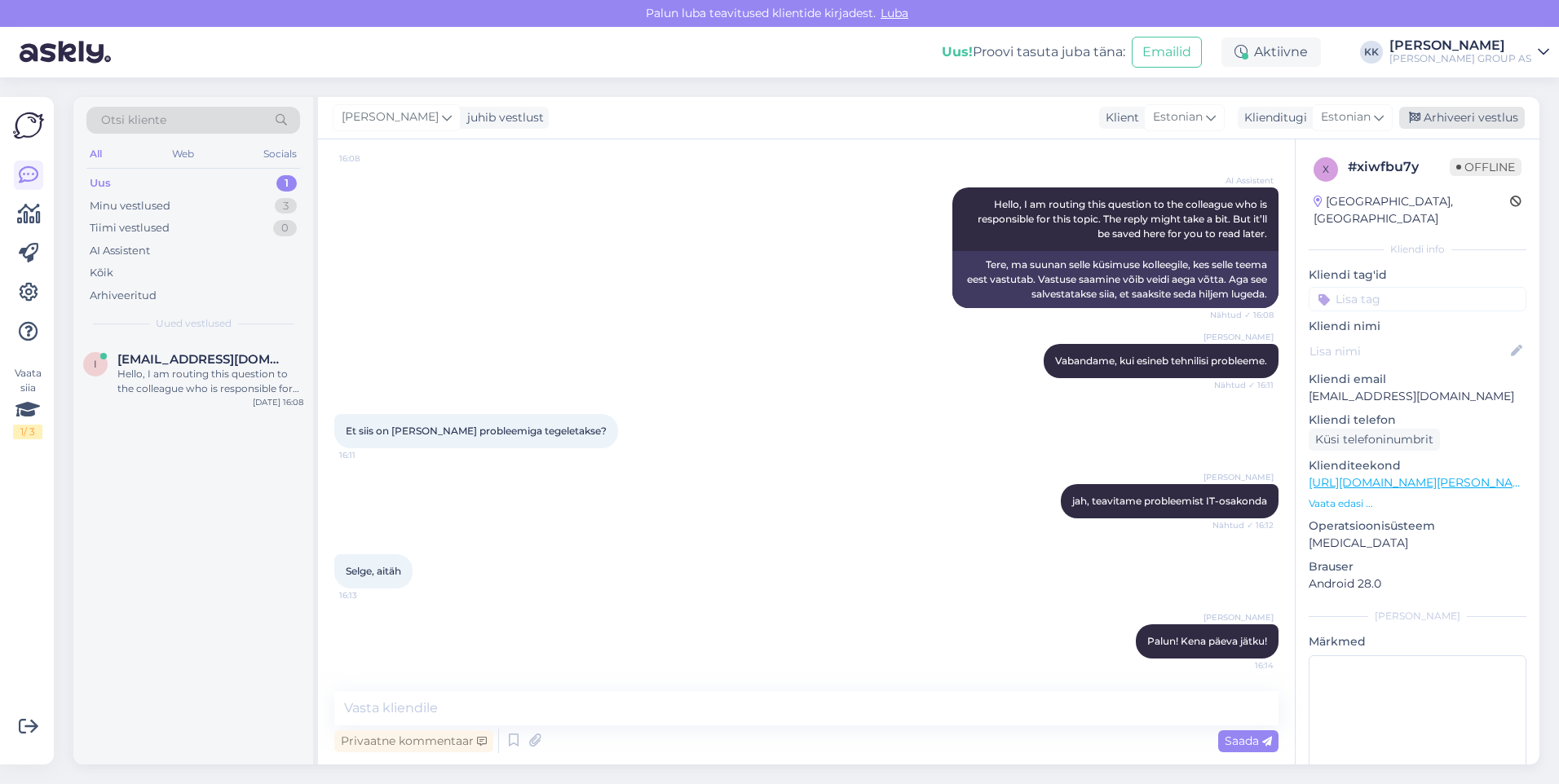
click at [1460, 113] on div "Arhiveeri vestlus" at bounding box center [1461, 118] width 126 height 22
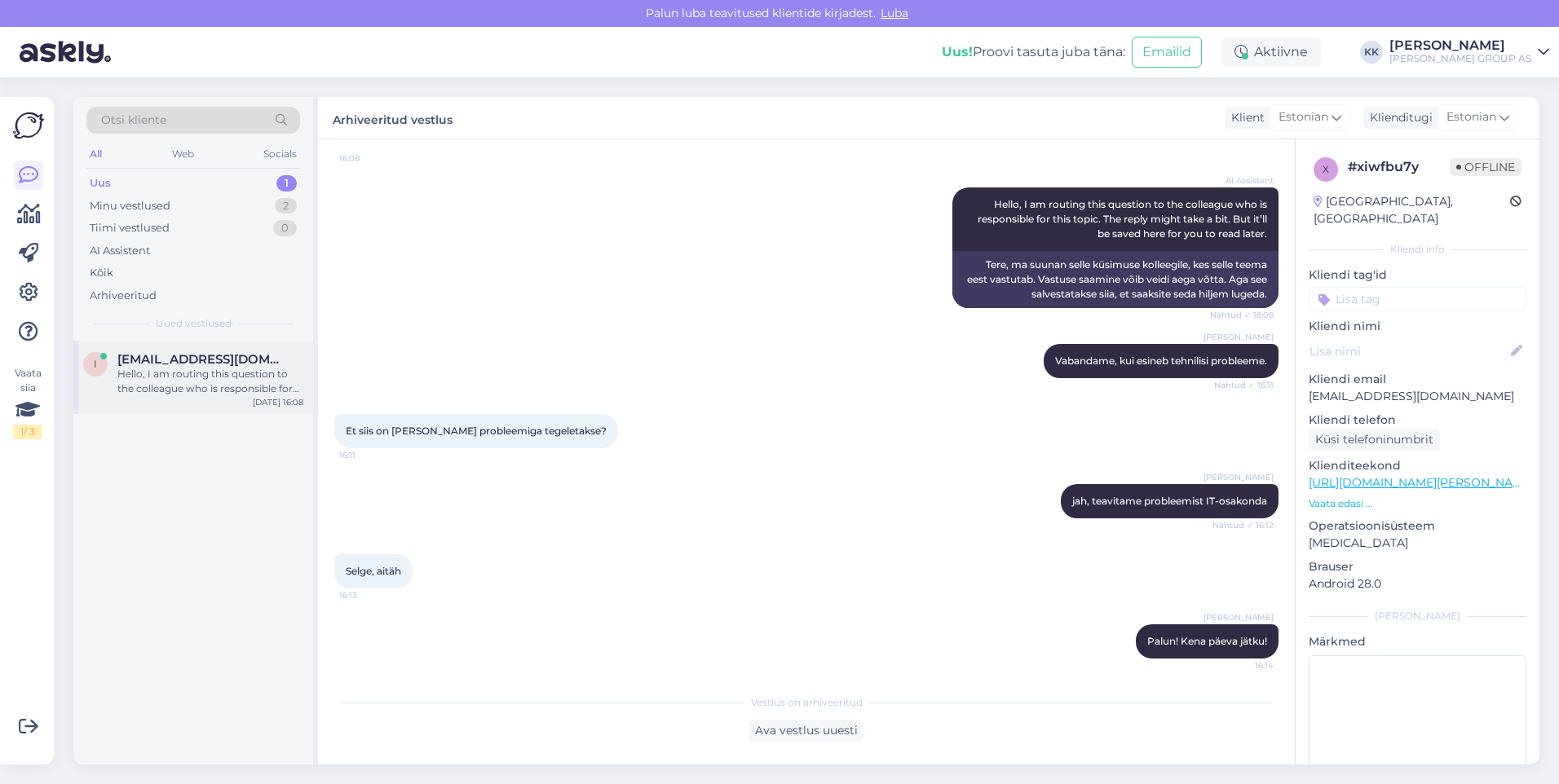
click at [180, 372] on div "Hello, I am routing this question to the colleague who is responsible for this …" at bounding box center [210, 381] width 186 height 30
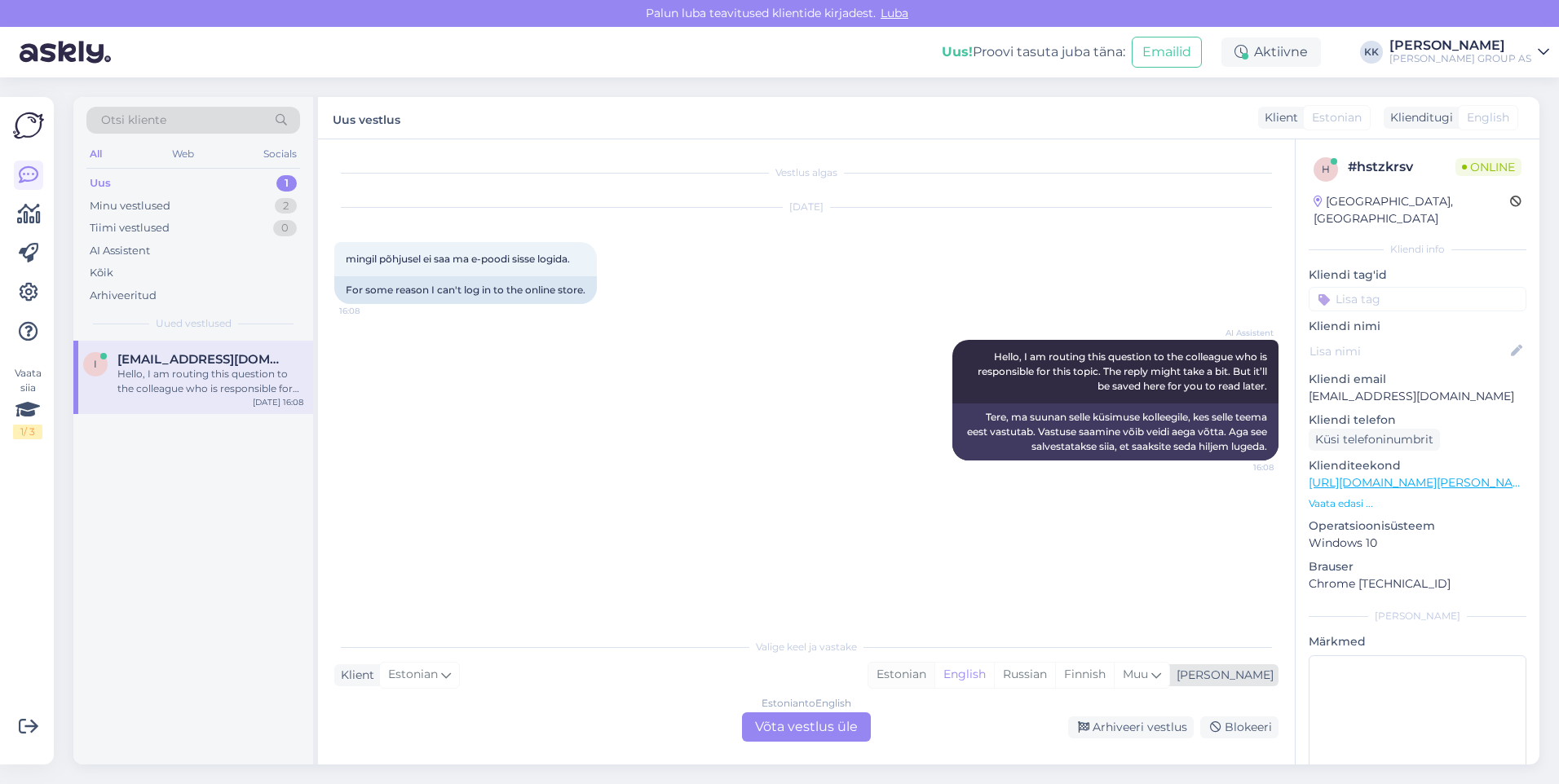
click at [934, 671] on div "Estonian" at bounding box center [900, 675] width 66 height 24
click at [808, 722] on div "Estonian to Estonian Võta vestlus üle" at bounding box center [806, 727] width 128 height 30
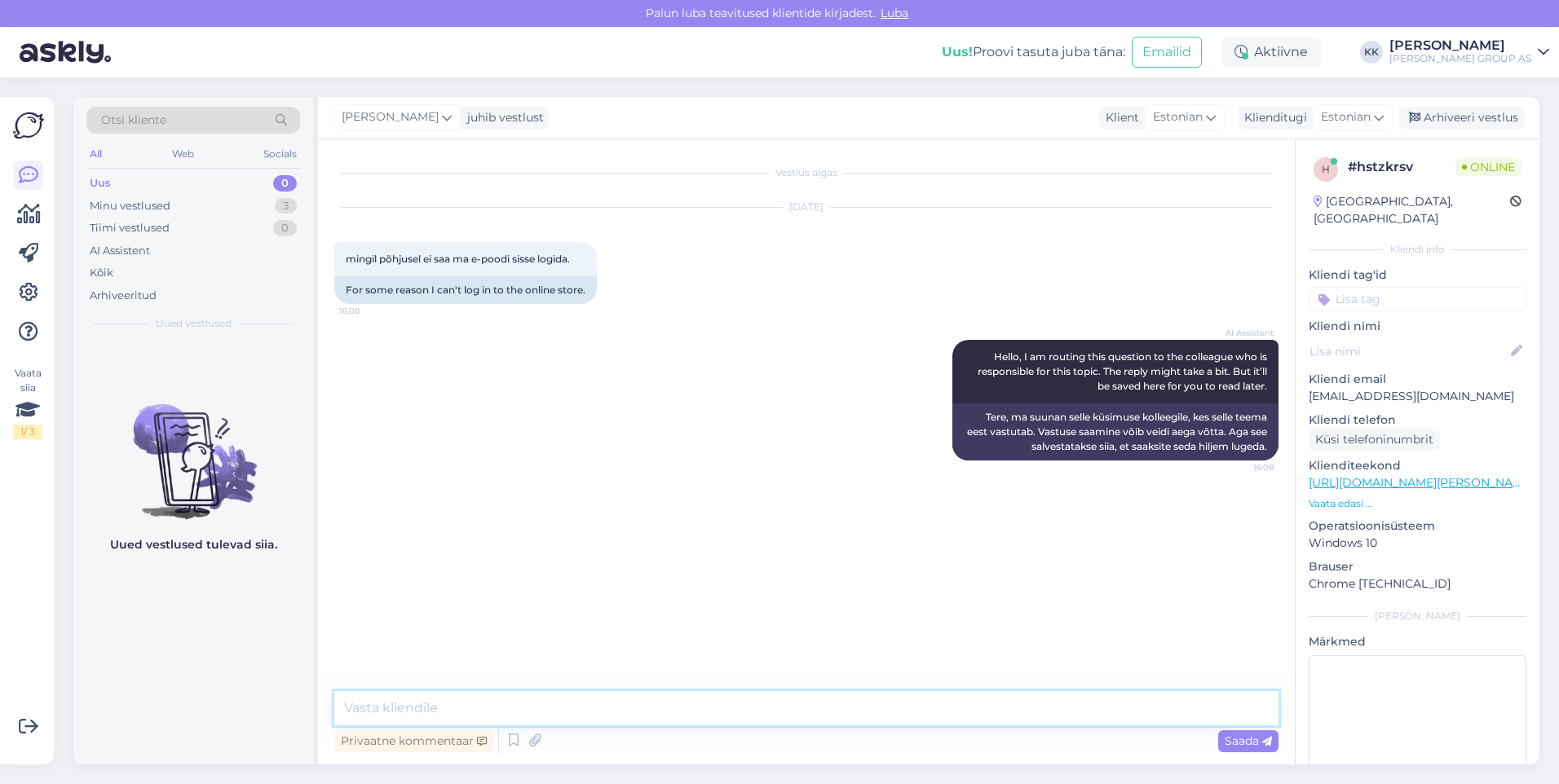
click at [412, 715] on textarea at bounding box center [806, 708] width 944 height 34
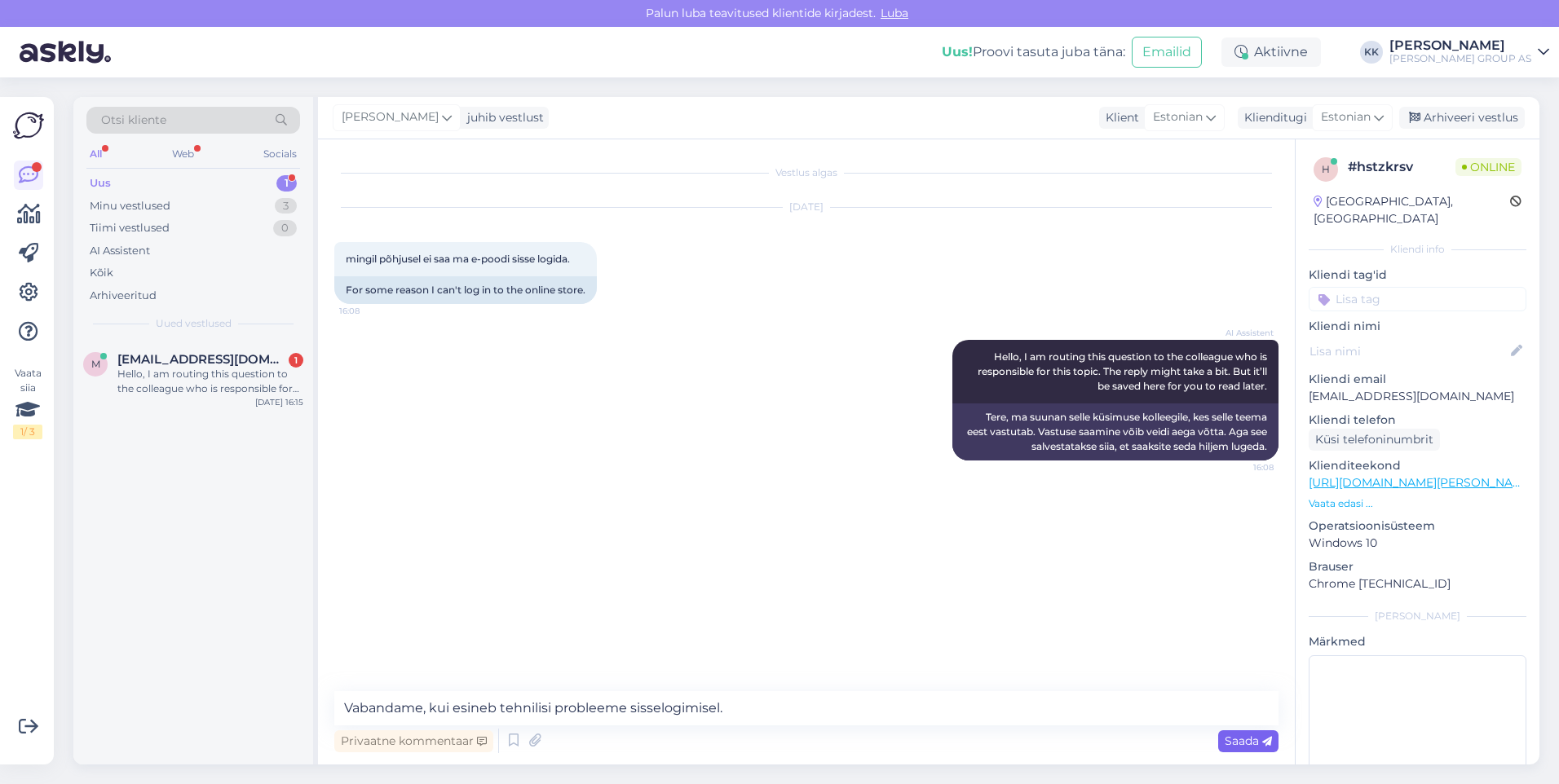
click at [1236, 741] on span "Saada" at bounding box center [1247, 741] width 47 height 15
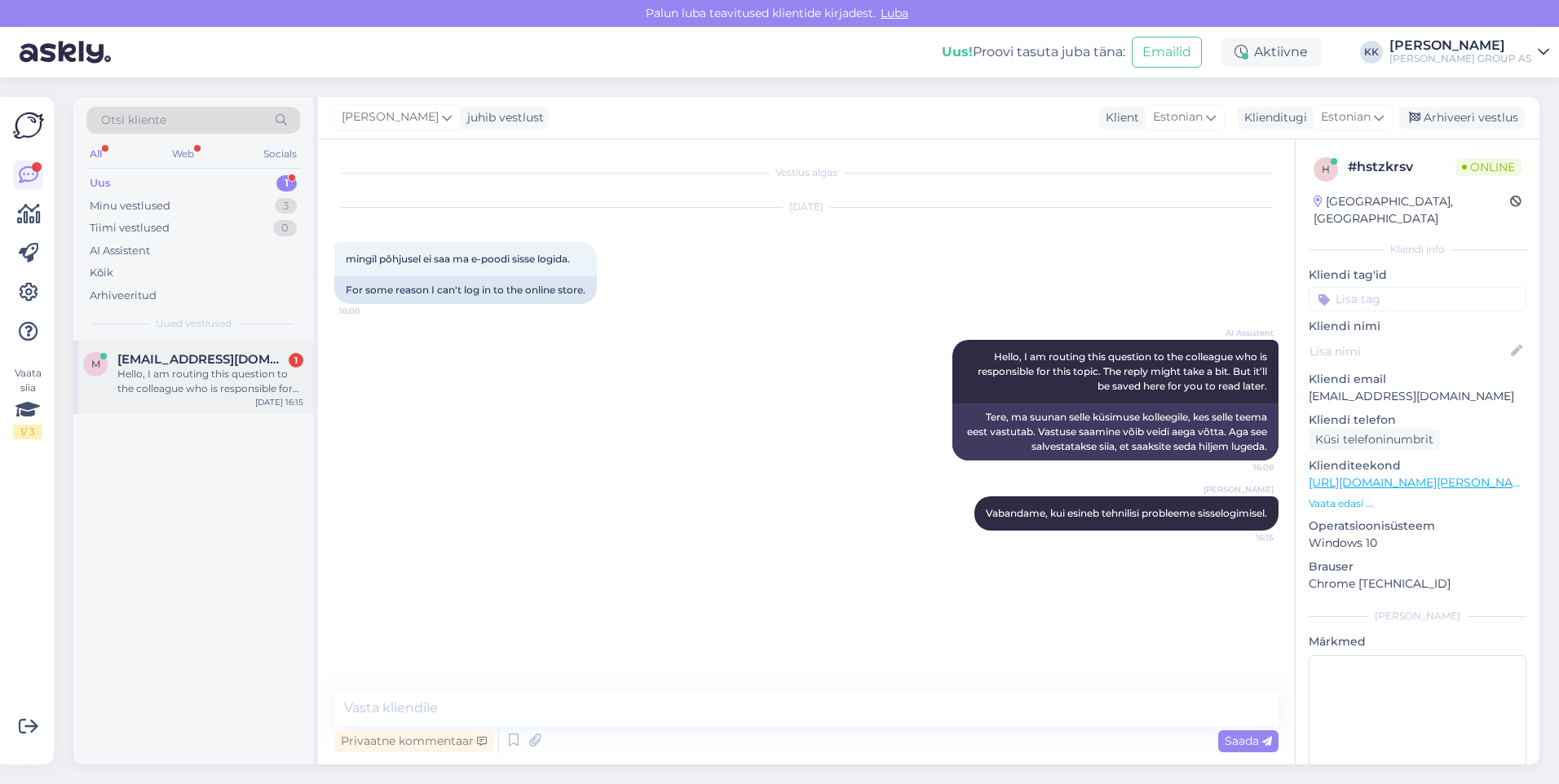
click at [186, 370] on div "Hello, I am routing this question to the colleague who is responsible for this …" at bounding box center [210, 381] width 186 height 30
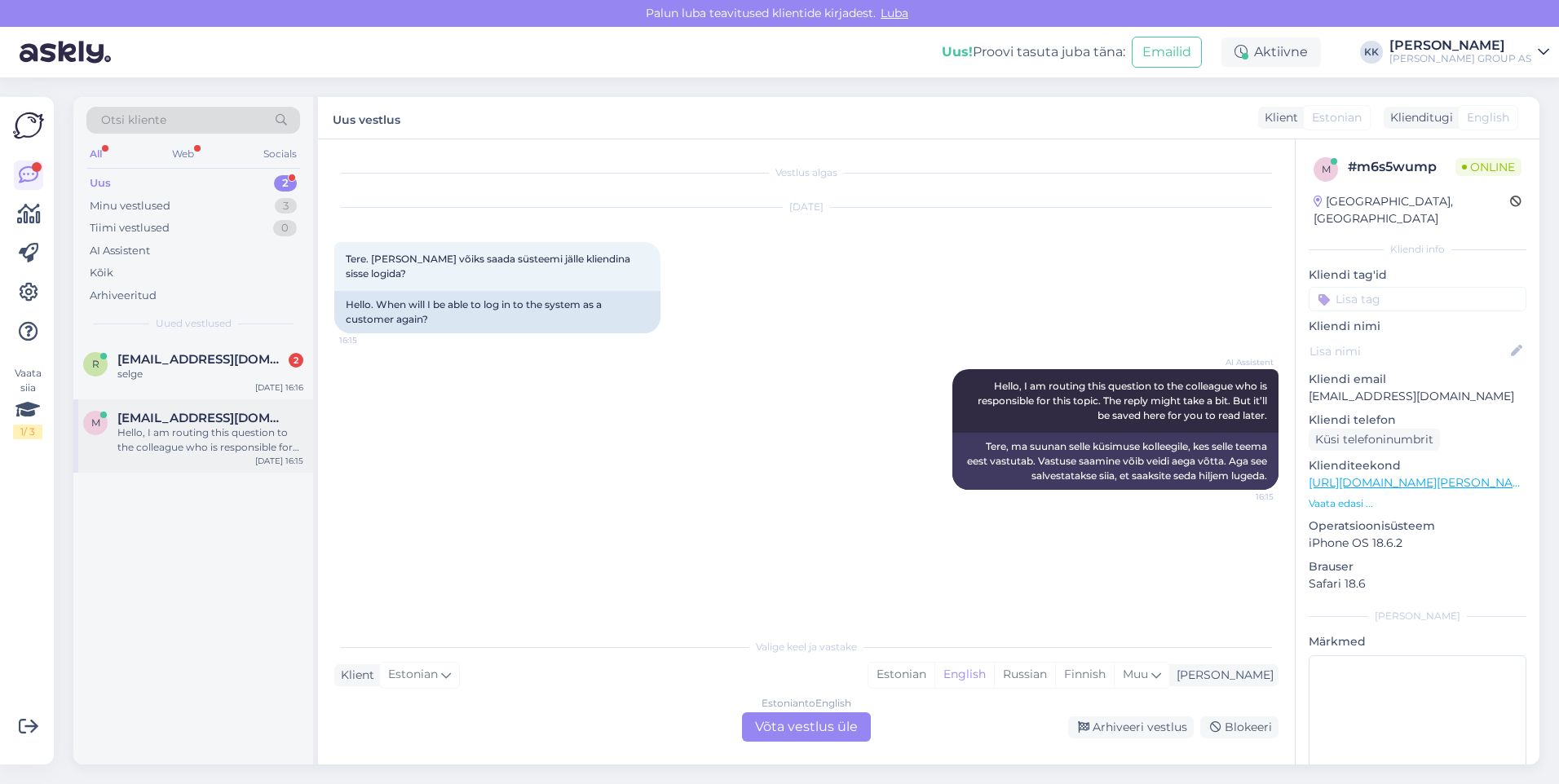
click at [194, 435] on div "Hello, I am routing this question to the colleague who is responsible for this …" at bounding box center [210, 440] width 186 height 30
click at [934, 671] on div "Estonian" at bounding box center [900, 675] width 66 height 24
click at [831, 724] on div "Estonian to Estonian Võta vestlus üle" at bounding box center [806, 727] width 128 height 30
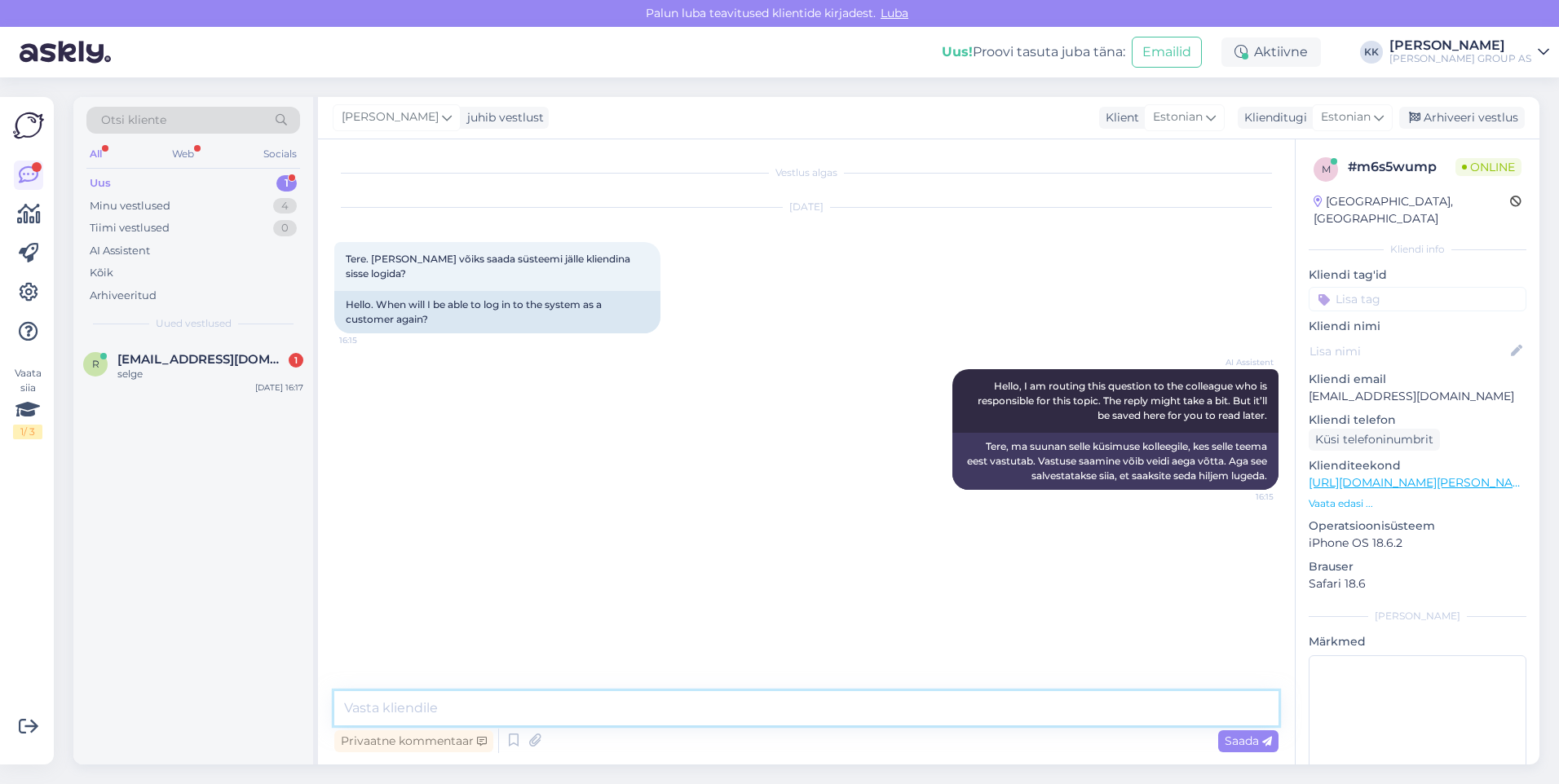
click at [455, 712] on textarea at bounding box center [806, 708] width 944 height 34
click at [747, 706] on textarea "Vabandame! Hetkel on sisselogimisega tehnilised probleemid, arendaja tegeleb" at bounding box center [806, 708] width 944 height 34
click at [865, 714] on textarea "Vabandame! Hetkel on sisselogimisega tehnilised tüõrked, arendaja tegeleb" at bounding box center [806, 708] width 944 height 34
click at [683, 705] on textarea "Vabandame! Hetkel on sisselogimisega tehnilised tüõrked, arendaja tegeleb probl…" at bounding box center [806, 708] width 944 height 34
click at [940, 703] on textarea "Vabandame! Hetkel on sisselogimisega tehnilised tõrked, arendaja tegeleb proble…" at bounding box center [806, 708] width 944 height 34
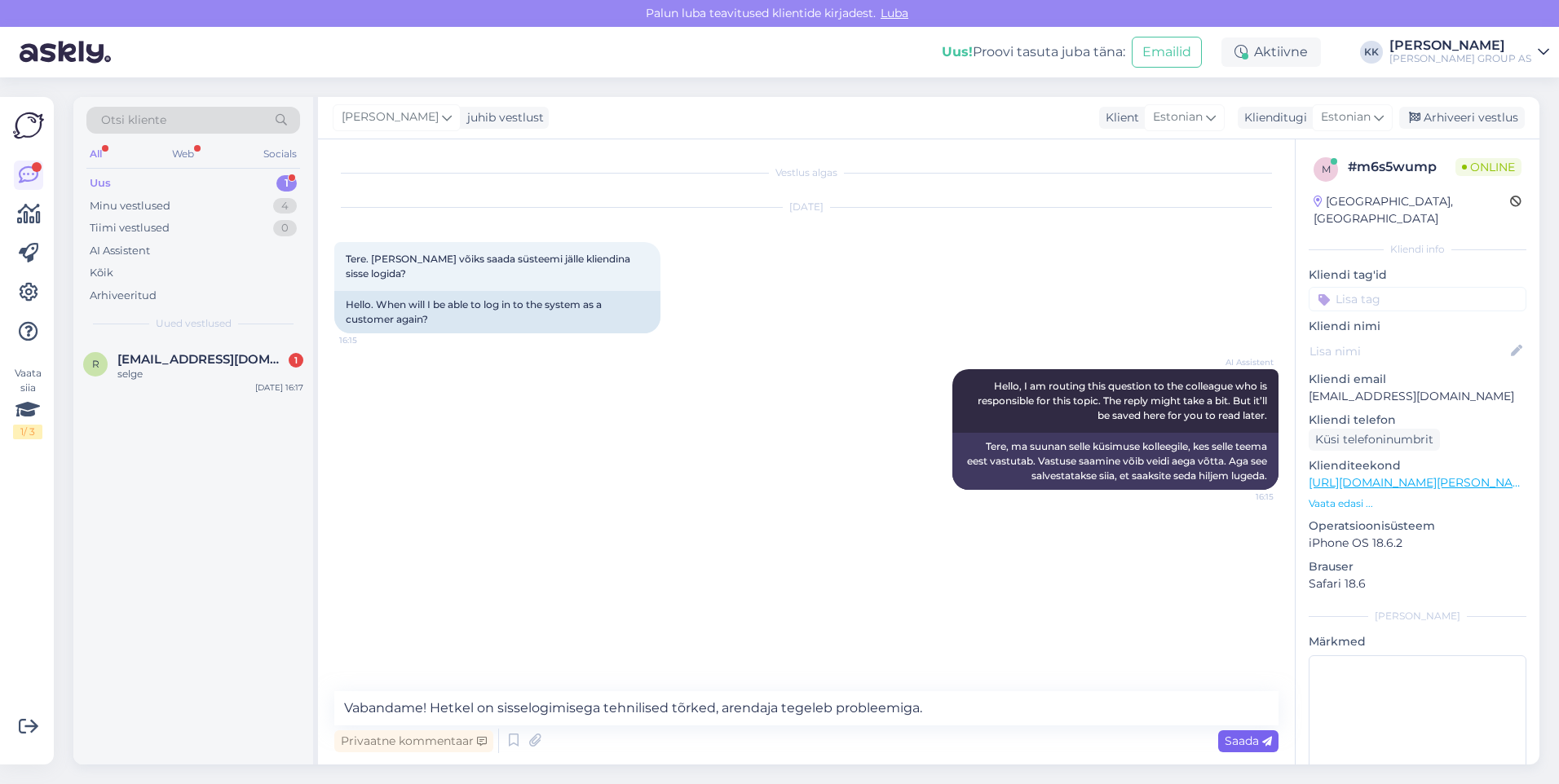
click at [1240, 736] on span "Saada" at bounding box center [1247, 741] width 47 height 15
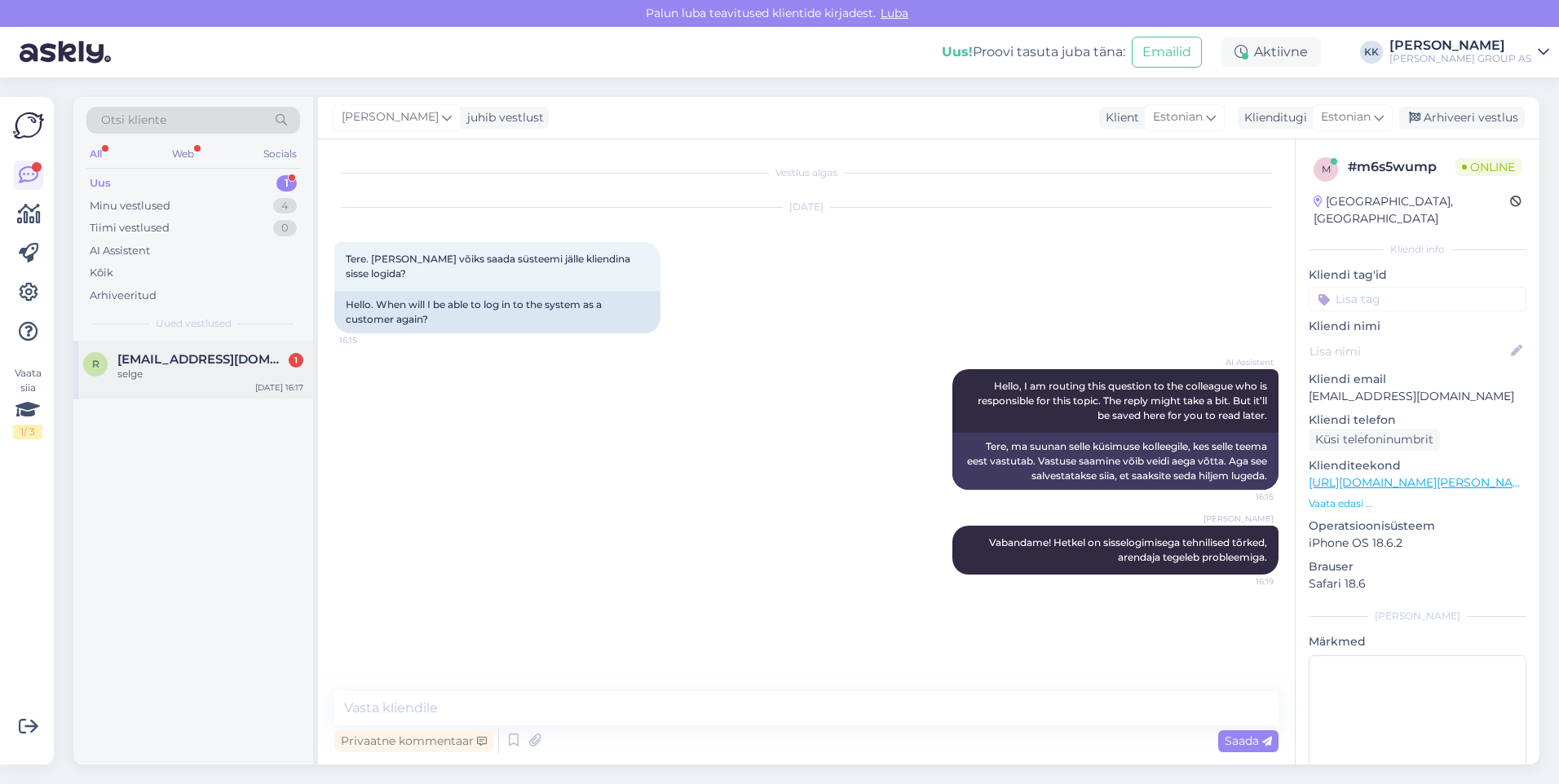
drag, startPoint x: 167, startPoint y: 356, endPoint x: 192, endPoint y: 359, distance: 25.2
click at [169, 354] on span "[EMAIL_ADDRESS][DOMAIN_NAME]" at bounding box center [202, 360] width 169 height 15
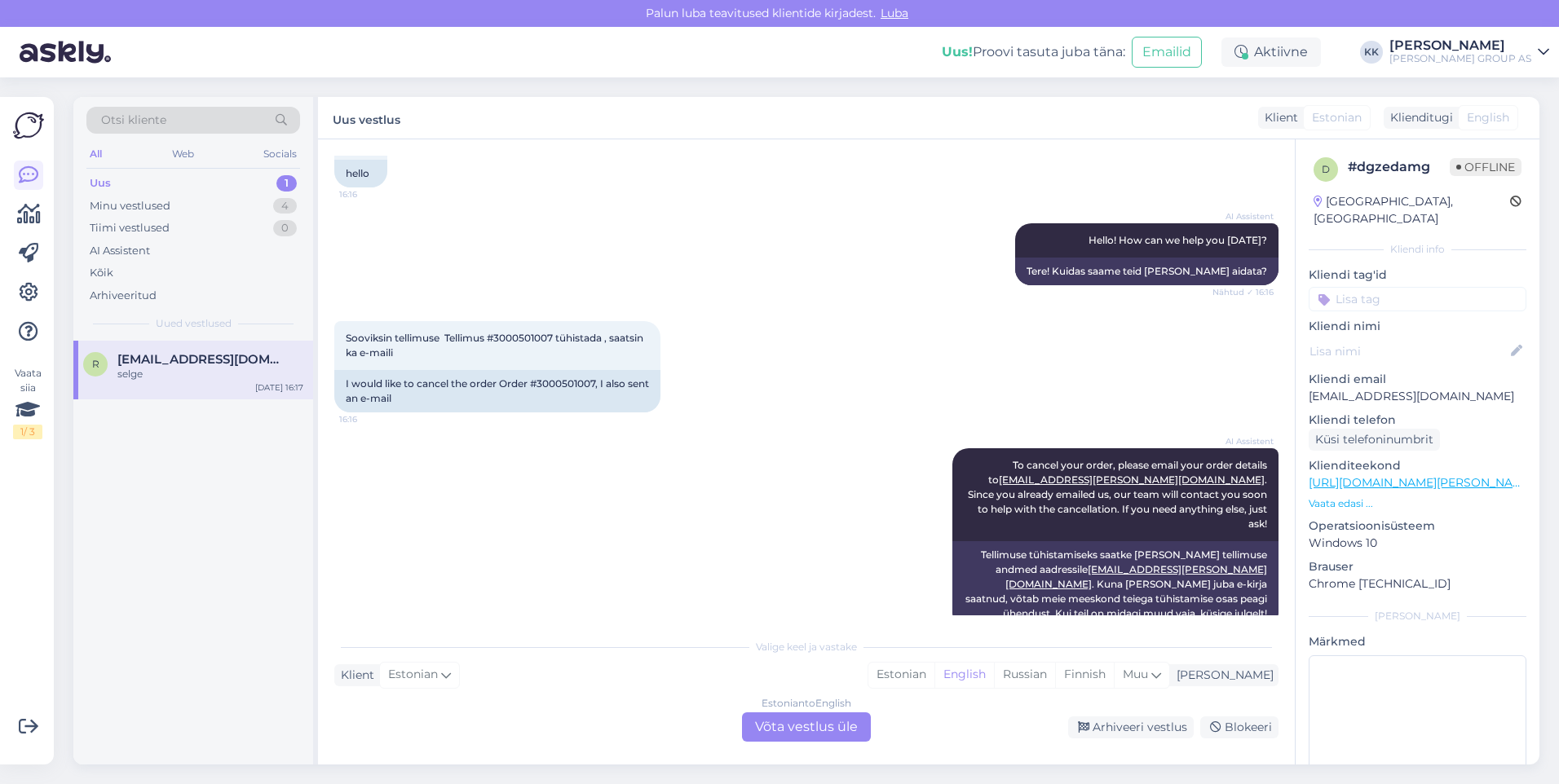
scroll to position [230, 0]
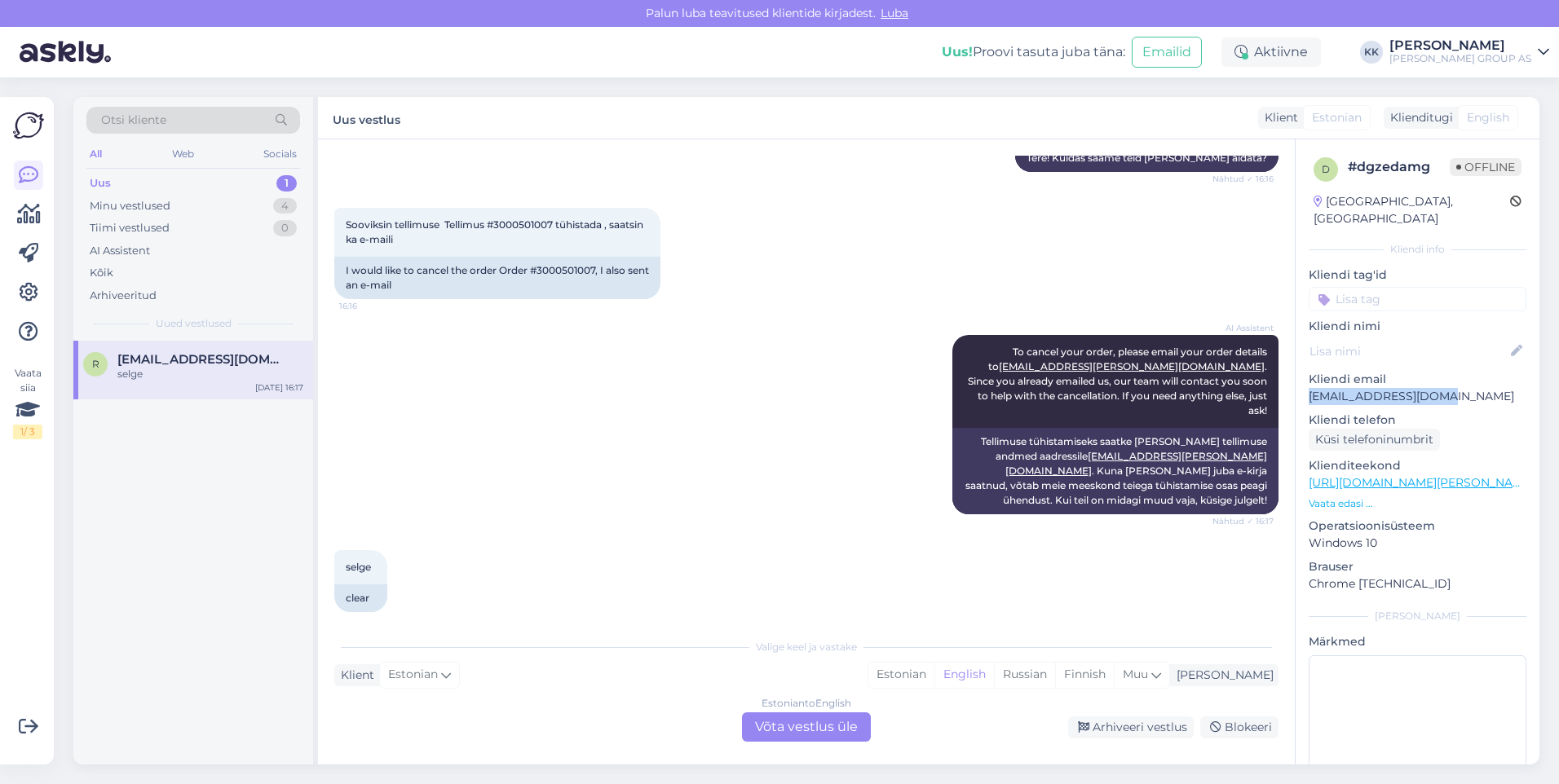
drag, startPoint x: 1452, startPoint y: 377, endPoint x: 1302, endPoint y: 381, distance: 150.1
click at [1302, 381] on div "d # dgzedamg Offline [GEOGRAPHIC_DATA], [GEOGRAPHIC_DATA] Kliendi info Kliendi …" at bounding box center [1418, 483] width 244 height 687
drag, startPoint x: 1302, startPoint y: 381, endPoint x: 1313, endPoint y: 379, distance: 11.2
copy p "[EMAIL_ADDRESS][DOMAIN_NAME]"
click at [934, 671] on div "Estonian" at bounding box center [900, 675] width 66 height 24
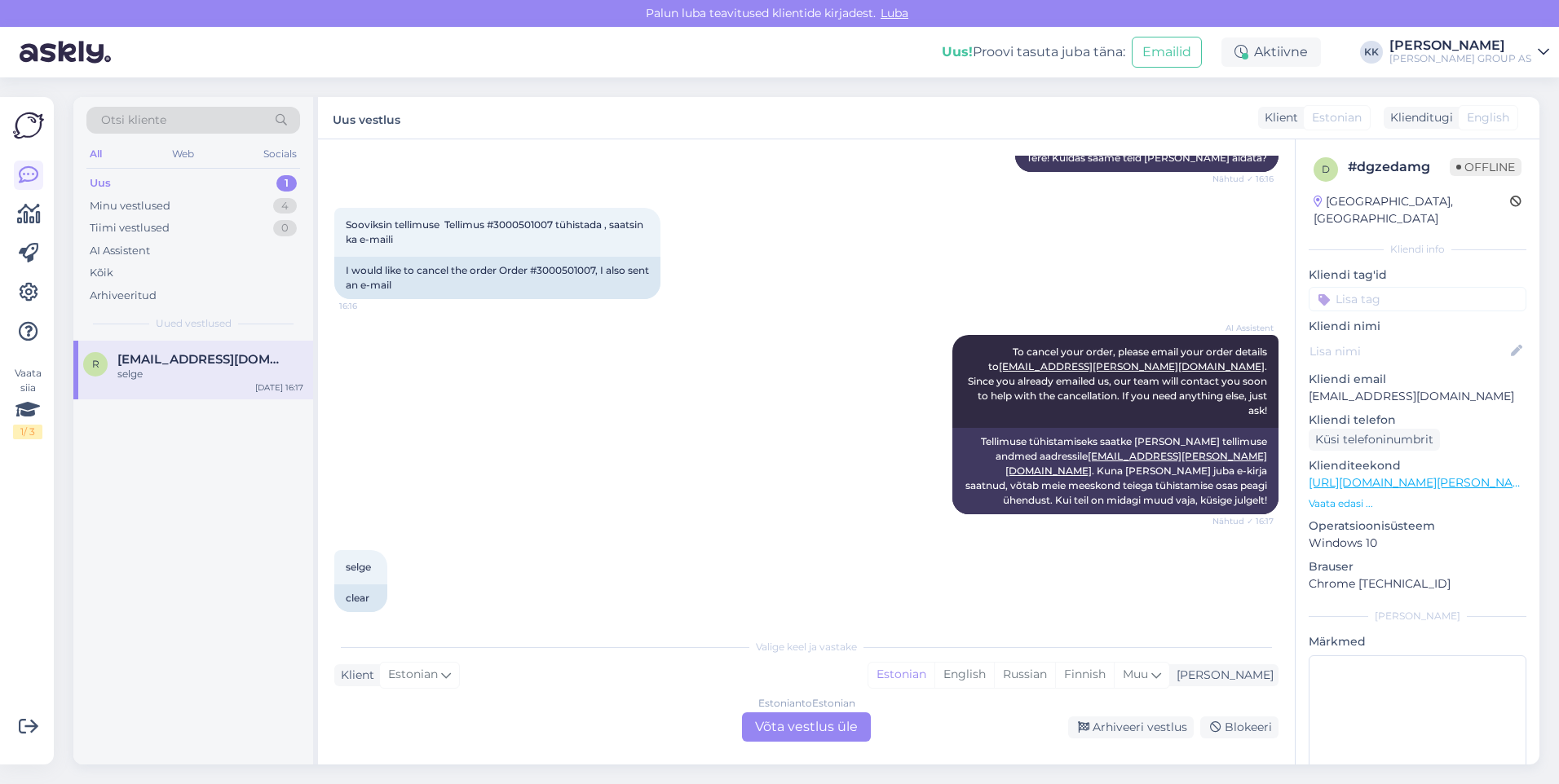
click at [818, 724] on div "Estonian to Estonian Võta vestlus üle" at bounding box center [806, 727] width 128 height 30
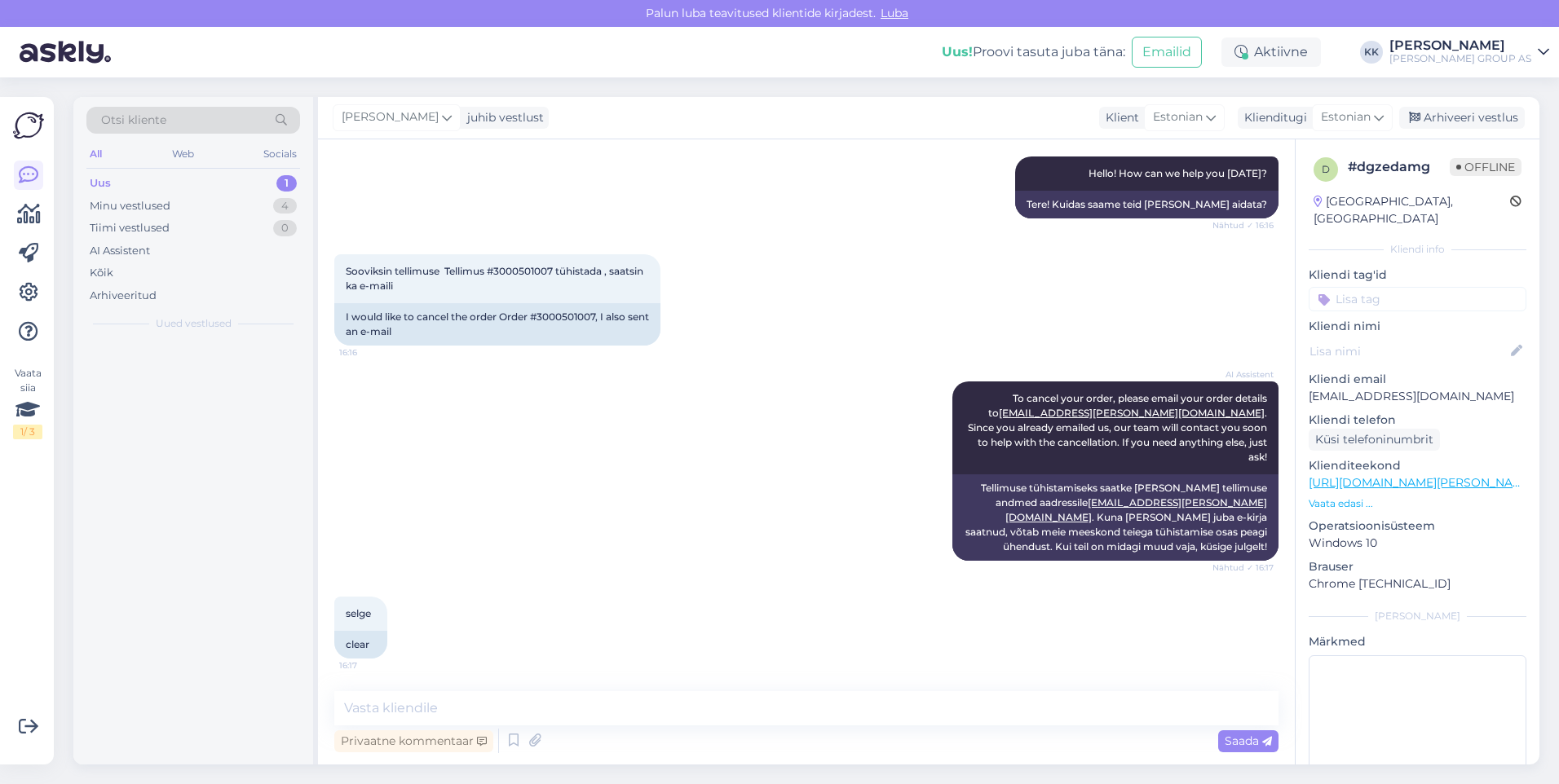
scroll to position [168, 0]
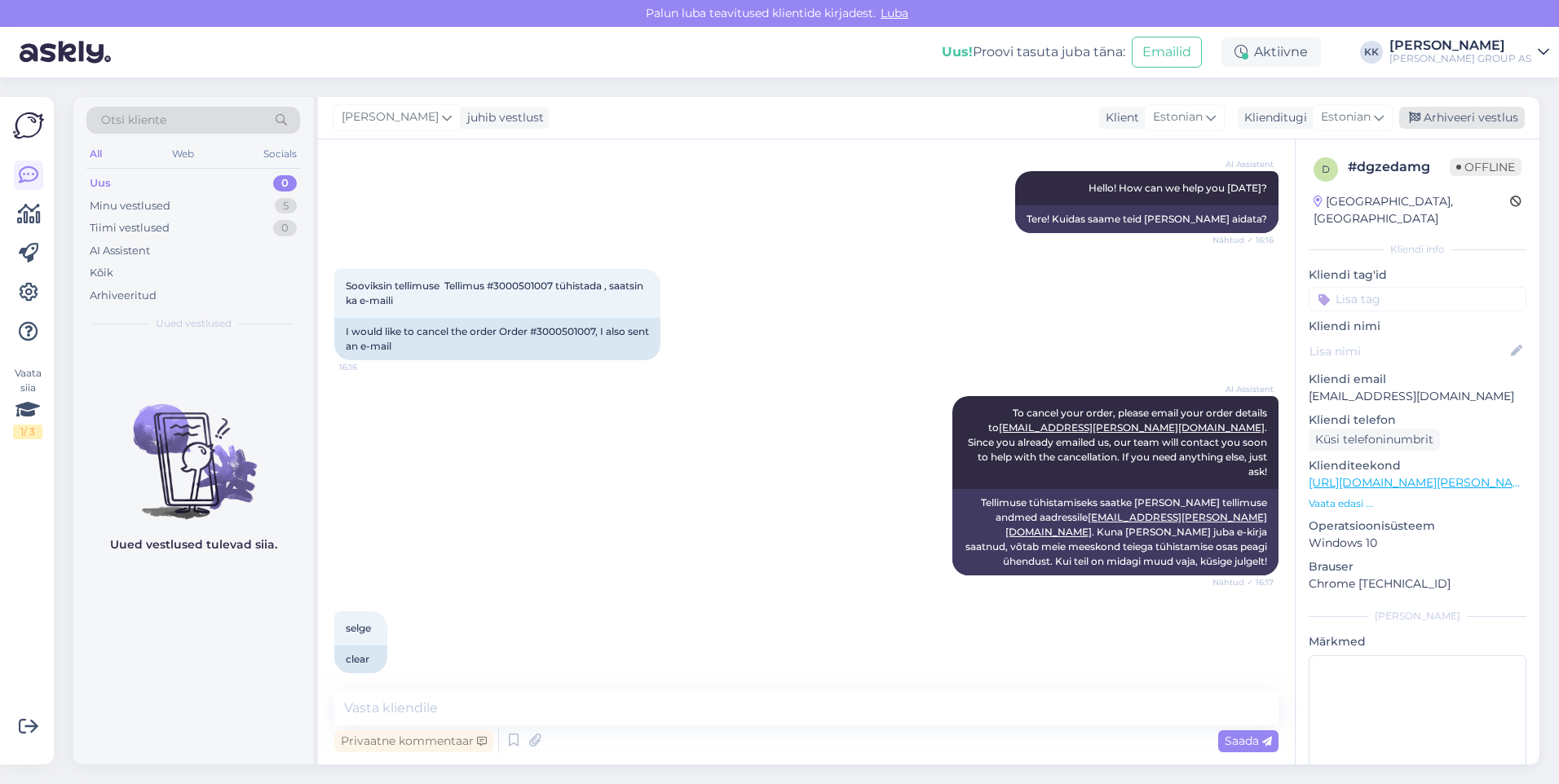
click at [1452, 112] on div "Arhiveeri vestlus" at bounding box center [1461, 118] width 126 height 22
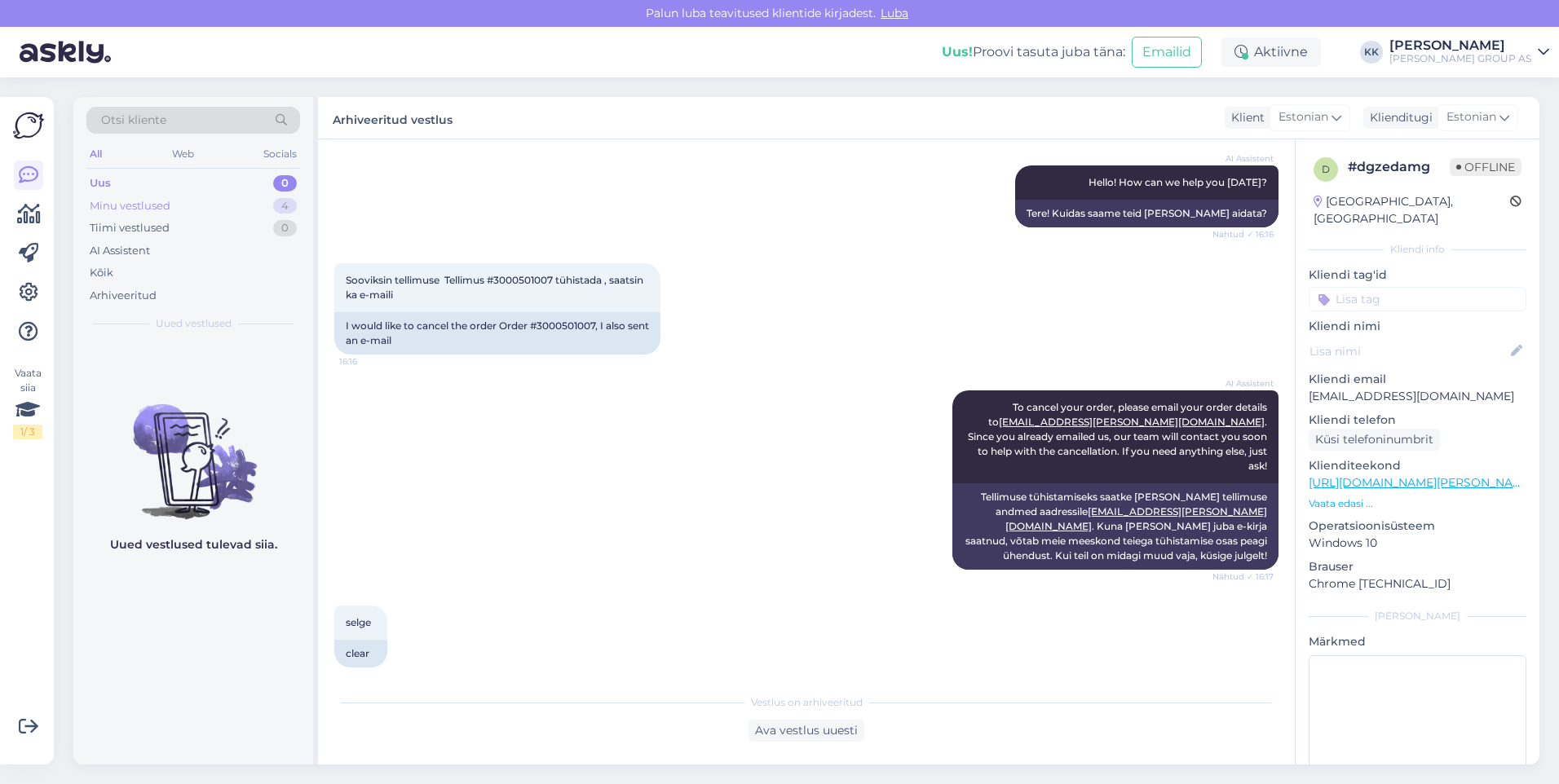
click at [116, 203] on div "Minu vestlused" at bounding box center [129, 206] width 81 height 17
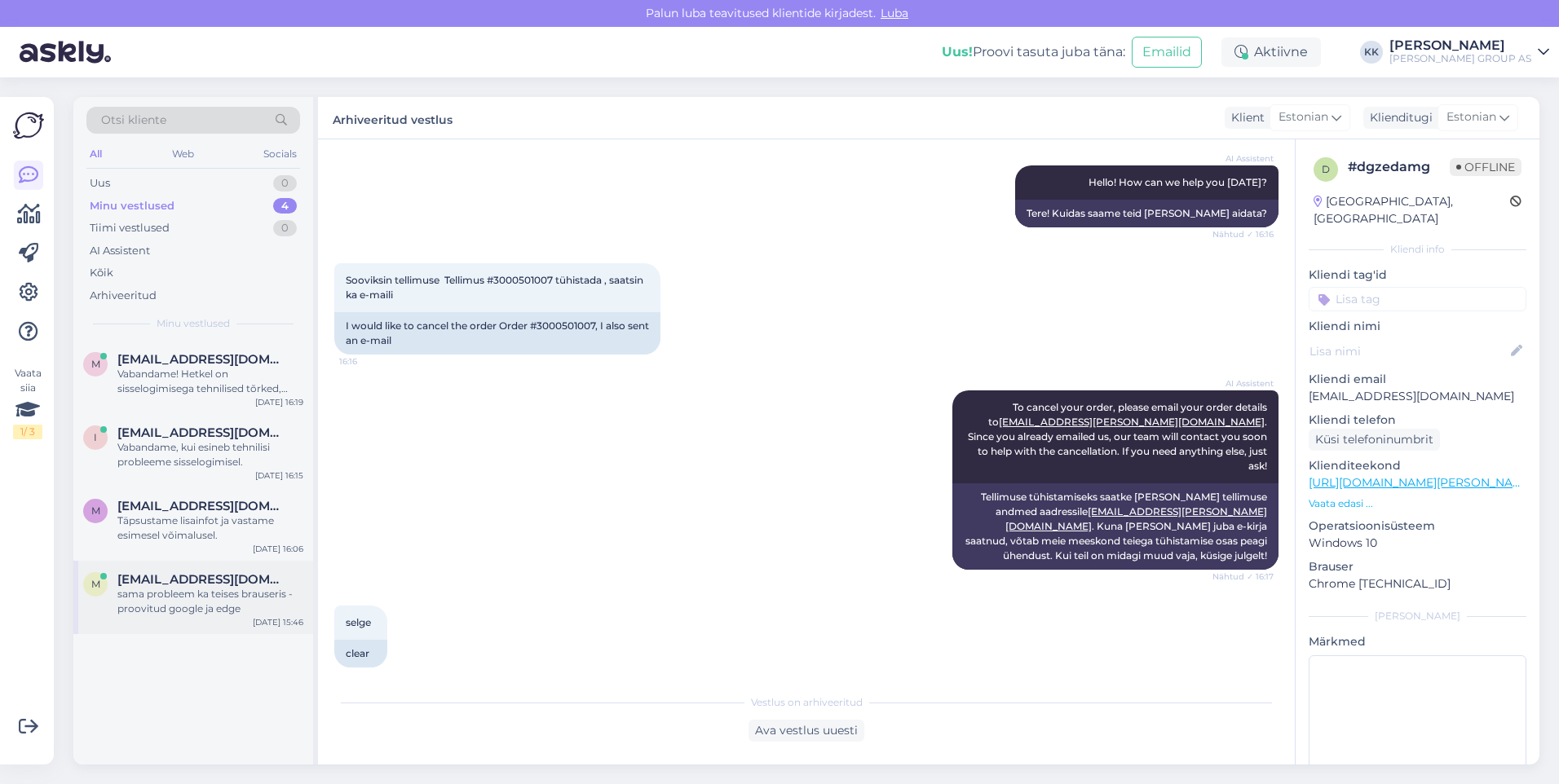
click at [185, 591] on div "sama probleem ka teises brauseris - proovitud google ja edge" at bounding box center [210, 602] width 186 height 30
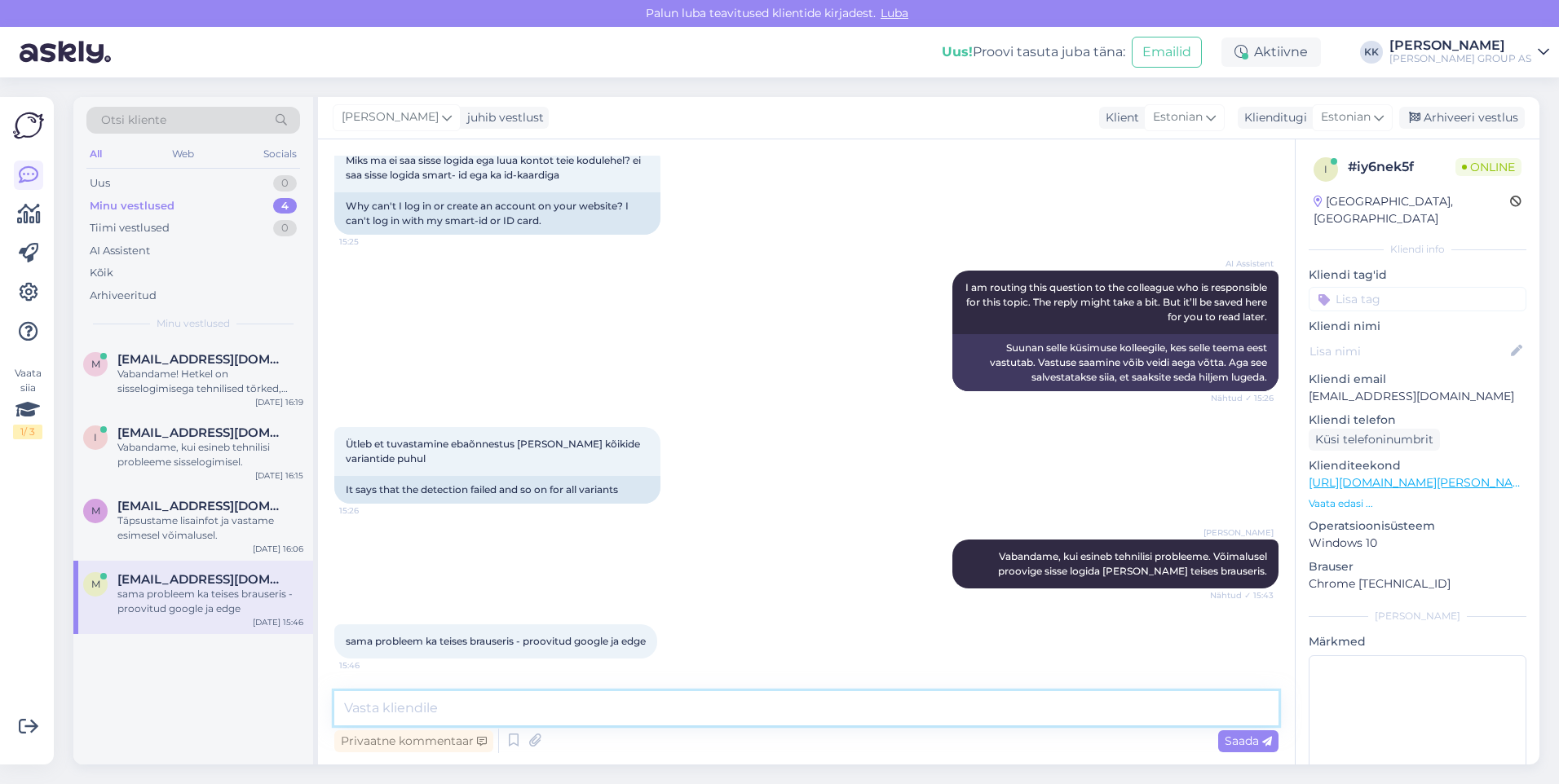
click at [372, 708] on textarea at bounding box center [806, 708] width 944 height 34
click at [1234, 737] on span "Saada" at bounding box center [1247, 741] width 47 height 15
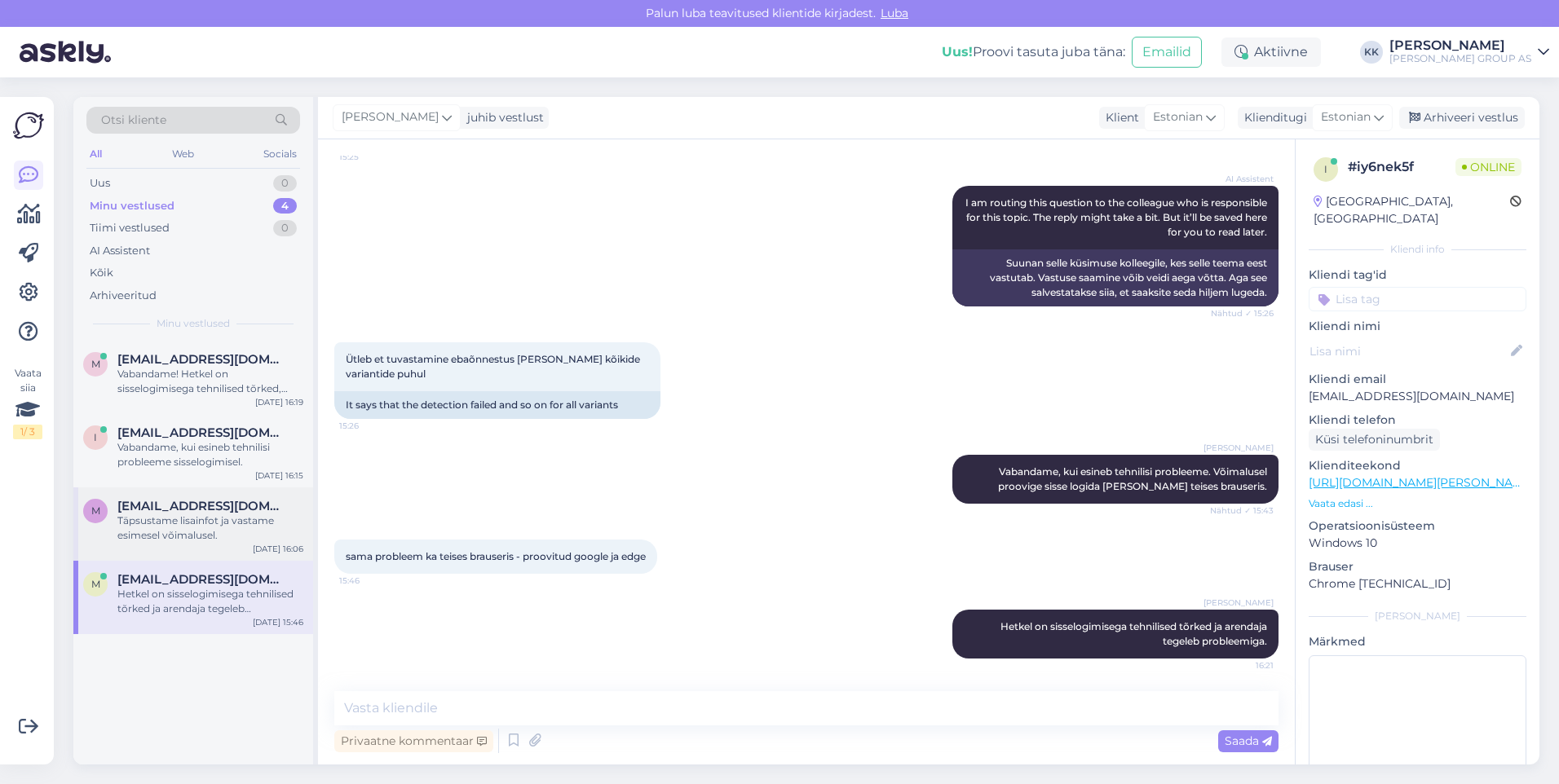
click at [181, 522] on div "Täpsustame lisainfot ja vastame esimesel võimalusel." at bounding box center [210, 528] width 186 height 30
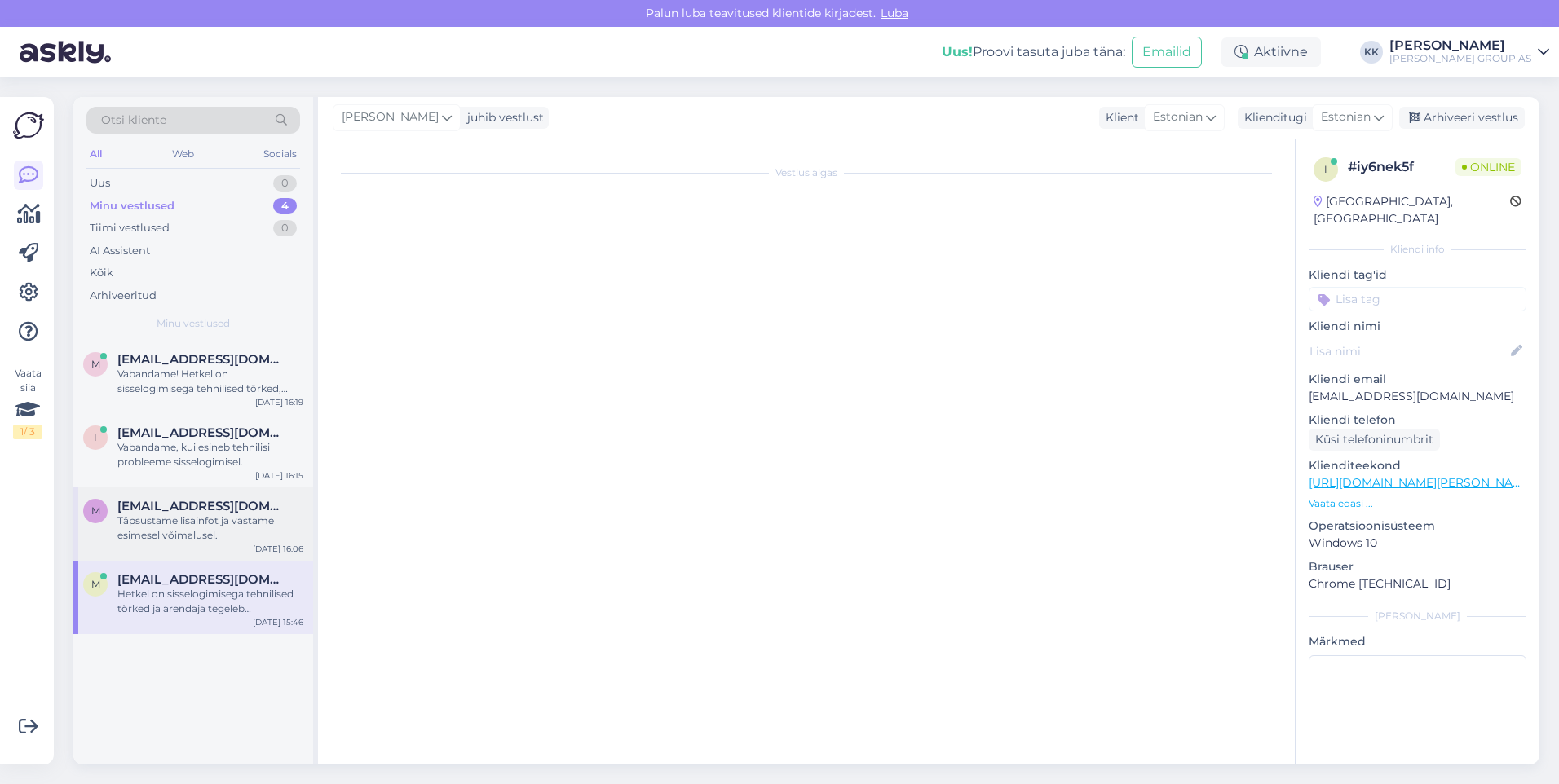
scroll to position [48, 0]
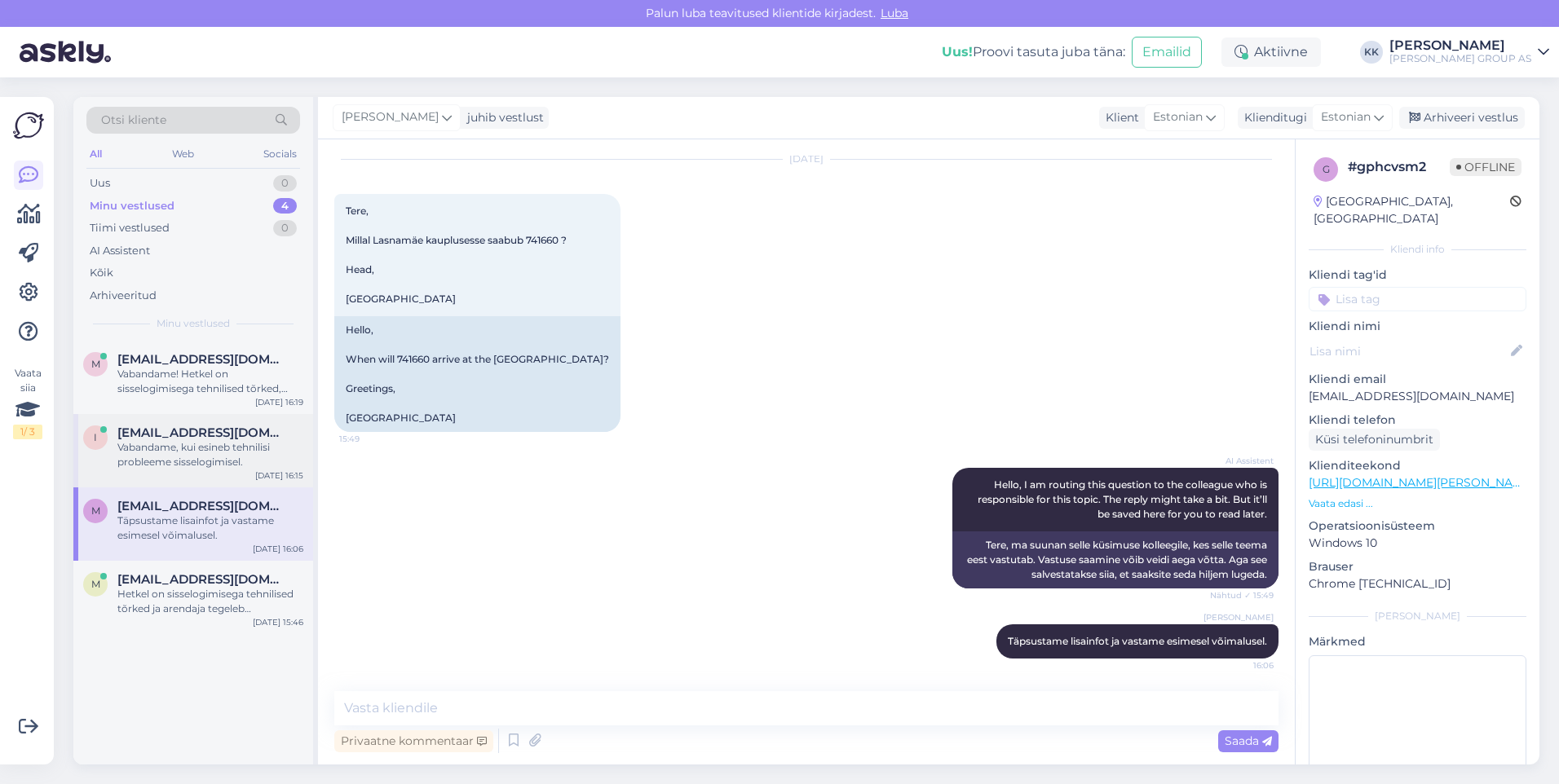
click at [181, 442] on div "Vabandame, kui esineb tehnilisi probleeme sisselogimisel." at bounding box center [210, 455] width 186 height 30
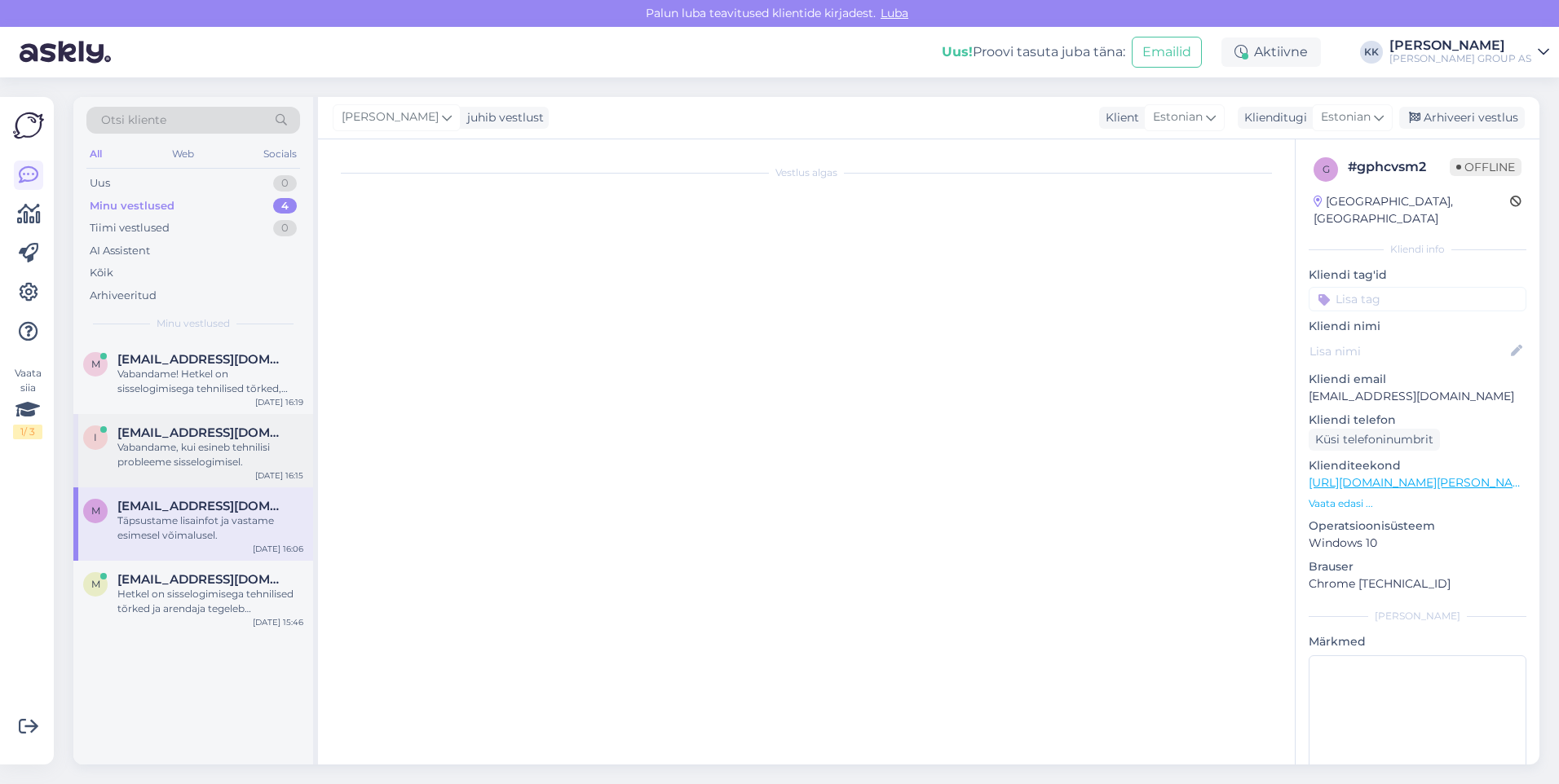
scroll to position [0, 0]
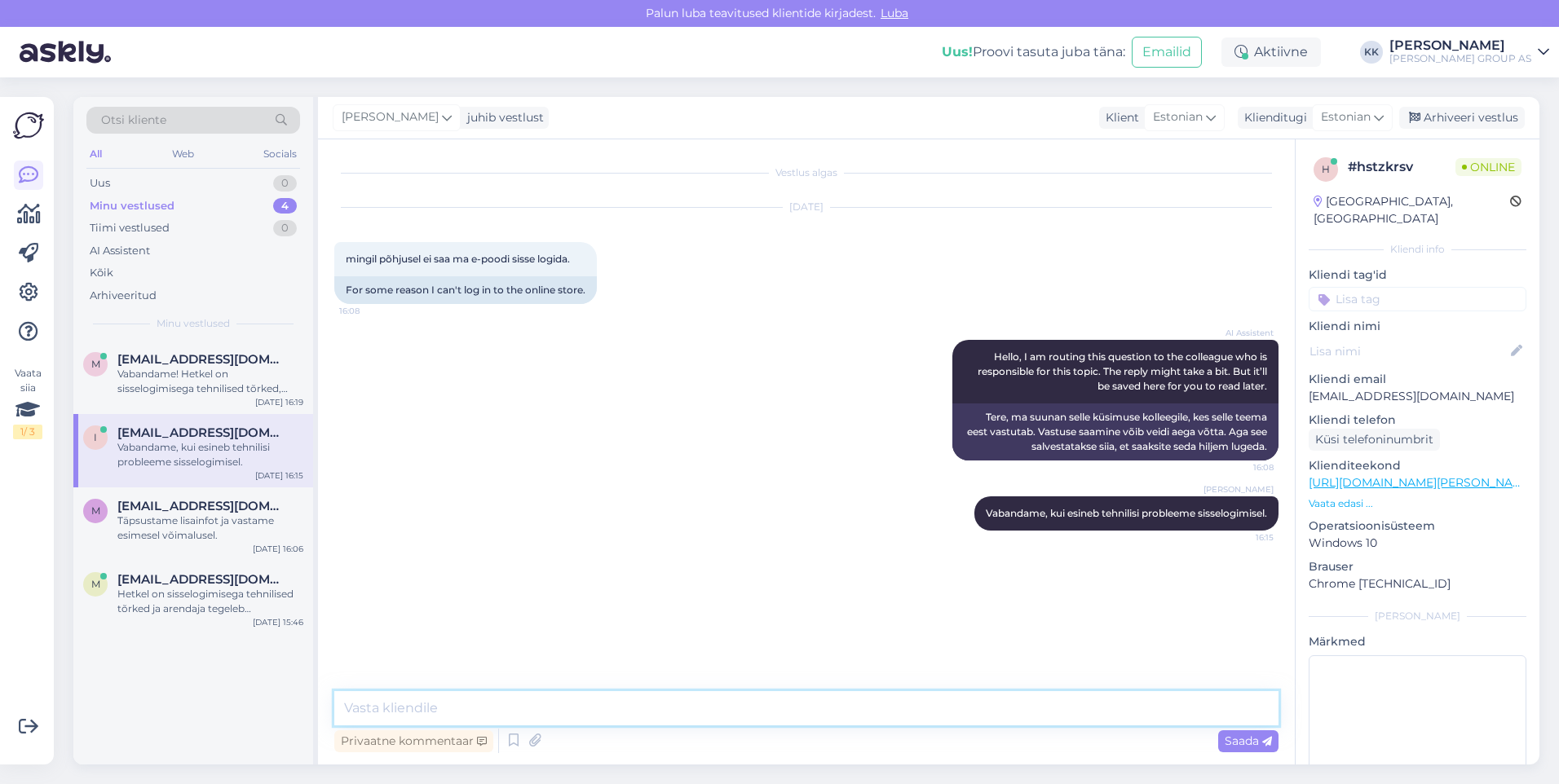
click at [381, 705] on textarea at bounding box center [806, 708] width 944 height 34
click at [1240, 741] on span "Saada" at bounding box center [1247, 741] width 47 height 15
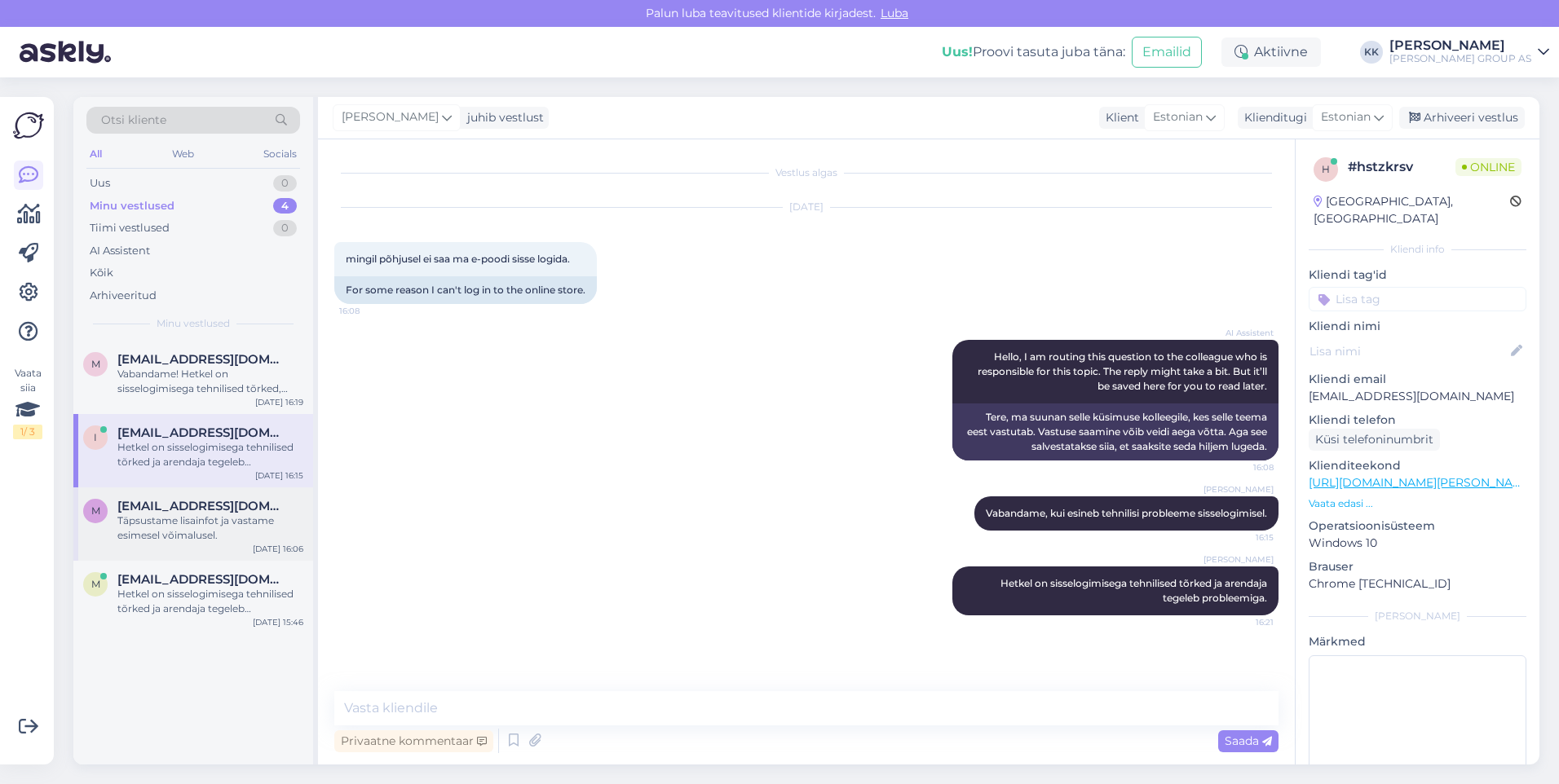
click at [186, 514] on div "Täpsustame lisainfot ja vastame esimesel võimalusel." at bounding box center [210, 528] width 186 height 30
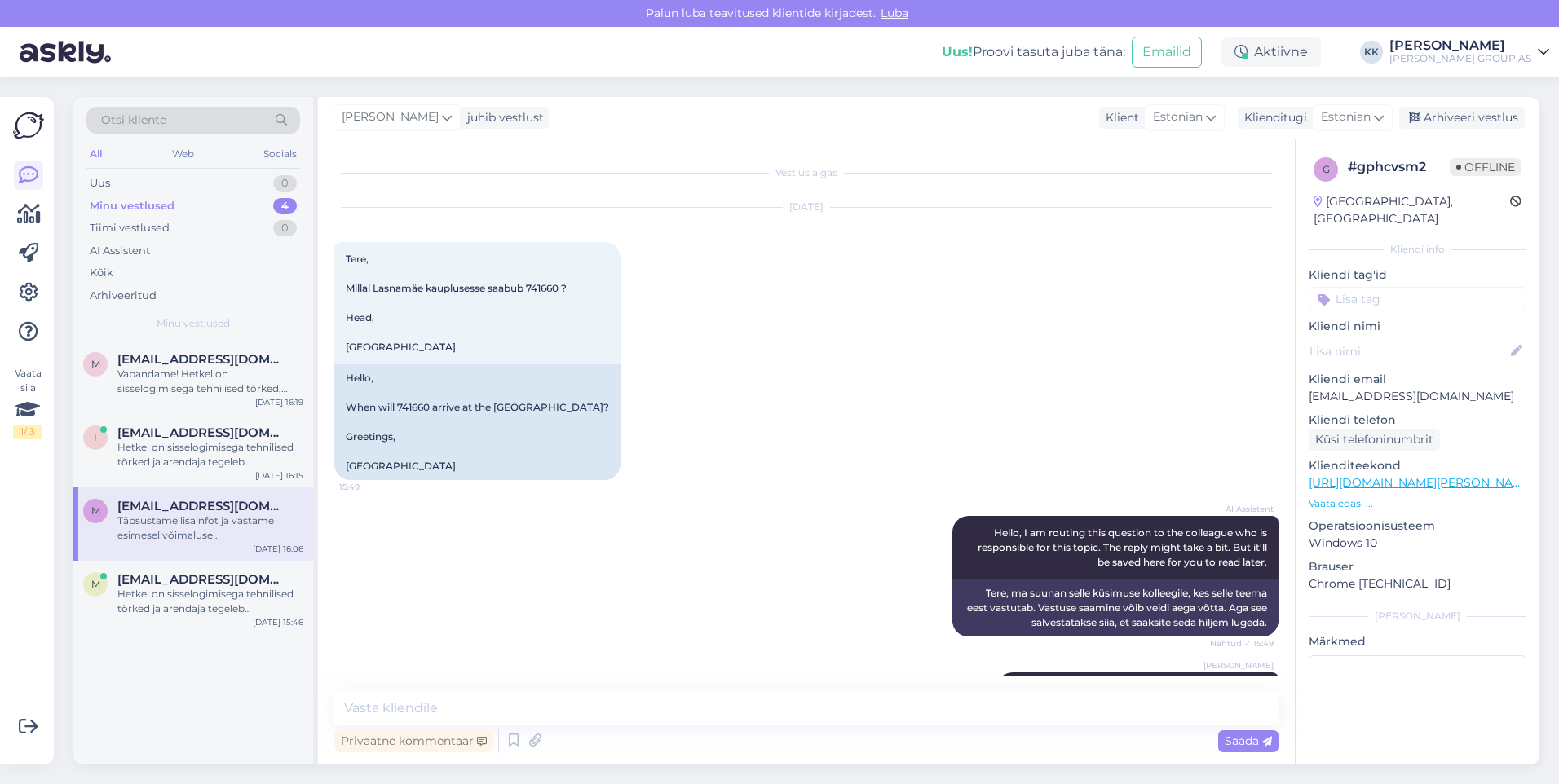
scroll to position [48, 0]
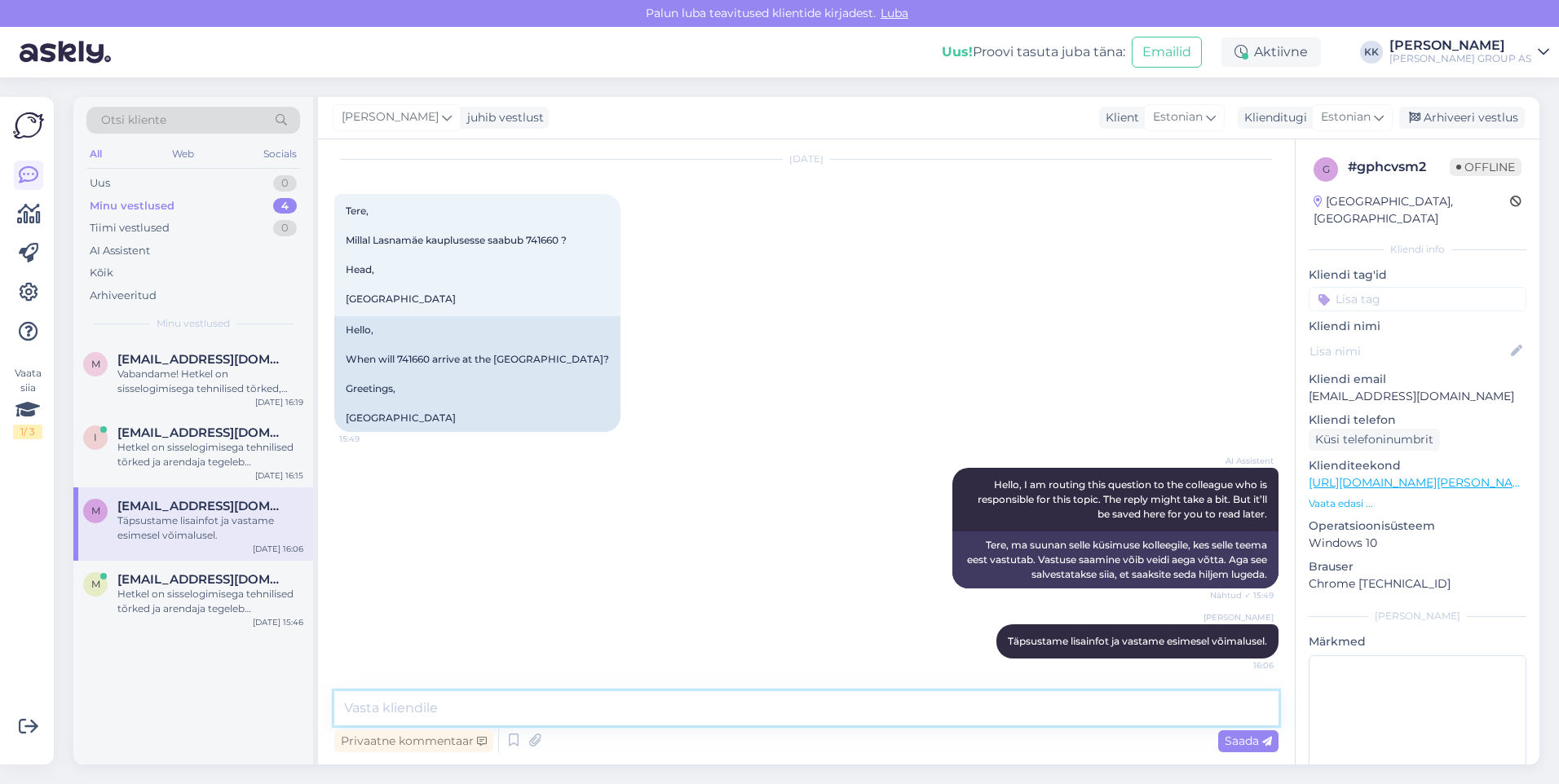
click at [393, 713] on textarea at bounding box center [806, 708] width 944 height 34
click at [1246, 737] on span "Saada" at bounding box center [1247, 741] width 47 height 15
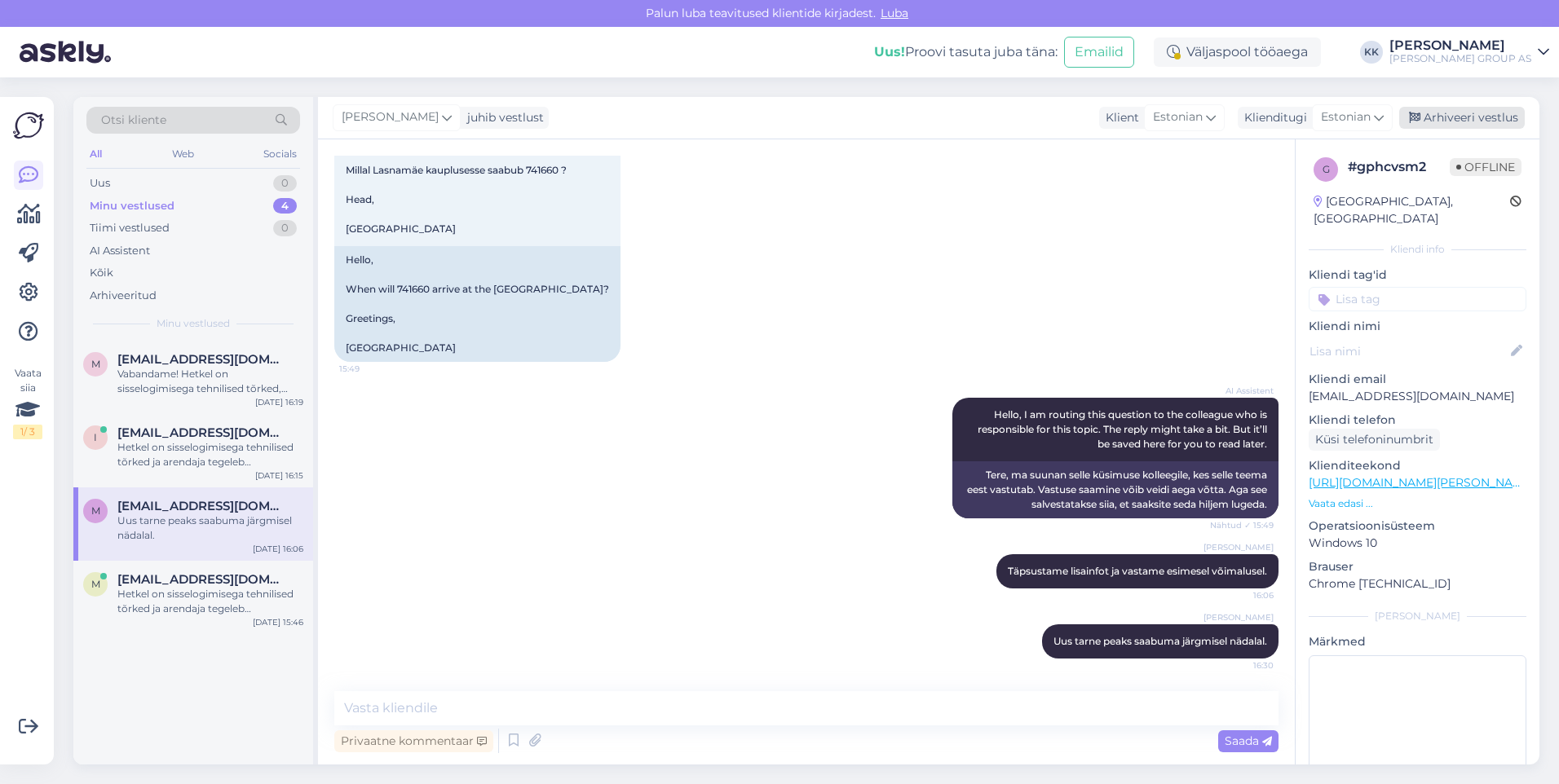
click at [1459, 113] on div "Arhiveeri vestlus" at bounding box center [1461, 118] width 126 height 22
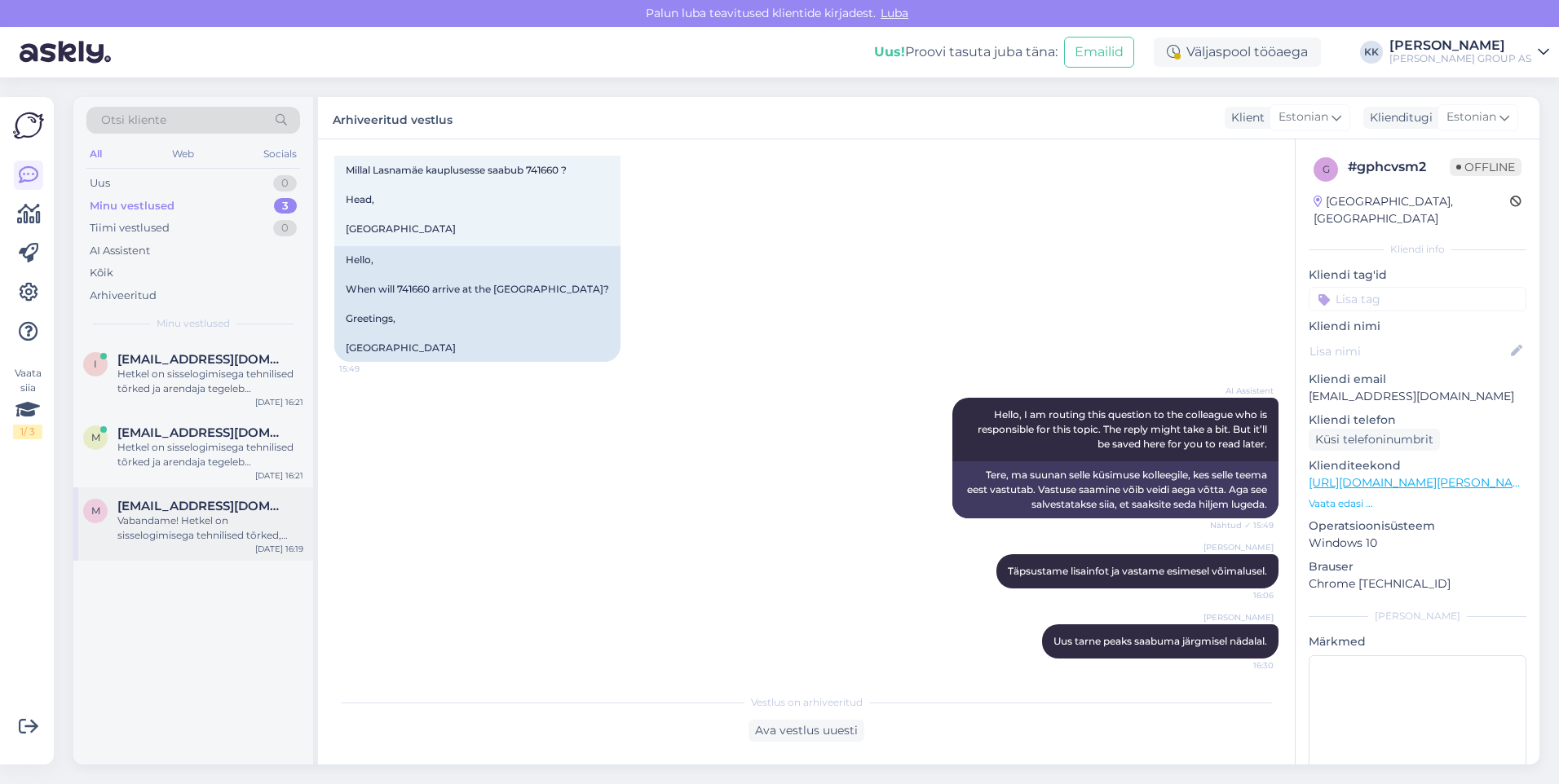
click at [223, 525] on div "Vabandame! Hetkel on sisselogimisega tehnilised tõrked, arendaja tegeleb proble…" at bounding box center [210, 528] width 186 height 30
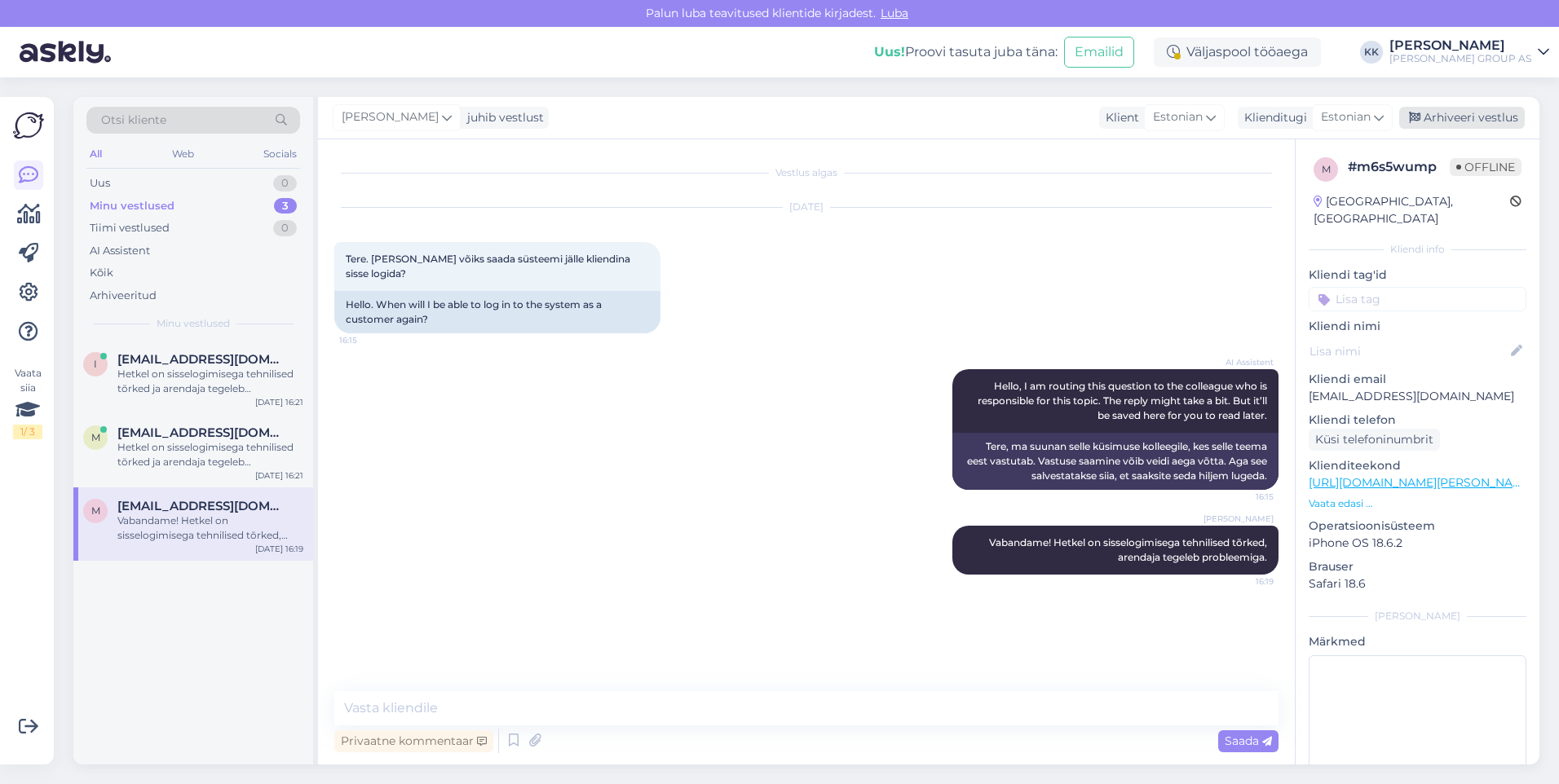
click at [1459, 112] on div "Arhiveeri vestlus" at bounding box center [1461, 118] width 126 height 22
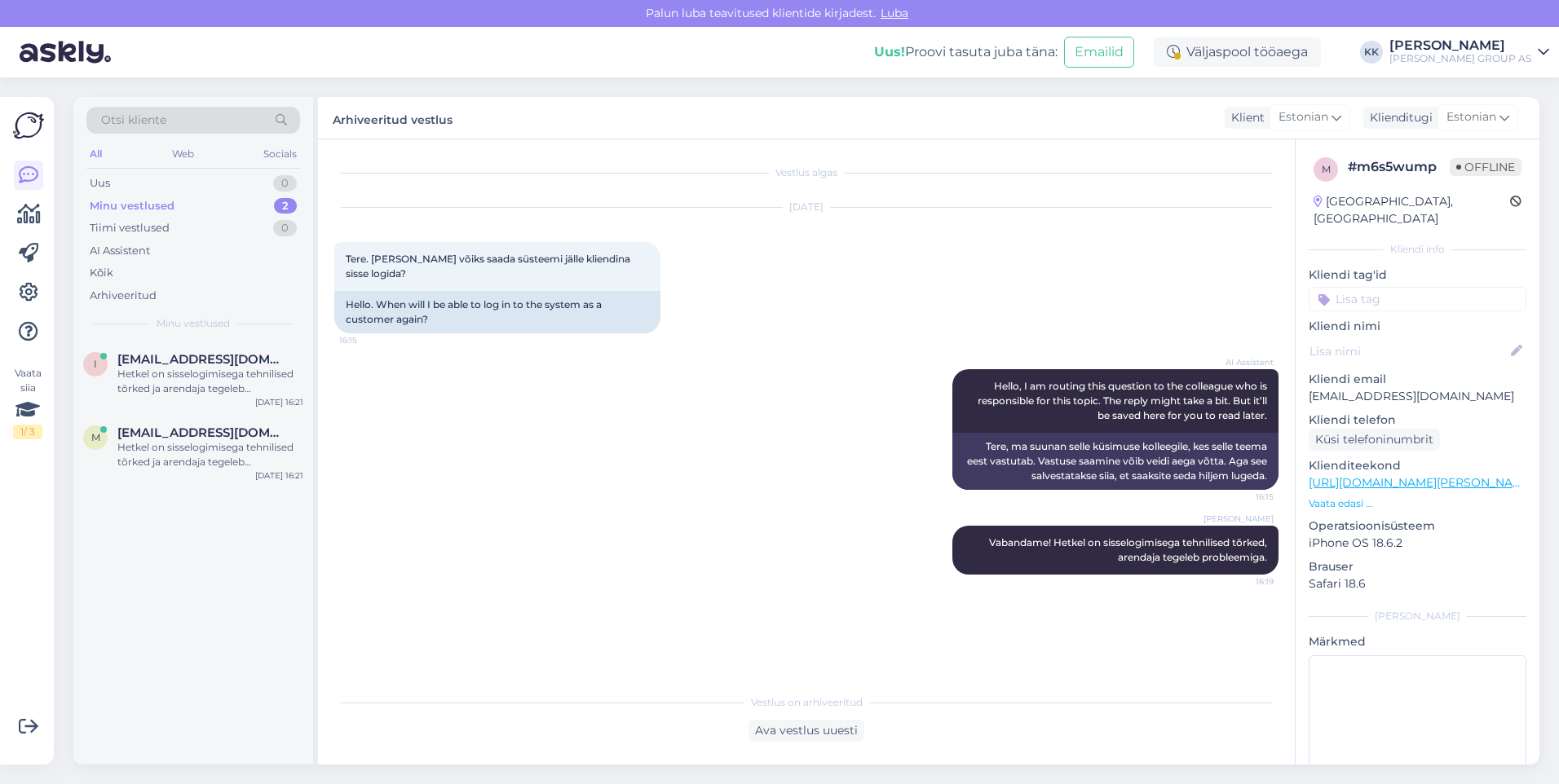
click at [425, 427] on div "AI Assistent Hello, I am routing this question to the colleague who is responsi…" at bounding box center [806, 430] width 944 height 156
click at [207, 445] on div "Hetkel on sisselogimisega tehnilised tõrked ja arendaja tegeleb probleemiga." at bounding box center [210, 455] width 186 height 30
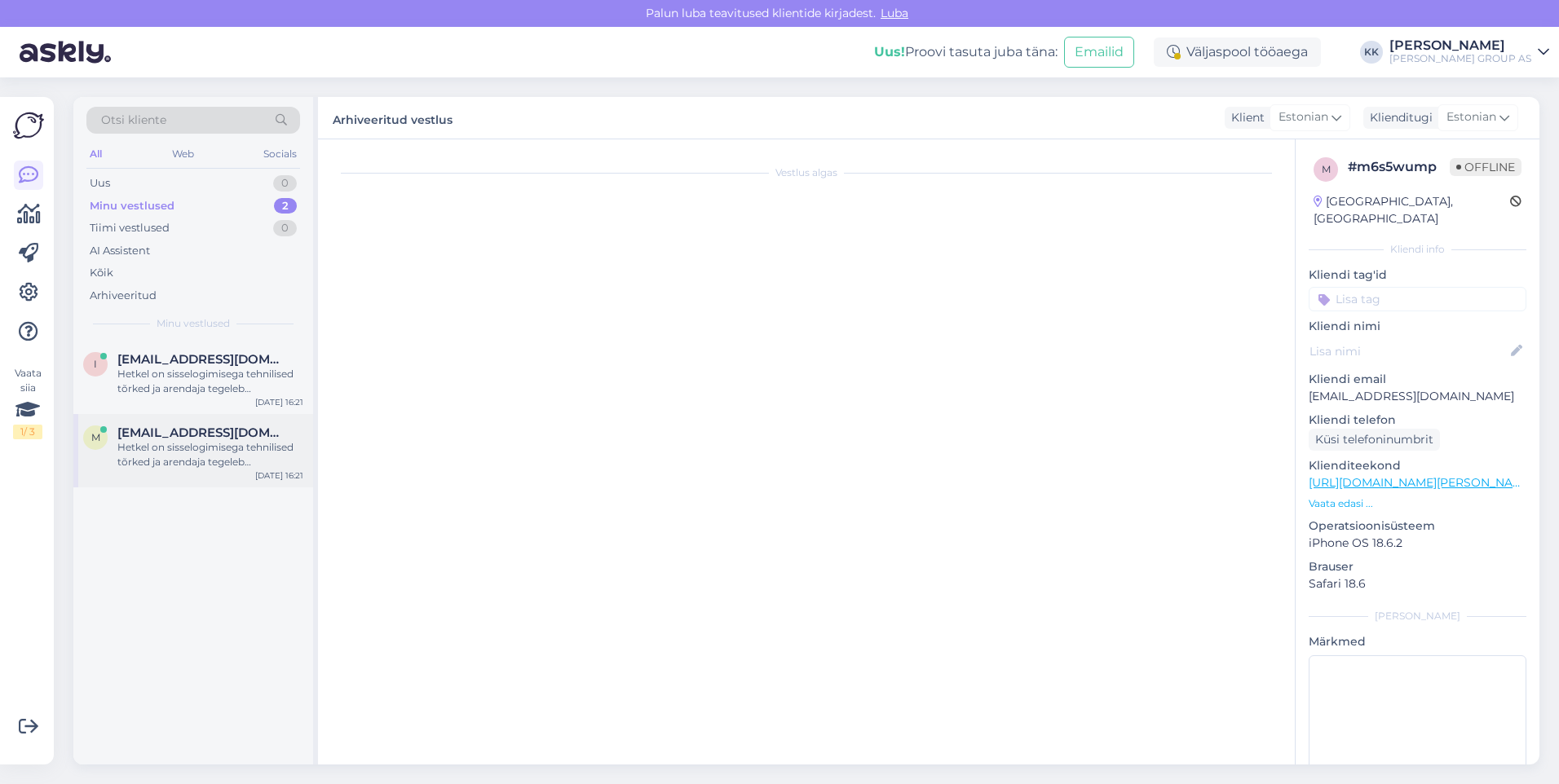
scroll to position [393, 0]
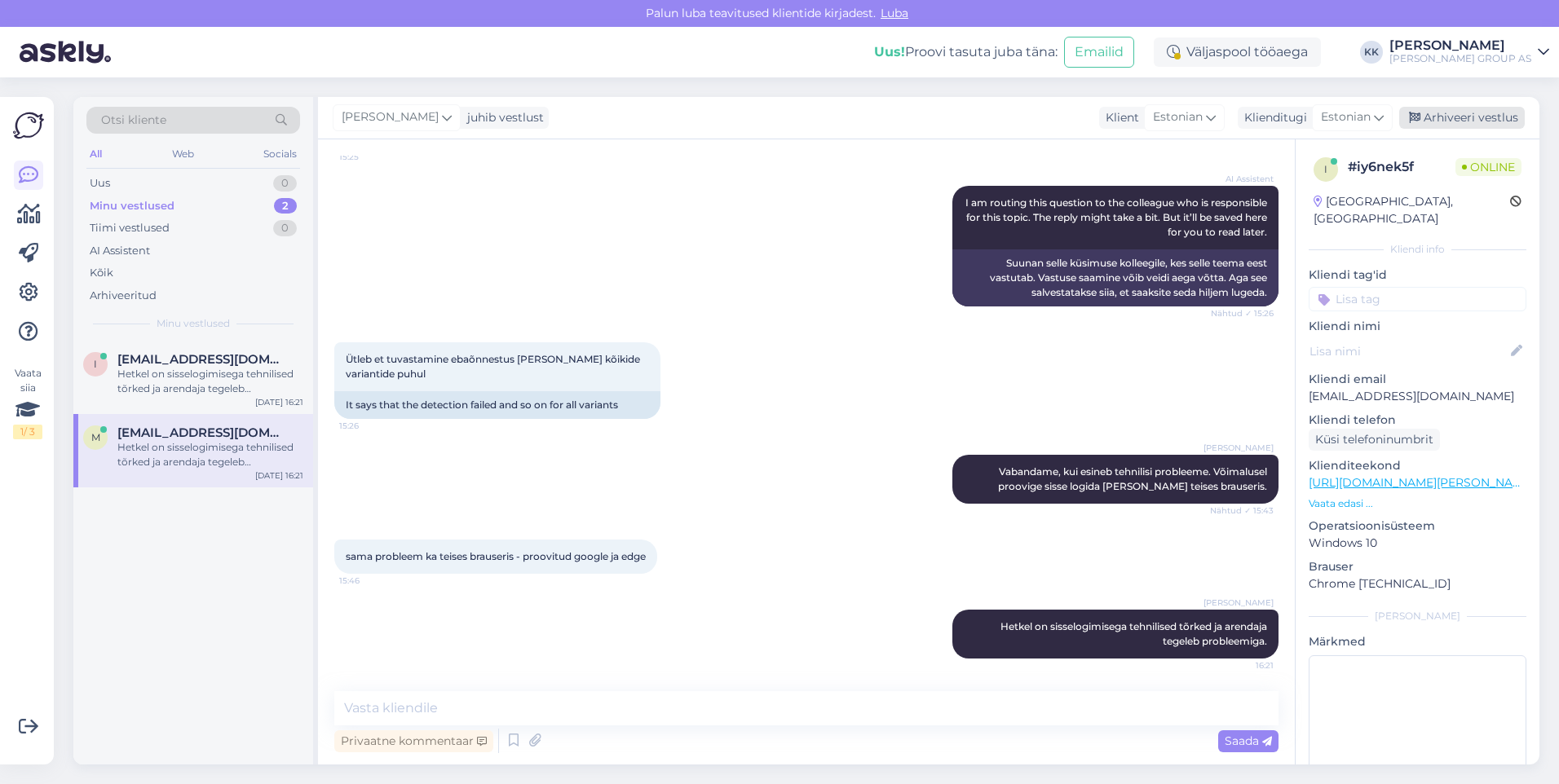
click at [1472, 109] on div "Arhiveeri vestlus" at bounding box center [1461, 118] width 126 height 22
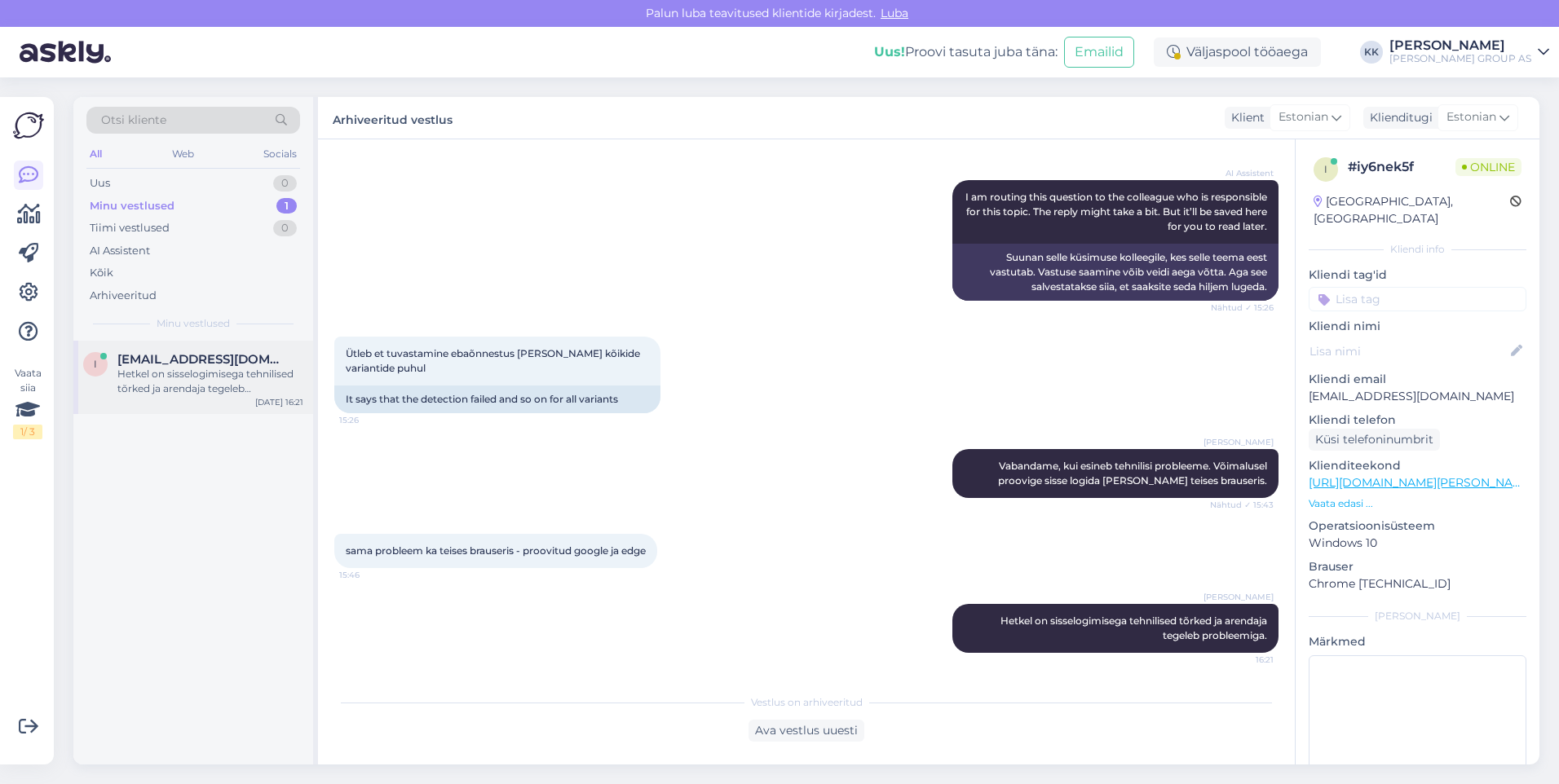
click at [193, 381] on div "Hetkel on sisselogimisega tehnilised tõrked ja arendaja tegeleb probleemiga." at bounding box center [210, 381] width 186 height 30
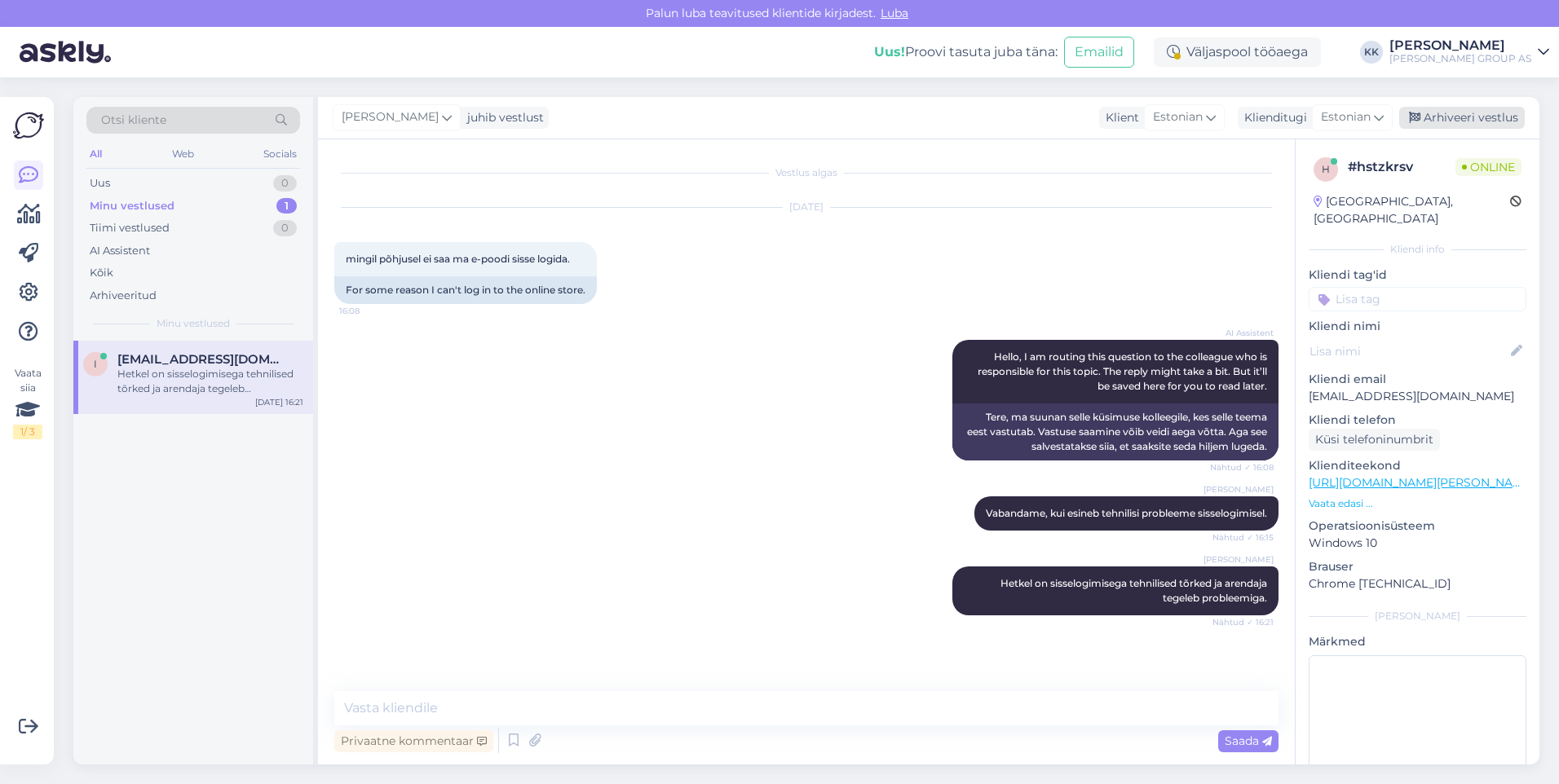
click at [1467, 115] on div "Arhiveeri vestlus" at bounding box center [1461, 118] width 126 height 22
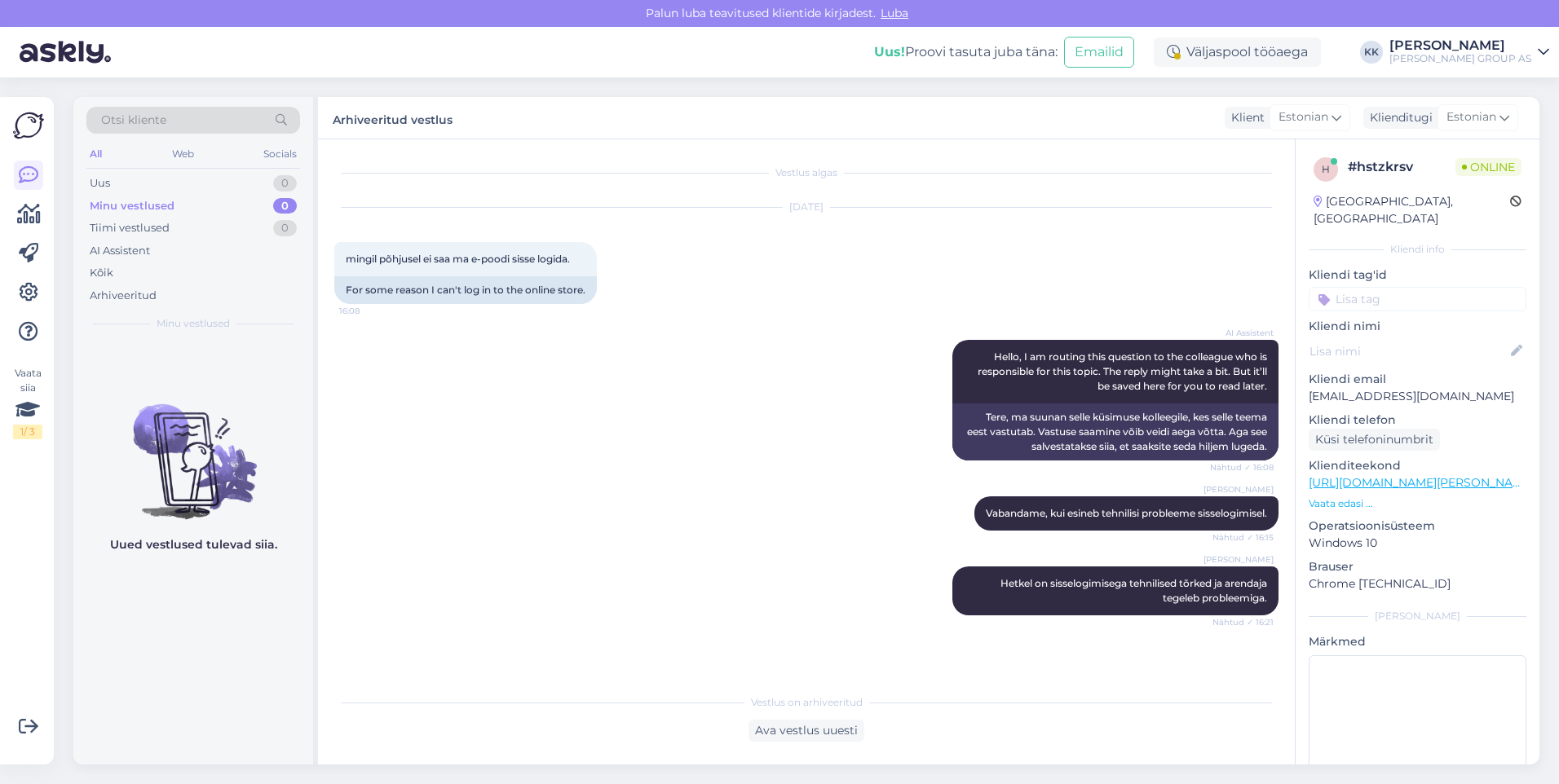
click at [1541, 49] on icon at bounding box center [1543, 52] width 11 height 13
click at [1406, 163] on div "Logi välja" at bounding box center [1404, 166] width 290 height 30
